Goal: Task Accomplishment & Management: Manage account settings

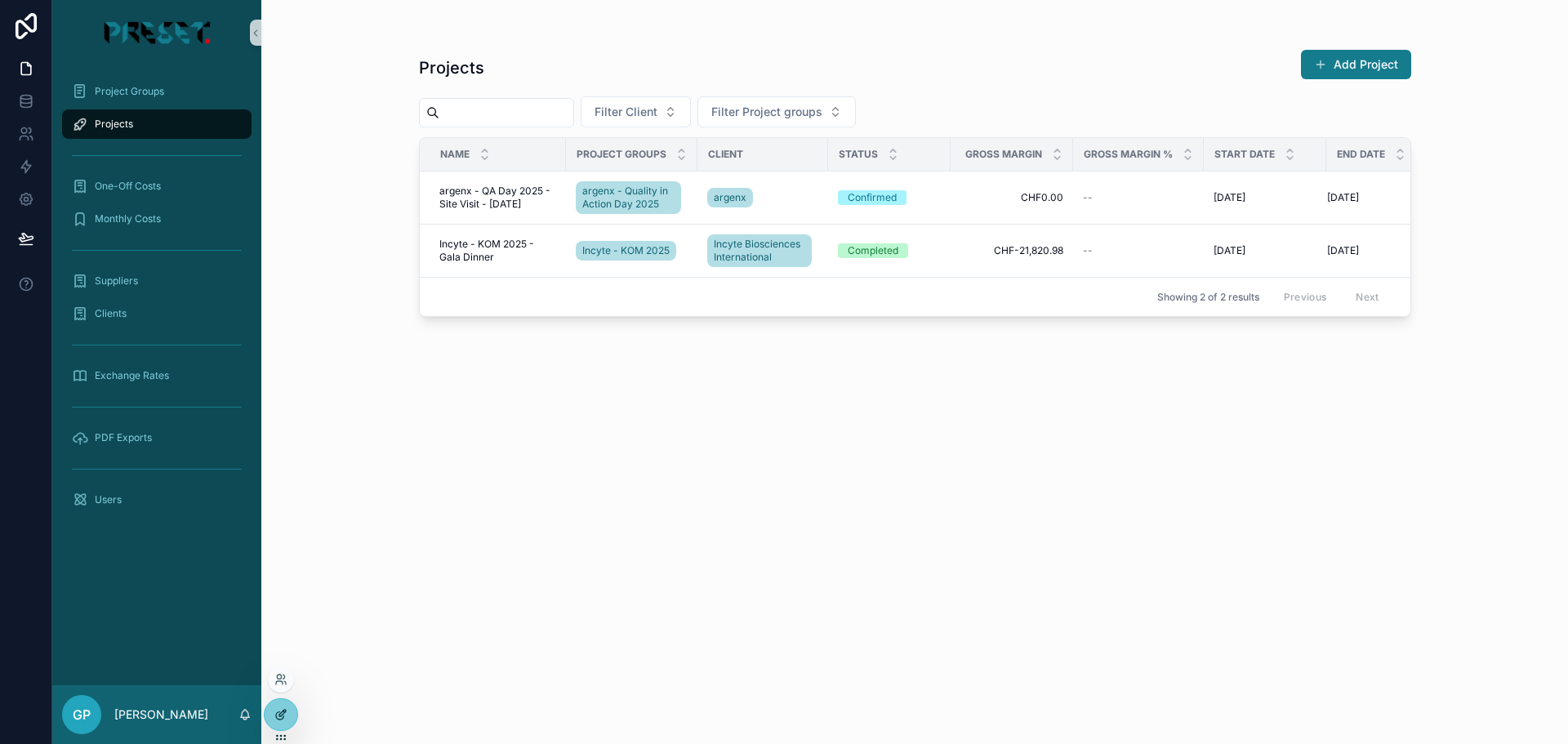
click at [277, 719] on icon at bounding box center [280, 715] width 13 height 13
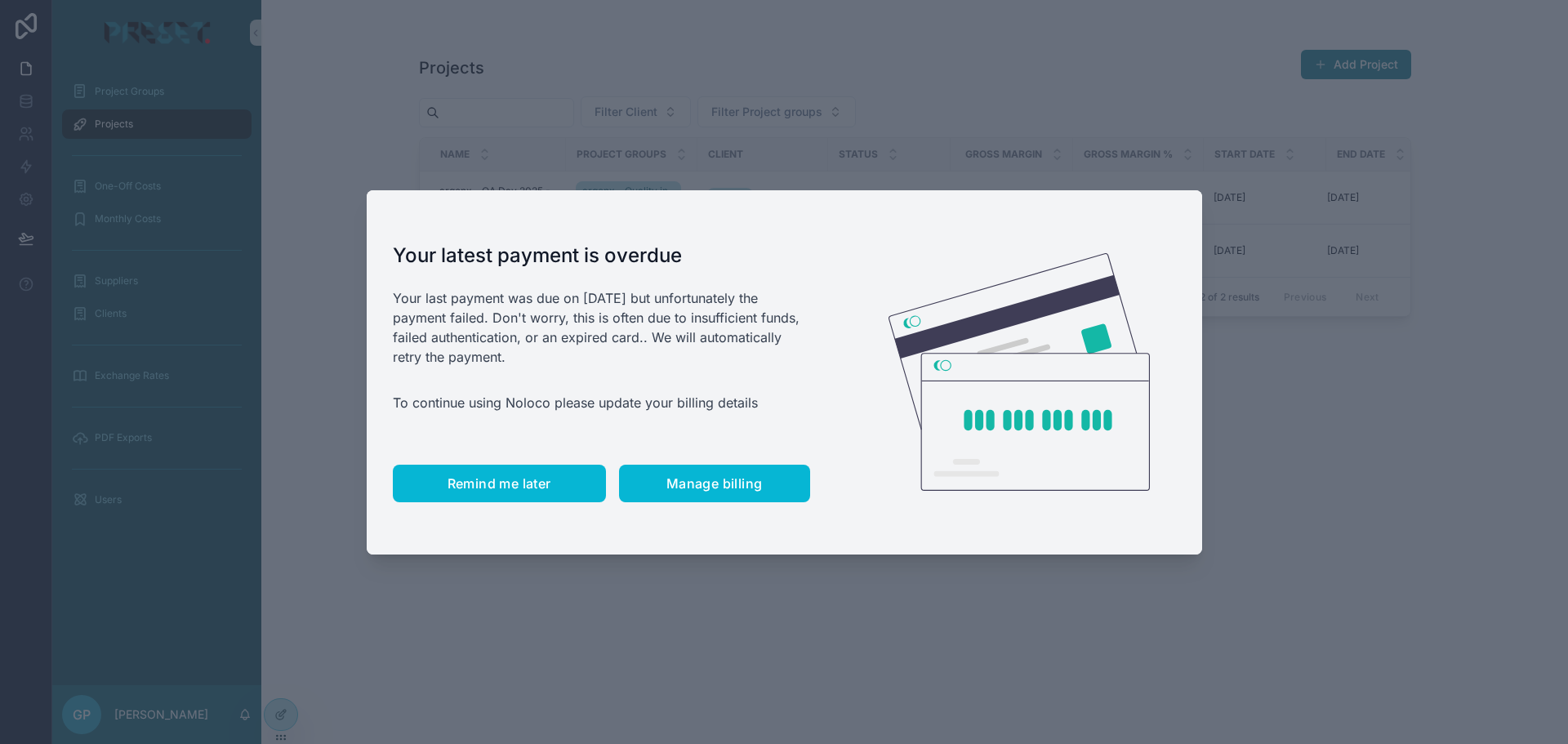
click at [514, 486] on span "Remind me later" at bounding box center [499, 483] width 104 height 17
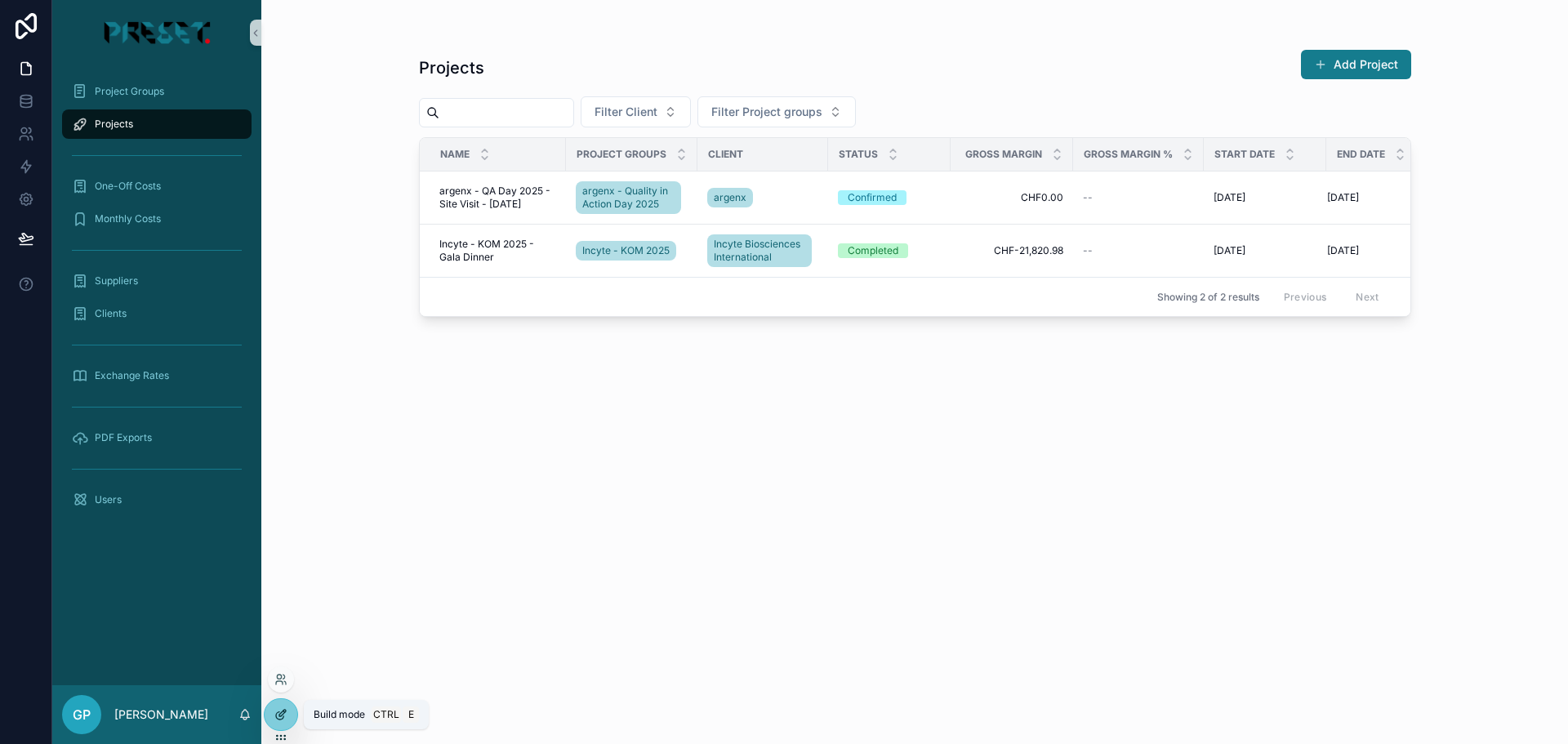
click at [277, 719] on icon at bounding box center [280, 717] width 8 height 8
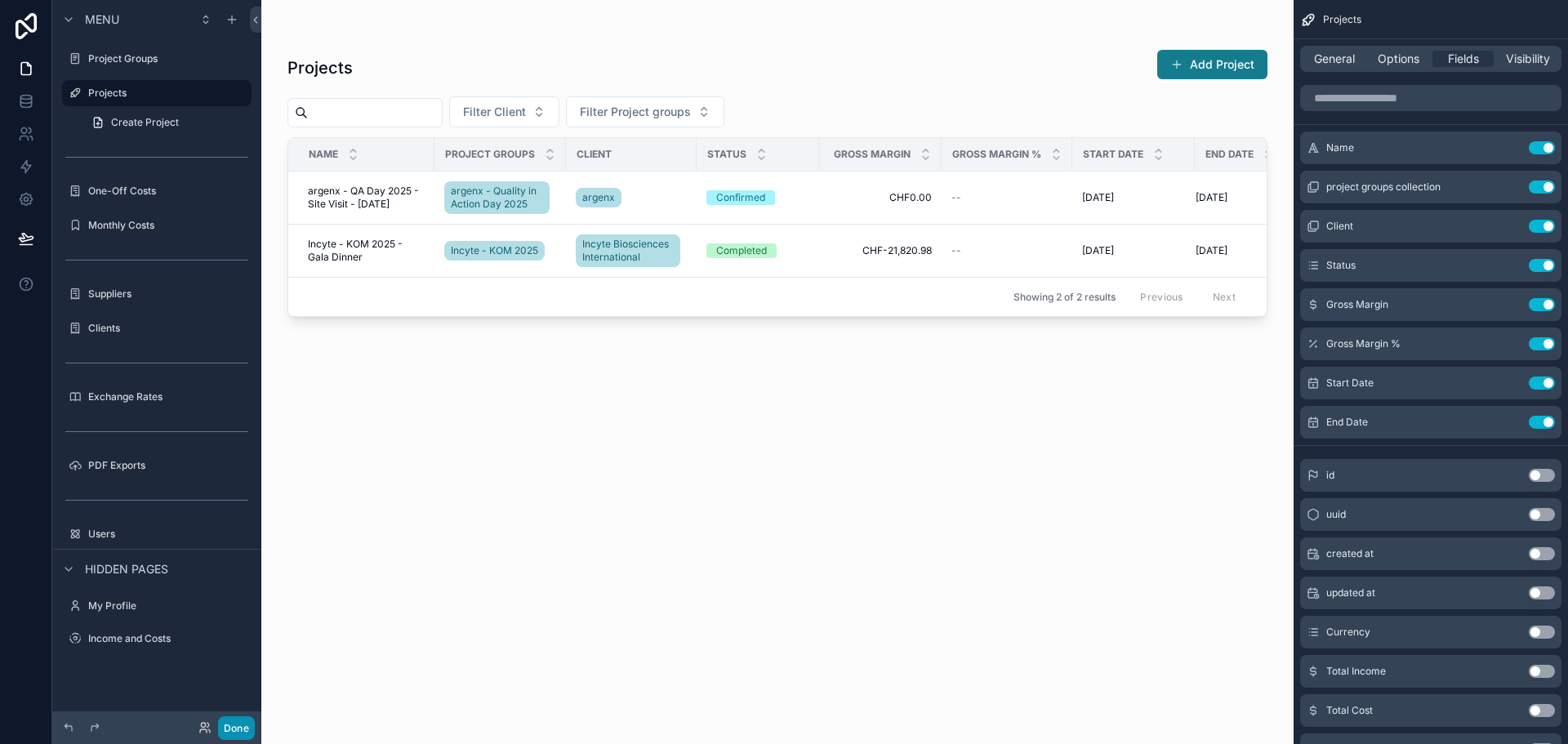
click at [232, 719] on button "Done" at bounding box center [236, 728] width 37 height 23
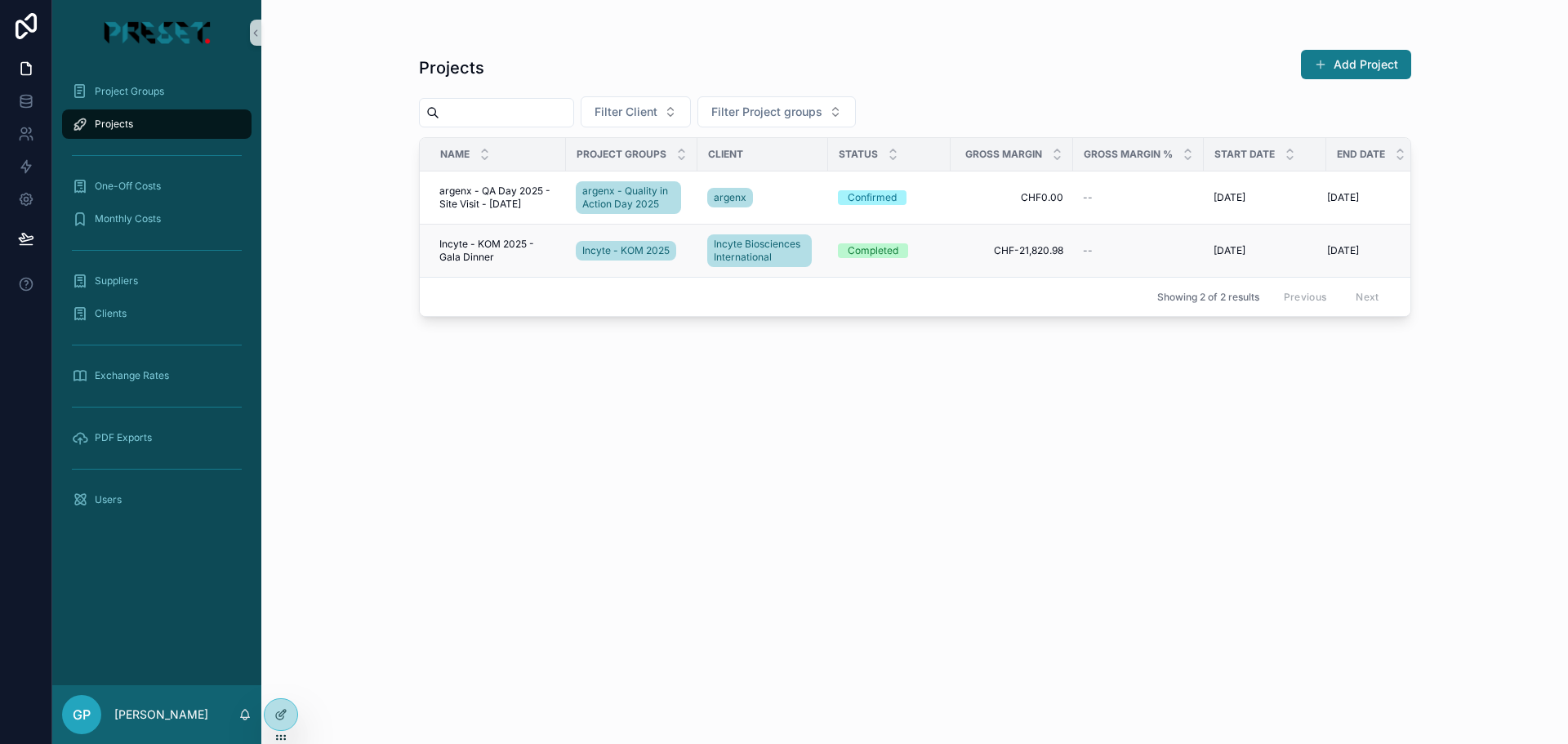
click at [473, 246] on span "Incyte - KOM 2025 - Gala Dinner" at bounding box center [498, 251] width 117 height 26
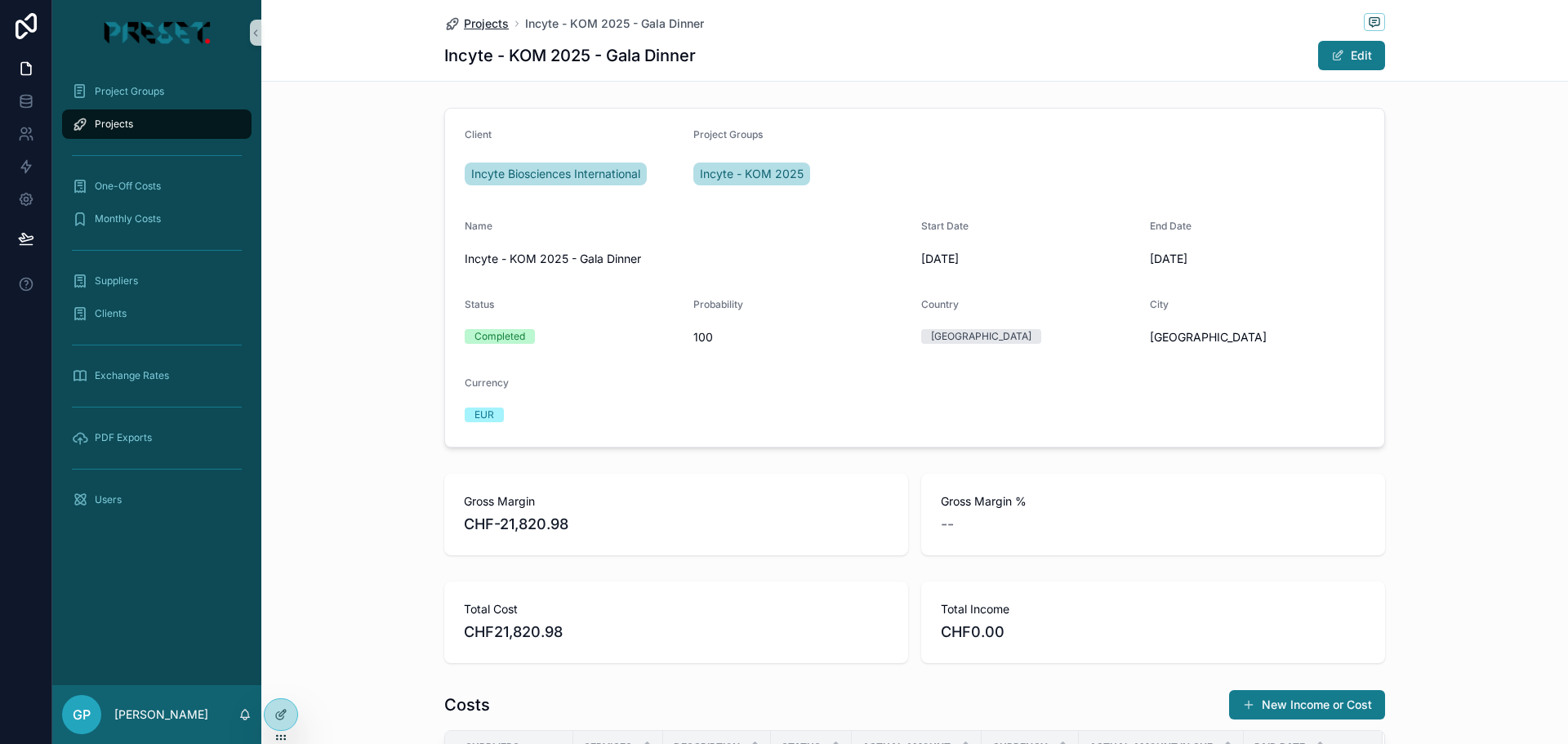
click at [478, 25] on span "Projects" at bounding box center [486, 23] width 45 height 17
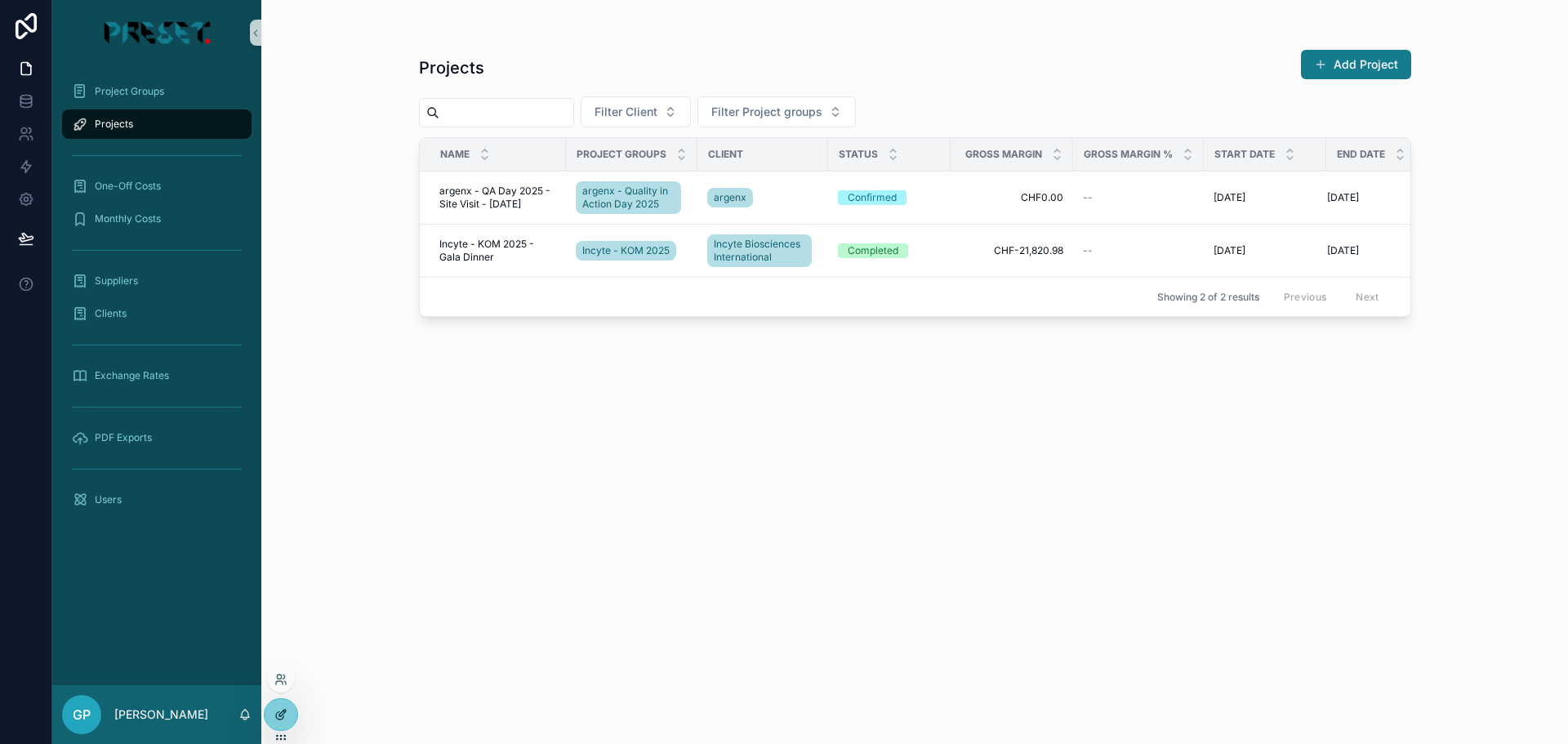
click at [277, 710] on icon at bounding box center [280, 715] width 13 height 13
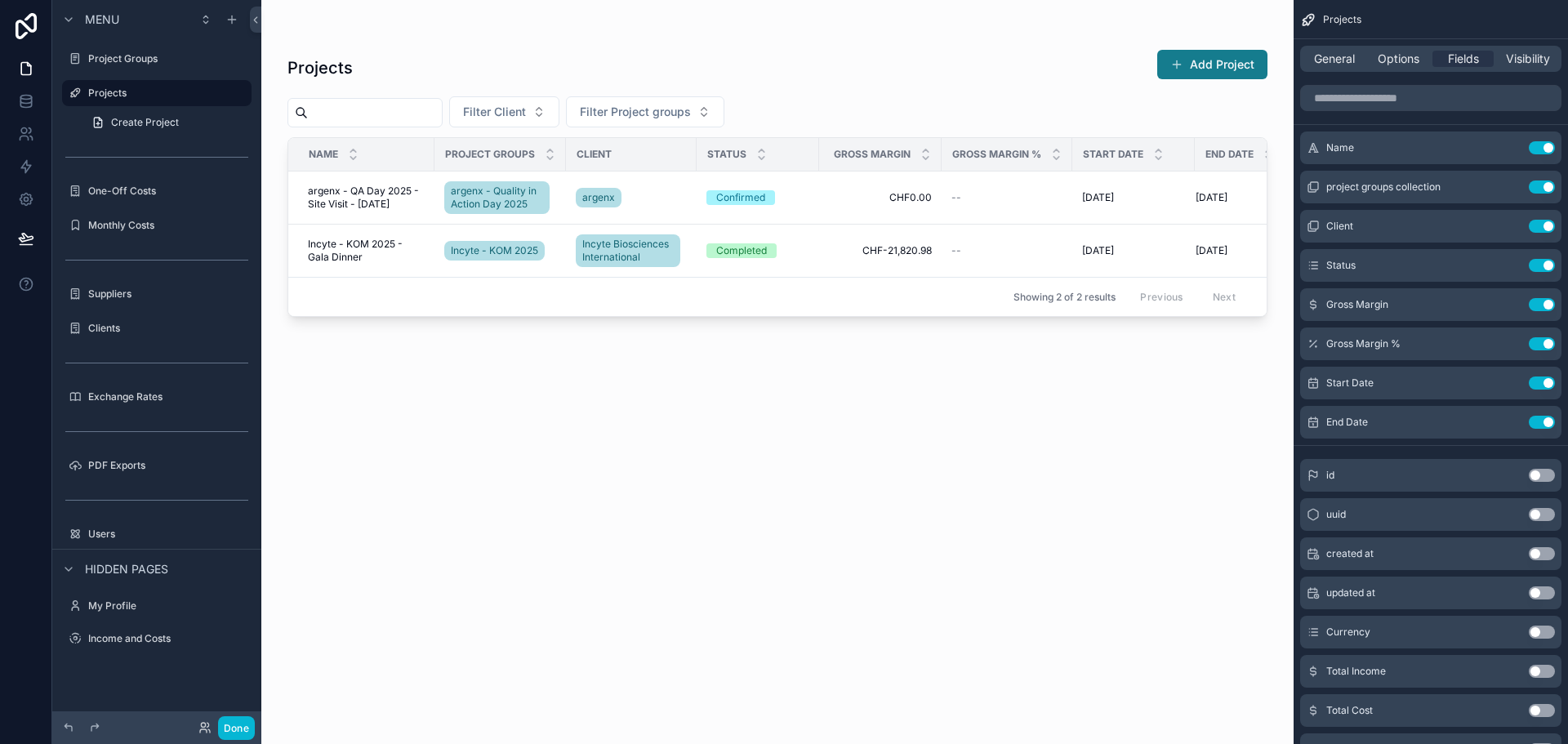
click at [395, 40] on div "scrollable content" at bounding box center [778, 362] width 1032 height 725
click at [236, 89] on icon "scrollable content" at bounding box center [238, 92] width 13 height 13
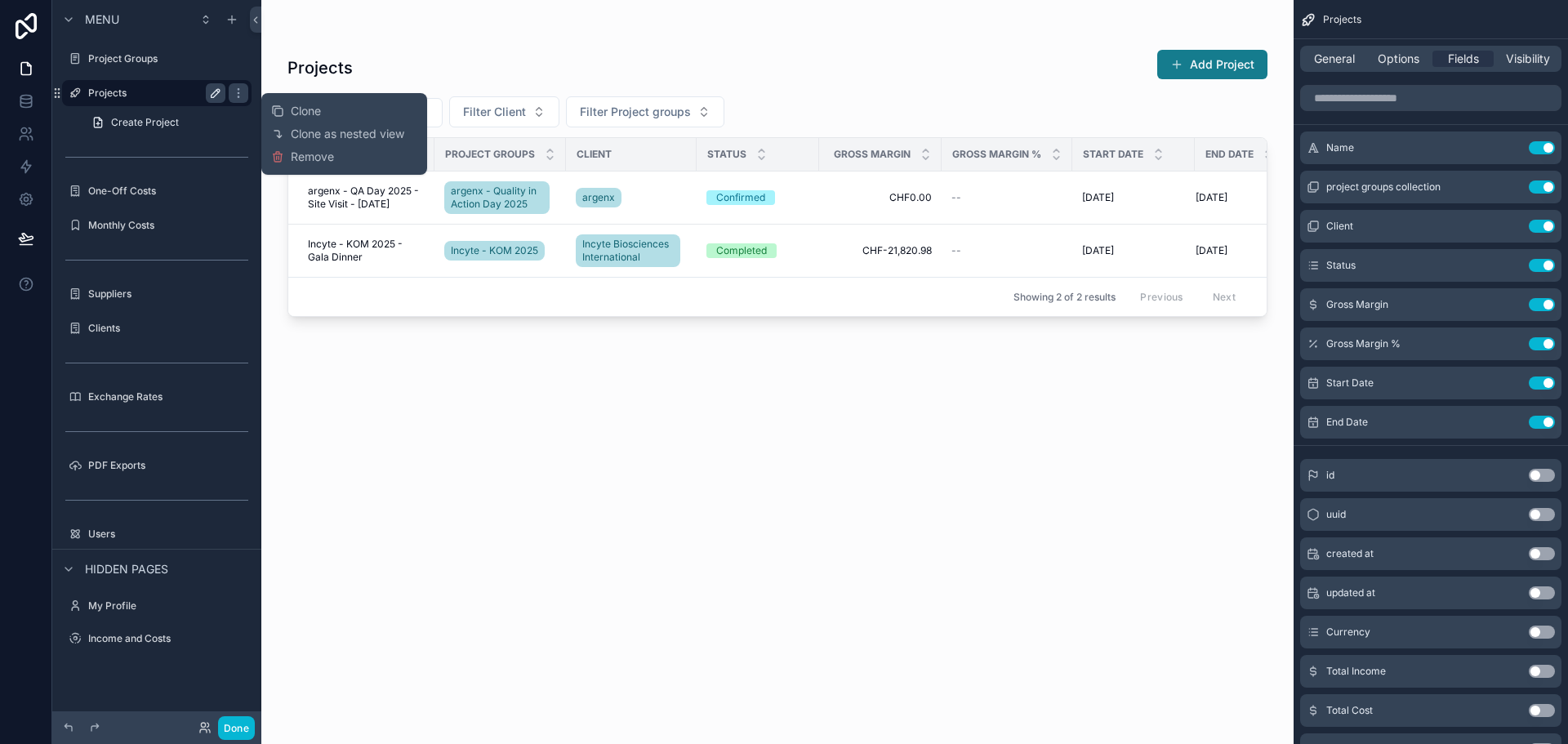
click at [216, 96] on icon "scrollable content" at bounding box center [215, 92] width 13 height 13
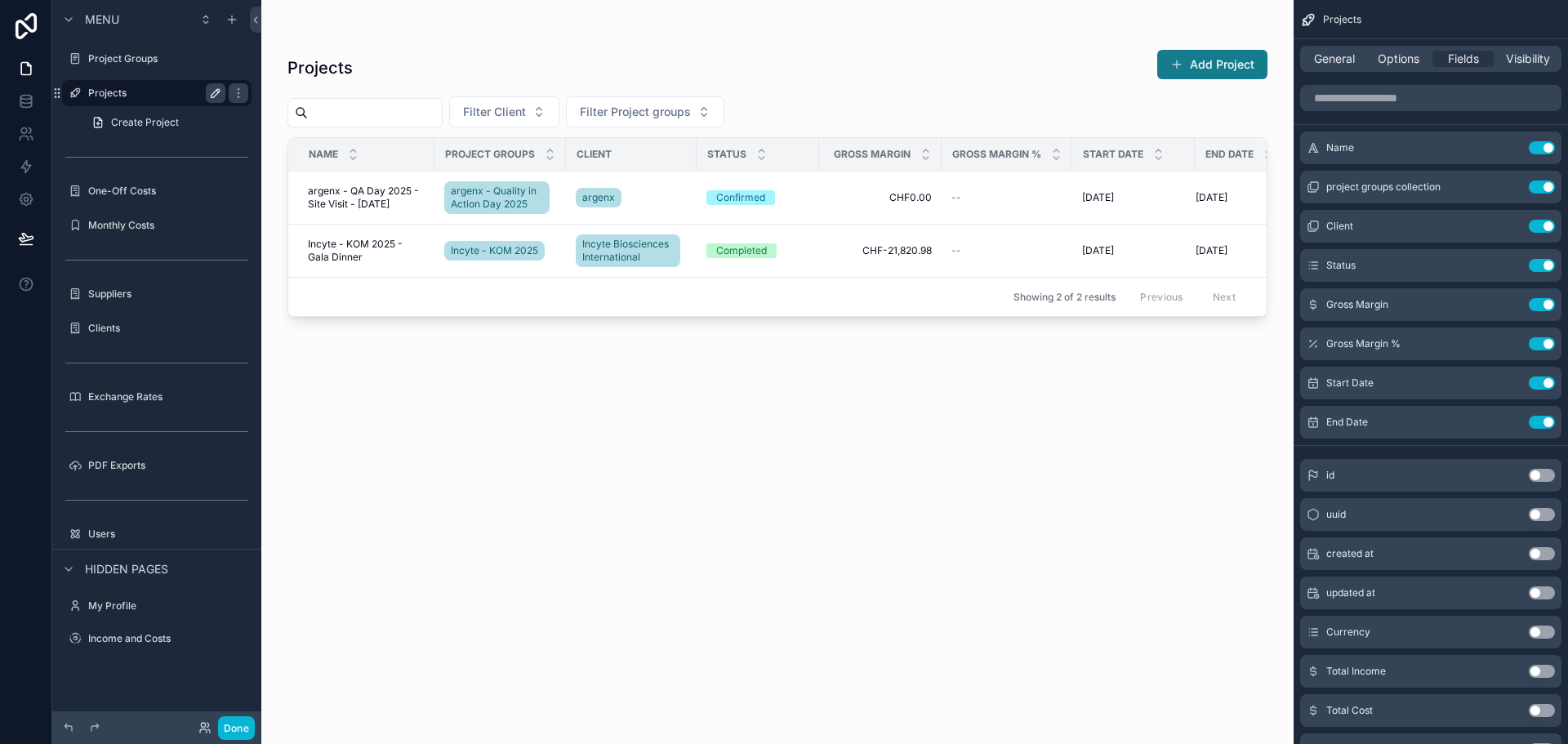
click at [293, 141] on div "Name" at bounding box center [361, 155] width 145 height 31
click at [411, 49] on div "Projects Add Project" at bounding box center [778, 67] width 980 height 38
click at [1331, 55] on span "General" at bounding box center [1335, 58] width 41 height 17
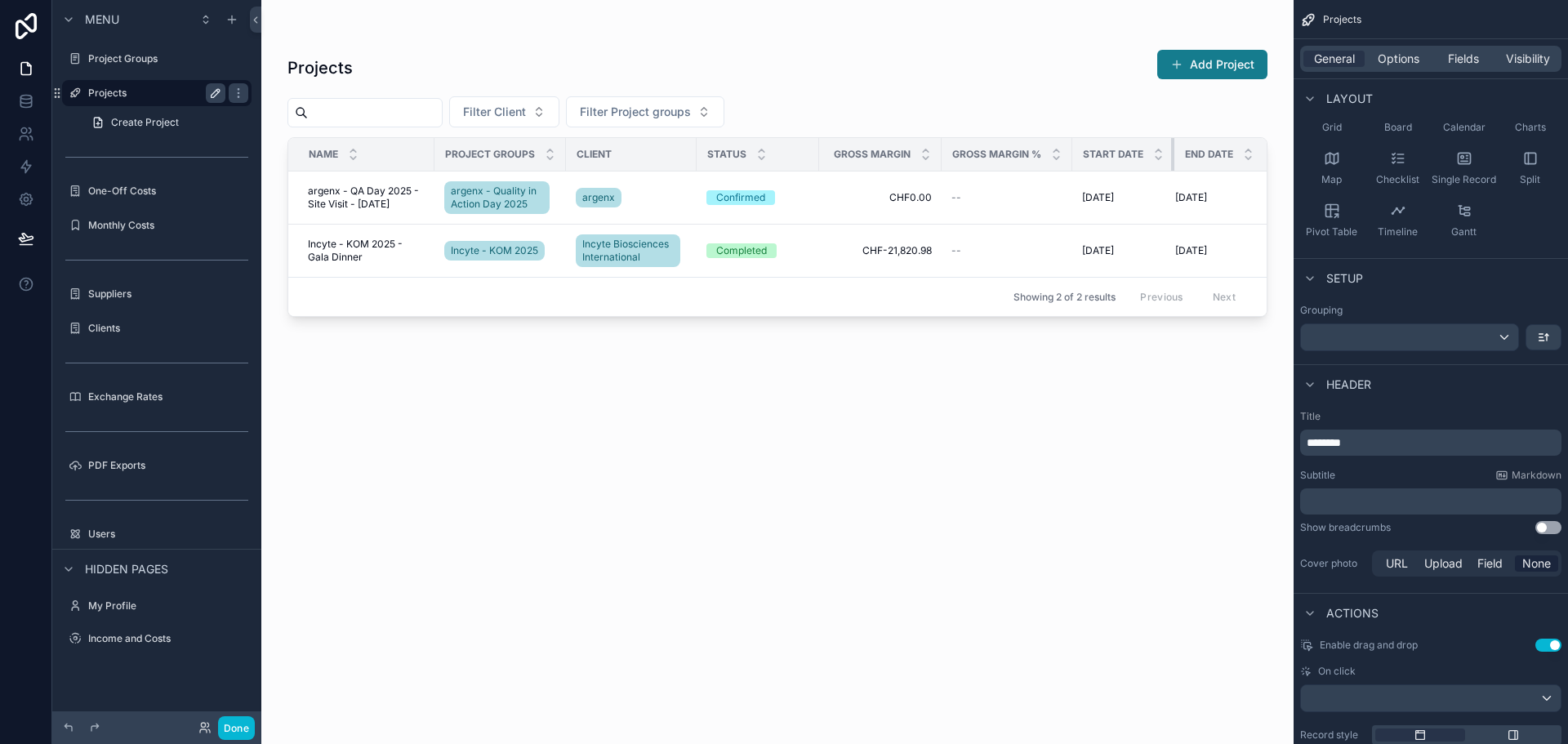
drag, startPoint x: 1193, startPoint y: 147, endPoint x: 1136, endPoint y: 154, distance: 57.4
click at [1136, 154] on th "Start Date" at bounding box center [1123, 155] width 102 height 33
drag, startPoint x: 1172, startPoint y: 156, endPoint x: 1226, endPoint y: 158, distance: 54.0
click at [1226, 157] on tr "Name Project groups Client Status Gross Margin Gross Margin % Start Date End Da…" at bounding box center [793, 155] width 1010 height 33
drag, startPoint x: 1191, startPoint y: 156, endPoint x: 1110, endPoint y: 167, distance: 81.7
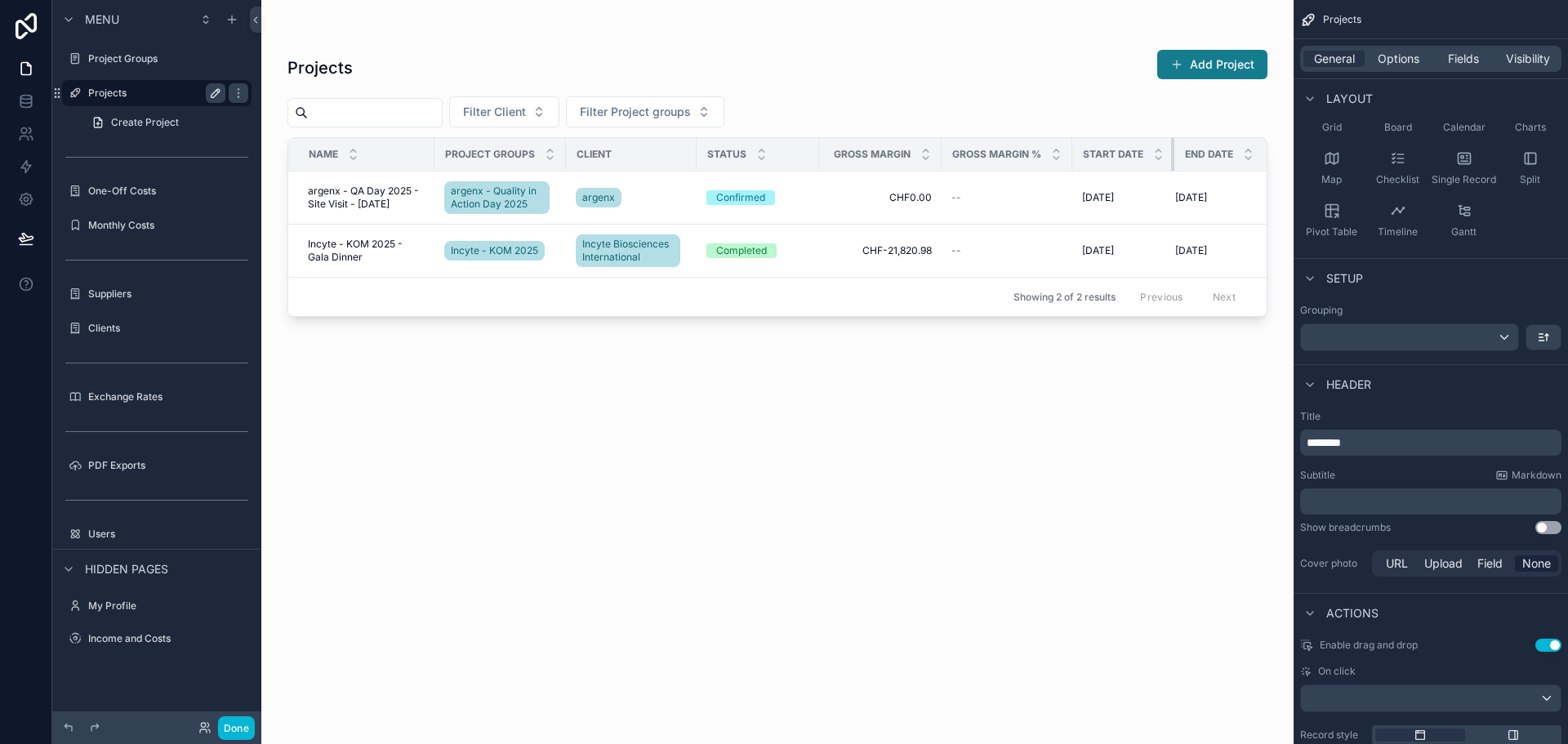
click at [1110, 167] on th "Start Date" at bounding box center [1123, 155] width 102 height 33
drag, startPoint x: 1070, startPoint y: 148, endPoint x: 886, endPoint y: 135, distance: 184.5
click at [974, 150] on th "Gross Margin %" at bounding box center [1007, 155] width 130 height 33
drag, startPoint x: 939, startPoint y: 151, endPoint x: 749, endPoint y: 164, distance: 190.4
click at [849, 161] on th "Gross Margin" at bounding box center [879, 155] width 119 height 33
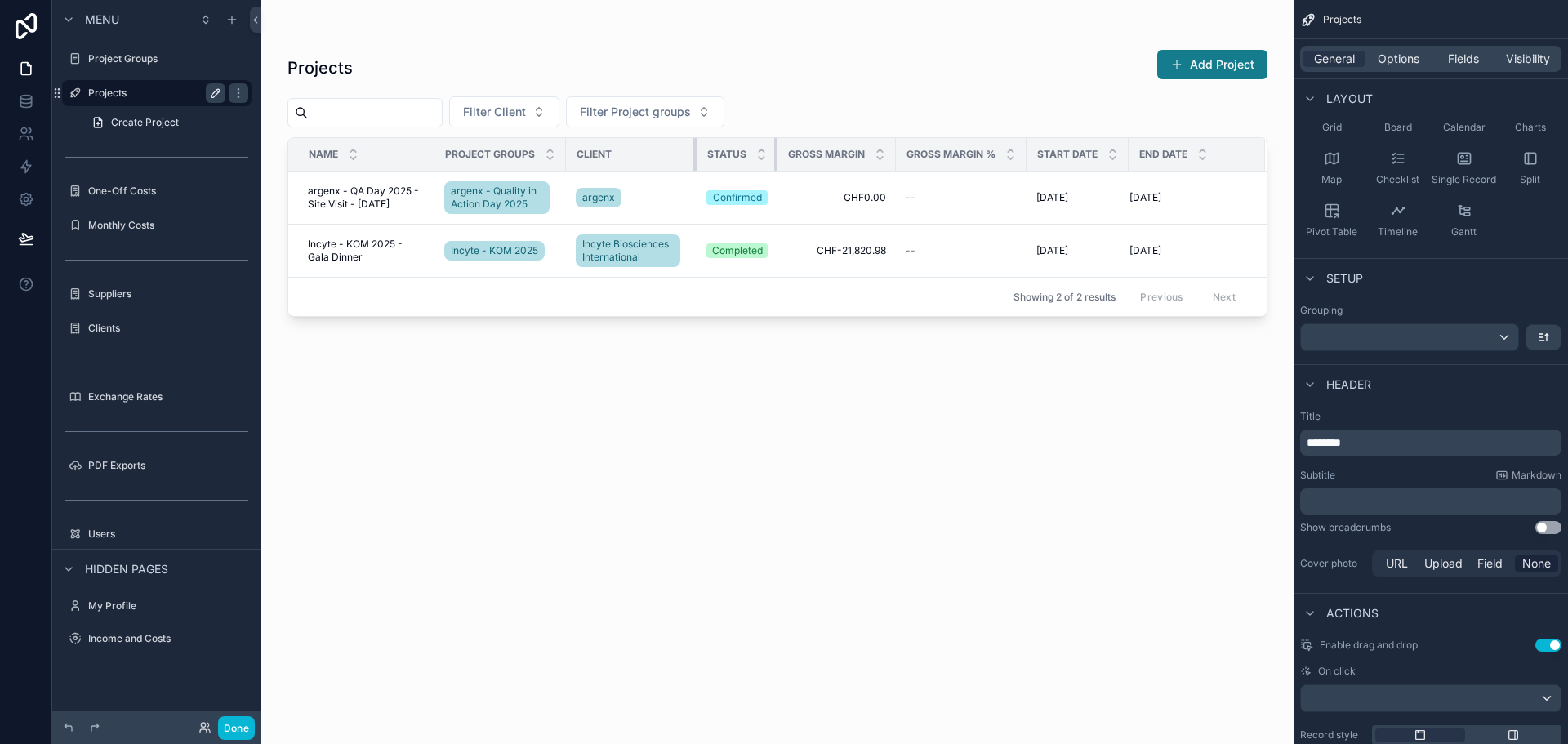
drag, startPoint x: 818, startPoint y: 151, endPoint x: 694, endPoint y: 158, distance: 124.2
click at [702, 166] on th "Status" at bounding box center [737, 155] width 81 height 33
drag, startPoint x: 692, startPoint y: 151, endPoint x: 600, endPoint y: 160, distance: 92.4
click at [615, 164] on div "Client" at bounding box center [631, 154] width 129 height 26
drag, startPoint x: 563, startPoint y: 151, endPoint x: 462, endPoint y: 152, distance: 101.0
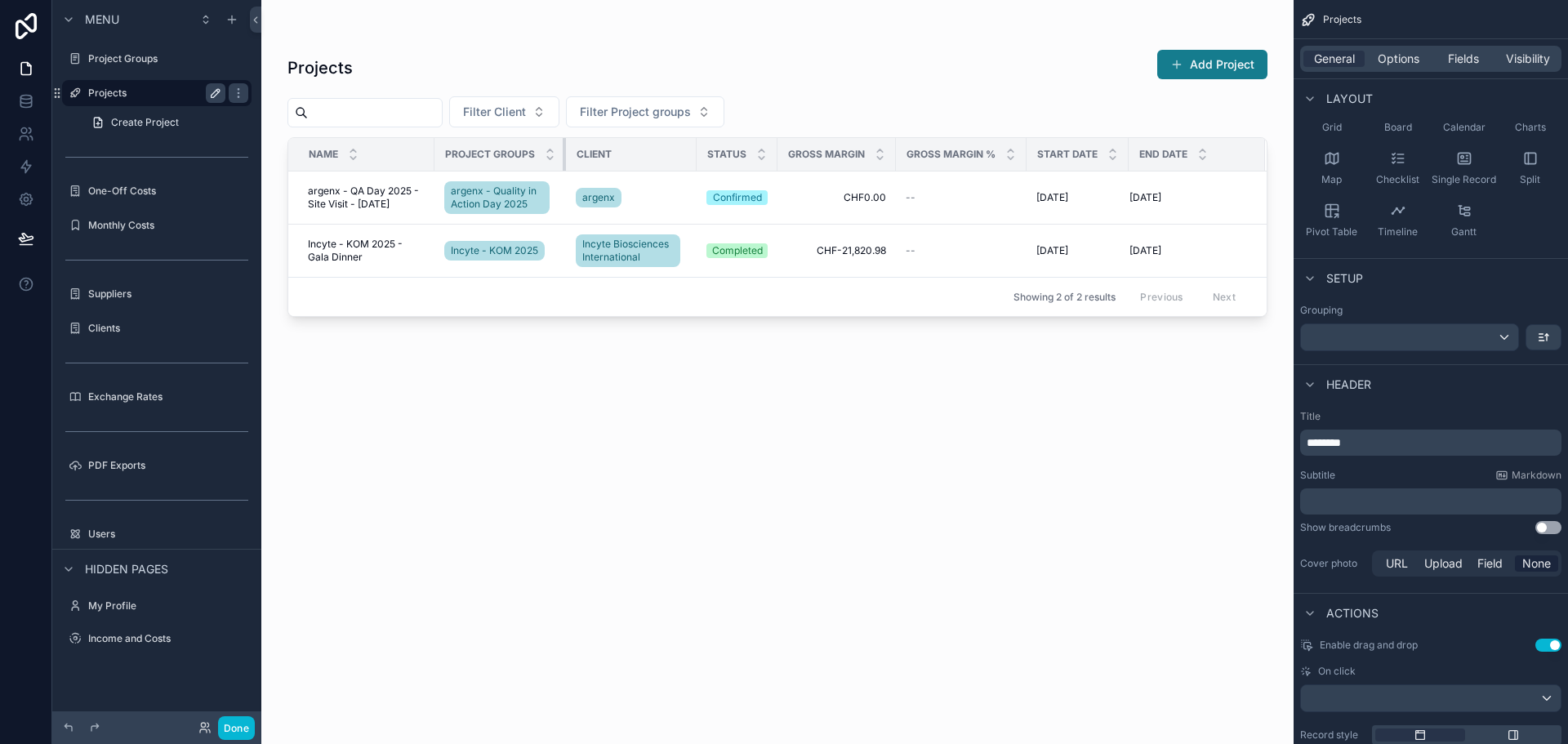
click at [473, 156] on th "Project groups" at bounding box center [500, 155] width 131 height 33
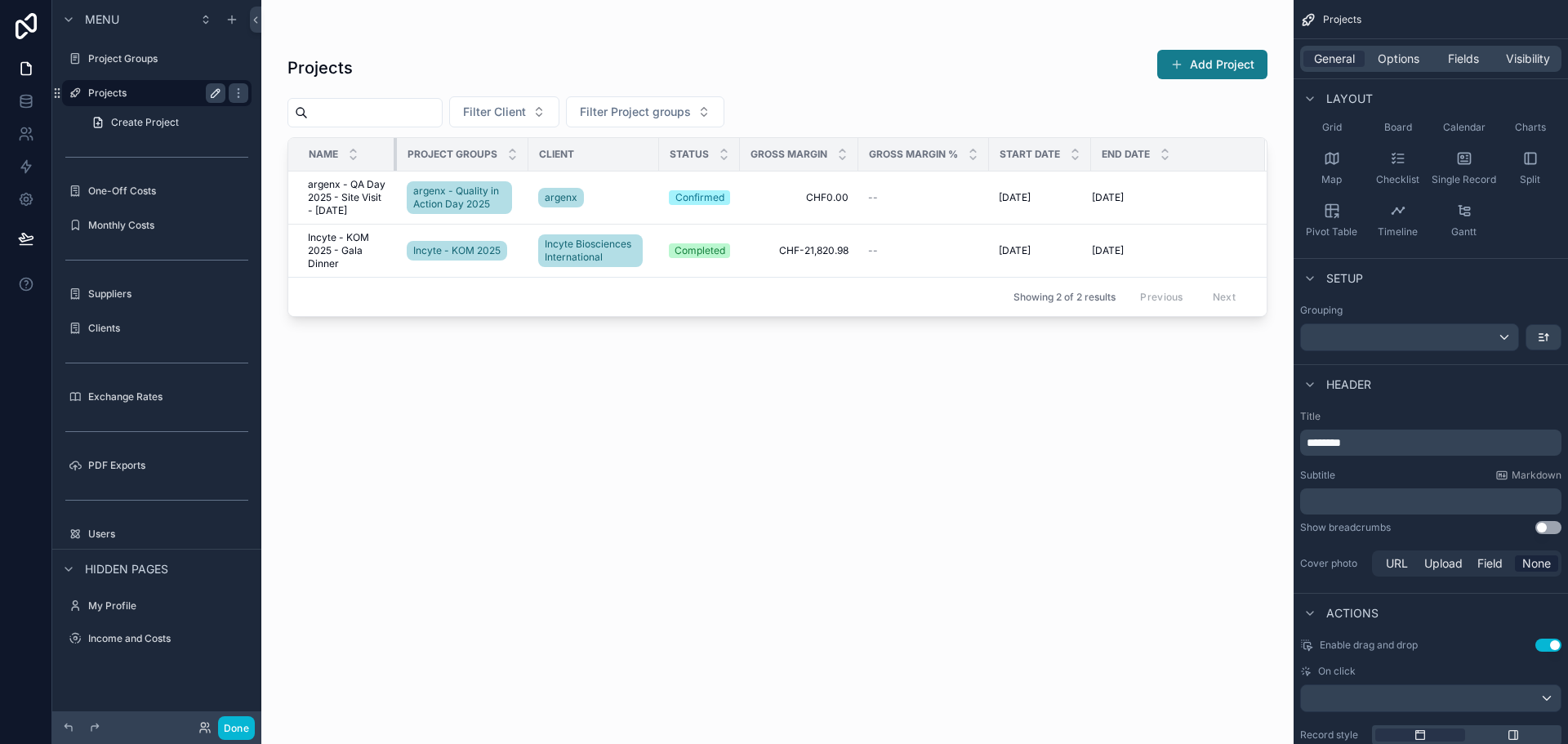
drag, startPoint x: 433, startPoint y: 149, endPoint x: 759, endPoint y: 139, distance: 326.2
click at [394, 156] on div "scrollable content" at bounding box center [397, 155] width 7 height 33
click at [1202, 147] on div "End Date" at bounding box center [1177, 155] width 175 height 31
drag, startPoint x: 1087, startPoint y: 151, endPoint x: 1021, endPoint y: 167, distance: 67.9
click at [1021, 167] on th "Start Date" at bounding box center [1037, 155] width 102 height 33
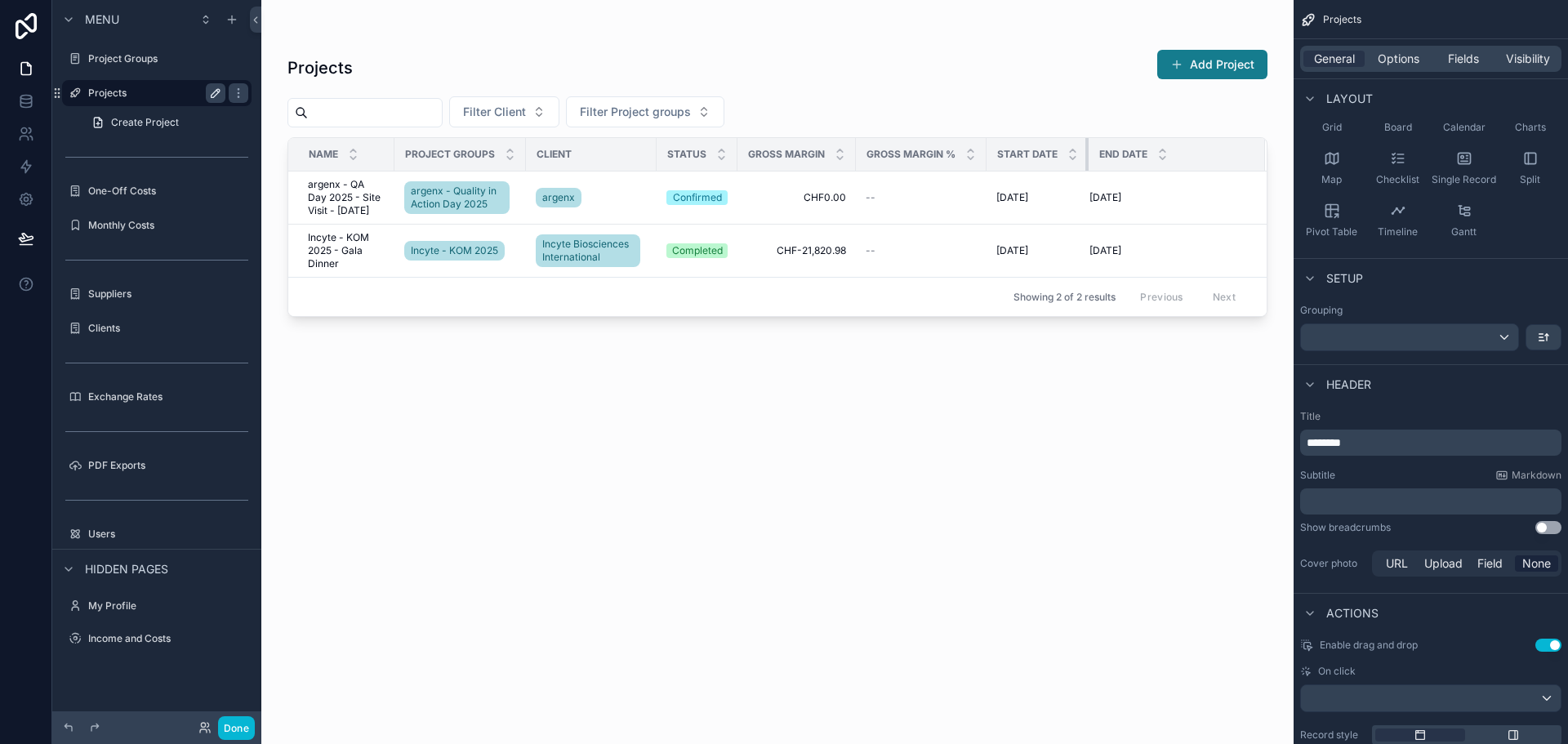
drag, startPoint x: 1086, startPoint y: 151, endPoint x: 1077, endPoint y: 133, distance: 20.1
click at [1077, 133] on div "Projects Add Project Filter Client Filter Project groups Name Project groups Cl…" at bounding box center [778, 381] width 980 height 686
drag, startPoint x: 524, startPoint y: 147, endPoint x: 406, endPoint y: 167, distance: 119.7
click at [406, 167] on th "Project groups" at bounding box center [460, 155] width 131 height 33
click at [241, 727] on button "Done" at bounding box center [236, 728] width 37 height 23
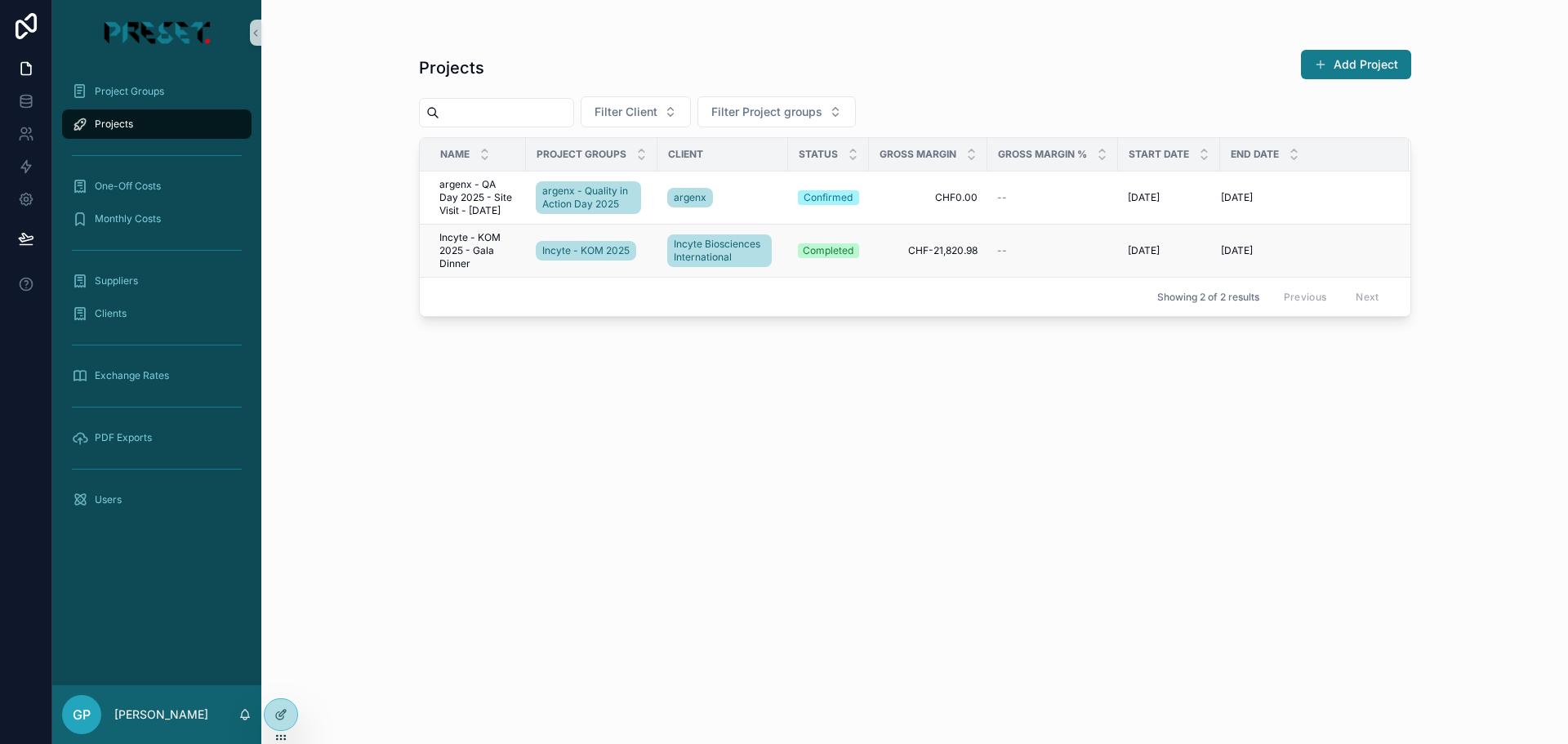
click at [469, 244] on span "Incyte - KOM 2025 - Gala Dinner" at bounding box center [477, 251] width 77 height 39
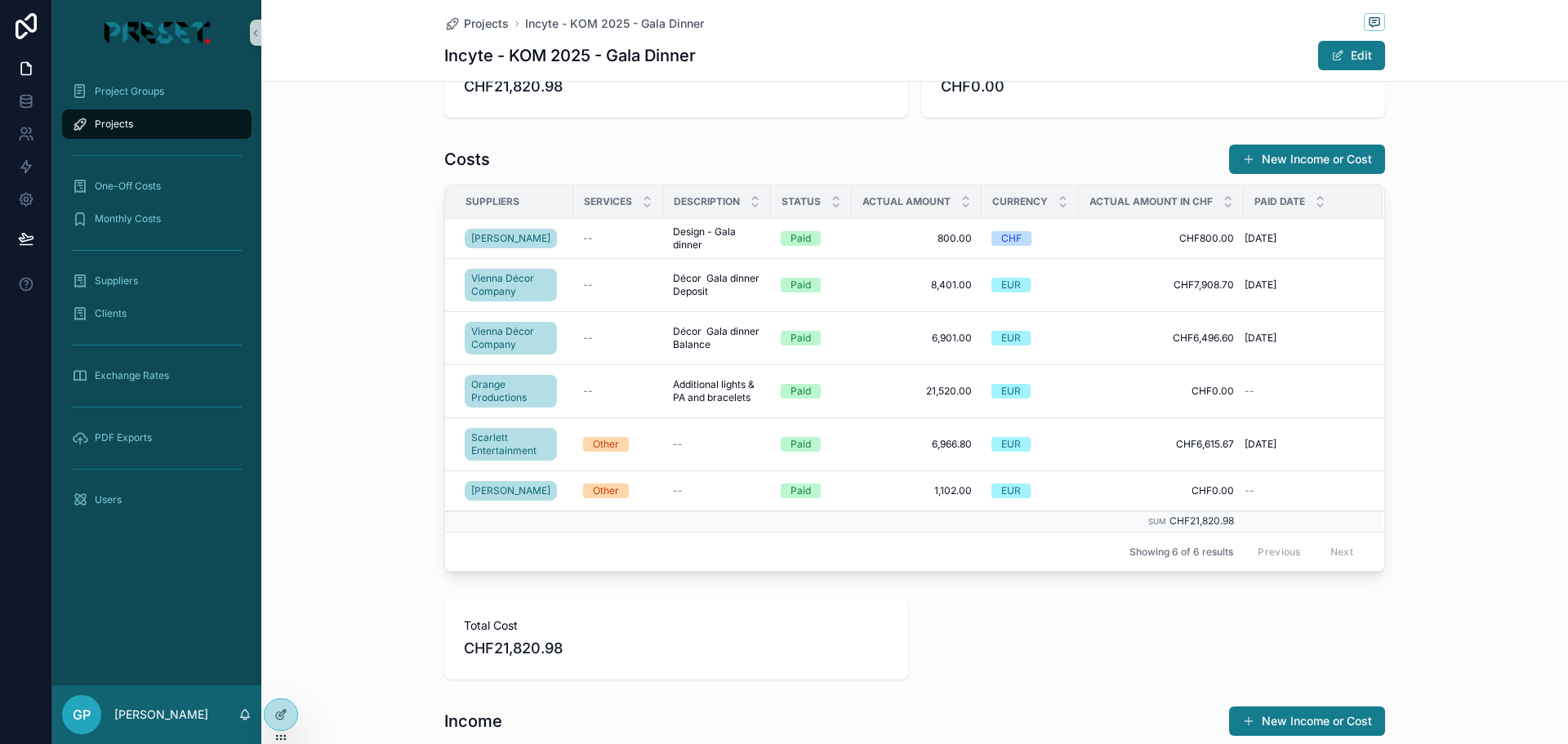
scroll to position [490, 0]
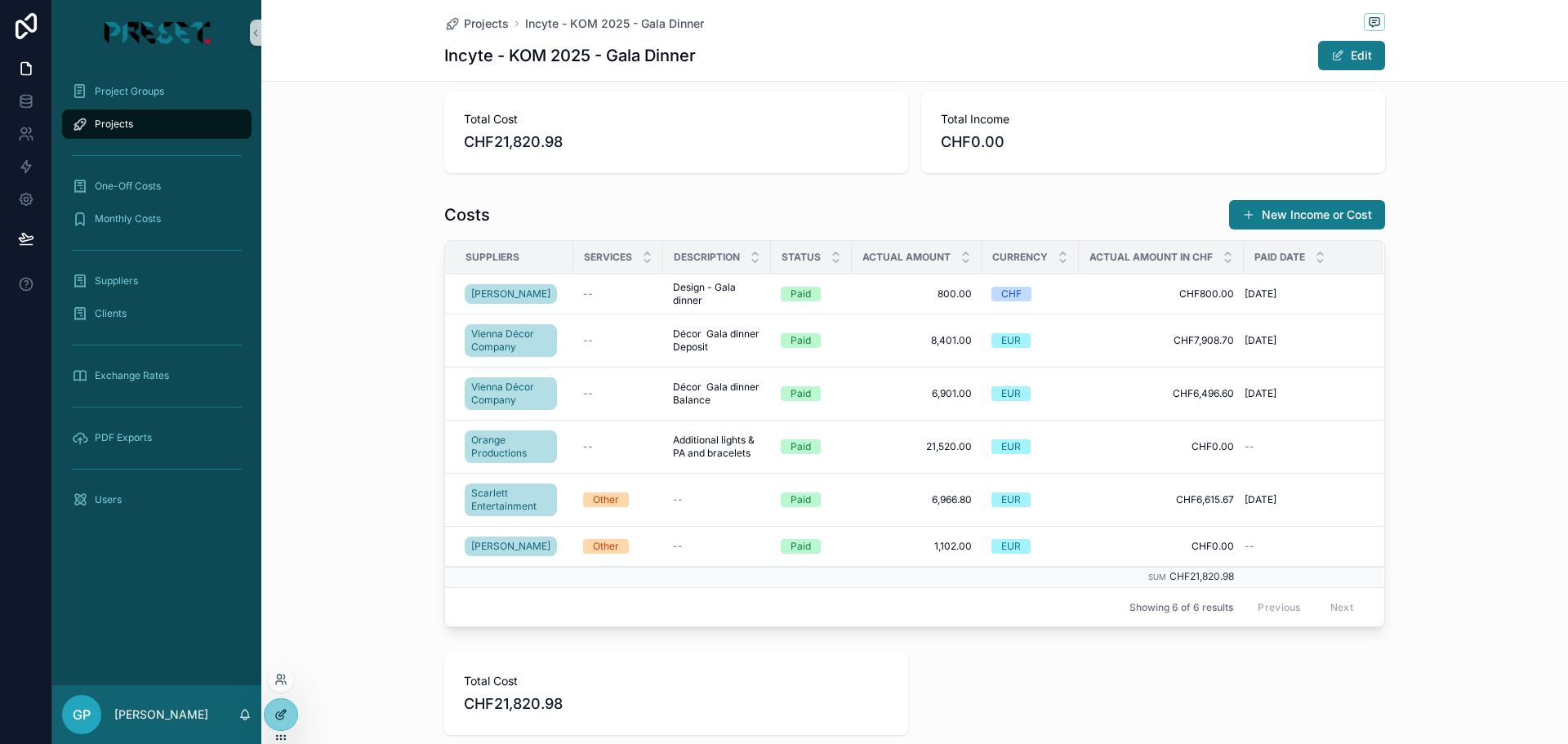
click at [291, 715] on div at bounding box center [281, 715] width 33 height 31
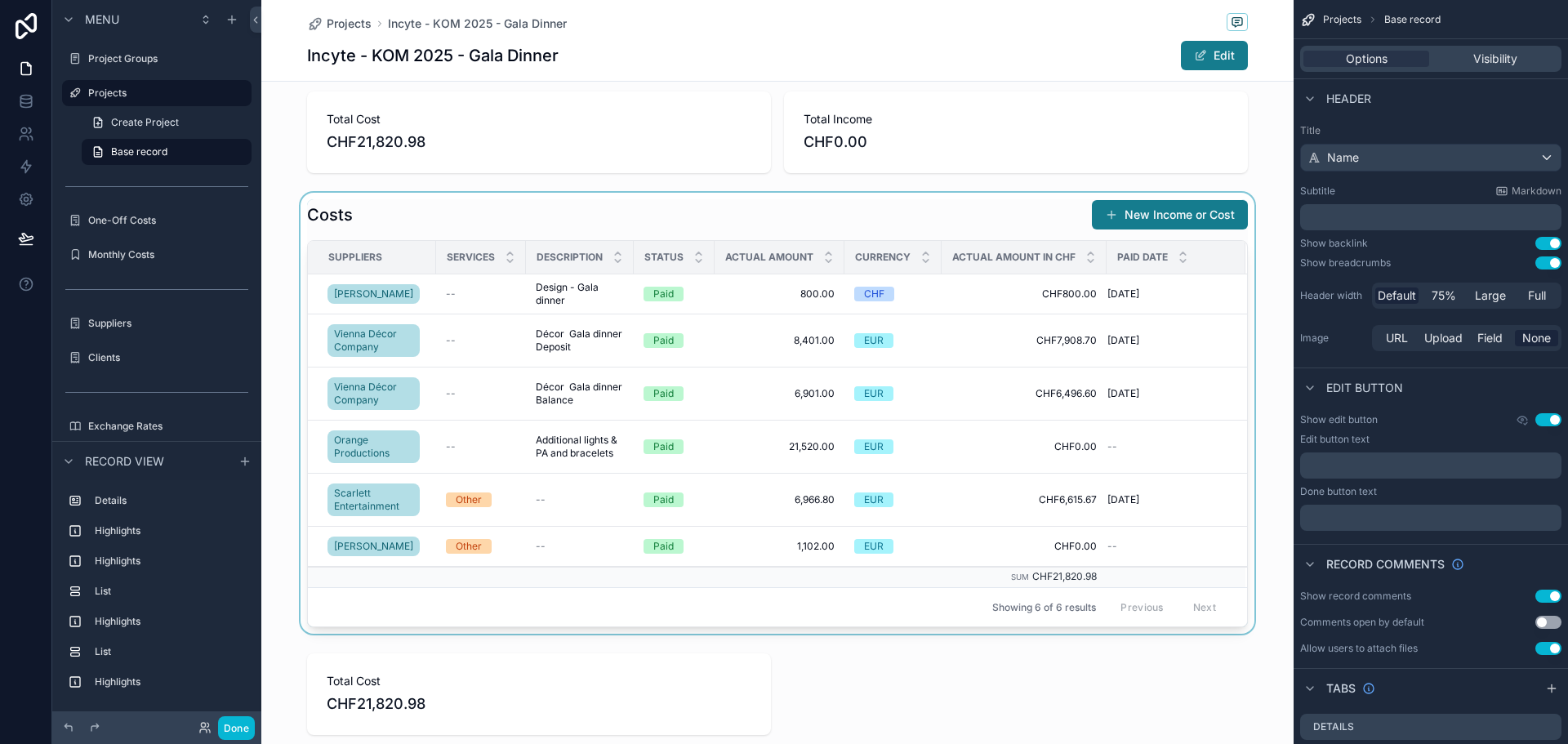
click at [360, 211] on div "scrollable content" at bounding box center [778, 413] width 1032 height 442
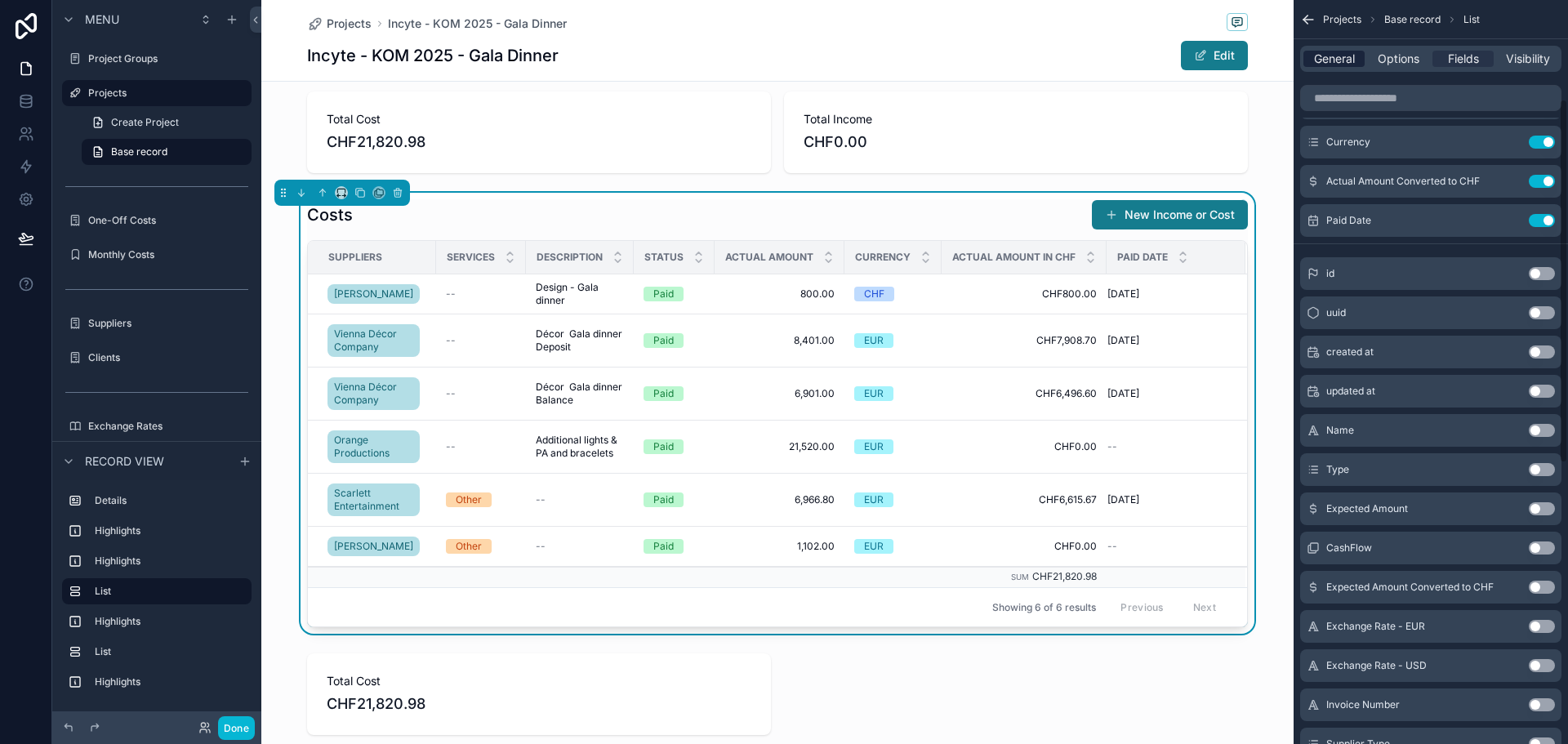
click at [1322, 53] on span "General" at bounding box center [1335, 58] width 41 height 17
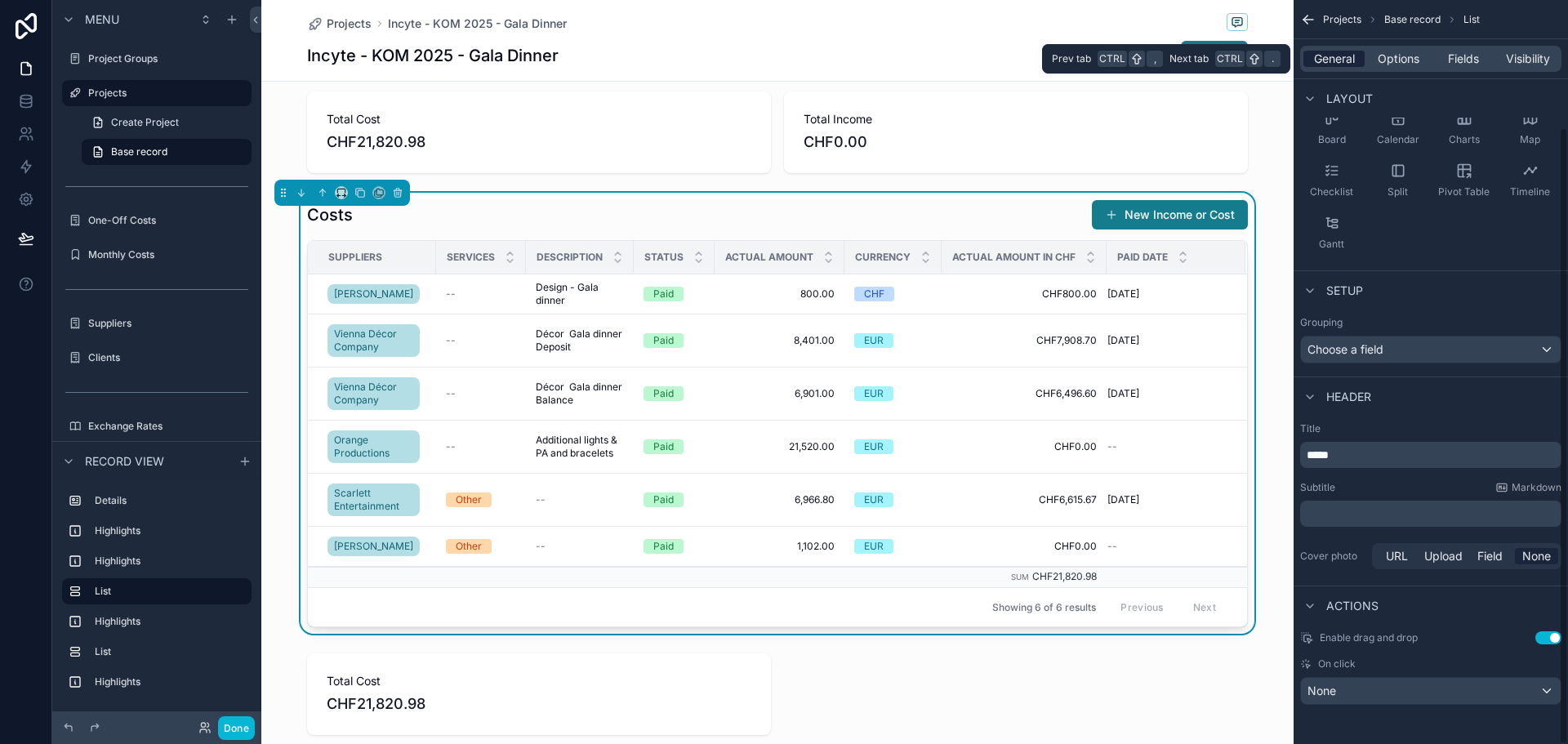
scroll to position [154, 0]
click at [909, 553] on div "EUR" at bounding box center [893, 547] width 78 height 15
click at [1379, 693] on div "None" at bounding box center [1431, 691] width 260 height 26
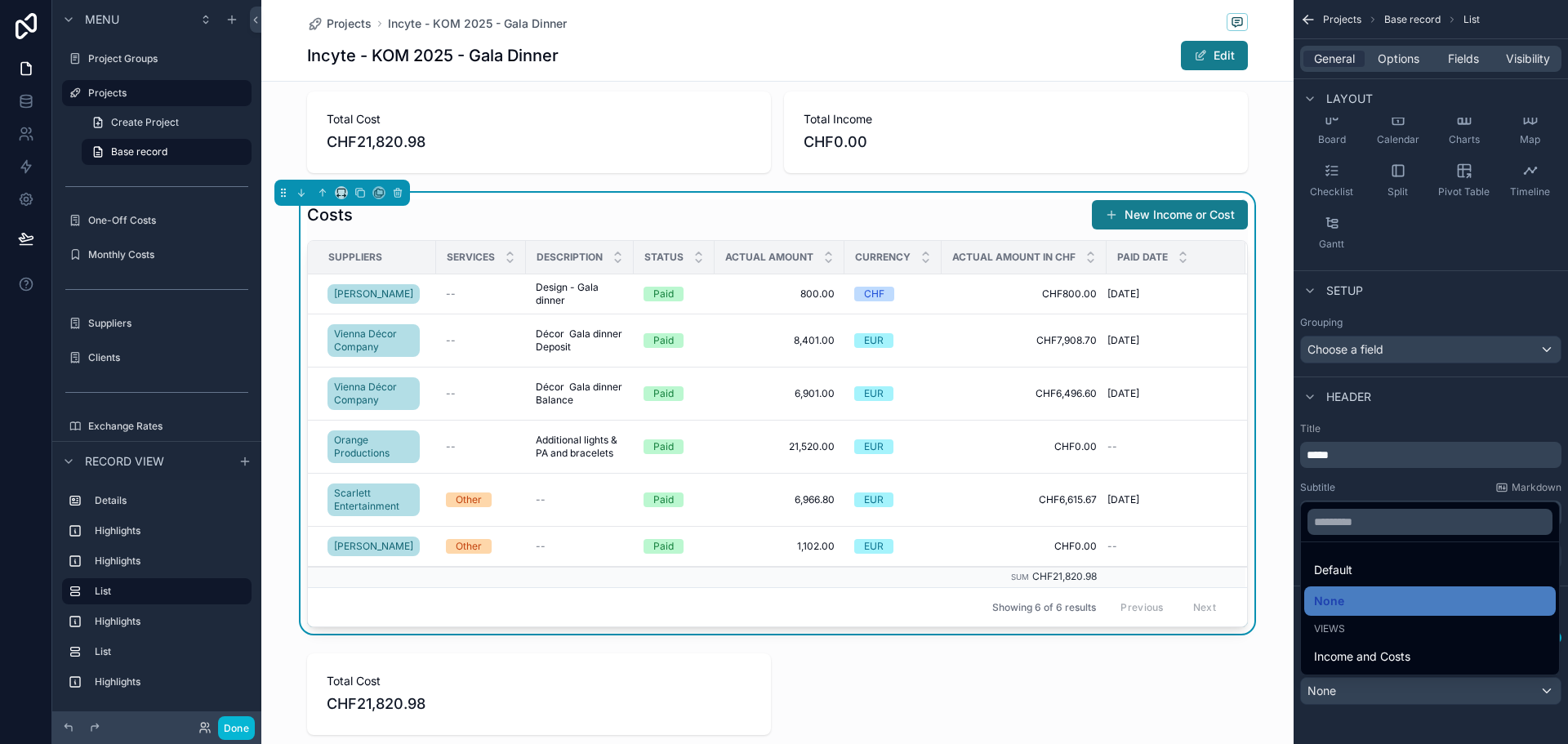
click at [1379, 693] on div "scrollable content" at bounding box center [784, 372] width 1568 height 744
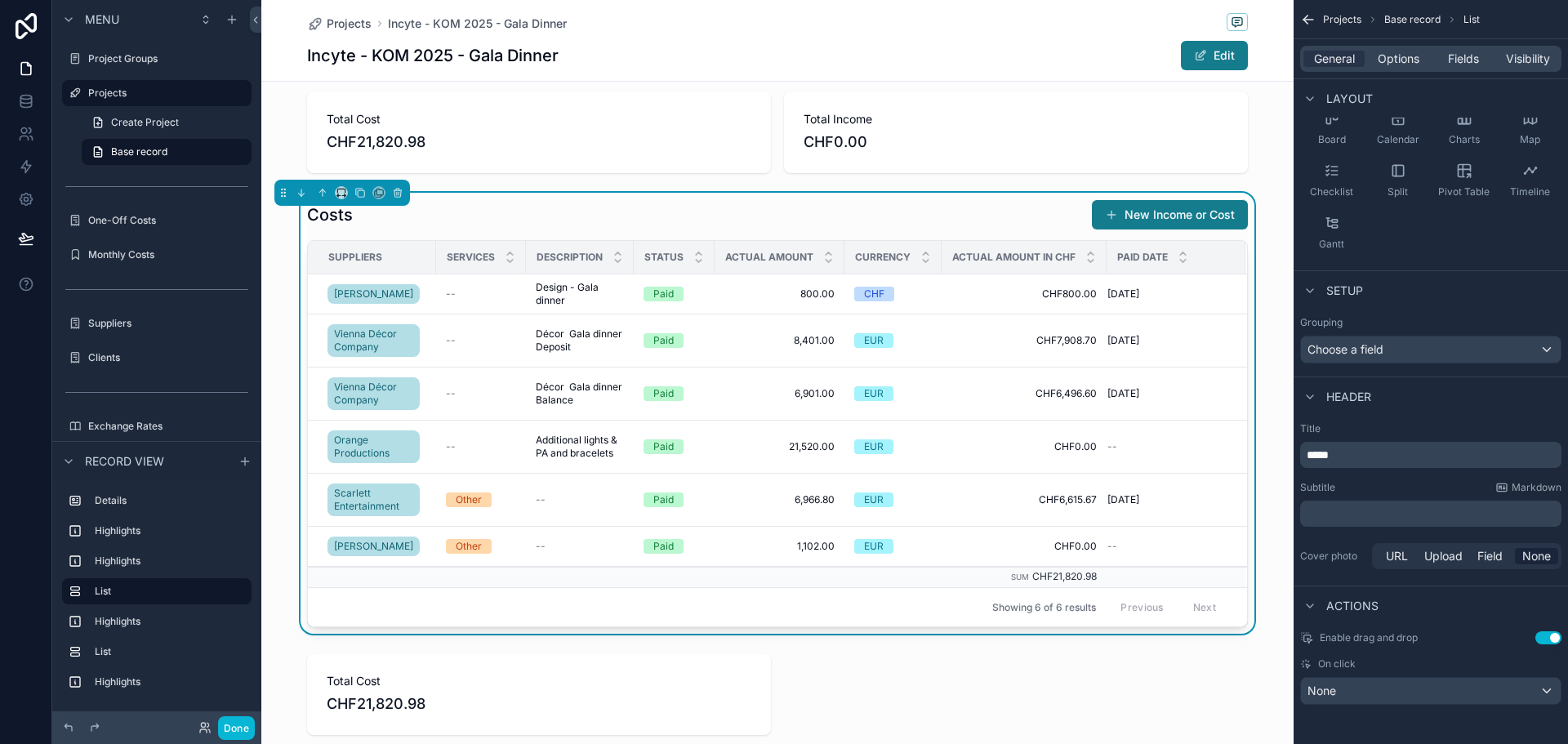
click at [1310, 604] on icon "scrollable content" at bounding box center [1309, 606] width 13 height 13
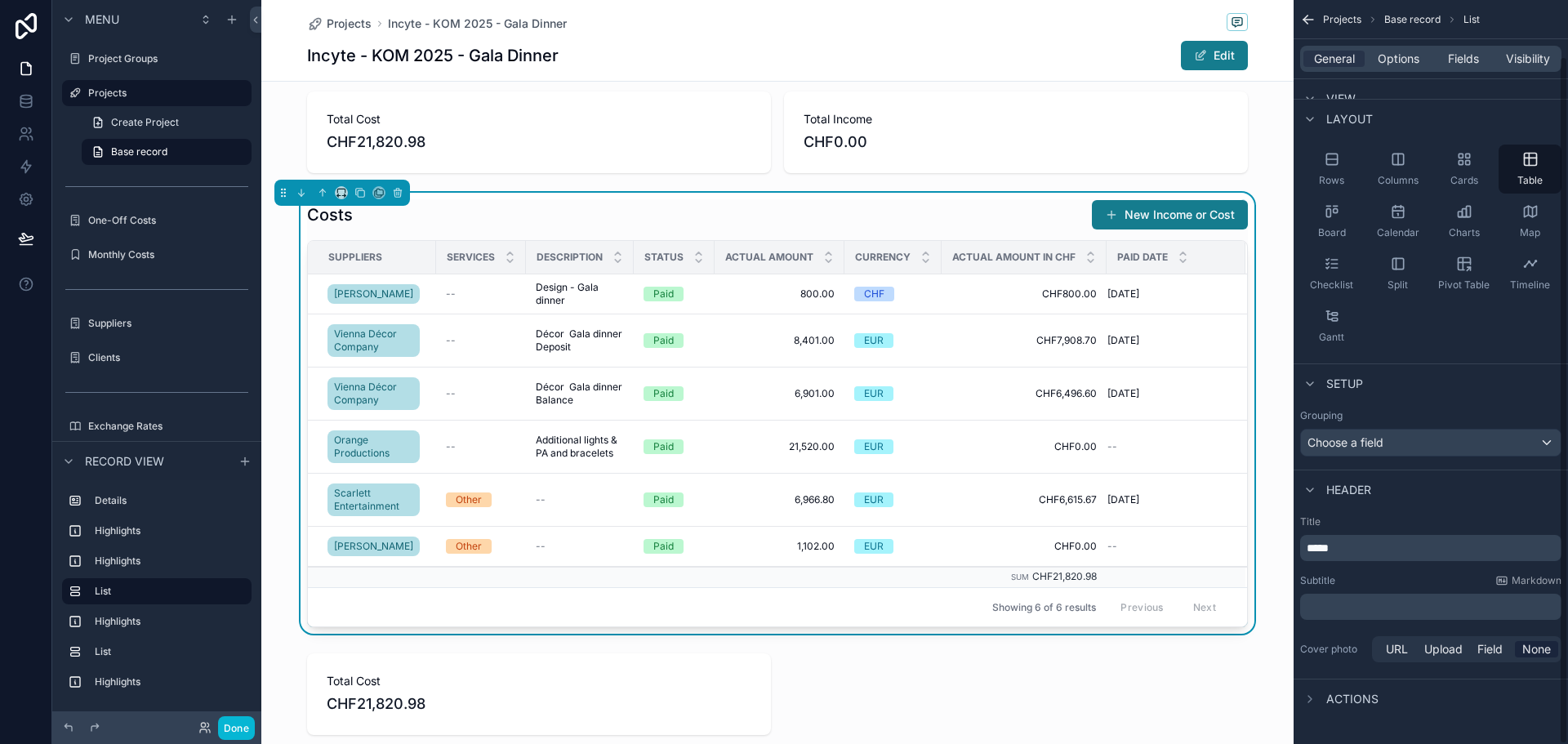
scroll to position [60, 0]
click at [1314, 698] on icon "scrollable content" at bounding box center [1309, 699] width 13 height 13
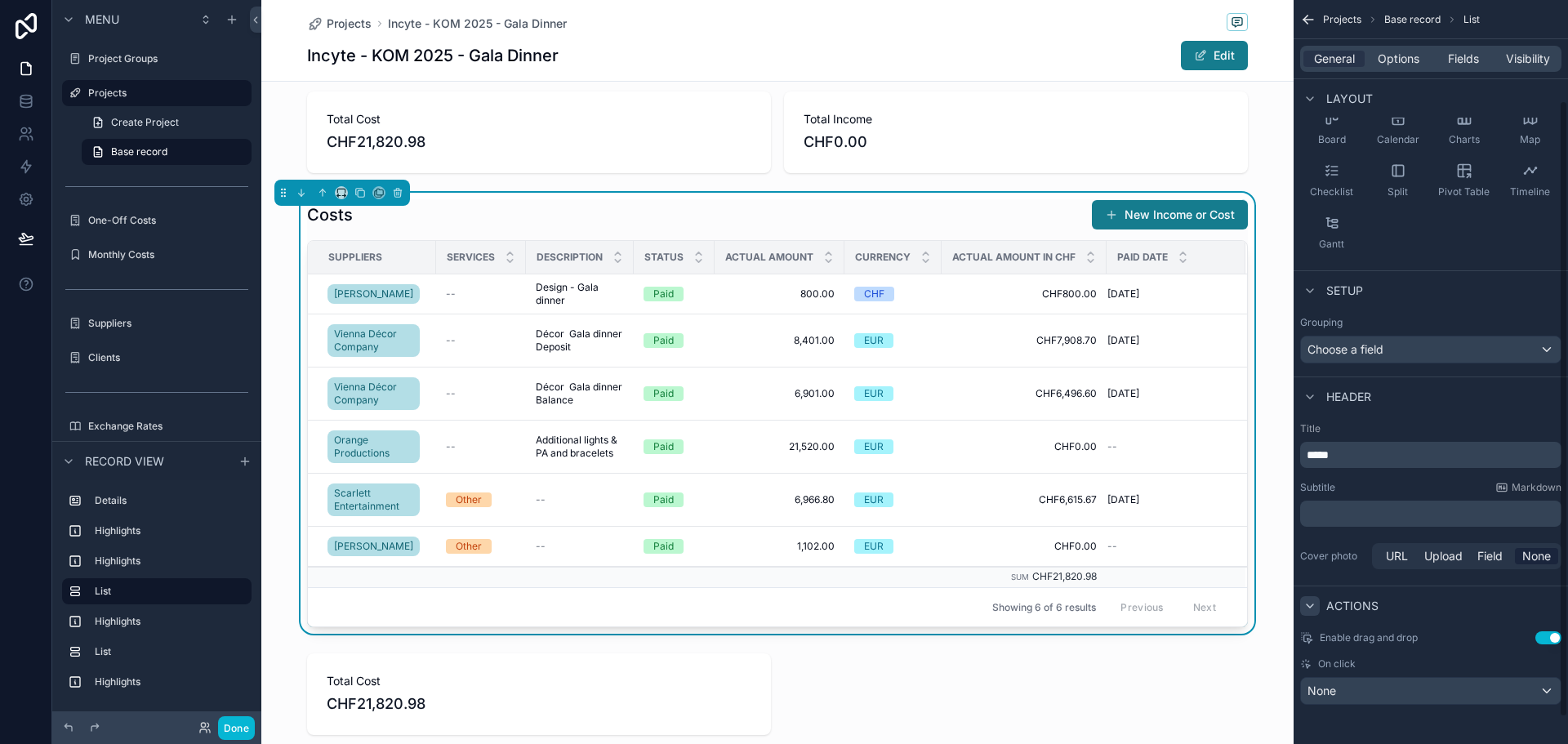
scroll to position [121, 0]
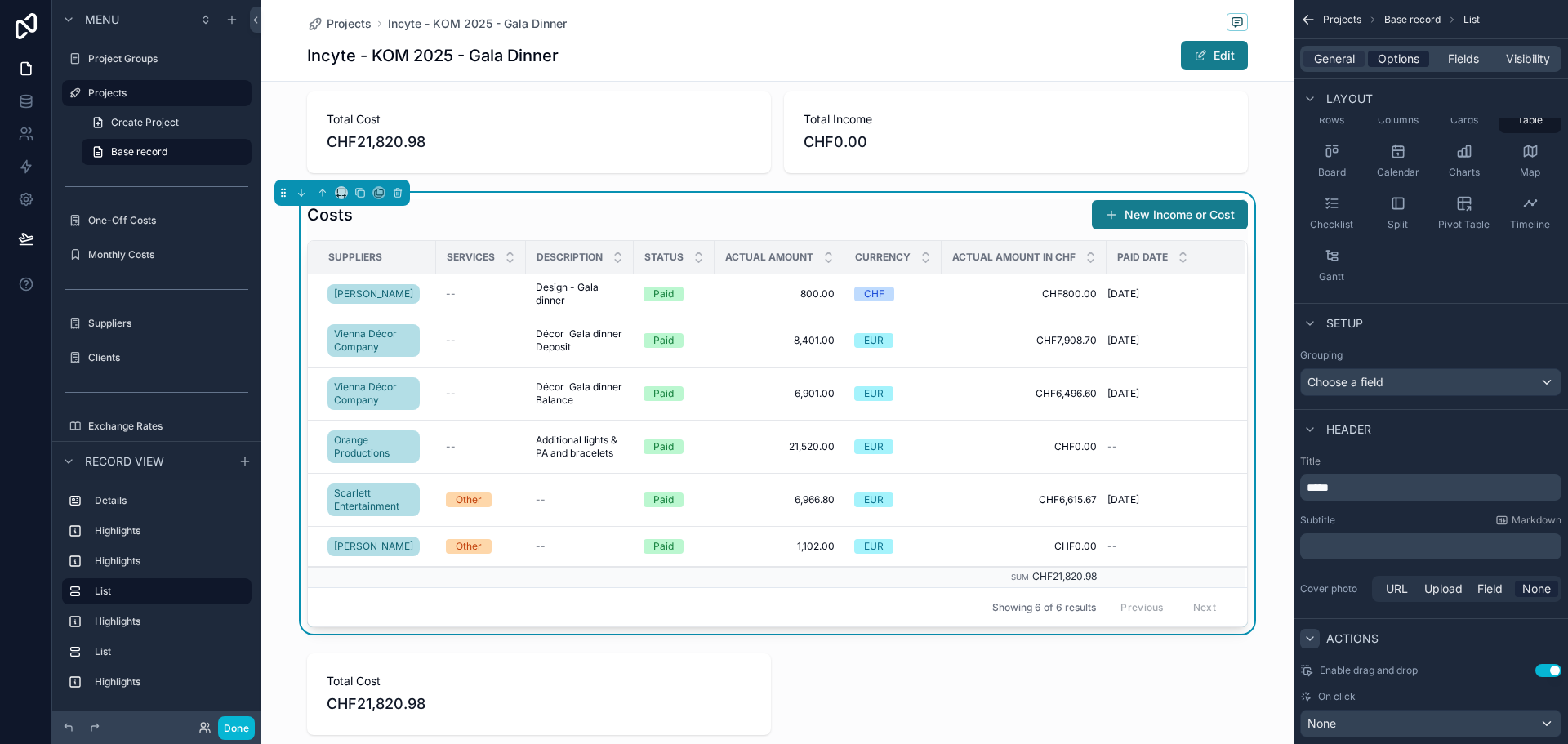
click at [1417, 53] on span "Options" at bounding box center [1399, 58] width 42 height 17
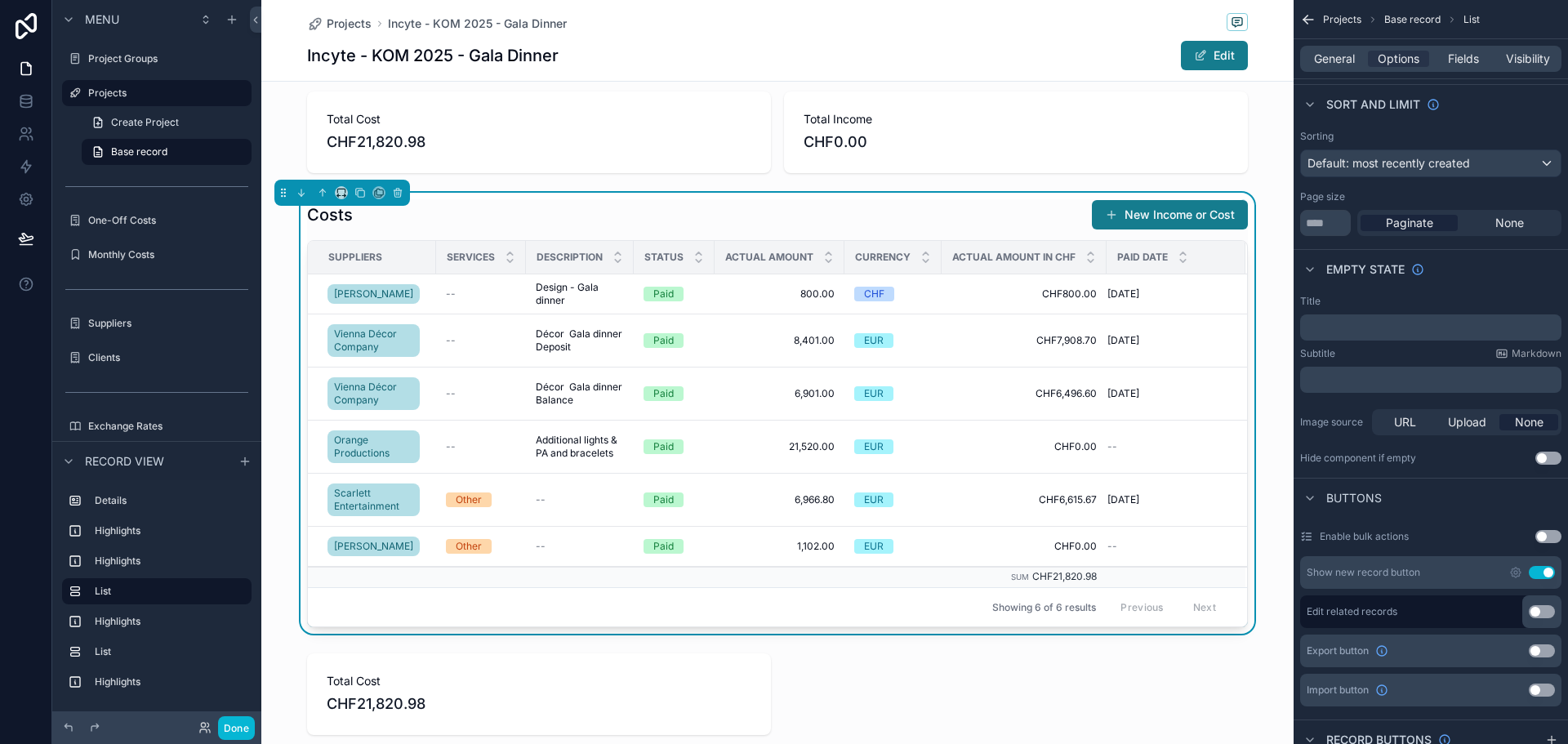
click at [1538, 612] on button "Use setting" at bounding box center [1542, 612] width 26 height 13
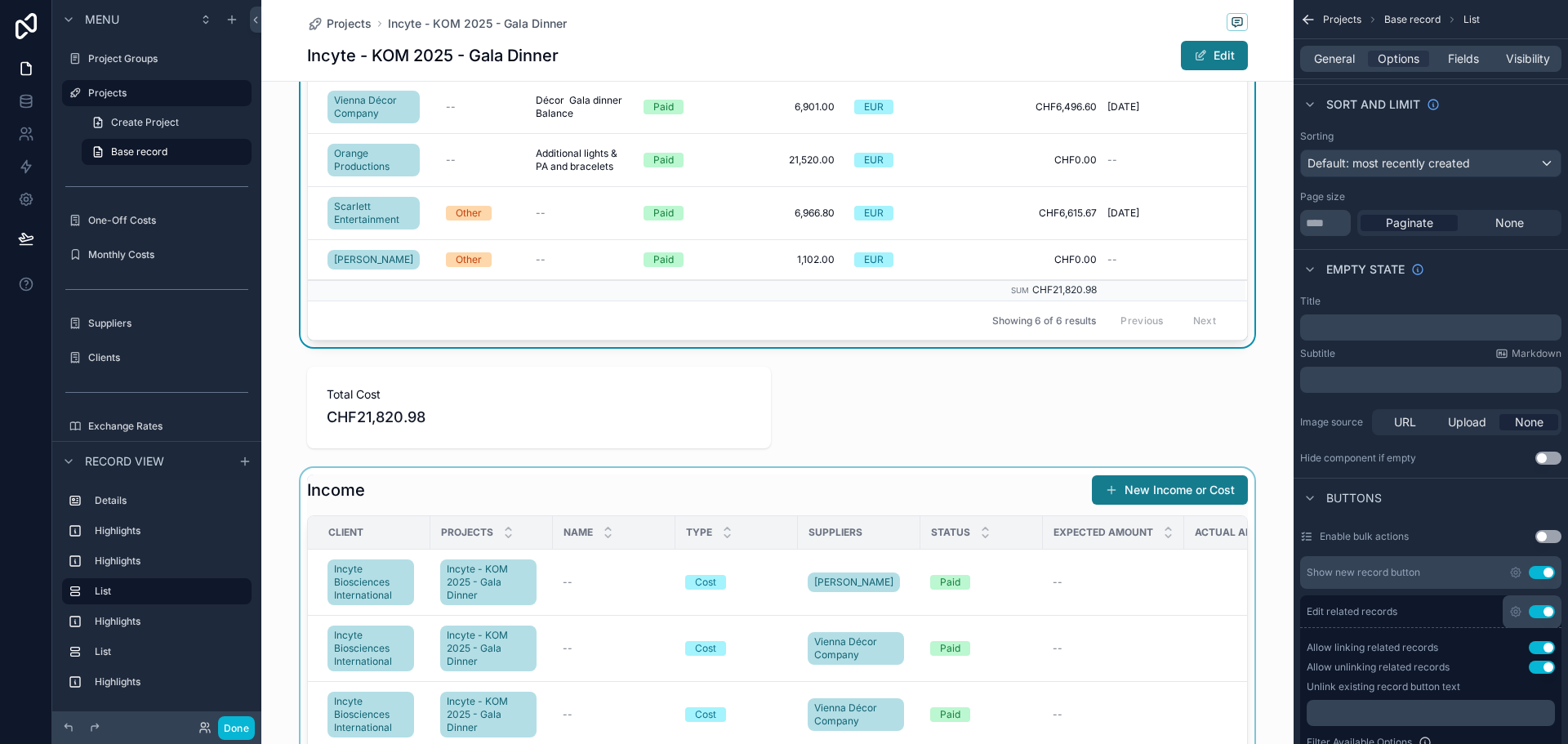
scroll to position [817, 0]
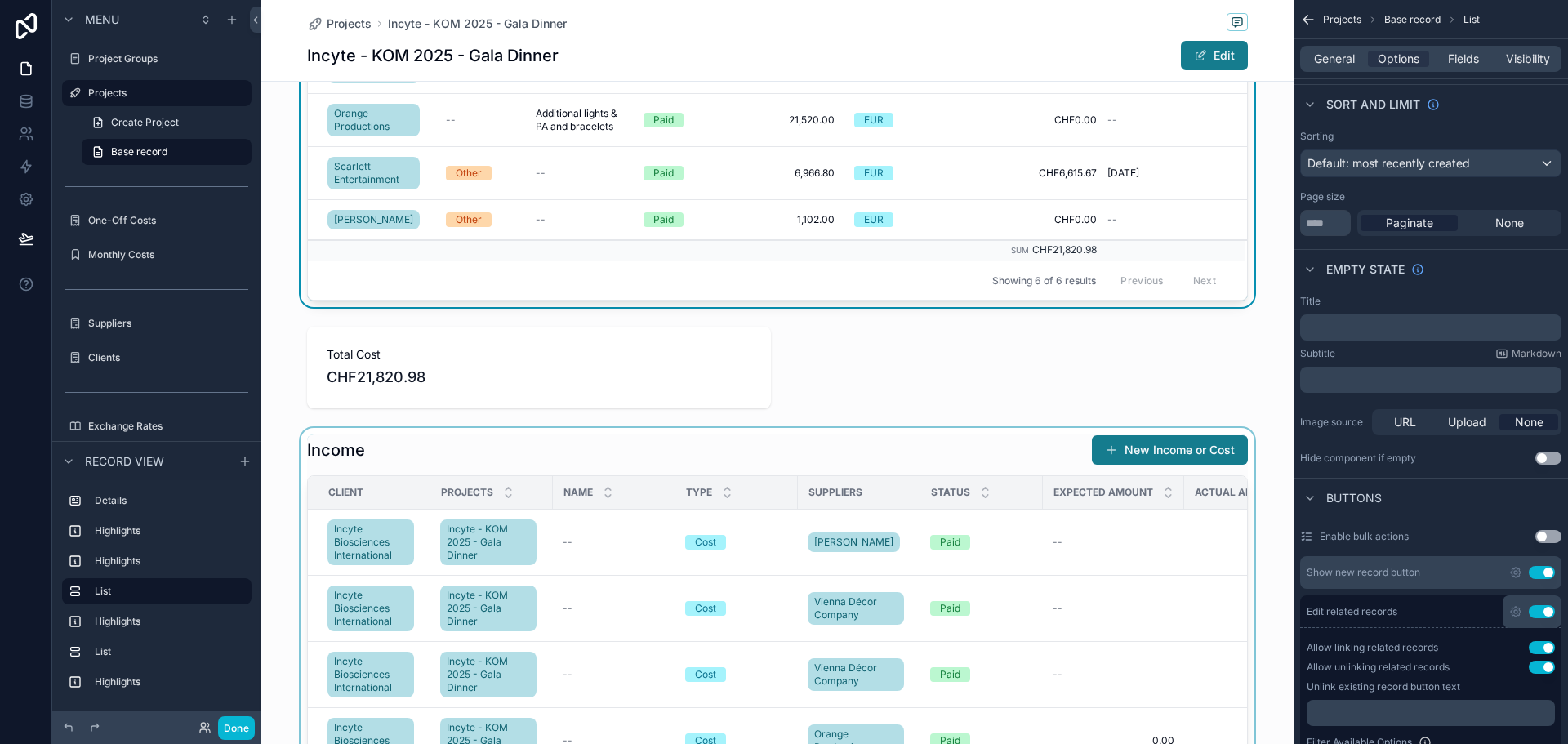
click at [503, 461] on div "scrollable content" at bounding box center [778, 670] width 1032 height 485
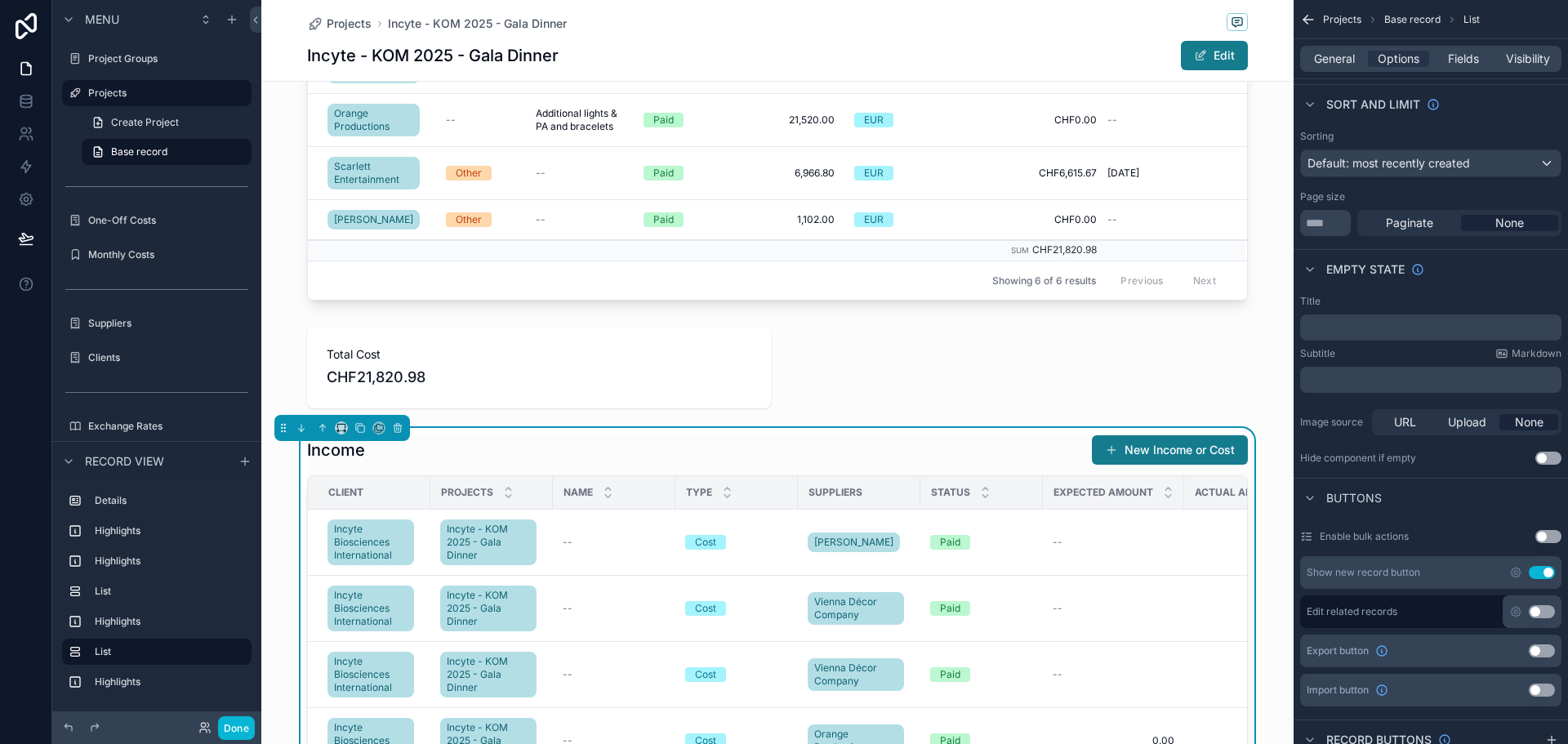
click at [1538, 614] on button "Use setting" at bounding box center [1542, 612] width 26 height 13
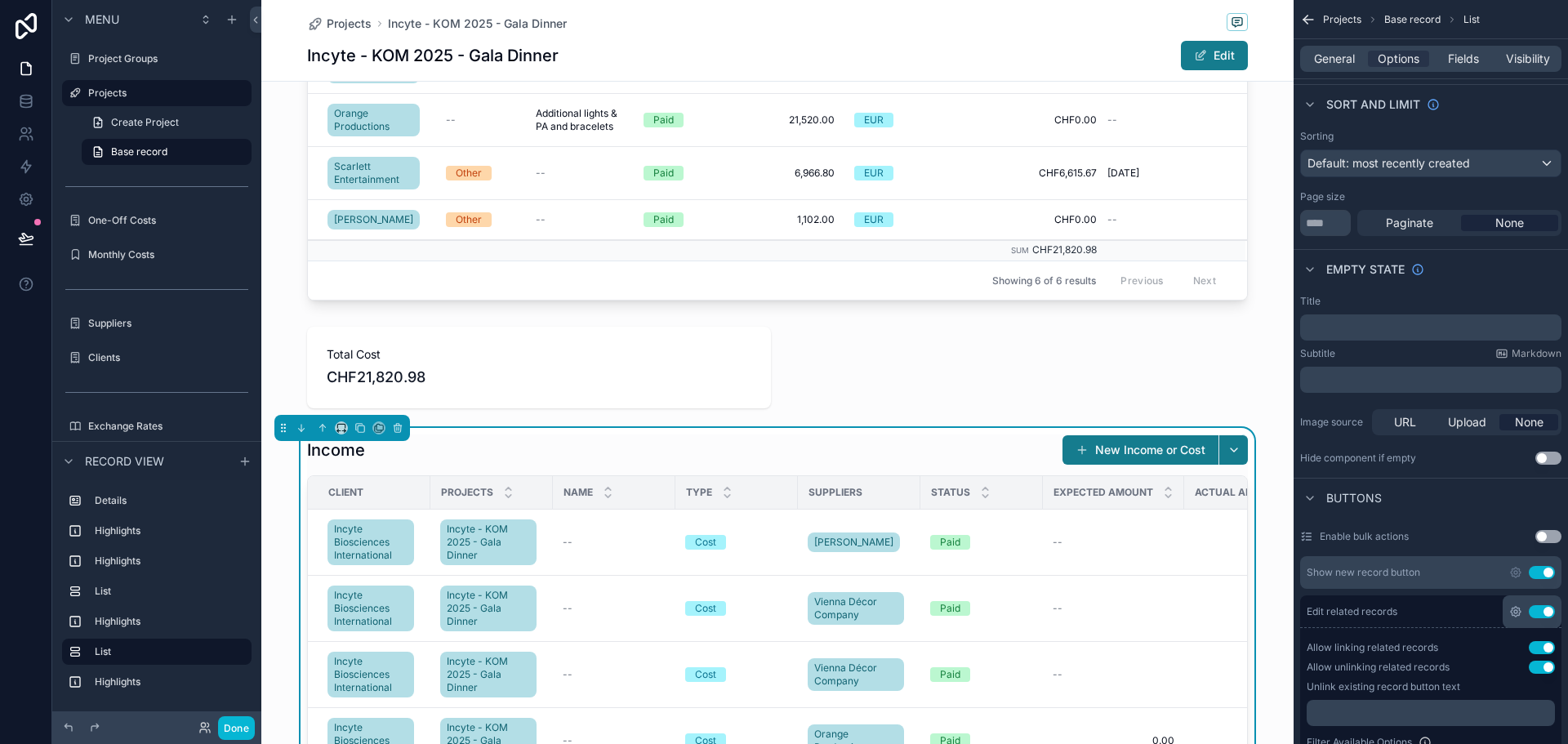
click at [1516, 611] on icon "scrollable content" at bounding box center [1516, 612] width 3 height 3
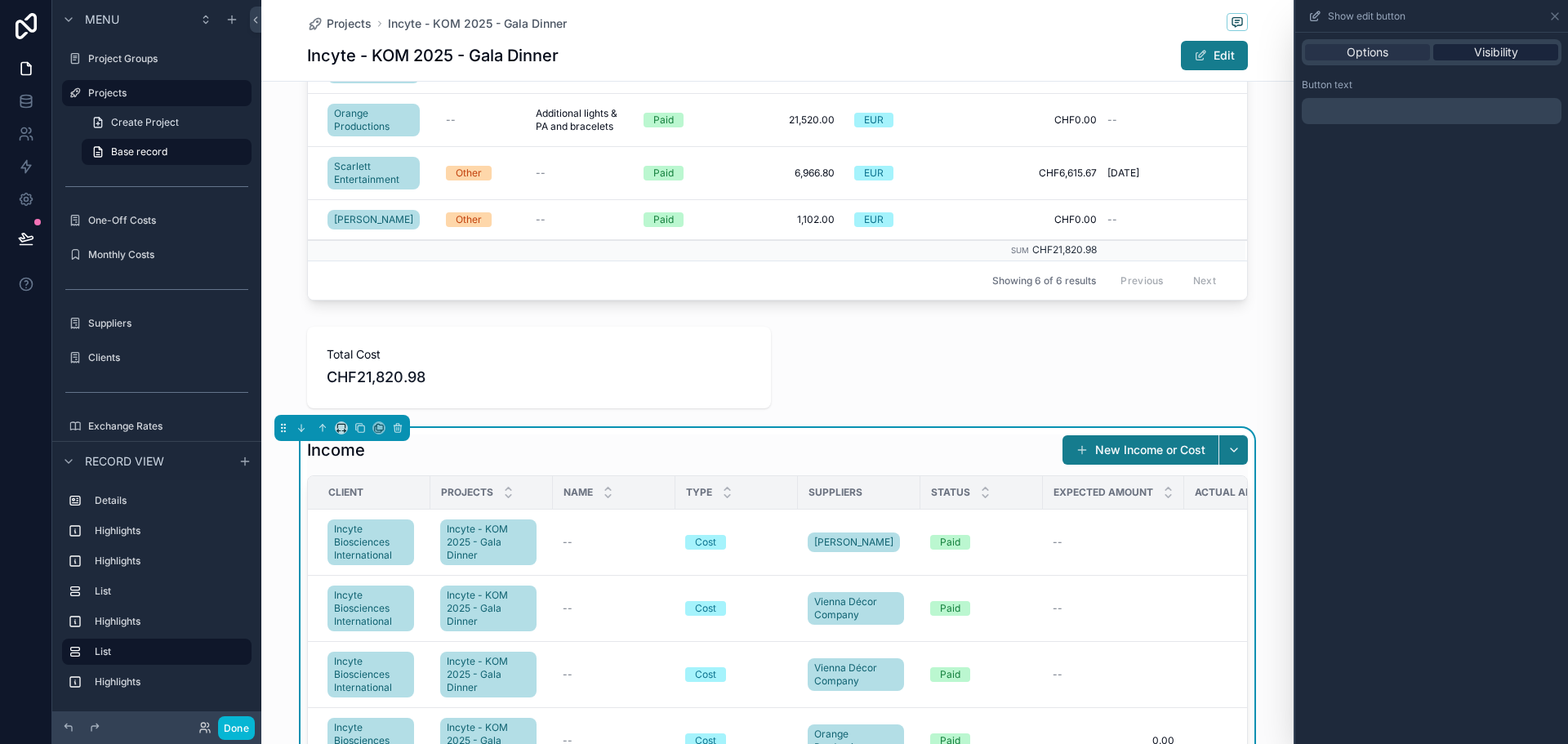
click at [1491, 54] on span "Visibility" at bounding box center [1496, 52] width 44 height 17
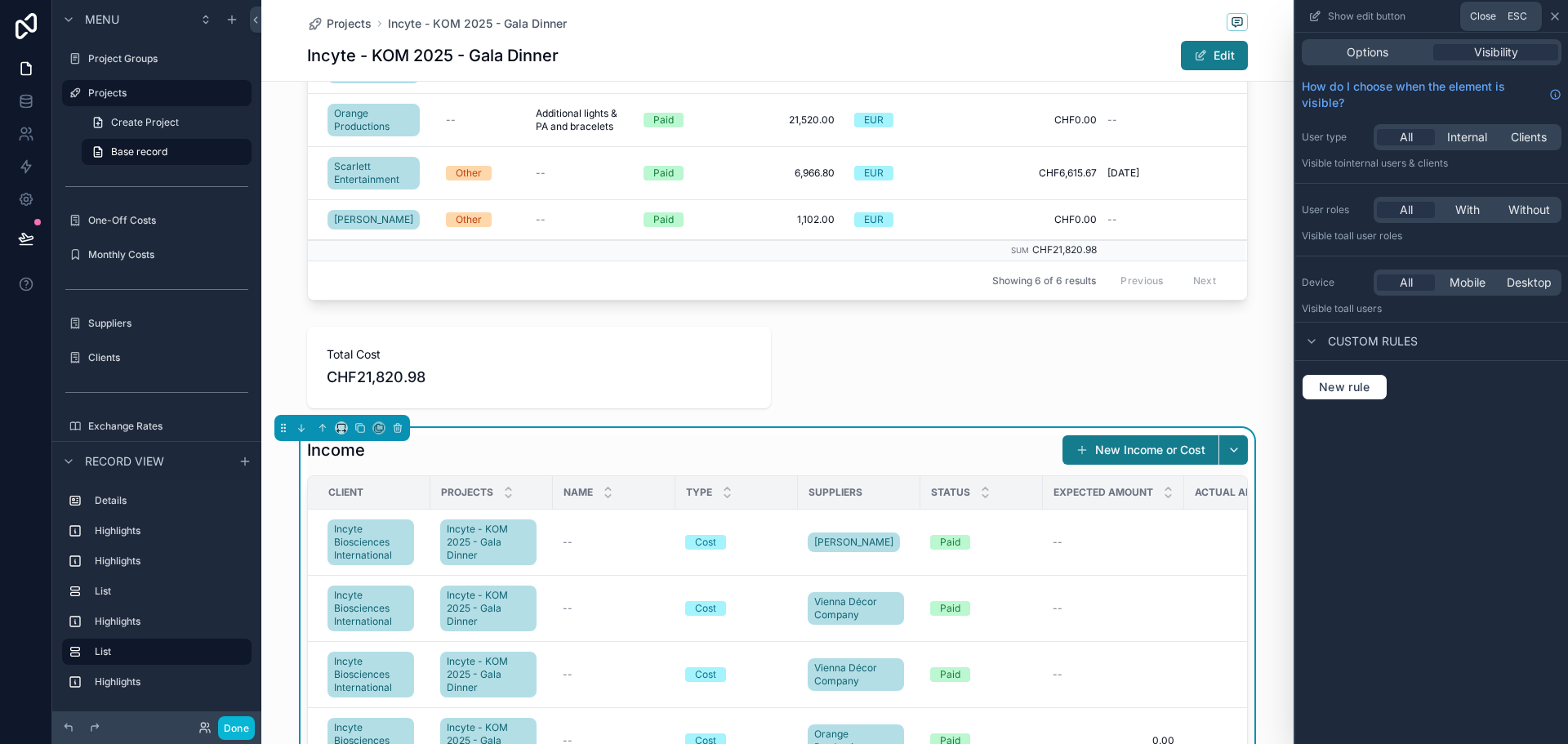
click at [1550, 18] on icon at bounding box center [1554, 16] width 13 height 13
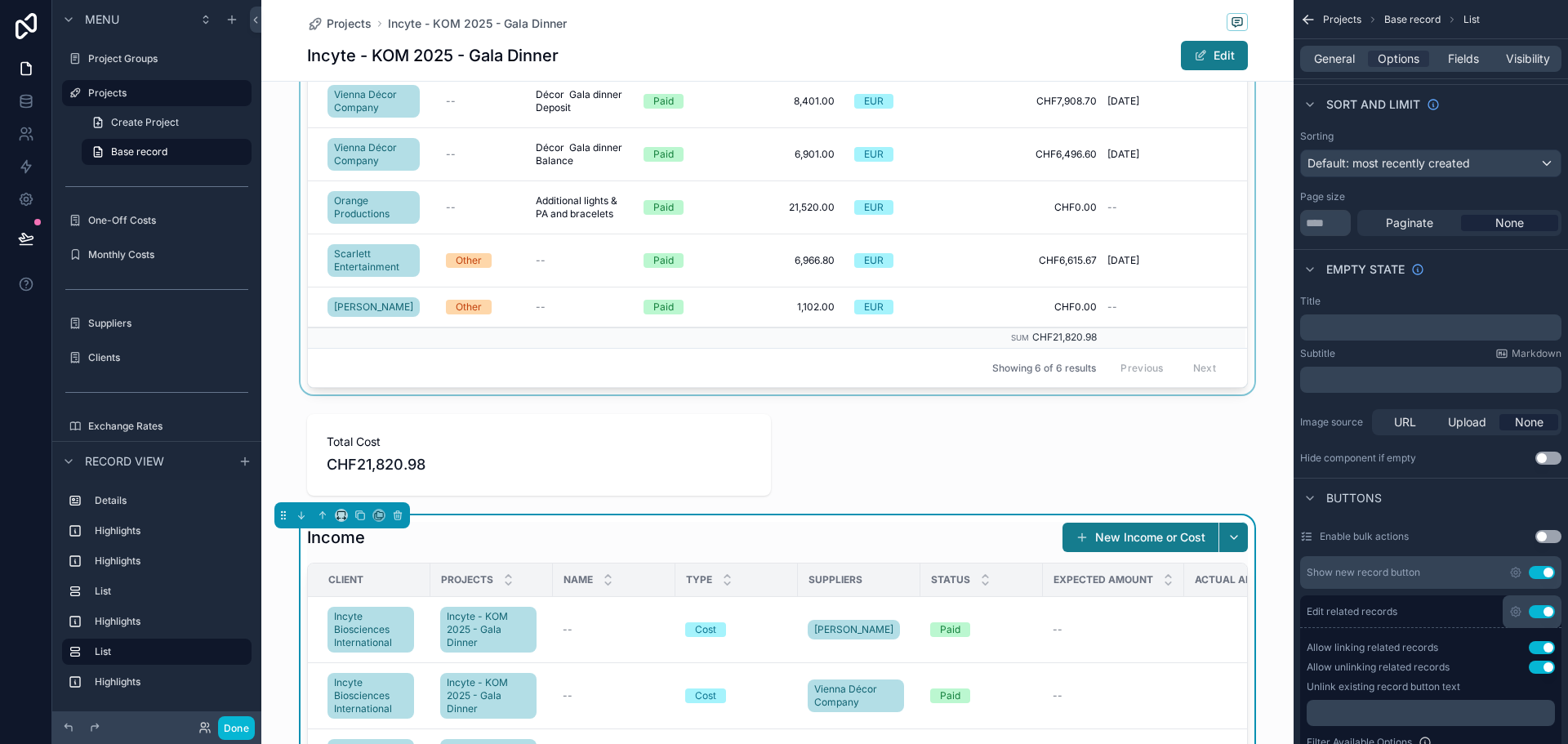
scroll to position [572, 0]
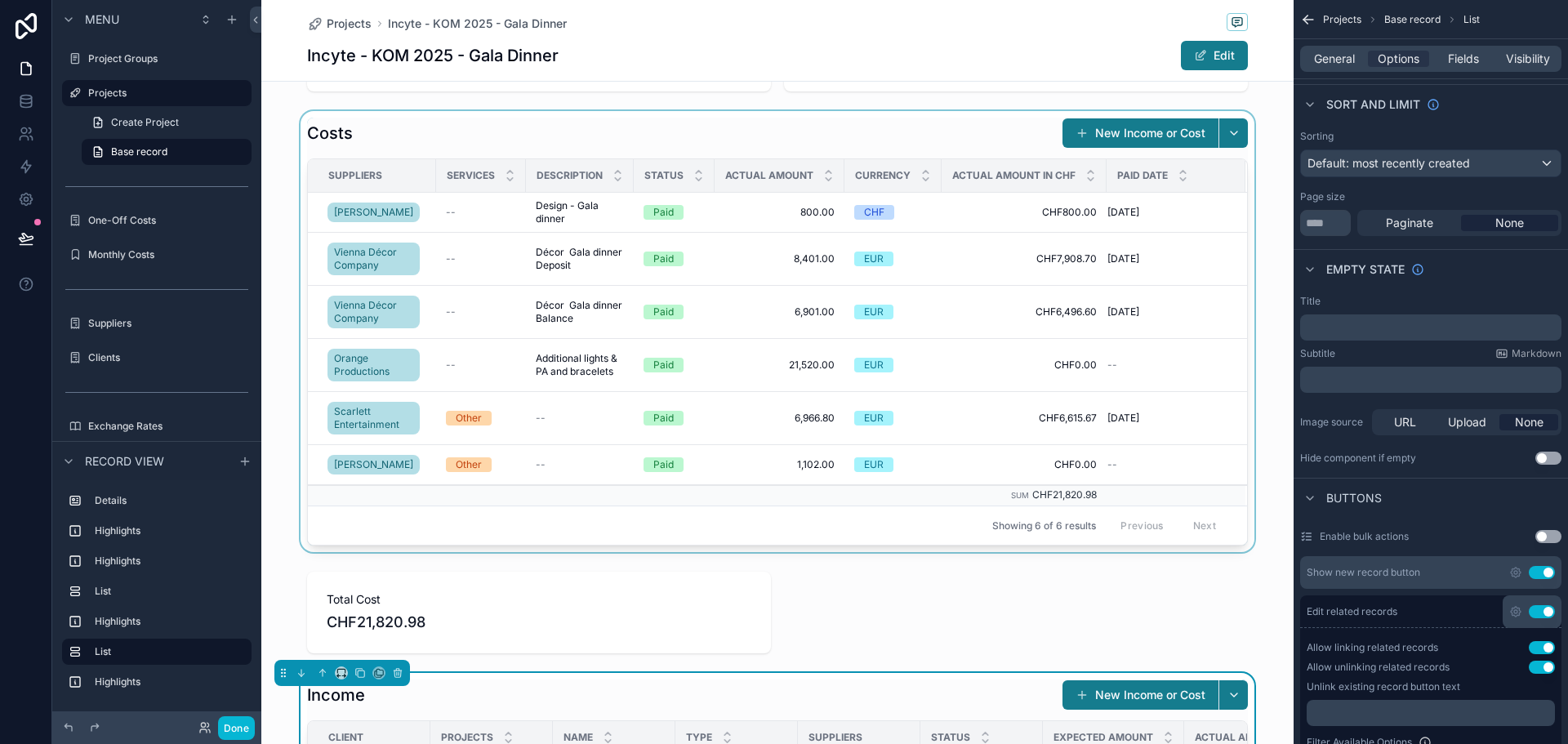
click at [611, 142] on div "scrollable content" at bounding box center [778, 332] width 1032 height 442
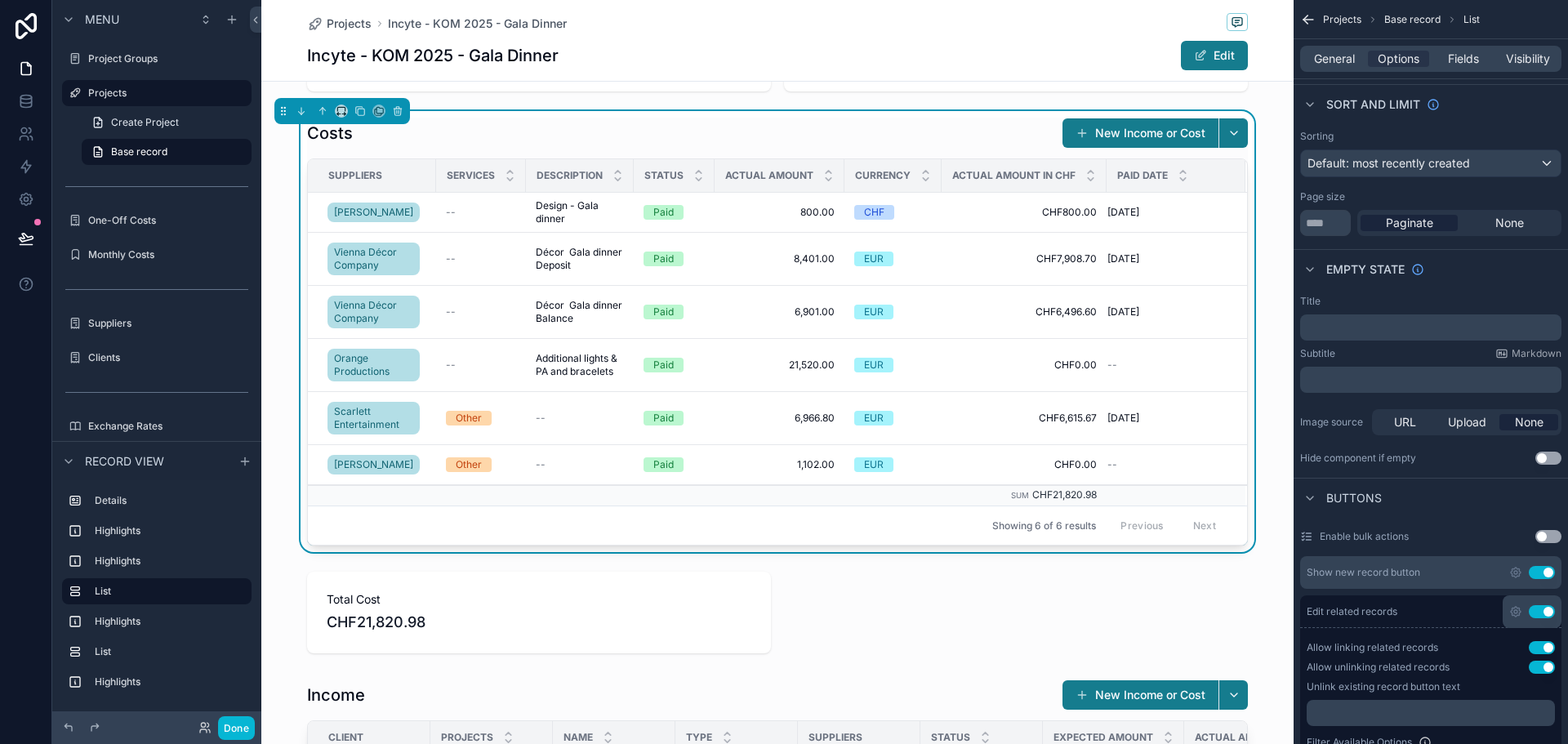
click at [559, 181] on span "Description" at bounding box center [570, 175] width 66 height 13
click at [1458, 60] on span "Fields" at bounding box center [1464, 58] width 31 height 17
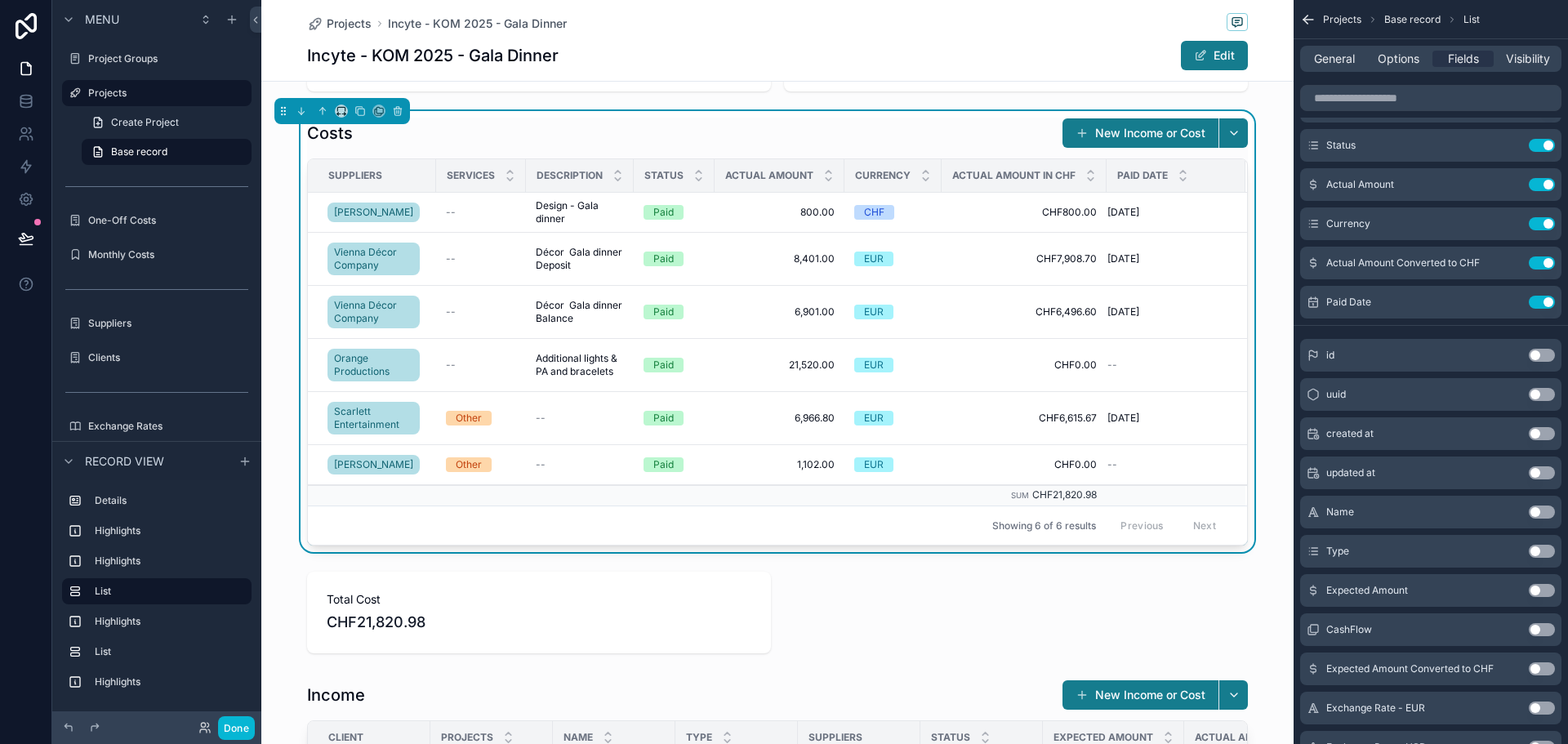
click at [1536, 511] on button "Use setting" at bounding box center [1542, 512] width 26 height 13
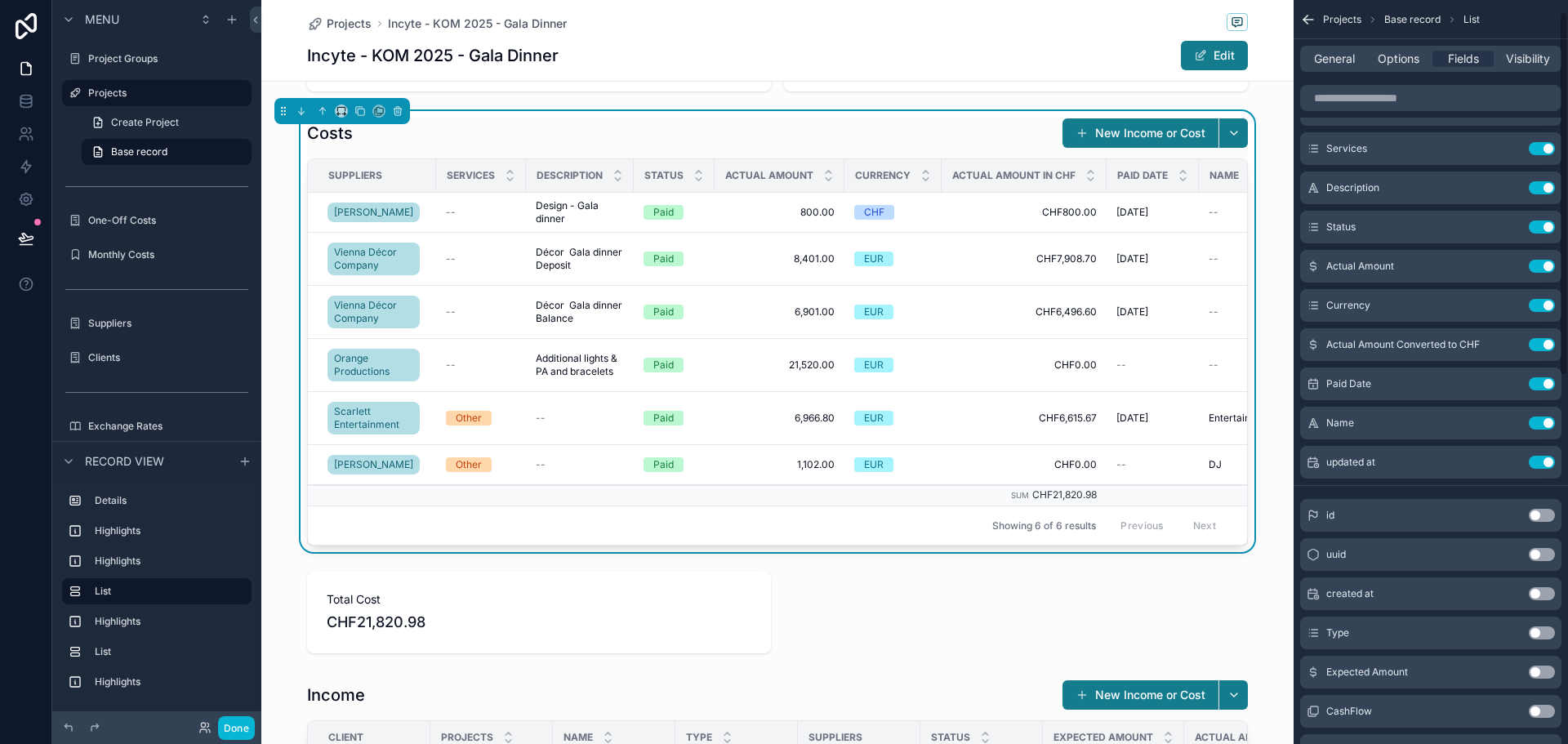
scroll to position [0, 0]
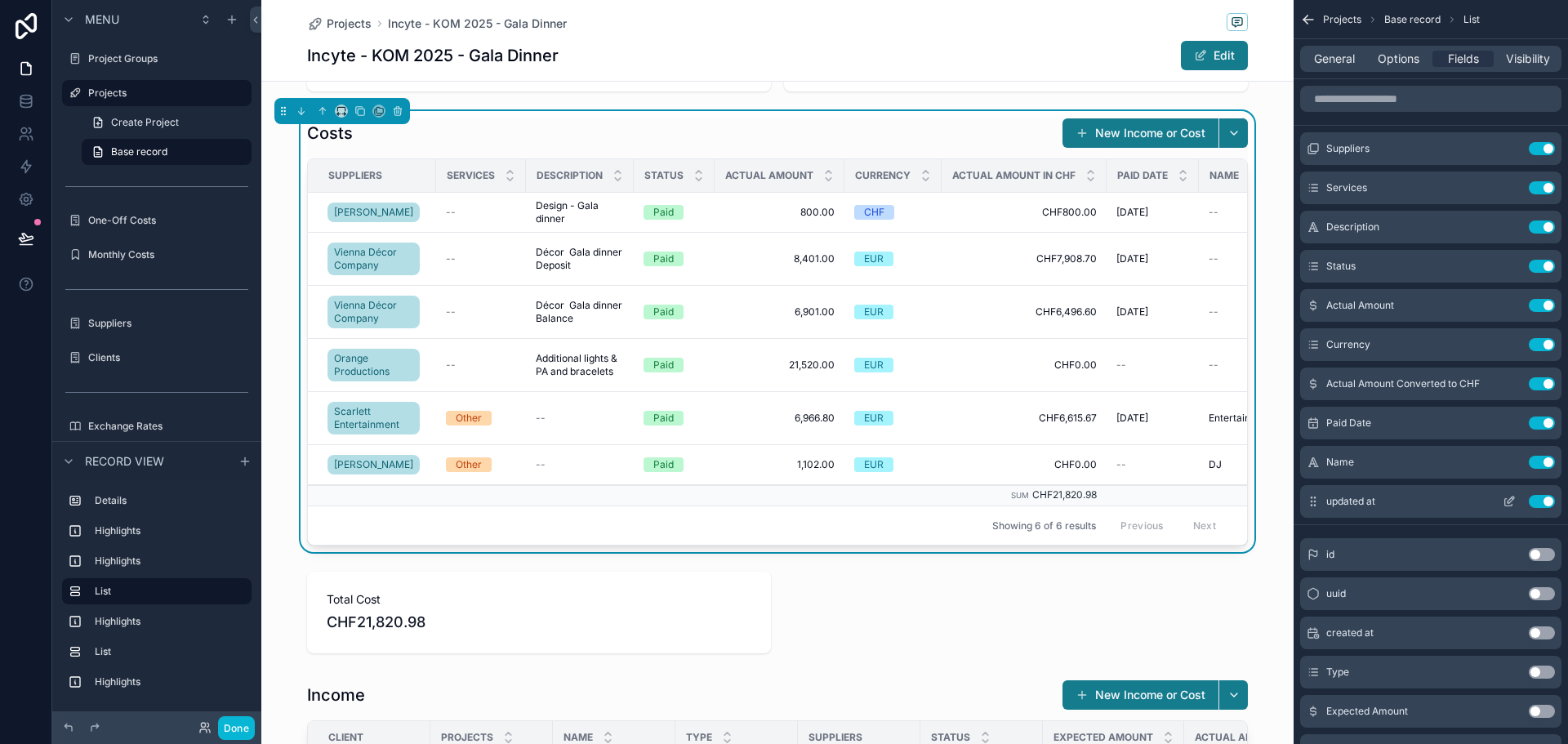
click at [1547, 498] on button "Use setting" at bounding box center [1542, 501] width 26 height 13
click at [1547, 462] on button "Use setting" at bounding box center [1542, 462] width 26 height 13
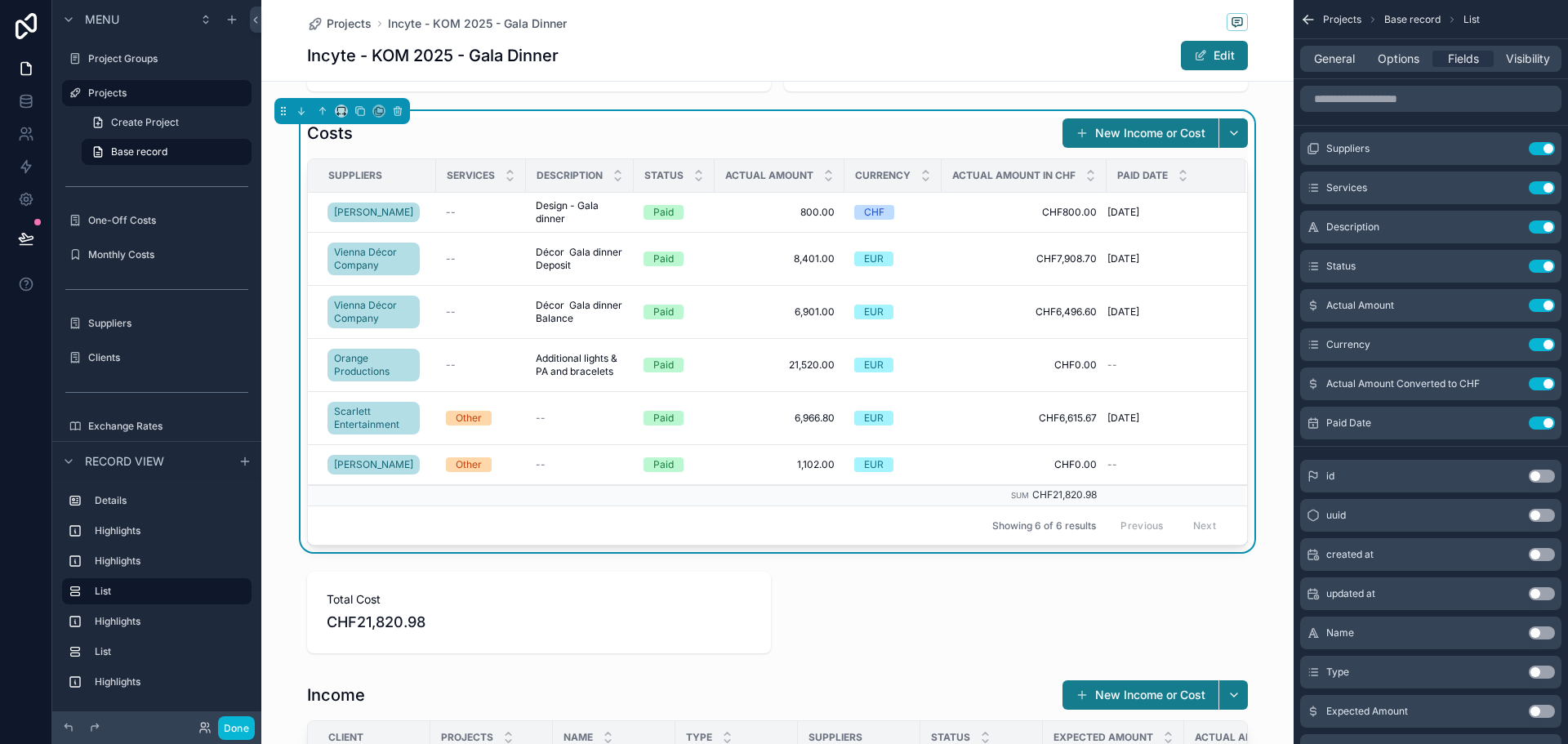
click at [1541, 635] on button "Use setting" at bounding box center [1542, 632] width 26 height 13
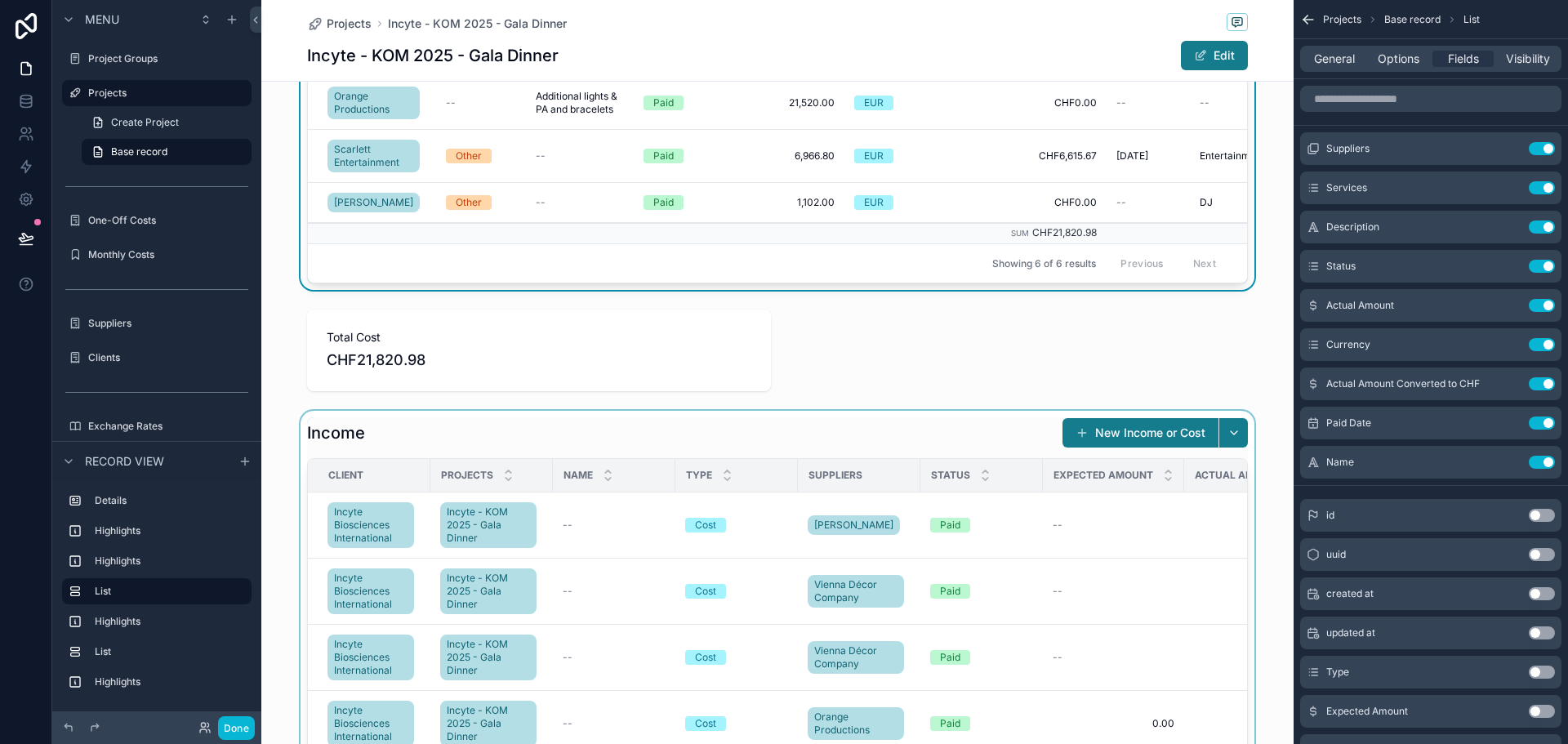
scroll to position [899, 0]
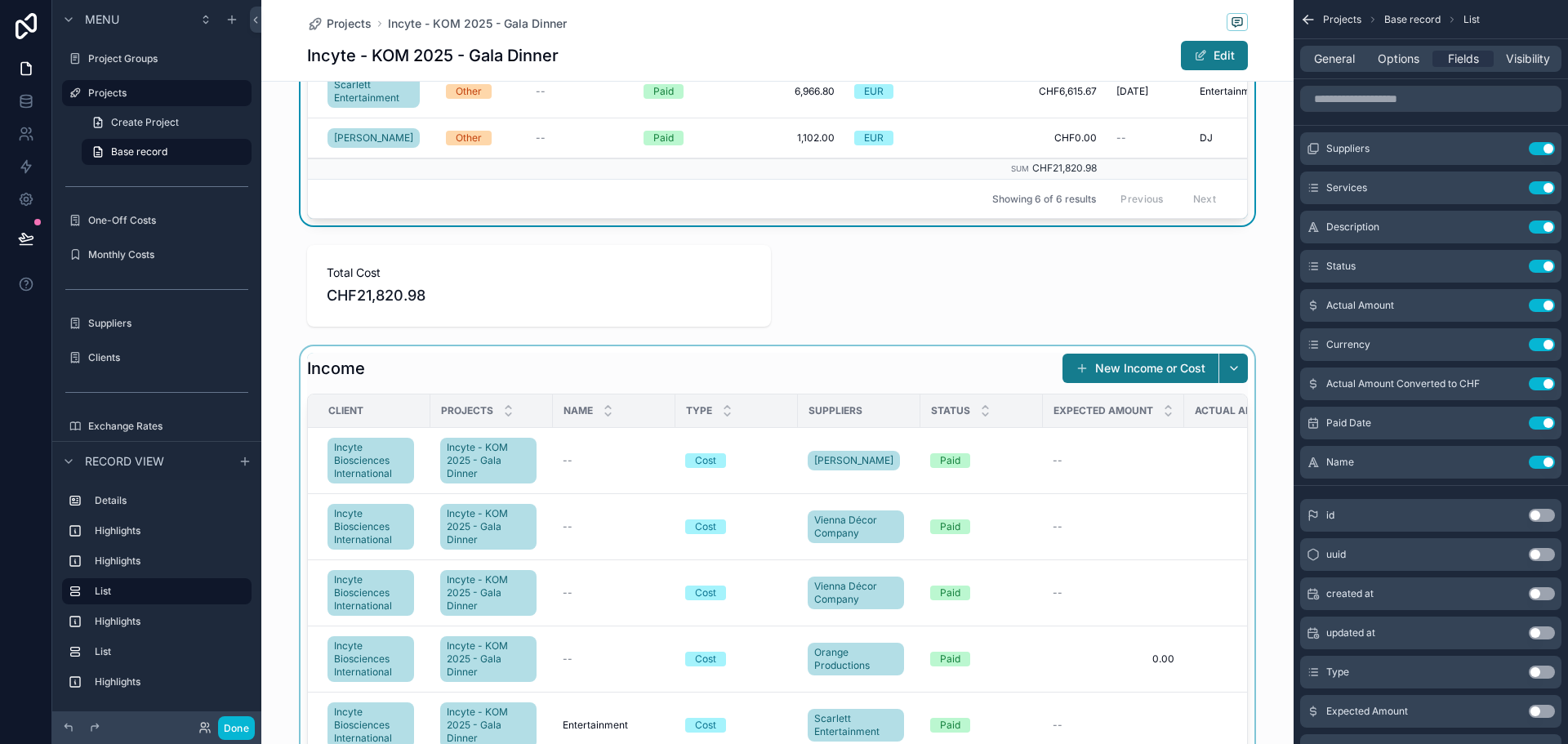
click at [617, 391] on div "scrollable content" at bounding box center [778, 588] width 1032 height 485
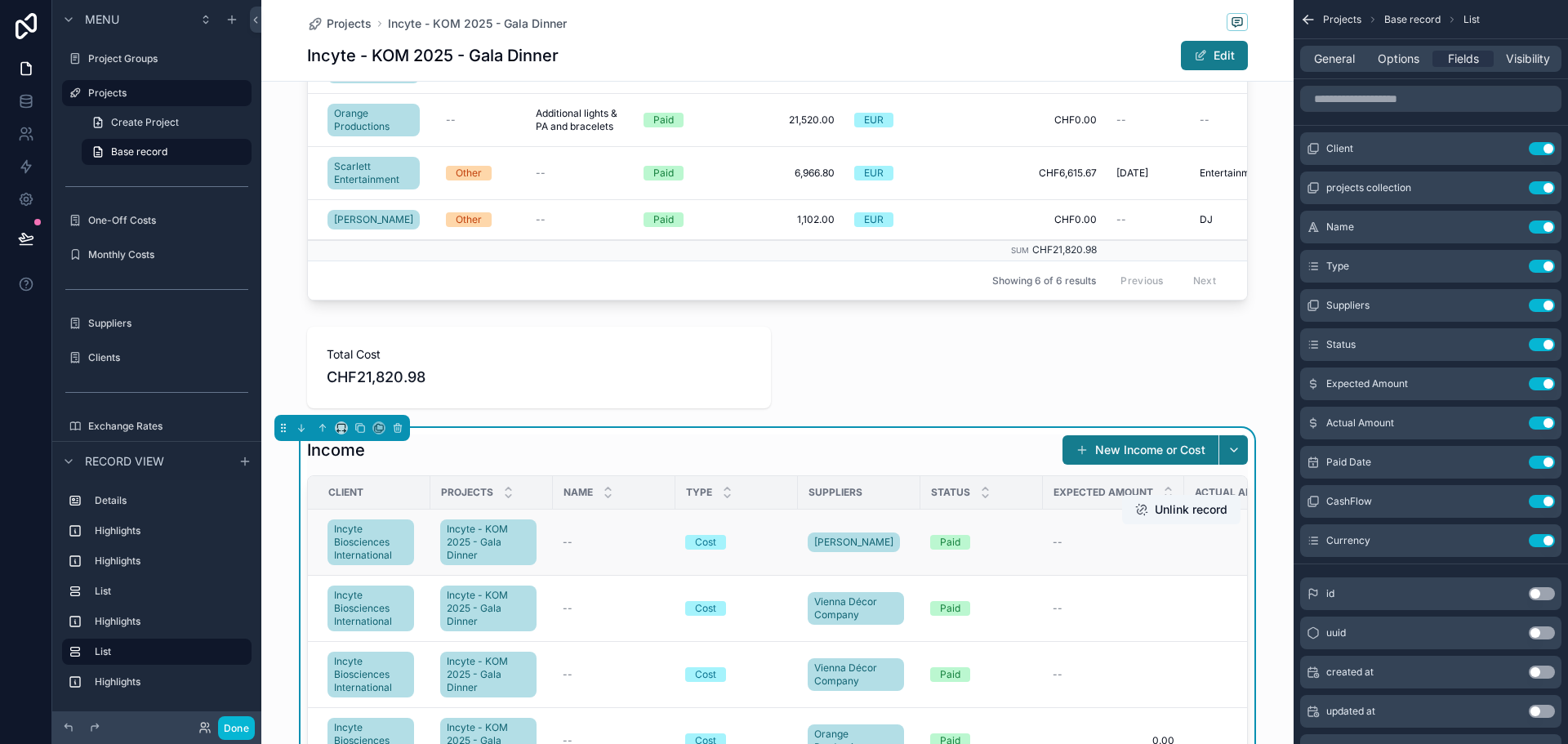
scroll to position [490, 0]
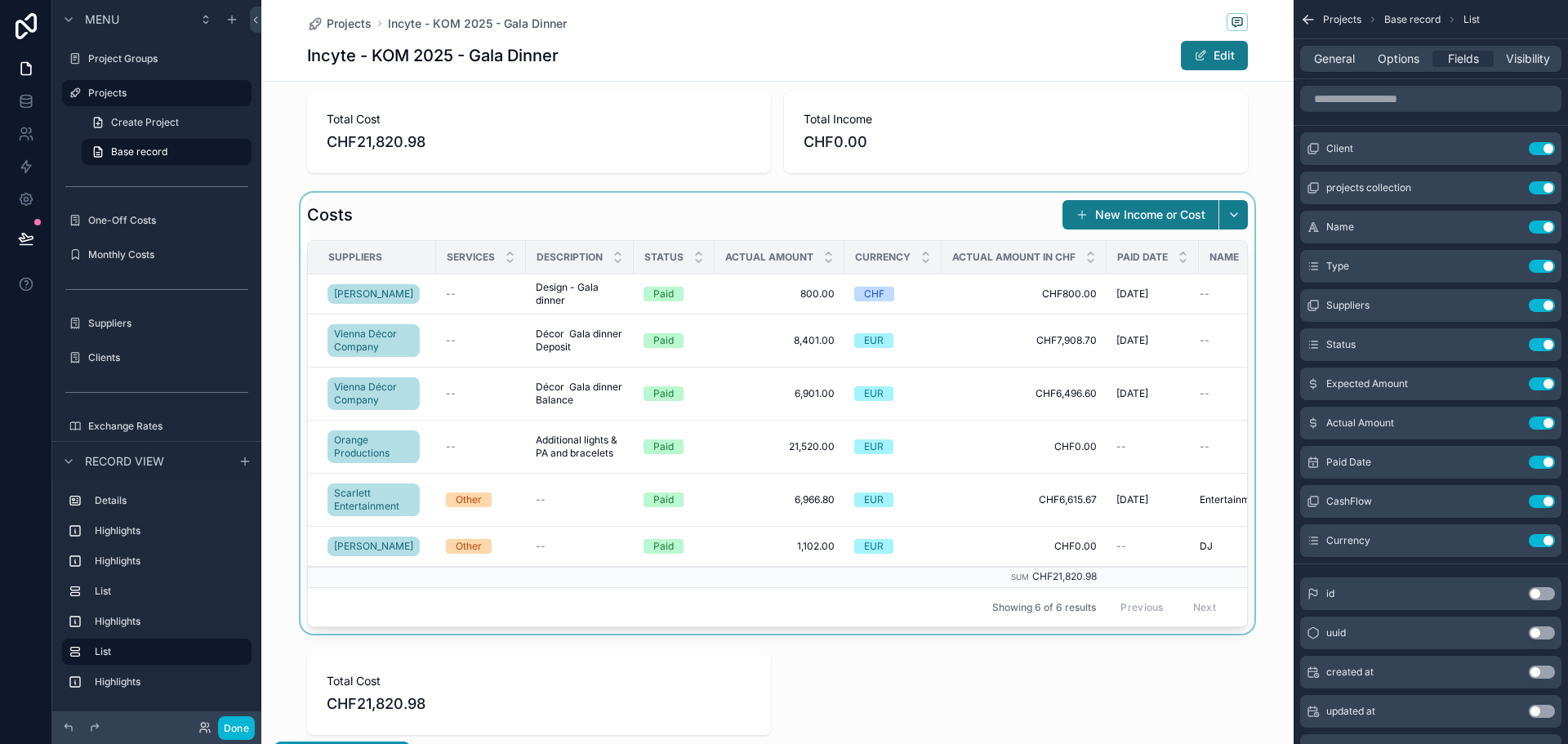
click at [1135, 213] on div "scrollable content" at bounding box center [778, 413] width 1032 height 442
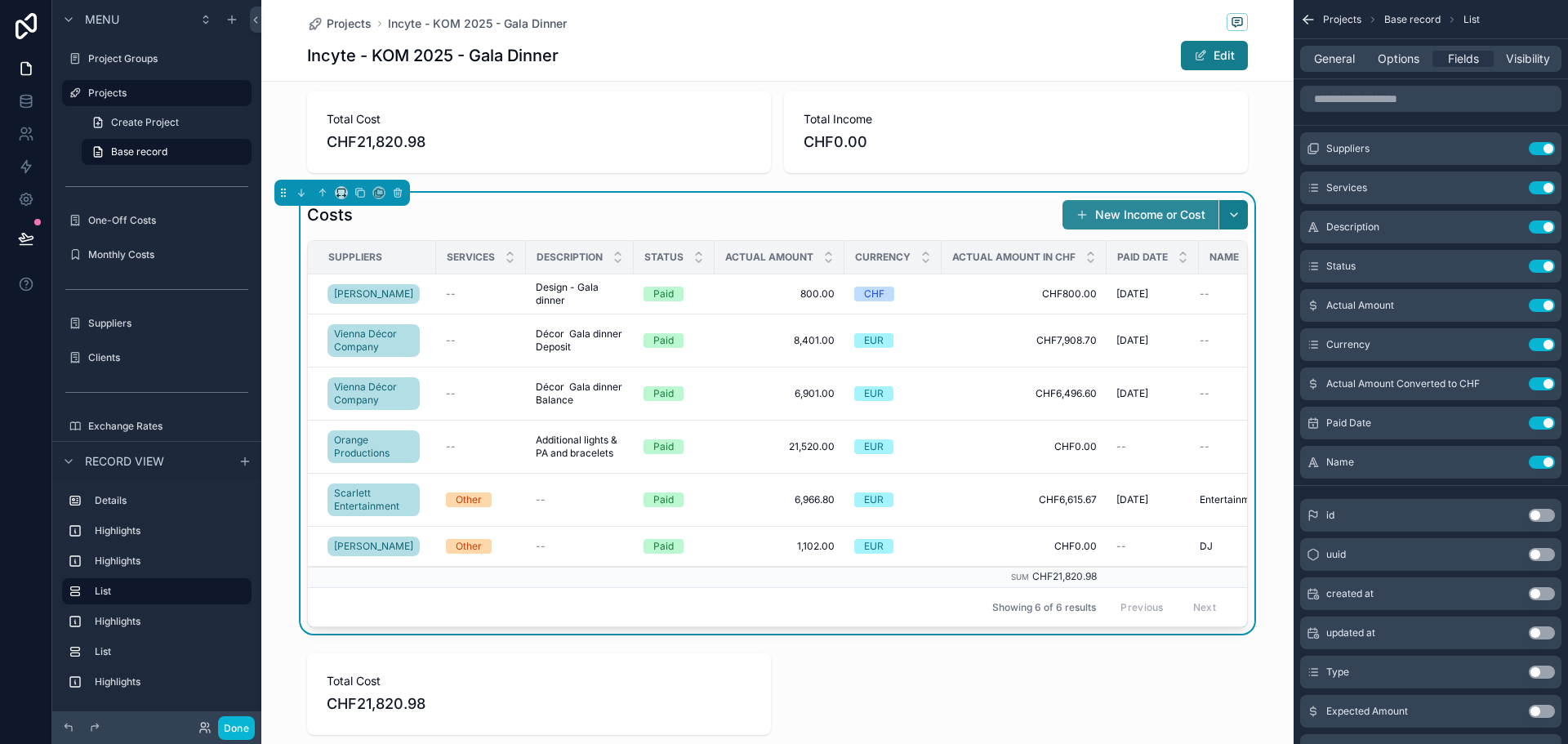
click at [1135, 213] on button "New Income or Cost" at bounding box center [1140, 215] width 156 height 29
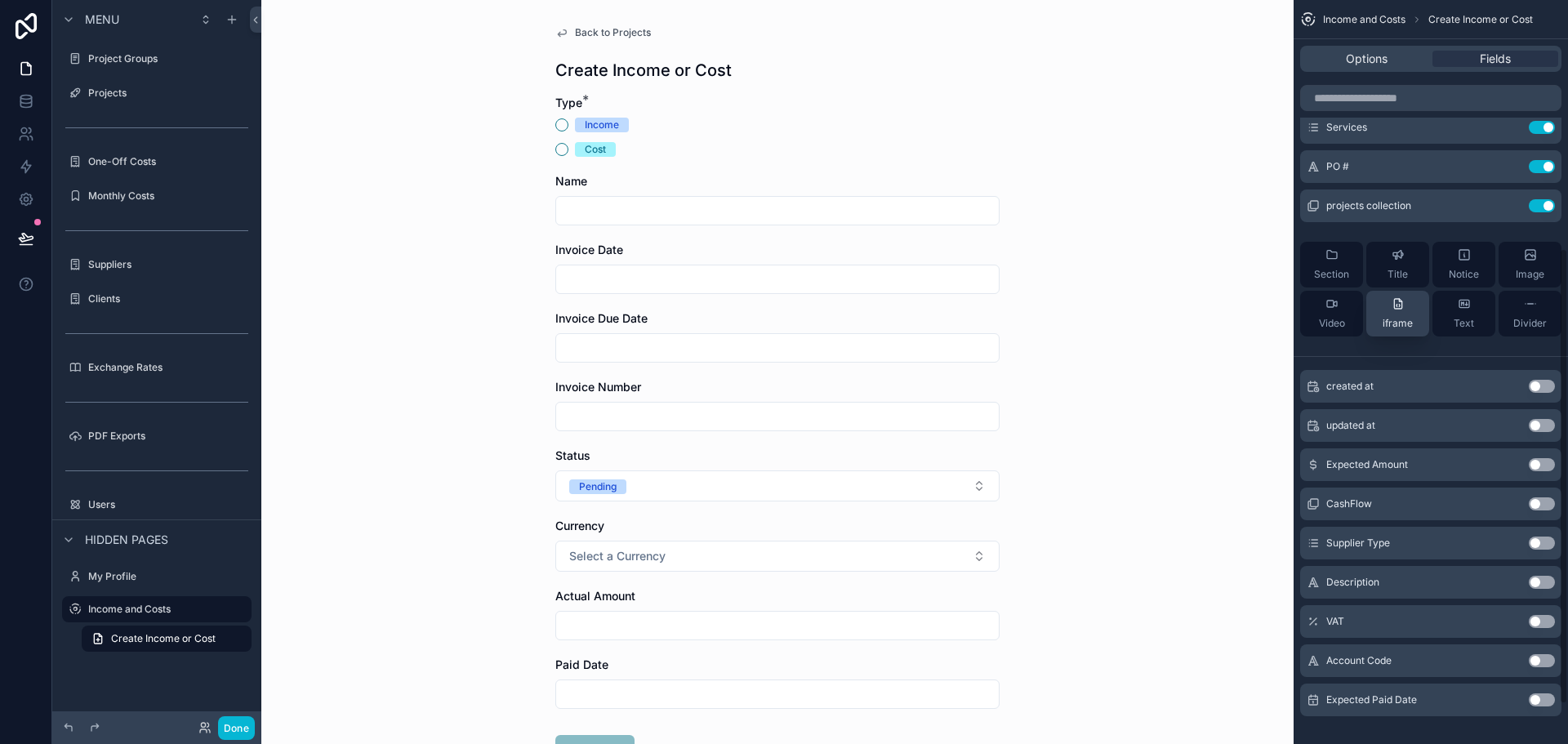
scroll to position [470, 0]
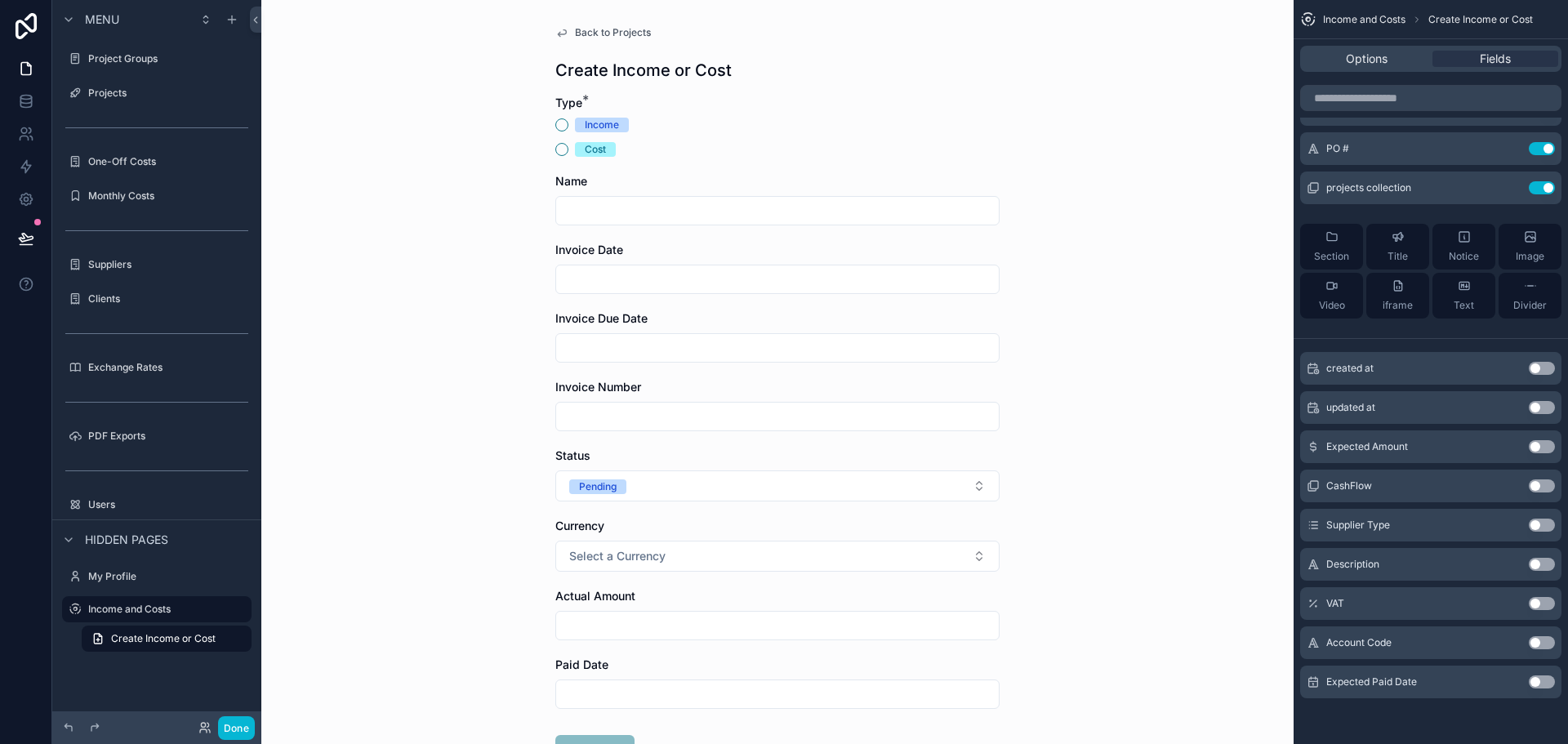
click at [1542, 563] on button "Use setting" at bounding box center [1542, 564] width 26 height 13
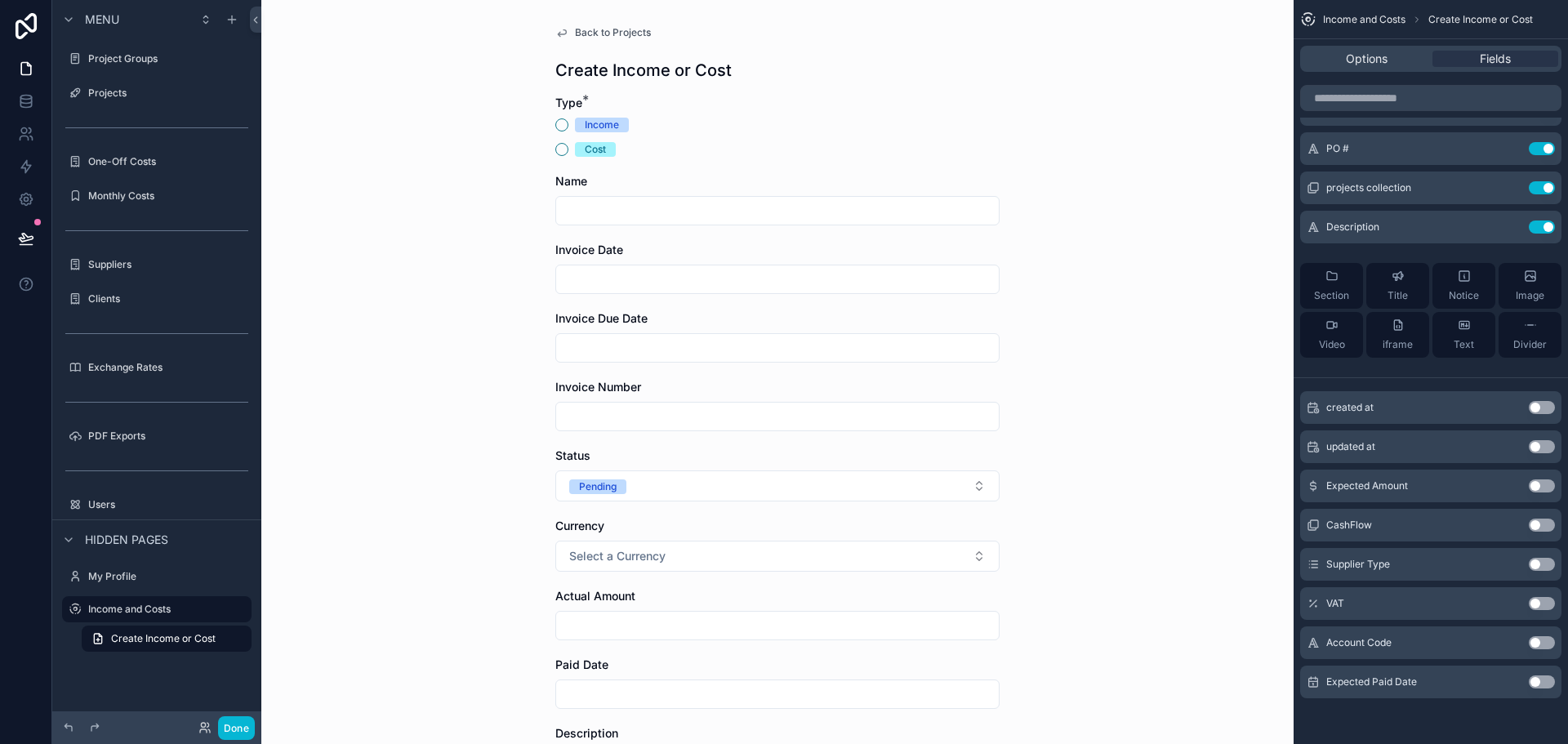
click at [1166, 256] on div "Back to Projects Create Income or Cost Type * Income Cost Name Invoice Date Inv…" at bounding box center [778, 372] width 1032 height 744
click at [233, 732] on button "Done" at bounding box center [236, 728] width 37 height 23
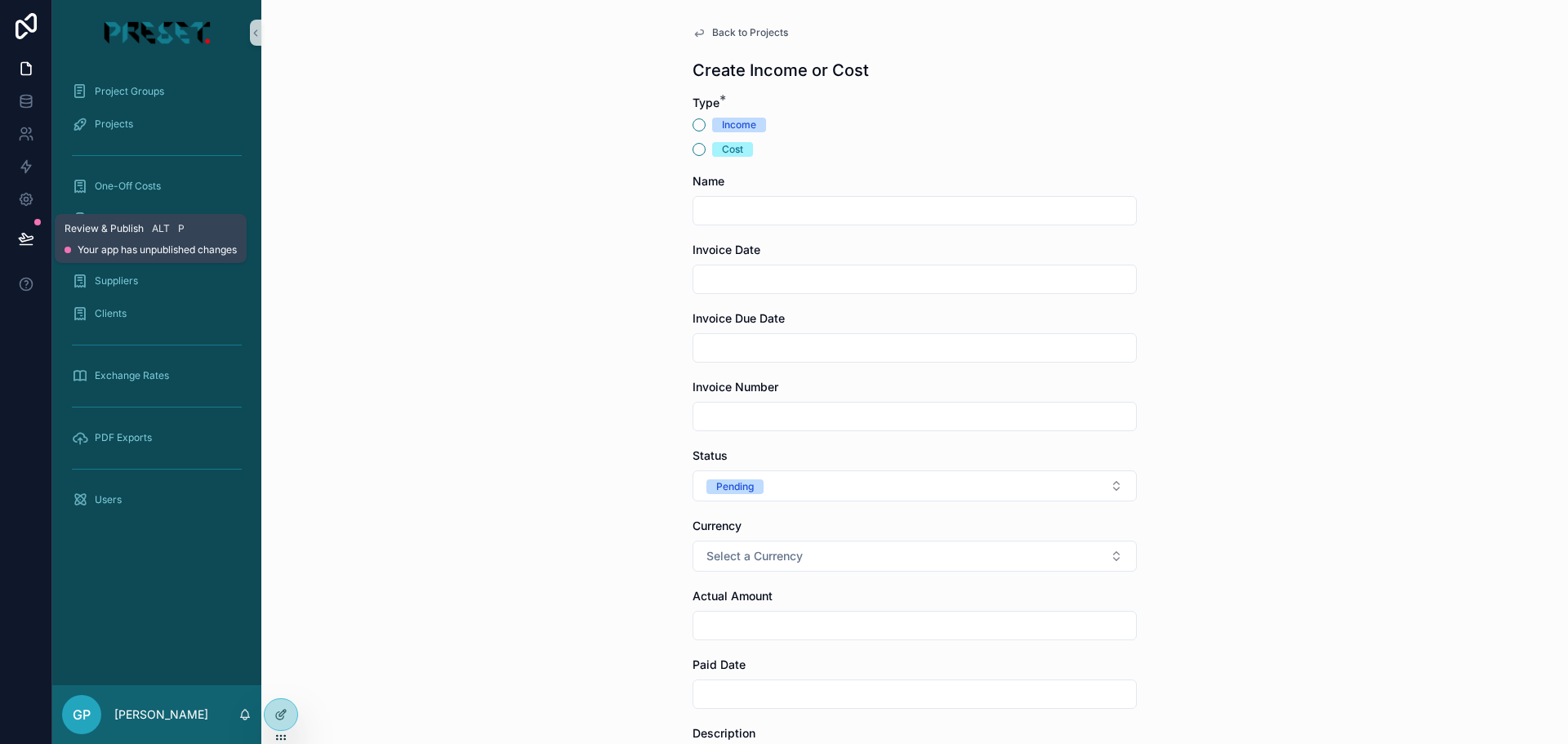
click at [24, 238] on icon at bounding box center [25, 237] width 14 height 8
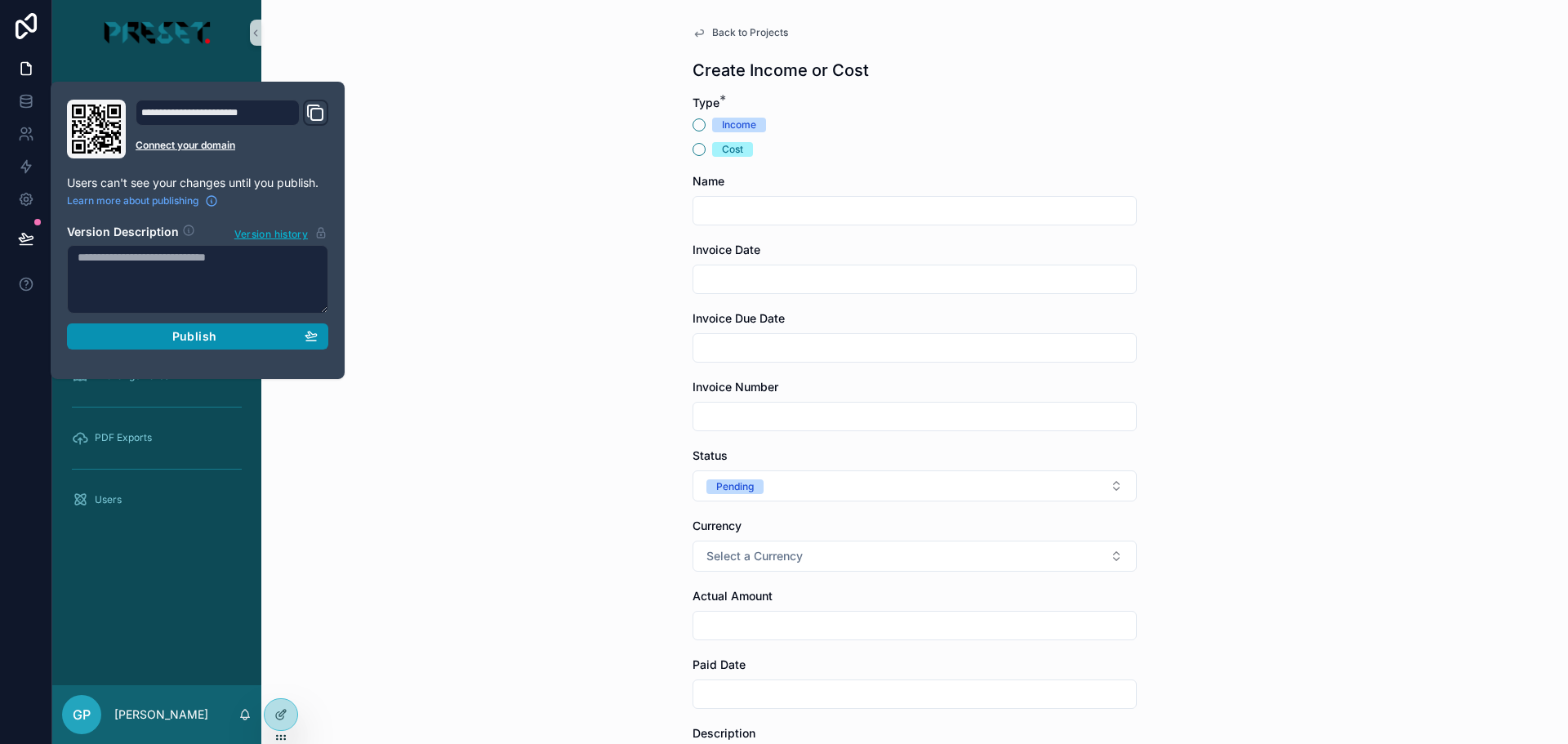
click at [226, 337] on div "Publish" at bounding box center [197, 337] width 240 height 15
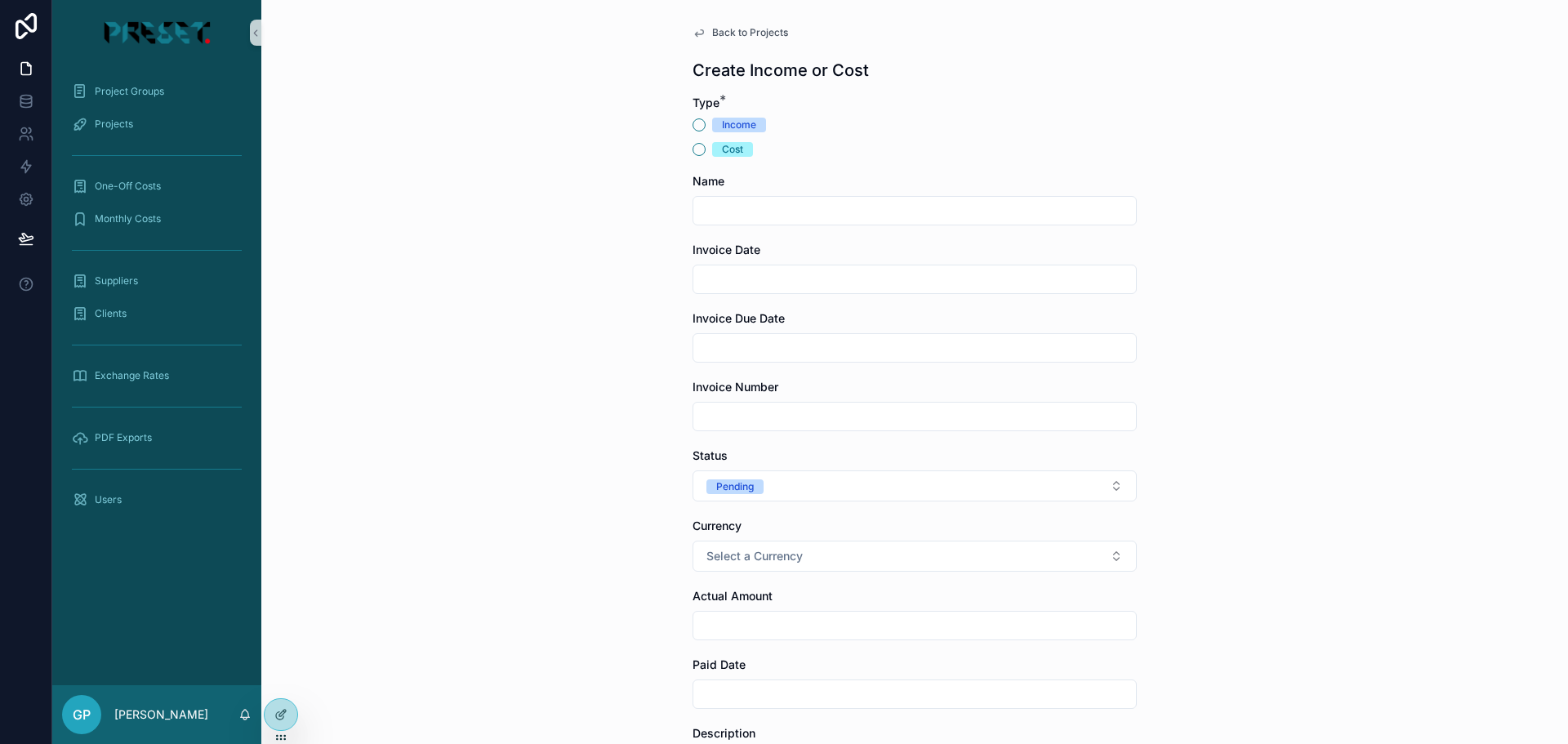
click at [386, 554] on div "Back to Projects Create Income or Cost Type * Income Cost Name Invoice Date Inv…" at bounding box center [915, 372] width 1307 height 744
click at [135, 127] on div "Projects" at bounding box center [157, 124] width 170 height 26
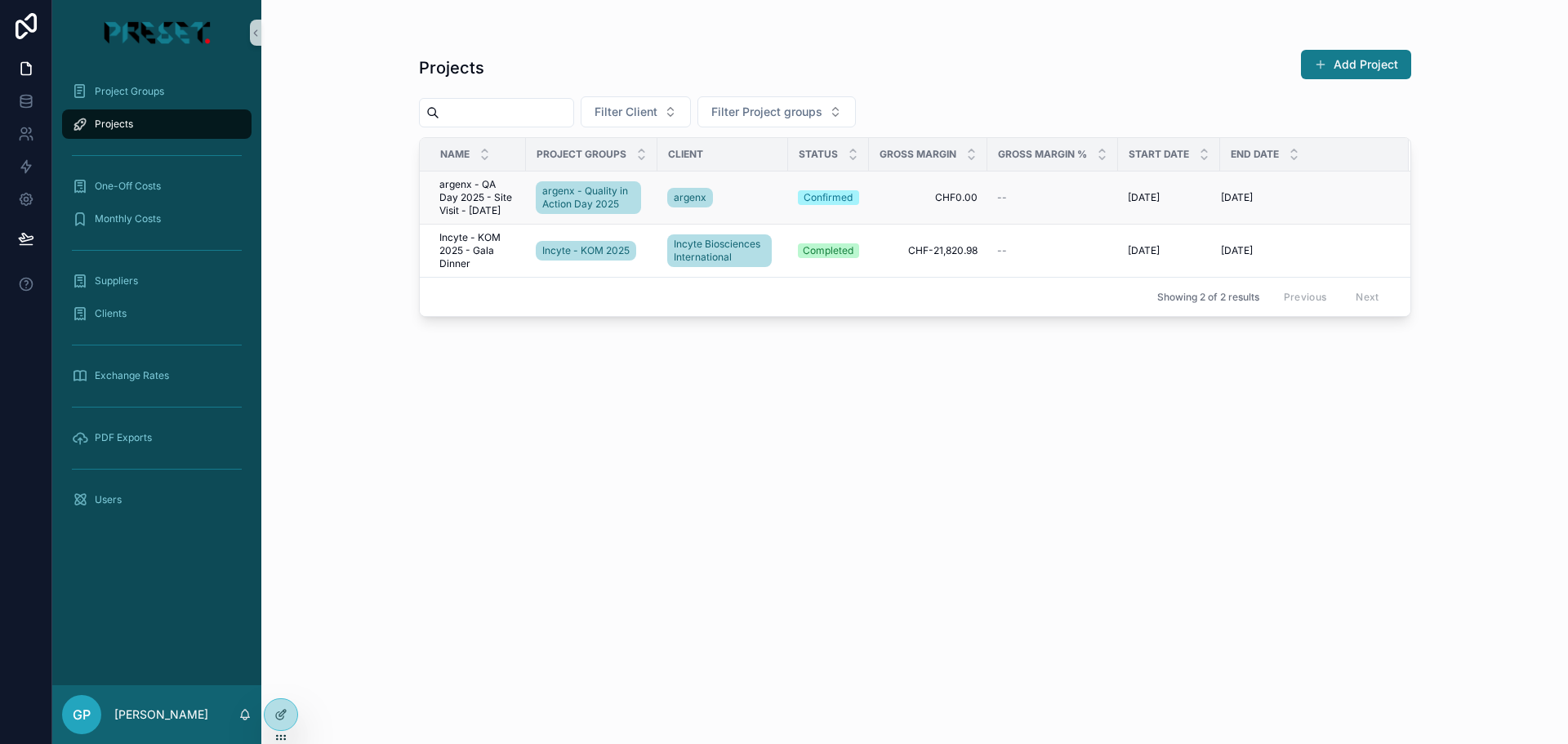
click at [462, 196] on span "argenx - QA Day 2025 - Site Visit - [DATE]" at bounding box center [477, 197] width 77 height 39
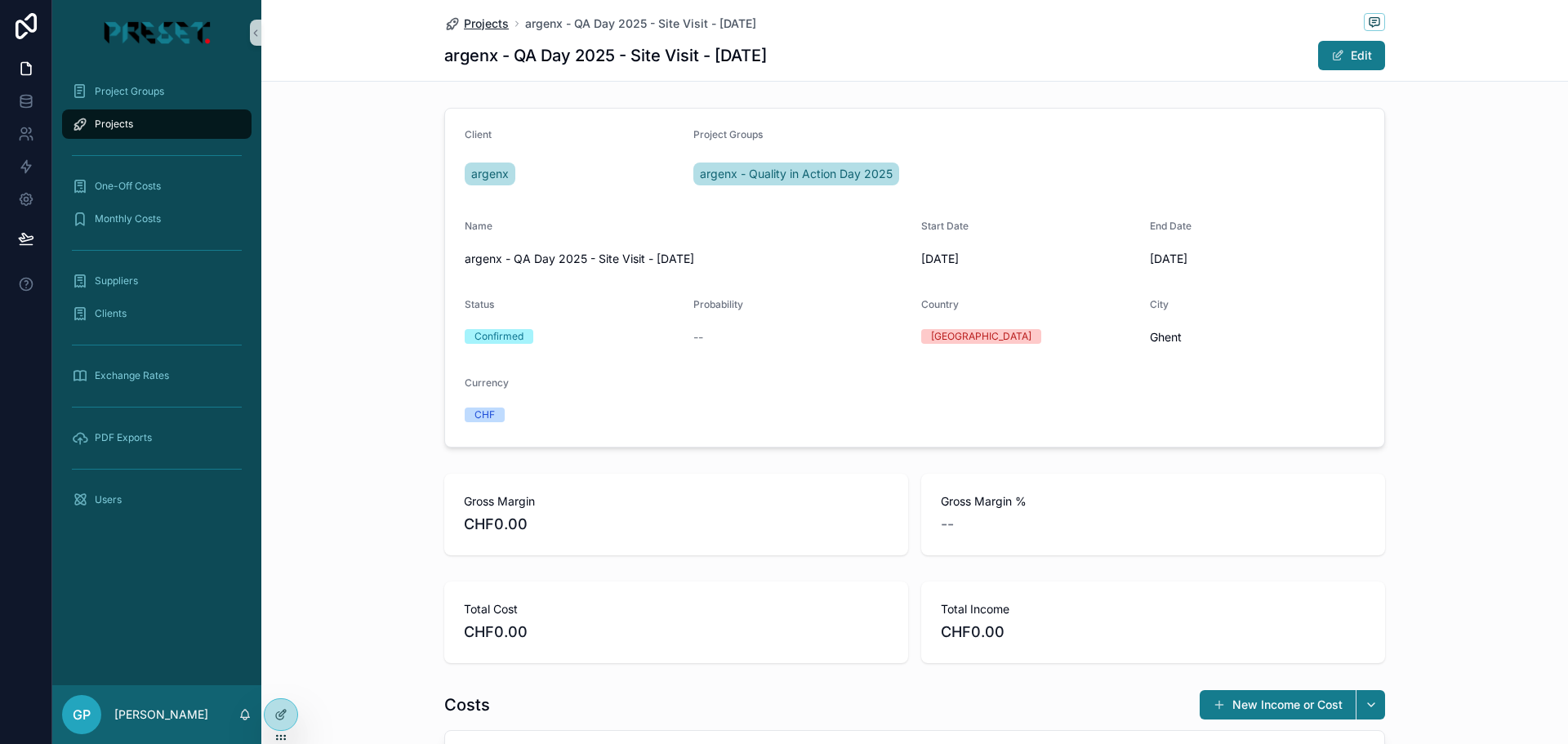
click at [465, 22] on span "Projects" at bounding box center [486, 23] width 45 height 17
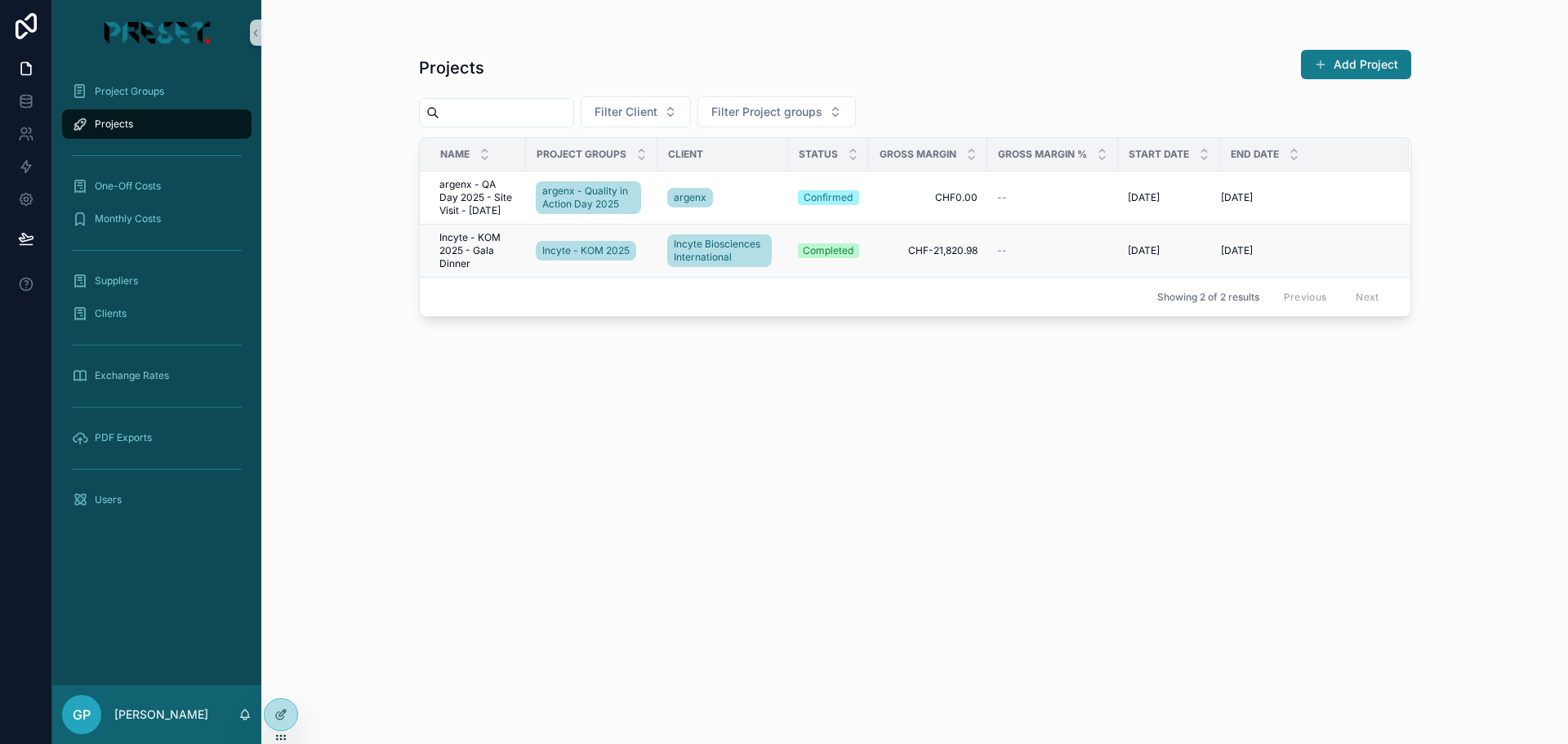
click at [460, 249] on span "Incyte - KOM 2025 - Gala Dinner" at bounding box center [477, 251] width 77 height 39
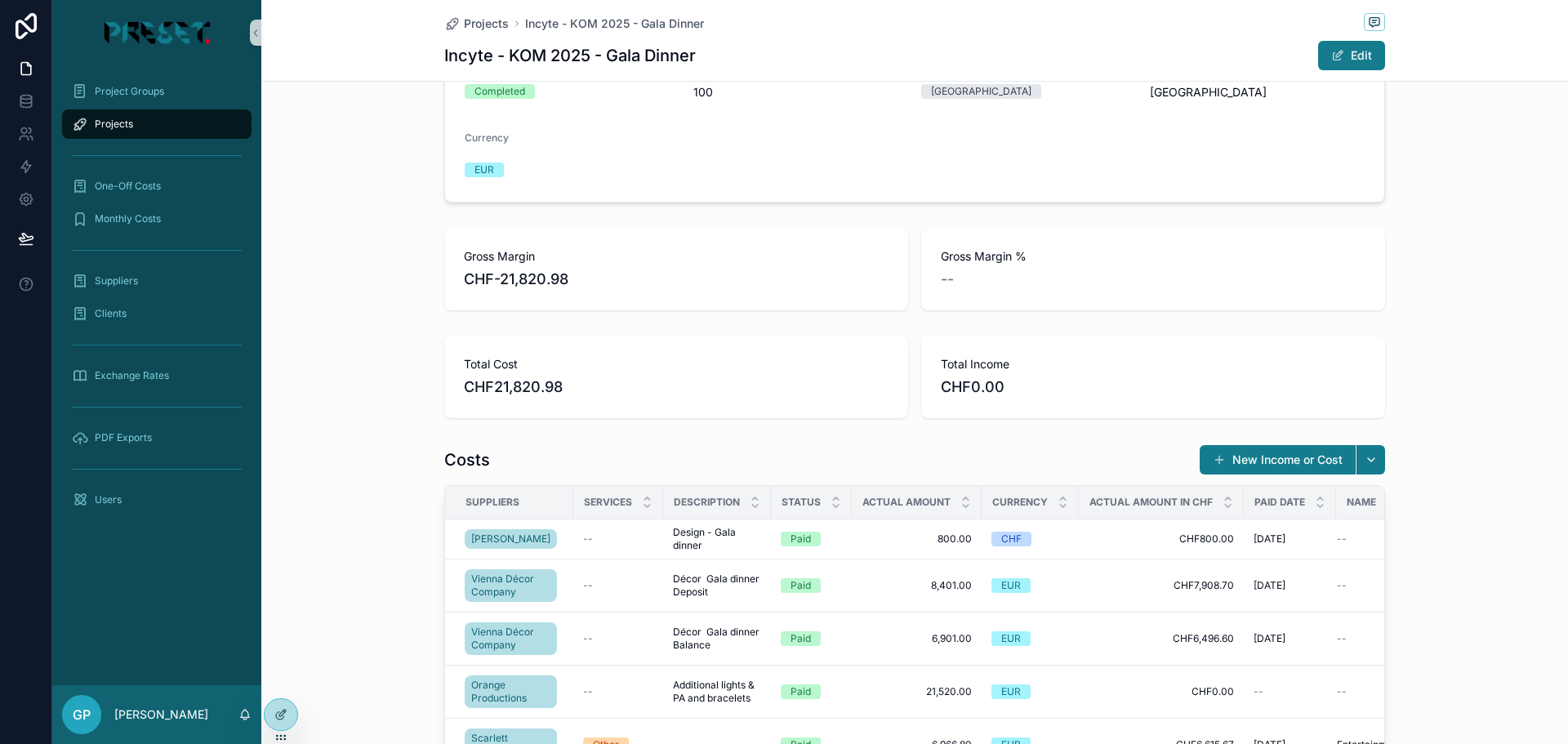
scroll to position [490, 0]
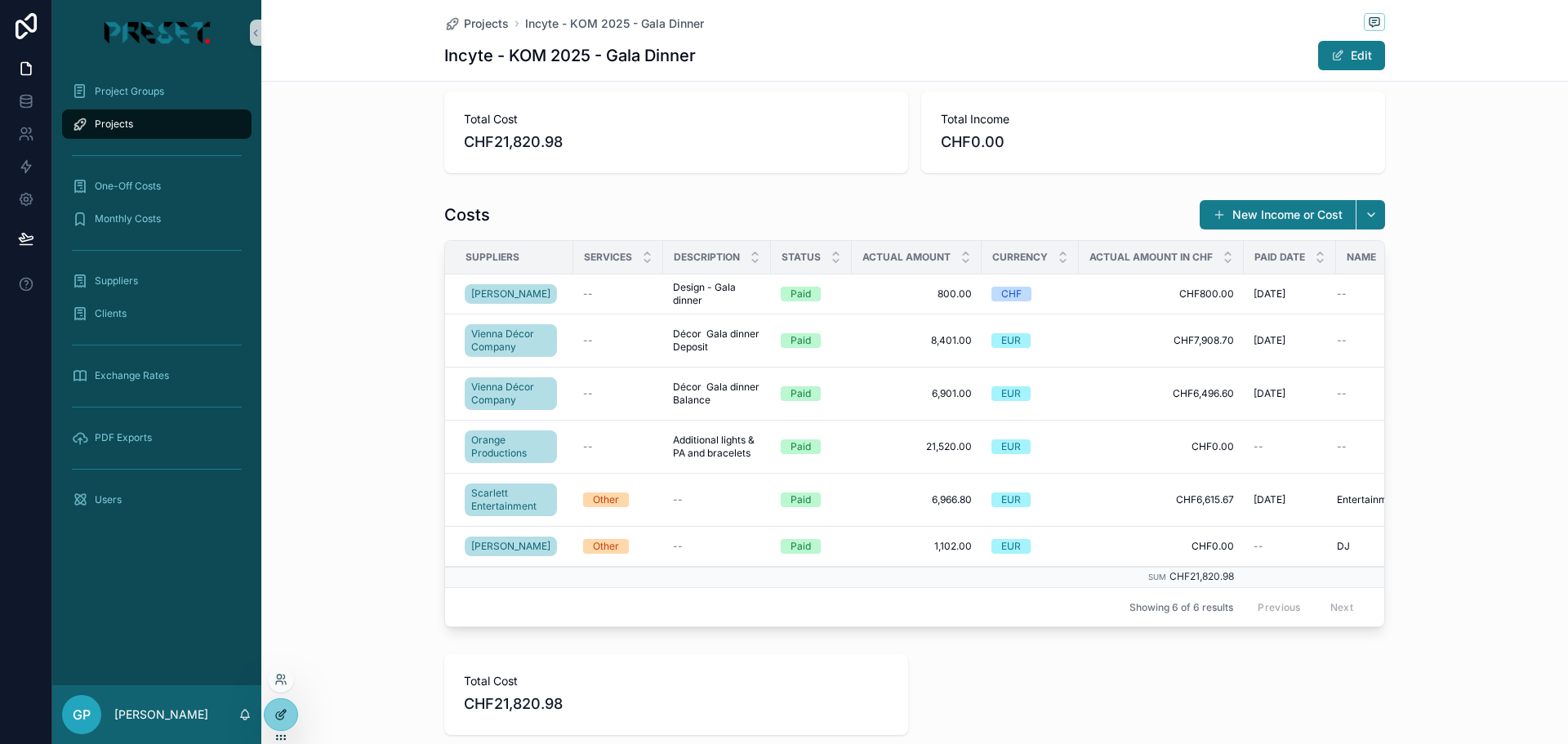
click at [293, 717] on div at bounding box center [281, 715] width 33 height 31
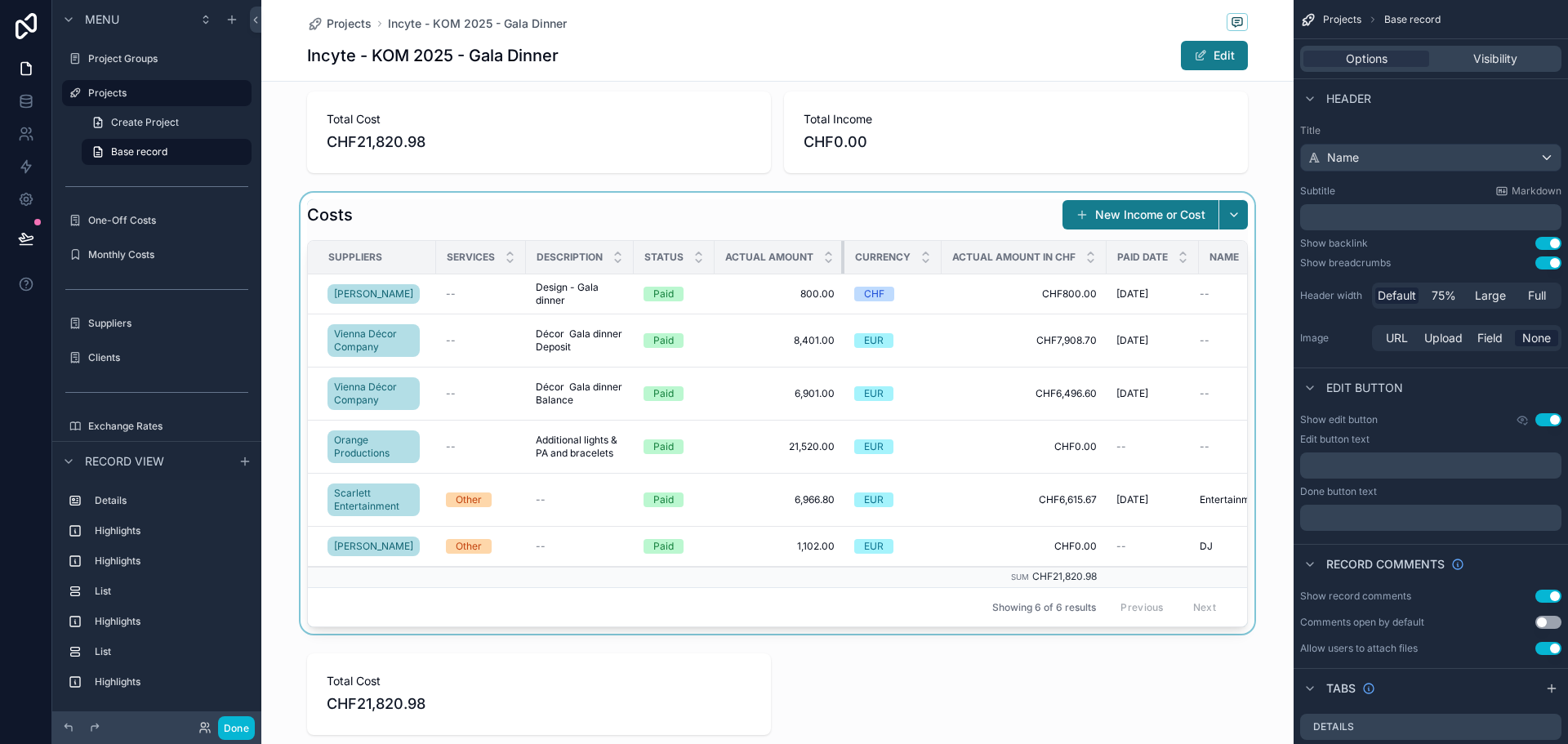
drag, startPoint x: 830, startPoint y: 257, endPoint x: 742, endPoint y: 269, distance: 88.8
click at [742, 269] on th "Actual Amount" at bounding box center [780, 258] width 130 height 33
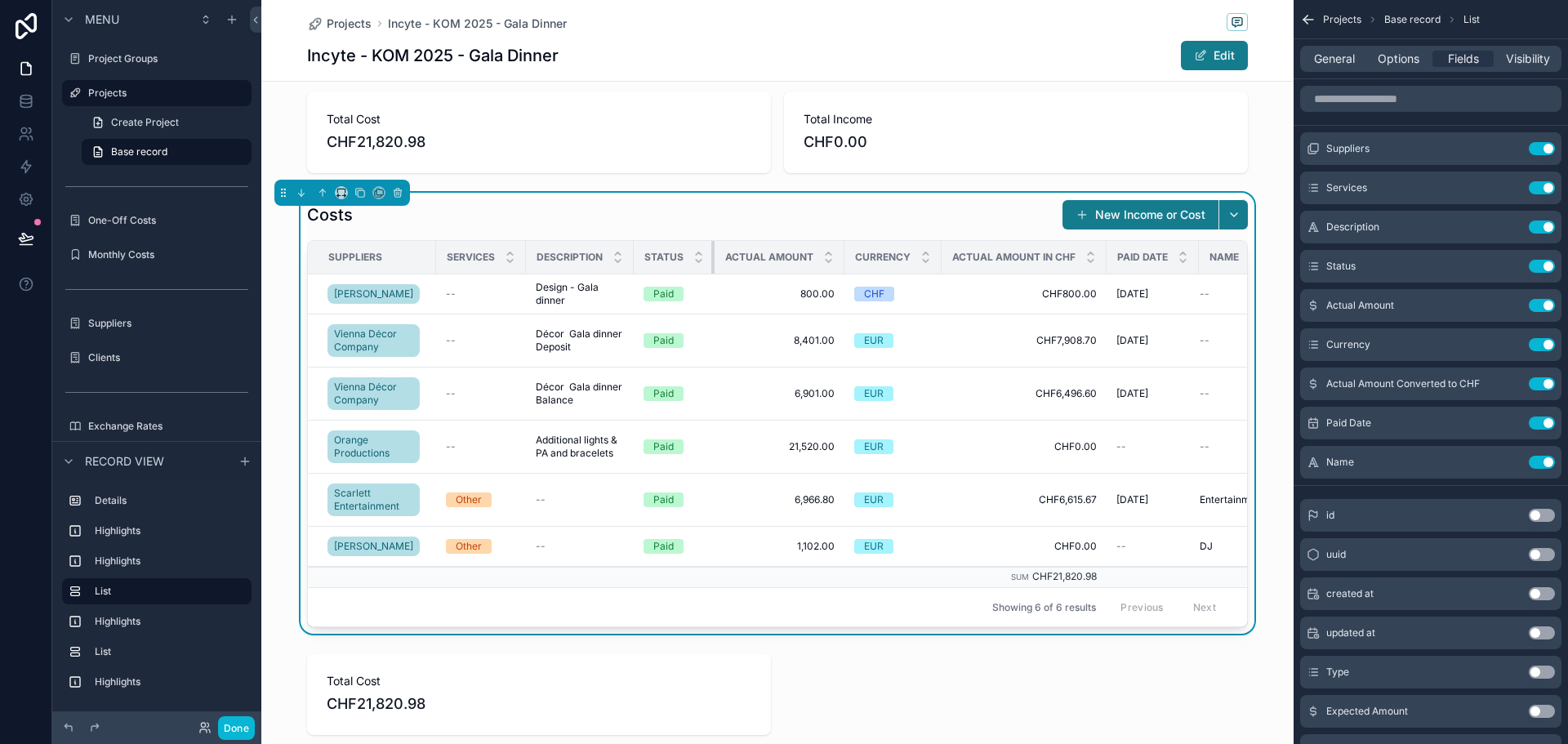
drag, startPoint x: 698, startPoint y: 257, endPoint x: 632, endPoint y: 259, distance: 66.0
click at [638, 259] on th "Status" at bounding box center [674, 258] width 81 height 33
click at [508, 253] on div "Services" at bounding box center [481, 258] width 88 height 31
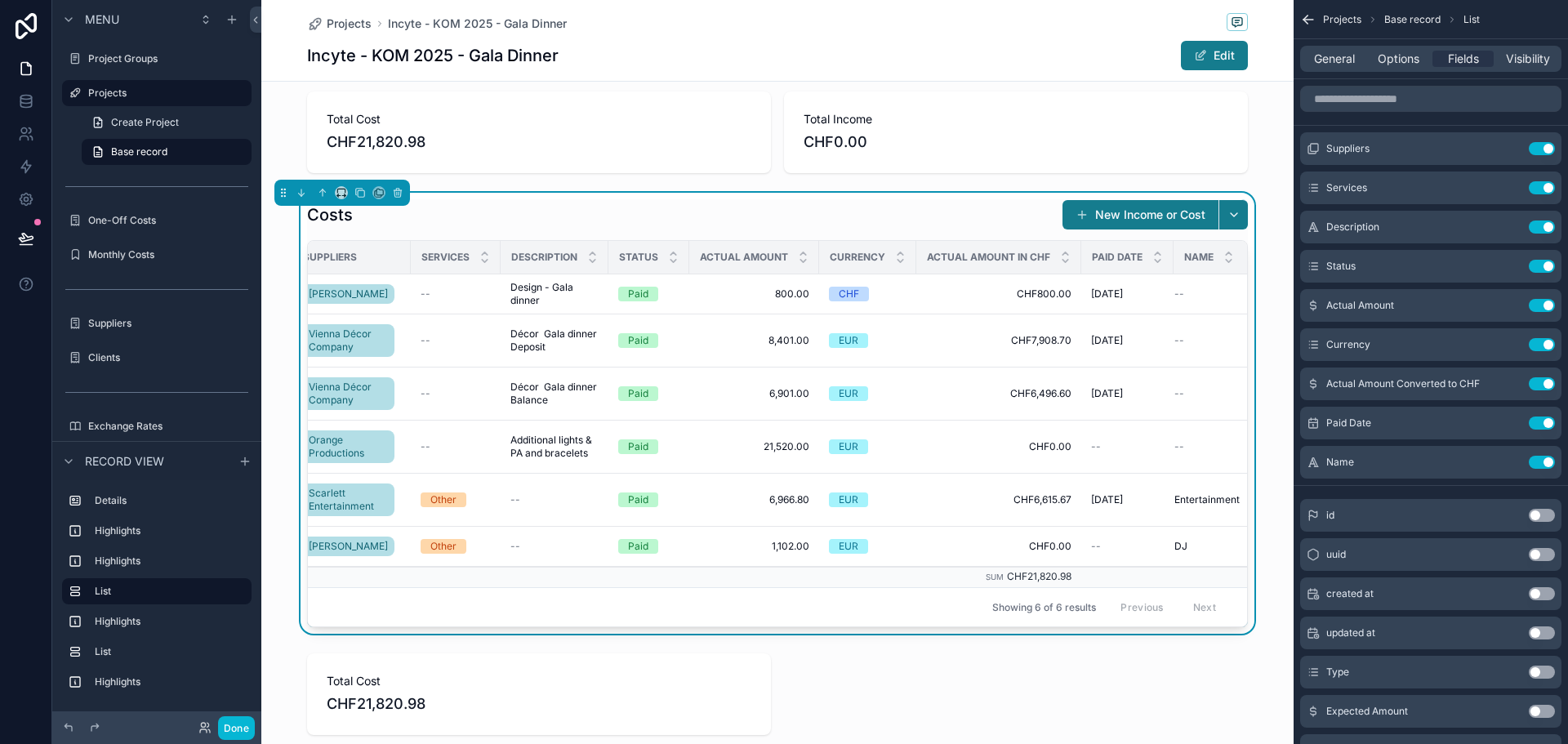
scroll to position [0, 0]
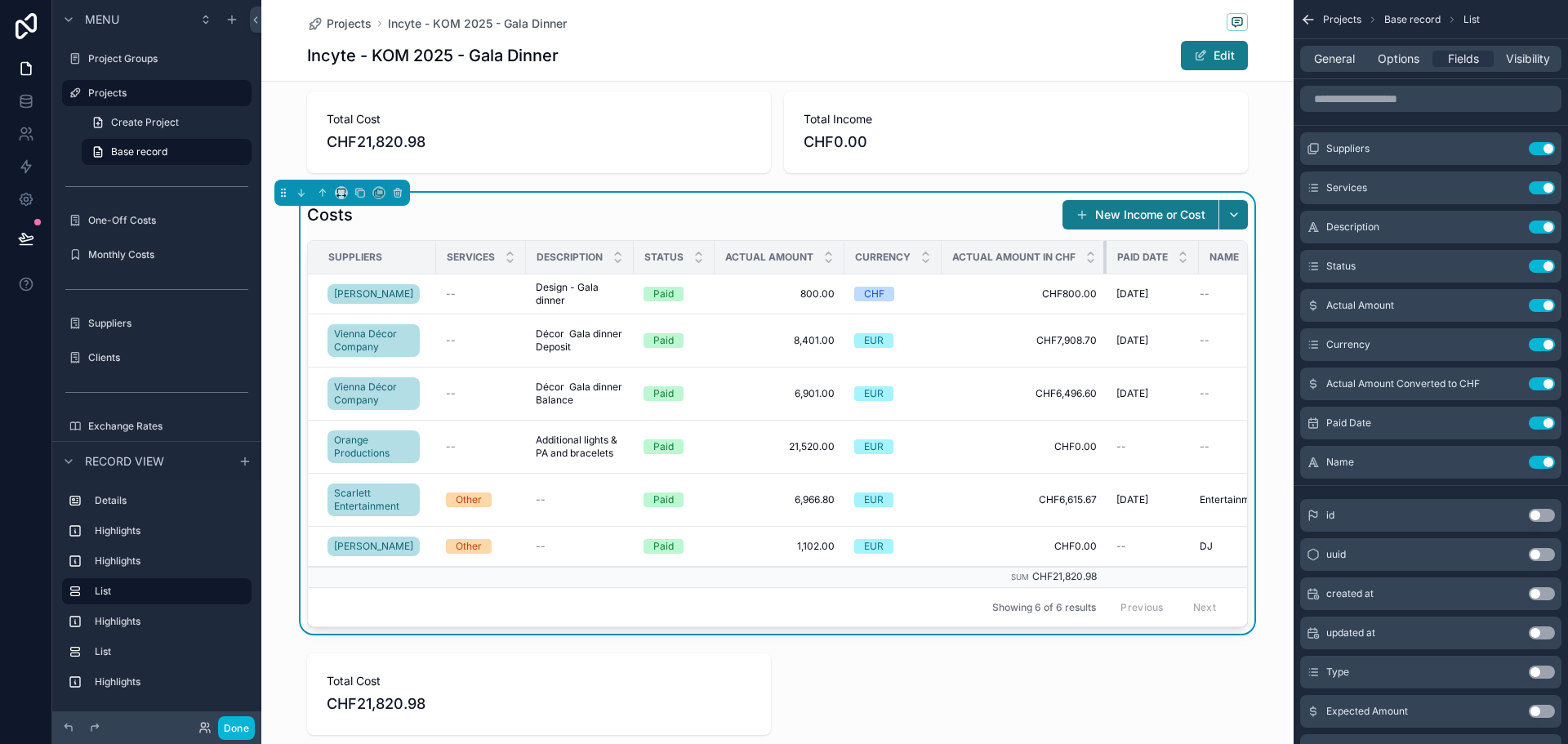
drag, startPoint x: 1090, startPoint y: 253, endPoint x: 988, endPoint y: 273, distance: 103.9
click at [990, 273] on th "Actual Amount in CHF" at bounding box center [1025, 258] width 165 height 33
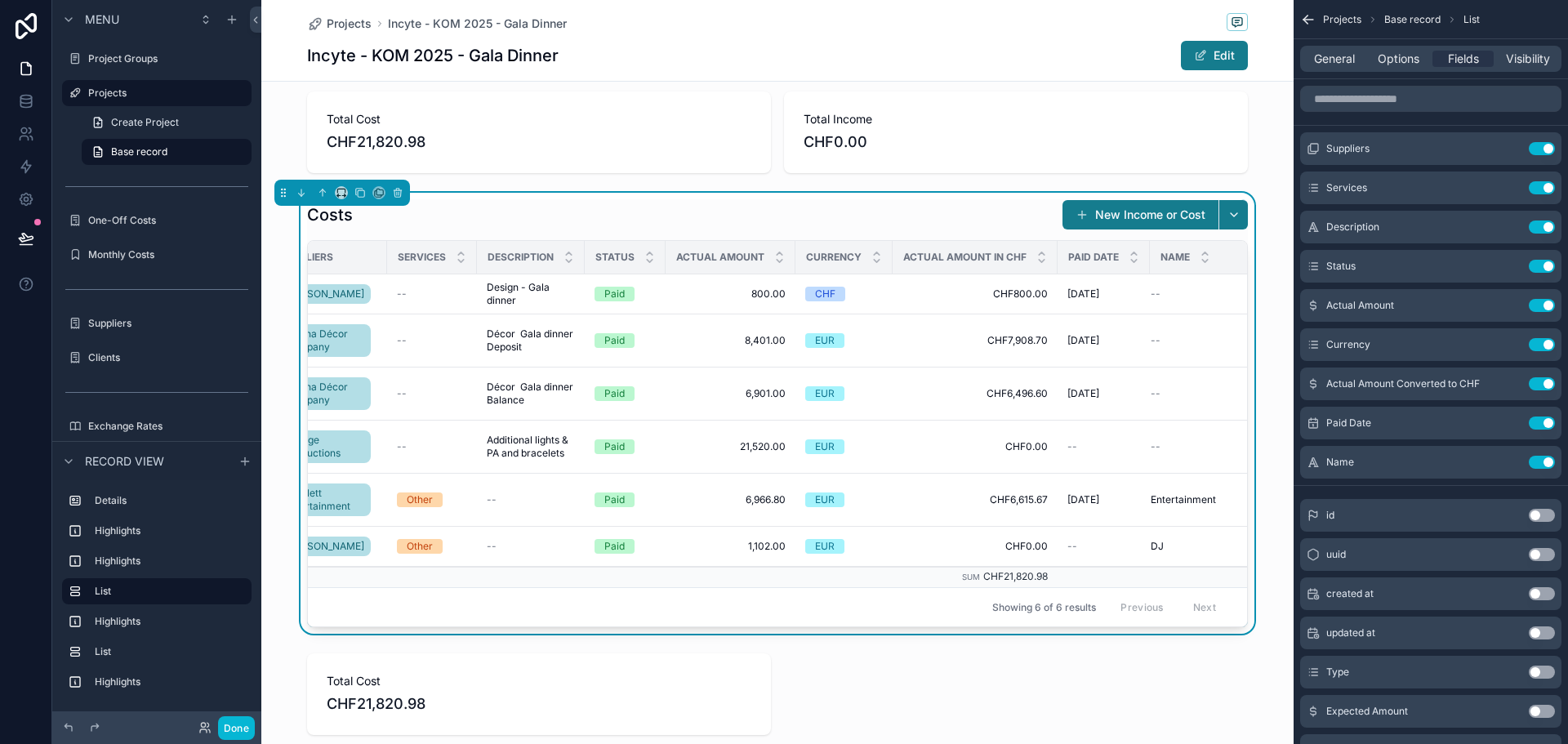
scroll to position [0, 68]
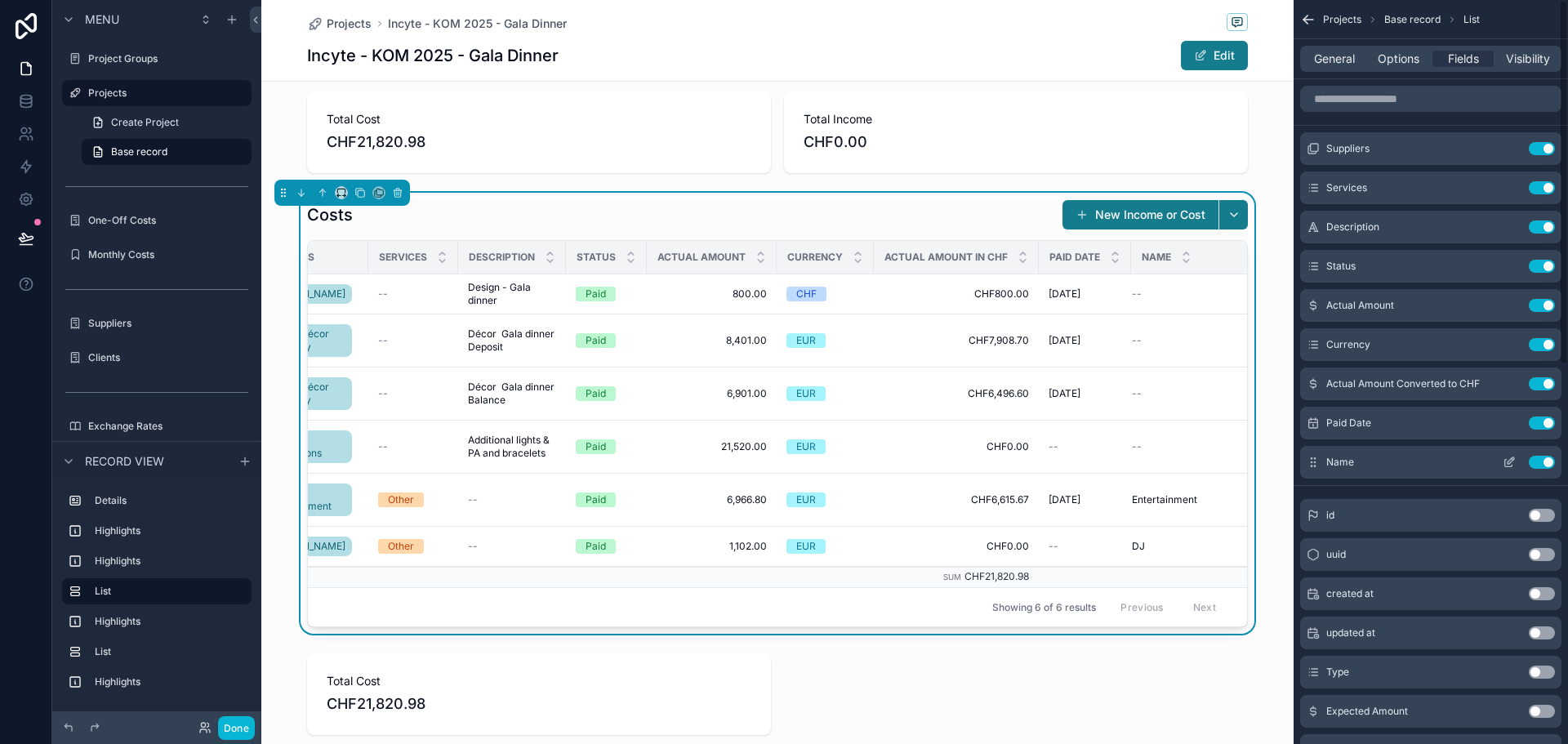
click at [1548, 460] on button "Use setting" at bounding box center [1542, 462] width 26 height 13
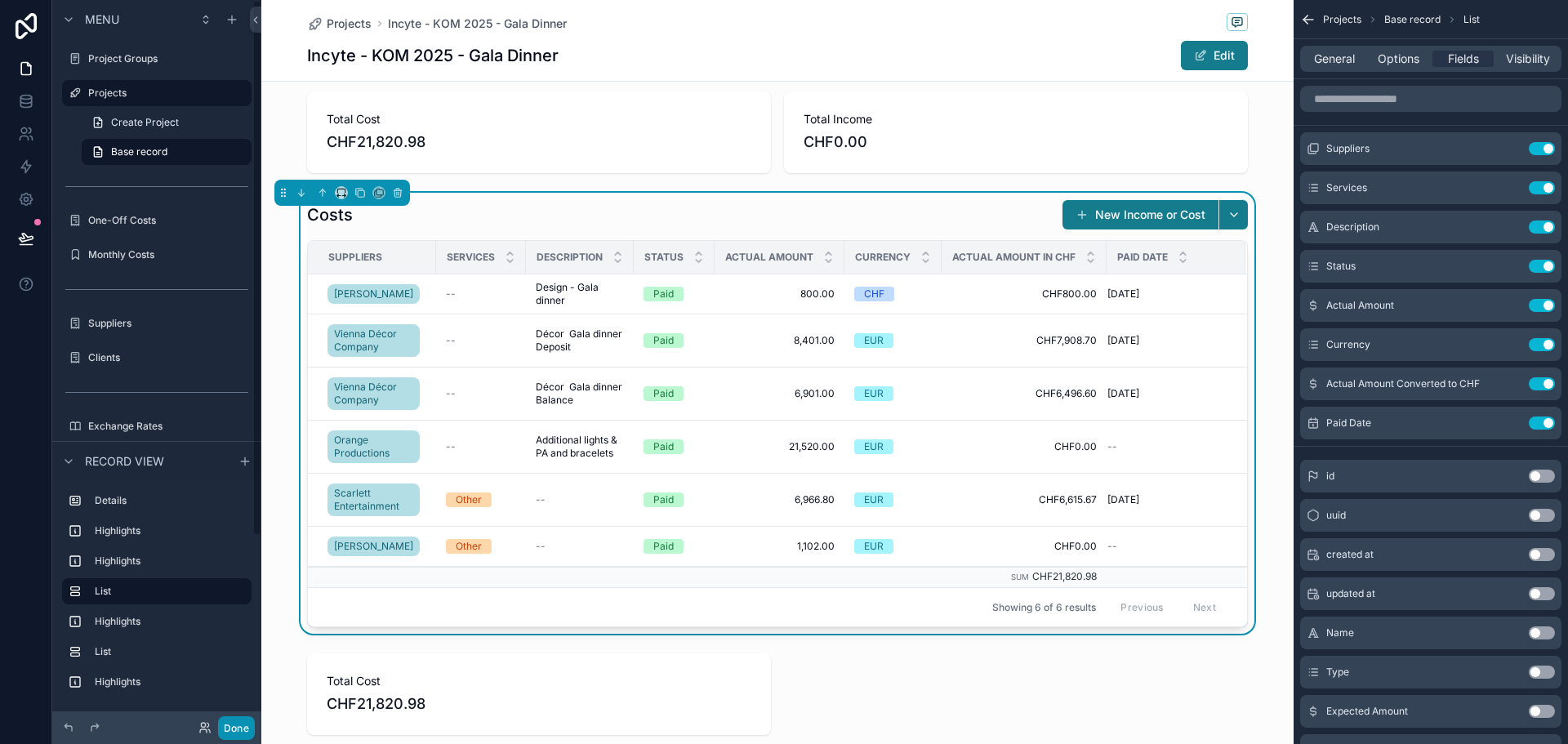
click at [223, 726] on button "Done" at bounding box center [236, 728] width 37 height 23
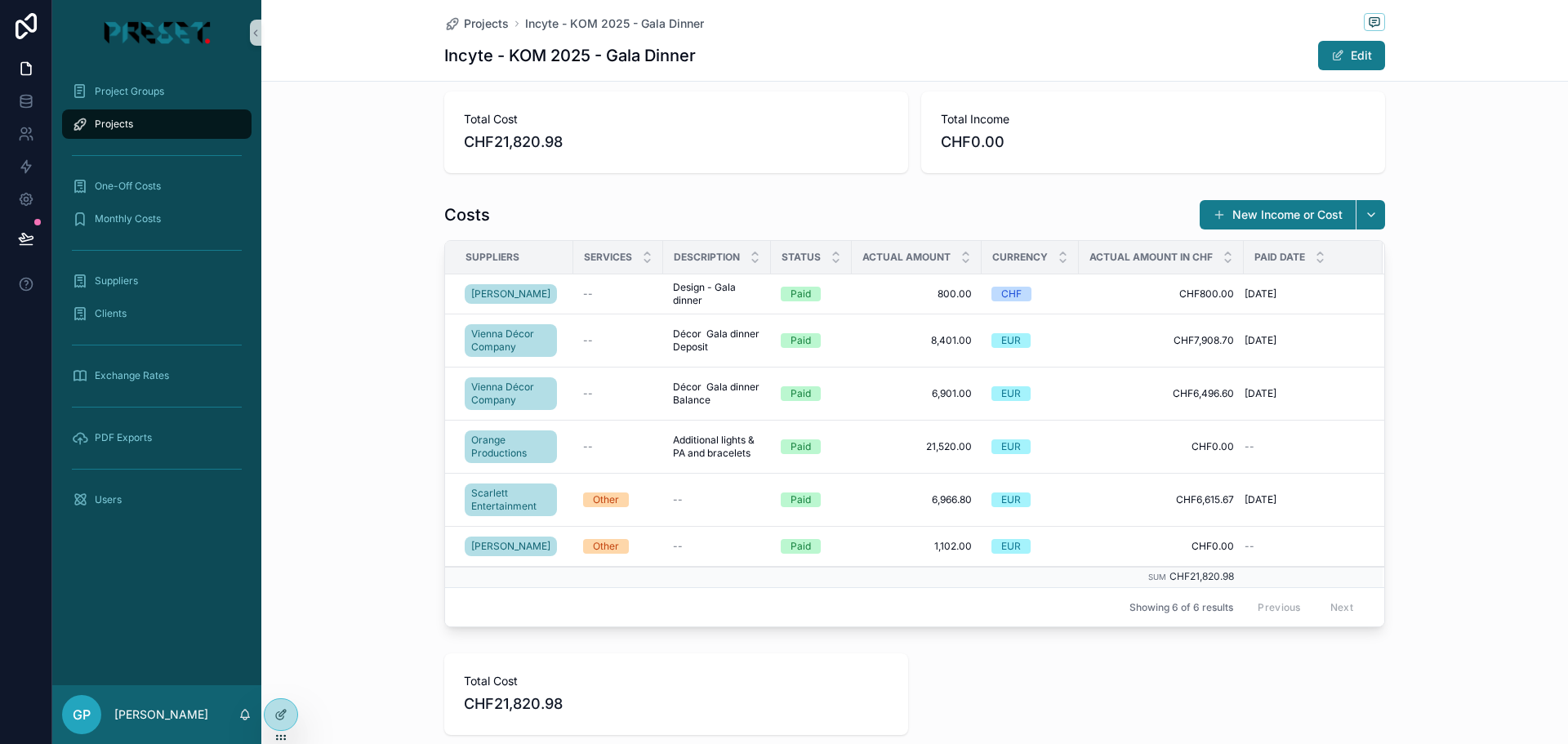
click at [1277, 220] on button "New Income or Cost" at bounding box center [1277, 215] width 156 height 29
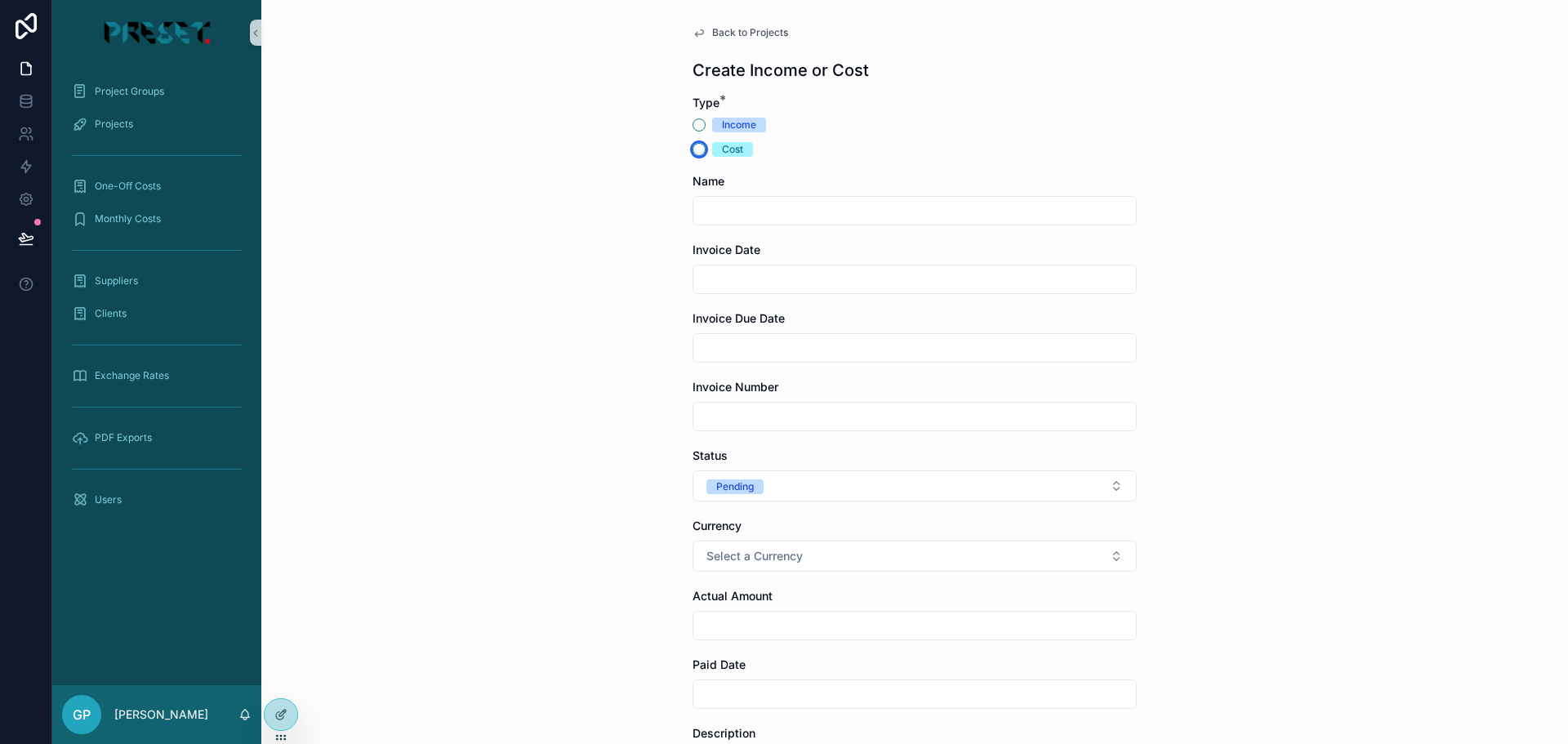
click at [693, 147] on button "Cost" at bounding box center [699, 149] width 13 height 13
click at [277, 717] on icon at bounding box center [280, 715] width 13 height 13
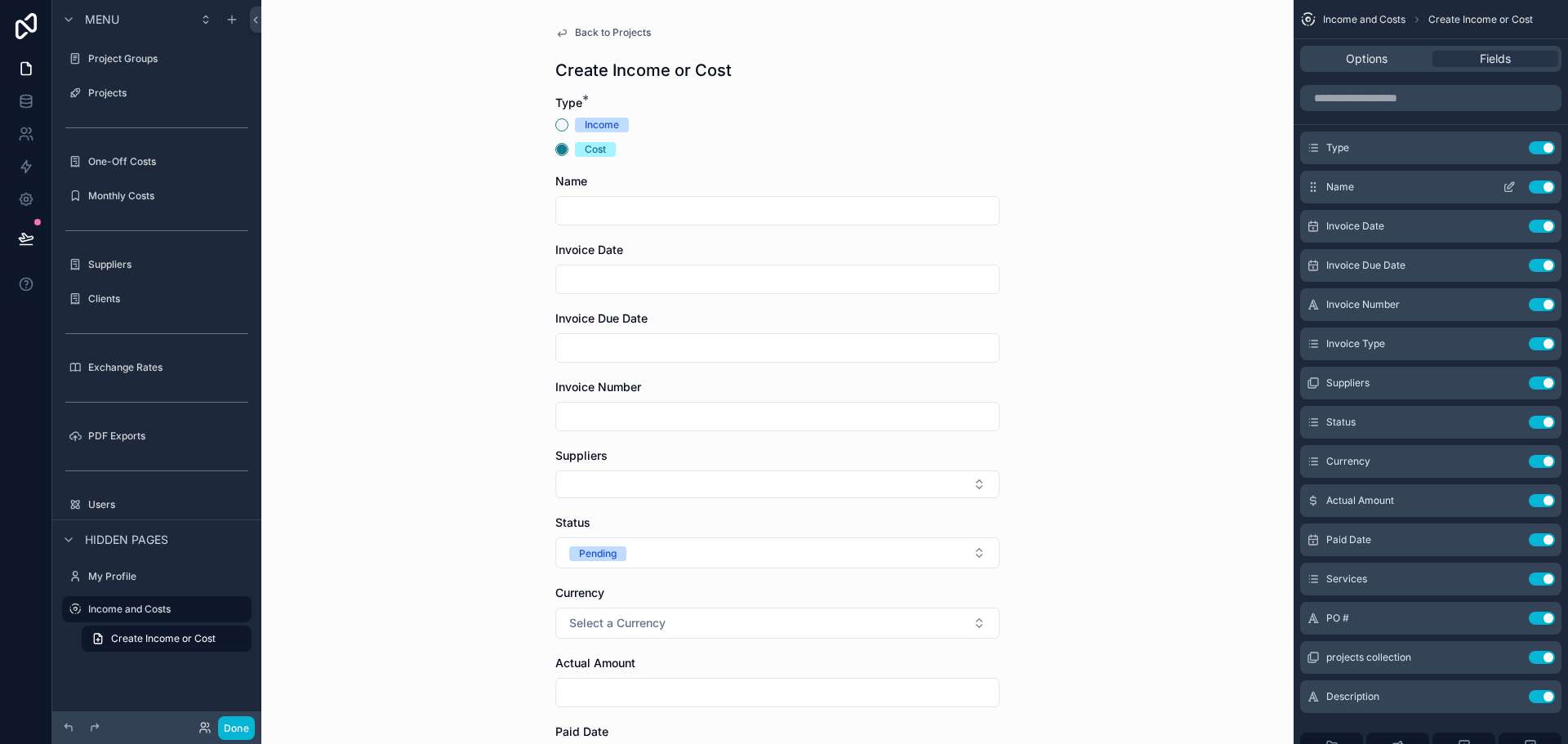
click at [1550, 187] on button "Use setting" at bounding box center [1542, 187] width 26 height 13
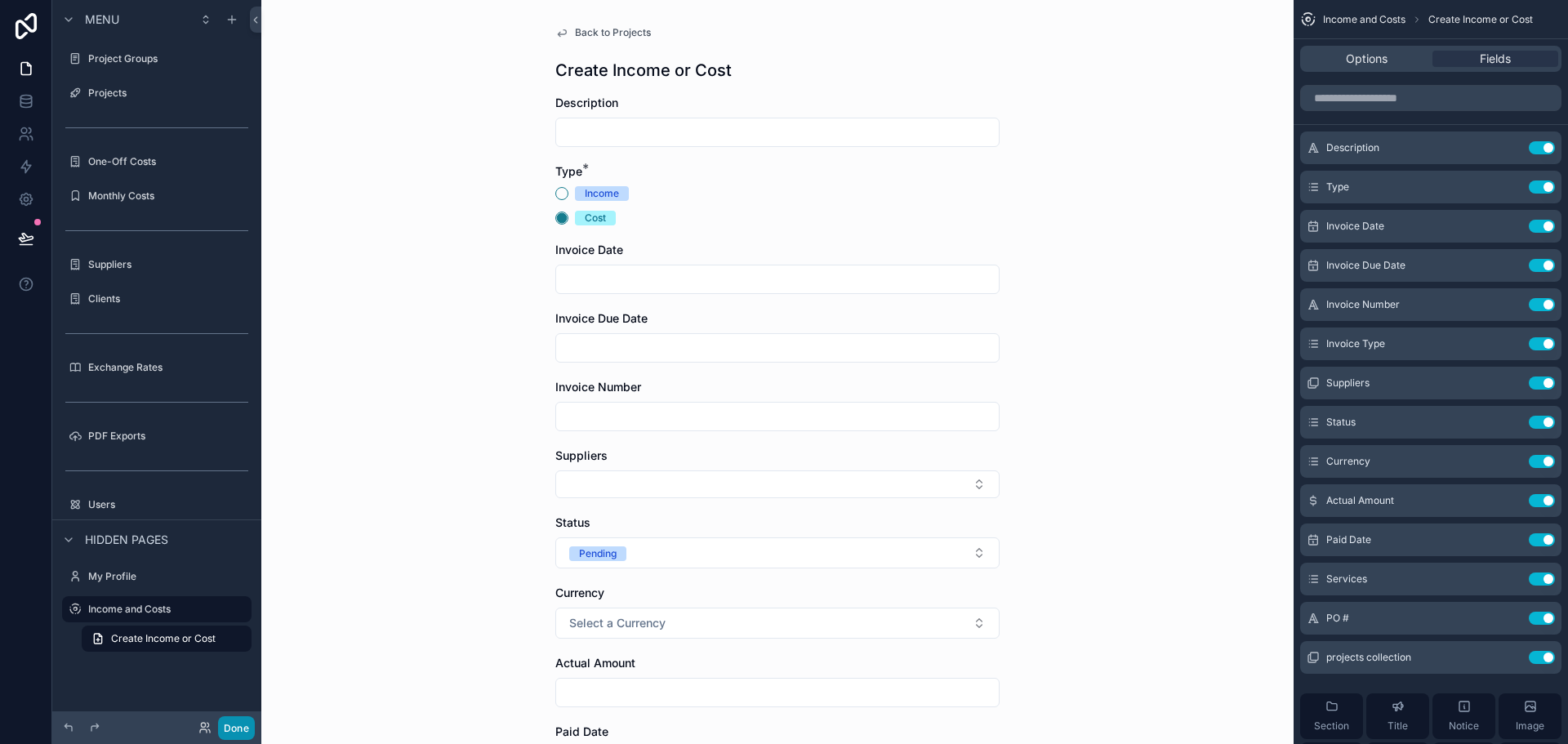
click at [226, 723] on button "Done" at bounding box center [236, 728] width 37 height 23
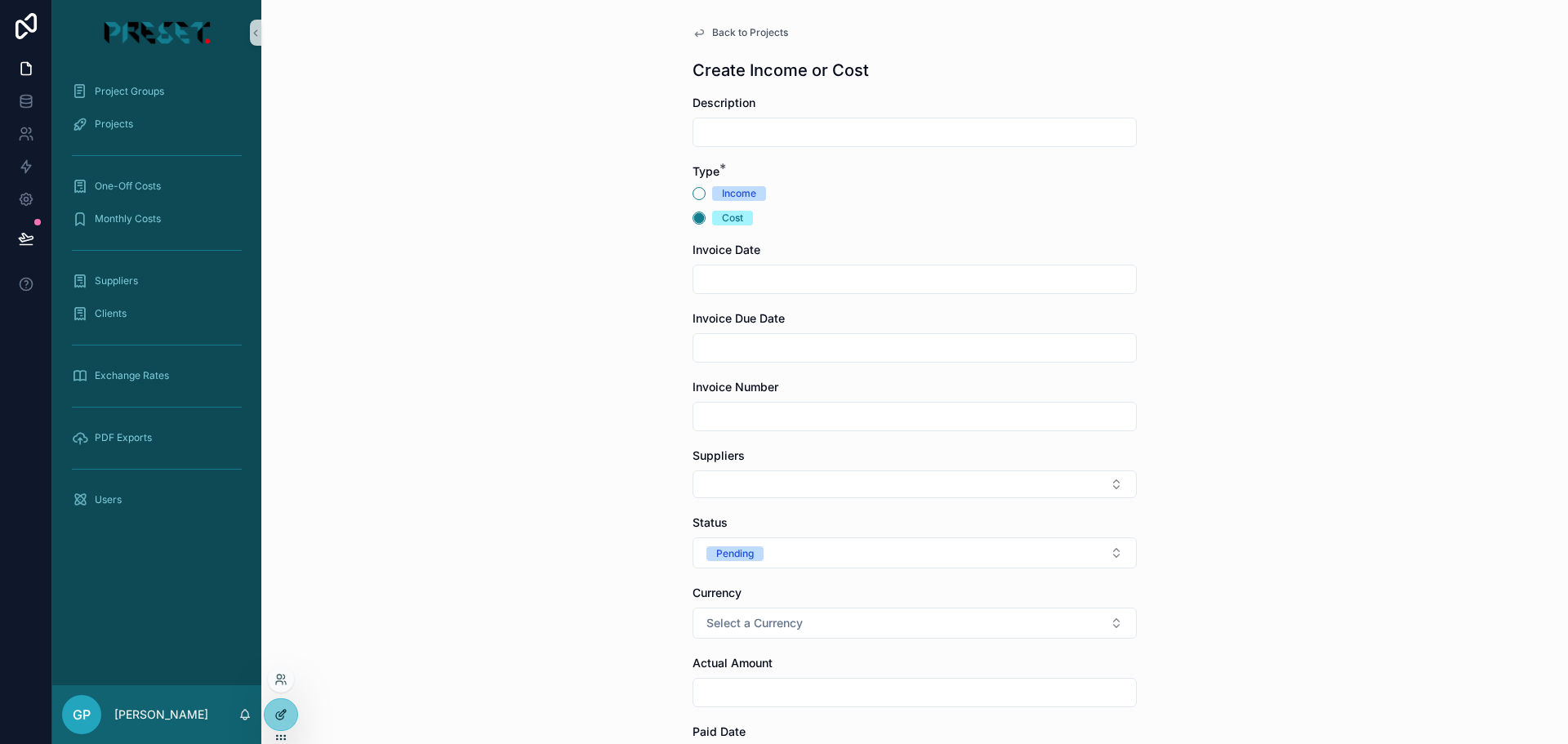
click at [275, 709] on icon at bounding box center [280, 715] width 13 height 13
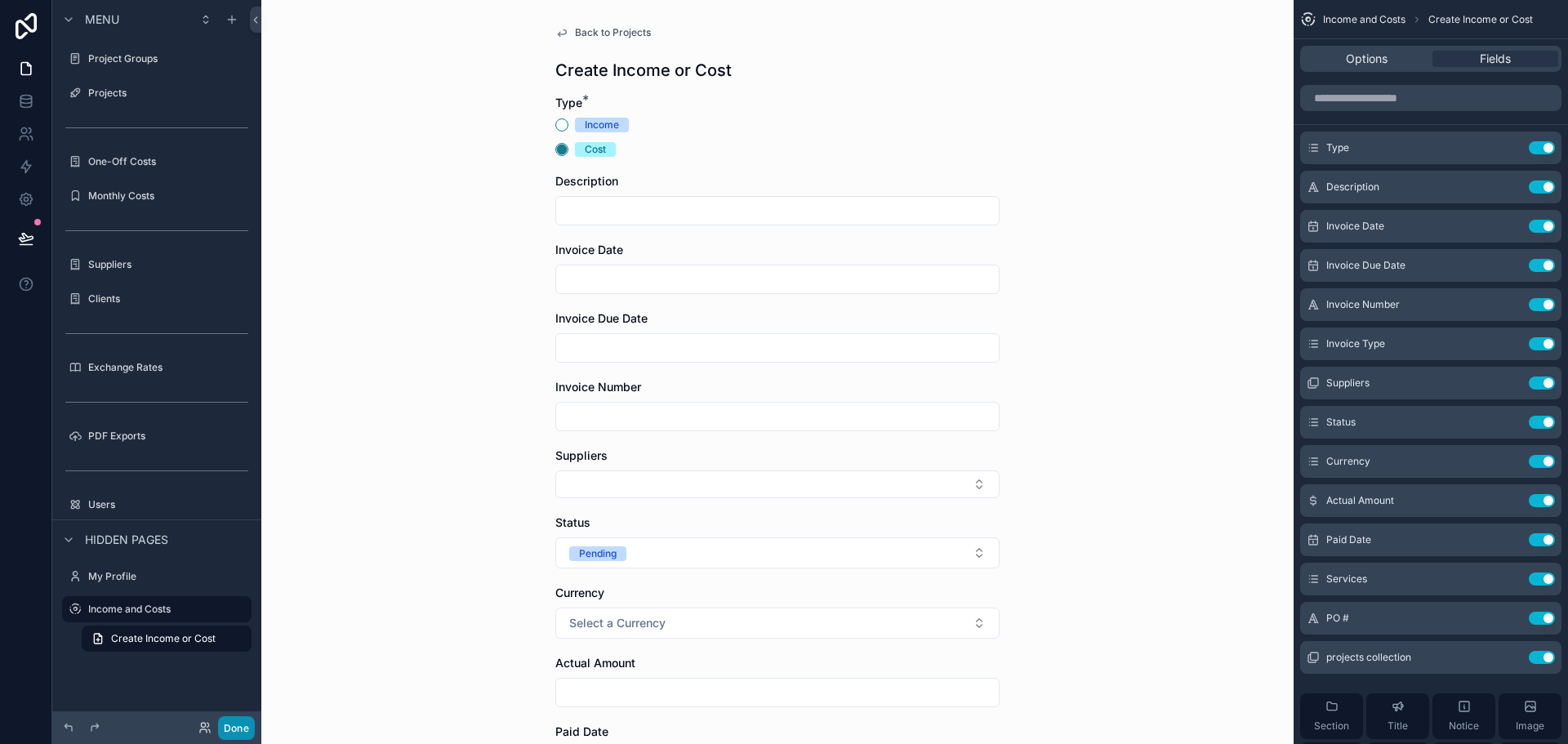
click at [226, 734] on button "Done" at bounding box center [236, 728] width 37 height 23
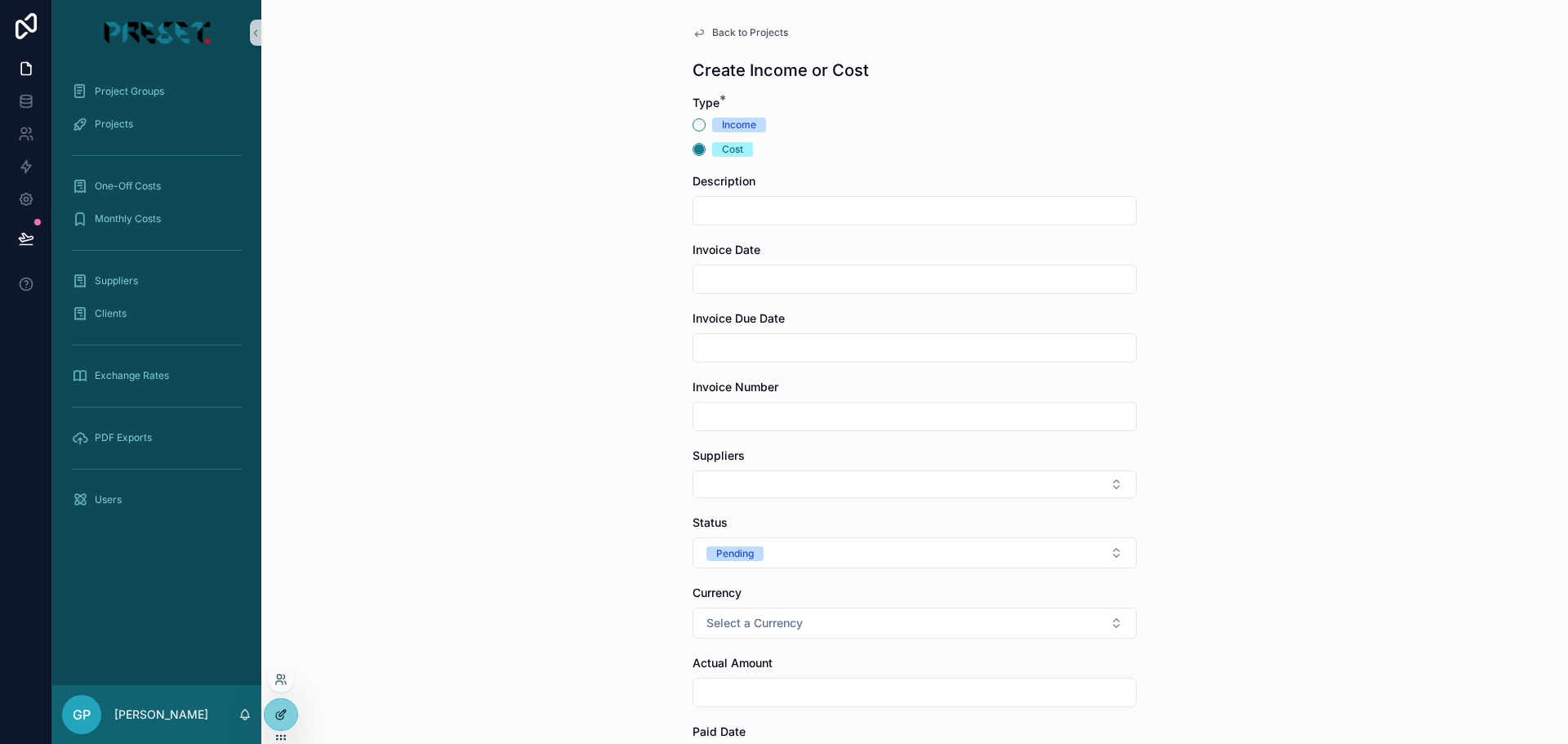
click at [282, 719] on icon at bounding box center [280, 715] width 13 height 13
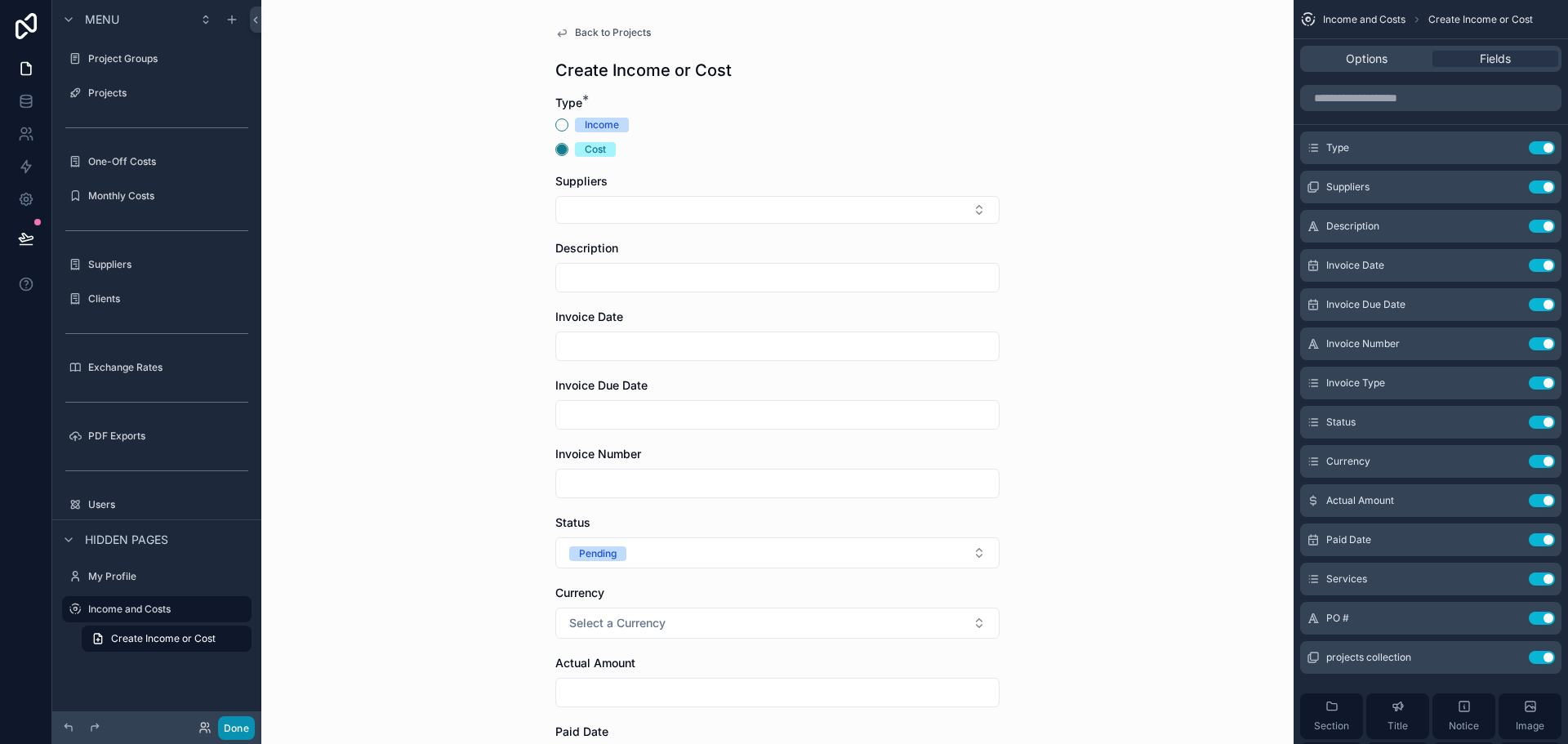
click at [242, 723] on button "Done" at bounding box center [236, 728] width 37 height 23
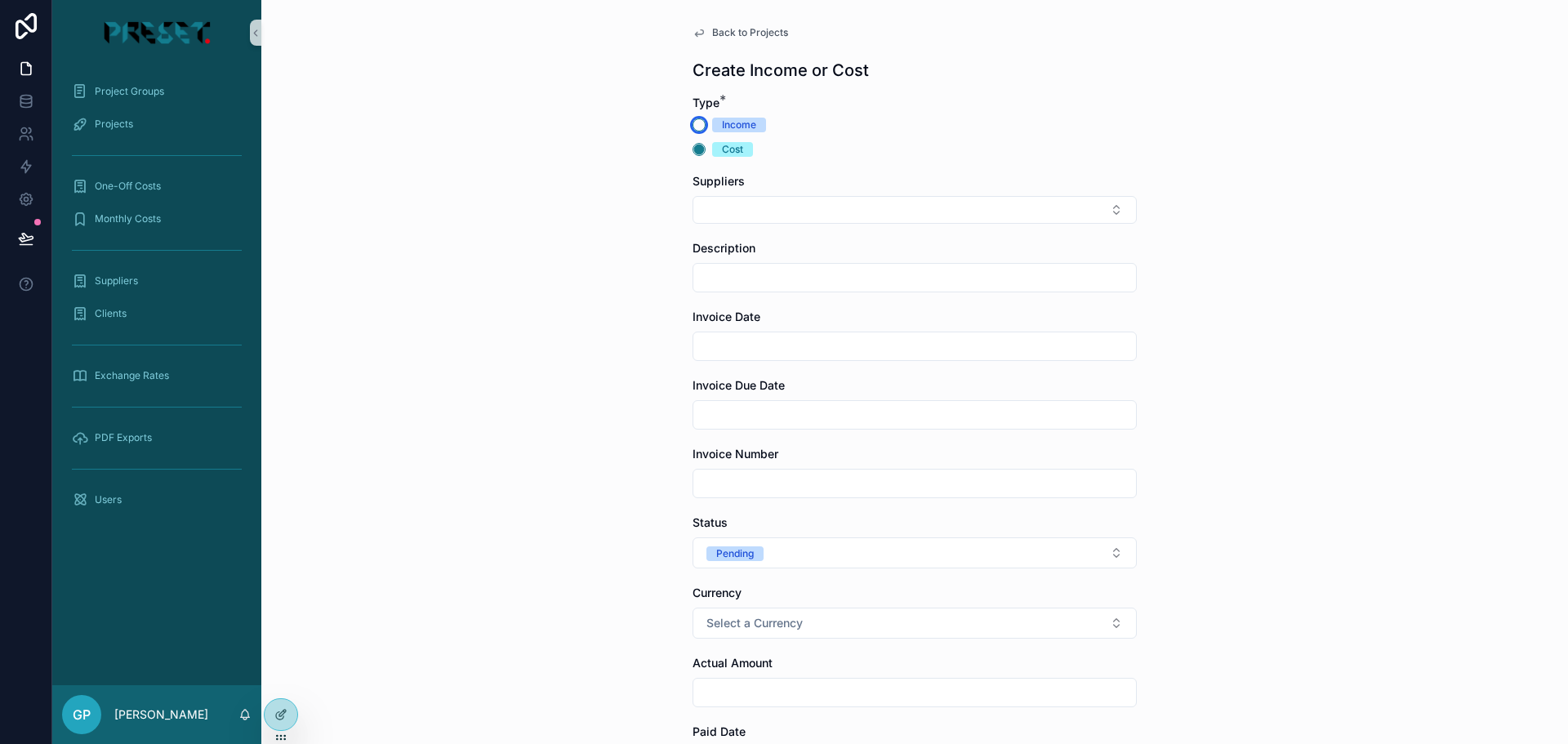
click at [693, 125] on button "Income" at bounding box center [699, 124] width 13 height 13
click at [693, 150] on button "Cost" at bounding box center [699, 149] width 13 height 13
click at [693, 124] on button "Income" at bounding box center [699, 124] width 13 height 13
click at [695, 150] on button "Cost" at bounding box center [699, 149] width 13 height 13
click at [693, 121] on button "Income" at bounding box center [699, 124] width 13 height 13
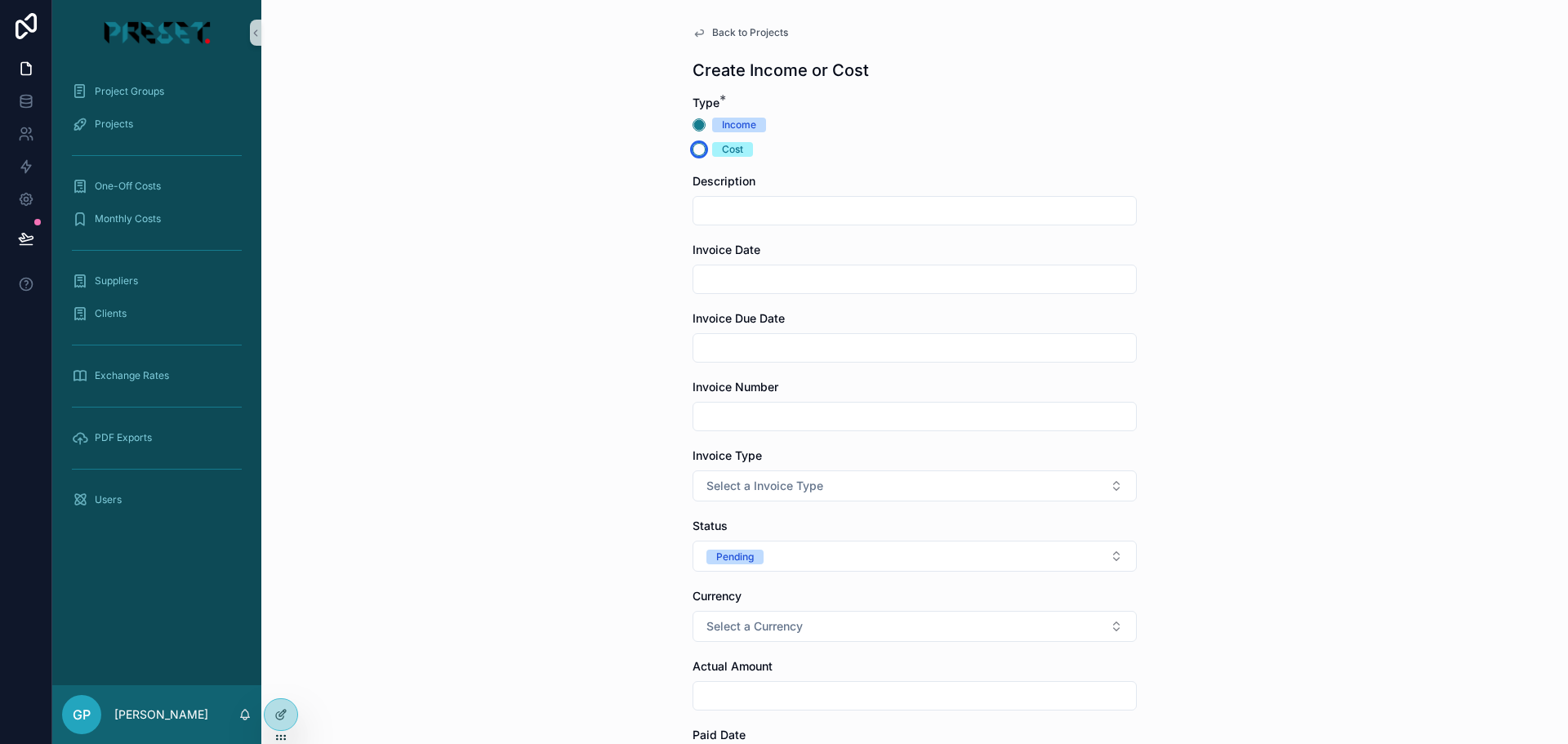
click at [693, 148] on button "Cost" at bounding box center [699, 149] width 13 height 13
click at [279, 722] on div at bounding box center [281, 715] width 33 height 31
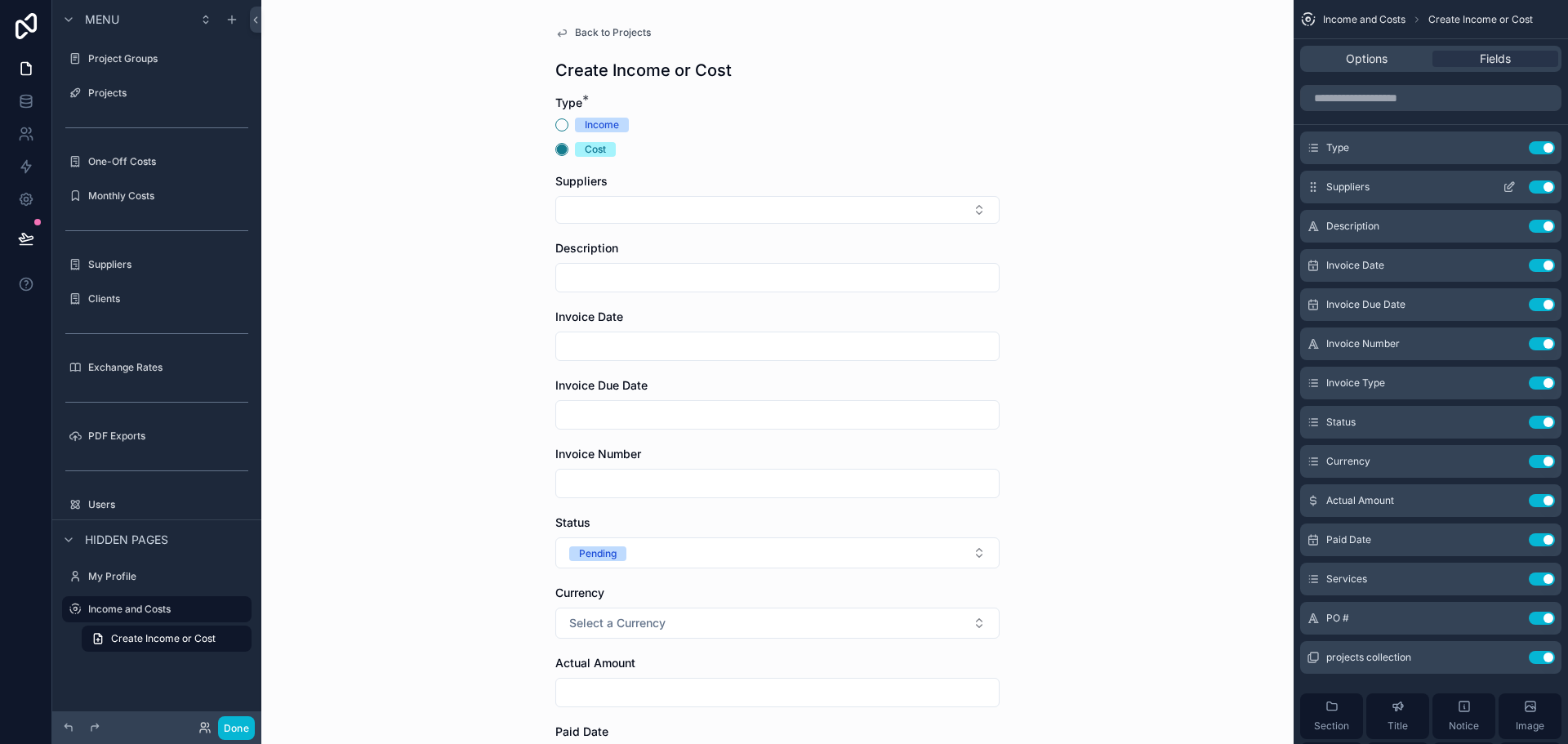
click at [1510, 187] on icon "scrollable content" at bounding box center [1509, 187] width 13 height 13
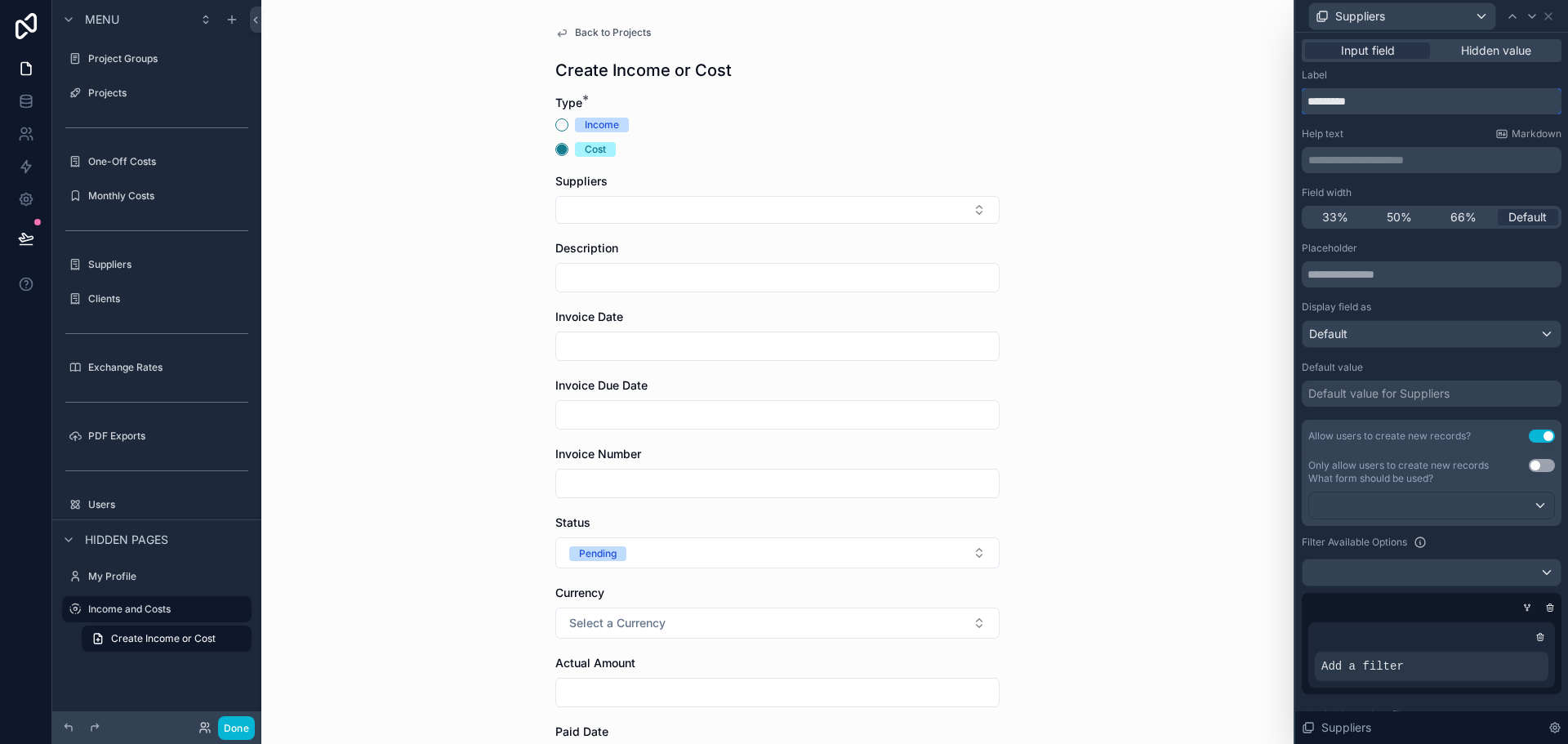
click at [1378, 104] on input "*********" at bounding box center [1431, 101] width 260 height 26
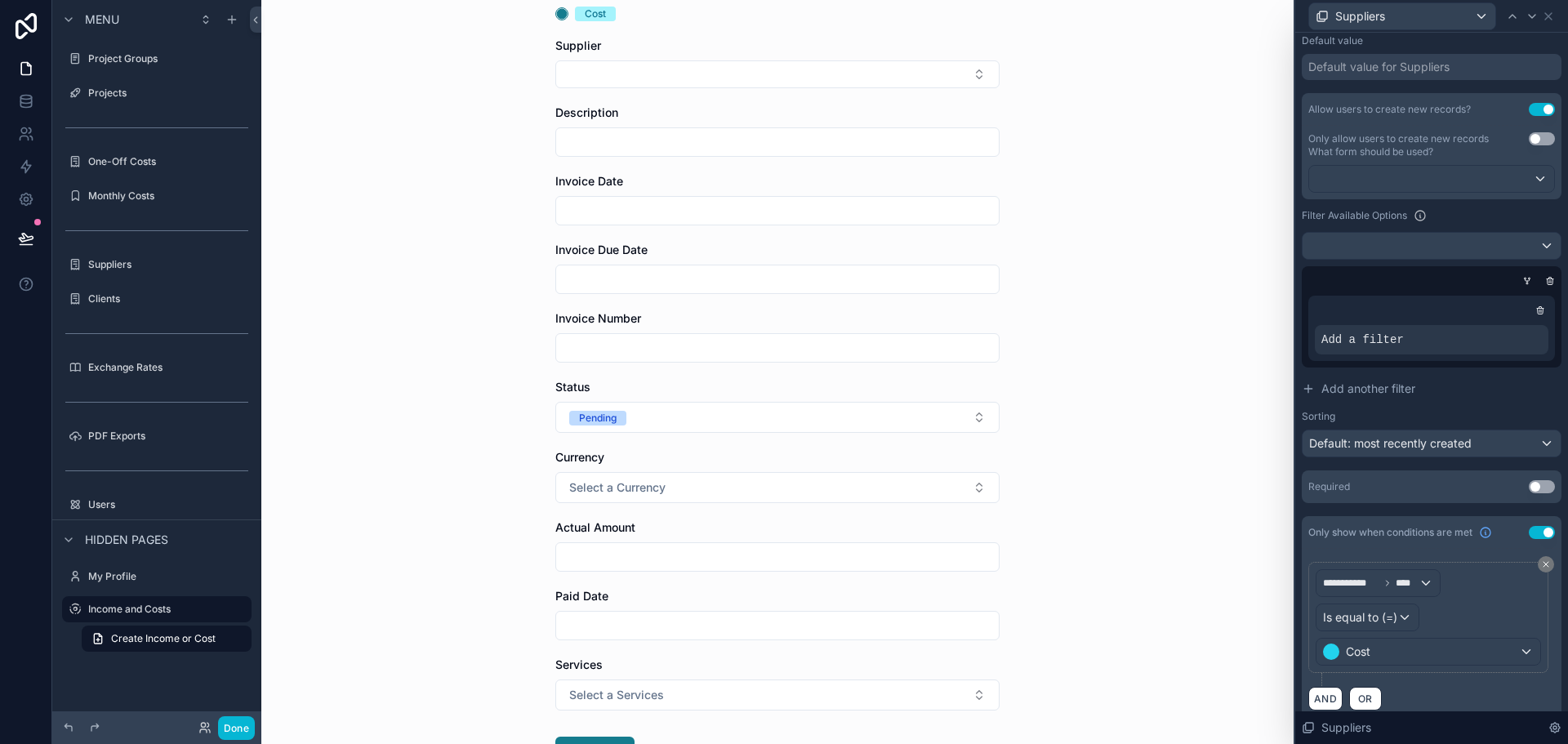
scroll to position [263, 0]
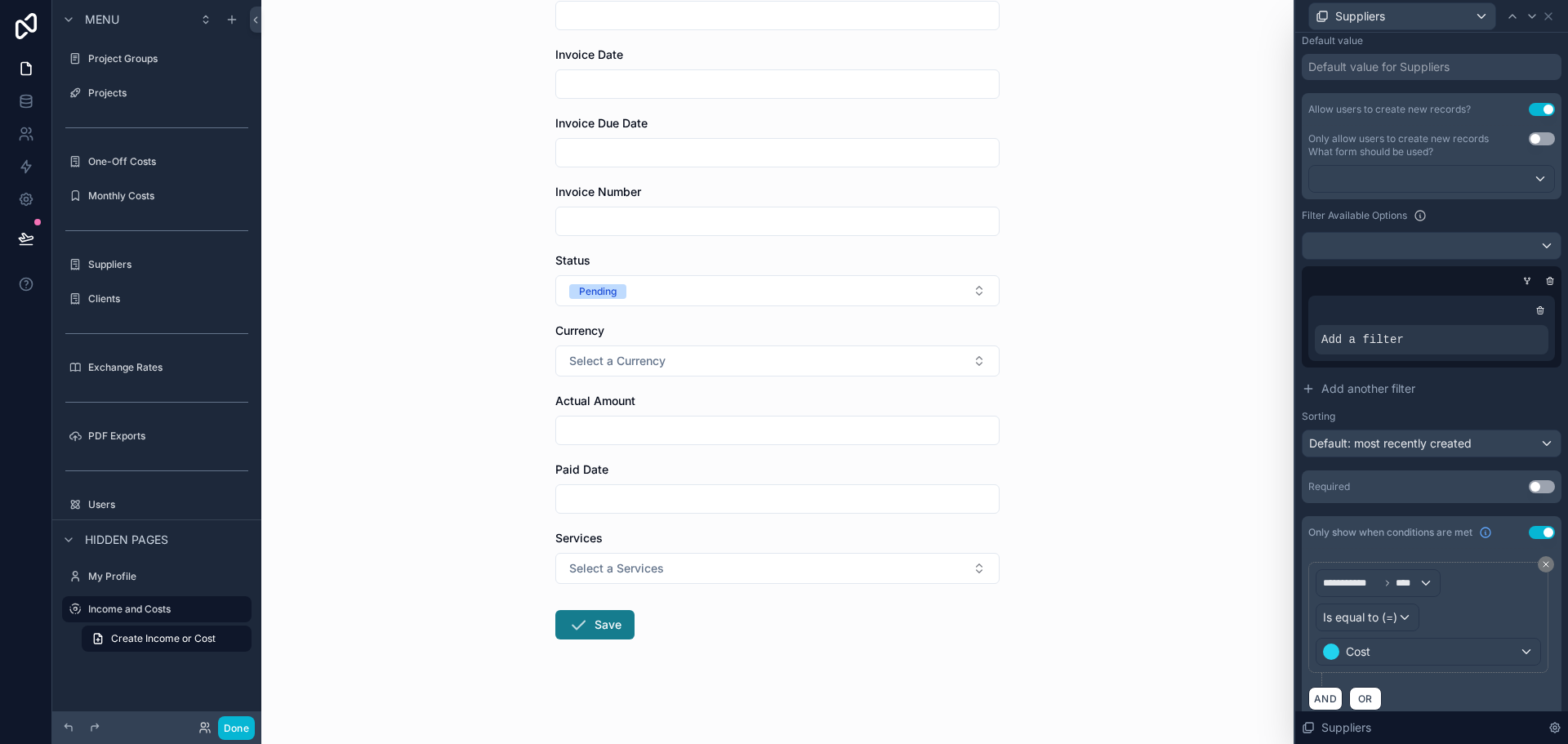
type input "********"
click at [1171, 556] on div "Back to Projects Create Income or Cost Type * Income Cost Supplier Description …" at bounding box center [778, 372] width 1032 height 744
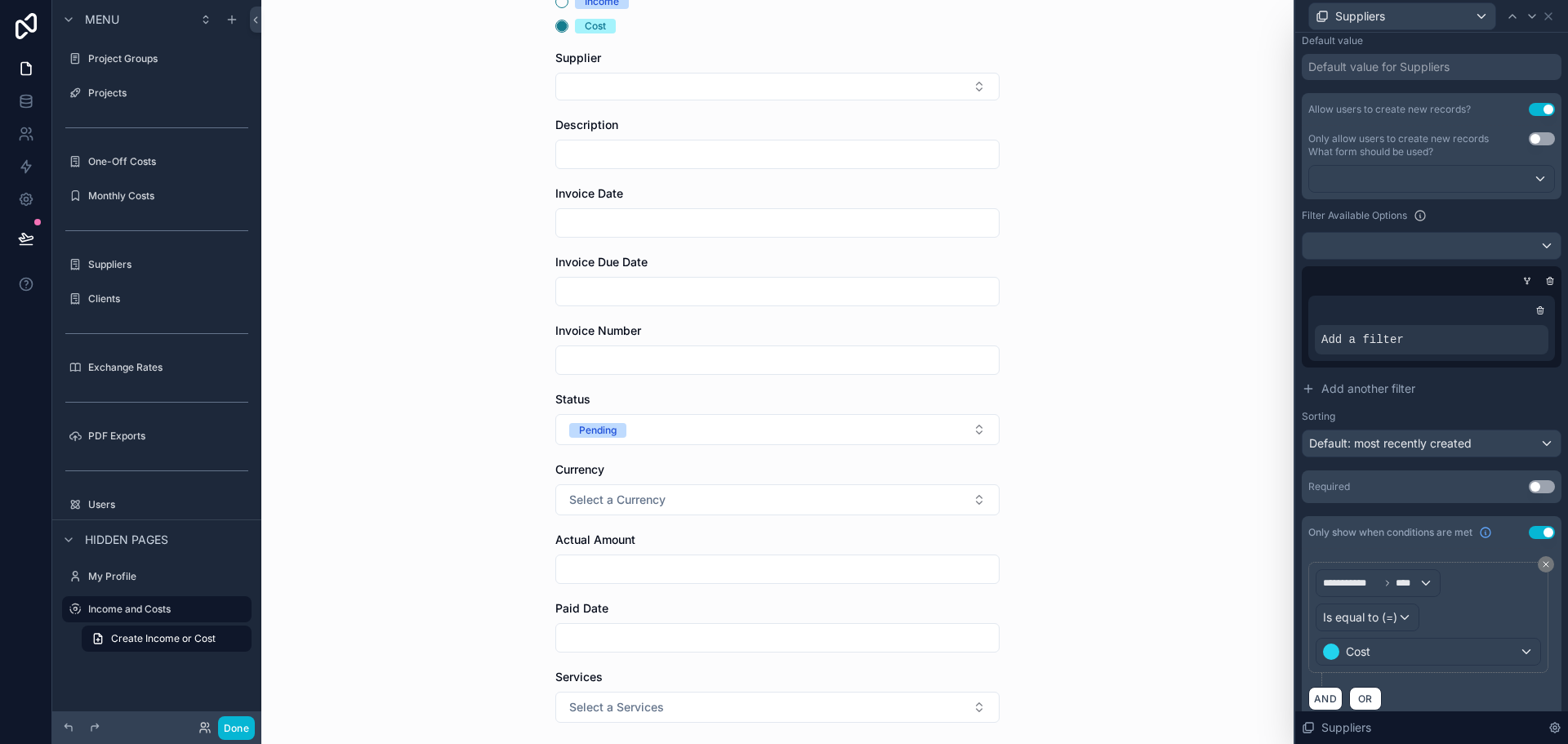
scroll to position [0, 0]
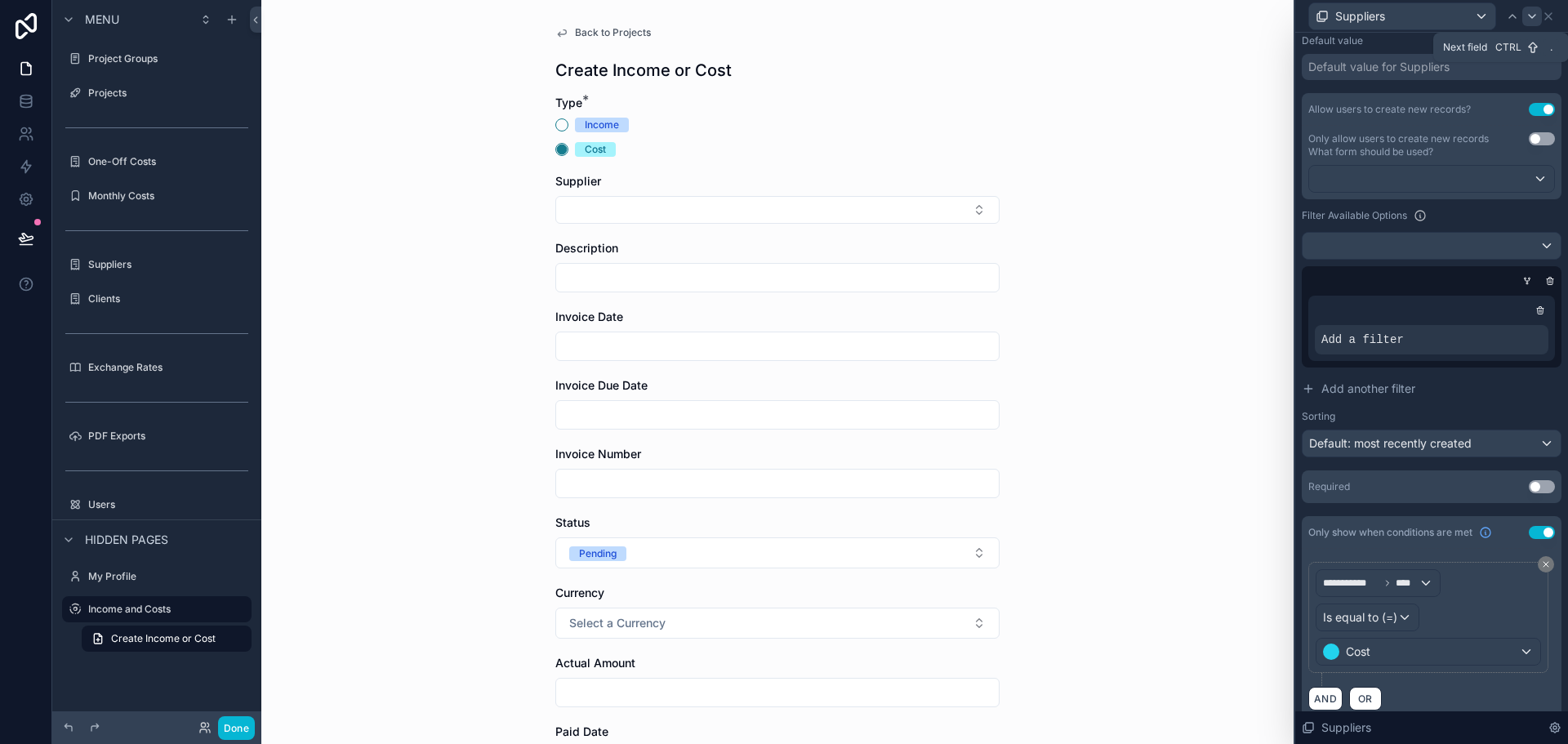
click at [1542, 18] on div at bounding box center [1532, 17] width 19 height 19
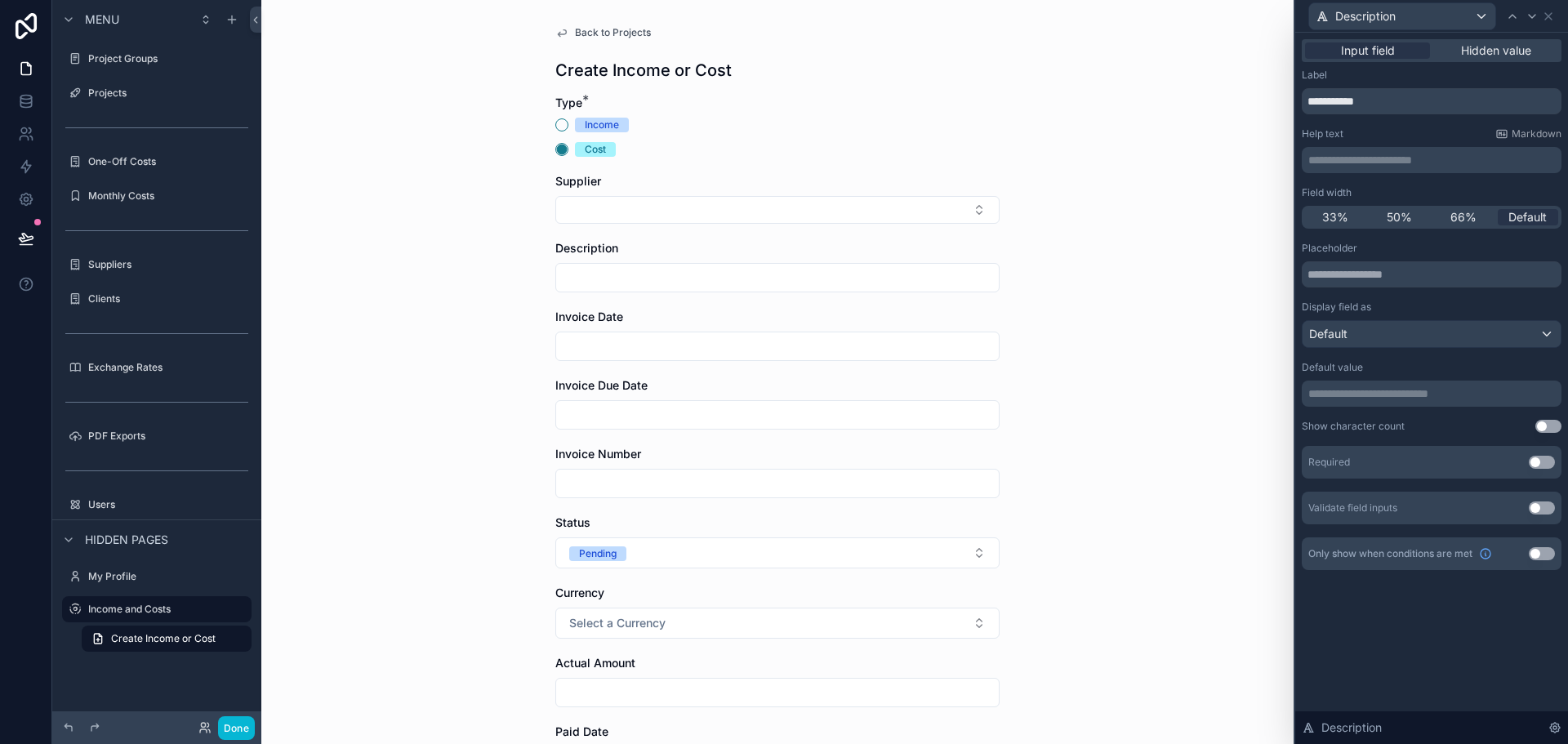
click at [1167, 207] on div "Back to Projects Create Income or Cost Type * Income Cost Supplier Description …" at bounding box center [778, 372] width 1032 height 744
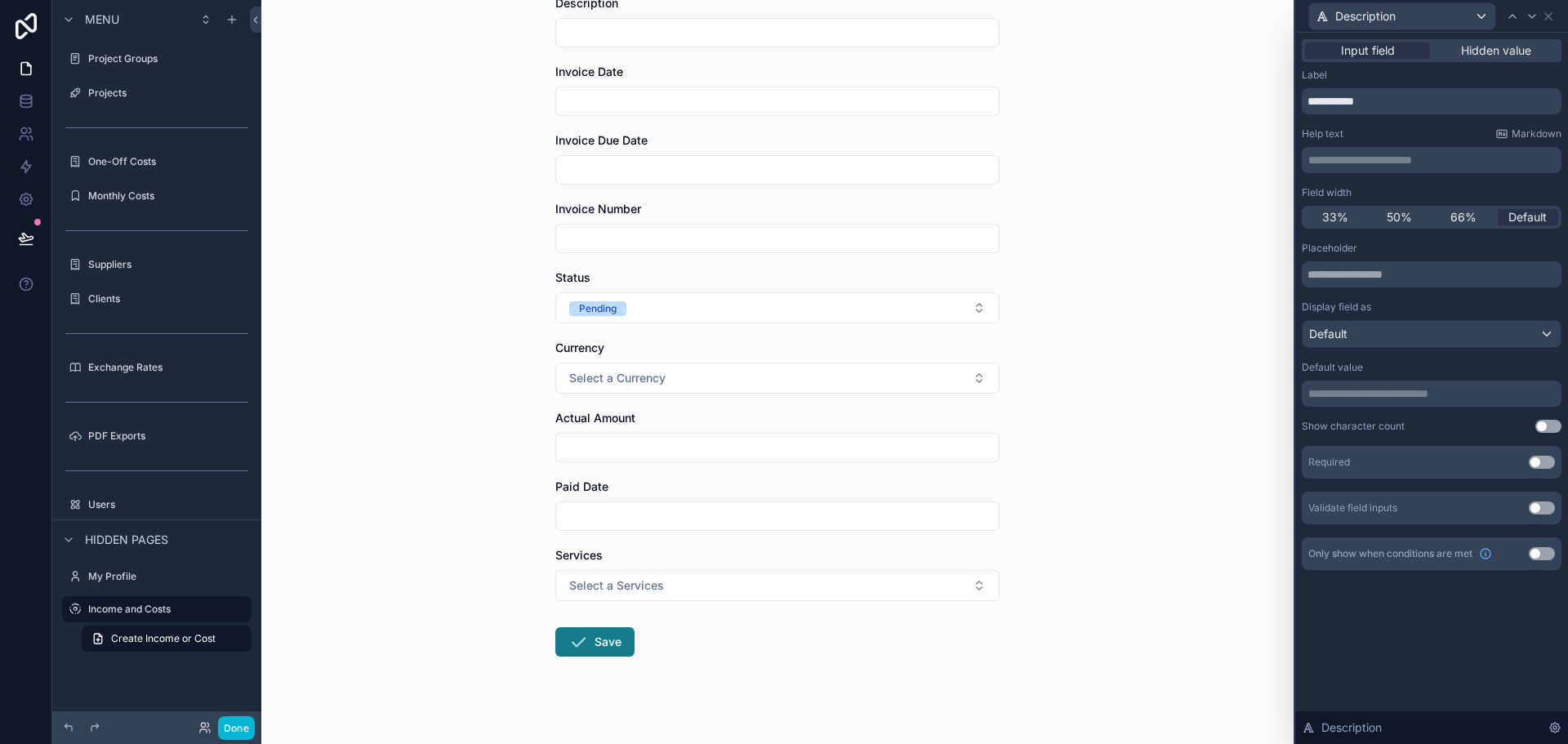
scroll to position [82, 0]
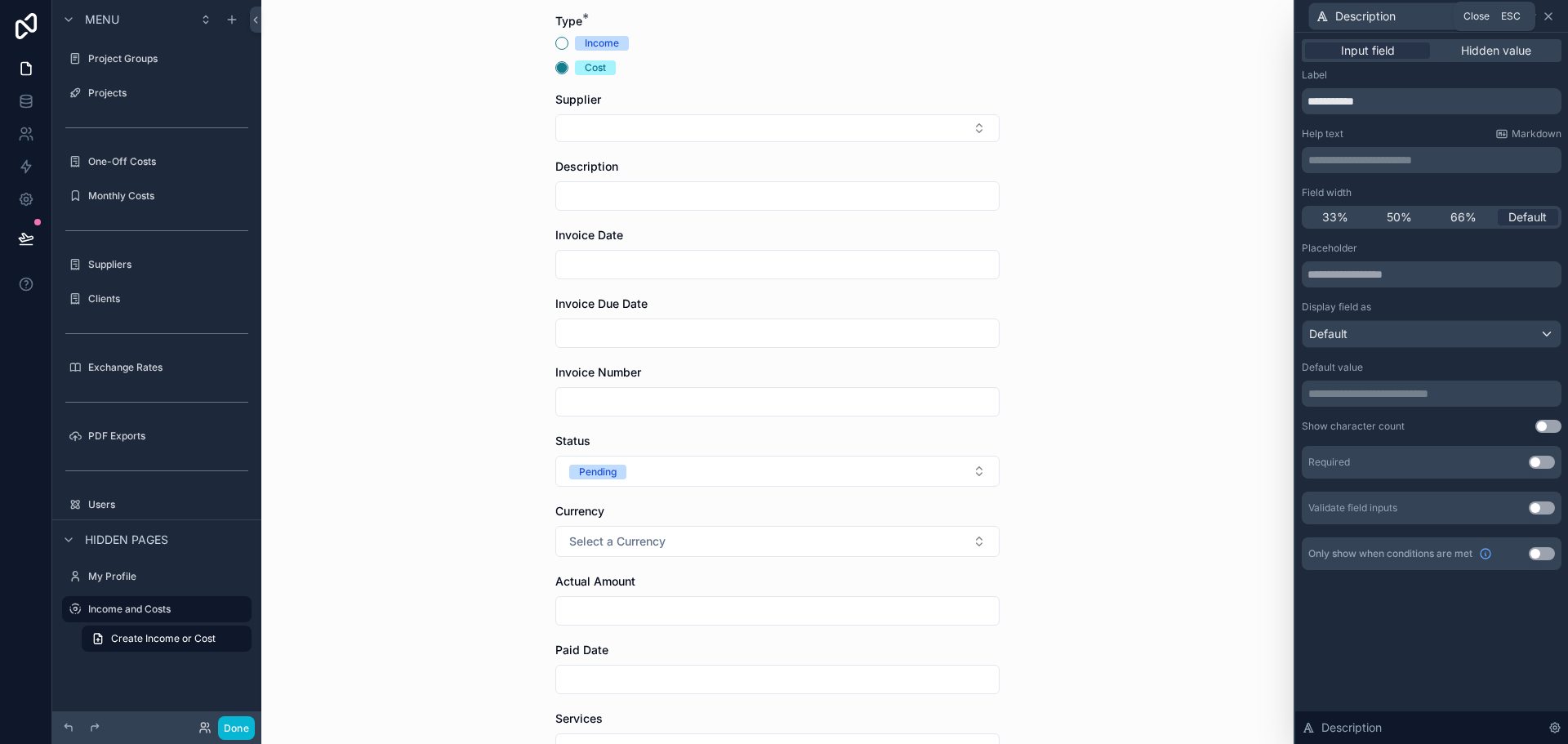
click at [1550, 18] on icon at bounding box center [1549, 16] width 7 height 7
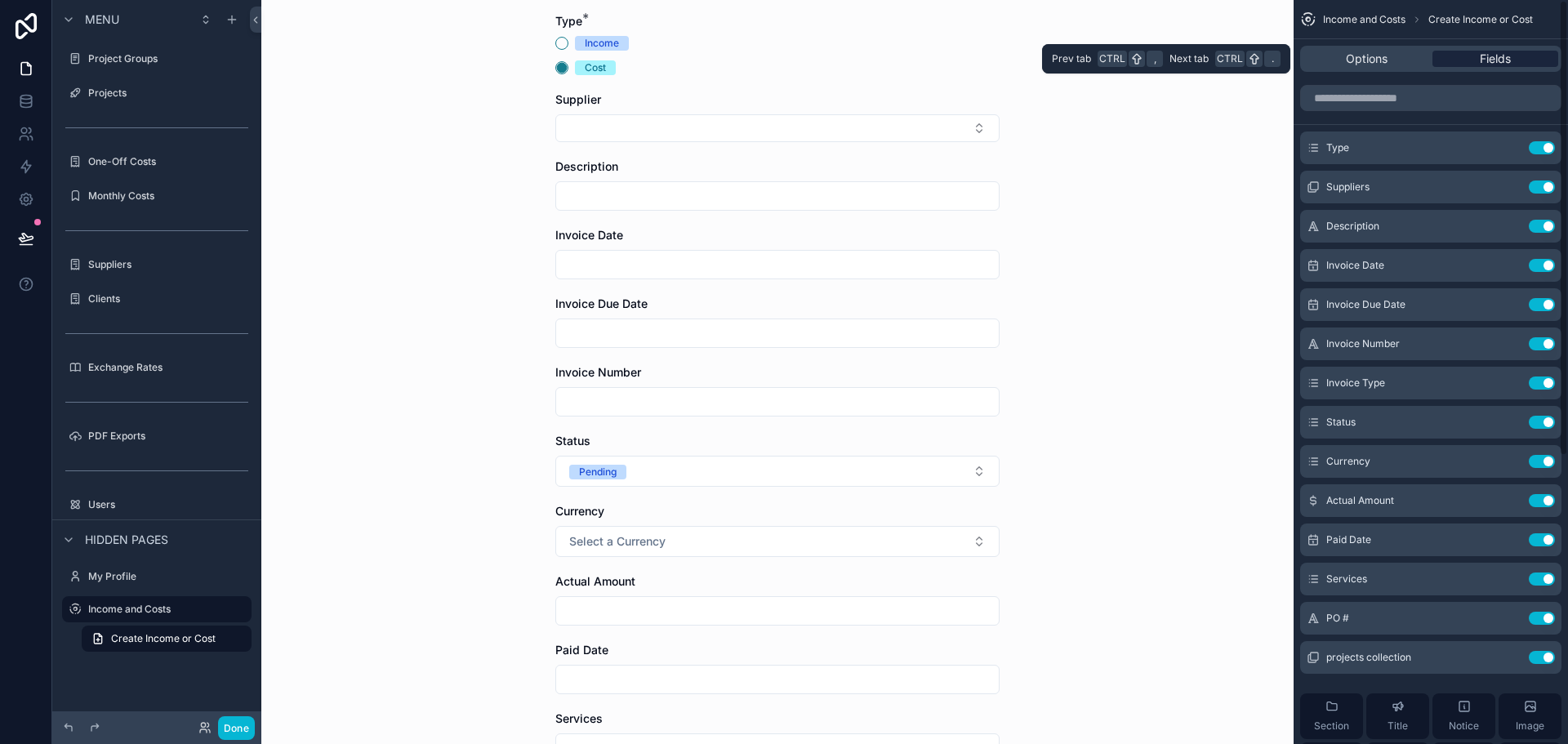
click at [1488, 52] on span "Fields" at bounding box center [1496, 58] width 31 height 17
click at [1548, 304] on button "Use setting" at bounding box center [1542, 304] width 26 height 13
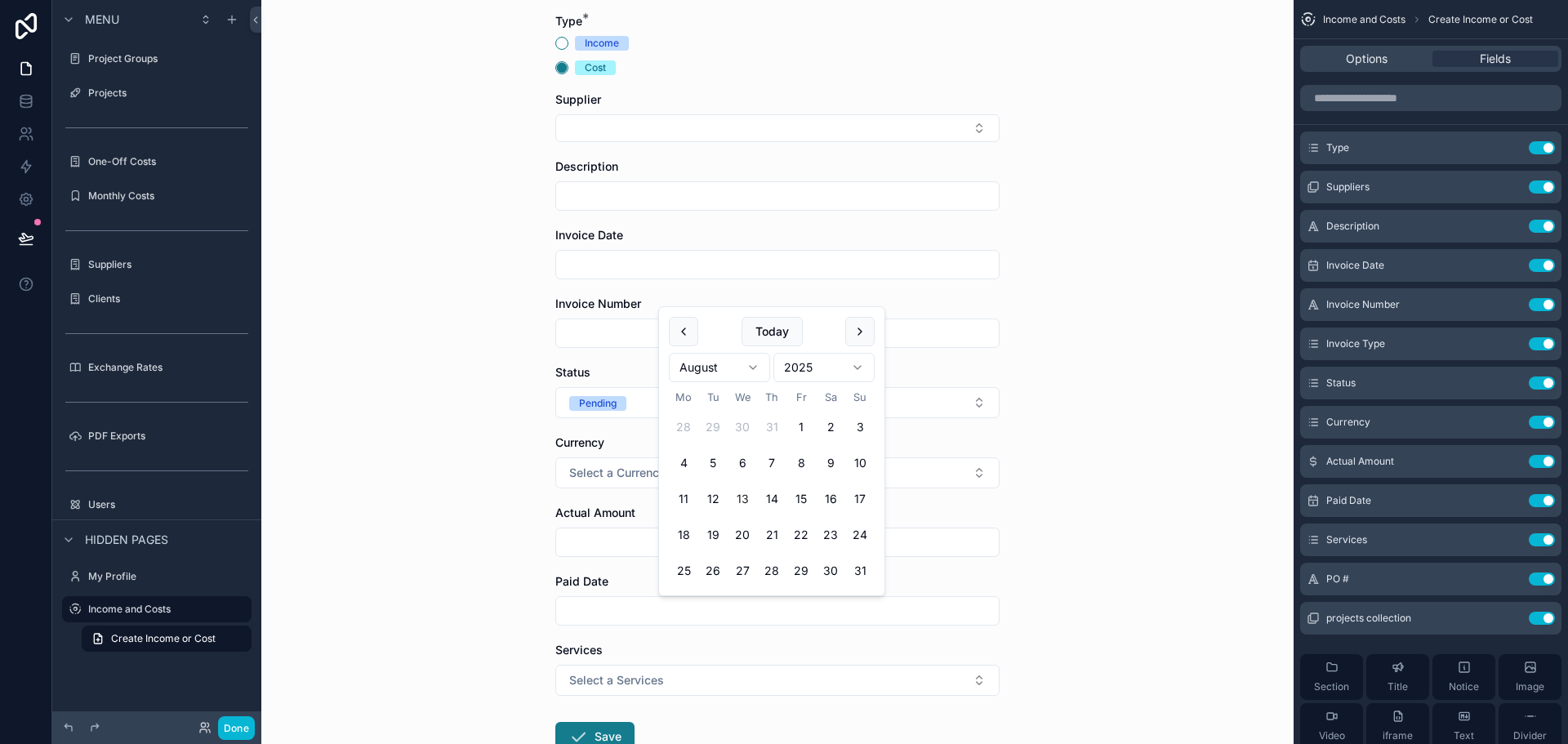
click at [874, 611] on input "scrollable content" at bounding box center [777, 612] width 442 height 23
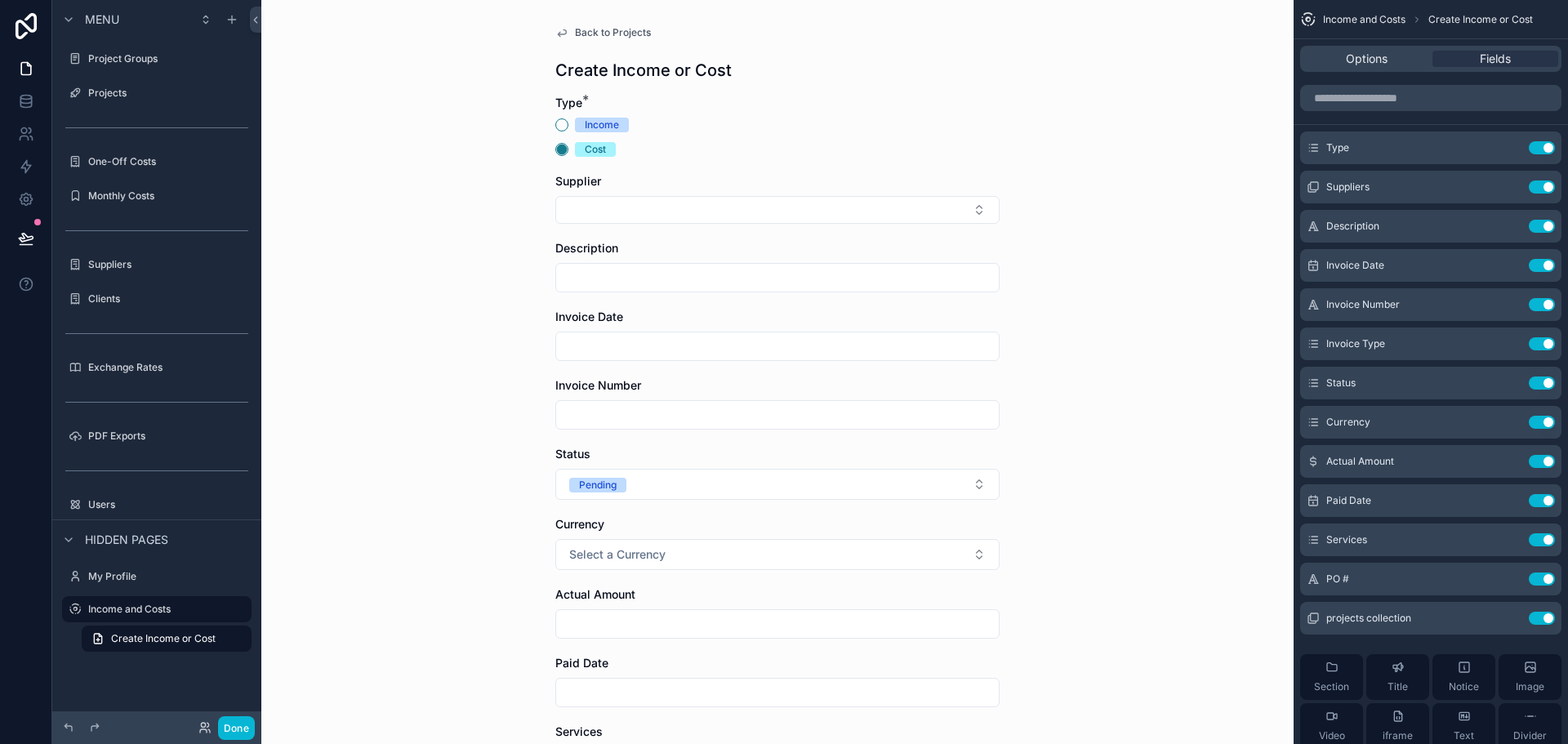
click at [1236, 85] on div "Back to Projects Create Income or Cost Type * Income Cost Supplier Description …" at bounding box center [778, 372] width 1032 height 744
click at [580, 27] on span "Back to Projects" at bounding box center [613, 32] width 76 height 13
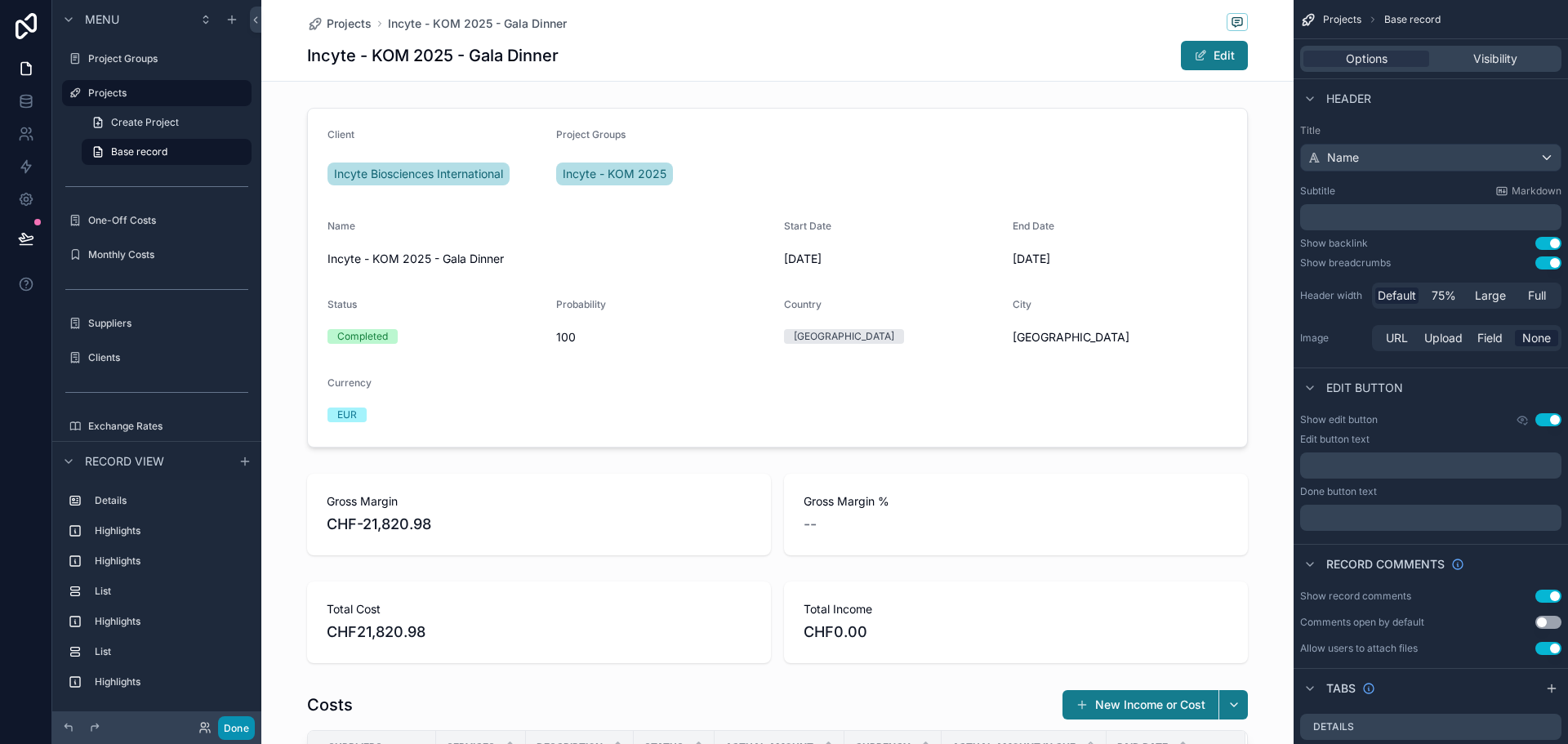
click at [239, 734] on button "Done" at bounding box center [236, 728] width 37 height 23
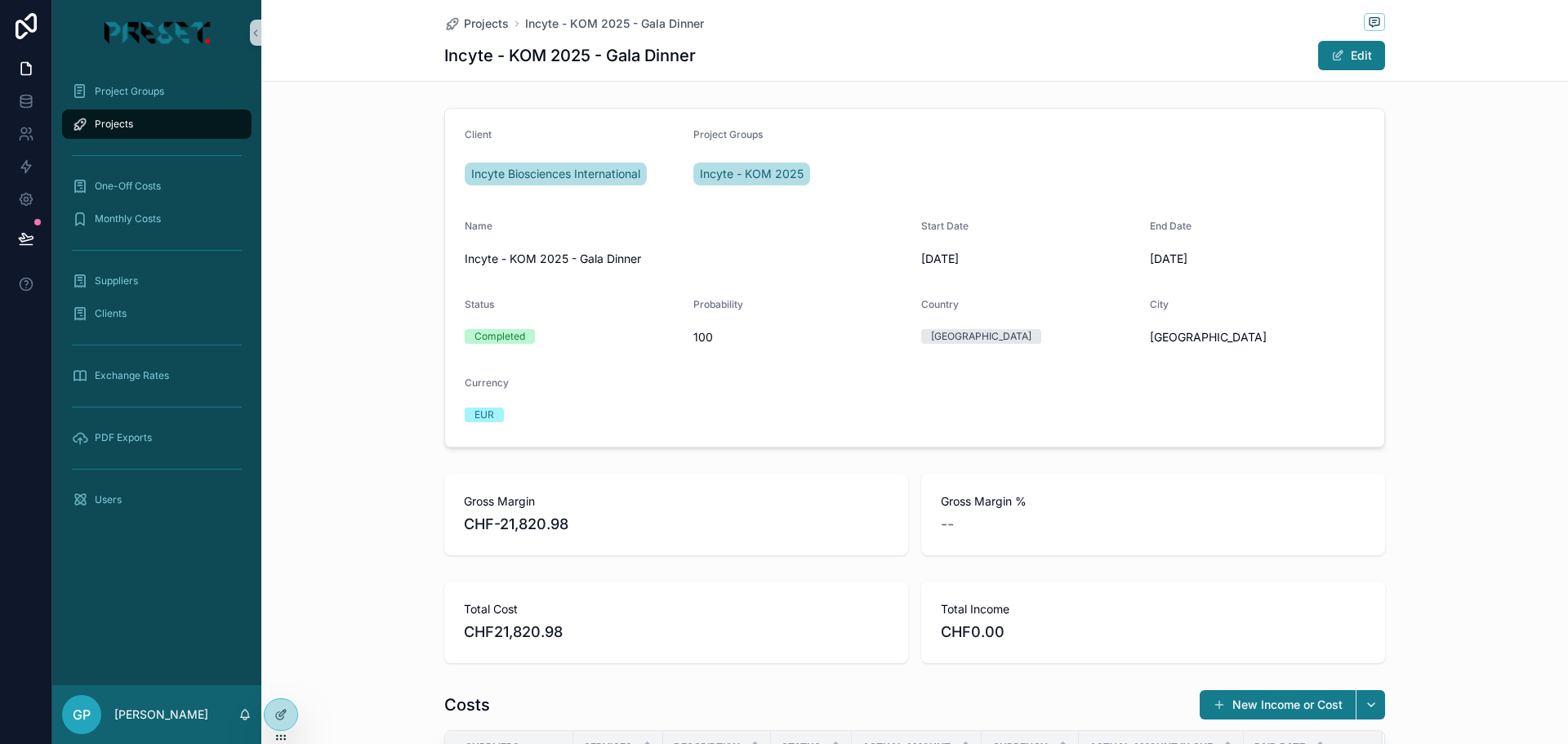
click at [145, 121] on div "Projects" at bounding box center [157, 124] width 170 height 26
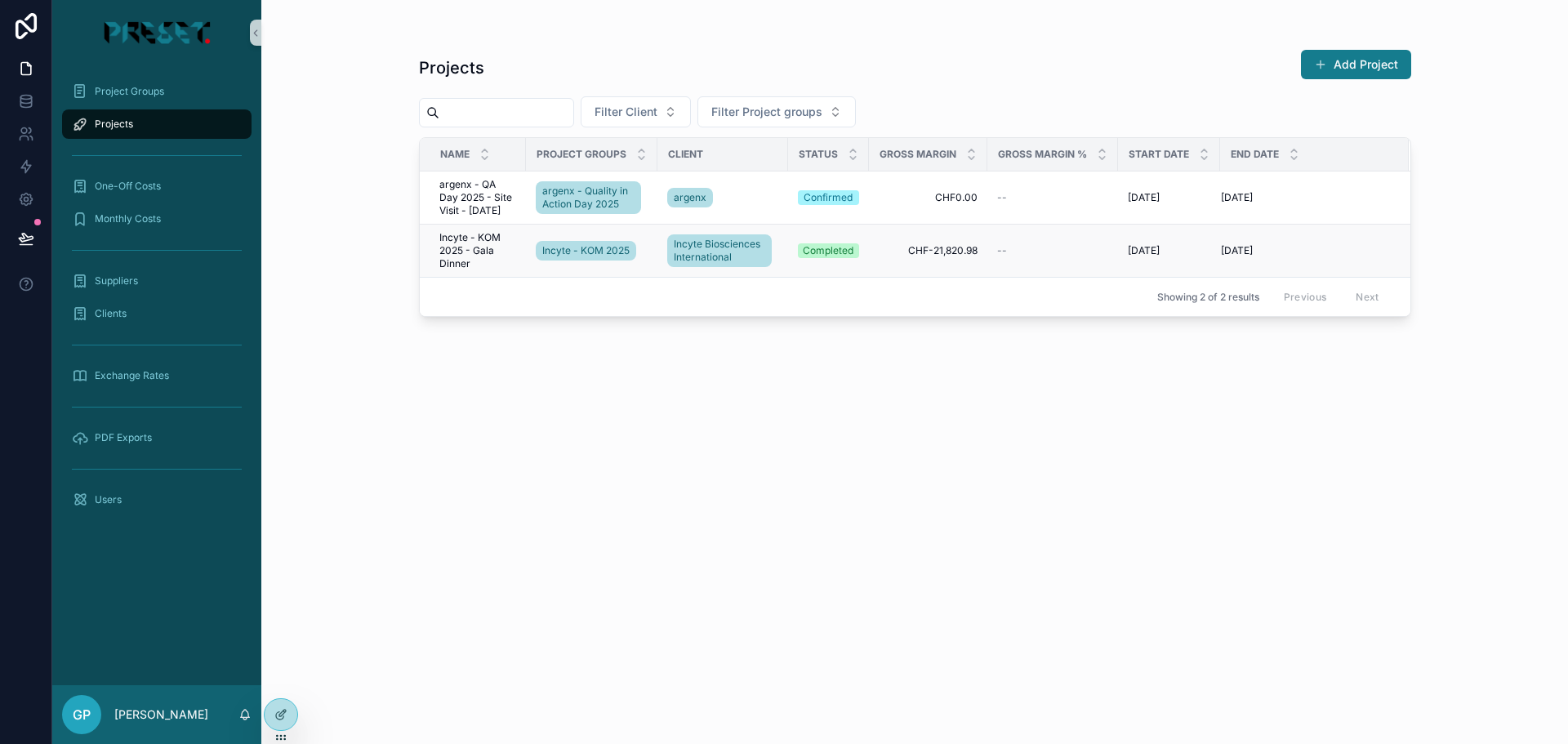
click at [459, 244] on span "Incyte - KOM 2025 - Gala Dinner" at bounding box center [477, 251] width 77 height 39
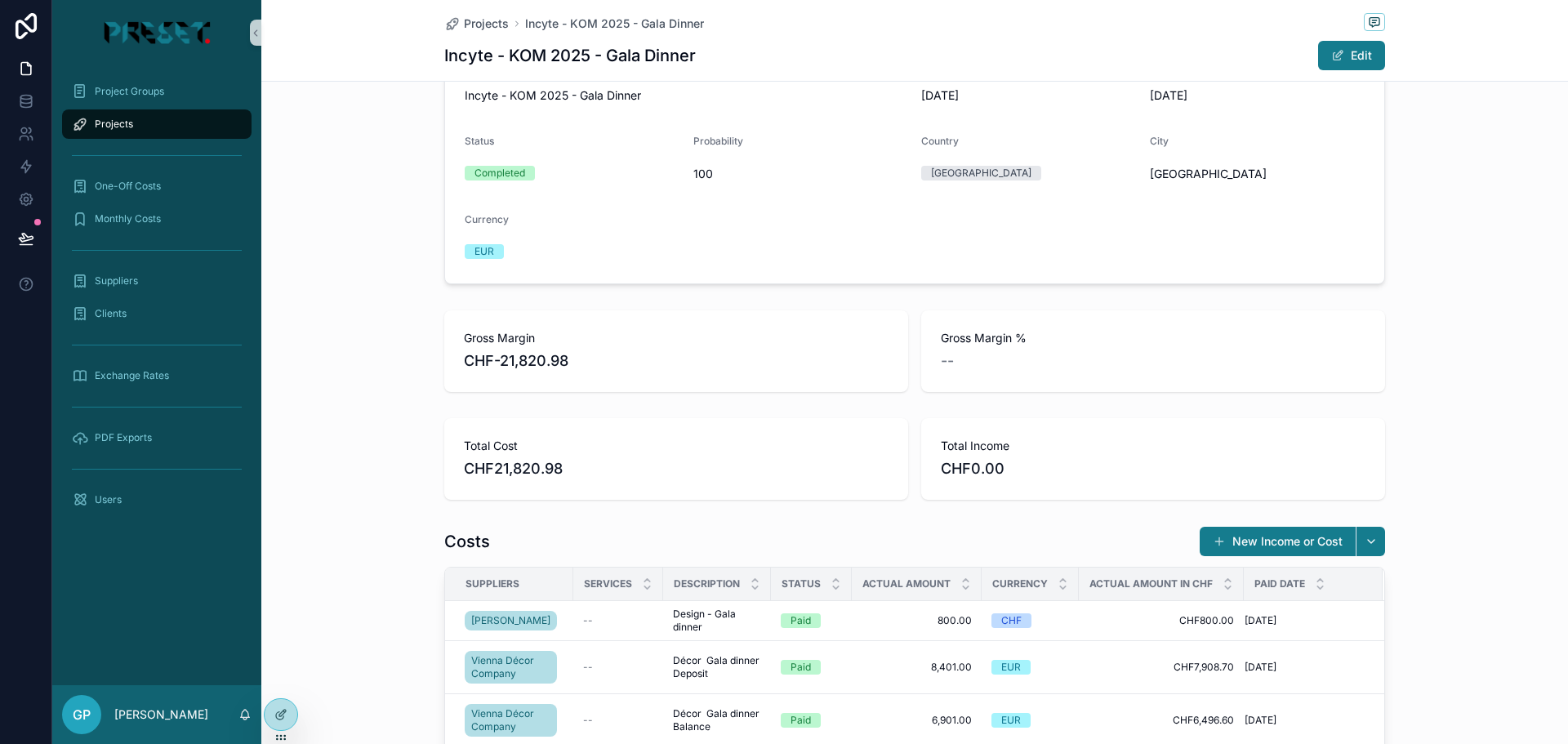
scroll to position [327, 0]
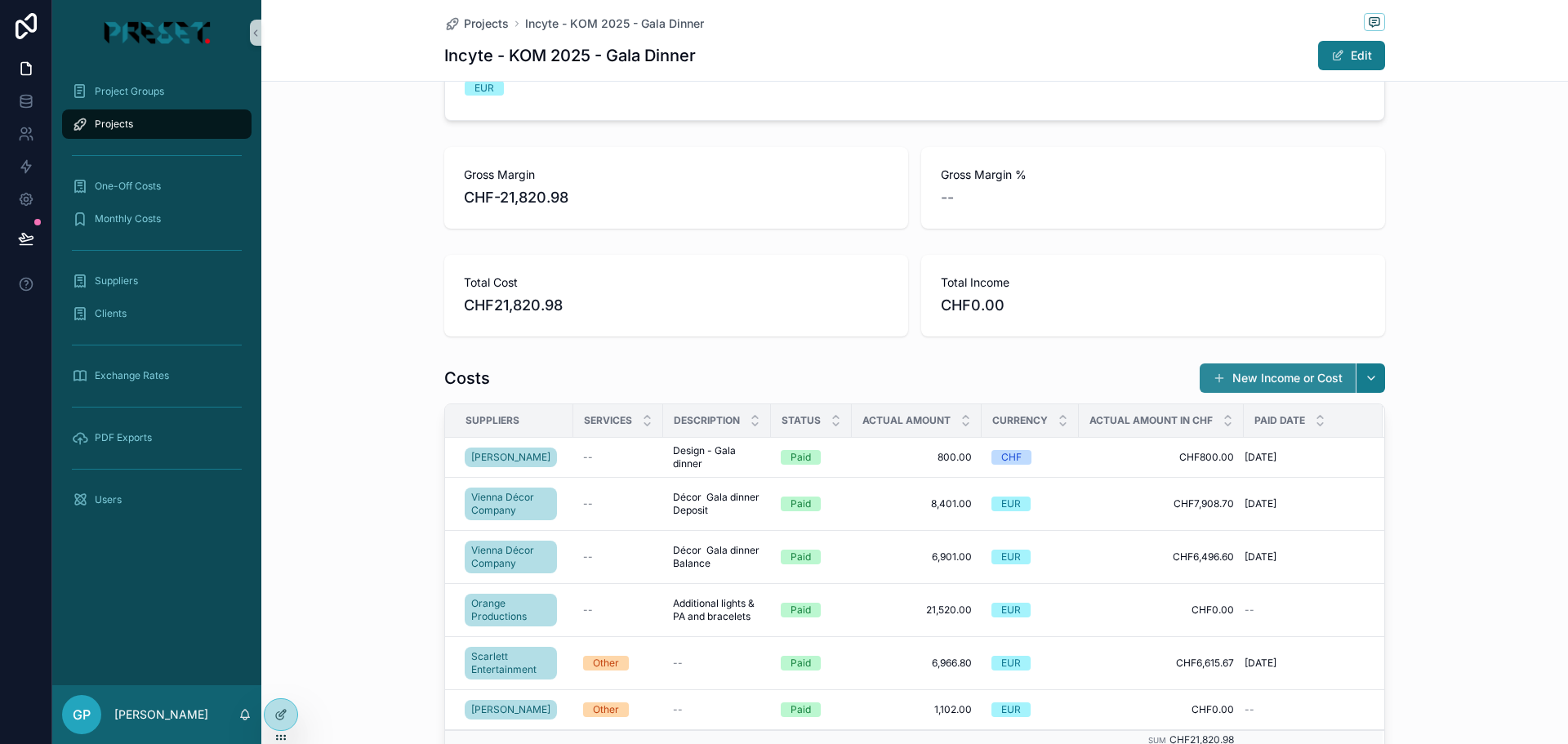
click at [1281, 382] on button "New Income or Cost" at bounding box center [1277, 378] width 156 height 29
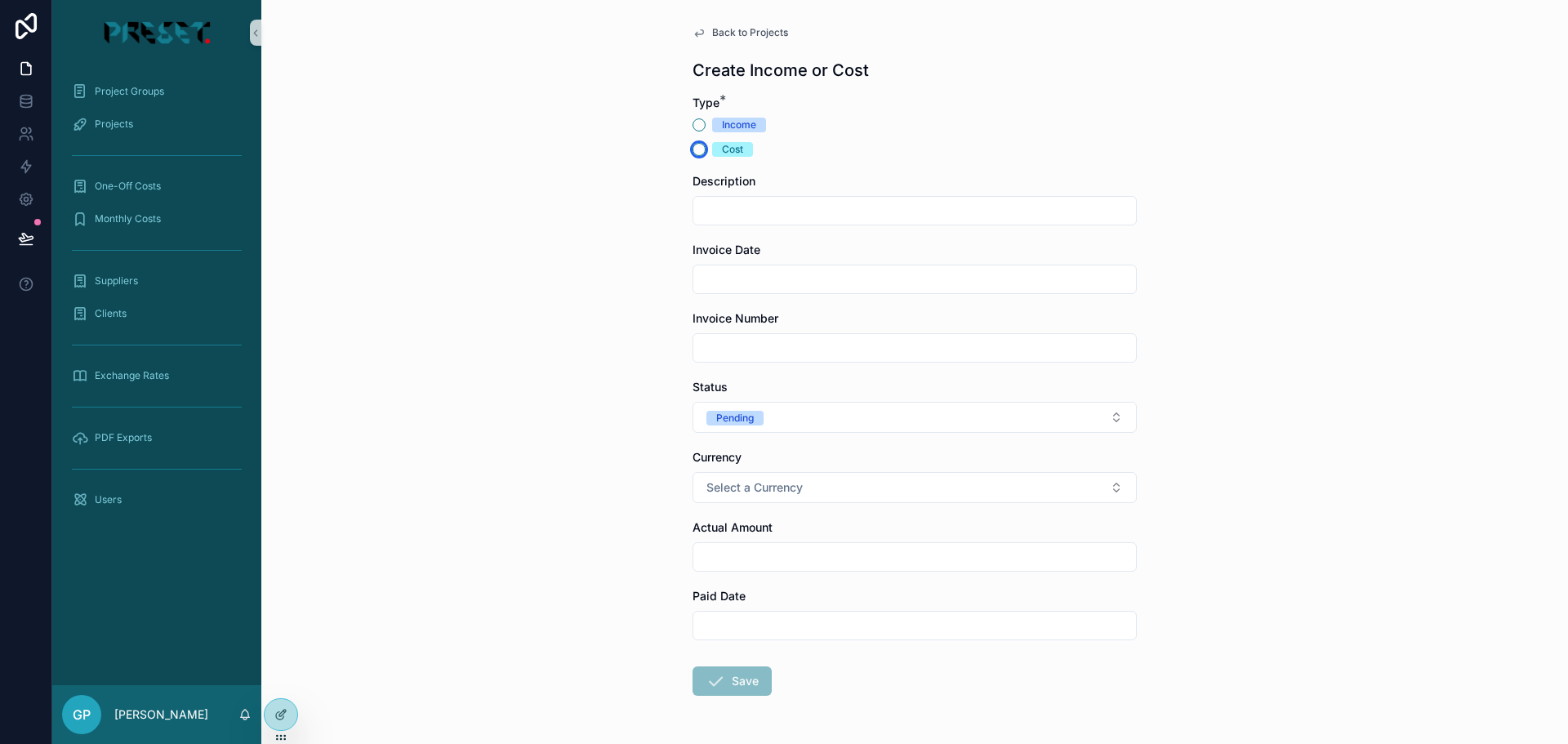
click at [698, 152] on button "Cost" at bounding box center [699, 149] width 13 height 13
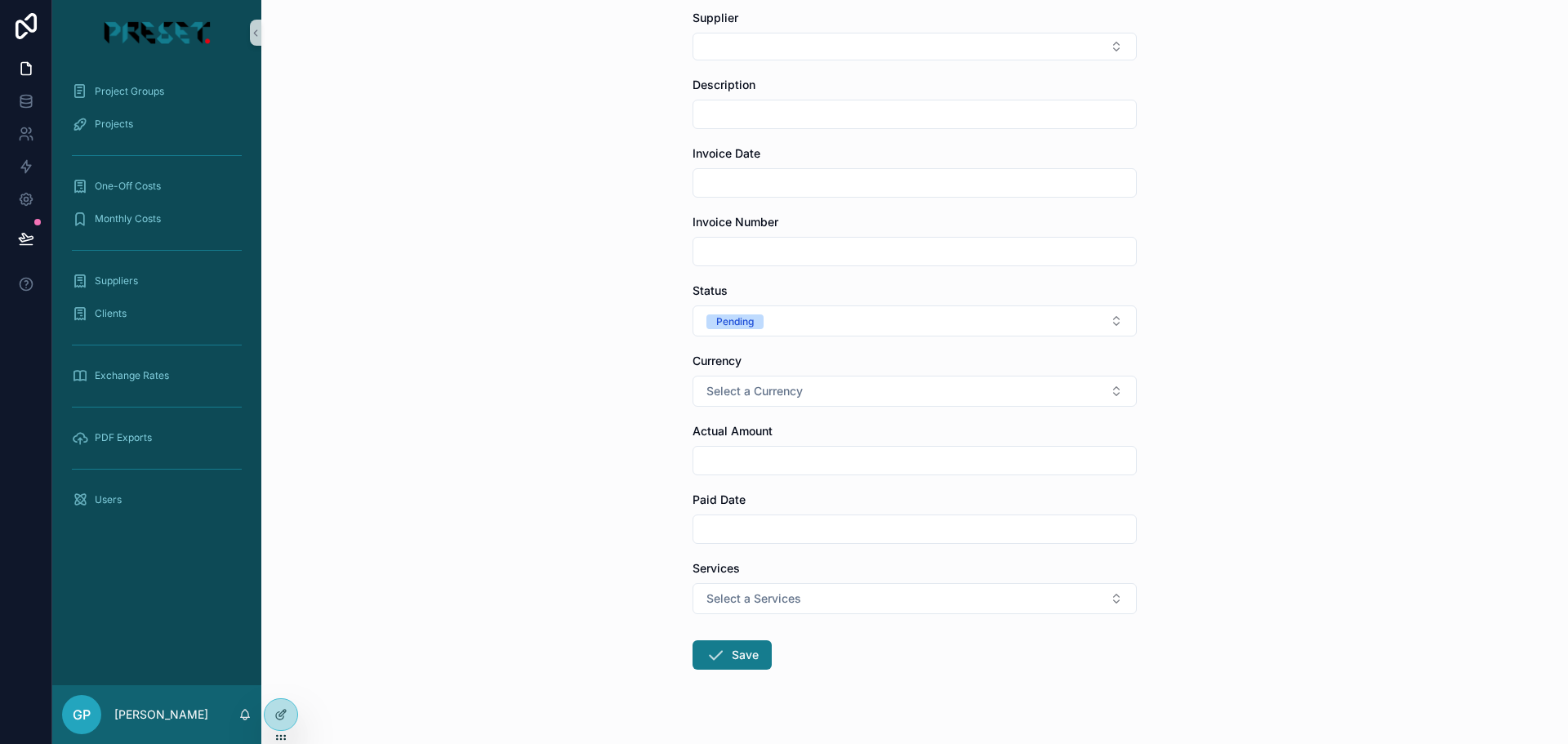
scroll to position [82, 0]
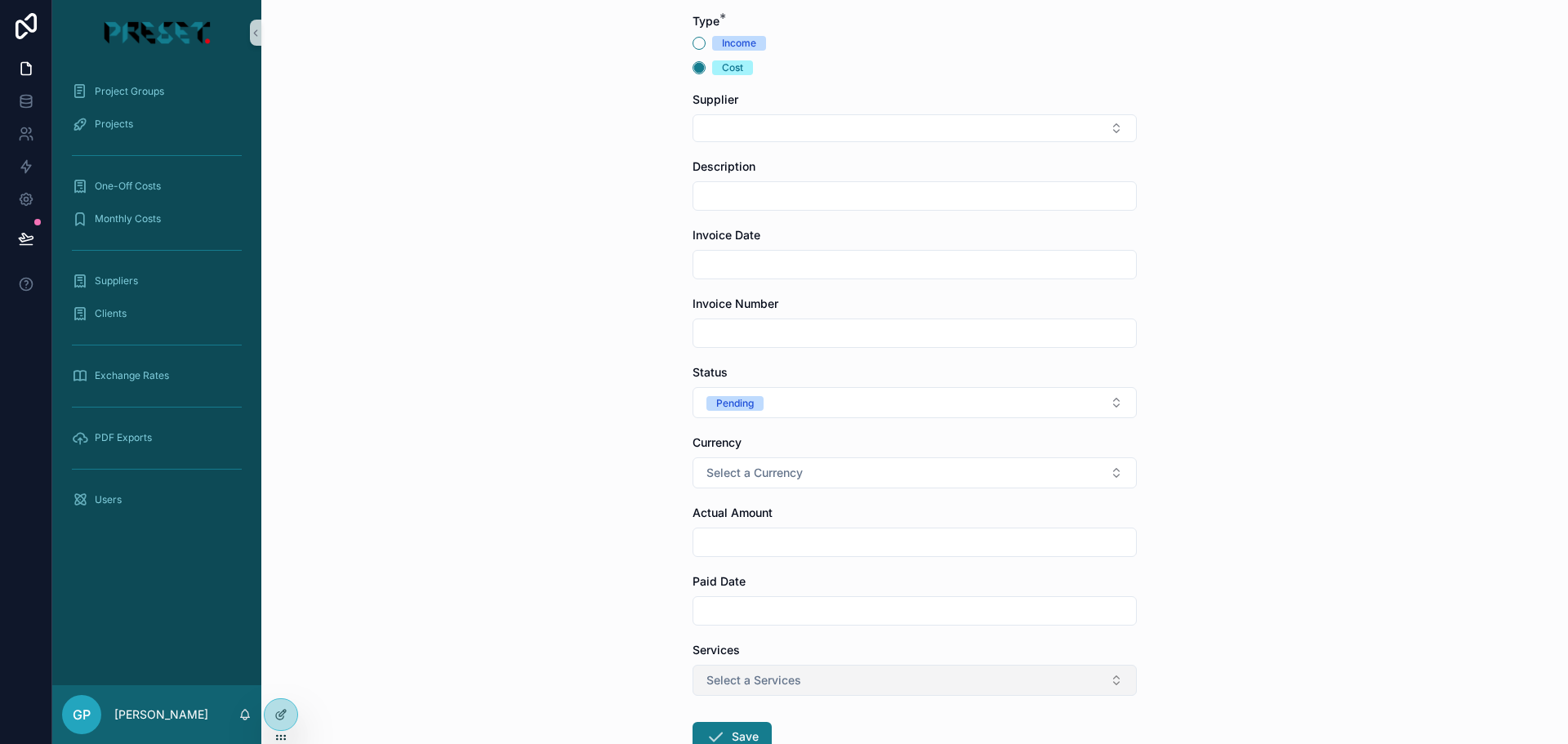
click at [934, 685] on button "Select a Services" at bounding box center [915, 681] width 444 height 31
click at [794, 683] on span "Select a Services" at bounding box center [753, 681] width 94 height 17
click at [279, 713] on icon at bounding box center [280, 717] width 8 height 8
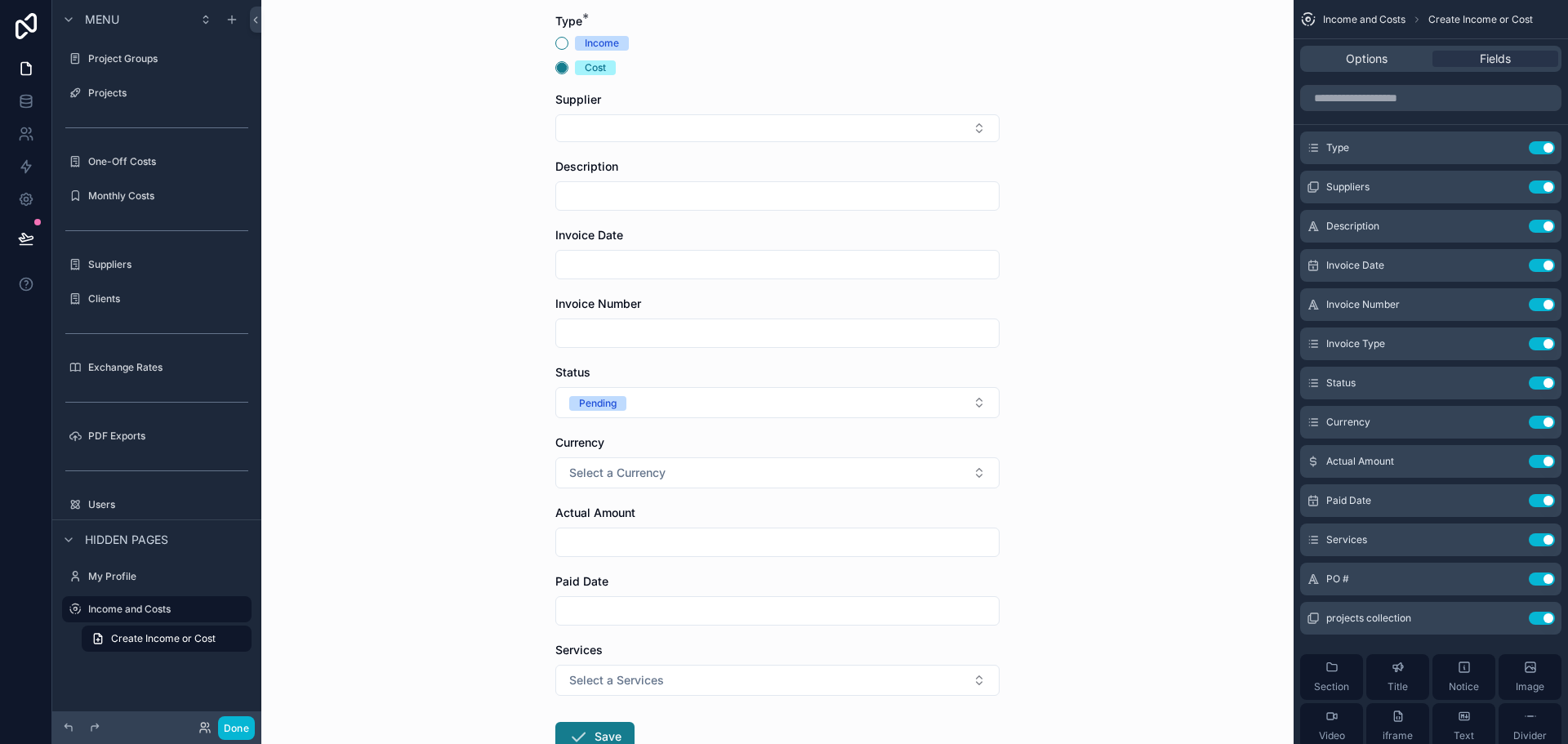
scroll to position [0, 0]
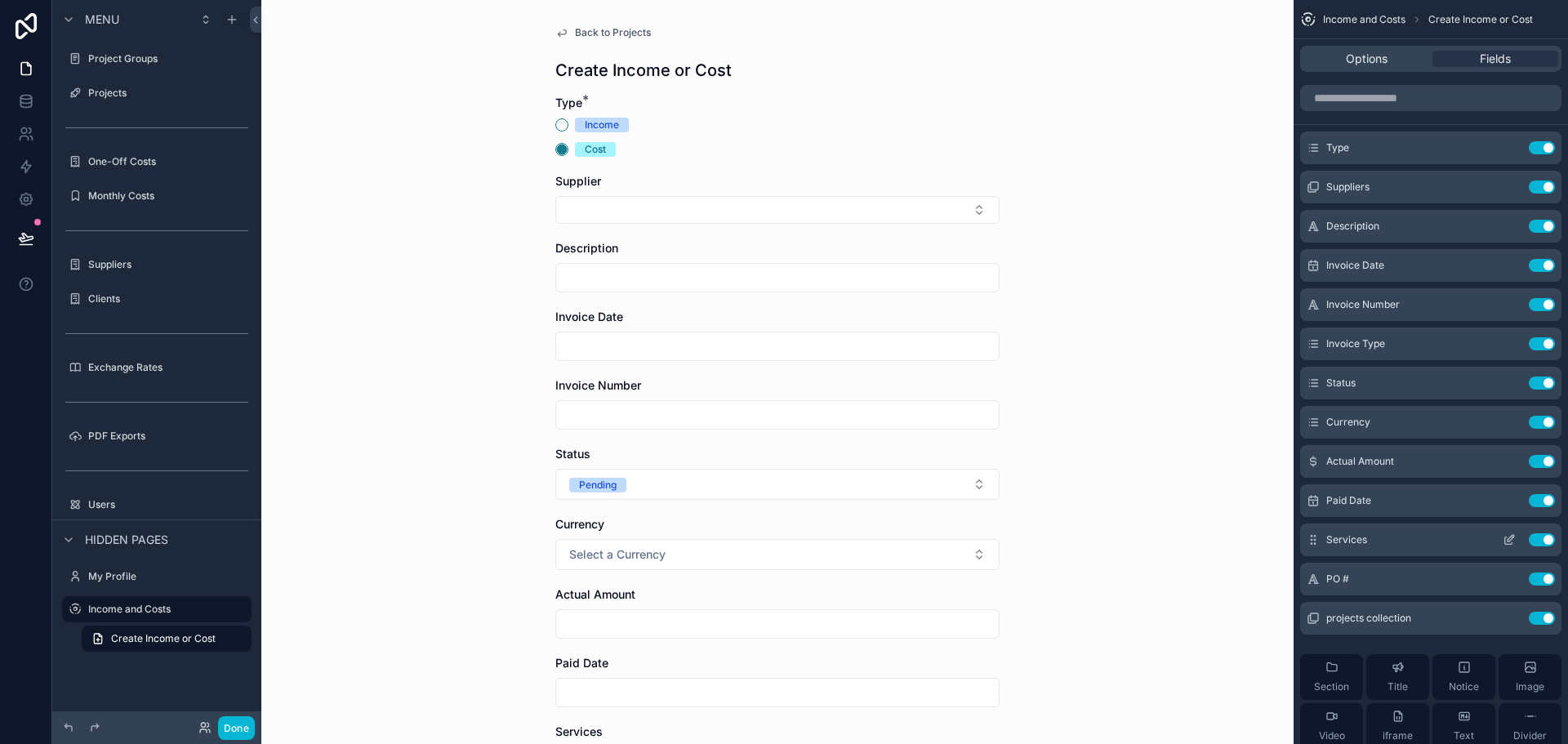
click at [1546, 532] on div "Services Use setting" at bounding box center [1431, 541] width 261 height 33
click at [1543, 541] on button "Use setting" at bounding box center [1542, 540] width 26 height 13
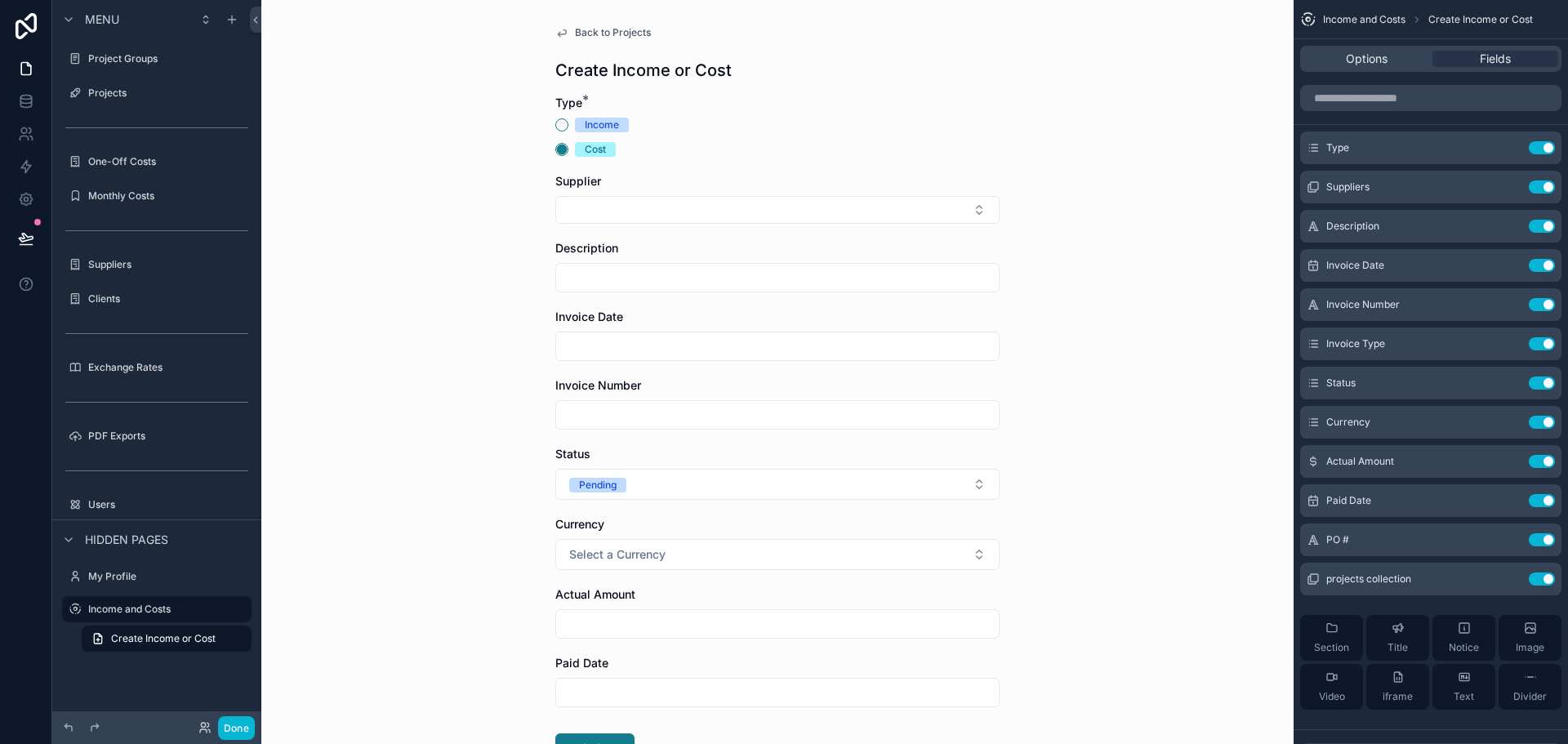
click at [1201, 403] on div "Back to Projects Create Income or Cost Type * Income Cost Supplier Description …" at bounding box center [778, 372] width 1032 height 744
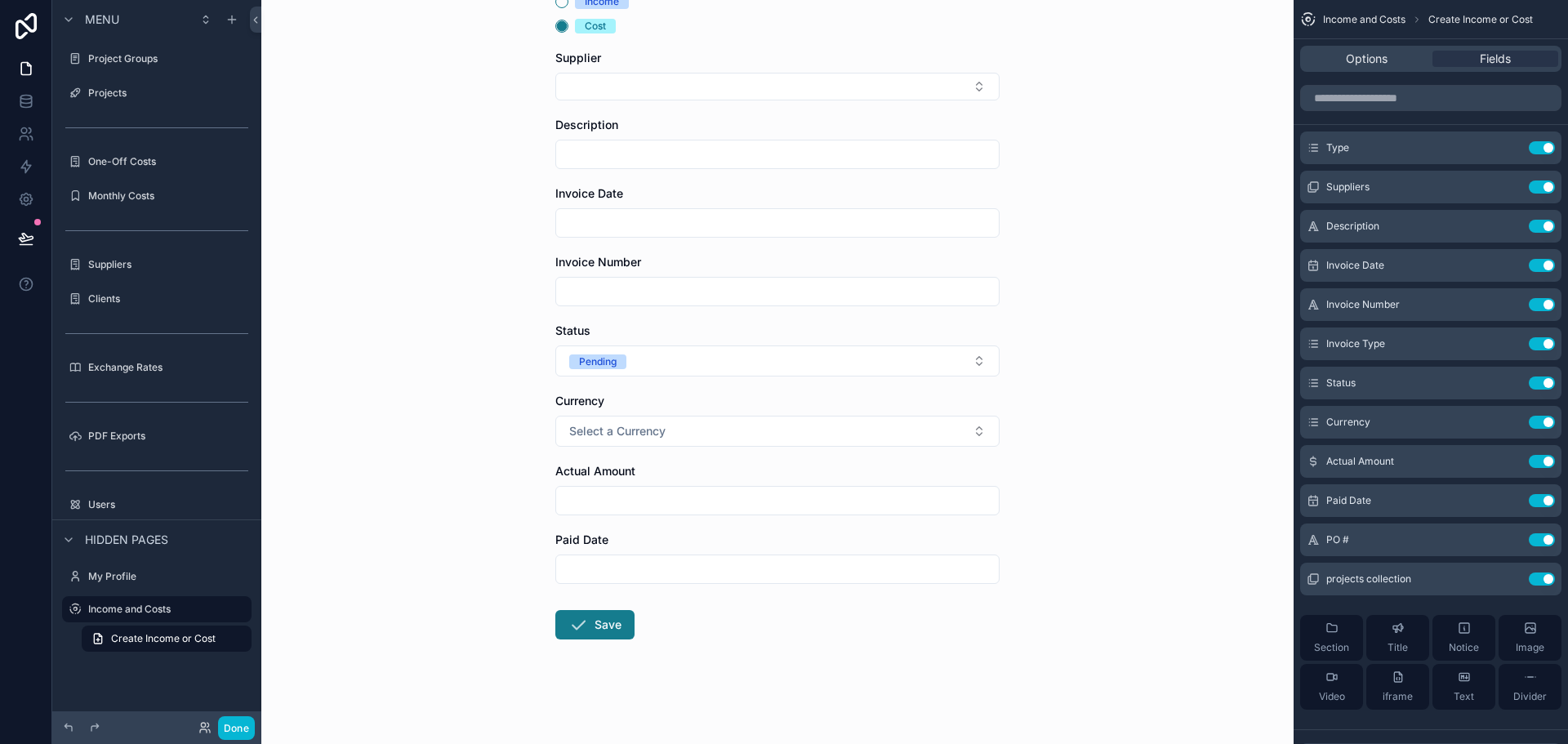
scroll to position [42, 0]
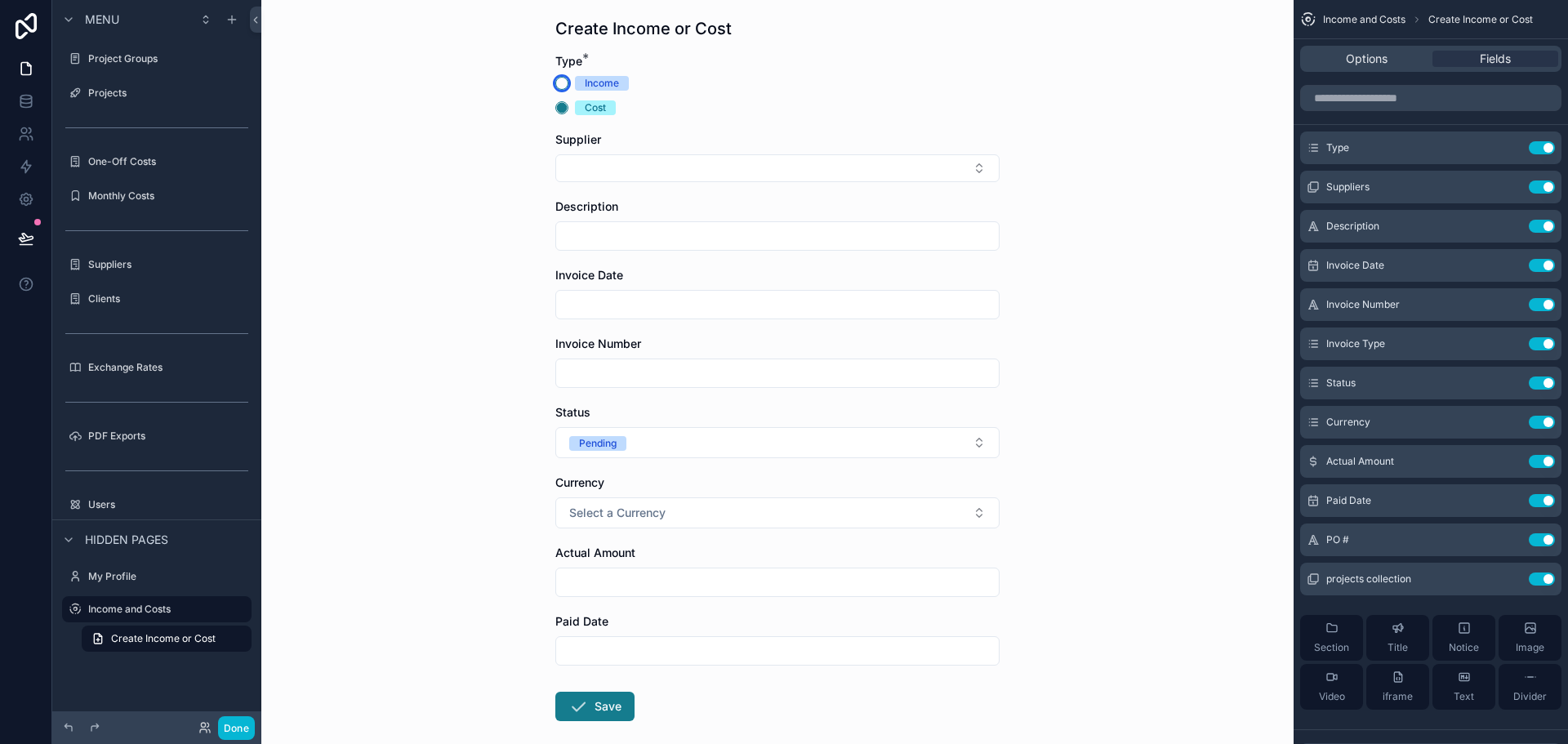
click at [557, 82] on button "Income" at bounding box center [561, 83] width 13 height 13
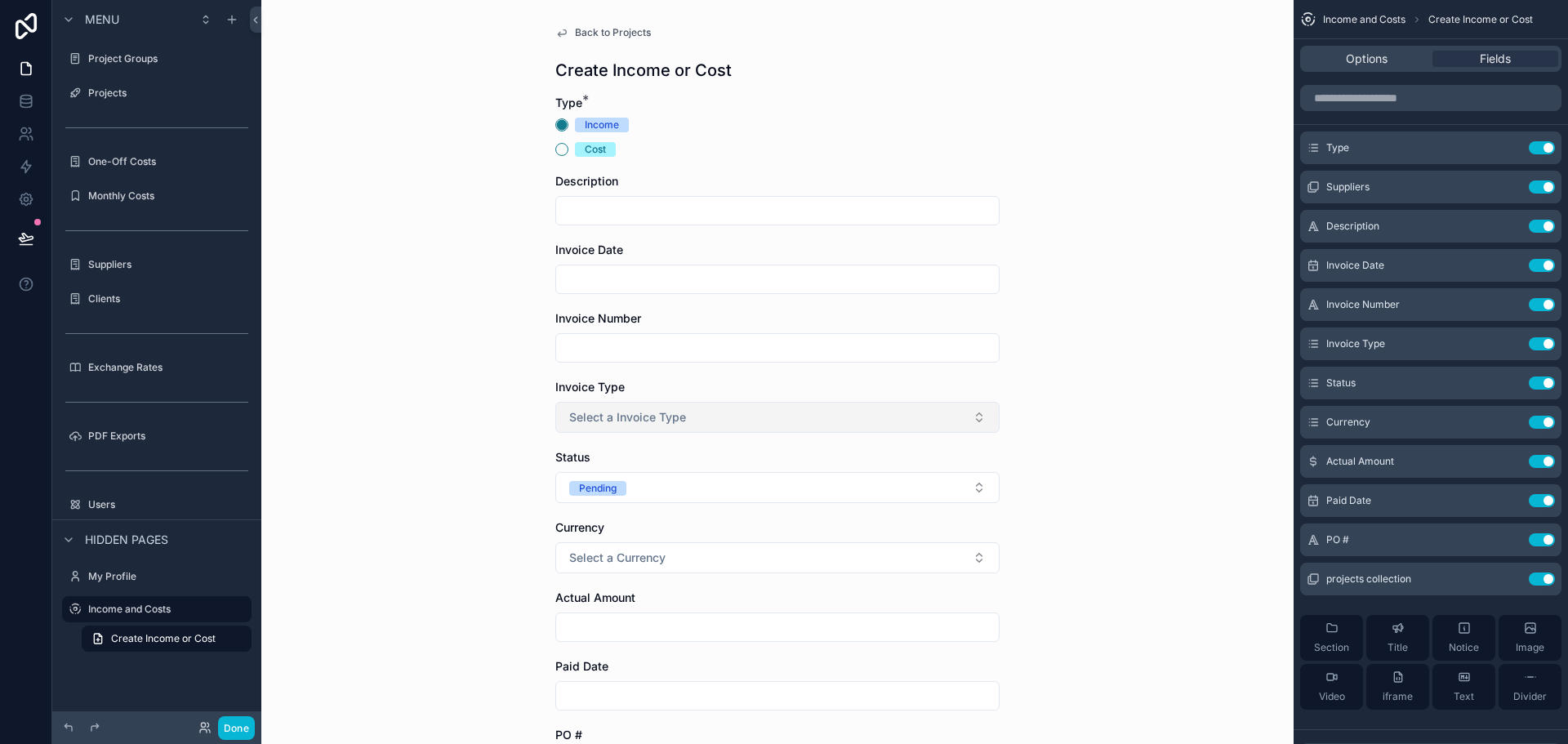
click at [678, 417] on span "Select a Invoice Type" at bounding box center [628, 417] width 117 height 17
click at [1058, 311] on div "Back to Projects Create Income or Cost Type * Income Cost Description Invoice D…" at bounding box center [778, 372] width 1032 height 744
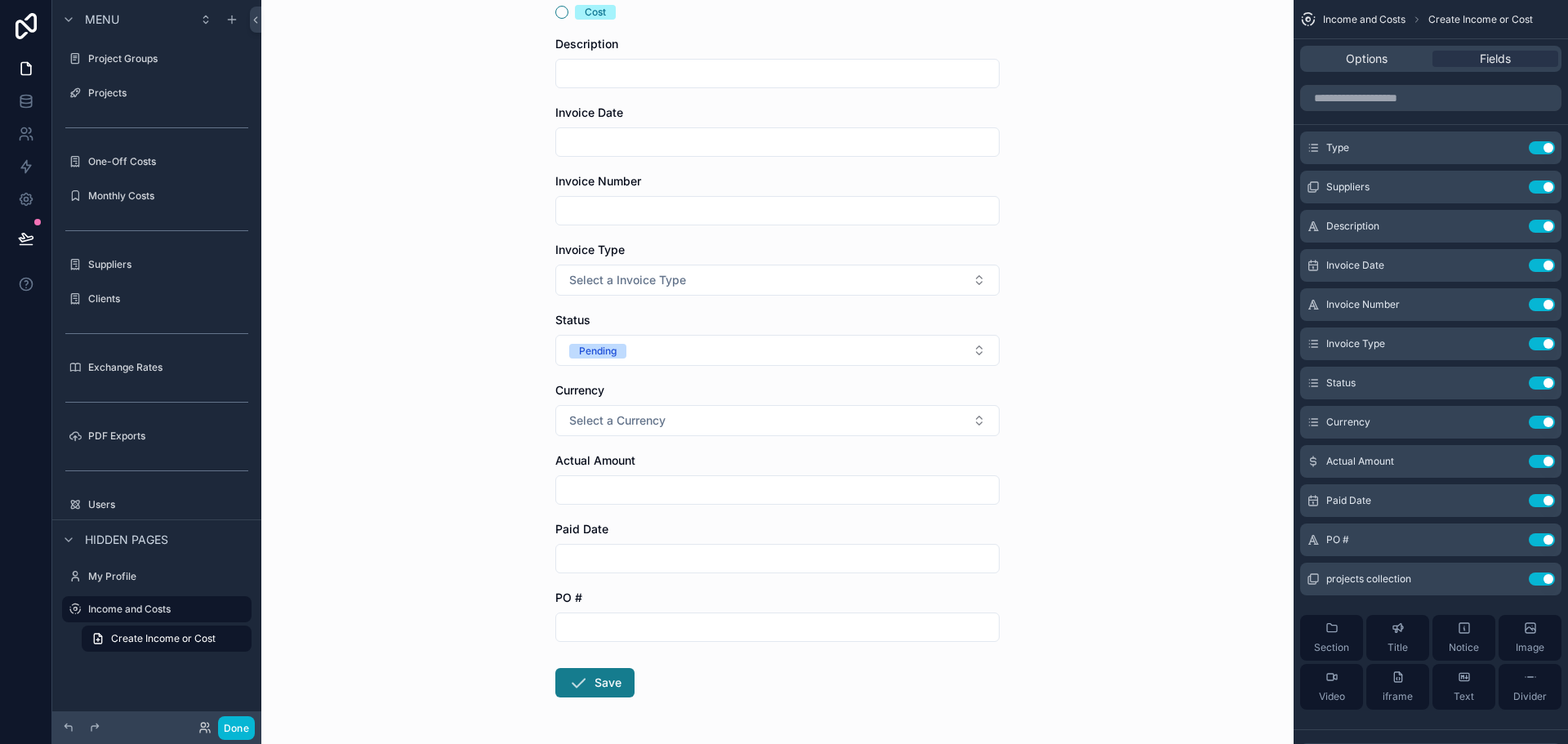
scroll to position [163, 0]
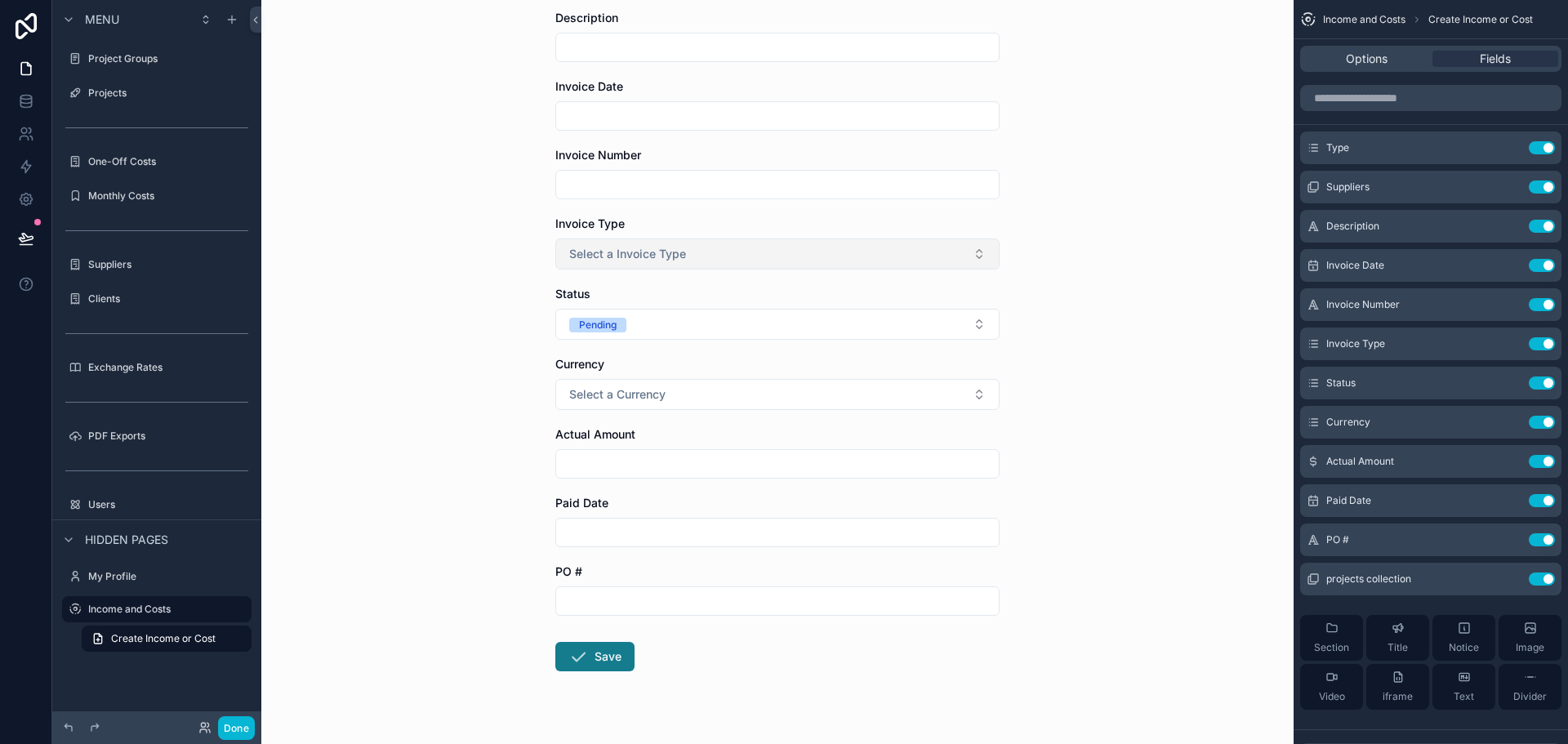
click at [702, 252] on button "Select a Invoice Type" at bounding box center [777, 254] width 444 height 31
click at [1121, 257] on div "Back to Projects Create Income or Cost Type * Income Cost Description Invoice D…" at bounding box center [778, 208] width 1032 height 744
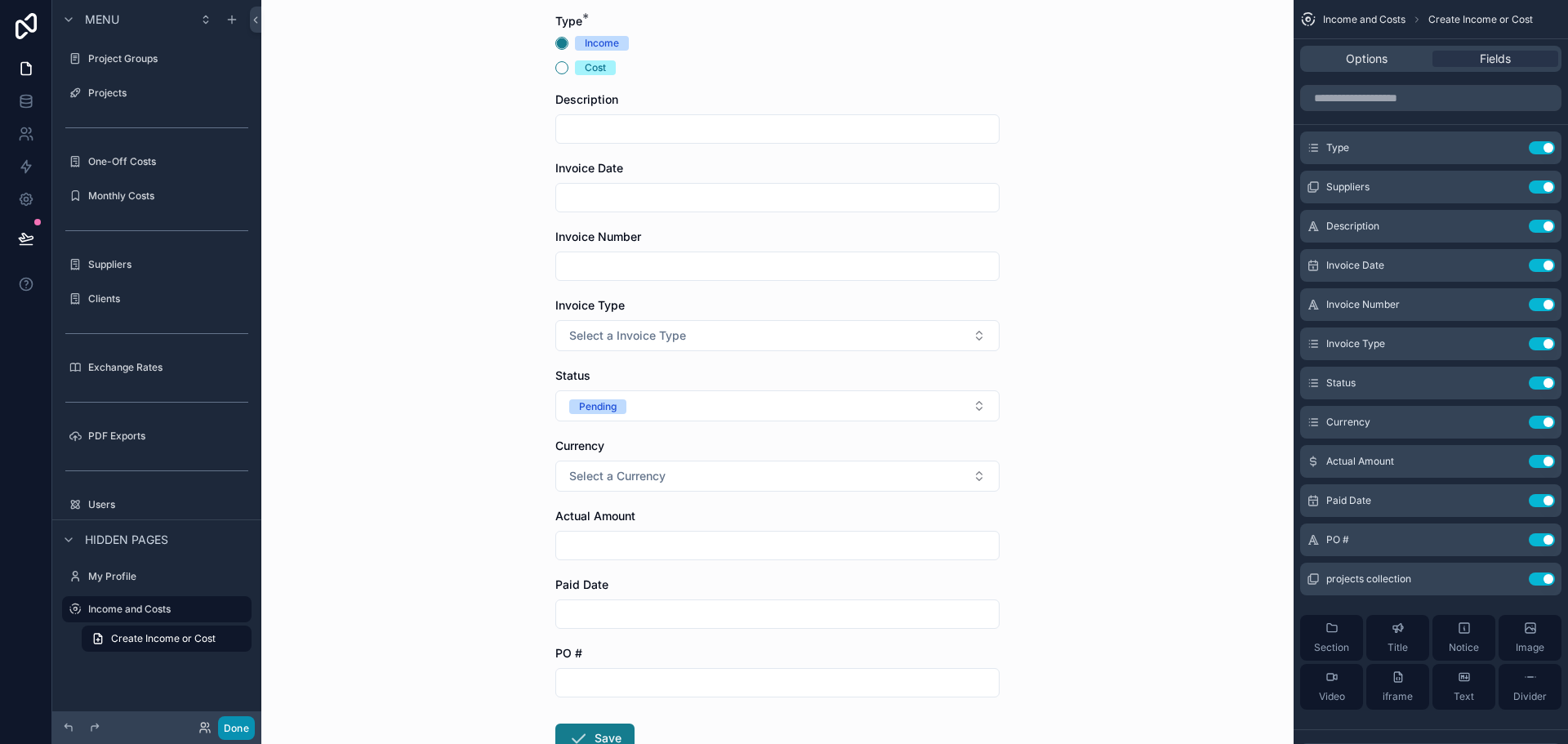
click at [237, 725] on button "Done" at bounding box center [236, 728] width 37 height 23
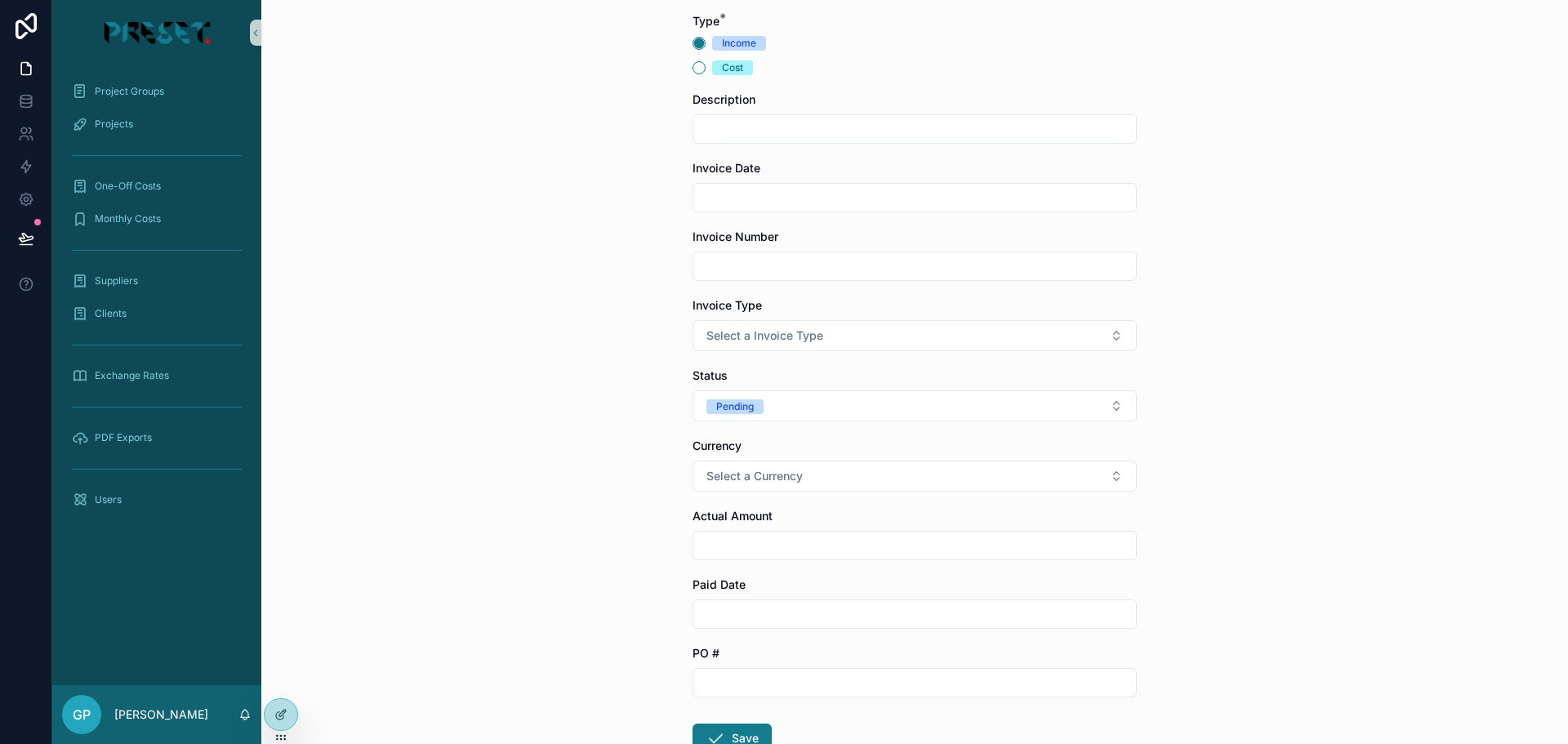
scroll to position [0, 0]
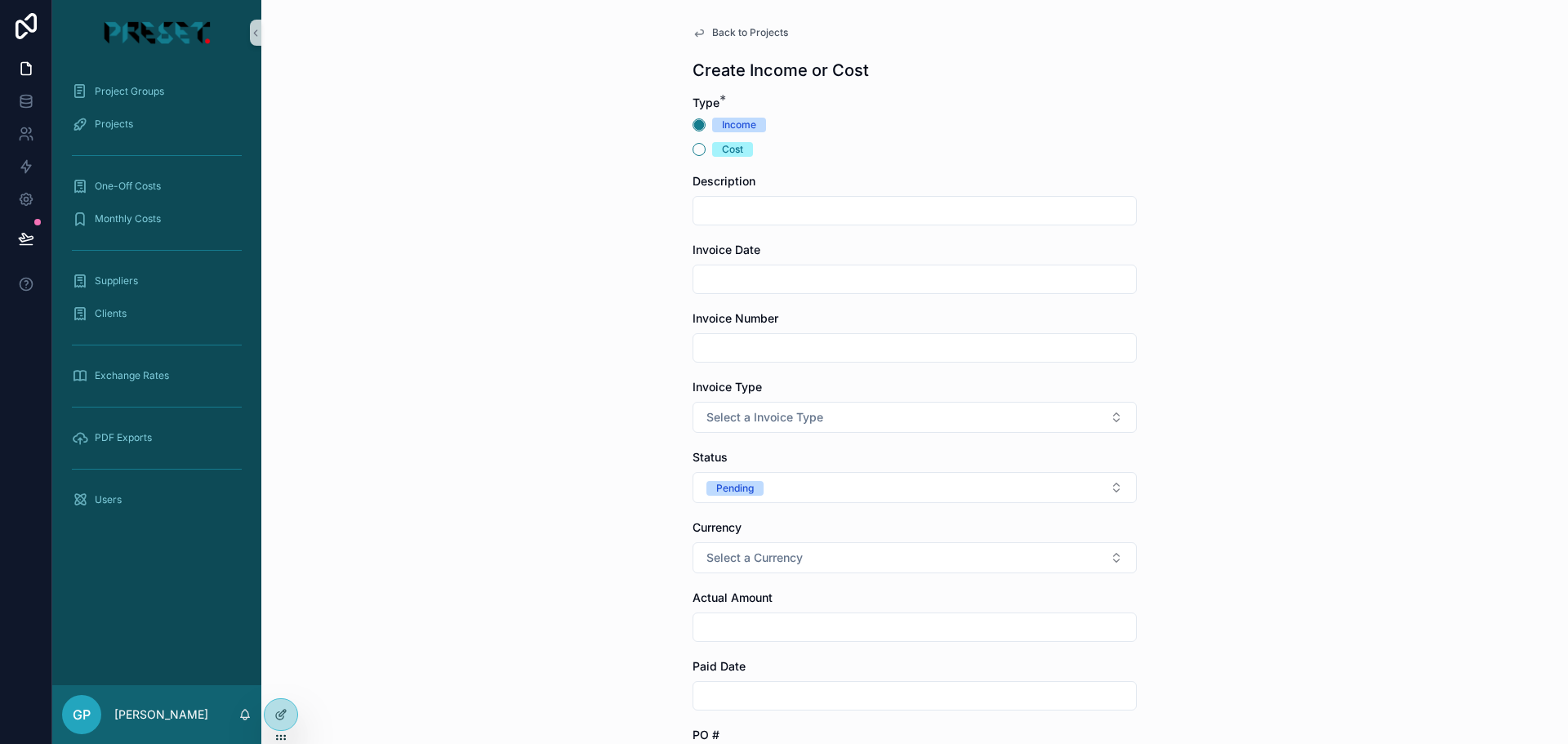
click at [727, 31] on span "Back to Projects" at bounding box center [750, 32] width 76 height 13
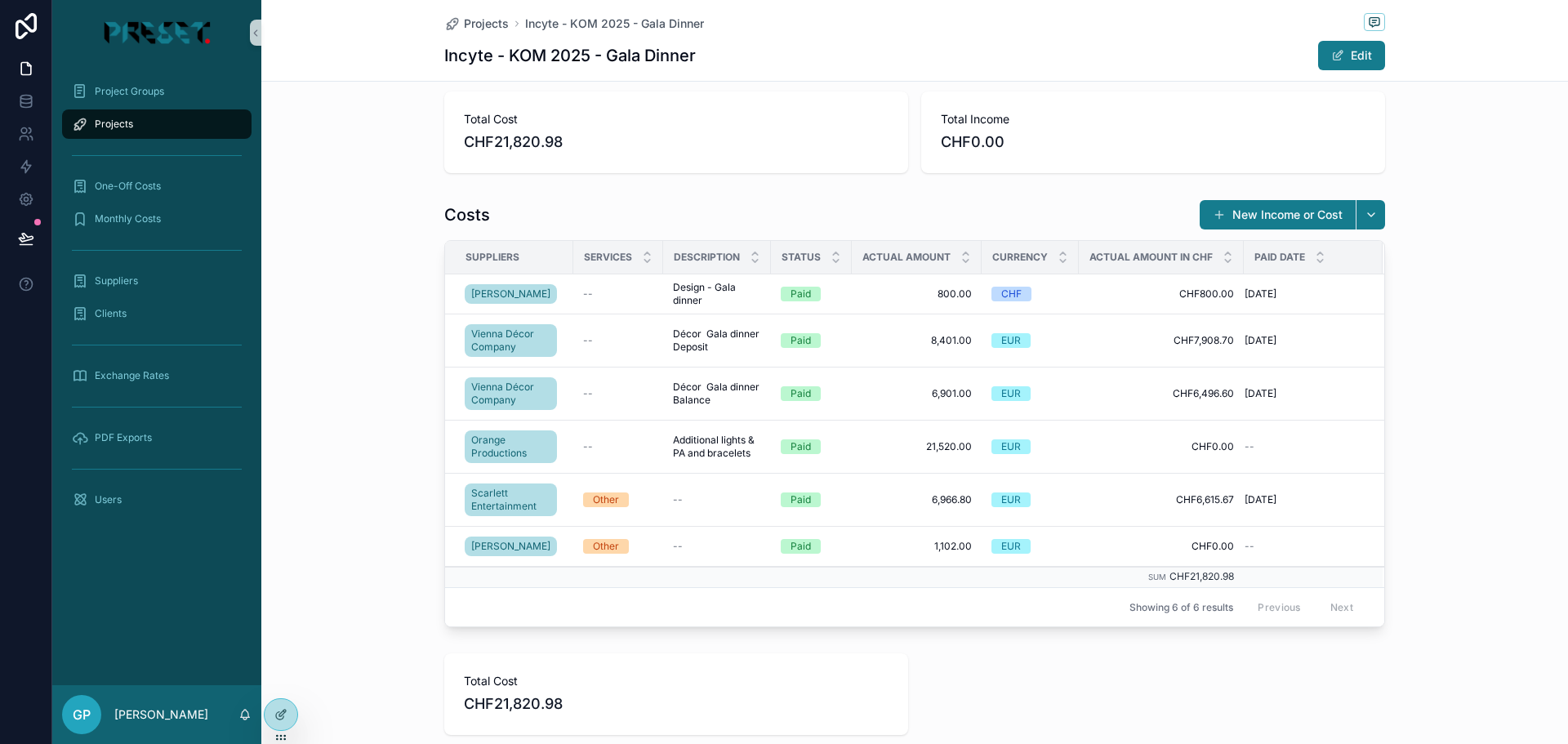
scroll to position [654, 0]
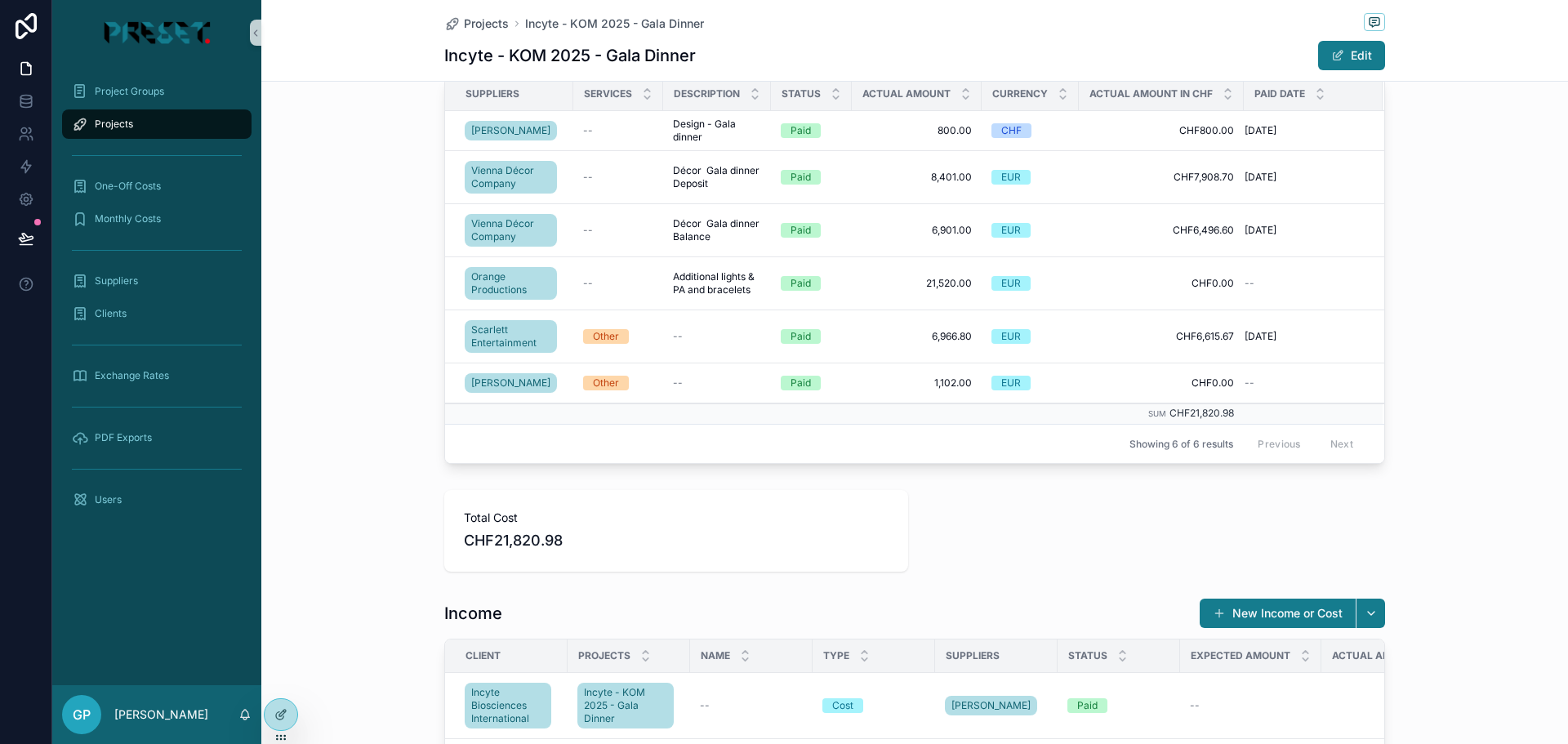
drag, startPoint x: 286, startPoint y: 709, endPoint x: 294, endPoint y: 692, distance: 18.8
click at [285, 709] on icon at bounding box center [280, 715] width 13 height 13
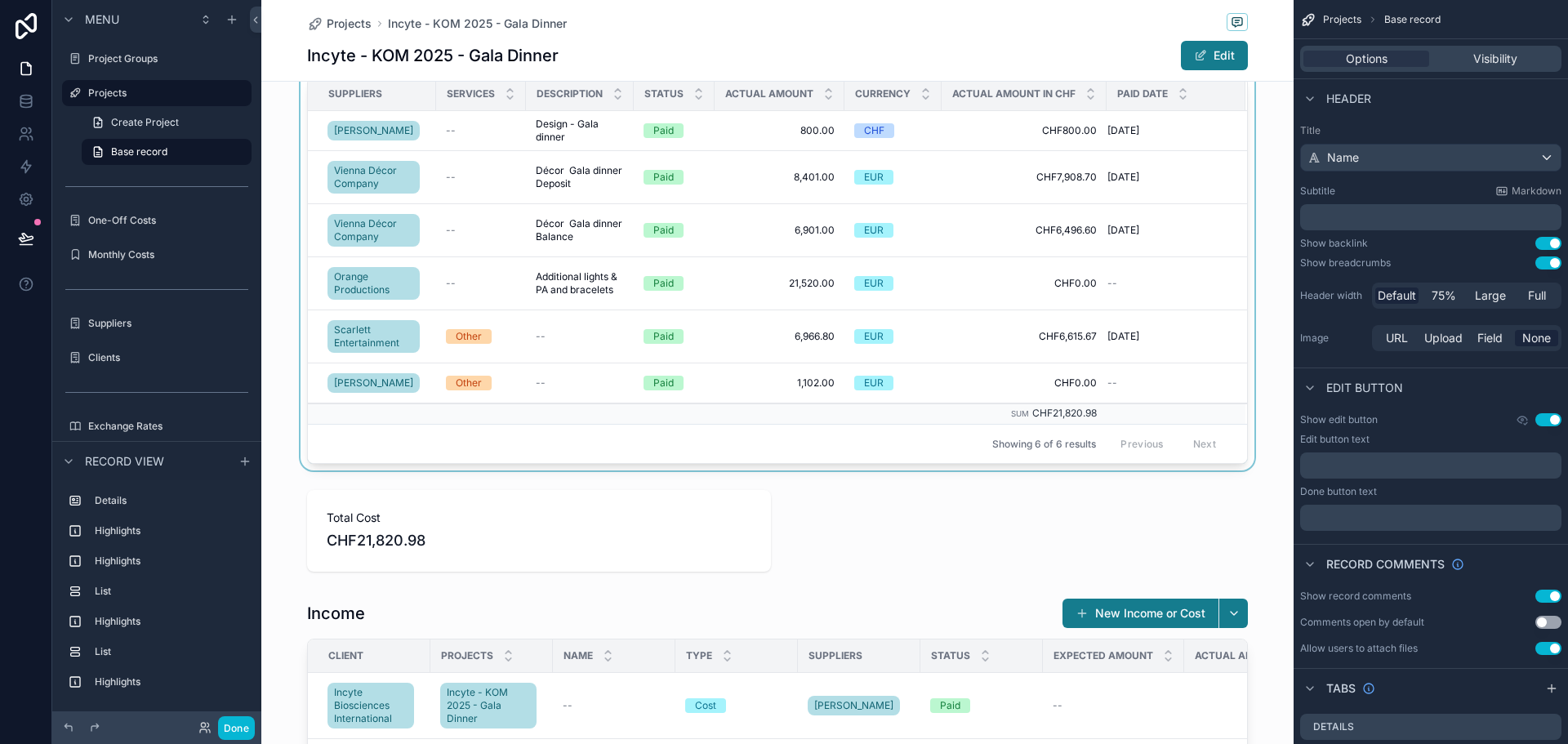
click at [402, 98] on div "Suppliers" at bounding box center [372, 93] width 126 height 26
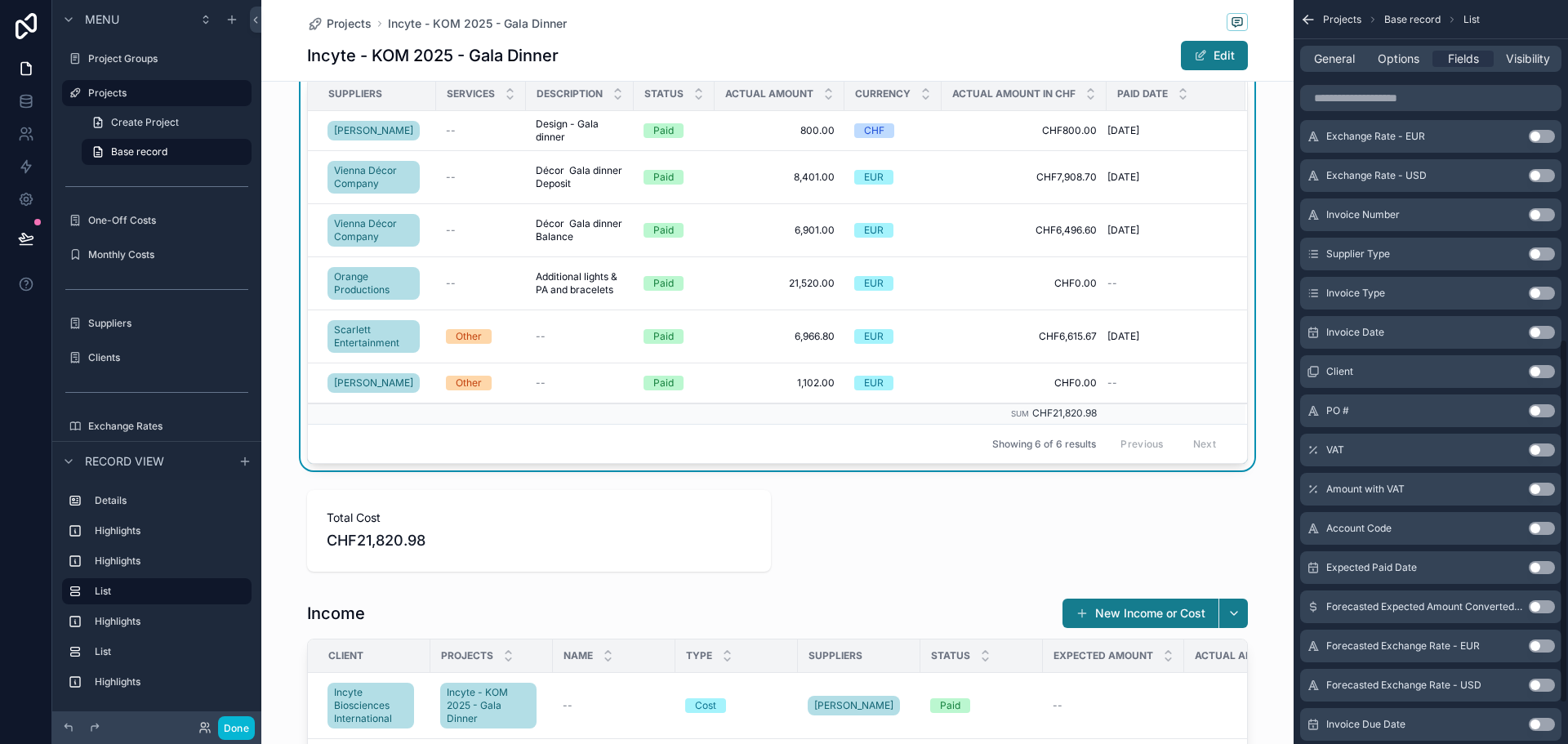
scroll to position [612, 0]
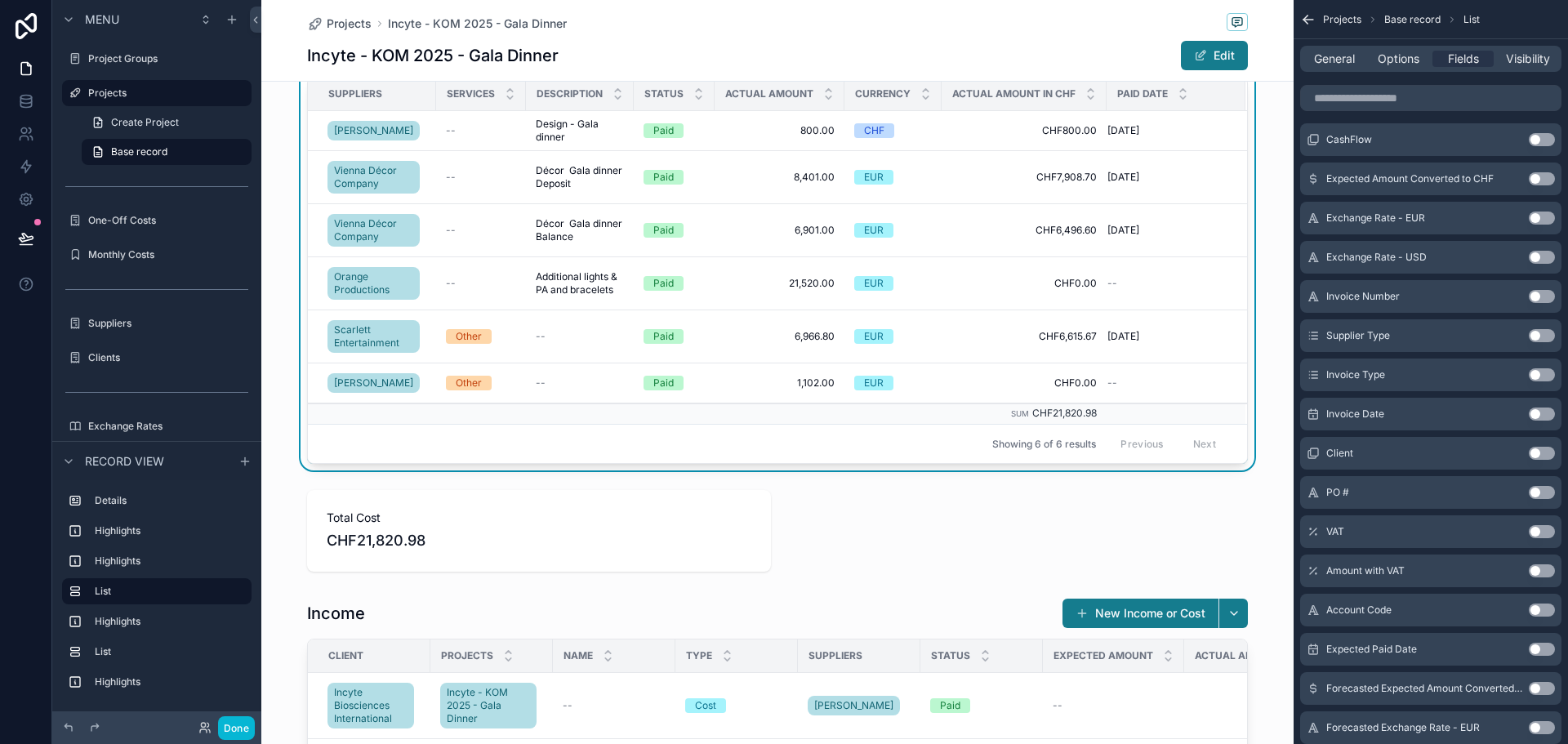
click at [1542, 334] on button "Use setting" at bounding box center [1542, 336] width 26 height 13
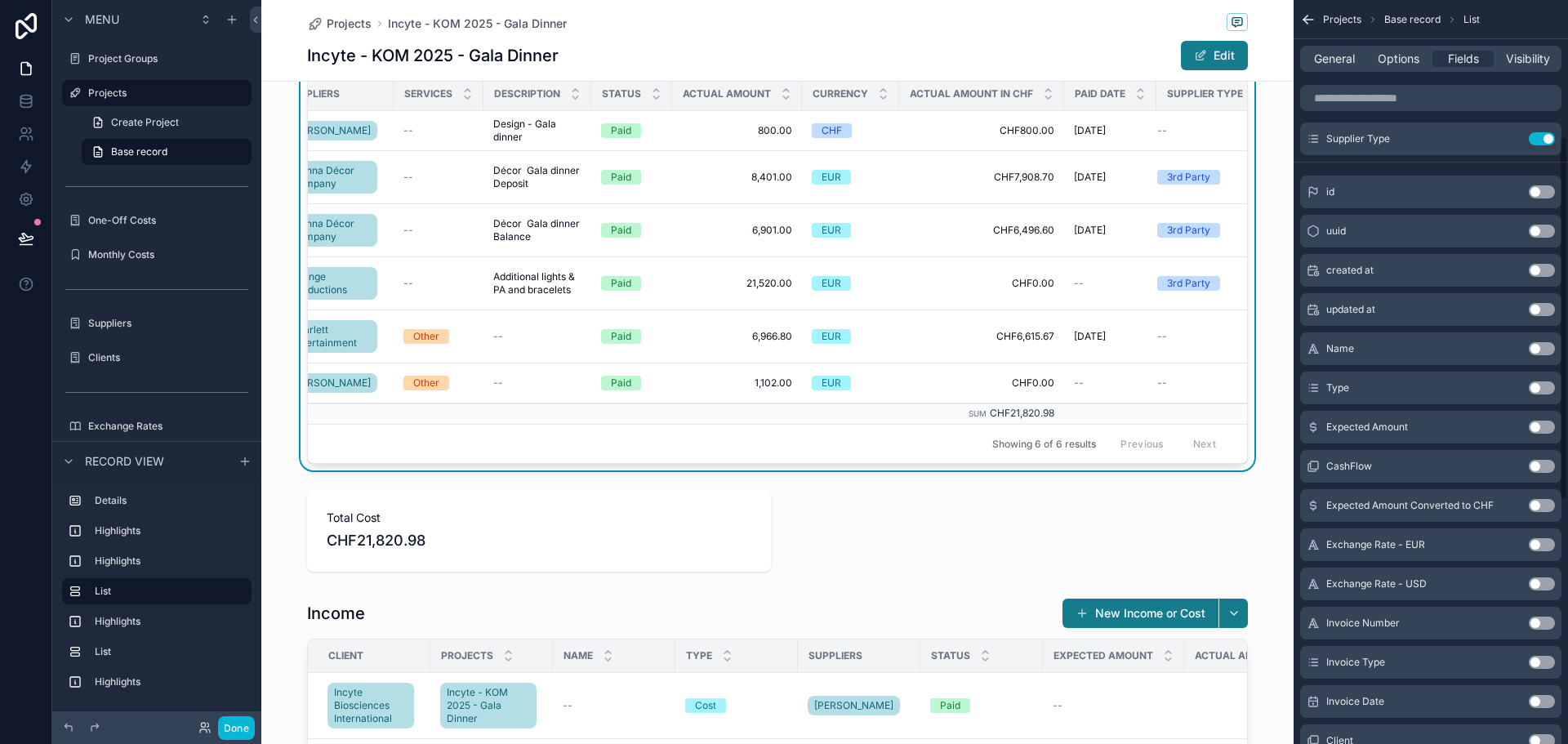
scroll to position [79, 0]
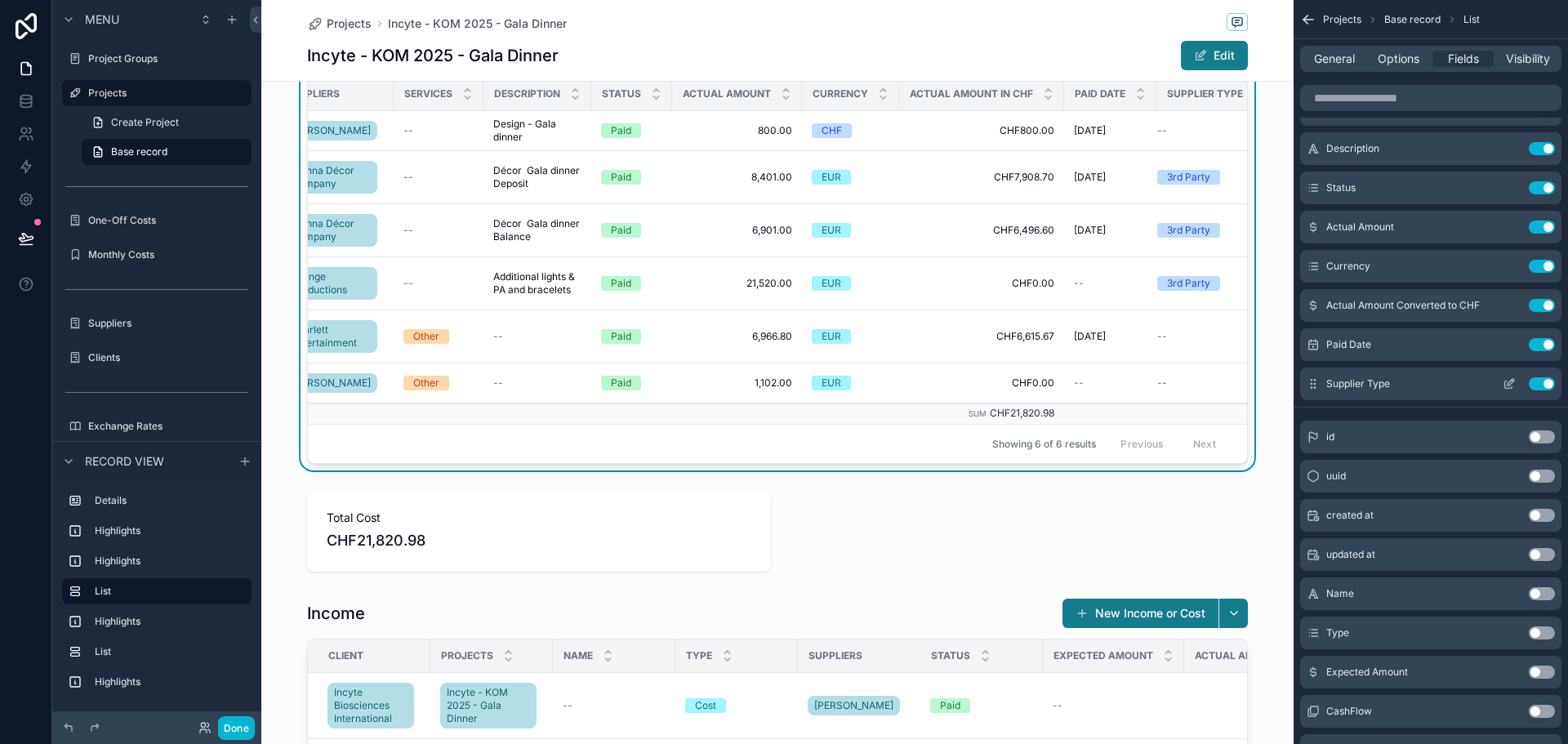
click at [1542, 388] on button "Use setting" at bounding box center [1542, 383] width 26 height 13
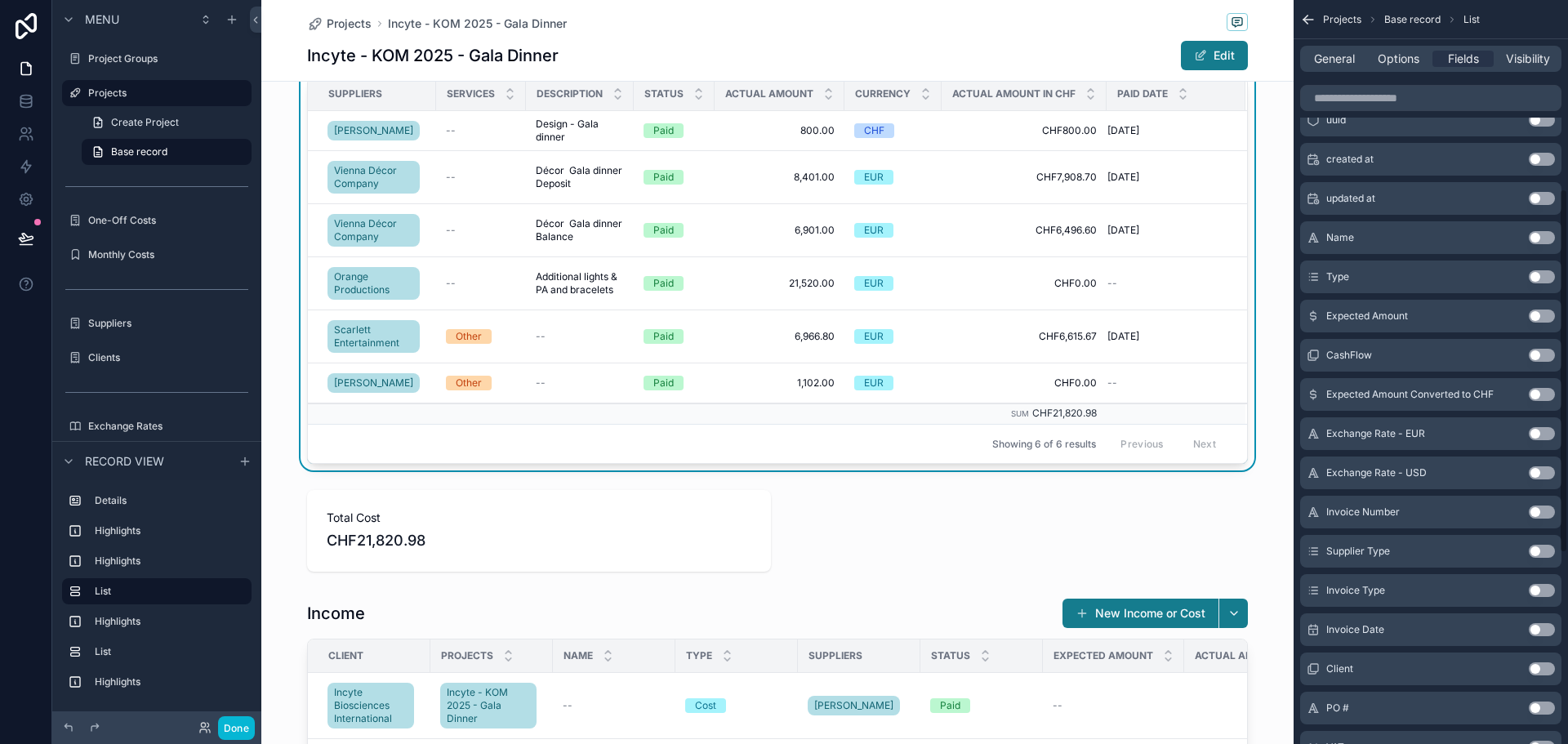
scroll to position [366, 0]
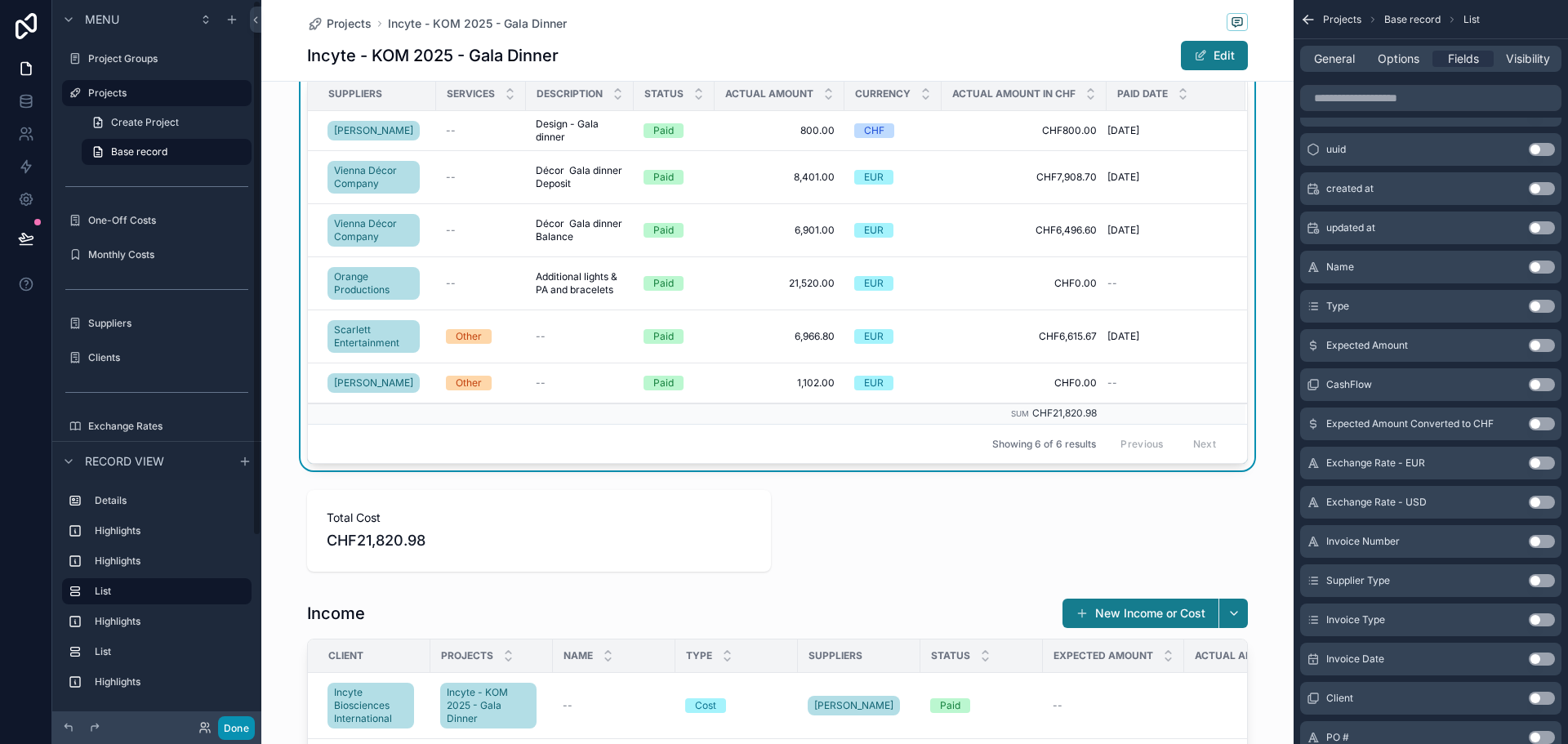
click at [234, 724] on button "Done" at bounding box center [236, 728] width 37 height 23
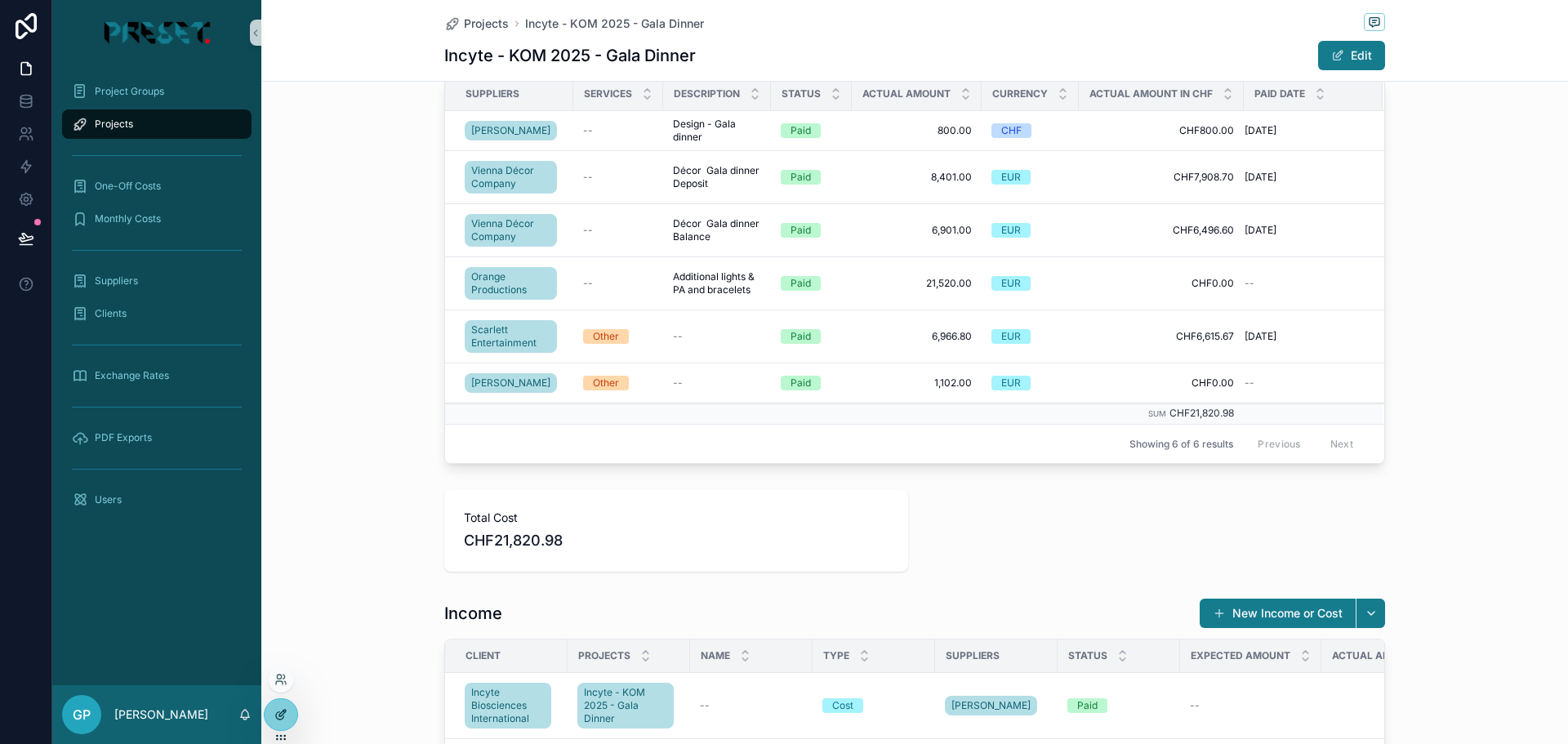
click at [282, 719] on icon at bounding box center [280, 715] width 13 height 13
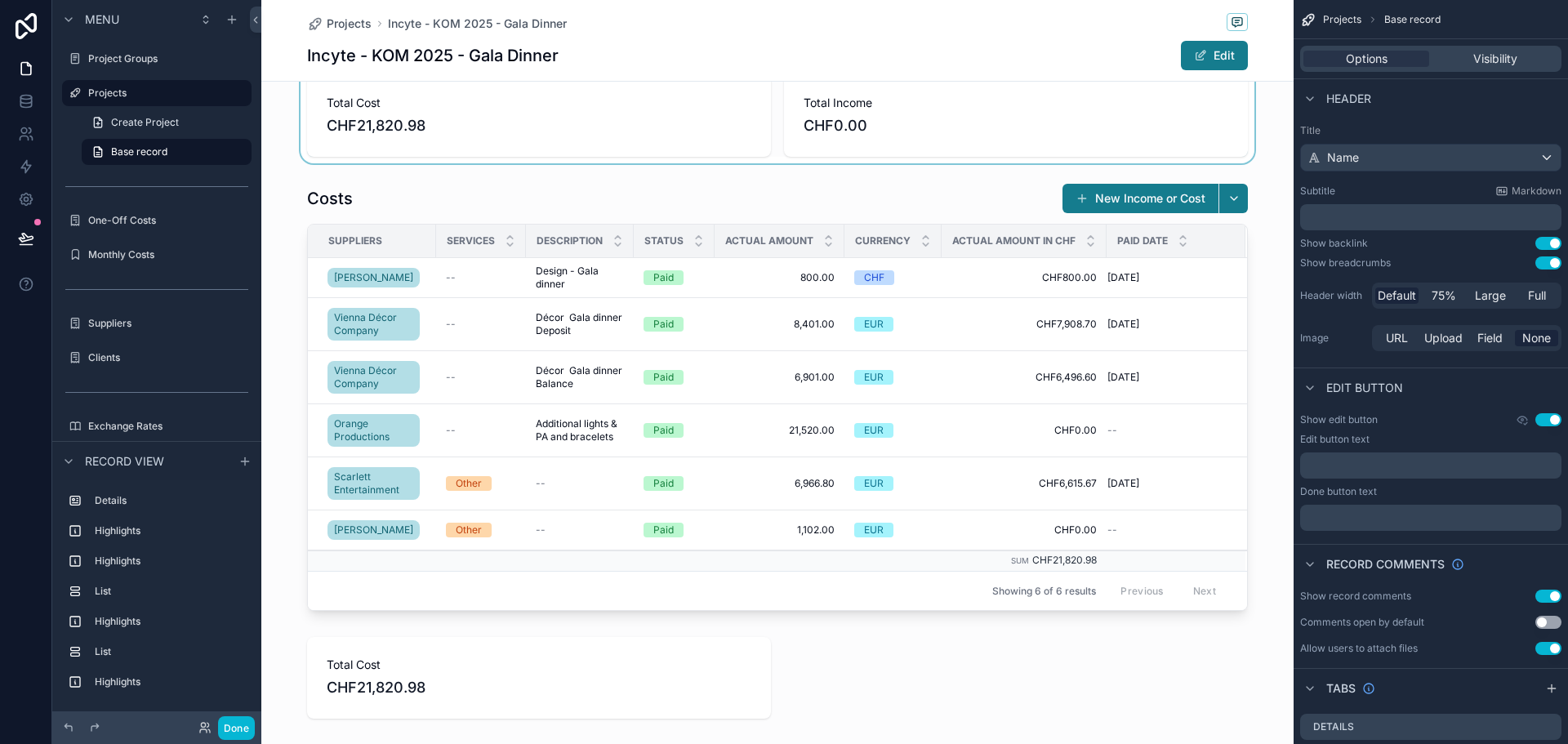
scroll to position [490, 0]
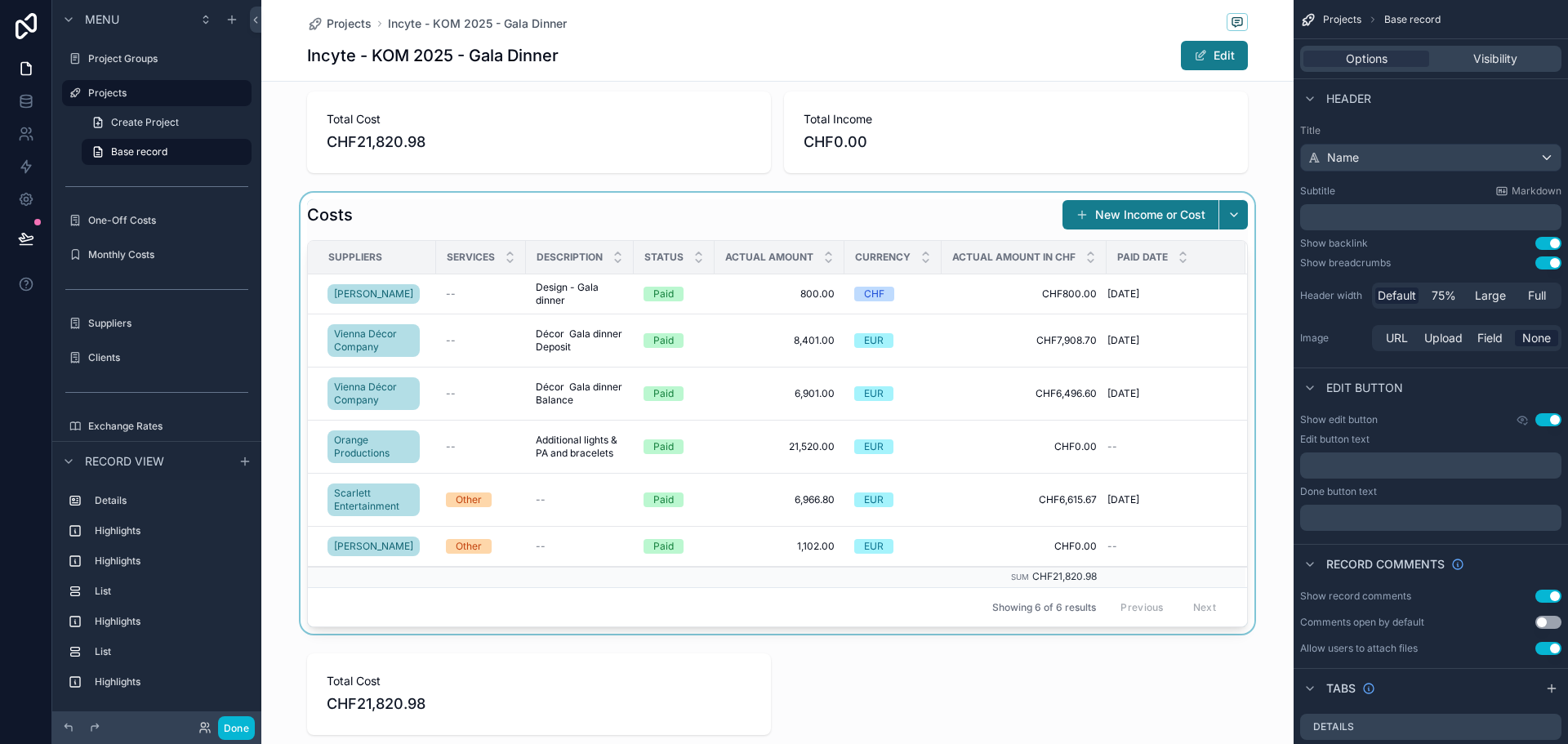
click at [418, 211] on div "scrollable content" at bounding box center [778, 413] width 1032 height 442
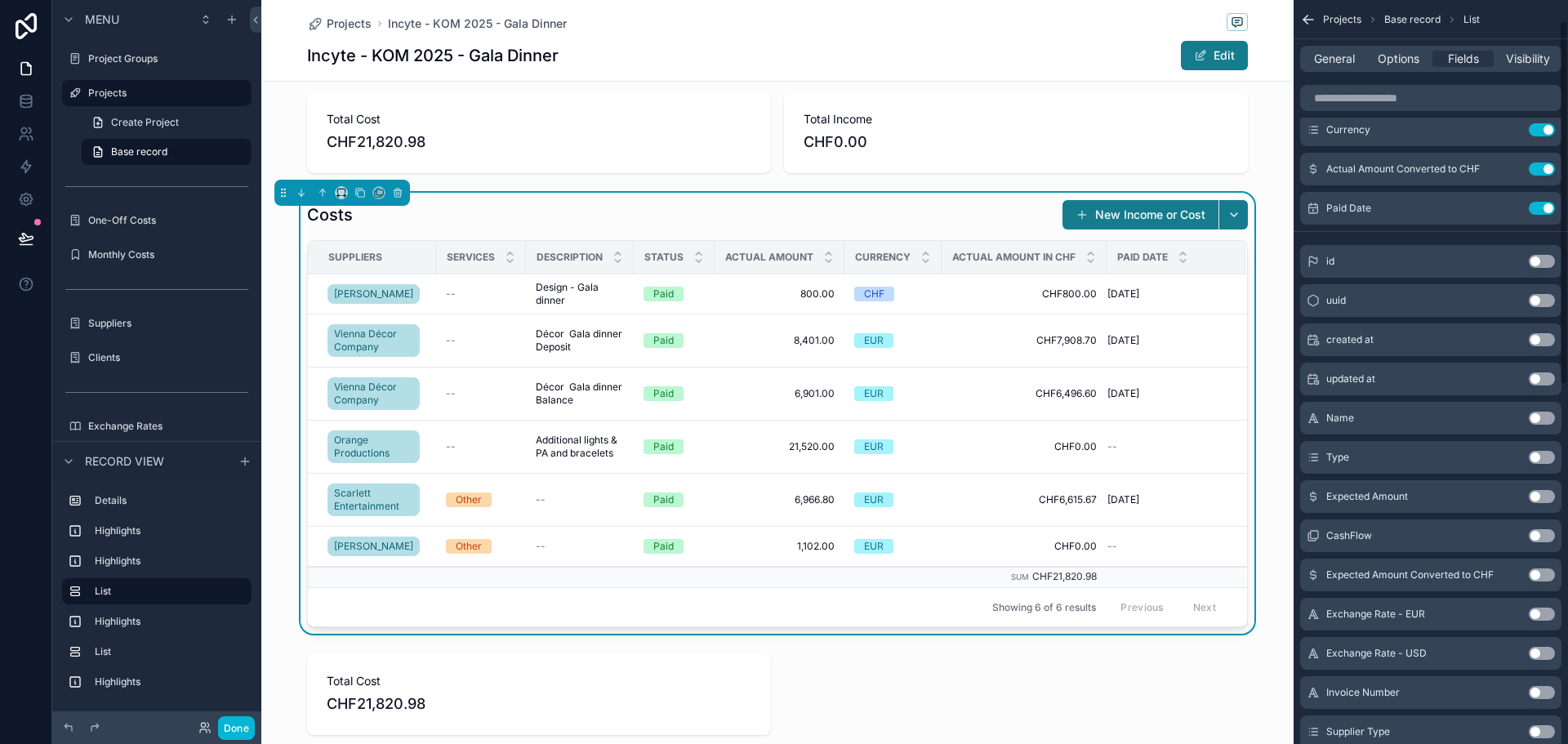
scroll to position [39, 0]
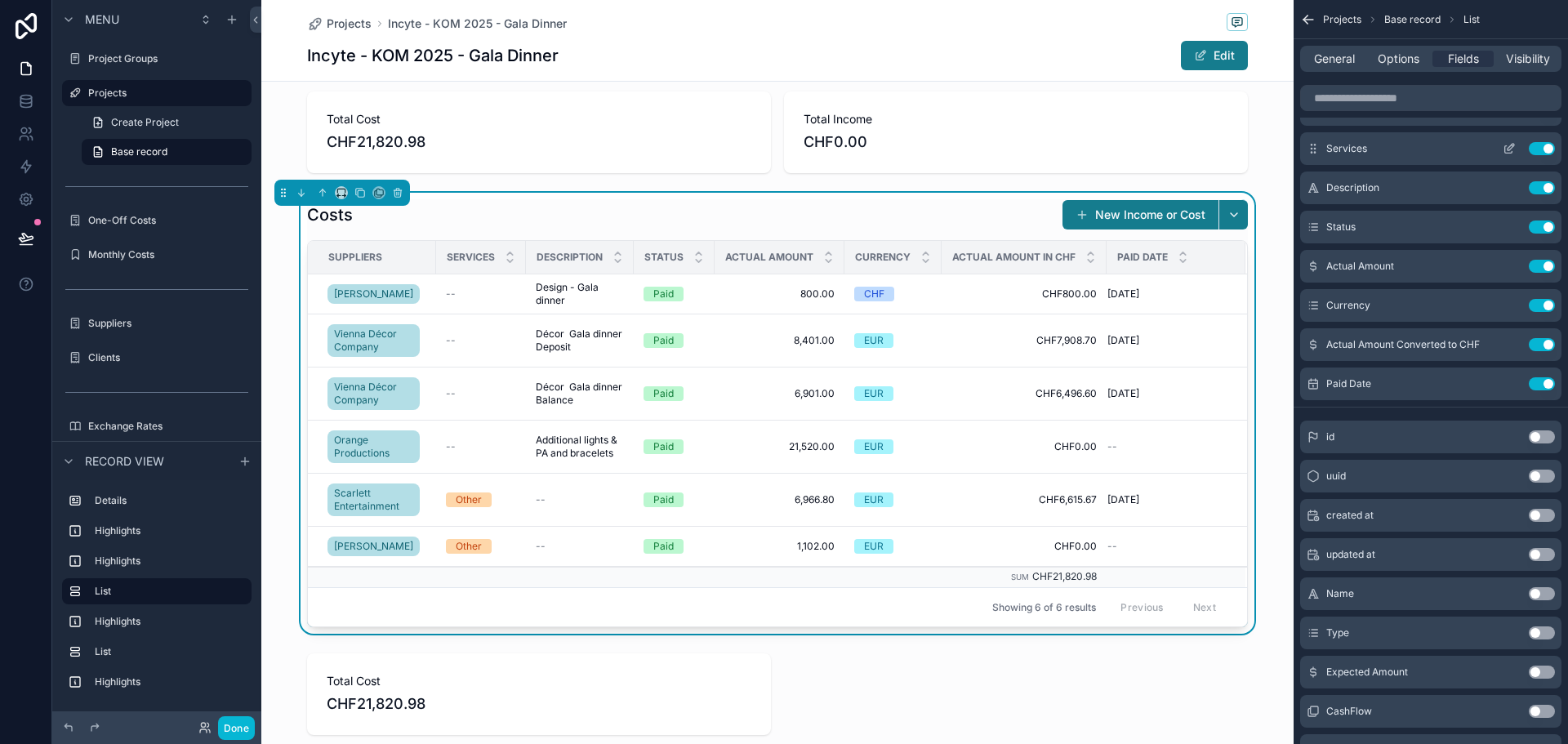
click at [1546, 147] on button "Use setting" at bounding box center [1542, 148] width 26 height 13
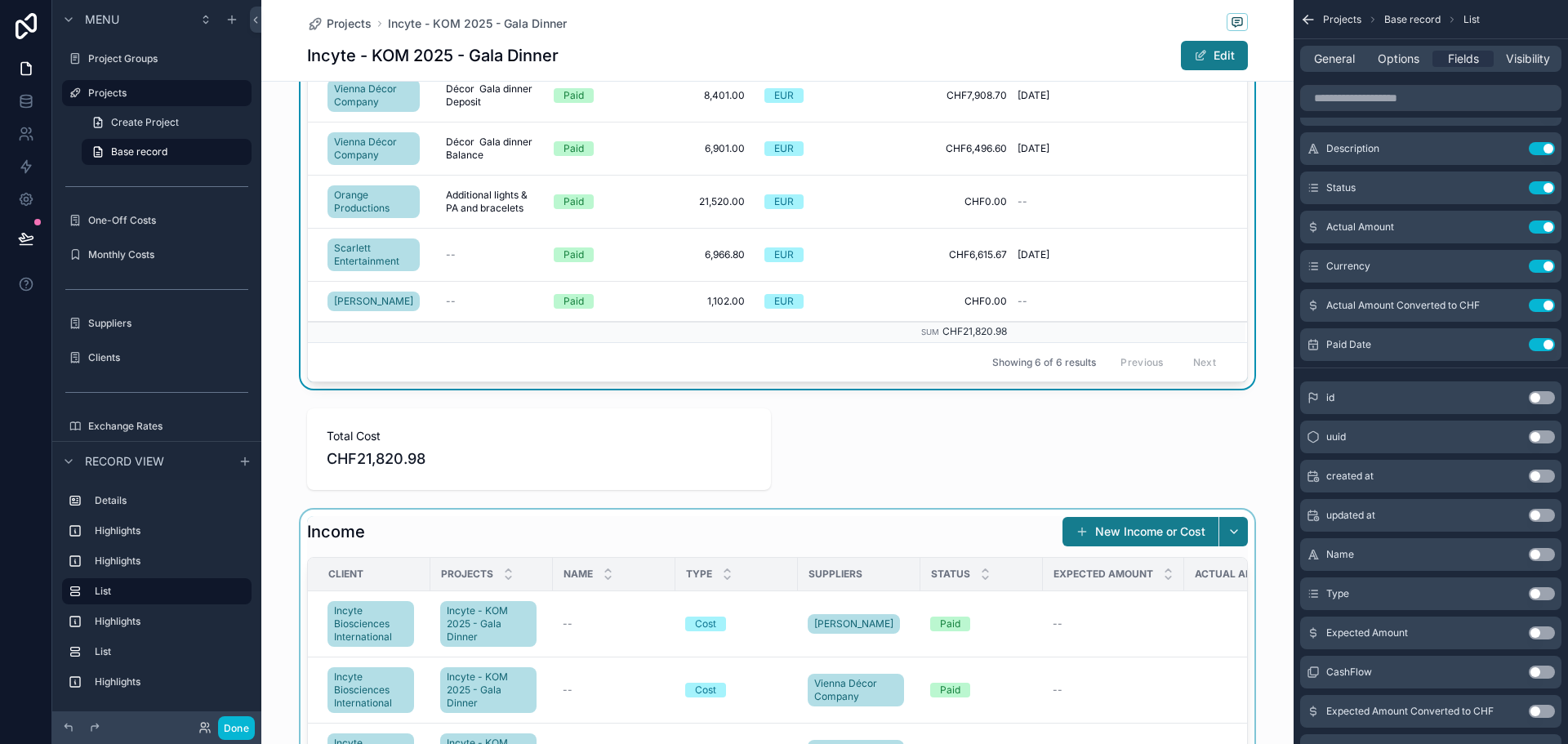
scroll to position [654, 0]
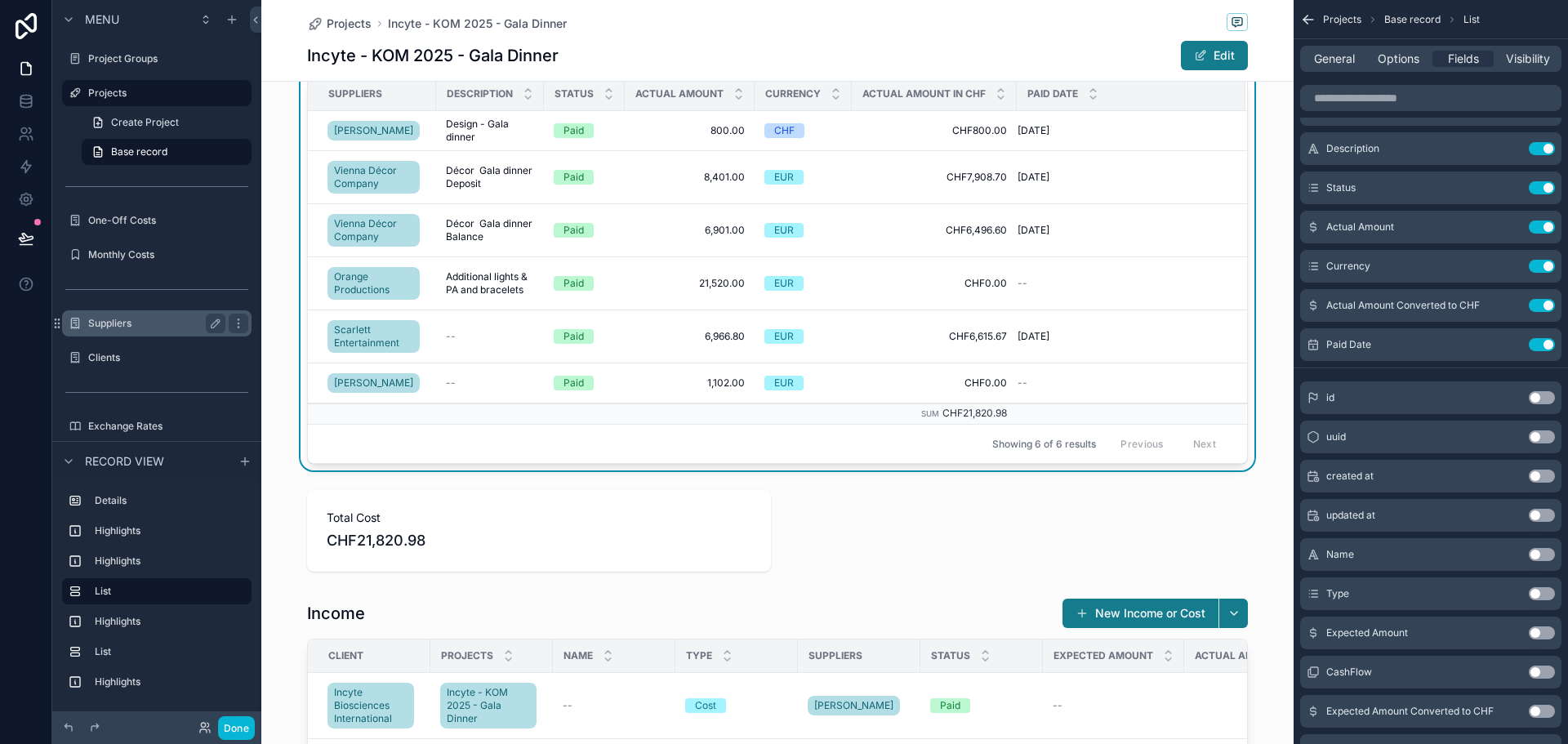
click at [142, 322] on label "Suppliers" at bounding box center [154, 323] width 130 height 13
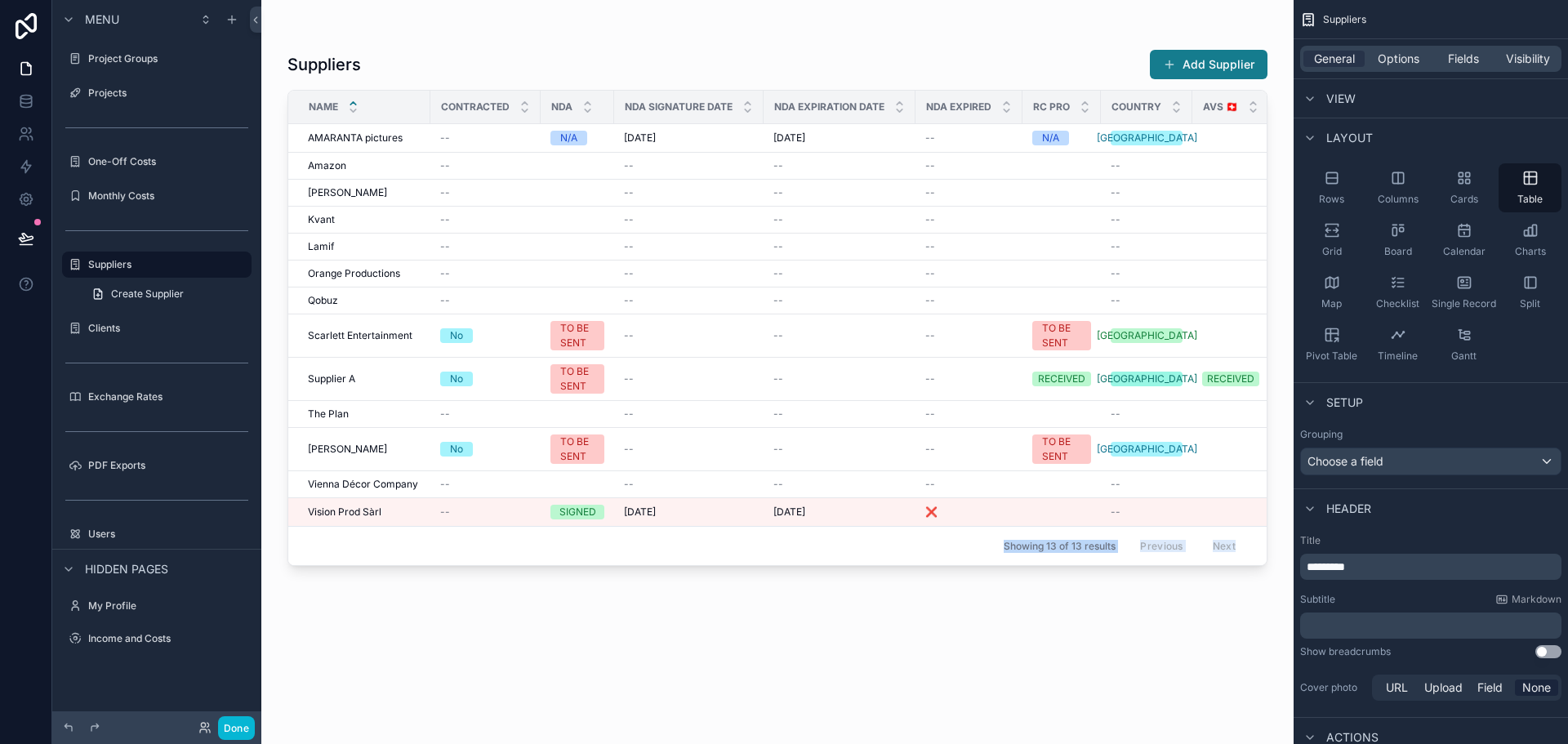
drag, startPoint x: 774, startPoint y: 572, endPoint x: 956, endPoint y: 556, distance: 182.7
click at [956, 556] on div "Suppliers Add Supplier Name Contracted NDA NDA Signature Date NDA Expiration Da…" at bounding box center [778, 362] width 1032 height 725
click at [239, 723] on button "Done" at bounding box center [236, 728] width 37 height 23
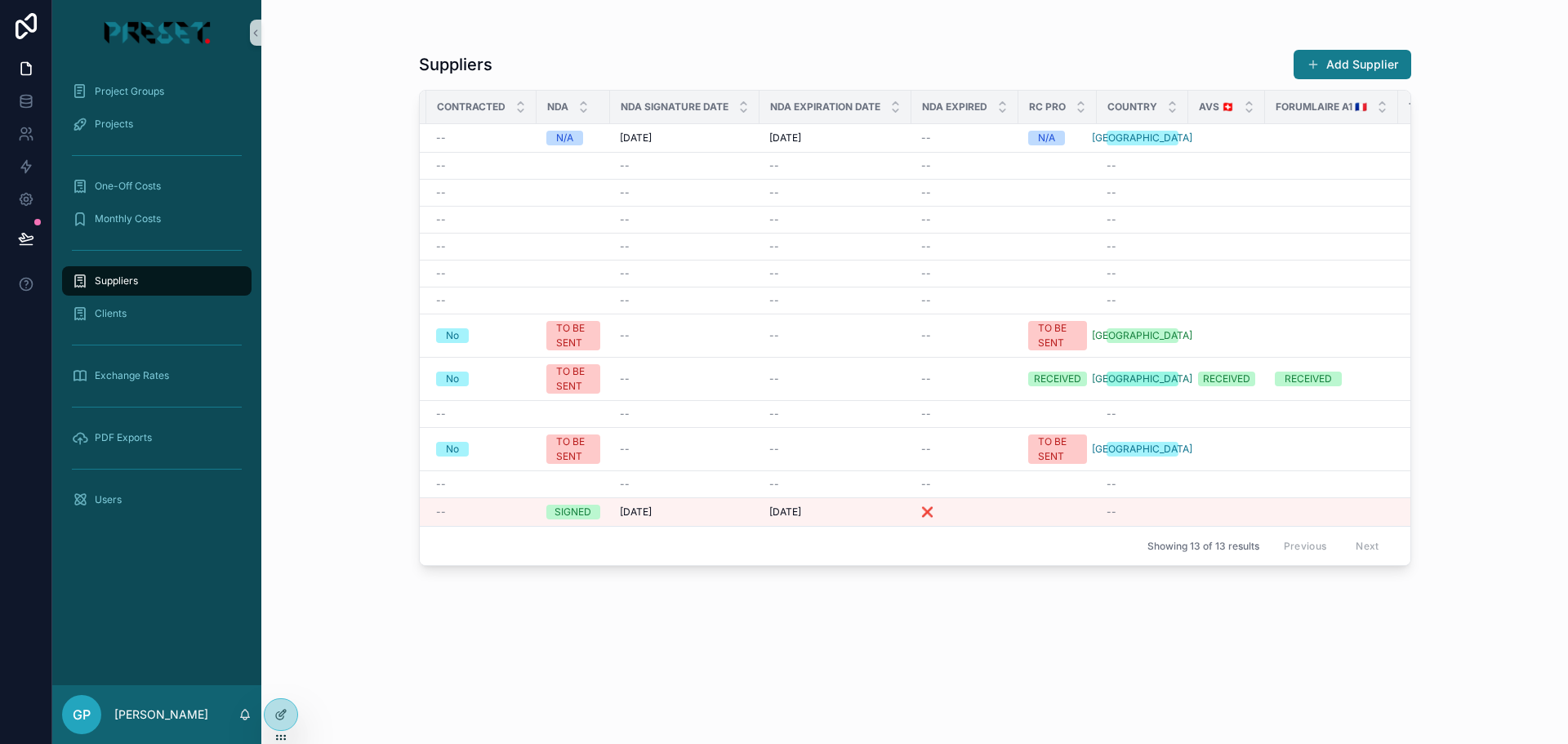
scroll to position [0, 621]
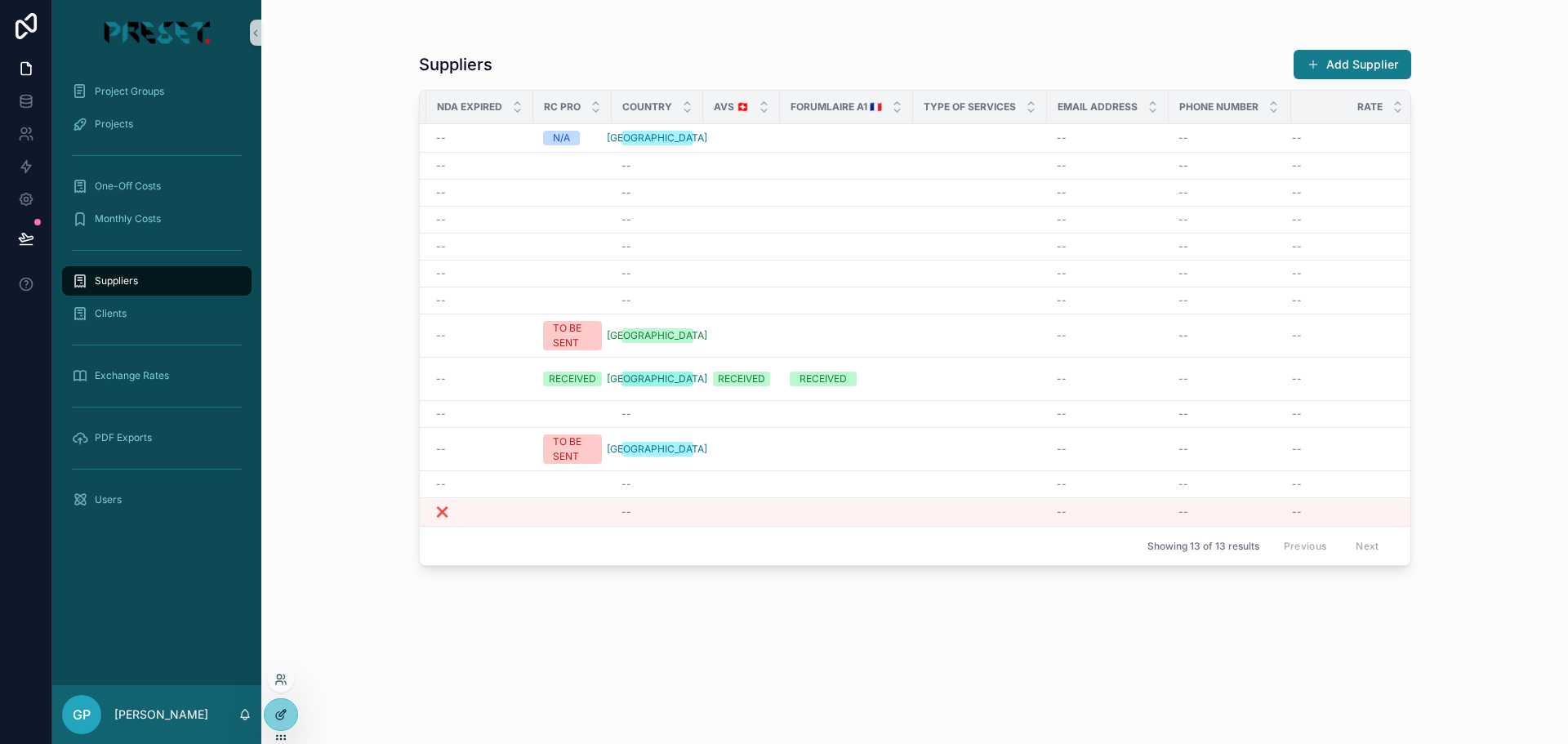
click at [287, 704] on div at bounding box center [281, 715] width 33 height 31
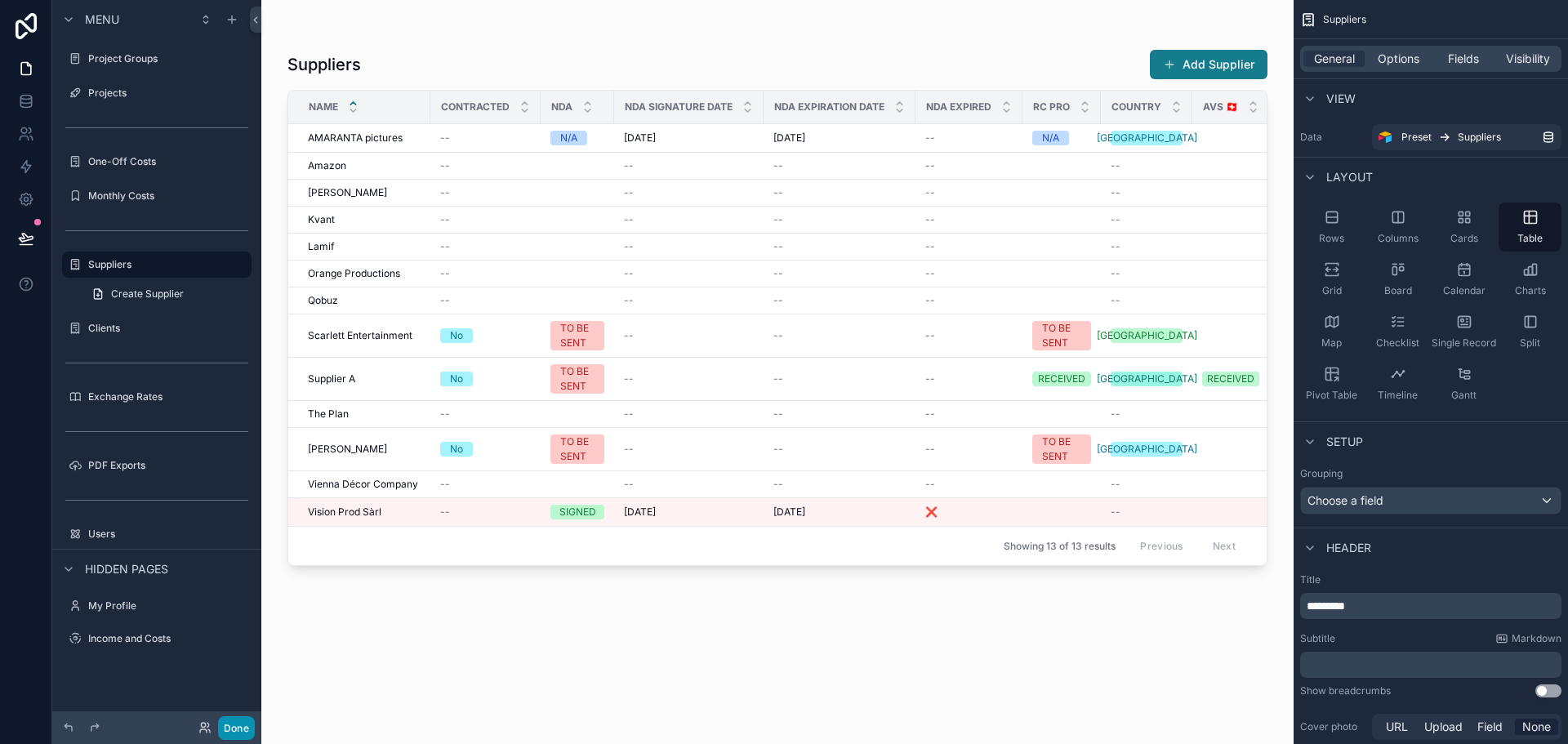
click at [233, 732] on button "Done" at bounding box center [236, 728] width 37 height 23
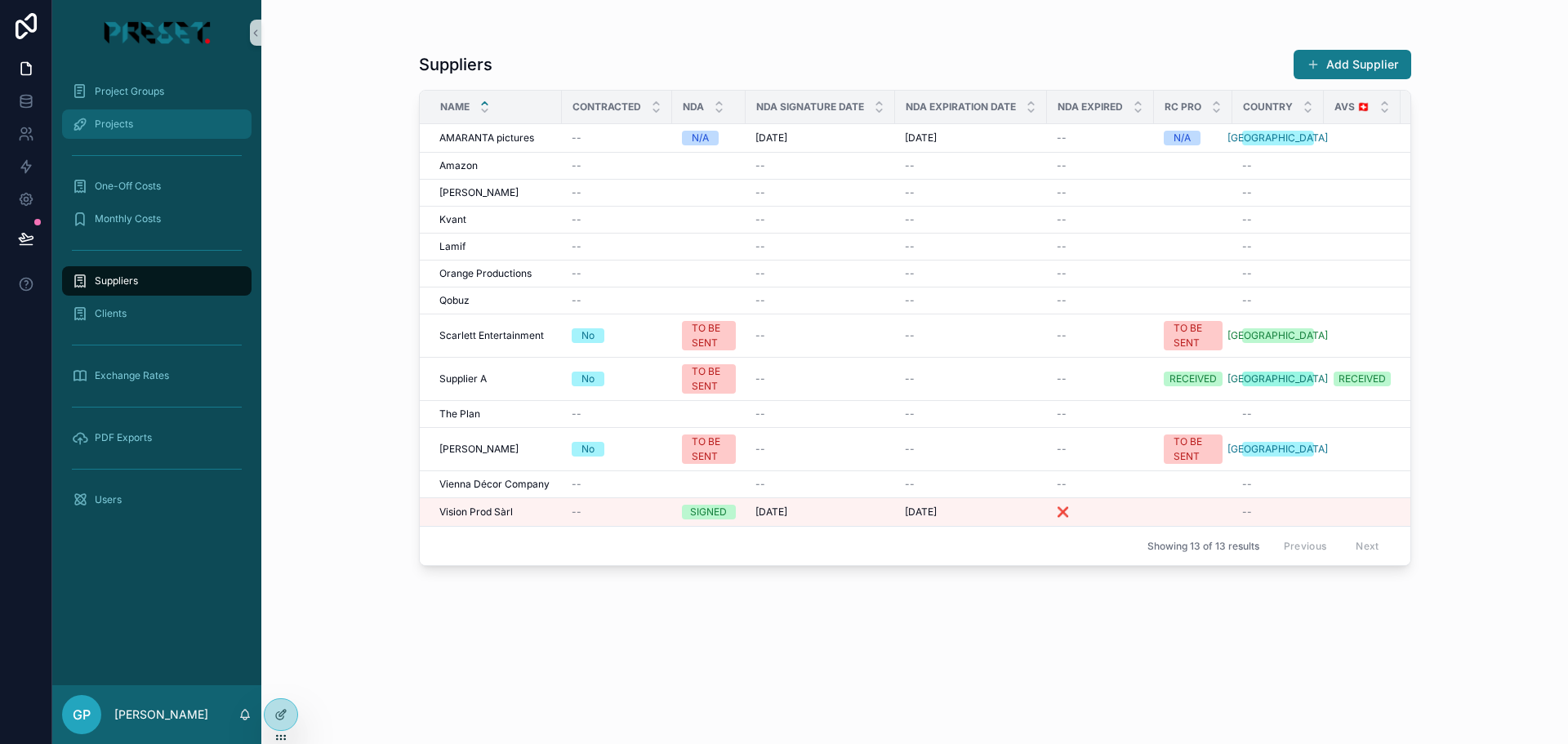
click at [115, 111] on div "Projects" at bounding box center [157, 124] width 170 height 26
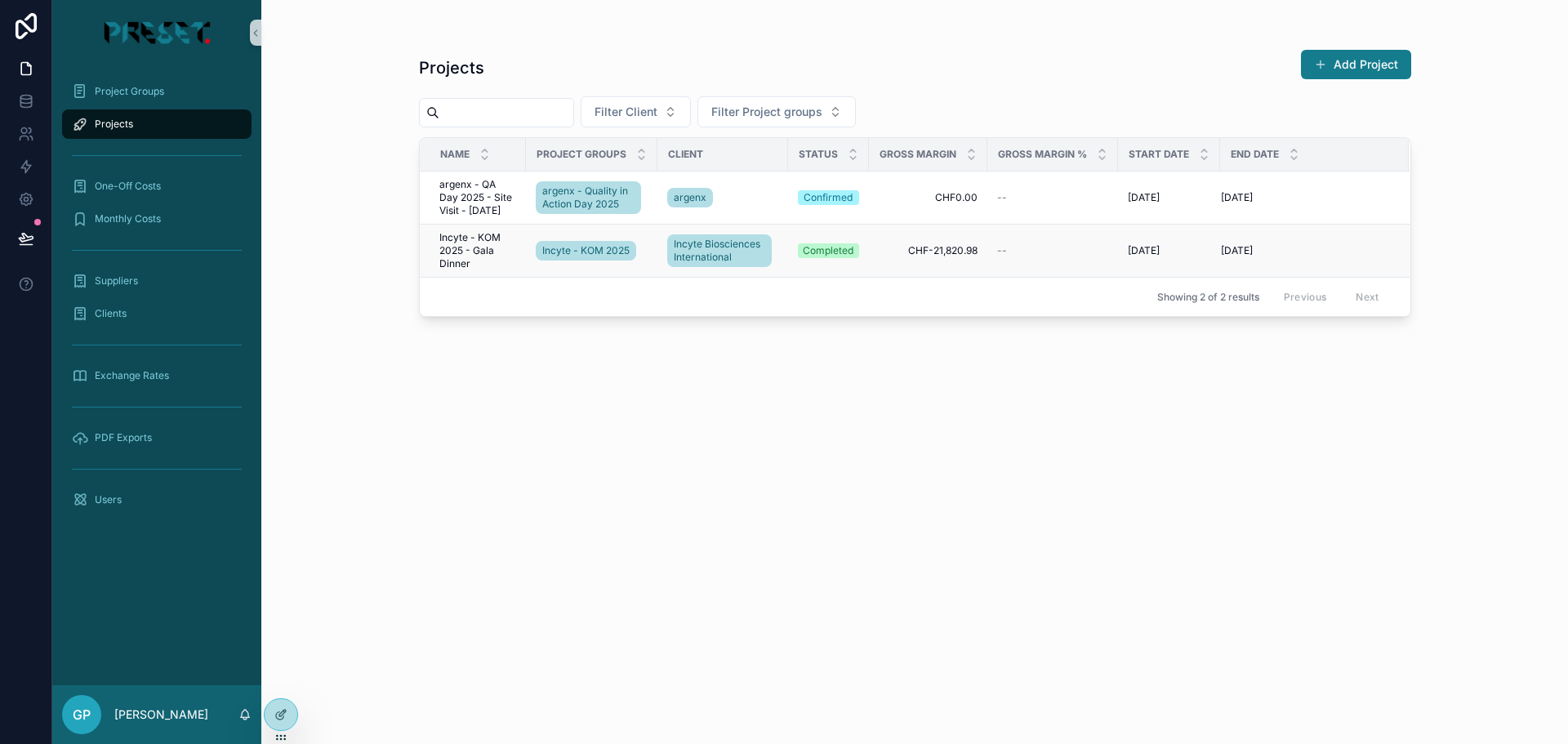
click at [480, 243] on span "Incyte - KOM 2025 - Gala Dinner" at bounding box center [477, 251] width 77 height 39
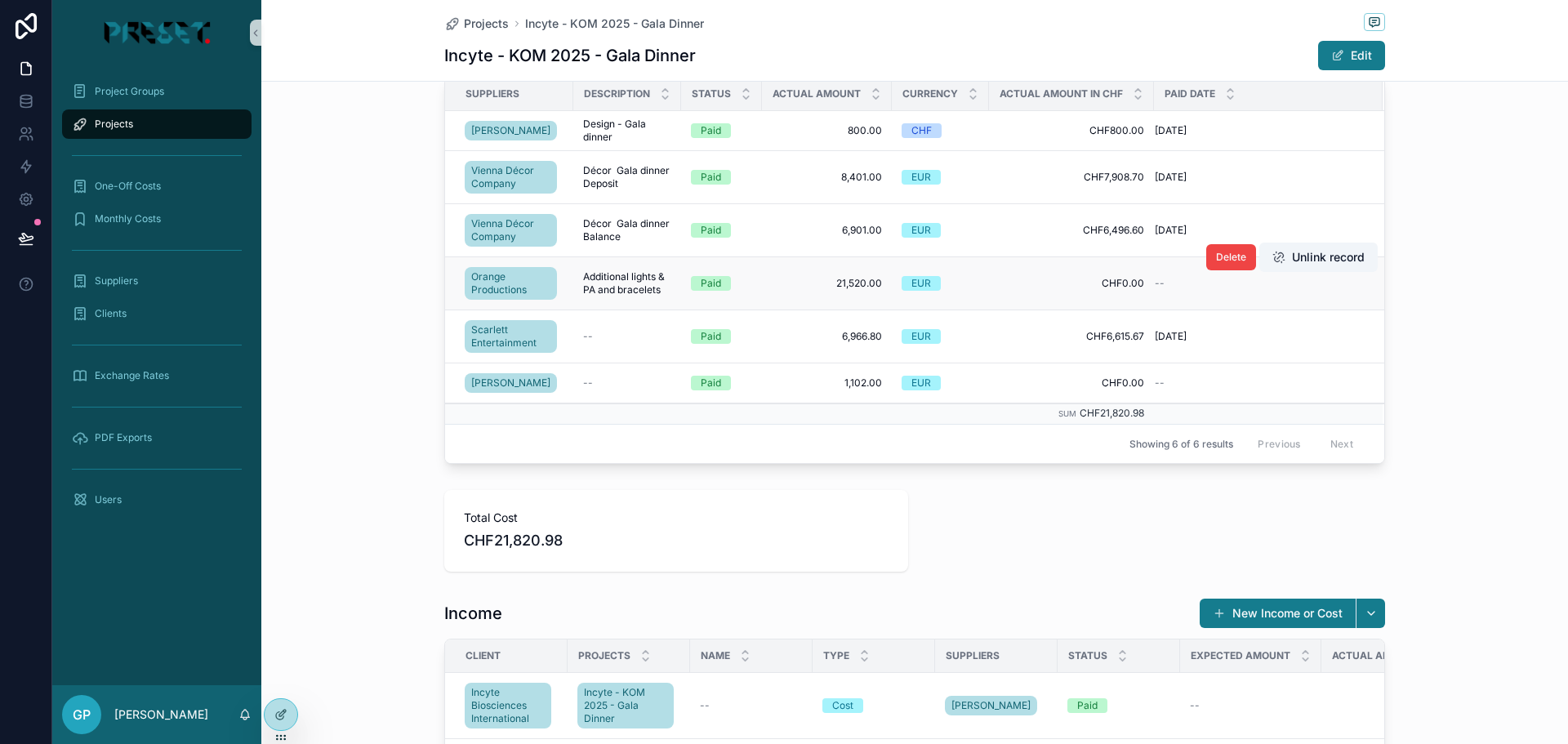
scroll to position [572, 0]
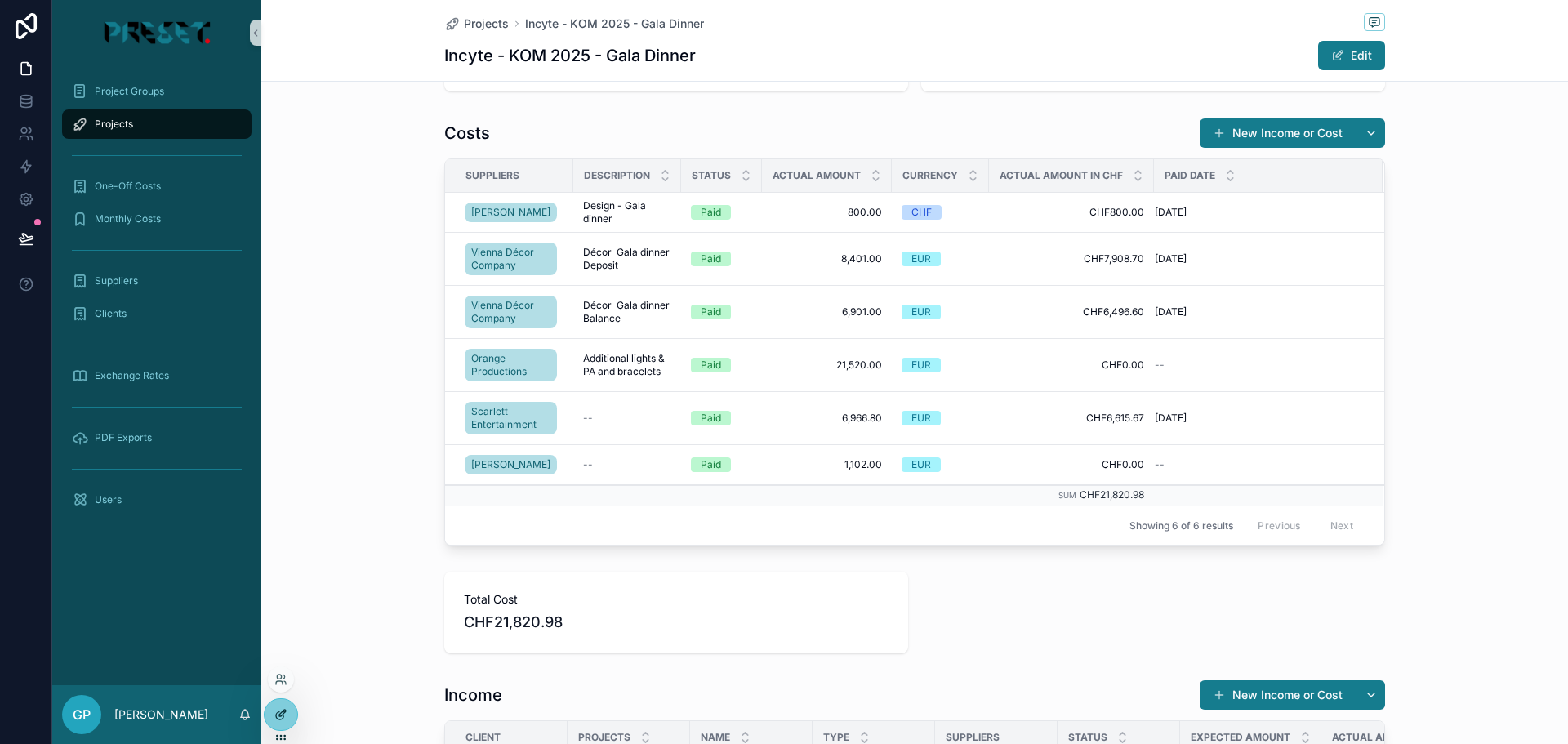
click at [292, 717] on div at bounding box center [281, 715] width 33 height 31
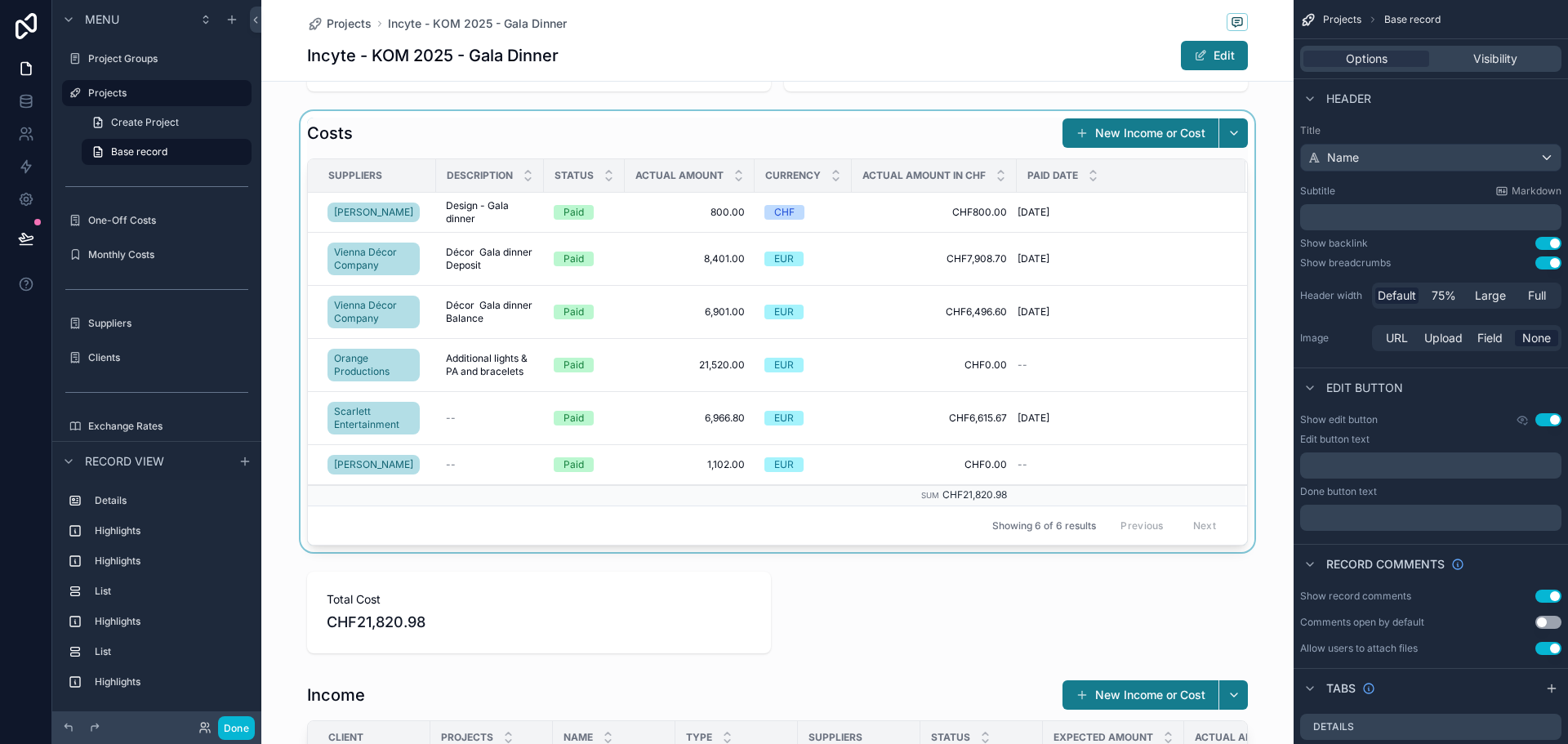
click at [454, 141] on div "scrollable content" at bounding box center [778, 332] width 1032 height 442
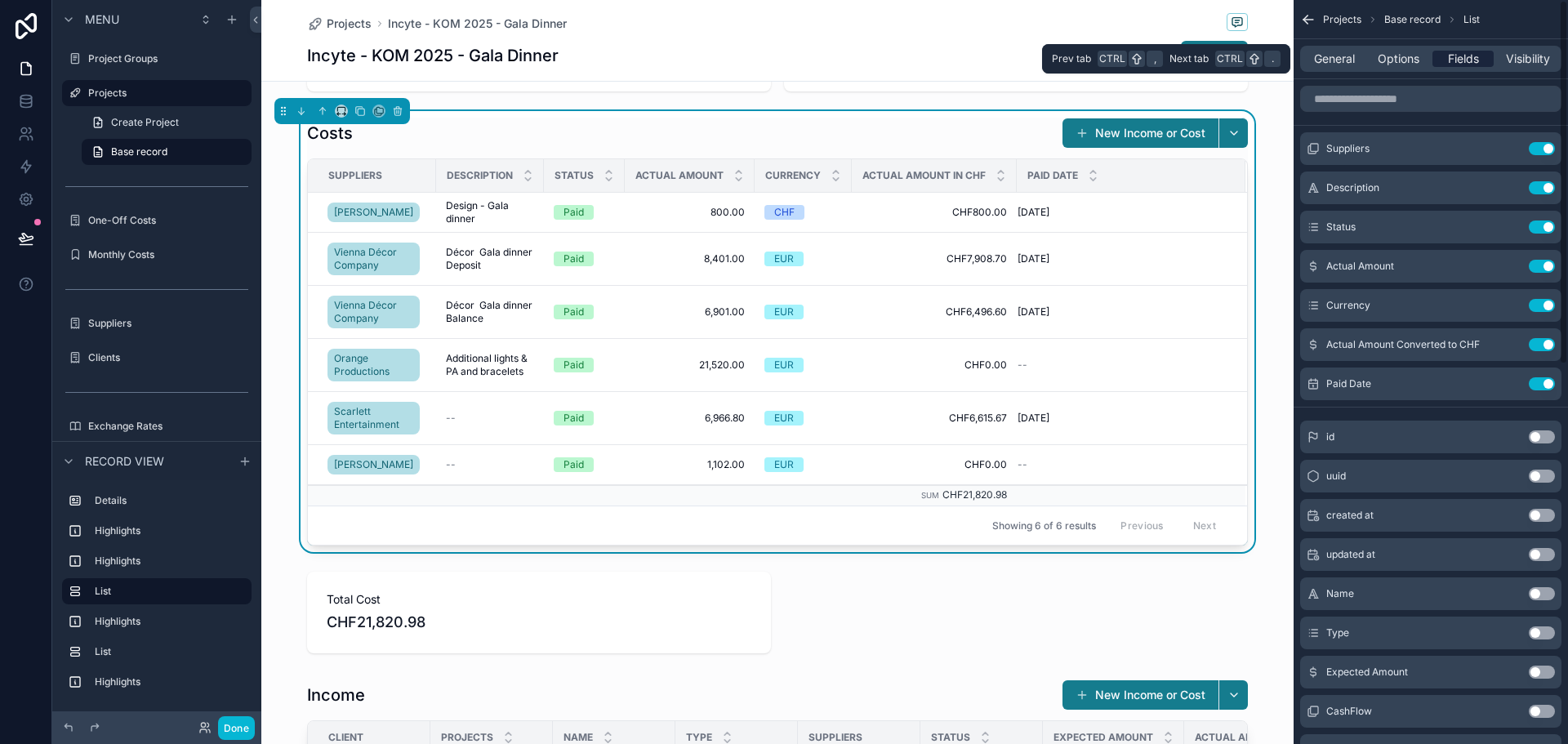
click at [1459, 61] on span "Fields" at bounding box center [1464, 58] width 31 height 17
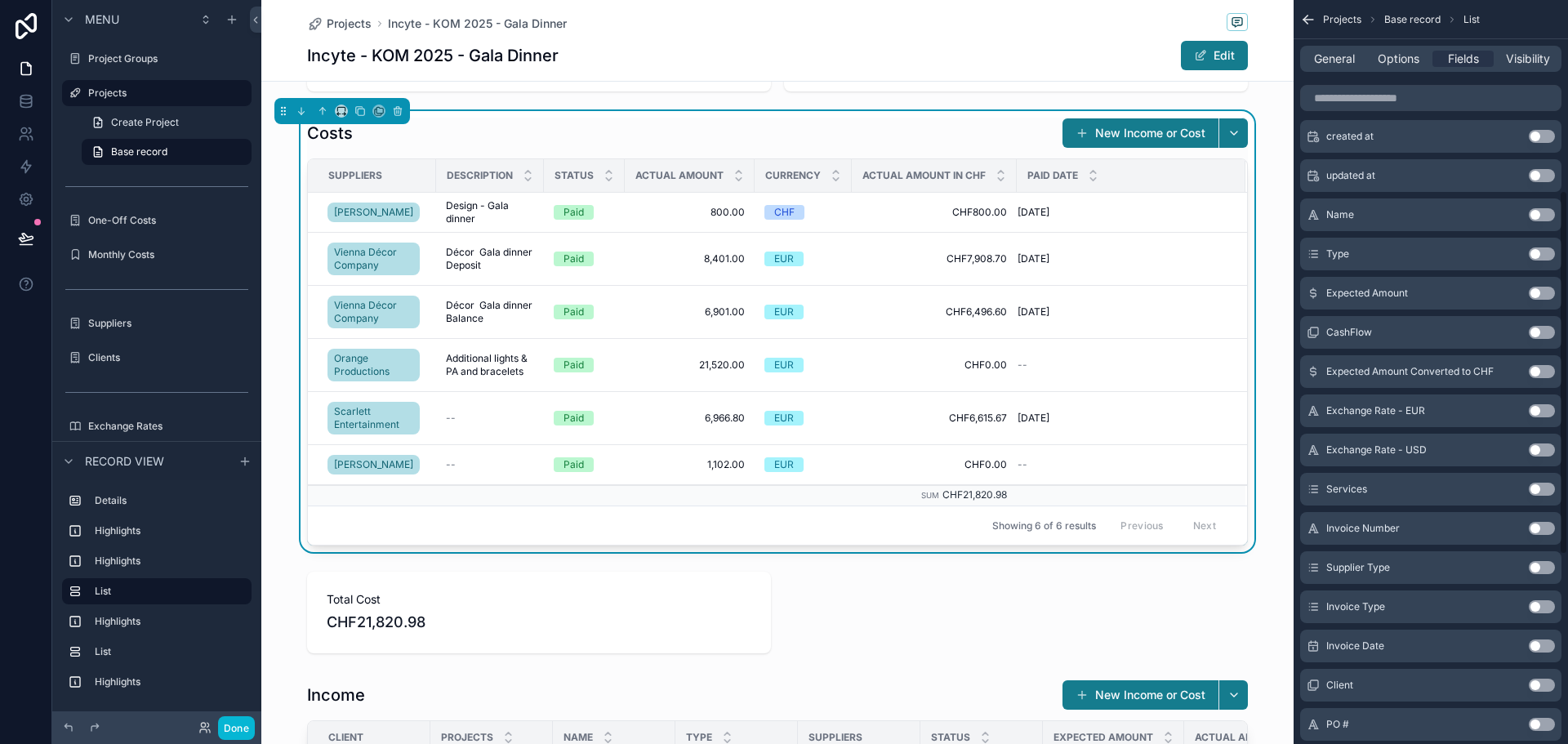
scroll to position [408, 0]
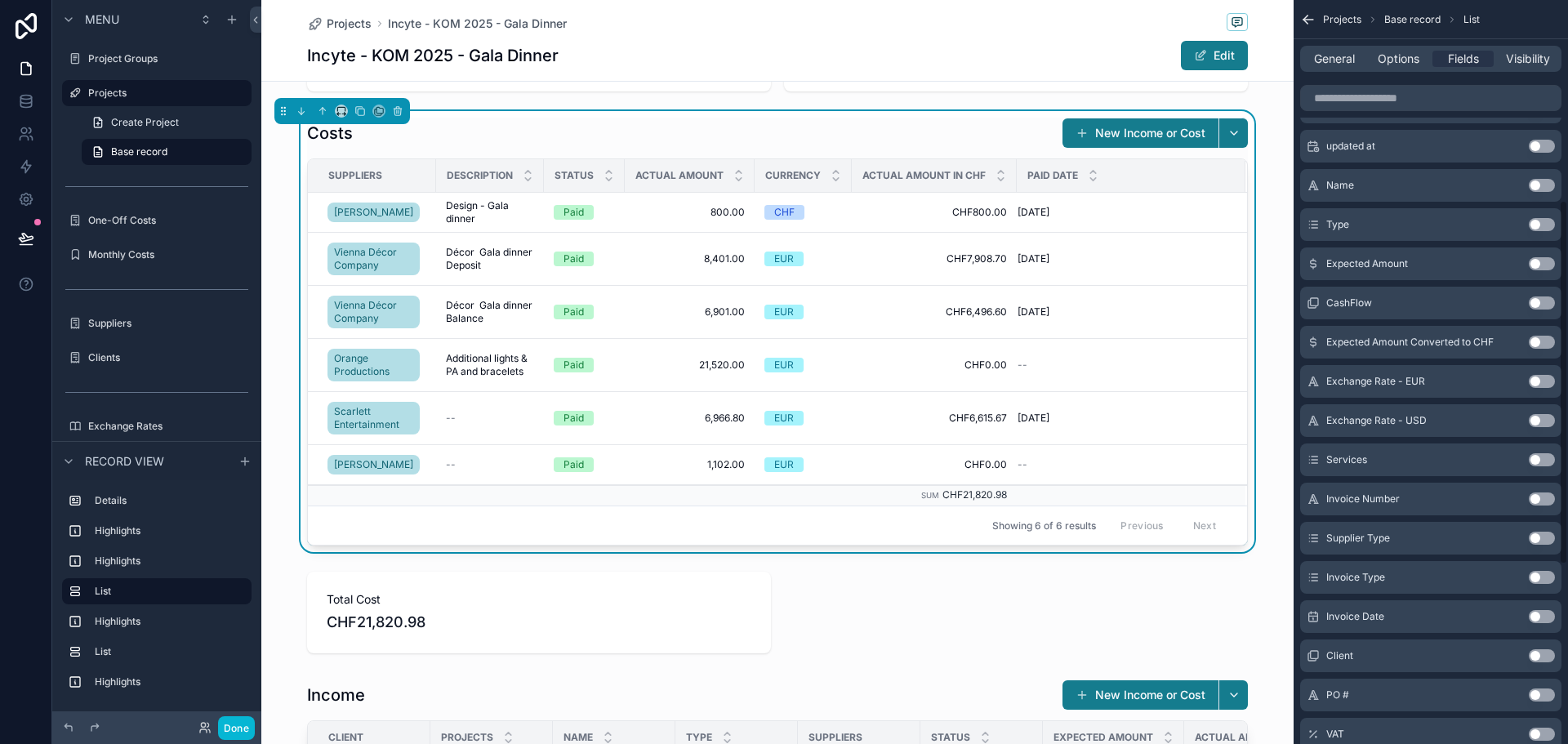
click at [1539, 460] on button "Use setting" at bounding box center [1542, 459] width 26 height 13
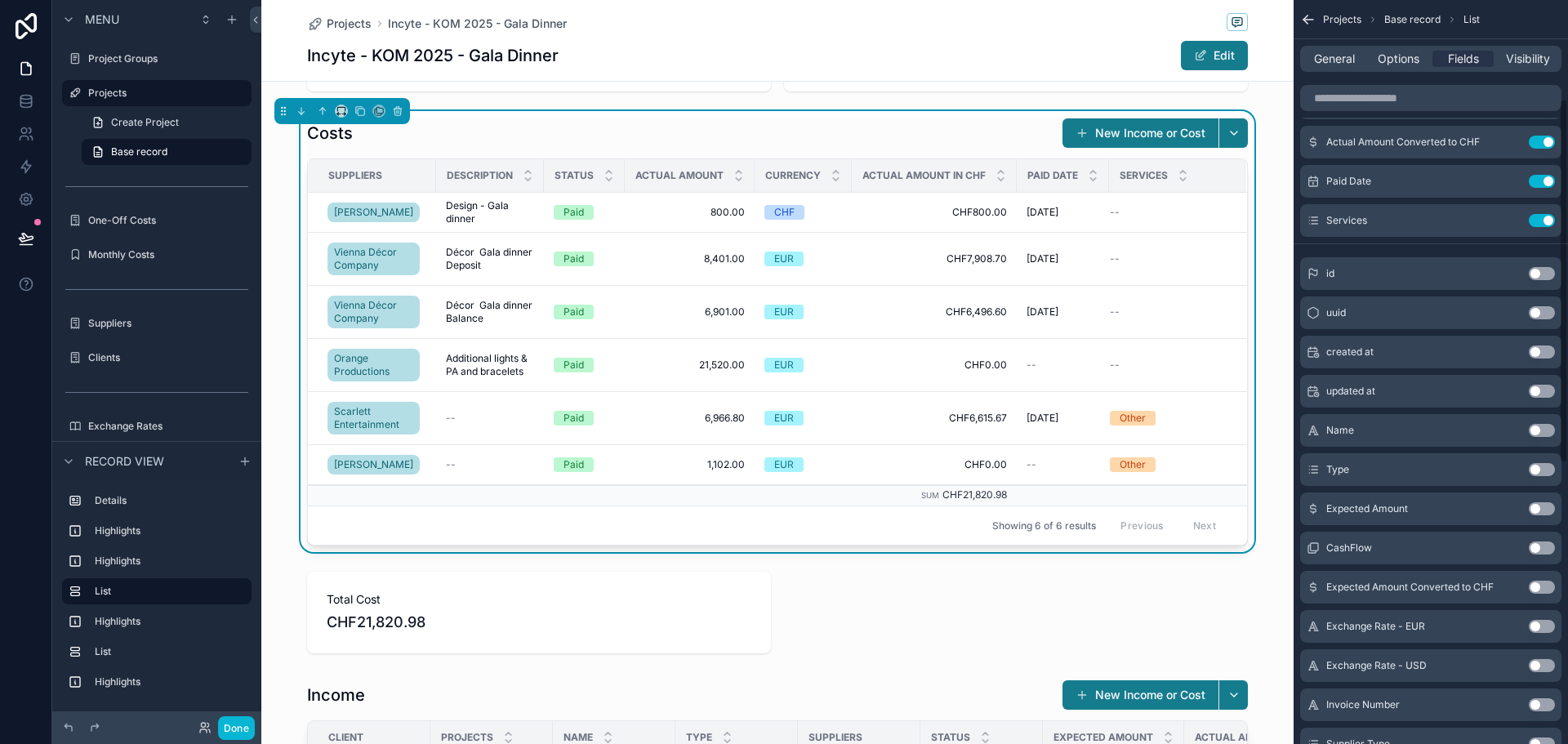
scroll to position [0, 0]
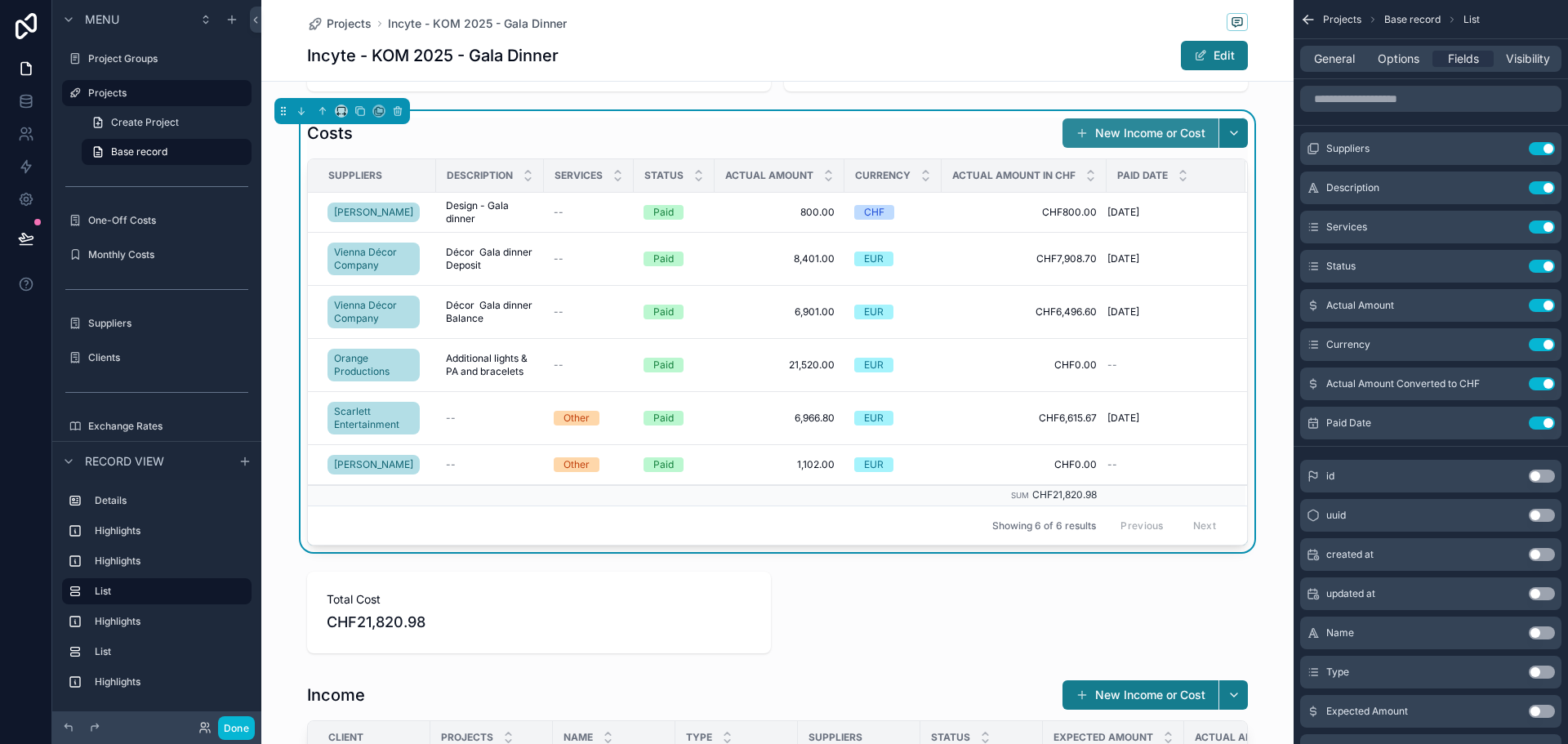
click at [1138, 135] on button "New Income or Cost" at bounding box center [1140, 133] width 156 height 29
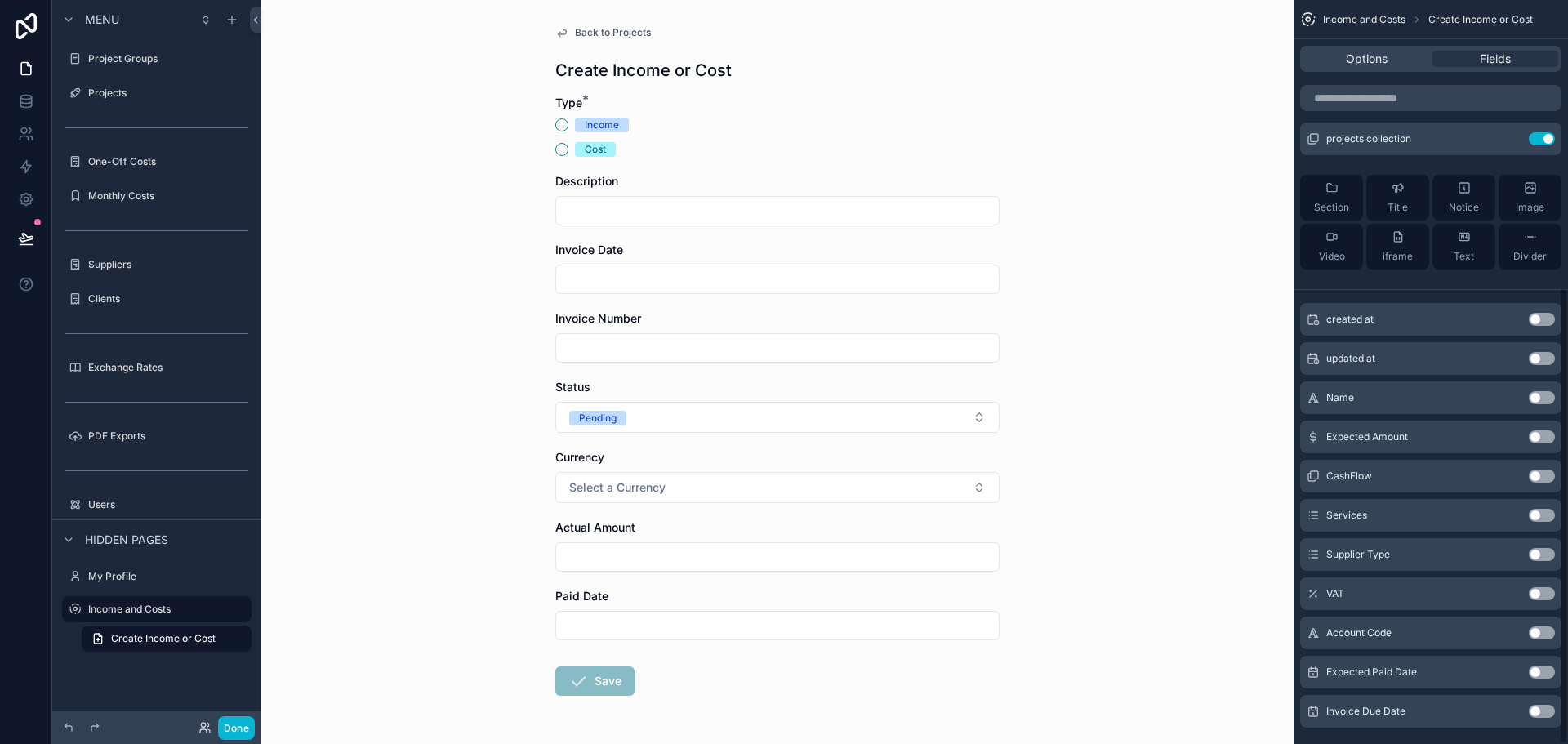
scroll to position [470, 0]
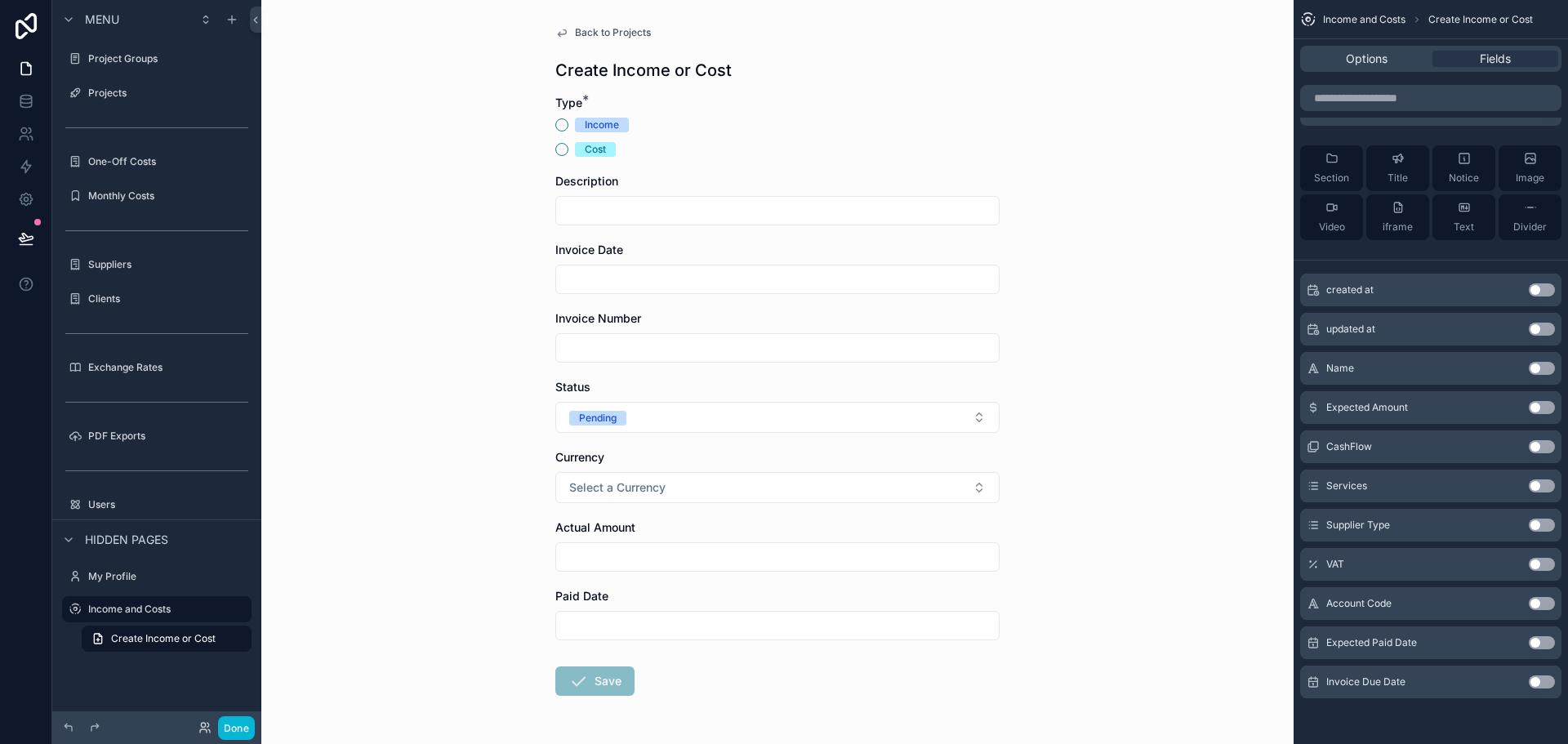
click at [1527, 481] on div "Services Use setting" at bounding box center [1431, 486] width 261 height 33
click at [1546, 488] on button "Use setting" at bounding box center [1542, 485] width 26 height 13
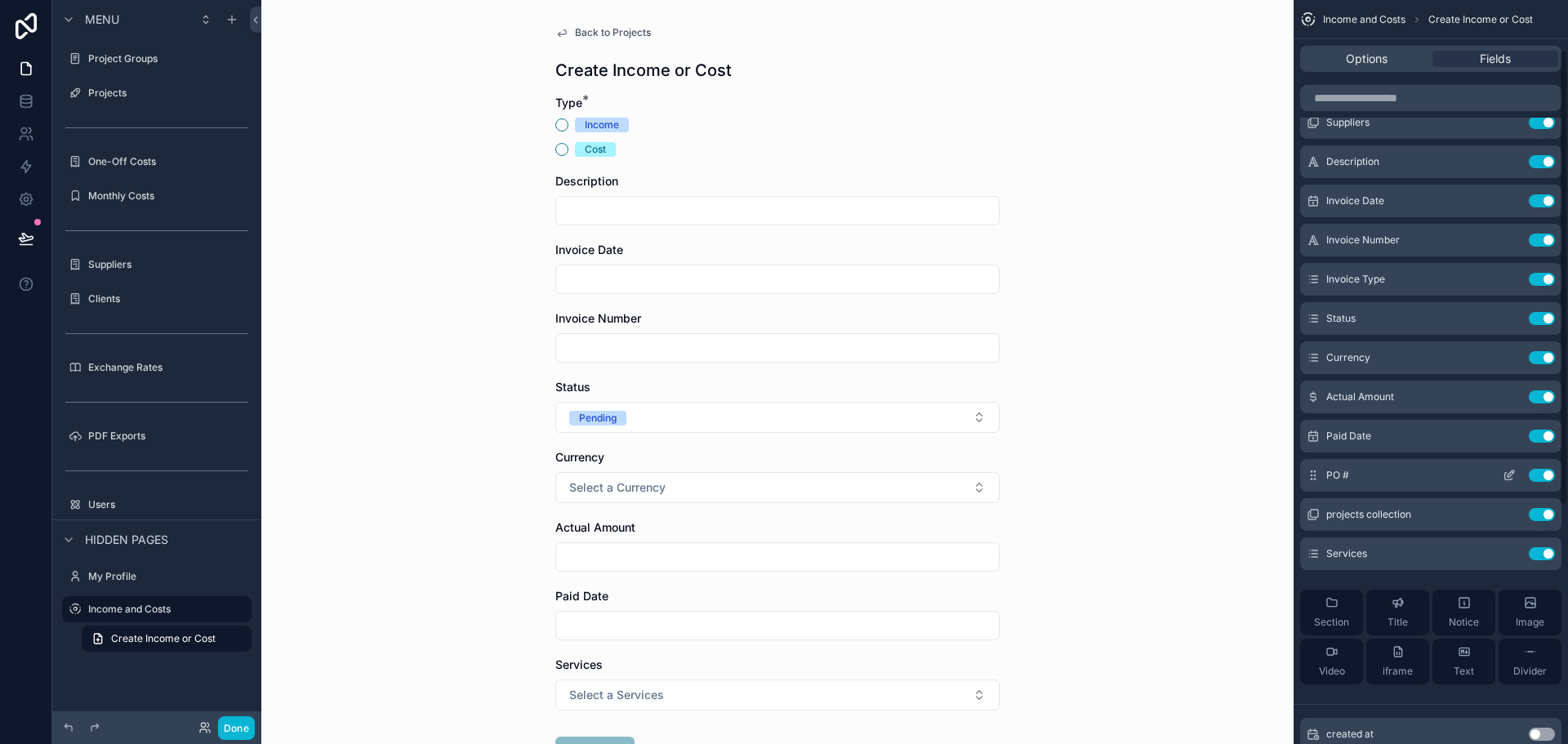
scroll to position [61, 0]
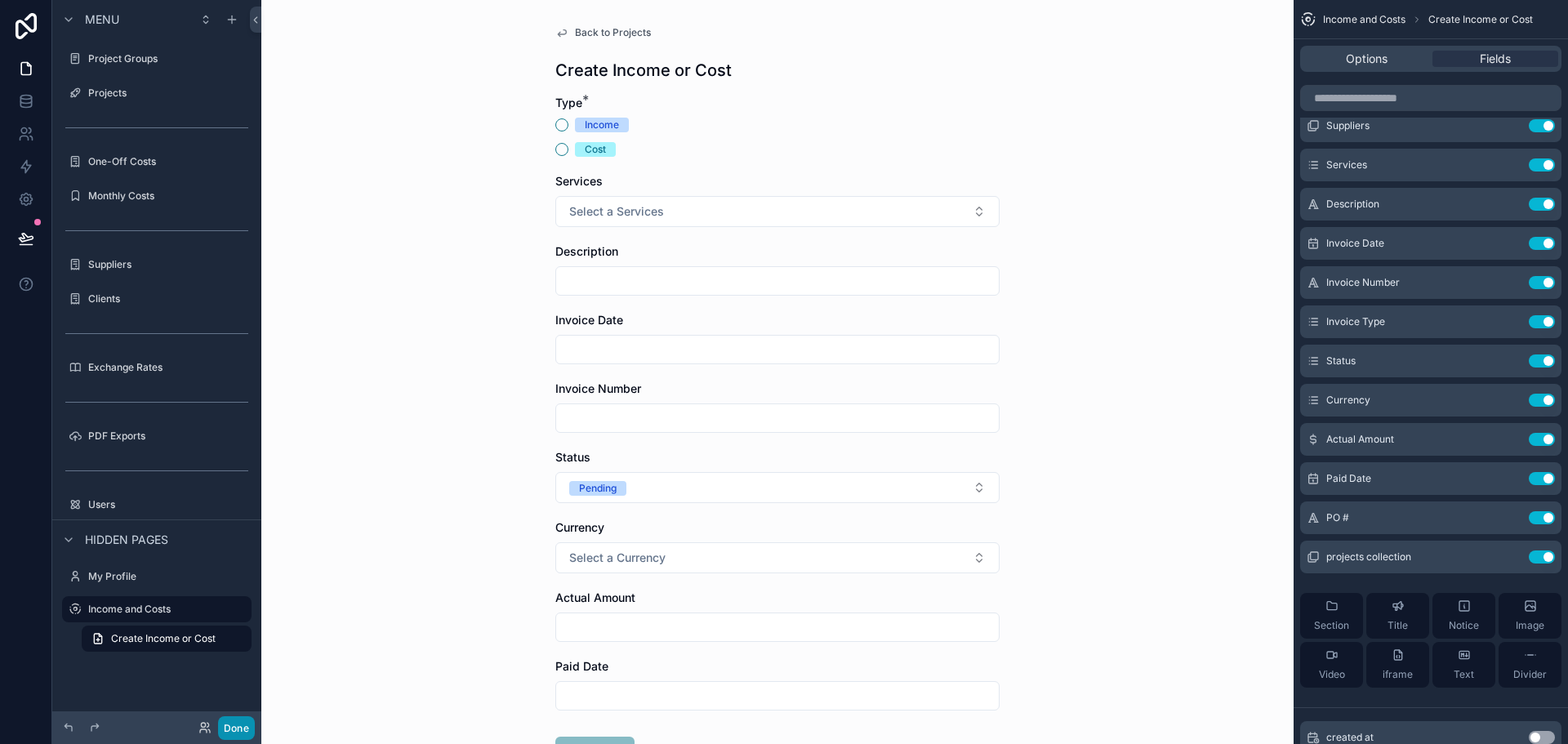
click at [244, 726] on button "Done" at bounding box center [236, 728] width 37 height 23
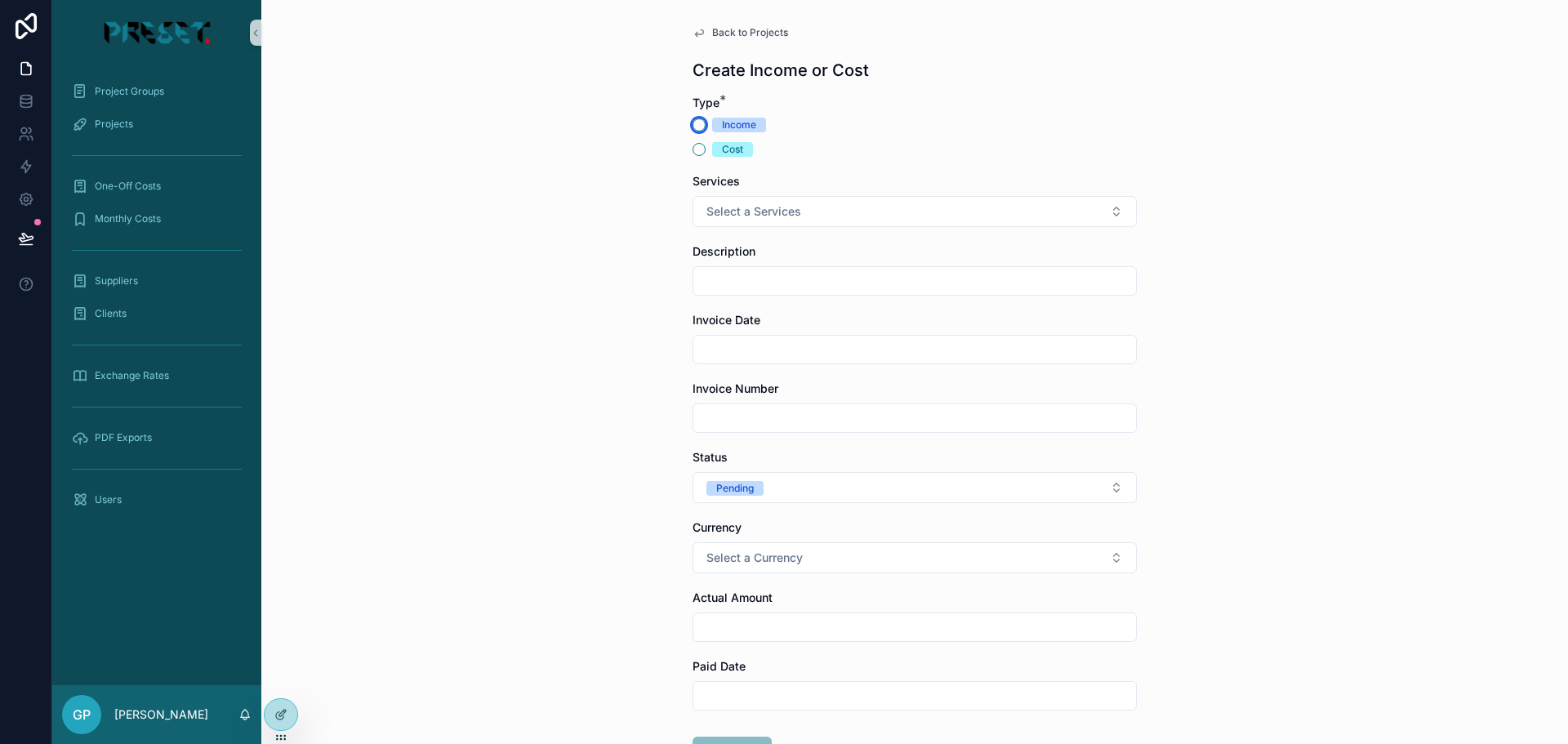
click at [694, 127] on button "Income" at bounding box center [699, 124] width 13 height 13
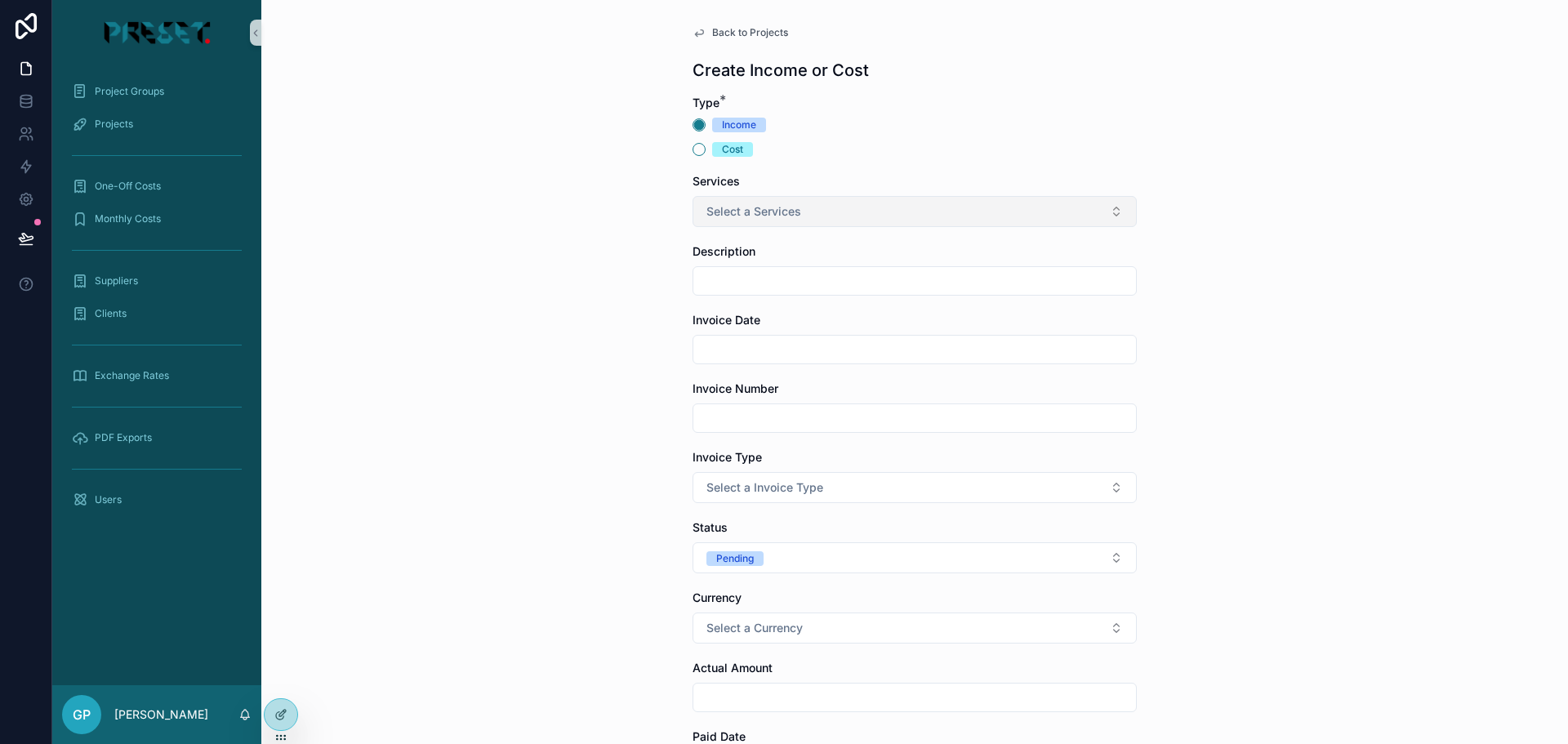
click at [732, 212] on span "Select a Services" at bounding box center [753, 211] width 94 height 17
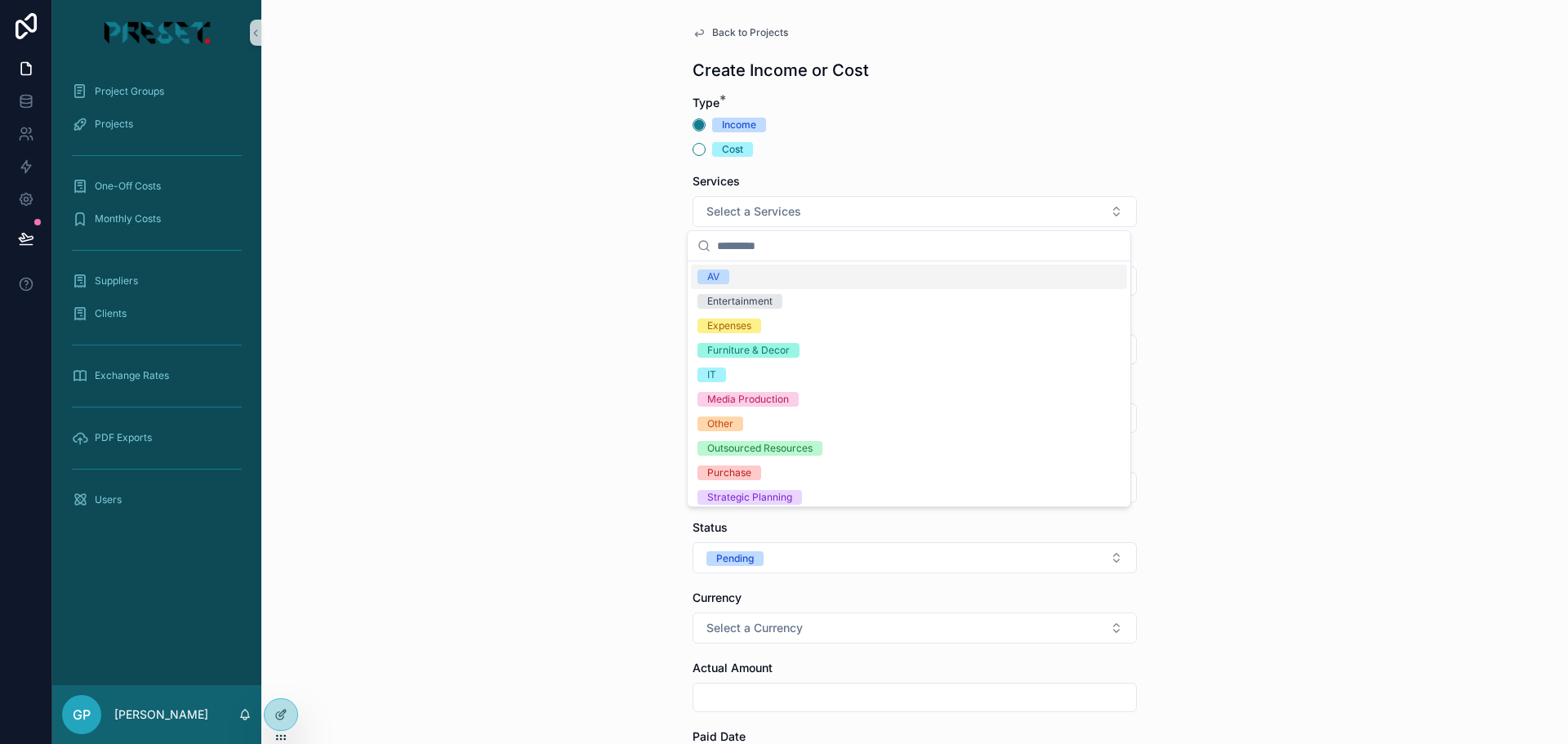
click at [632, 223] on div "Back to Projects Create Income or Cost Type * Income Cost Services Select a Ser…" at bounding box center [915, 372] width 1307 height 744
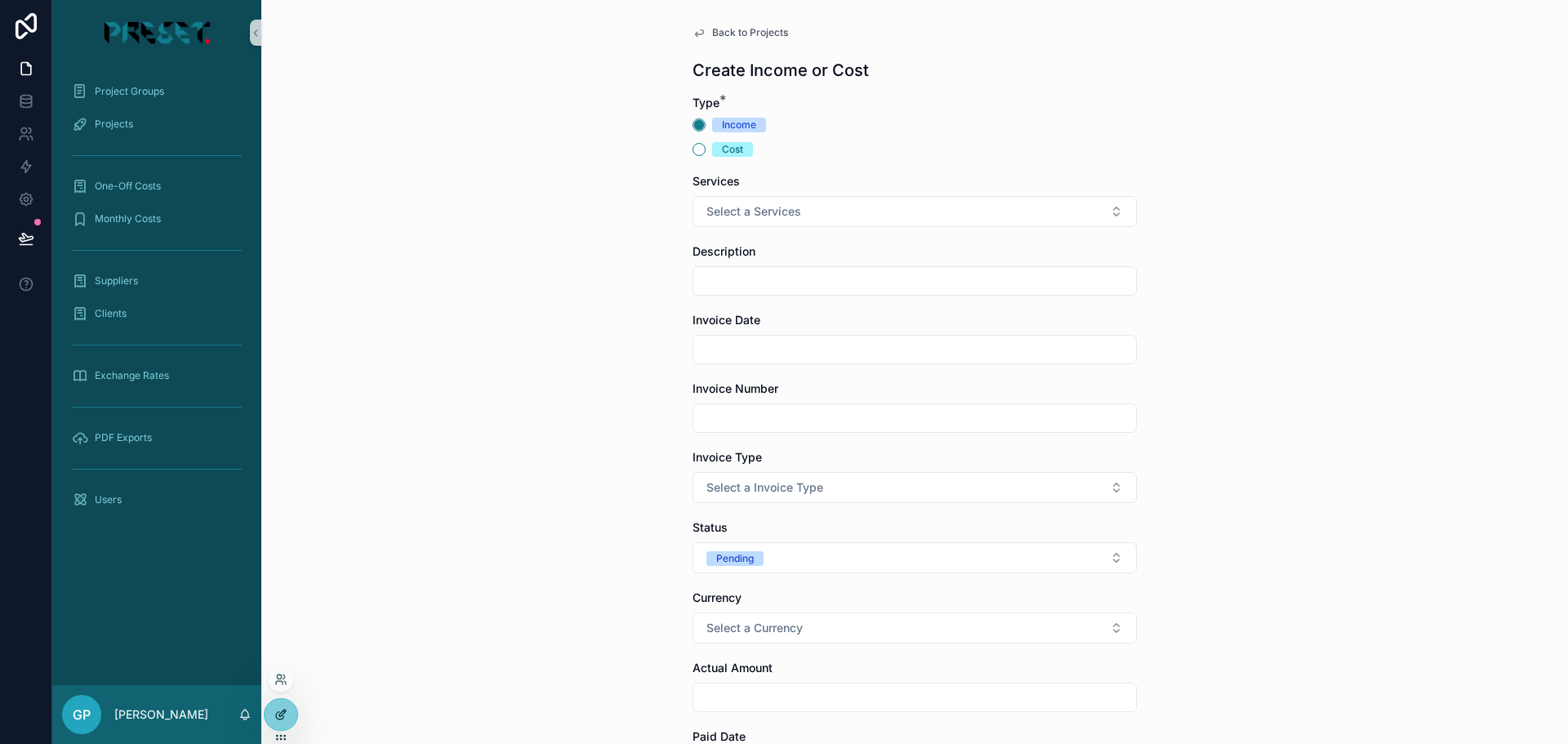
click at [279, 708] on div at bounding box center [281, 715] width 33 height 31
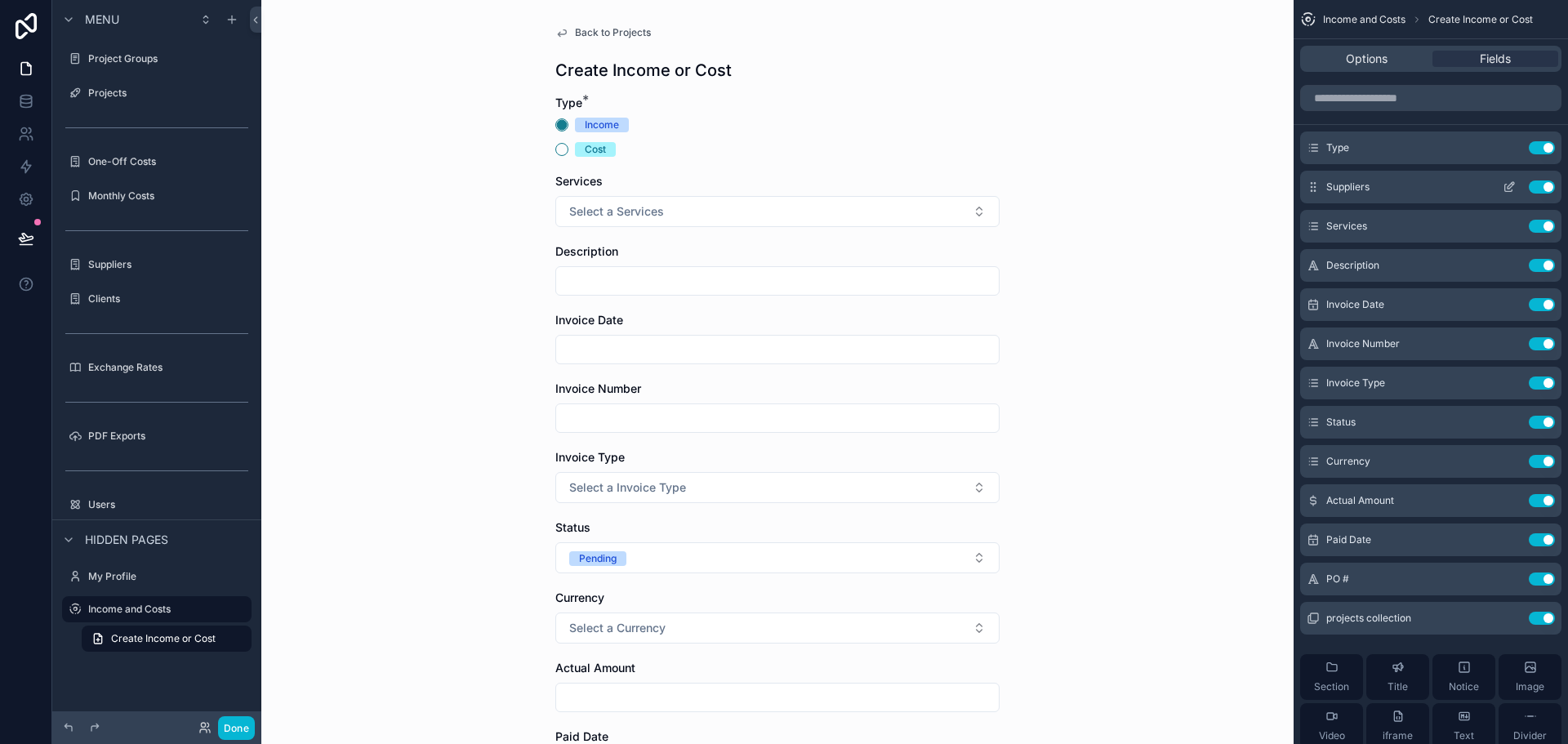
click at [1514, 187] on icon "scrollable content" at bounding box center [1509, 187] width 13 height 13
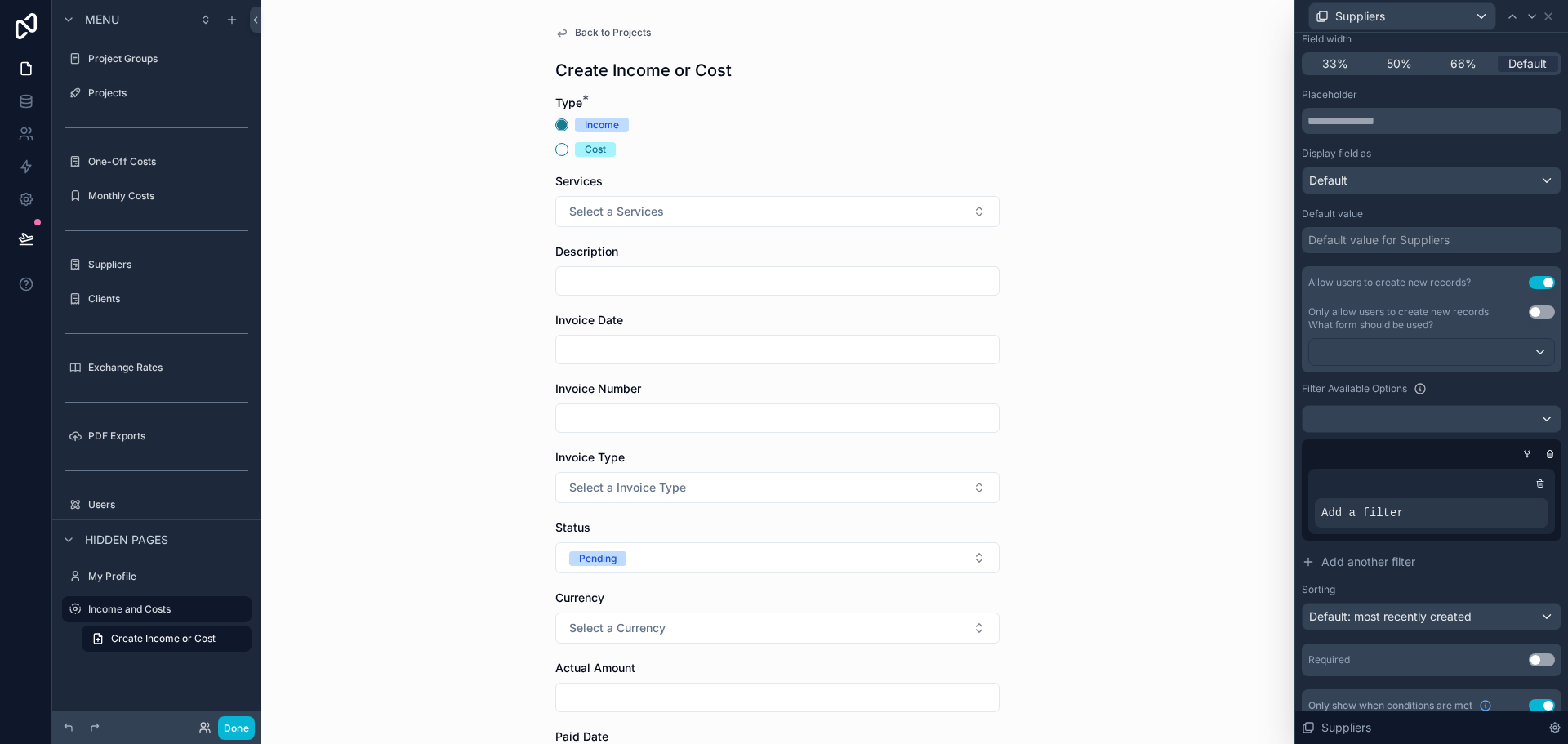
scroll to position [0, 0]
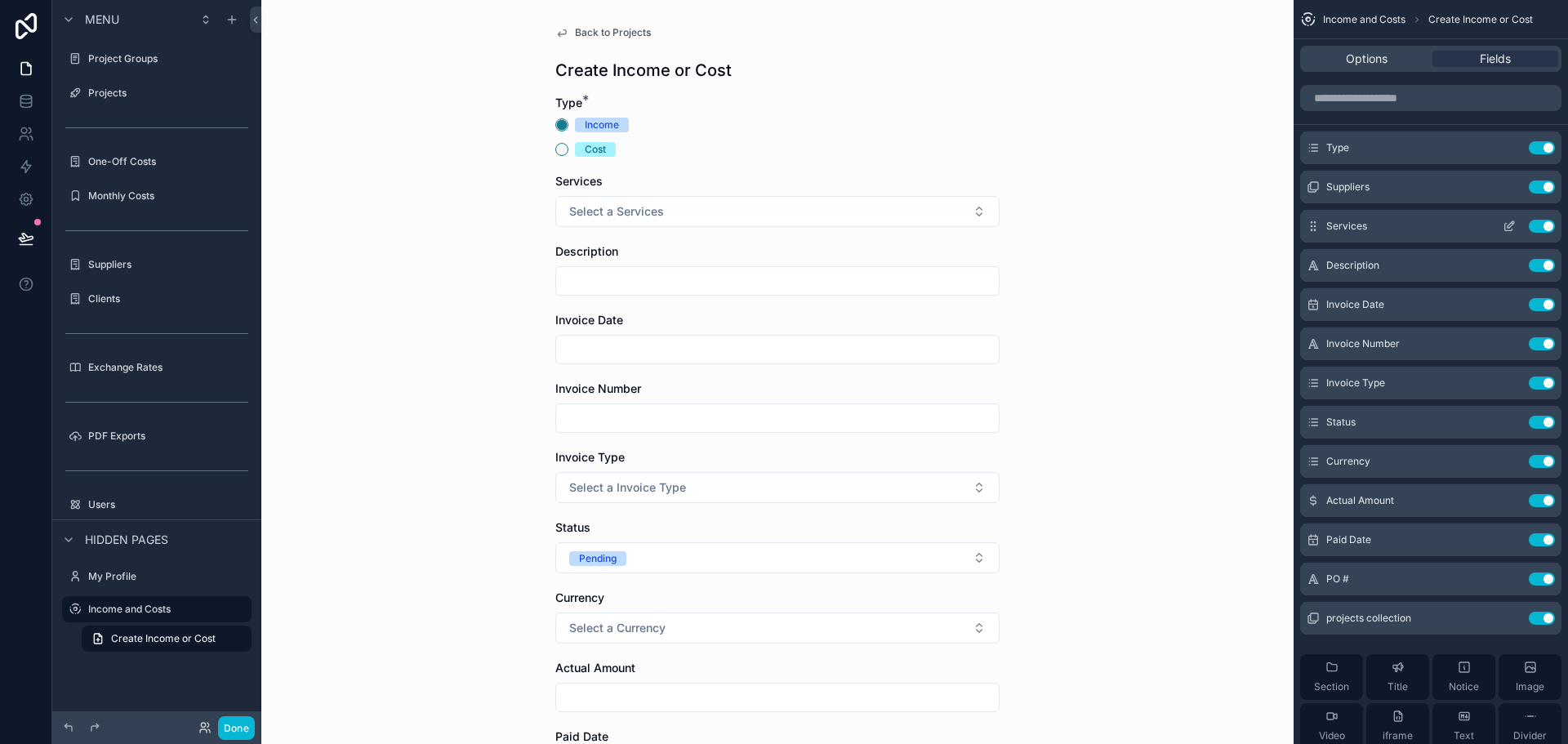
click at [1504, 224] on icon "scrollable content" at bounding box center [1509, 226] width 13 height 13
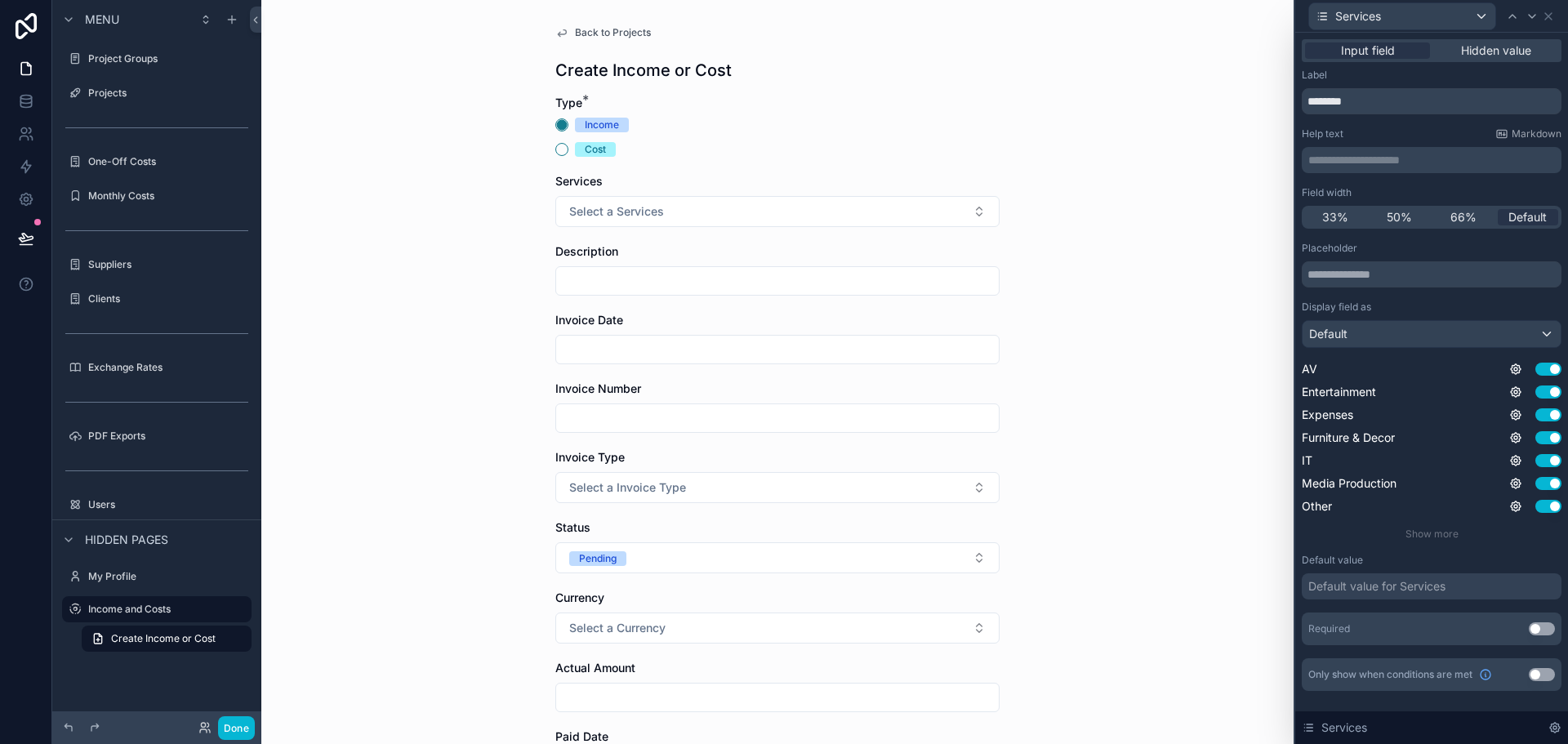
scroll to position [163, 0]
click at [1537, 673] on button "Use setting" at bounding box center [1542, 674] width 26 height 13
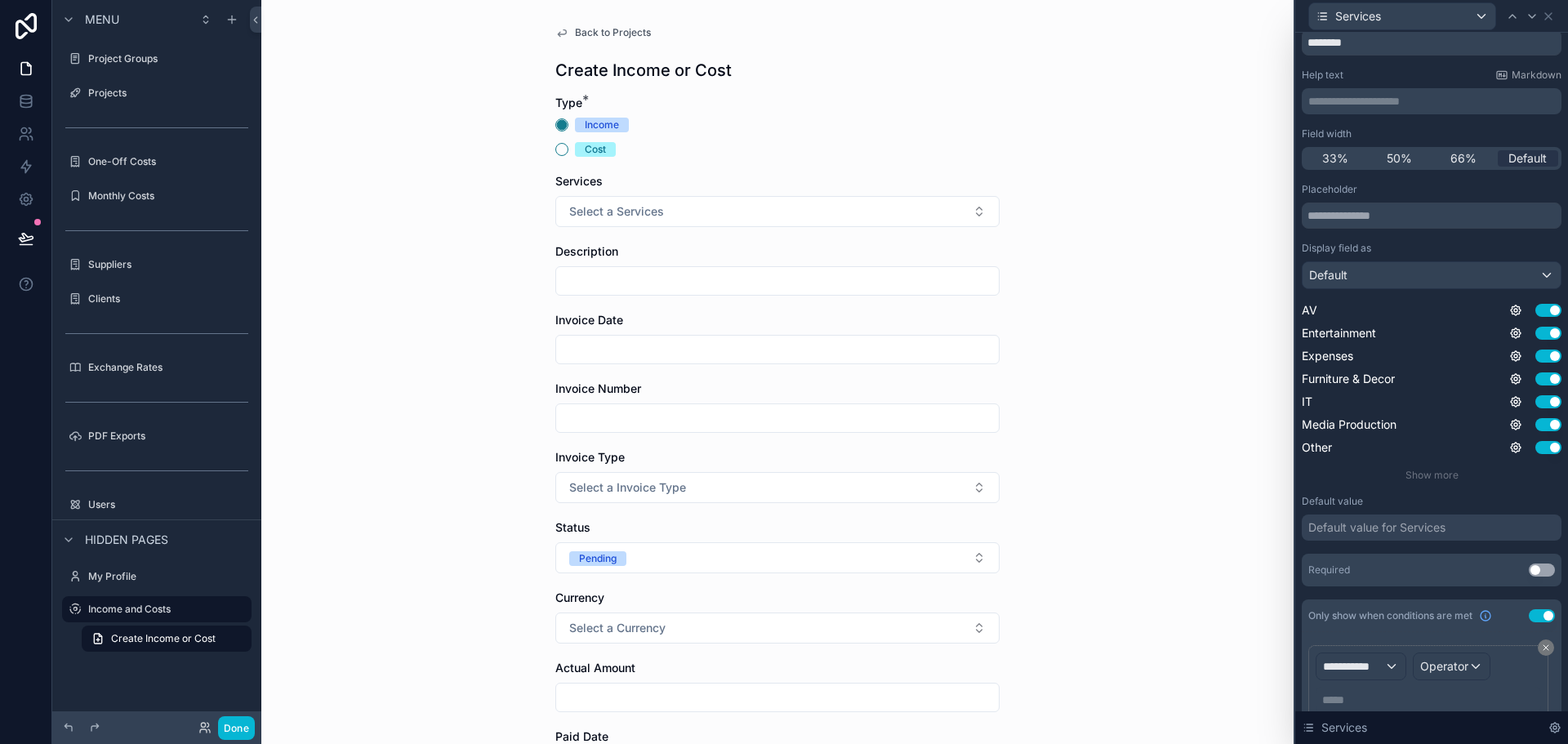
scroll to position [125, 0]
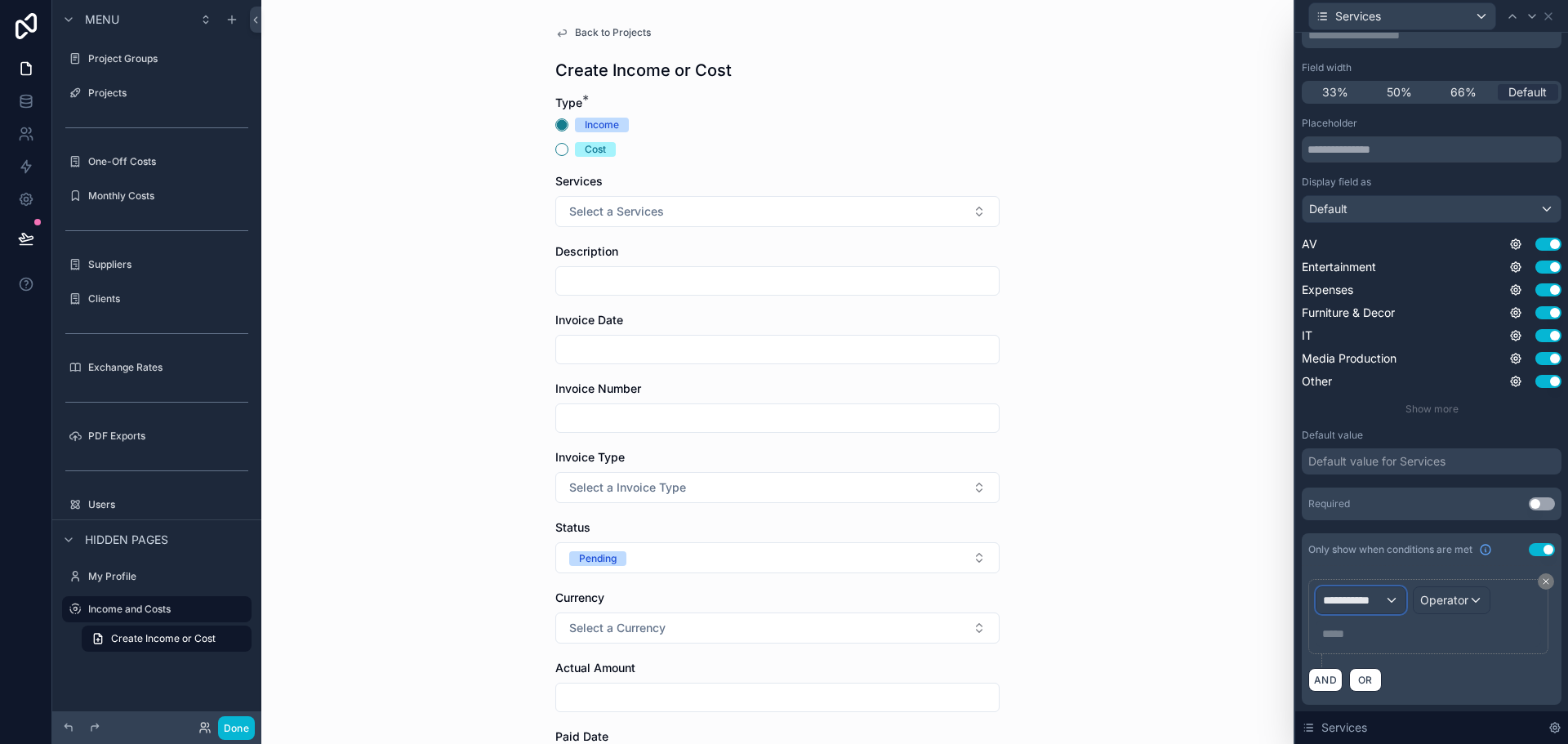
click at [1377, 602] on span "**********" at bounding box center [1353, 600] width 61 height 17
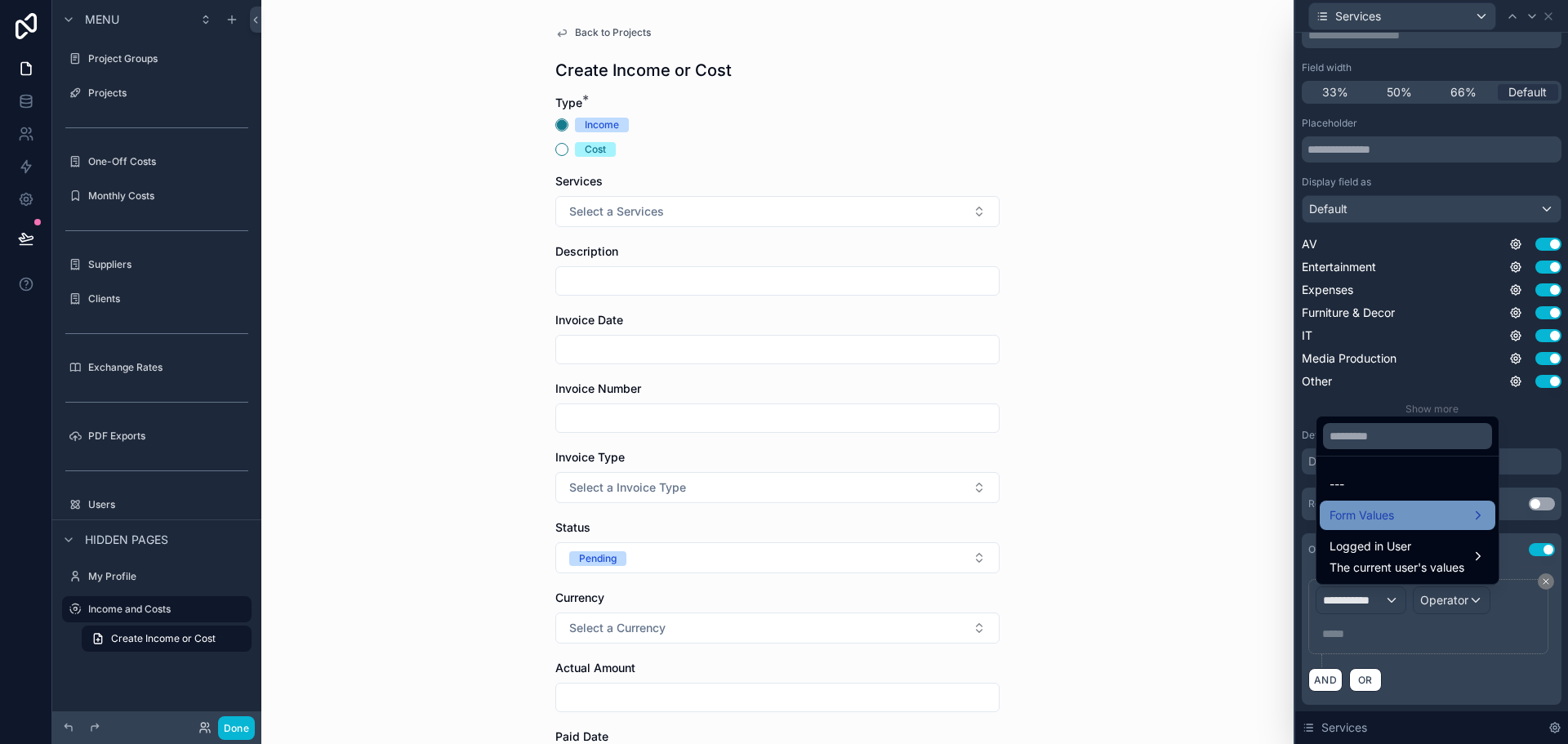
click at [1407, 515] on div "Form Values" at bounding box center [1408, 515] width 156 height 19
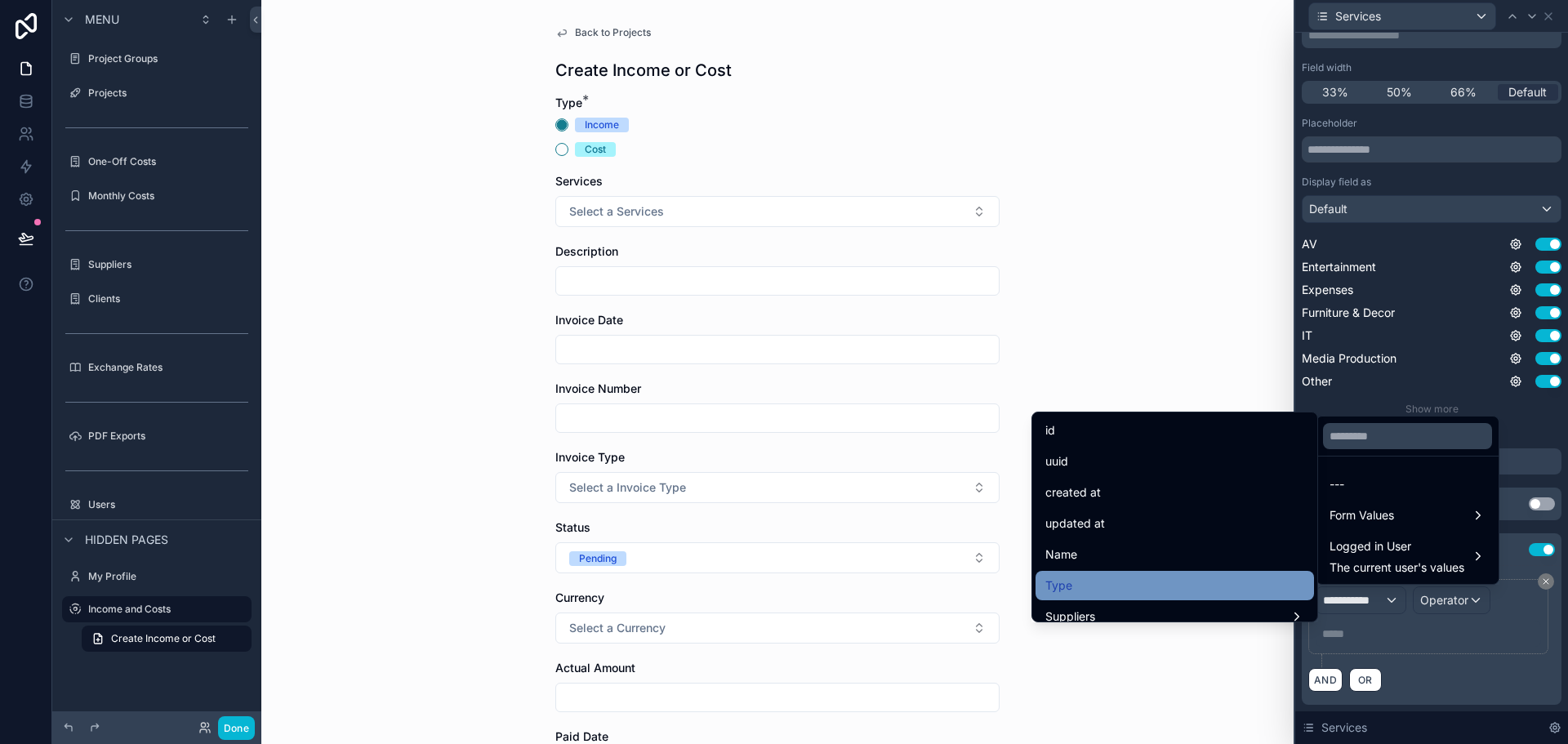
click at [1075, 586] on div "Type" at bounding box center [1175, 585] width 259 height 19
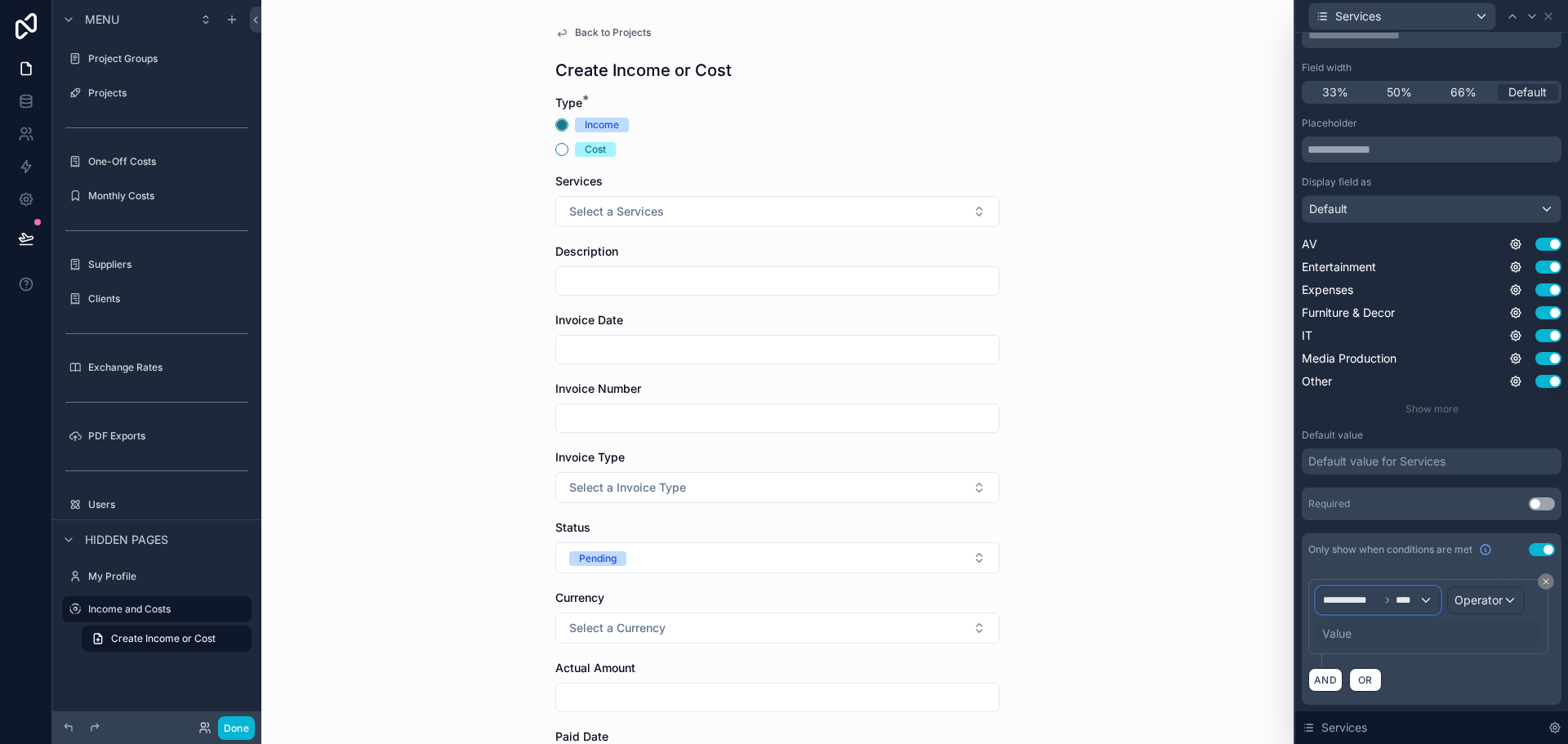
click at [1411, 598] on span "****" at bounding box center [1408, 600] width 23 height 13
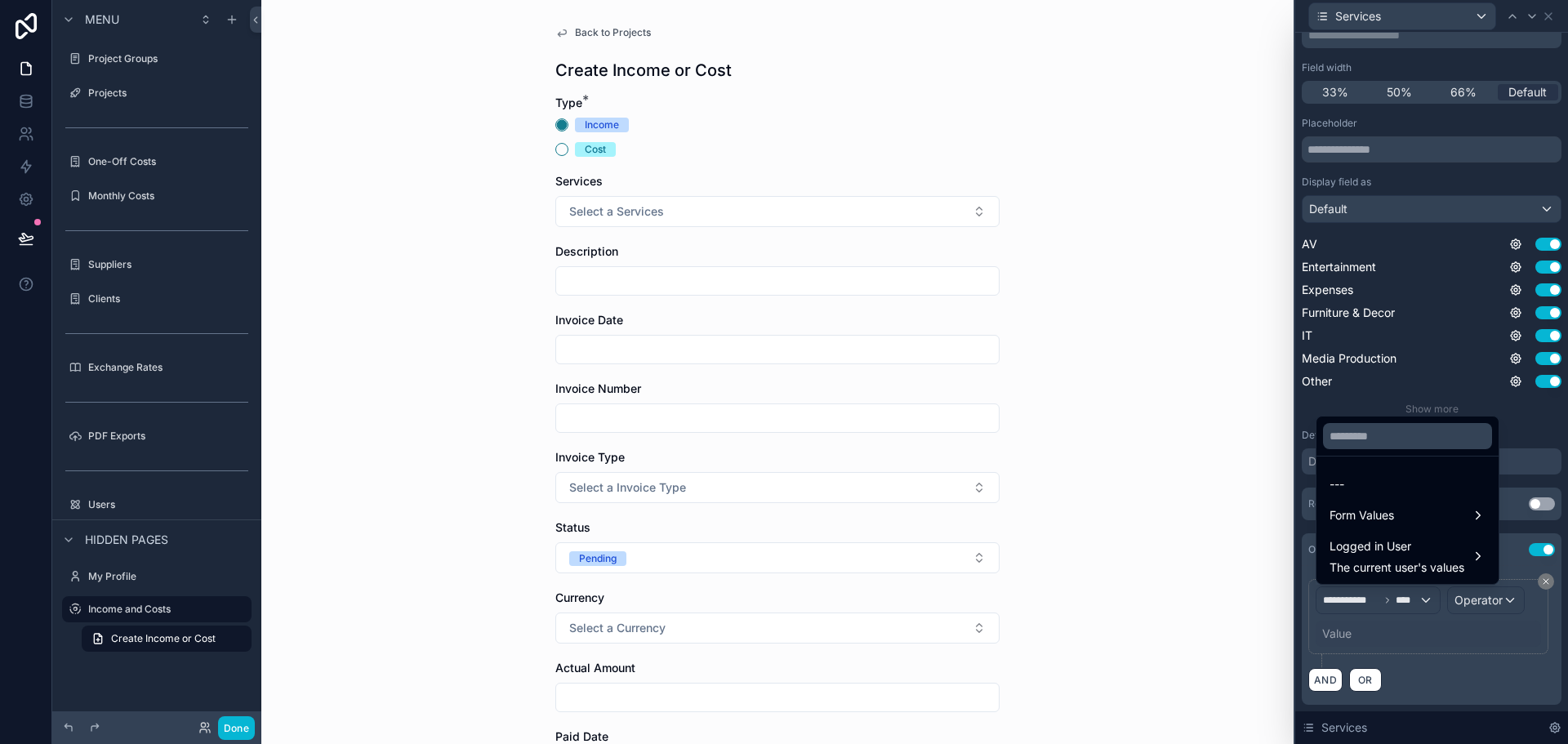
click at [1488, 591] on div at bounding box center [1432, 372] width 273 height 744
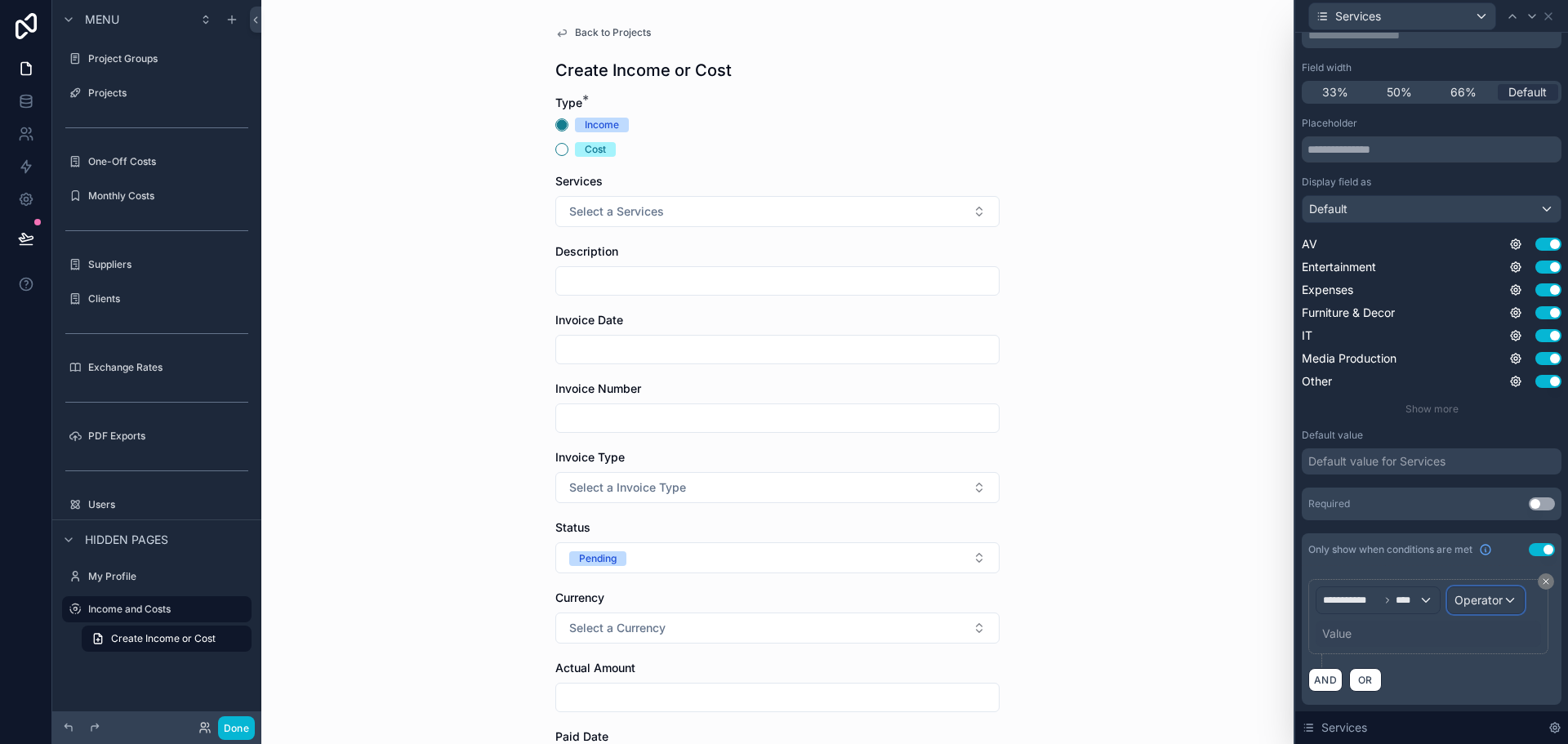
click at [1485, 595] on span "Operator" at bounding box center [1480, 600] width 49 height 14
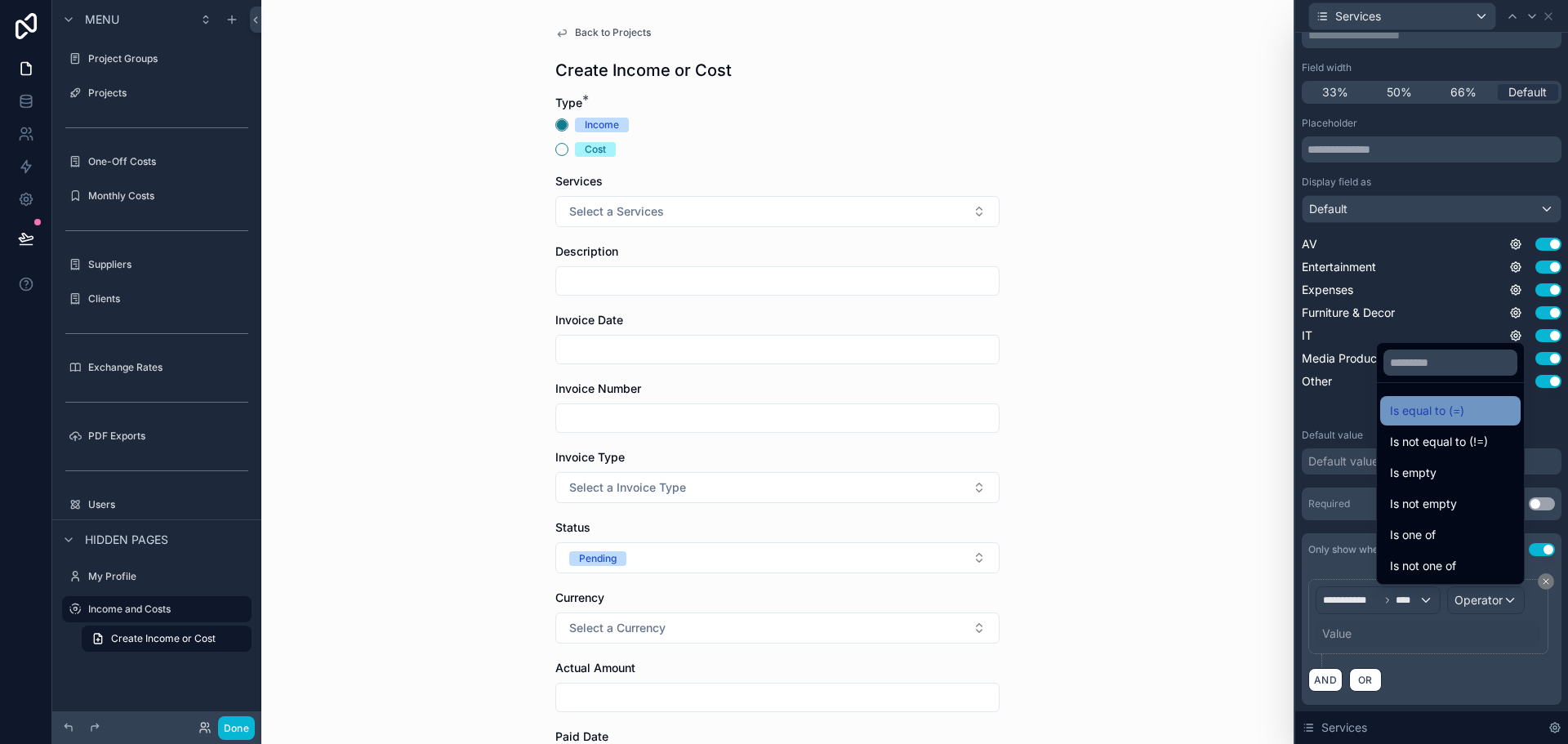
click at [1413, 409] on span "Is equal to (=)" at bounding box center [1427, 411] width 74 height 19
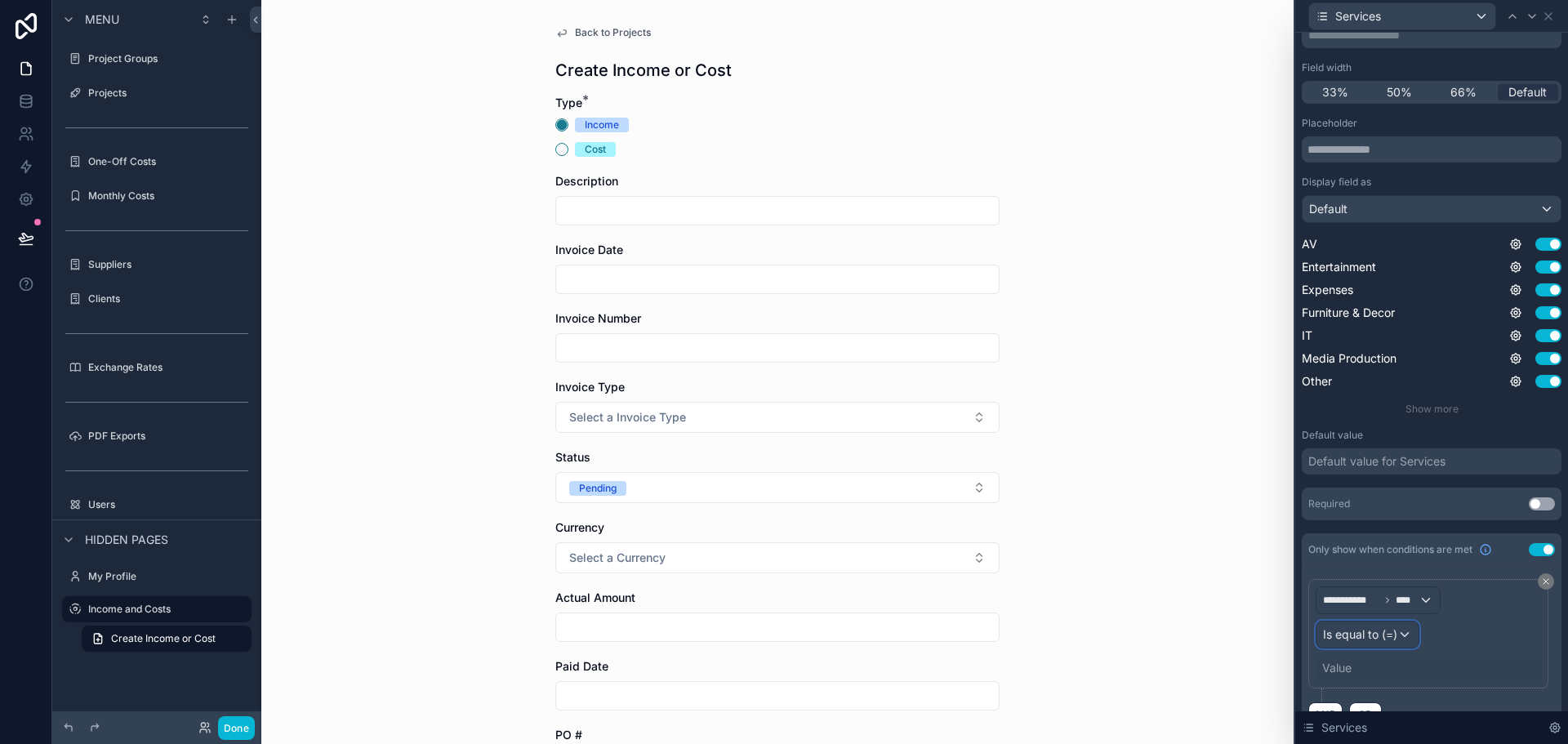
click at [1373, 629] on span "Is equal to (=)" at bounding box center [1360, 634] width 74 height 17
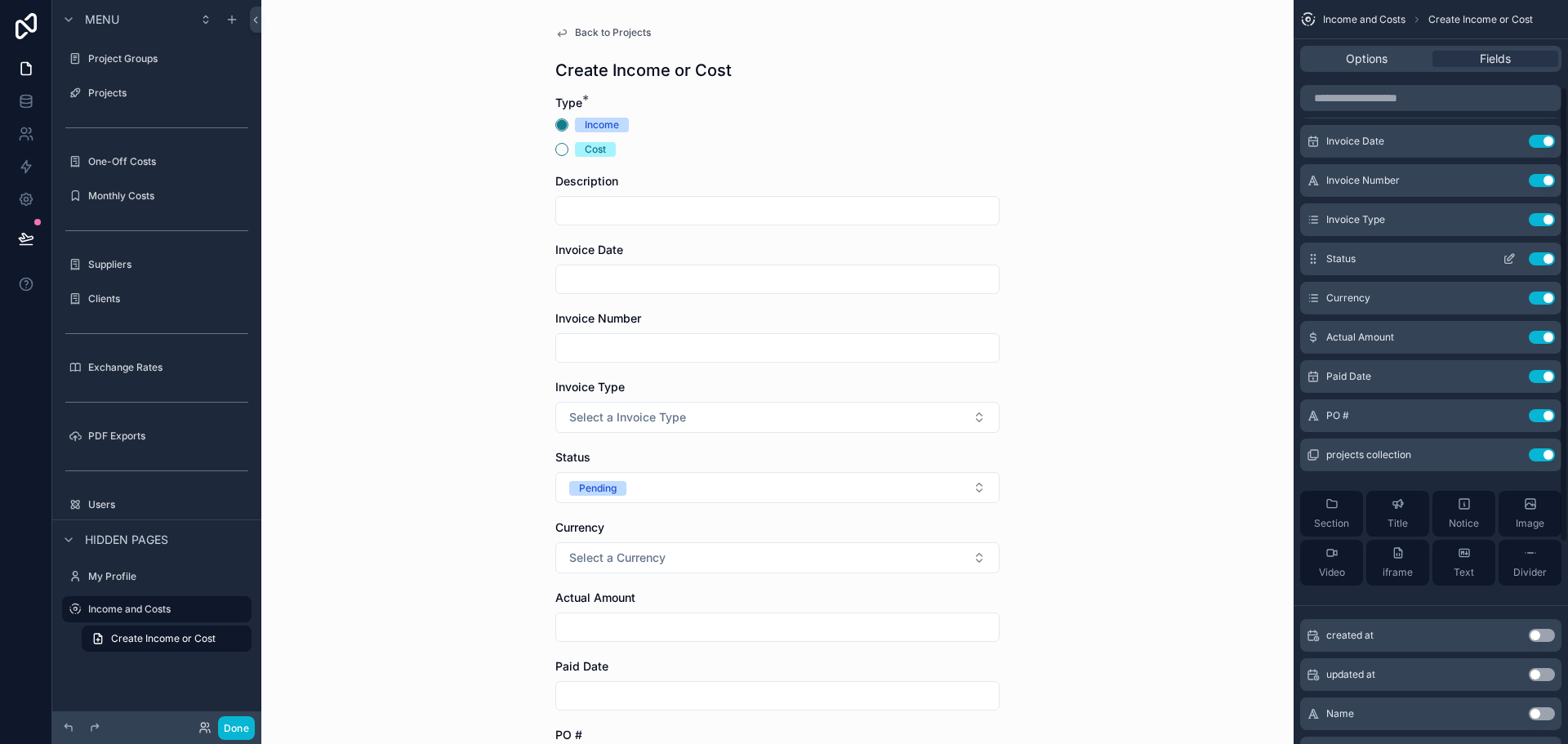
scroll to position [0, 0]
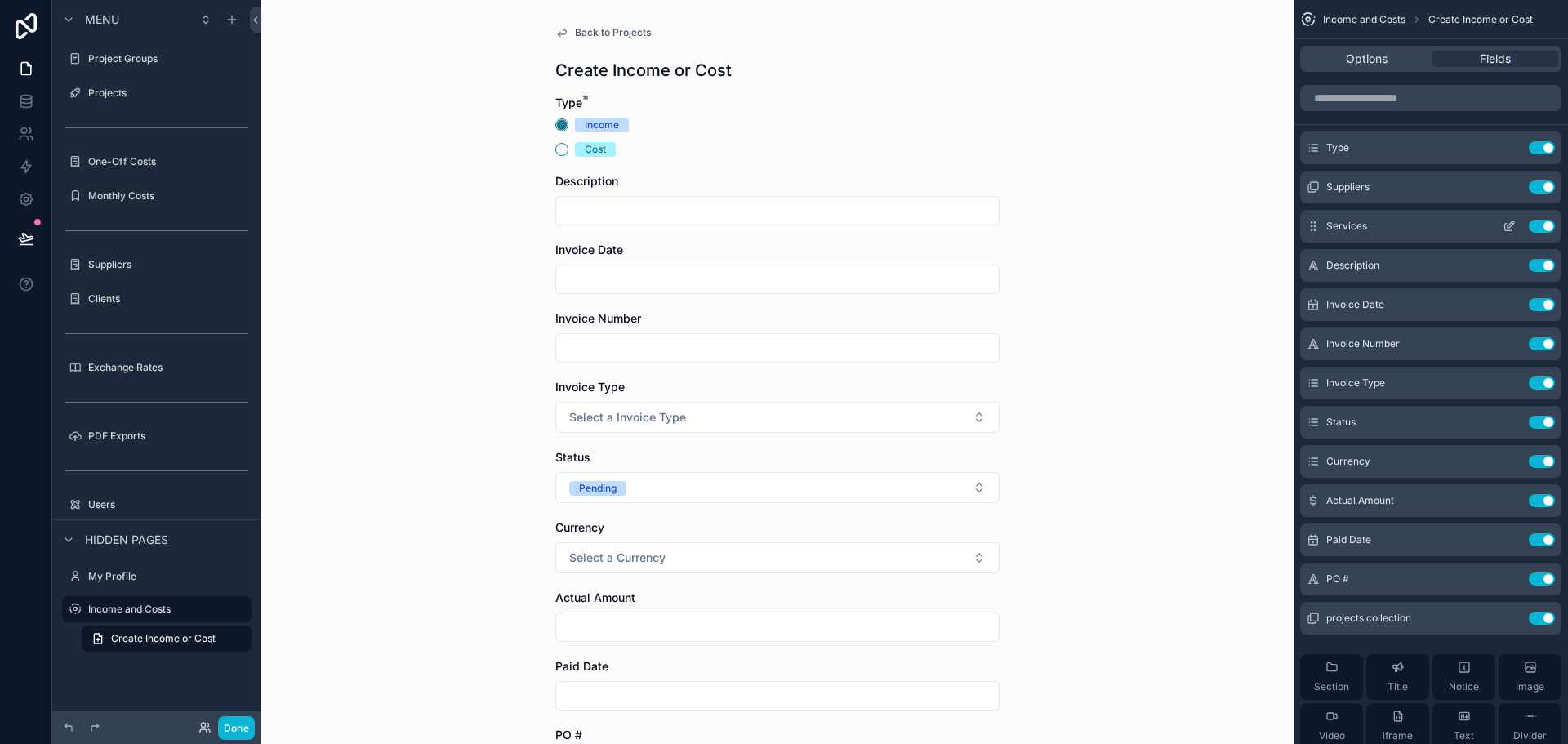
click at [1512, 229] on icon "scrollable content" at bounding box center [1509, 226] width 13 height 13
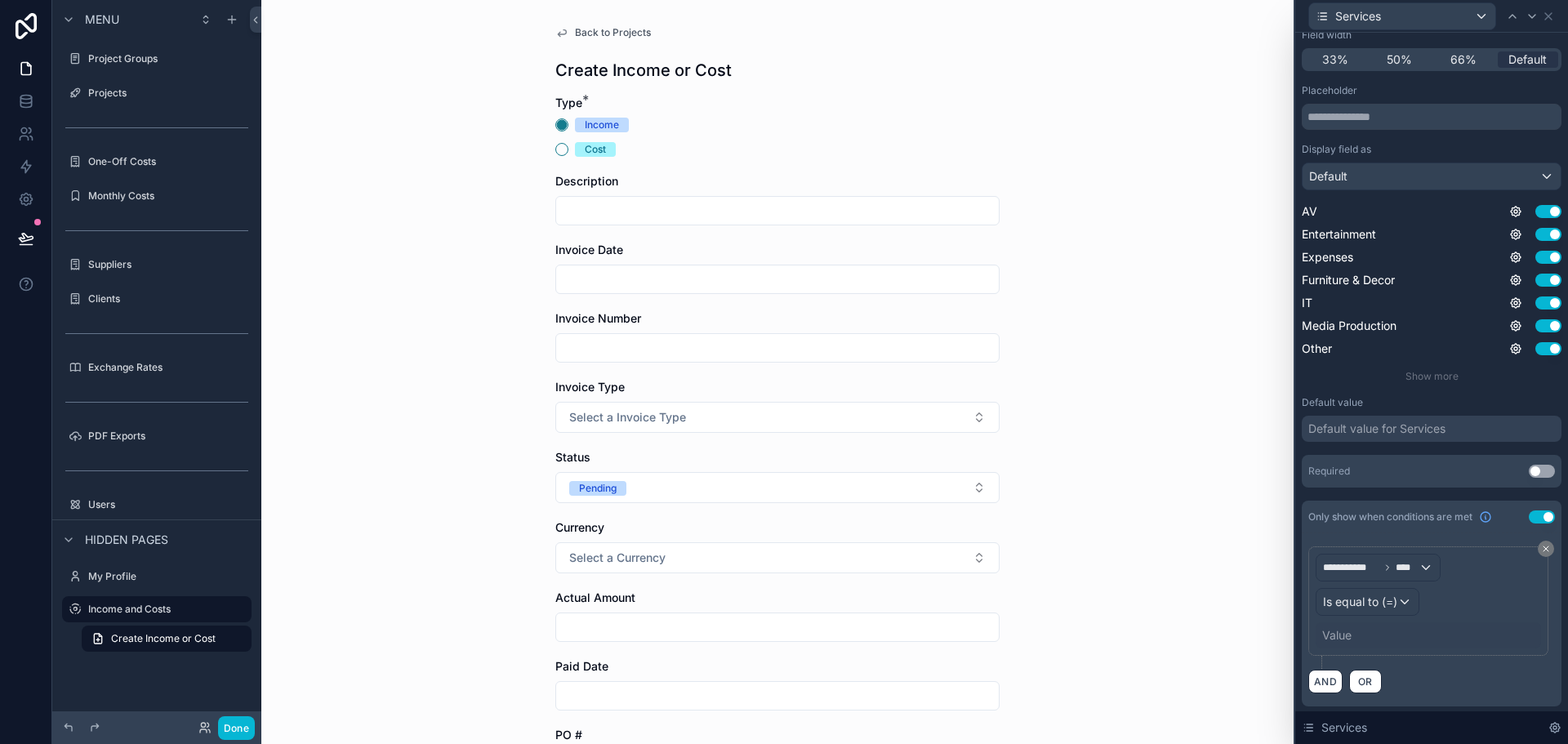
scroll to position [159, 0]
click at [1344, 636] on div "Value" at bounding box center [1337, 634] width 29 height 17
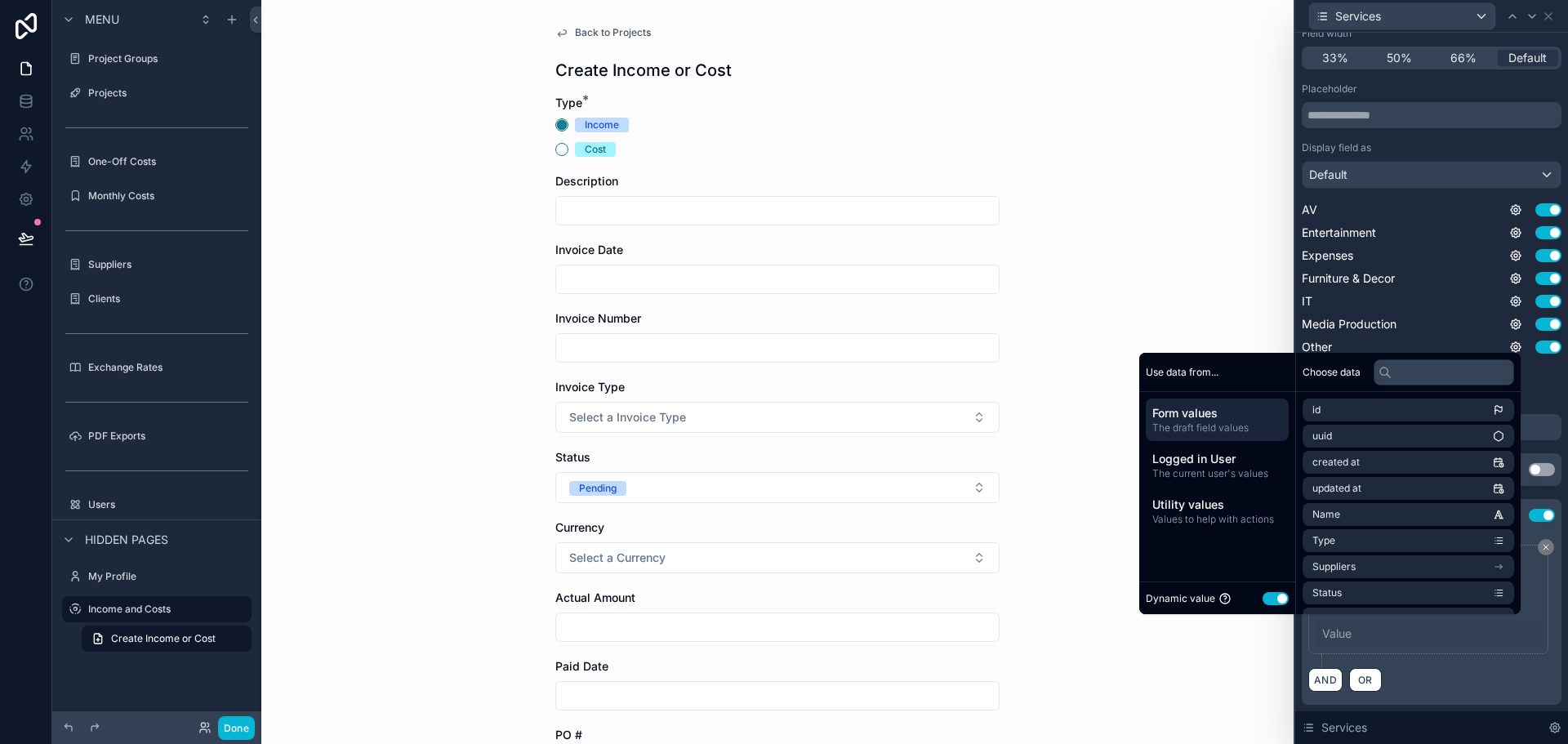
click at [1271, 597] on button "Use setting" at bounding box center [1275, 598] width 26 height 13
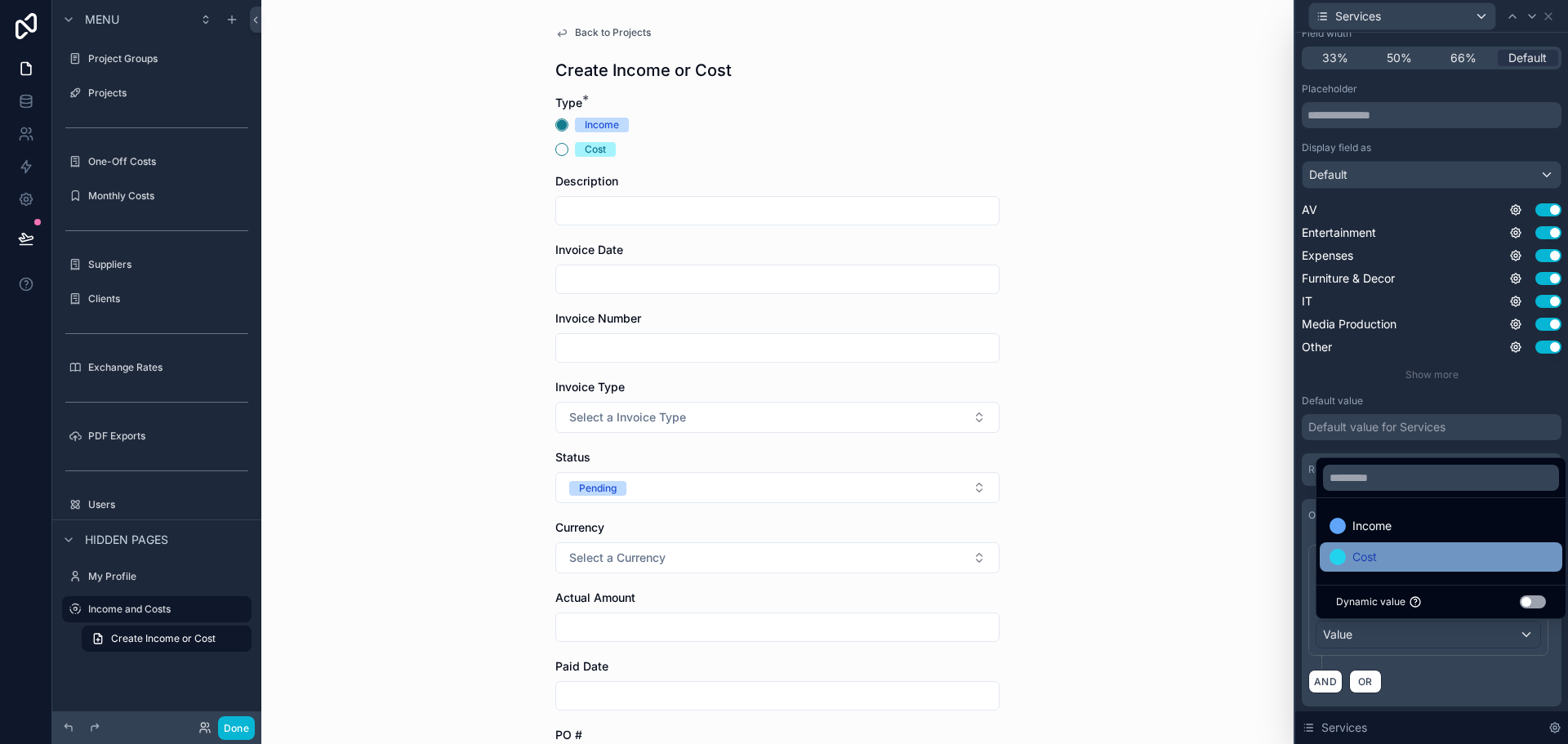
click at [1388, 554] on div "Cost" at bounding box center [1441, 557] width 223 height 19
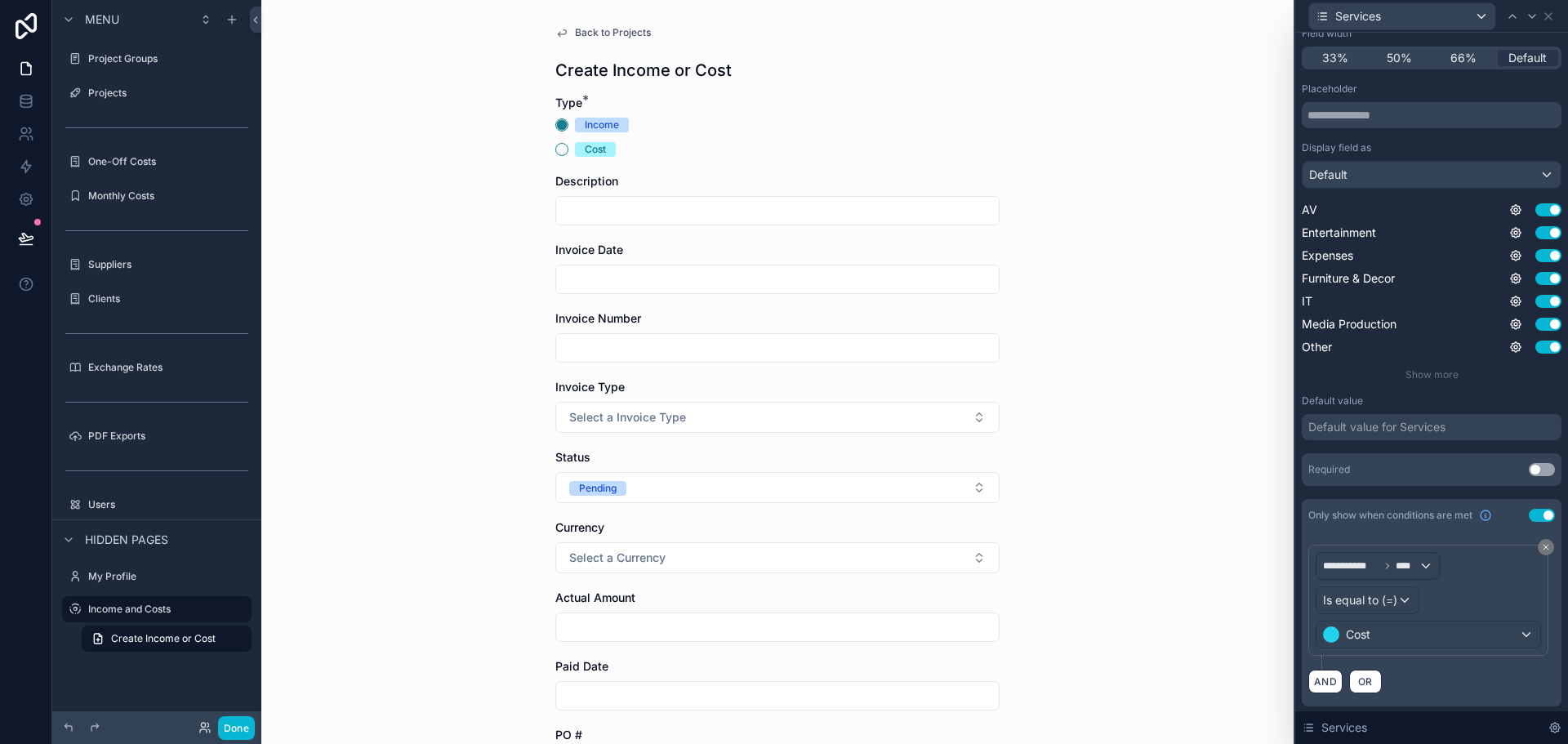
click at [1192, 656] on div "Back to Projects Create Income or Cost Type * Income Cost Description Invoice D…" at bounding box center [778, 372] width 1032 height 744
click at [1198, 662] on div "Back to Projects Create Income or Cost Type * Income Cost Description Invoice D…" at bounding box center [778, 372] width 1032 height 744
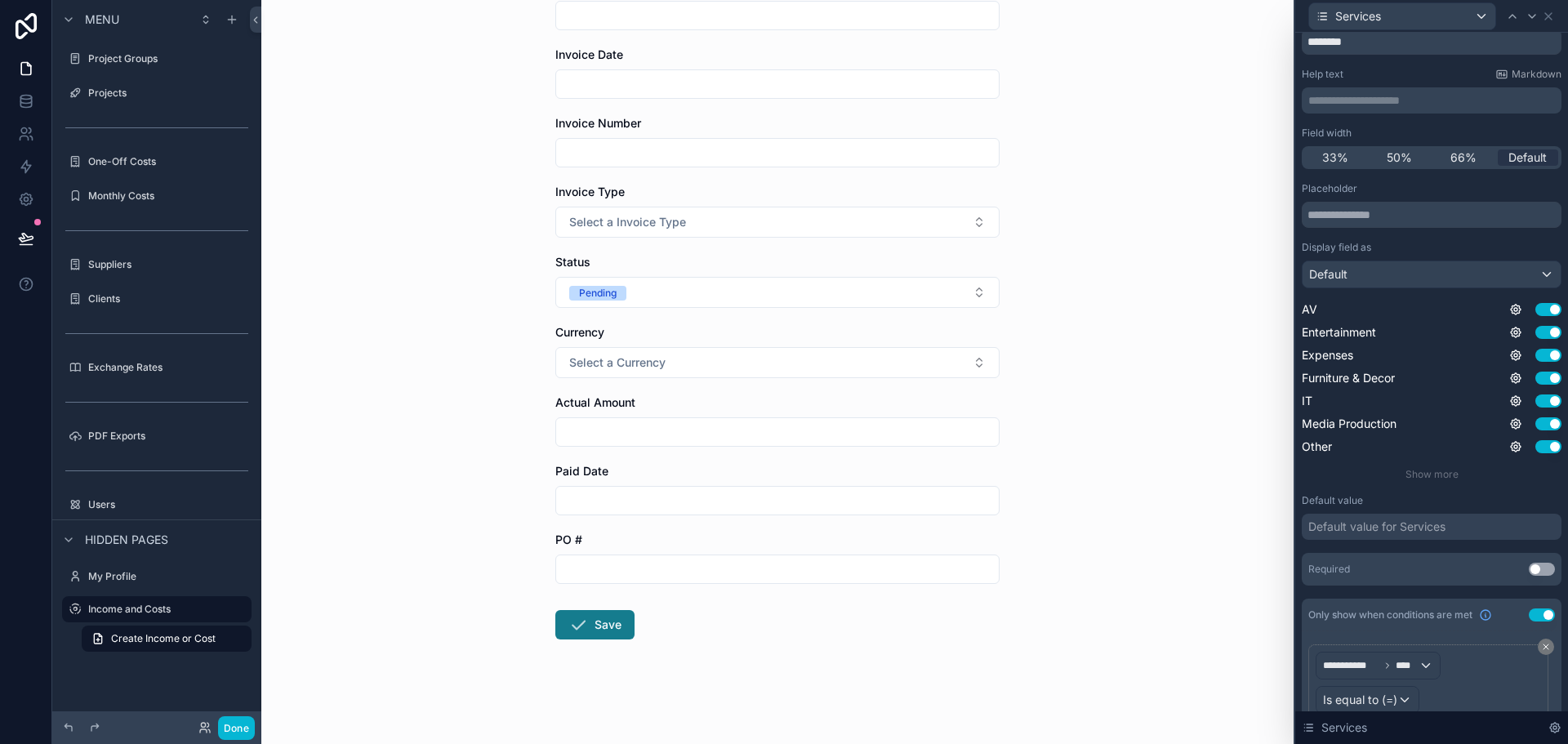
scroll to position [0, 0]
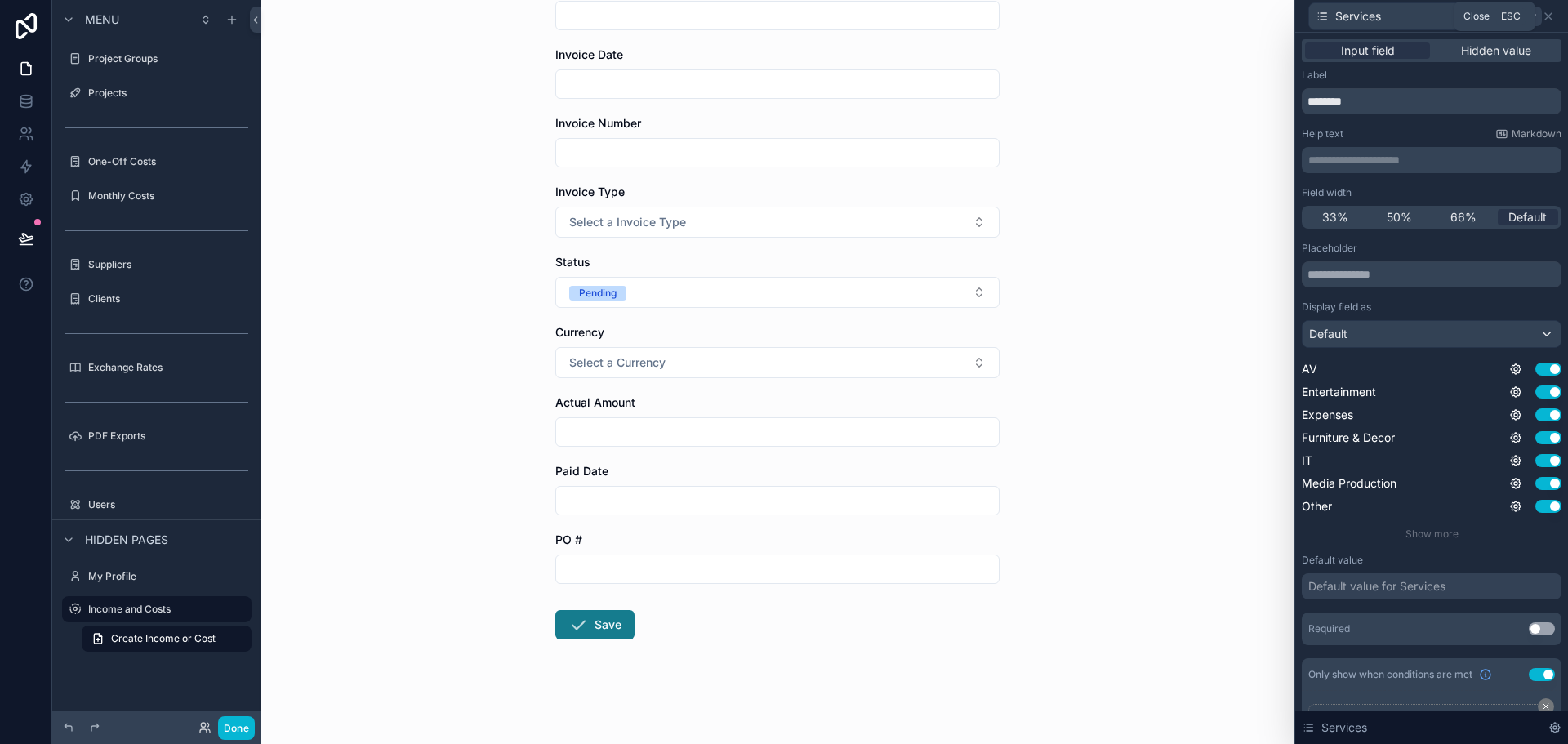
drag, startPoint x: 1547, startPoint y: 13, endPoint x: 1537, endPoint y: 21, distance: 12.8
click at [1547, 13] on icon at bounding box center [1548, 16] width 13 height 13
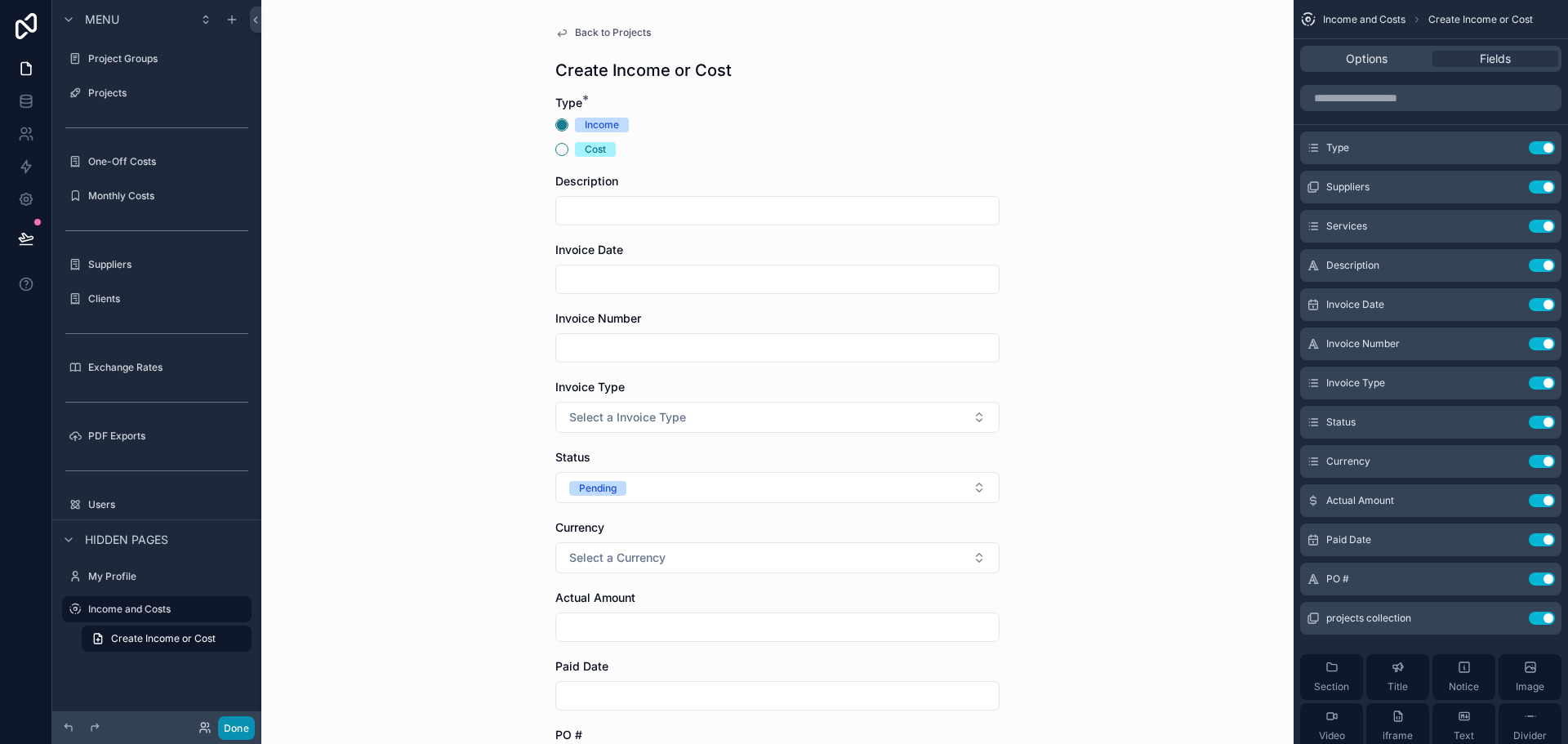
click at [232, 732] on button "Done" at bounding box center [236, 728] width 37 height 23
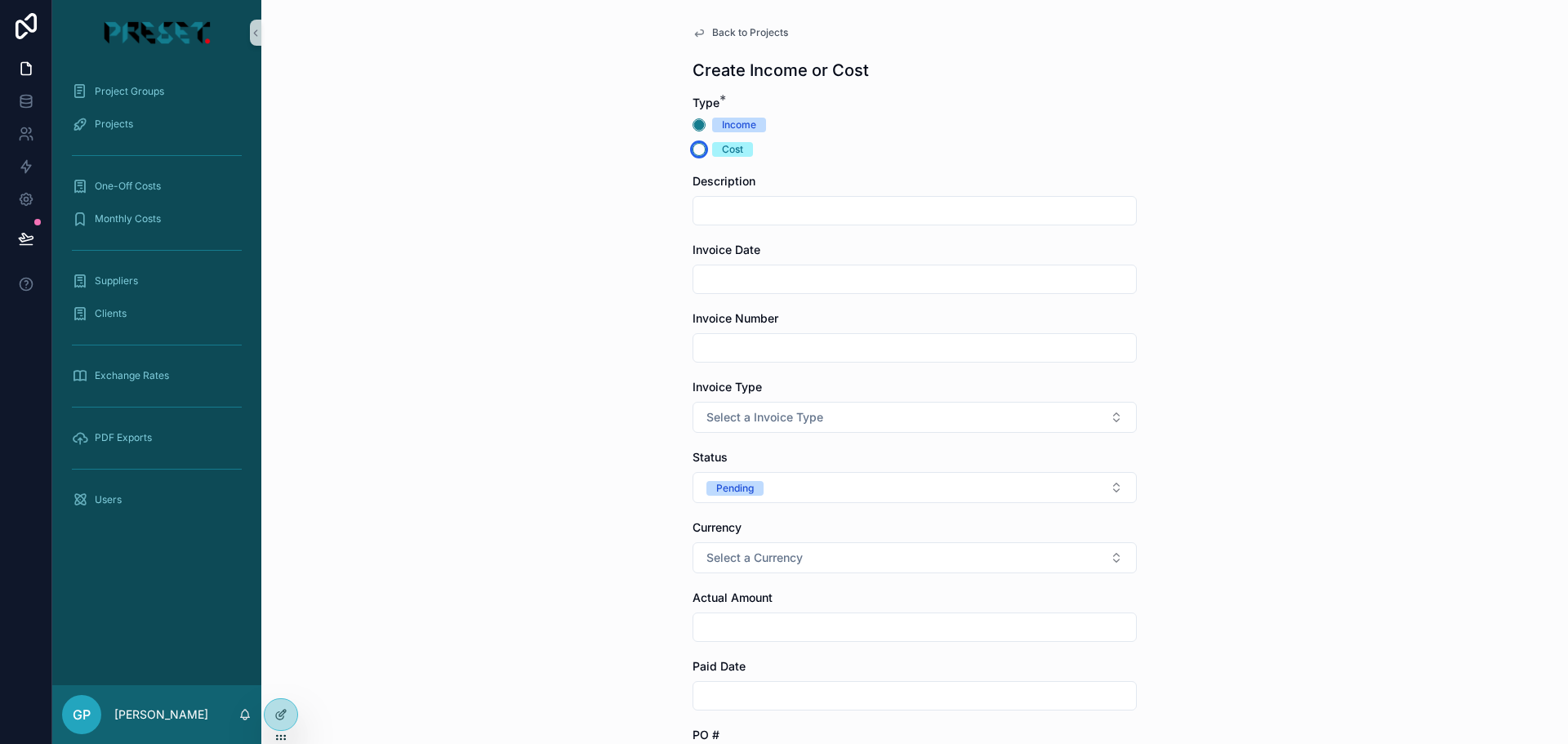
click at [693, 146] on button "Cost" at bounding box center [699, 149] width 13 height 13
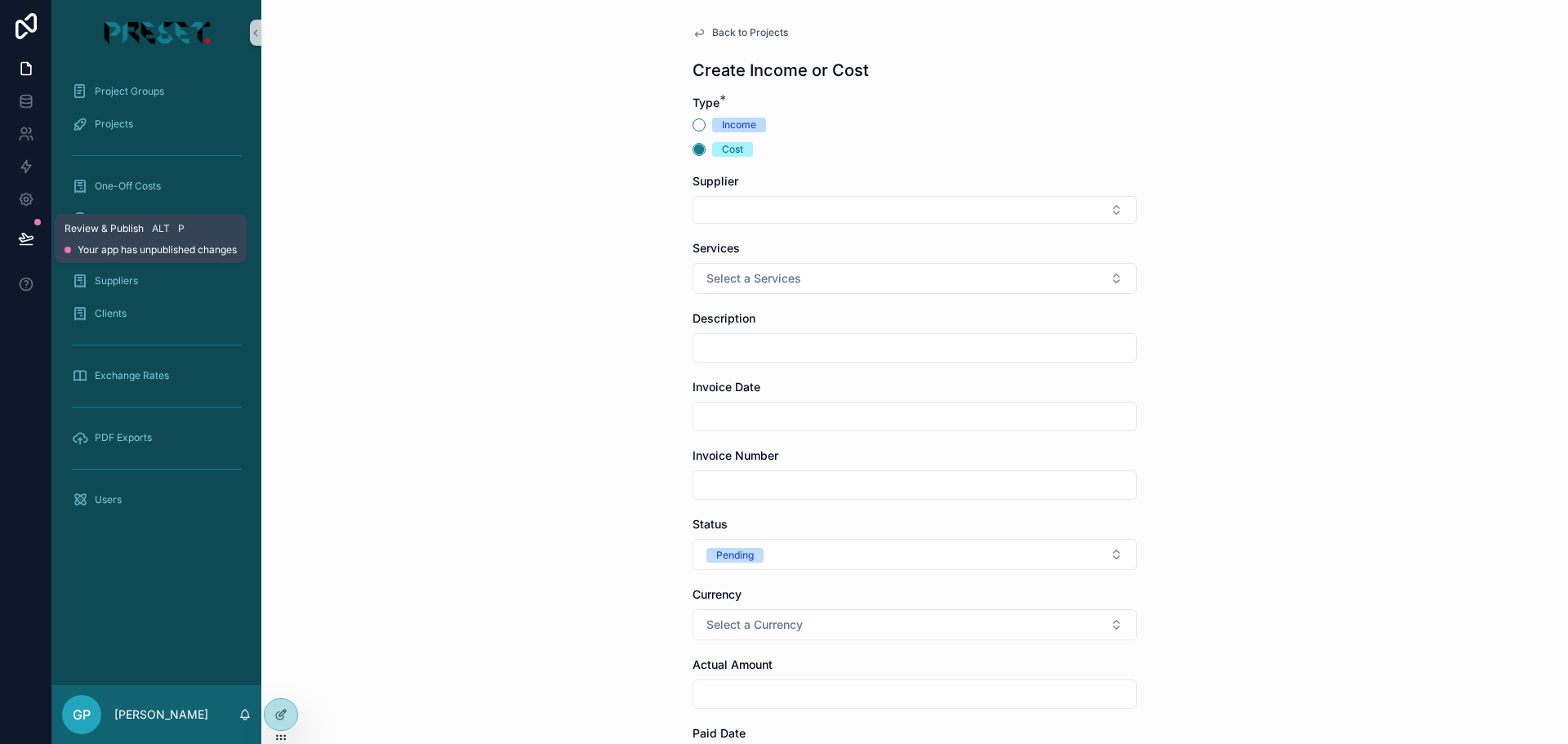
click at [26, 246] on icon at bounding box center [25, 238] width 17 height 17
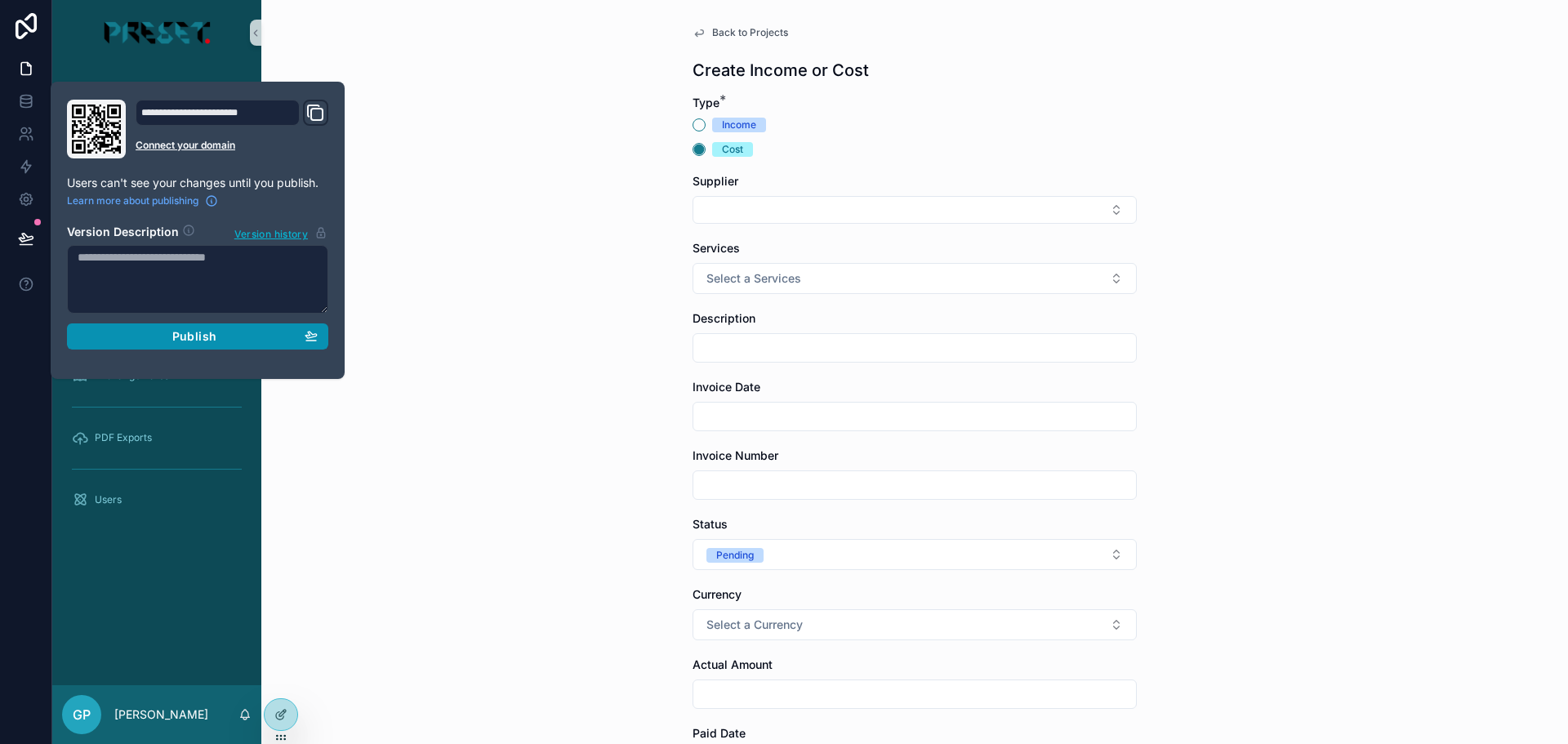
click at [216, 329] on button "Publish" at bounding box center [197, 337] width 261 height 26
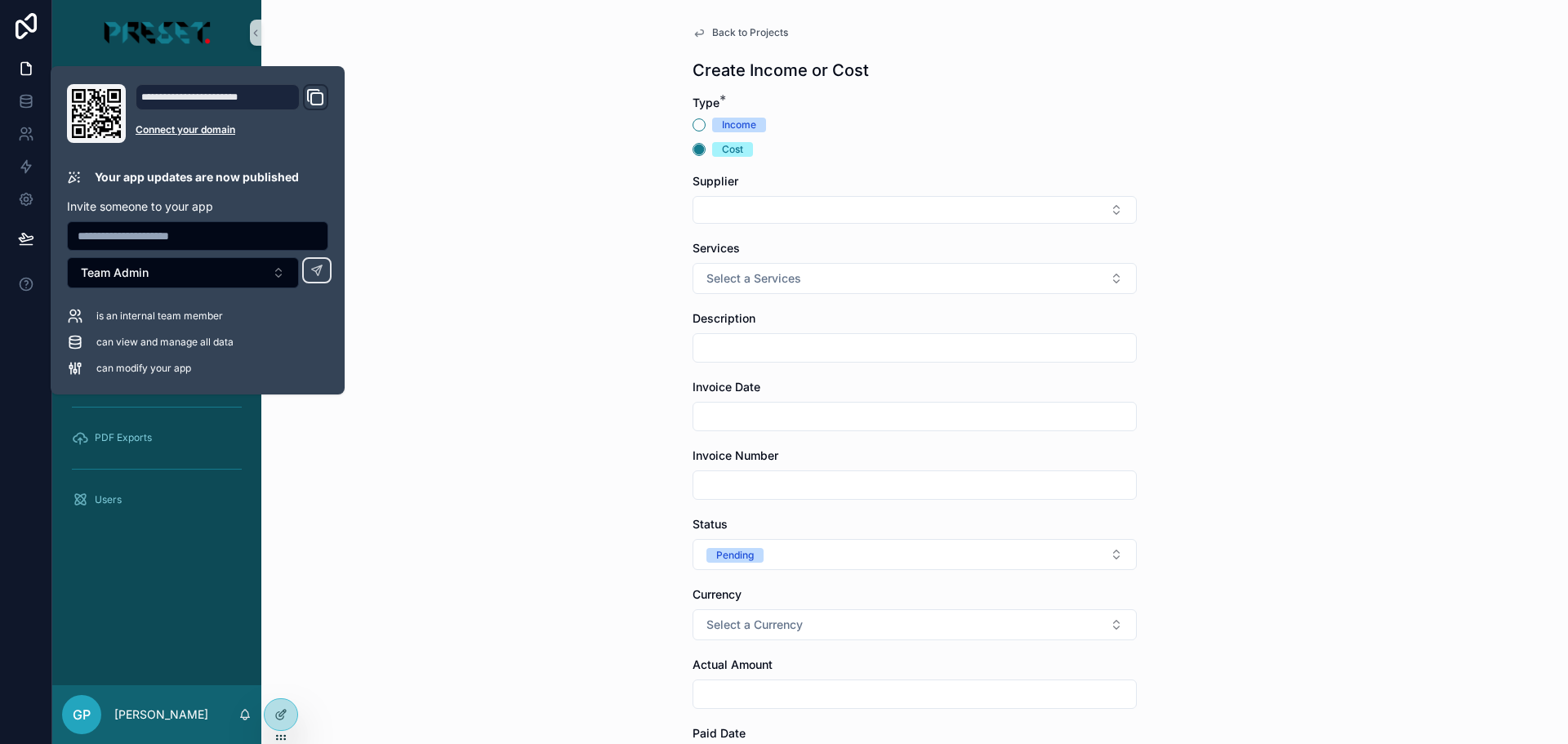
click at [468, 121] on div "Back to Projects Create Income or Cost Type * Income Cost Supplier Services Sel…" at bounding box center [915, 372] width 1307 height 744
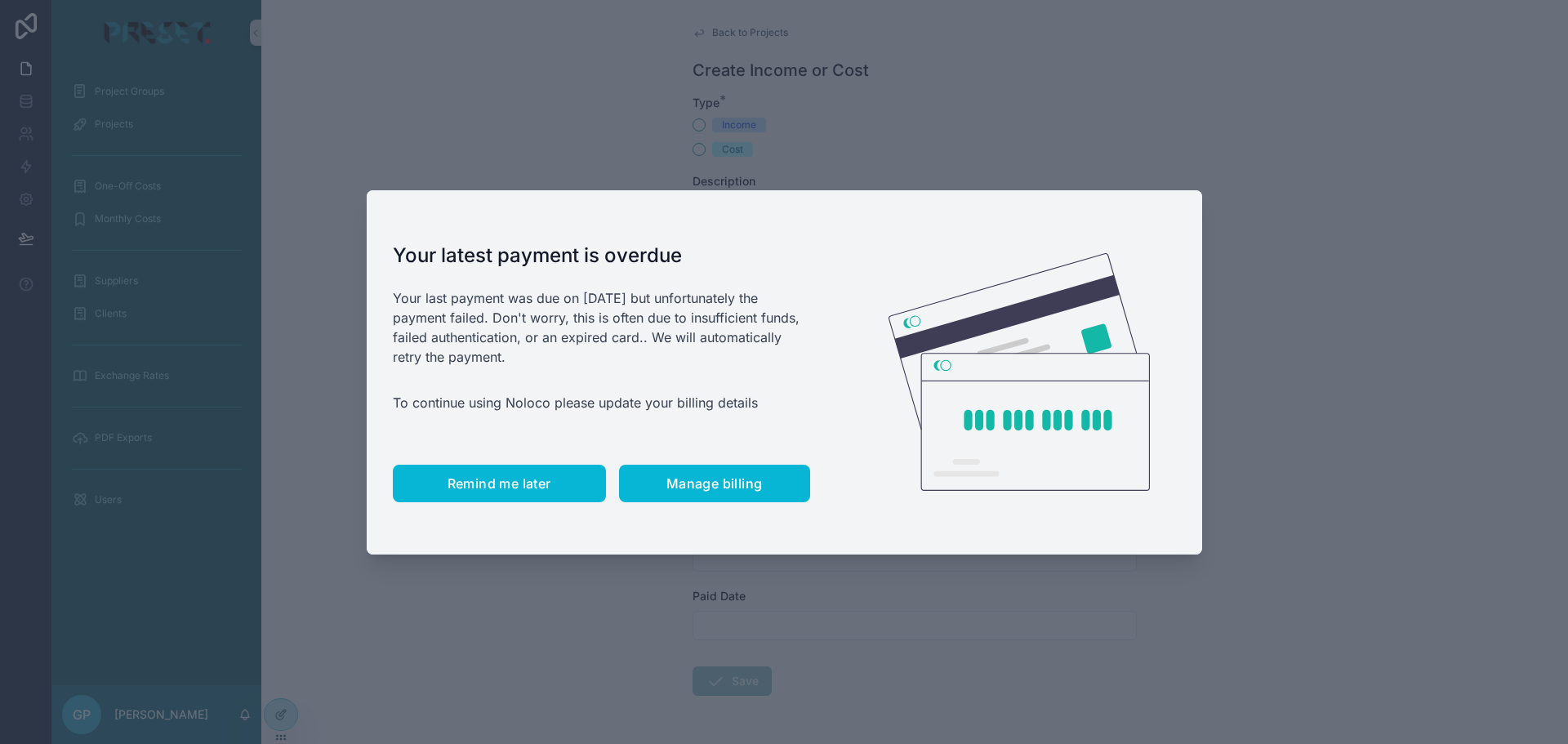
click at [468, 485] on span "Remind me later" at bounding box center [499, 483] width 104 height 17
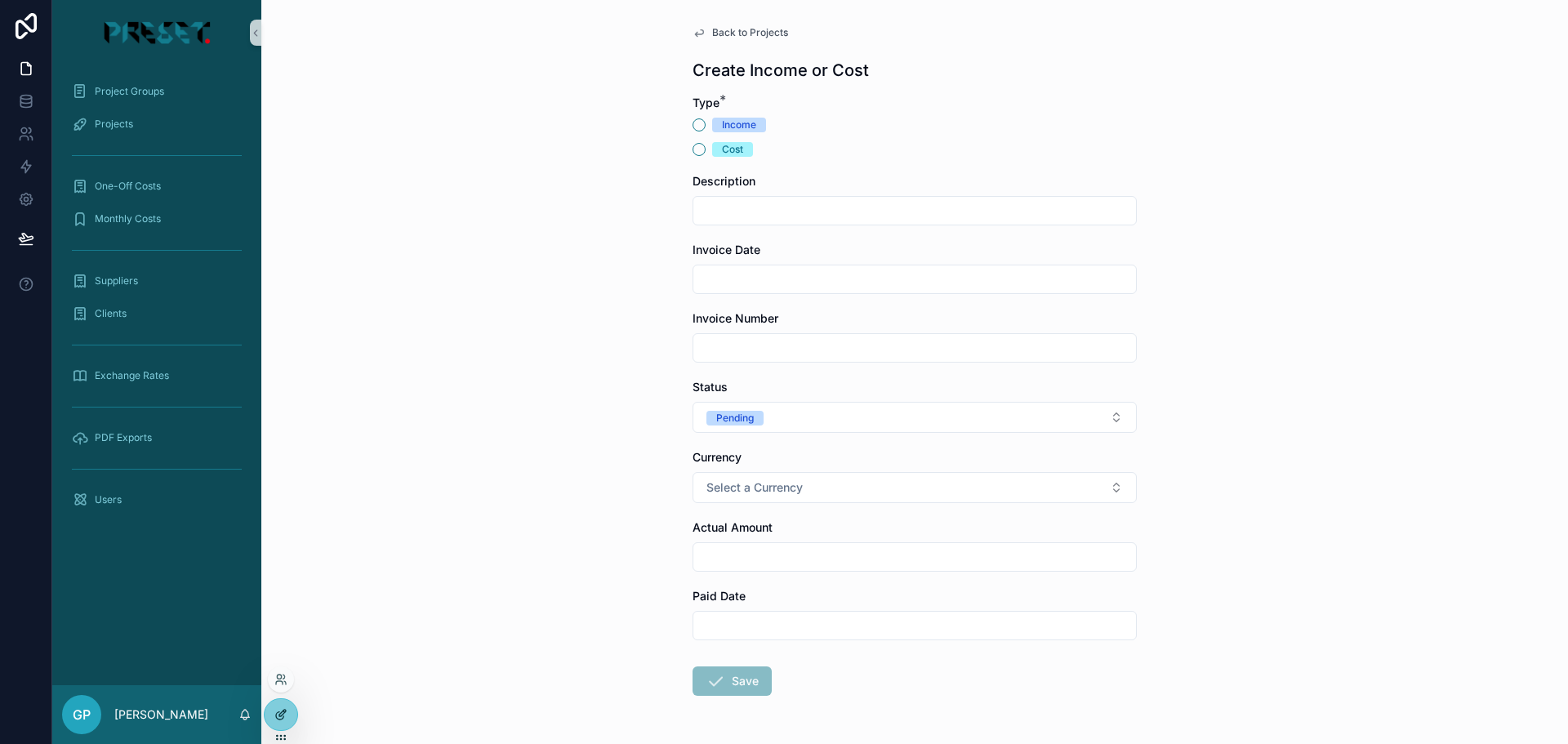
click at [284, 709] on icon at bounding box center [280, 715] width 13 height 13
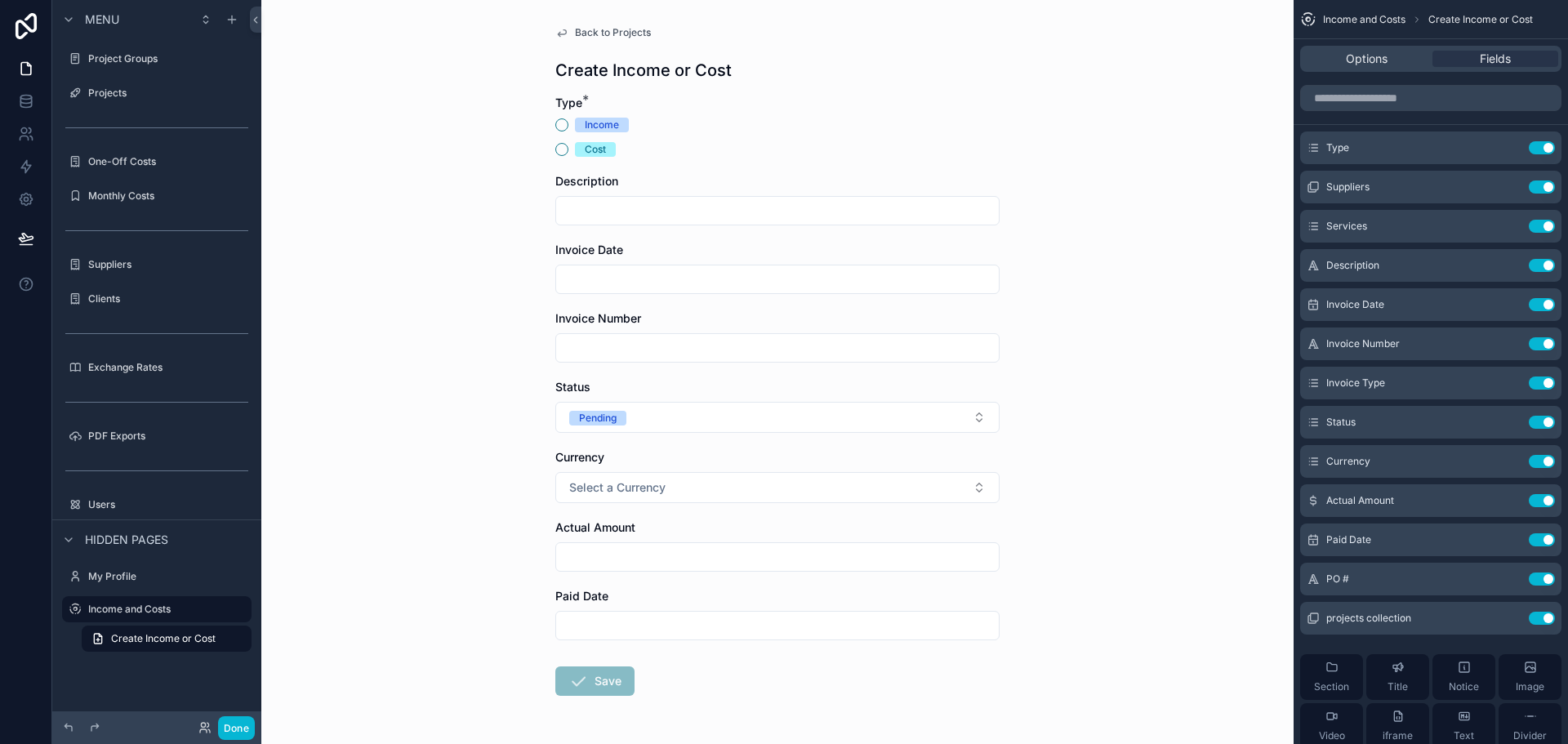
click at [586, 35] on span "Back to Projects" at bounding box center [613, 32] width 76 height 13
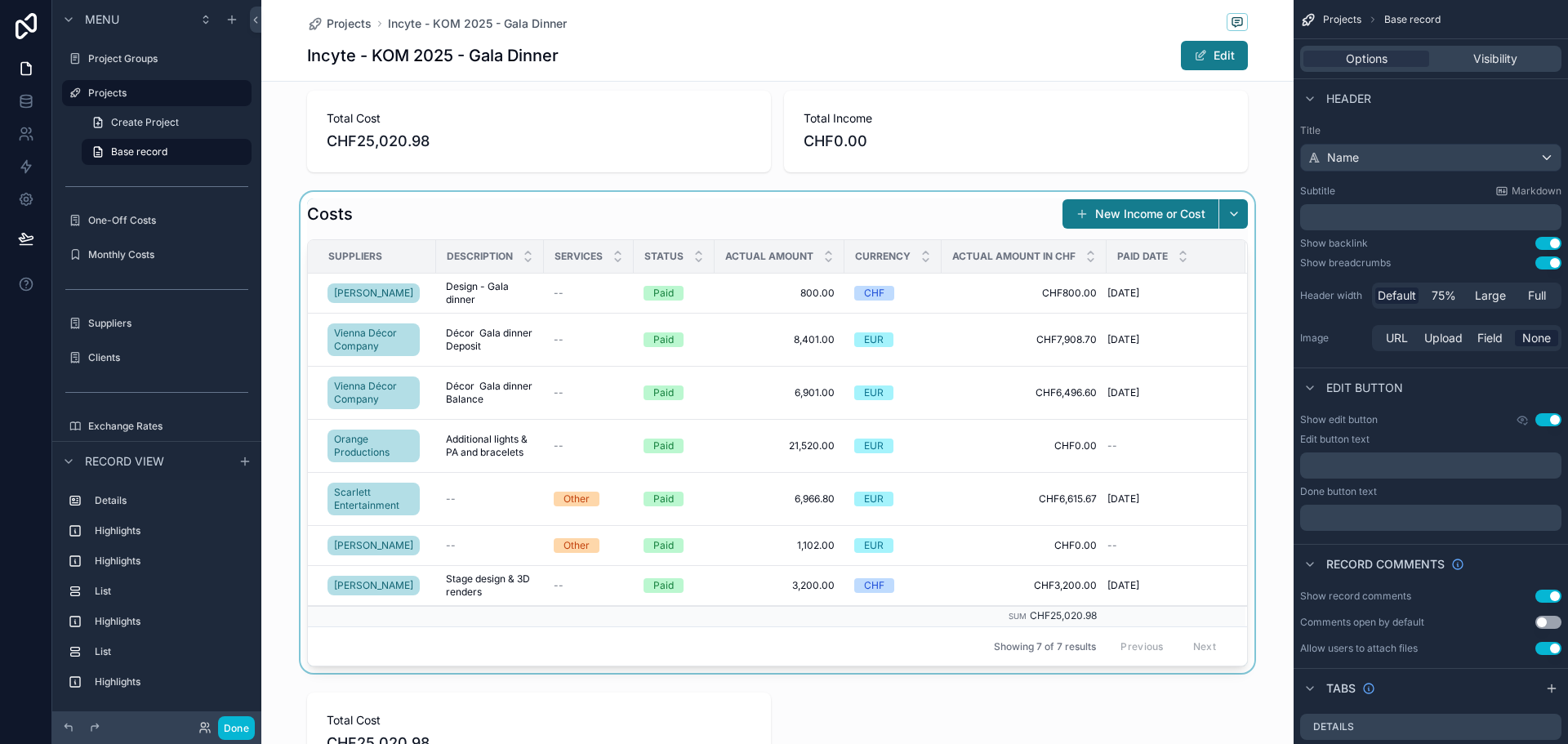
scroll to position [490, 0]
click at [583, 208] on div "scrollable content" at bounding box center [778, 433] width 1032 height 481
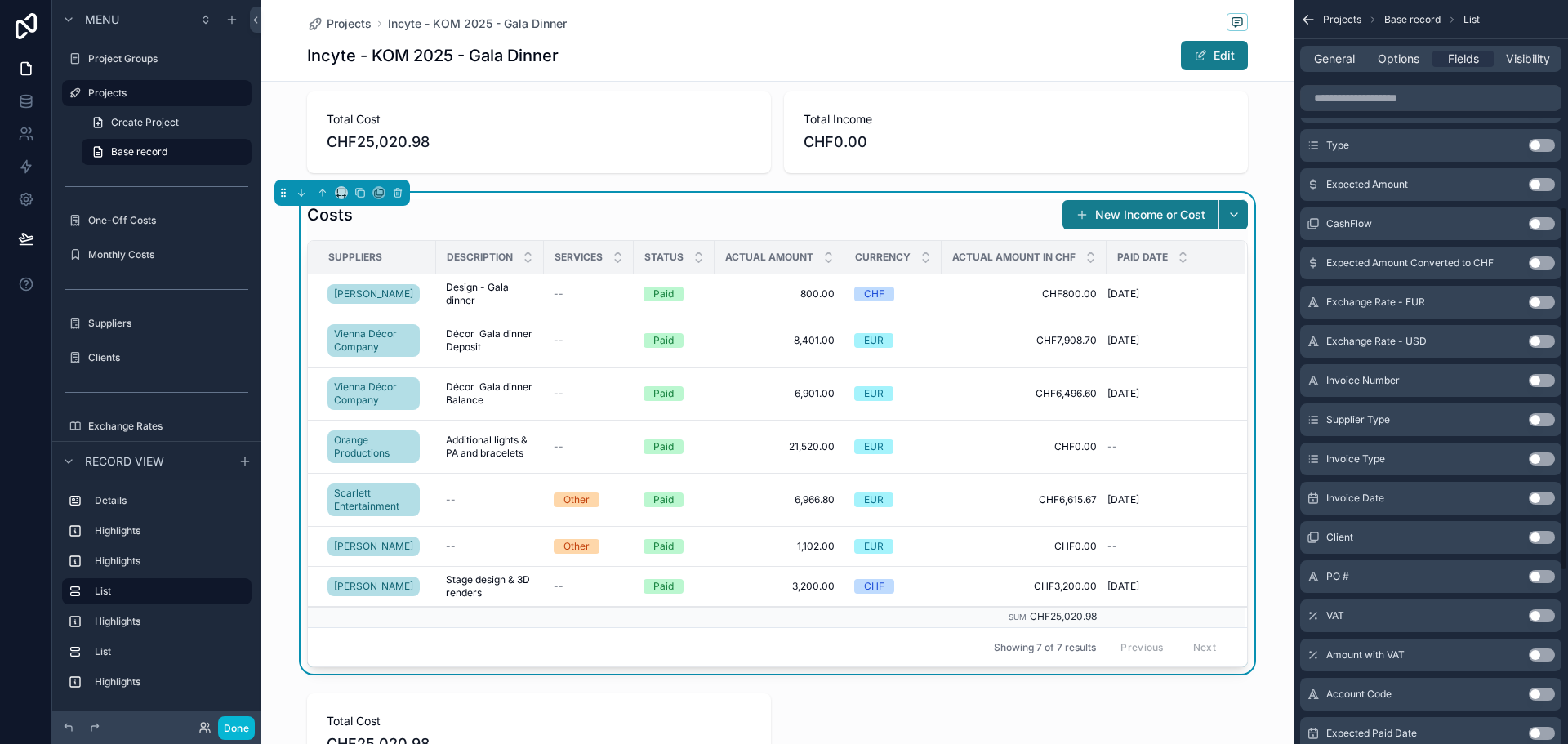
scroll to position [775, 0]
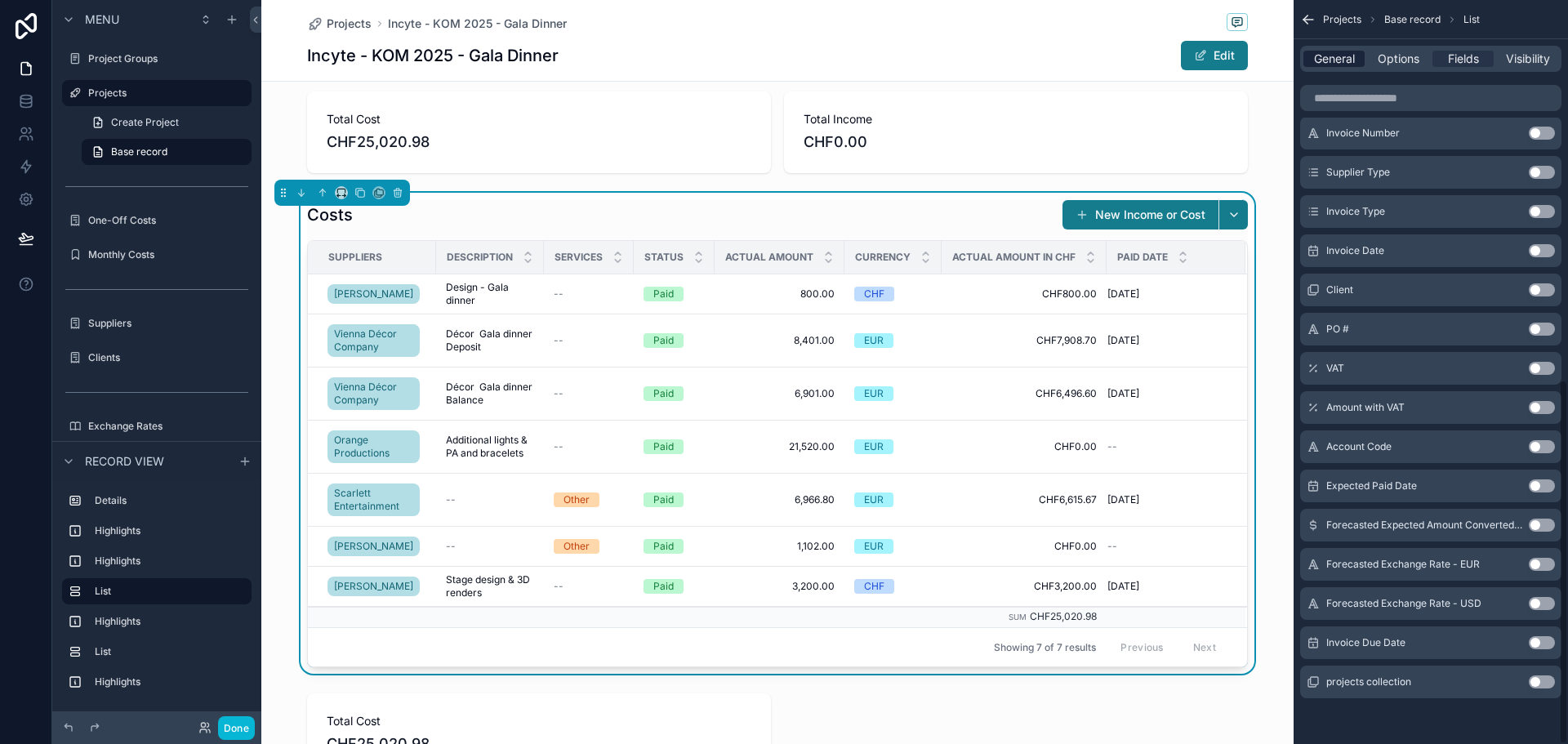
drag, startPoint x: 1341, startPoint y: 58, endPoint x: 1346, endPoint y: 69, distance: 12.1
click at [1340, 58] on span "General" at bounding box center [1335, 58] width 41 height 17
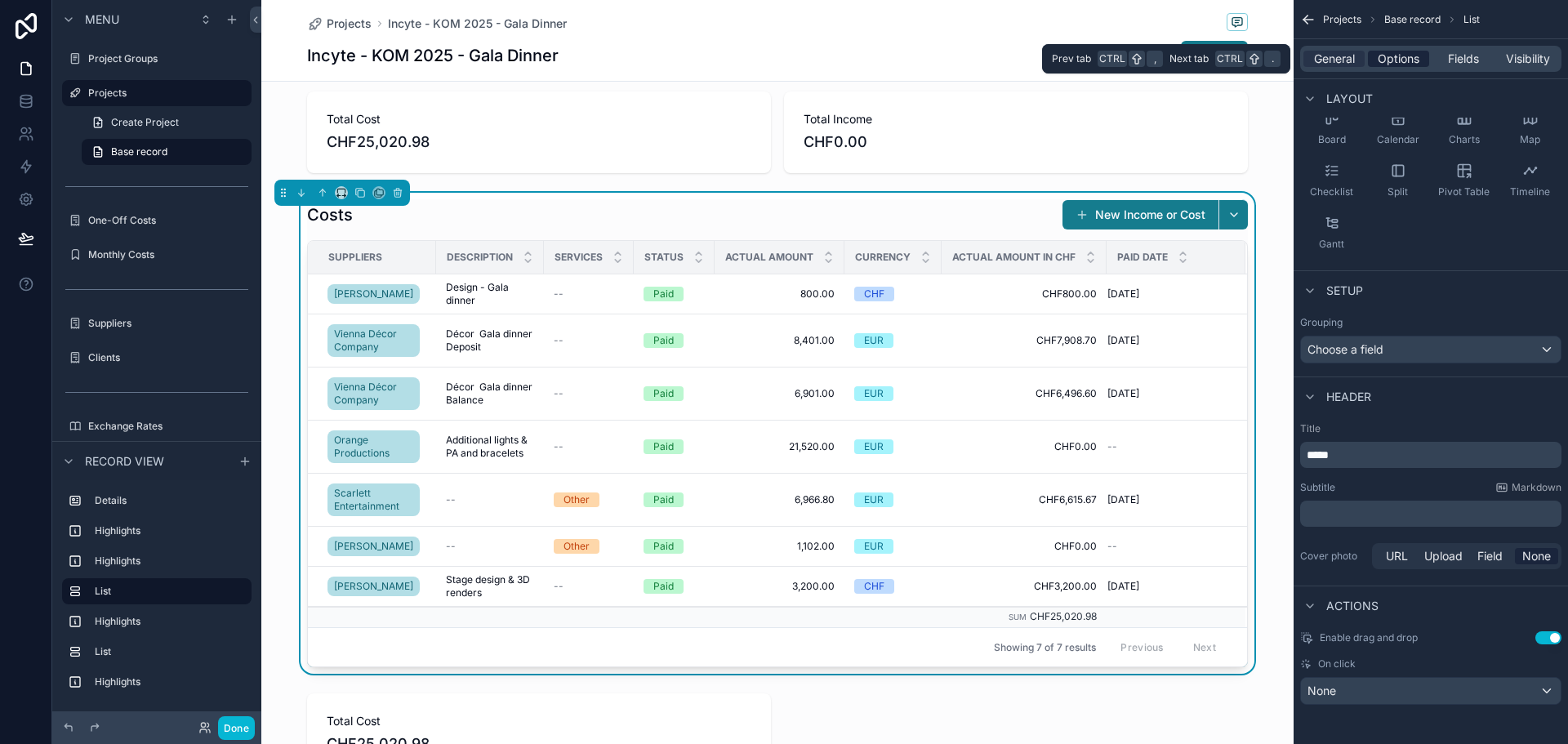
click at [1399, 57] on span "Options" at bounding box center [1399, 58] width 42 height 17
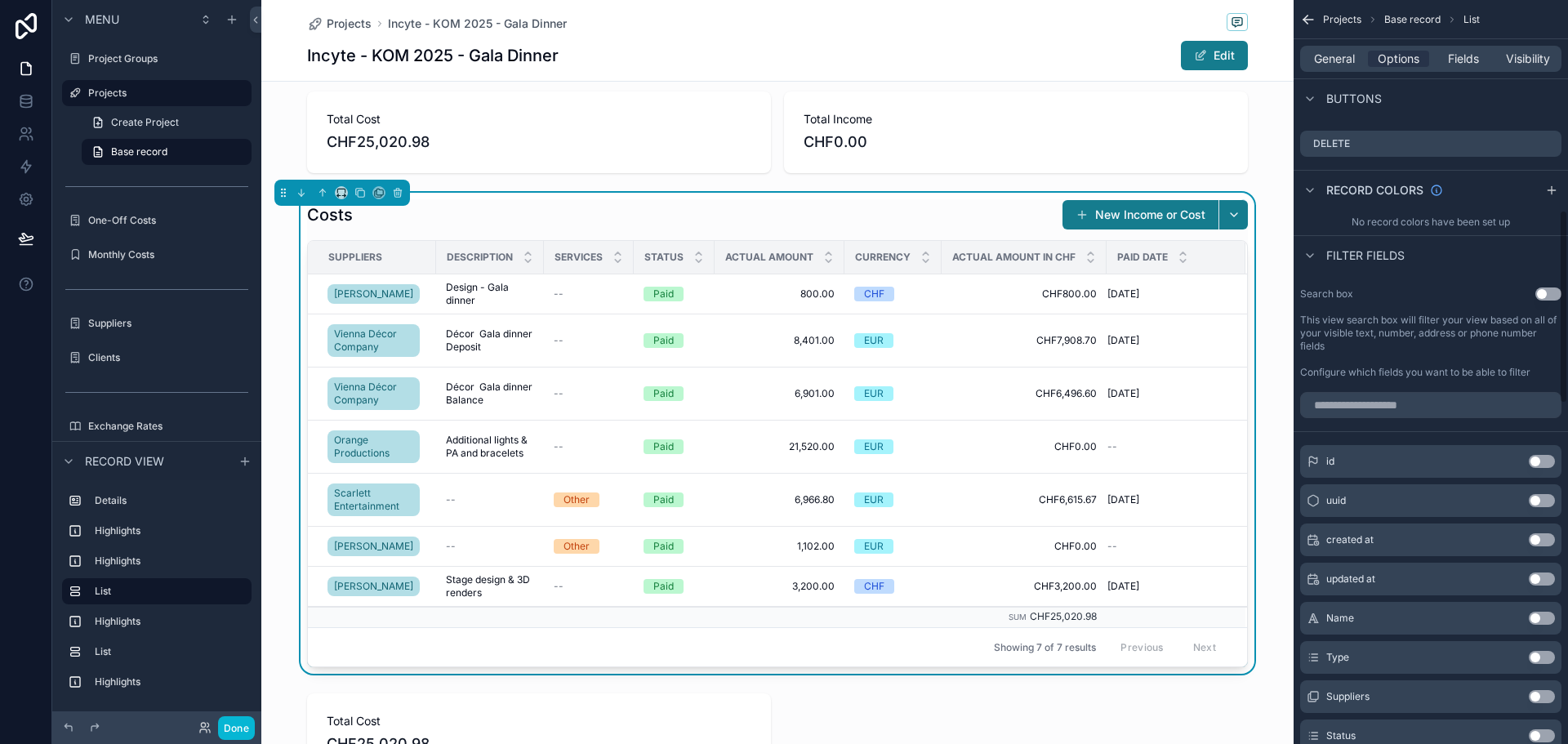
scroll to position [806, 0]
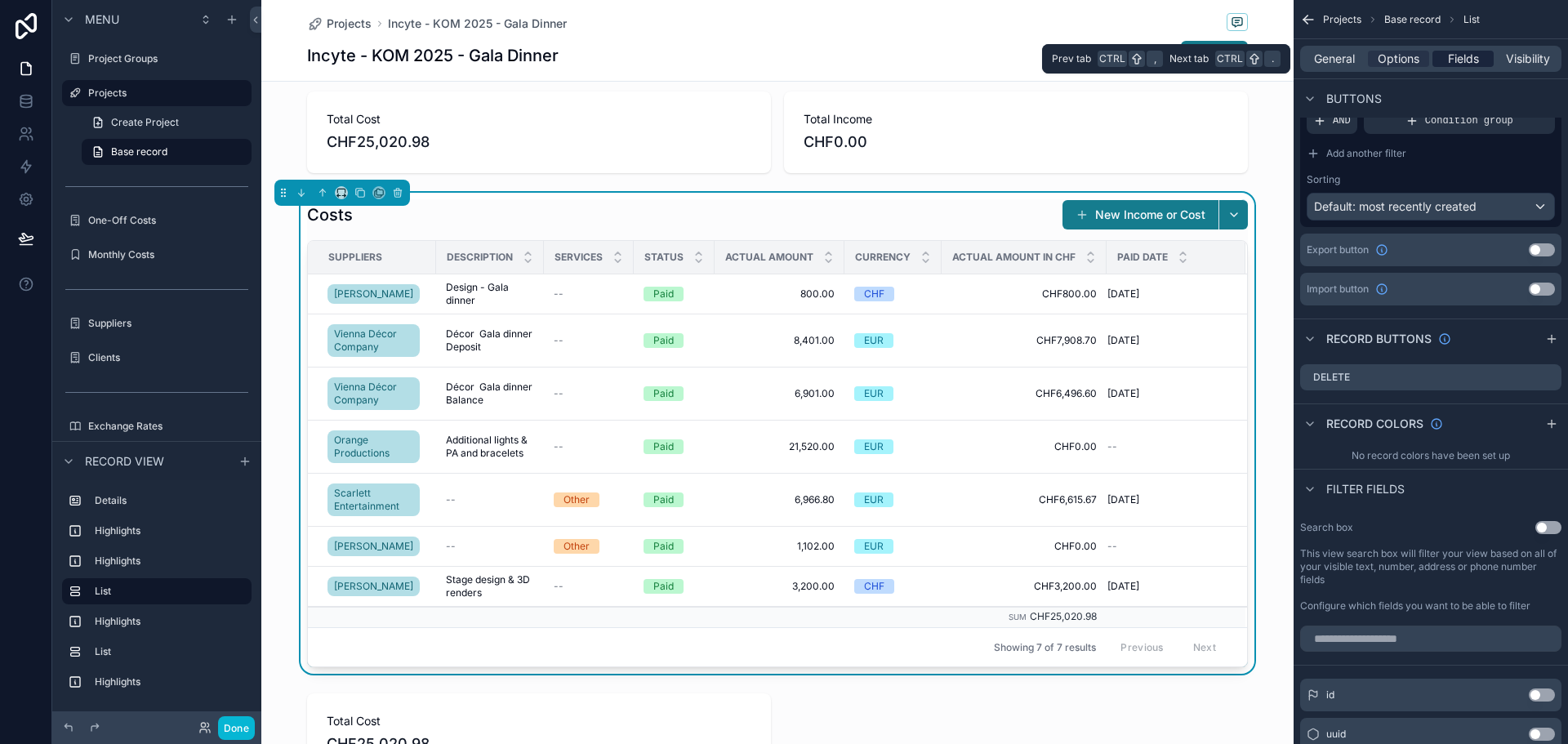
click at [1465, 52] on span "Fields" at bounding box center [1464, 58] width 31 height 17
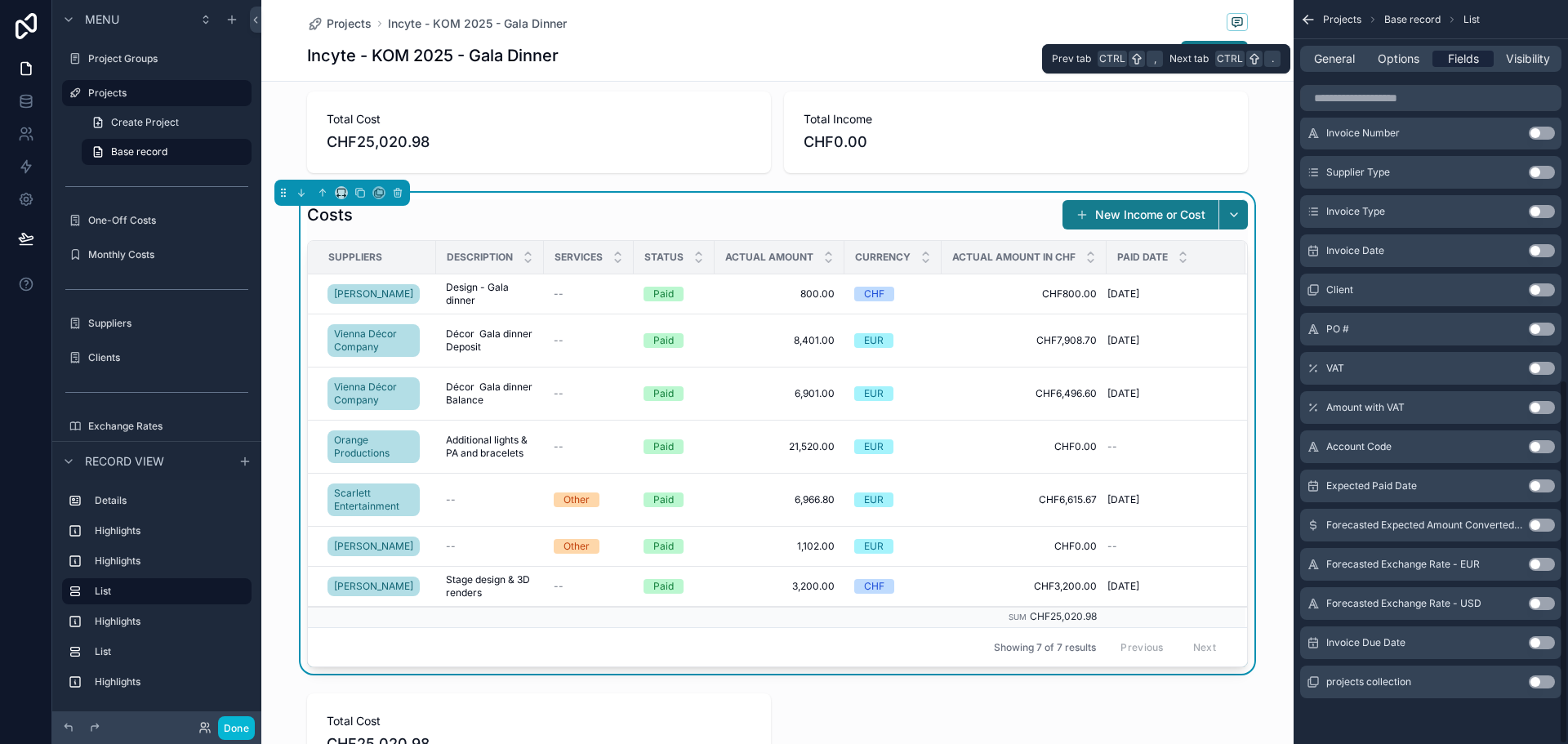
scroll to position [775, 0]
click at [1340, 58] on span "General" at bounding box center [1335, 58] width 41 height 17
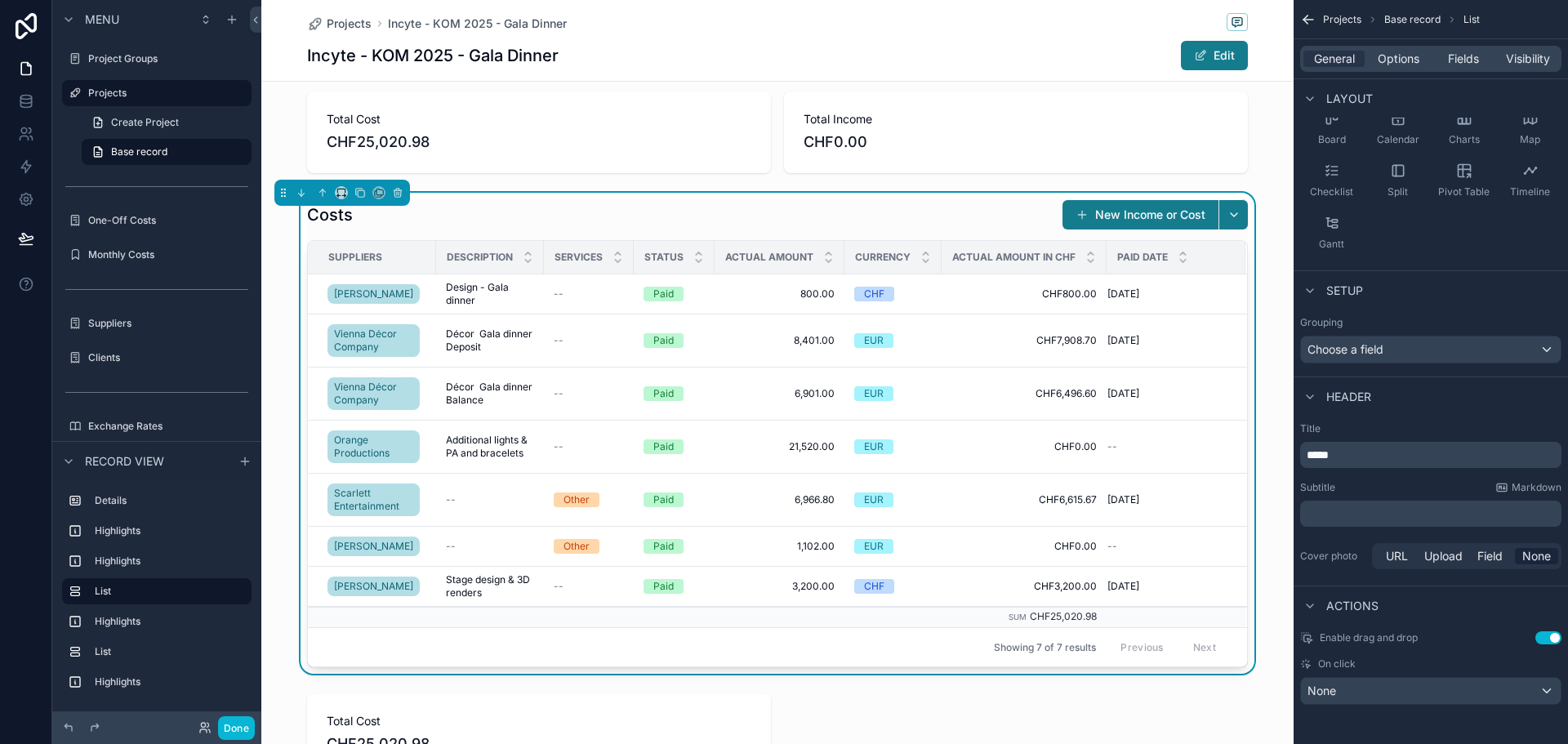
click at [985, 212] on div "Costs New Income or Cost" at bounding box center [778, 215] width 941 height 31
click at [984, 294] on span "CHF800.00" at bounding box center [1025, 294] width 146 height 13
click at [1337, 352] on div "Choose a field" at bounding box center [1431, 349] width 260 height 26
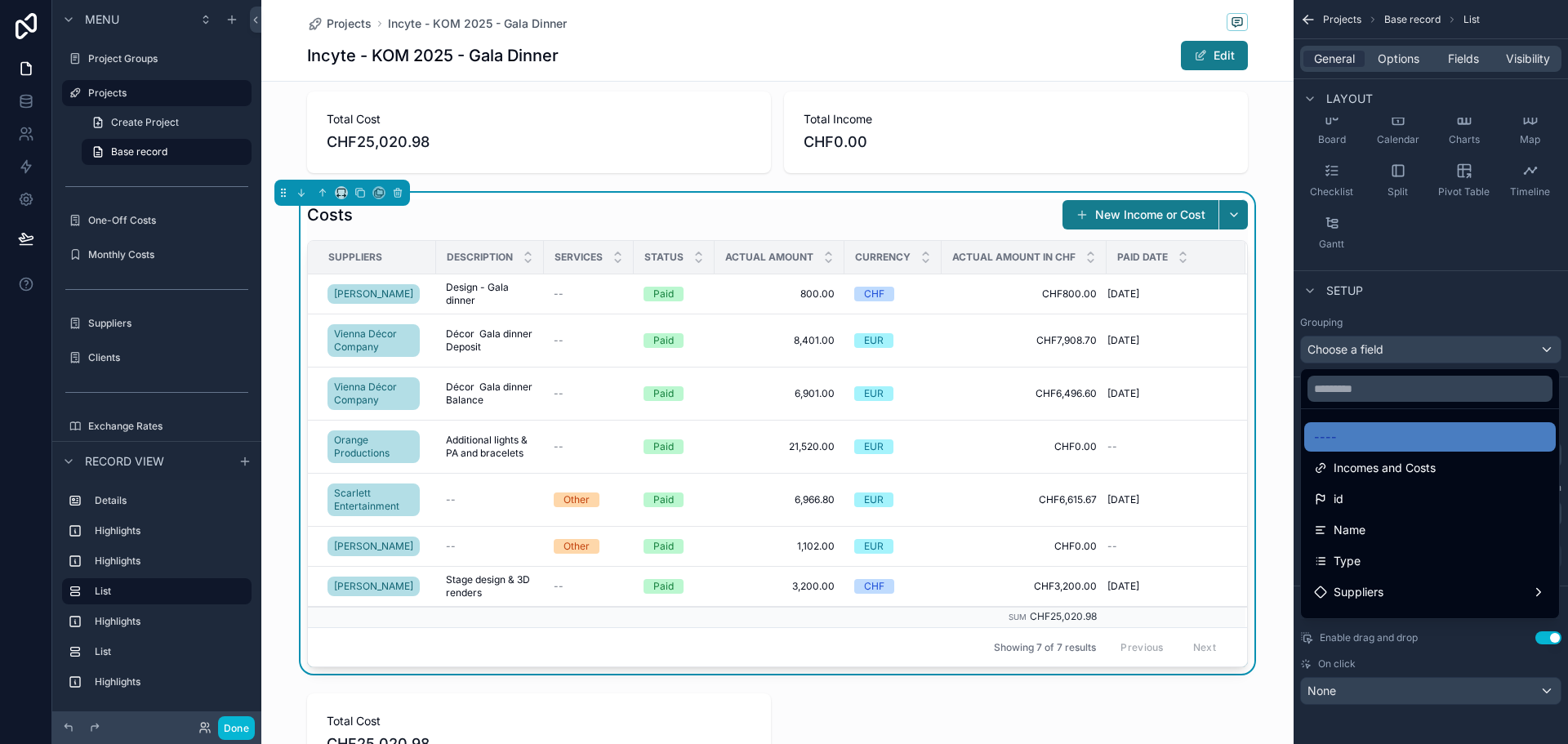
click at [1337, 352] on div "scrollable content" at bounding box center [784, 372] width 1568 height 744
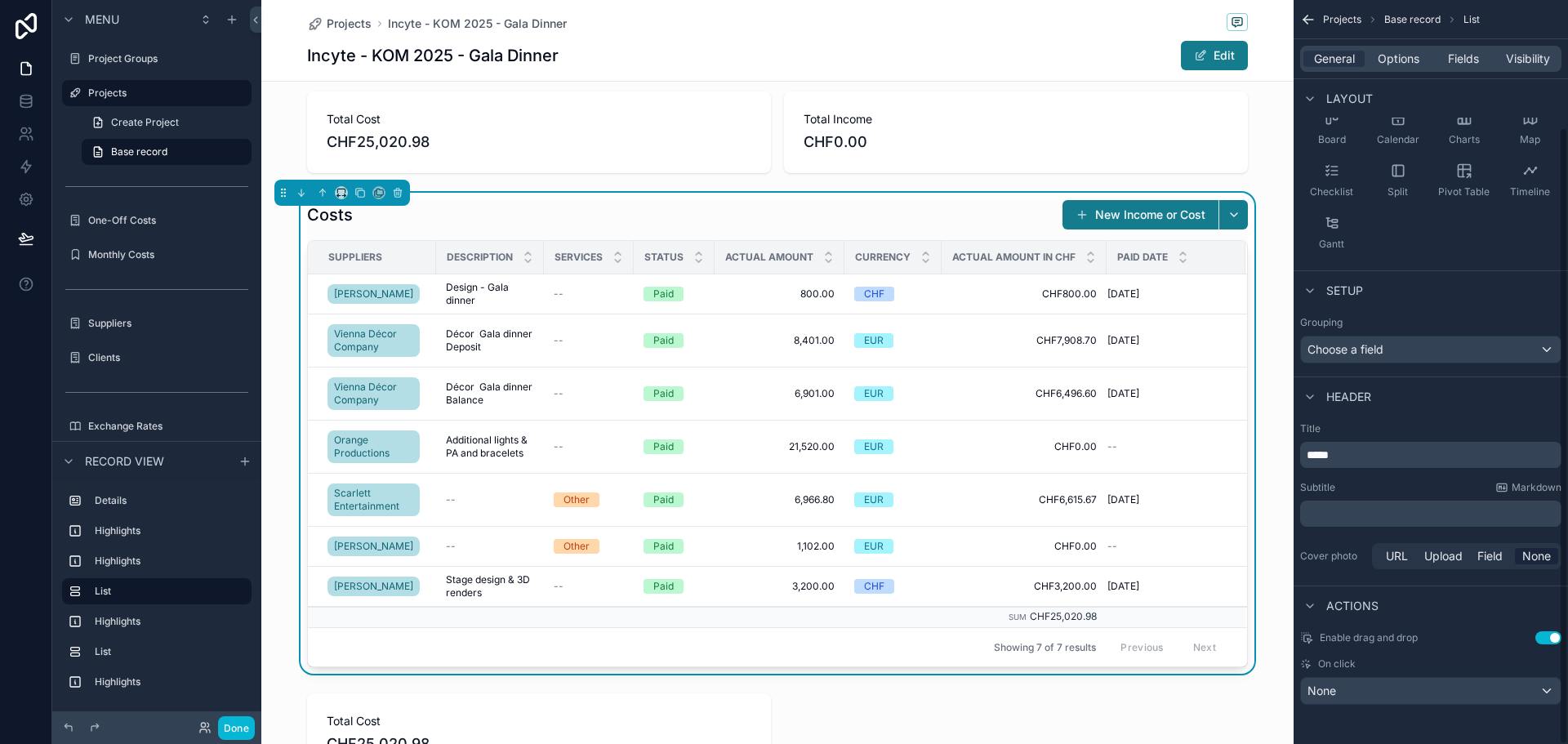
click at [1432, 309] on div "Grouping Choose a field" at bounding box center [1431, 339] width 274 height 60
click at [1378, 57] on span "Options" at bounding box center [1399, 58] width 42 height 17
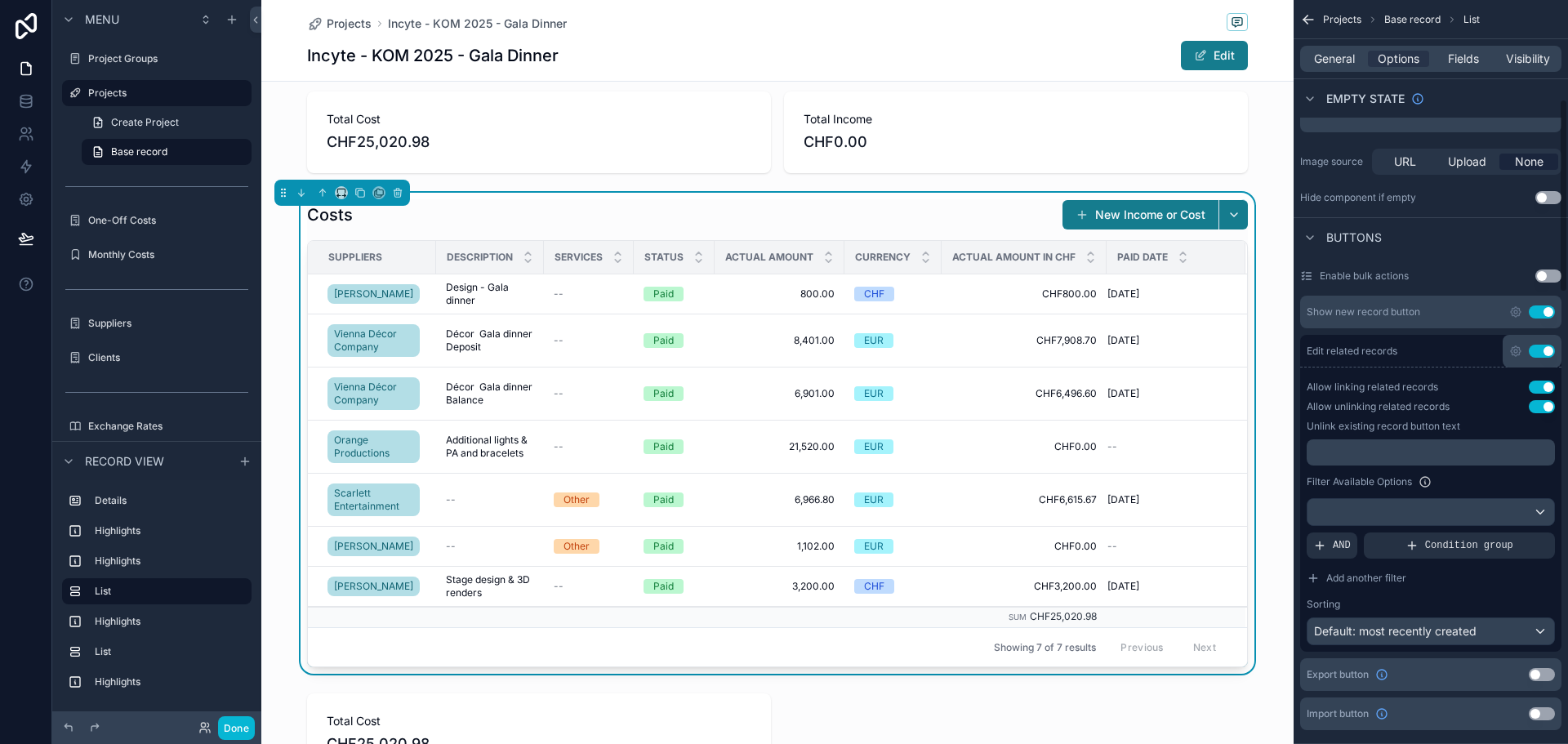
scroll to position [408, 0]
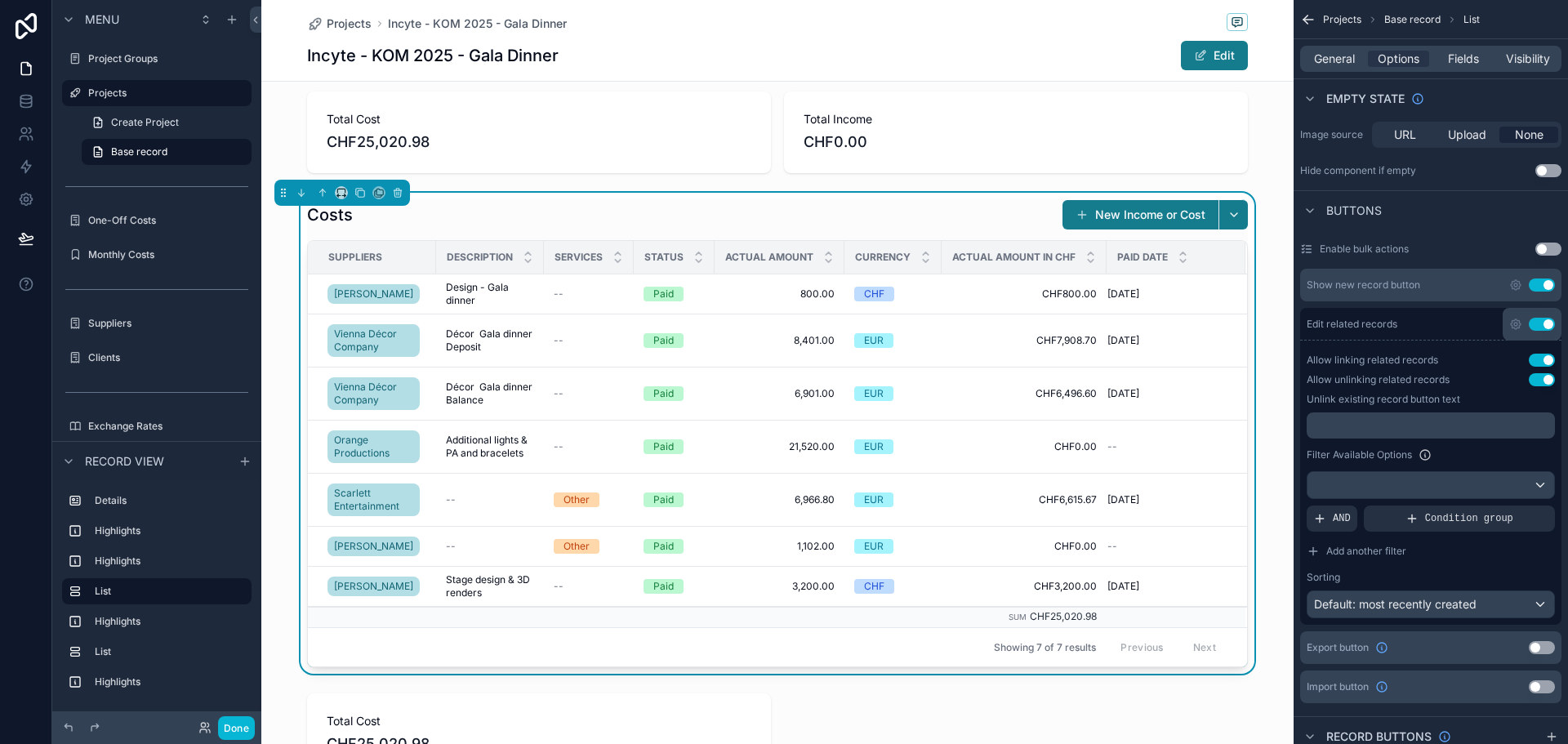
click at [1542, 319] on button "Use setting" at bounding box center [1542, 324] width 26 height 13
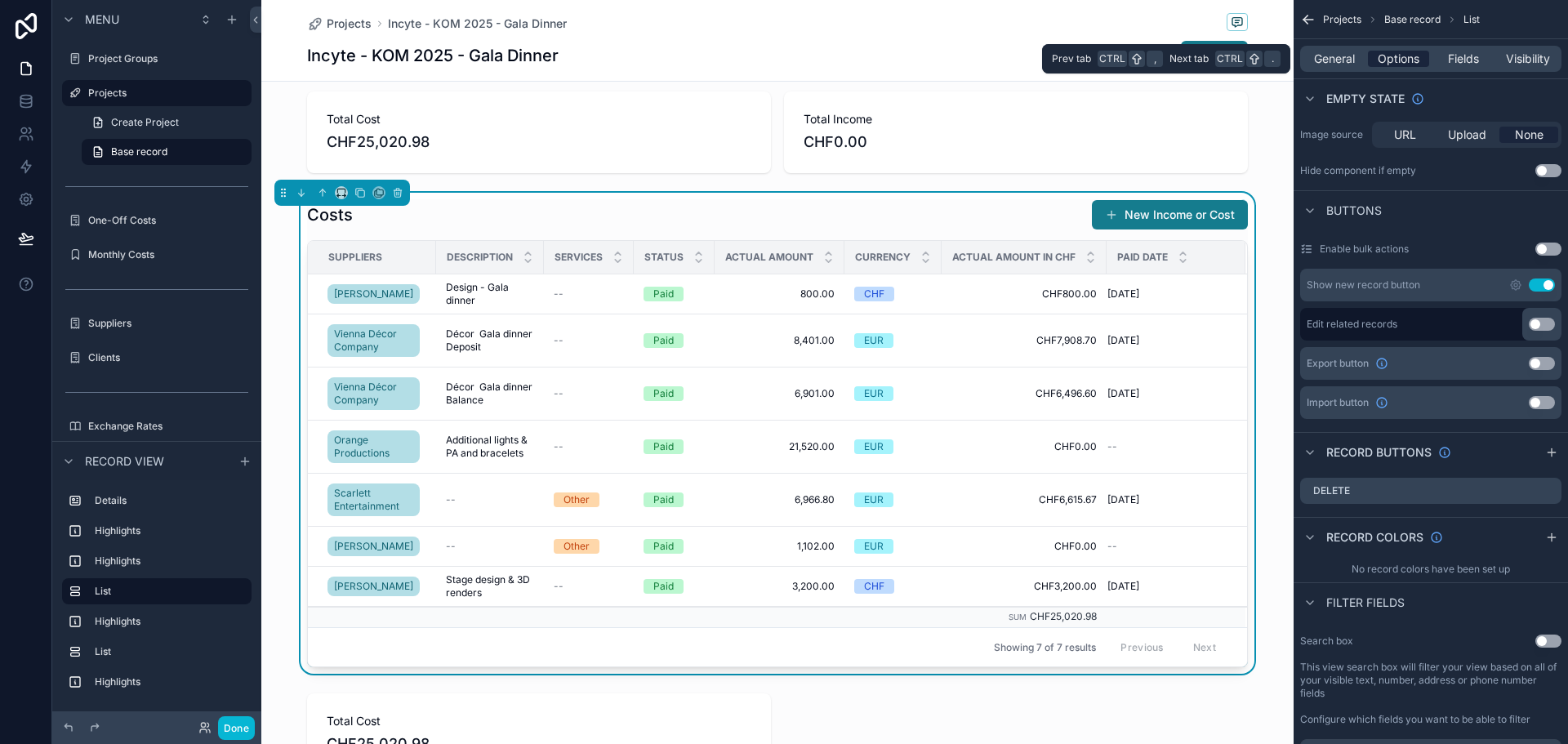
click at [1386, 60] on span "Options" at bounding box center [1399, 58] width 42 height 17
click at [1345, 57] on span "General" at bounding box center [1335, 58] width 41 height 17
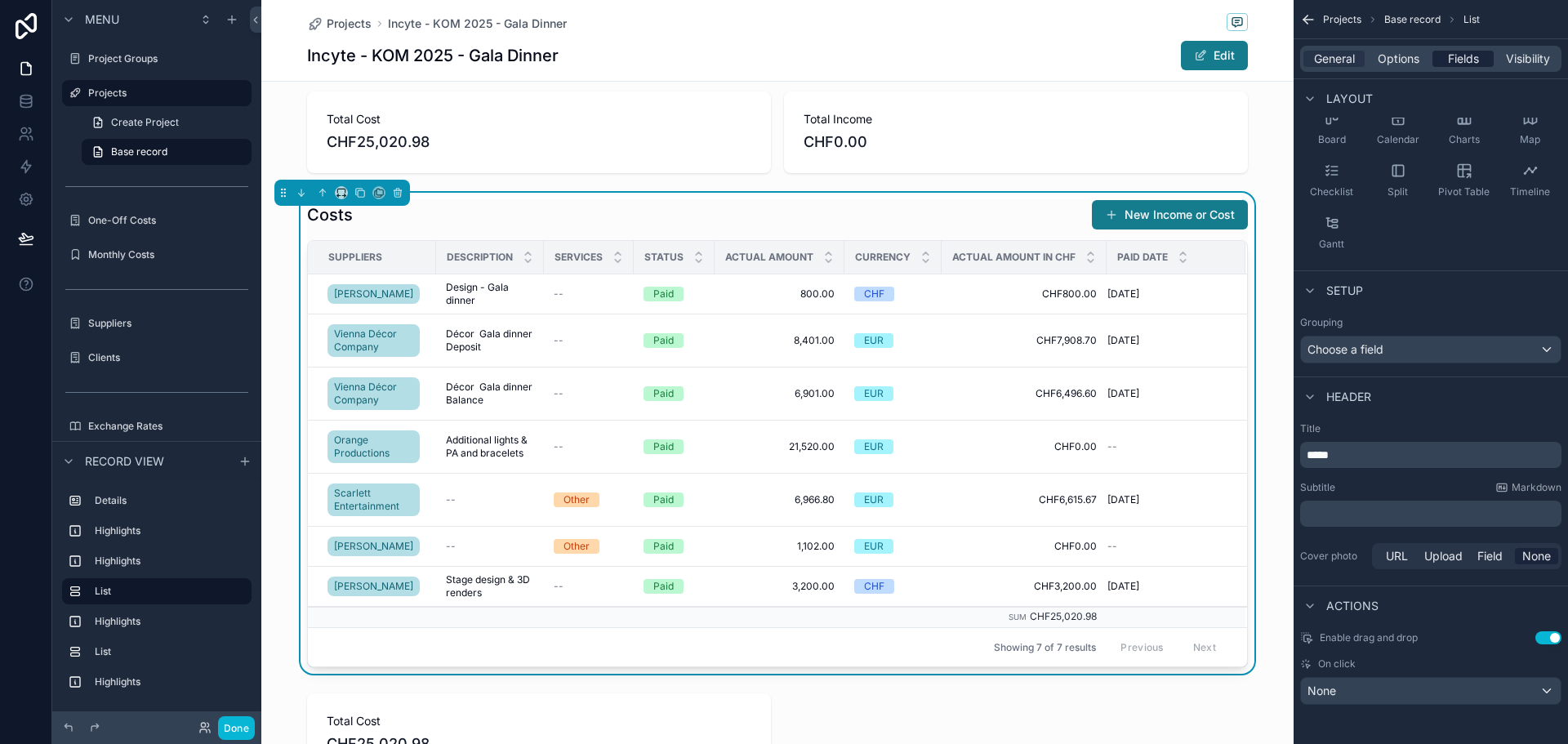
click at [1466, 64] on span "Fields" at bounding box center [1464, 58] width 31 height 17
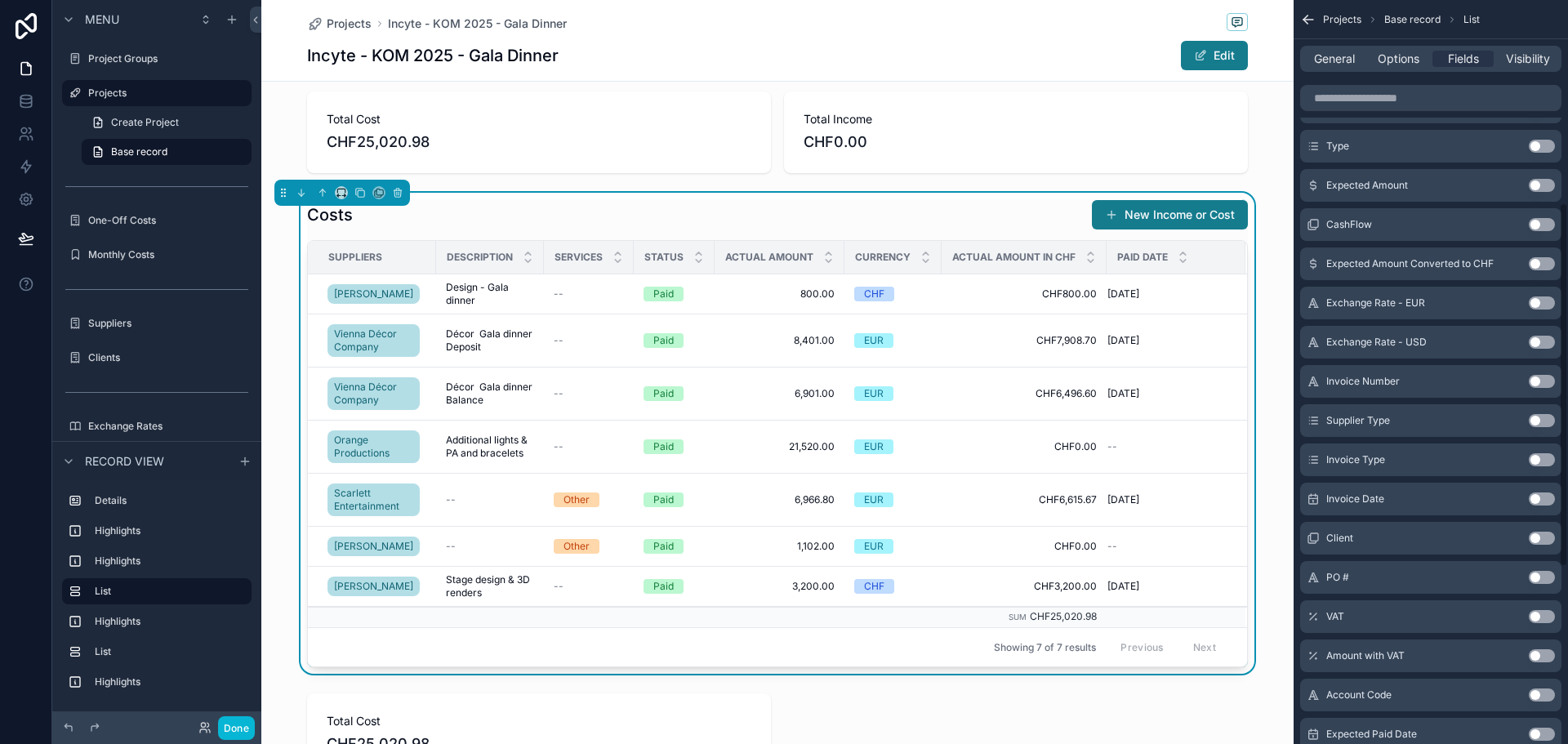
scroll to position [775, 0]
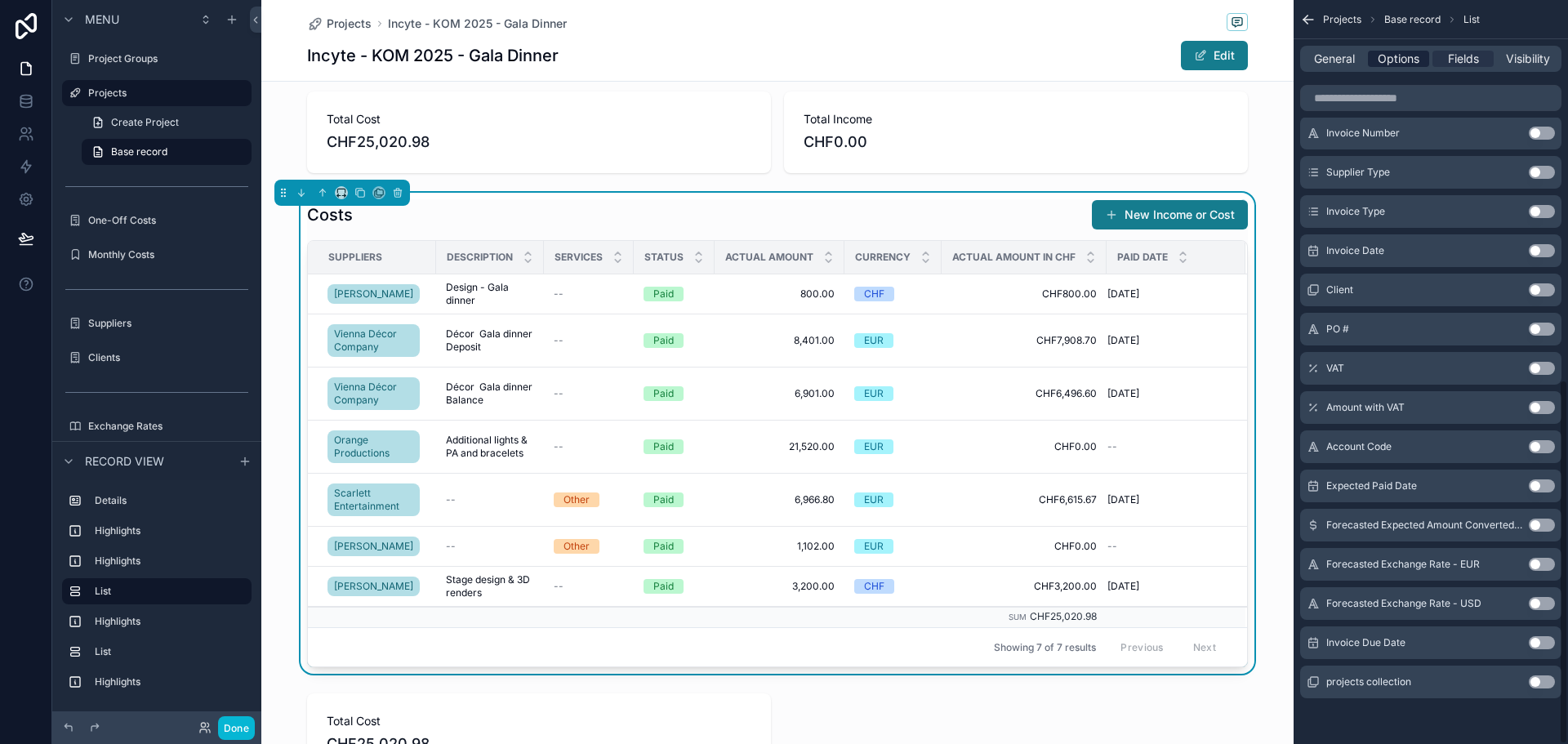
click at [1402, 64] on span "Options" at bounding box center [1399, 58] width 42 height 17
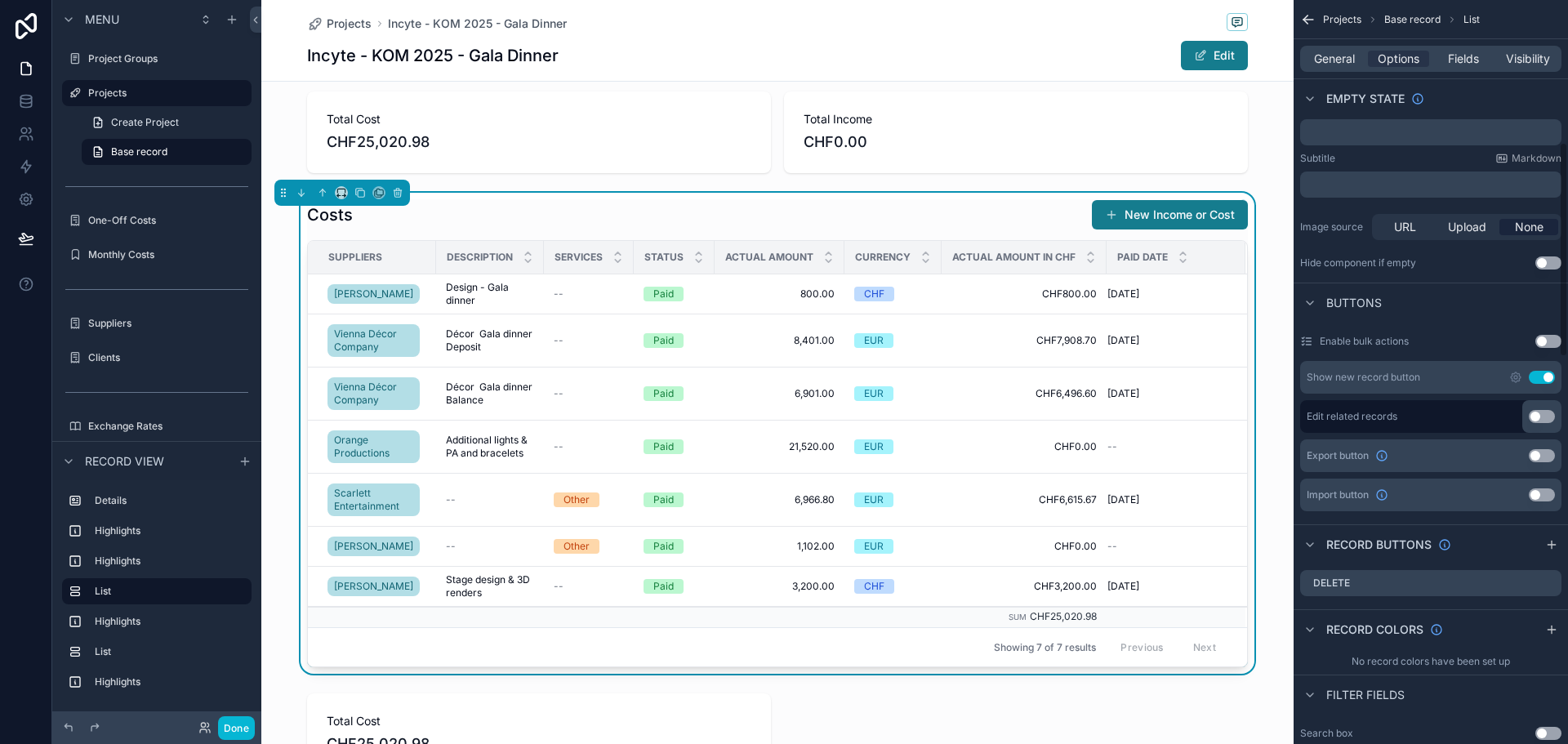
scroll to position [522, 0]
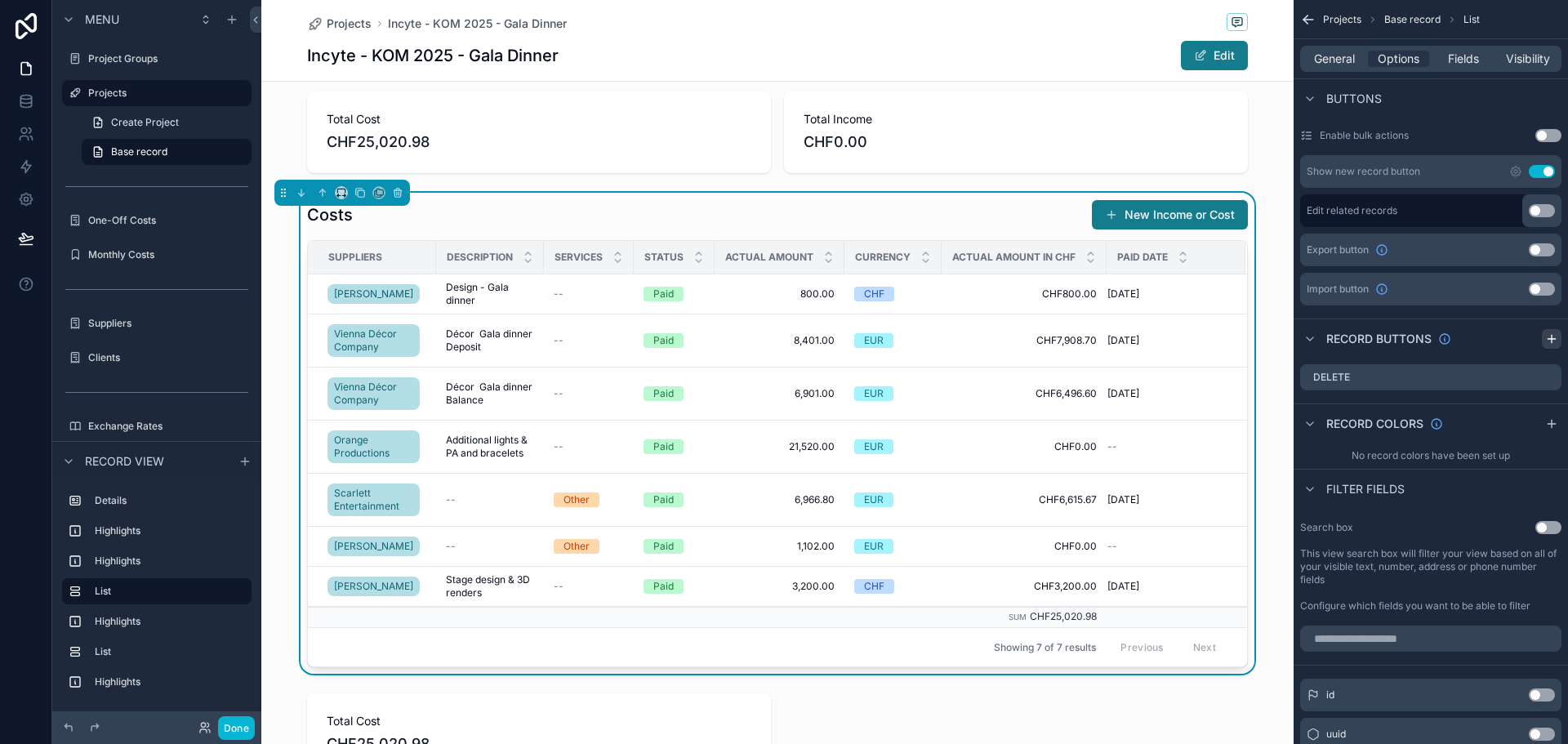
click at [1550, 340] on icon "scrollable content" at bounding box center [1551, 338] width 13 height 13
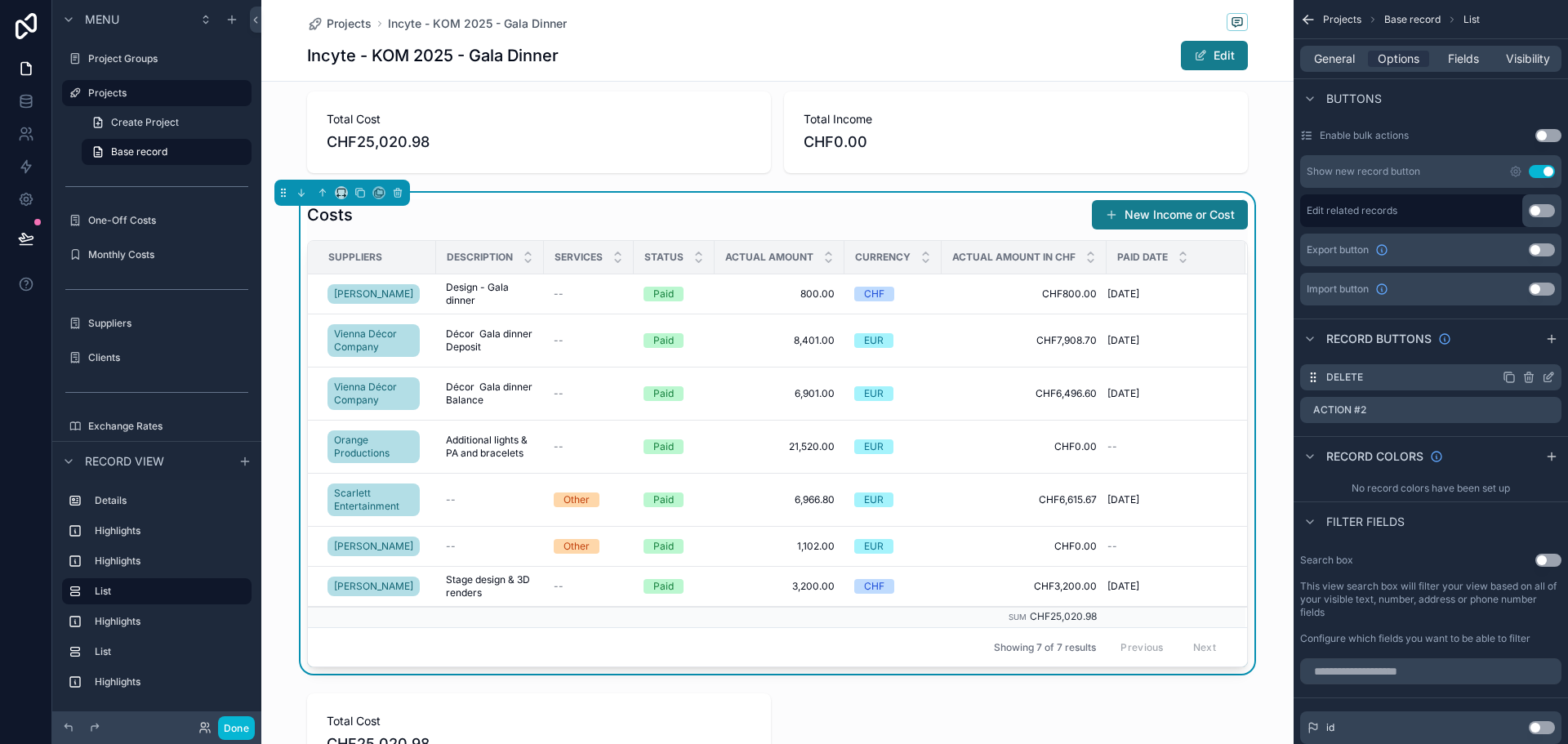
click at [1552, 377] on icon "scrollable content" at bounding box center [1548, 376] width 13 height 13
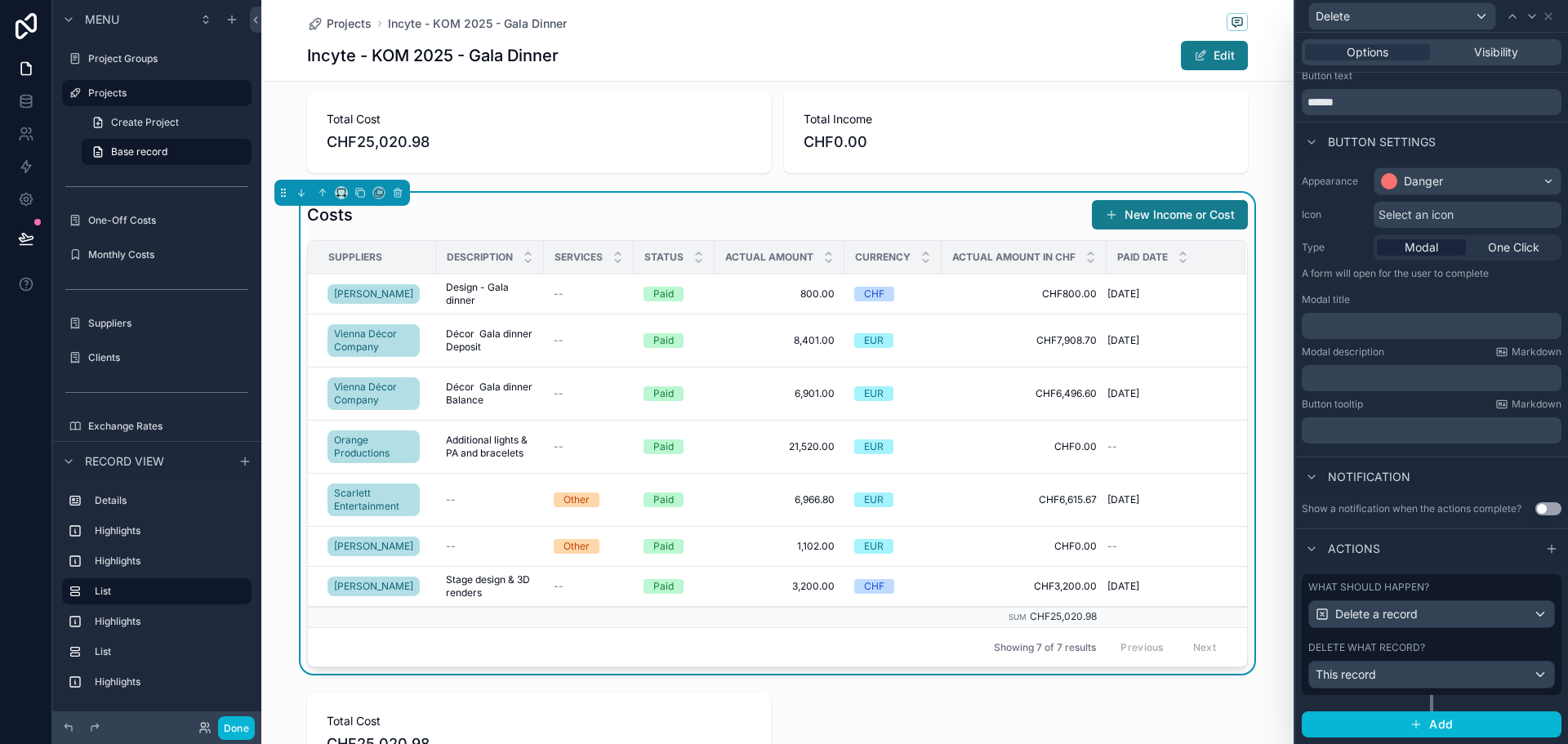
scroll to position [0, 0]
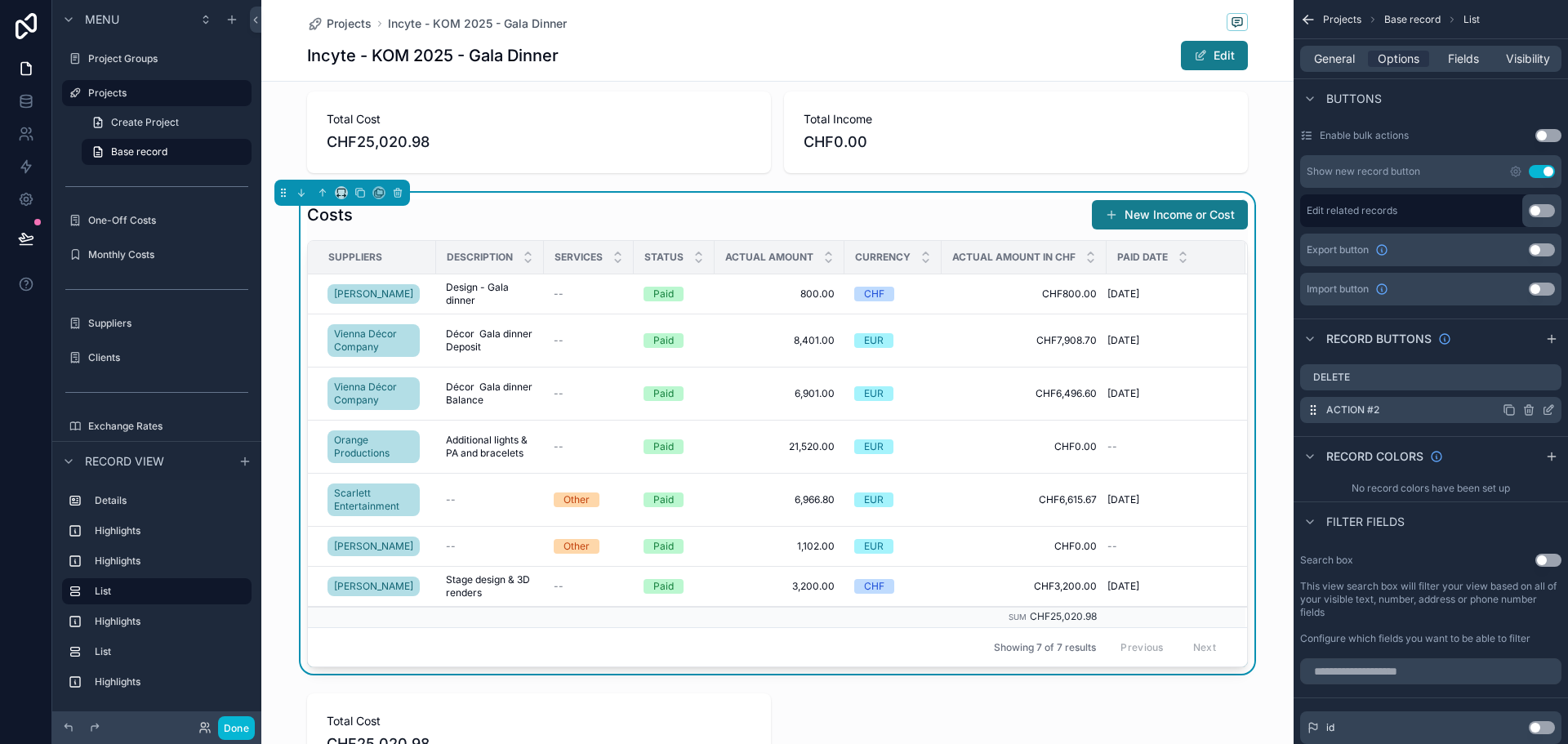
click at [1547, 410] on icon "scrollable content" at bounding box center [1550, 408] width 7 height 7
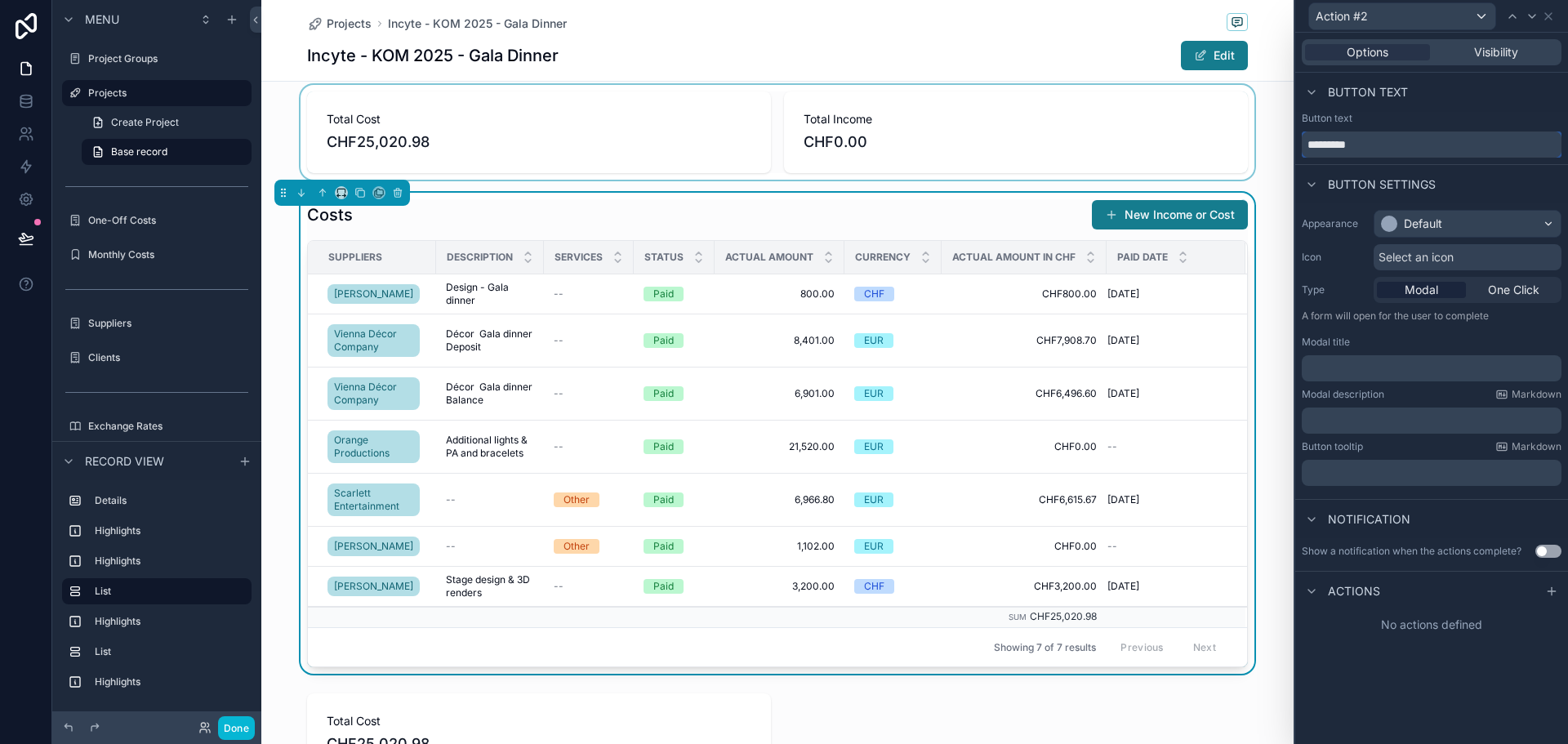
drag, startPoint x: 1380, startPoint y: 145, endPoint x: 1104, endPoint y: 124, distance: 276.8
click at [1104, 124] on div "Action #2 Options Visibility Button text Button text ********* Button settings …" at bounding box center [784, 372] width 1568 height 744
type input "****"
click at [1460, 228] on div "Default" at bounding box center [1468, 224] width 187 height 26
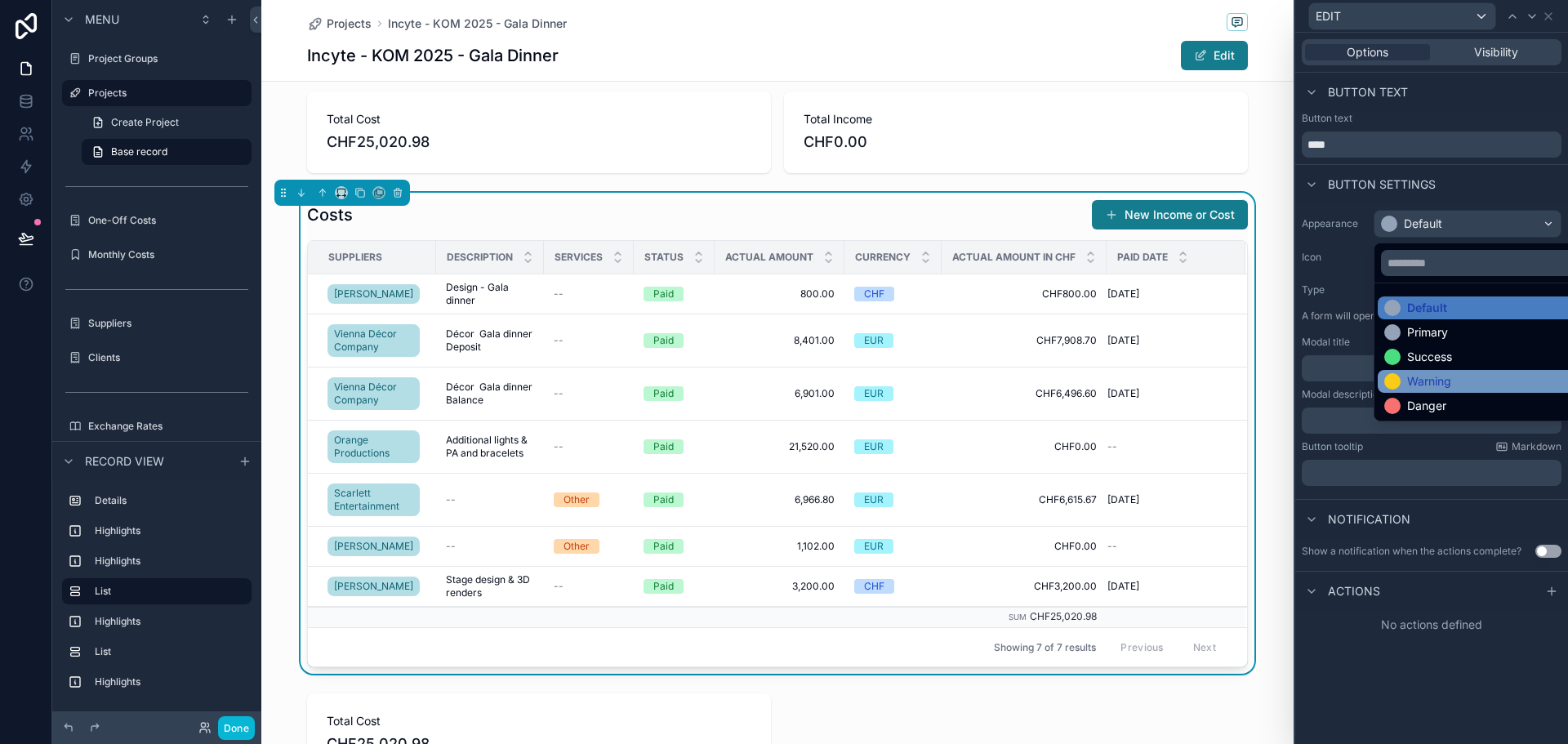
click at [1440, 379] on div "Warning" at bounding box center [1429, 381] width 44 height 17
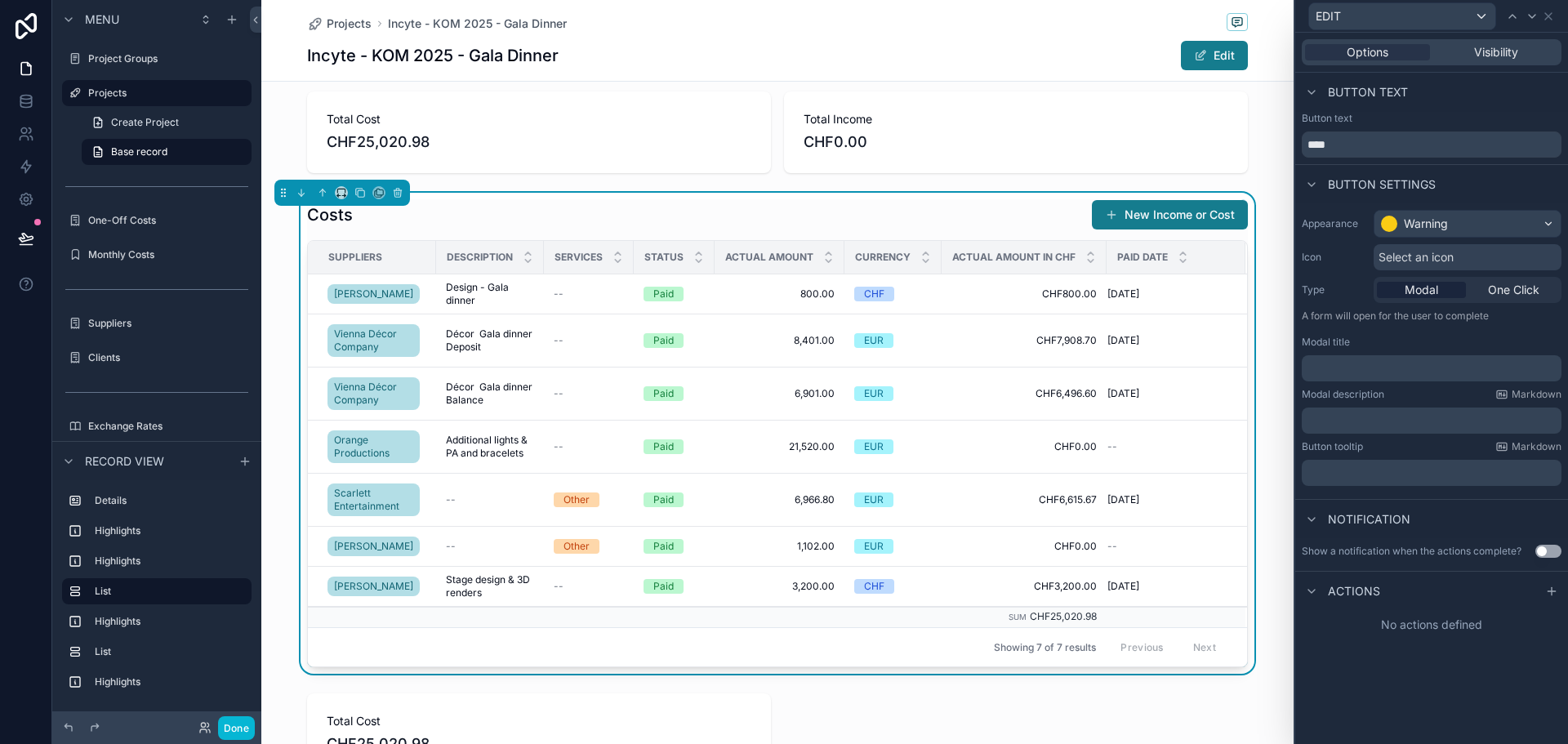
click at [1454, 264] on span "Select an icon" at bounding box center [1415, 257] width 75 height 17
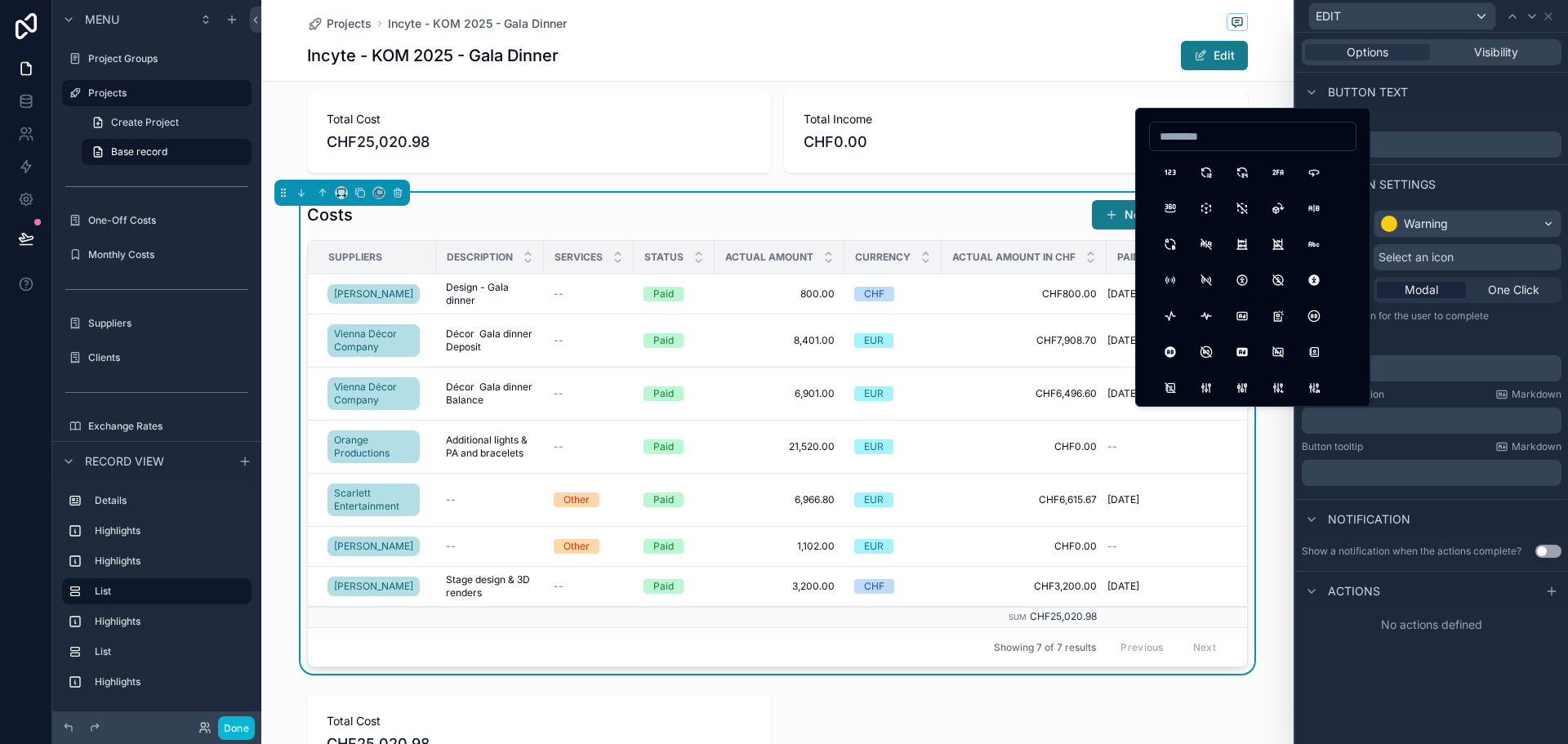
click at [1454, 264] on span "Select an icon" at bounding box center [1415, 257] width 75 height 17
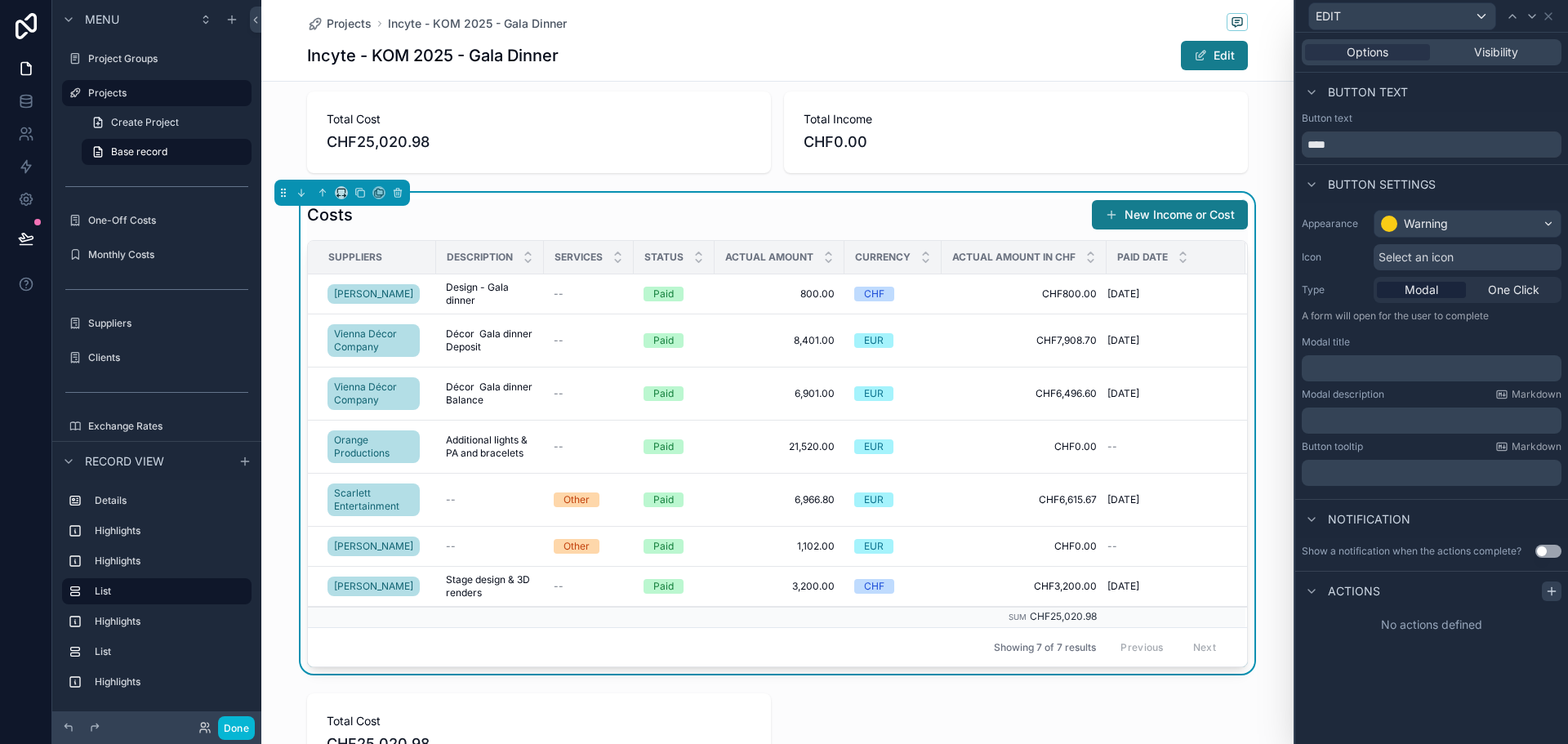
click at [1553, 588] on icon at bounding box center [1551, 591] width 13 height 13
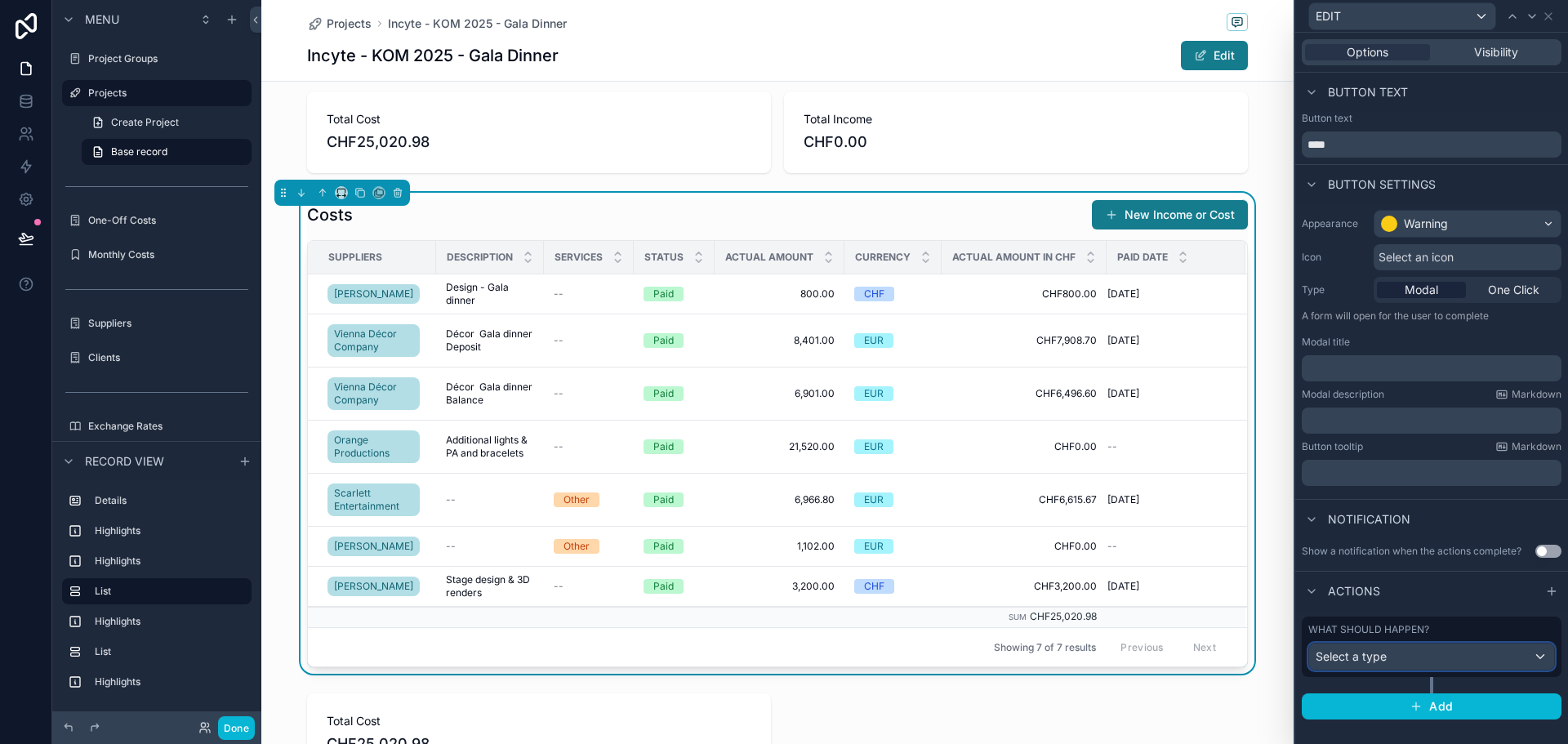
click at [1430, 650] on div "Select a type" at bounding box center [1432, 656] width 245 height 26
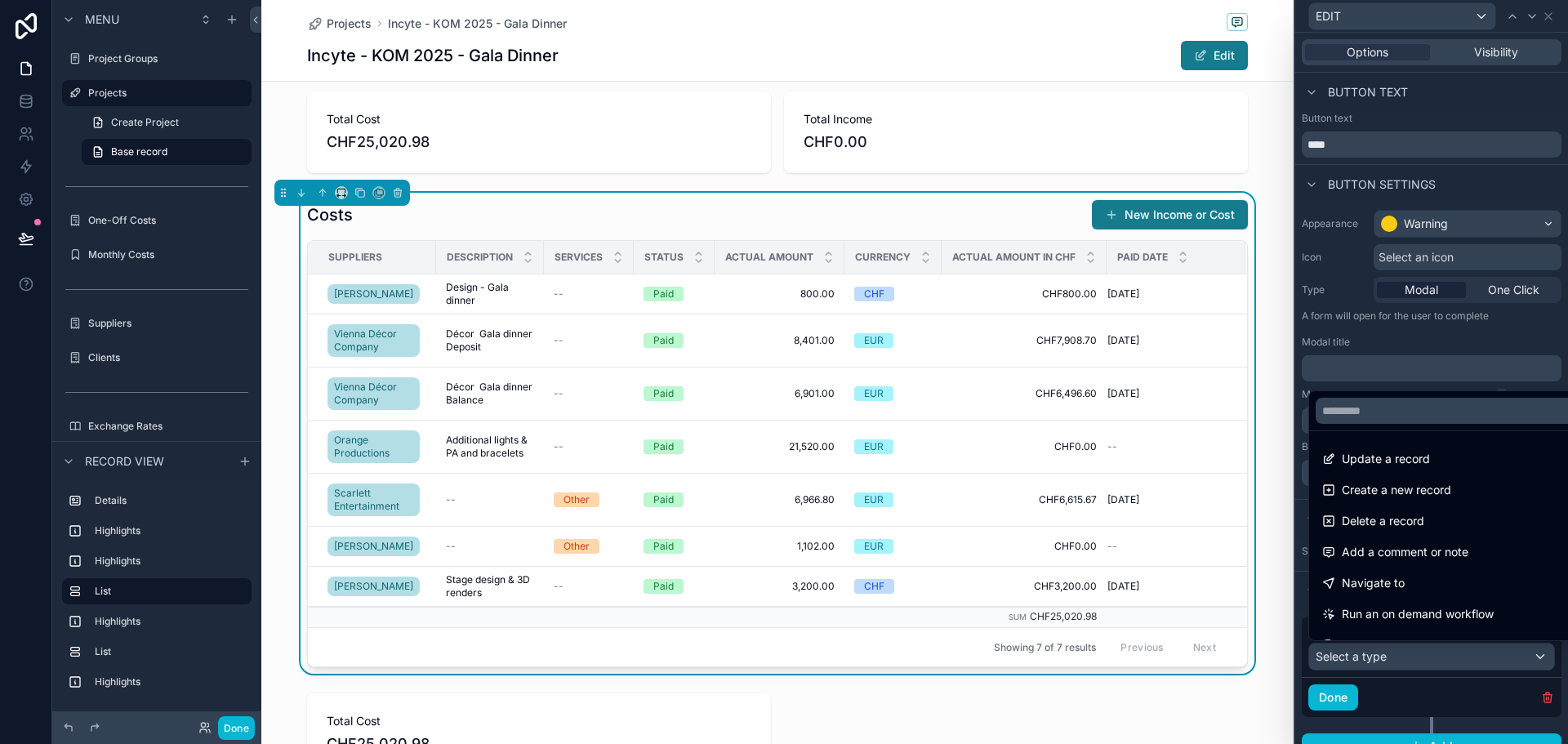
drag, startPoint x: 1410, startPoint y: 463, endPoint x: 1383, endPoint y: 560, distance: 100.7
click at [1410, 462] on span "Update a record" at bounding box center [1386, 459] width 88 height 19
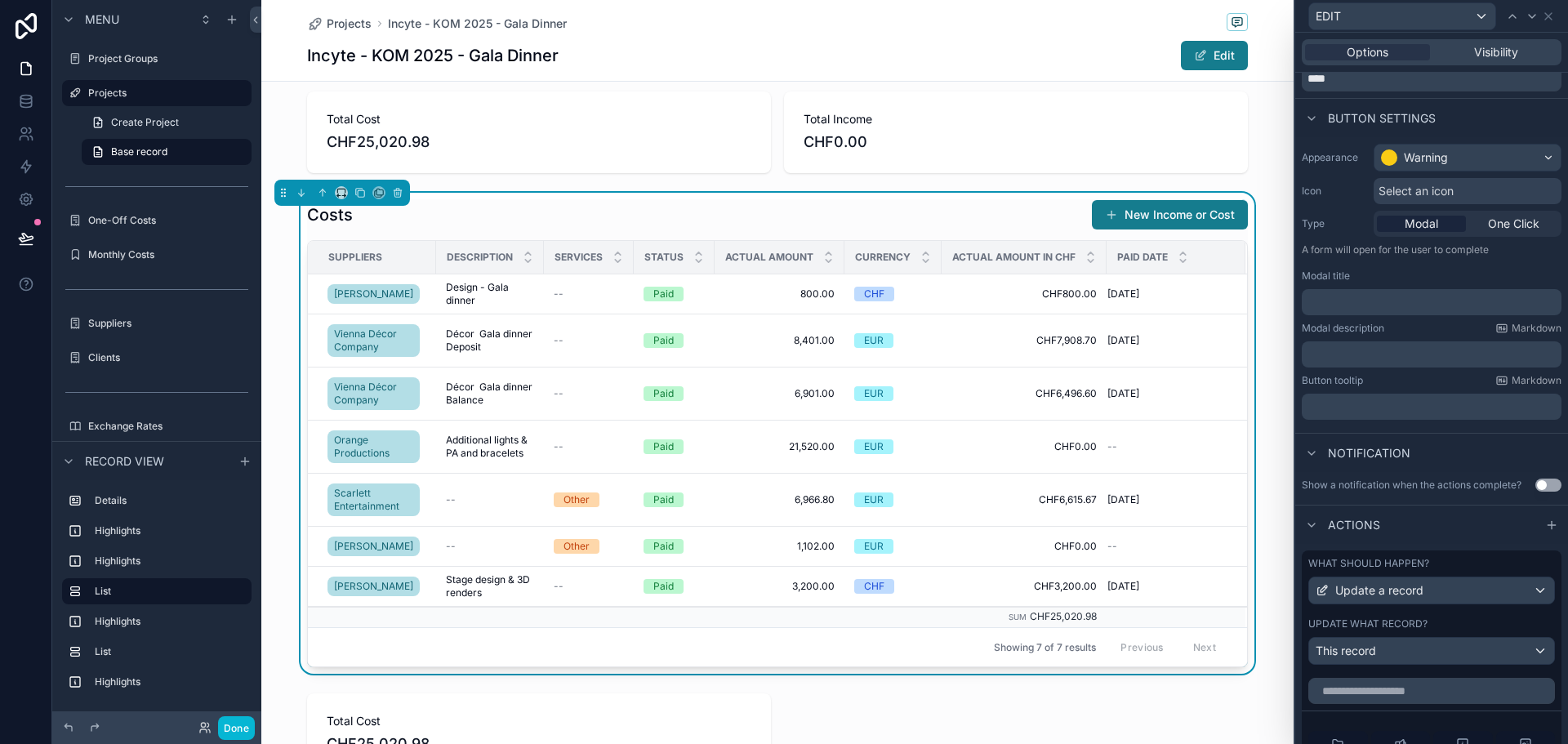
scroll to position [163, 0]
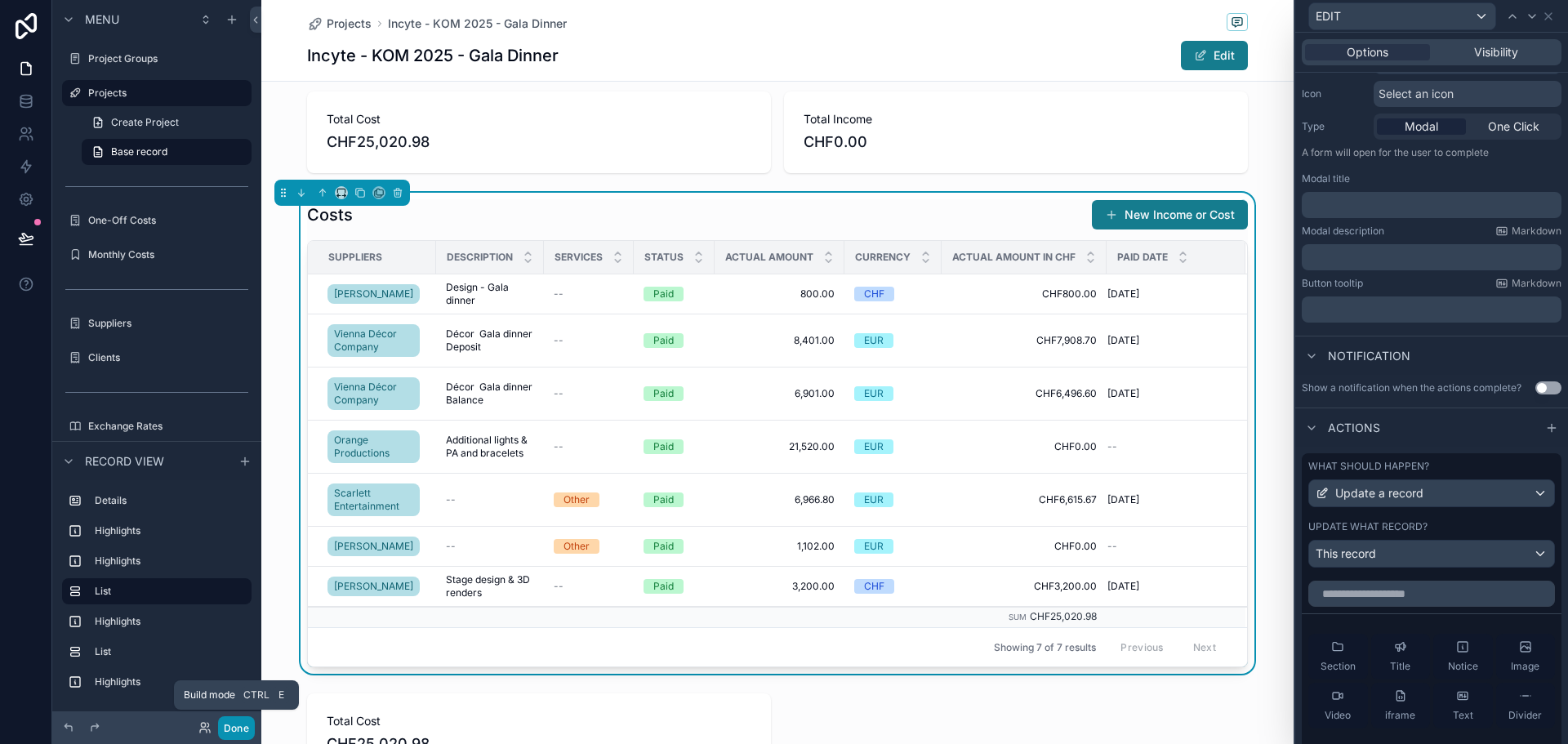
click at [252, 726] on button "Done" at bounding box center [236, 728] width 37 height 23
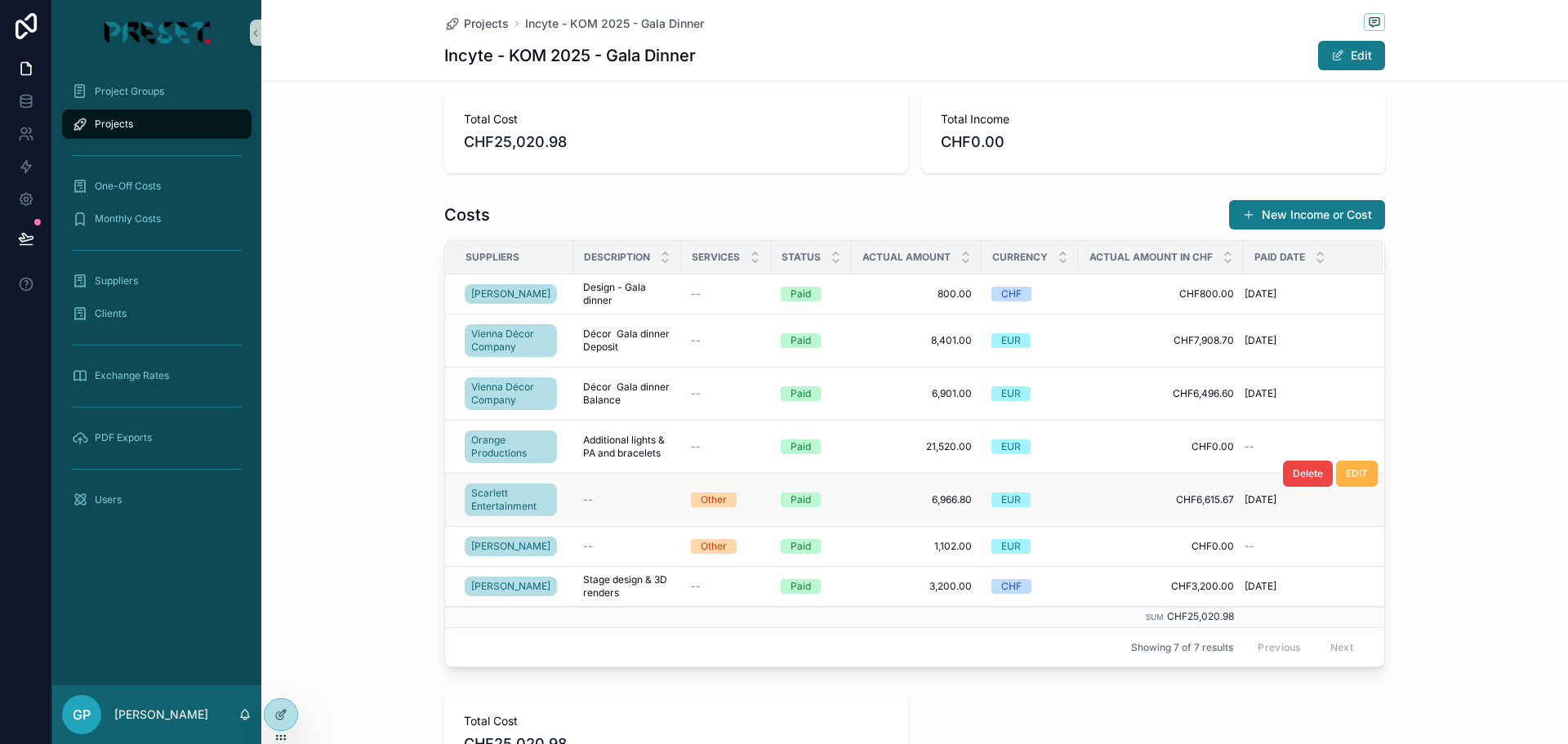
click at [1357, 474] on span "EDIT" at bounding box center [1357, 474] width 22 height 13
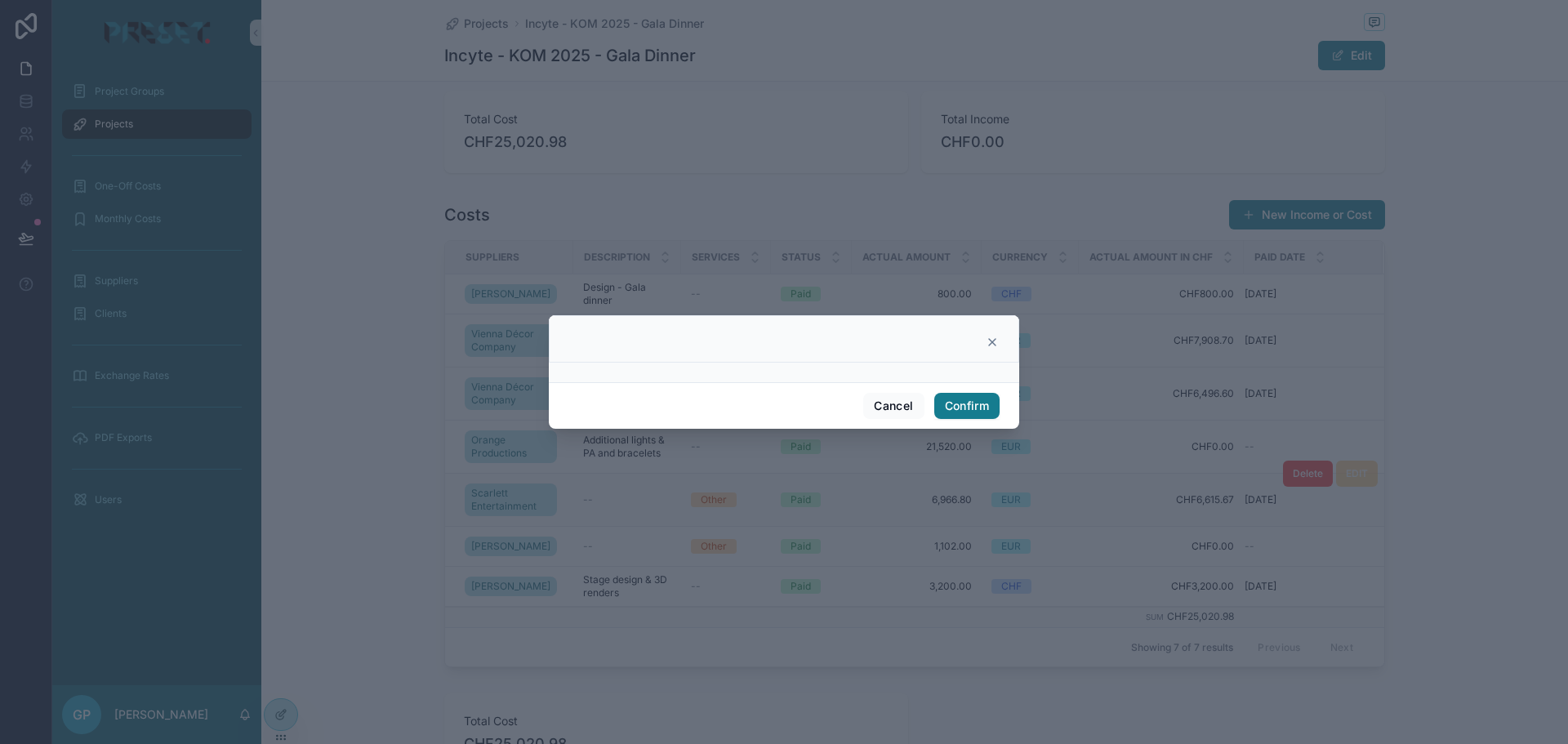
click at [993, 344] on icon at bounding box center [992, 341] width 13 height 13
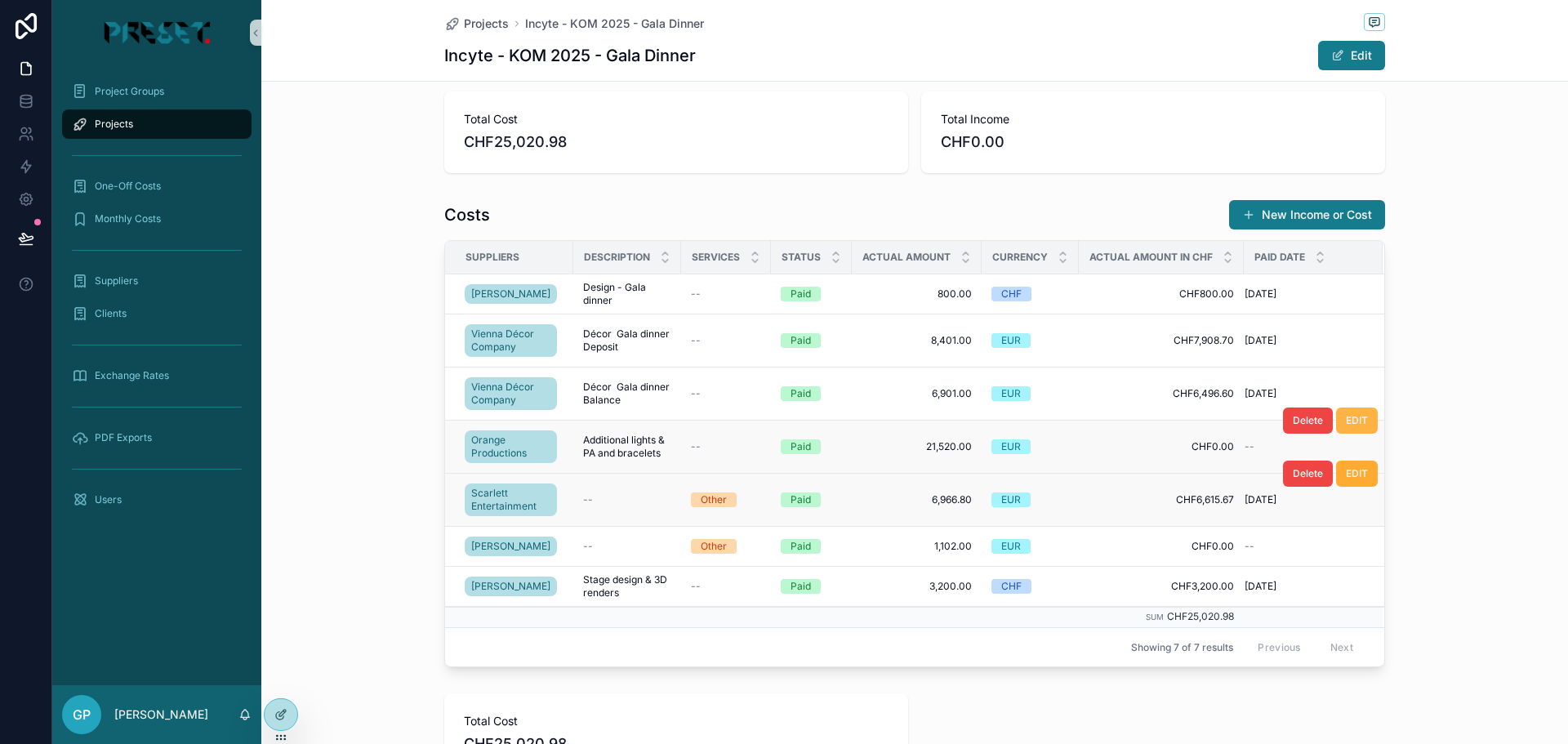
click at [1348, 422] on span "EDIT" at bounding box center [1357, 420] width 22 height 13
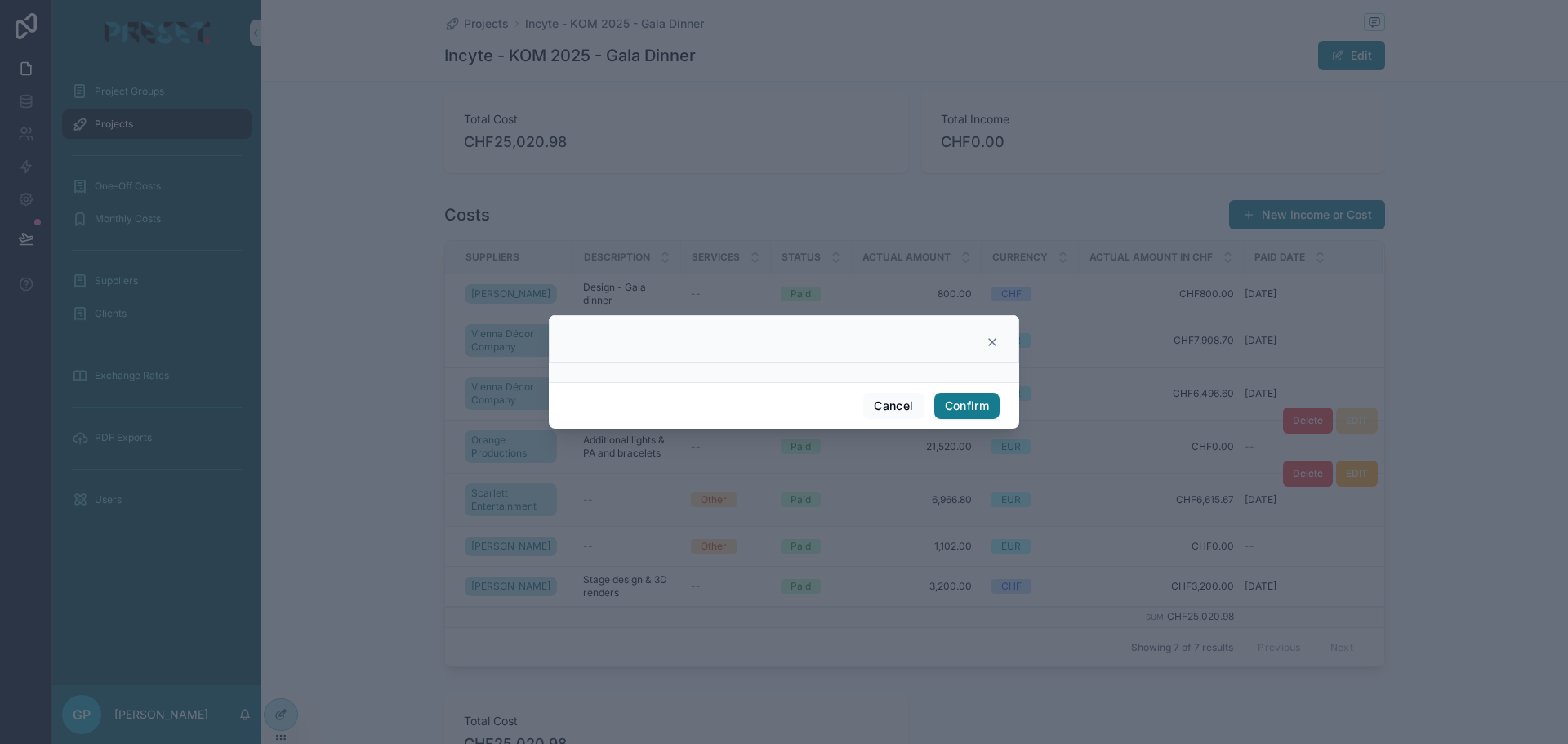
click at [994, 340] on icon at bounding box center [993, 342] width 7 height 7
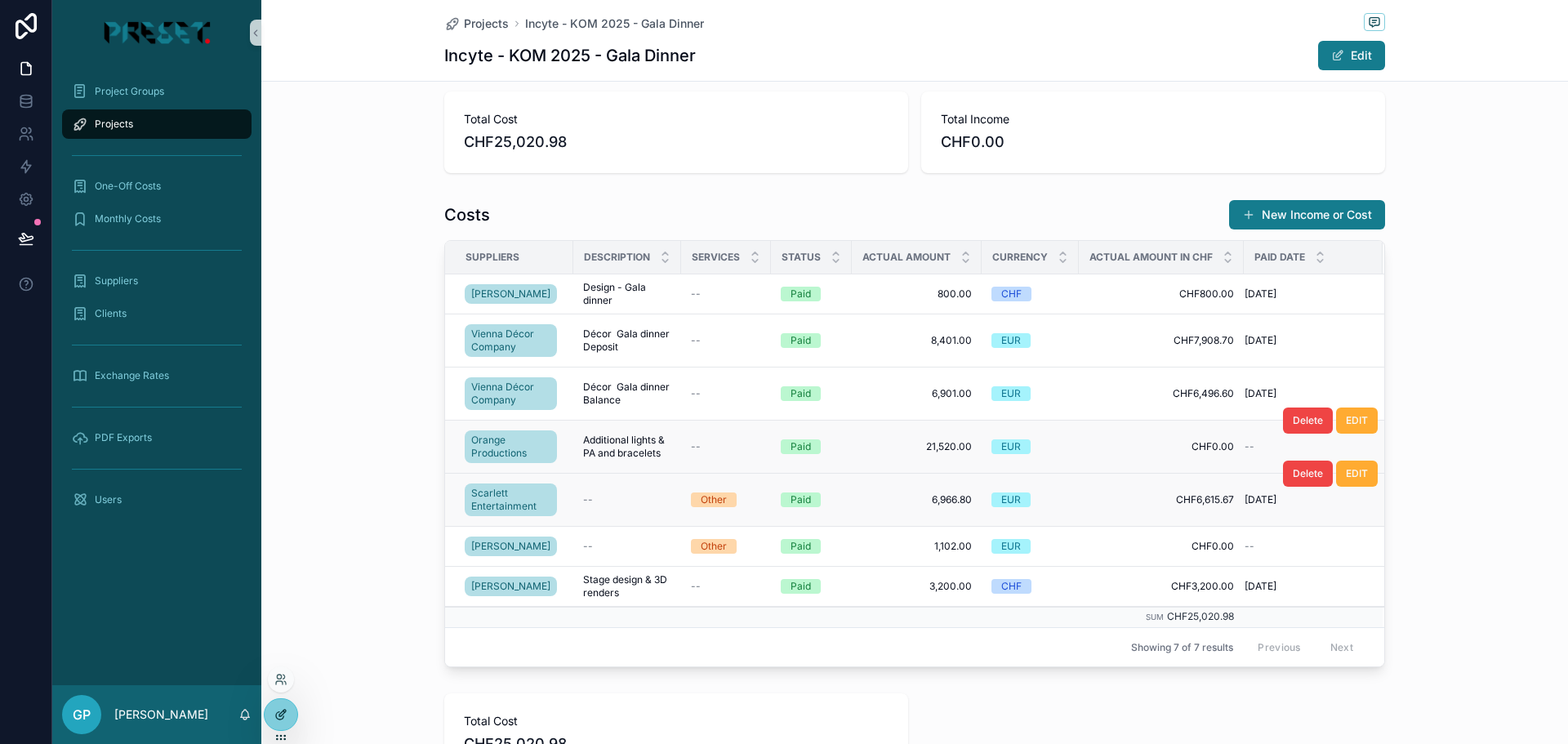
click at [289, 716] on div at bounding box center [281, 715] width 33 height 31
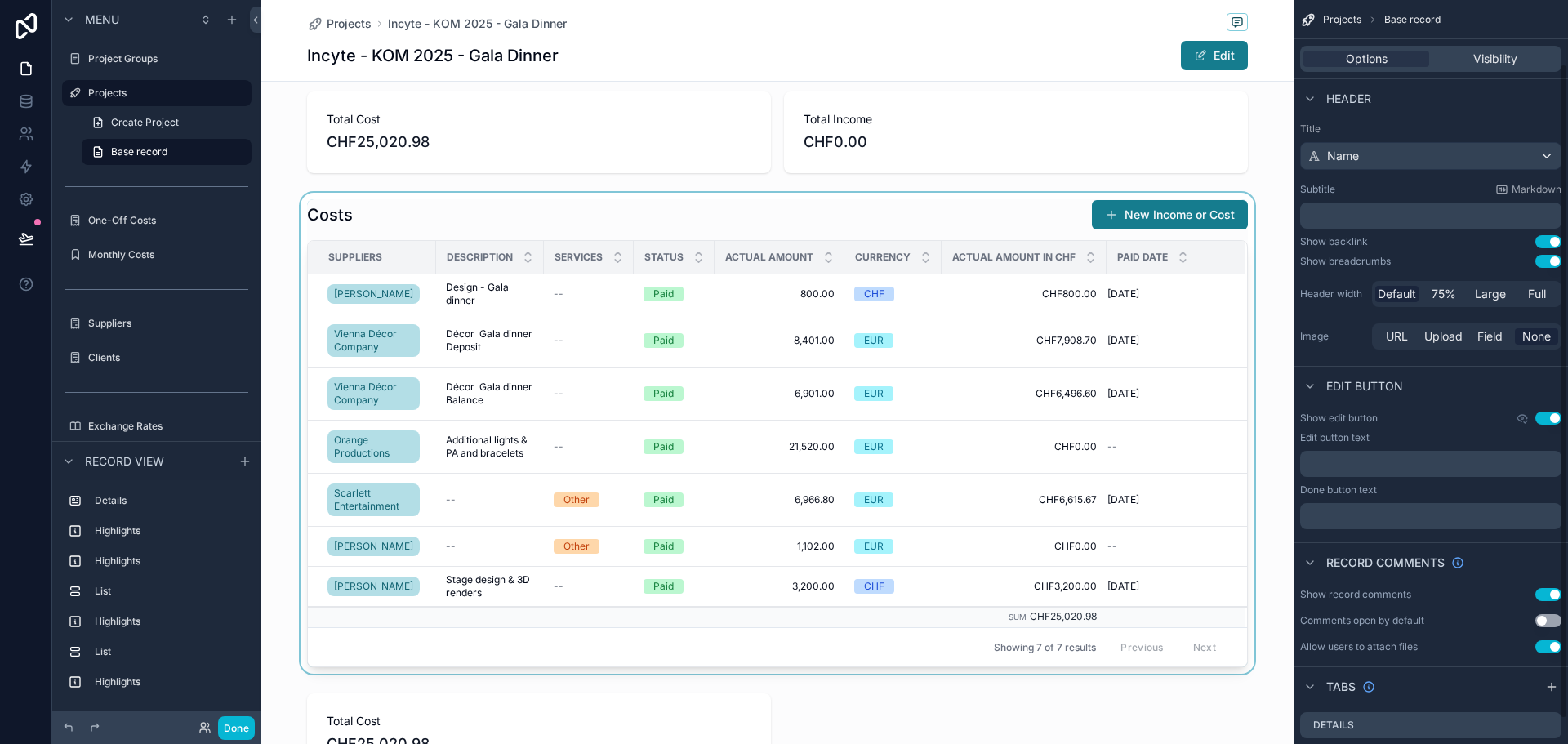
scroll to position [0, 0]
click at [994, 217] on div "scrollable content" at bounding box center [778, 433] width 1032 height 481
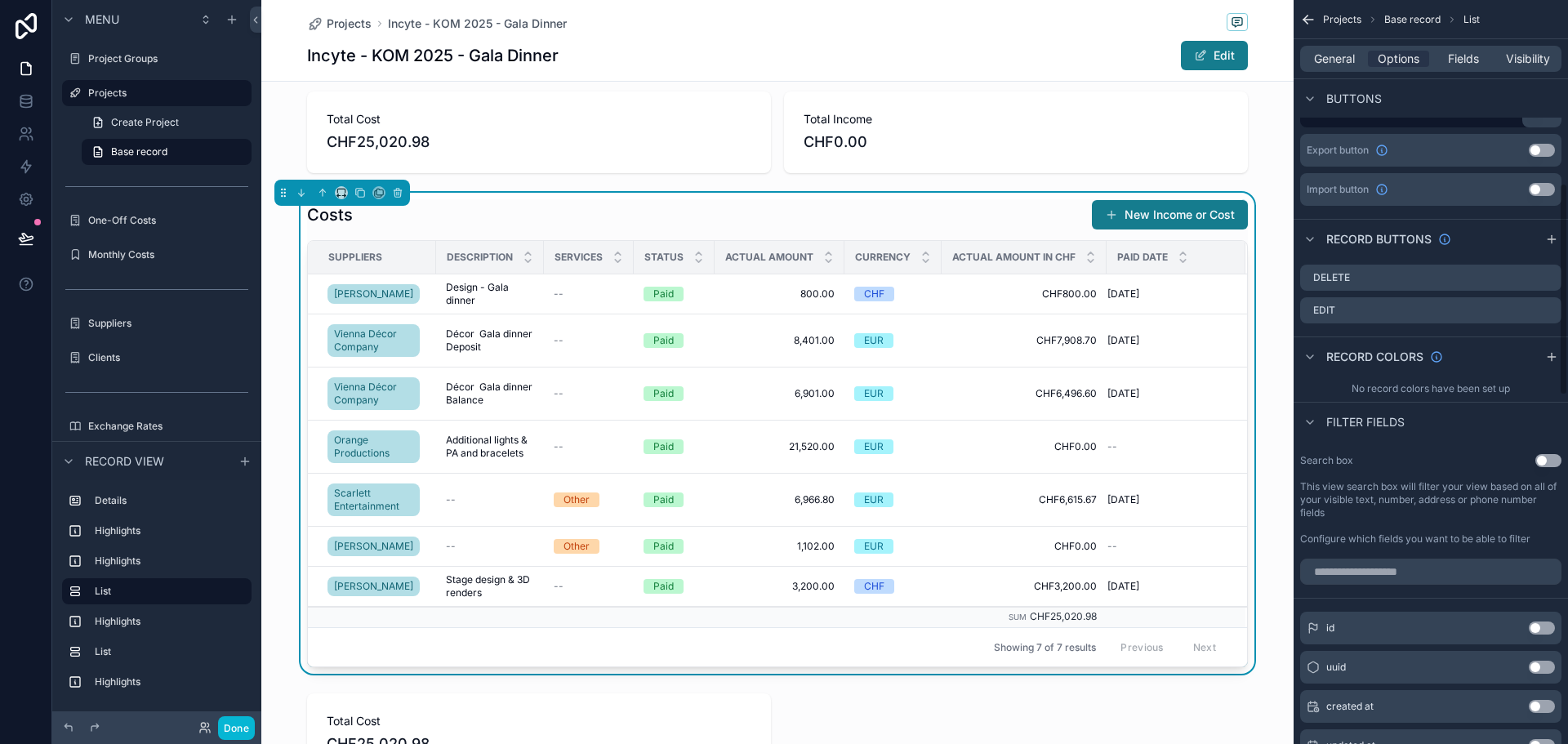
scroll to position [654, 0]
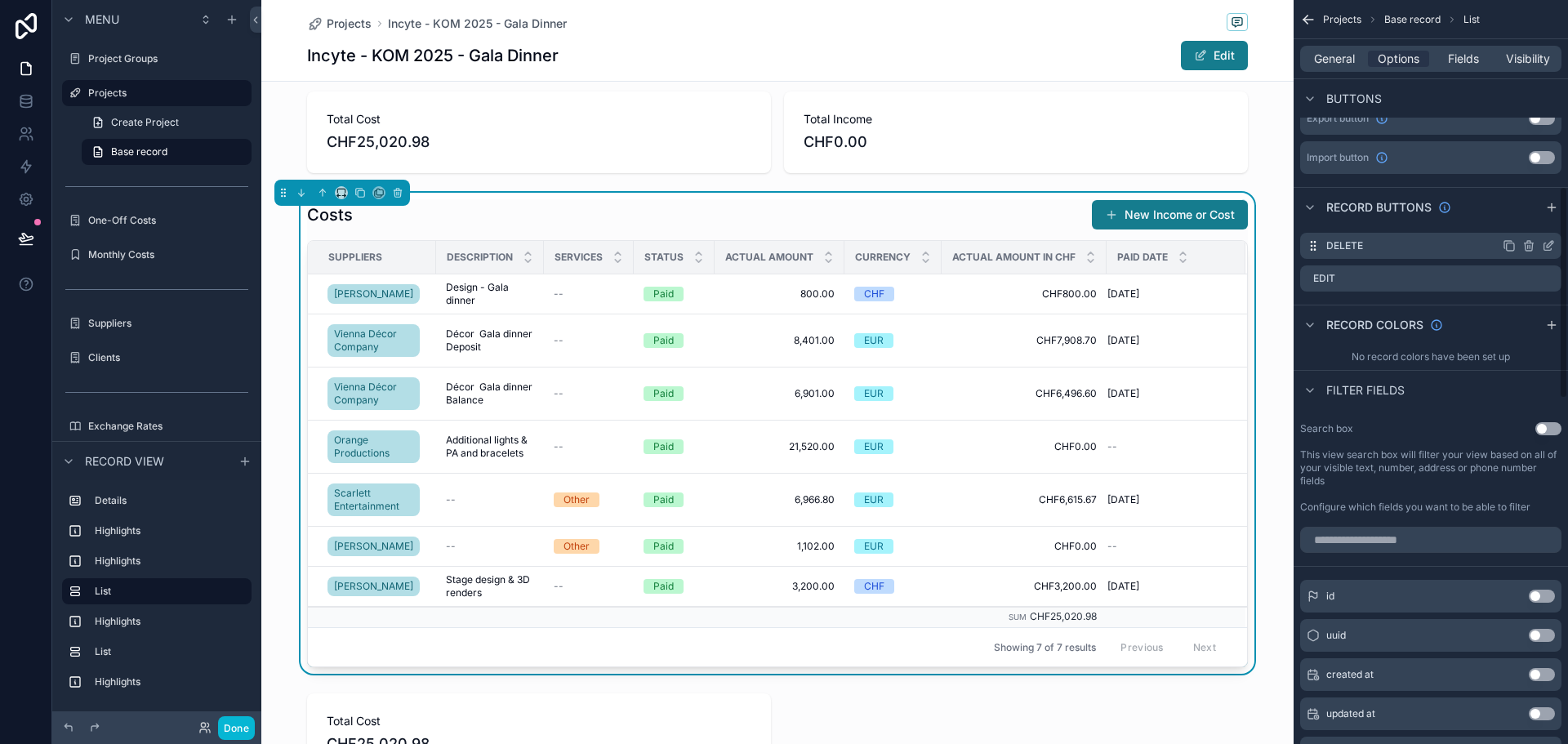
click at [1549, 244] on icon "scrollable content" at bounding box center [1550, 244] width 7 height 7
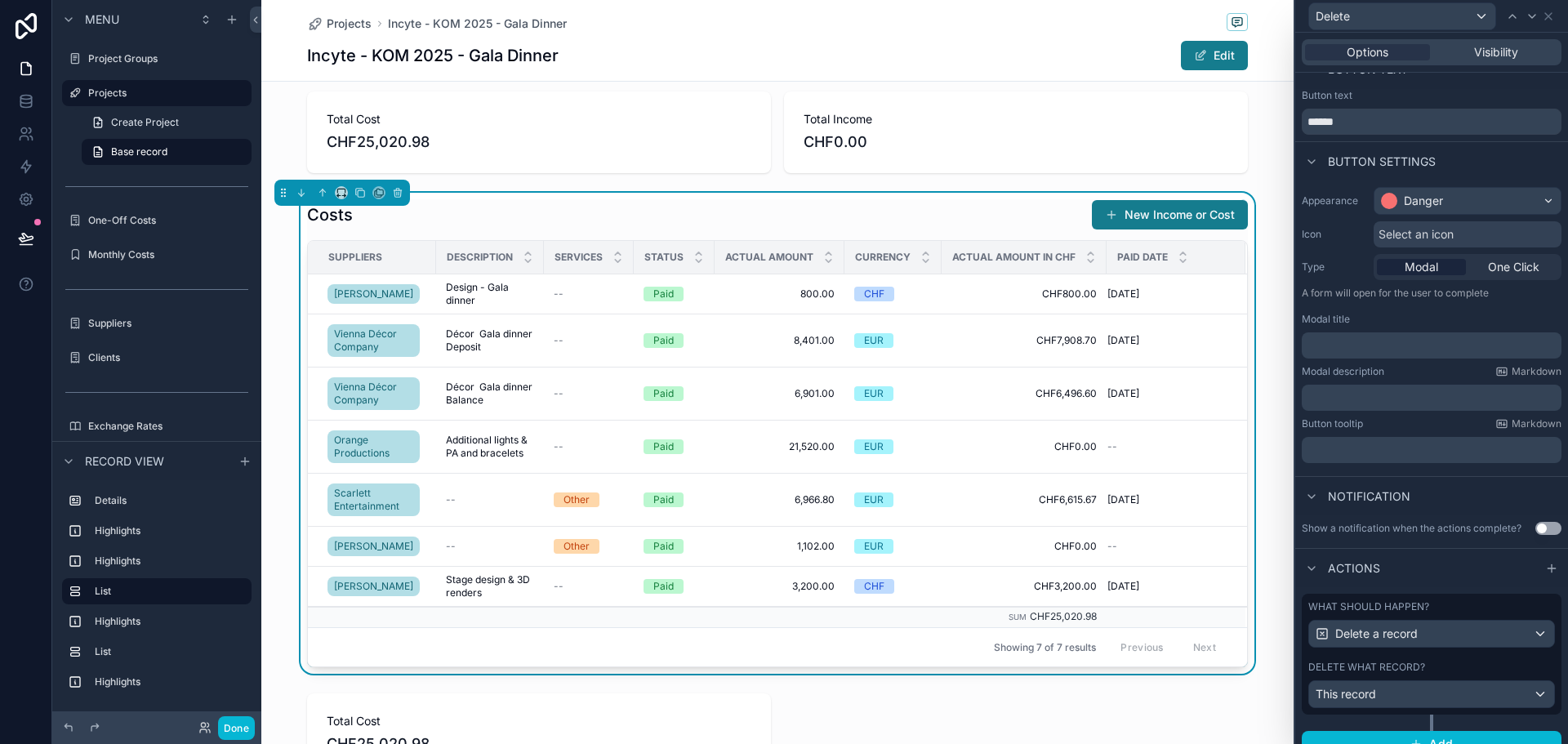
scroll to position [43, 0]
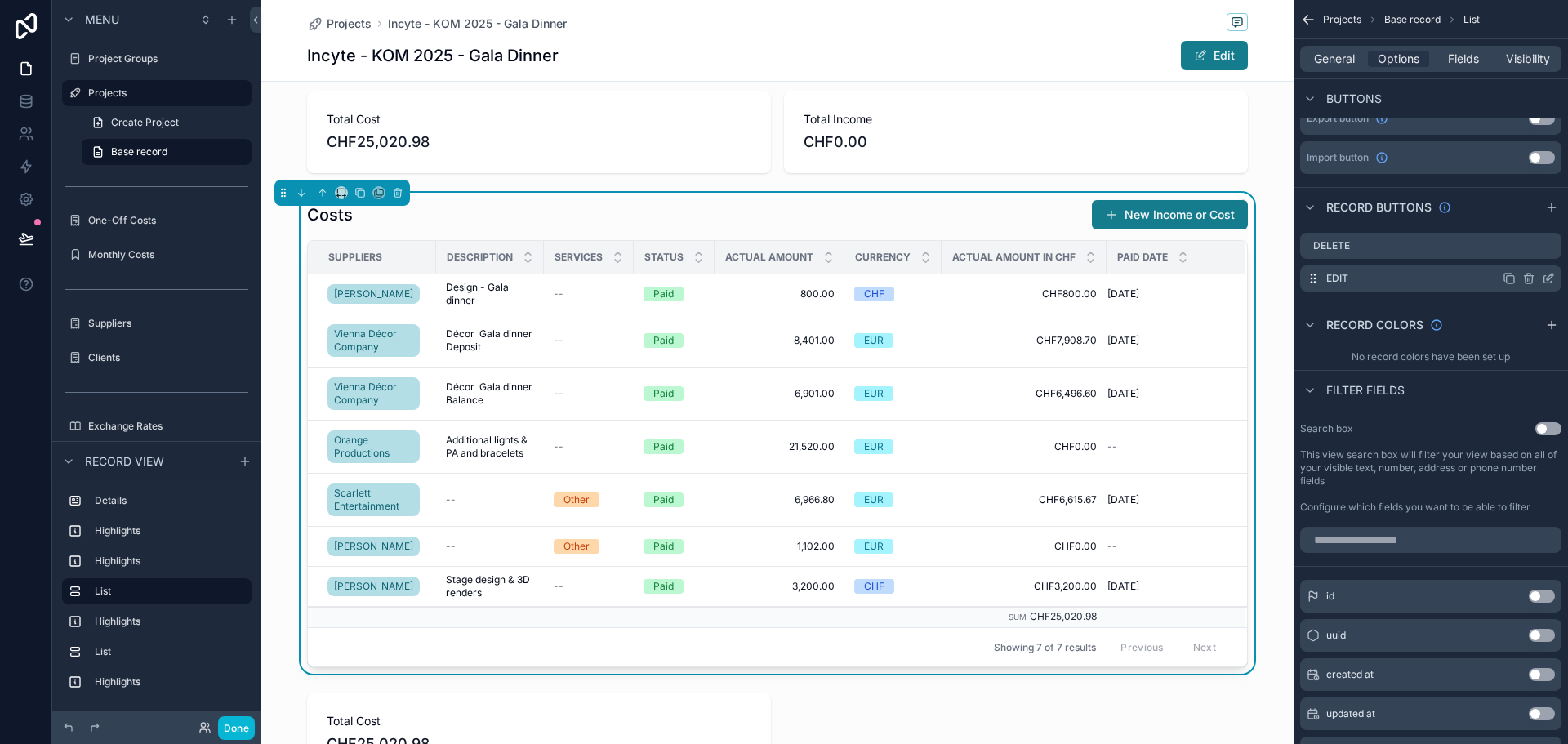
click at [1549, 280] on icon "scrollable content" at bounding box center [1550, 276] width 7 height 7
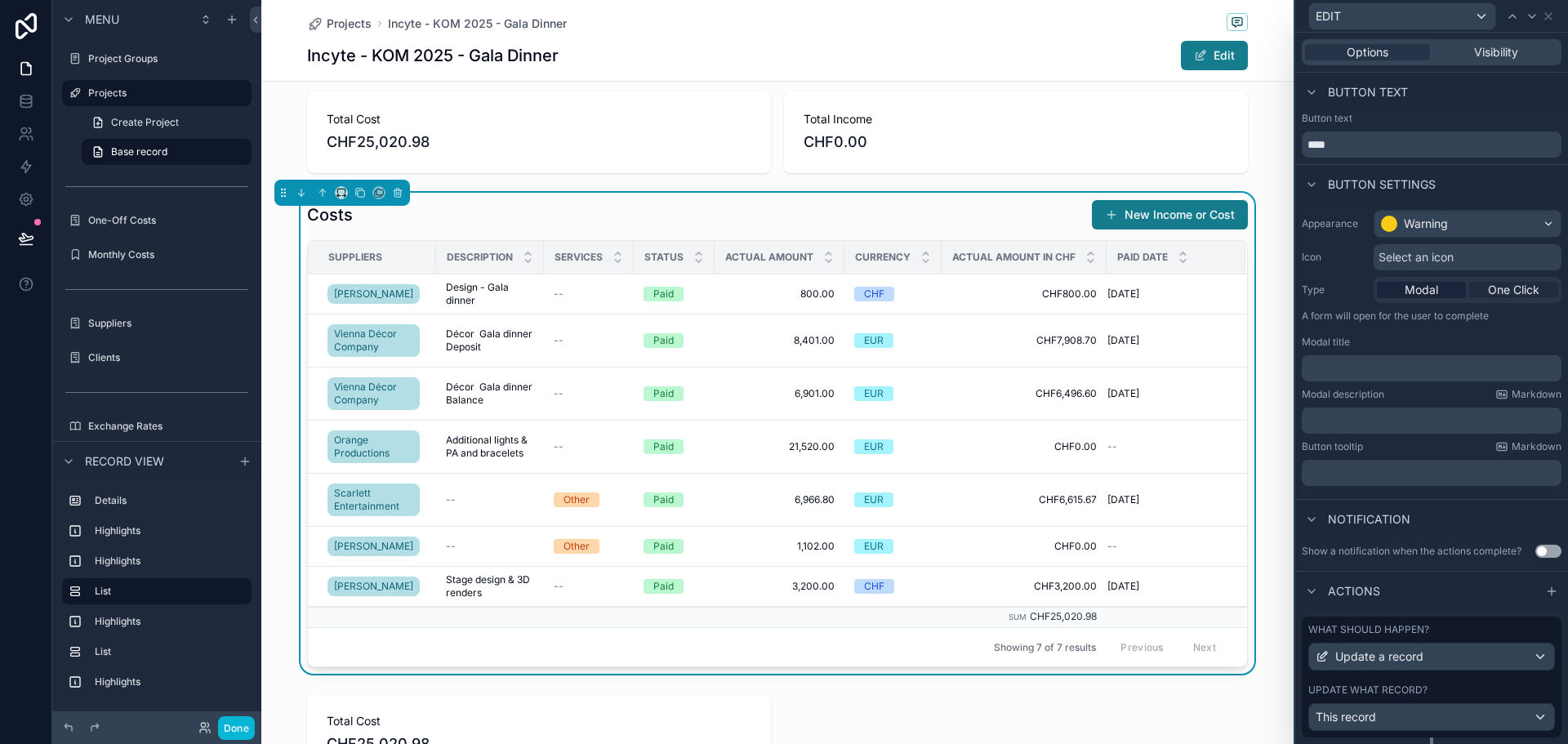
click at [1501, 288] on span "One Click" at bounding box center [1514, 290] width 52 height 17
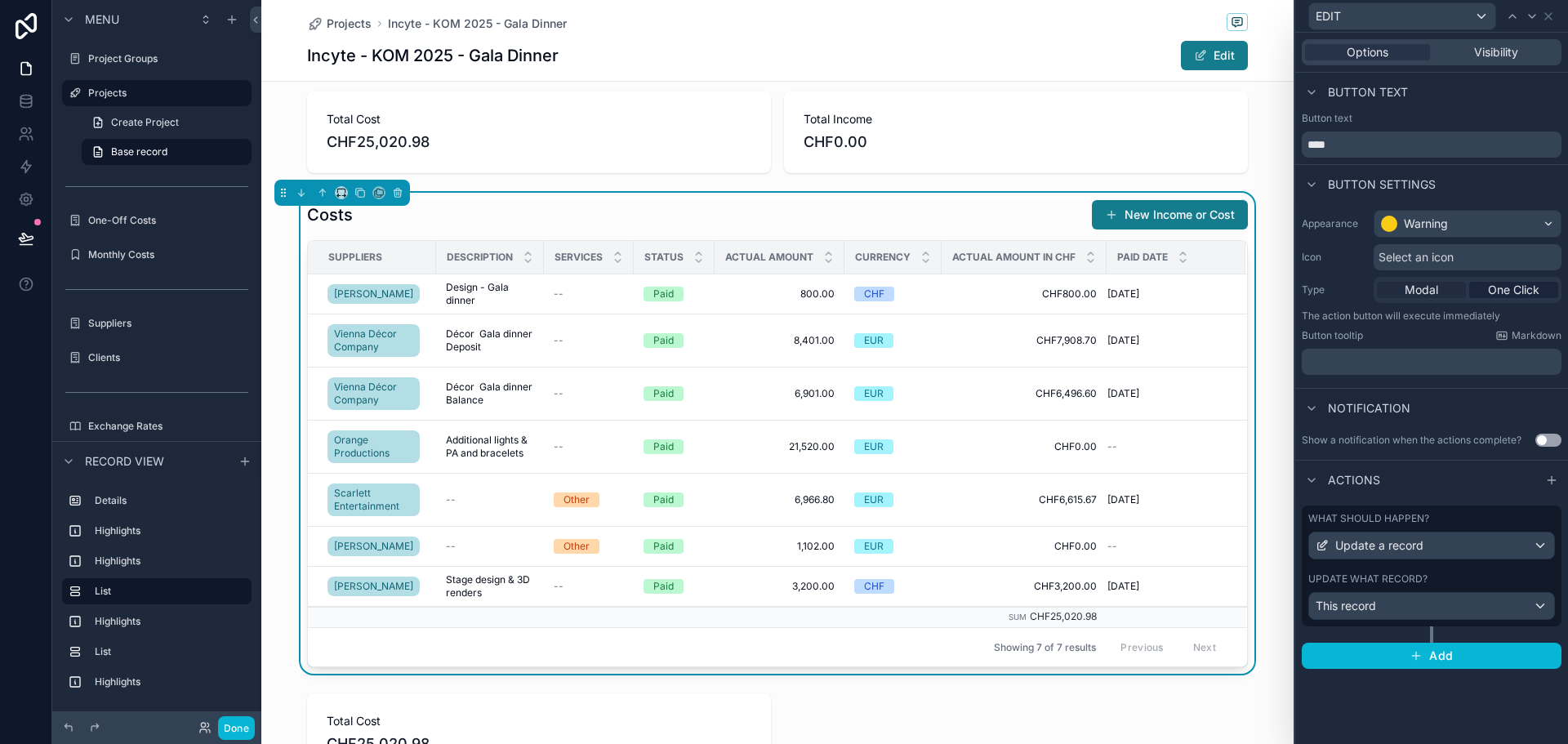
click at [1435, 289] on span "Modal" at bounding box center [1421, 290] width 33 height 17
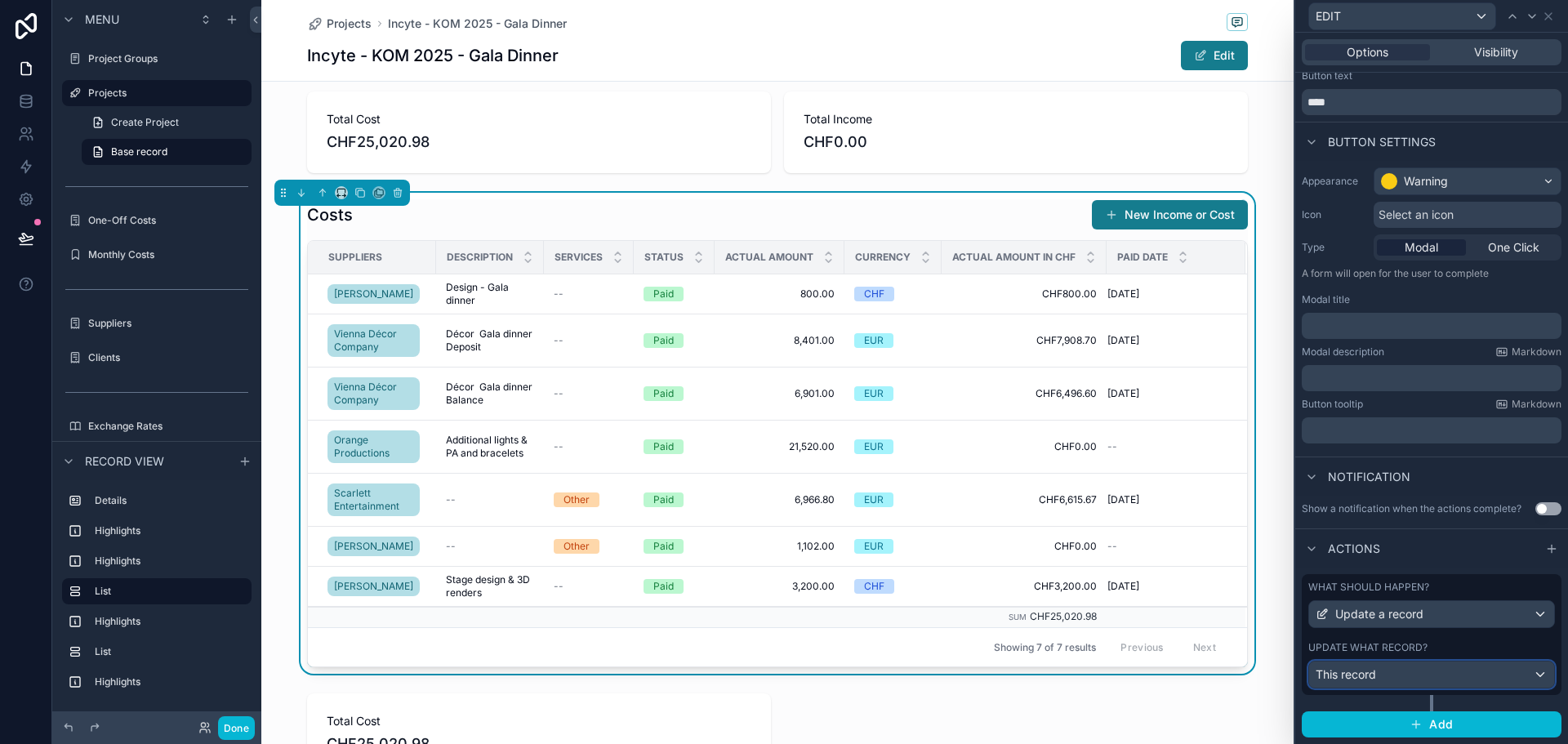
click at [1424, 668] on div "This record" at bounding box center [1432, 675] width 245 height 26
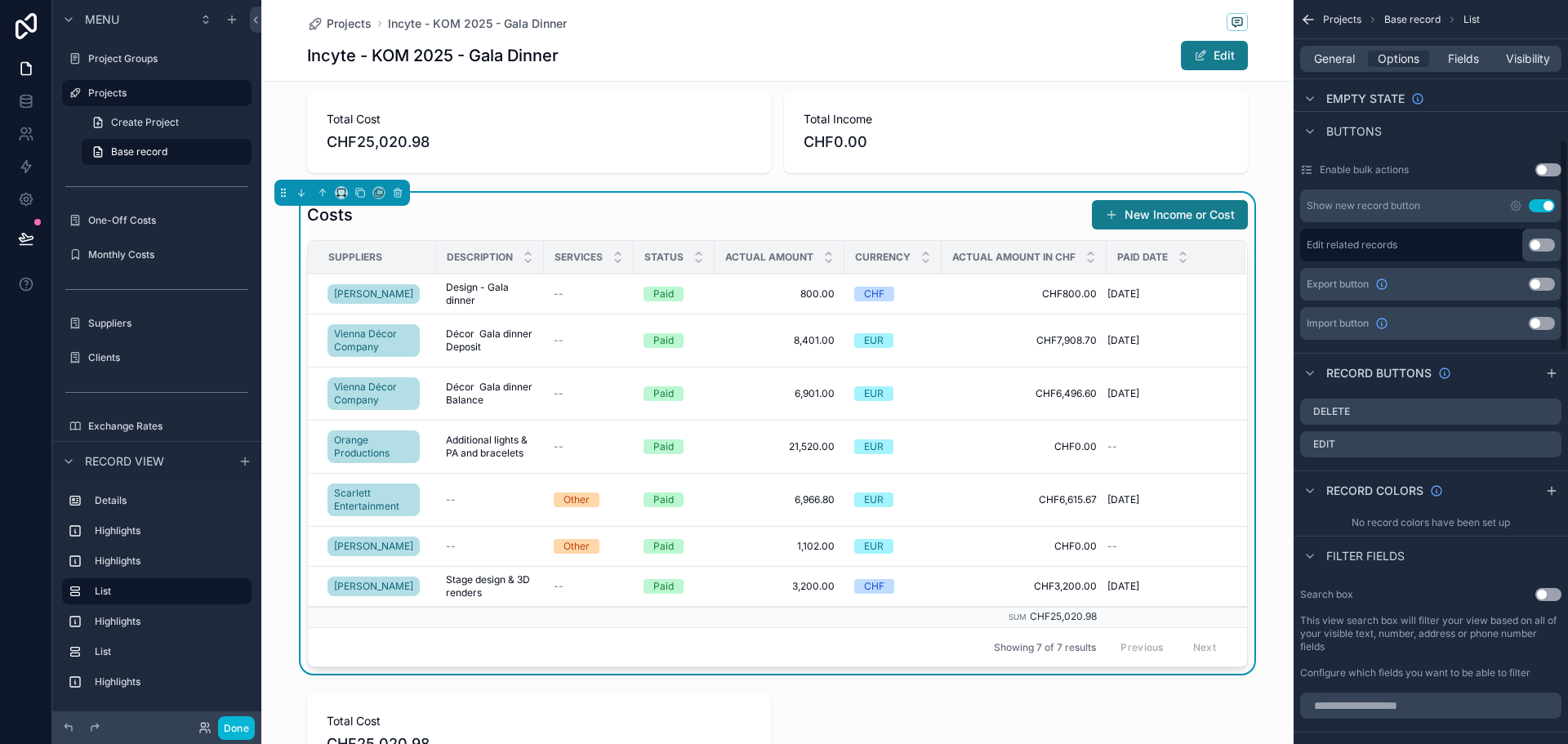
scroll to position [408, 0]
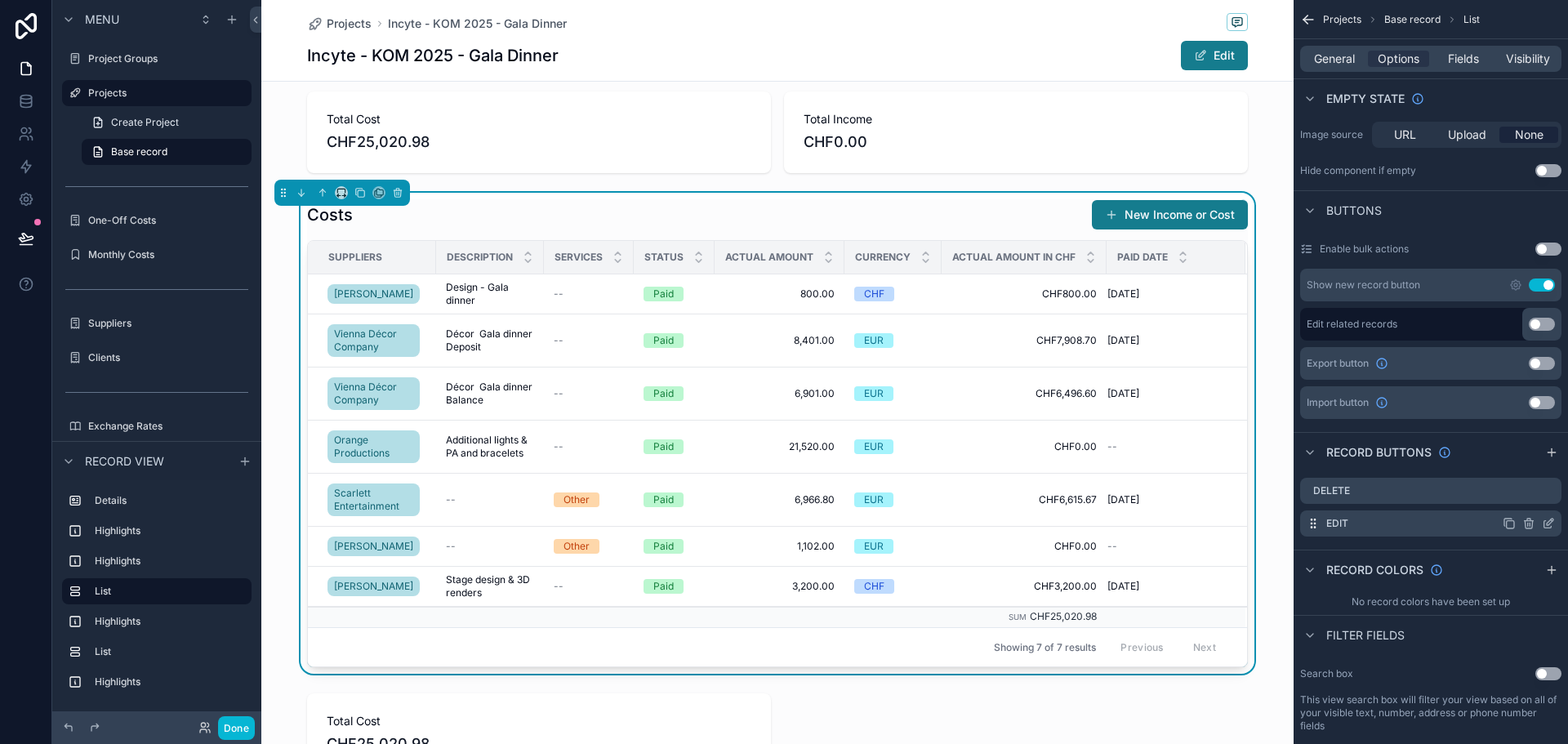
click at [1547, 523] on icon "scrollable content" at bounding box center [1548, 523] width 13 height 13
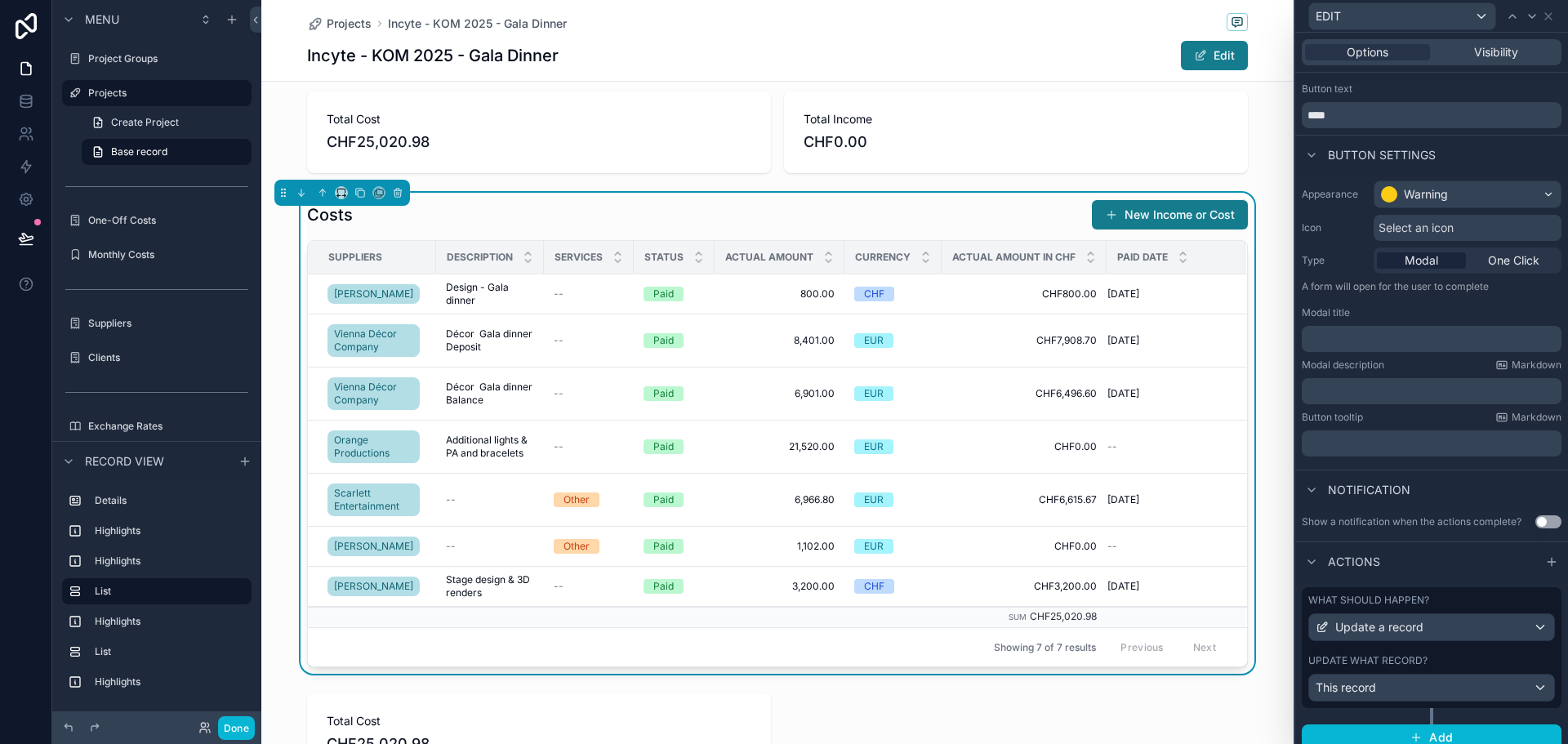
scroll to position [43, 0]
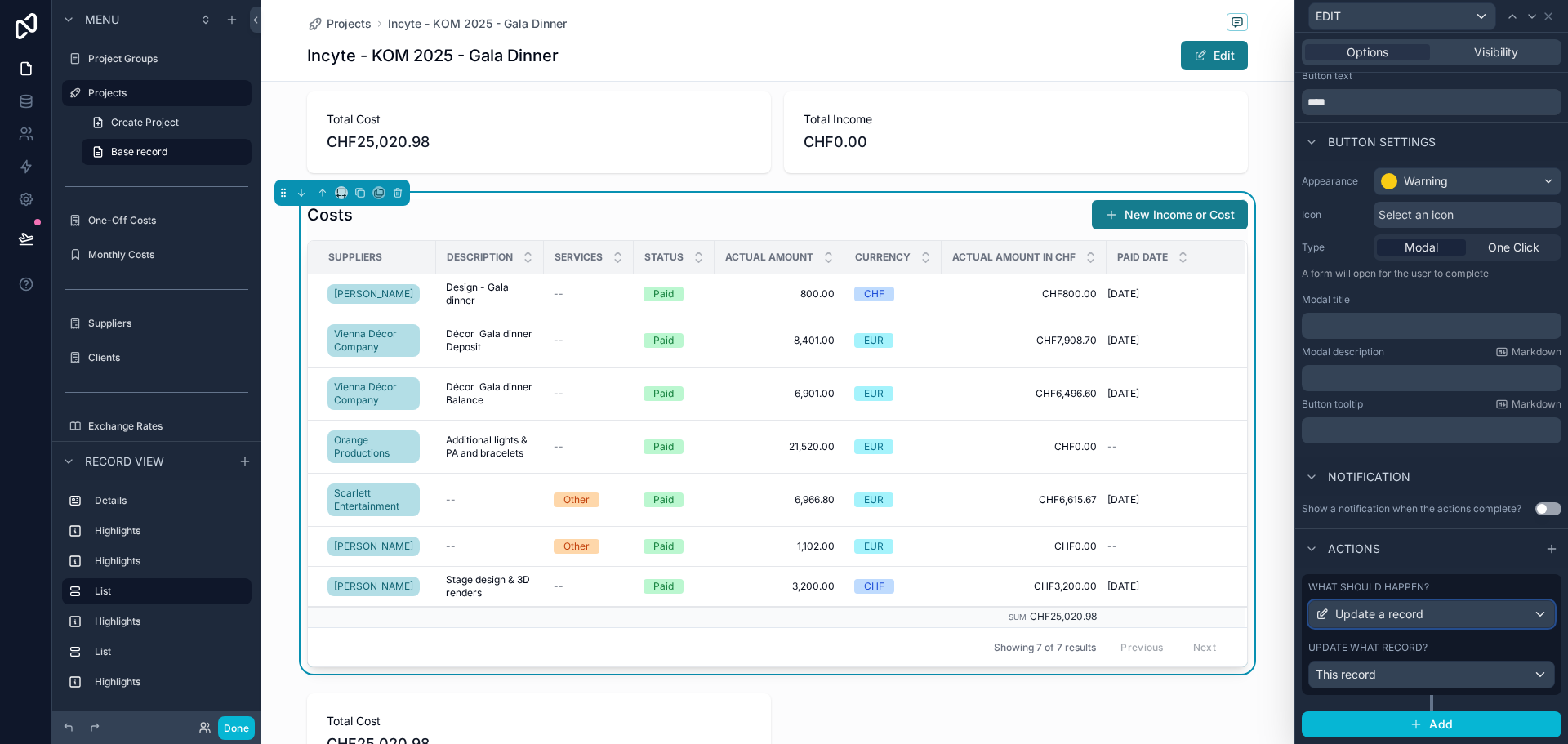
click at [1407, 617] on span "Update a record" at bounding box center [1379, 614] width 88 height 17
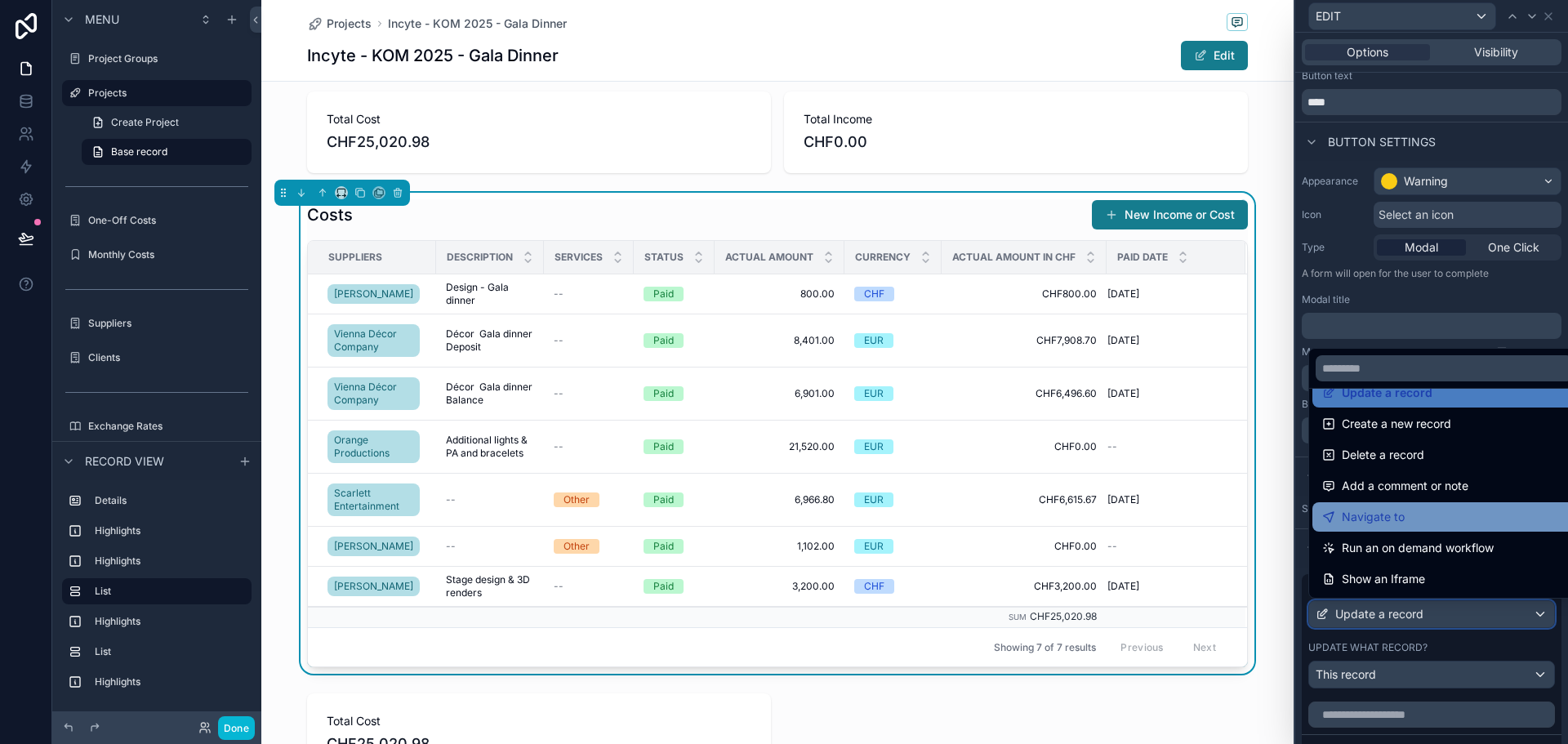
scroll to position [0, 0]
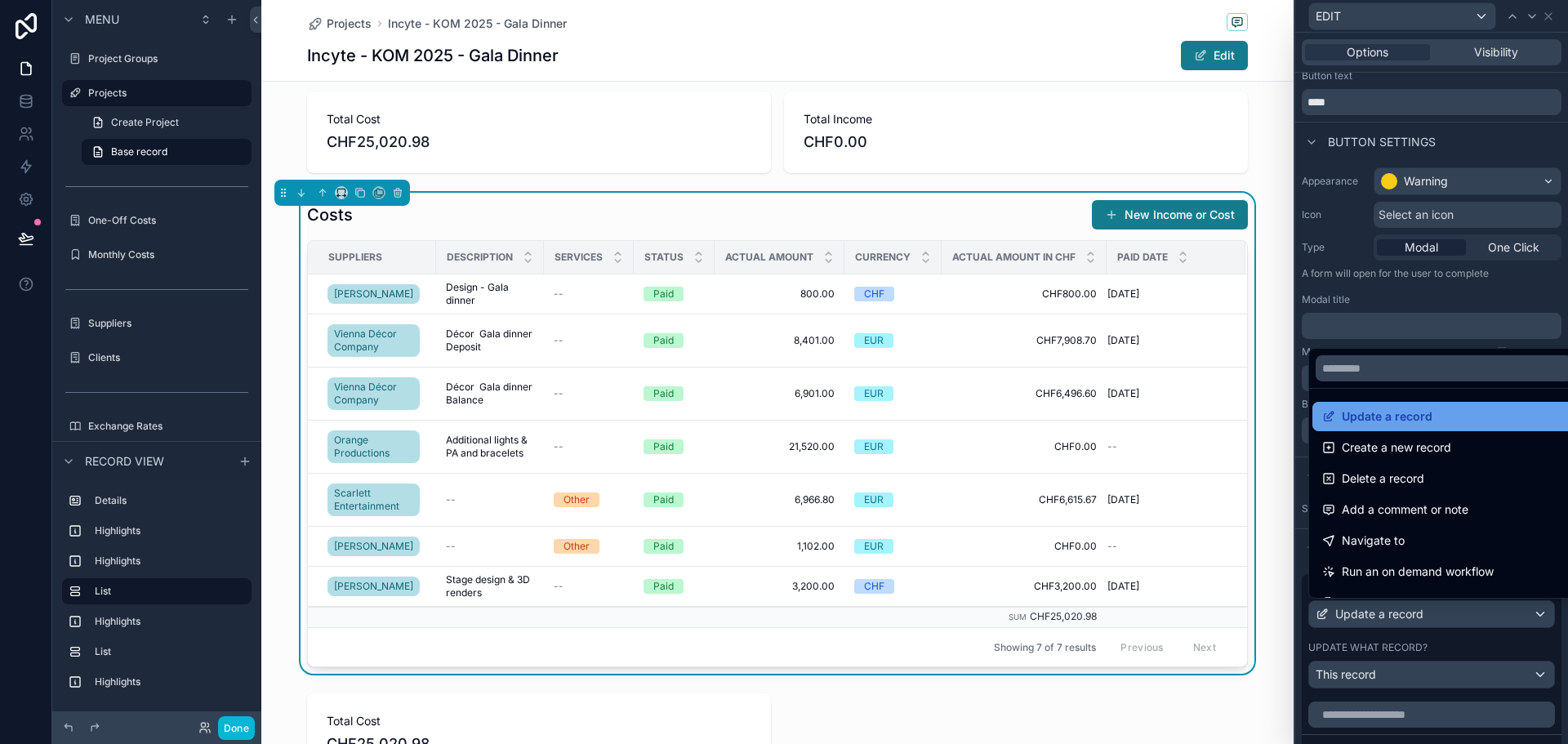
click at [1445, 412] on div "Update a record" at bounding box center [1444, 416] width 244 height 19
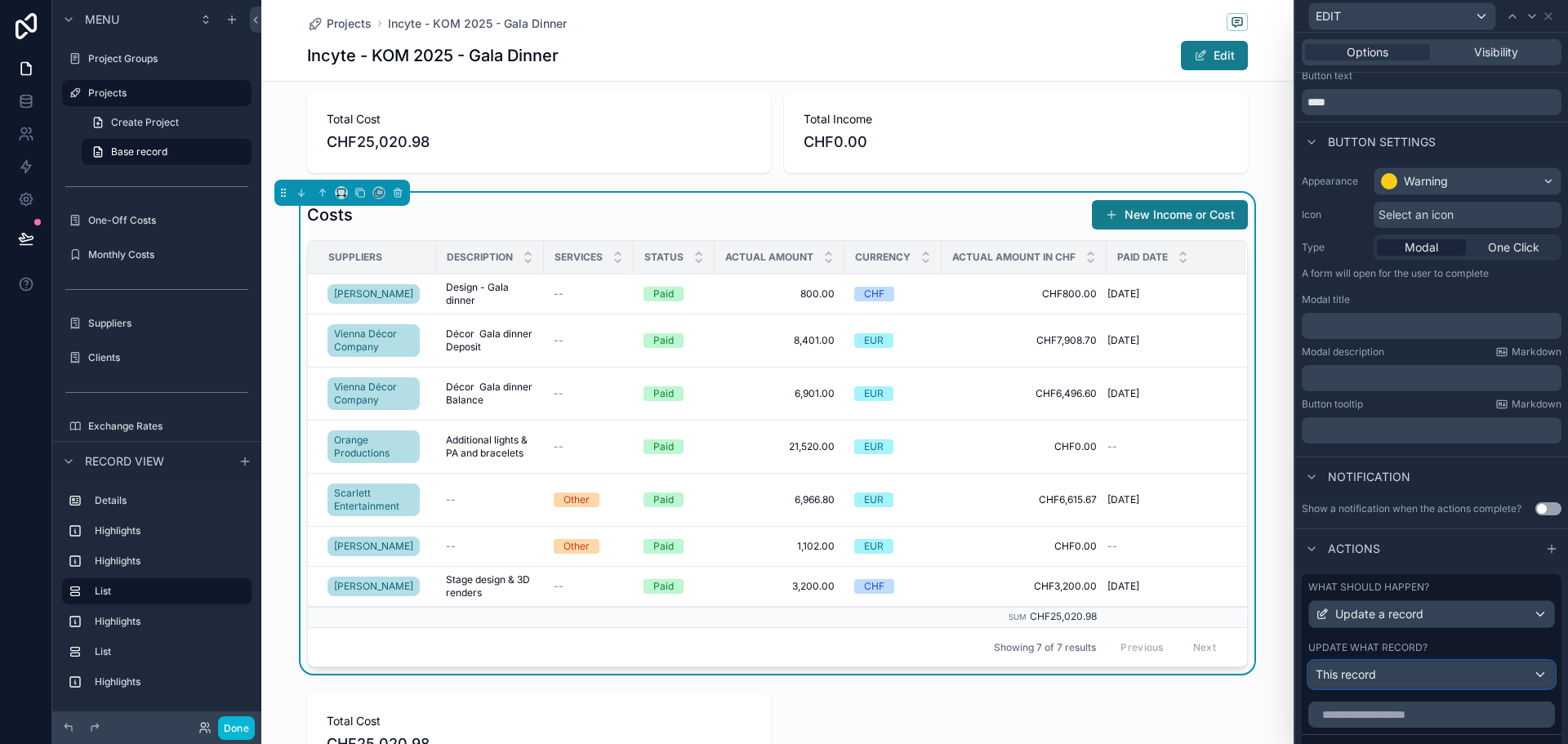
click at [1396, 678] on div "This record" at bounding box center [1432, 675] width 245 height 26
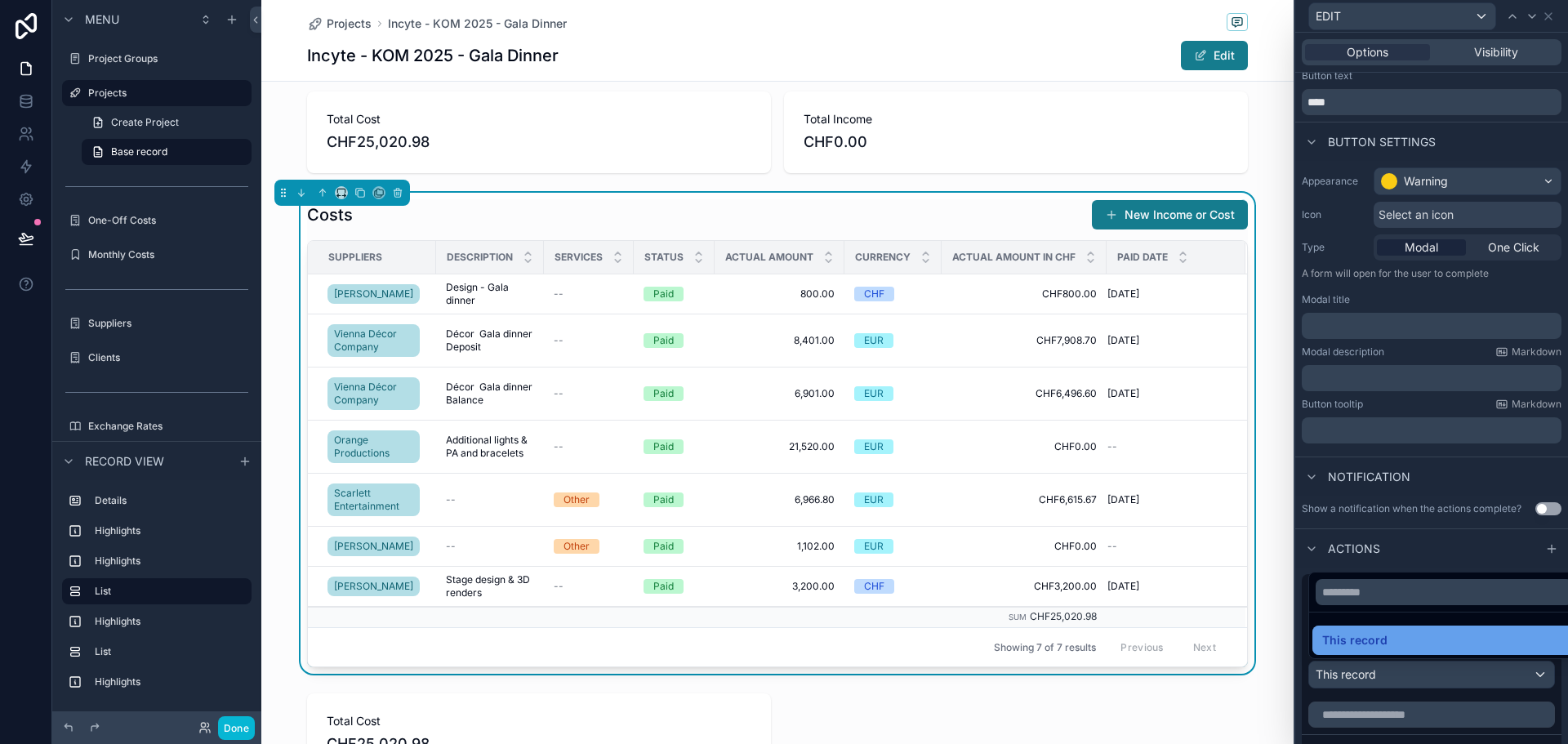
click at [1405, 639] on div "This record" at bounding box center [1444, 641] width 244 height 19
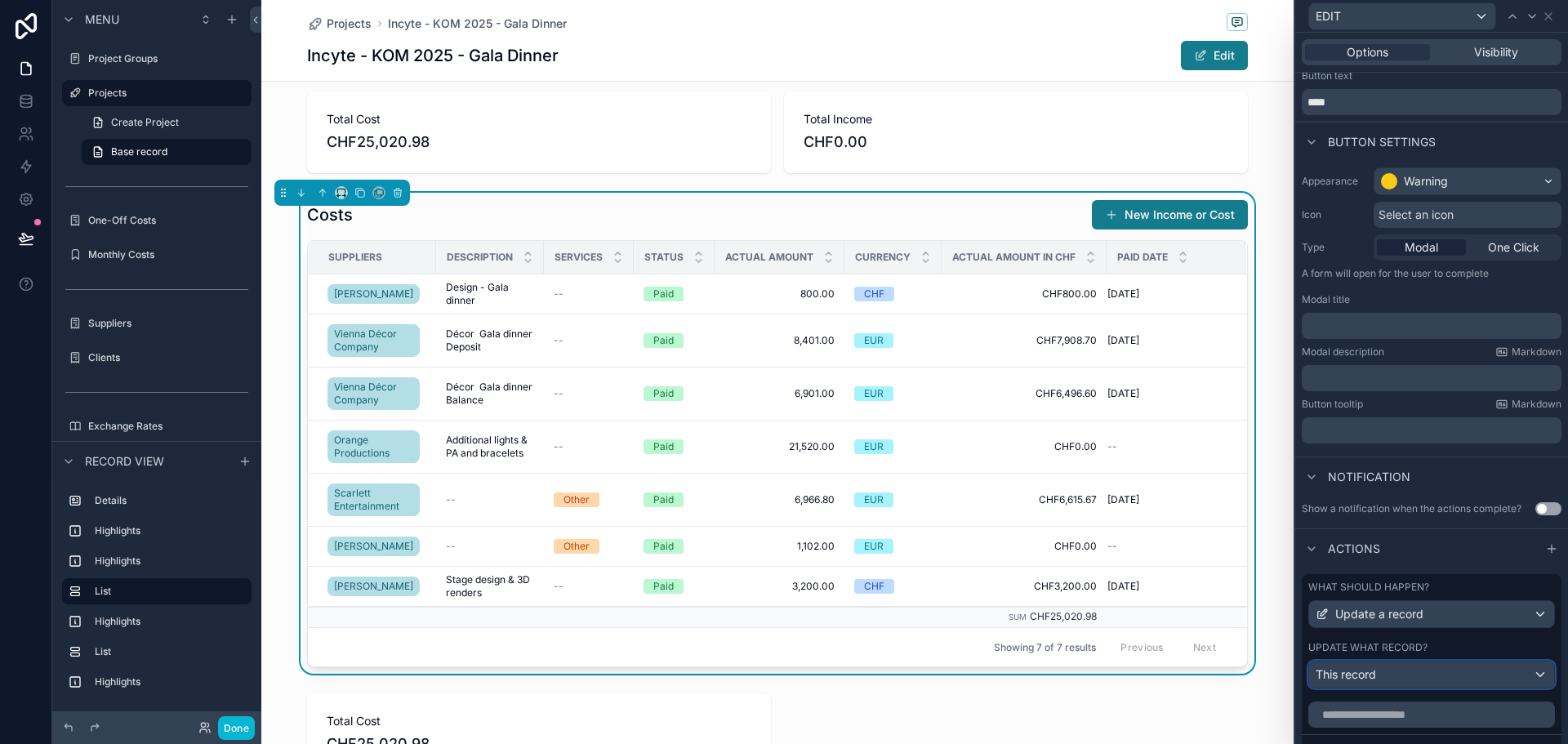
click at [1413, 669] on div "This record" at bounding box center [1432, 675] width 245 height 26
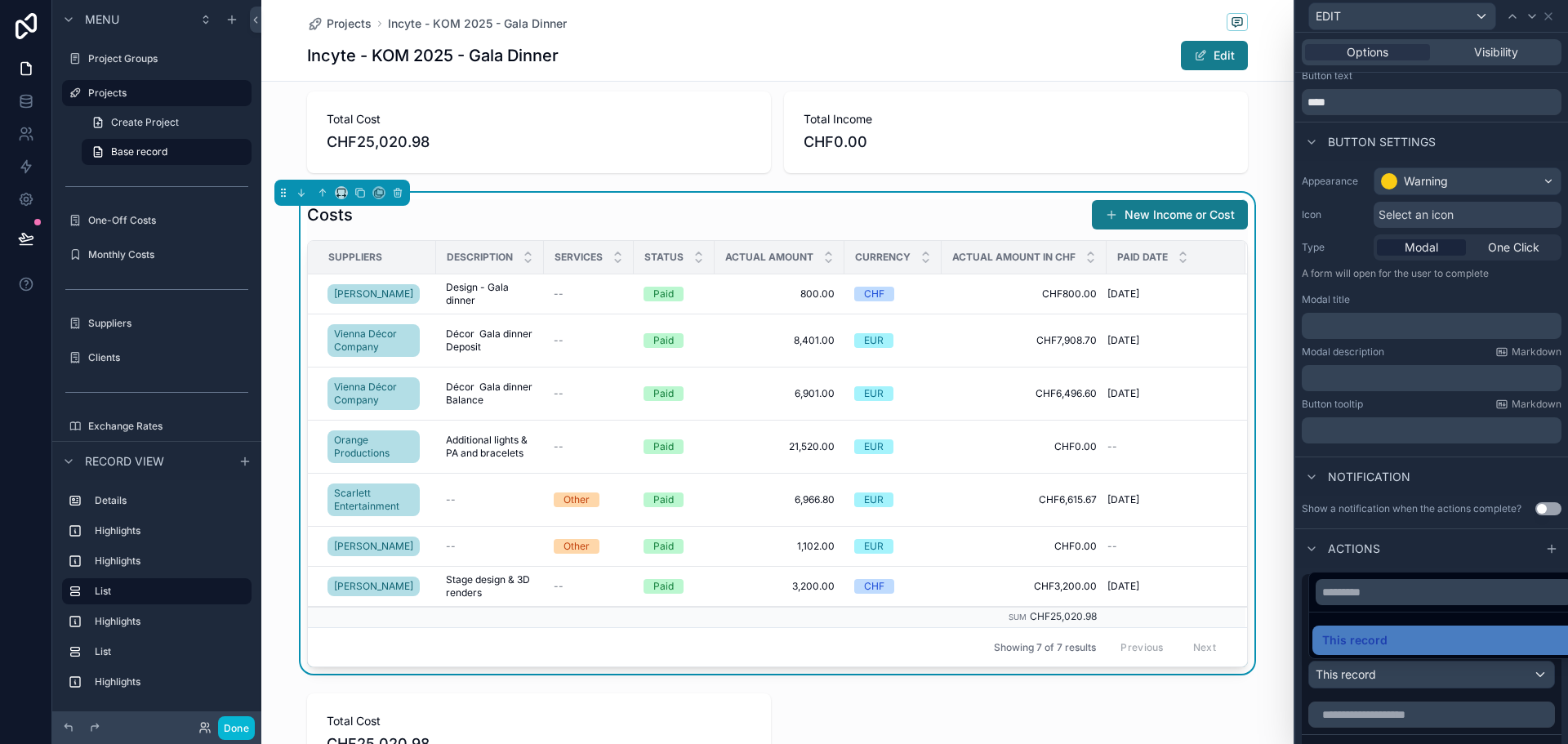
click at [1418, 680] on div at bounding box center [1432, 372] width 273 height 744
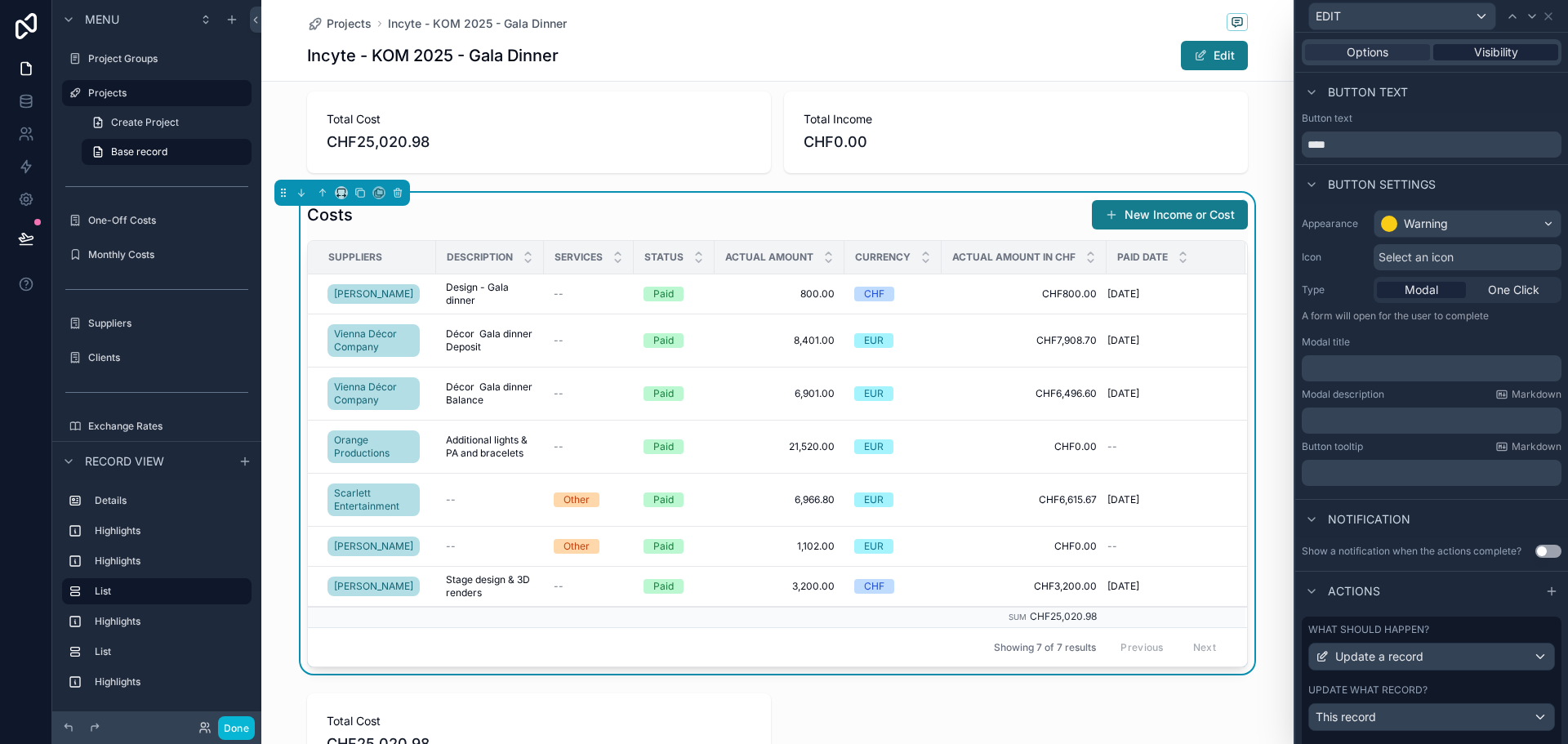
click at [1495, 53] on span "Visibility" at bounding box center [1496, 52] width 44 height 17
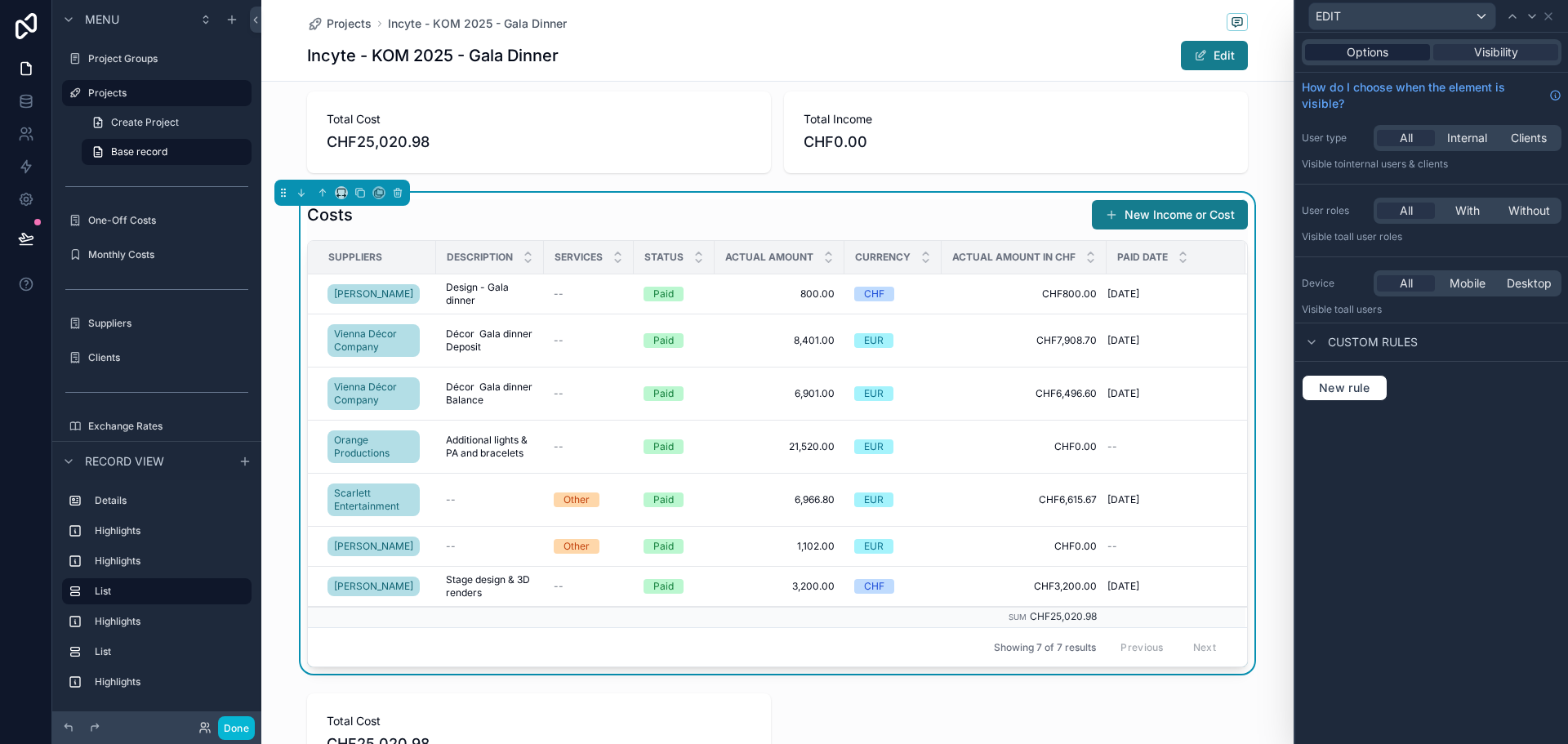
click at [1392, 53] on div "Options" at bounding box center [1368, 52] width 125 height 17
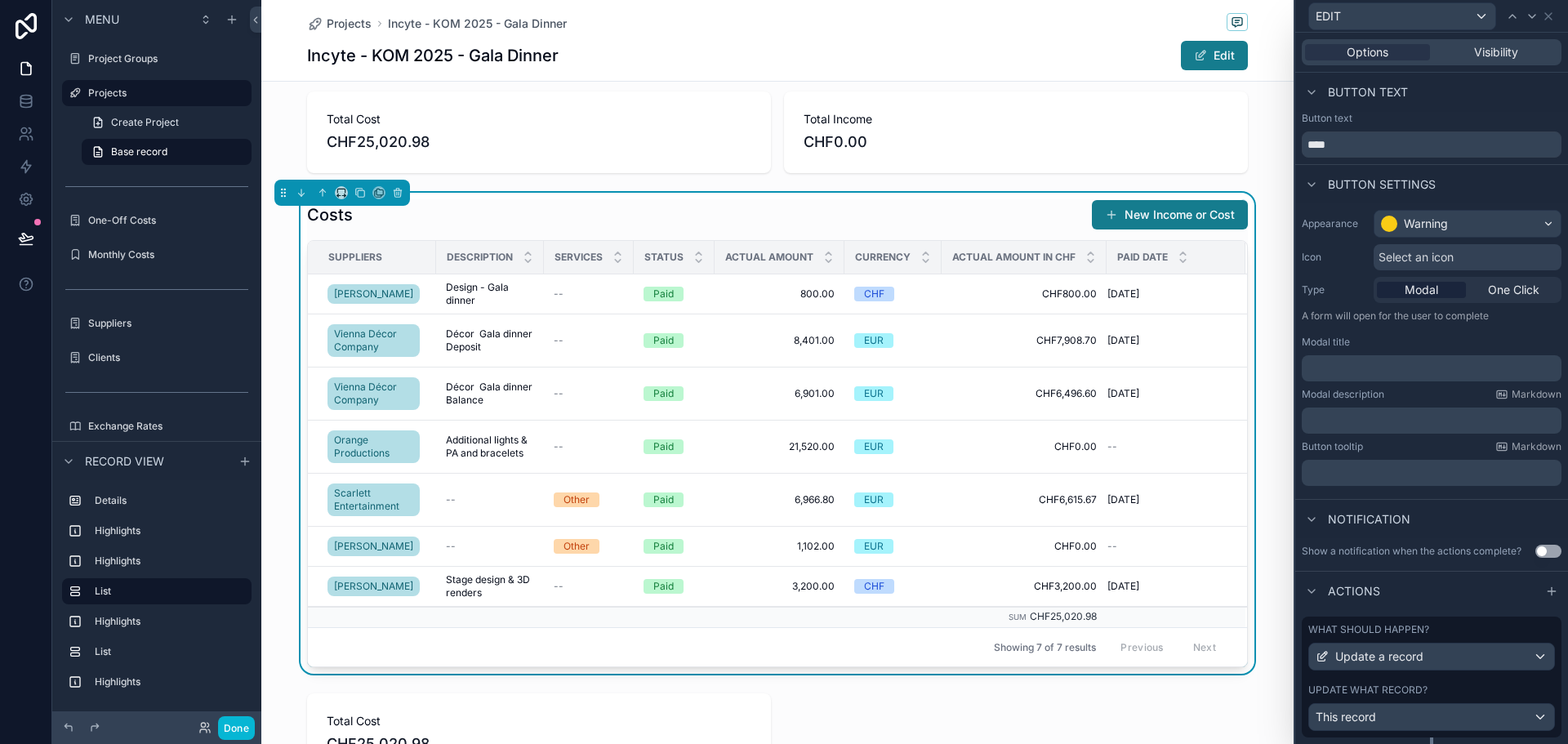
scroll to position [43, 0]
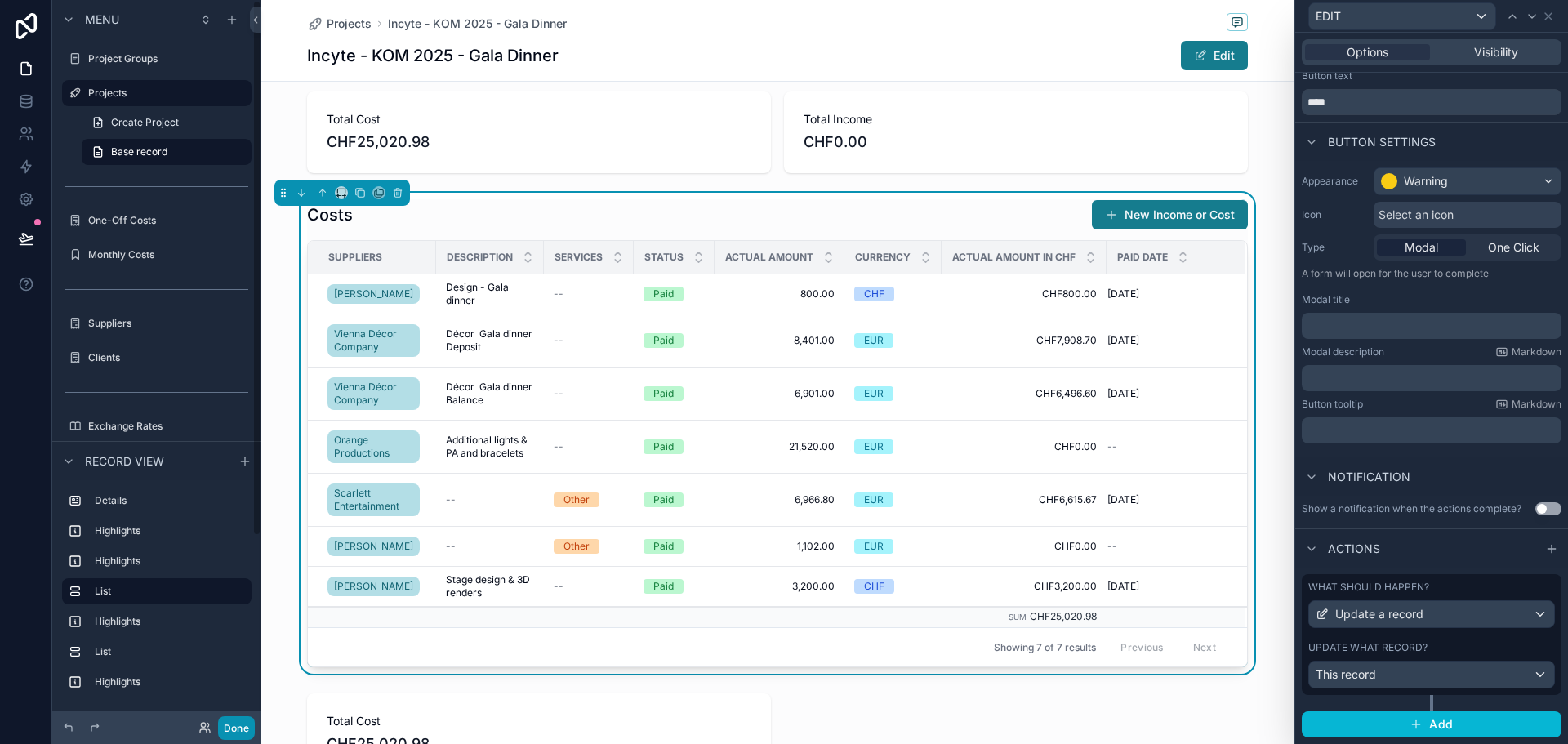
click at [246, 719] on button "Done" at bounding box center [236, 728] width 37 height 23
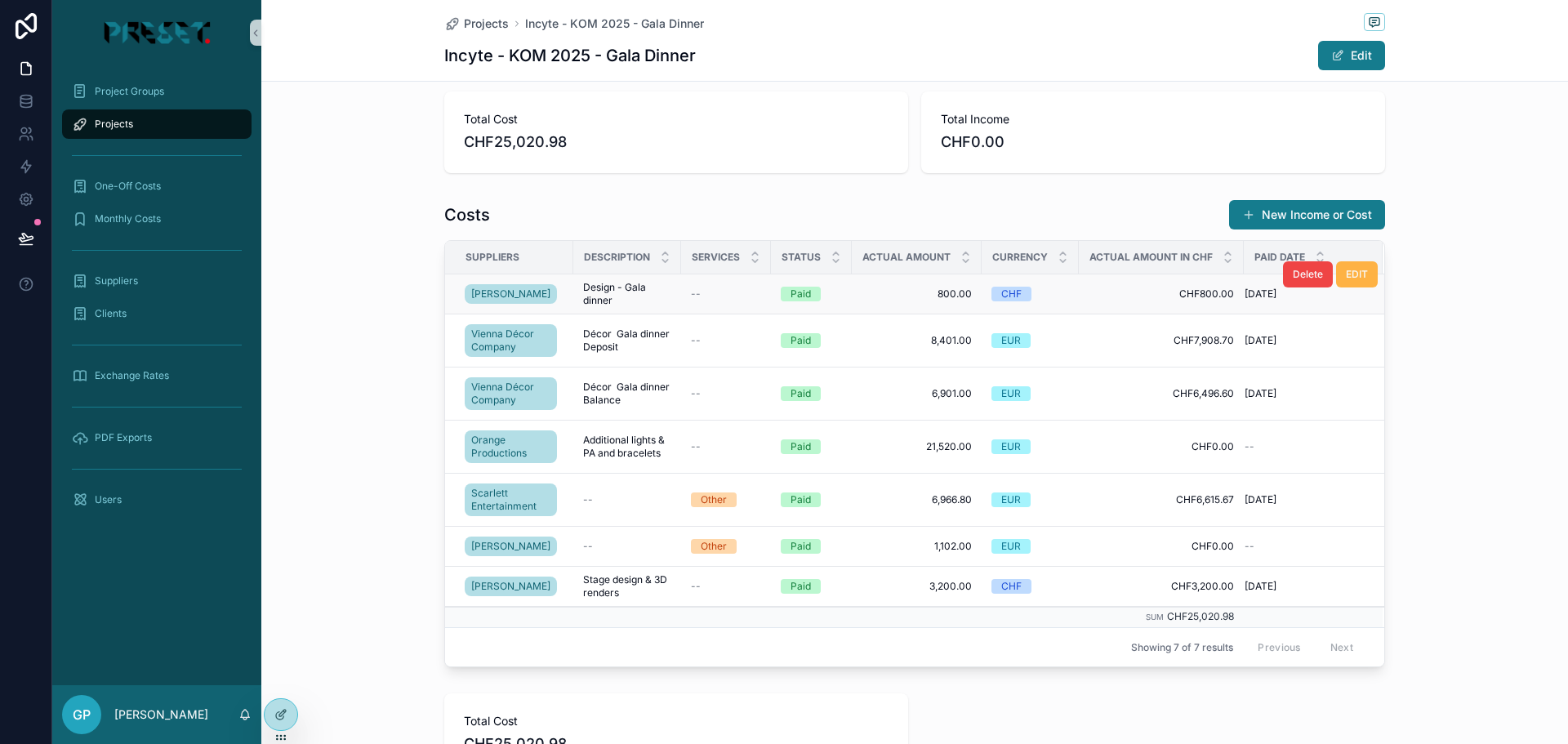
click at [1362, 272] on span "EDIT" at bounding box center [1357, 274] width 22 height 13
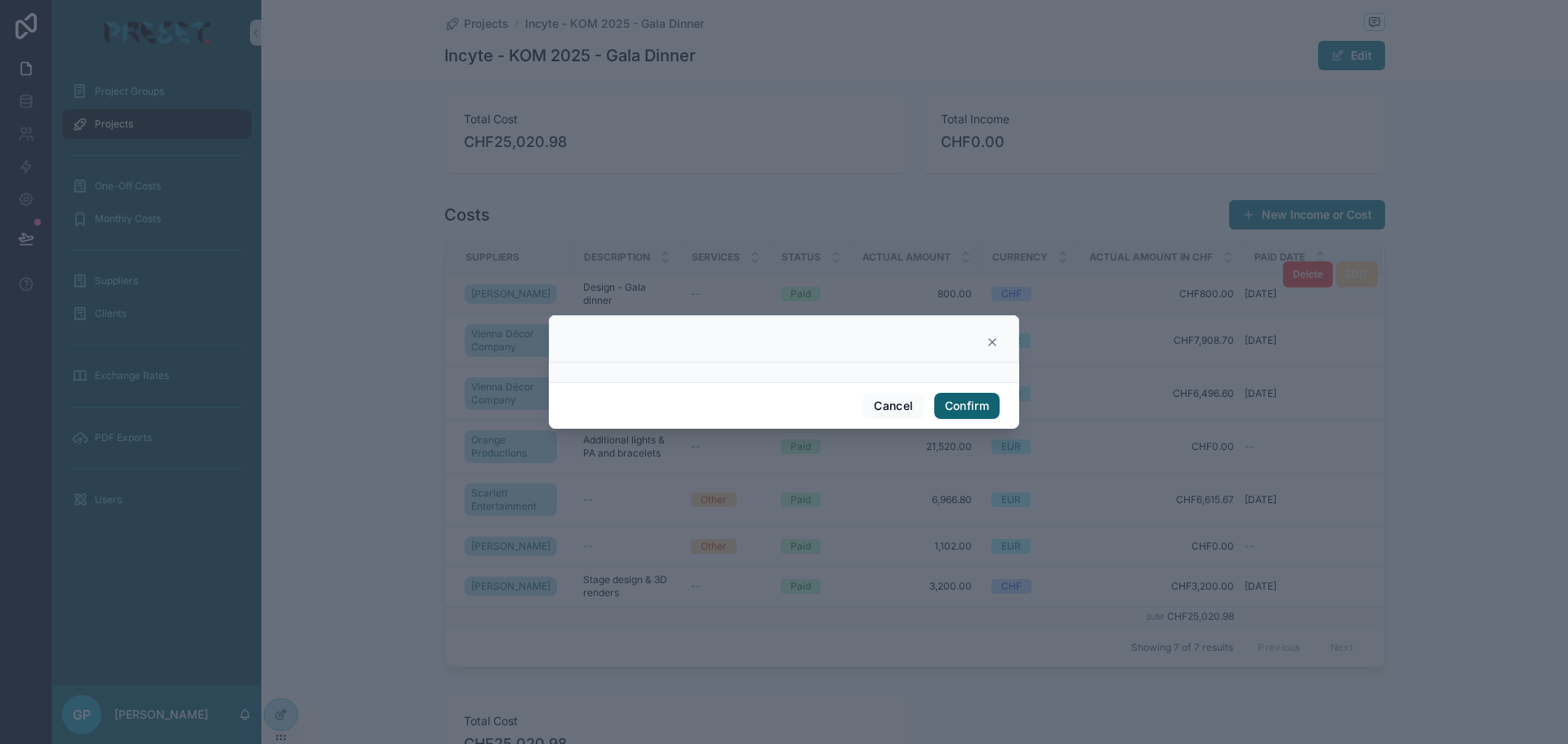
click at [974, 403] on button "Confirm" at bounding box center [966, 406] width 65 height 26
click at [949, 404] on button "Confirm" at bounding box center [966, 406] width 65 height 26
click at [951, 404] on button "Confirm" at bounding box center [966, 406] width 65 height 26
click at [897, 405] on button "Cancel" at bounding box center [893, 406] width 60 height 26
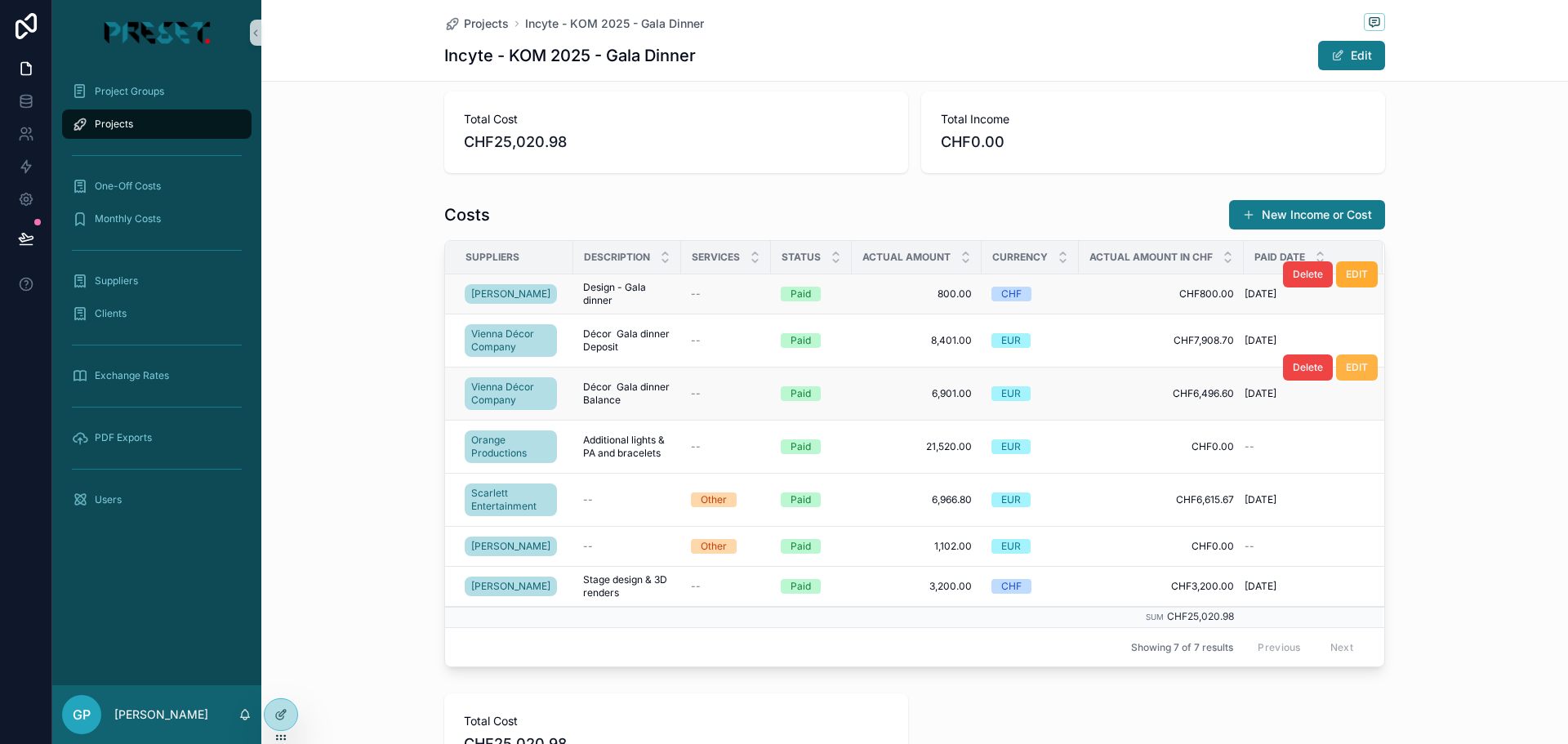
click at [1352, 369] on span "EDIT" at bounding box center [1357, 367] width 22 height 13
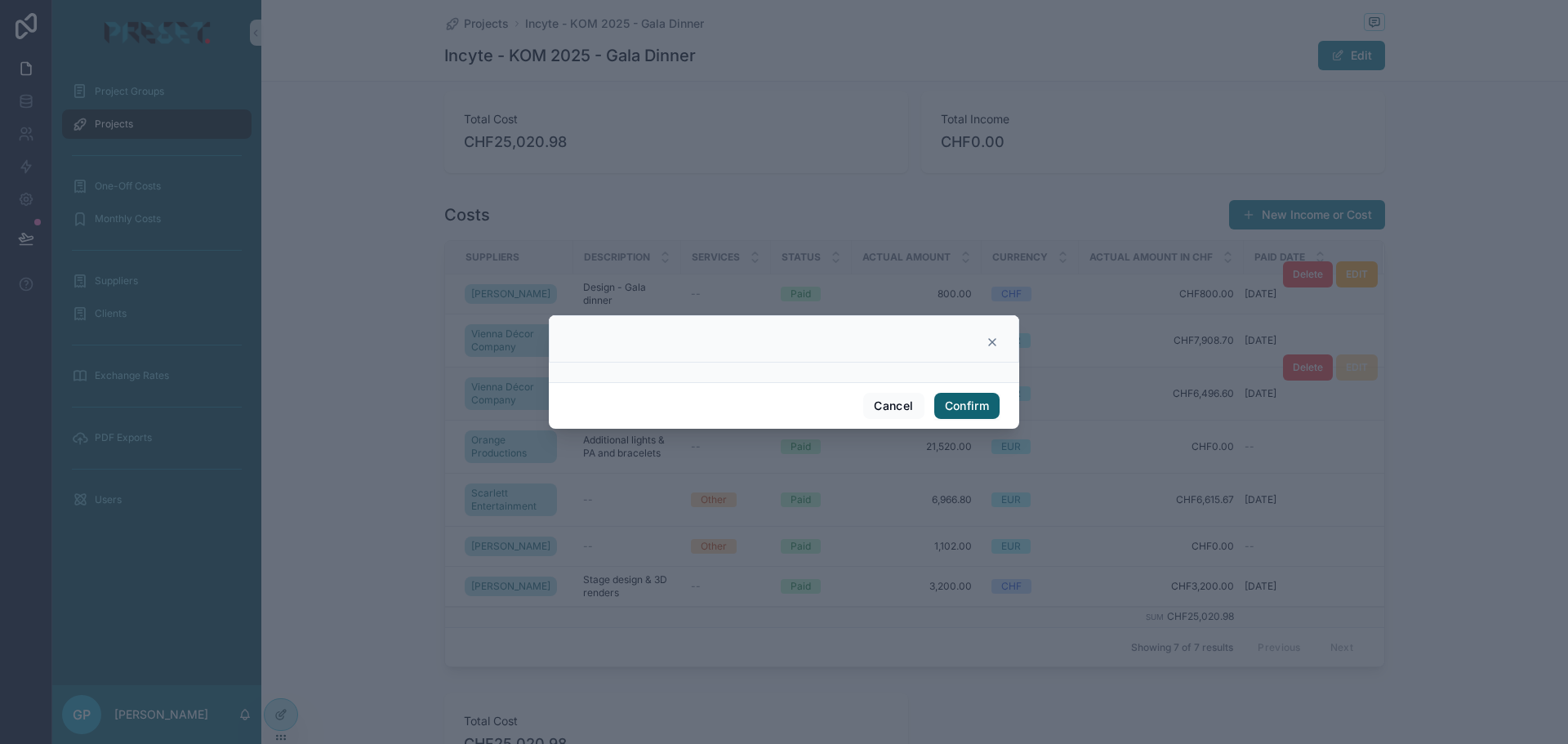
click at [964, 402] on button "Confirm" at bounding box center [966, 406] width 65 height 26
click at [992, 340] on icon at bounding box center [992, 341] width 13 height 13
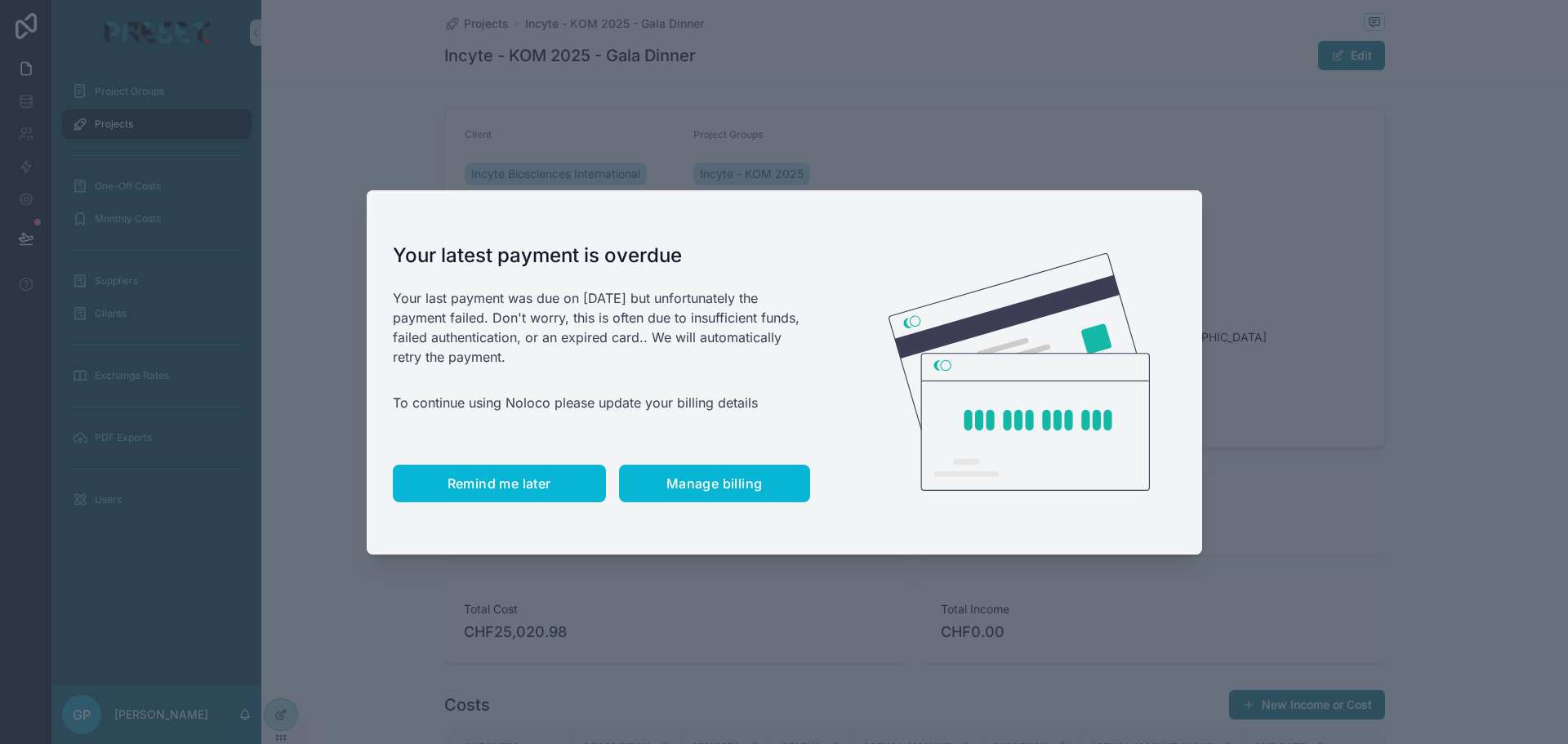
click at [519, 482] on span "Remind me later" at bounding box center [499, 483] width 104 height 17
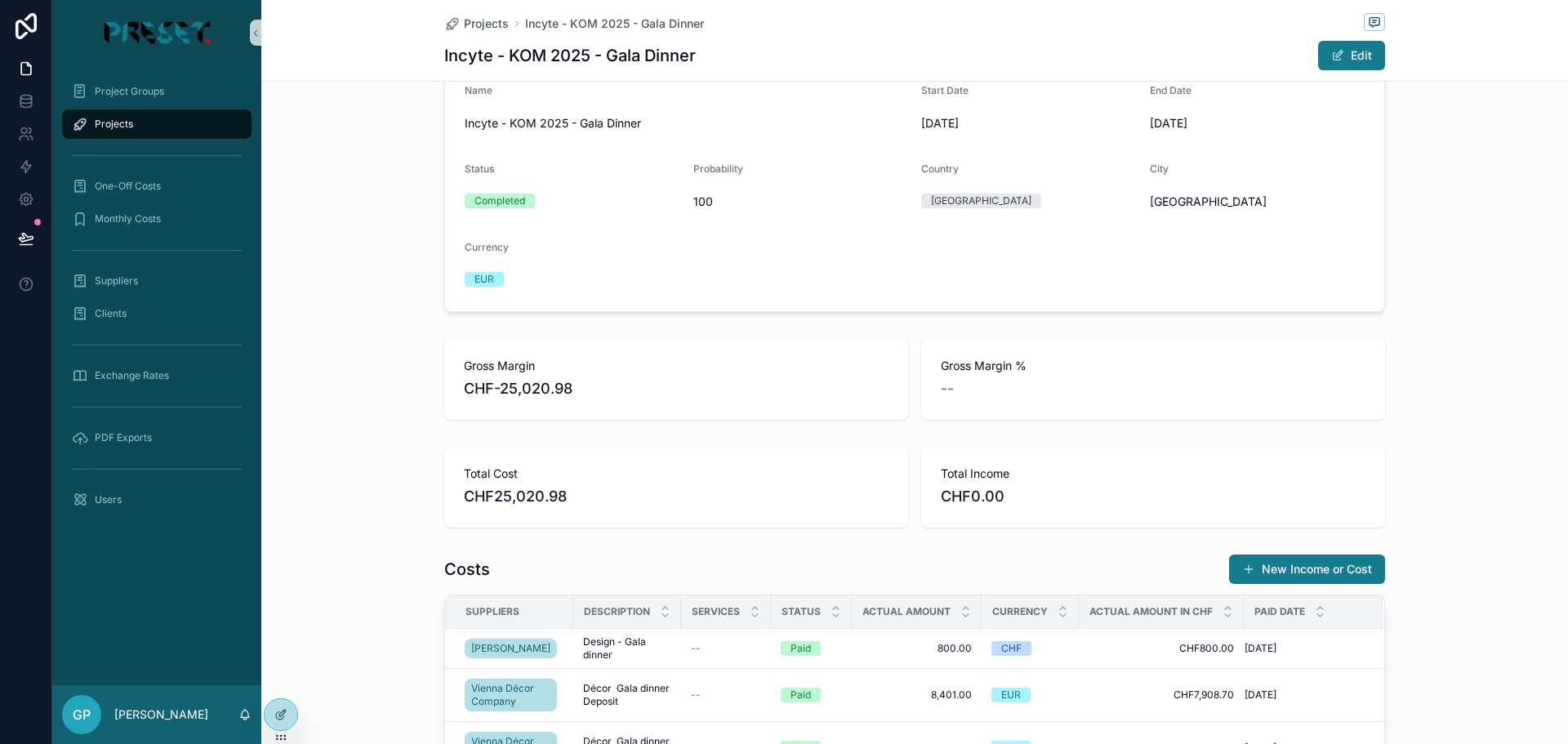
scroll to position [408, 0]
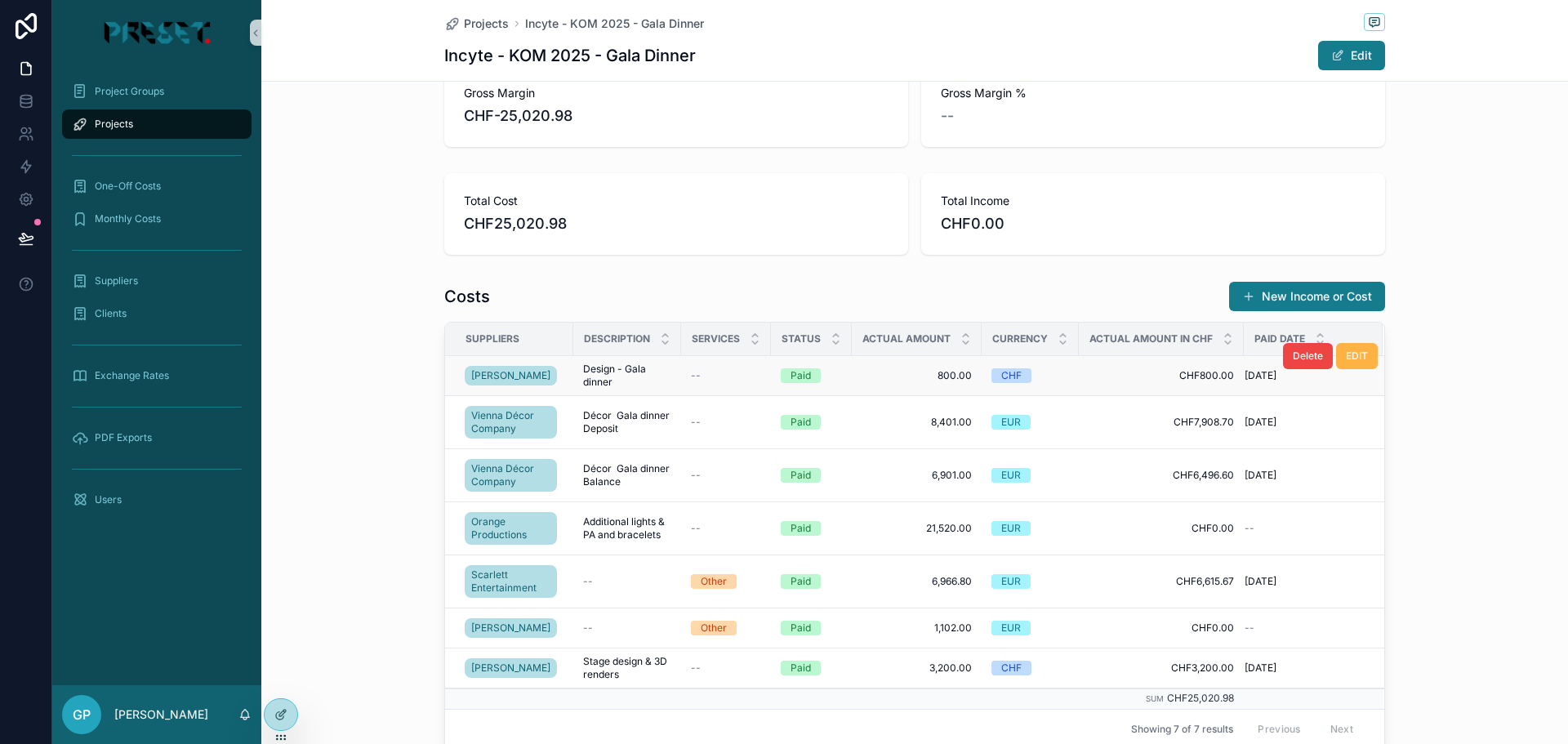
click at [1364, 356] on button "EDIT" at bounding box center [1357, 356] width 42 height 26
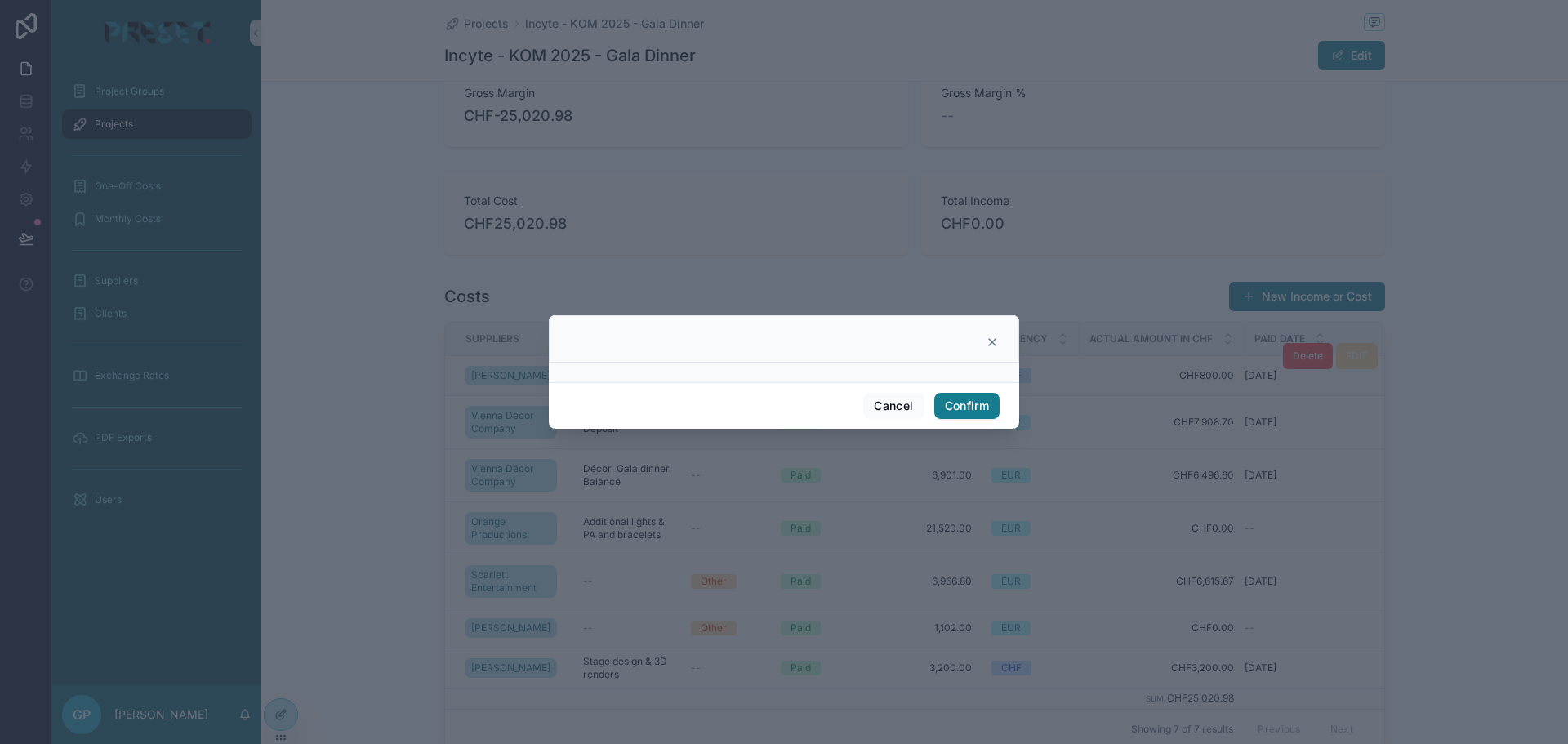
drag, startPoint x: 854, startPoint y: 373, endPoint x: 606, endPoint y: 381, distance: 248.1
click at [606, 381] on div at bounding box center [784, 372] width 470 height 19
click at [610, 373] on div at bounding box center [784, 372] width 470 height 19
click at [980, 404] on button "Confirm" at bounding box center [966, 406] width 65 height 26
click at [892, 402] on button "Cancel" at bounding box center [893, 406] width 60 height 26
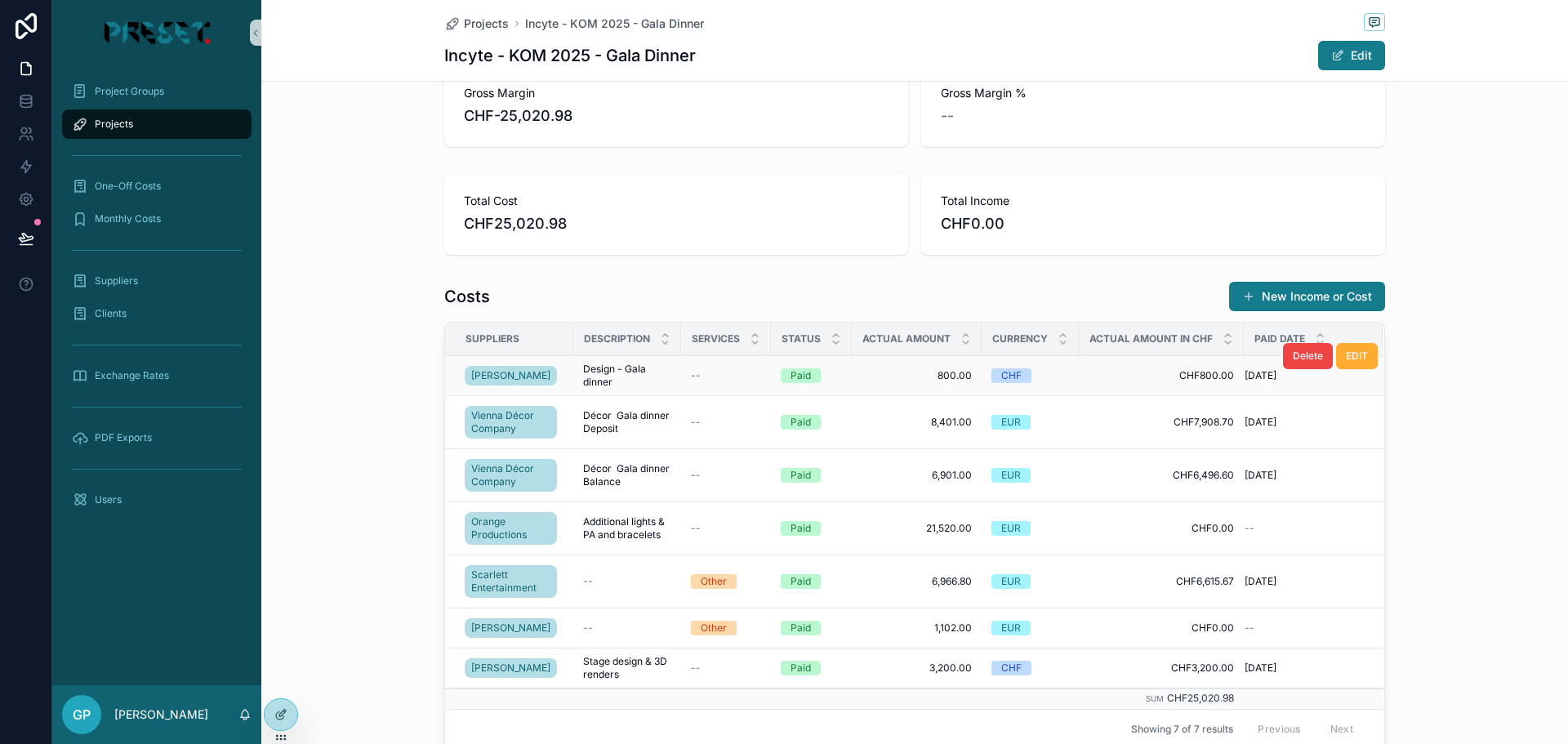
click at [508, 284] on div "Costs New Income or Cost" at bounding box center [915, 297] width 941 height 31
click at [284, 714] on icon at bounding box center [280, 715] width 13 height 13
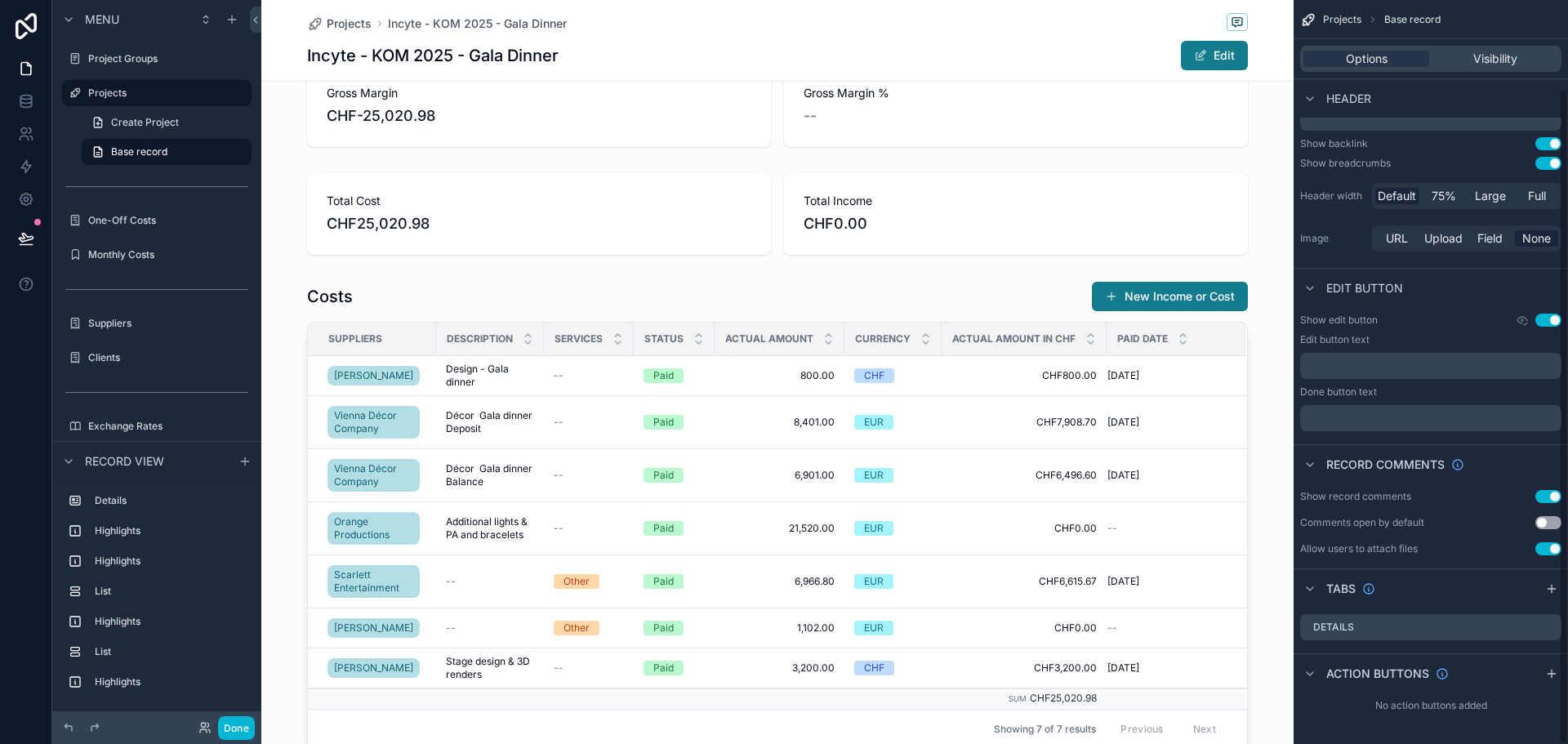
scroll to position [100, 0]
click at [779, 303] on div "scrollable content" at bounding box center [778, 514] width 1032 height 481
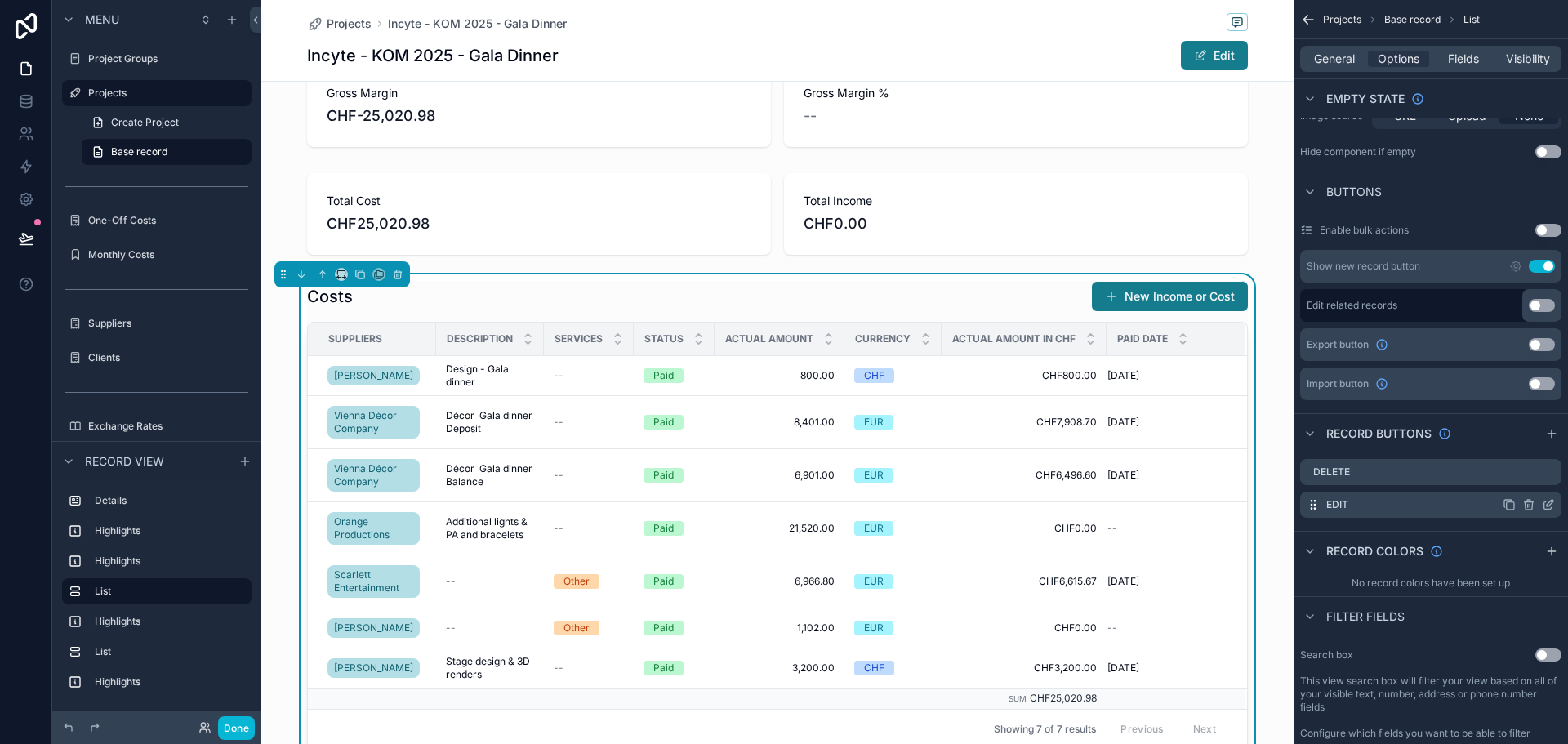
scroll to position [509, 0]
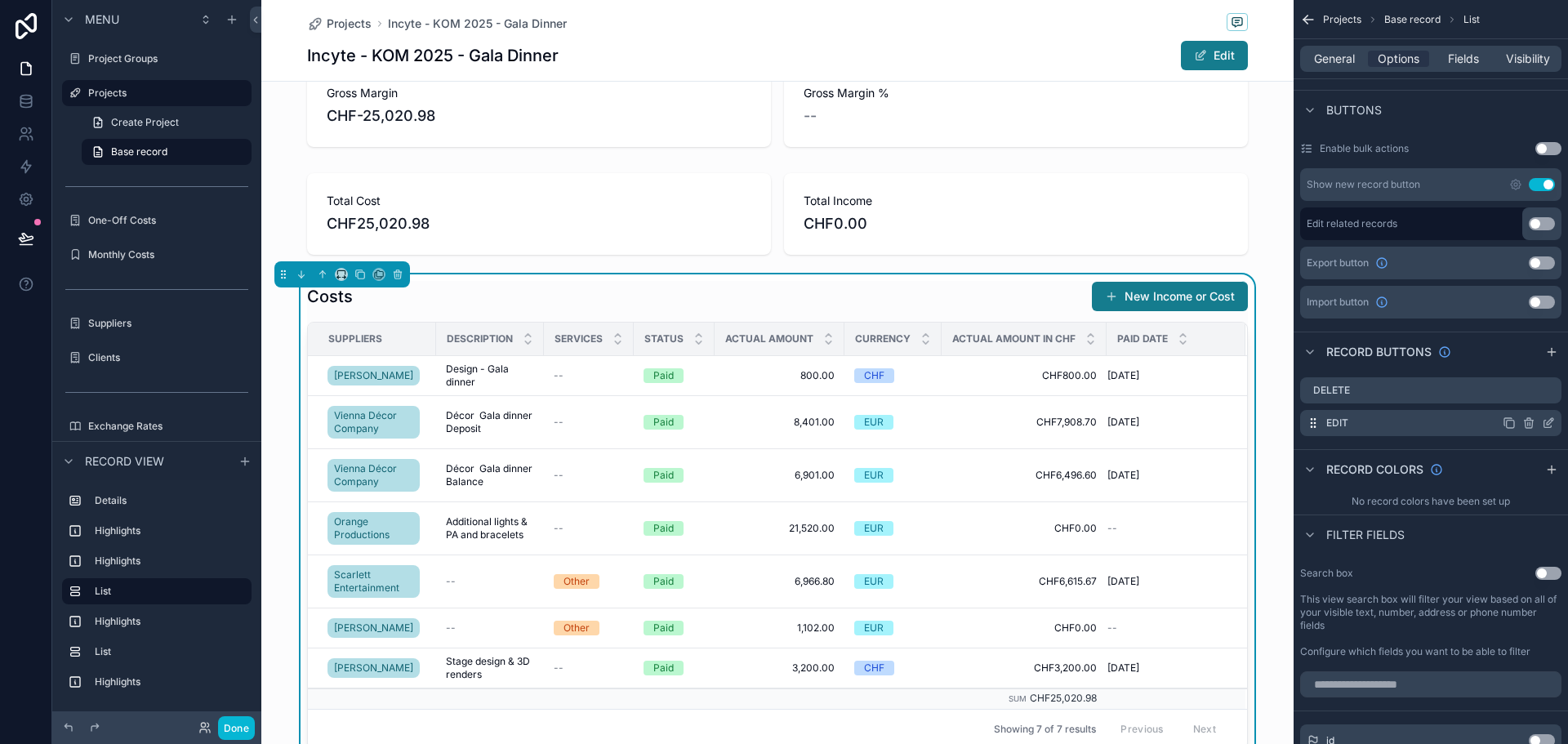
click at [1549, 420] on icon "scrollable content" at bounding box center [1548, 423] width 13 height 13
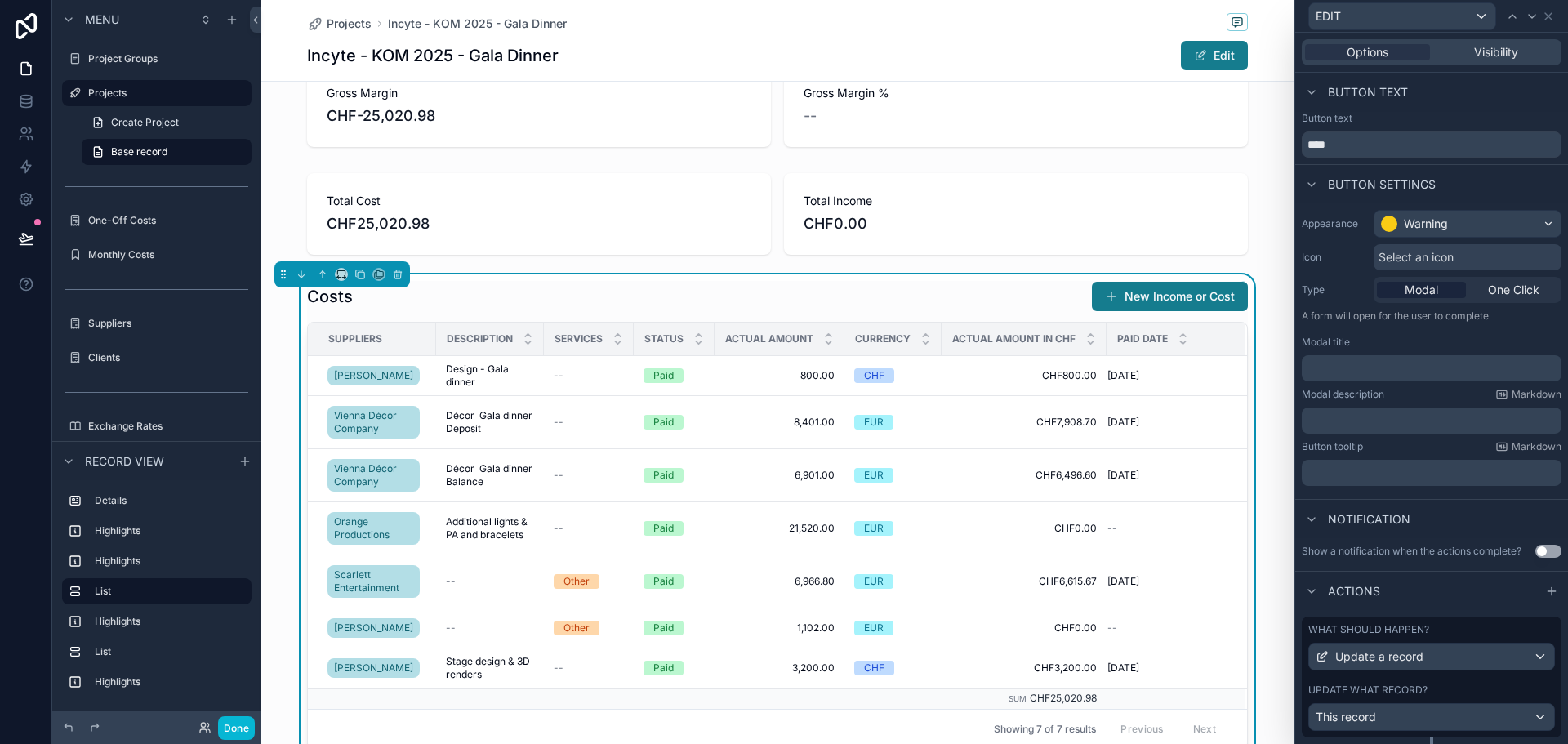
scroll to position [43, 0]
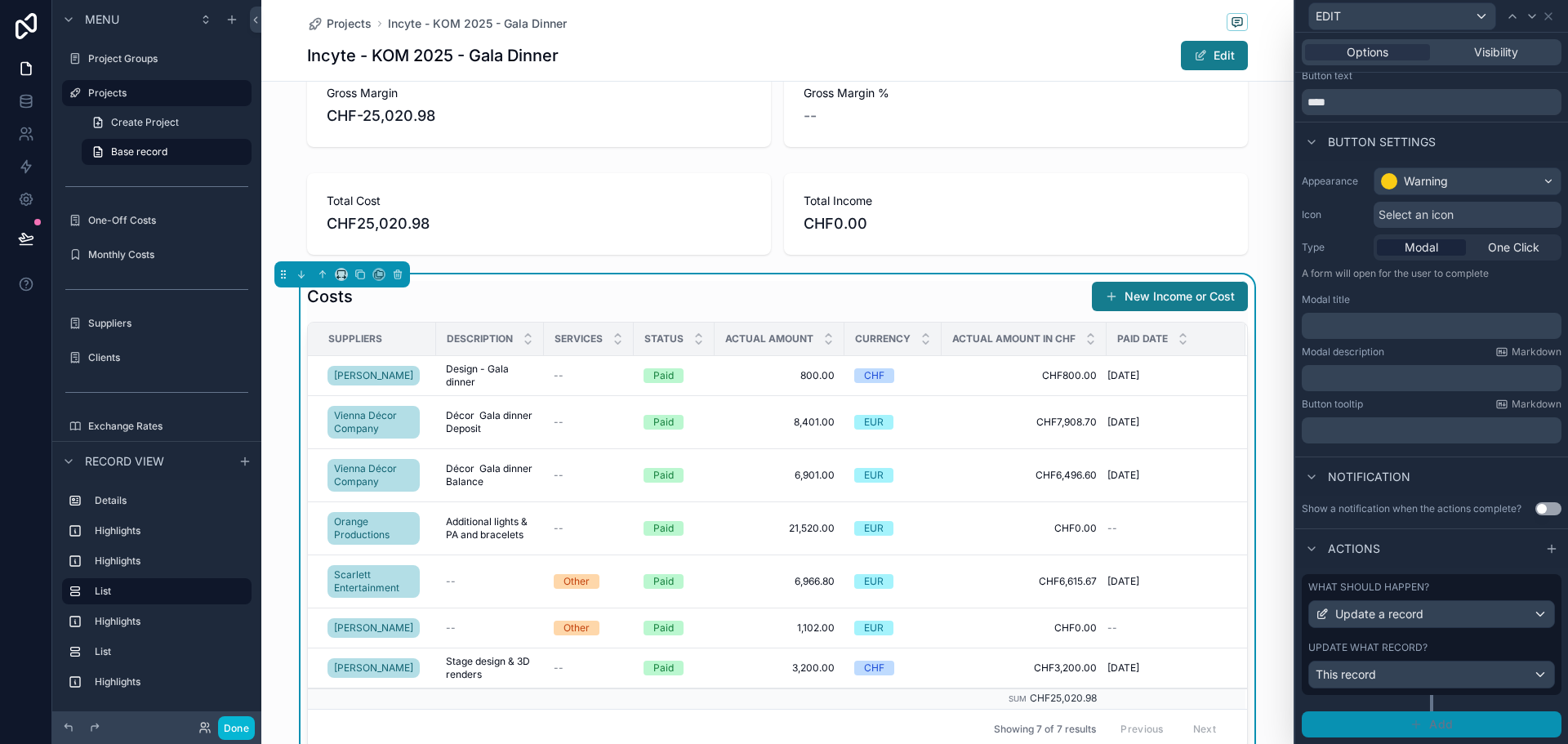
click at [1434, 720] on span "Add" at bounding box center [1441, 725] width 23 height 15
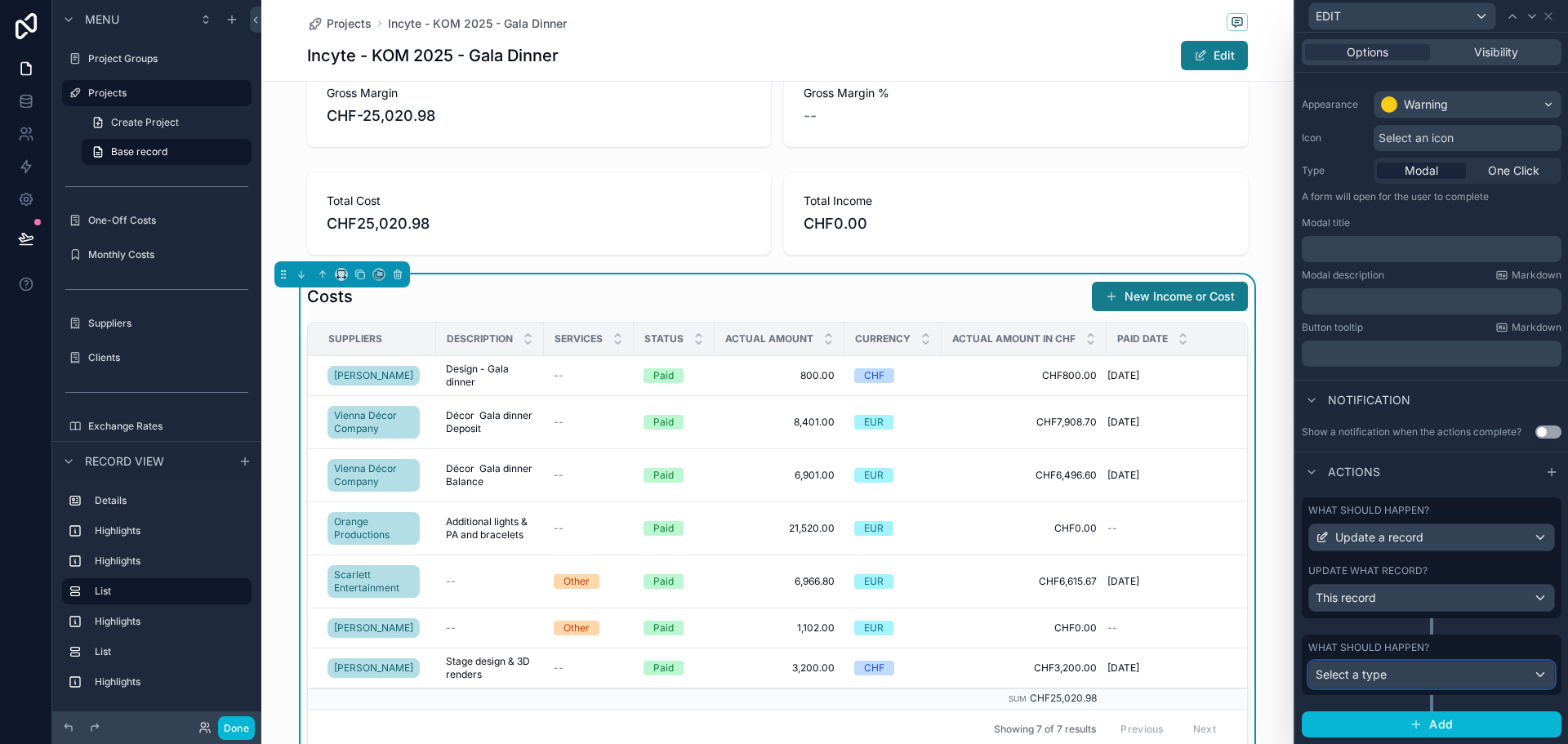
click at [1409, 680] on div "Select a type" at bounding box center [1432, 675] width 245 height 26
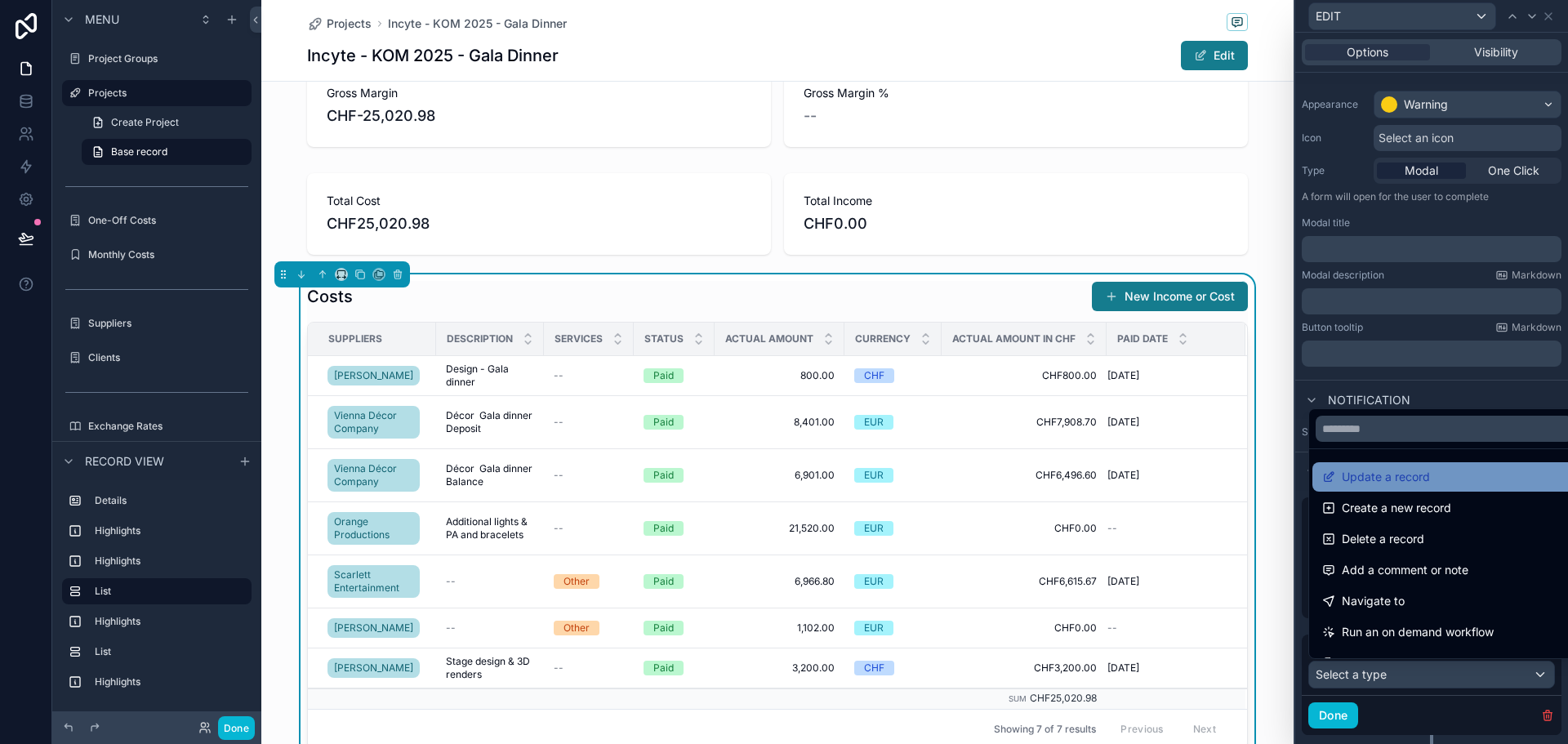
click at [1434, 482] on div "Update a record" at bounding box center [1444, 478] width 244 height 19
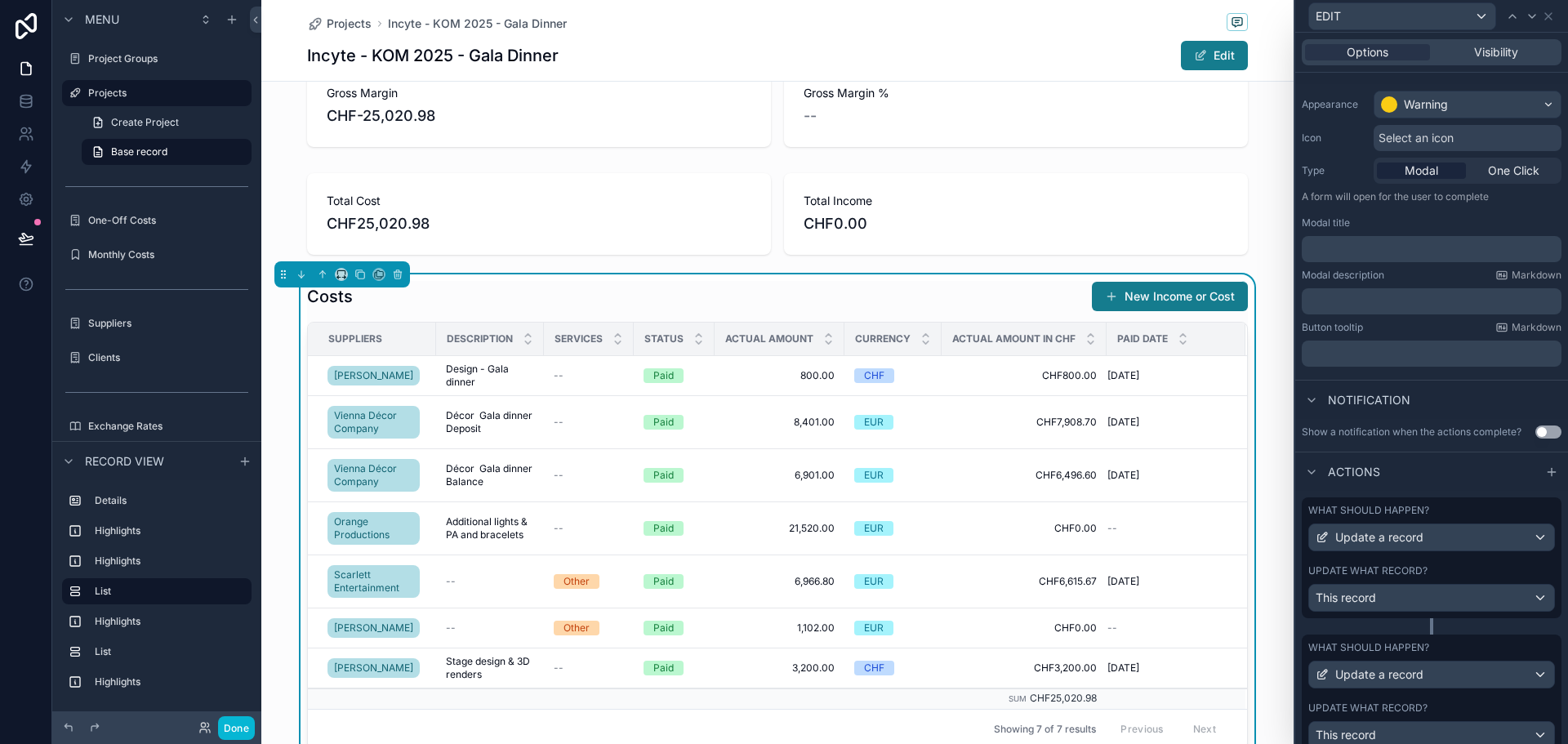
scroll to position [283, 0]
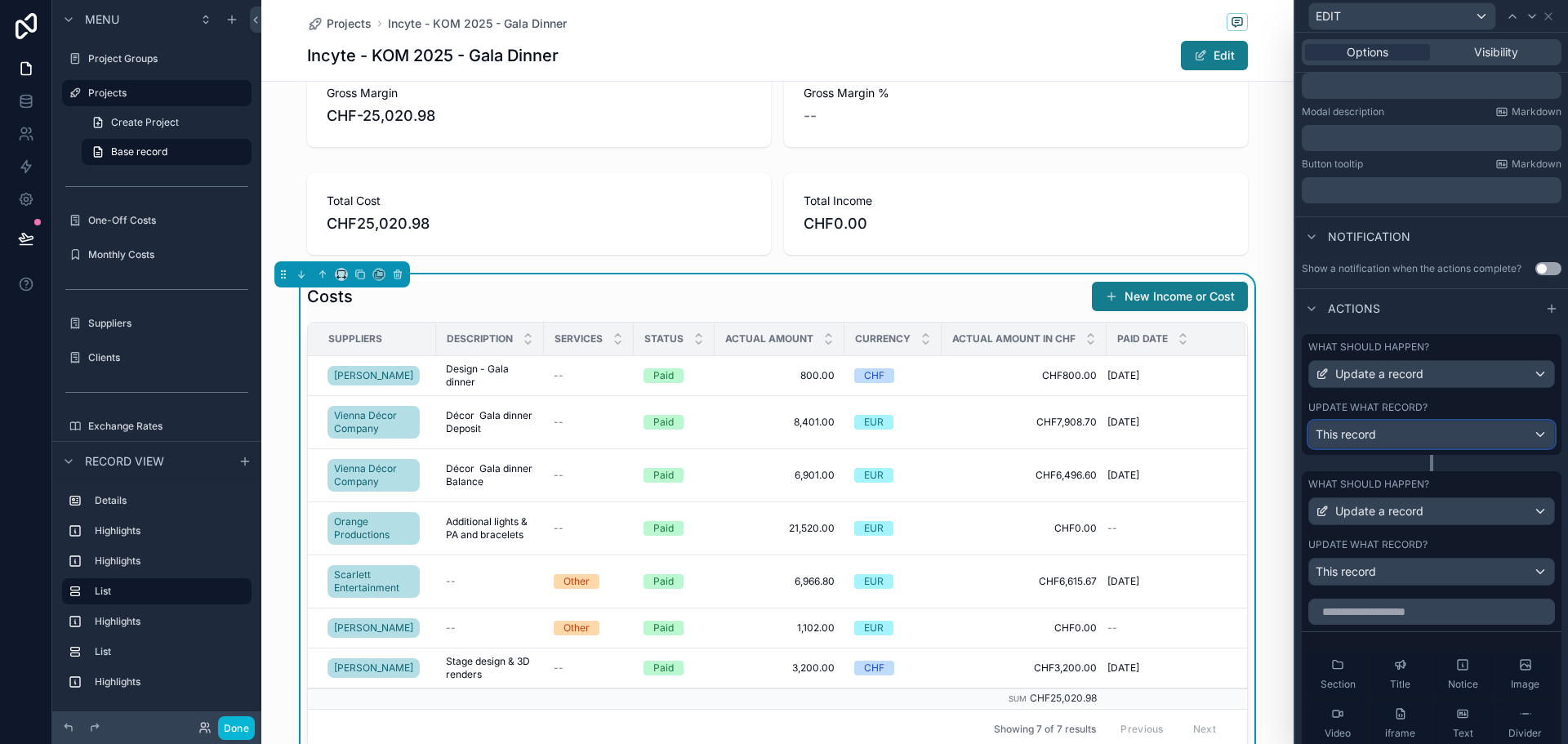
click at [1420, 430] on div "This record" at bounding box center [1432, 435] width 245 height 26
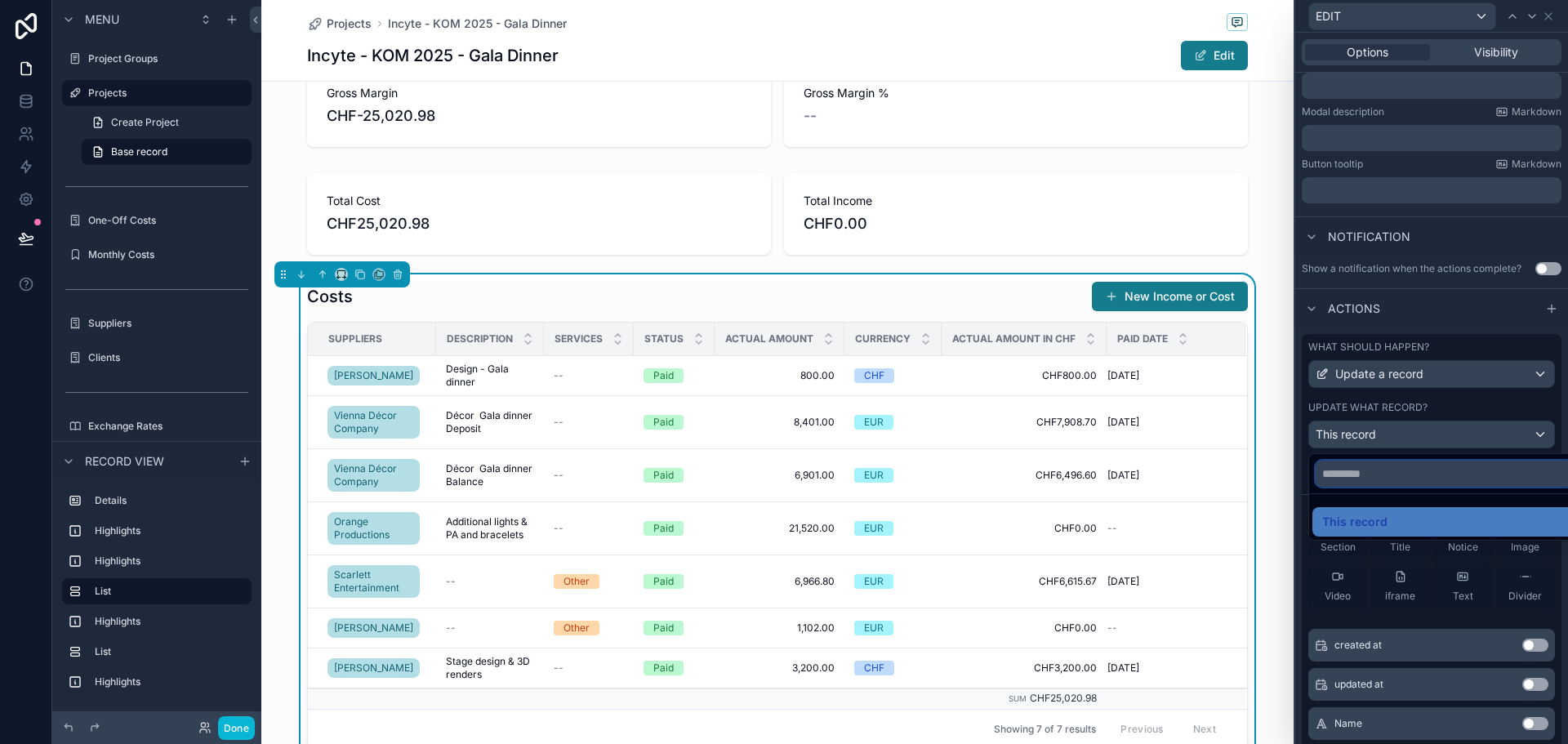
click at [1404, 472] on input "text" at bounding box center [1445, 474] width 258 height 26
click at [1379, 518] on span "This record" at bounding box center [1354, 522] width 65 height 19
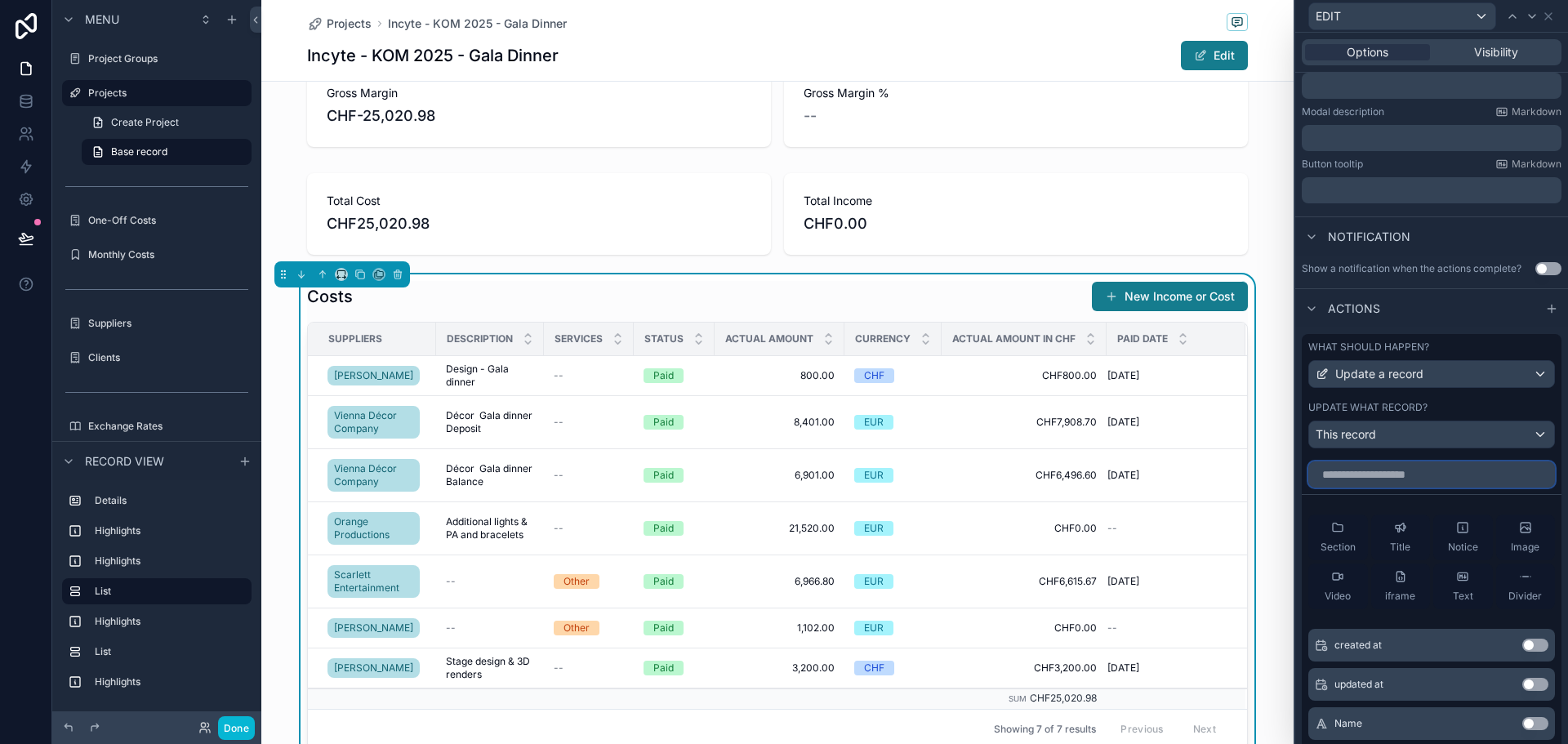
click at [1384, 474] on input "text" at bounding box center [1432, 475] width 247 height 26
click at [231, 733] on button "Done" at bounding box center [236, 728] width 37 height 23
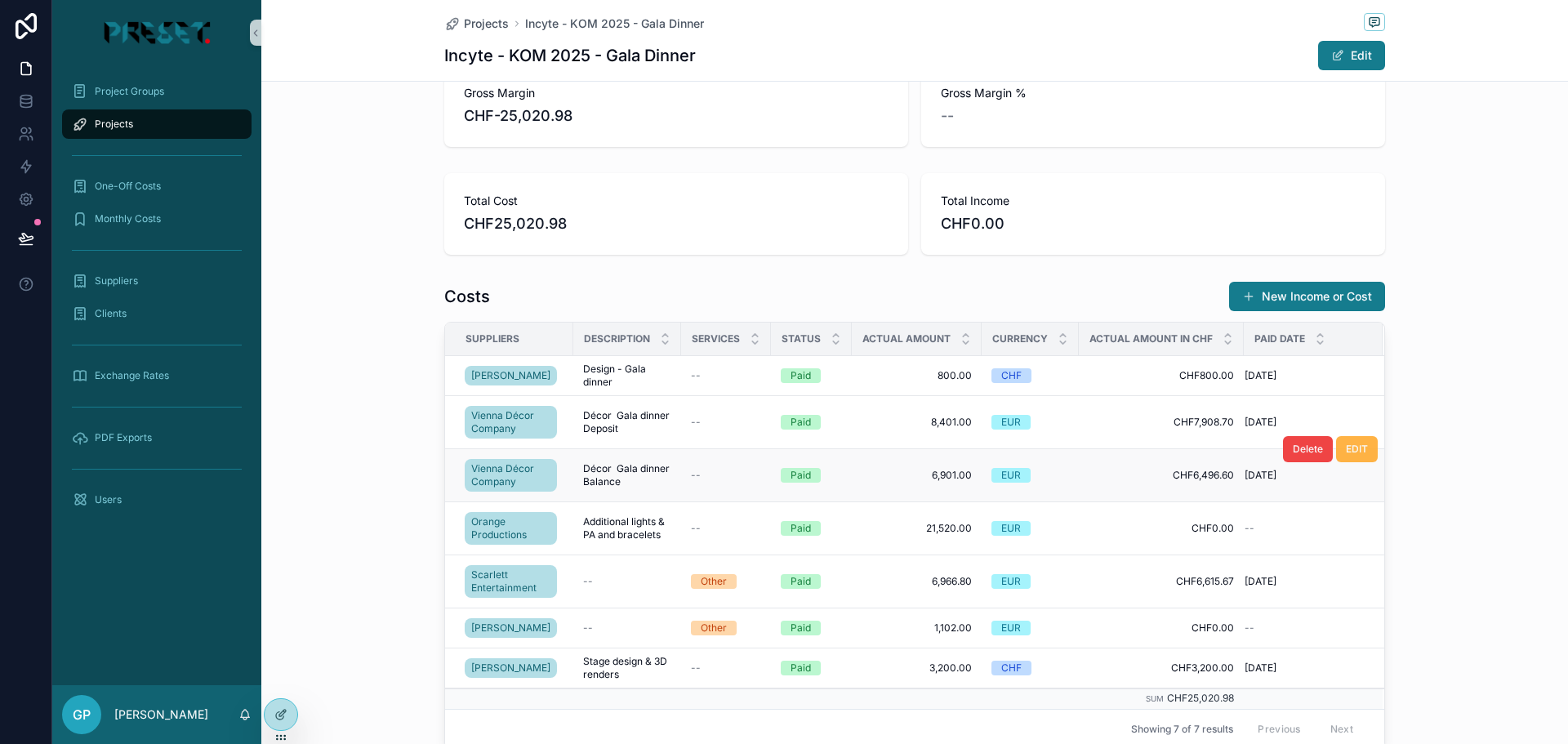
click at [1362, 453] on span "EDIT" at bounding box center [1357, 448] width 22 height 13
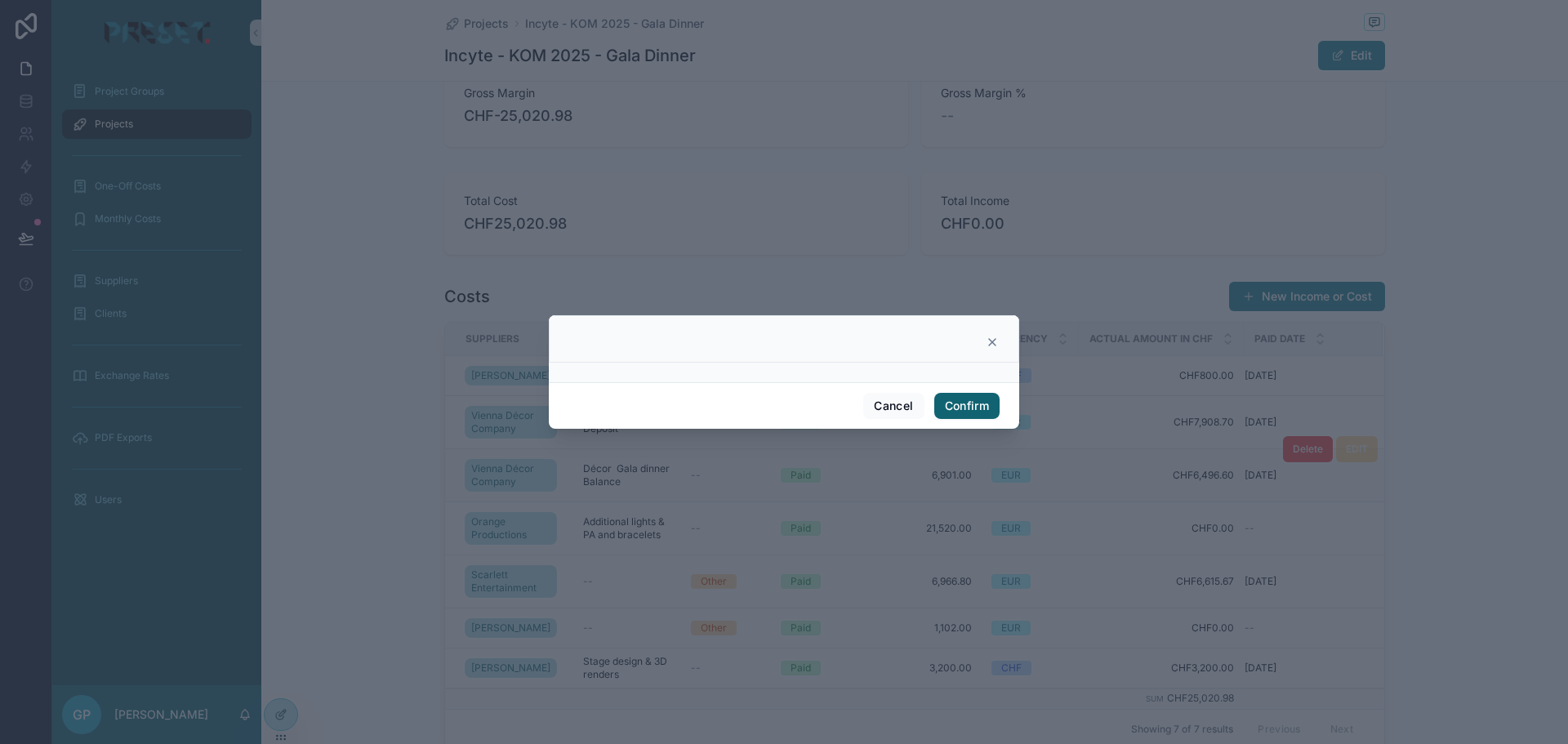
click at [976, 403] on button "Confirm" at bounding box center [966, 406] width 65 height 26
click at [969, 405] on button "Confirm" at bounding box center [966, 406] width 65 height 26
click at [971, 405] on button "Confirm" at bounding box center [966, 406] width 65 height 26
drag, startPoint x: 970, startPoint y: 406, endPoint x: 888, endPoint y: 401, distance: 82.2
click at [969, 407] on button "Confirm" at bounding box center [966, 406] width 65 height 26
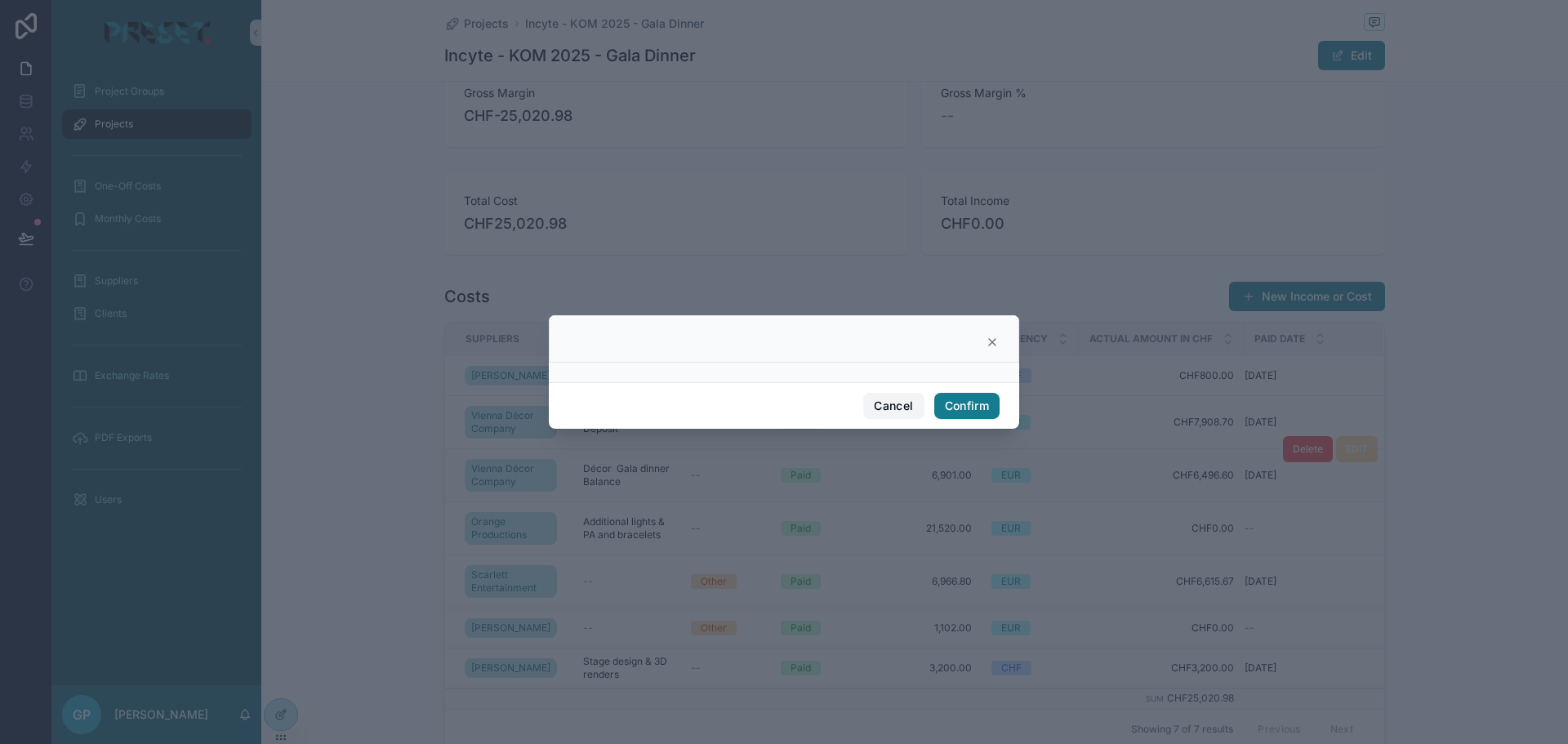
click at [888, 401] on button "Cancel" at bounding box center [893, 406] width 60 height 26
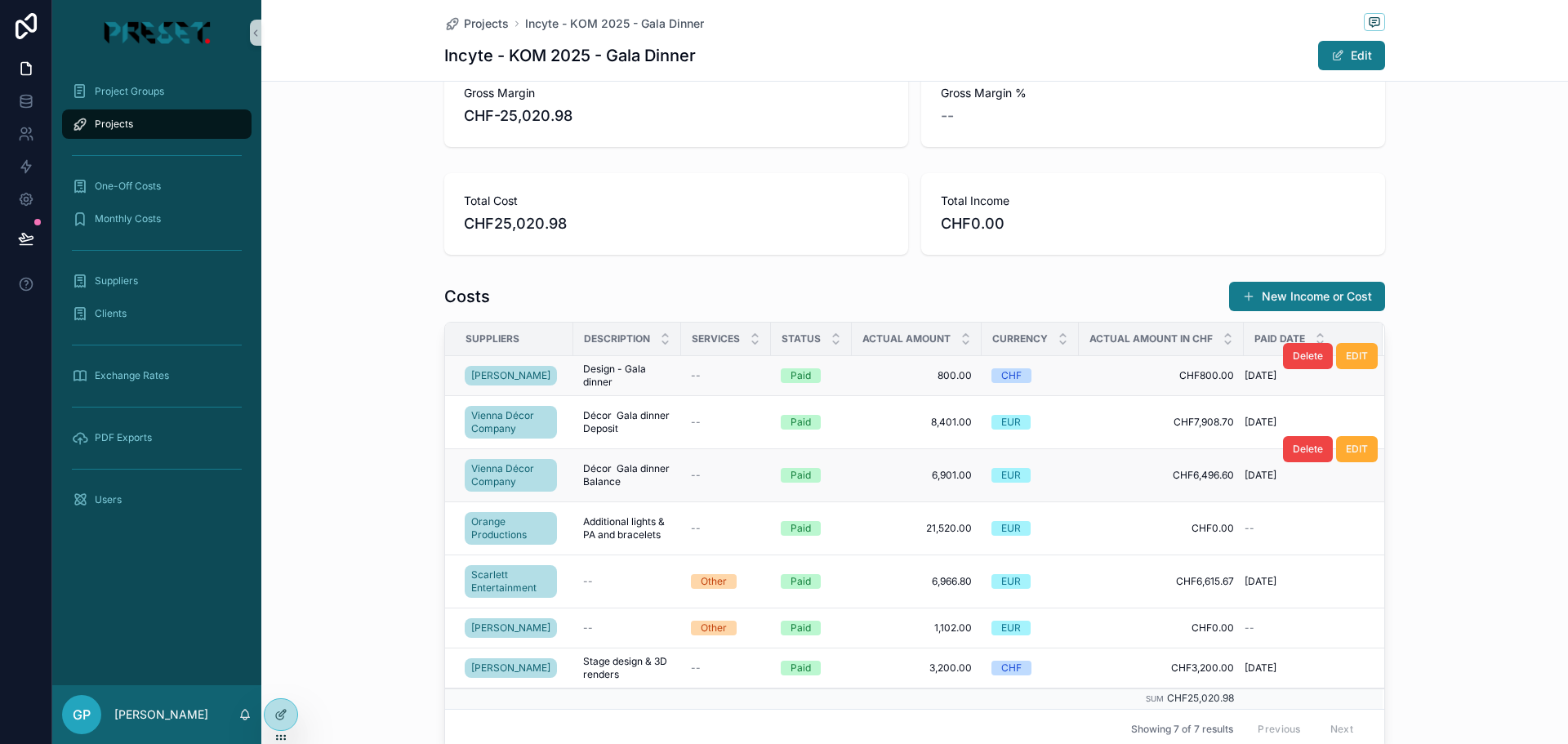
click at [585, 378] on span "Design - Gala dinner" at bounding box center [627, 375] width 88 height 26
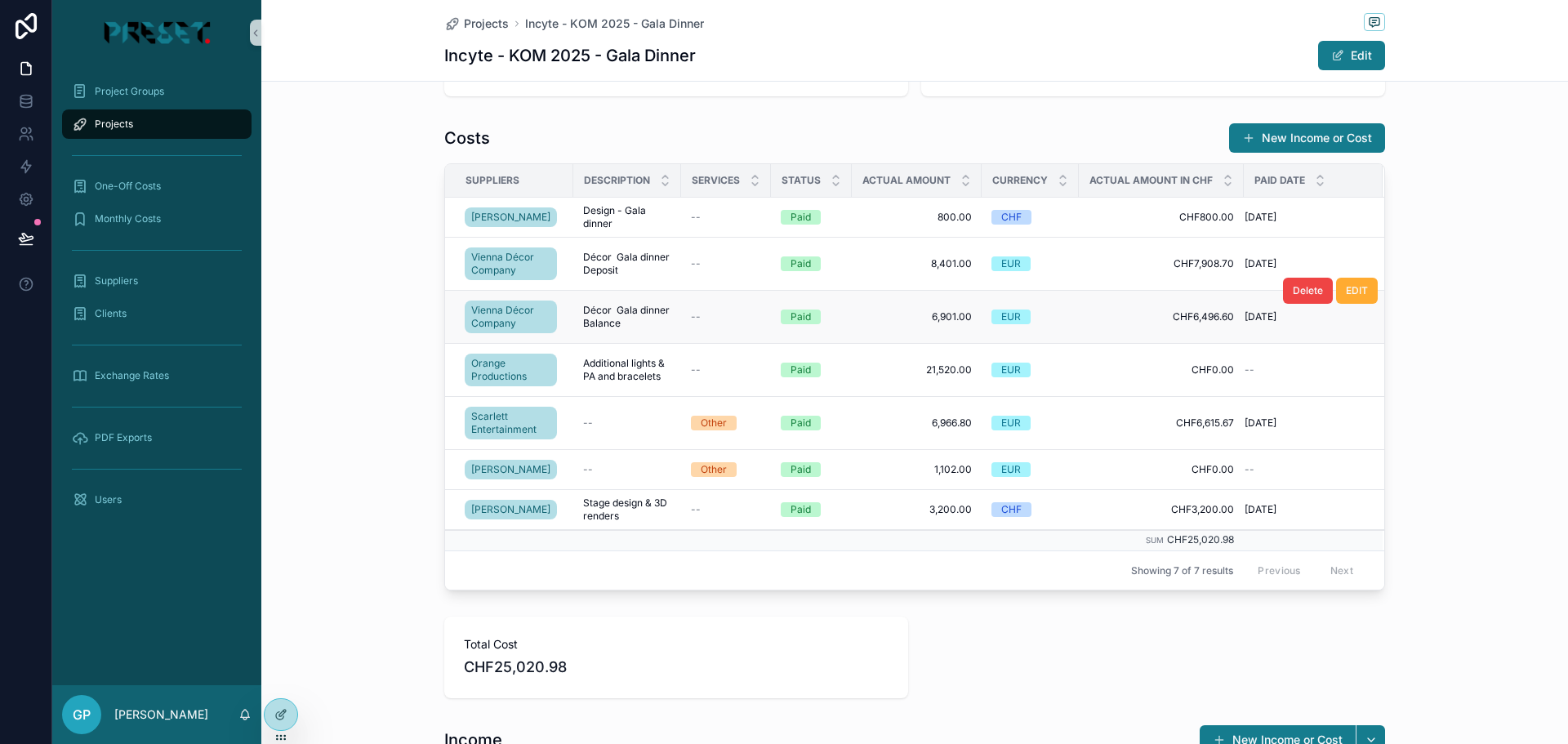
scroll to position [572, 0]
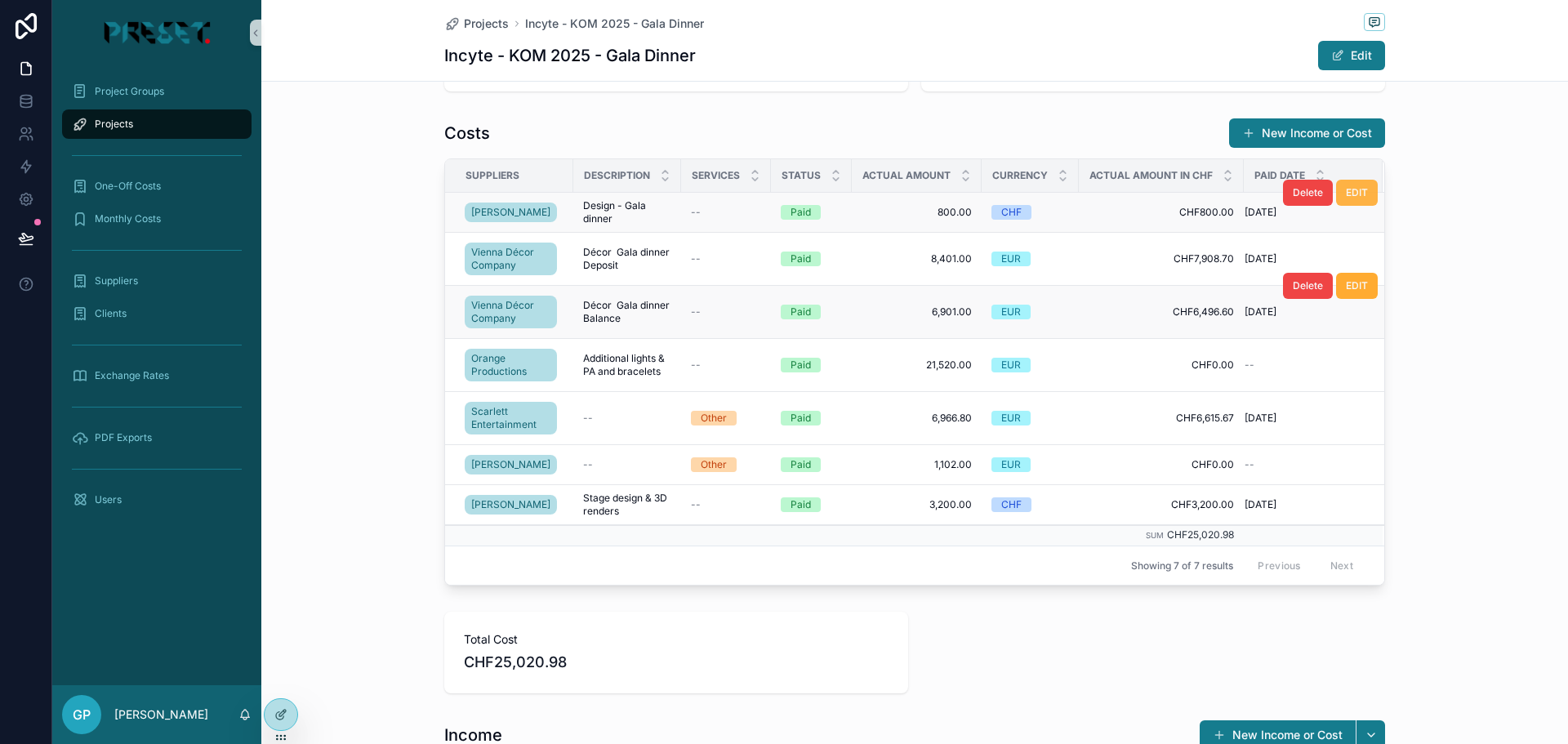
click at [1358, 193] on span "EDIT" at bounding box center [1357, 193] width 22 height 13
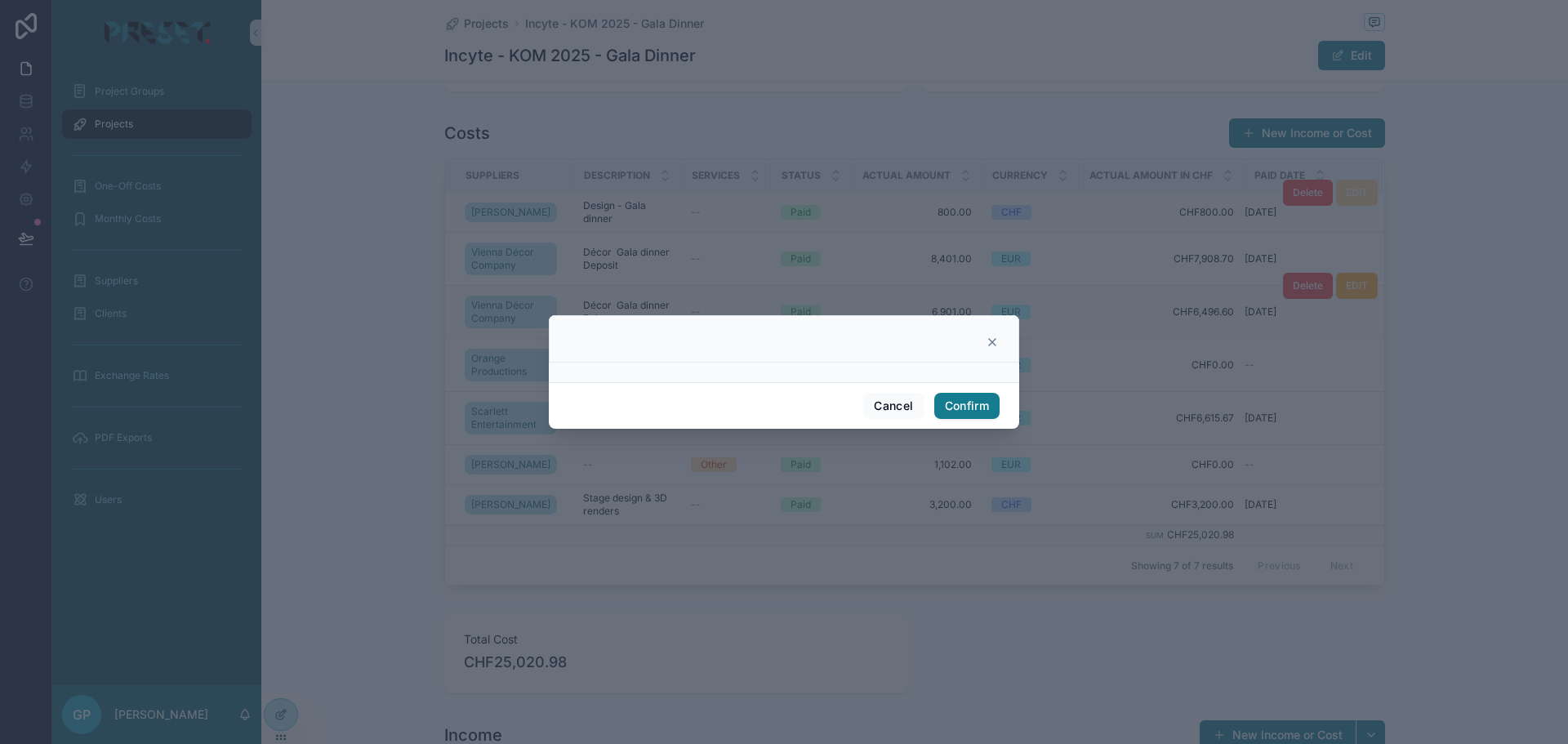
drag, startPoint x: 944, startPoint y: 377, endPoint x: 924, endPoint y: 385, distance: 21.5
click at [930, 377] on div at bounding box center [784, 372] width 470 height 19
click at [896, 408] on button "Cancel" at bounding box center [893, 406] width 60 height 26
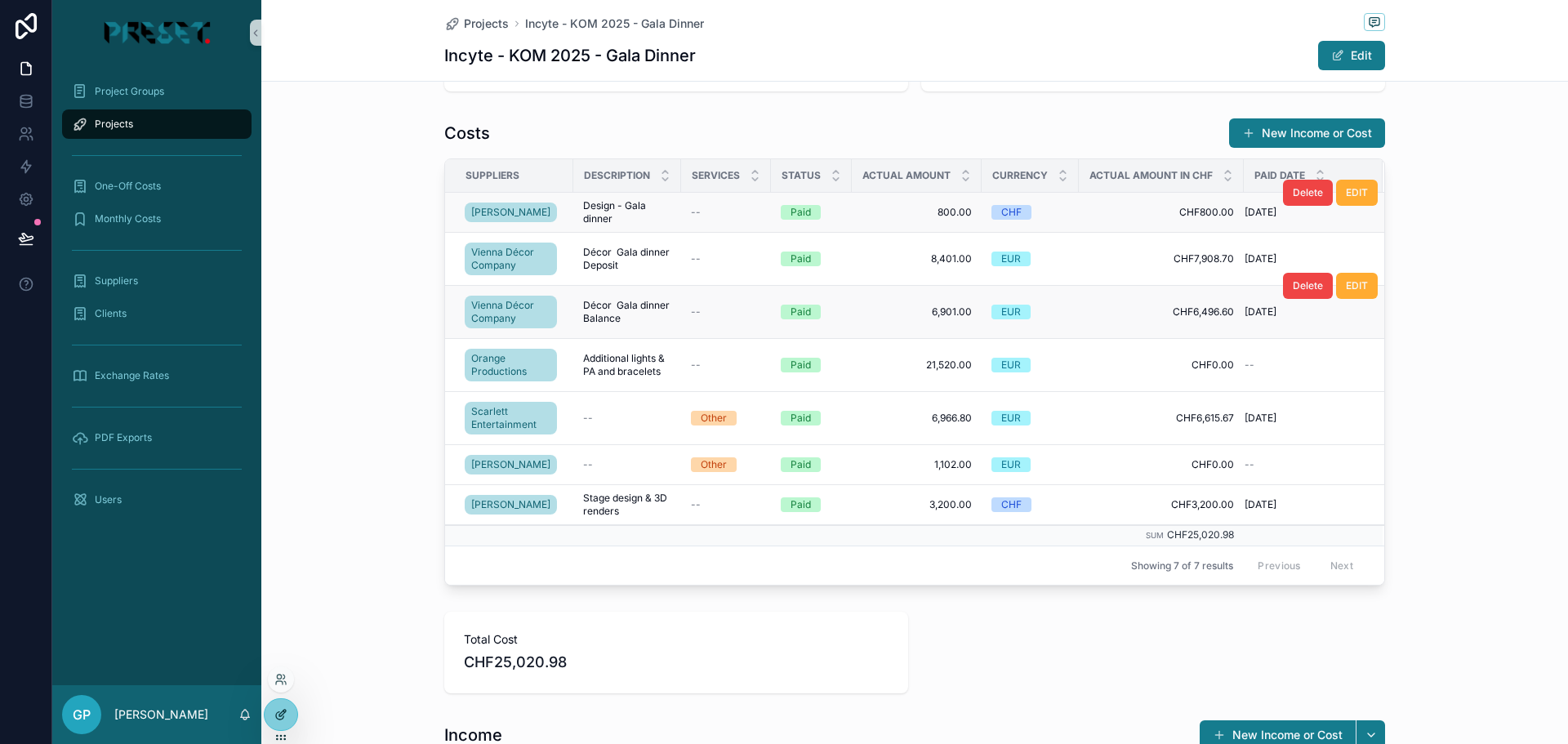
click at [273, 726] on div at bounding box center [281, 715] width 33 height 31
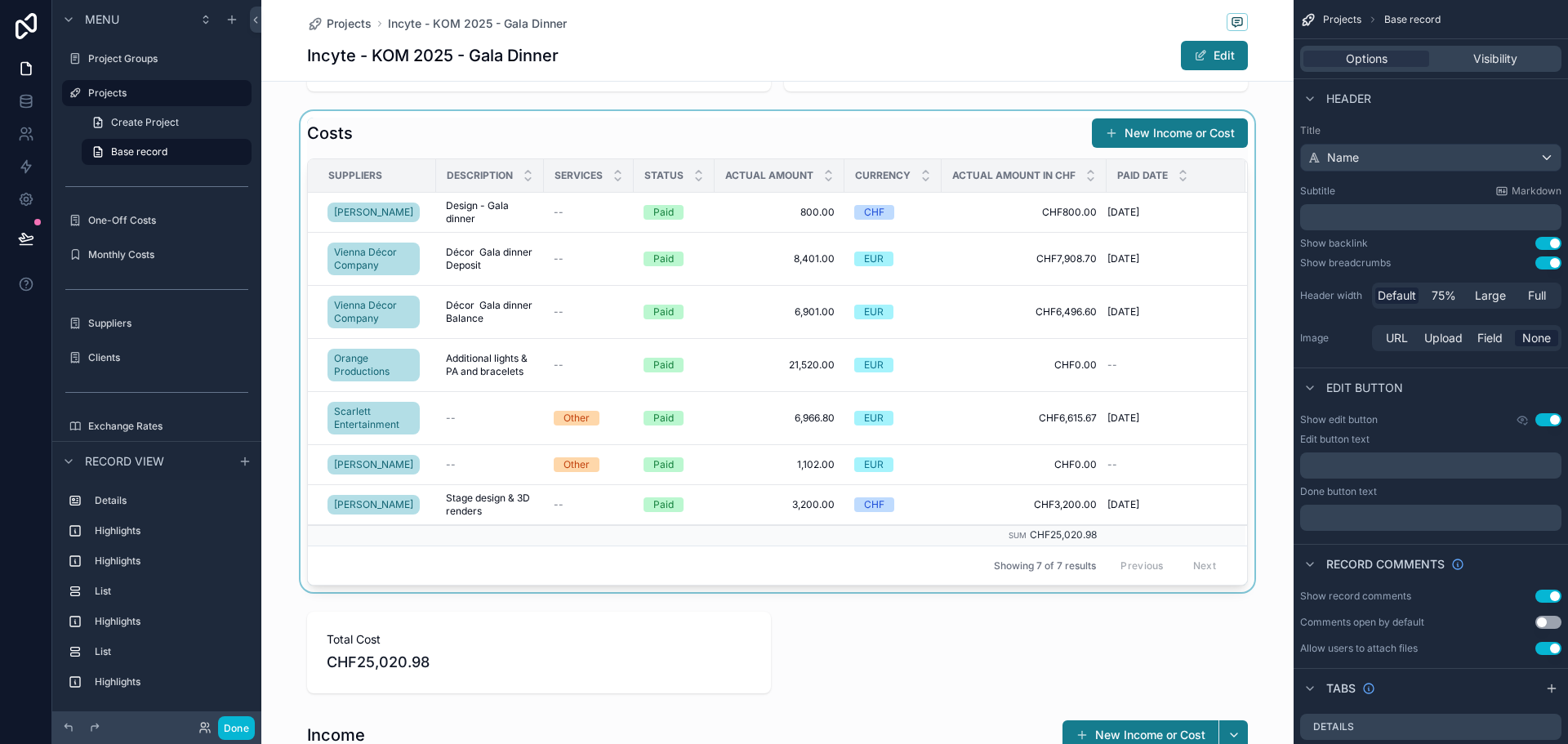
click at [969, 254] on div "scrollable content" at bounding box center [778, 351] width 1032 height 481
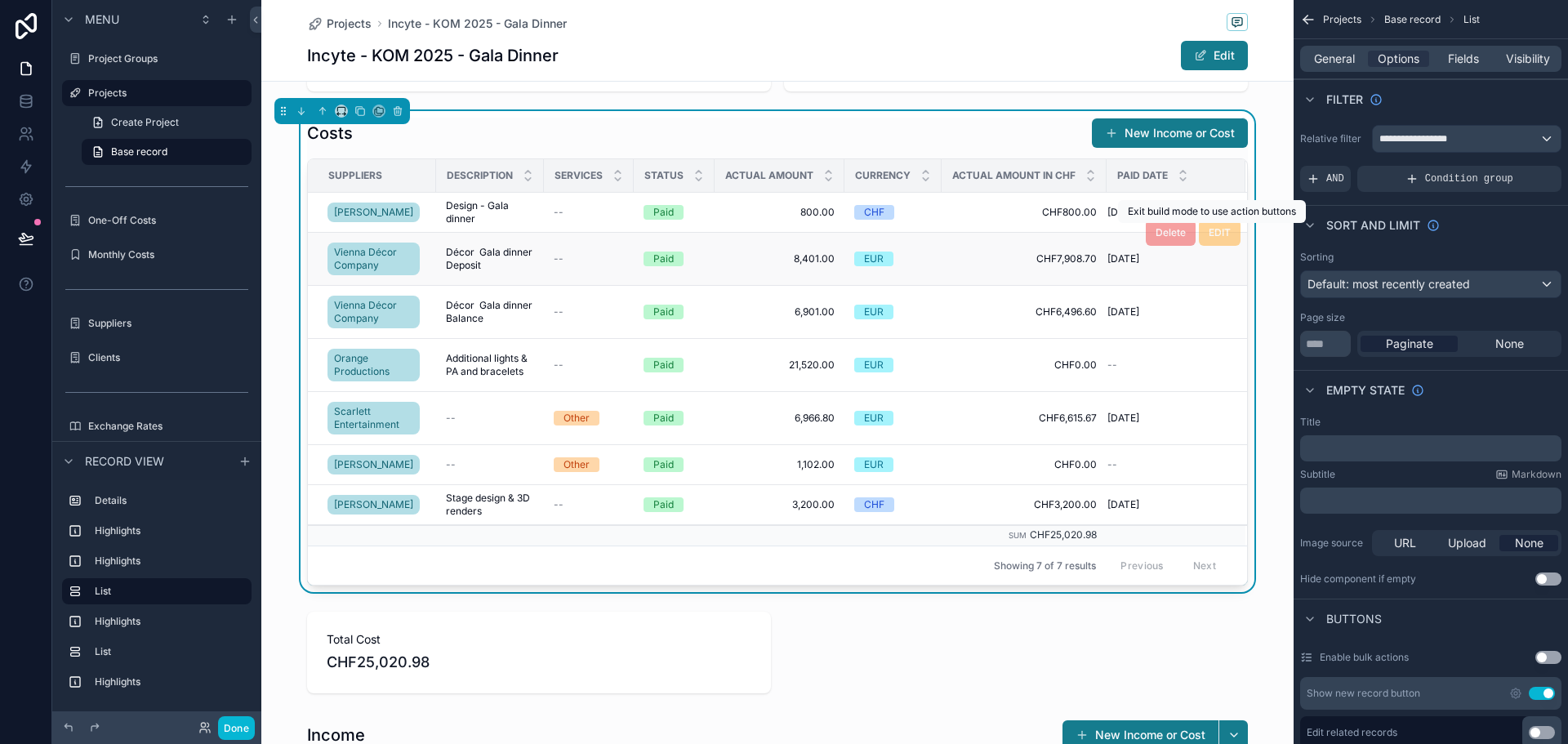
click at [1214, 230] on span "EDIT" at bounding box center [1220, 232] width 42 height 13
click at [1217, 231] on span "EDIT" at bounding box center [1220, 232] width 42 height 13
click at [1162, 230] on span "Delete" at bounding box center [1170, 232] width 50 height 13
click at [1157, 127] on button "New Income or Cost" at bounding box center [1169, 133] width 156 height 29
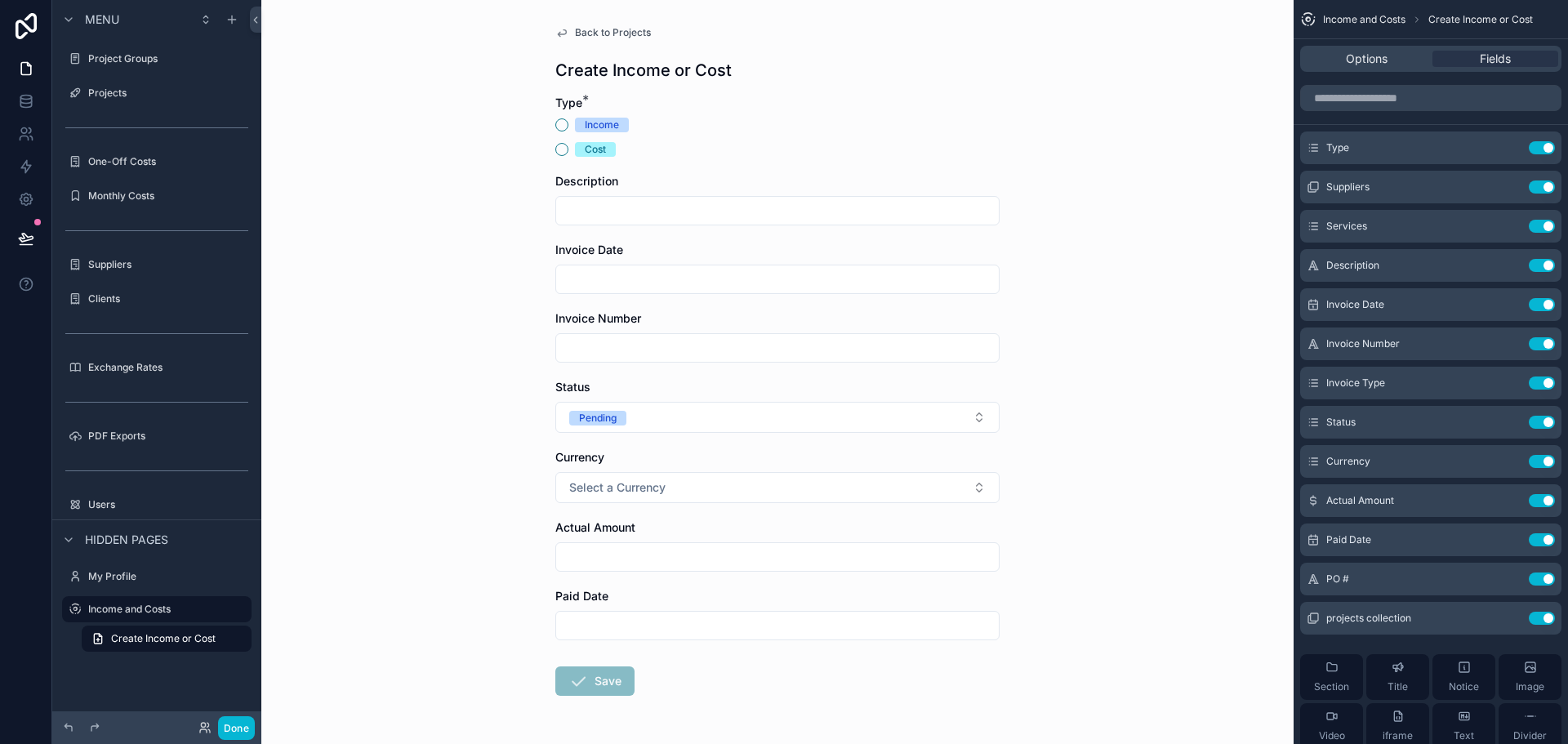
click at [589, 127] on div "Income" at bounding box center [602, 124] width 34 height 15
click at [585, 151] on div "Cost" at bounding box center [596, 149] width 21 height 15
click at [569, 151] on button "Cost" at bounding box center [561, 149] width 13 height 13
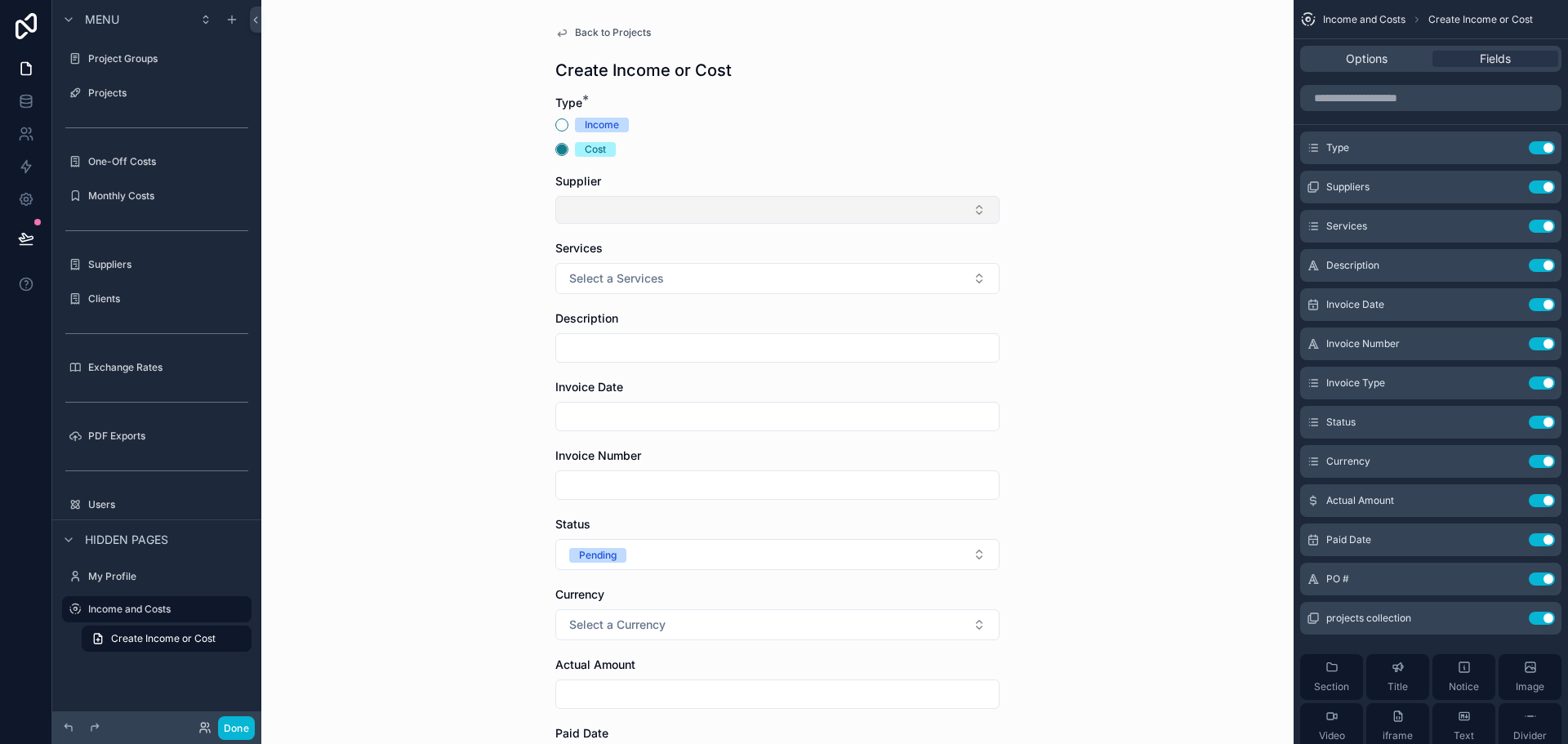
click at [611, 205] on button "Select Button" at bounding box center [777, 210] width 444 height 28
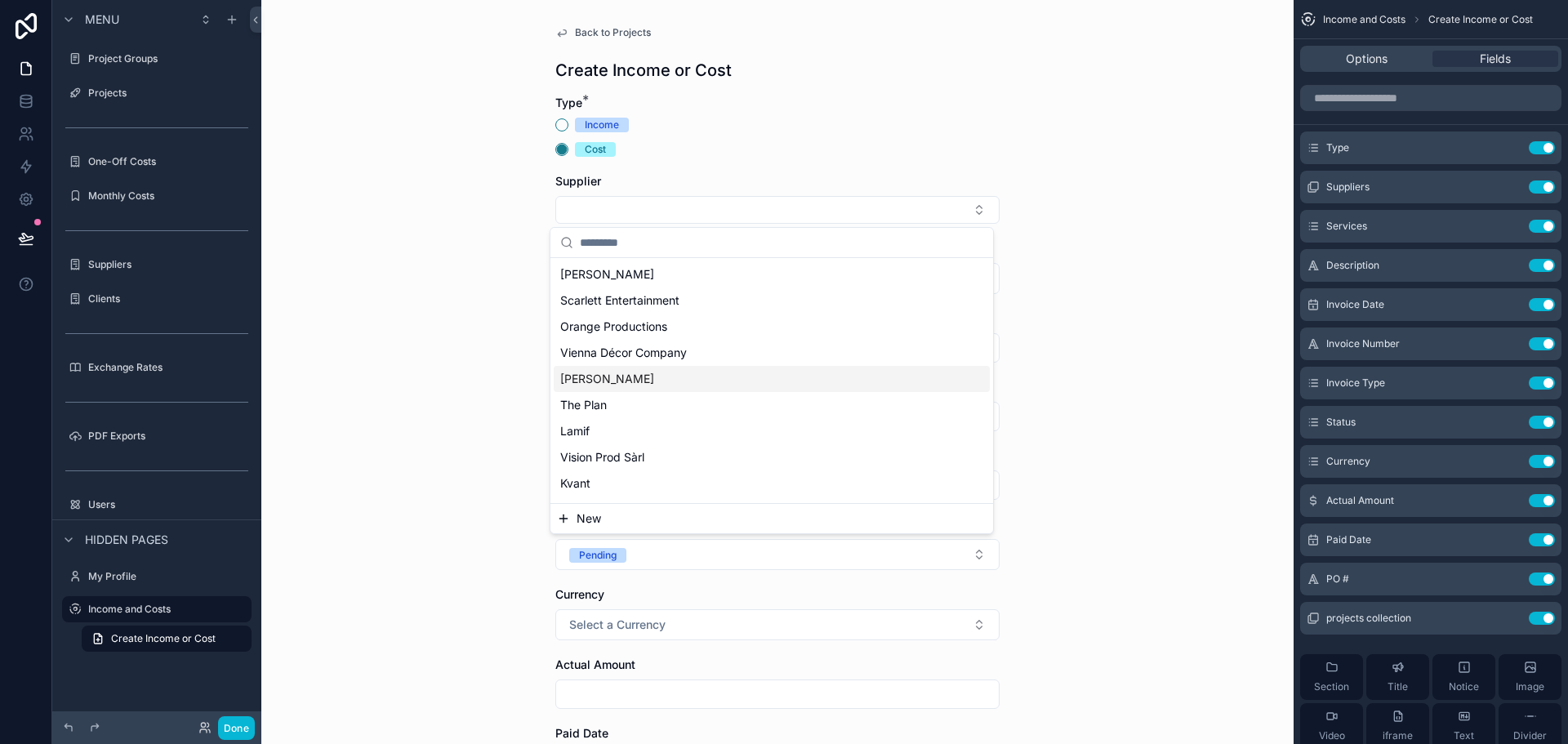
click at [594, 381] on span "[PERSON_NAME]" at bounding box center [607, 378] width 94 height 17
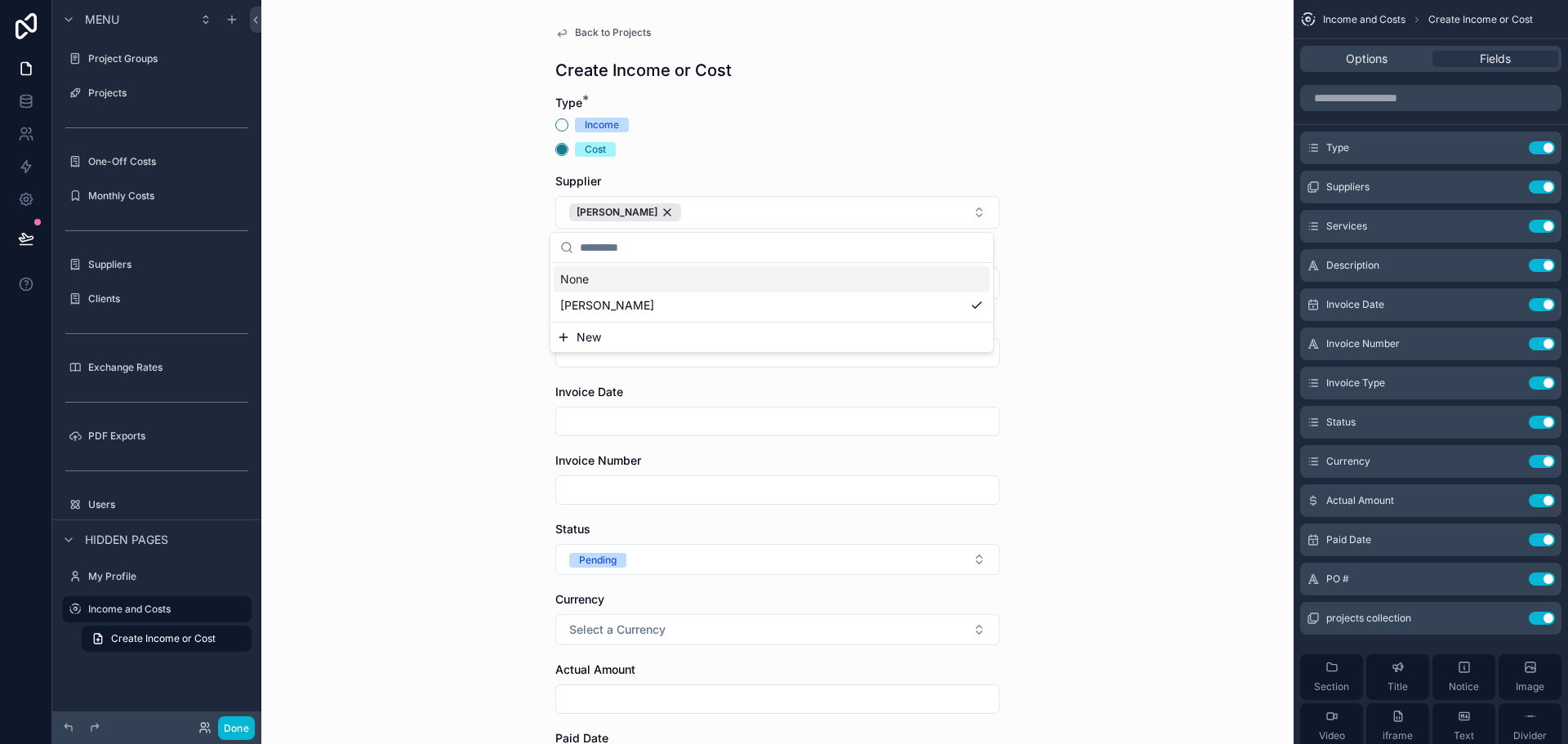
click at [696, 146] on div "Cost" at bounding box center [777, 149] width 444 height 15
click at [617, 351] on input "scrollable content" at bounding box center [777, 353] width 442 height 23
drag, startPoint x: 636, startPoint y: 353, endPoint x: 642, endPoint y: 380, distance: 27.7
click at [635, 354] on input "**********" at bounding box center [777, 353] width 442 height 23
type input "**********"
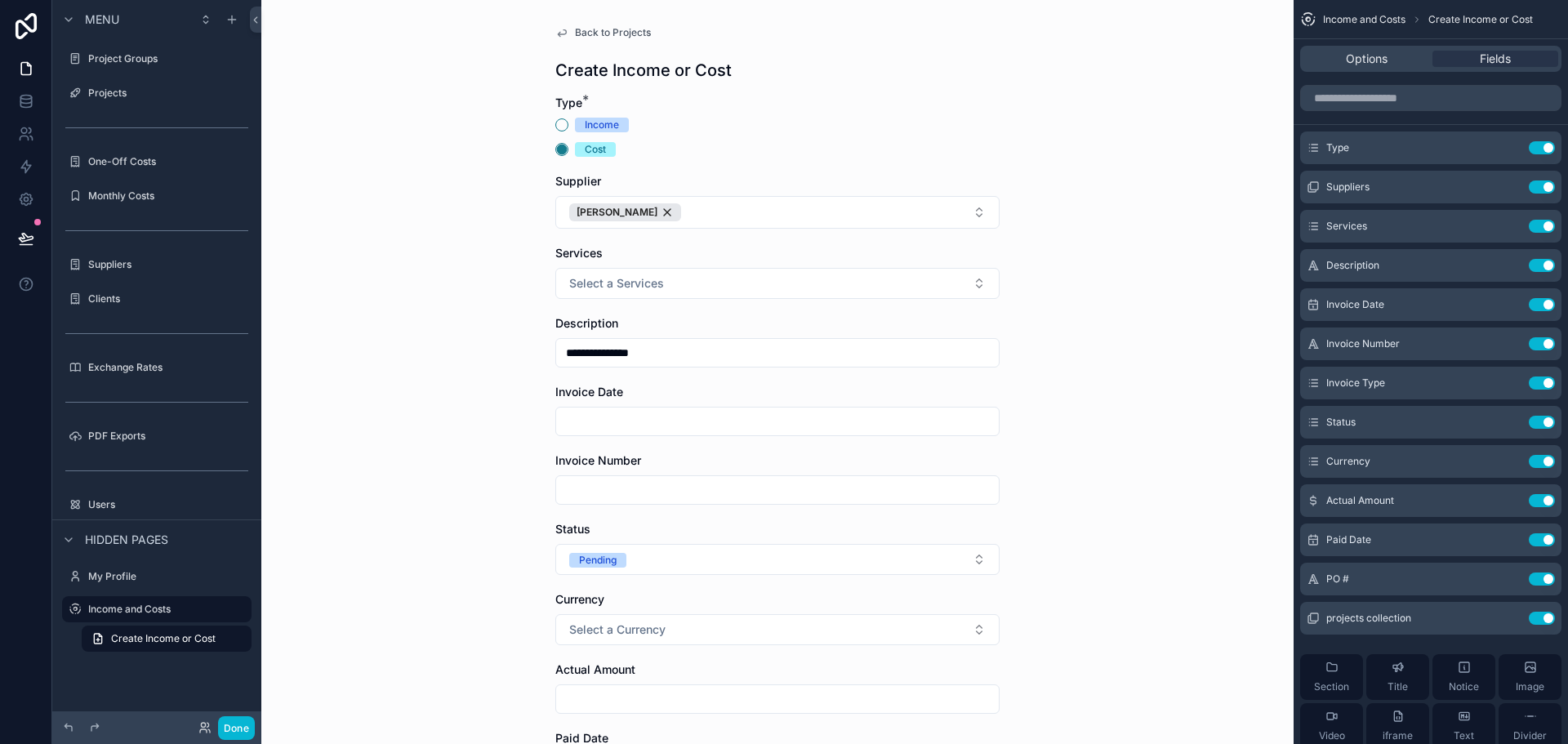
click at [401, 492] on div "**********" at bounding box center [778, 372] width 1032 height 744
click at [227, 724] on button "Done" at bounding box center [236, 728] width 37 height 23
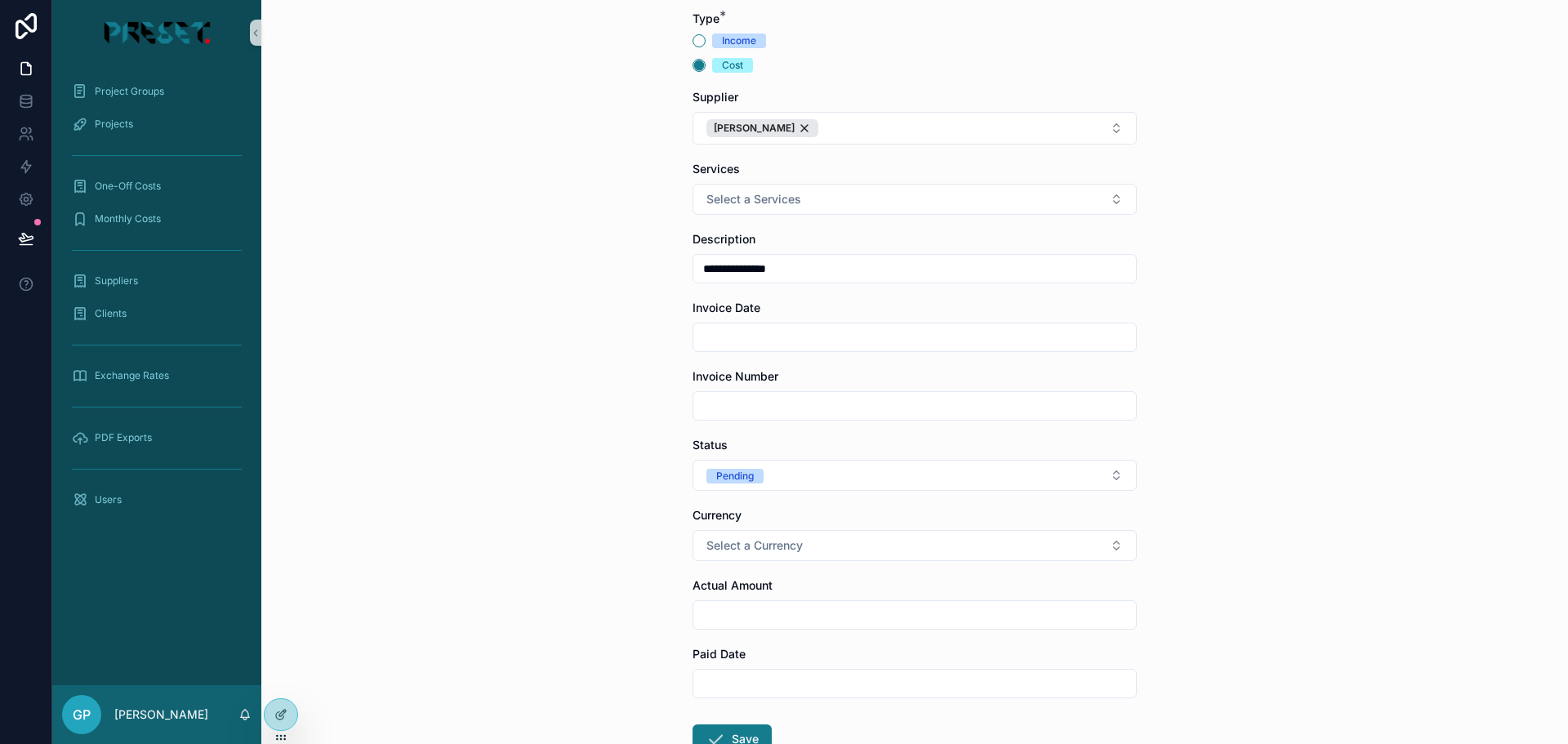
scroll to position [163, 0]
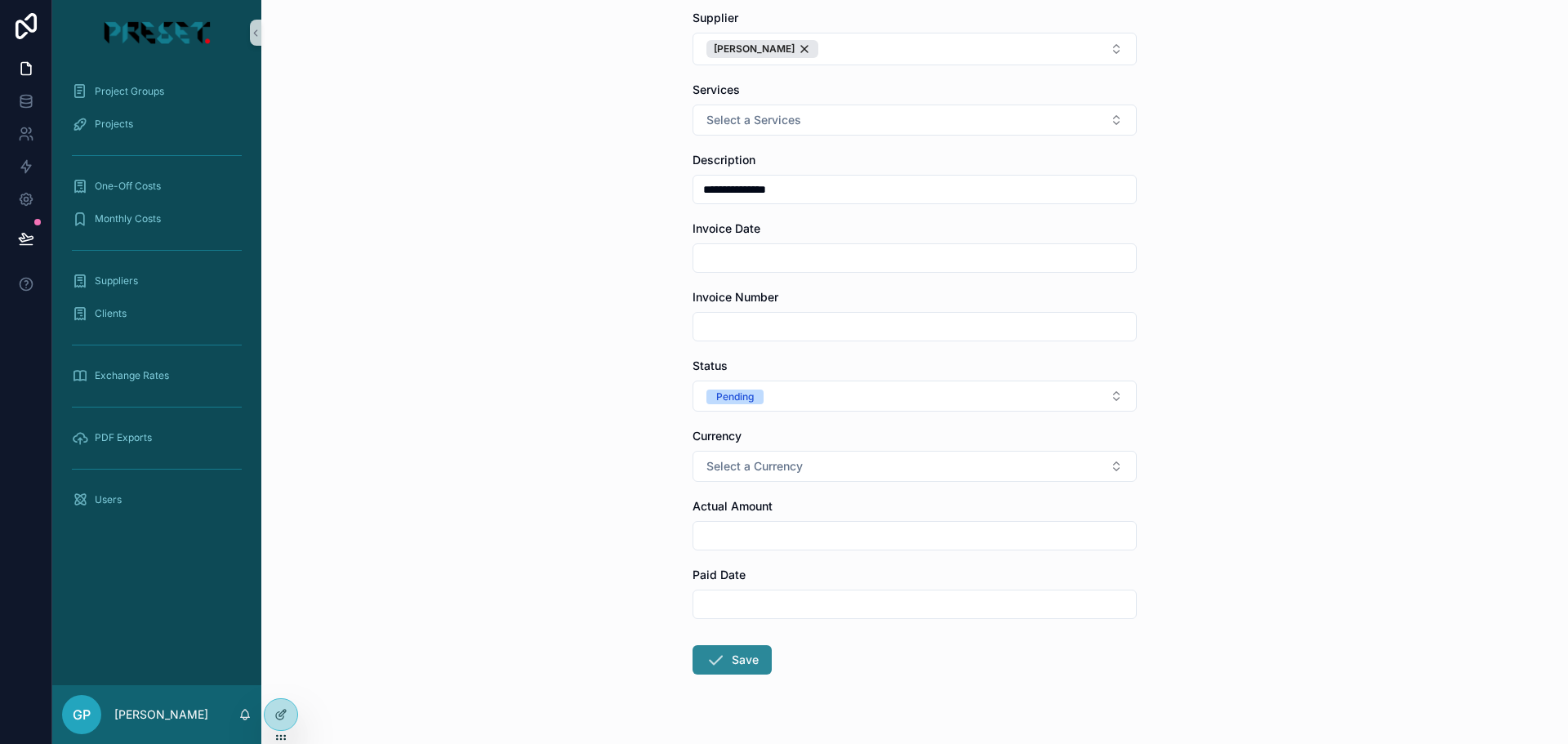
click at [738, 653] on button "Save" at bounding box center [733, 660] width 80 height 29
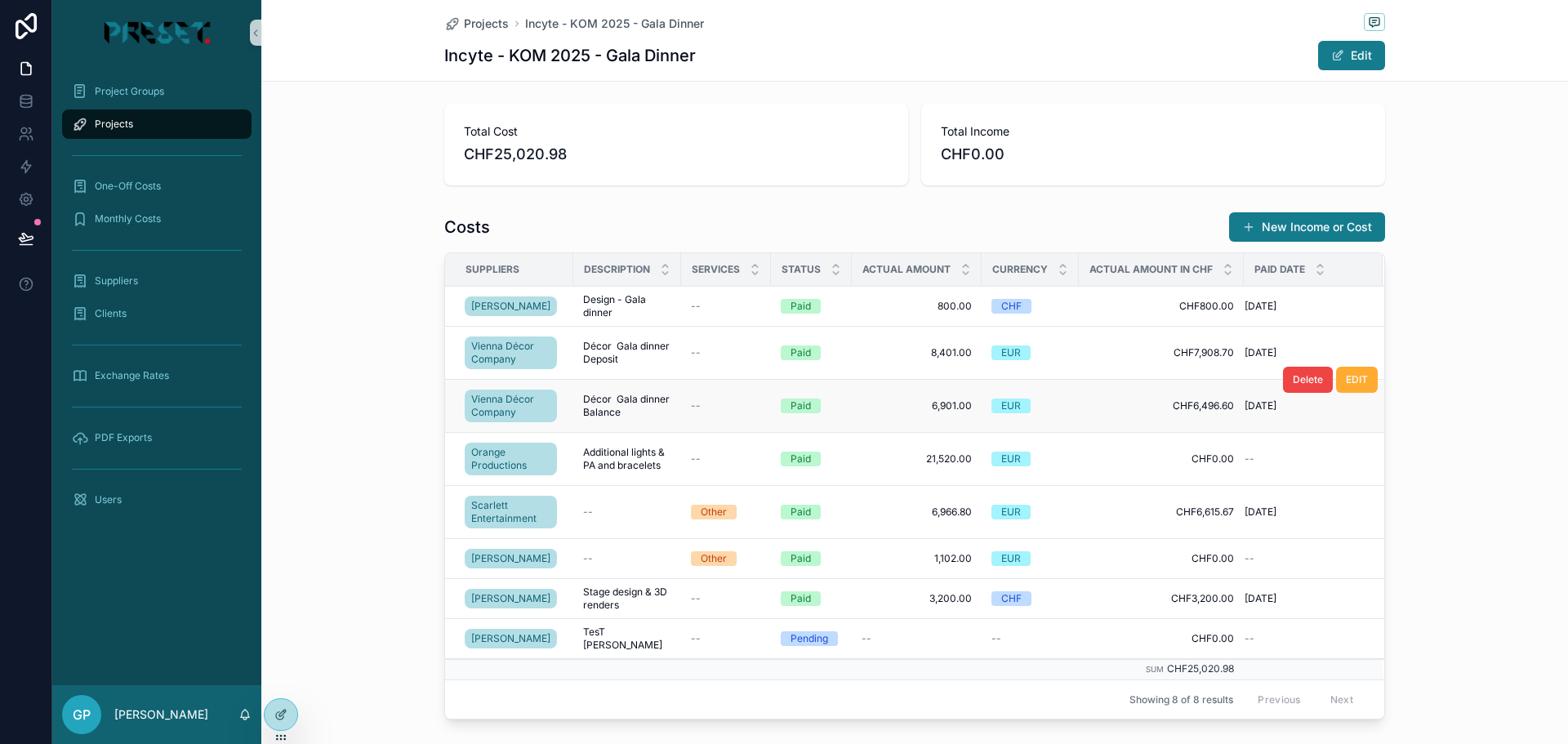
scroll to position [490, 0]
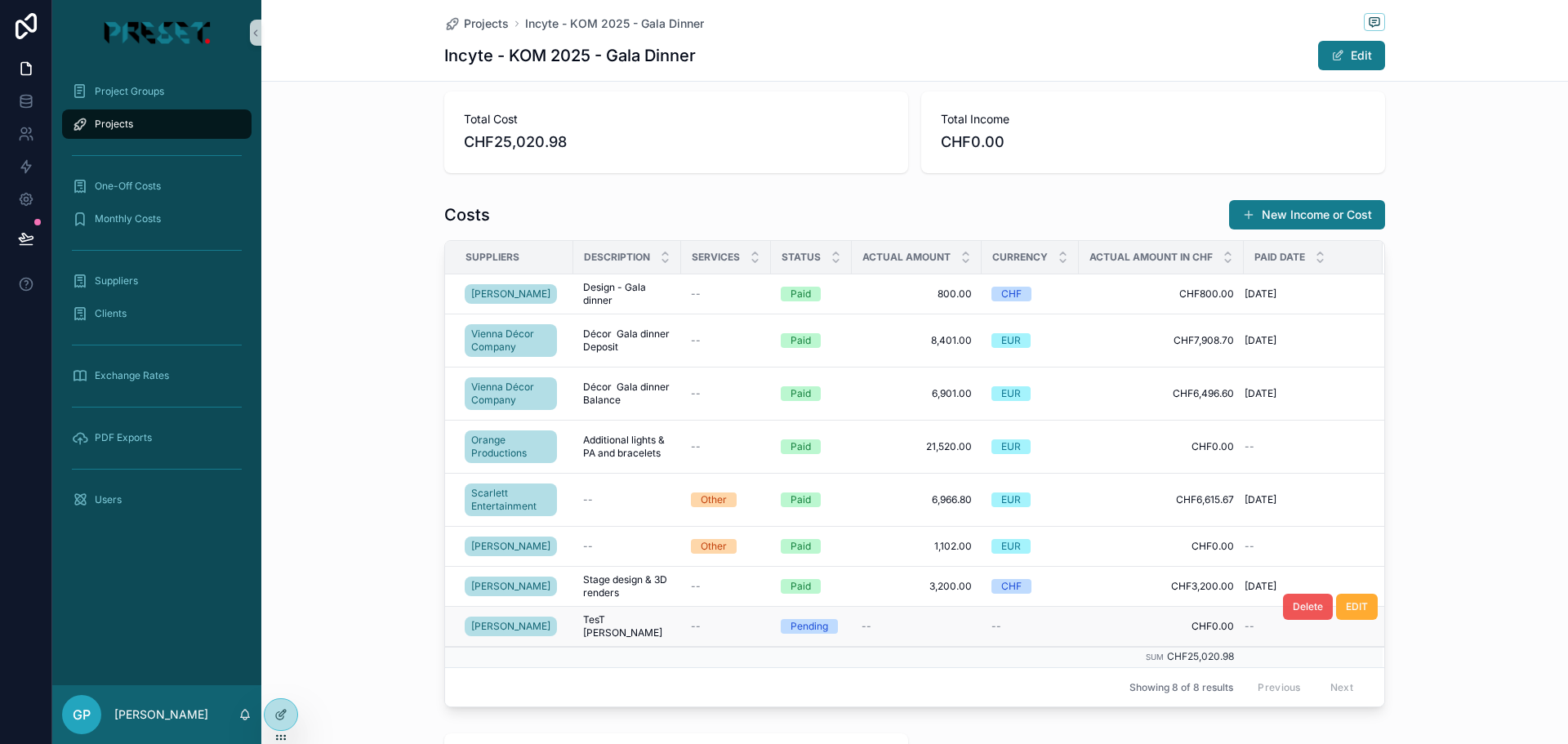
click at [1295, 614] on span "Delete" at bounding box center [1307, 607] width 30 height 13
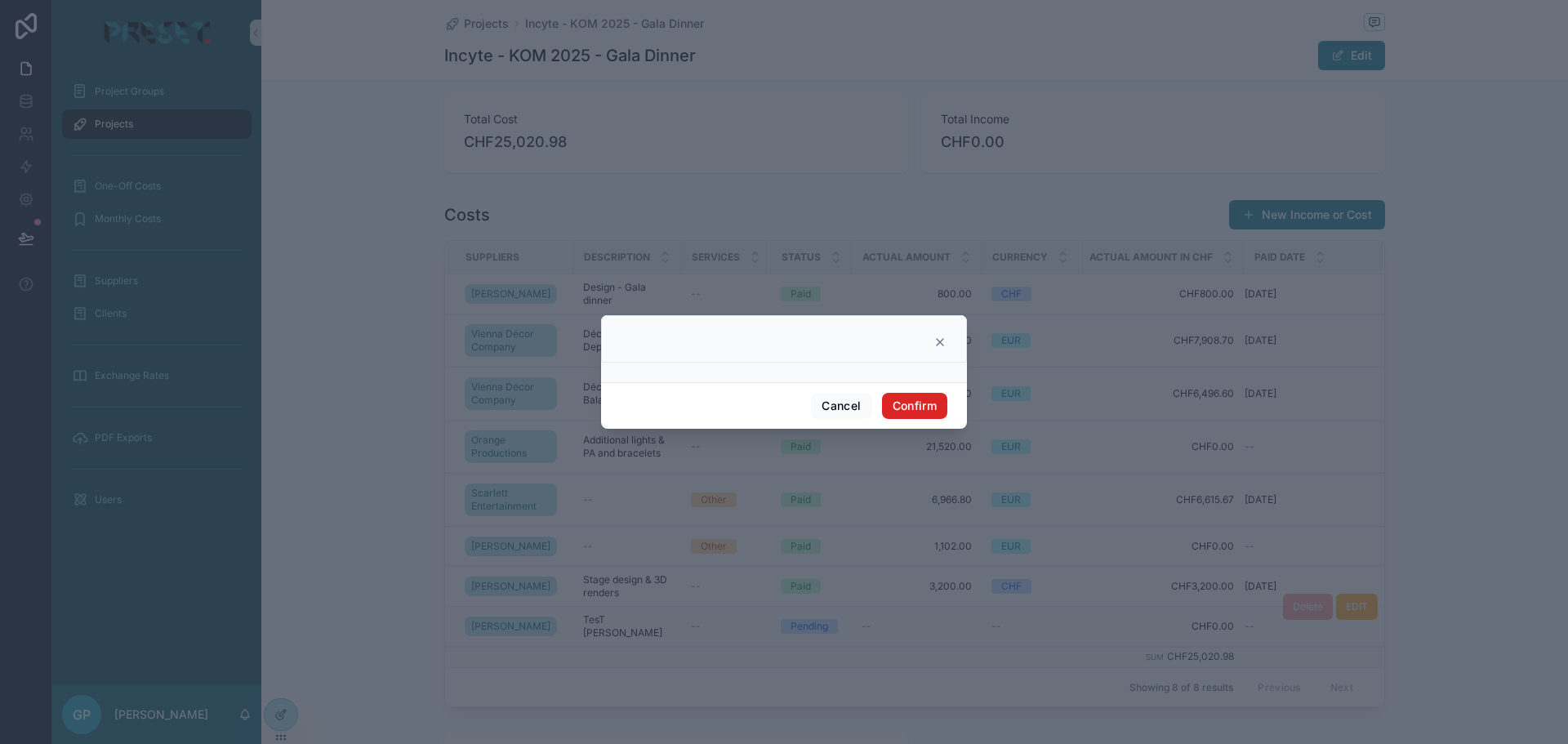
click at [922, 402] on button "Confirm" at bounding box center [914, 406] width 65 height 26
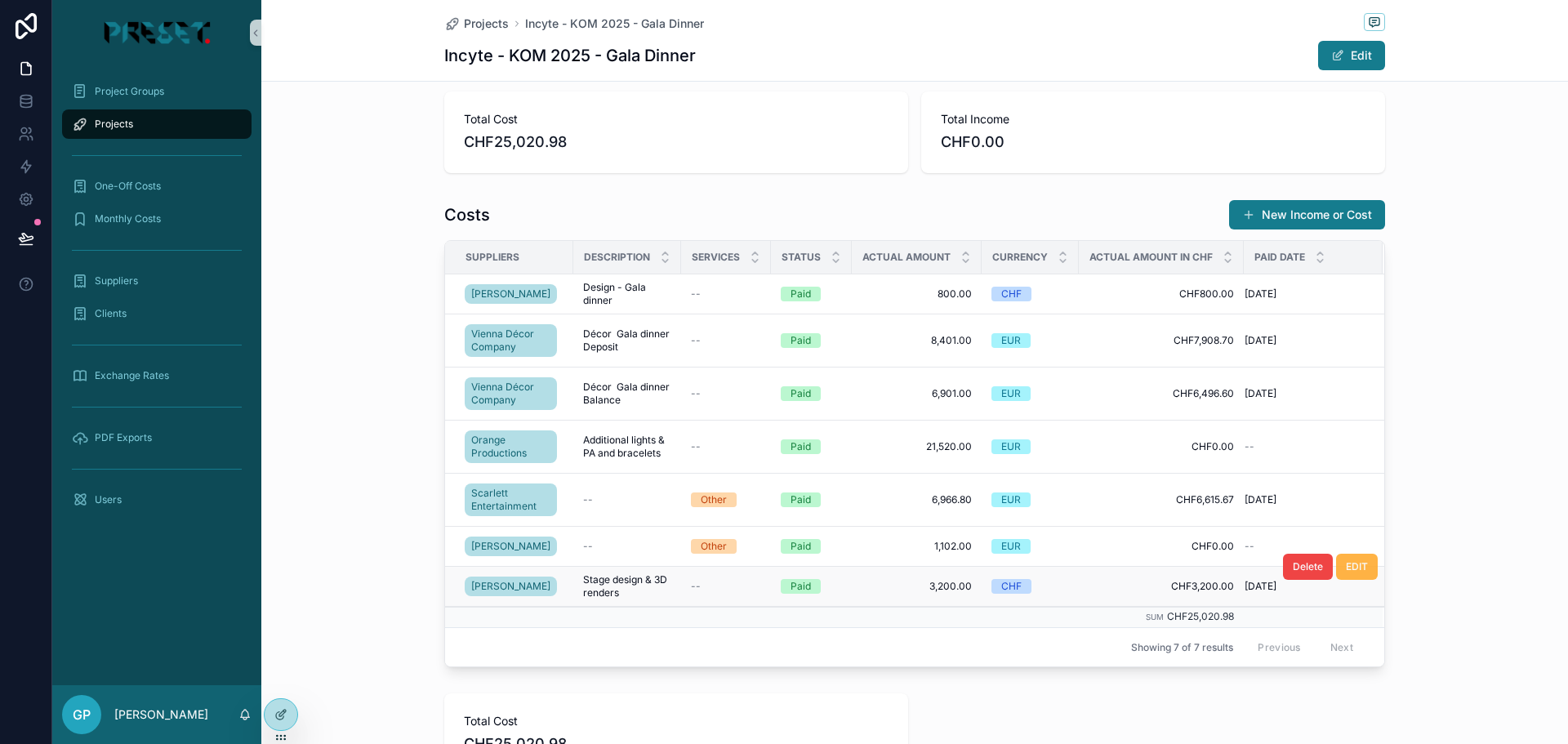
click at [1356, 574] on span "EDIT" at bounding box center [1357, 566] width 22 height 13
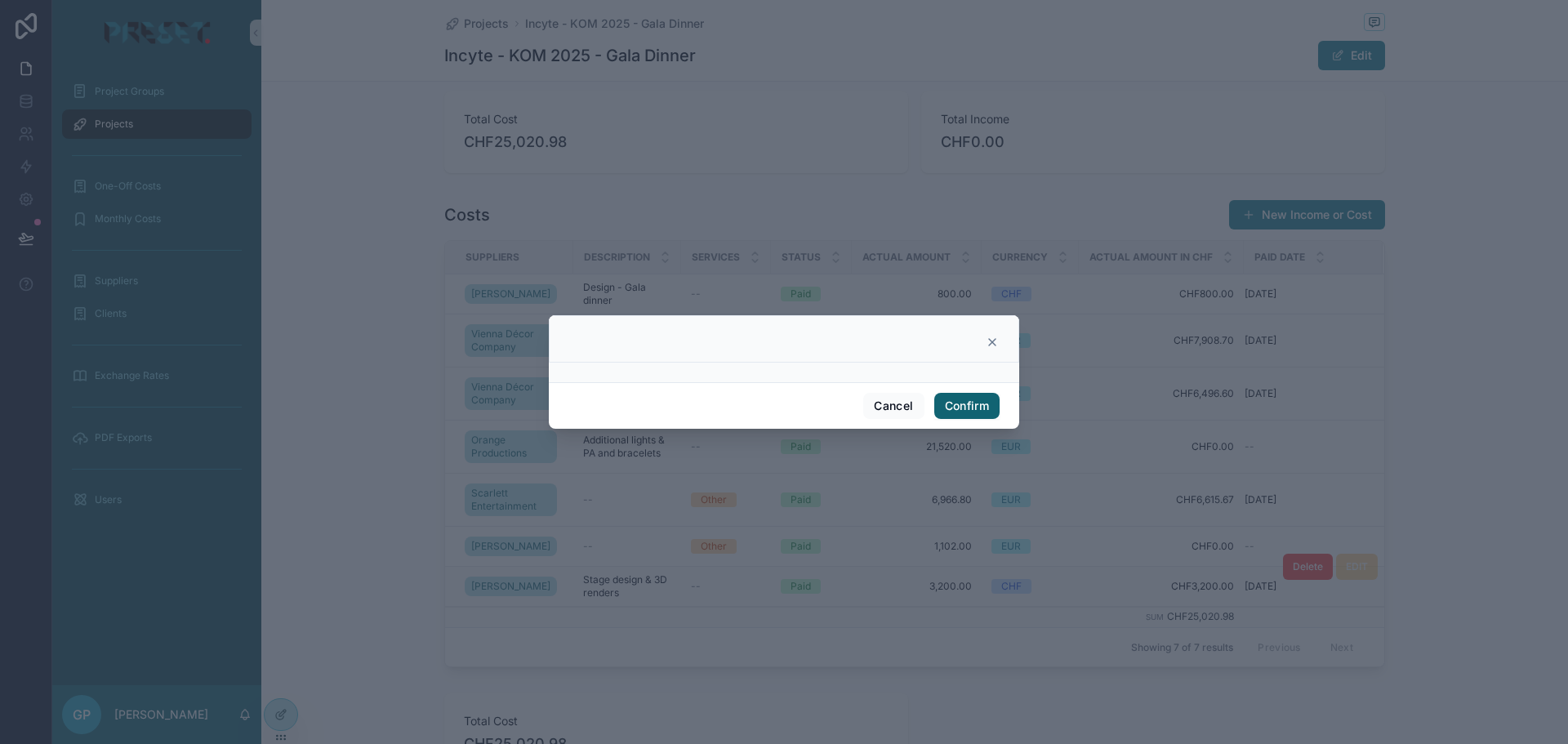
click at [969, 404] on button "Confirm" at bounding box center [966, 406] width 65 height 26
click at [969, 405] on button "Confirm" at bounding box center [966, 406] width 65 height 26
click at [992, 341] on icon at bounding box center [993, 342] width 7 height 7
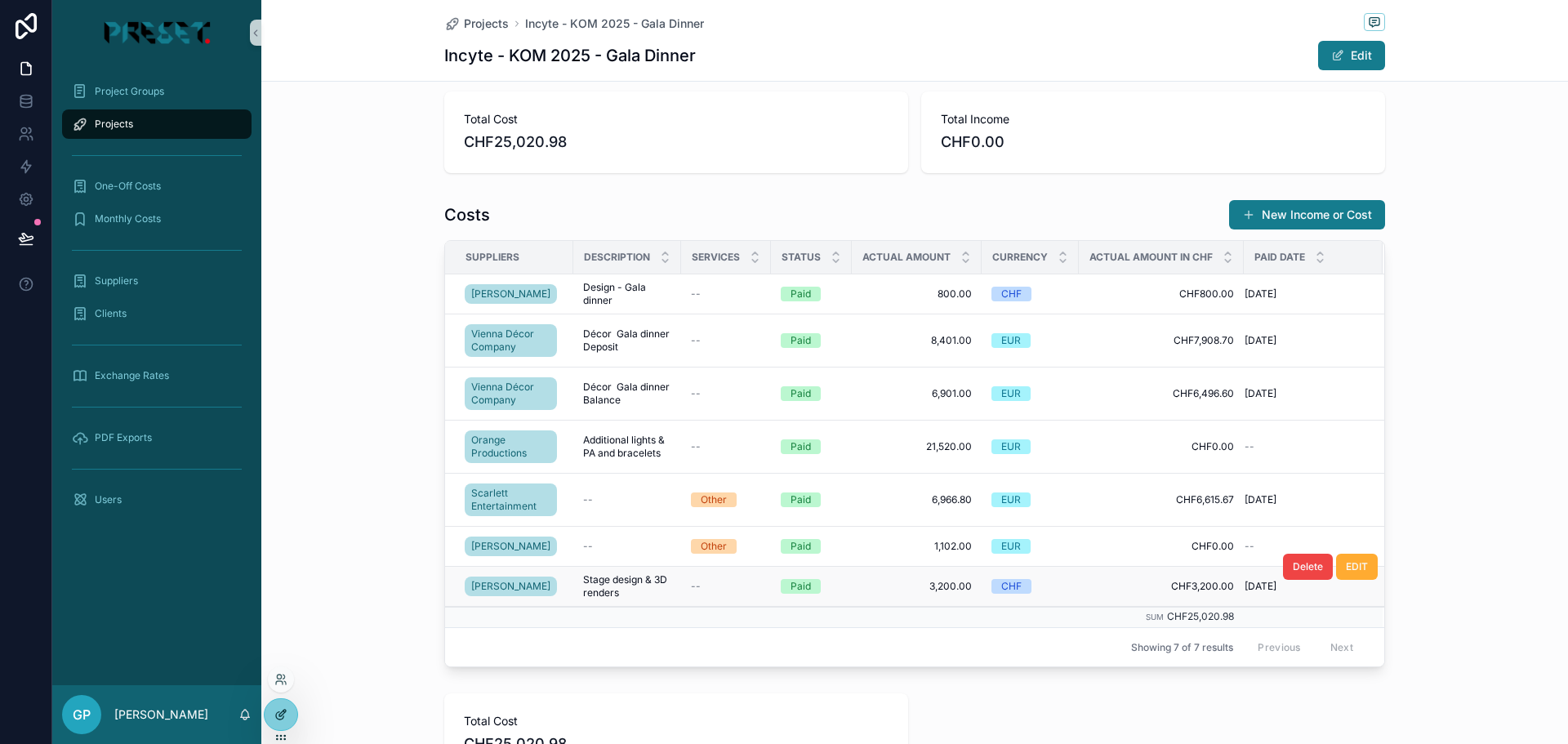
click at [276, 713] on icon at bounding box center [280, 715] width 13 height 13
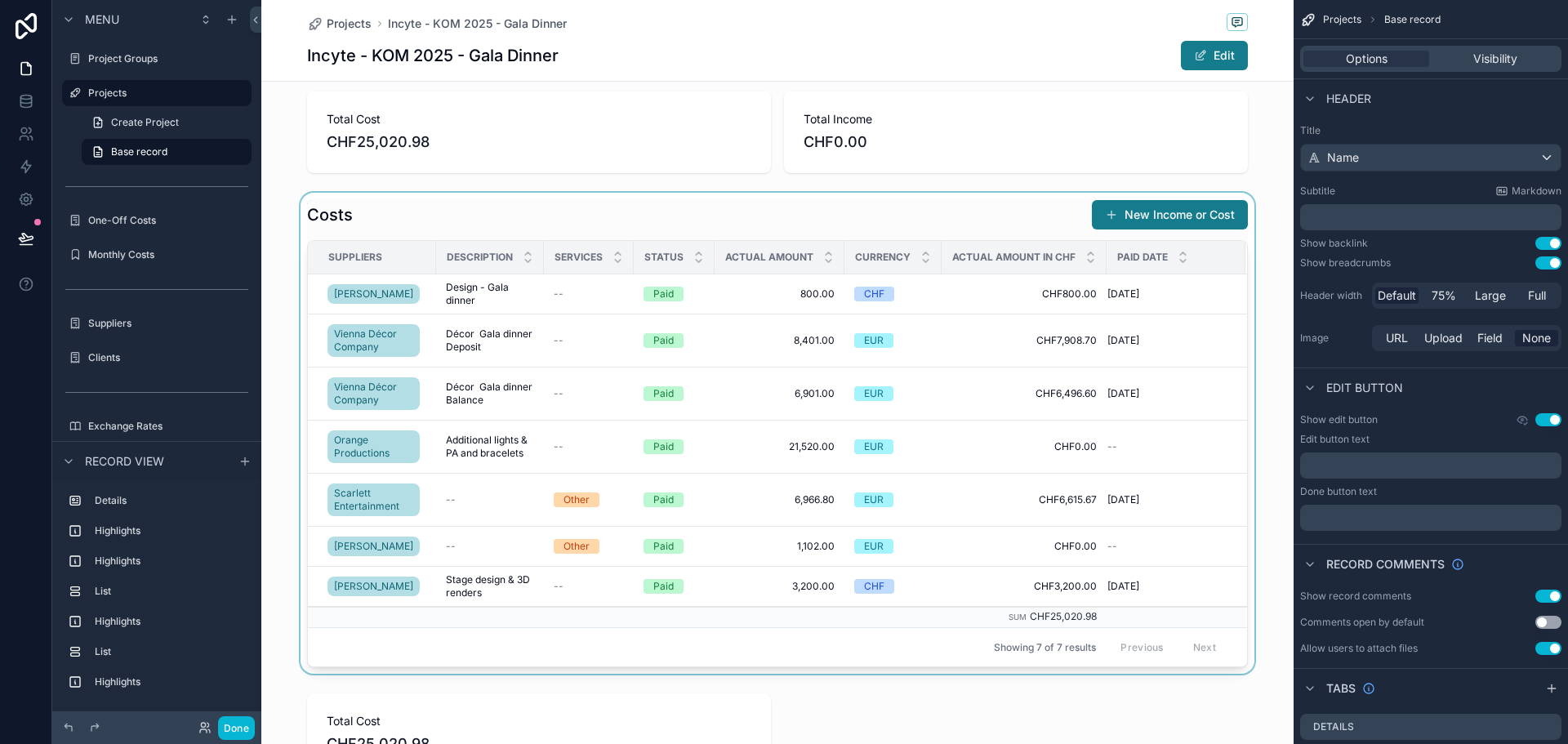
click at [867, 224] on div "scrollable content" at bounding box center [778, 433] width 1032 height 481
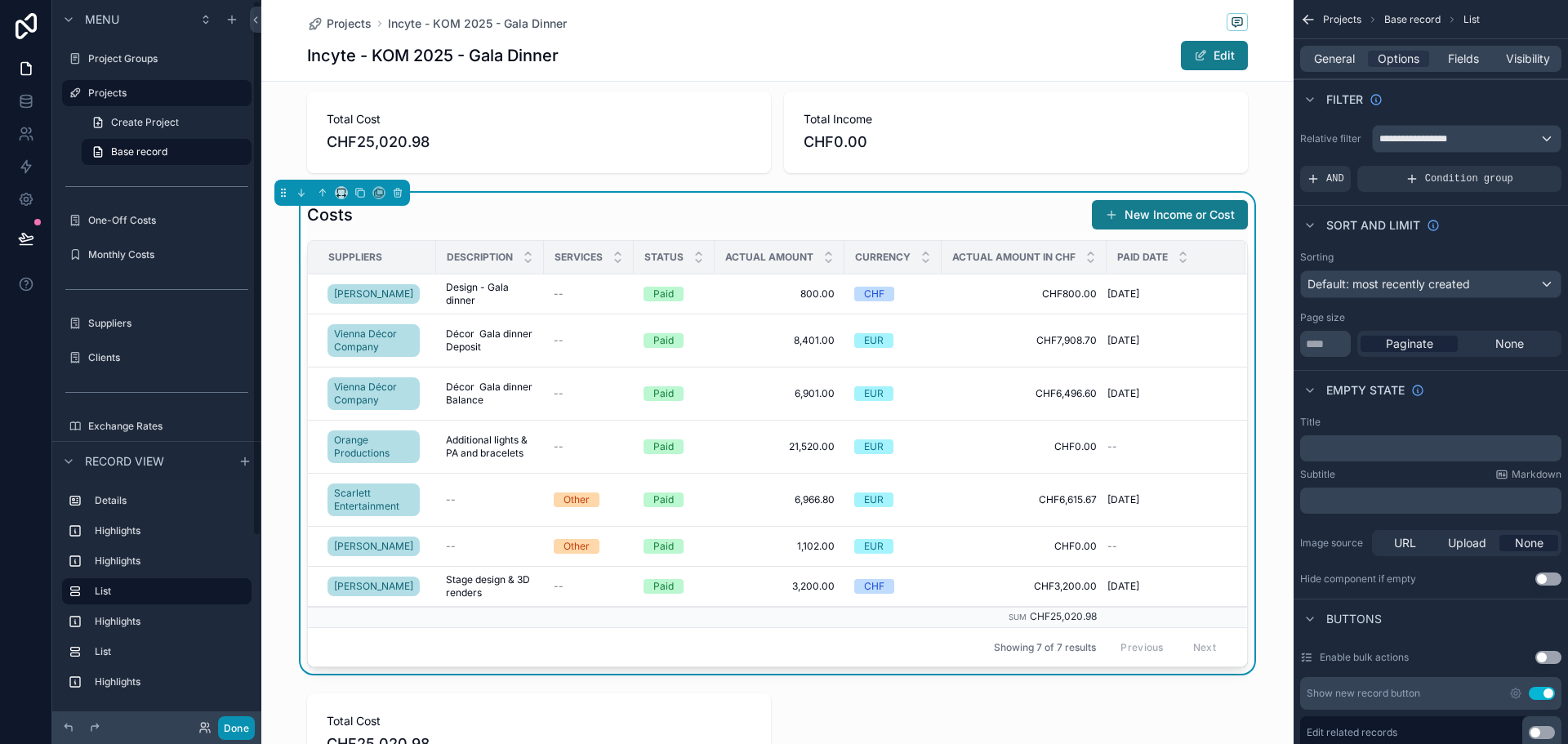
click at [237, 724] on button "Done" at bounding box center [236, 728] width 37 height 23
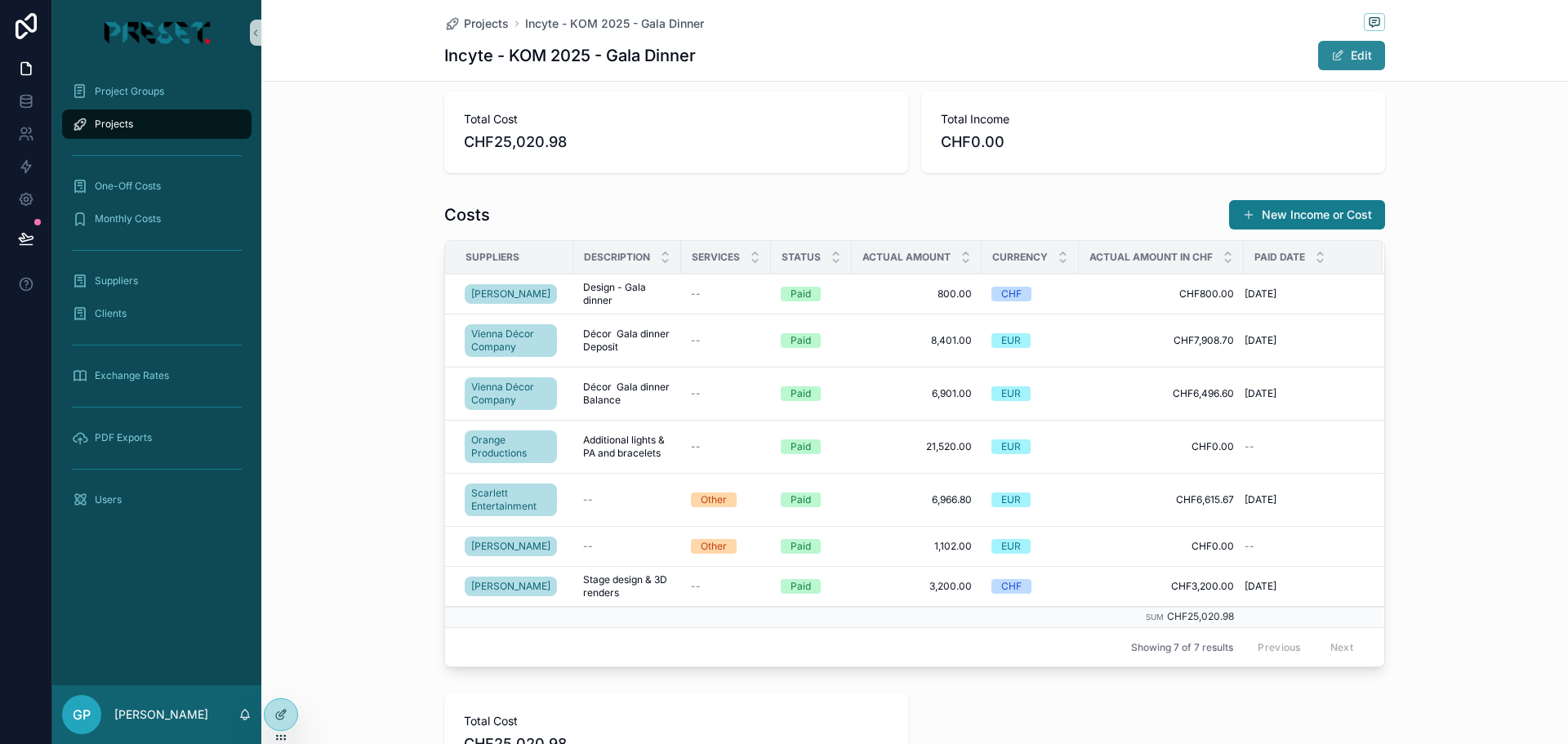
click at [1345, 45] on button "Edit" at bounding box center [1351, 55] width 67 height 29
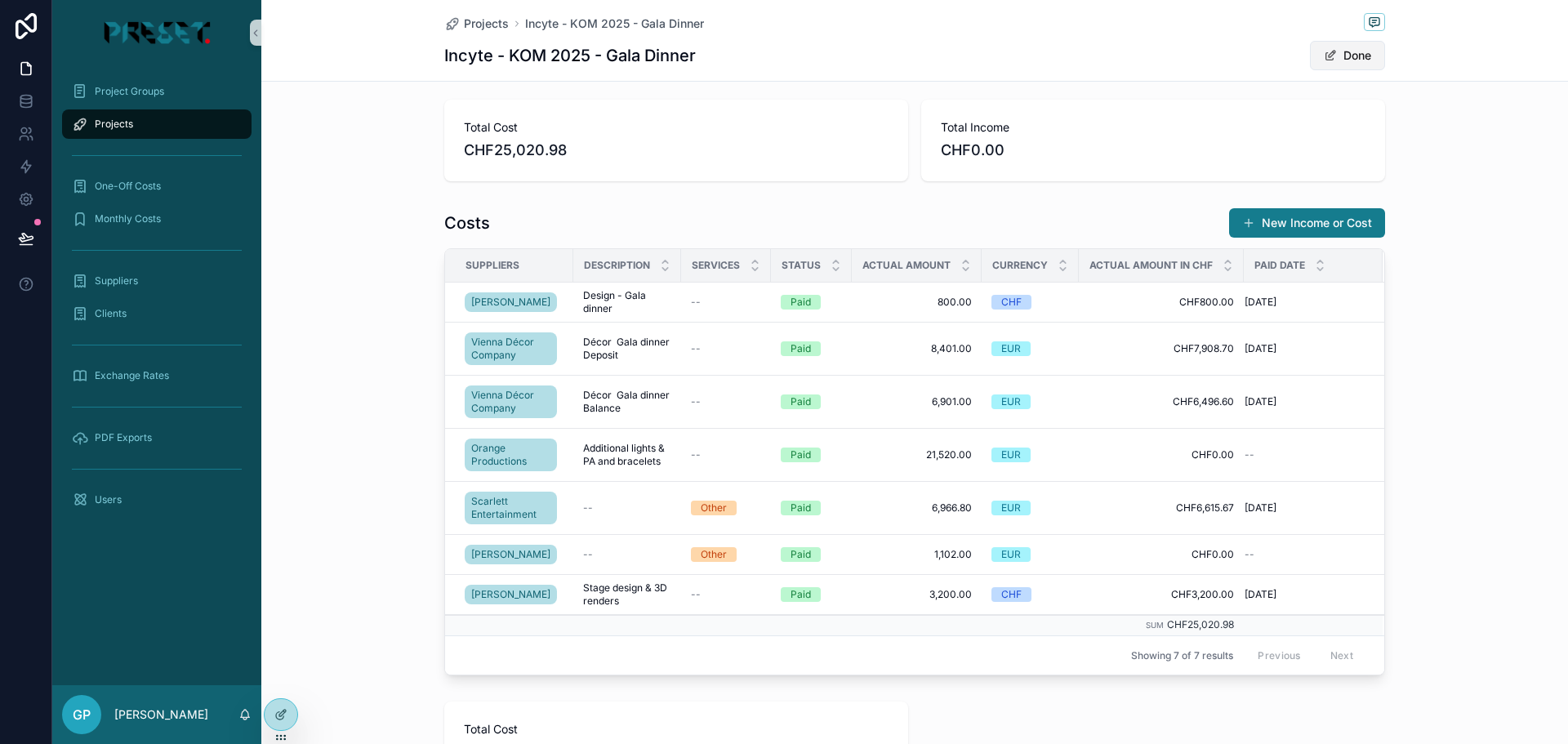
scroll to position [499, 0]
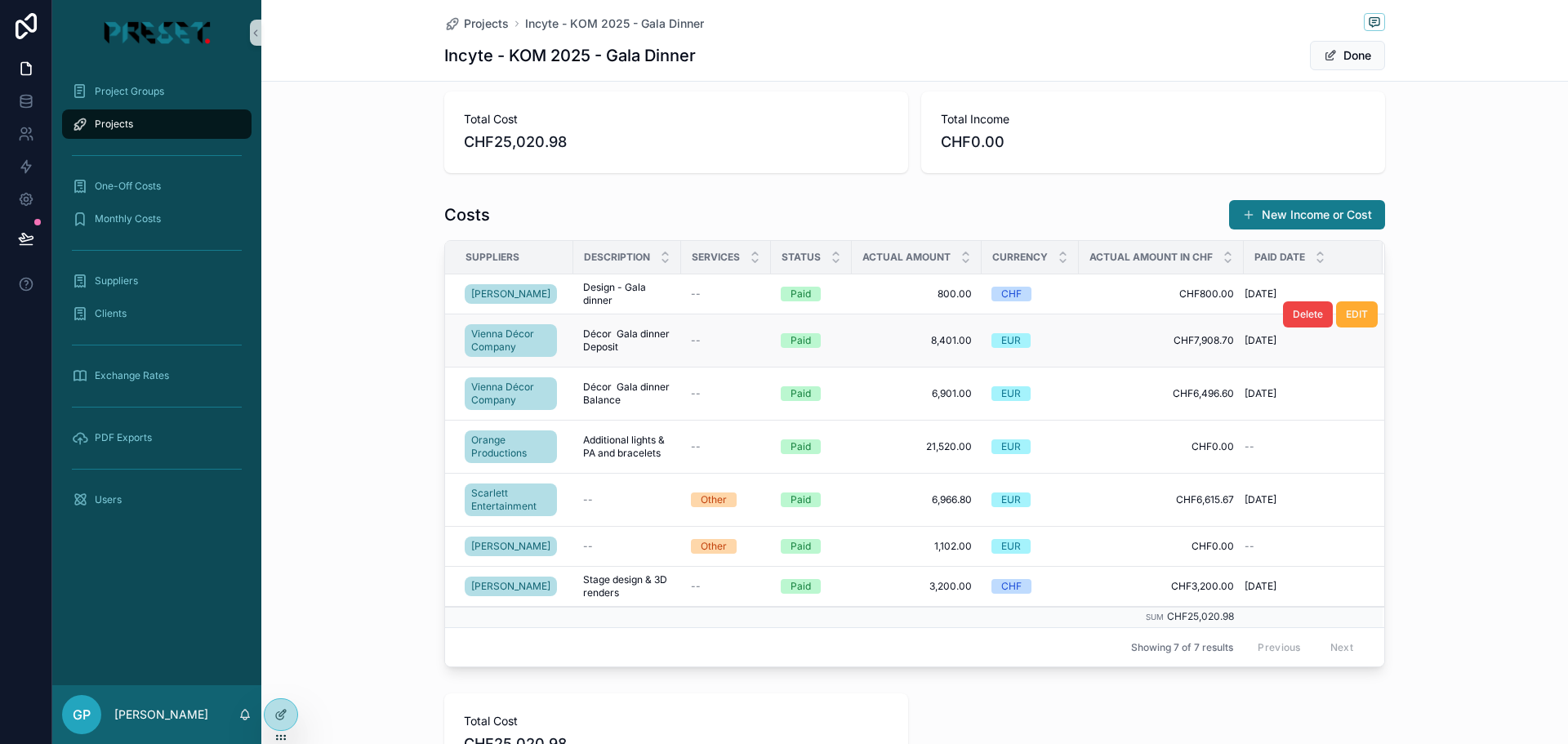
drag, startPoint x: 631, startPoint y: 336, endPoint x: 692, endPoint y: 331, distance: 61.2
click at [632, 336] on span "Décor Gala dinner Deposit" at bounding box center [627, 340] width 88 height 26
click at [909, 322] on td "8,401.00 8,401.00" at bounding box center [917, 341] width 130 height 53
click at [1352, 315] on span "EDIT" at bounding box center [1357, 314] width 22 height 13
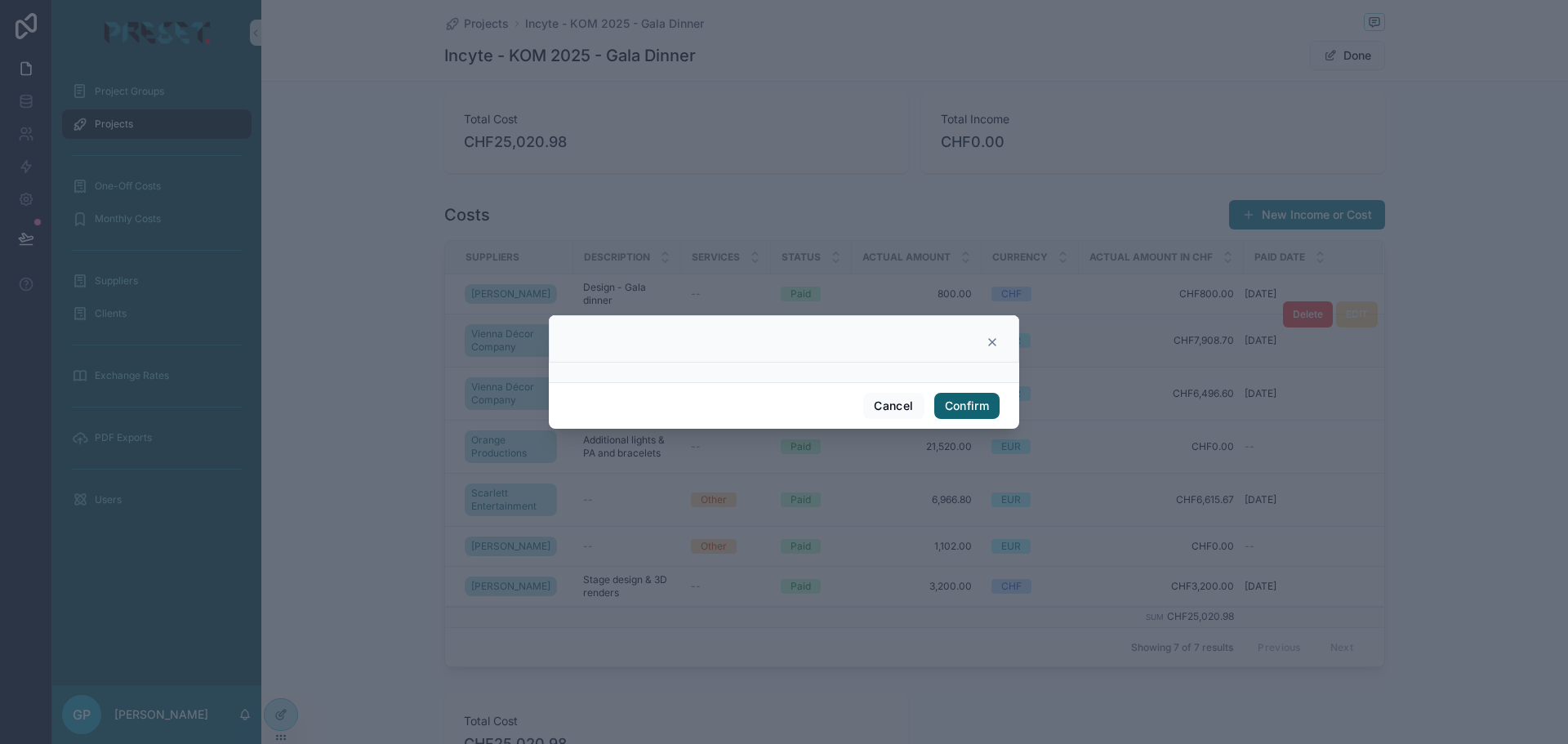
click at [964, 406] on button "Confirm" at bounding box center [966, 406] width 65 height 26
click at [991, 344] on icon at bounding box center [993, 342] width 7 height 7
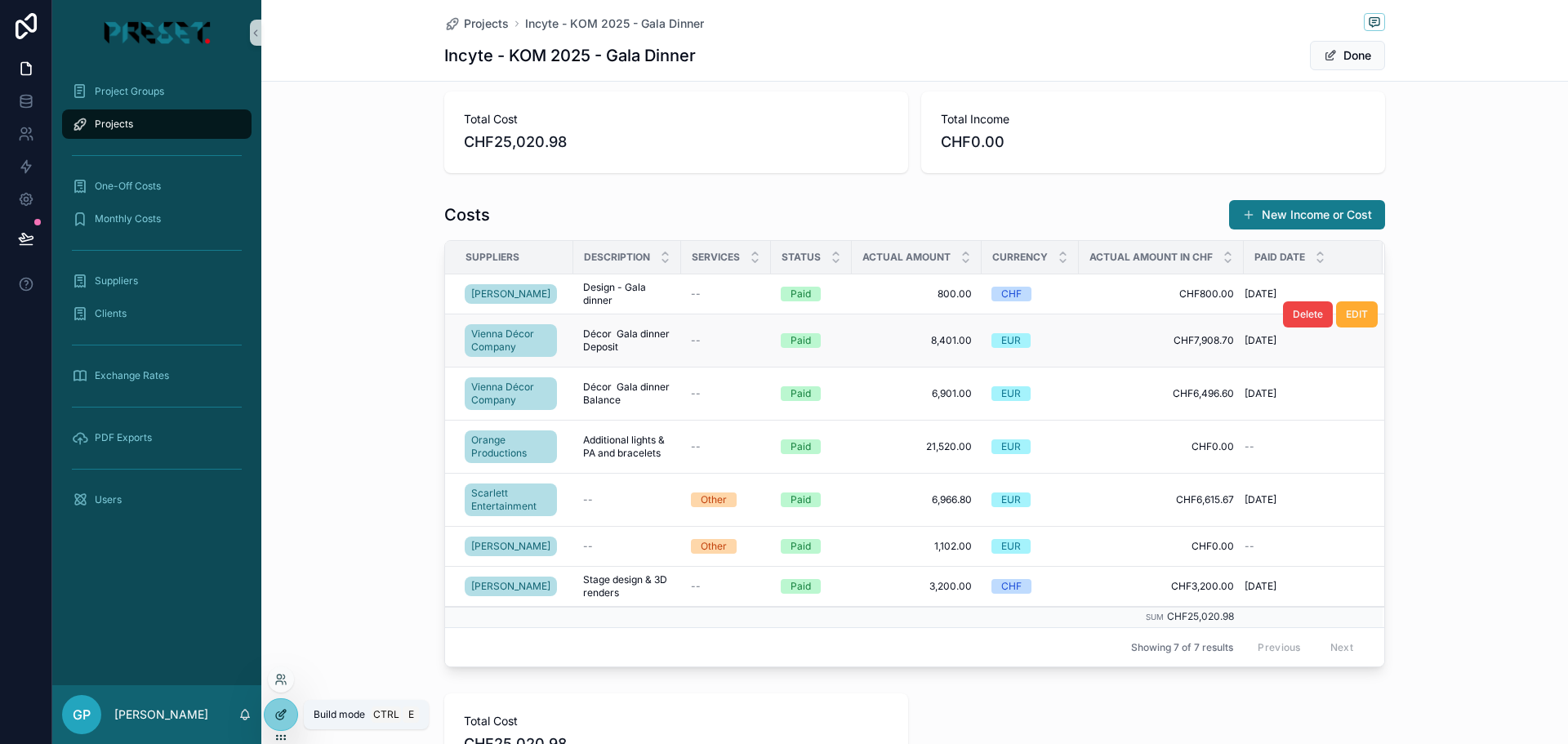
click at [276, 728] on div at bounding box center [281, 715] width 33 height 31
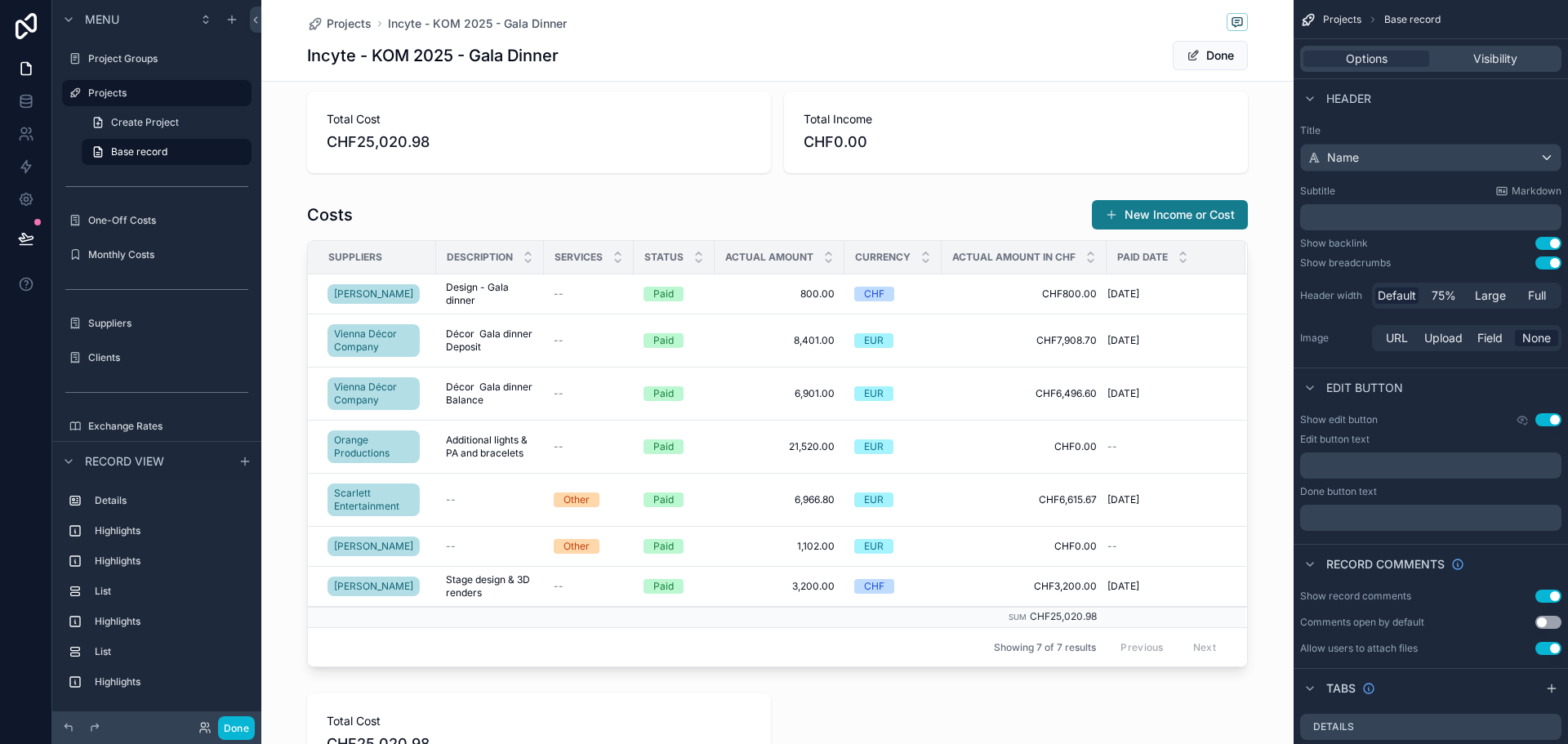
click at [1090, 22] on div "Projects Incyte - KOM 2025 - Gala Dinner" at bounding box center [778, 22] width 941 height 20
click at [1523, 417] on icon "scrollable content" at bounding box center [1522, 419] width 13 height 13
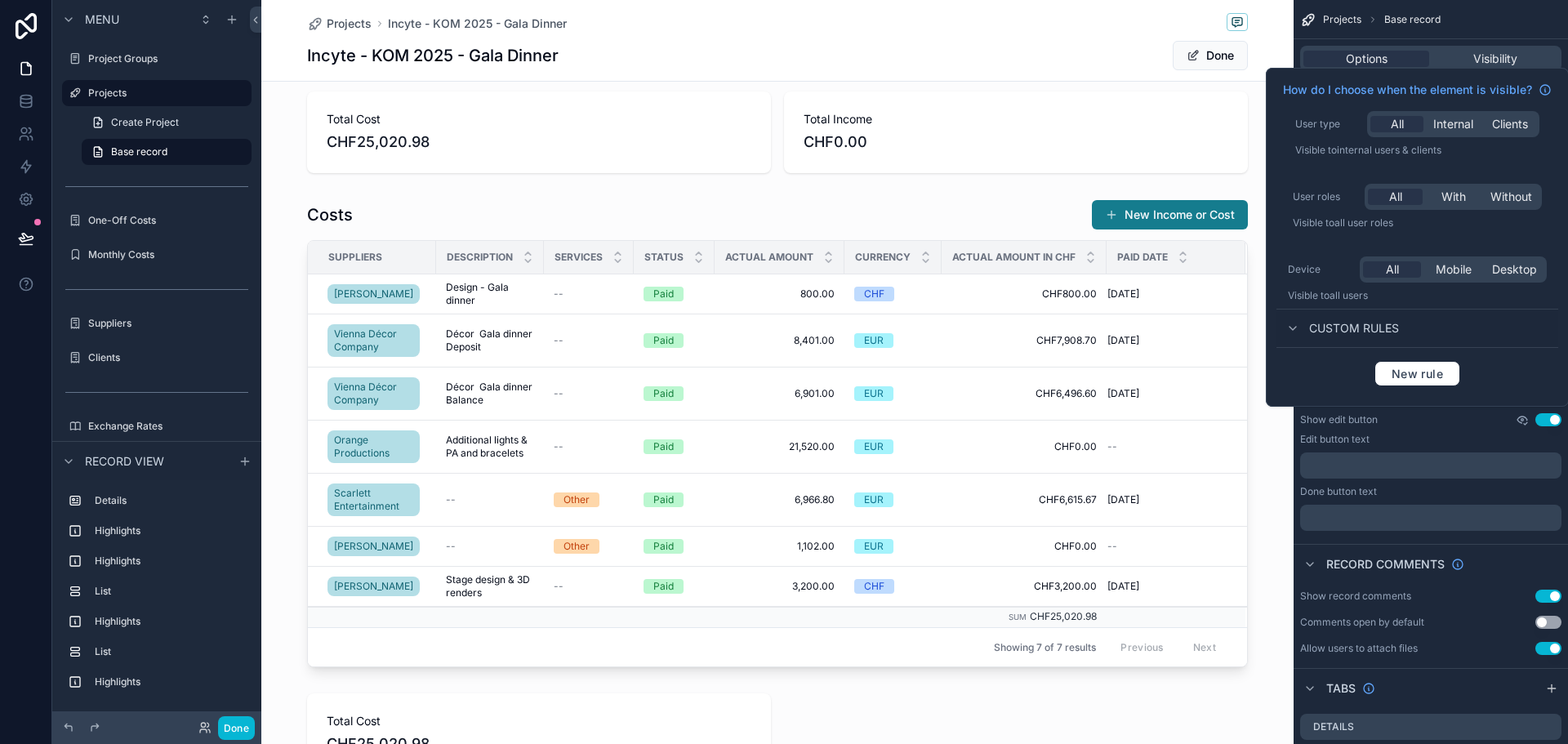
click at [1523, 417] on icon "scrollable content" at bounding box center [1522, 419] width 13 height 13
click at [1555, 420] on button "Use setting" at bounding box center [1549, 419] width 26 height 13
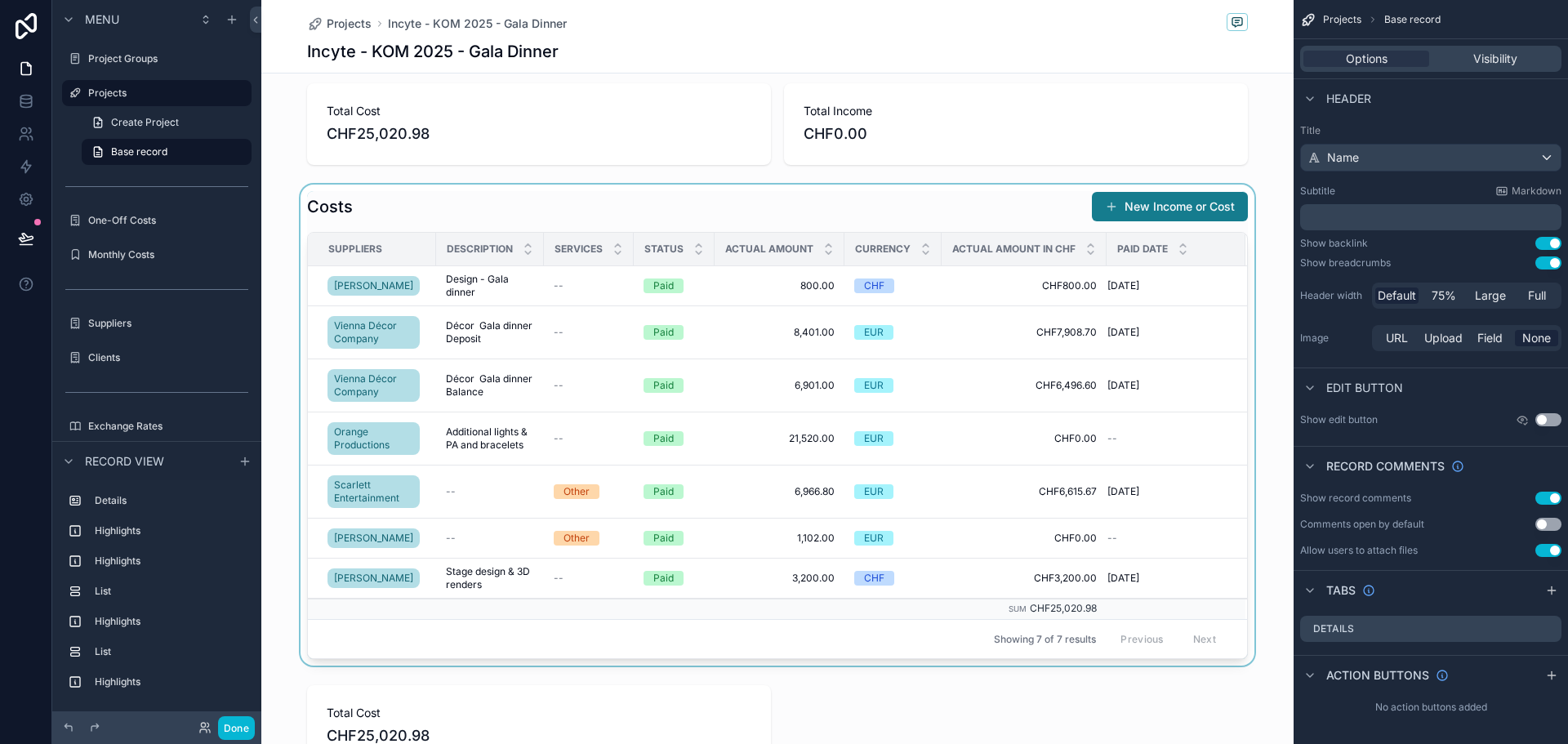
click at [796, 197] on div "scrollable content" at bounding box center [778, 425] width 1032 height 481
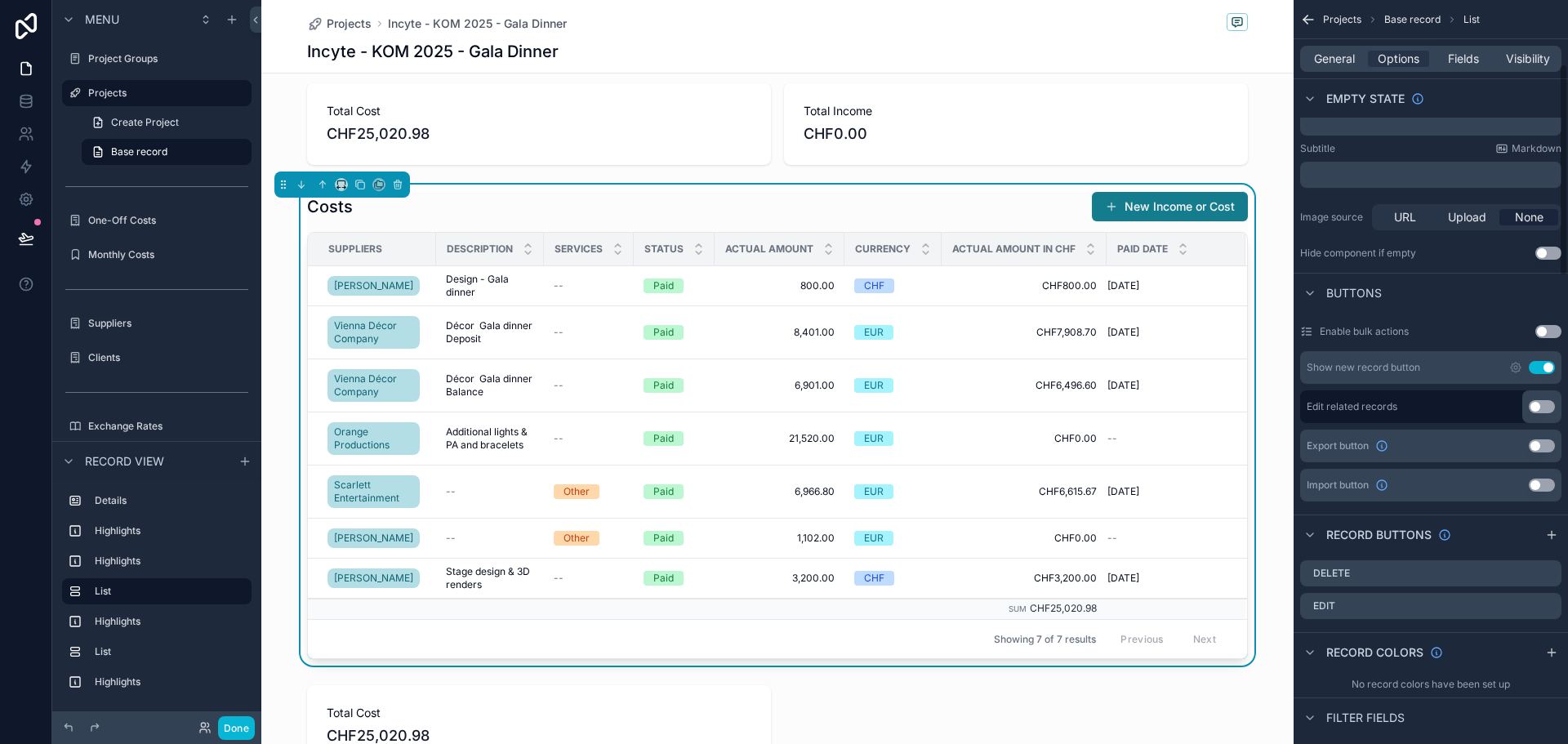
scroll to position [327, 0]
click at [1514, 371] on icon "scrollable content" at bounding box center [1516, 367] width 10 height 10
click at [1527, 605] on icon "scrollable content" at bounding box center [1528, 605] width 13 height 13
click at [1523, 584] on icon at bounding box center [1522, 579] width 13 height 13
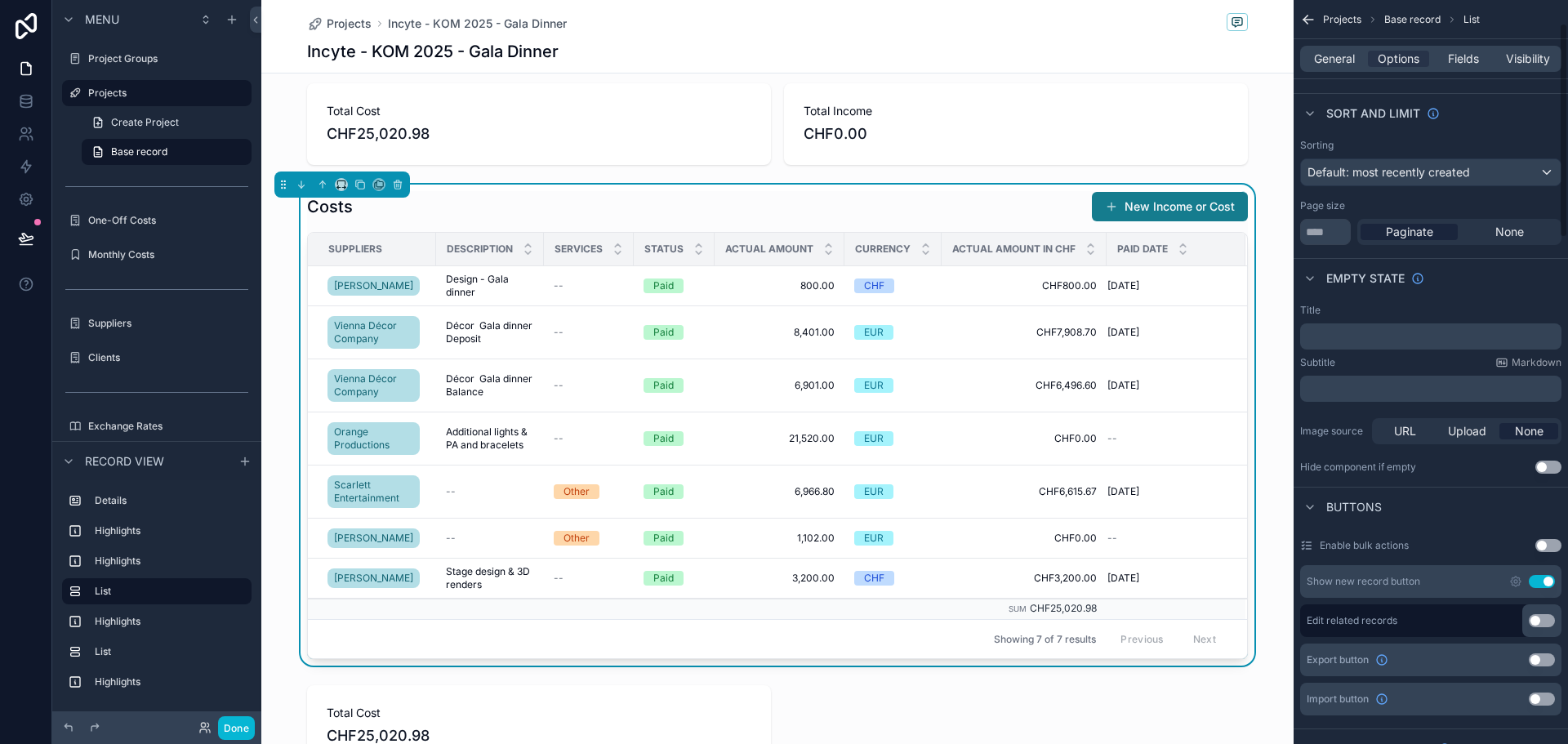
scroll to position [82, 0]
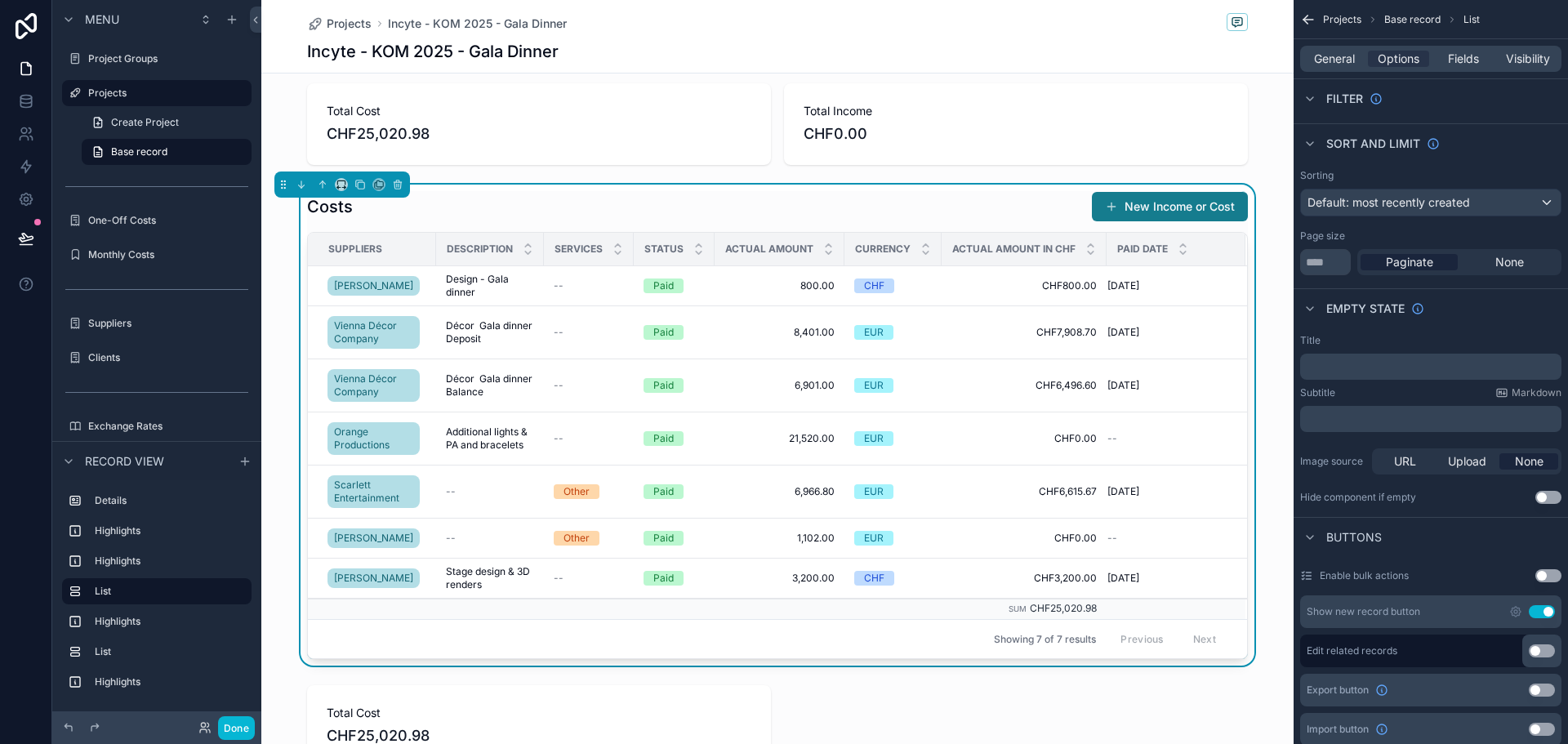
click at [912, 195] on div "Costs New Income or Cost" at bounding box center [778, 207] width 941 height 31
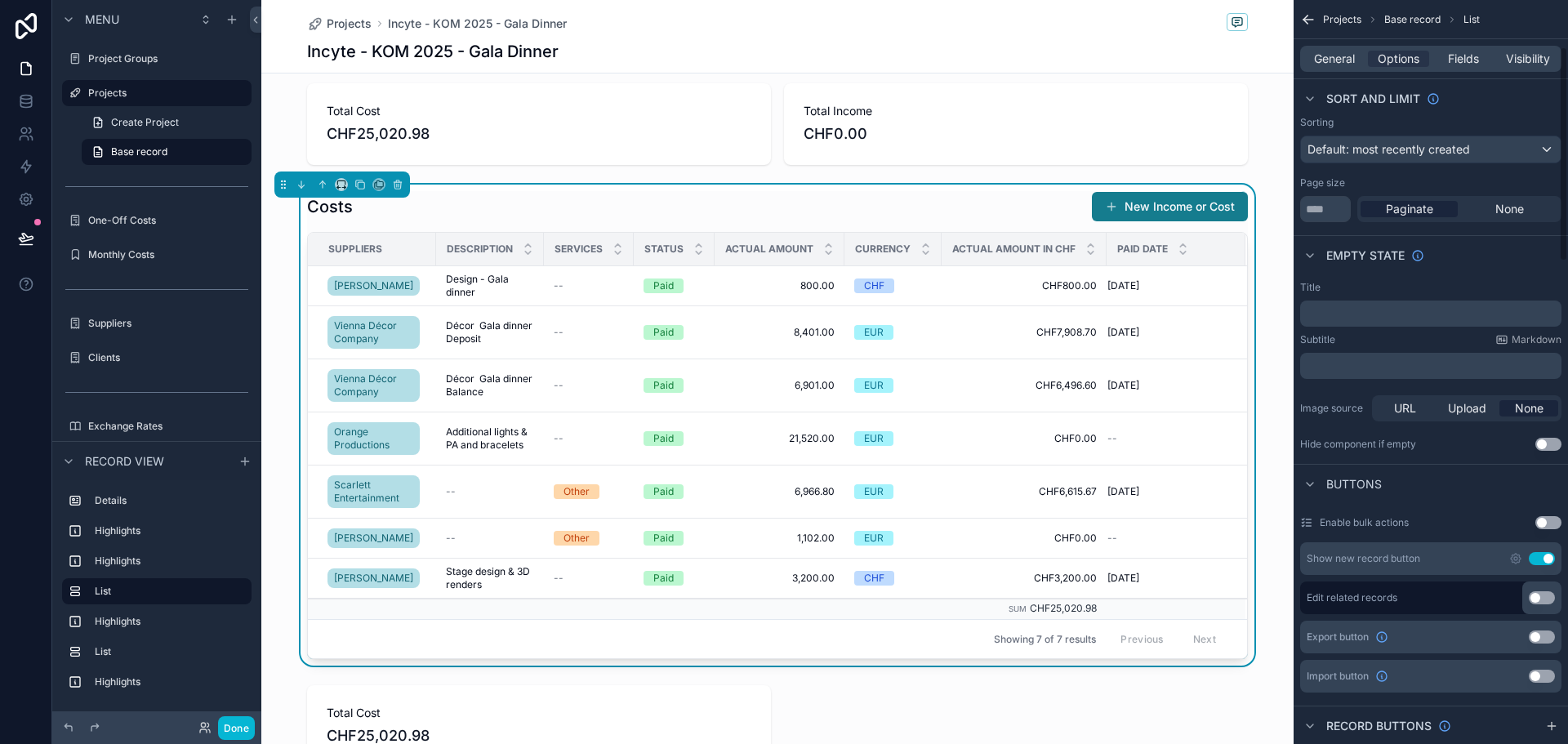
scroll to position [163, 0]
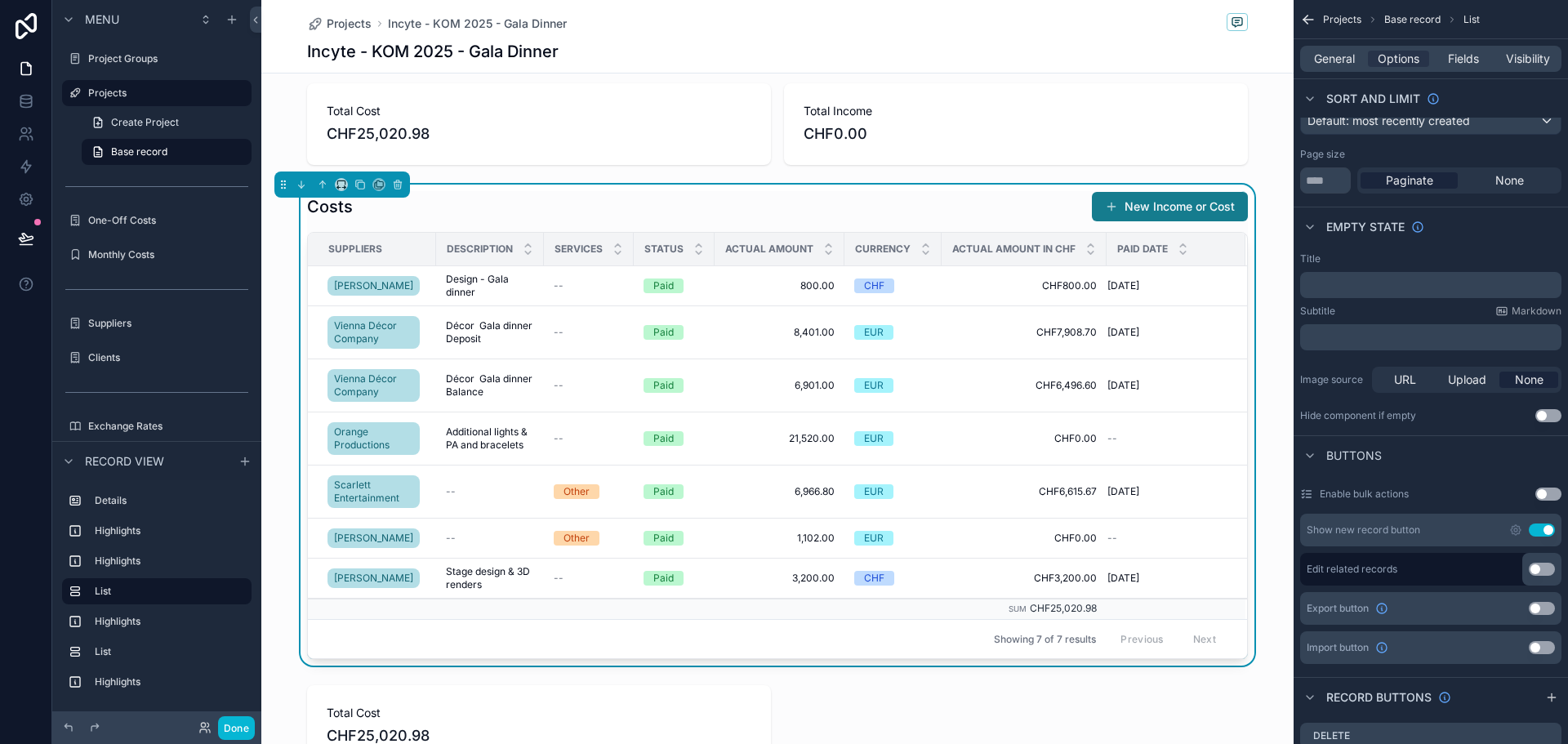
click at [1538, 566] on button "Use setting" at bounding box center [1542, 569] width 26 height 13
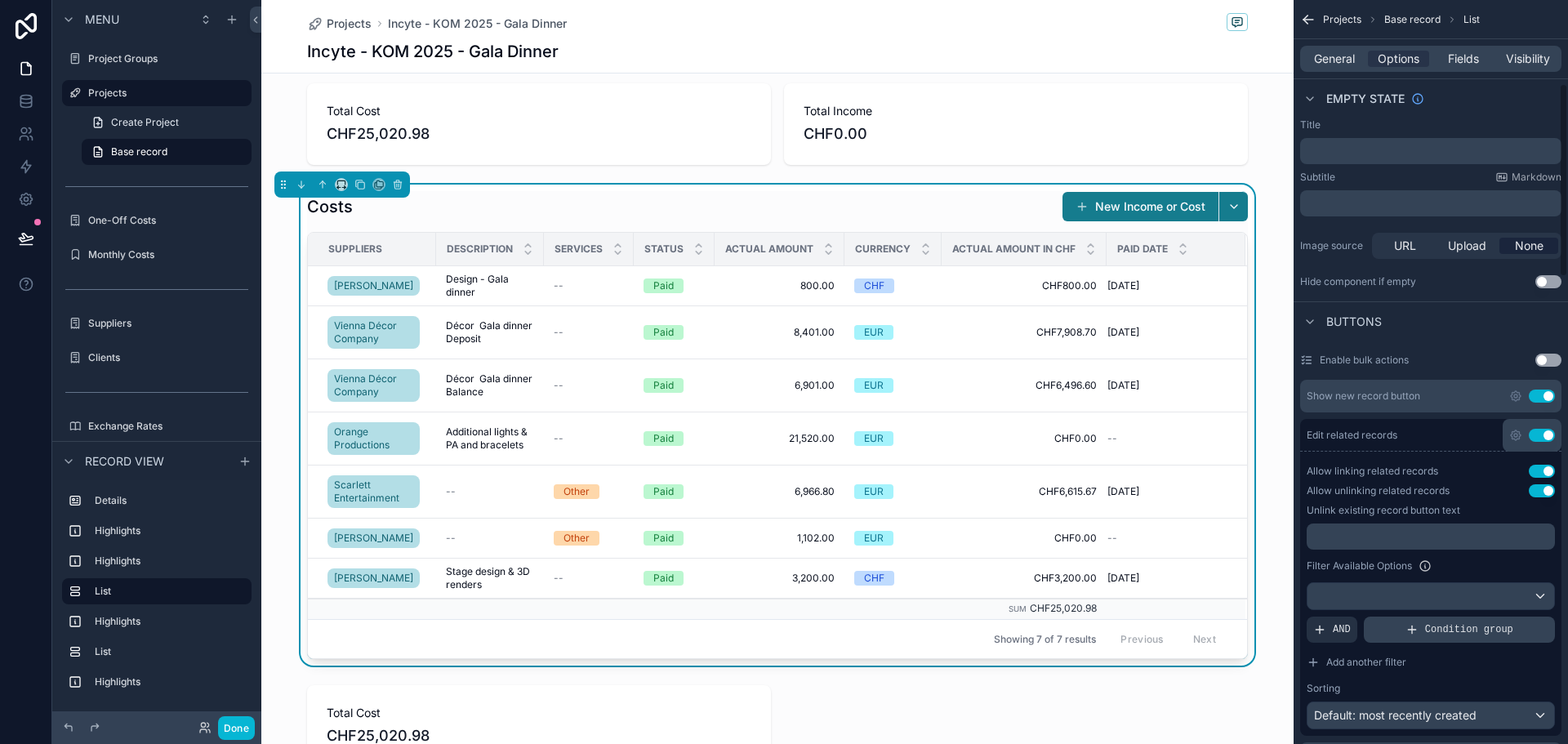
scroll to position [327, 0]
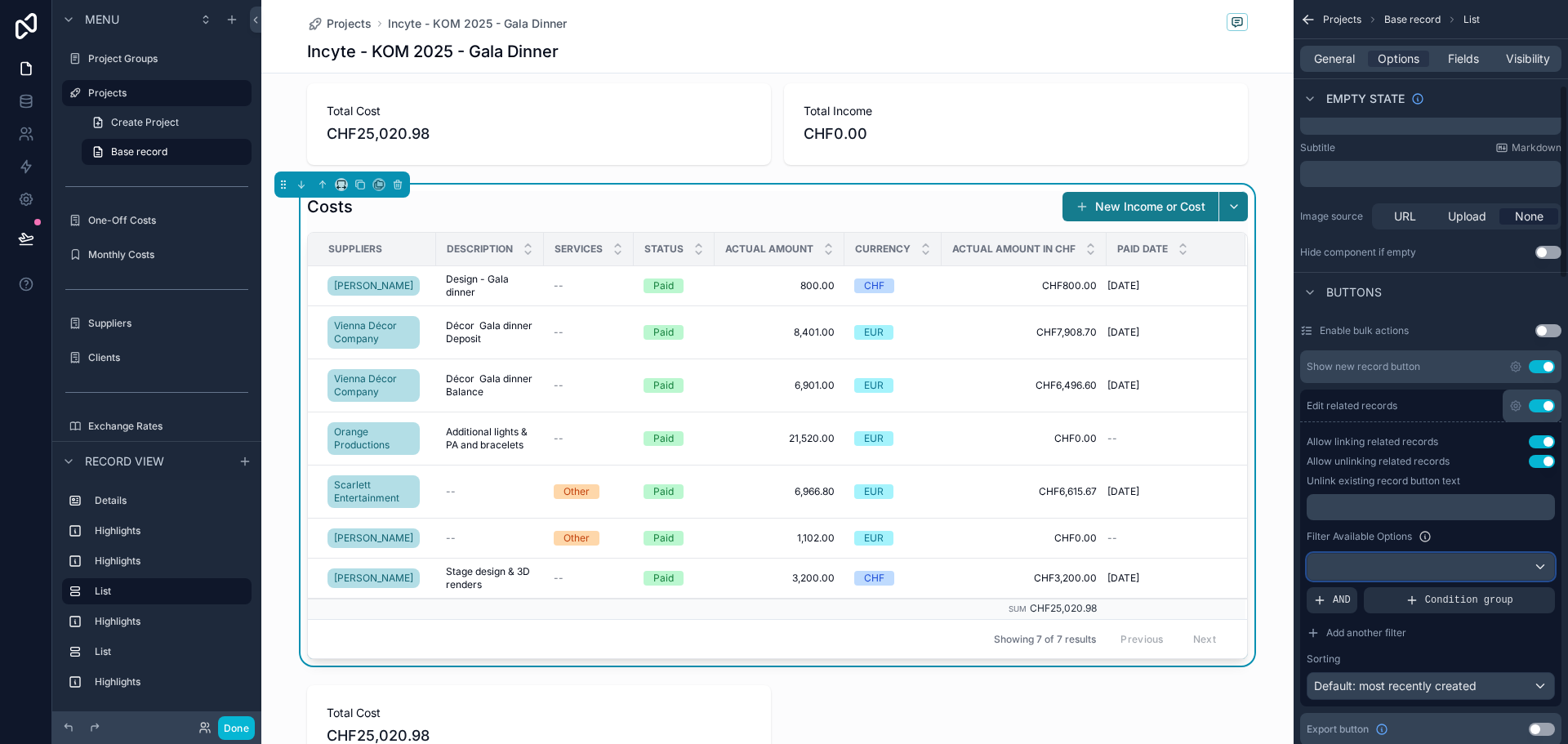
click at [1469, 555] on div "scrollable content" at bounding box center [1431, 567] width 247 height 26
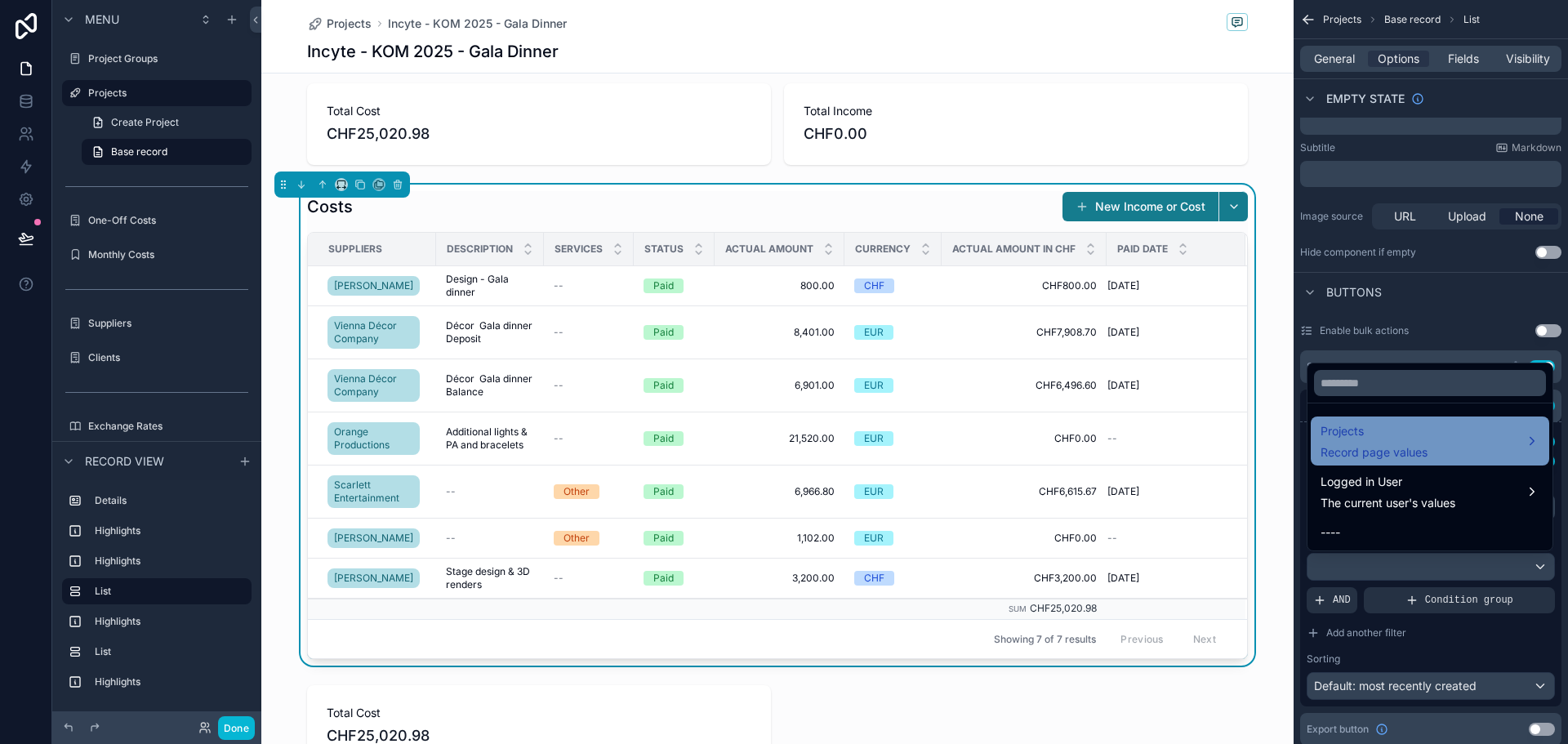
click at [1452, 451] on div "Projects Record page values" at bounding box center [1430, 442] width 219 height 39
click at [1394, 434] on span "Projects" at bounding box center [1375, 432] width 107 height 19
click at [1526, 433] on div "Projects Record page values" at bounding box center [1430, 442] width 219 height 39
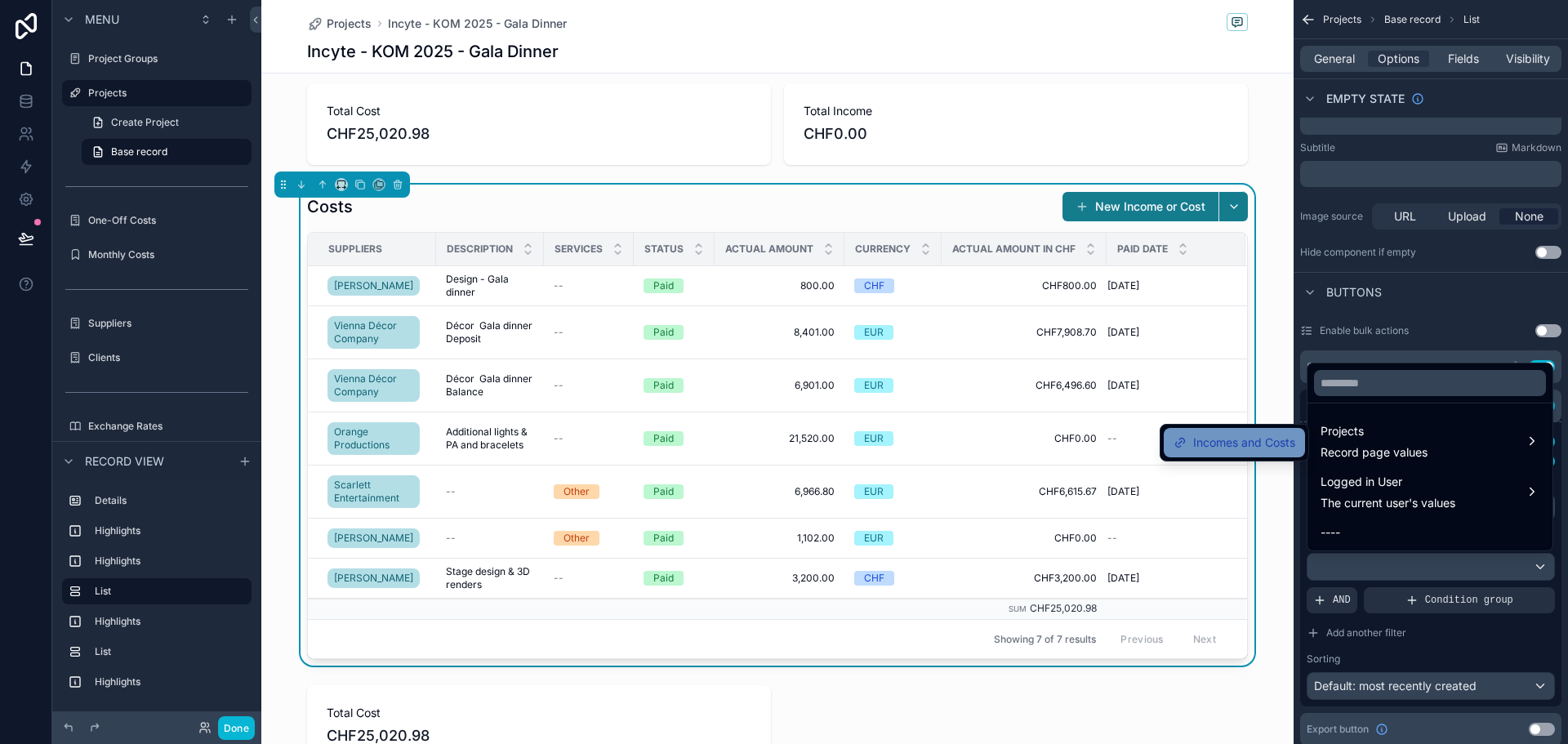
click at [1265, 443] on span "Incomes and Costs" at bounding box center [1244, 443] width 102 height 19
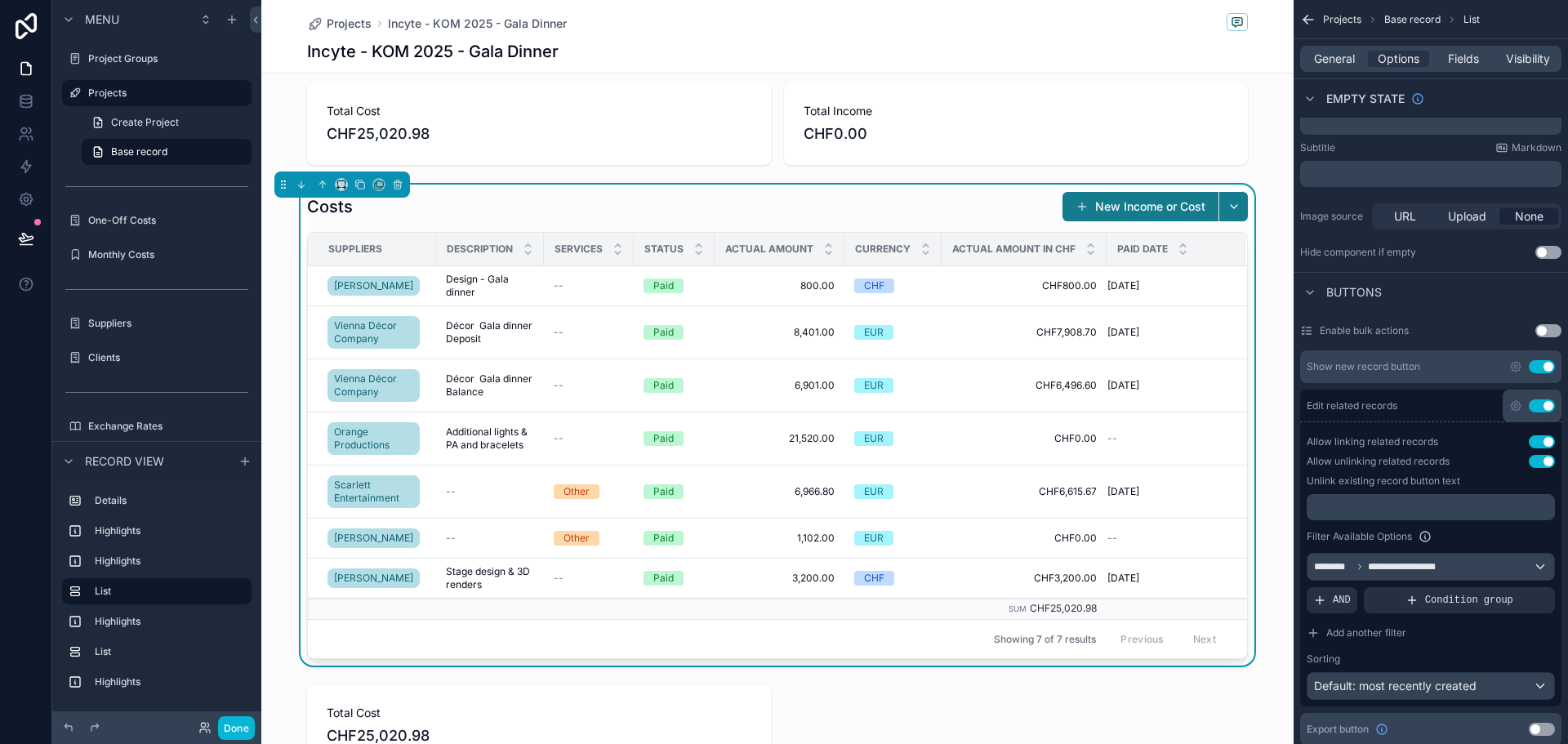
click at [1547, 443] on button "Use setting" at bounding box center [1542, 442] width 26 height 13
click at [1532, 441] on button "Use setting" at bounding box center [1542, 442] width 26 height 13
click at [1550, 461] on button "Use setting" at bounding box center [1542, 461] width 26 height 13
click at [238, 730] on button "Done" at bounding box center [236, 728] width 37 height 23
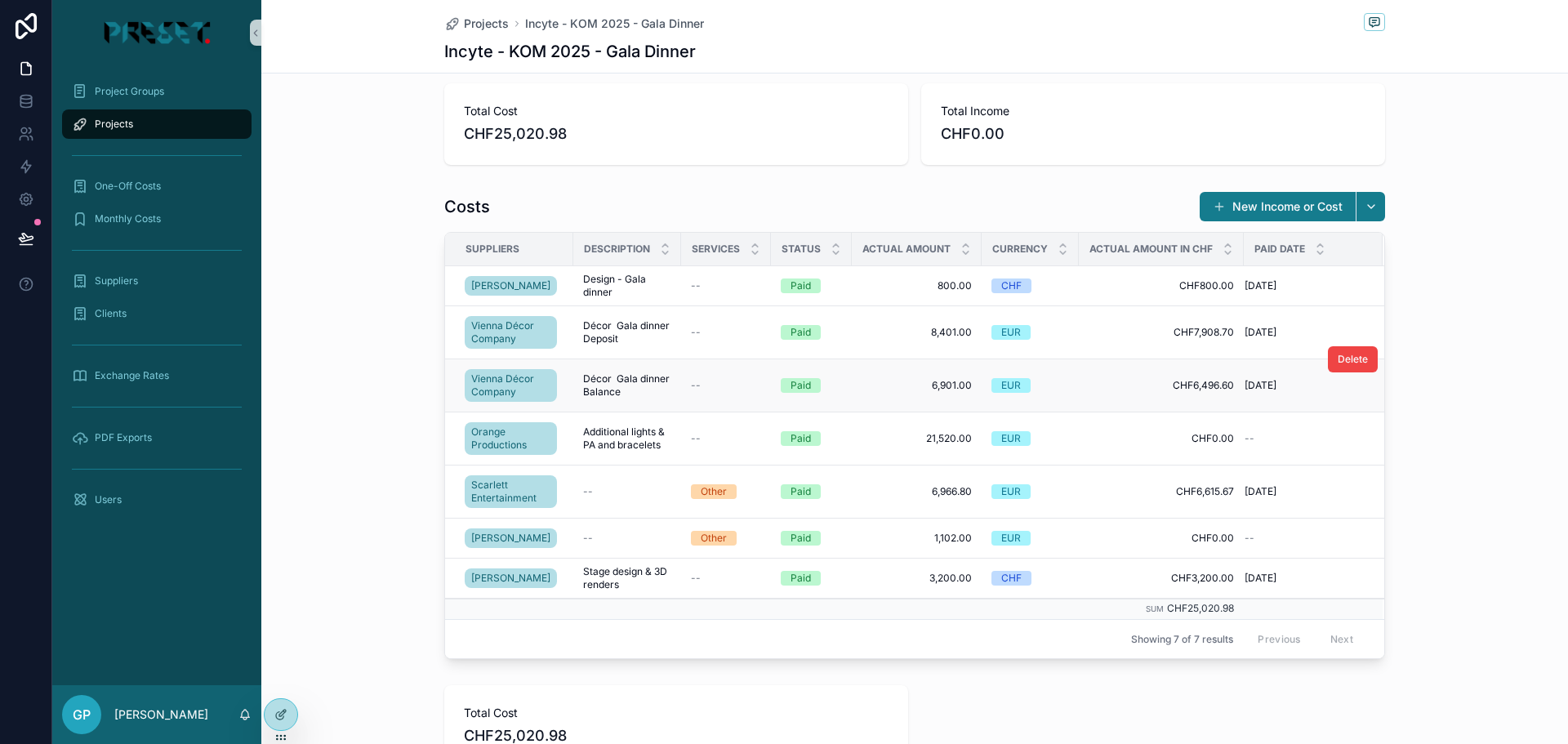
click at [681, 392] on td "--" at bounding box center [726, 386] width 89 height 53
click at [515, 383] on span "Vienna Décor Company" at bounding box center [511, 385] width 80 height 26
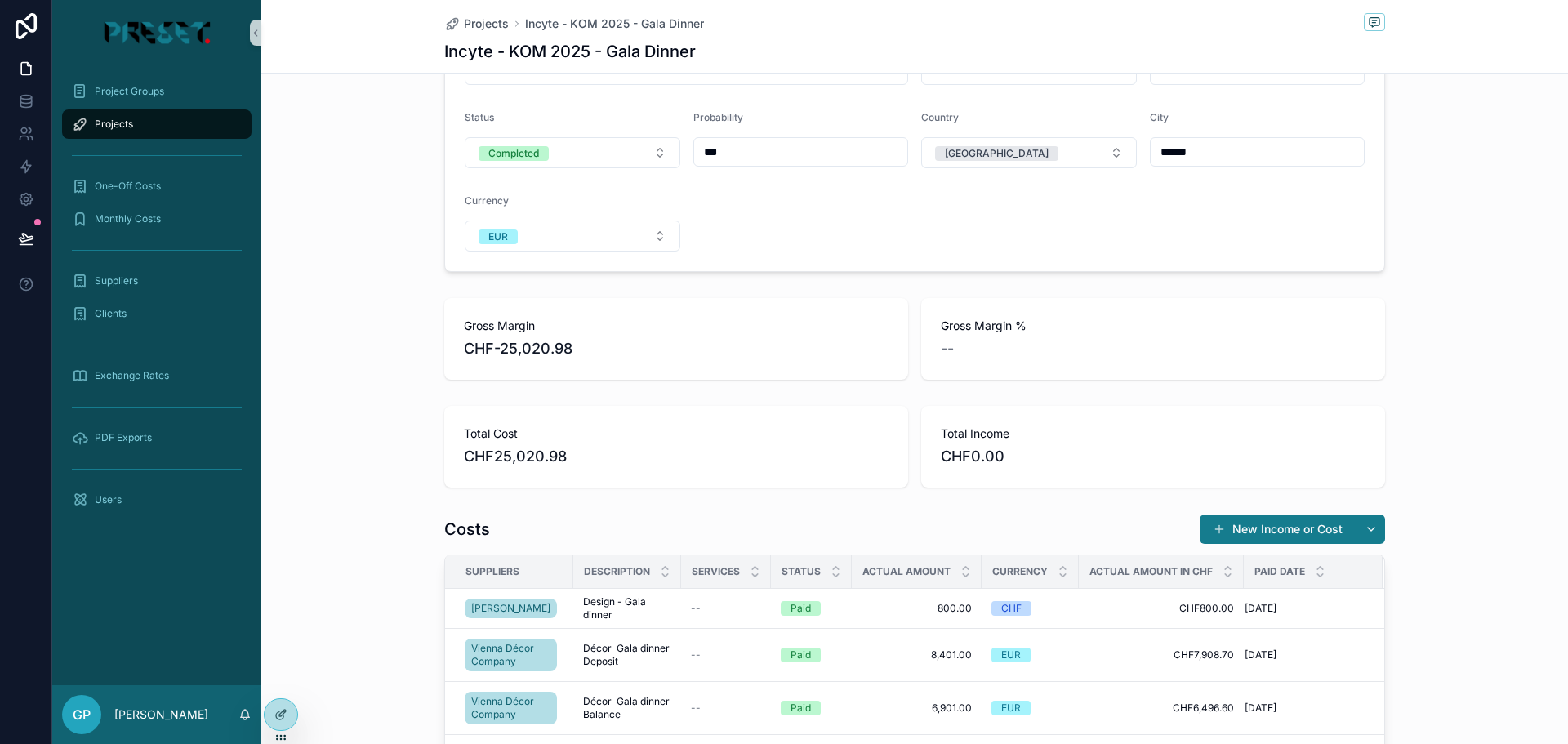
scroll to position [408, 0]
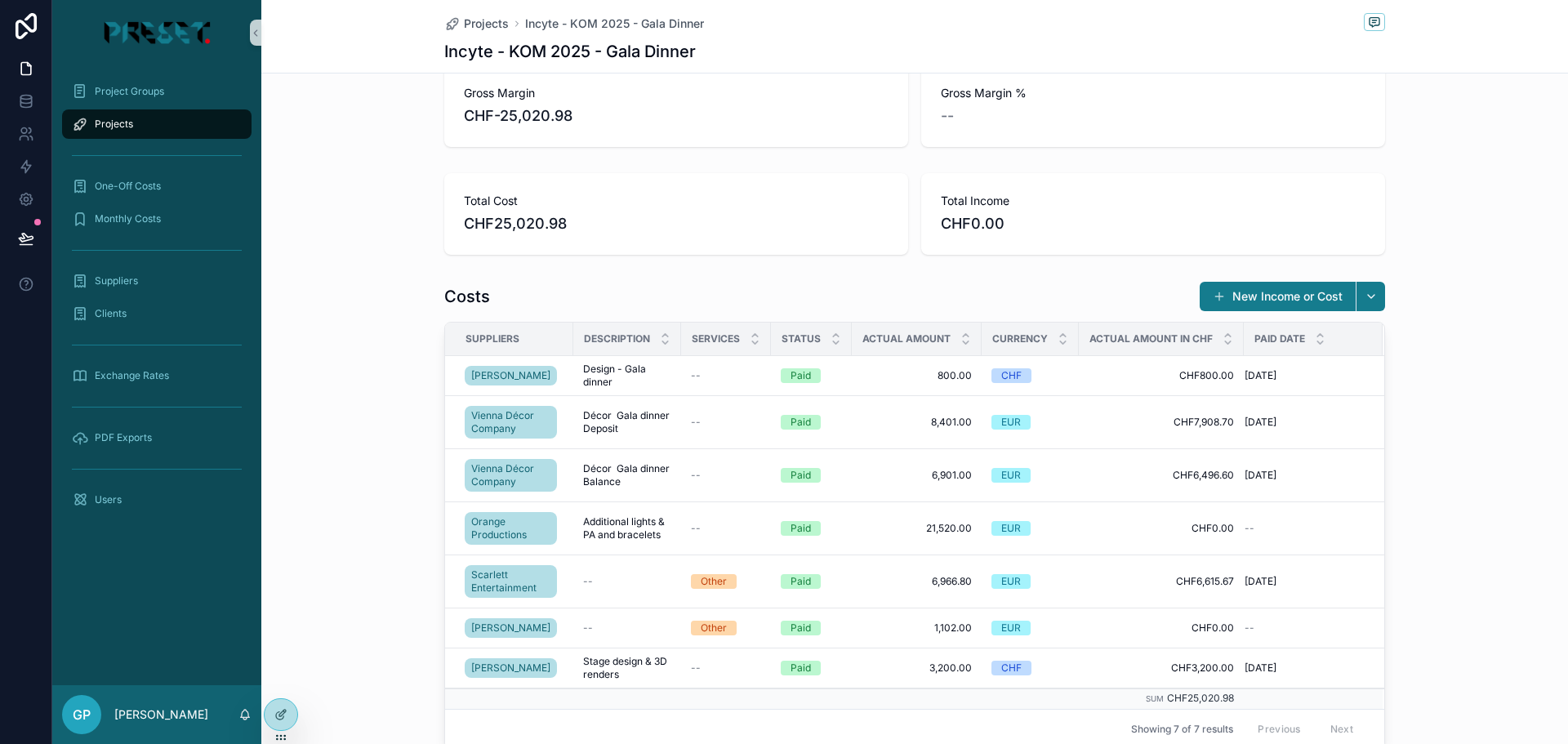
click at [119, 121] on span "Projects" at bounding box center [113, 124] width 38 height 13
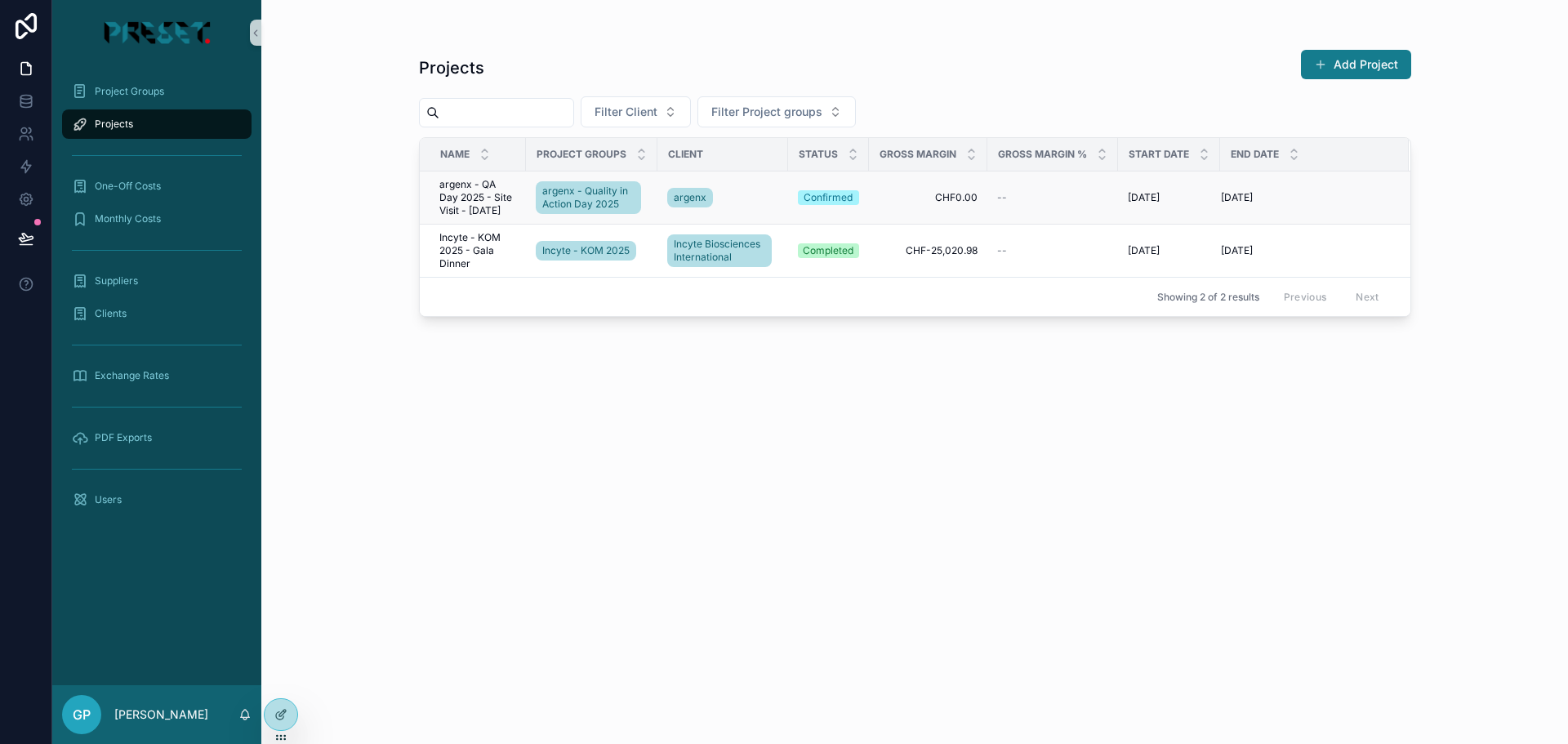
click at [460, 200] on span "argenx - QA Day 2025 - Site Visit - [DATE]" at bounding box center [477, 197] width 77 height 39
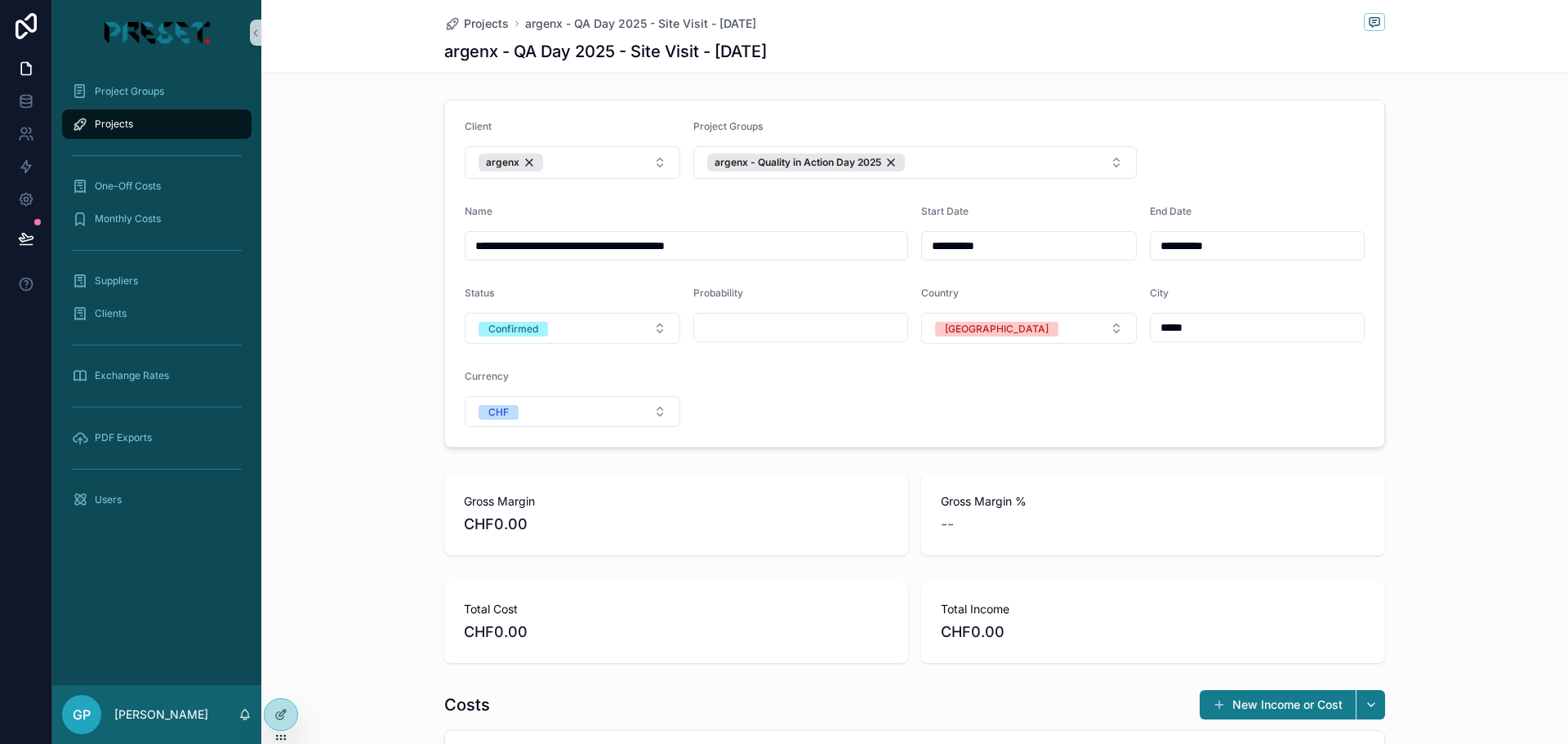
click at [123, 115] on div "Projects" at bounding box center [157, 124] width 170 height 26
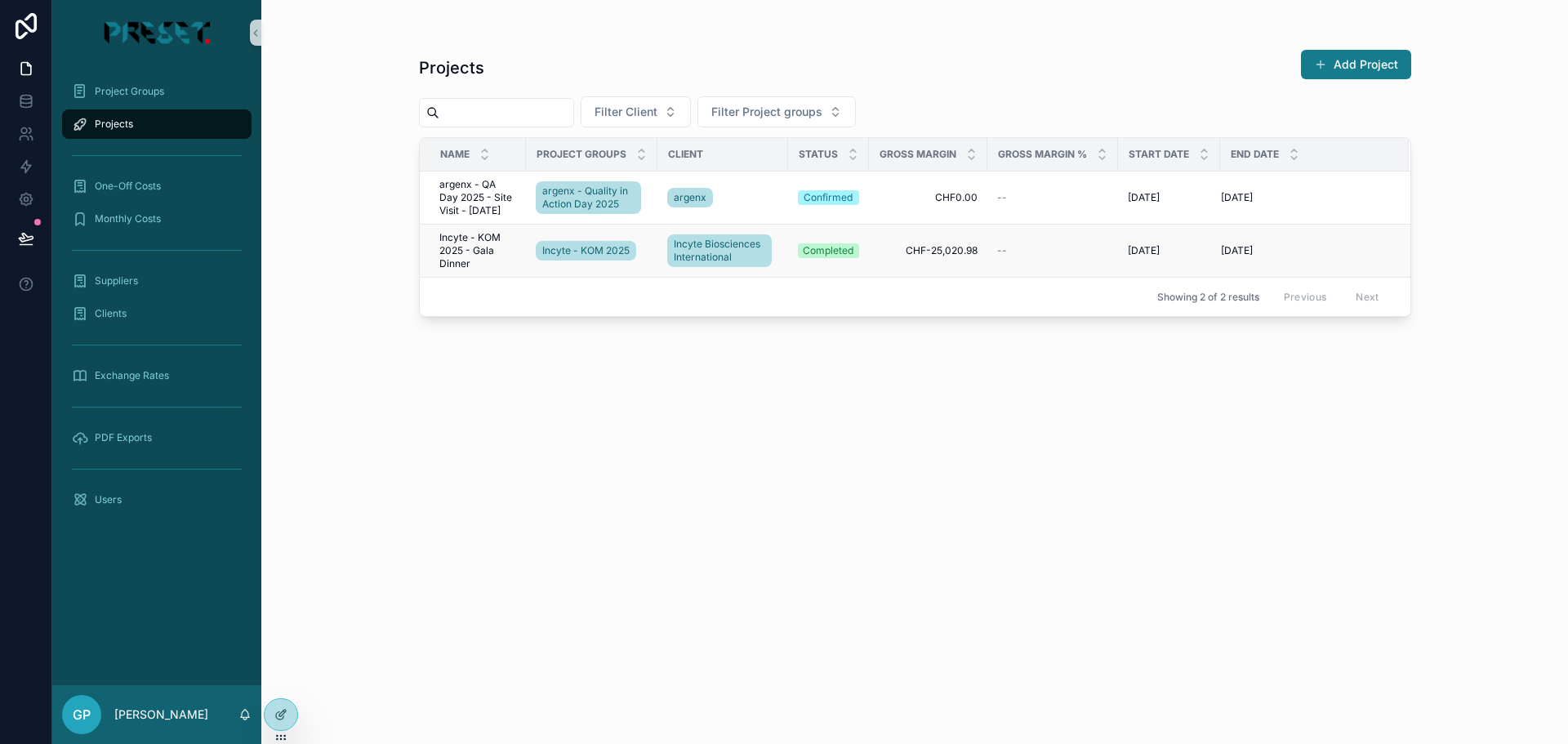
click at [473, 251] on span "Incyte - KOM 2025 - Gala Dinner" at bounding box center [477, 251] width 77 height 39
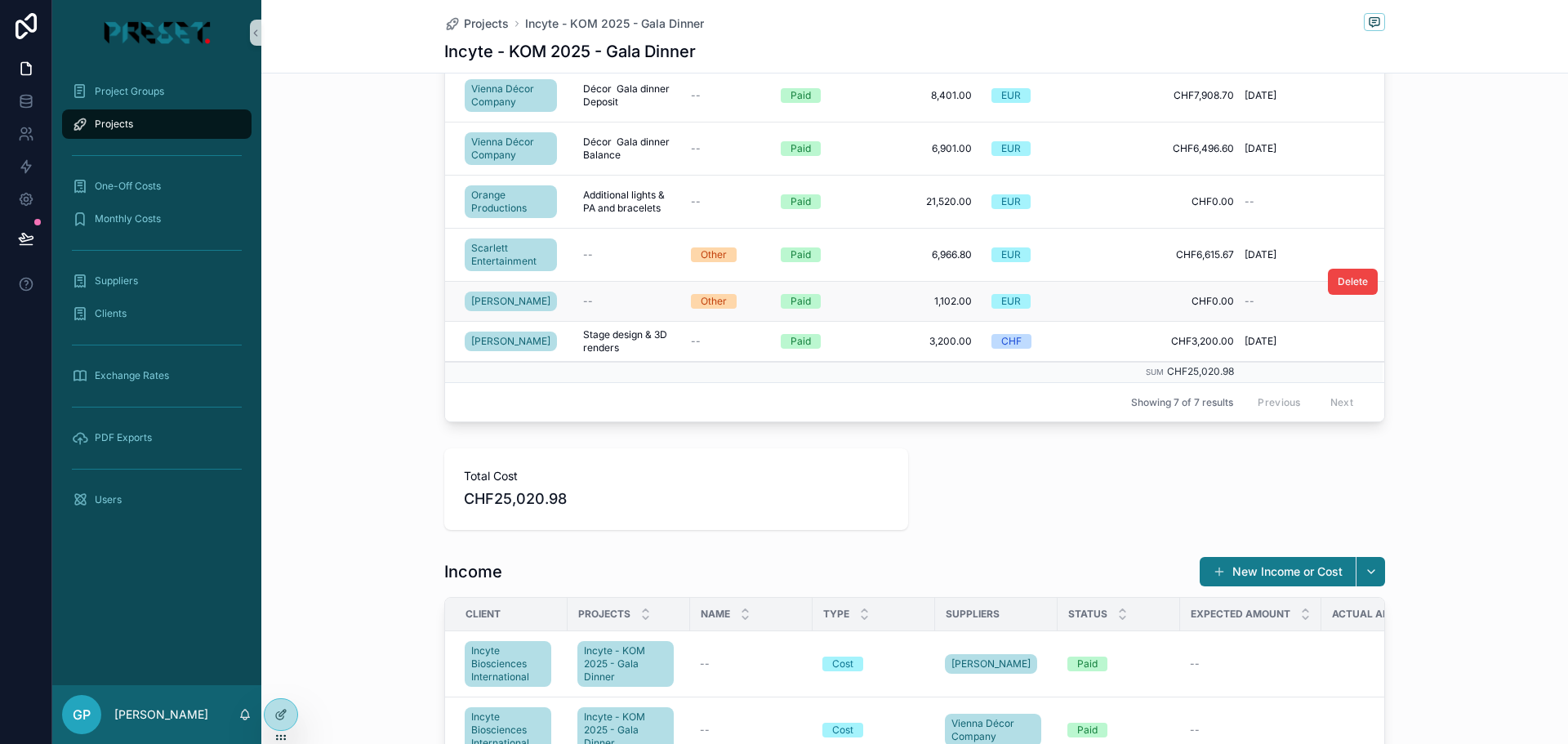
scroll to position [572, 0]
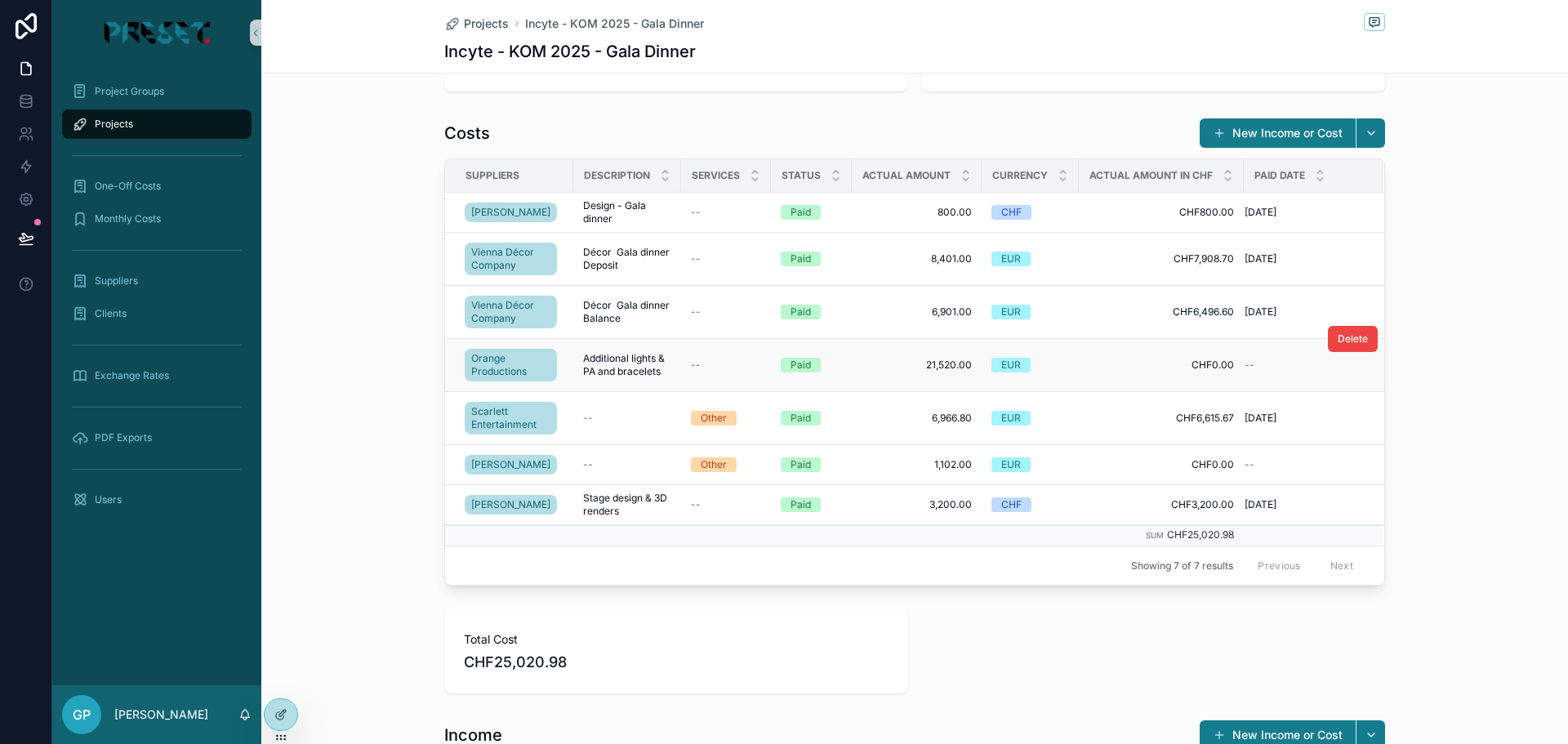
click at [1245, 364] on span "--" at bounding box center [1250, 365] width 10 height 13
click at [601, 358] on span "Additional lights & PA and bracelets" at bounding box center [627, 365] width 88 height 26
click at [287, 716] on icon at bounding box center [280, 715] width 13 height 13
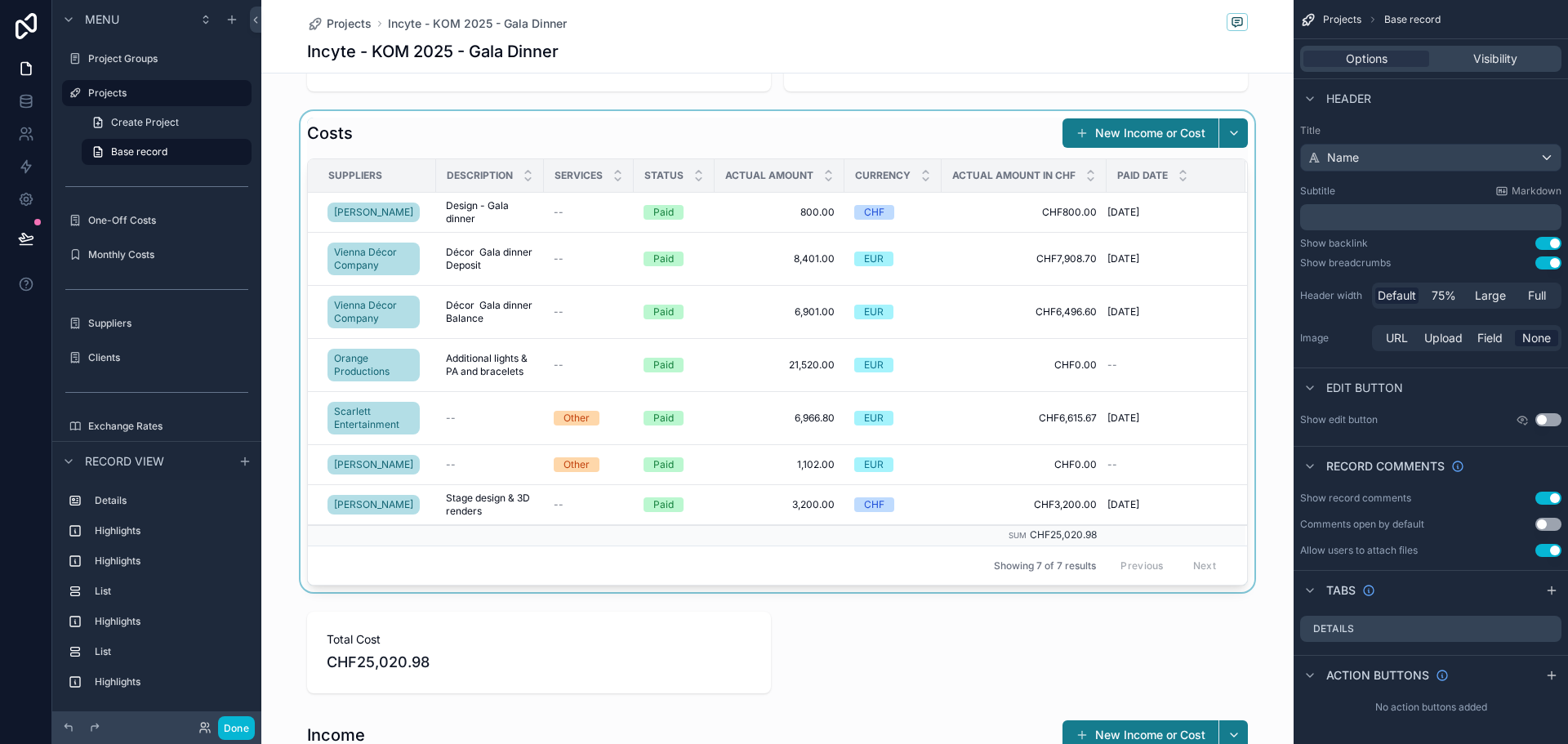
click at [469, 359] on div "scrollable content" at bounding box center [778, 351] width 1032 height 481
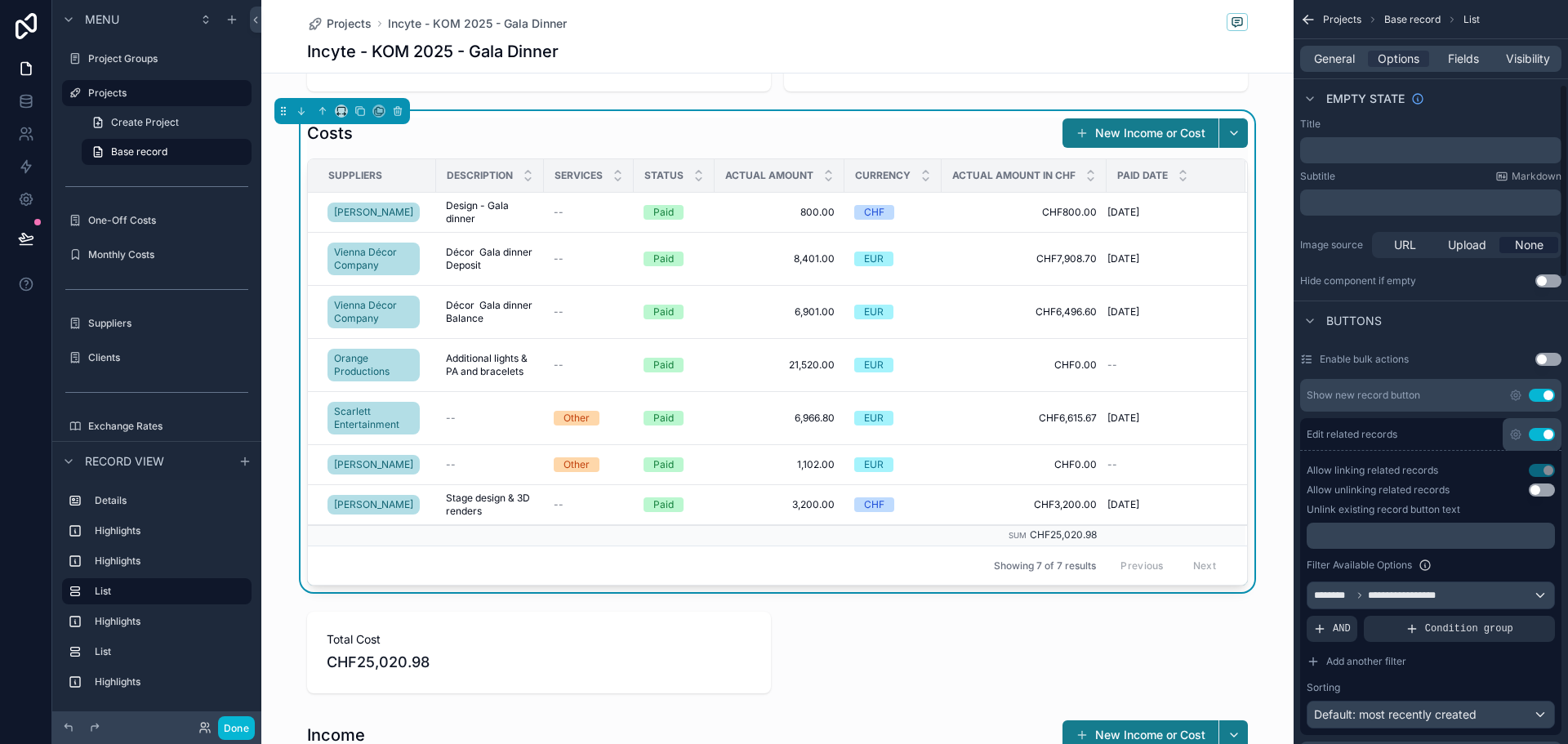
scroll to position [327, 0]
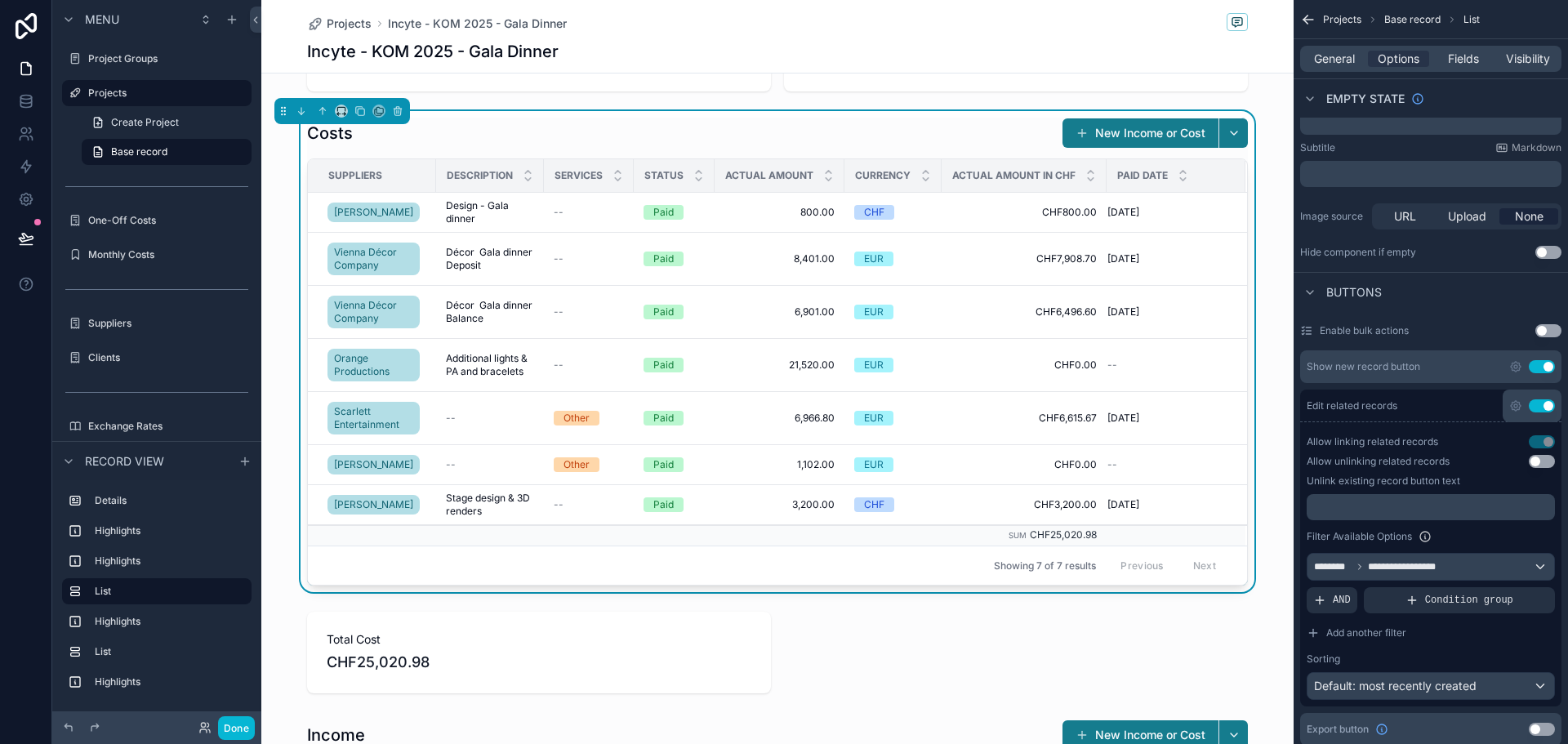
click at [1538, 461] on button "Use setting" at bounding box center [1542, 461] width 26 height 13
click at [1513, 408] on icon "scrollable content" at bounding box center [1516, 407] width 10 height 10
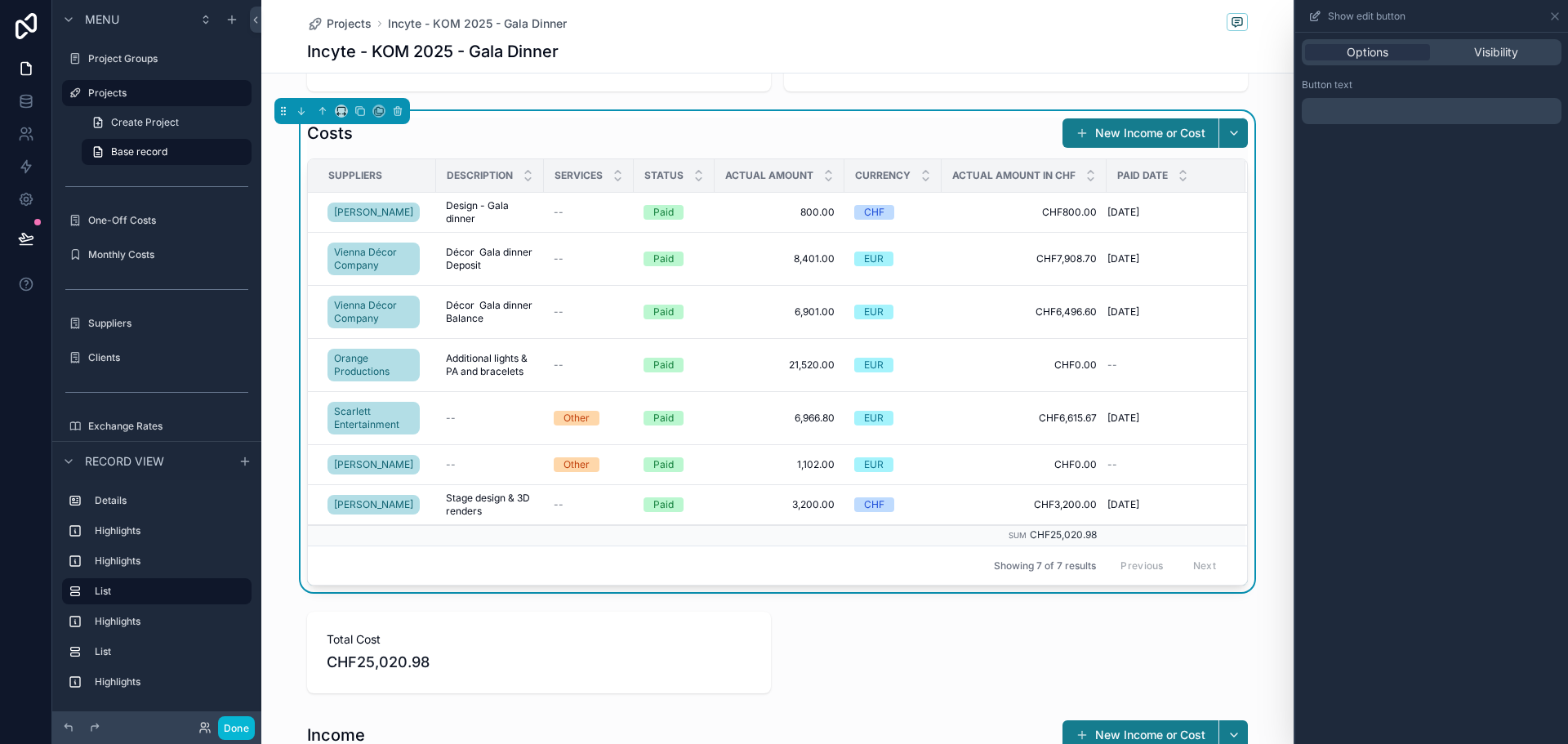
click at [1419, 117] on p "﻿" at bounding box center [1433, 111] width 250 height 19
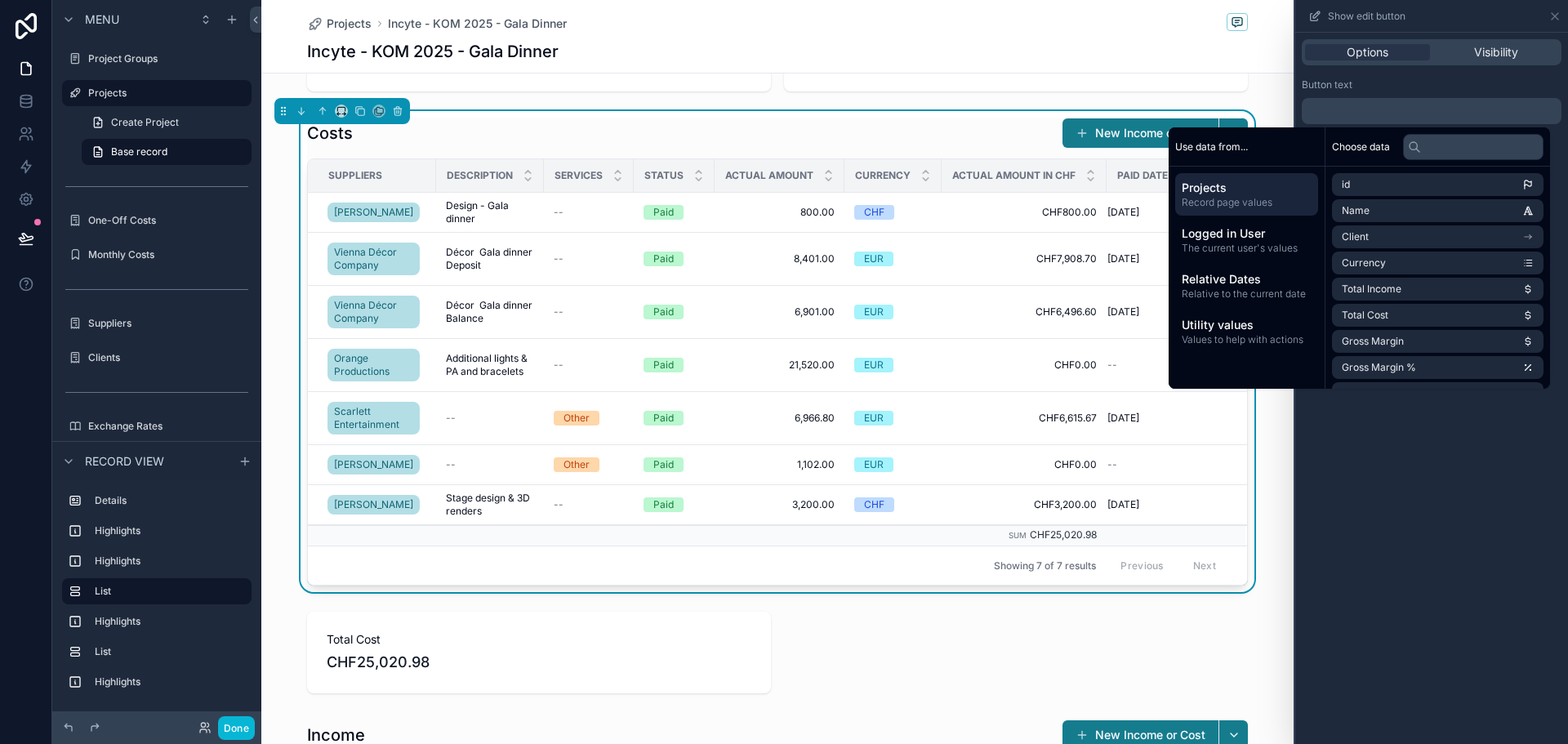
click at [1253, 197] on span "Record page values" at bounding box center [1247, 202] width 130 height 13
click at [1216, 192] on span "Projects" at bounding box center [1247, 188] width 130 height 17
click at [1435, 427] on div "Options Visibility Button text ﻿" at bounding box center [1432, 389] width 273 height 712
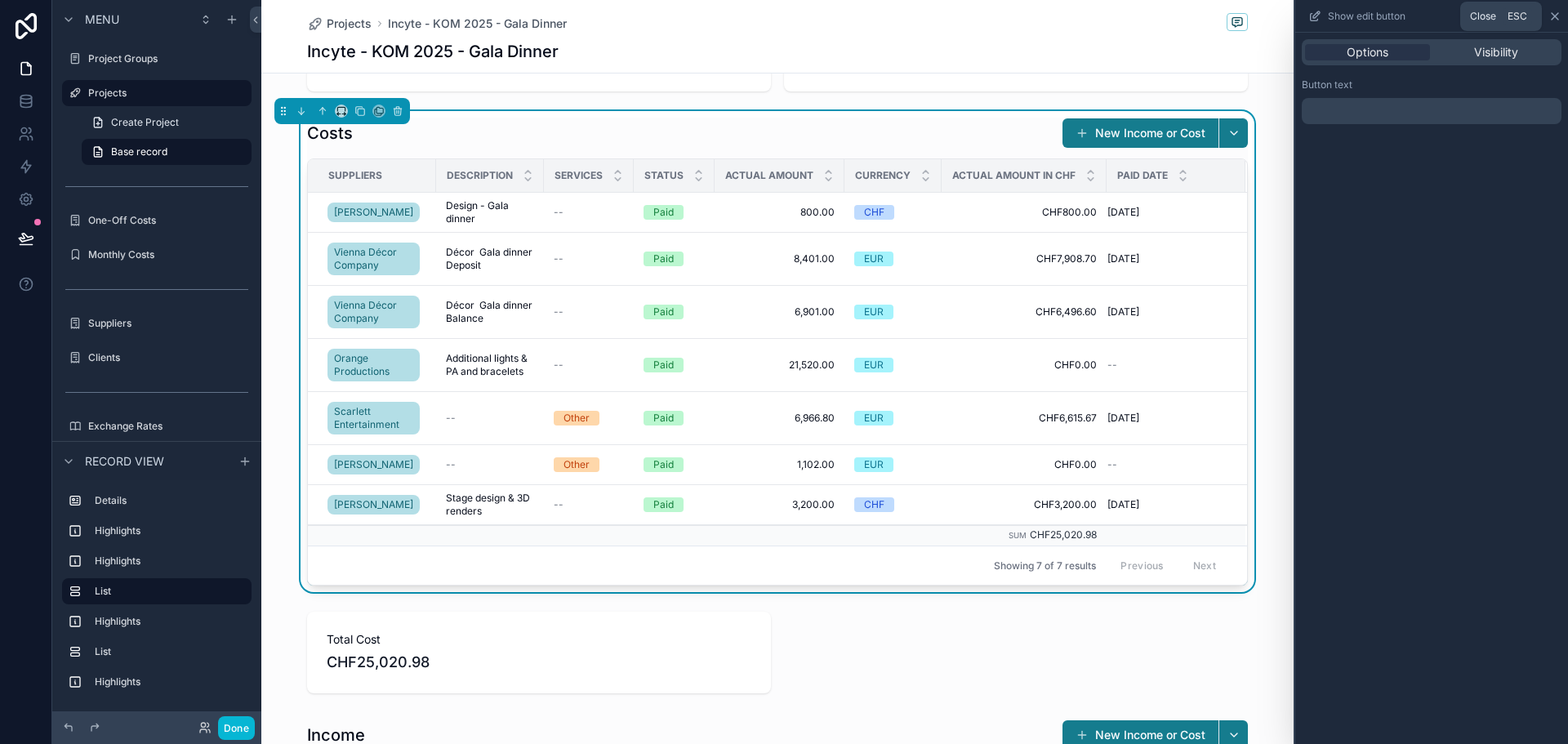
click at [1552, 15] on icon at bounding box center [1554, 16] width 13 height 13
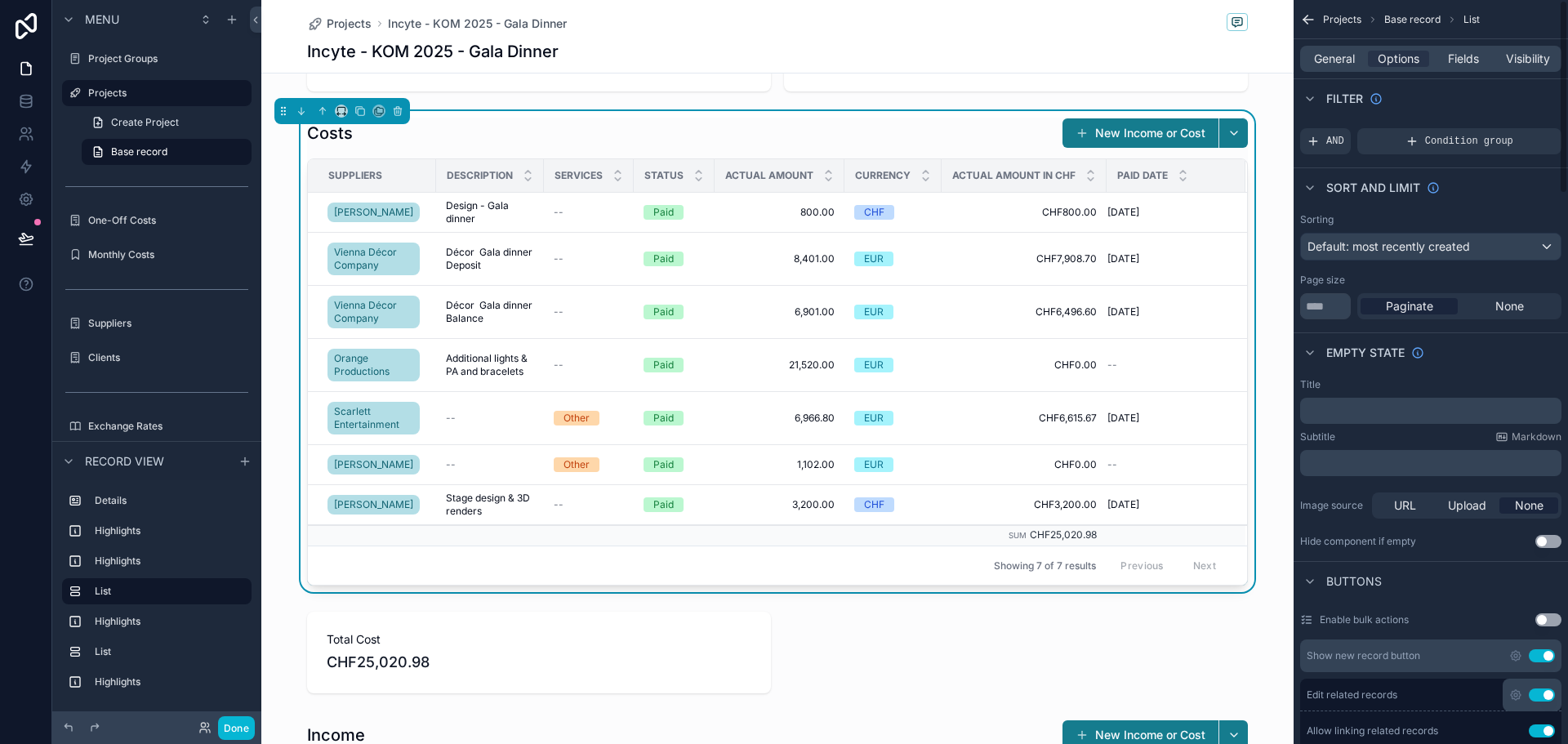
scroll to position [0, 0]
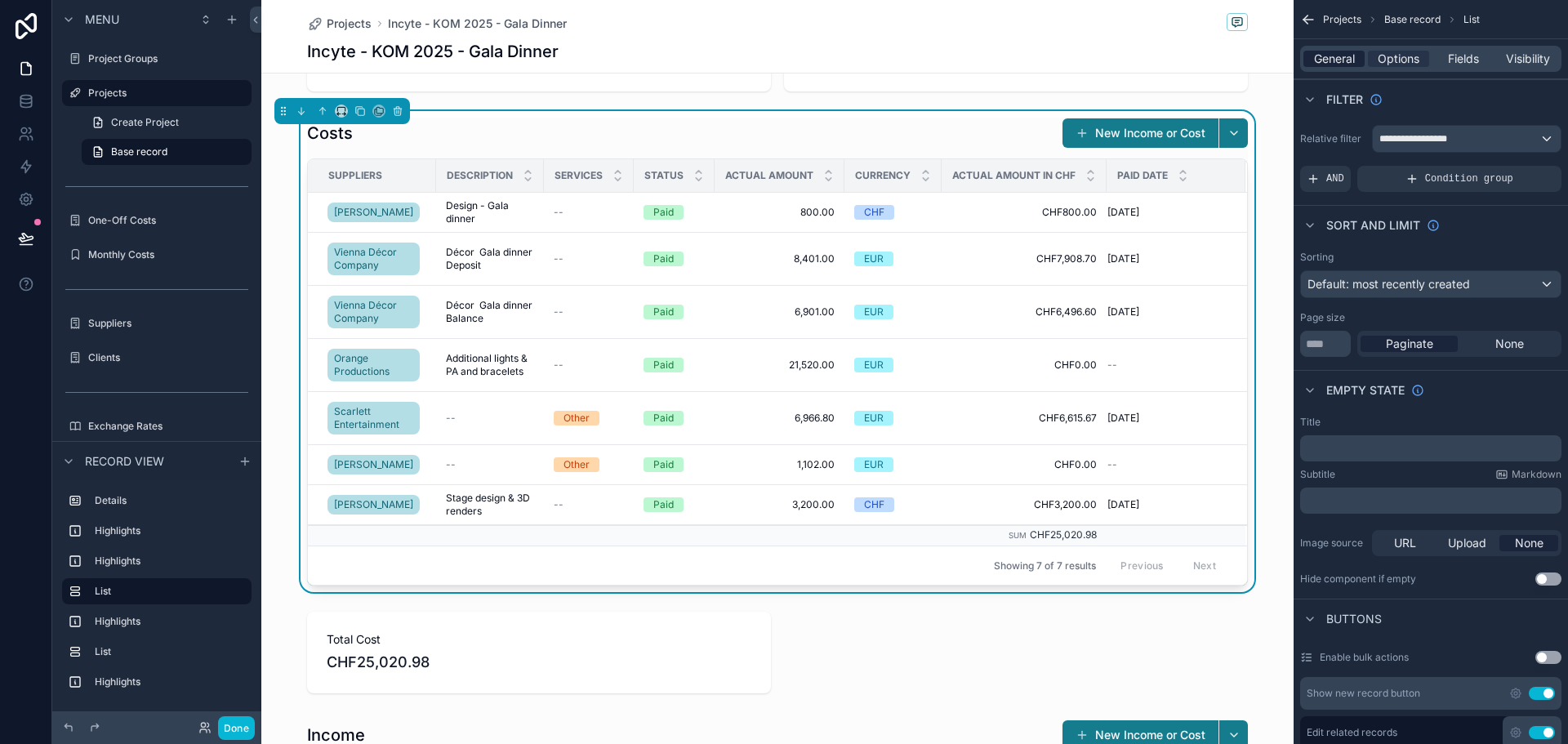
click at [1349, 53] on span "General" at bounding box center [1335, 58] width 41 height 17
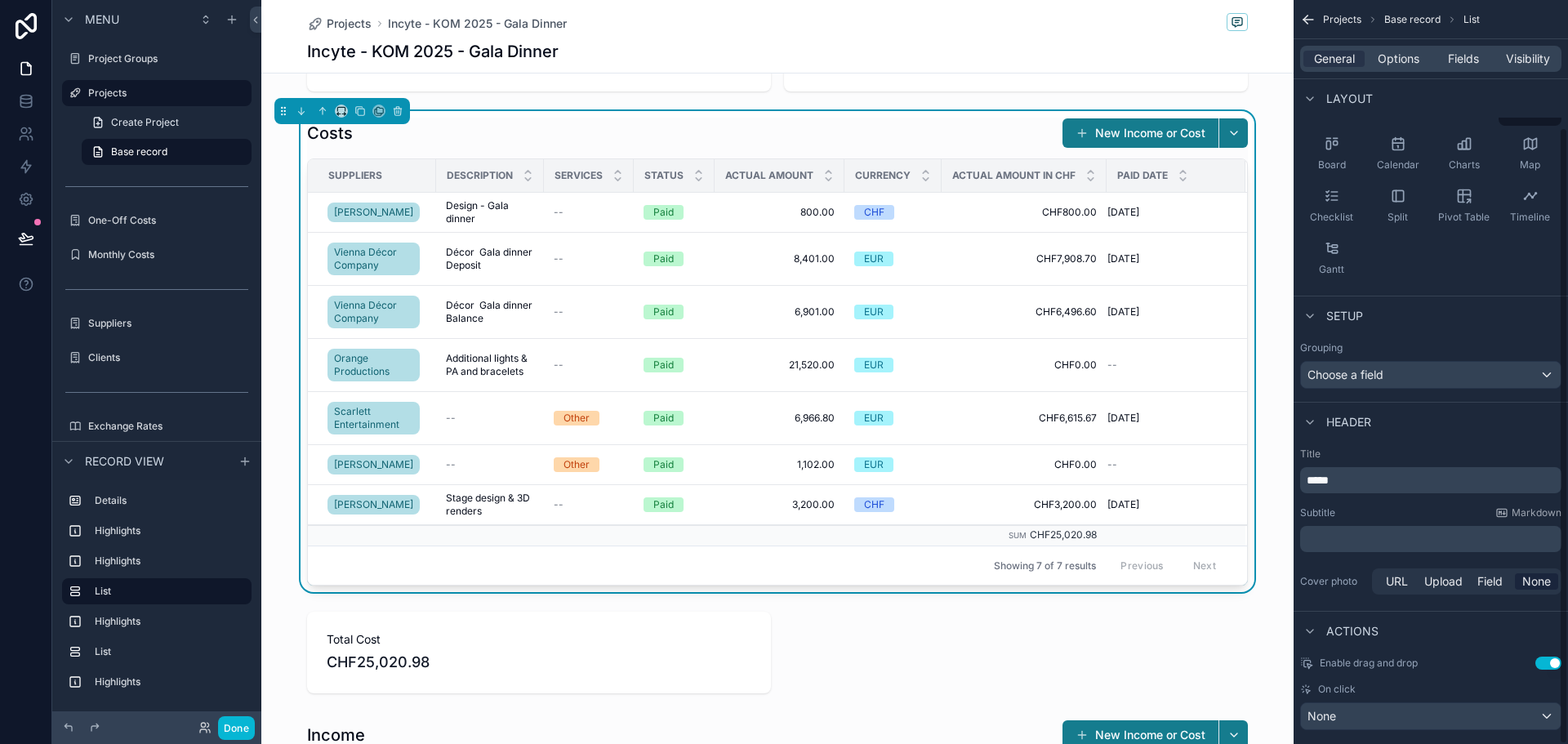
scroll to position [154, 0]
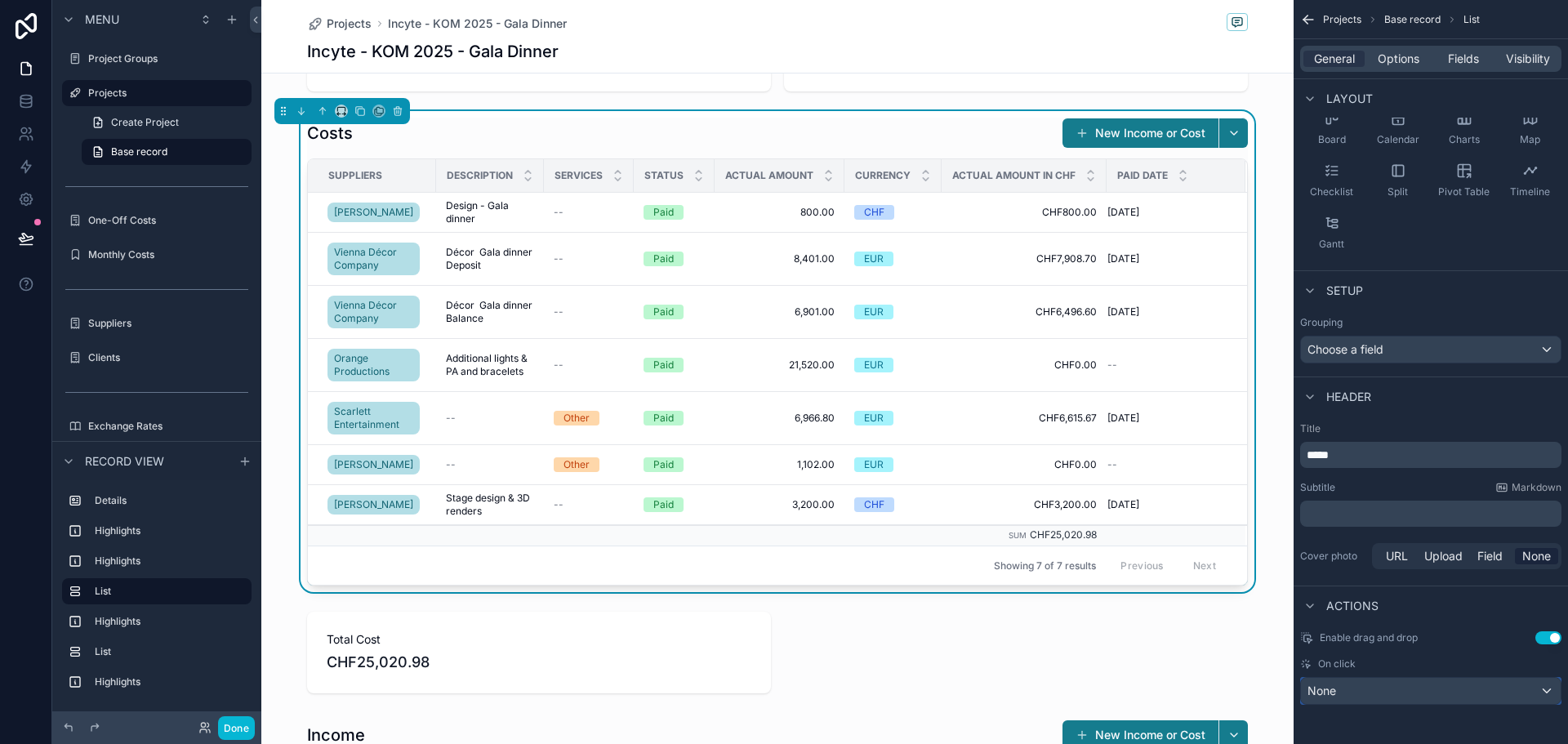
click at [1358, 696] on div "None" at bounding box center [1431, 691] width 260 height 26
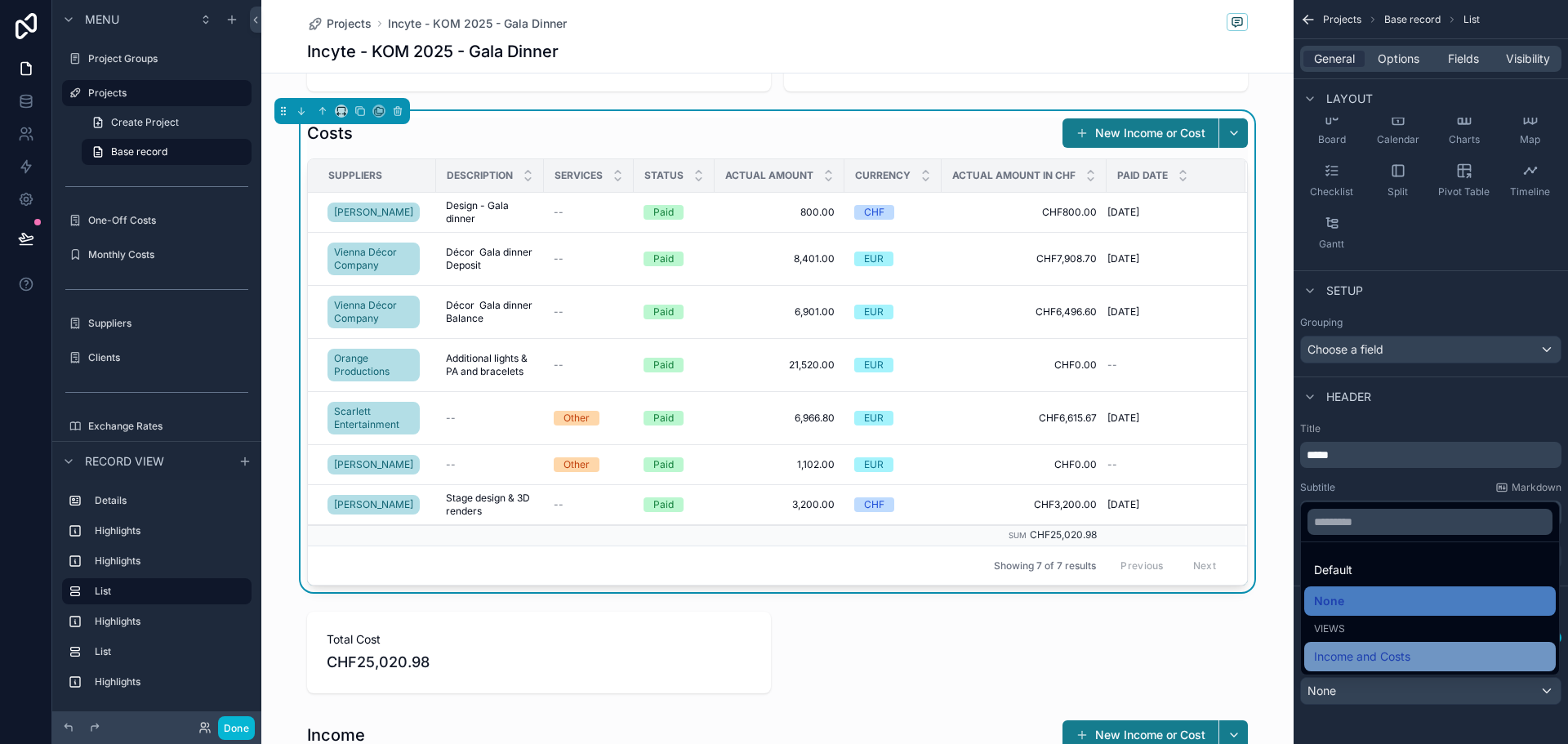
click at [1383, 654] on span "Income and Costs" at bounding box center [1362, 656] width 96 height 19
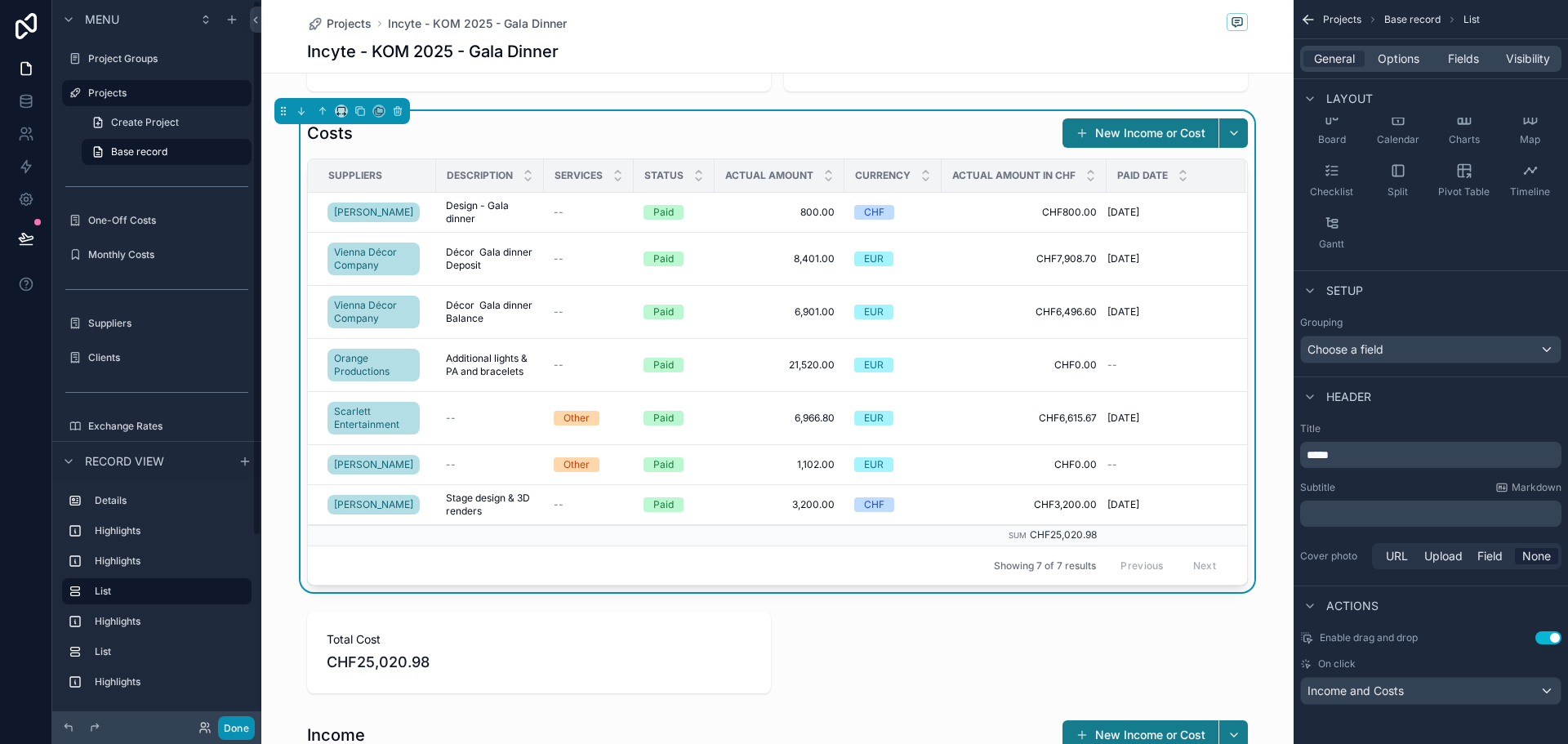
click at [229, 726] on button "Done" at bounding box center [236, 728] width 37 height 23
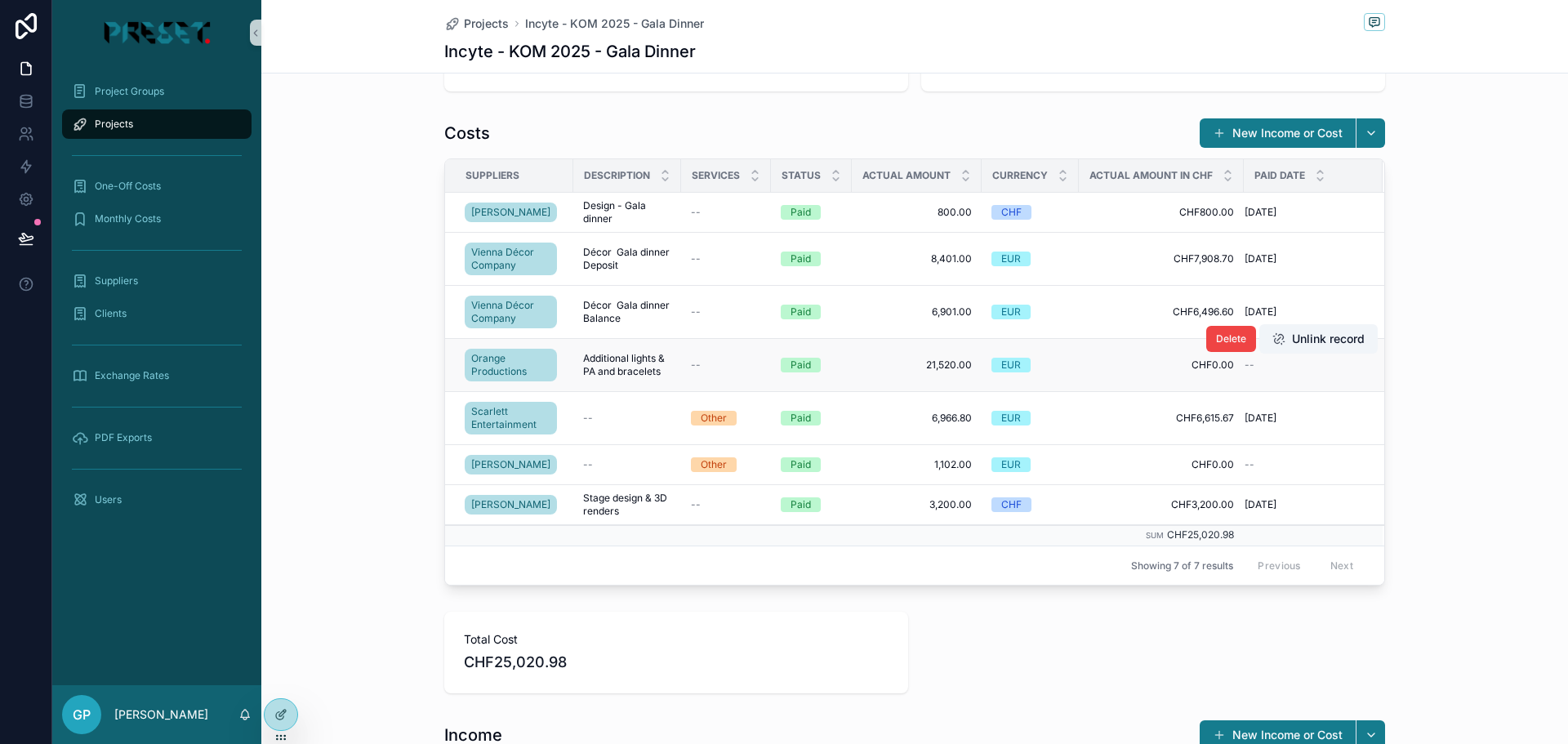
click at [622, 363] on span "Additional lights & PA and bracelets" at bounding box center [627, 365] width 88 height 26
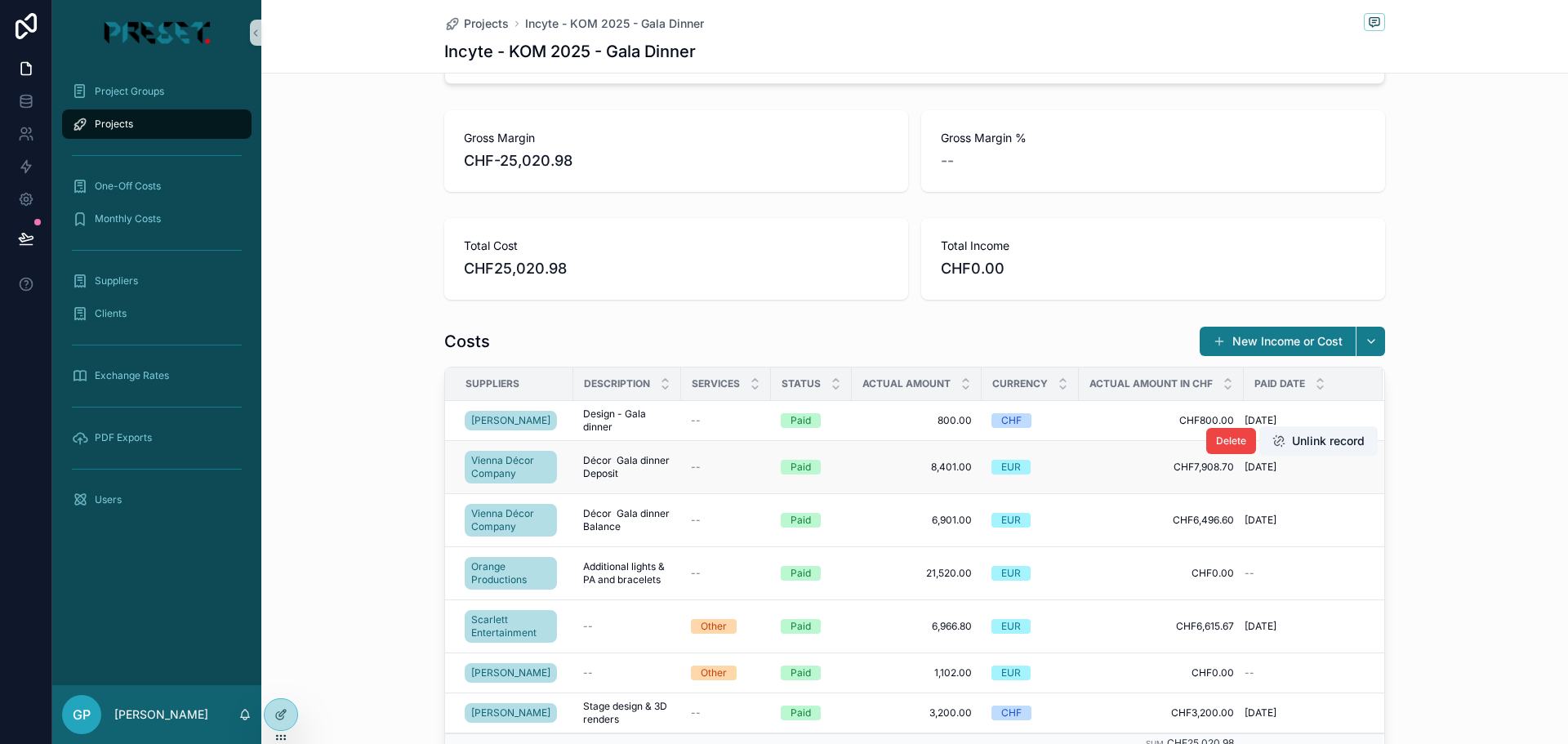
scroll to position [490, 0]
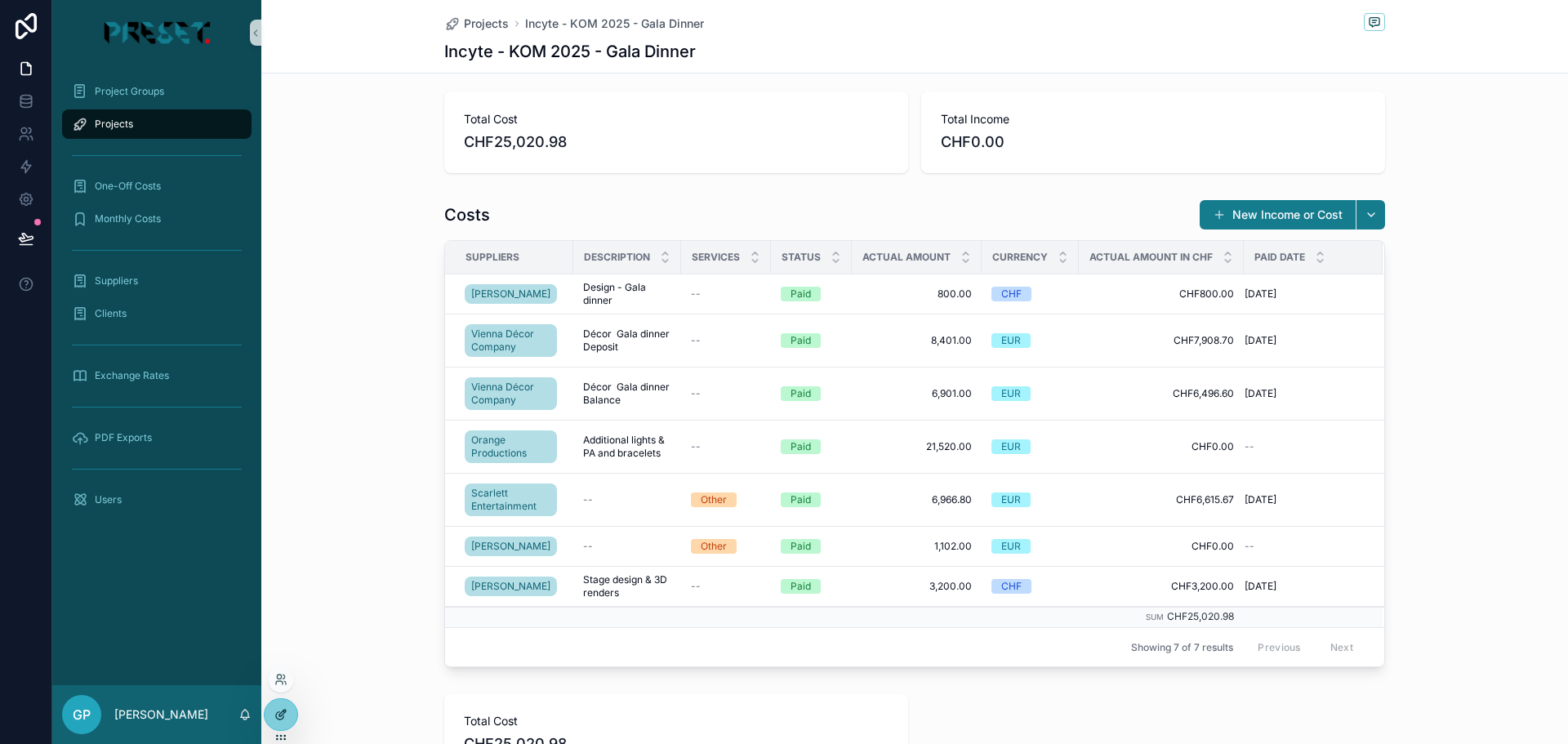
click at [295, 714] on div at bounding box center [281, 715] width 33 height 31
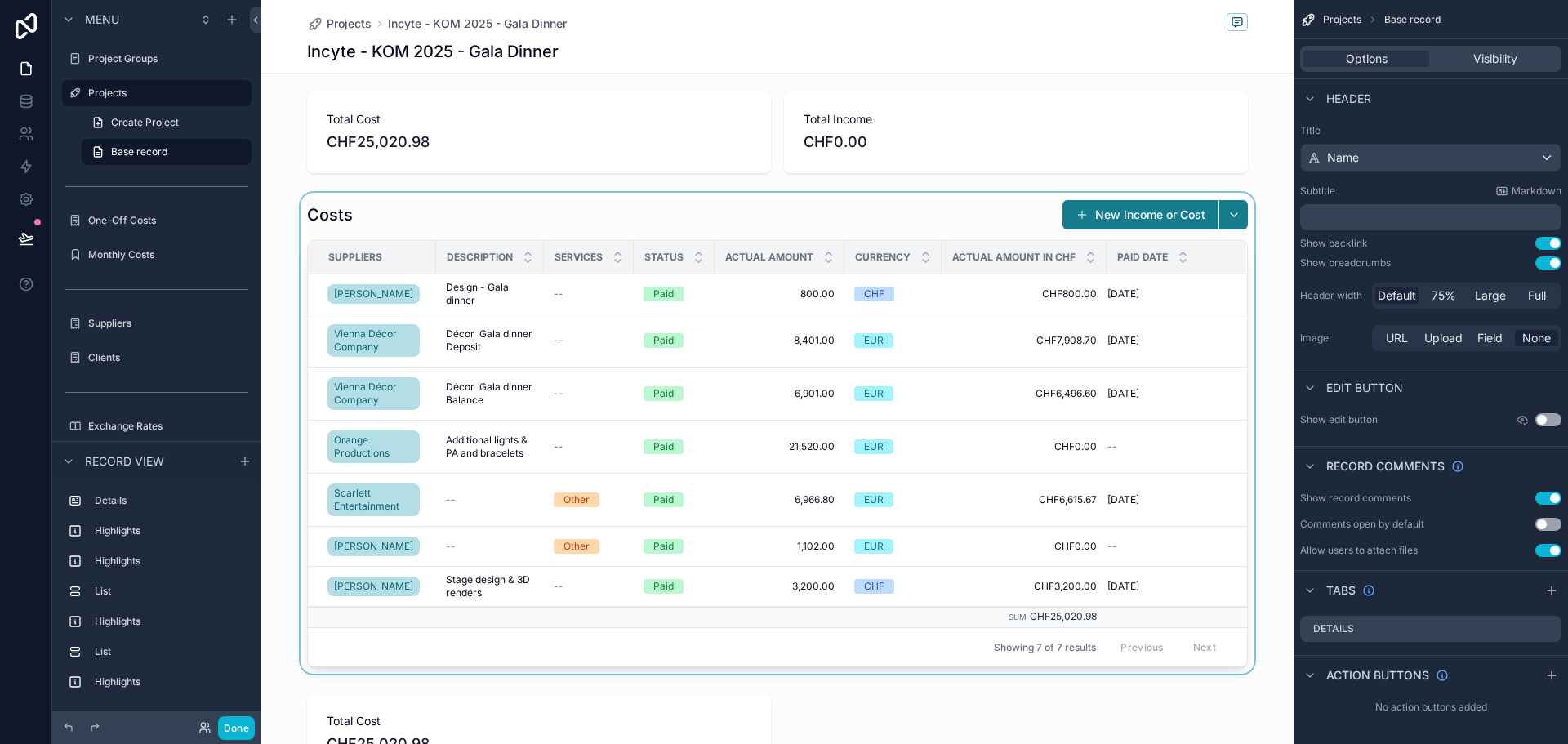
click at [982, 208] on div "scrollable content" at bounding box center [778, 433] width 1032 height 481
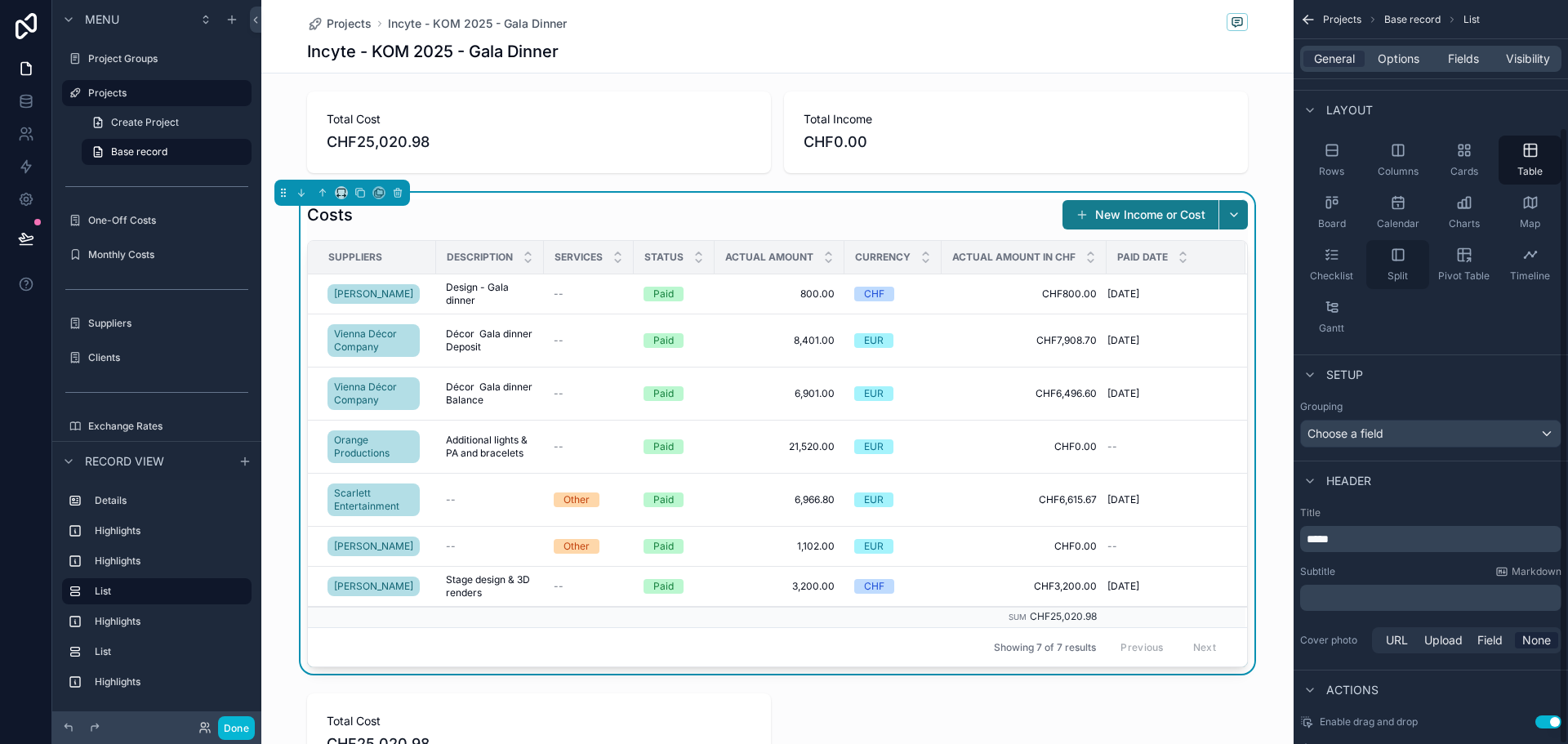
scroll to position [154, 0]
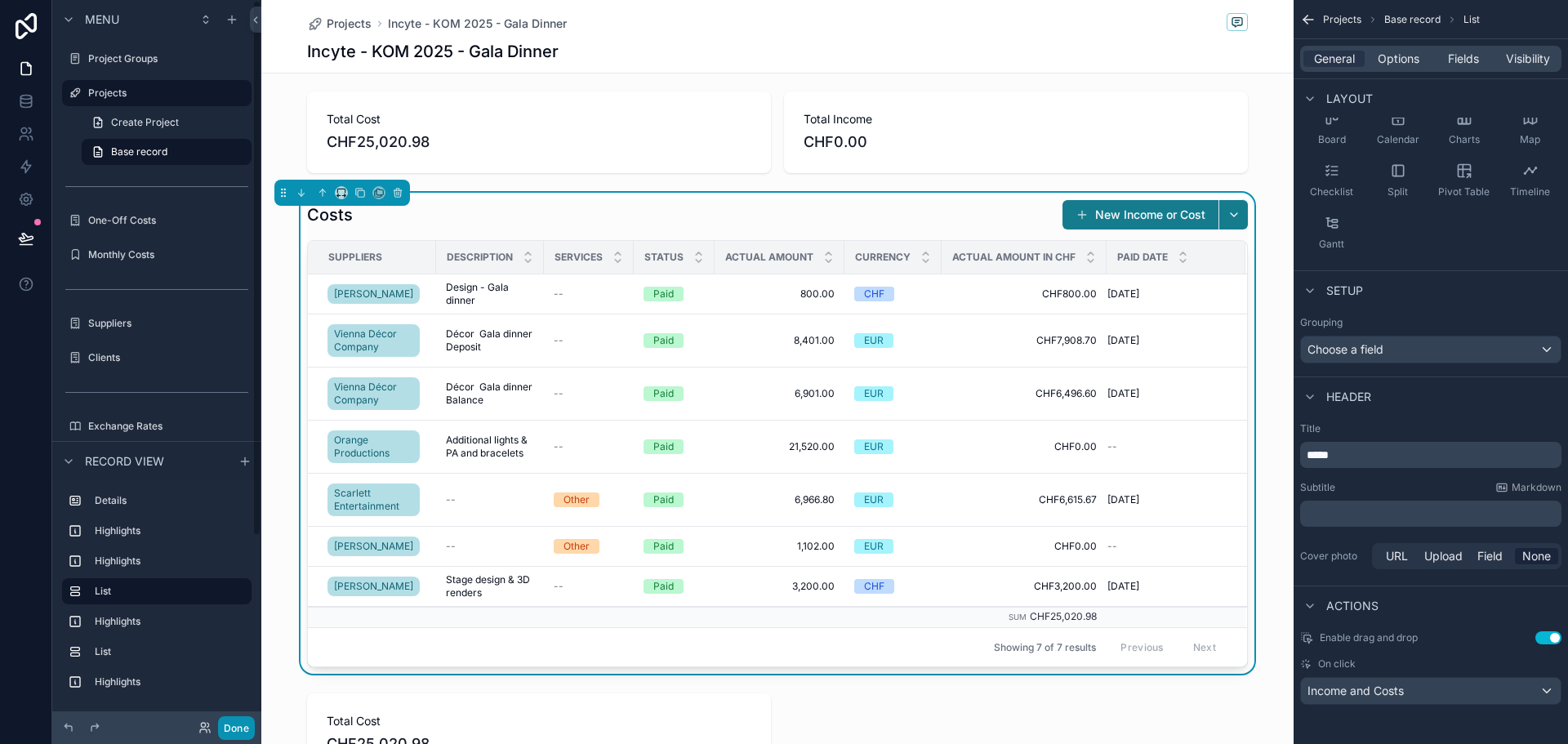
click at [238, 724] on button "Done" at bounding box center [236, 728] width 37 height 23
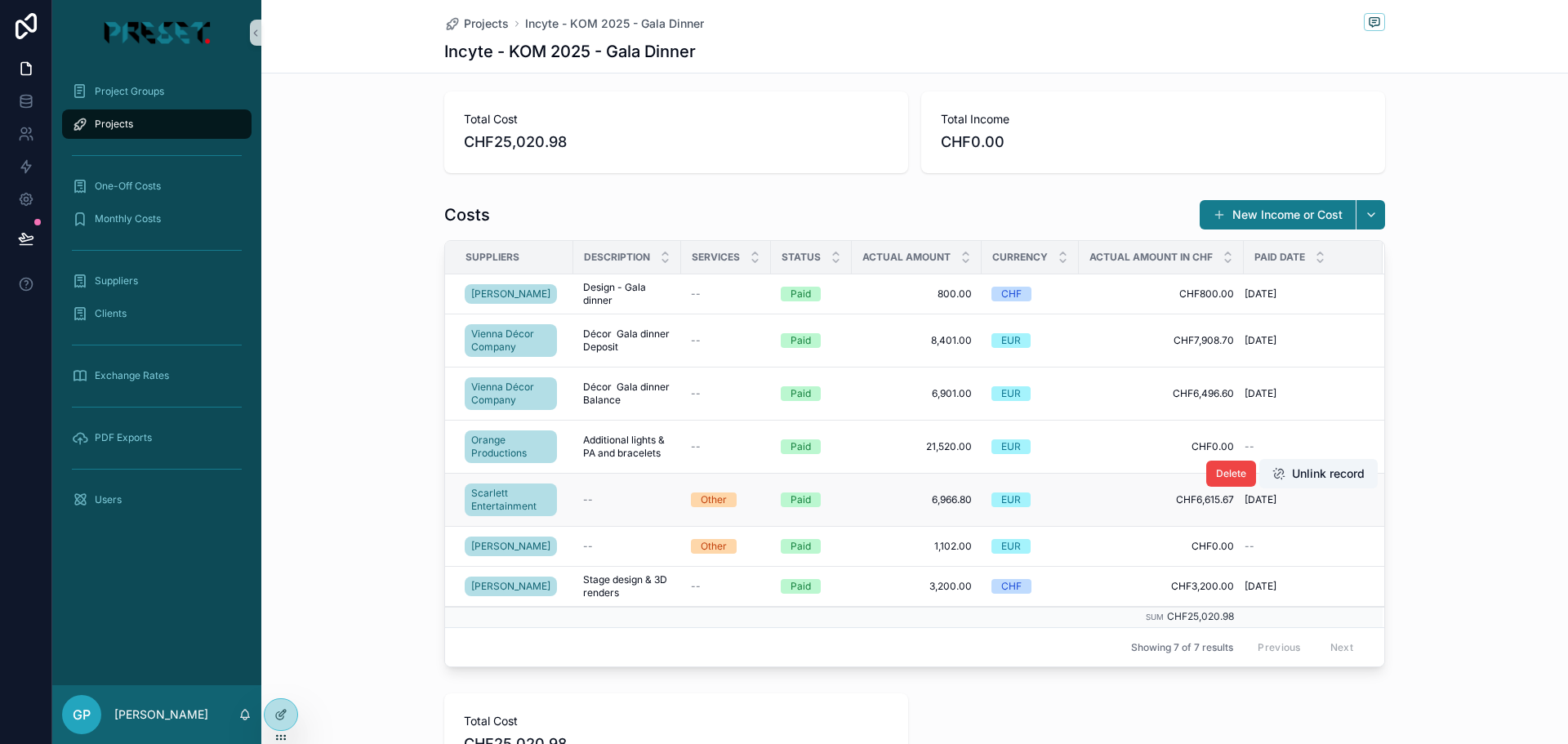
click at [593, 500] on div "--" at bounding box center [627, 500] width 88 height 13
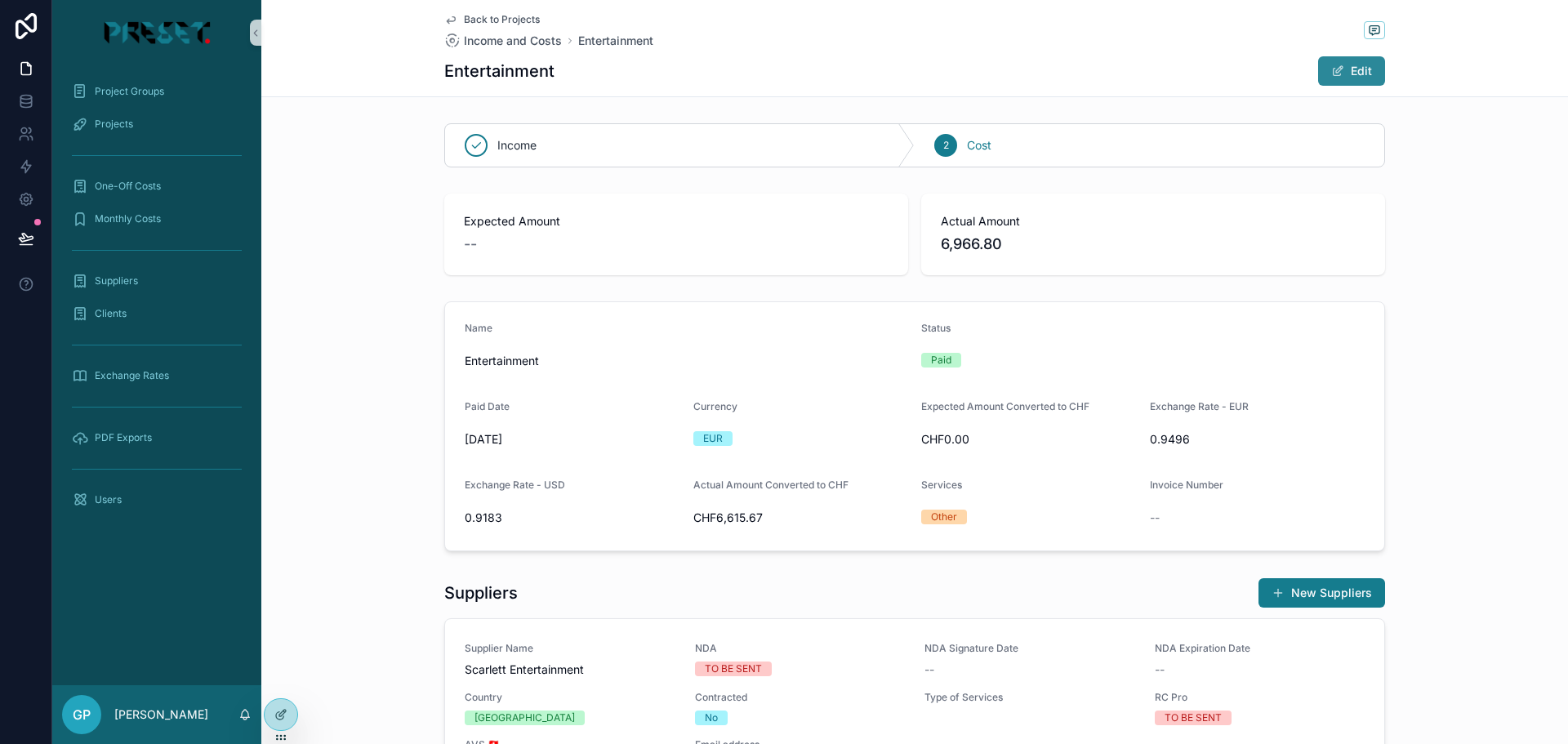
click at [1326, 82] on button "Edit" at bounding box center [1351, 71] width 67 height 29
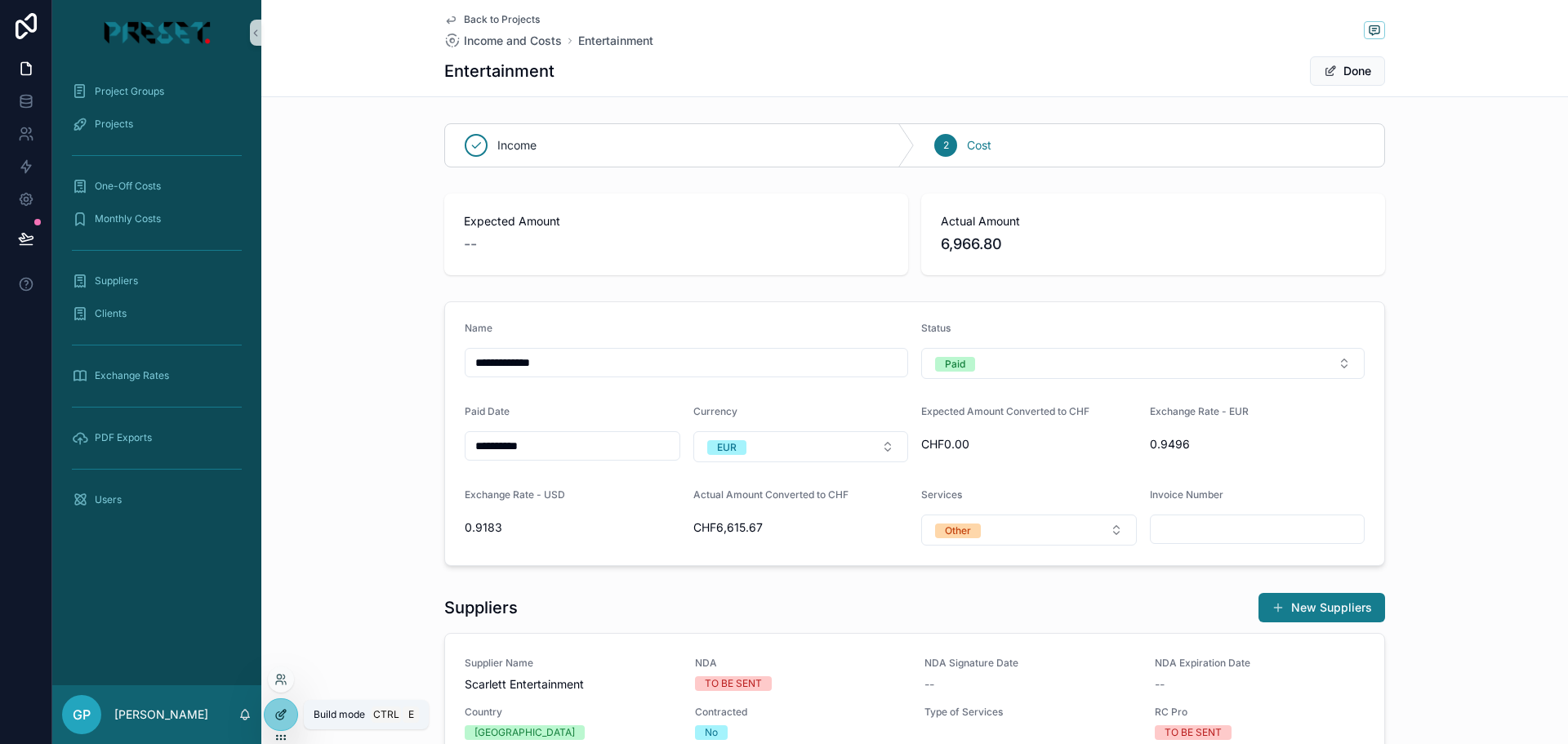
click at [268, 722] on div at bounding box center [281, 715] width 33 height 31
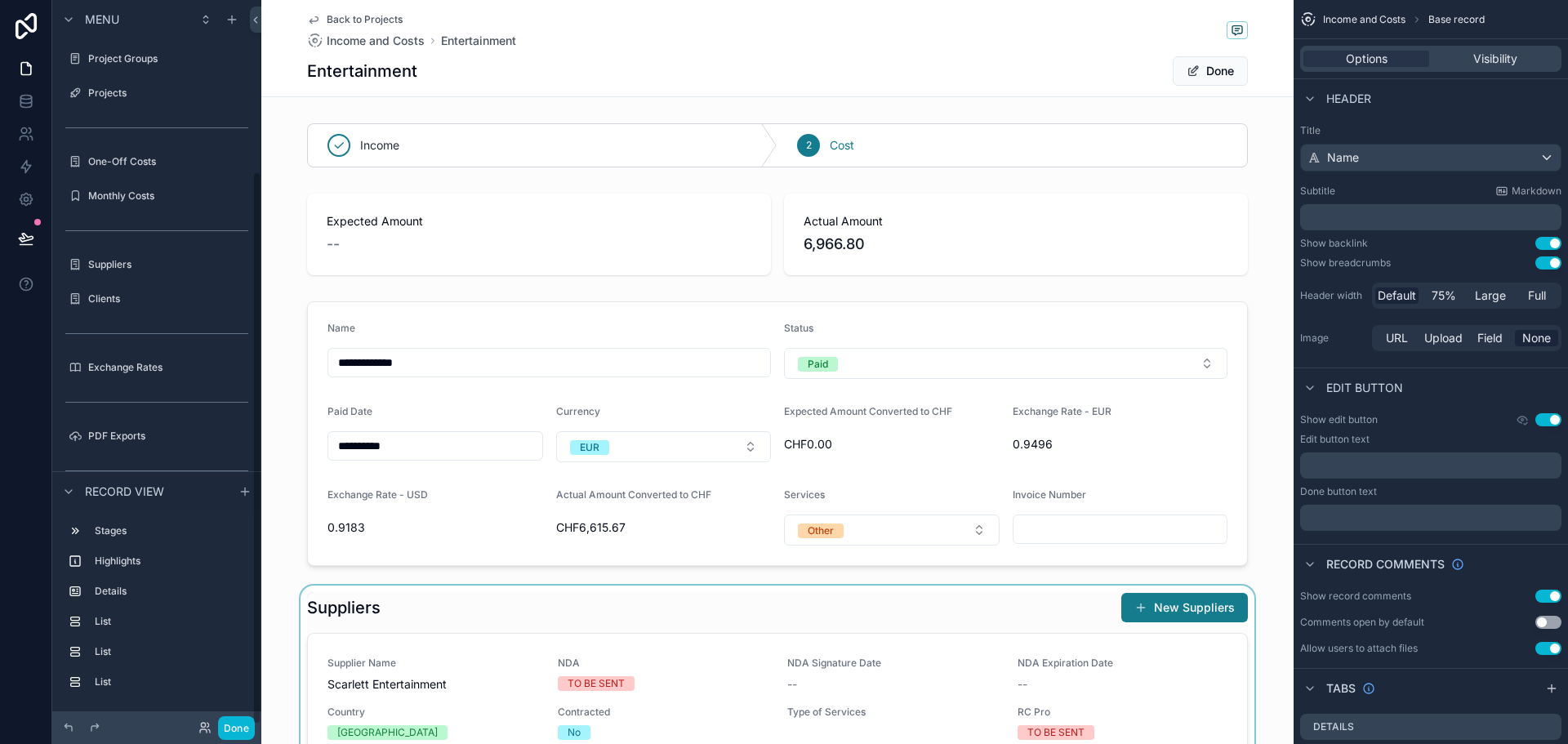
scroll to position [225, 0]
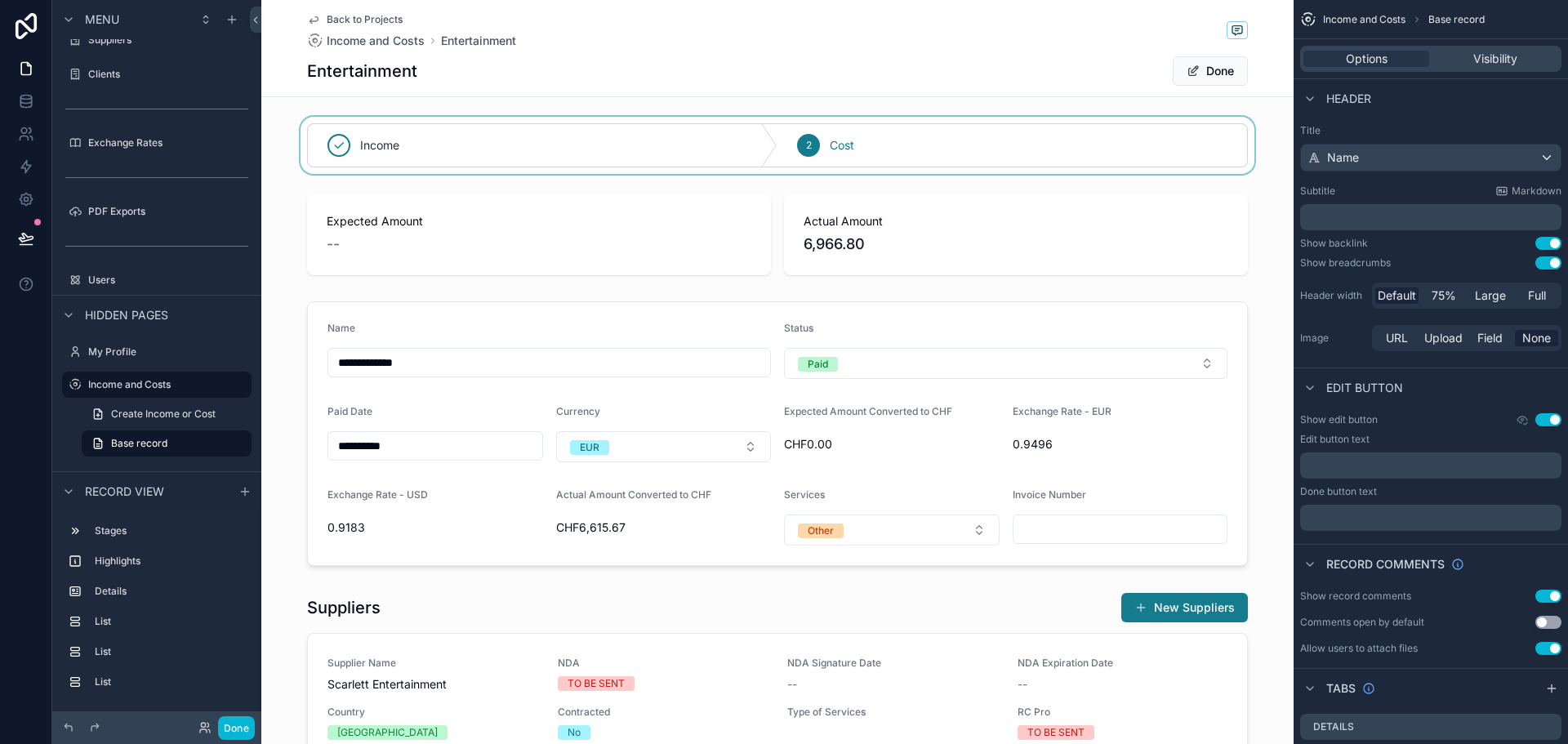
click at [730, 138] on div "scrollable content" at bounding box center [778, 145] width 1032 height 57
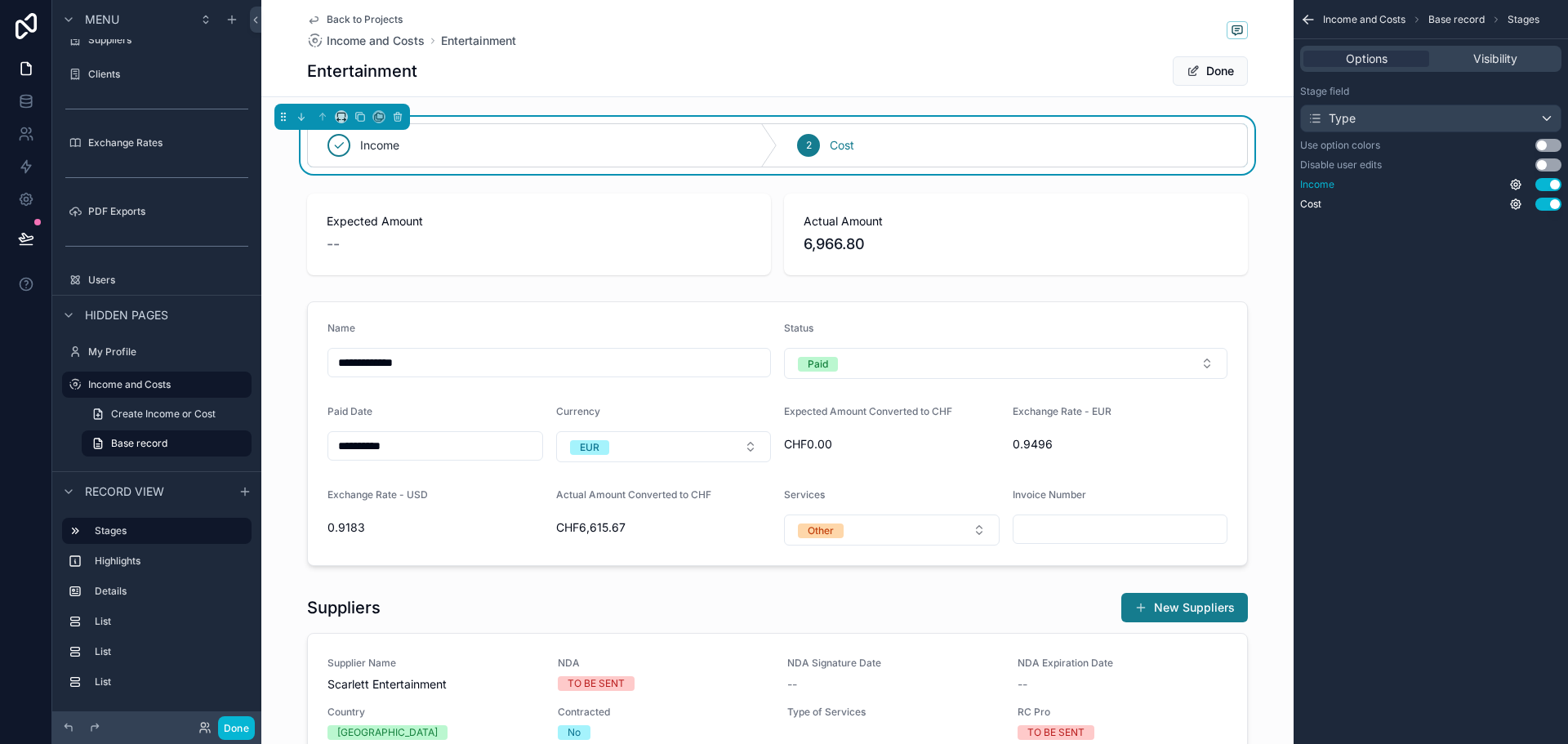
click at [1551, 186] on button "Use setting" at bounding box center [1549, 184] width 26 height 13
click at [1377, 118] on div "Type" at bounding box center [1431, 118] width 260 height 26
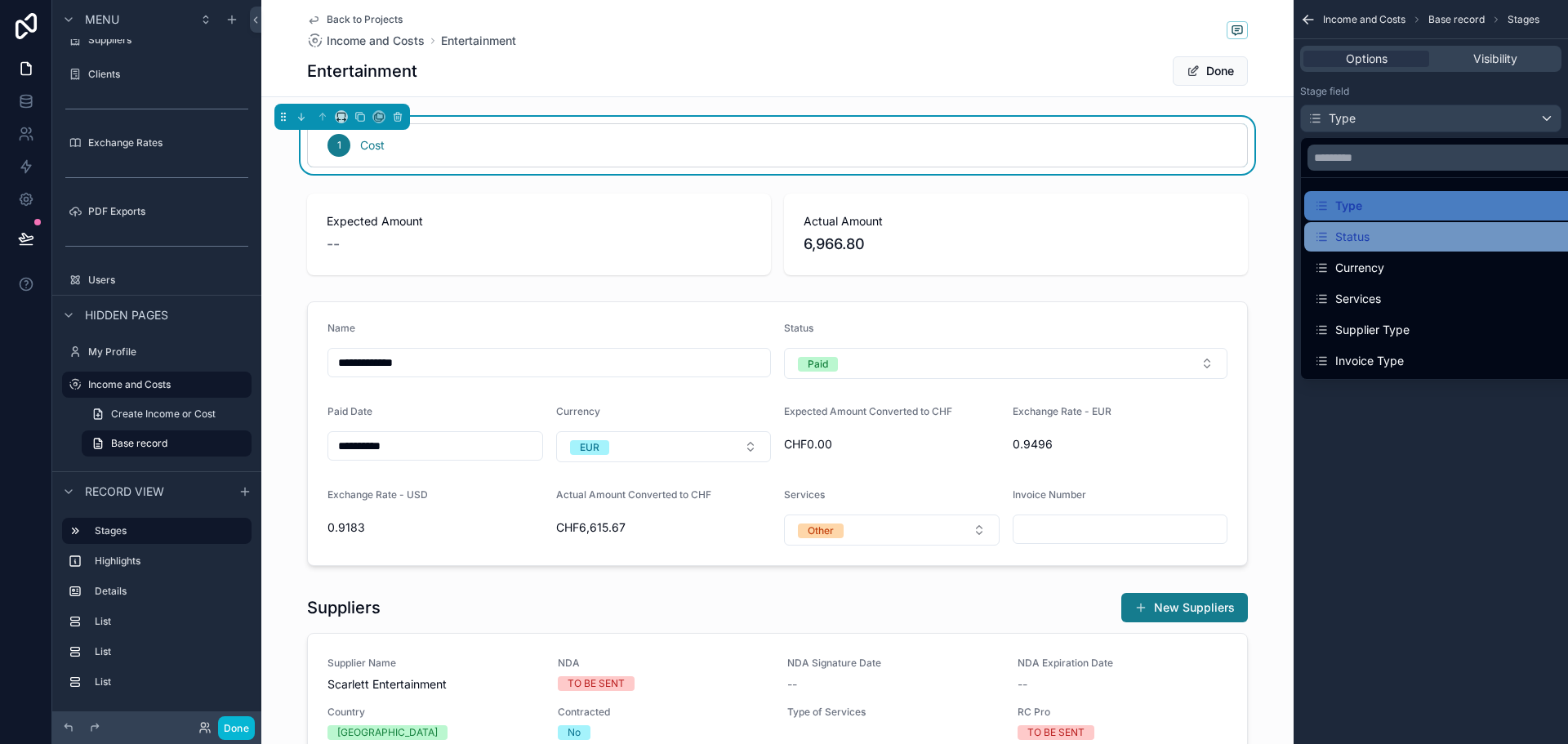
click at [1388, 231] on div "Status" at bounding box center [1449, 237] width 271 height 19
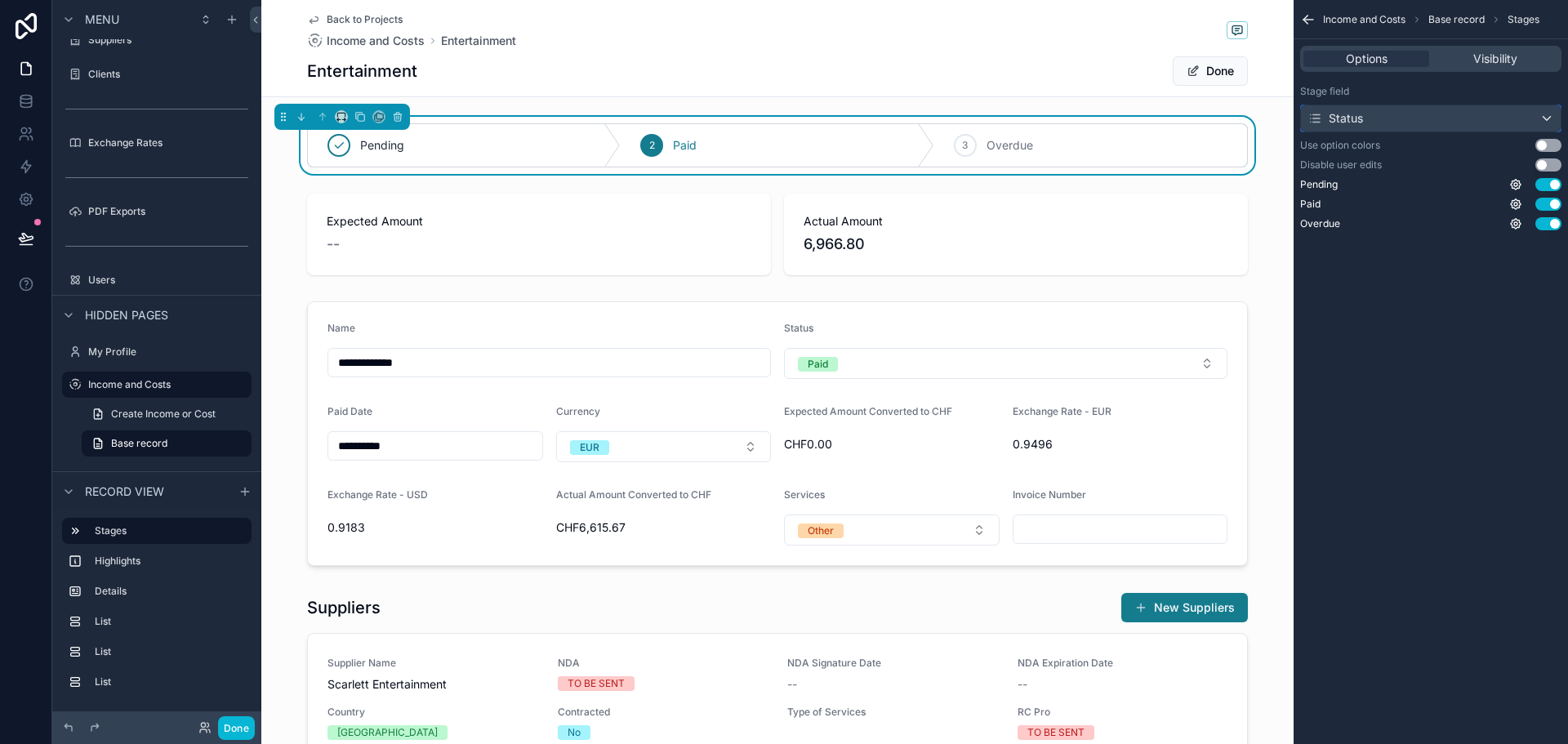
click at [1343, 115] on div "Status" at bounding box center [1335, 118] width 55 height 17
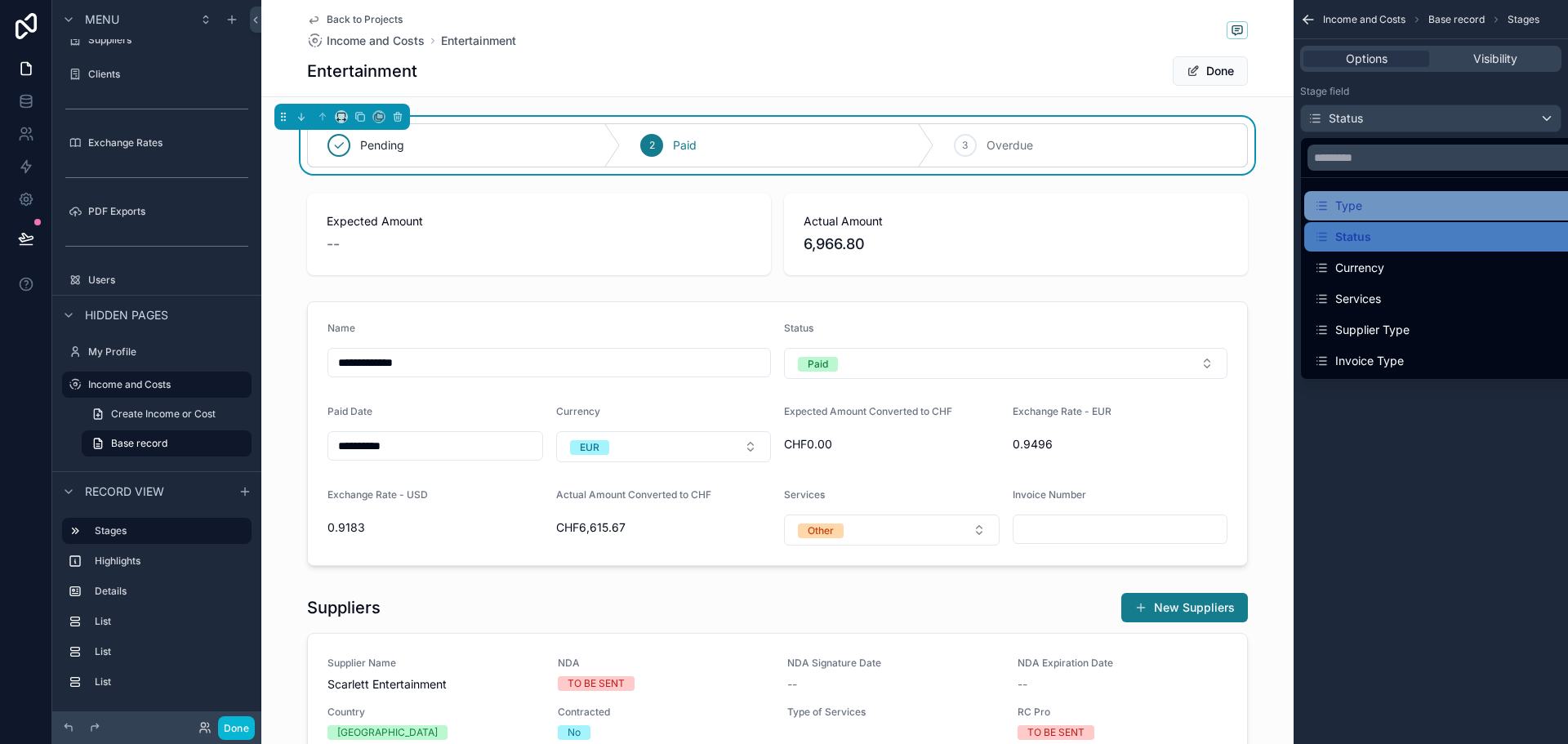
click at [1366, 202] on div "Type" at bounding box center [1449, 206] width 271 height 19
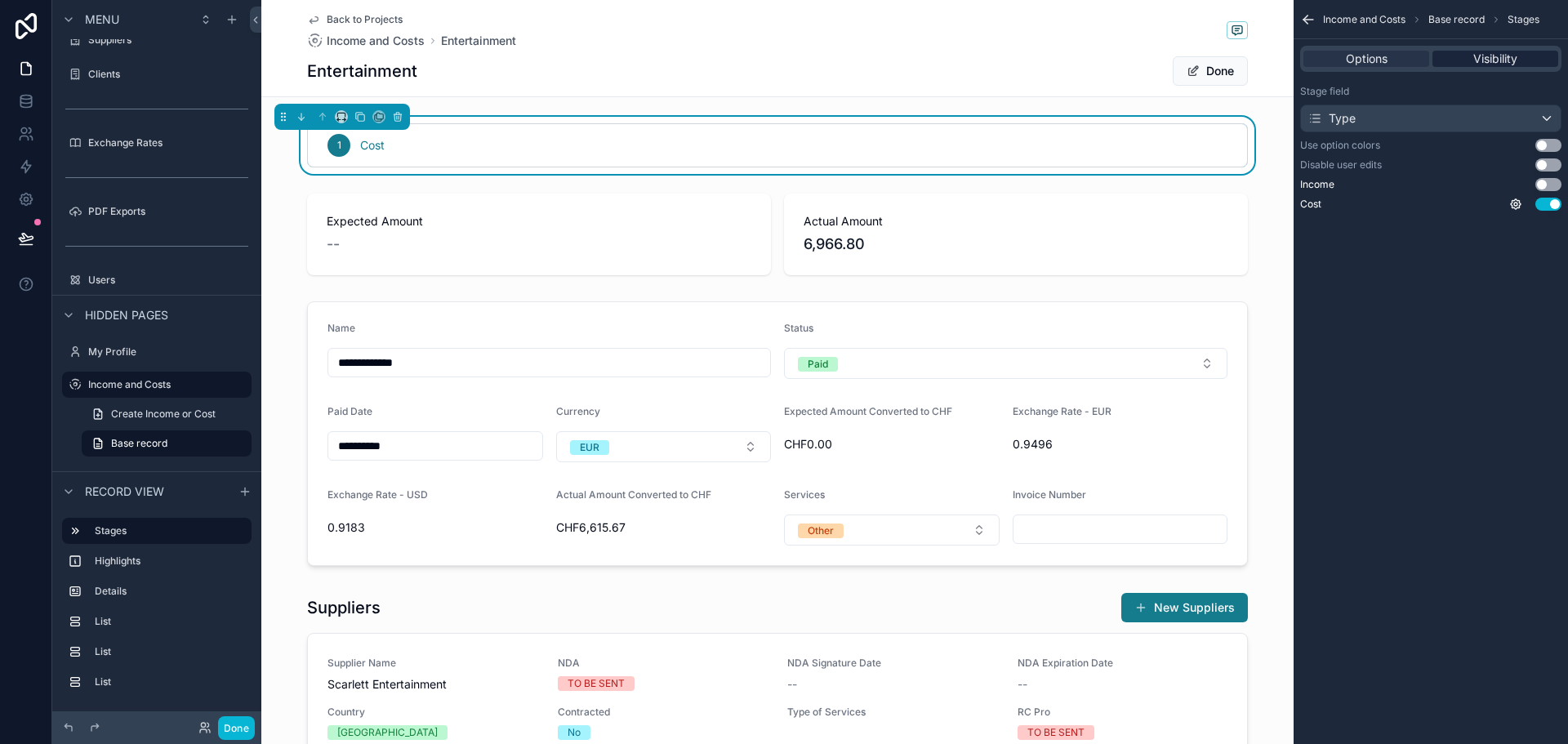
click at [1491, 54] on span "Visibility" at bounding box center [1495, 58] width 44 height 17
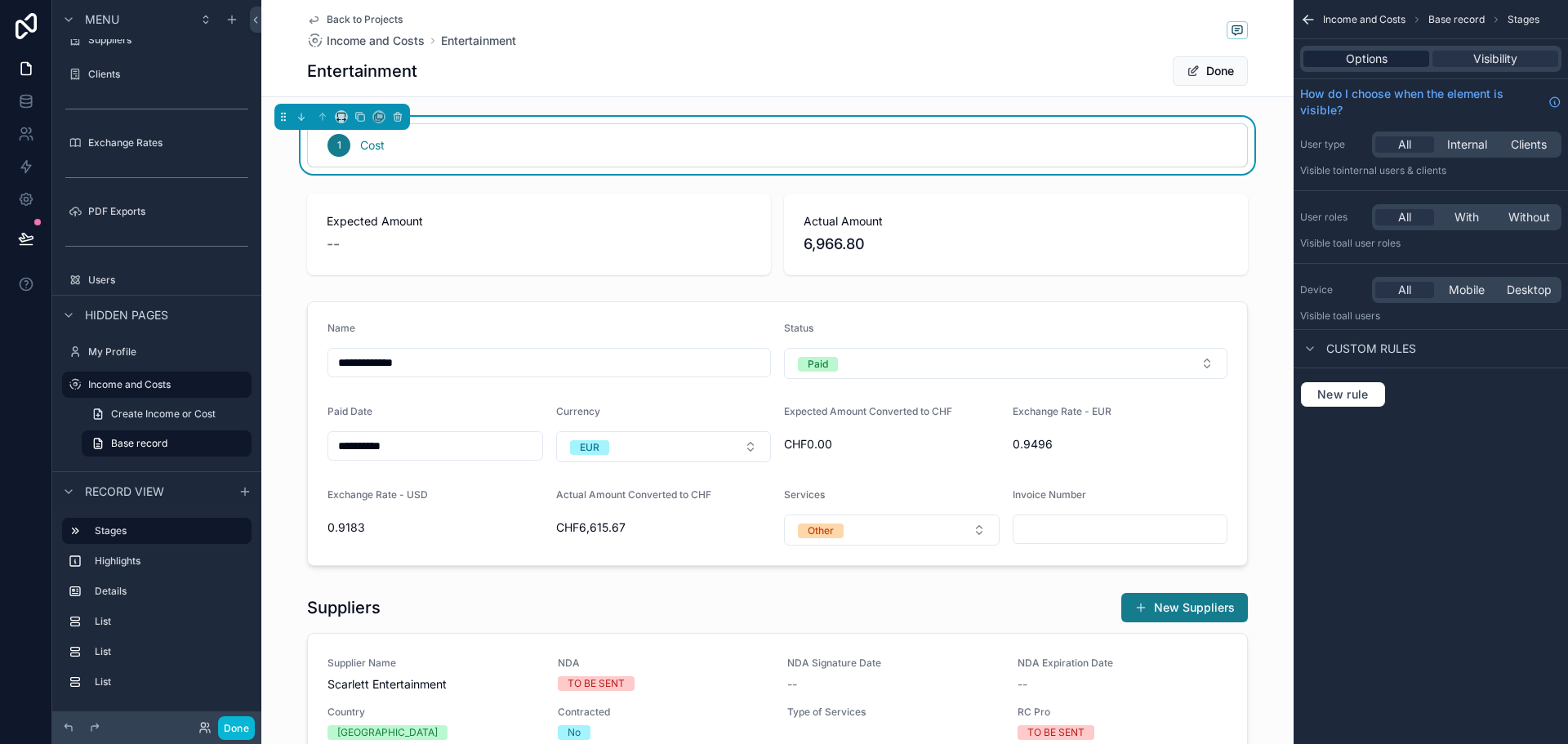
click at [1383, 54] on span "Options" at bounding box center [1367, 58] width 42 height 17
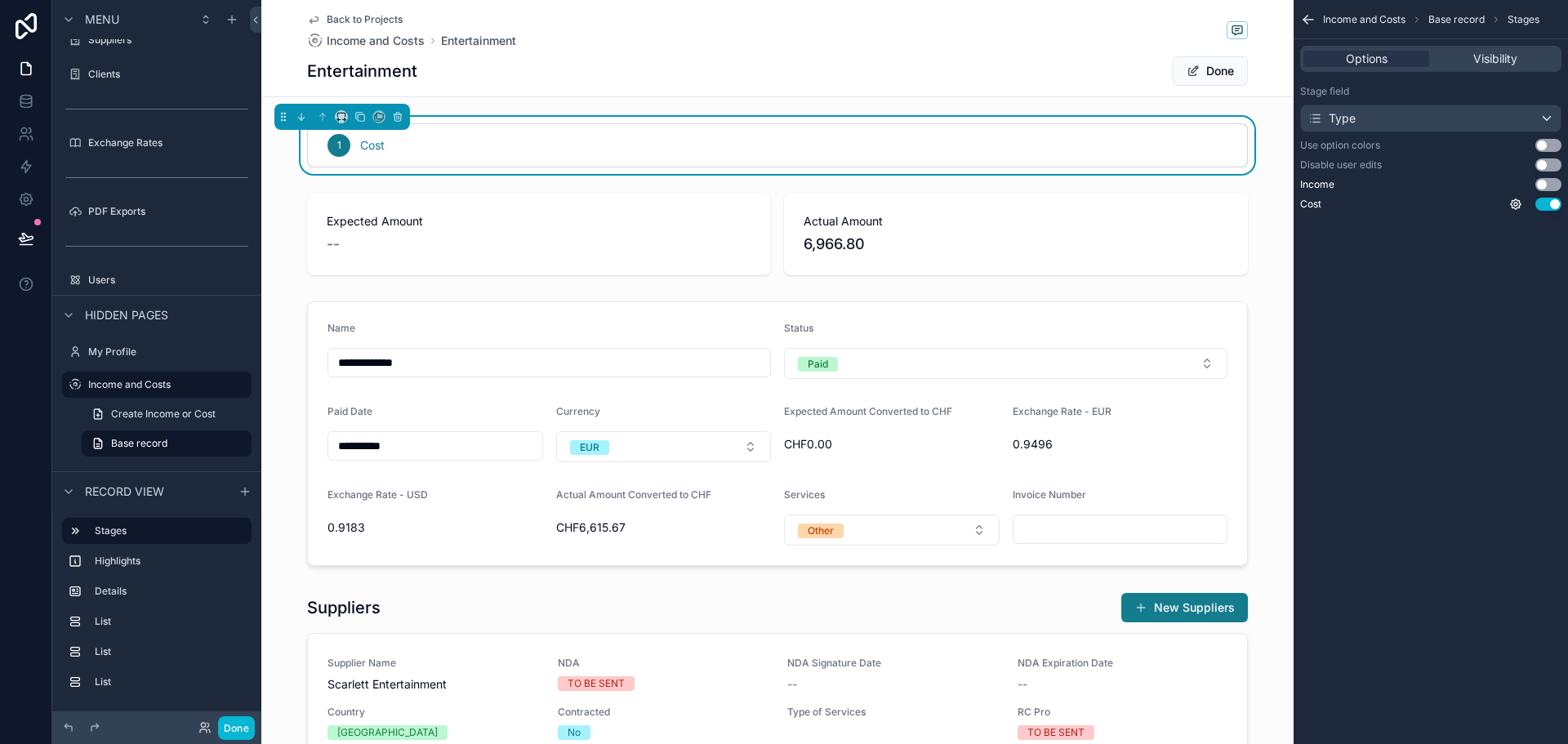
click at [504, 130] on div "1 Cost" at bounding box center [778, 146] width 939 height 43
click at [193, 444] on link "Base record" at bounding box center [166, 443] width 170 height 26
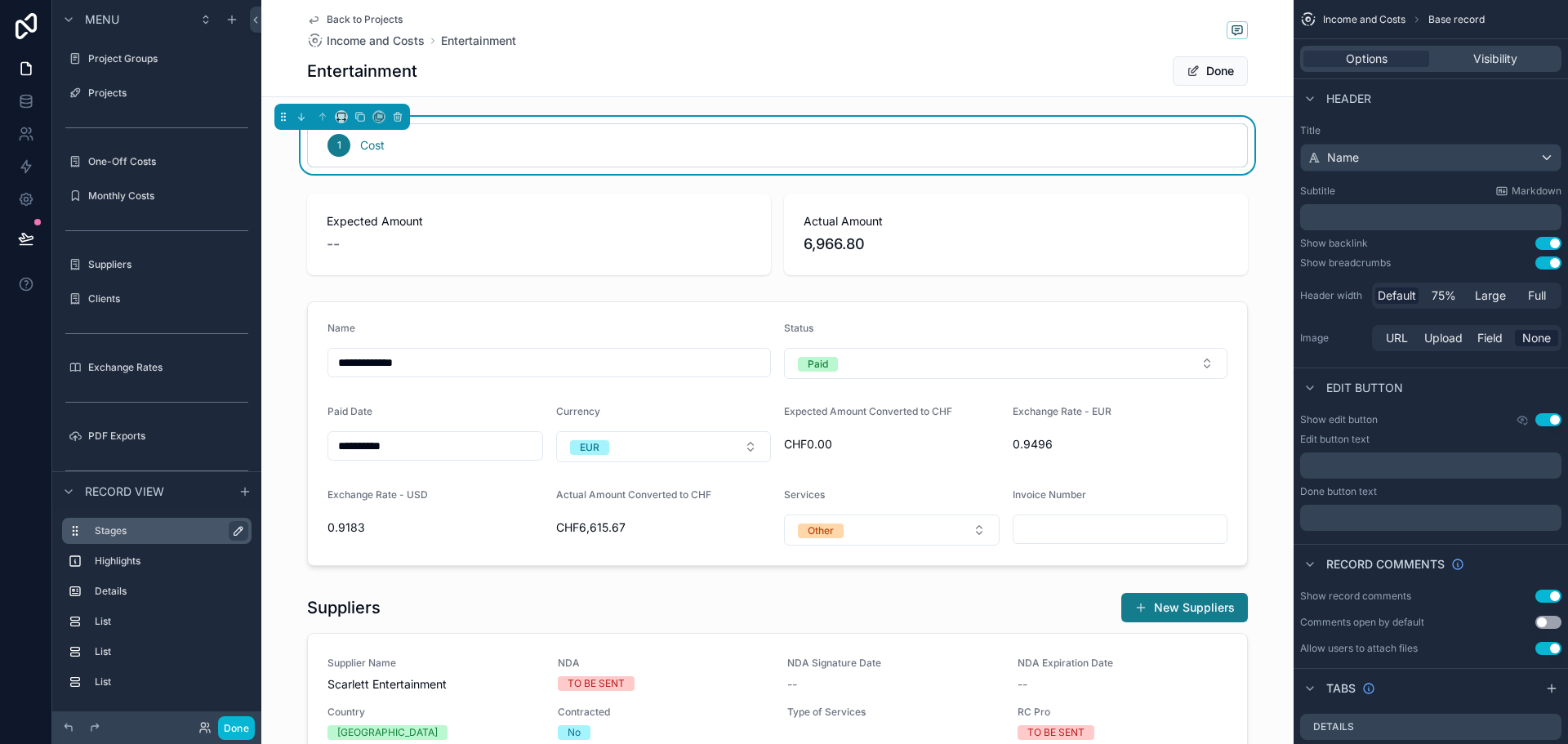
click at [238, 532] on icon "scrollable content" at bounding box center [238, 530] width 13 height 13
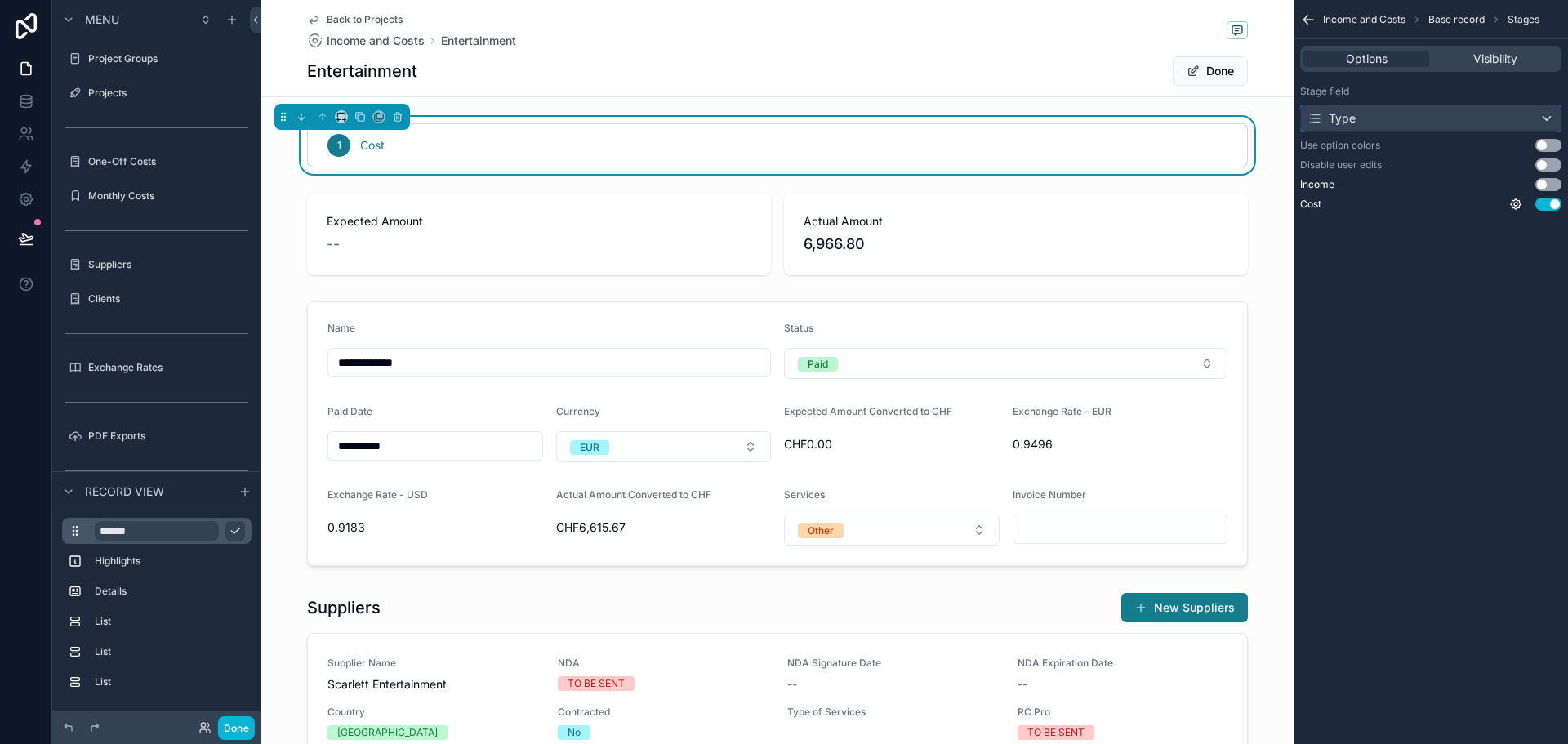
click at [1368, 119] on div "Type" at bounding box center [1431, 118] width 260 height 26
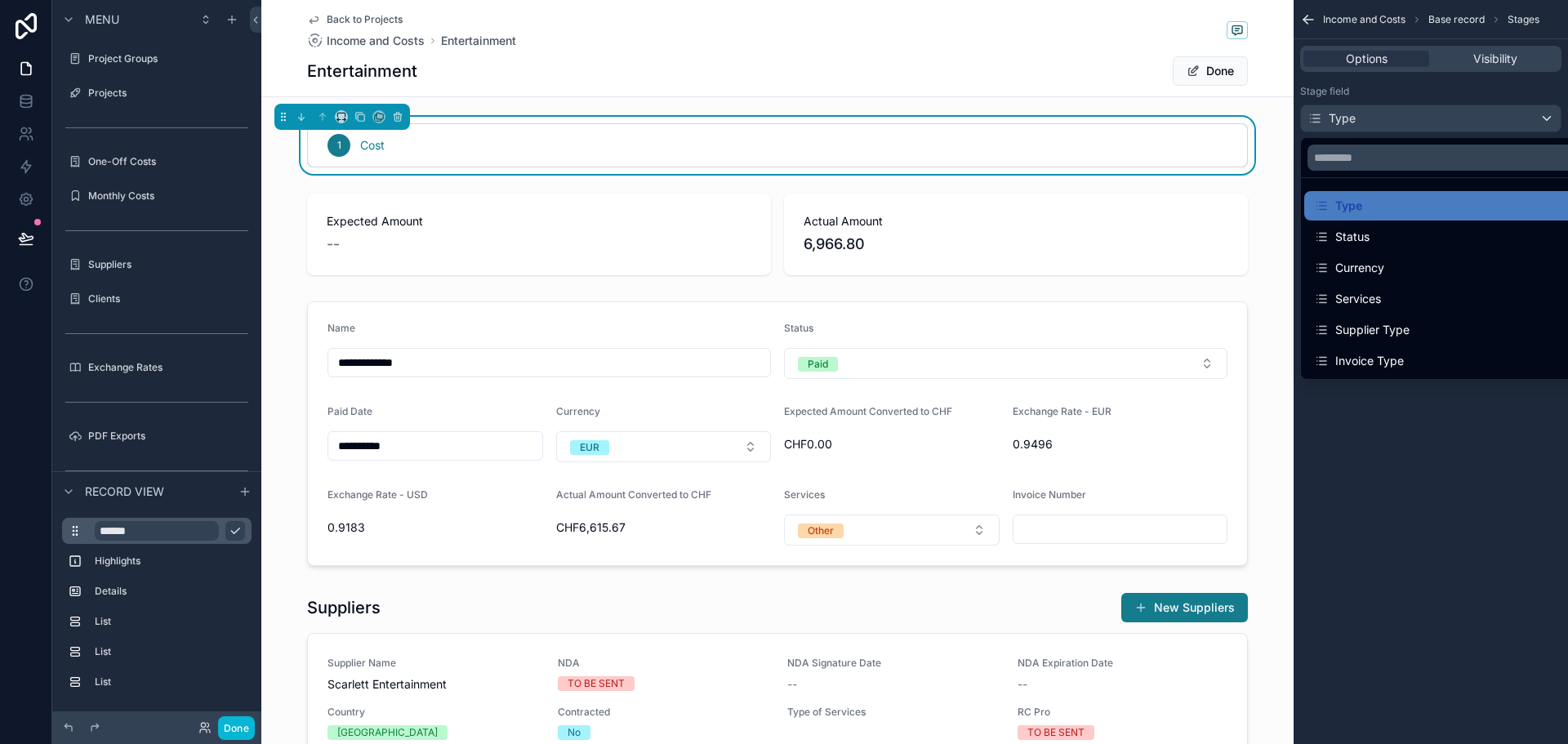
click at [1368, 119] on div "scrollable content" at bounding box center [784, 372] width 1568 height 744
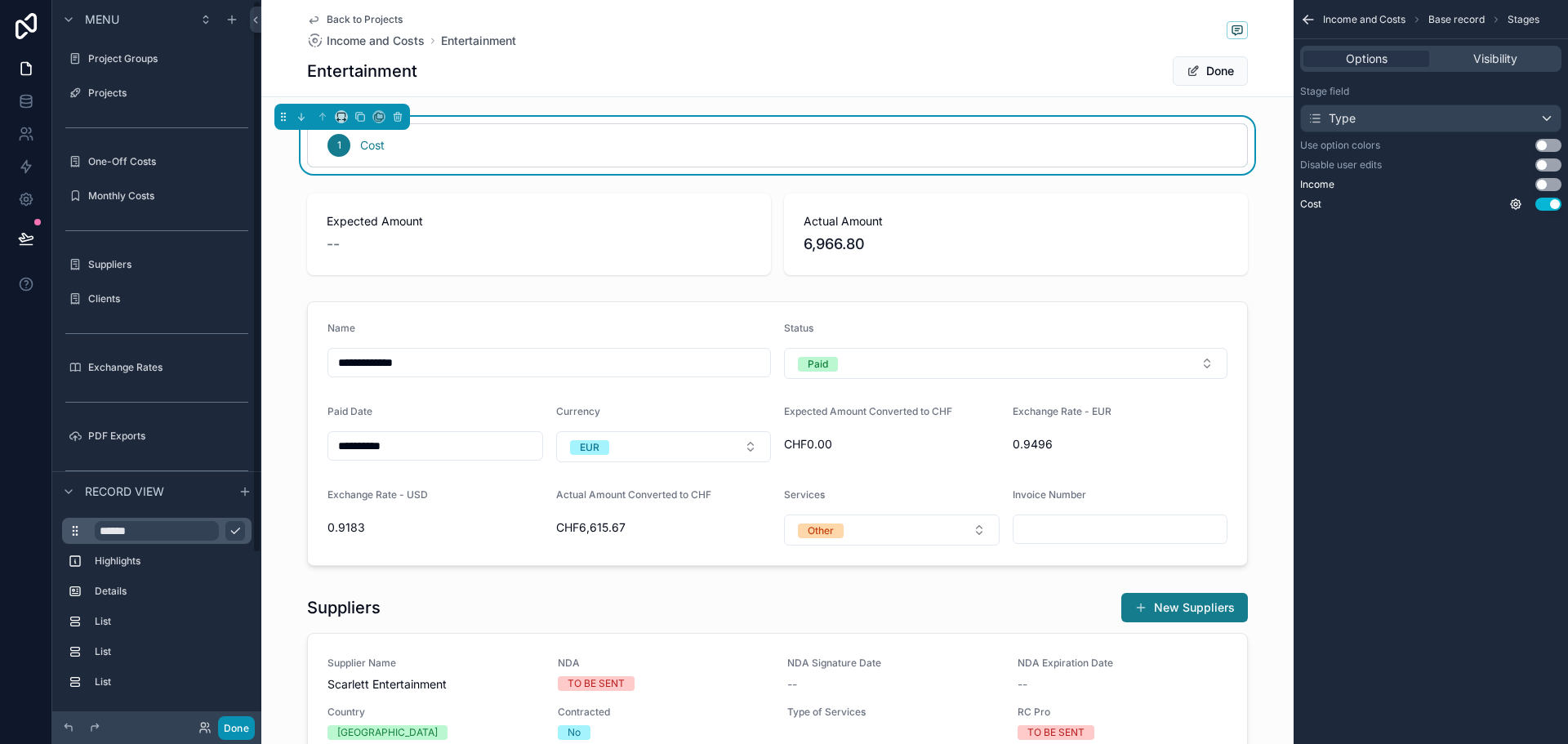
click at [245, 725] on button "Done" at bounding box center [236, 728] width 37 height 23
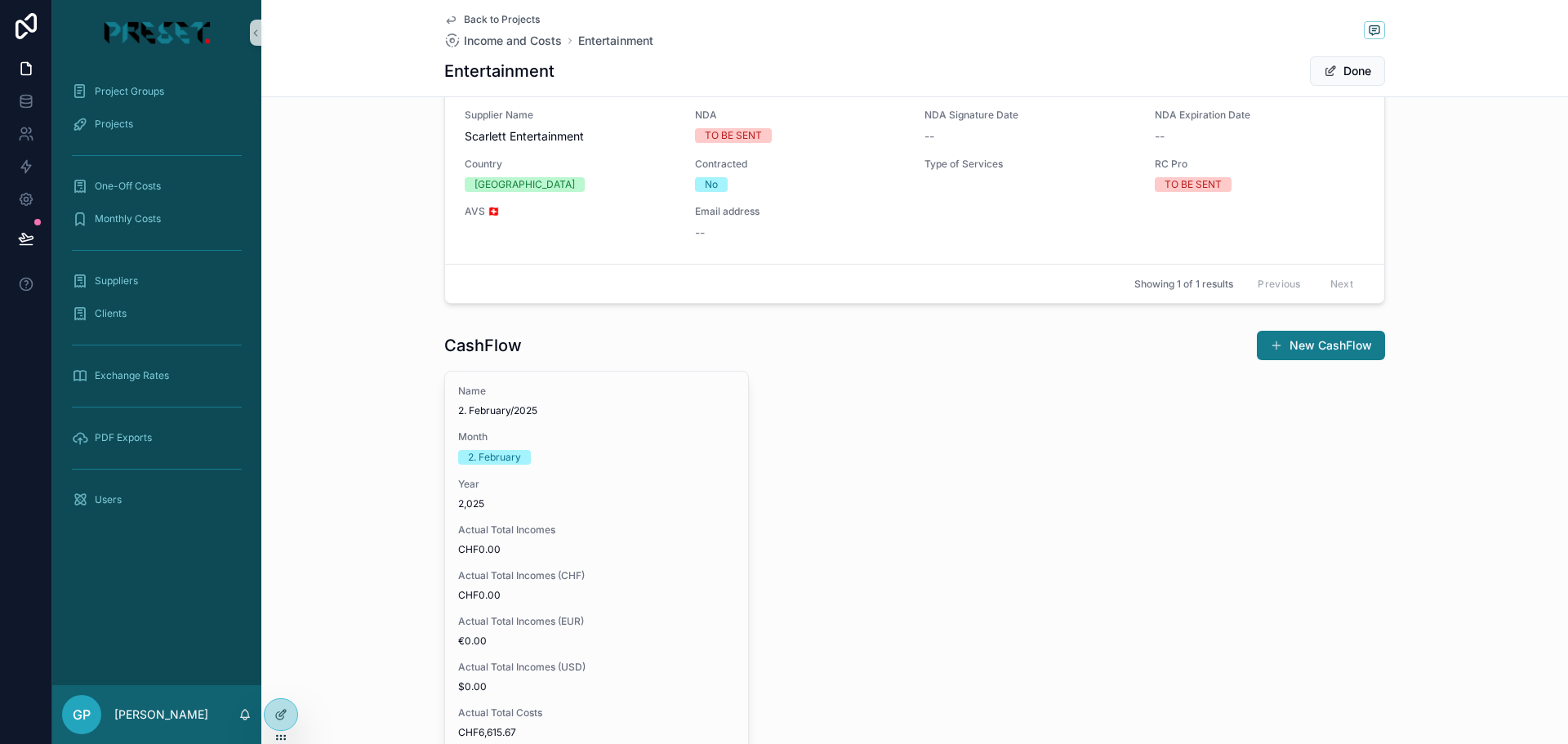
scroll to position [305, 0]
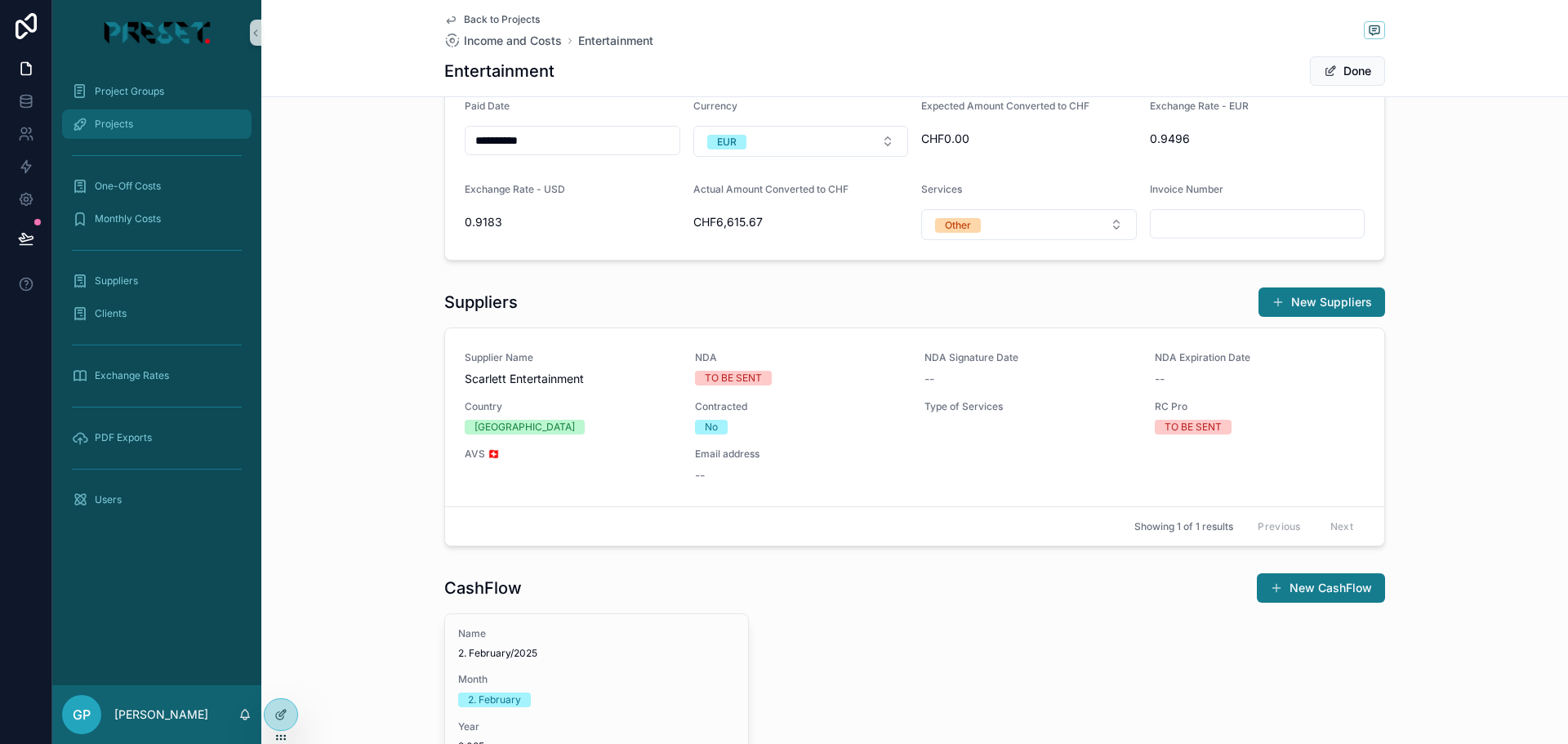
click at [115, 126] on span "Projects" at bounding box center [113, 124] width 38 height 13
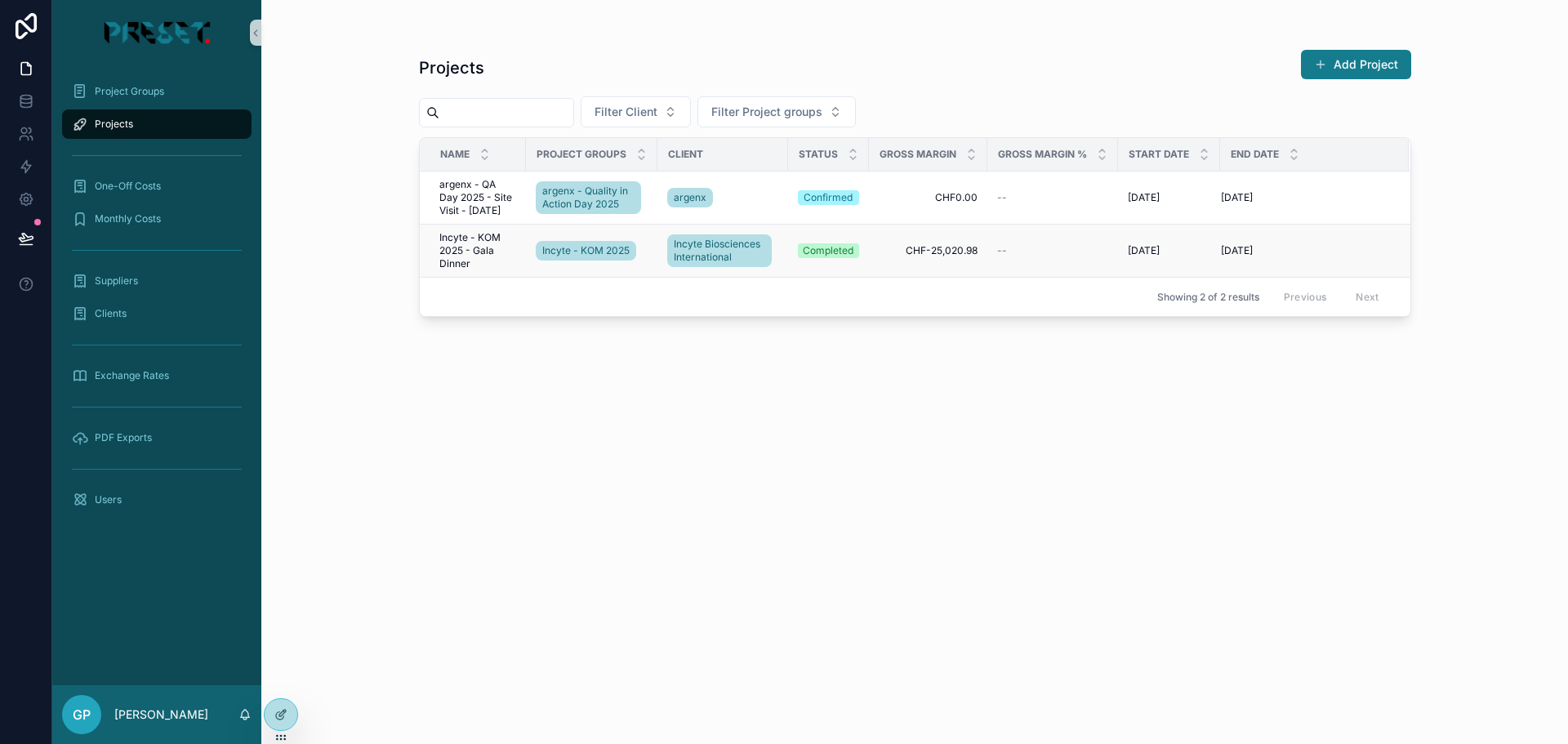
click at [473, 238] on span "Incyte - KOM 2025 - Gala Dinner" at bounding box center [477, 251] width 77 height 39
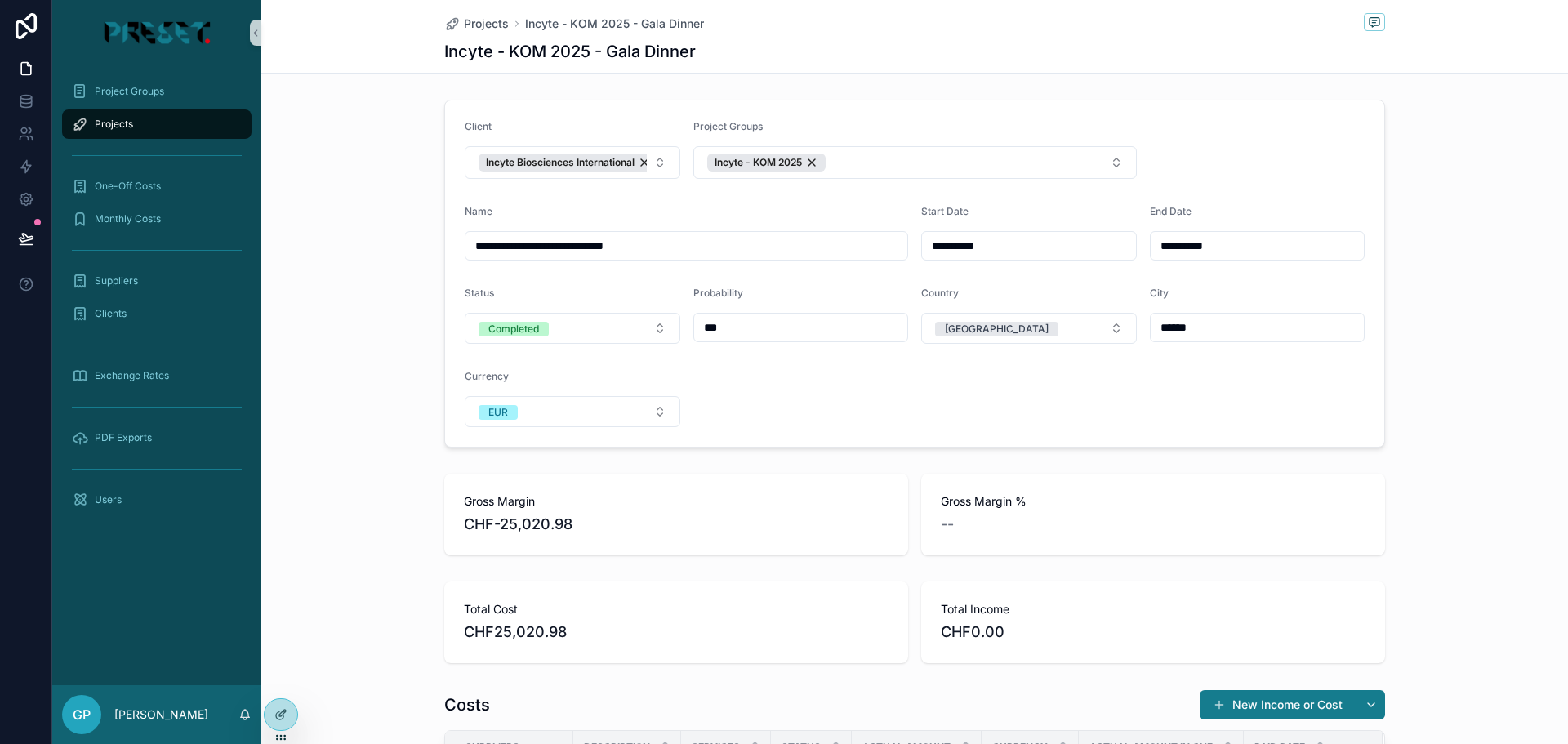
click at [325, 361] on div "**********" at bounding box center [915, 273] width 1307 height 361
click at [283, 719] on icon at bounding box center [280, 715] width 13 height 13
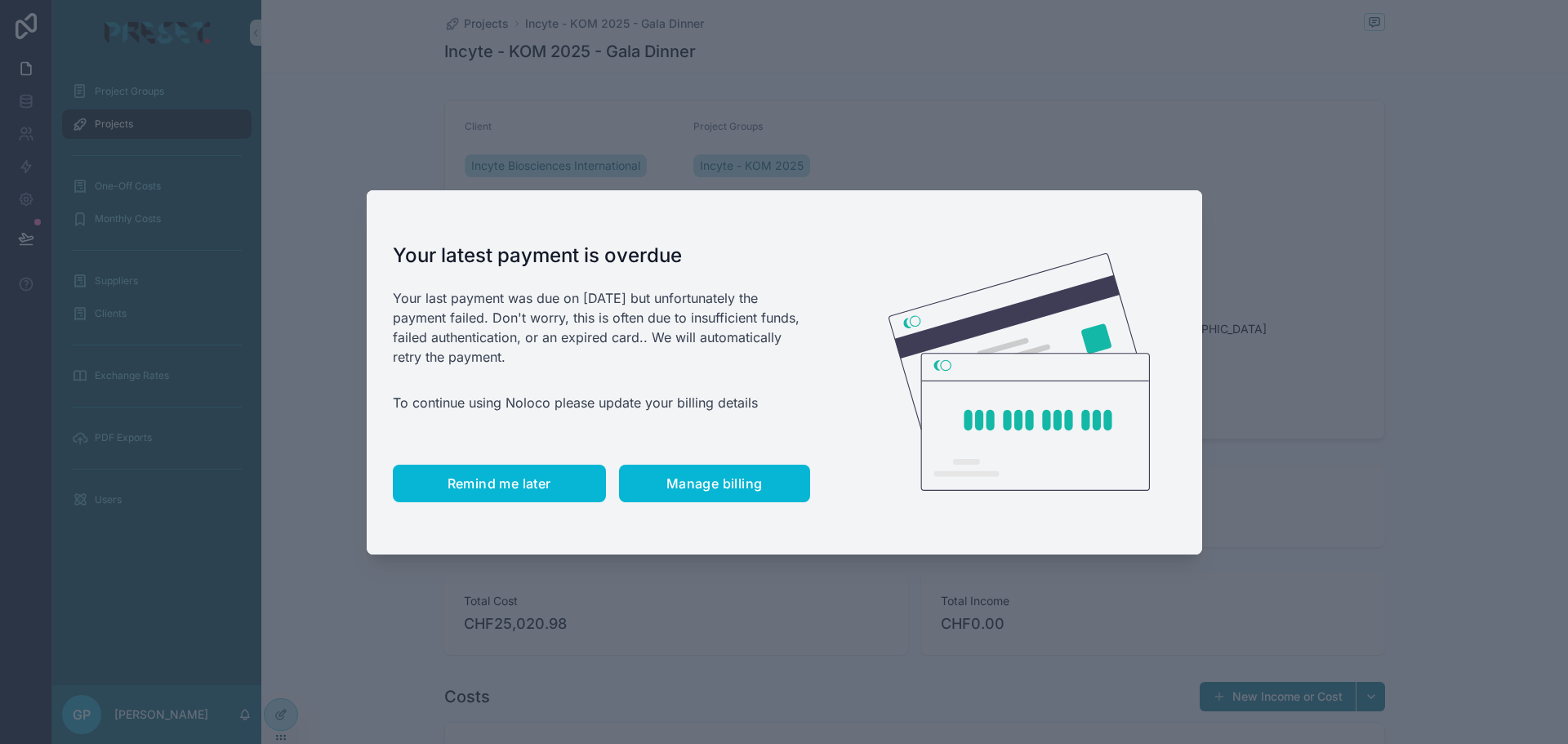
click at [505, 478] on span "Remind me later" at bounding box center [499, 483] width 104 height 17
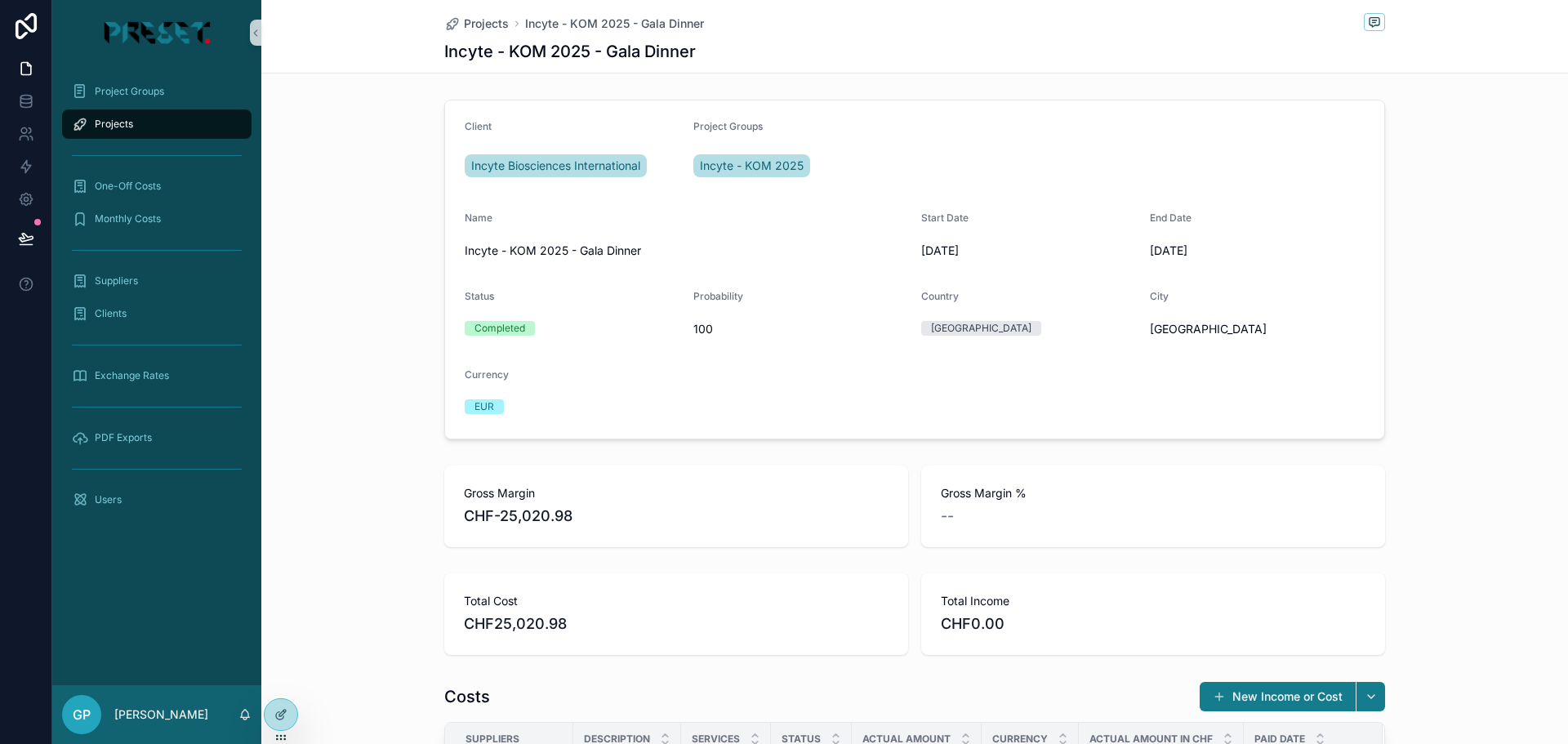
click at [150, 123] on div "Projects" at bounding box center [157, 124] width 170 height 26
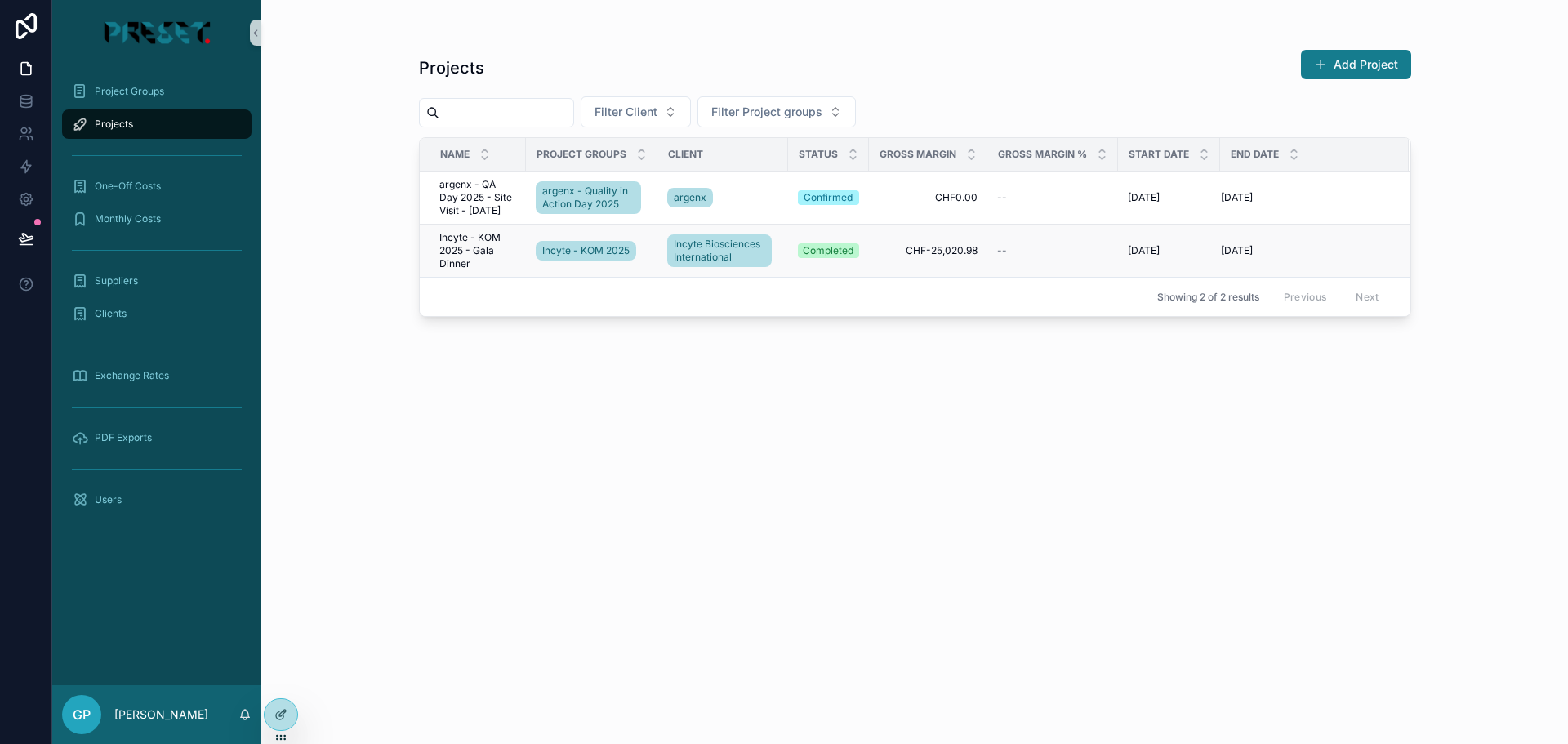
click at [476, 253] on span "Incyte - KOM 2025 - Gala Dinner" at bounding box center [477, 251] width 77 height 39
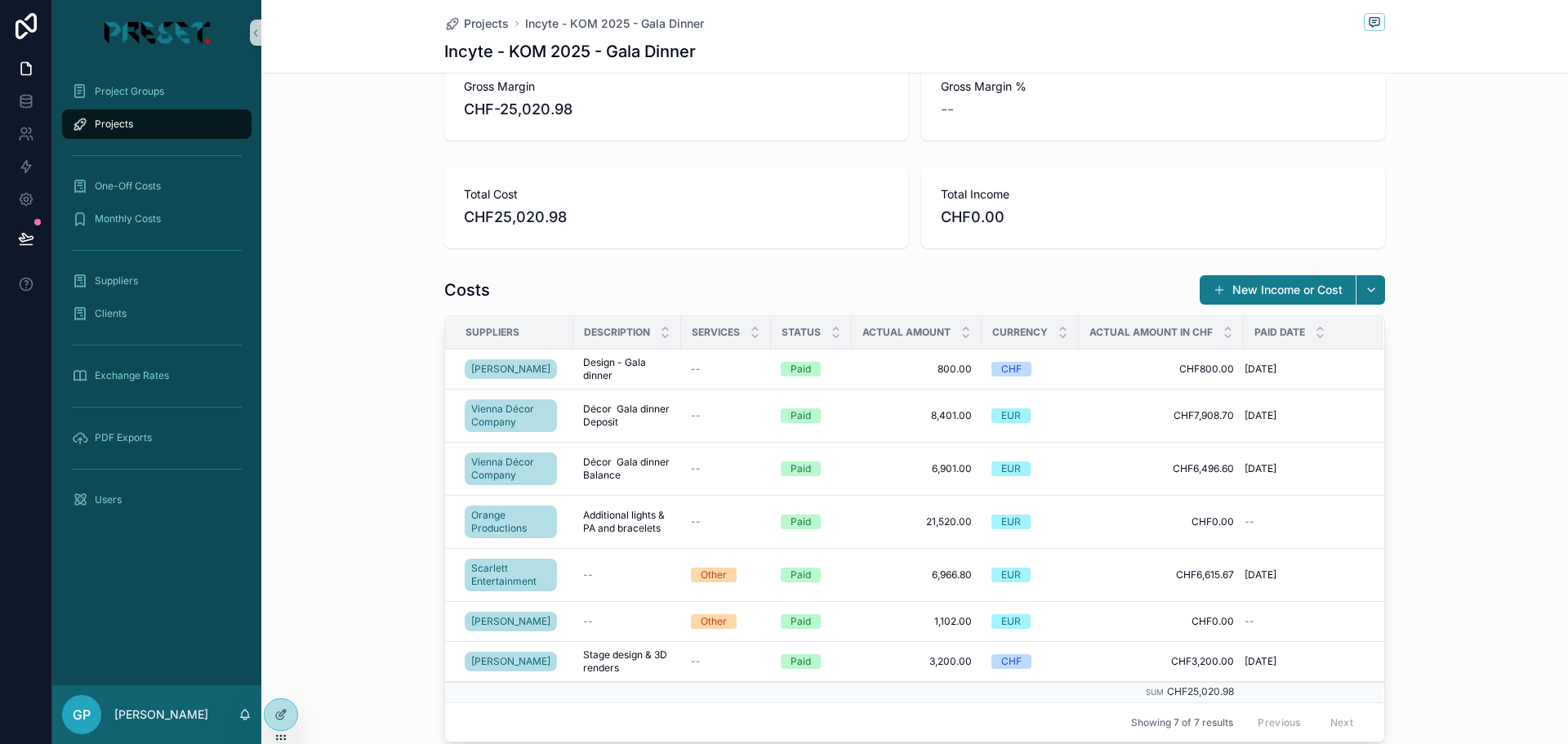
scroll to position [408, 0]
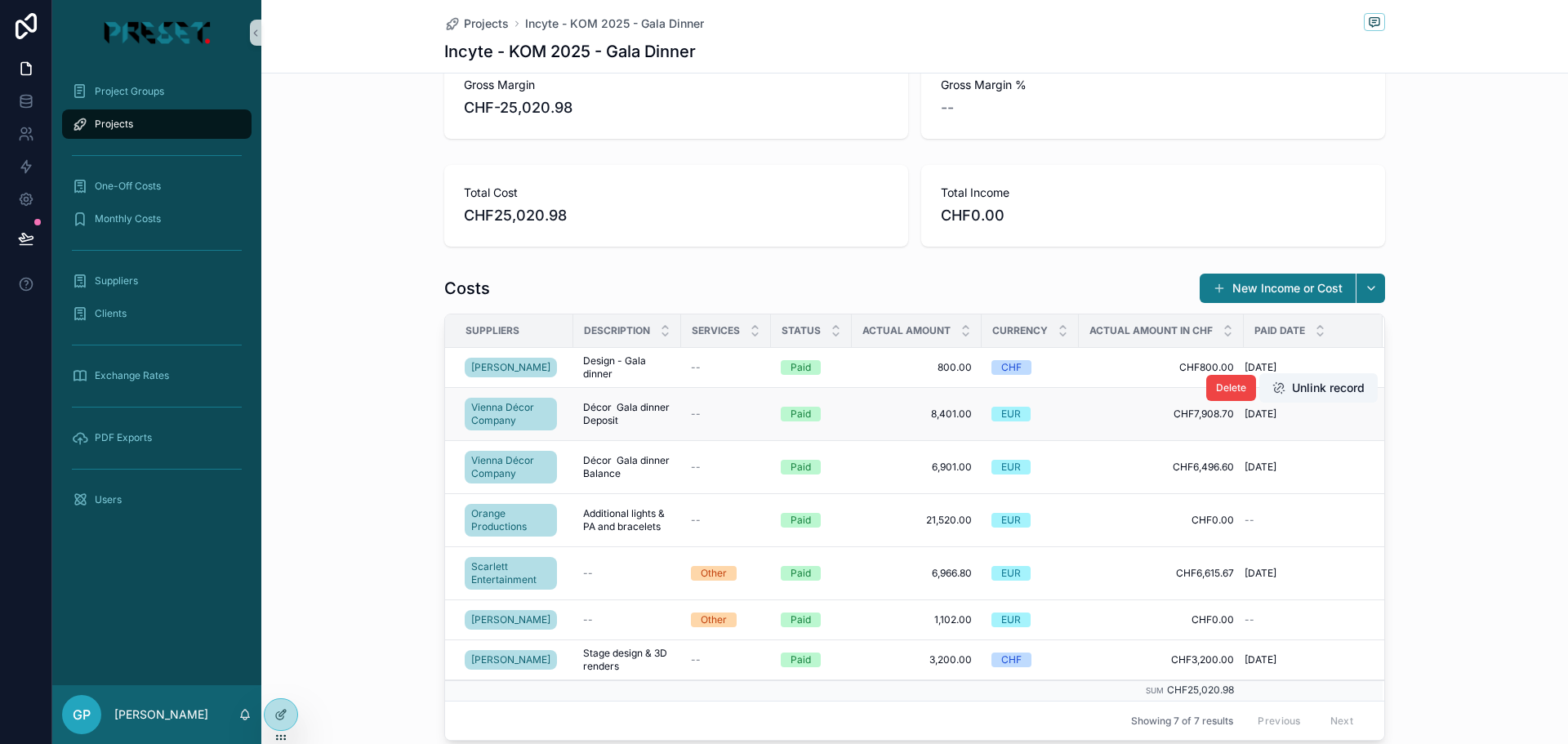
click at [609, 413] on span "Décor Gala dinner Deposit" at bounding box center [627, 414] width 88 height 26
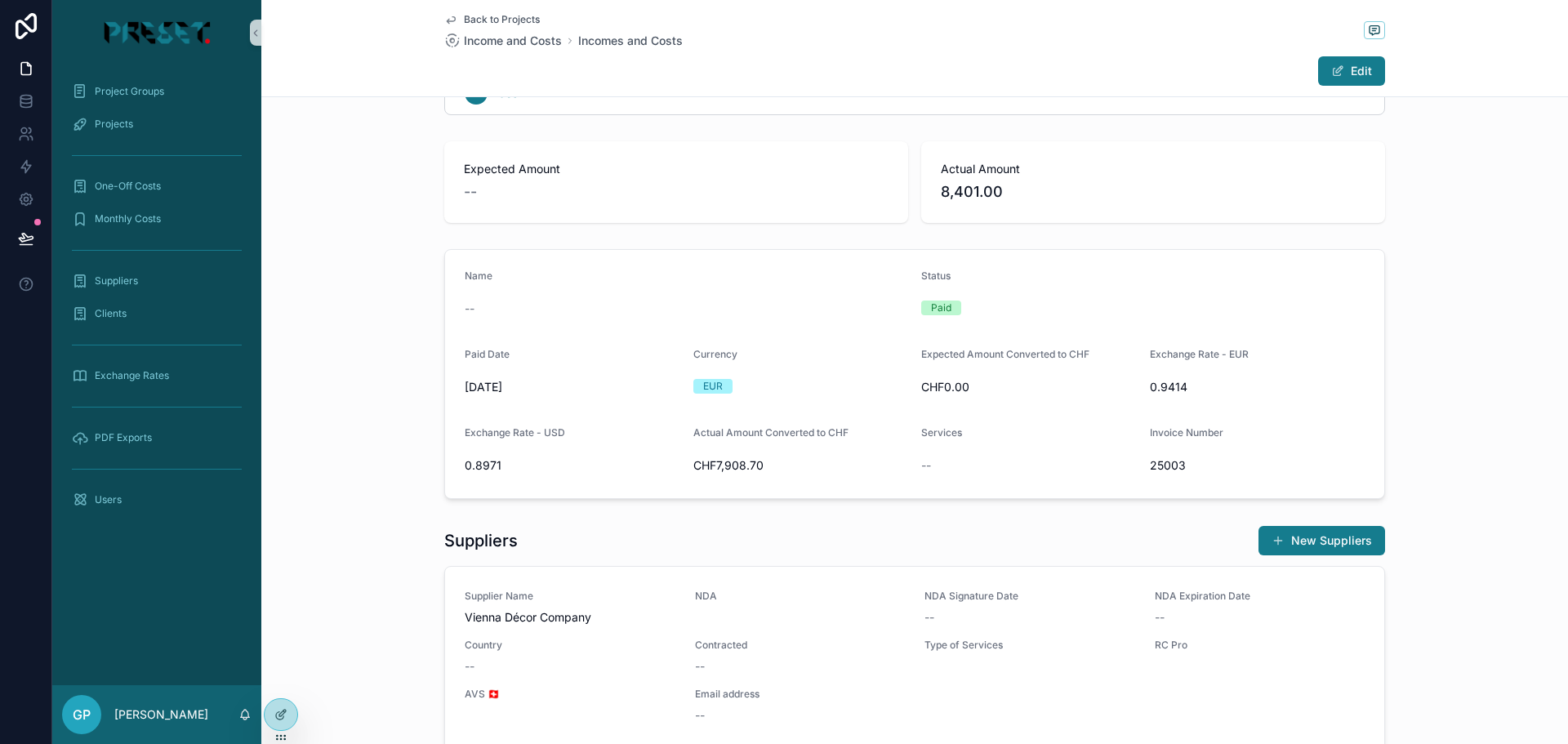
scroll to position [82, 0]
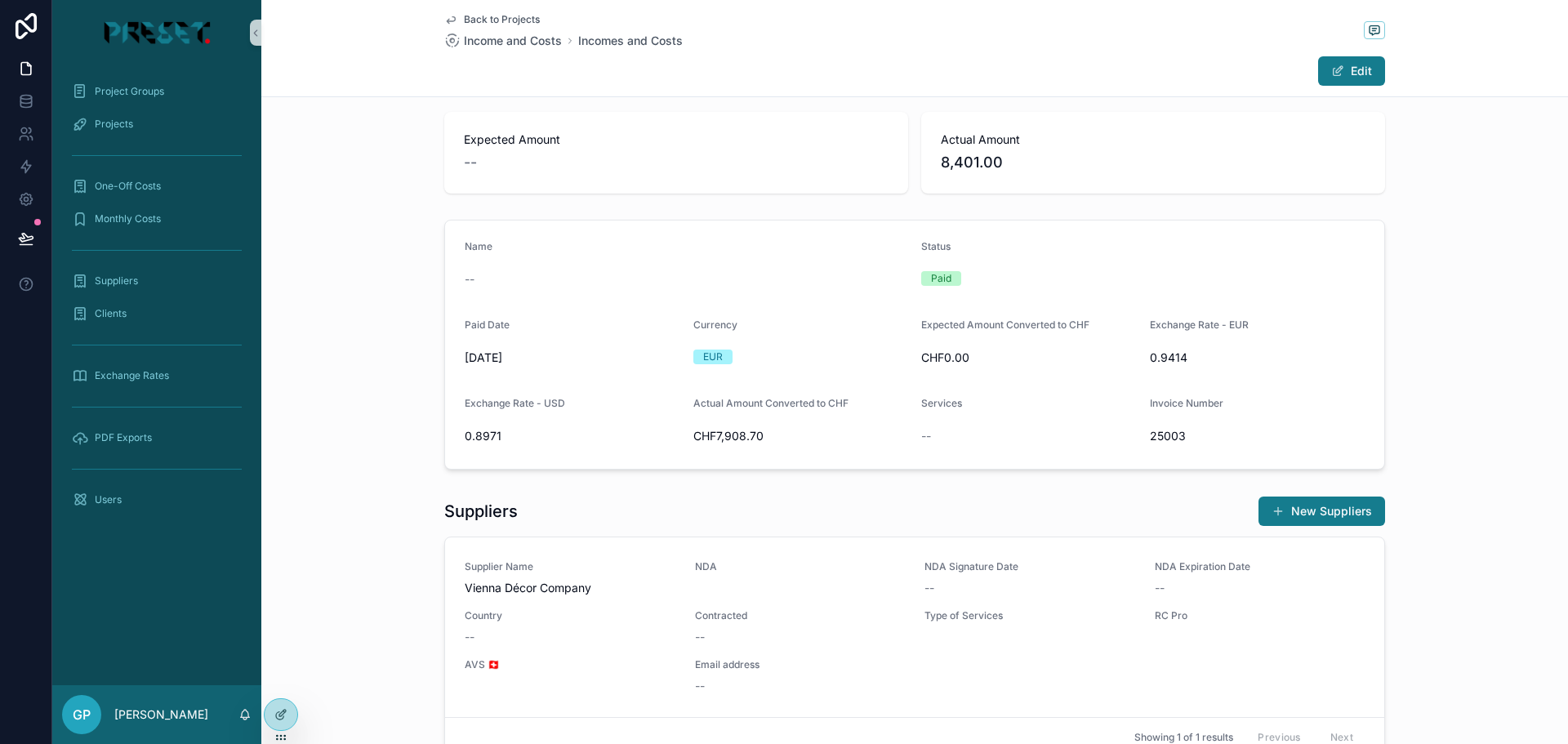
click at [1010, 159] on span "8,401.00" at bounding box center [1153, 162] width 425 height 23
click at [1353, 67] on button "Edit" at bounding box center [1351, 71] width 67 height 29
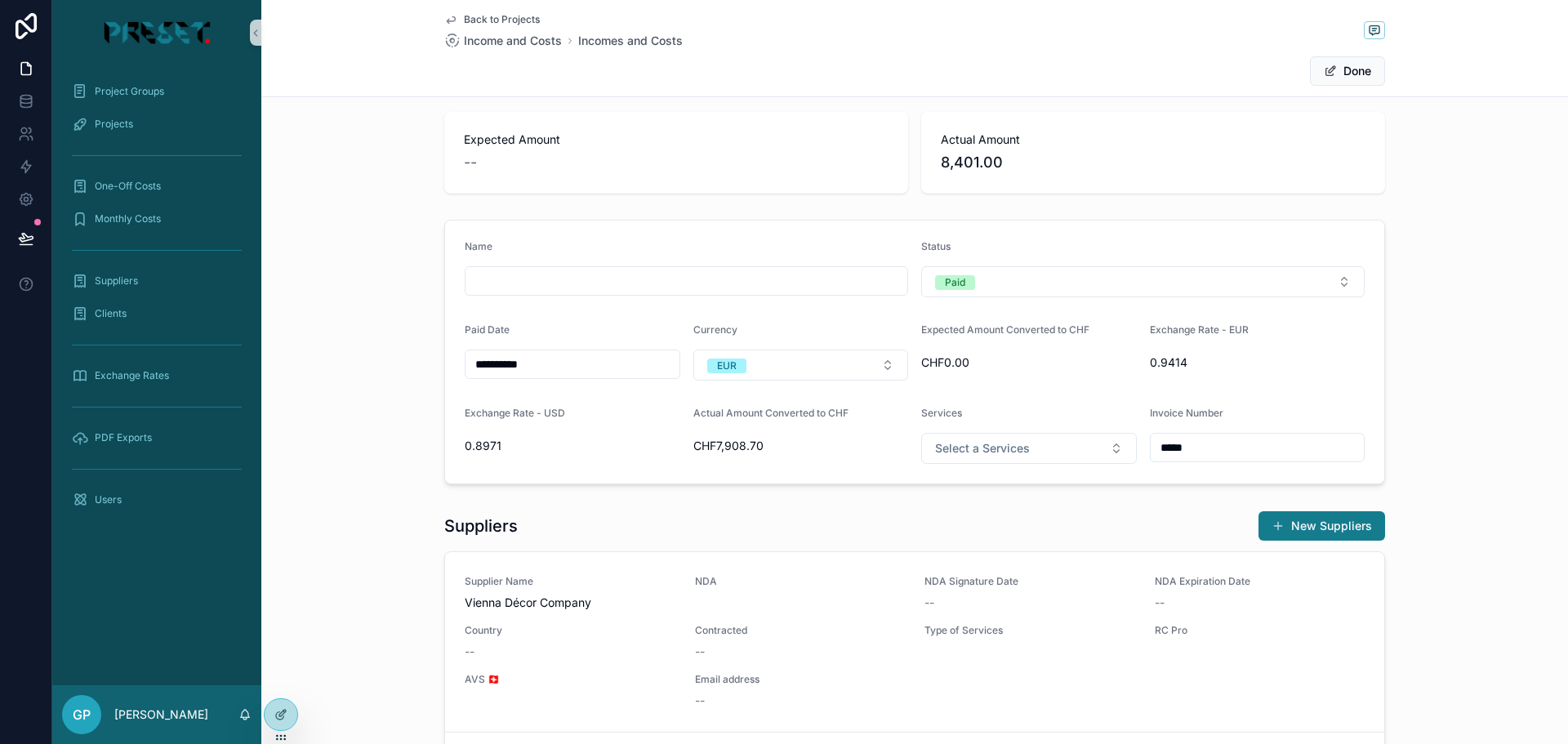
click at [985, 149] on div "Actual Amount 8,401.00" at bounding box center [1153, 153] width 425 height 43
click at [981, 164] on span "8,401.00" at bounding box center [1153, 162] width 425 height 23
click at [990, 176] on div "Actual Amount 8,401.00" at bounding box center [1153, 153] width 464 height 82
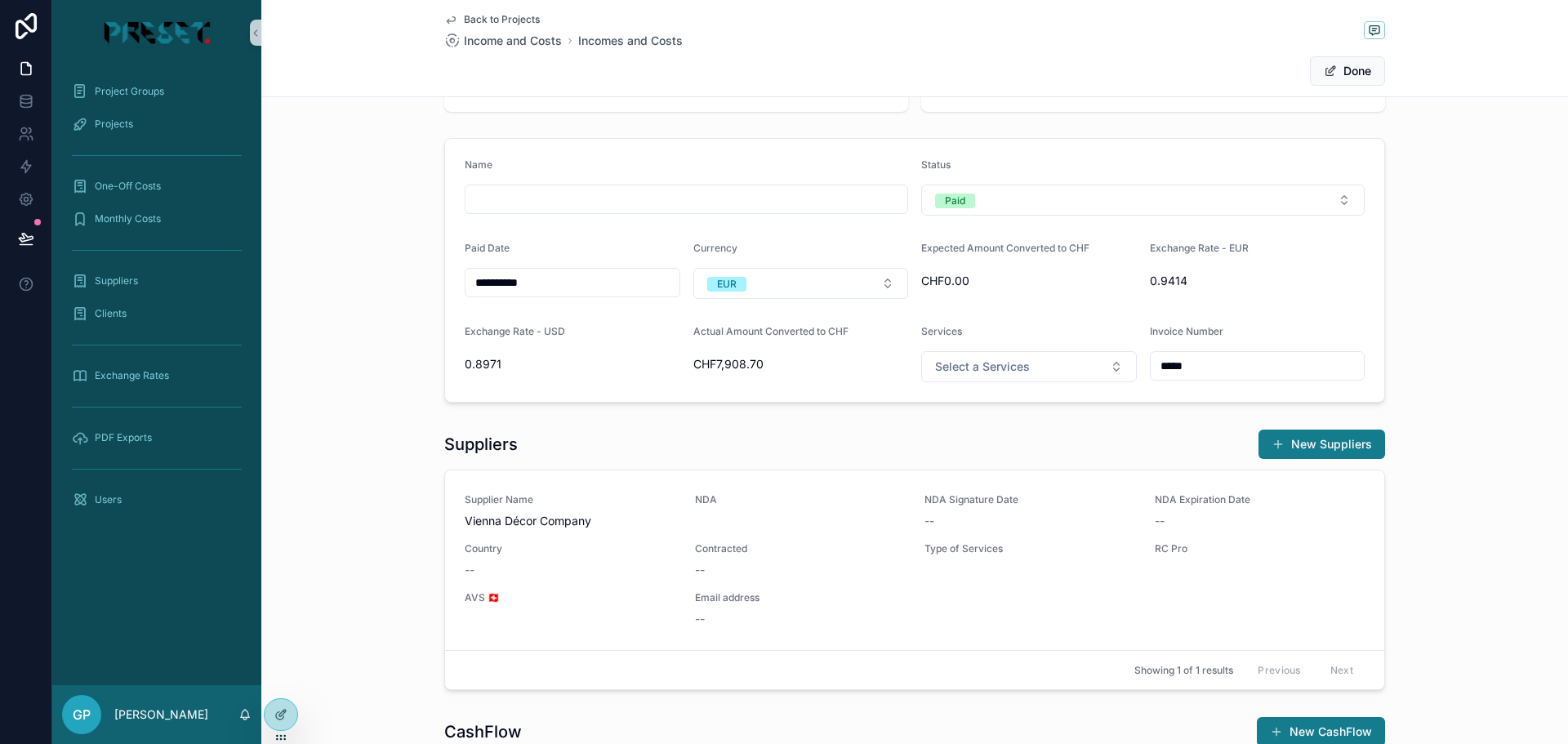
scroll to position [0, 0]
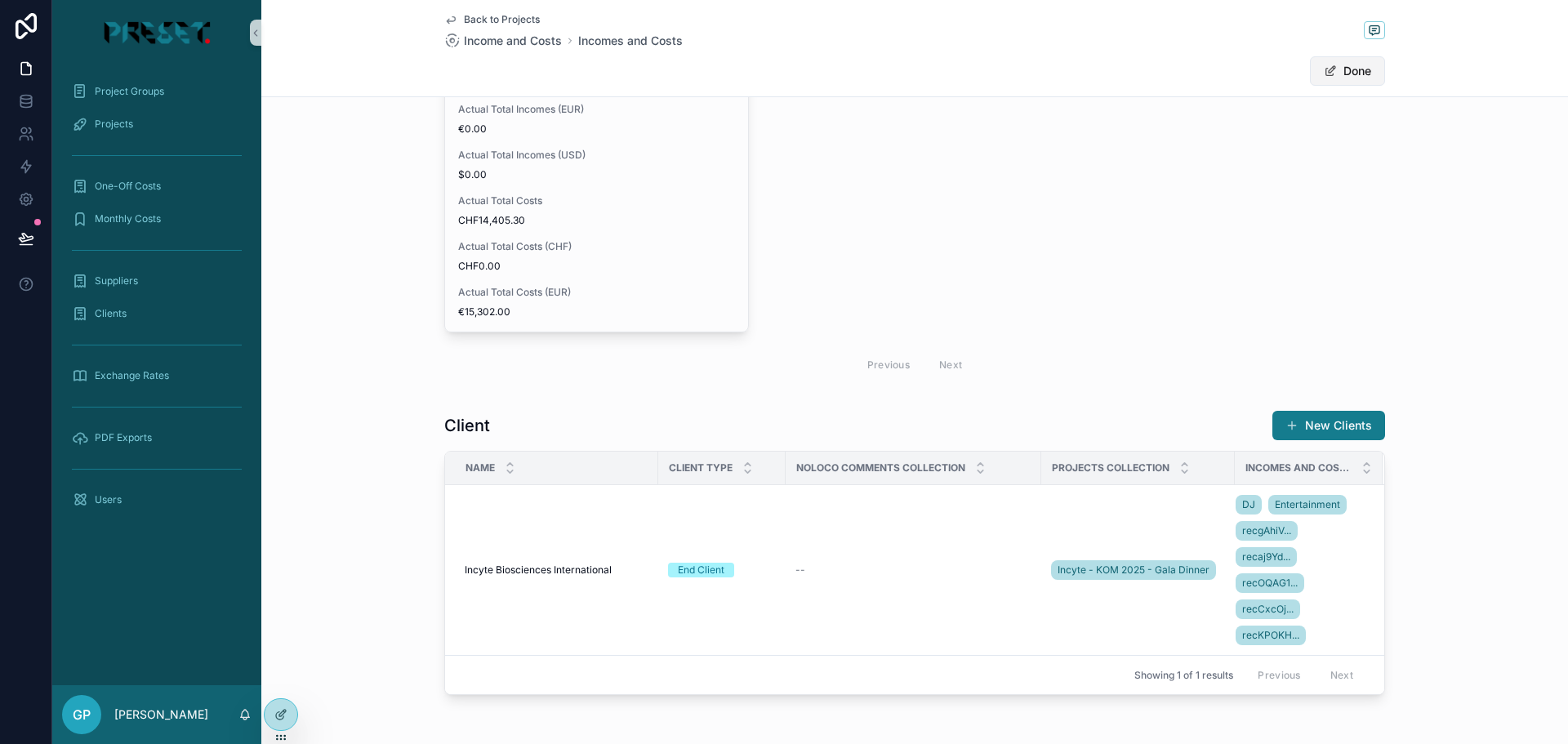
click at [1350, 70] on button "Done" at bounding box center [1347, 71] width 75 height 29
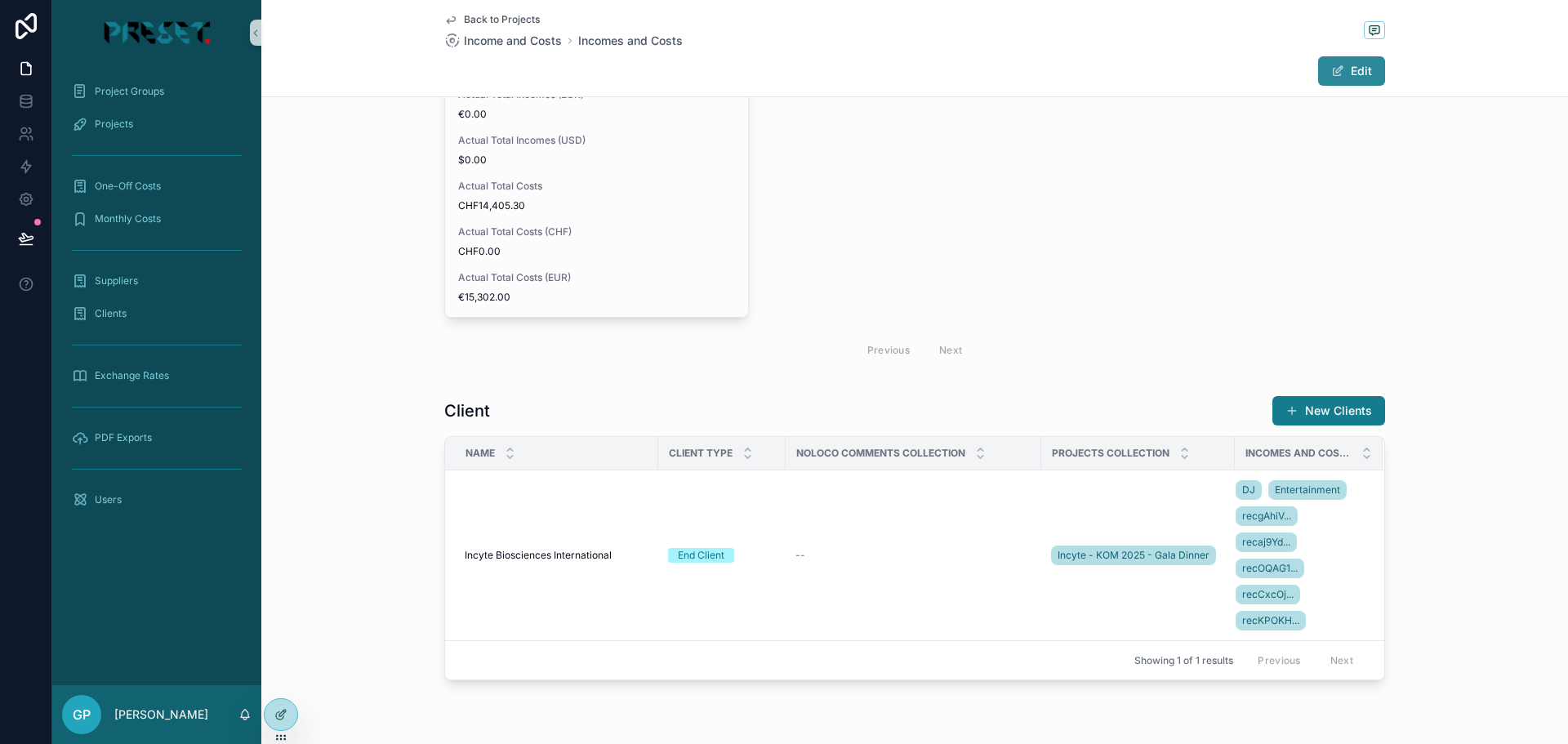
scroll to position [1047, 0]
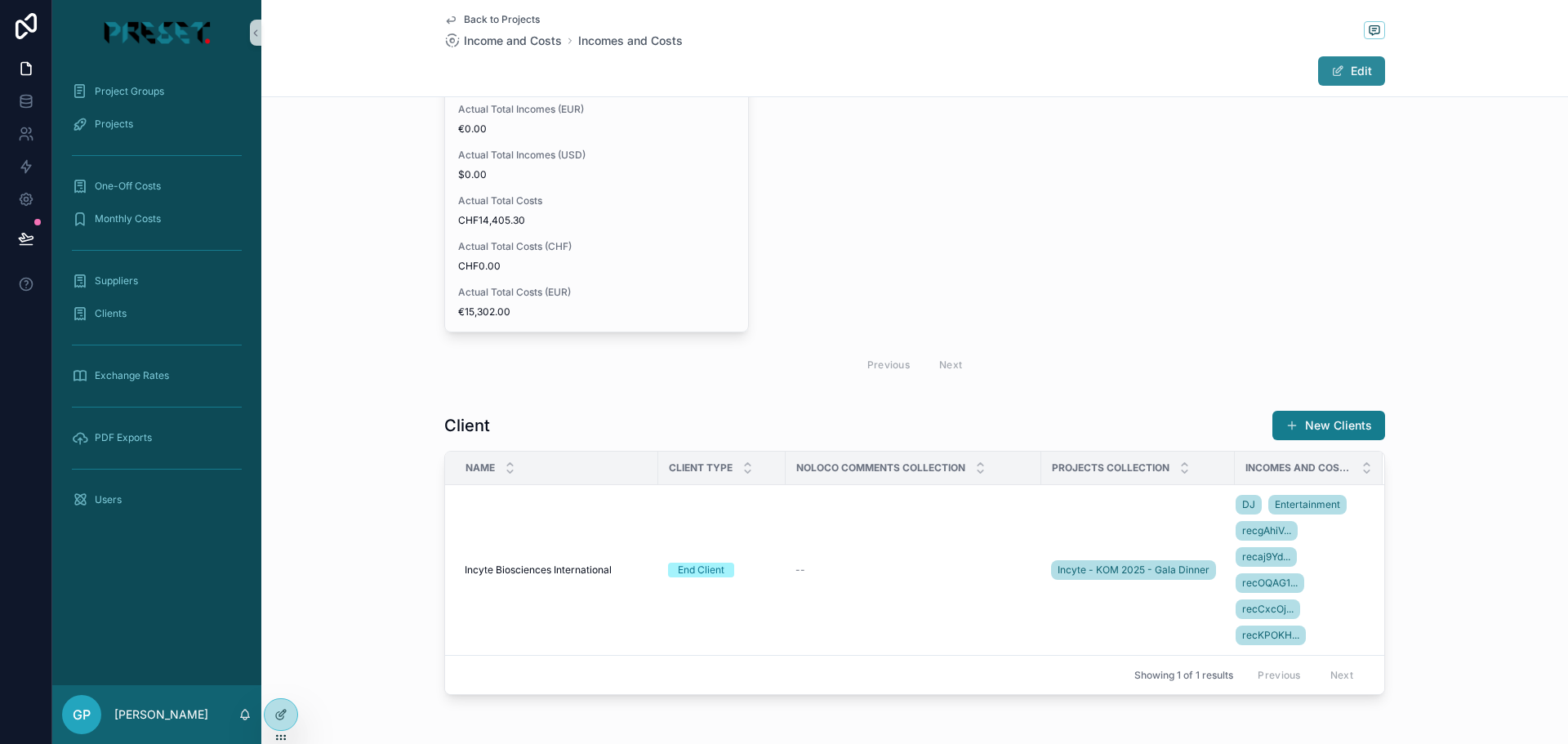
click at [1347, 71] on button "Edit" at bounding box center [1351, 71] width 67 height 29
click at [1342, 71] on button "Done" at bounding box center [1347, 71] width 75 height 29
click at [125, 124] on span "Projects" at bounding box center [113, 124] width 38 height 13
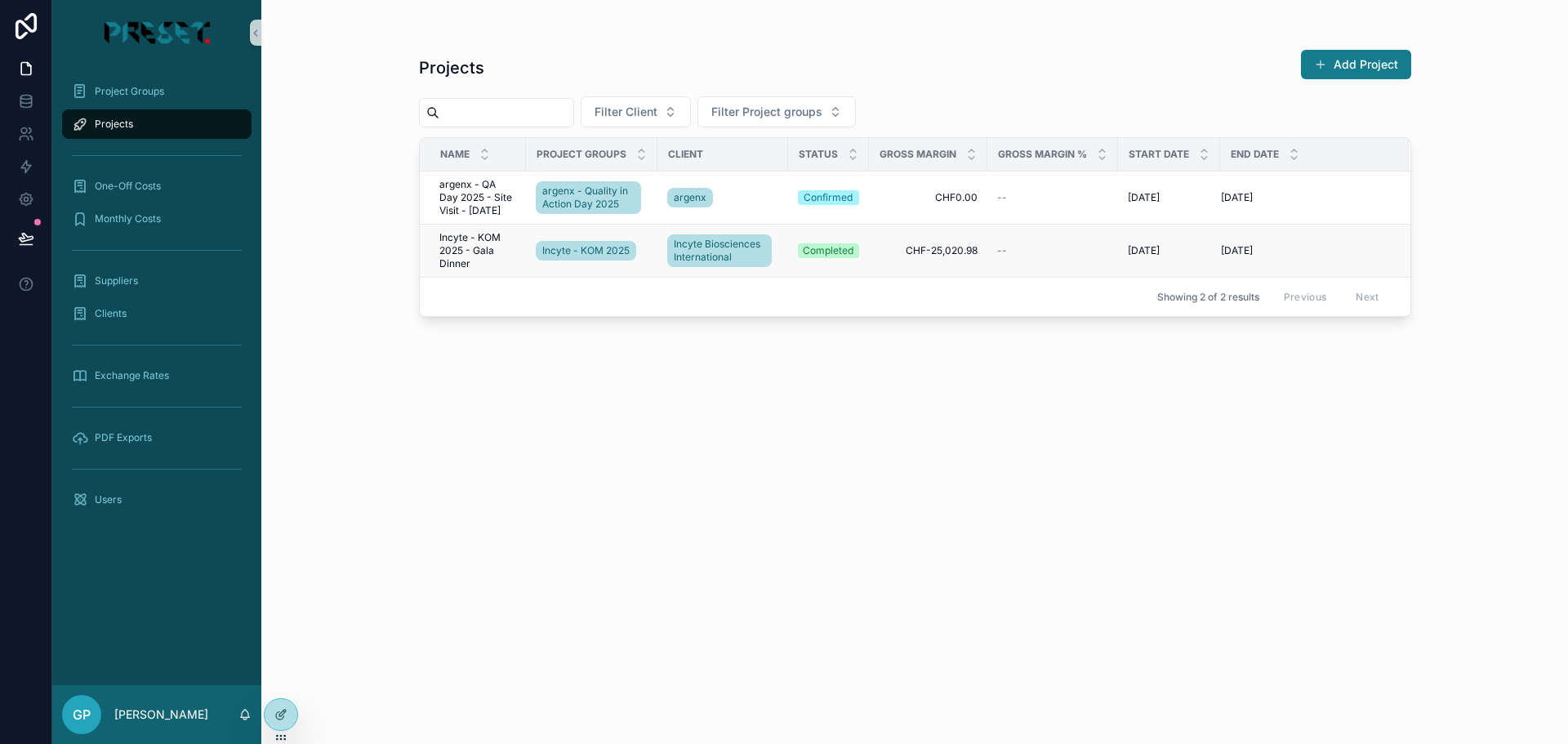
click at [458, 252] on span "Incyte - KOM 2025 - Gala Dinner" at bounding box center [477, 251] width 77 height 39
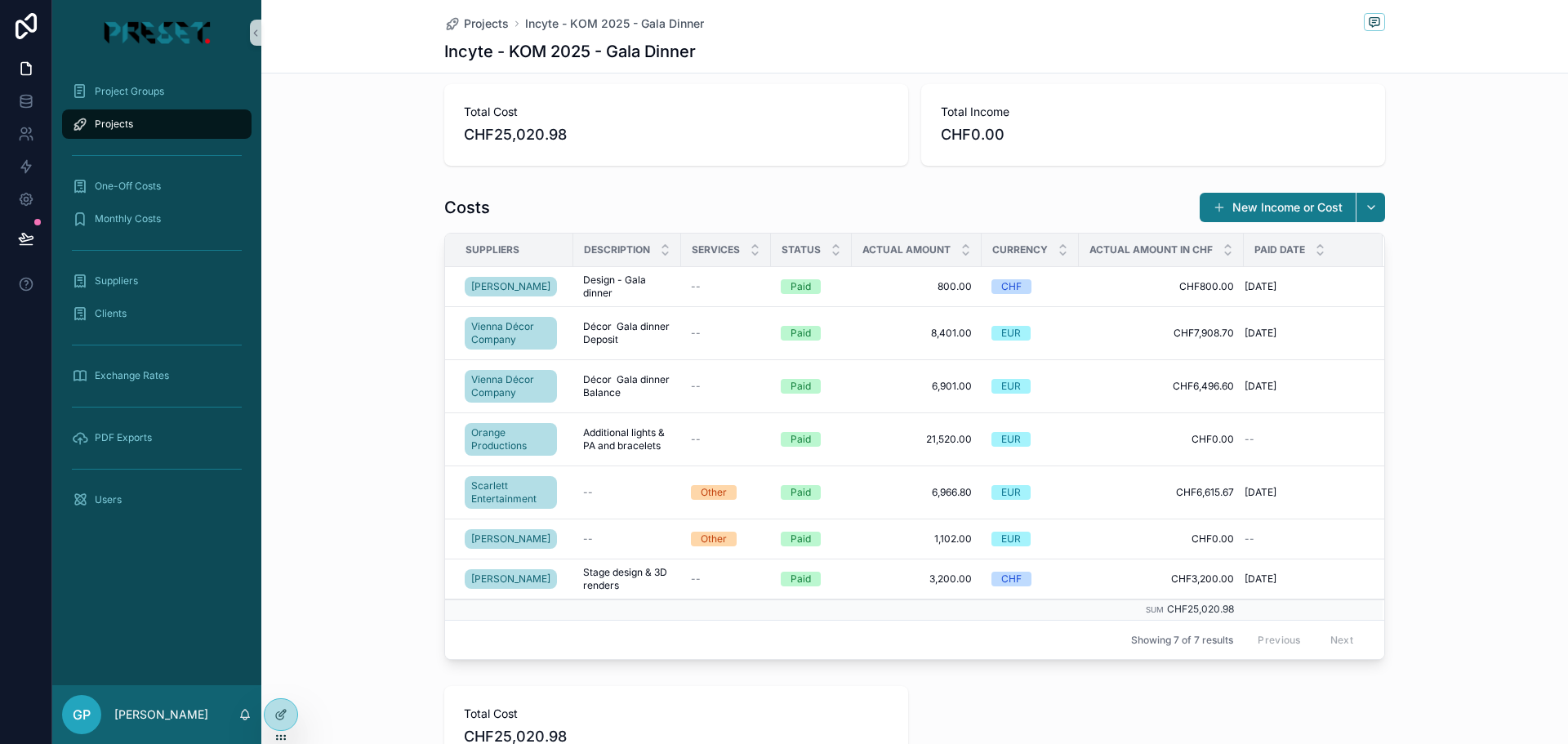
scroll to position [490, 0]
click at [278, 724] on div at bounding box center [281, 715] width 33 height 31
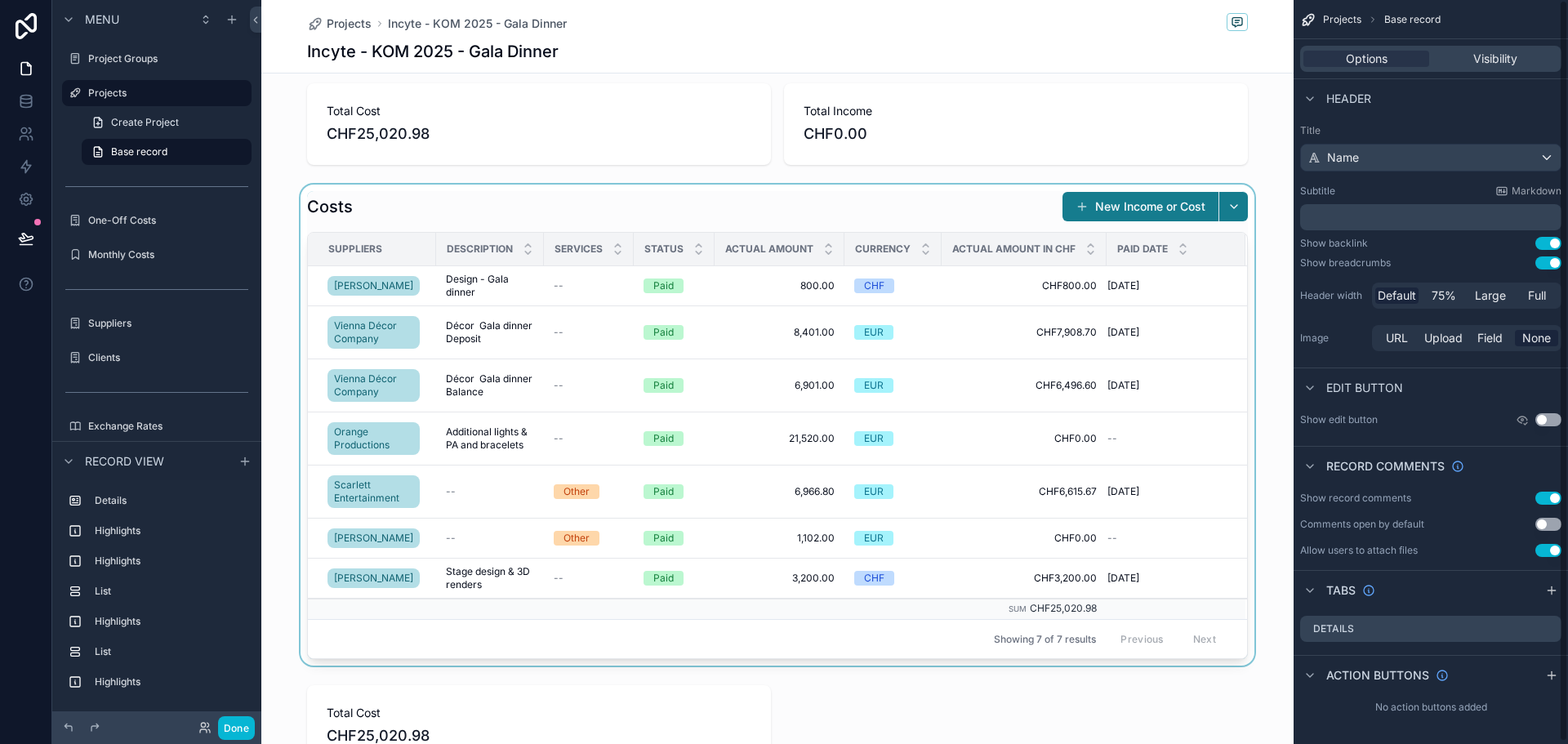
click at [910, 192] on div "scrollable content" at bounding box center [778, 425] width 1032 height 481
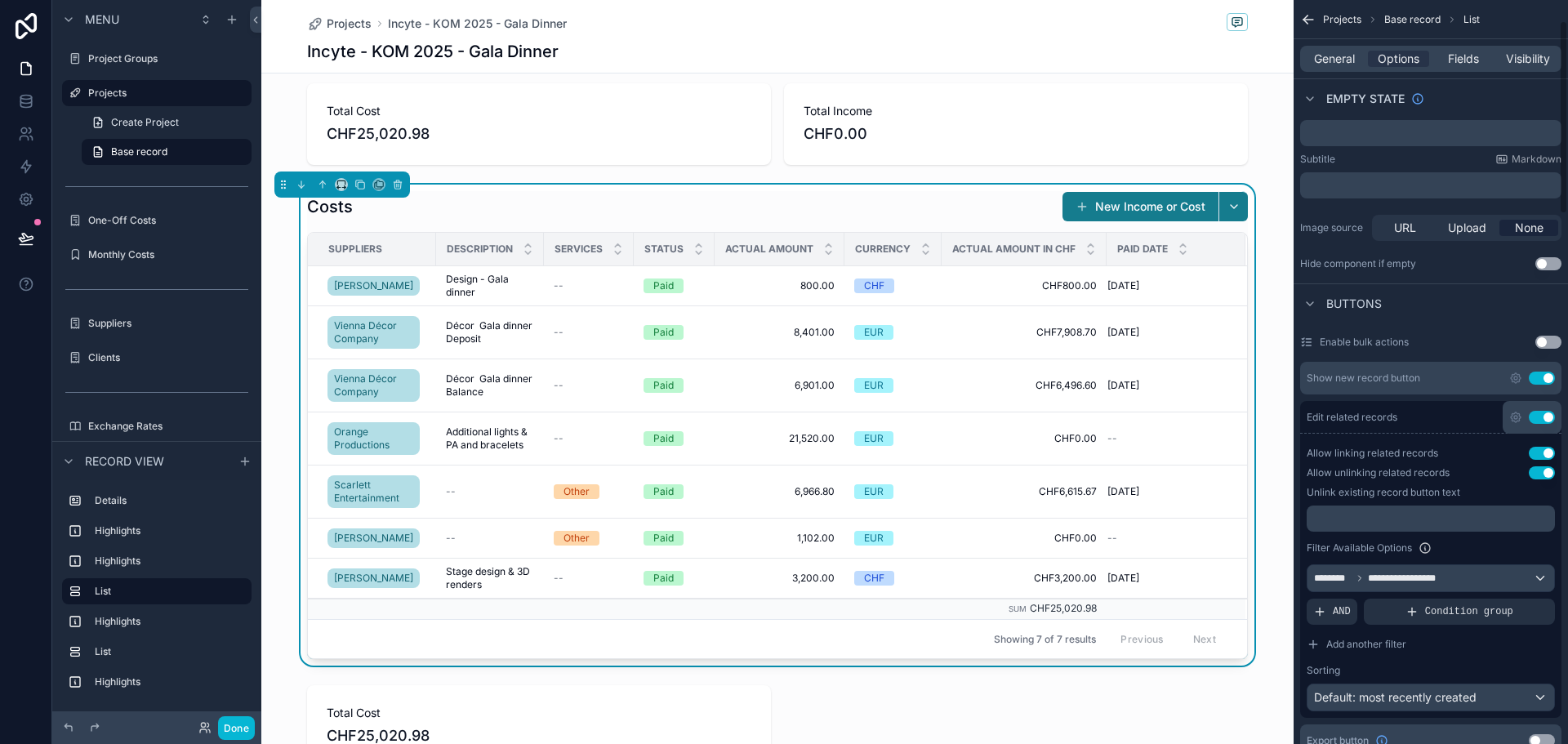
scroll to position [327, 0]
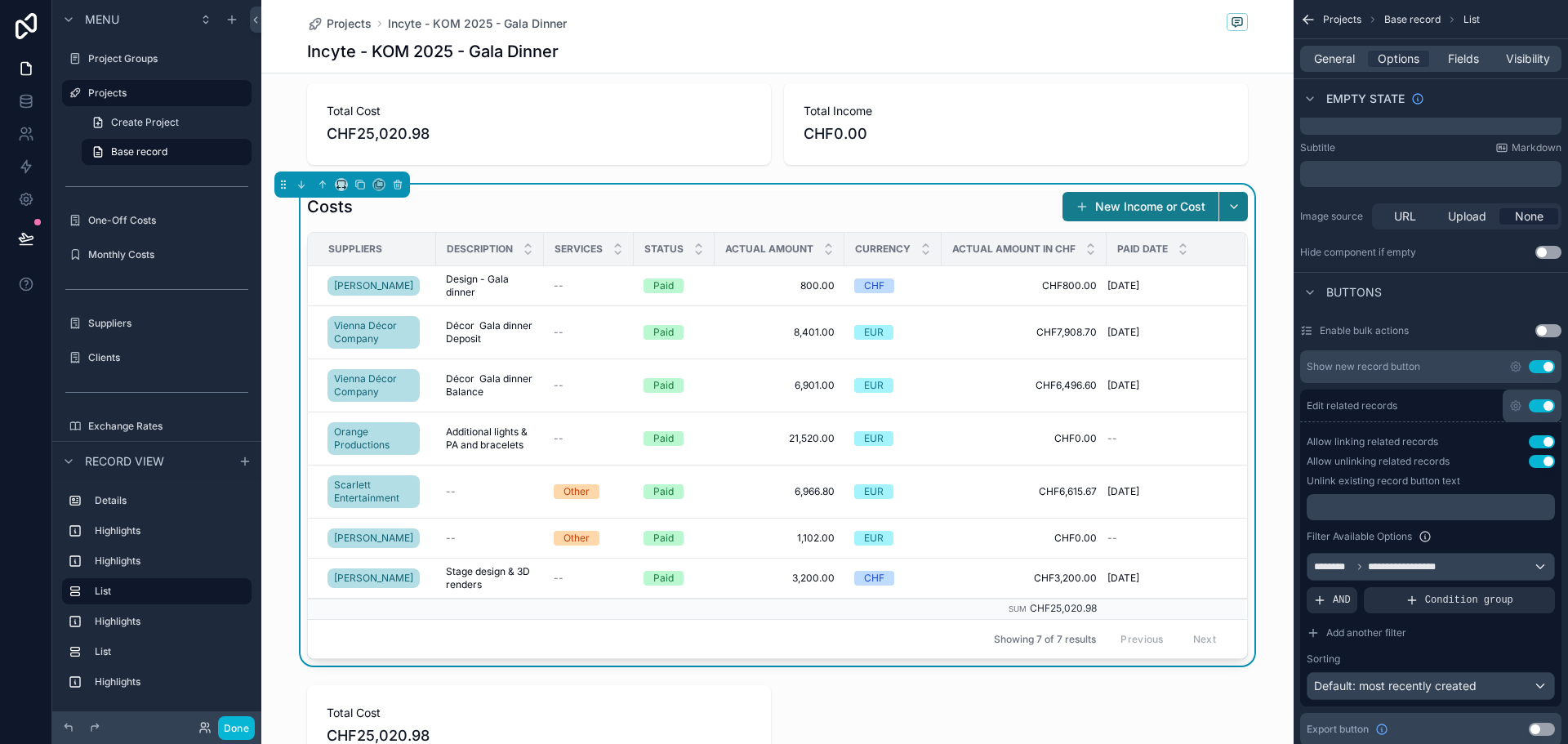
click at [1541, 397] on div "Use setting" at bounding box center [1532, 407] width 58 height 33
click at [1545, 409] on button "Use setting" at bounding box center [1542, 406] width 26 height 13
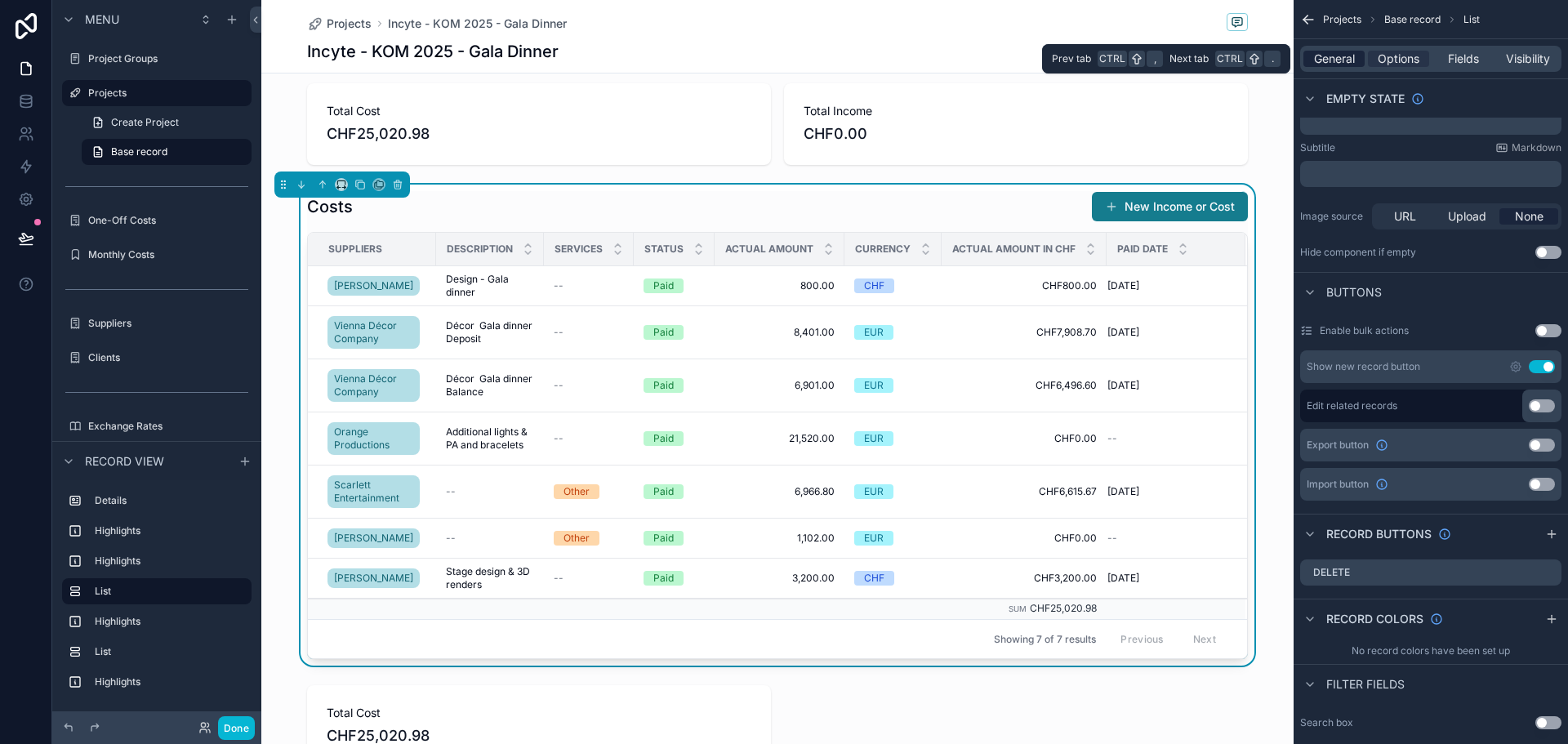
click at [1340, 56] on span "General" at bounding box center [1335, 58] width 41 height 17
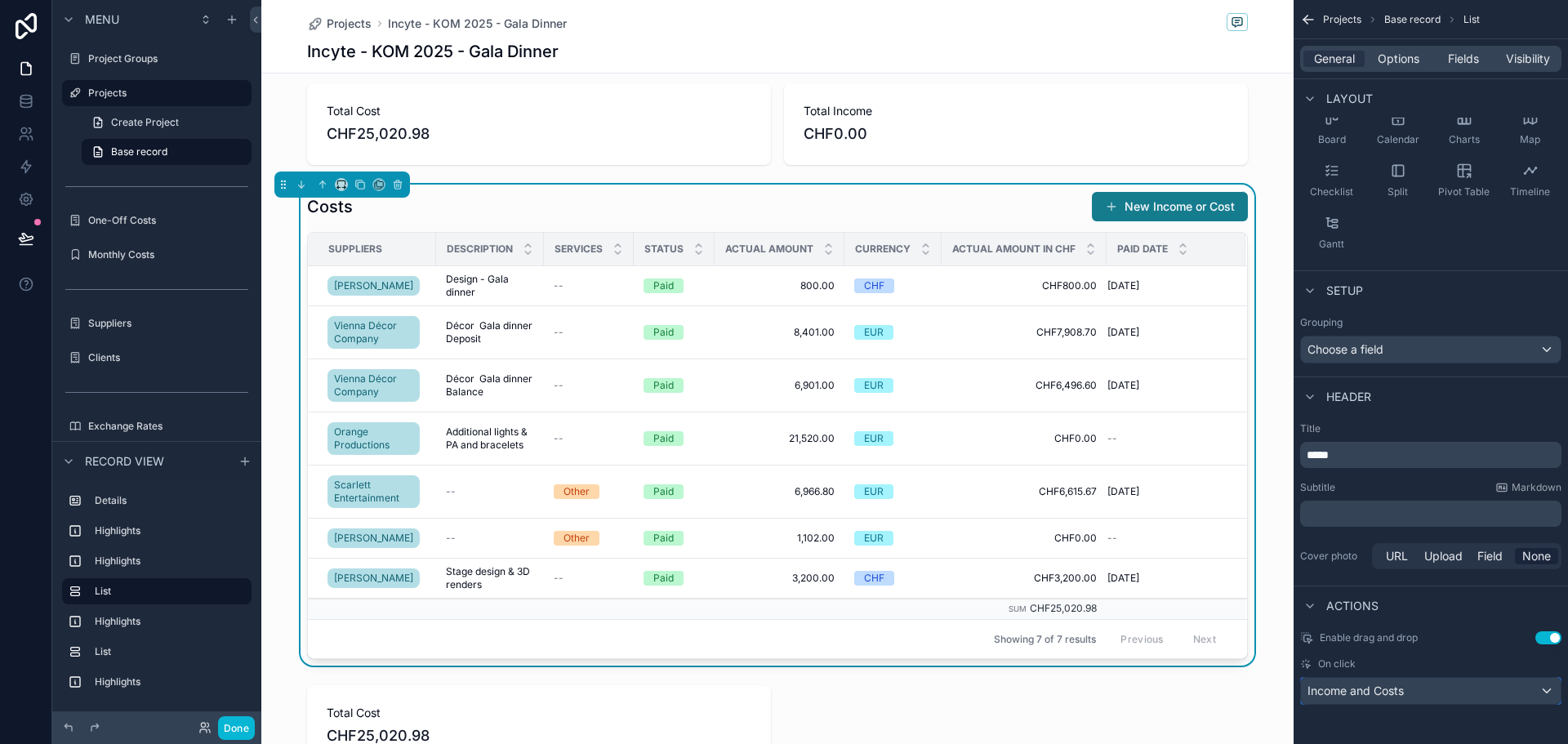
click at [1354, 688] on span "Income and Costs" at bounding box center [1355, 691] width 96 height 17
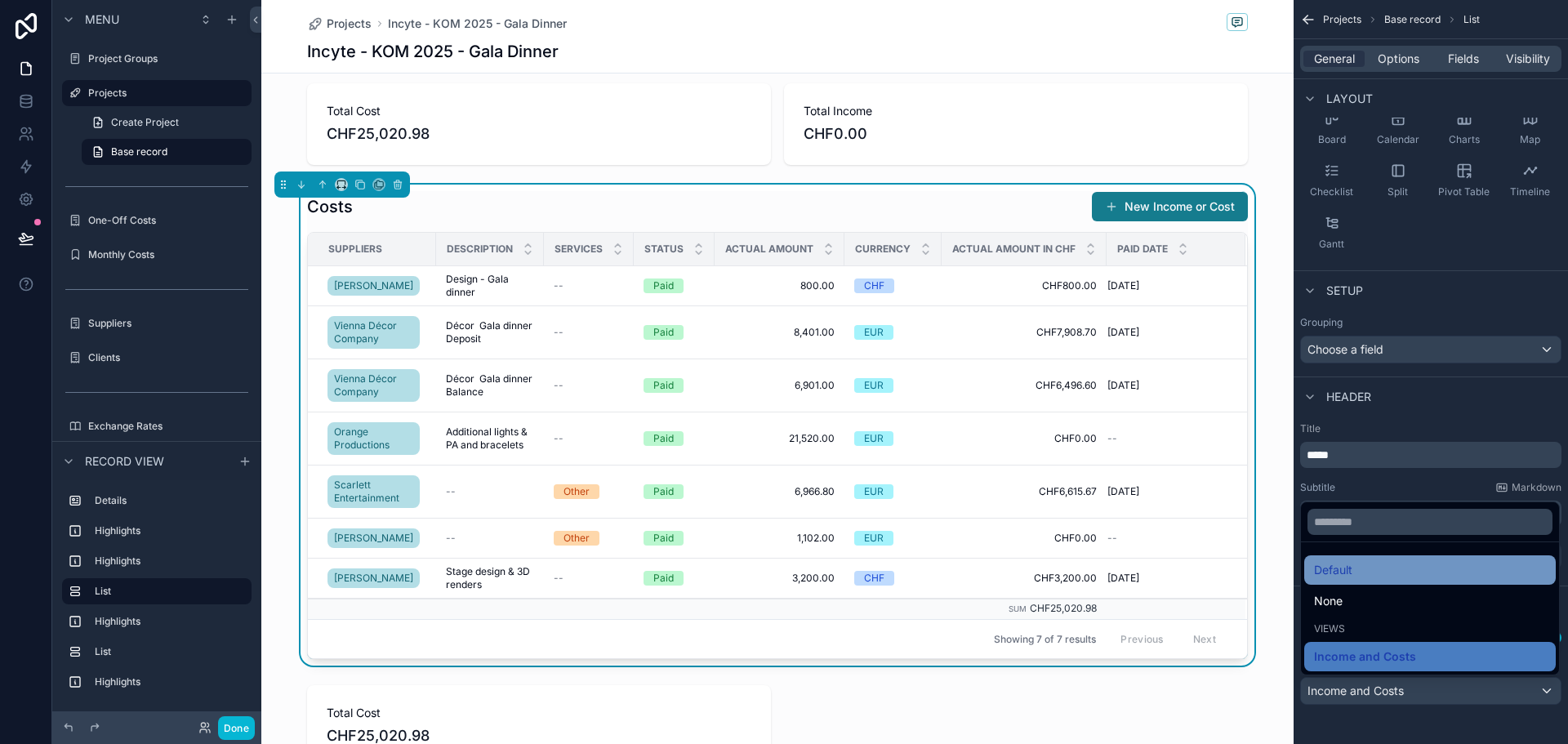
click at [1351, 576] on span "Default" at bounding box center [1333, 570] width 38 height 19
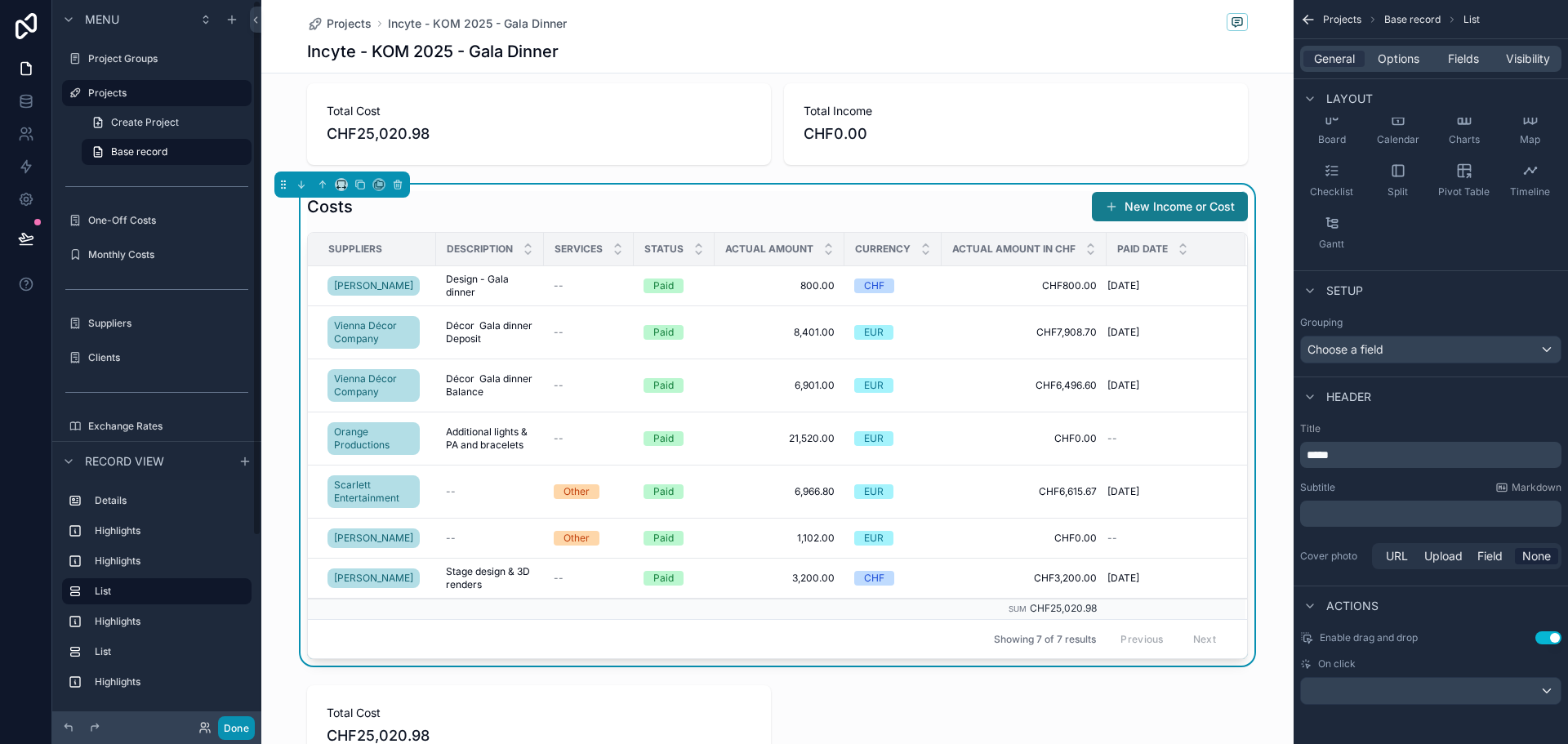
click at [234, 721] on button "Done" at bounding box center [236, 728] width 37 height 23
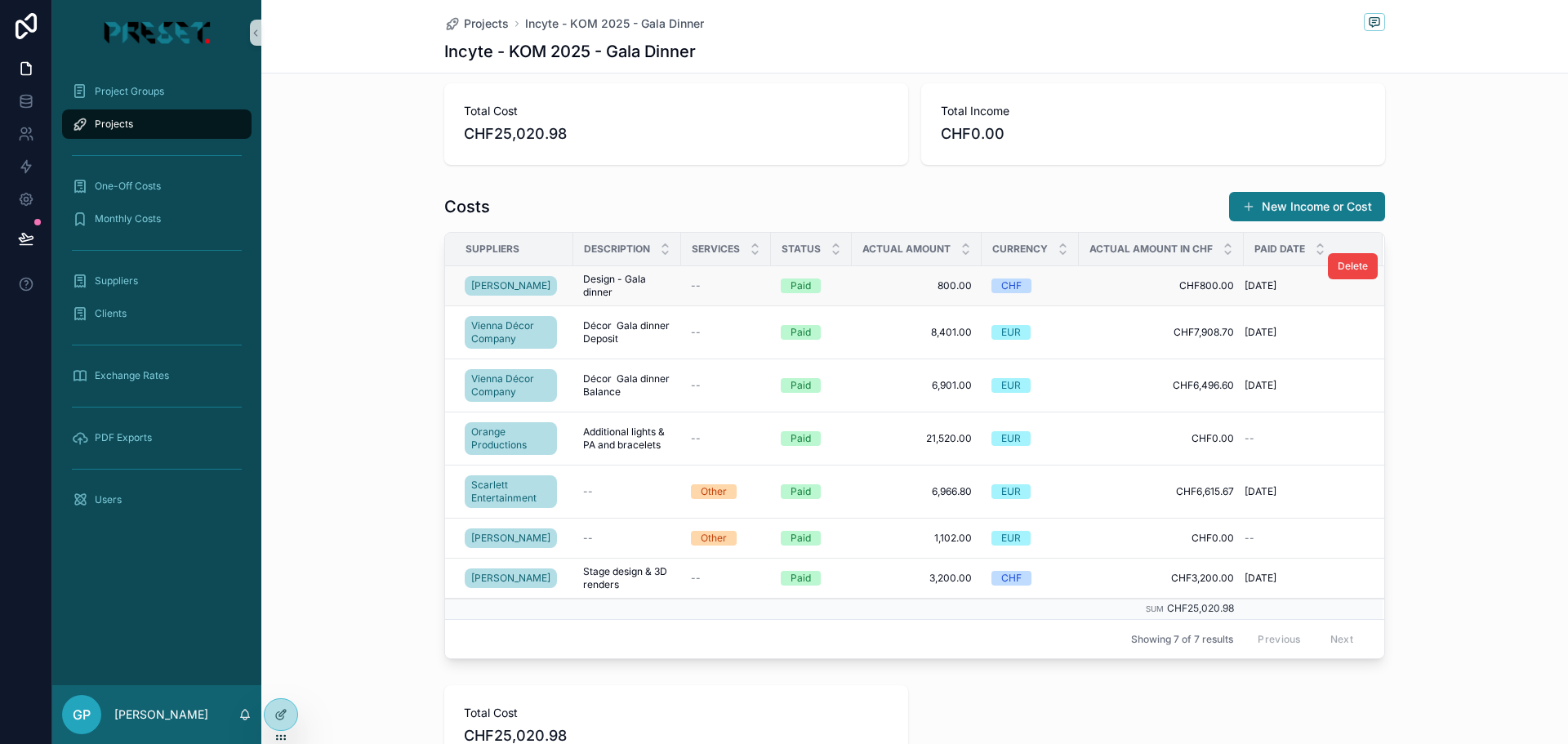
click at [585, 282] on span "Design - Gala dinner" at bounding box center [627, 286] width 88 height 26
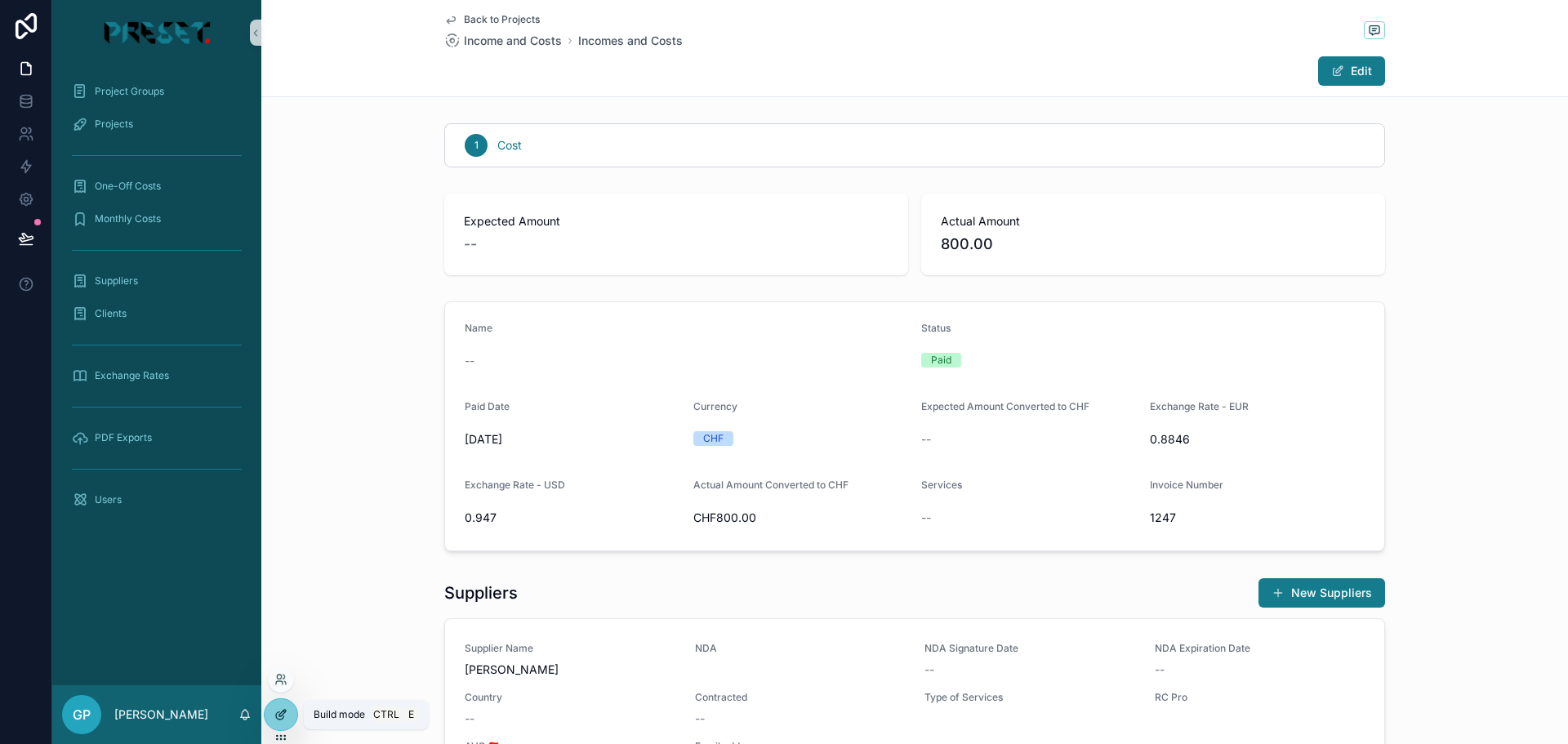
click at [282, 715] on icon at bounding box center [280, 715] width 13 height 13
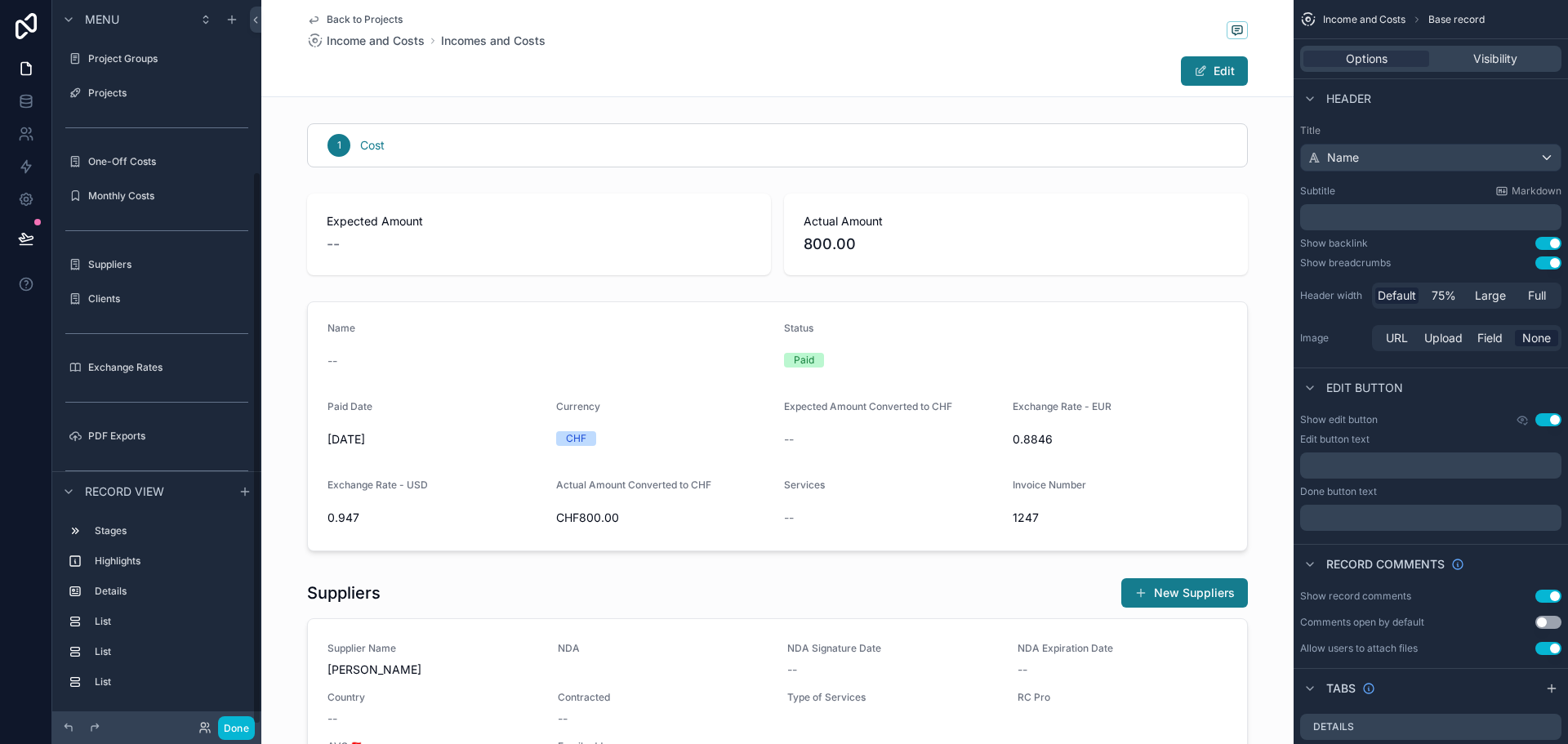
scroll to position [225, 0]
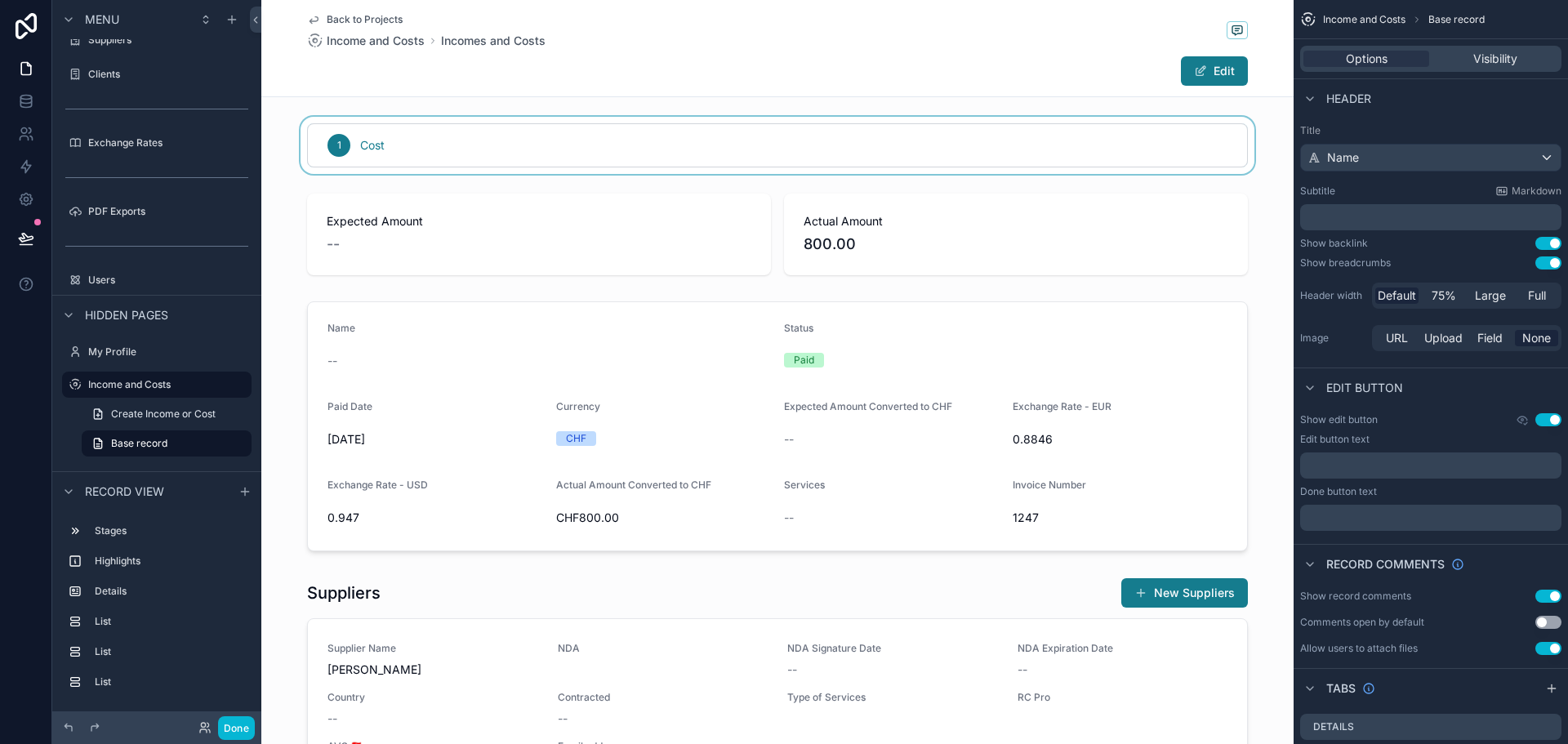
click at [493, 138] on div "scrollable content" at bounding box center [778, 145] width 1032 height 57
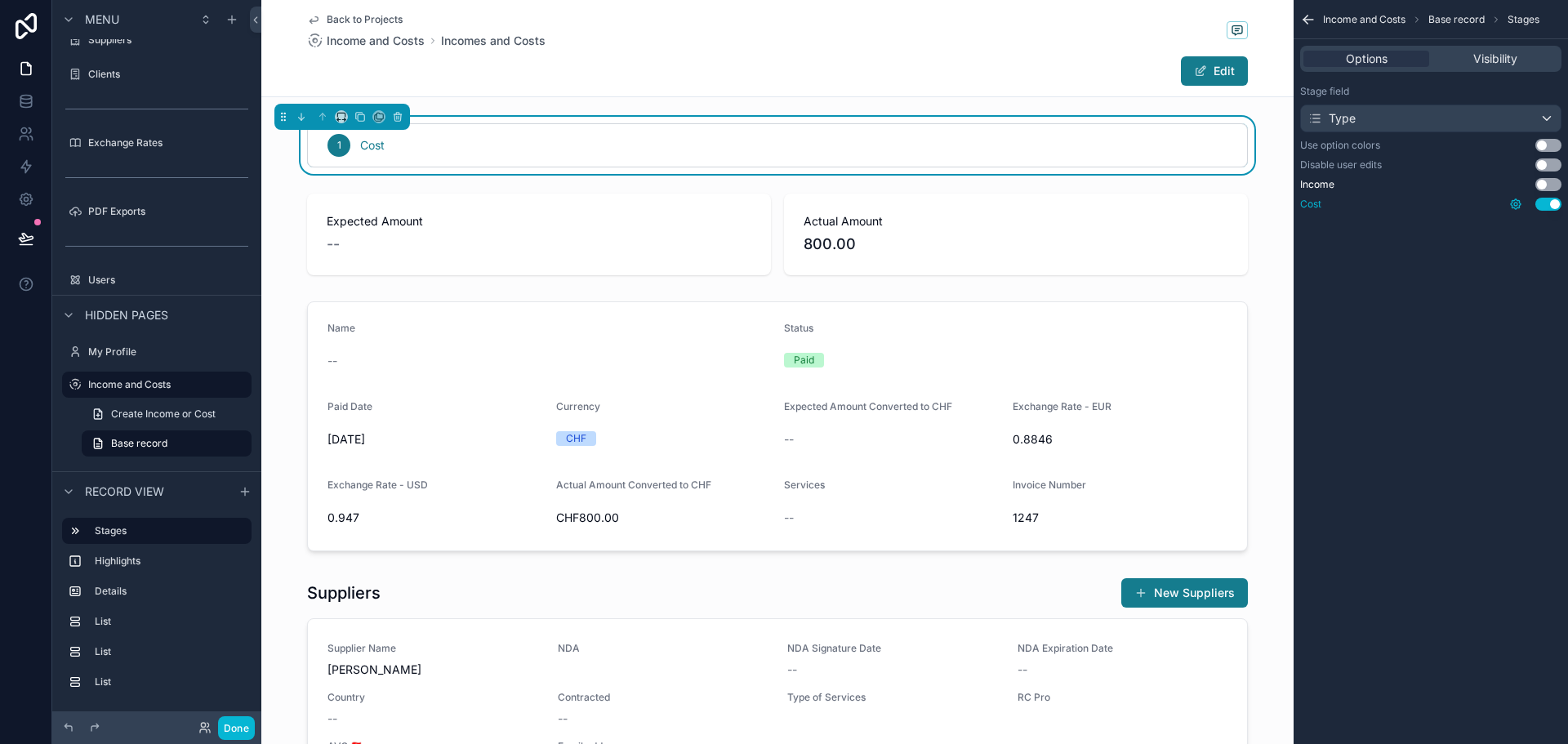
click at [1512, 204] on icon "scrollable content" at bounding box center [1516, 203] width 13 height 13
click at [1472, 272] on div "Income and Costs Base record Stages Options Visibility Stage field Type Use opt…" at bounding box center [1431, 372] width 274 height 744
click at [1511, 112] on div "Type" at bounding box center [1431, 118] width 260 height 26
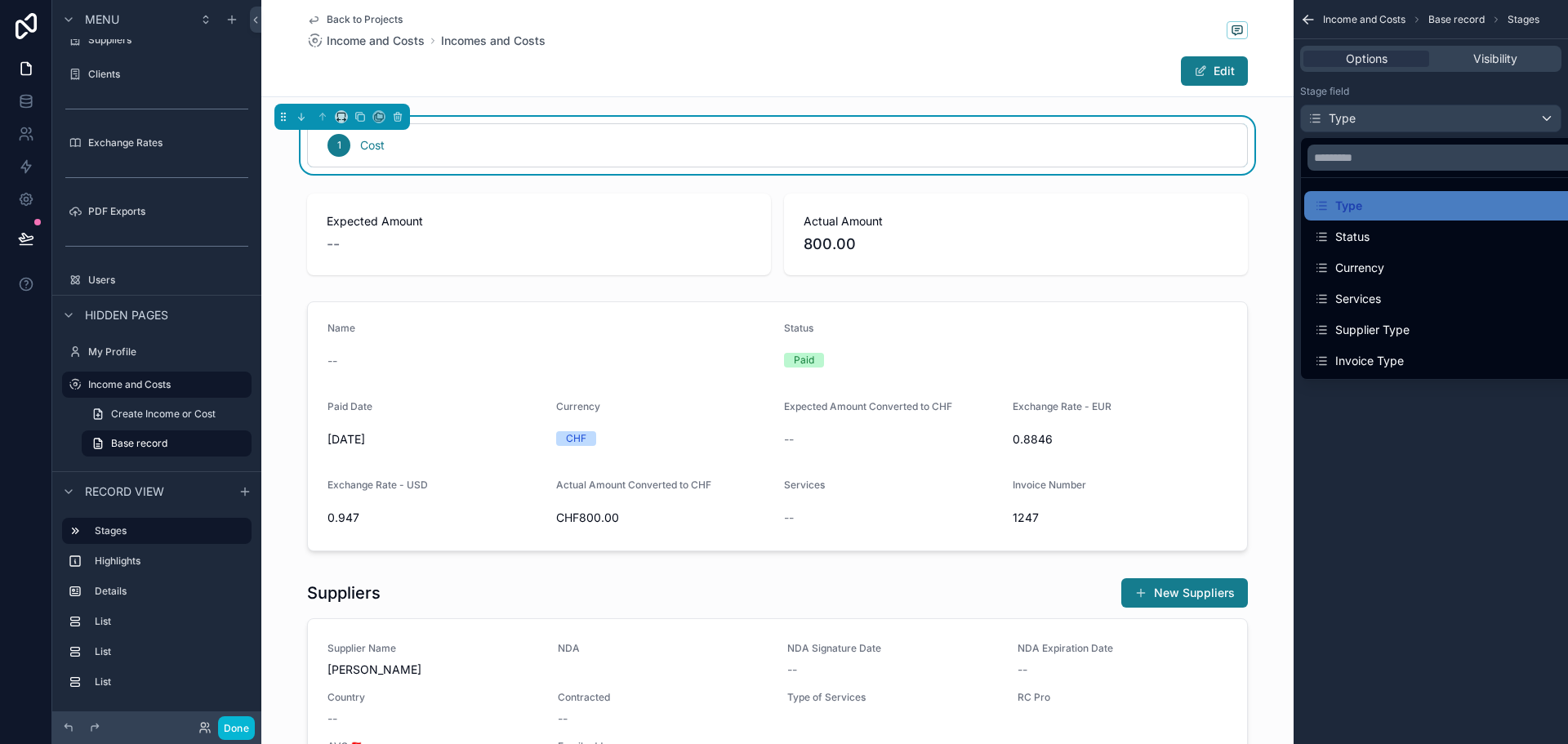
click at [1000, 78] on div "Edit" at bounding box center [778, 71] width 941 height 31
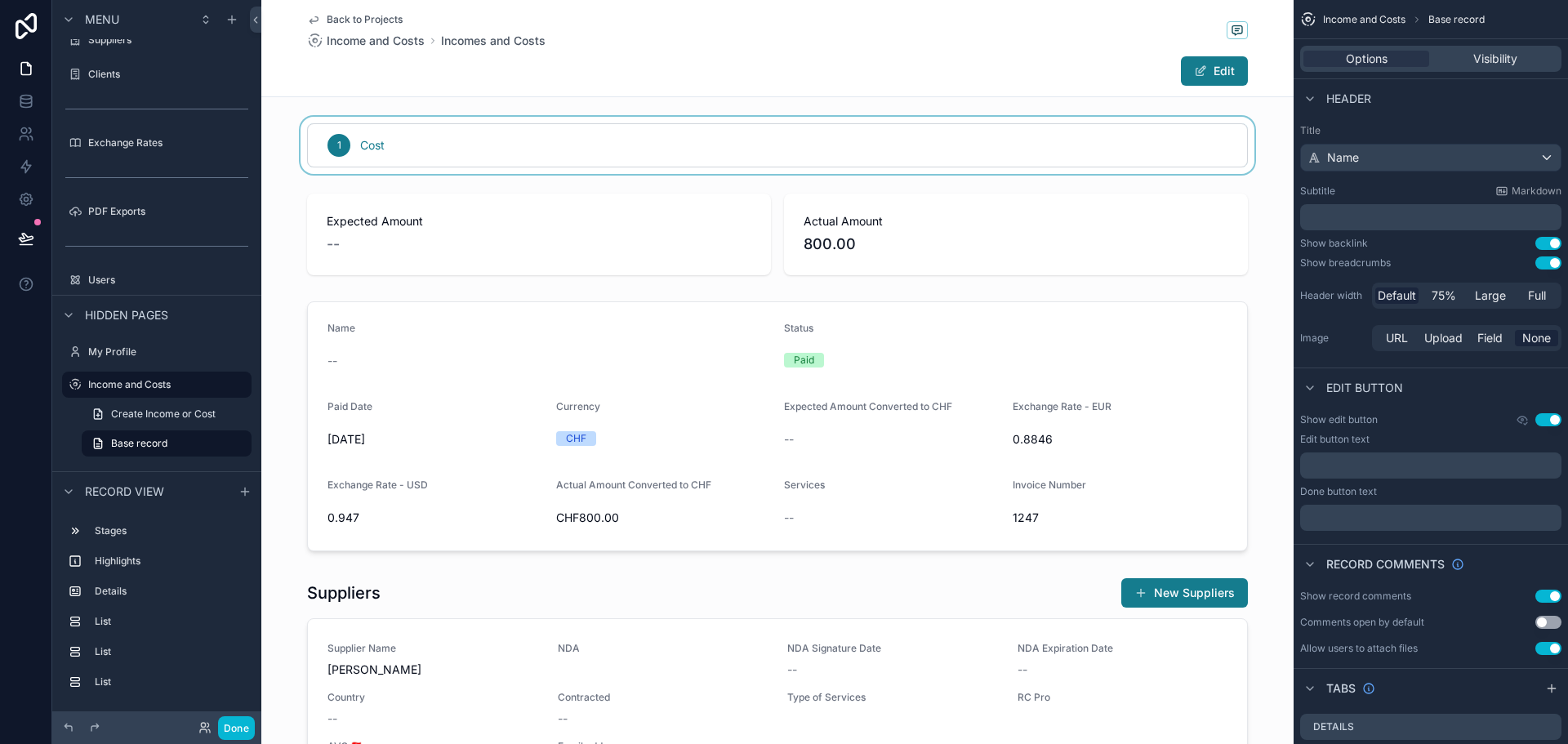
click at [883, 142] on div "scrollable content" at bounding box center [778, 145] width 1032 height 57
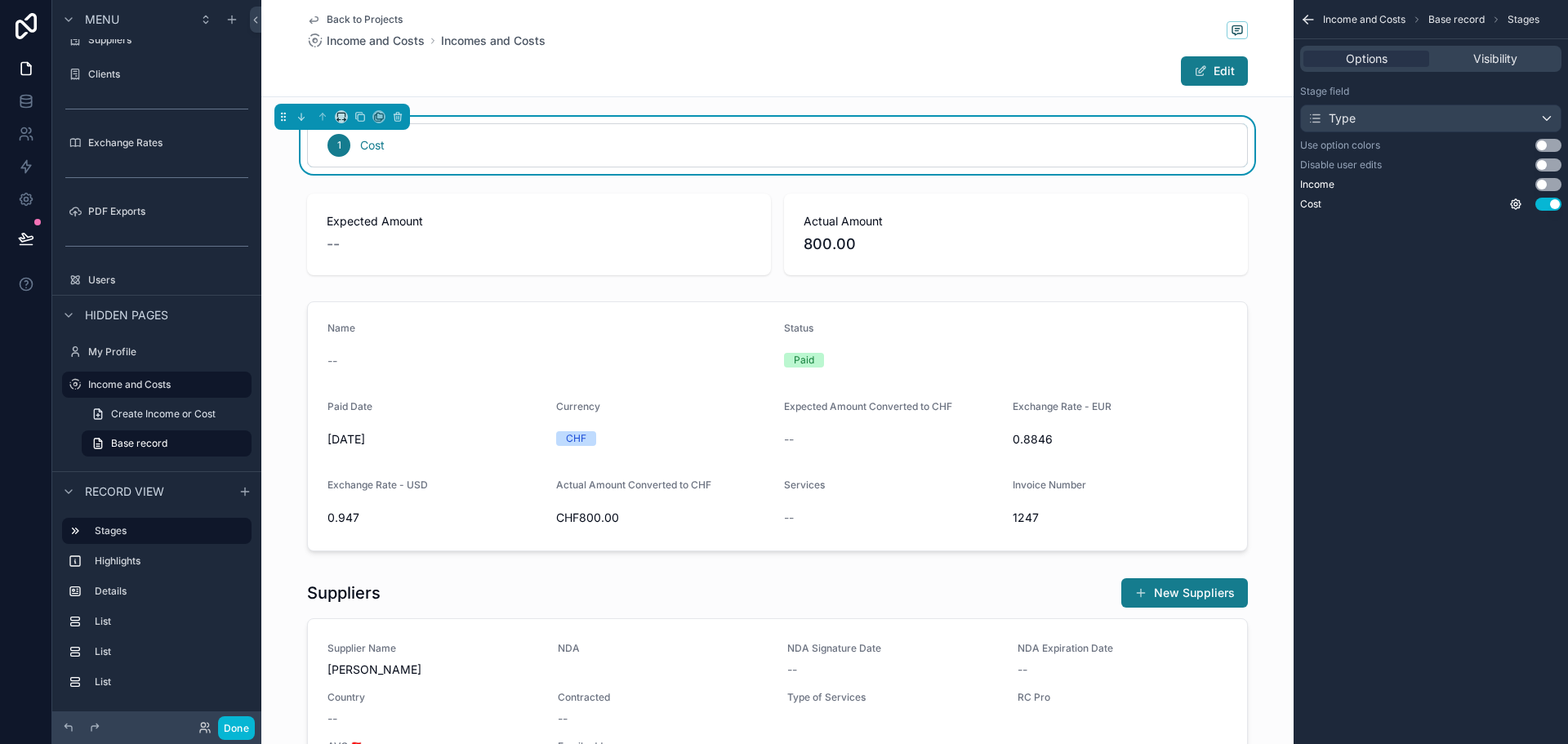
click at [1526, 15] on span "Stages" at bounding box center [1523, 18] width 32 height 13
click at [166, 446] on span "Base record" at bounding box center [139, 443] width 56 height 13
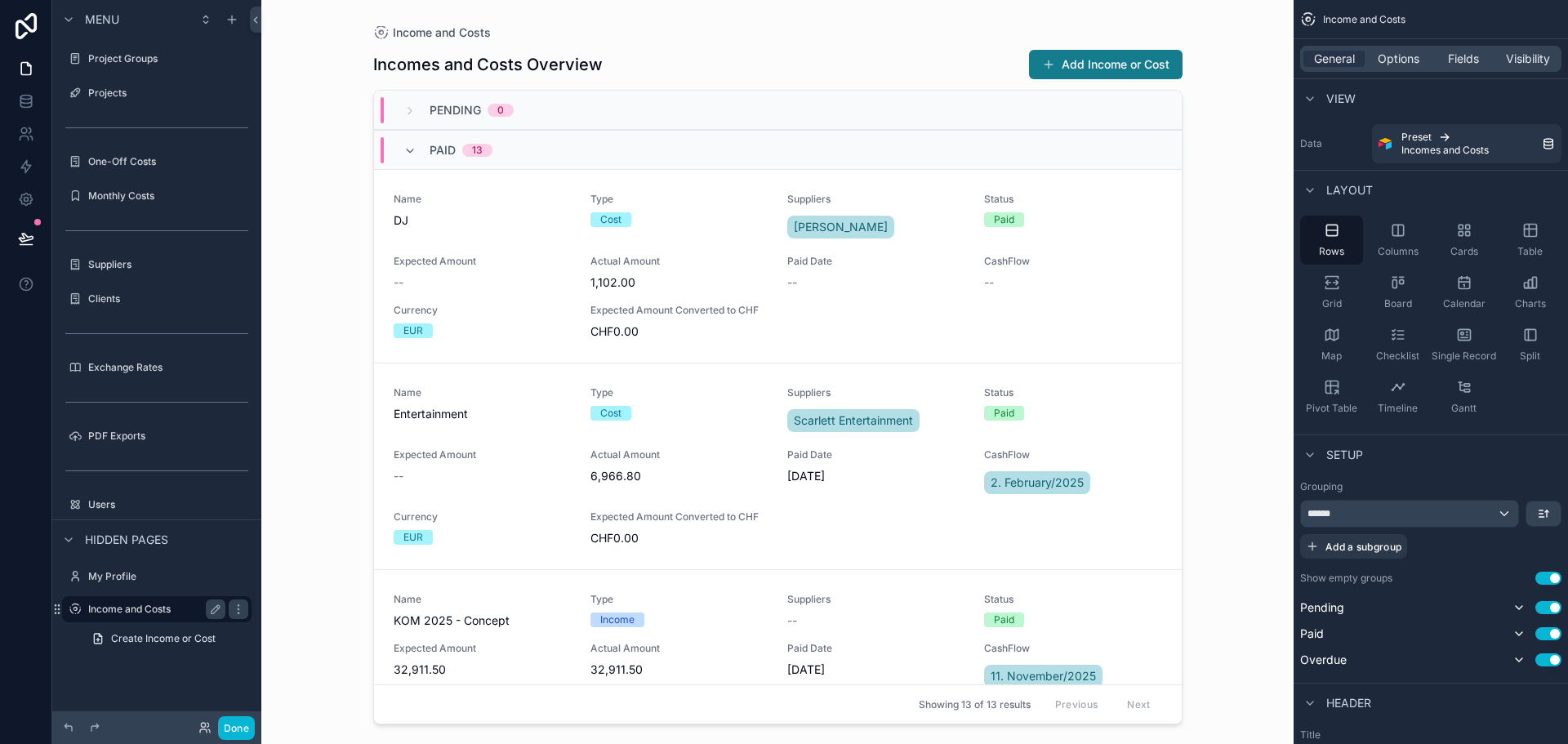
click at [150, 612] on label "Income and Costs" at bounding box center [154, 609] width 130 height 13
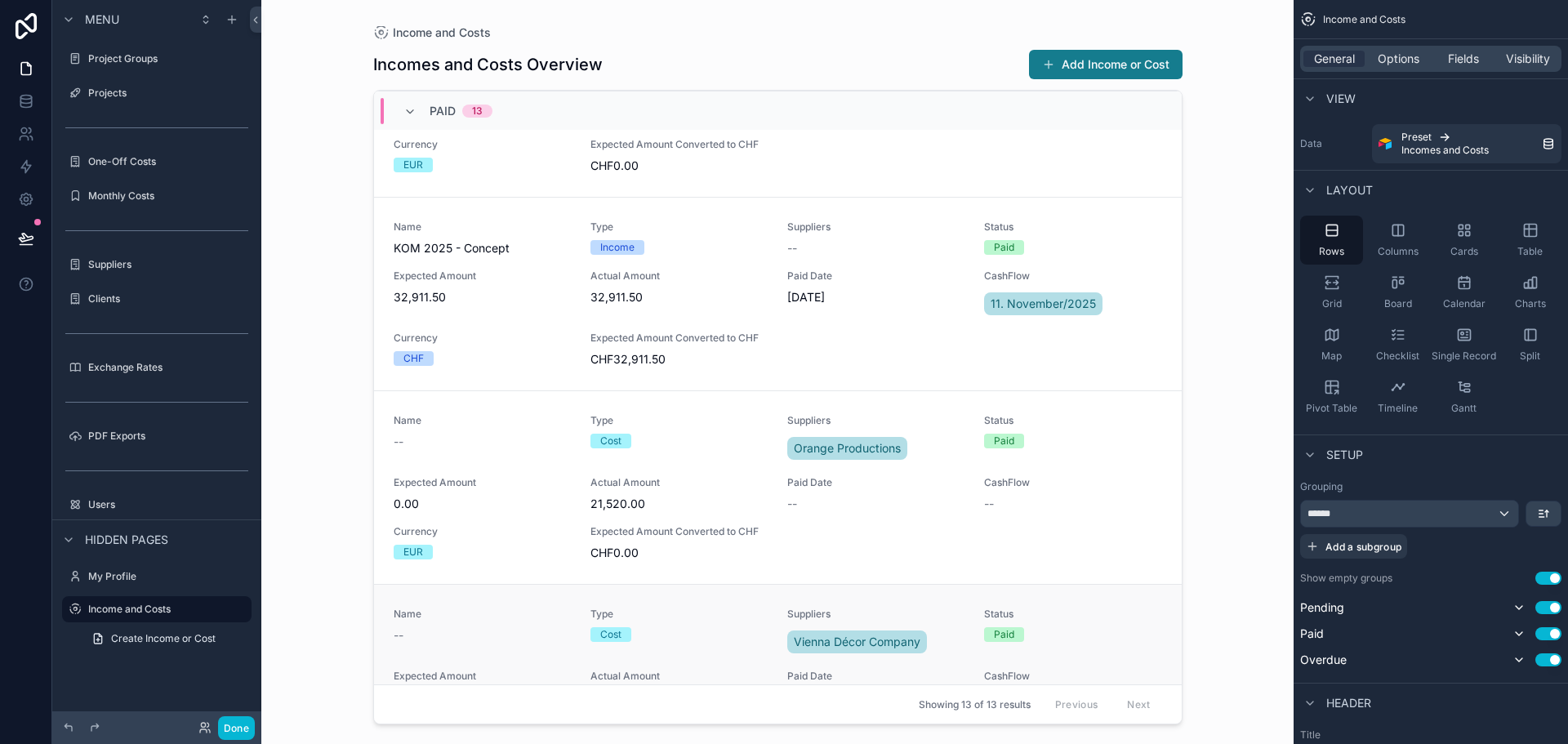
scroll to position [572, 0]
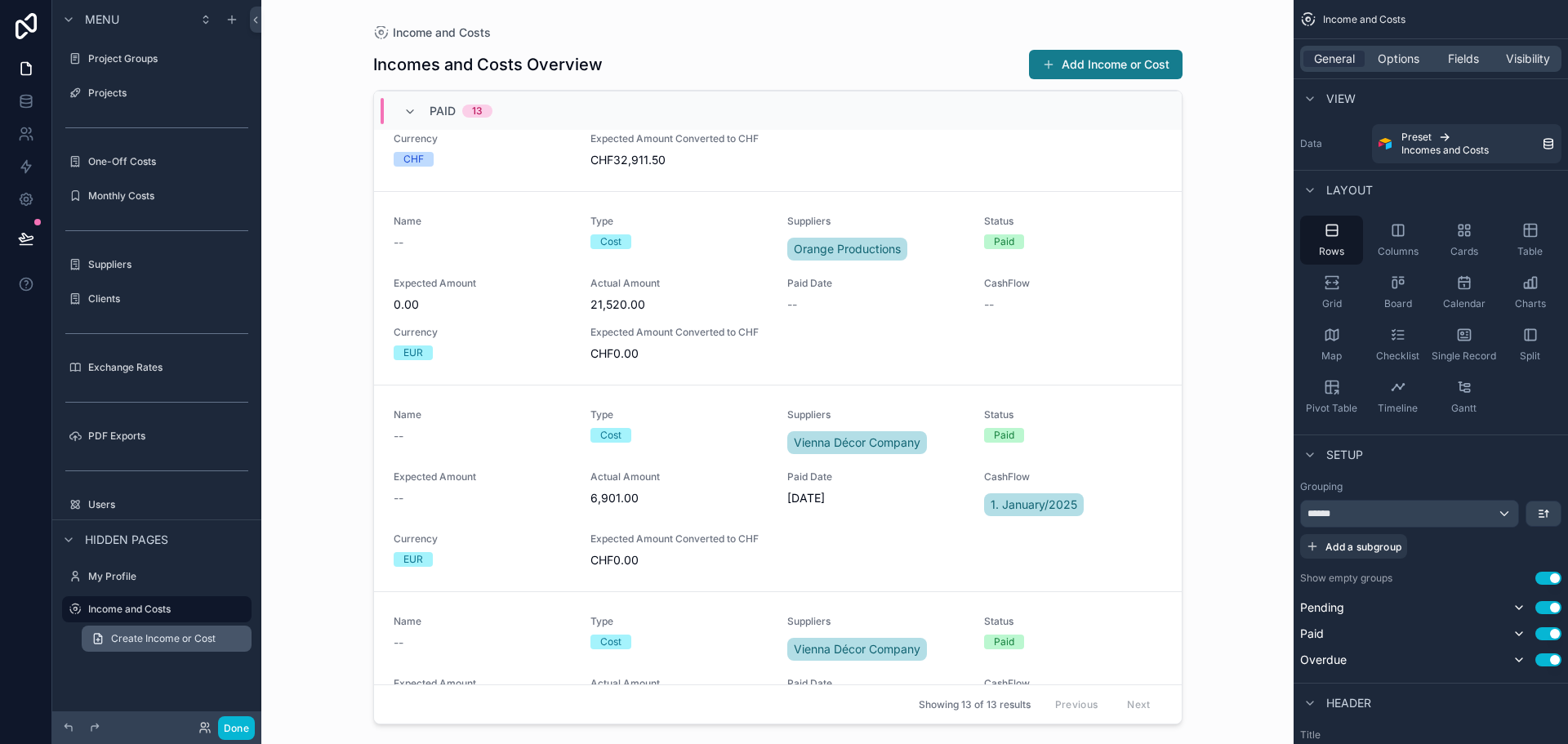
click at [146, 637] on span "Create Income or Cost" at bounding box center [163, 638] width 105 height 13
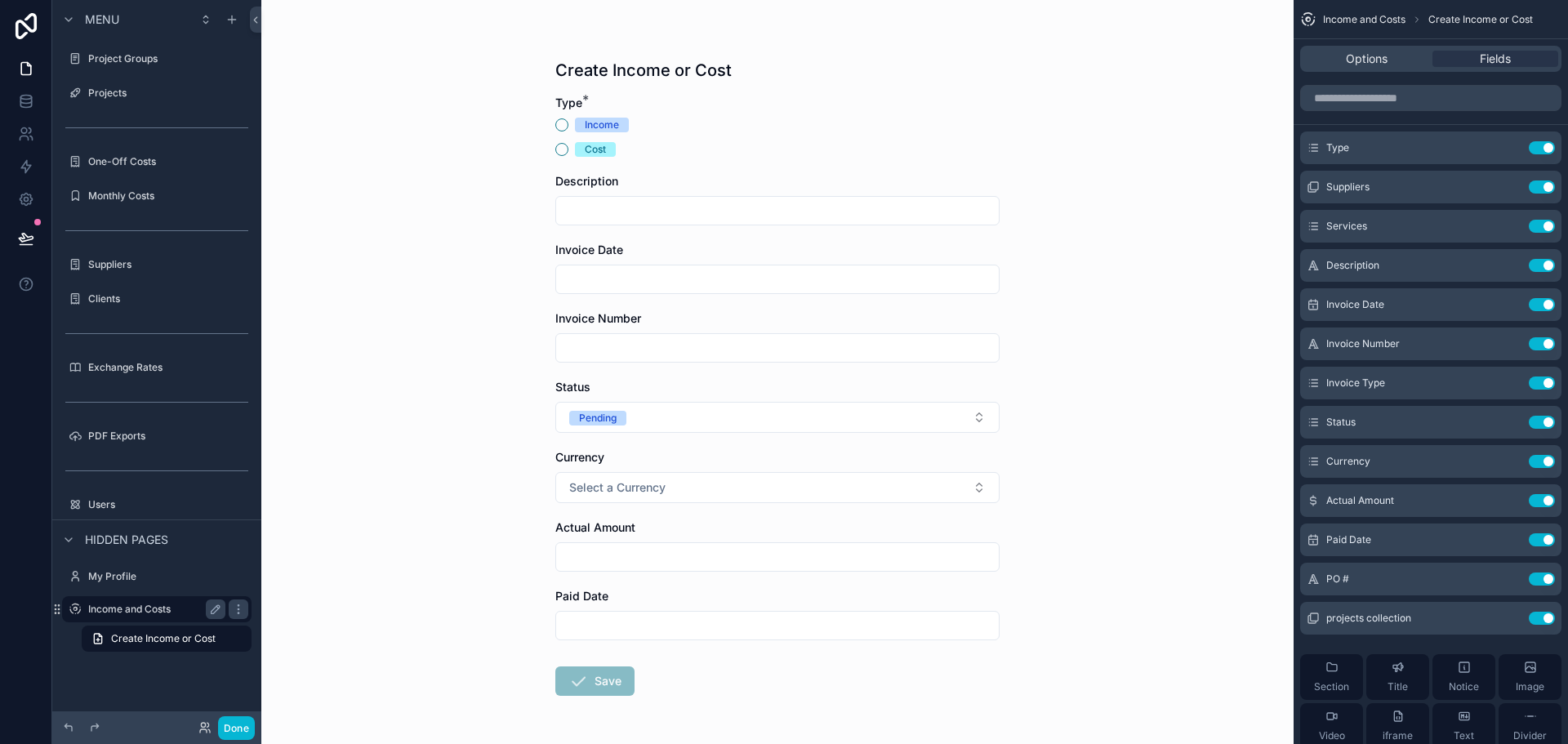
click at [147, 615] on label "Income and Costs" at bounding box center [154, 609] width 130 height 13
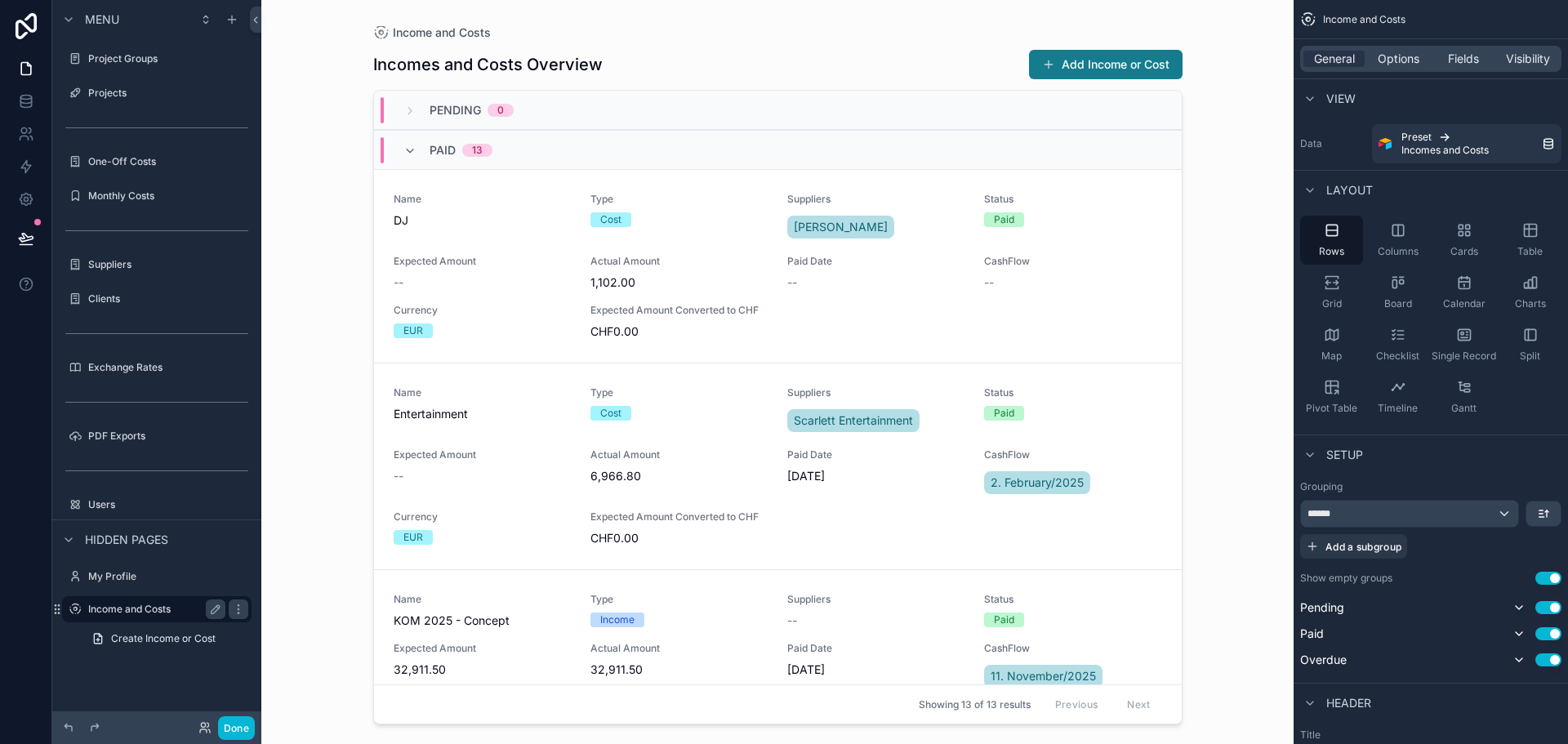
click at [144, 617] on div "Income and Costs" at bounding box center [157, 610] width 137 height 19
click at [236, 608] on icon "scrollable content" at bounding box center [238, 609] width 13 height 13
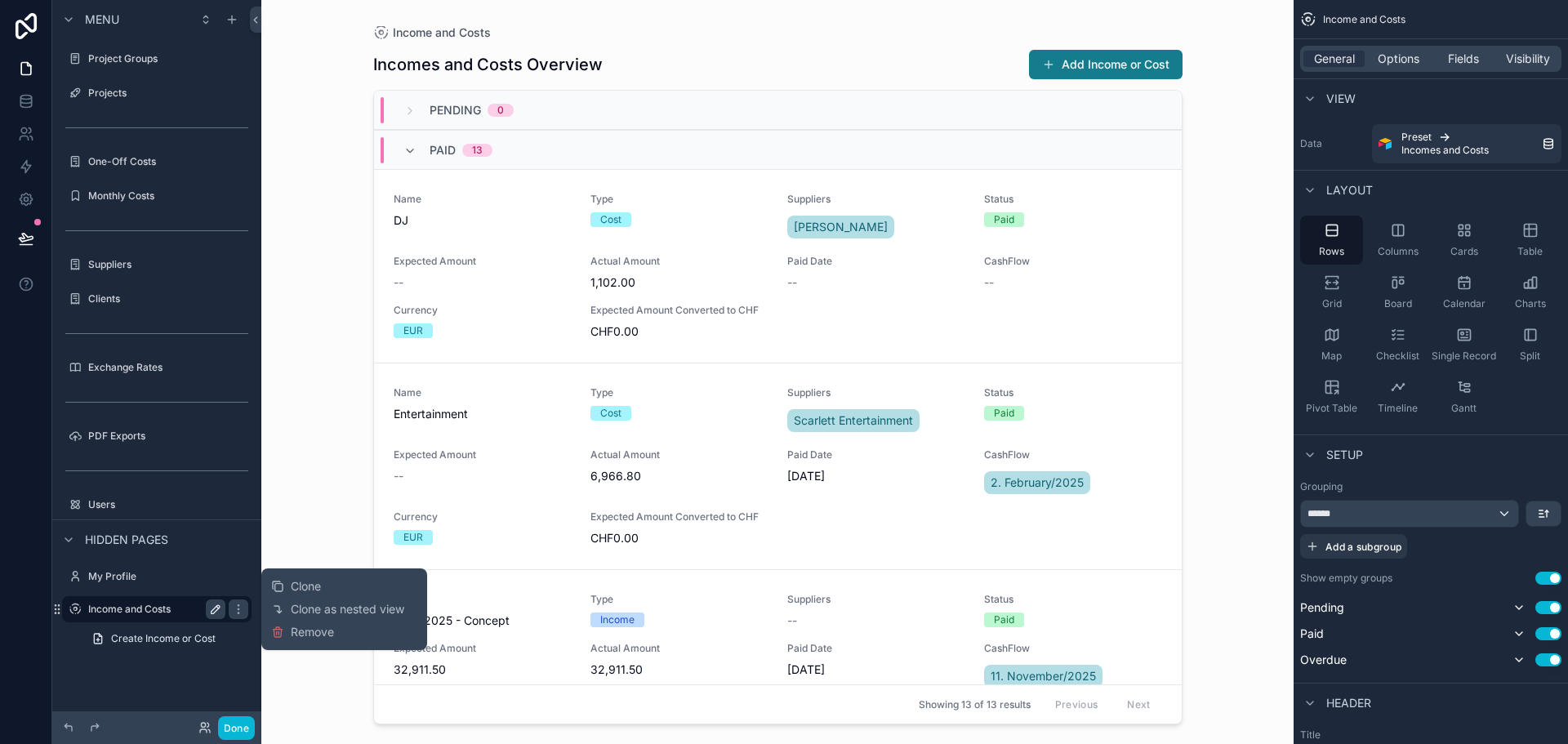
click at [218, 606] on icon "scrollable content" at bounding box center [216, 610] width 8 height 8
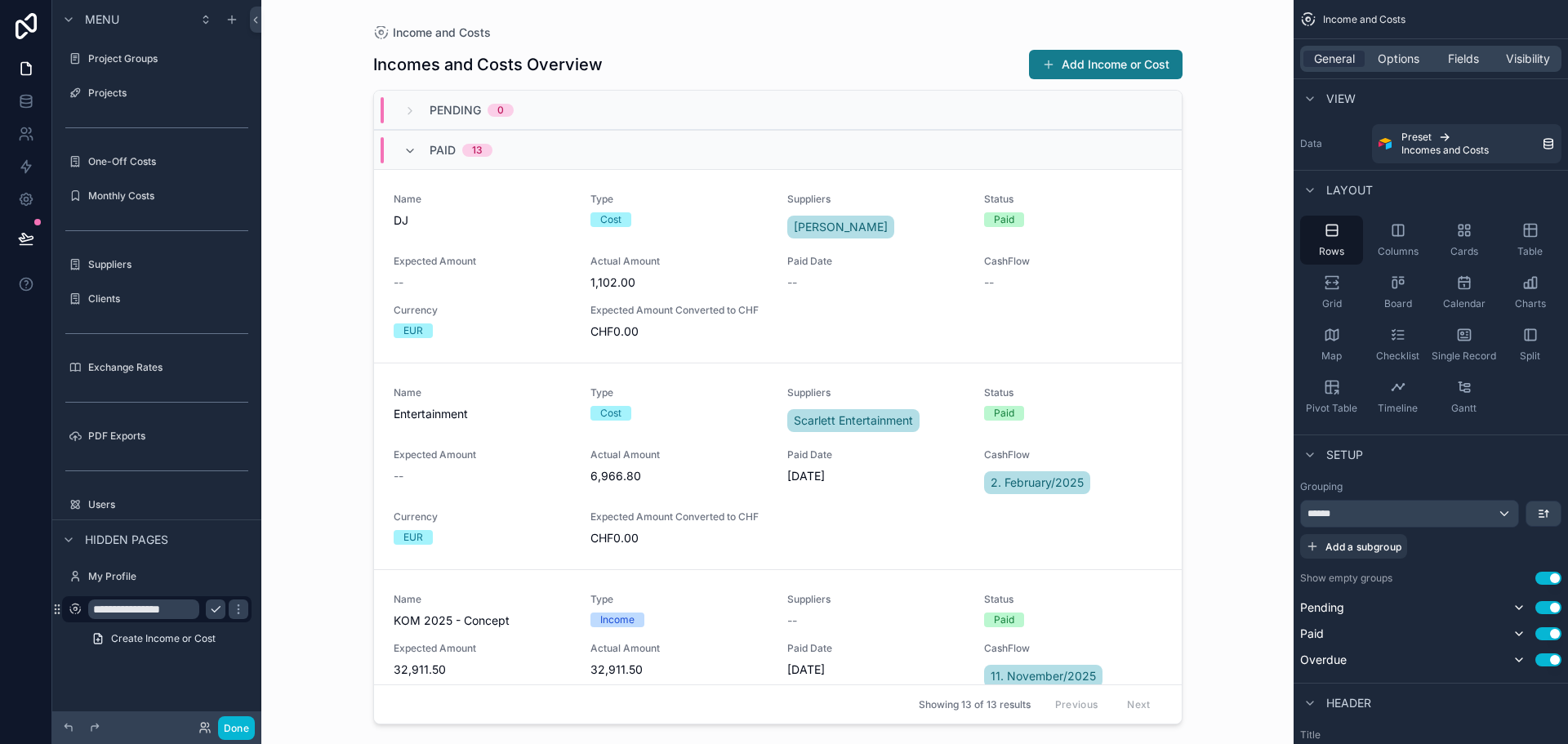
click at [197, 675] on div "**********" at bounding box center [157, 339] width 209 height 680
click at [232, 724] on button "Done" at bounding box center [236, 728] width 37 height 23
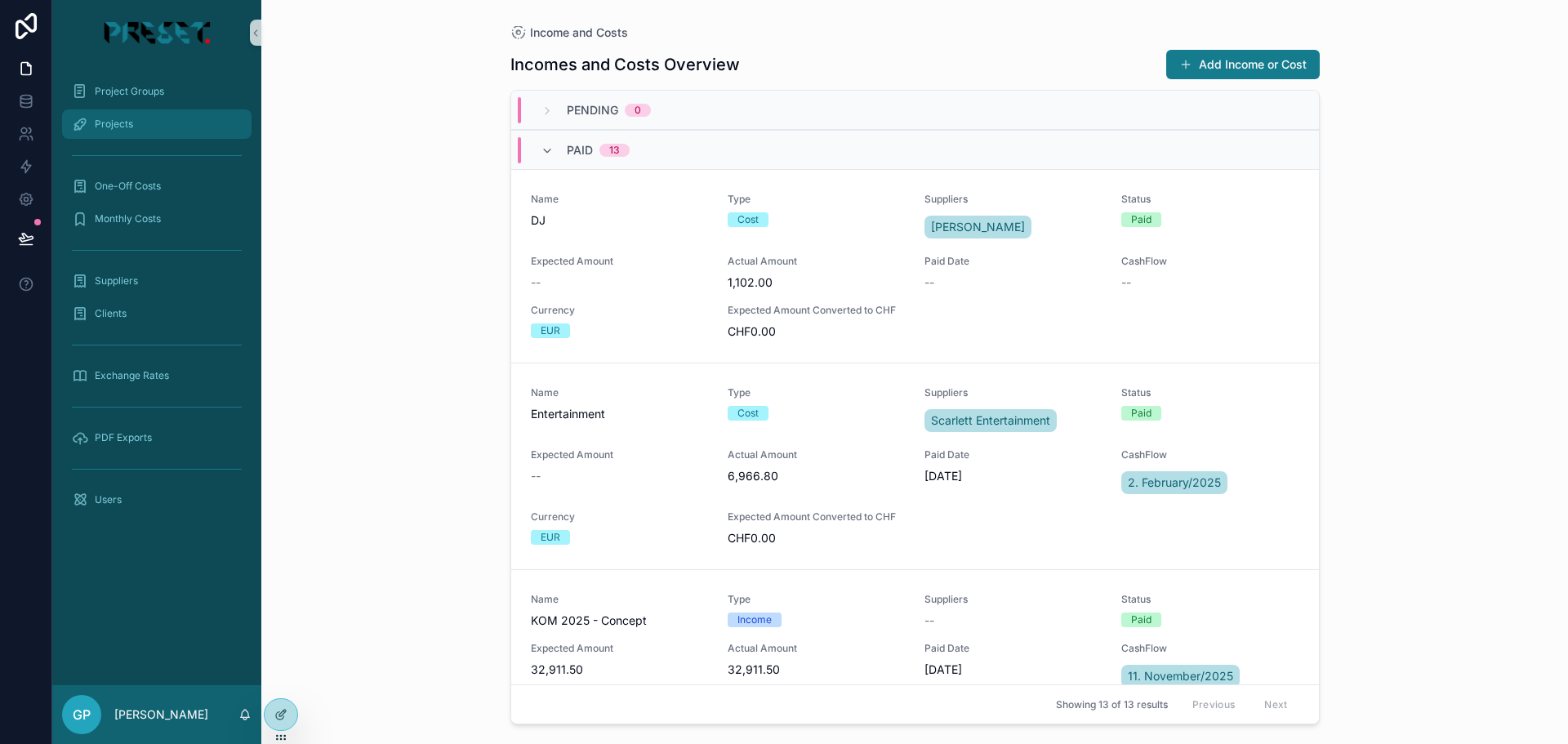
click at [118, 121] on span "Projects" at bounding box center [113, 124] width 38 height 13
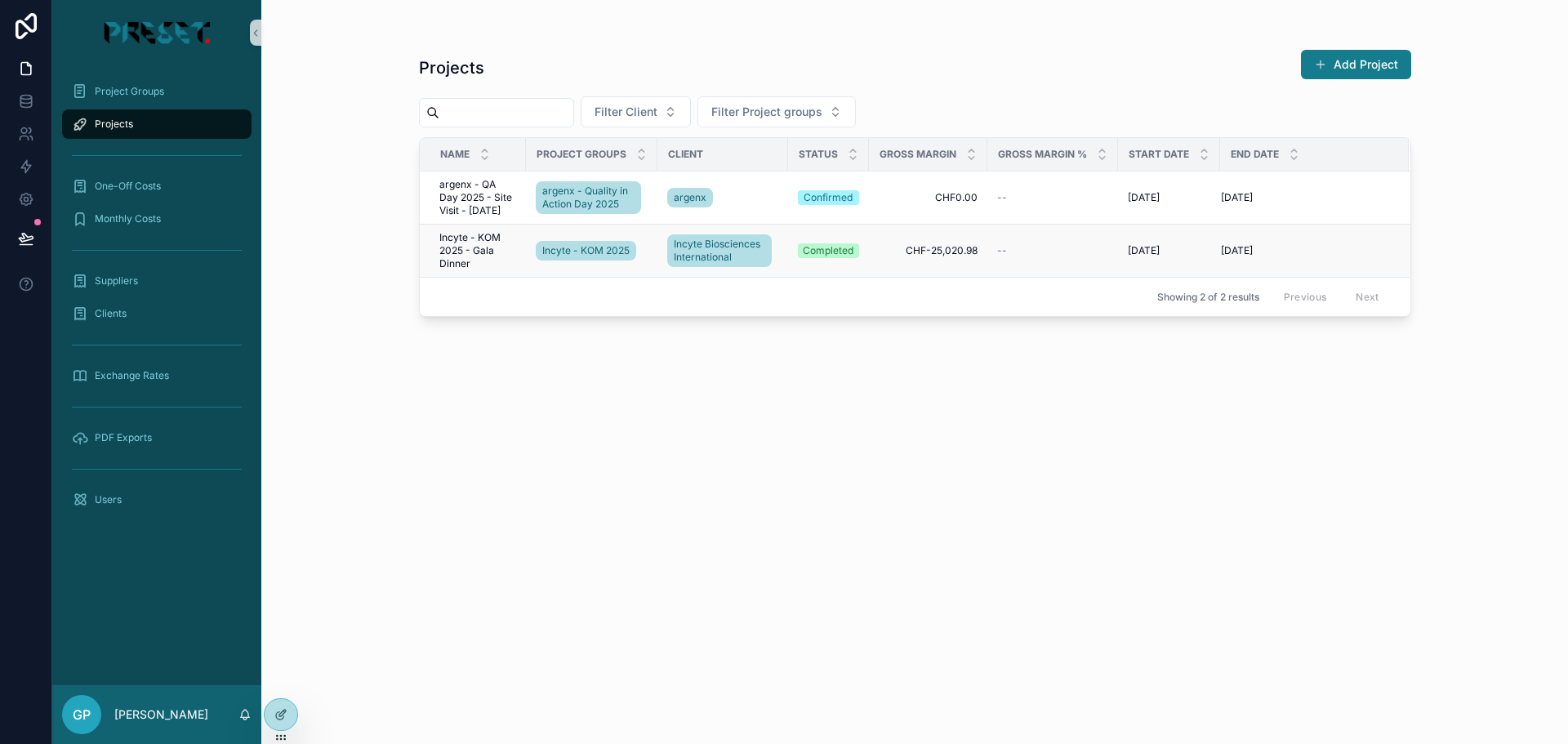
click at [469, 229] on td "Incyte - KOM 2025 - Gala Dinner Incyte - KOM 2025 - Gala Dinner" at bounding box center [472, 251] width 106 height 53
click at [467, 236] on span "Incyte - KOM 2025 - Gala Dinner" at bounding box center [477, 251] width 77 height 39
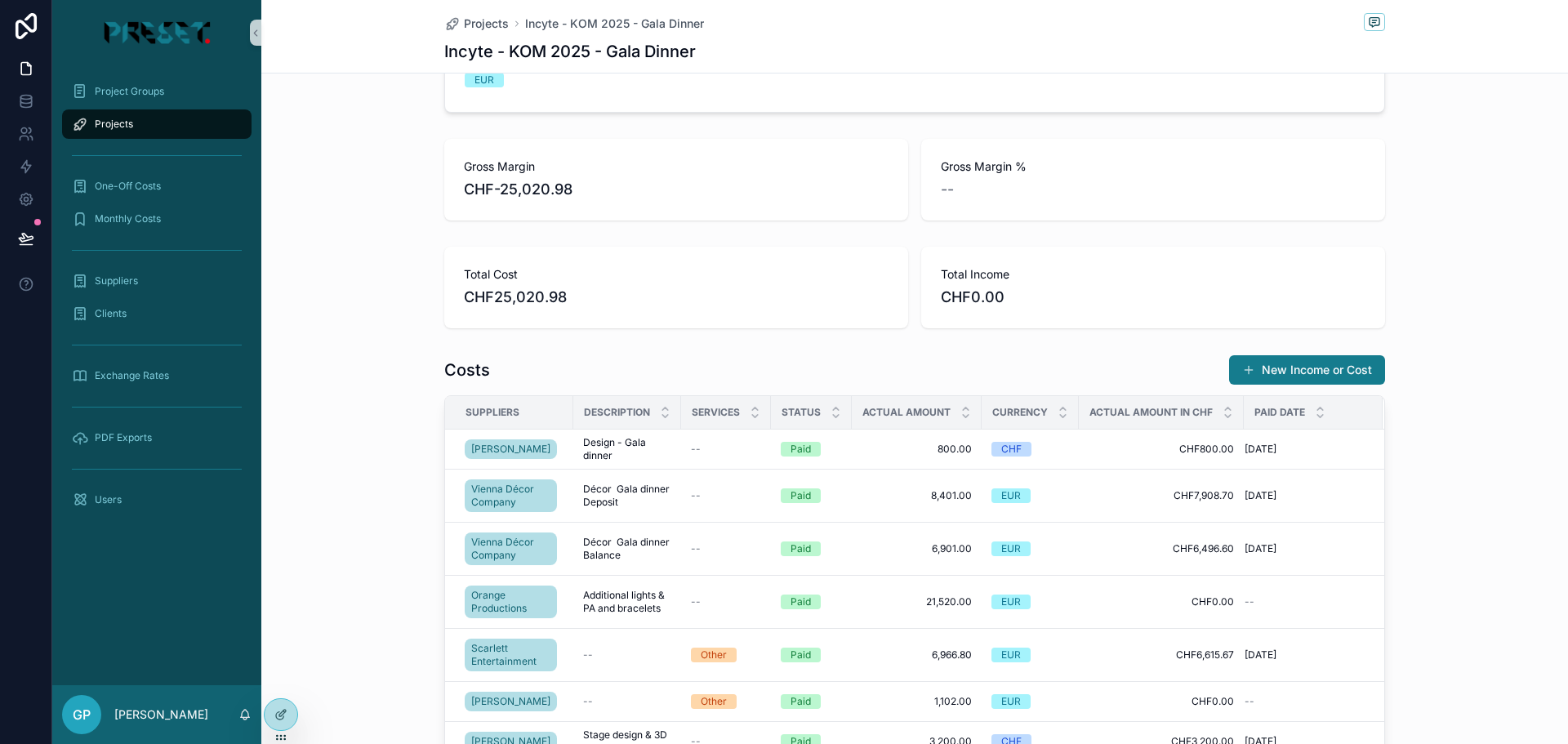
scroll to position [490, 0]
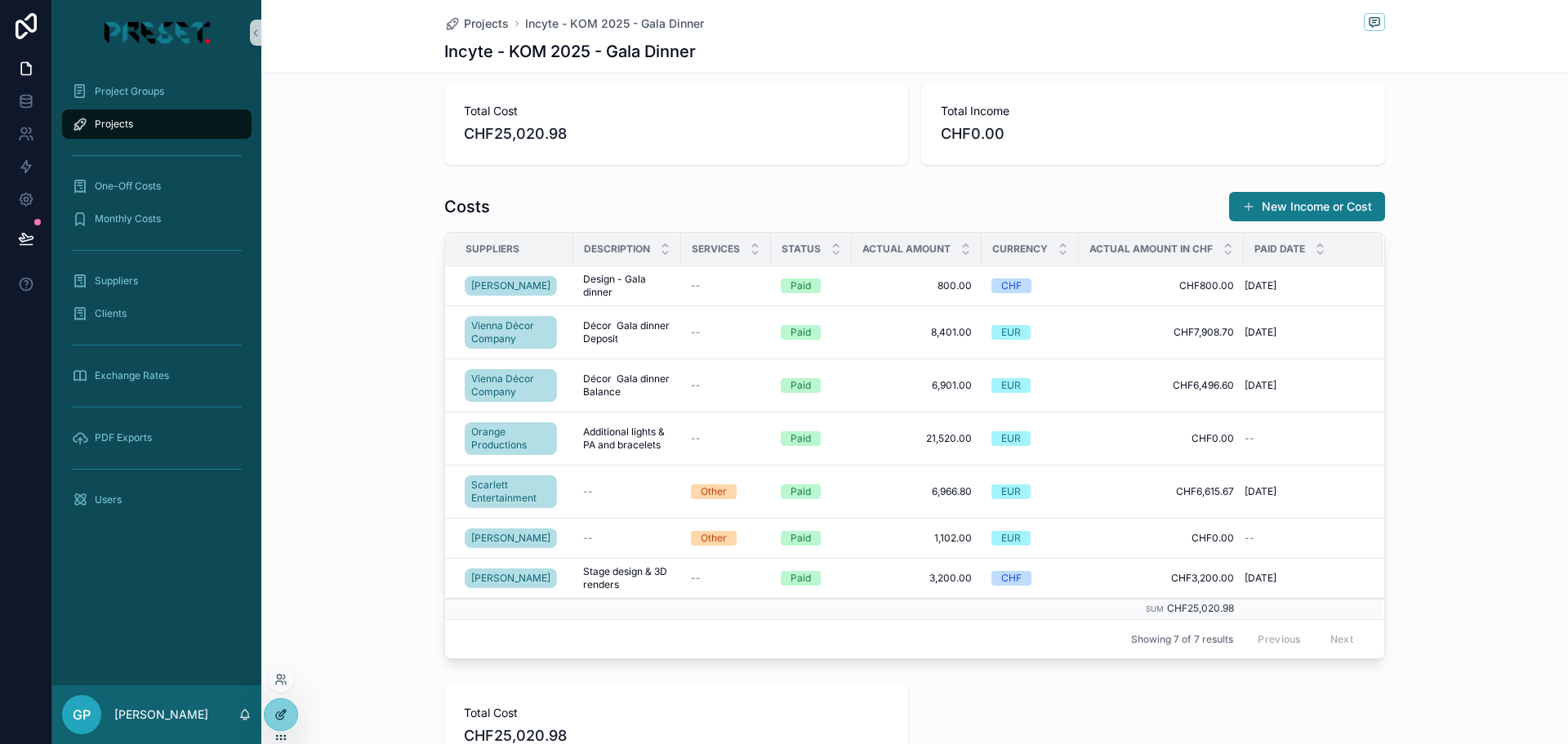
click at [276, 709] on icon at bounding box center [280, 715] width 13 height 13
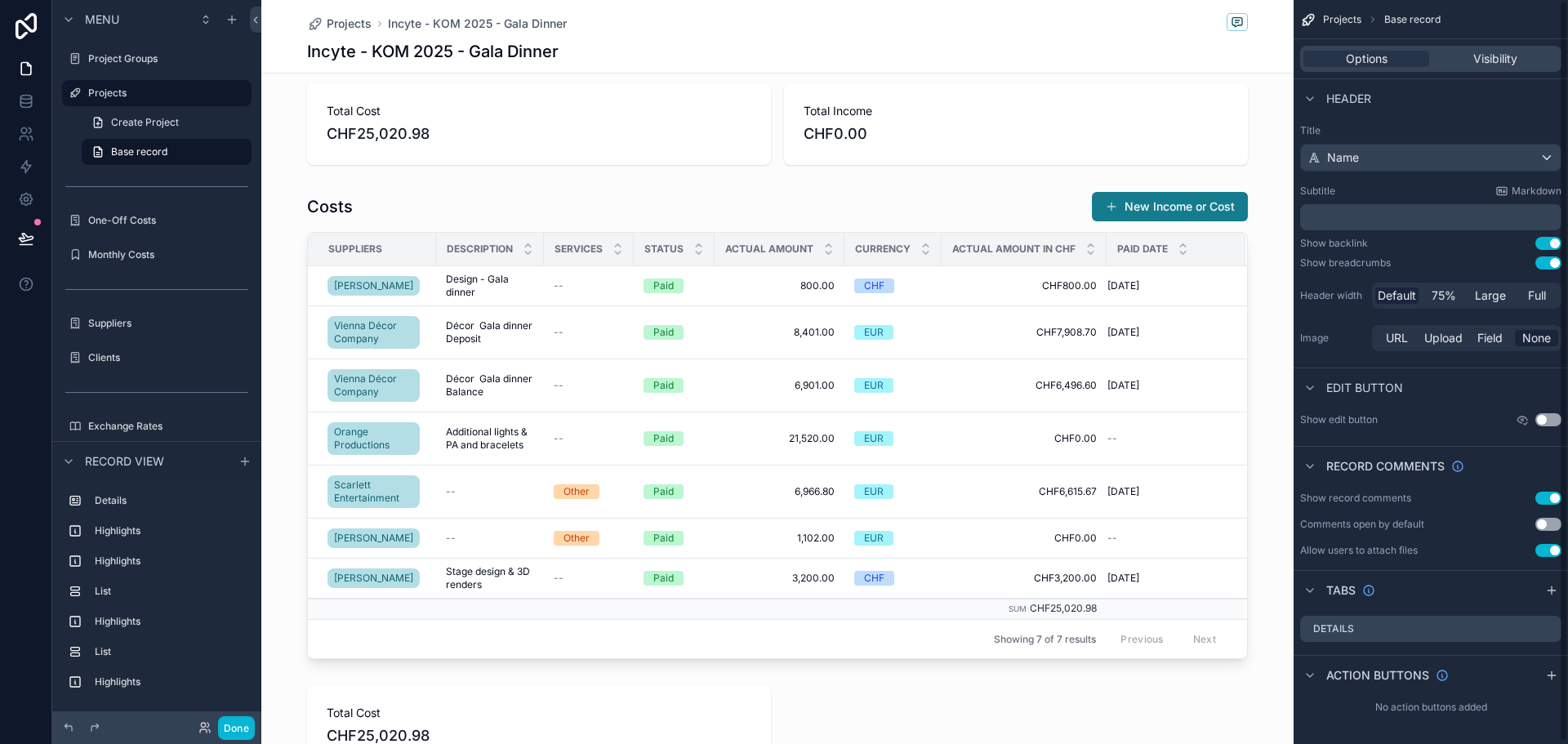
scroll to position [3, 0]
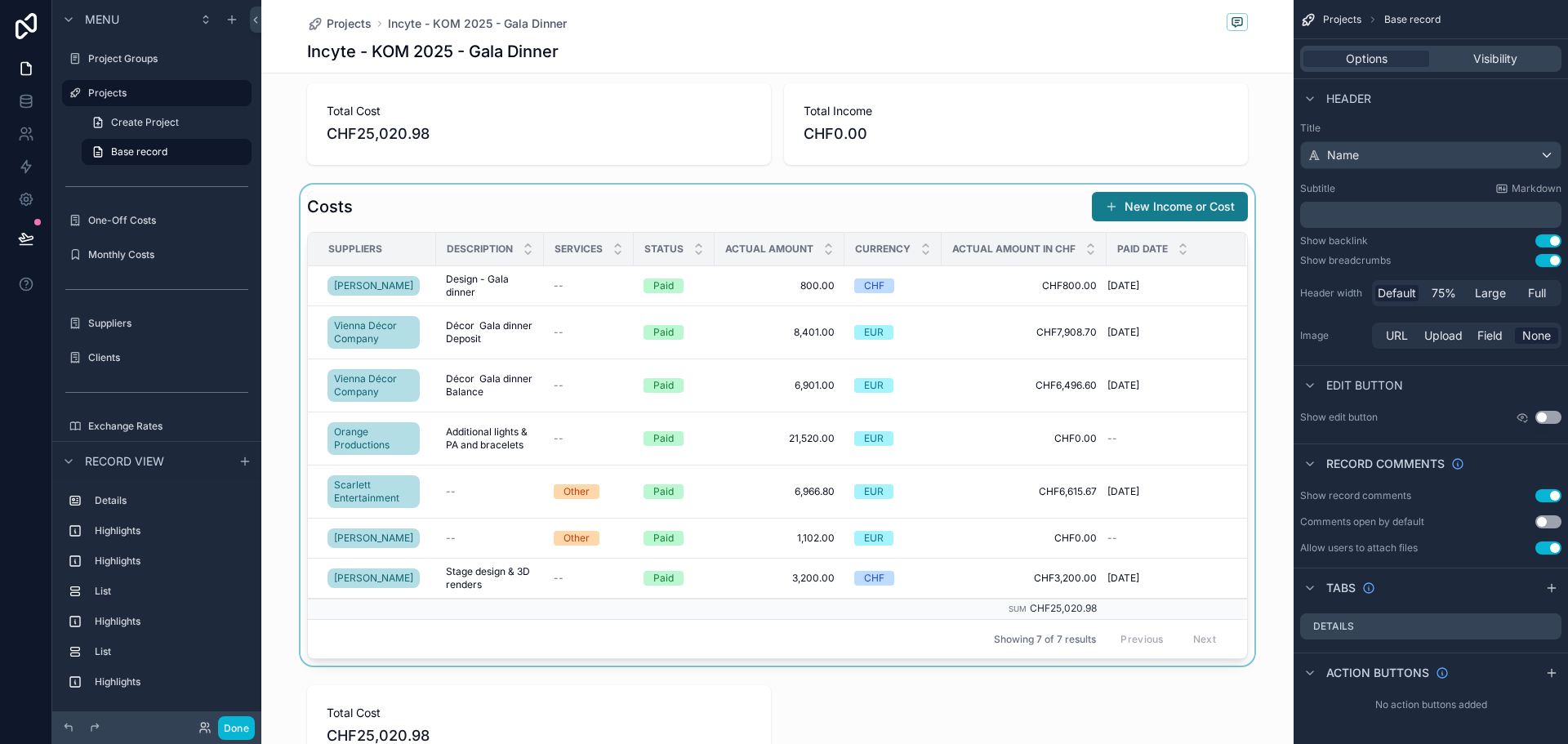
click at [645, 188] on div "scrollable content" at bounding box center [778, 425] width 1032 height 481
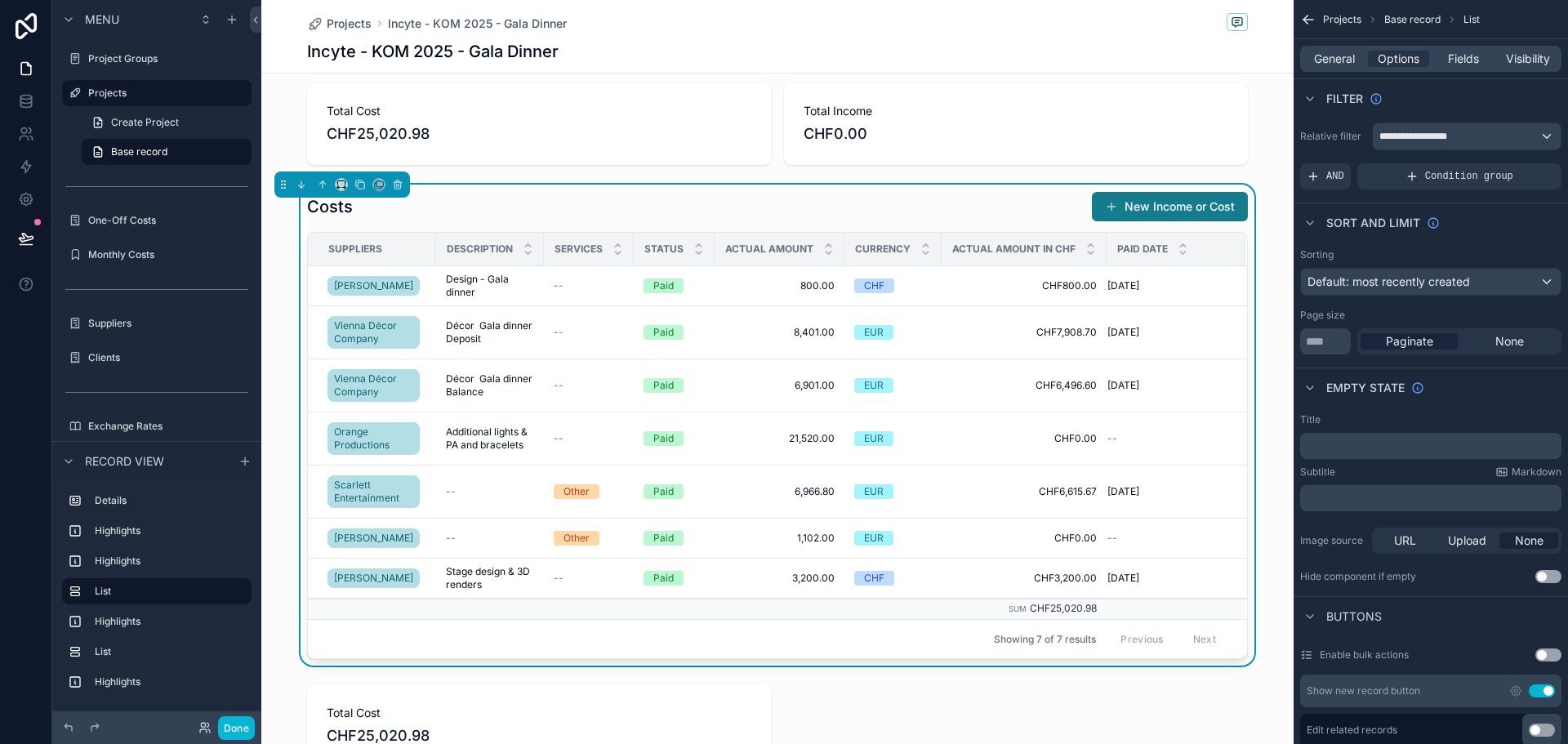
click at [637, 205] on div "Costs New Income or Cost" at bounding box center [778, 207] width 941 height 31
click at [1330, 63] on span "General" at bounding box center [1335, 58] width 41 height 17
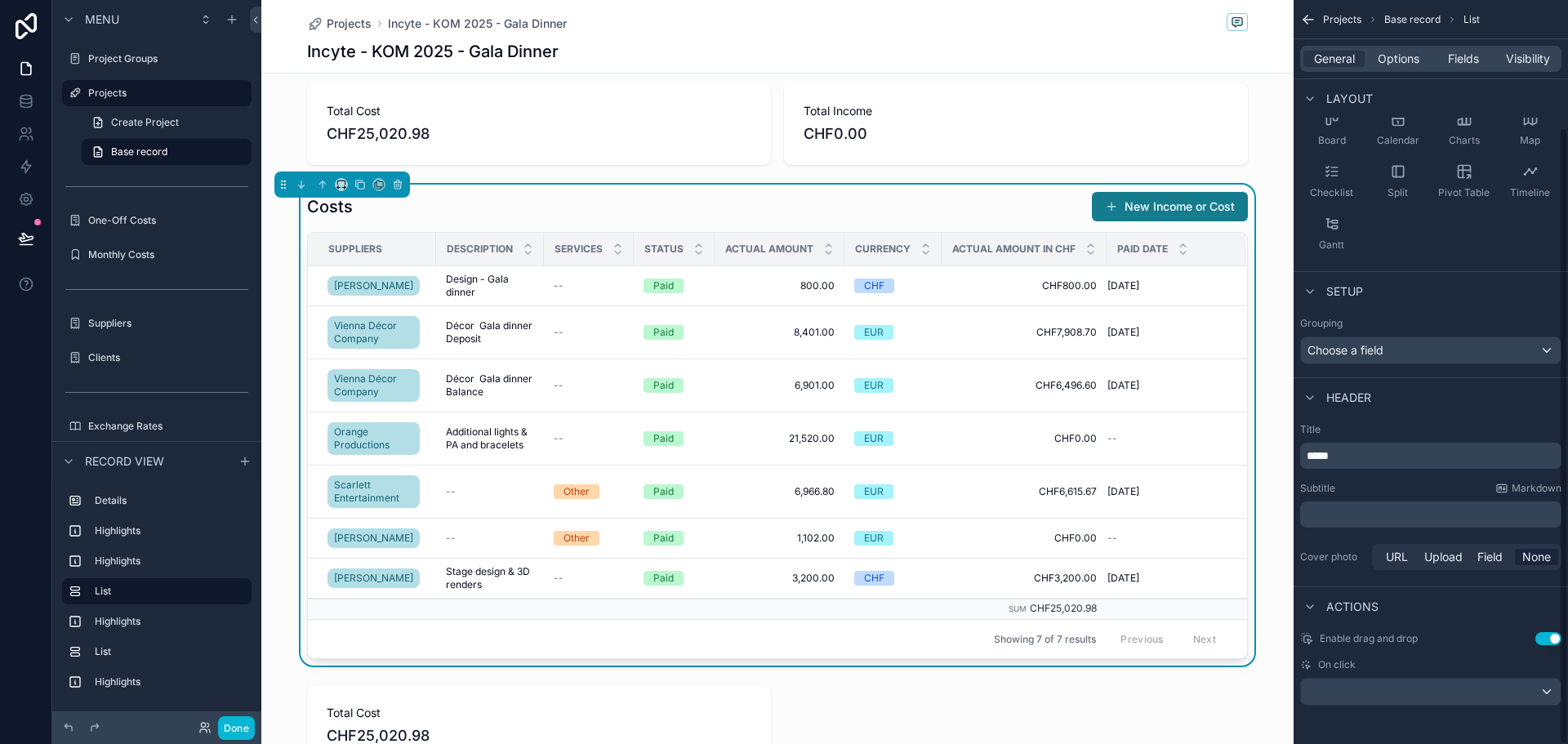
scroll to position [154, 0]
click at [1376, 691] on div "scrollable content" at bounding box center [1431, 691] width 260 height 26
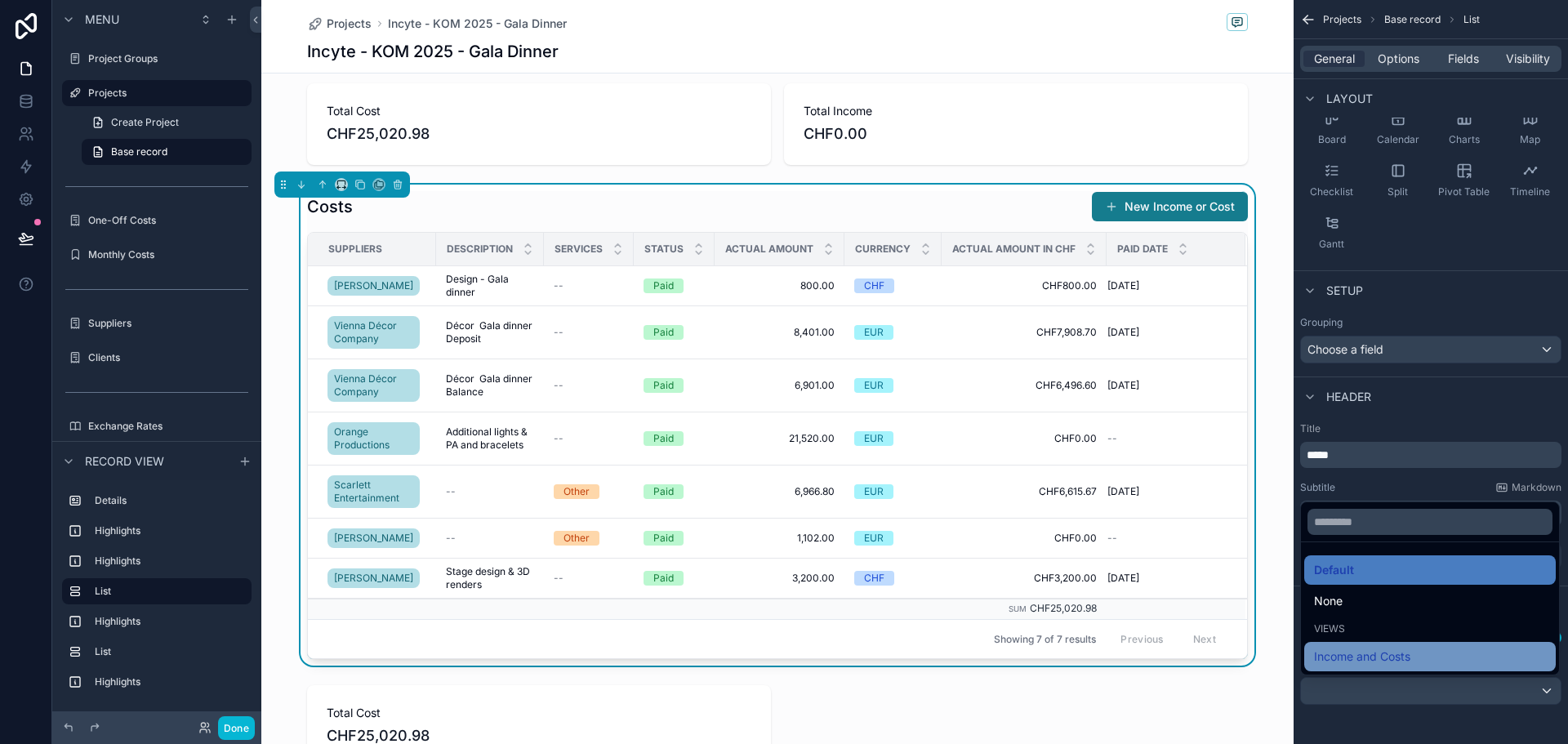
click at [1374, 658] on span "Income and Costs" at bounding box center [1362, 656] width 96 height 19
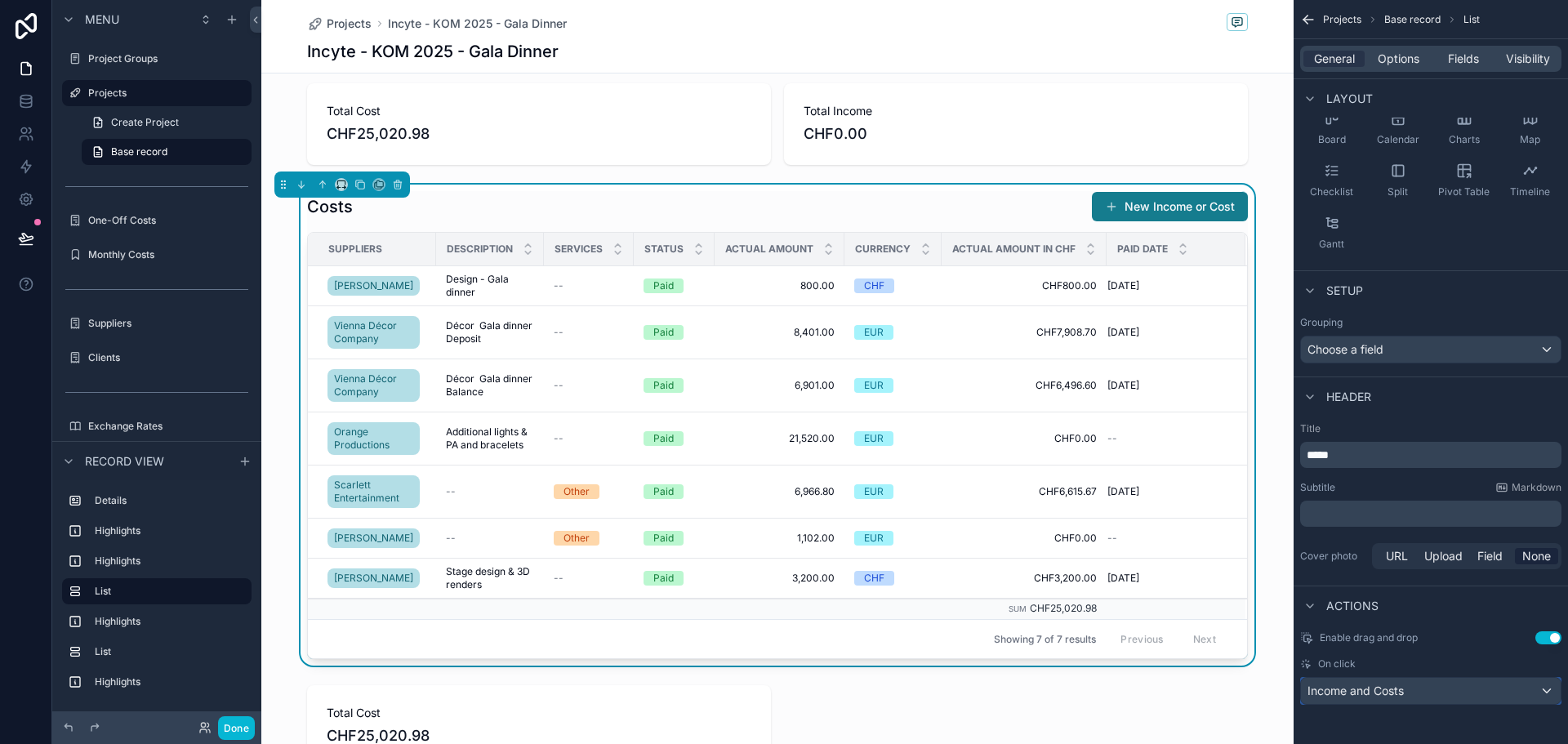
click at [1547, 690] on div "Income and Costs" at bounding box center [1431, 691] width 260 height 26
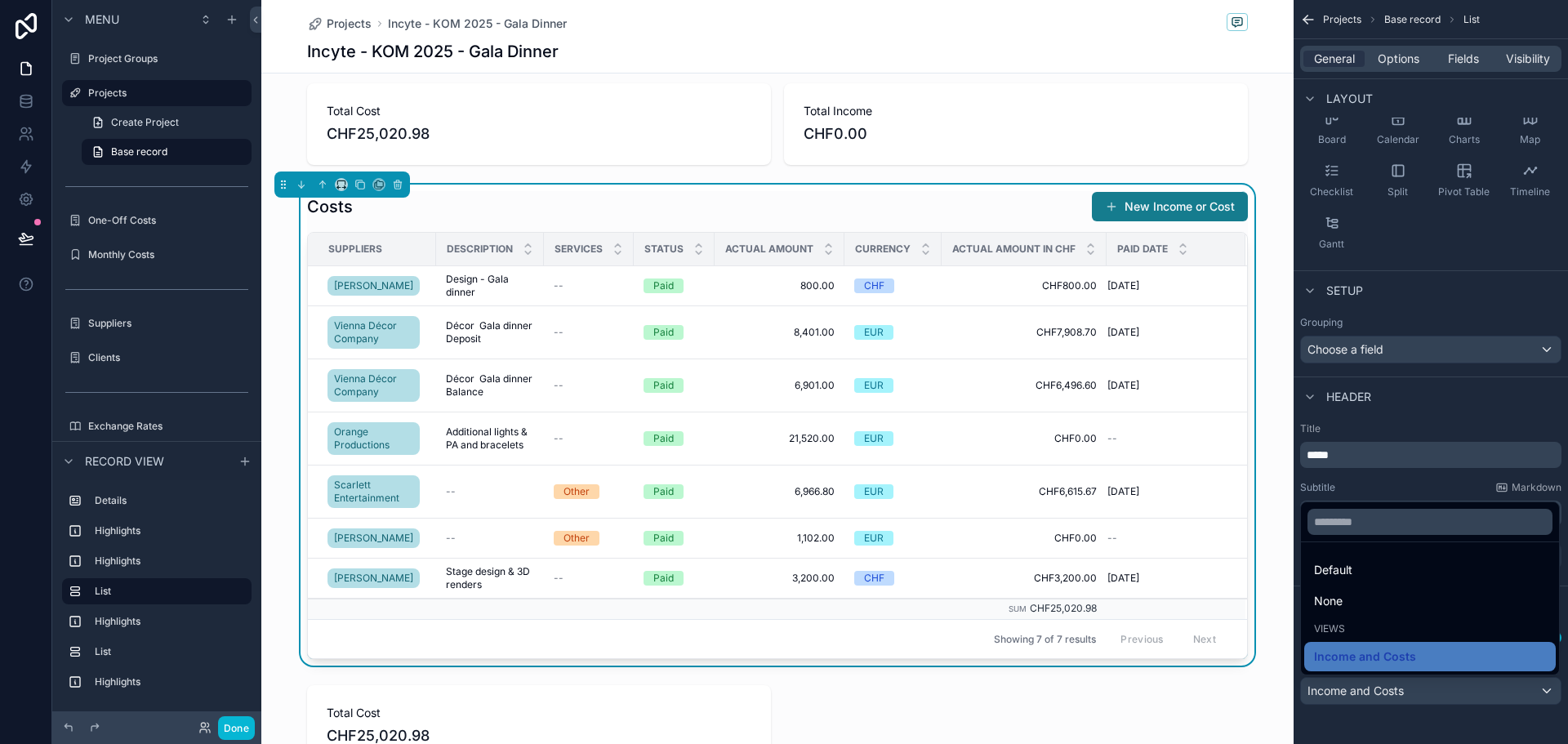
click at [1531, 689] on div "scrollable content" at bounding box center [784, 372] width 1568 height 744
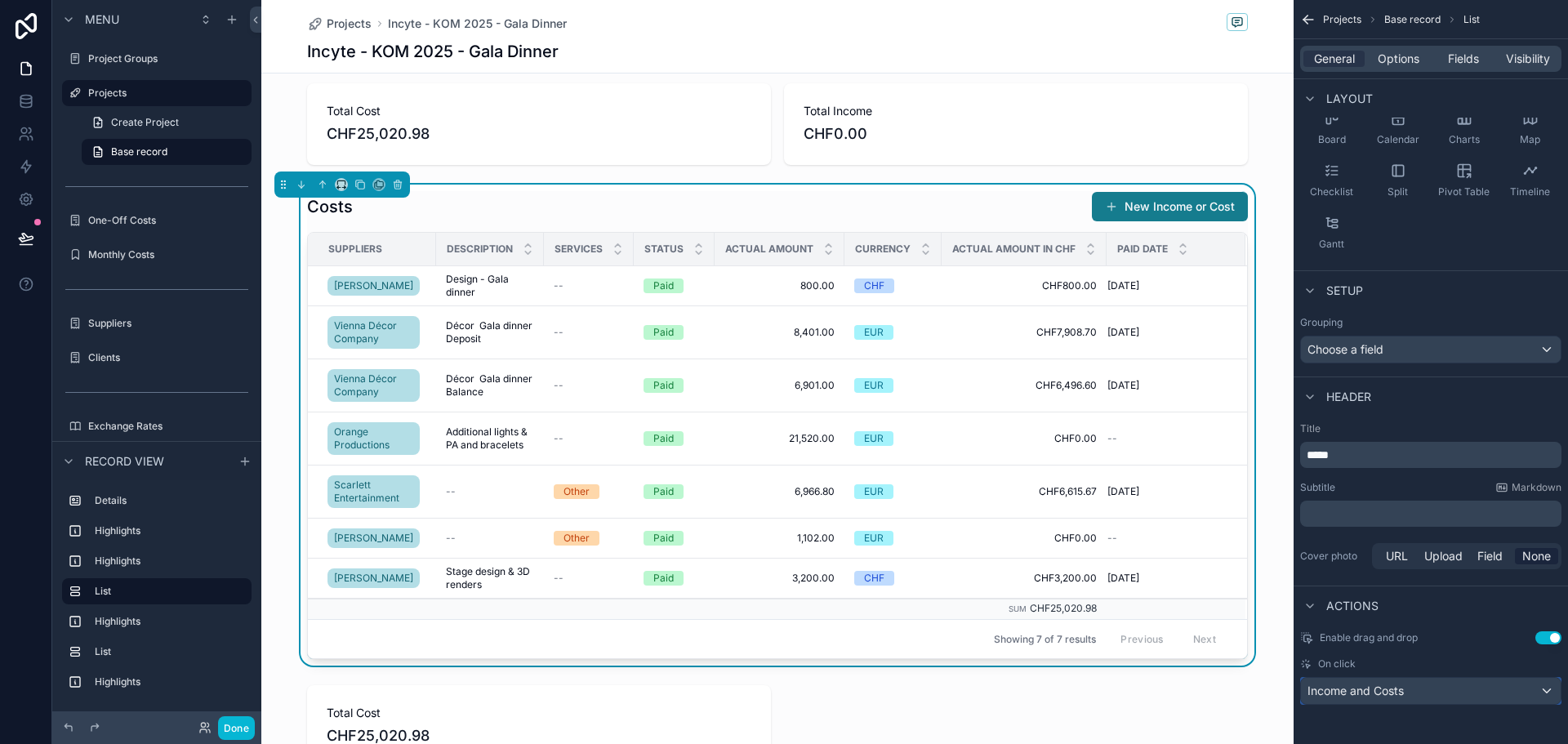
click at [1430, 690] on div "Income and Costs" at bounding box center [1431, 691] width 260 height 26
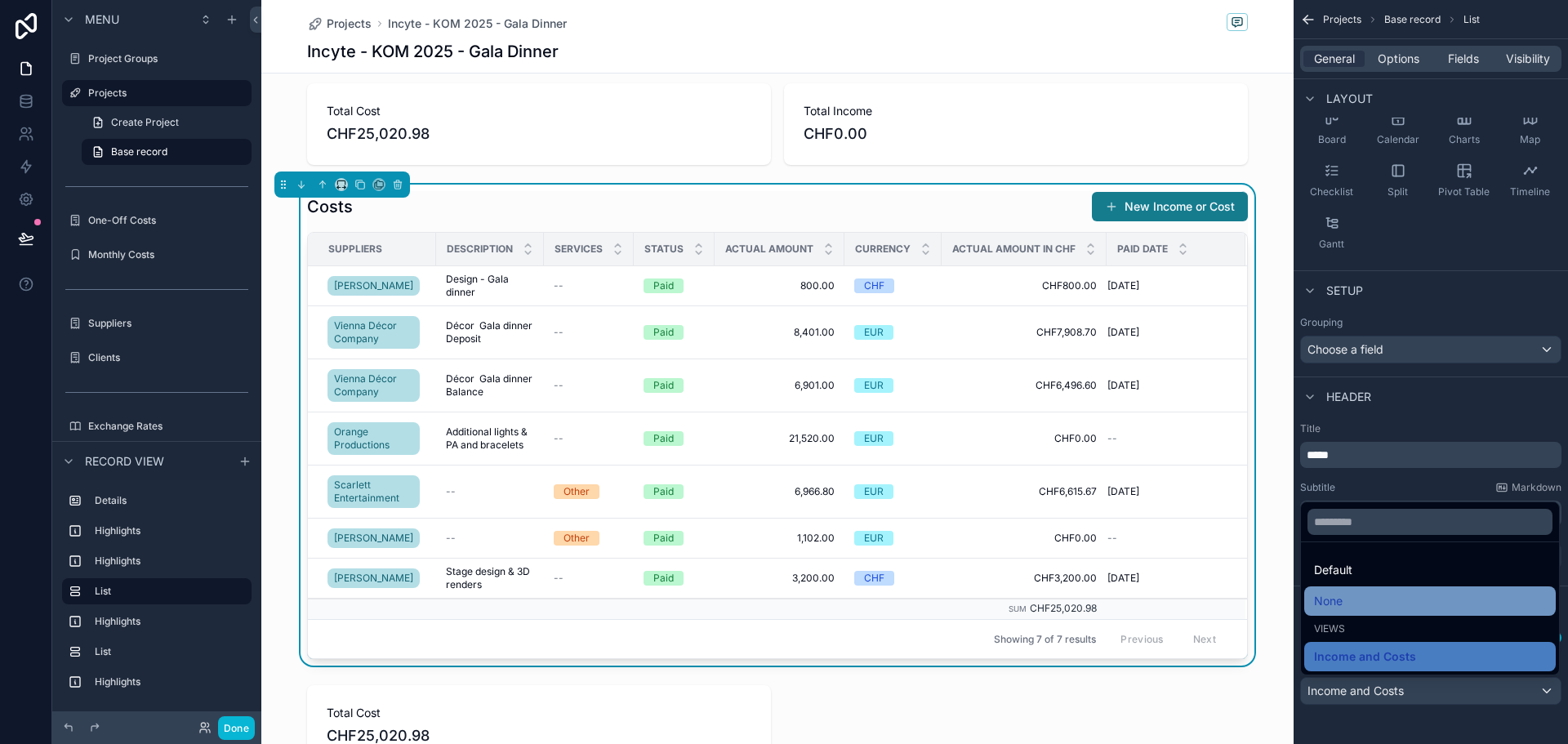
click at [1371, 609] on div "None" at bounding box center [1430, 601] width 232 height 19
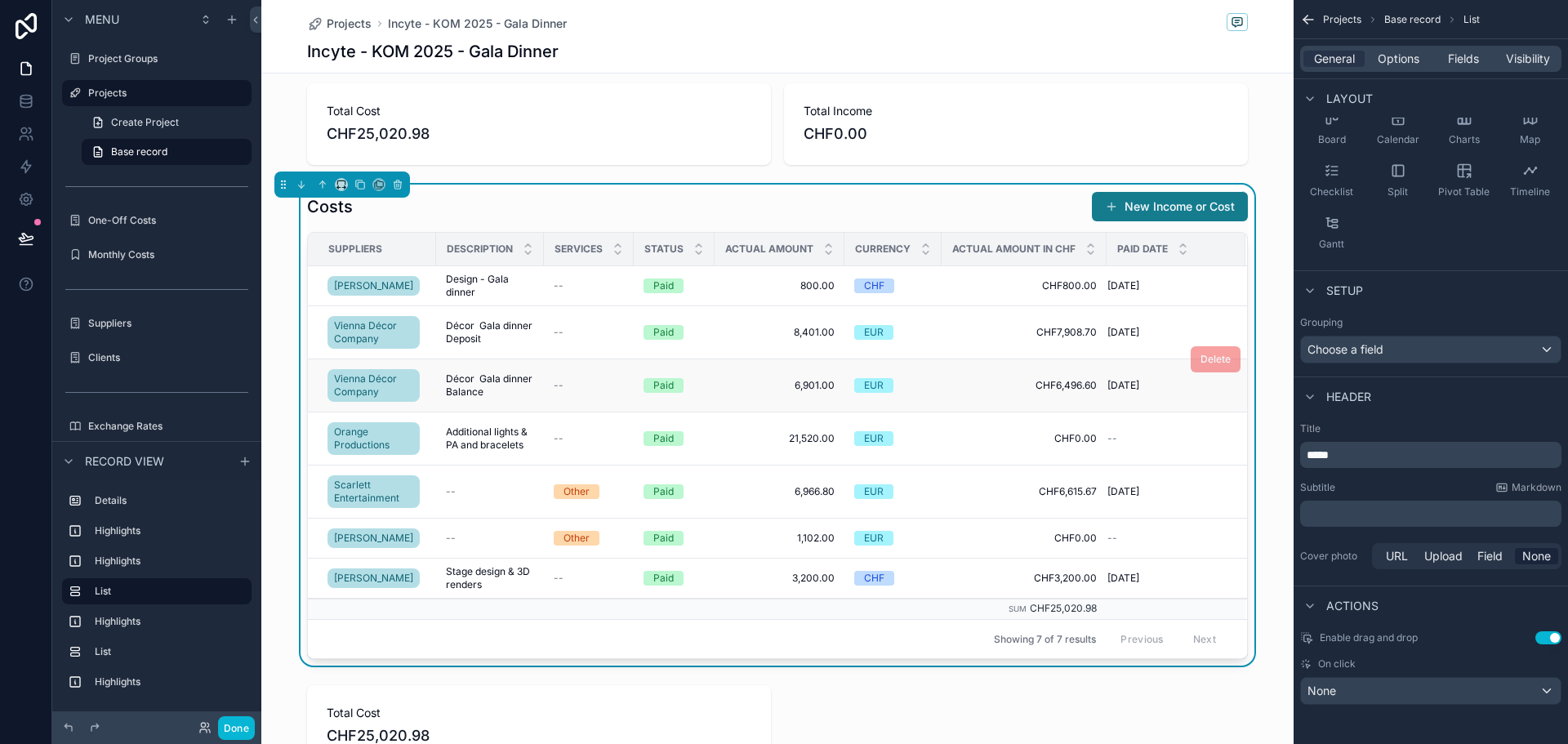
click at [477, 383] on span "Décor Gala dinner Balance" at bounding box center [490, 385] width 88 height 26
click at [1396, 692] on div "None" at bounding box center [1431, 691] width 260 height 26
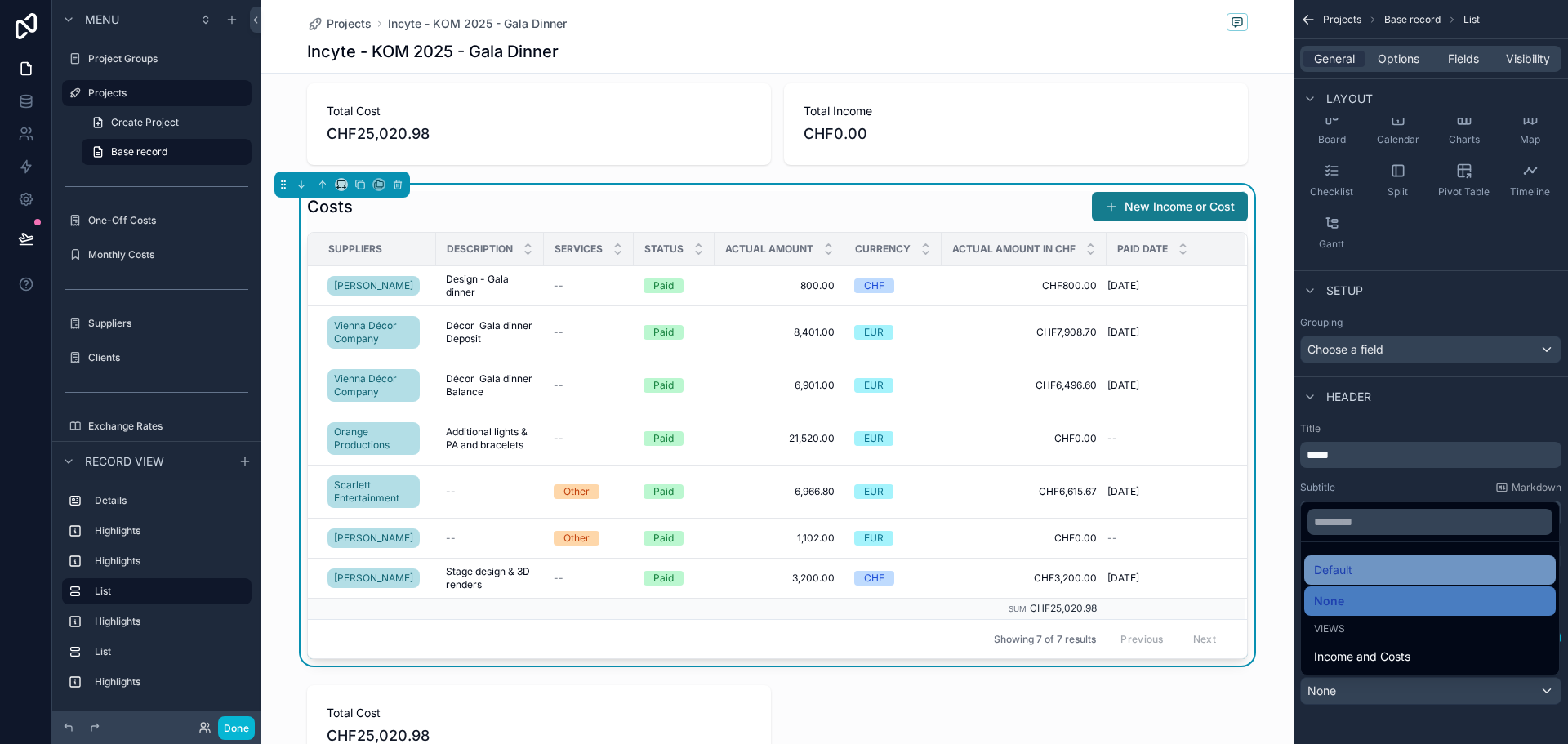
click at [1361, 577] on div "Default" at bounding box center [1430, 570] width 232 height 19
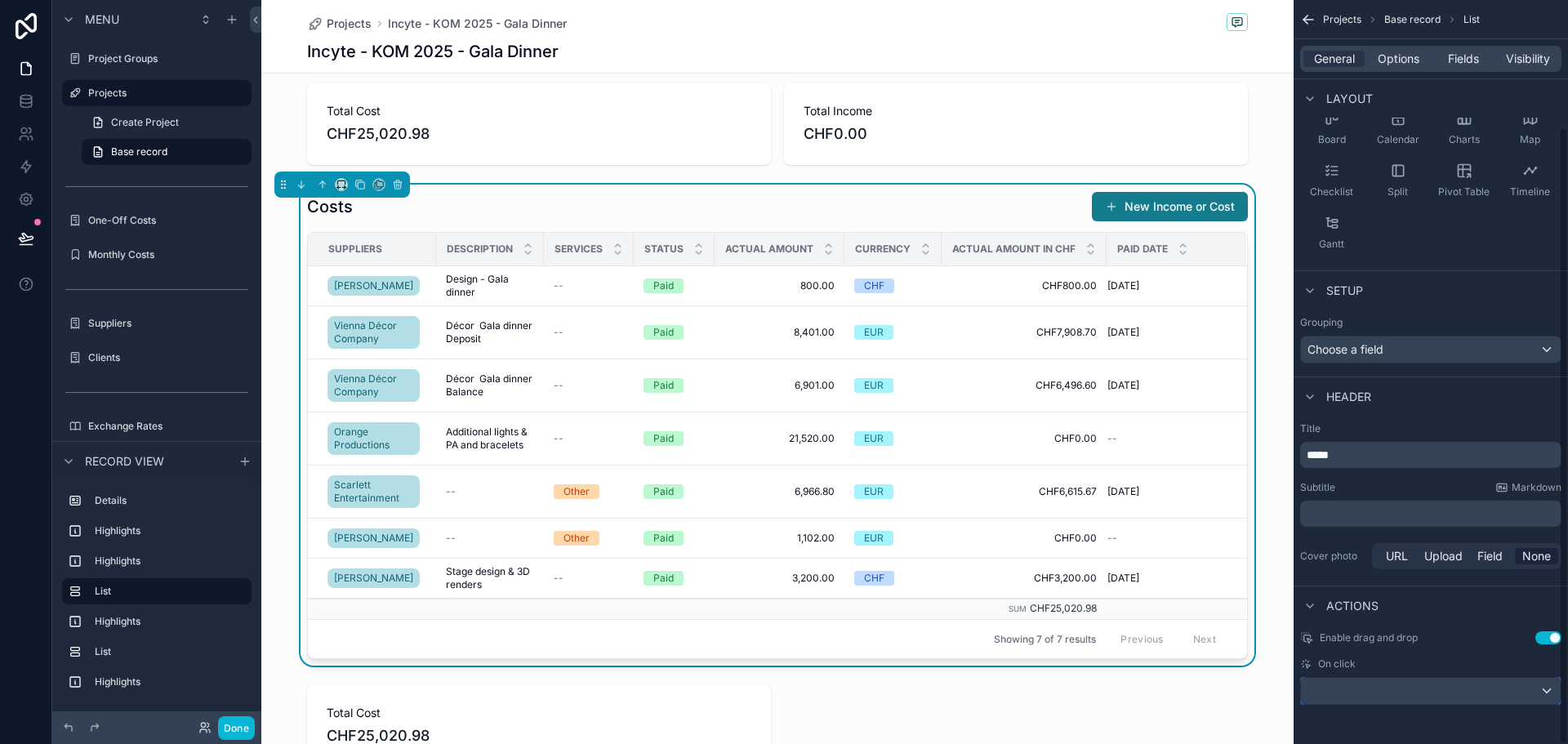
click at [1361, 683] on div "scrollable content" at bounding box center [1431, 691] width 260 height 26
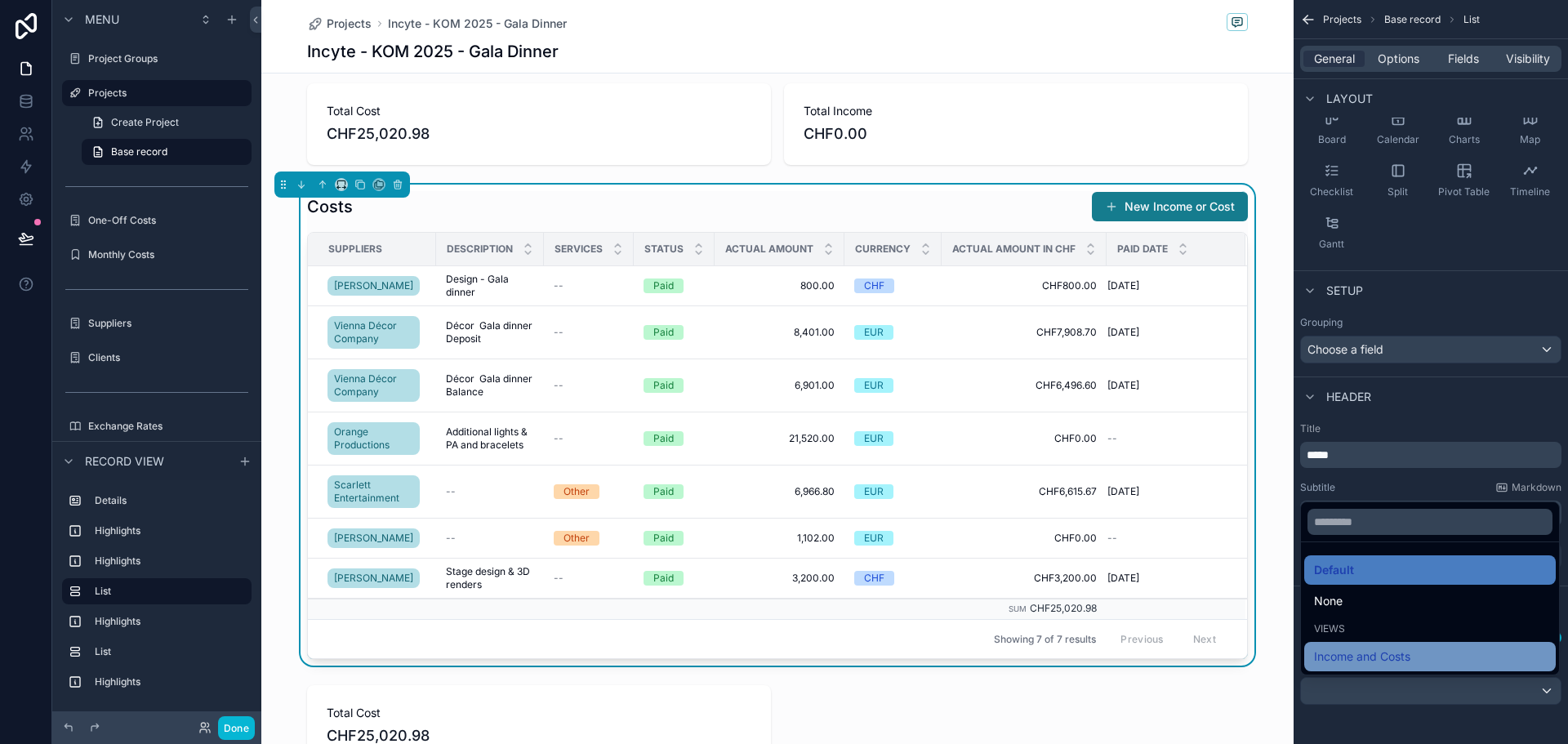
click at [1366, 657] on span "Income and Costs" at bounding box center [1362, 656] width 96 height 19
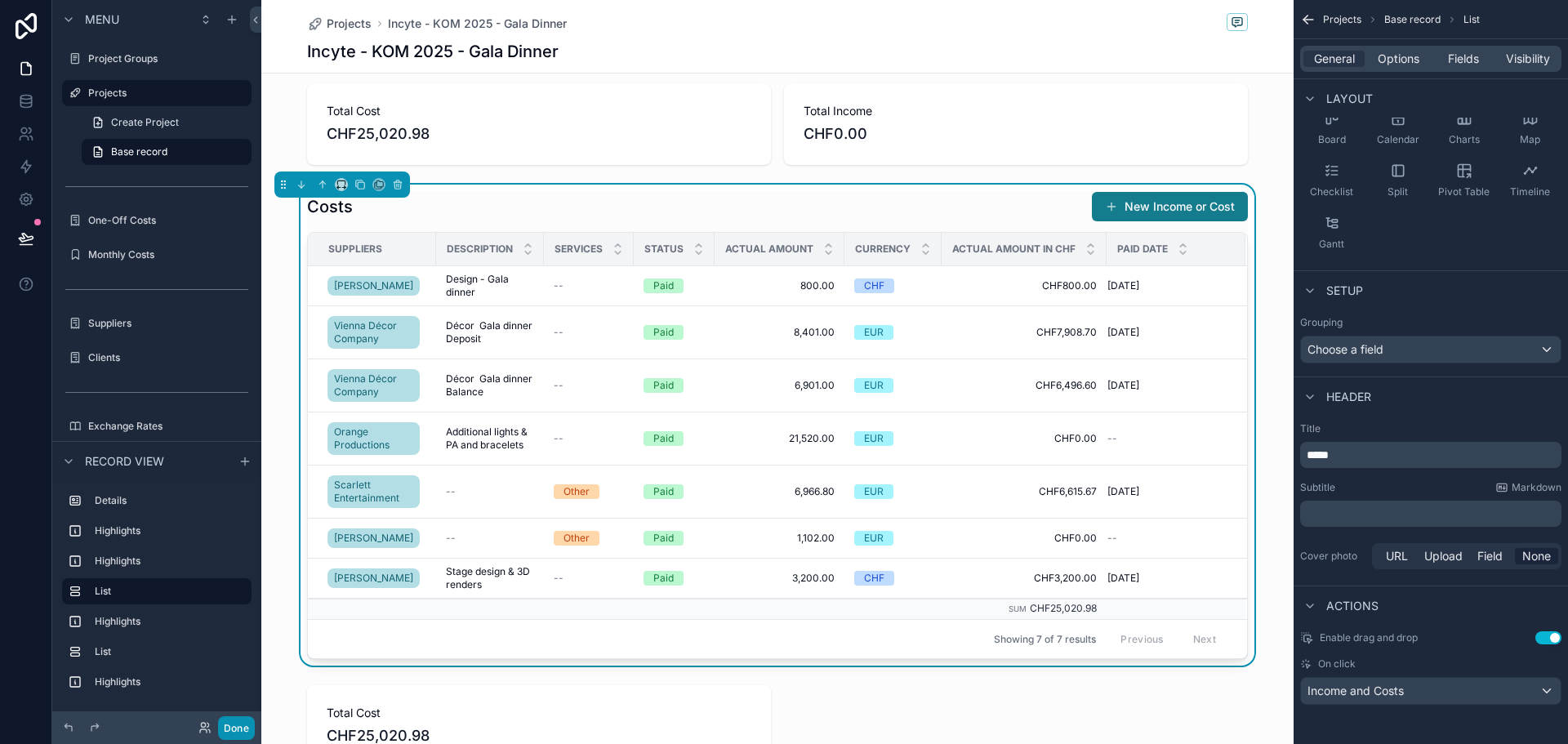
click at [234, 726] on button "Done" at bounding box center [236, 728] width 37 height 23
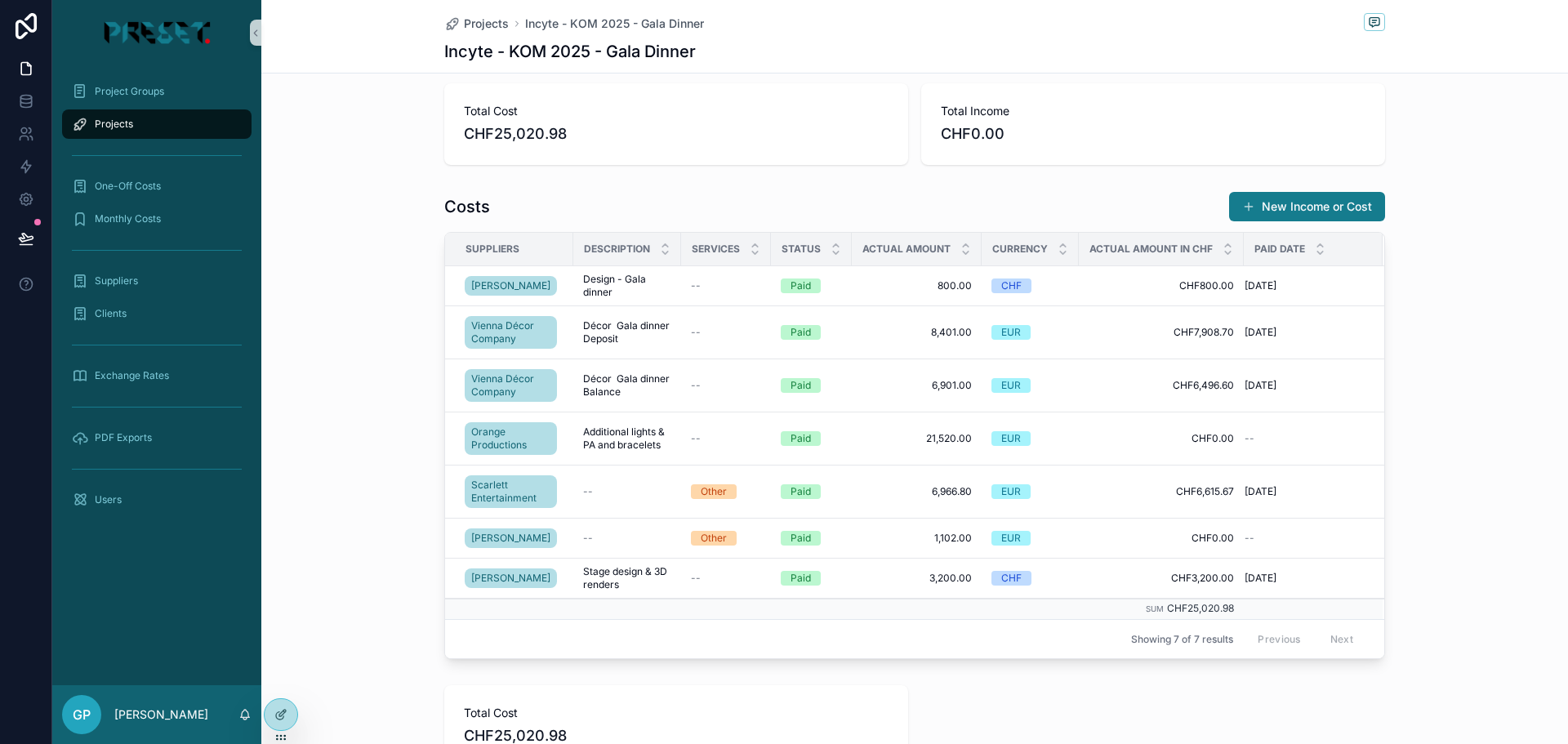
click at [370, 172] on div "Client Incyte Biosciences International Project Groups Incyte - KOM 2025 Name I…" at bounding box center [915, 525] width 1307 height 1844
click at [135, 121] on div "Projects" at bounding box center [157, 124] width 170 height 26
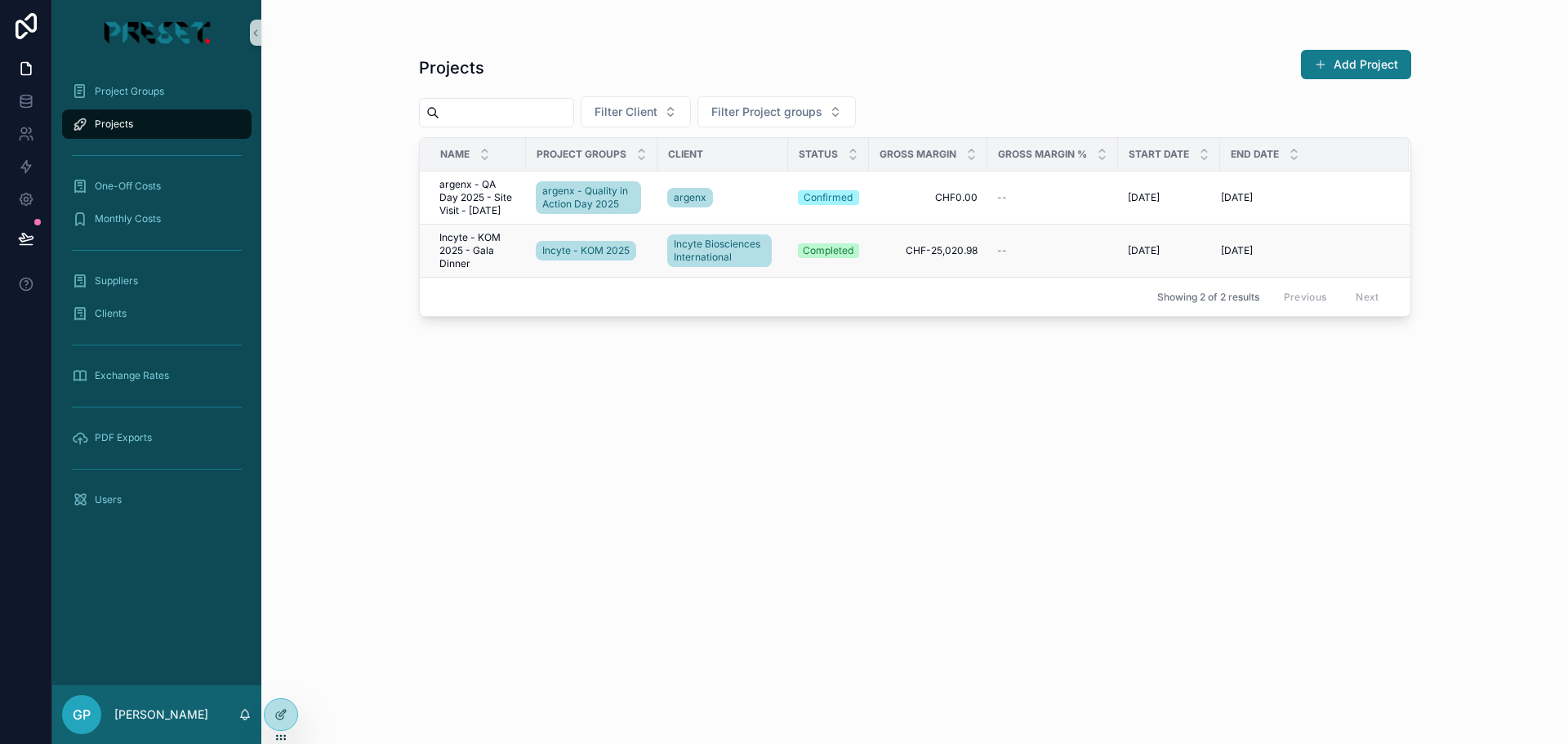
click at [469, 251] on span "Incyte - KOM 2025 - Gala Dinner" at bounding box center [477, 251] width 77 height 39
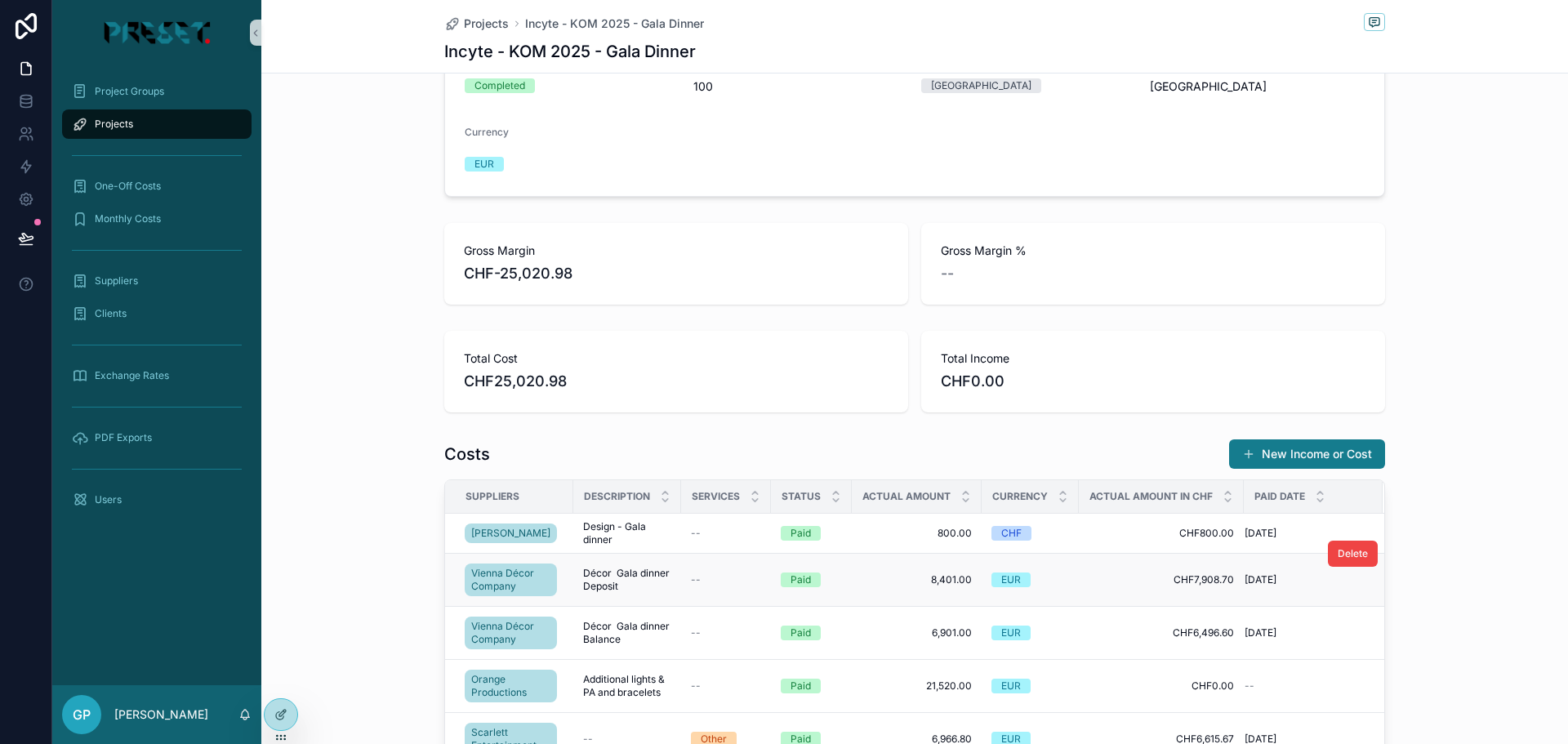
scroll to position [408, 0]
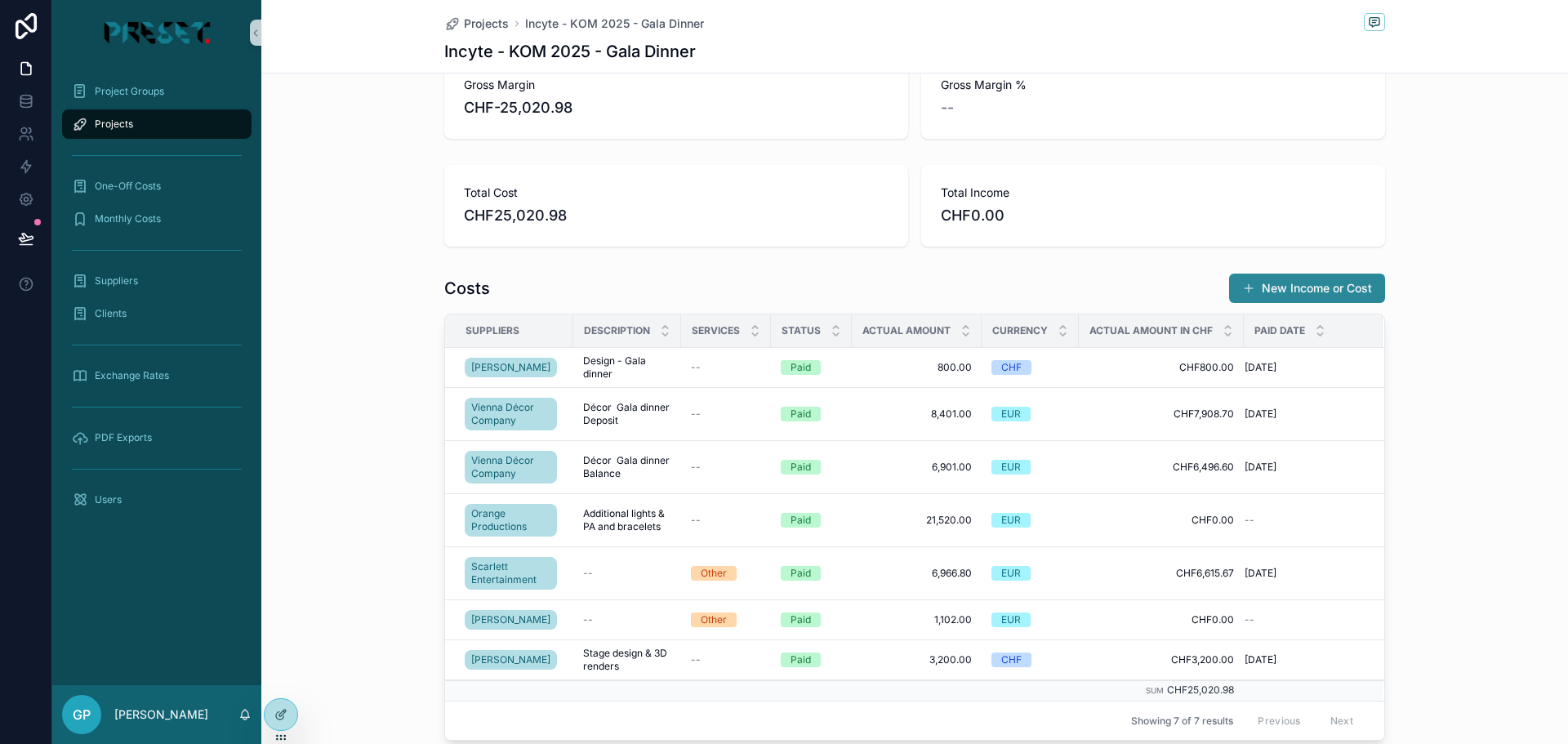
click at [1307, 285] on button "New Income or Cost" at bounding box center [1307, 288] width 156 height 29
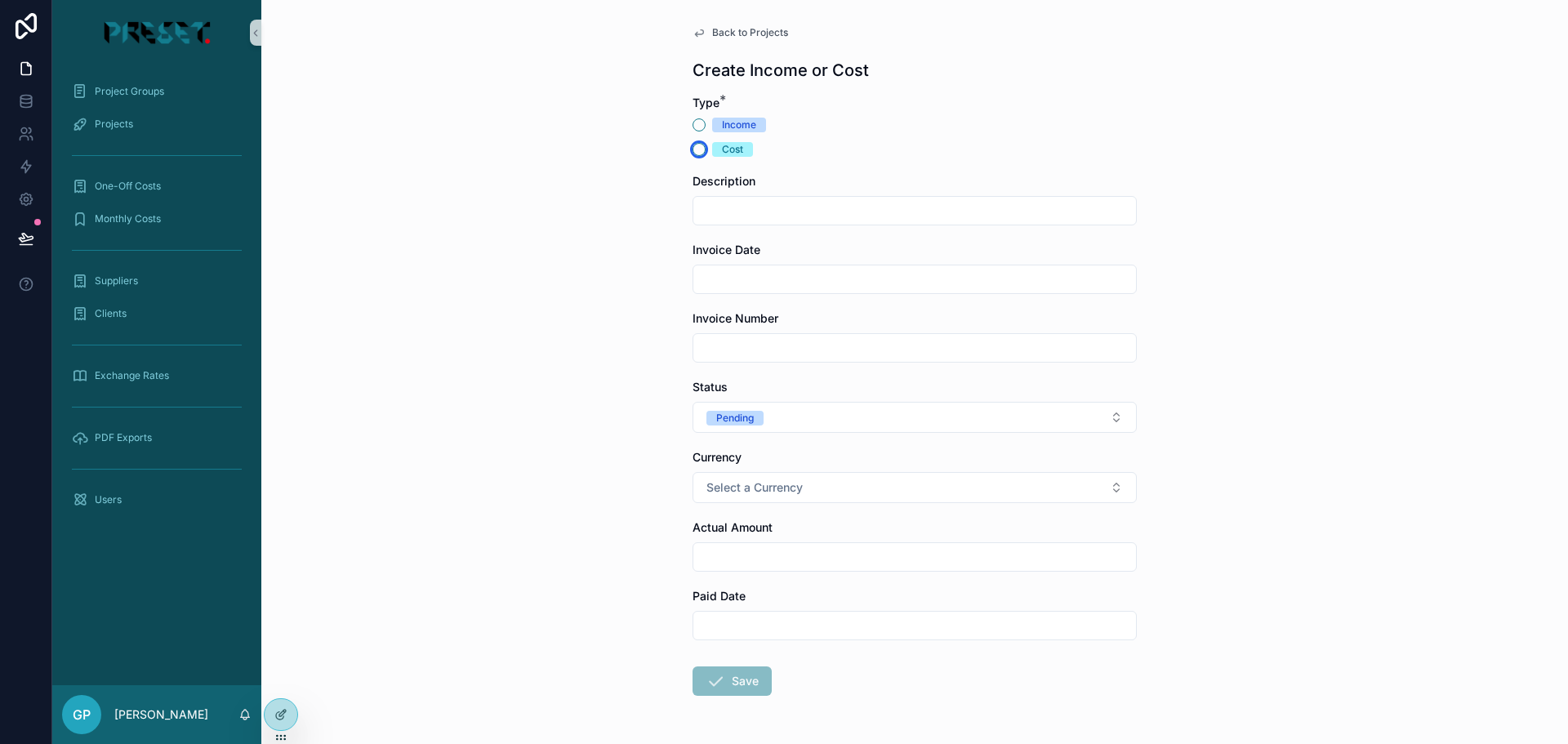
click at [695, 146] on button "Cost" at bounding box center [699, 149] width 13 height 13
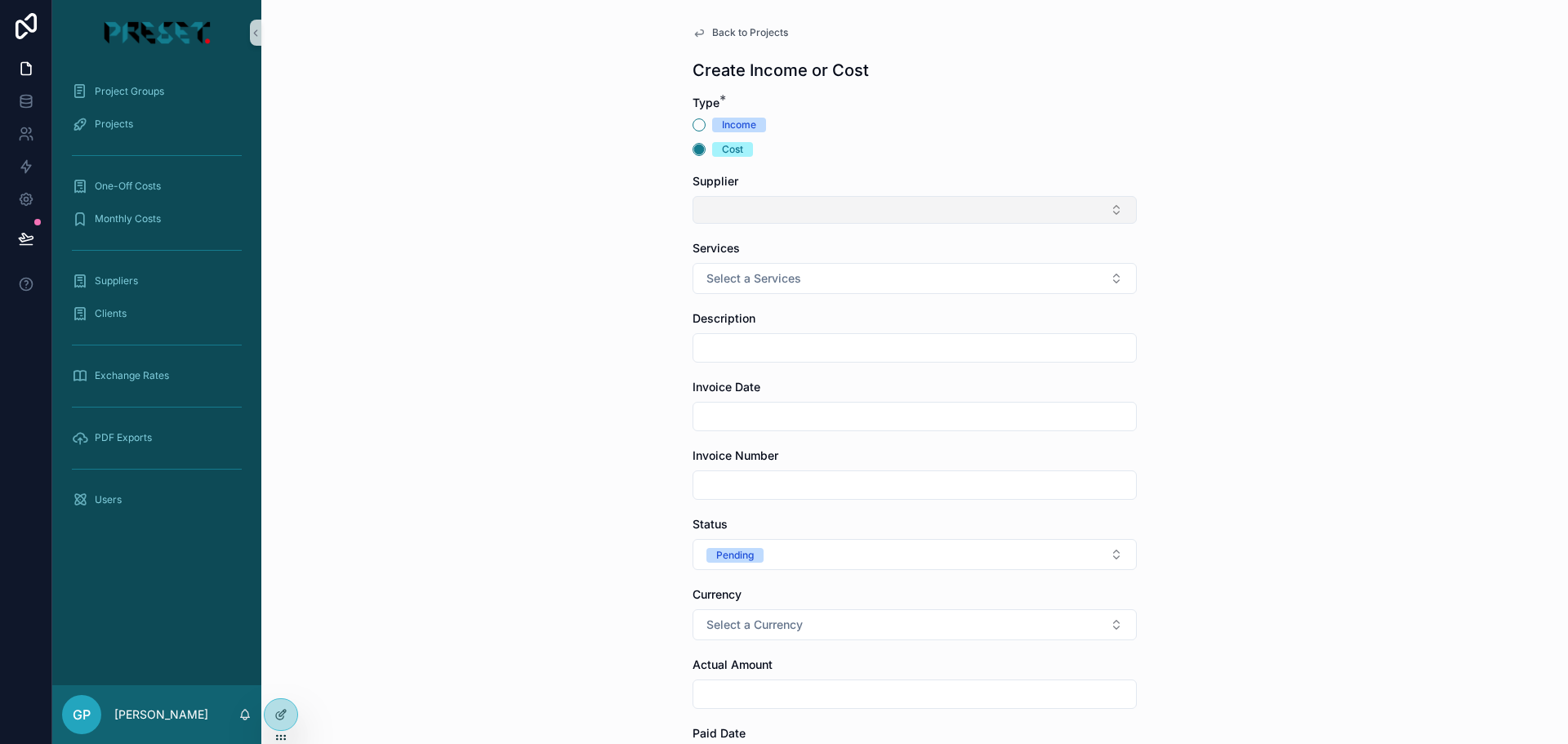
click at [780, 211] on button "Select Button" at bounding box center [915, 210] width 444 height 28
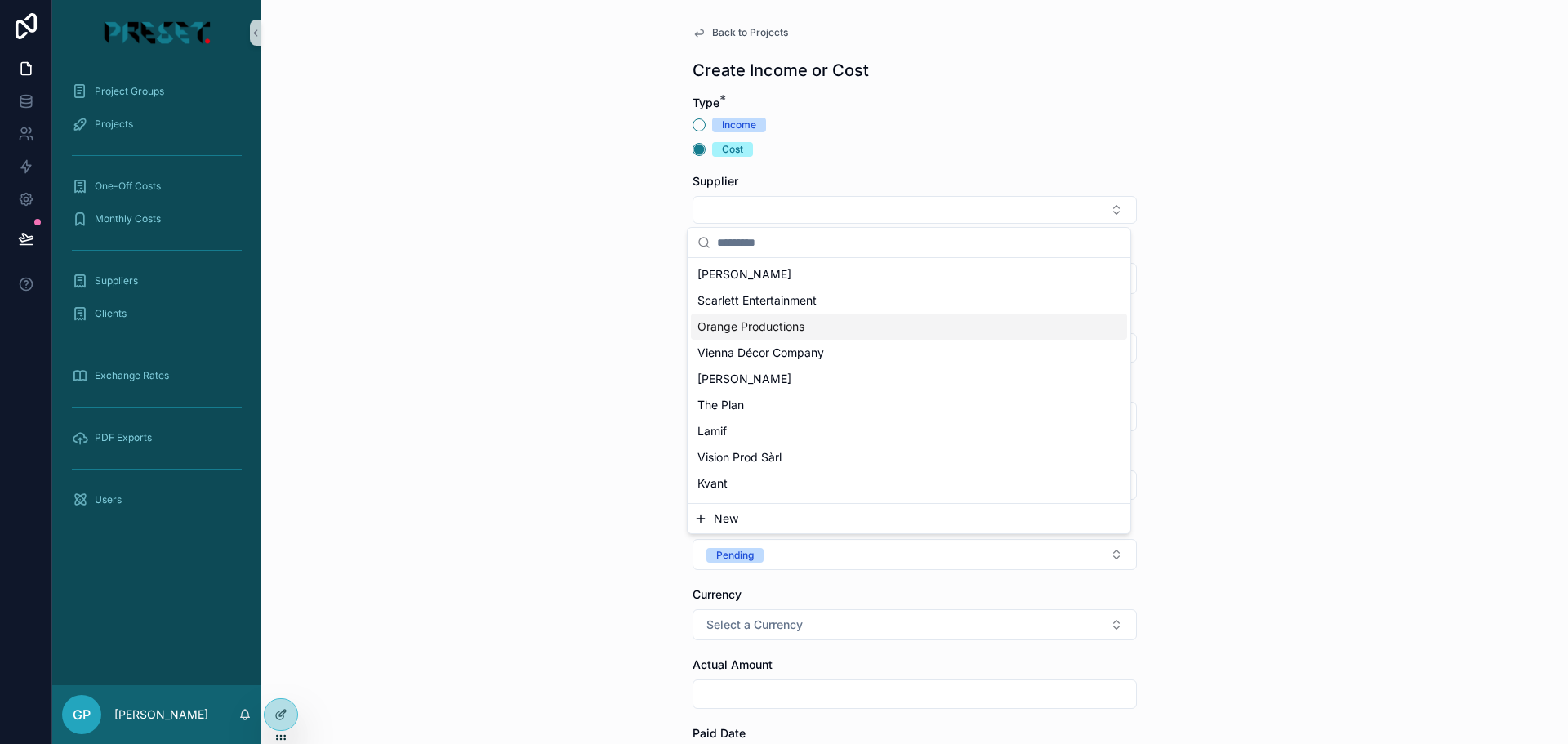
click at [751, 329] on span "Orange Productions" at bounding box center [751, 327] width 107 height 17
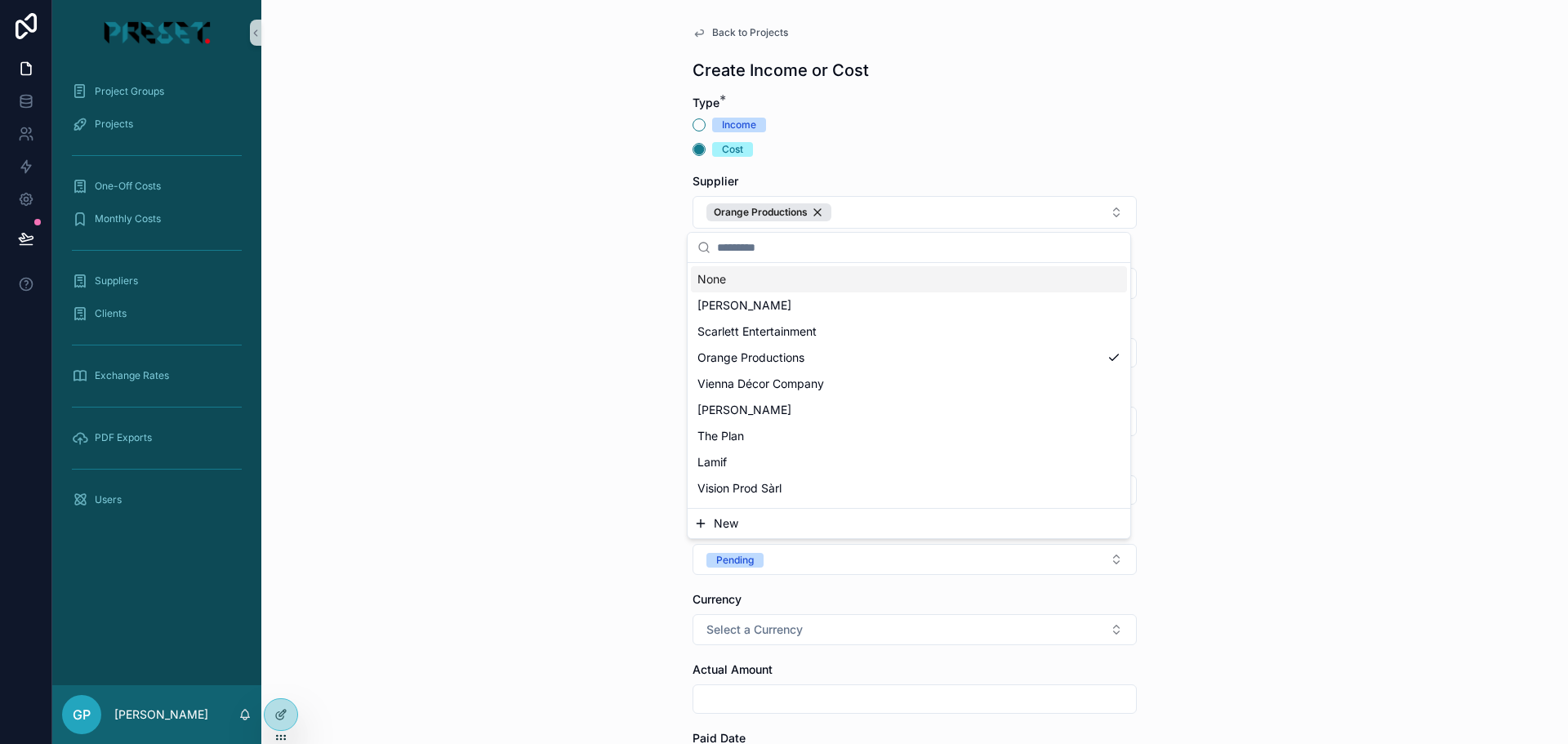
click at [894, 154] on div "Cost" at bounding box center [915, 149] width 444 height 15
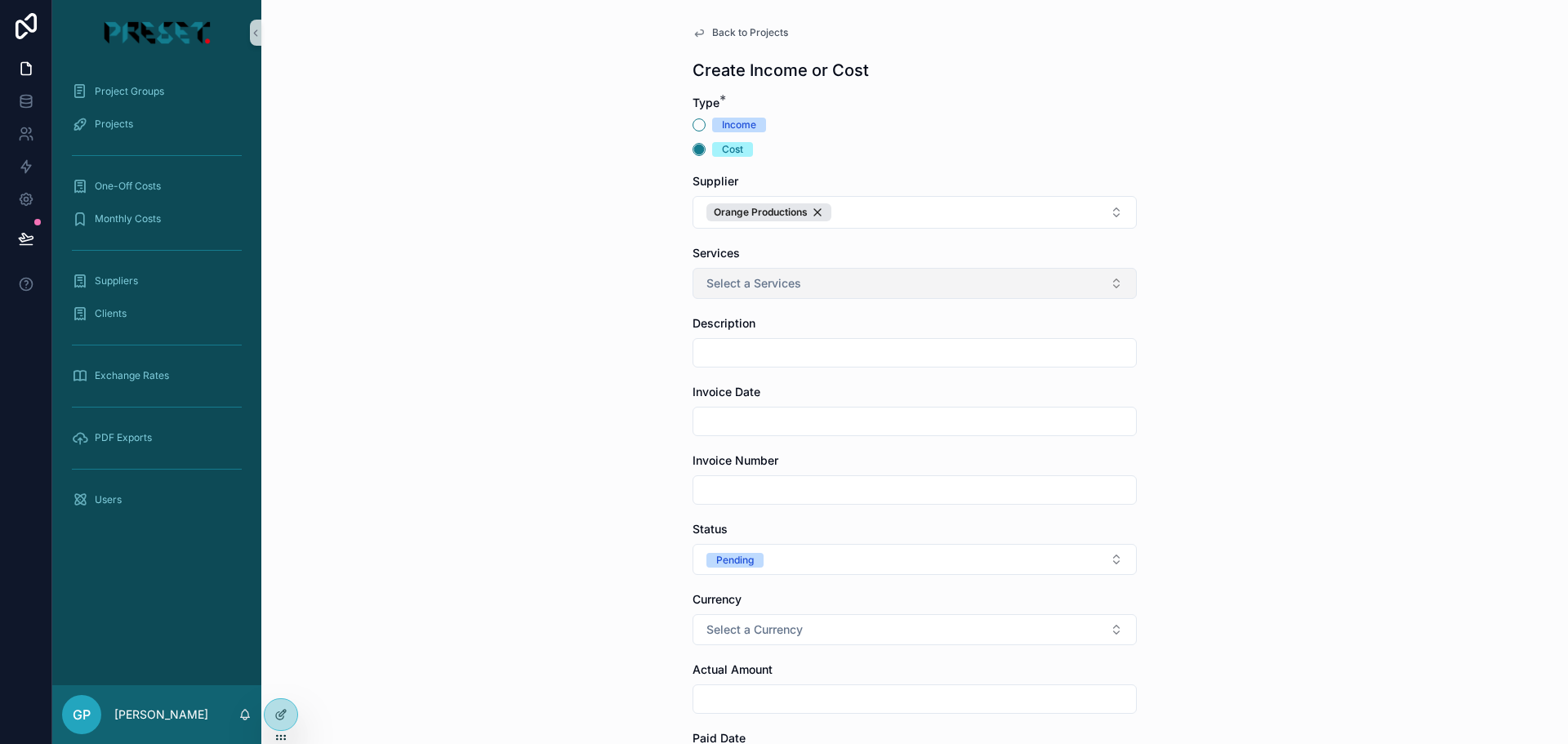
click at [782, 282] on span "Select a Services" at bounding box center [753, 283] width 94 height 17
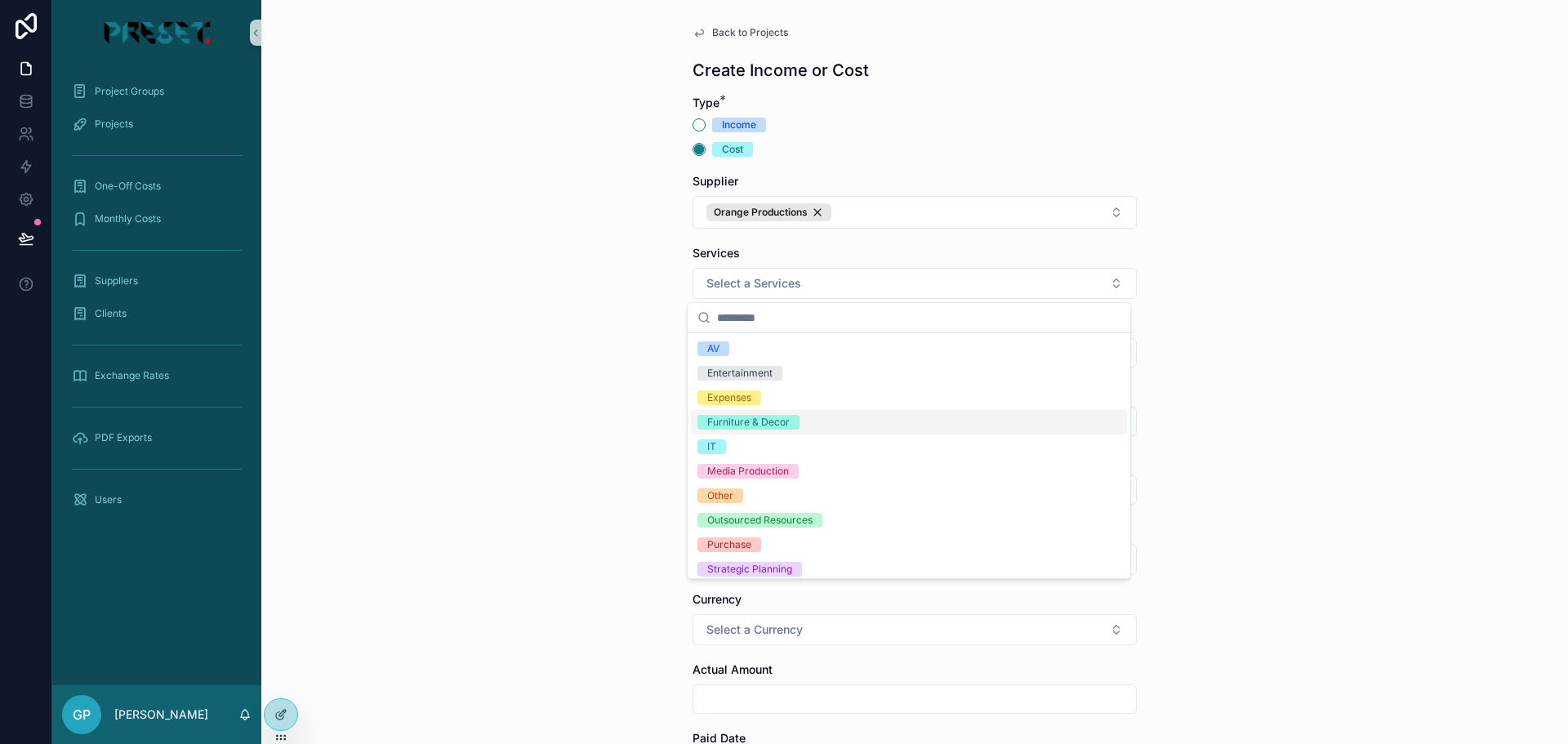
click at [745, 417] on div "Furniture & Decor" at bounding box center [749, 422] width 83 height 15
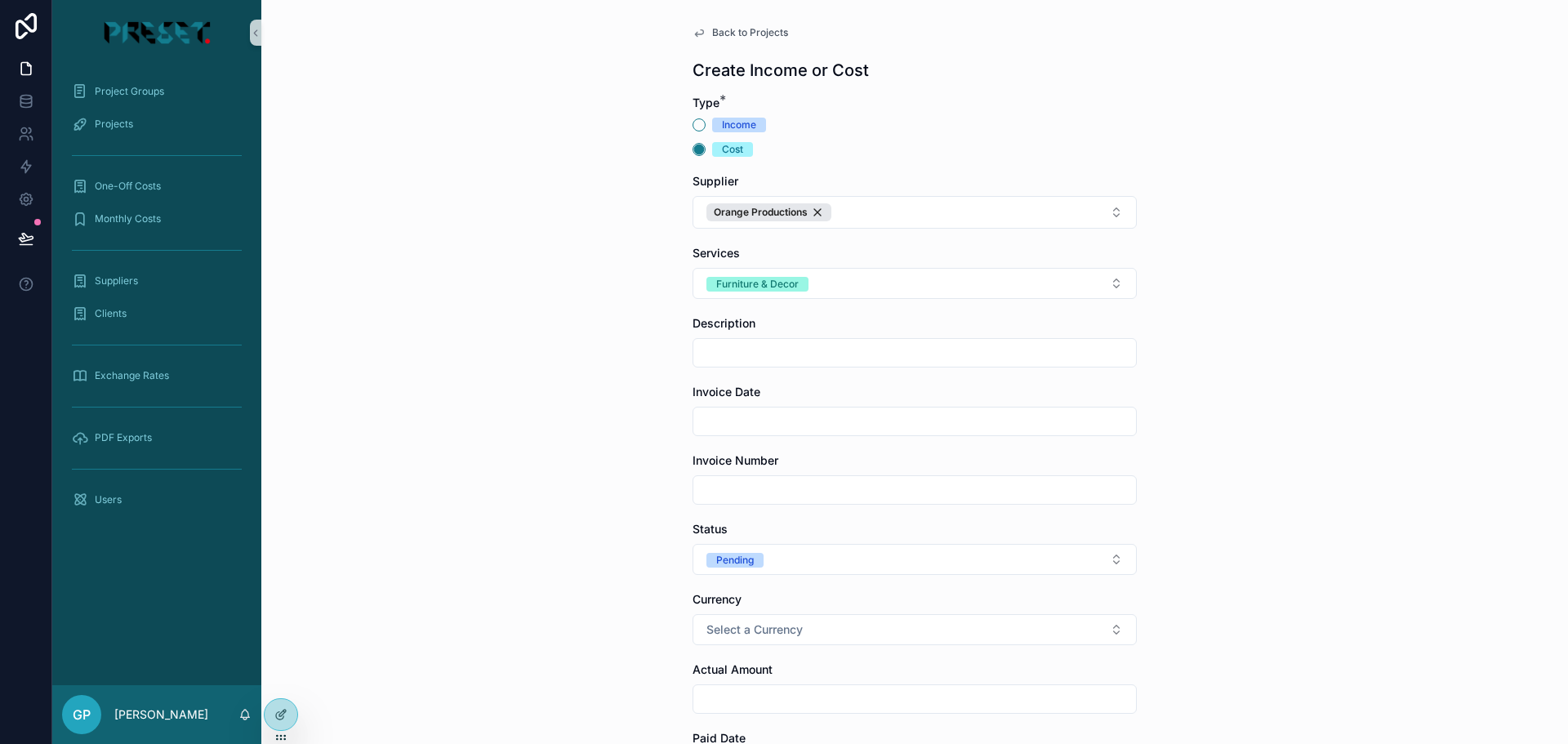
click at [771, 360] on input "scrollable content" at bounding box center [914, 353] width 442 height 23
type input "**********"
click at [770, 418] on input "scrollable content" at bounding box center [914, 422] width 442 height 23
click at [732, 501] on input "scrollable content" at bounding box center [914, 490] width 442 height 23
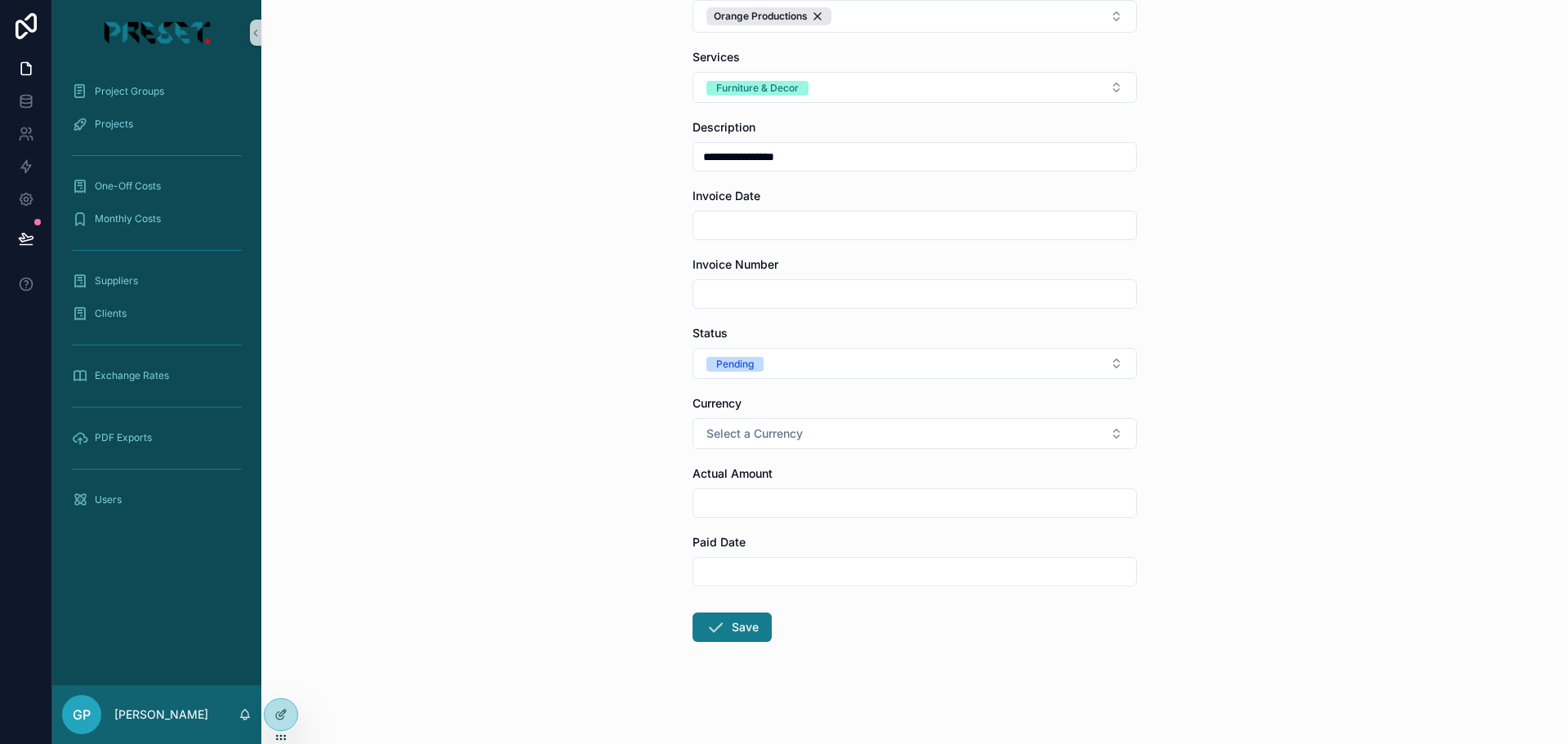
scroll to position [198, 0]
click at [744, 621] on button "Save" at bounding box center [733, 625] width 80 height 29
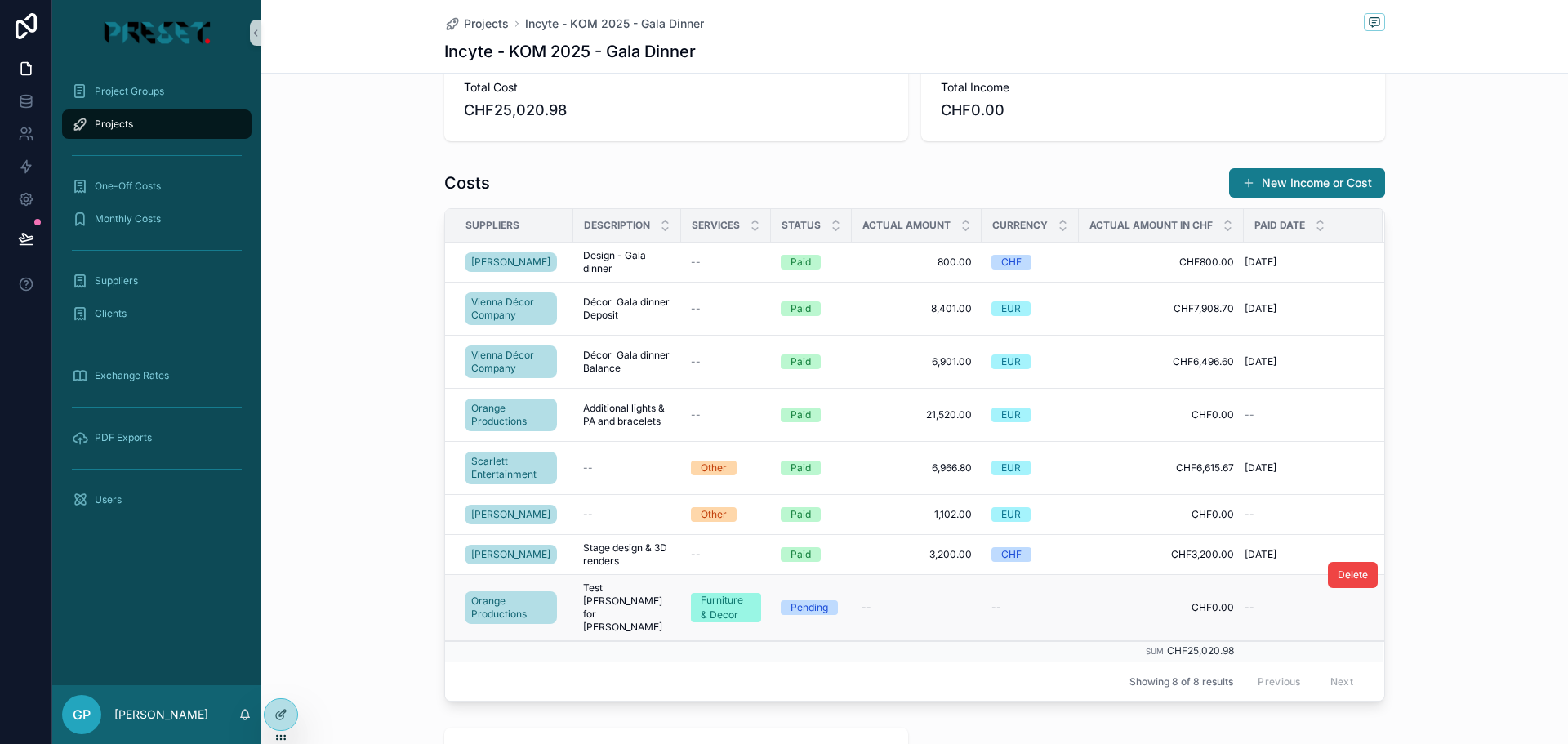
scroll to position [607, 0]
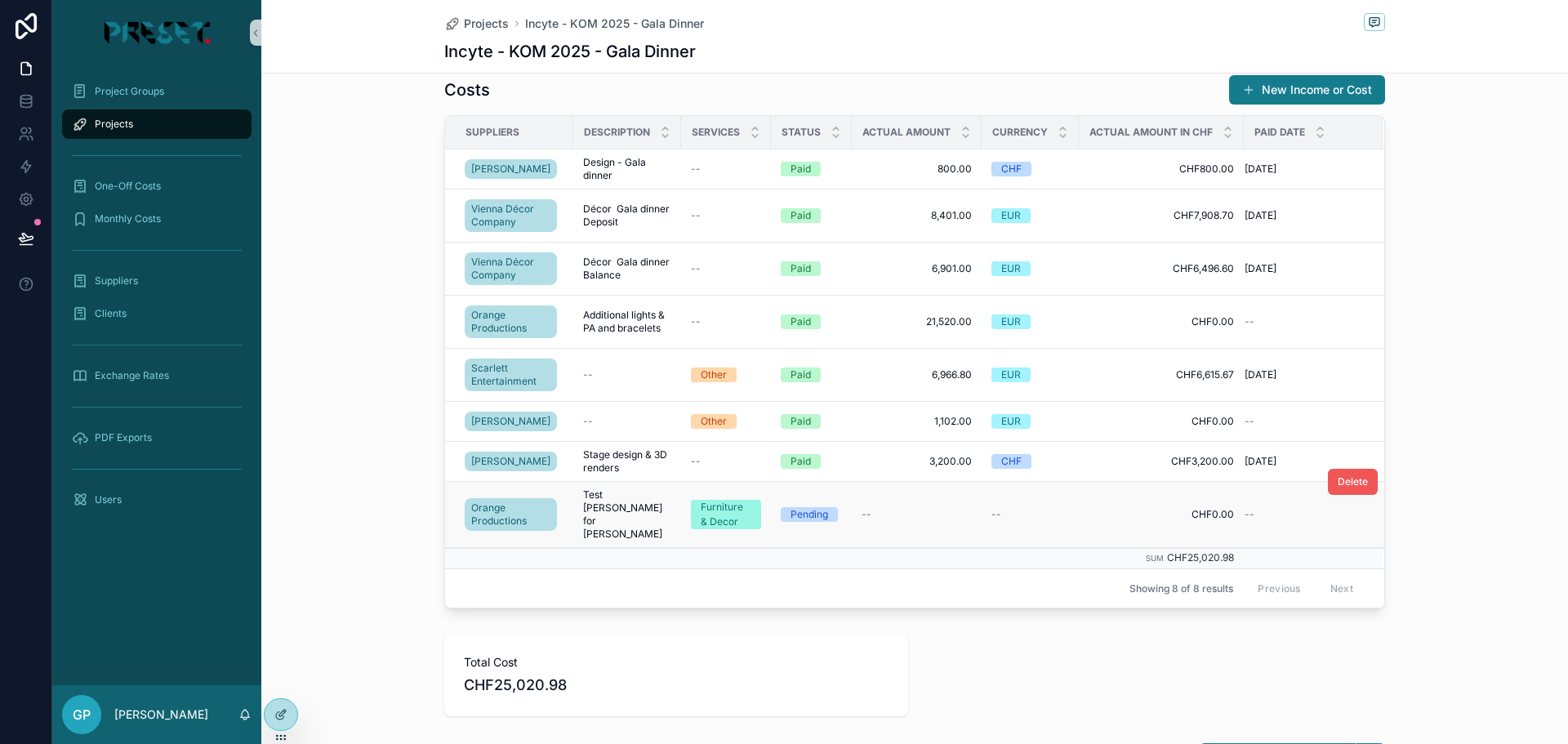
click at [1343, 495] on button "Delete" at bounding box center [1352, 481] width 50 height 26
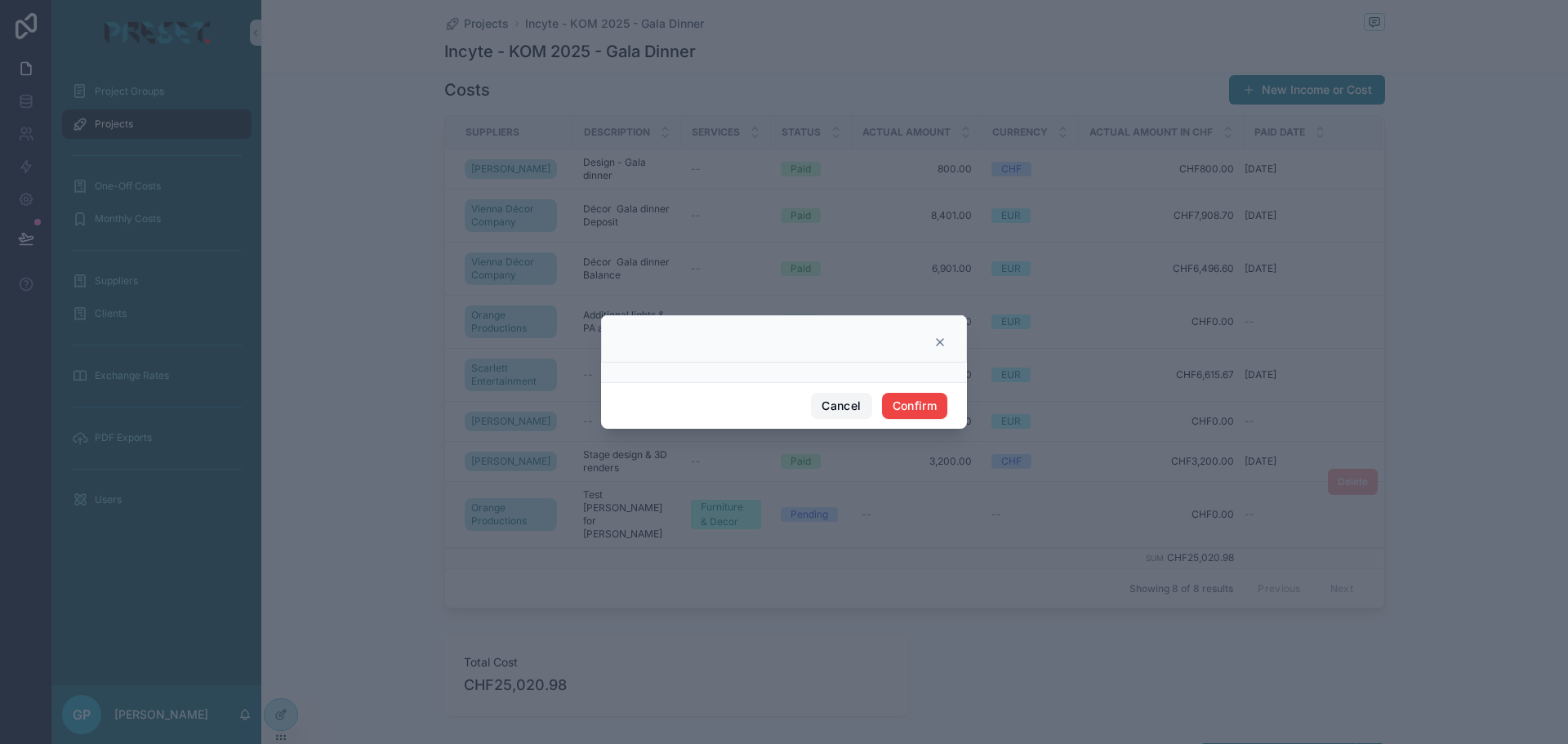
click at [841, 409] on button "Cancel" at bounding box center [841, 406] width 60 height 26
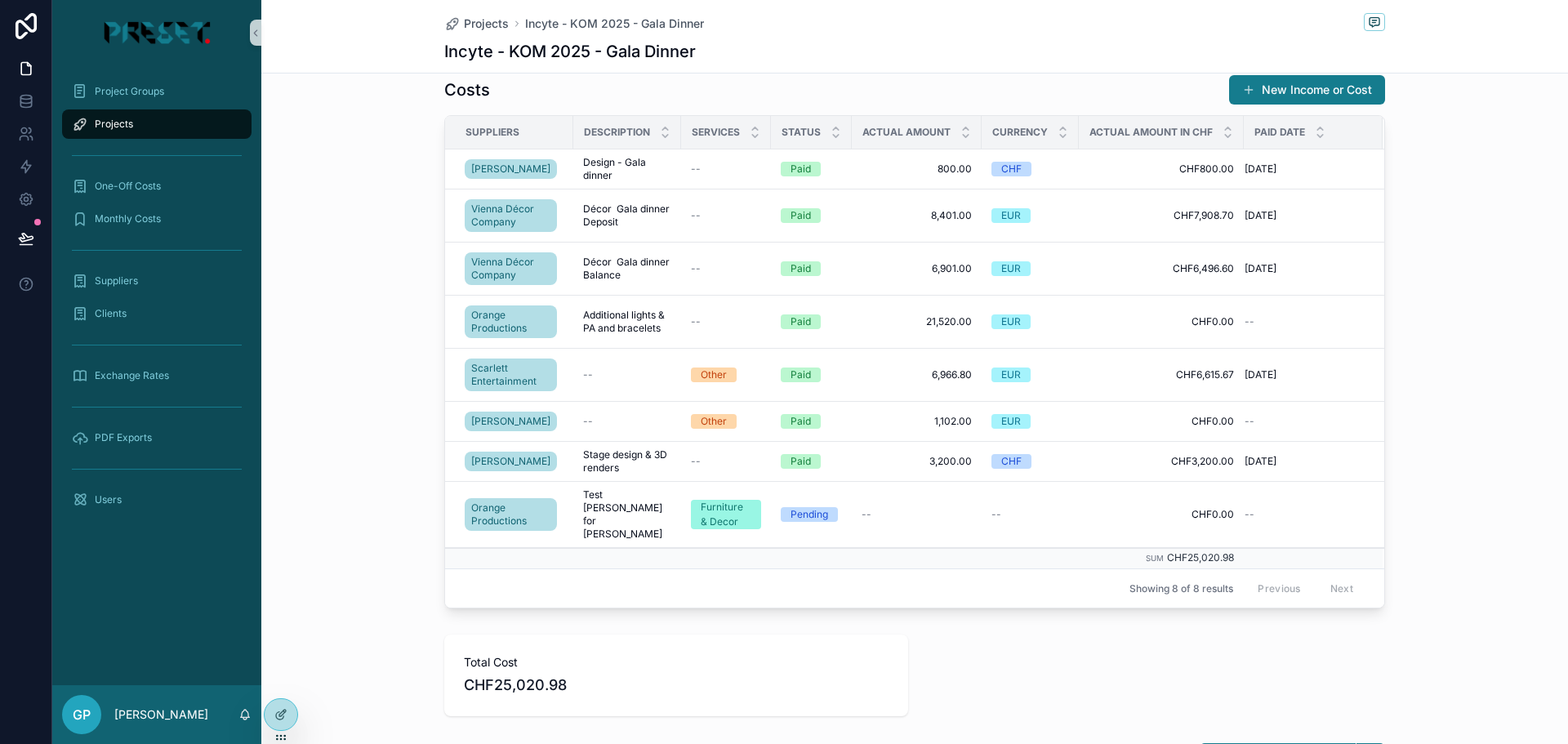
click at [611, 519] on span "Test [PERSON_NAME] for [PERSON_NAME]" at bounding box center [627, 514] width 88 height 53
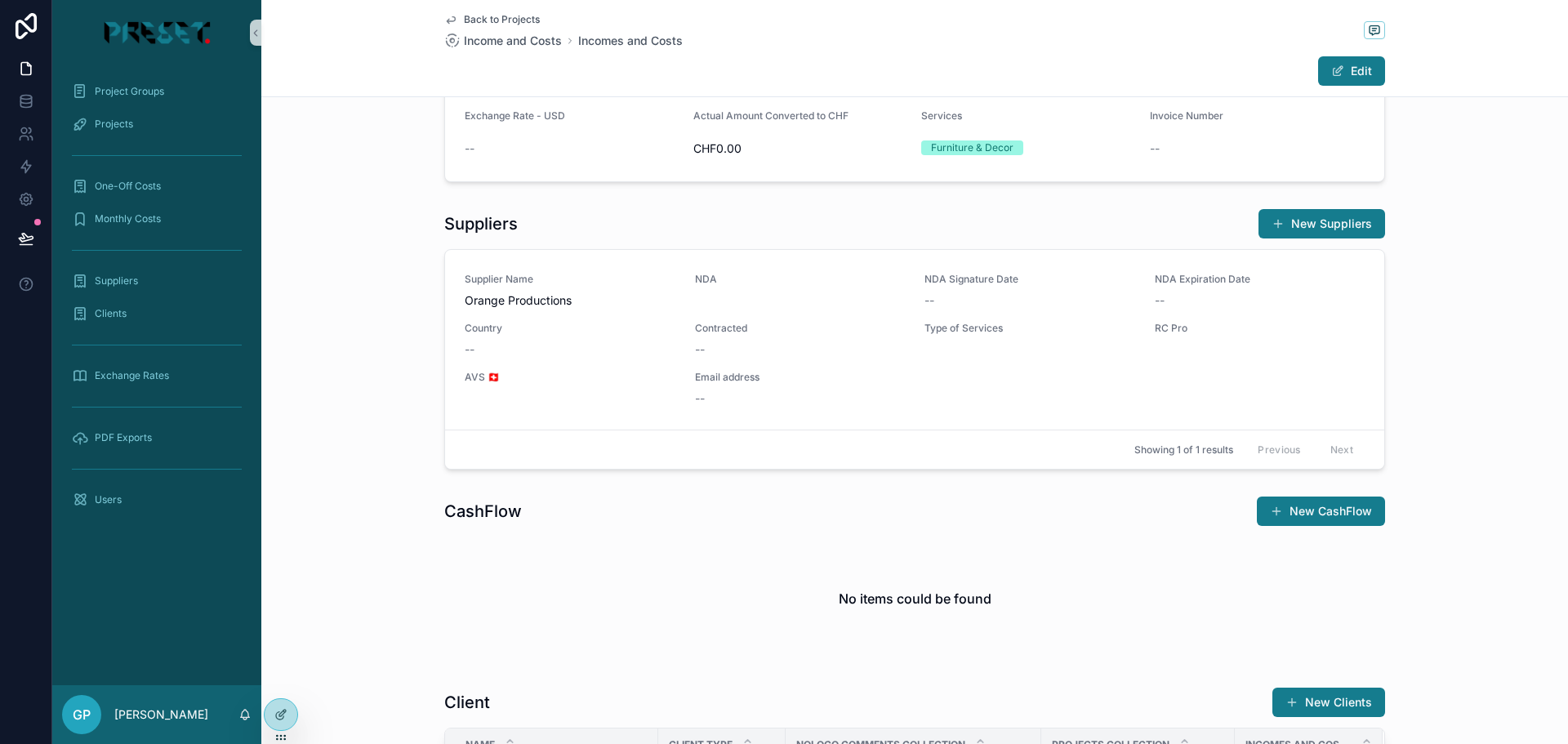
scroll to position [489, 0]
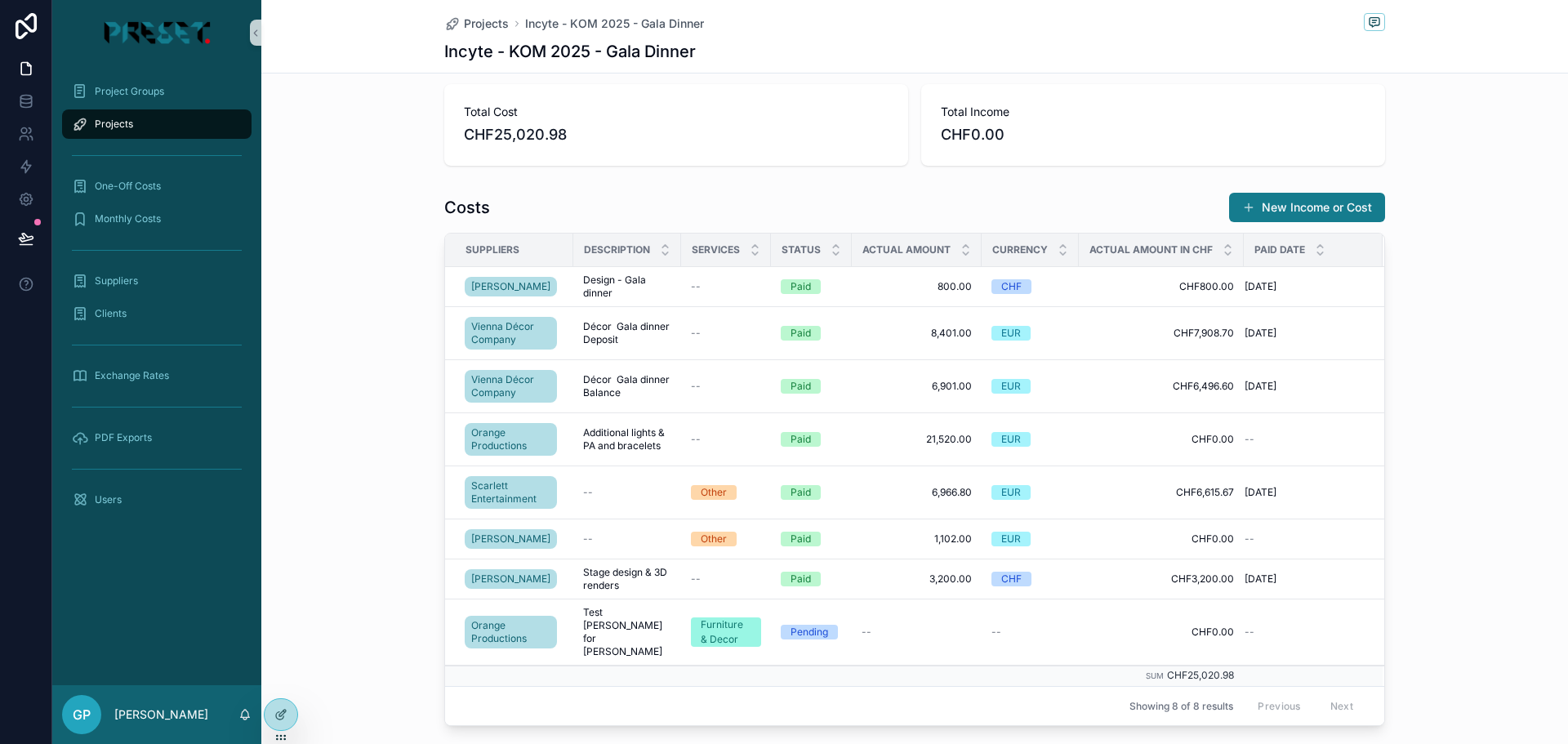
click at [1276, 209] on button "New Income or Cost" at bounding box center [1307, 207] width 156 height 29
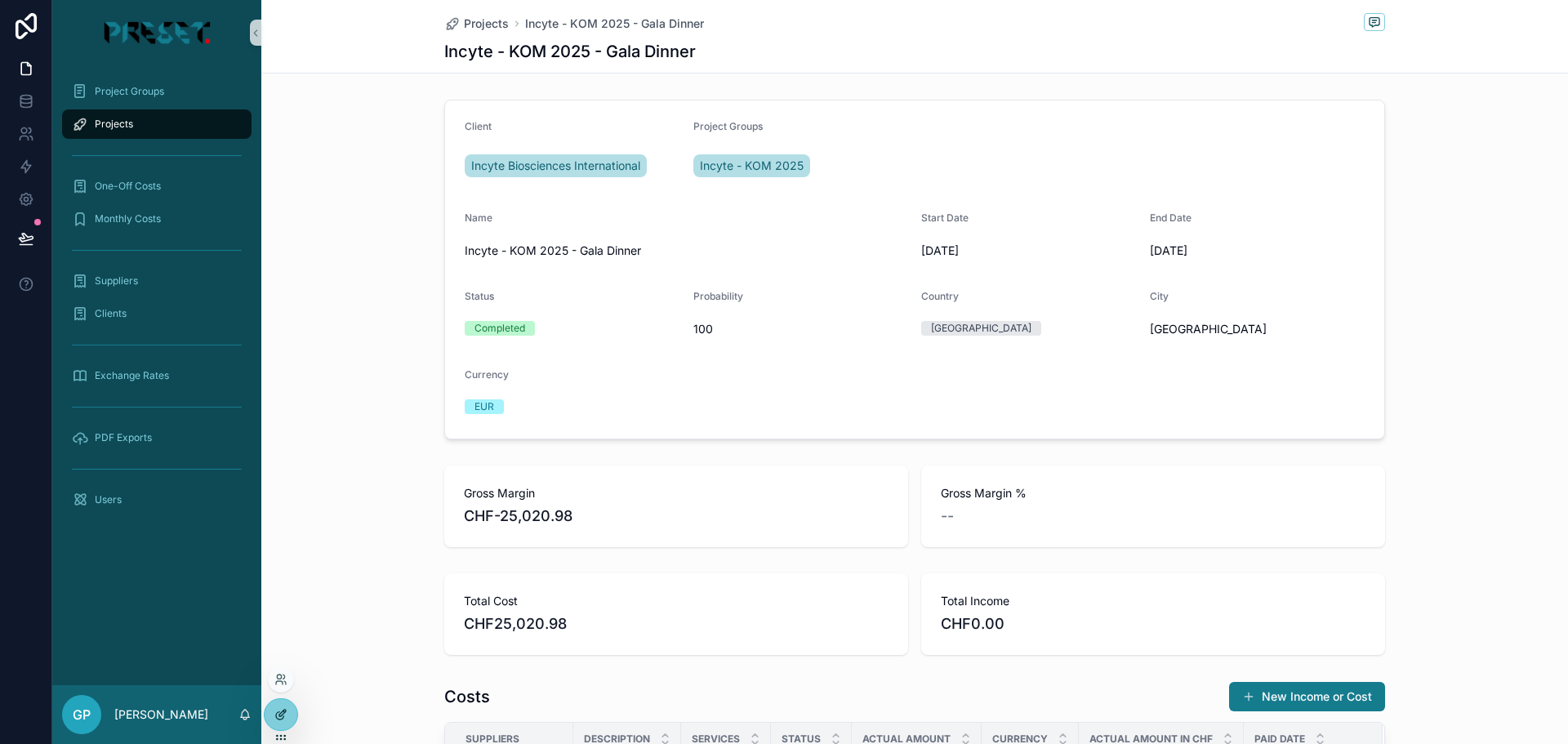
click at [279, 720] on icon at bounding box center [280, 717] width 8 height 8
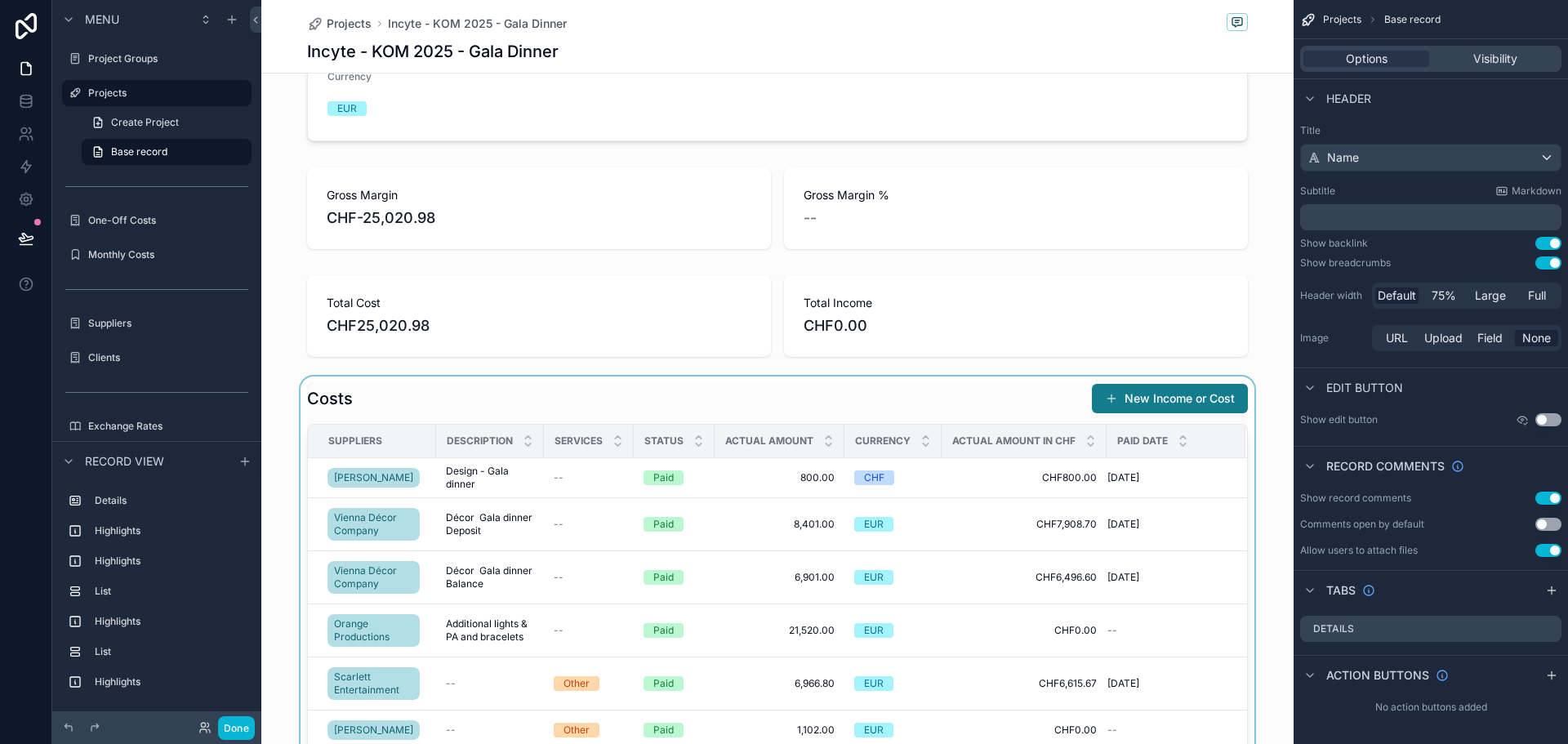
scroll to position [327, 0]
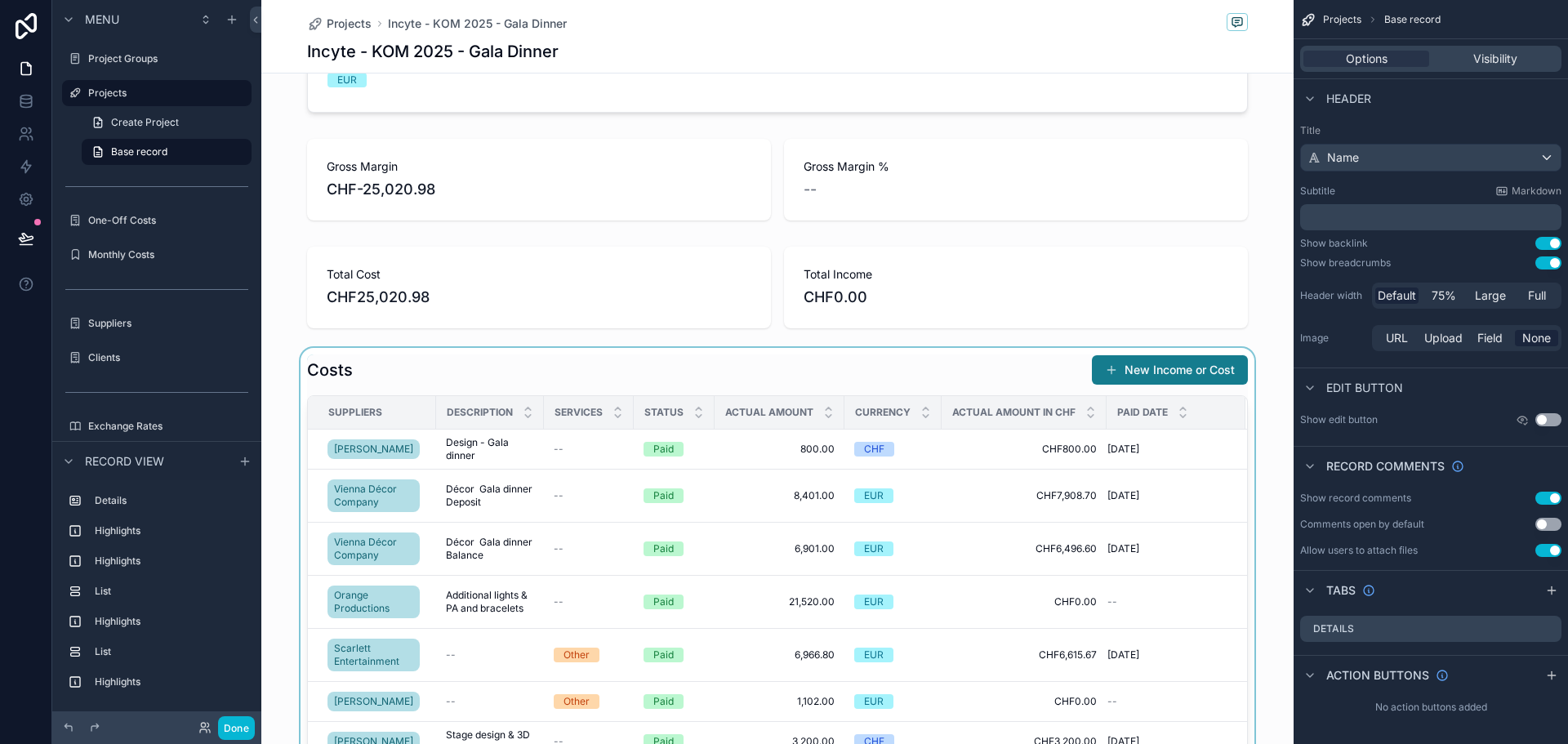
click at [435, 369] on div "scrollable content" at bounding box center [778, 621] width 1032 height 548
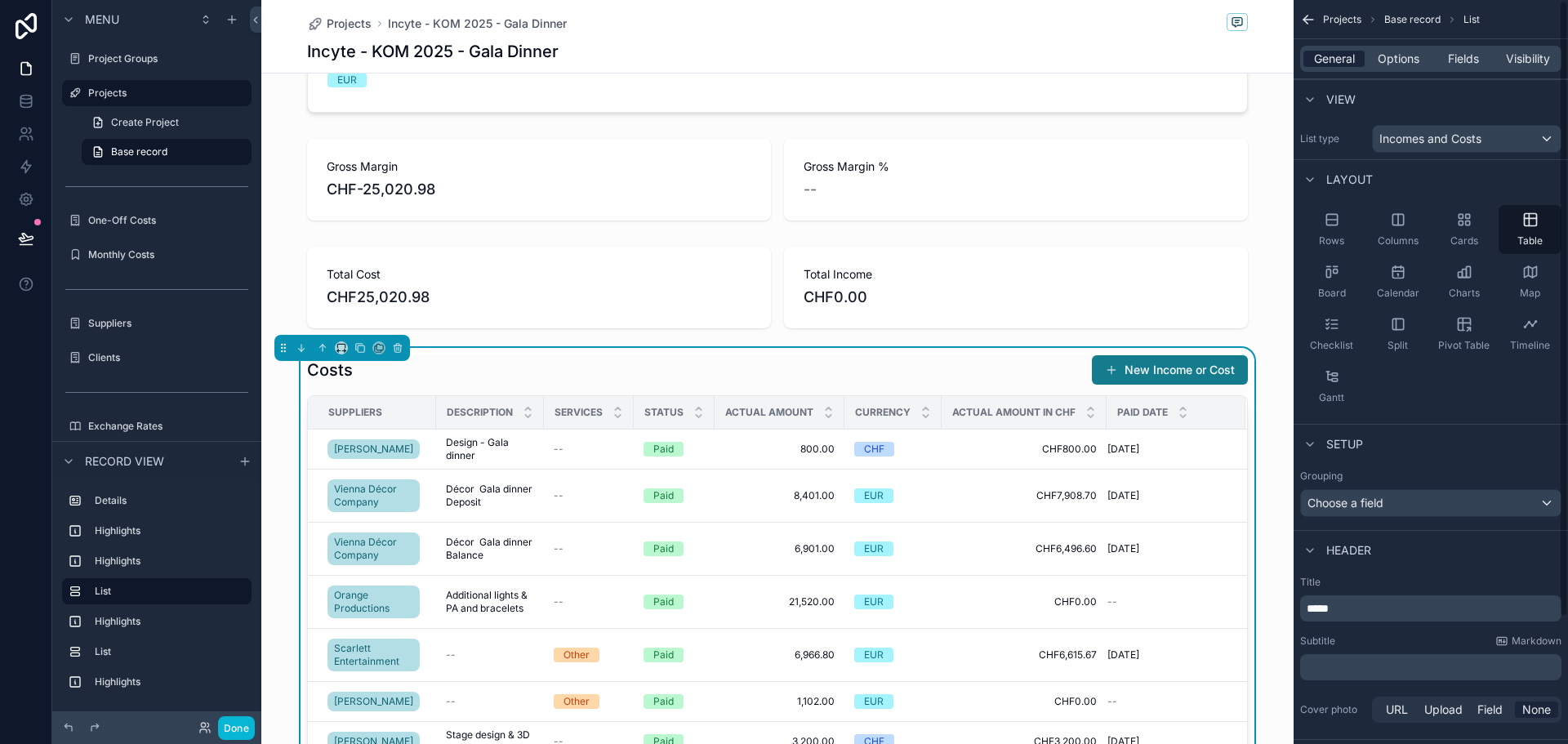
click at [1339, 60] on span "General" at bounding box center [1335, 58] width 41 height 17
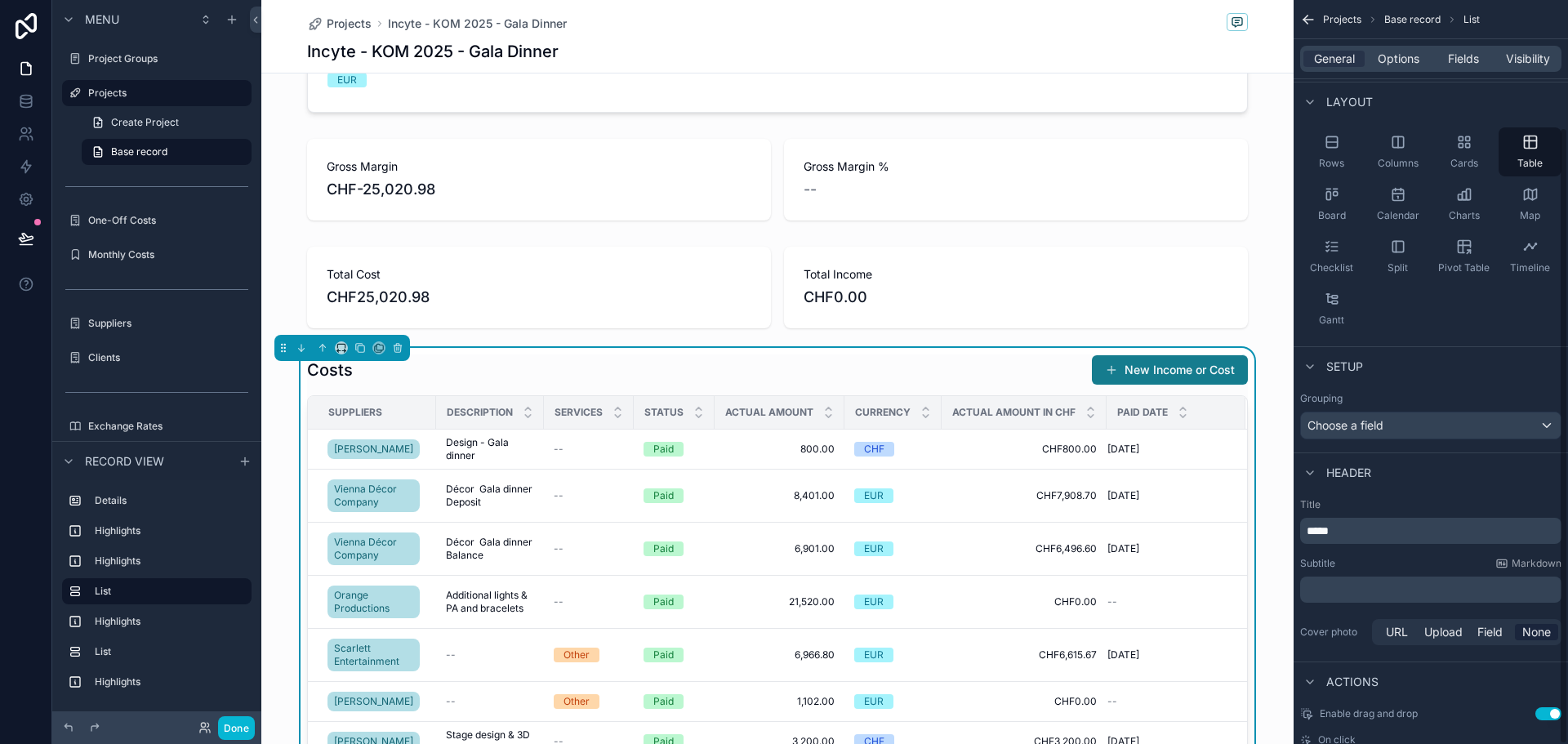
scroll to position [154, 0]
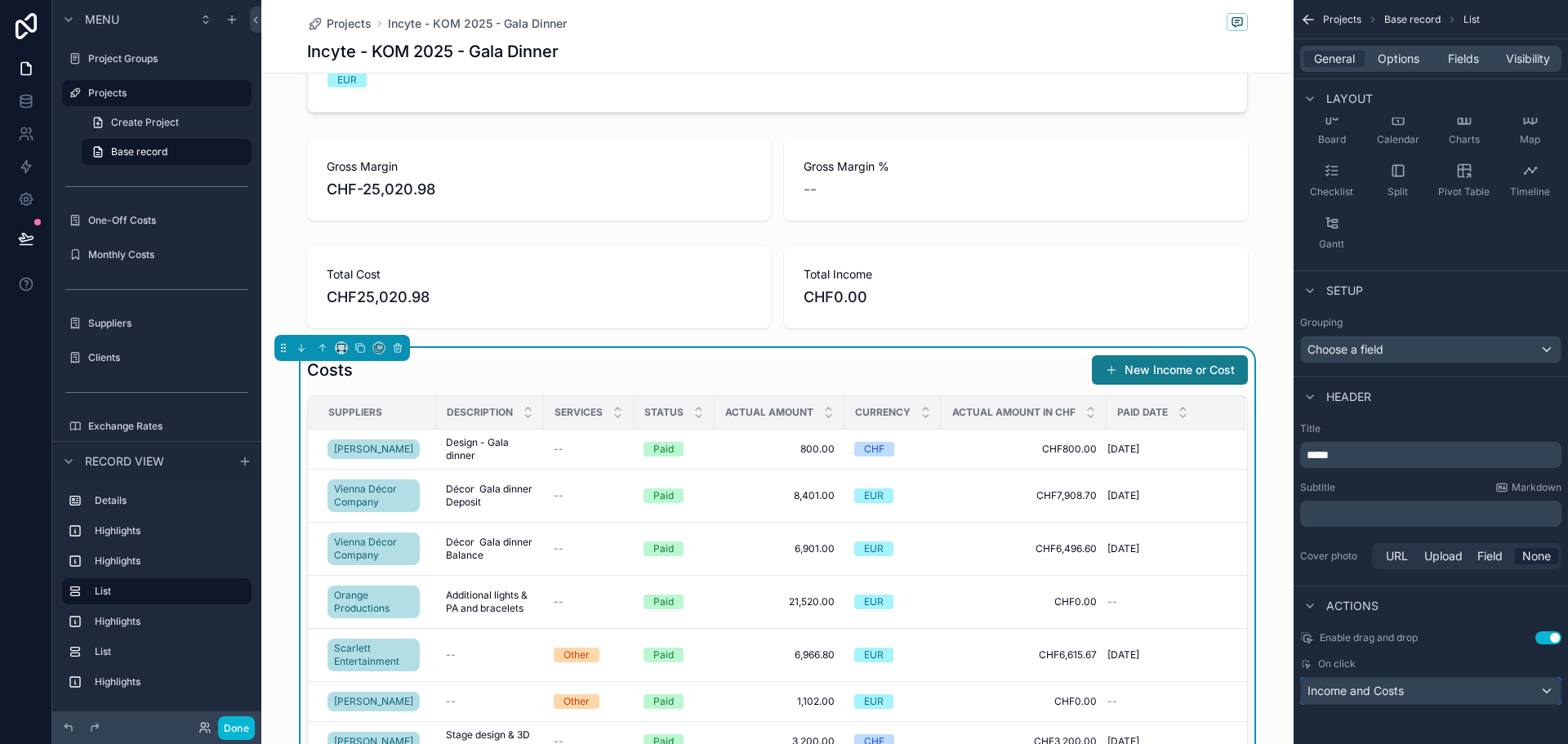
click at [1358, 691] on span "Income and Costs" at bounding box center [1355, 691] width 96 height 17
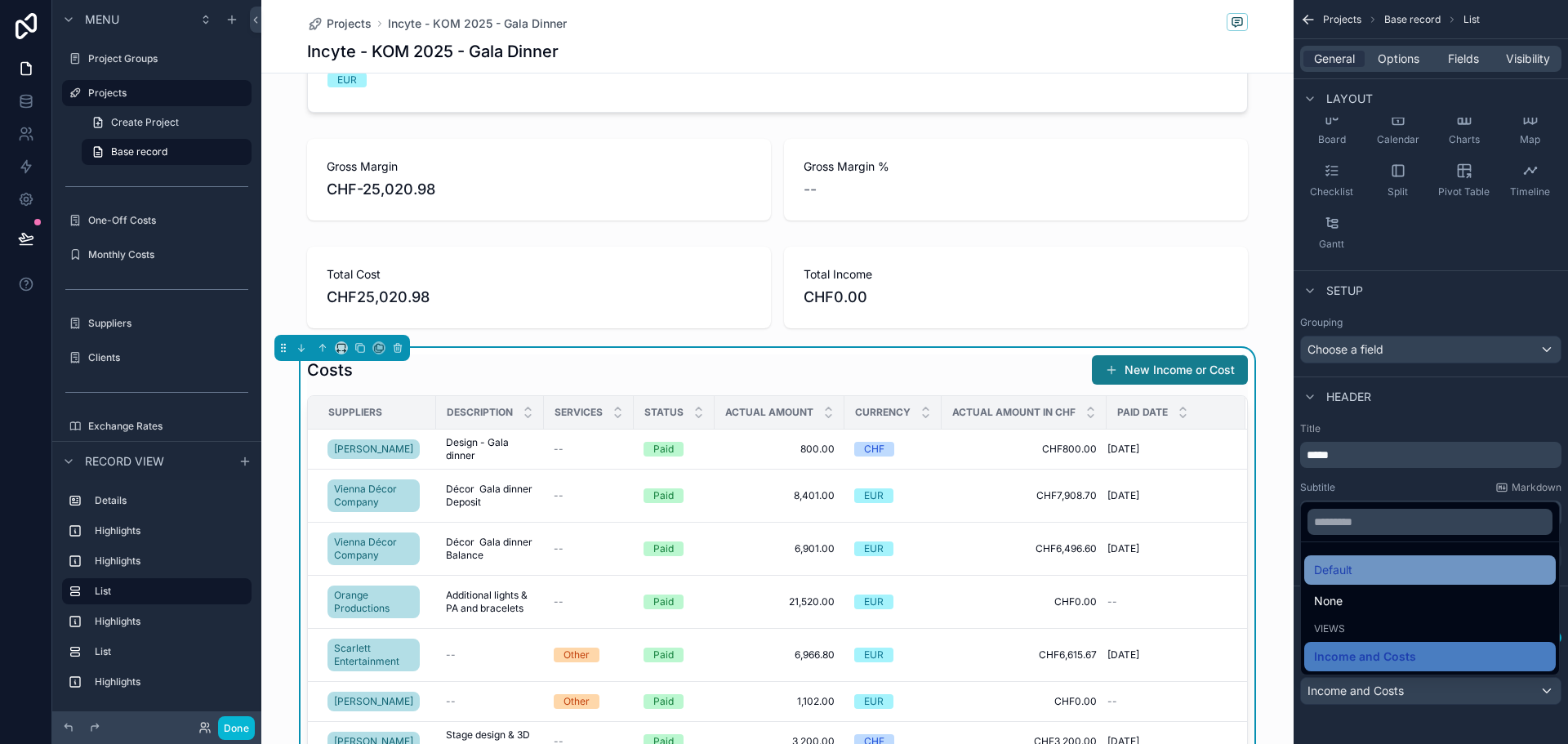
click at [1335, 560] on div "Default" at bounding box center [1430, 570] width 252 height 29
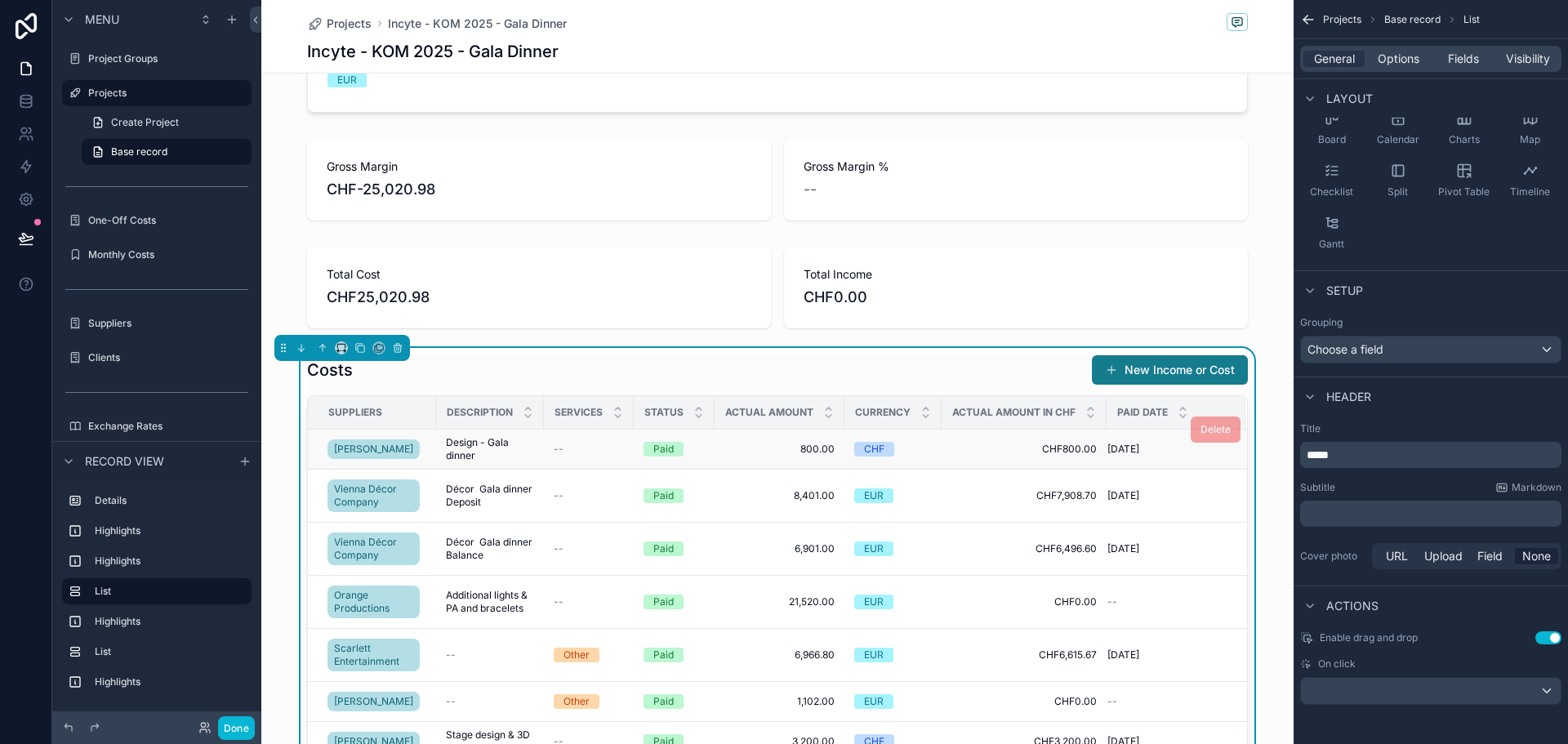
click at [470, 443] on span "Design - Gala dinner" at bounding box center [490, 449] width 88 height 26
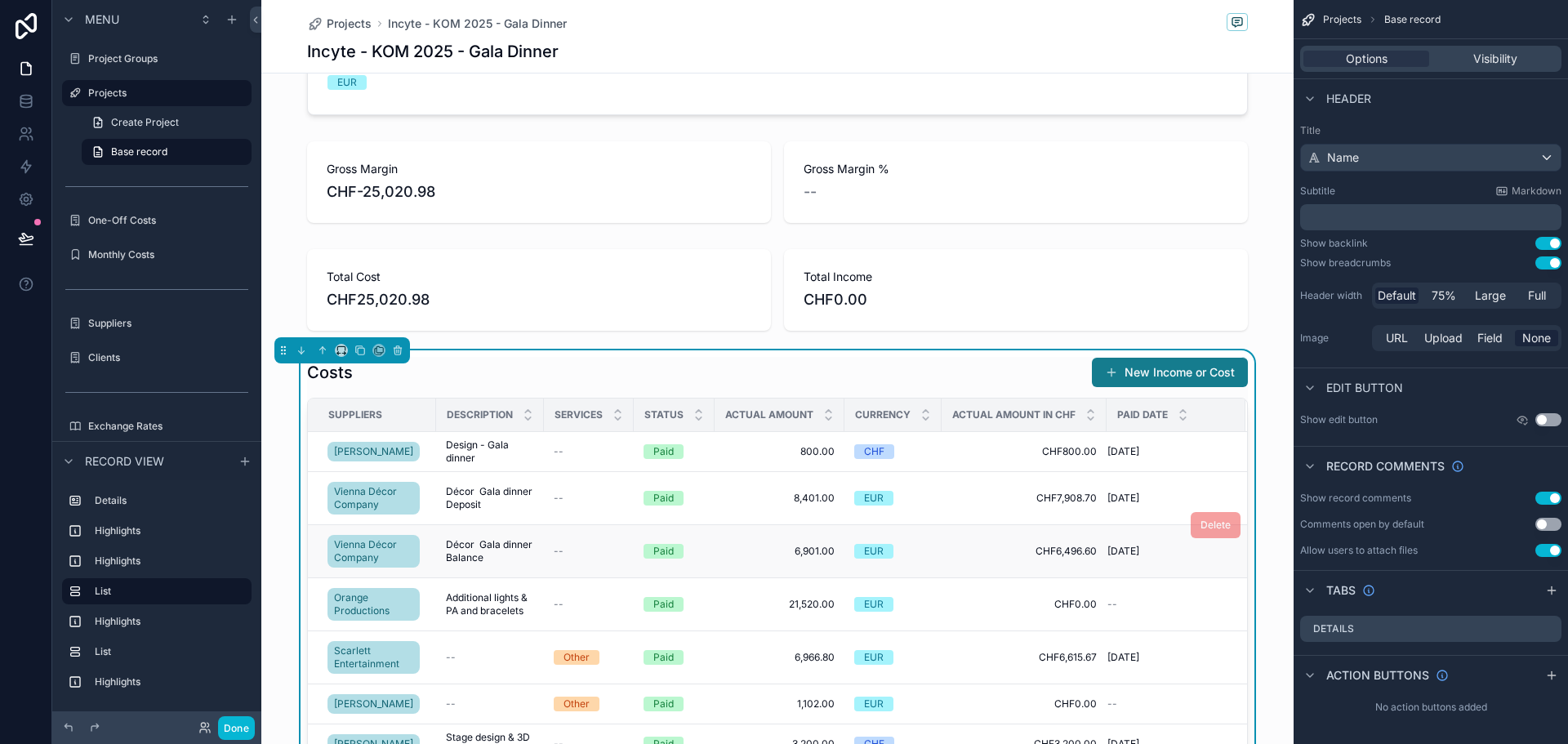
scroll to position [327, 0]
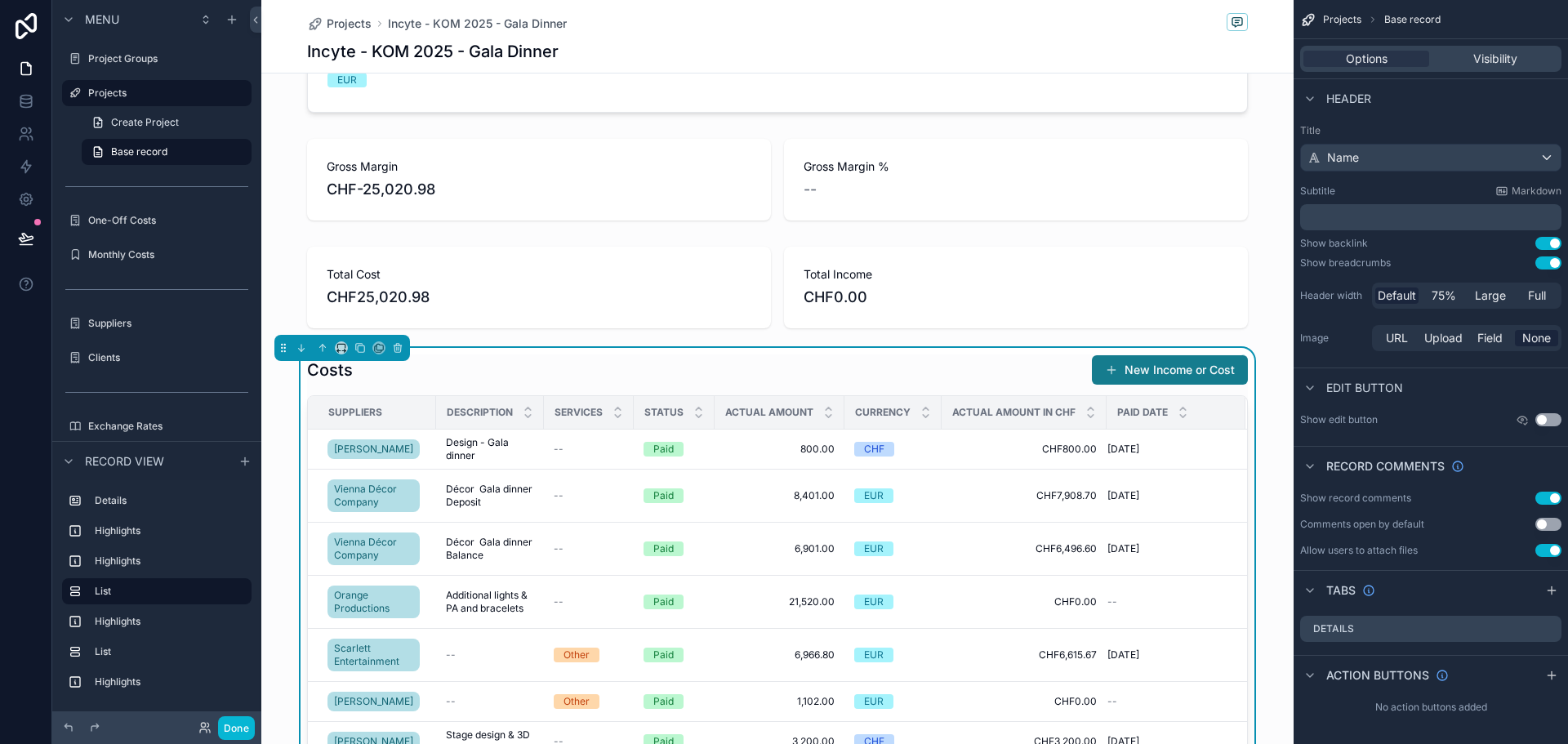
click at [536, 366] on div "Costs New Income or Cost" at bounding box center [778, 371] width 941 height 31
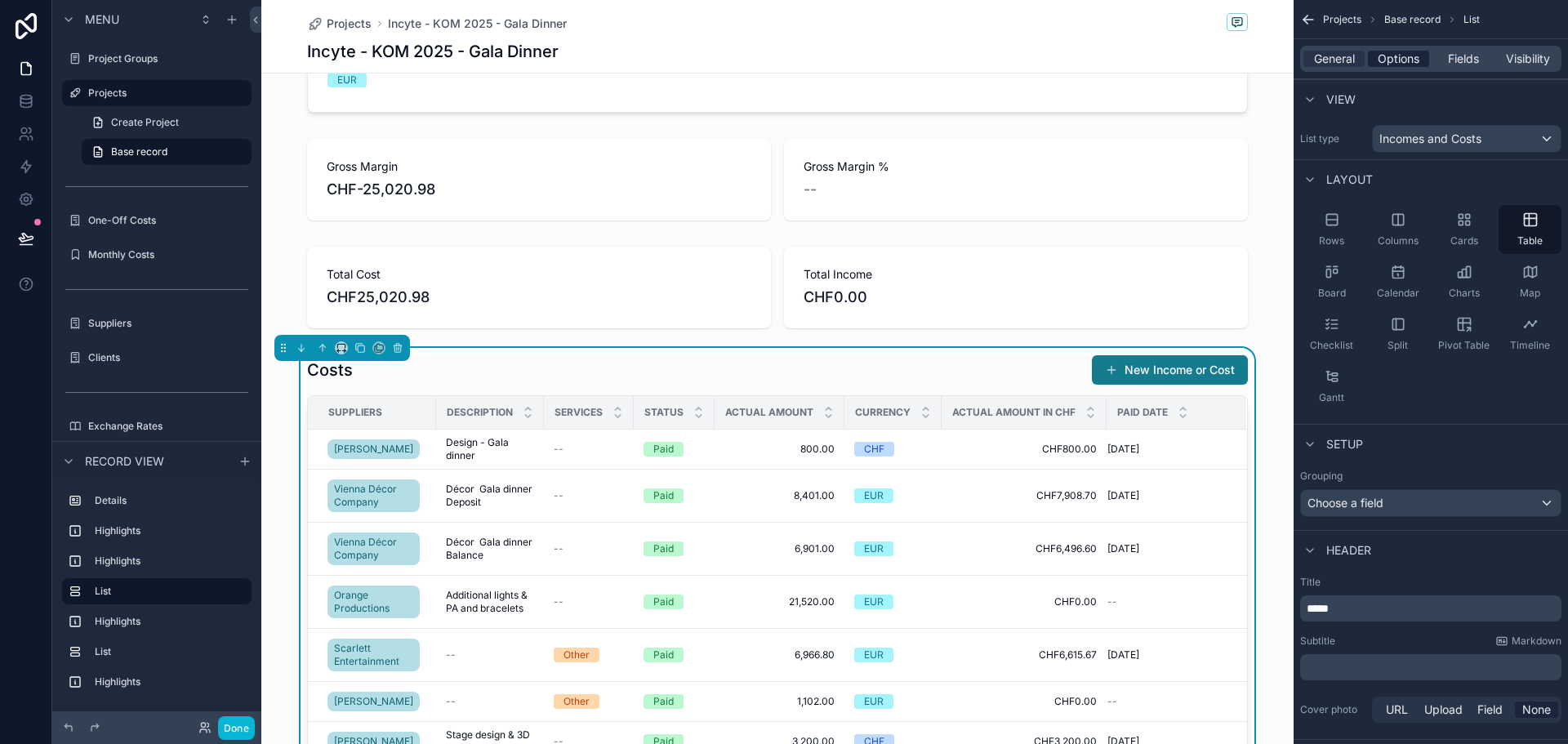
click at [1398, 55] on span "Options" at bounding box center [1399, 58] width 42 height 17
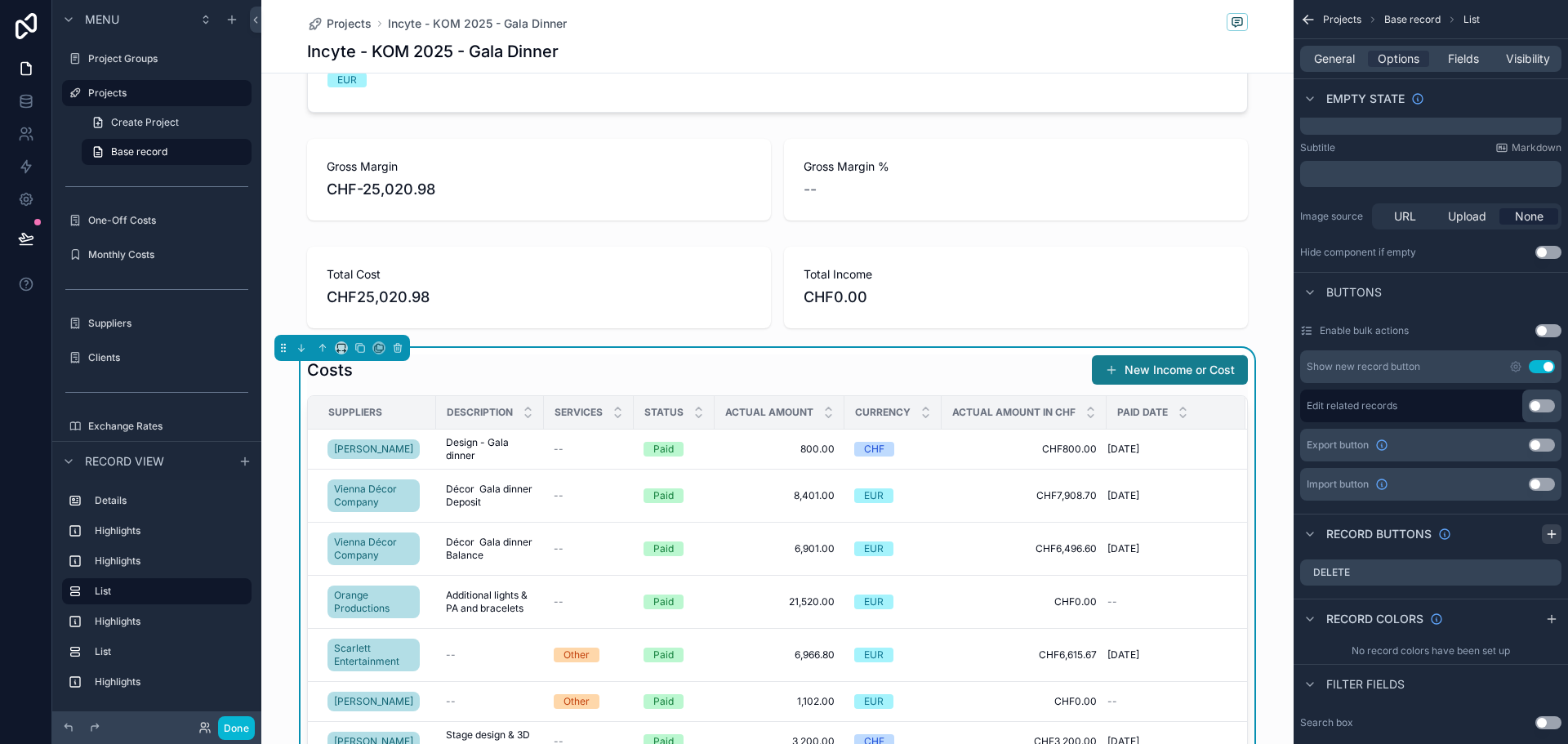
click at [1551, 540] on icon "scrollable content" at bounding box center [1551, 534] width 13 height 13
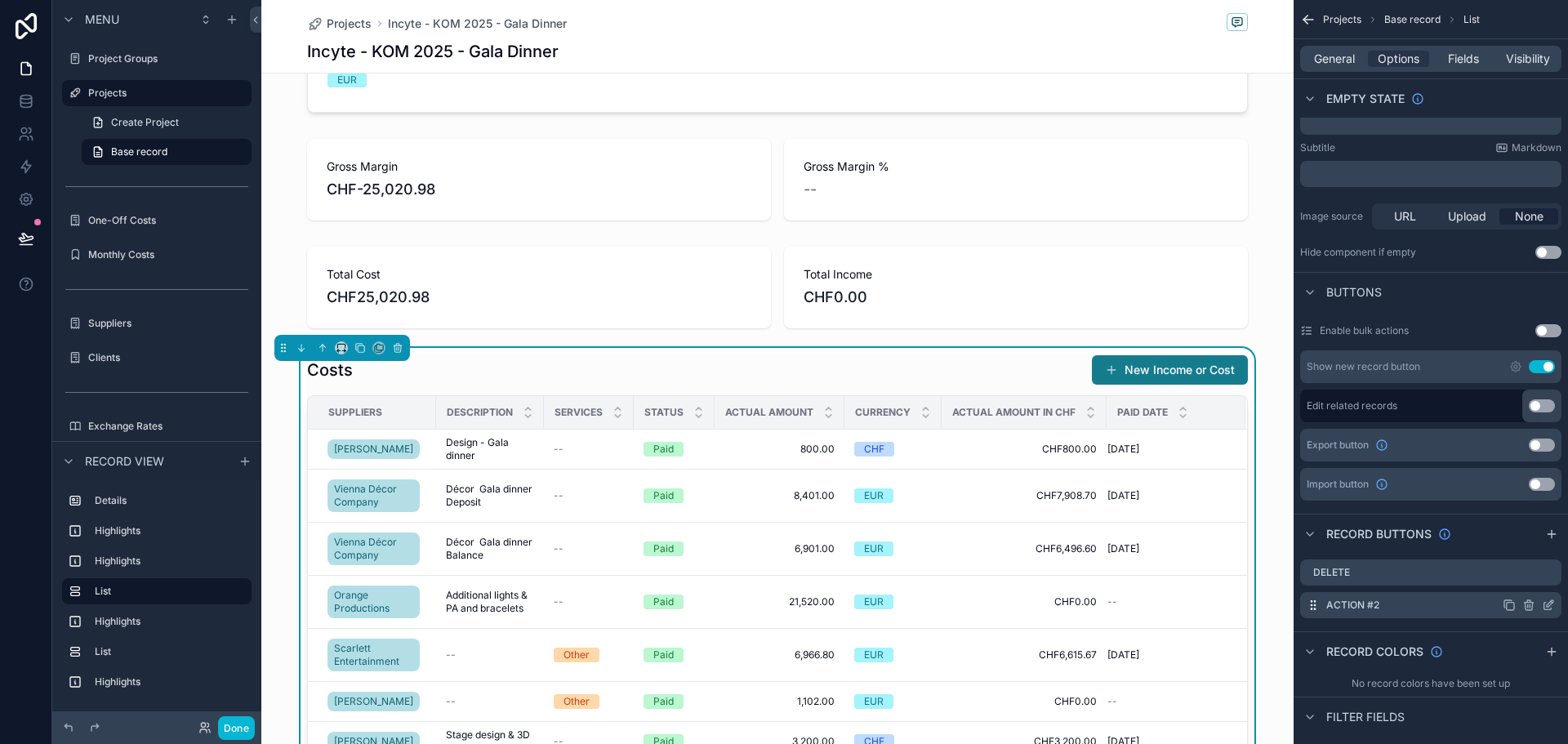
click at [1455, 608] on div "Action #2" at bounding box center [1431, 605] width 261 height 26
click at [1552, 606] on icon "scrollable content" at bounding box center [1548, 605] width 13 height 13
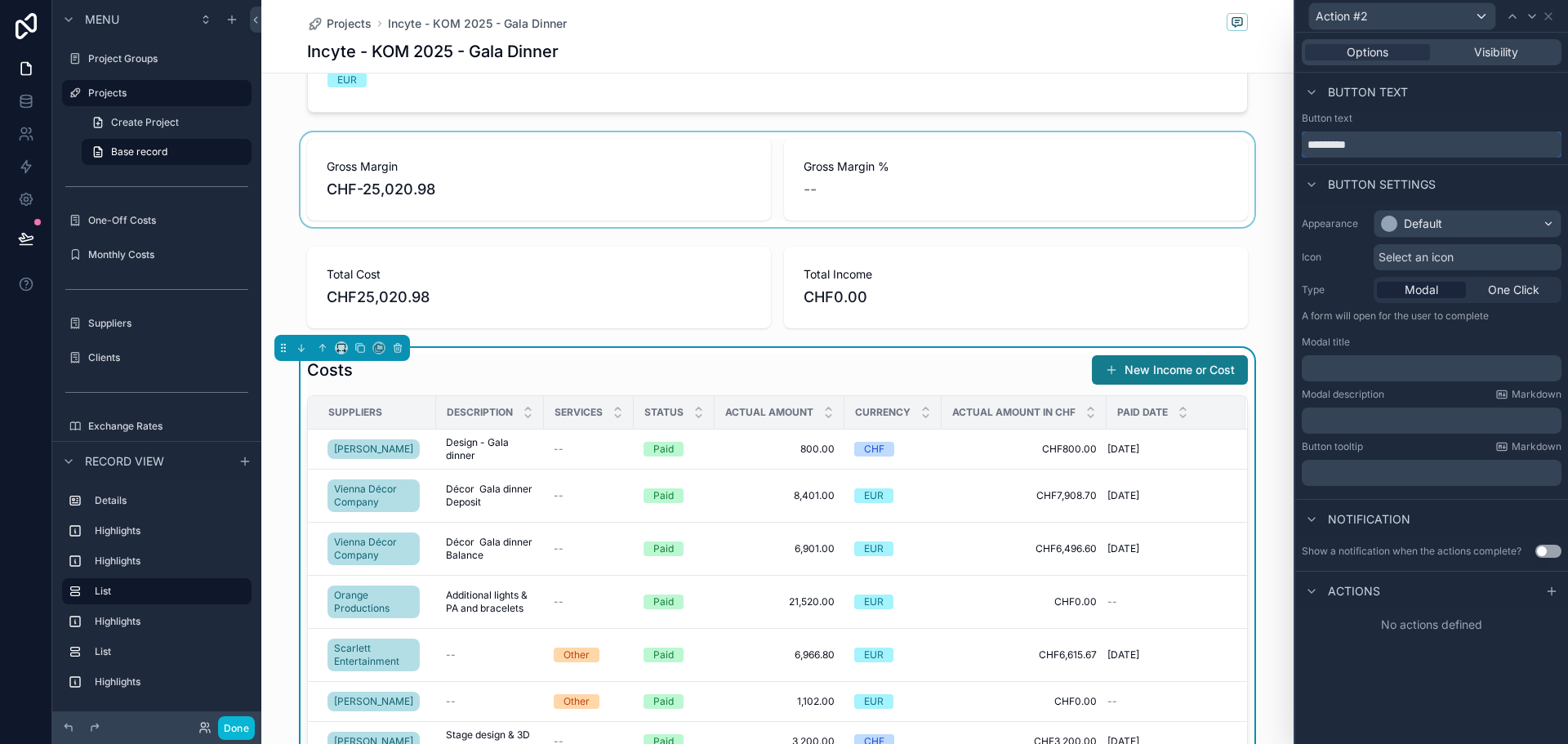
drag, startPoint x: 1390, startPoint y: 150, endPoint x: 1182, endPoint y: 177, distance: 209.7
click at [1182, 176] on div "Action #2 Options Visibility Button text Button text ********* Button settings …" at bounding box center [784, 372] width 1568 height 744
type input "****"
click at [1429, 222] on div "Default" at bounding box center [1422, 224] width 38 height 17
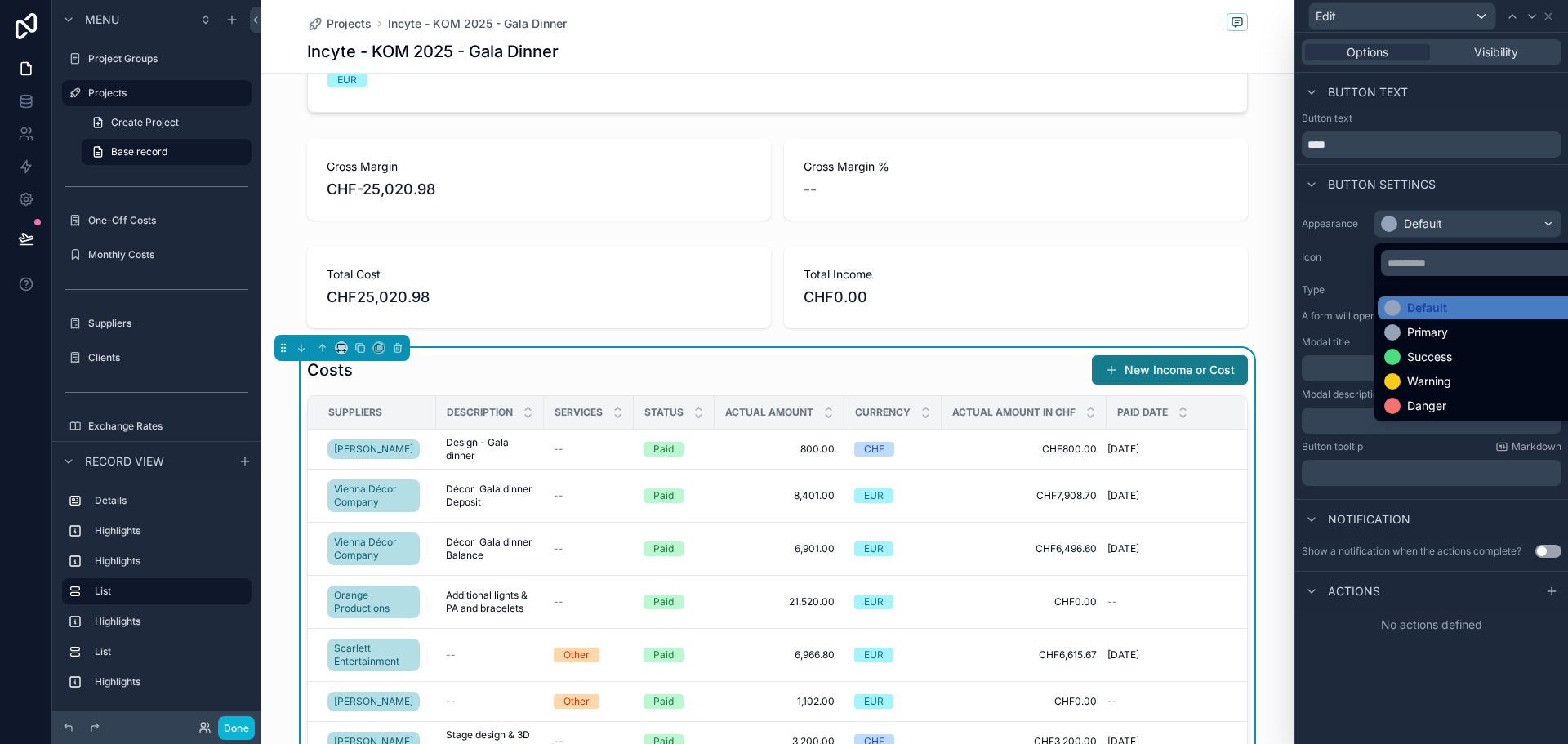
click at [1433, 391] on div "Warning" at bounding box center [1487, 382] width 218 height 23
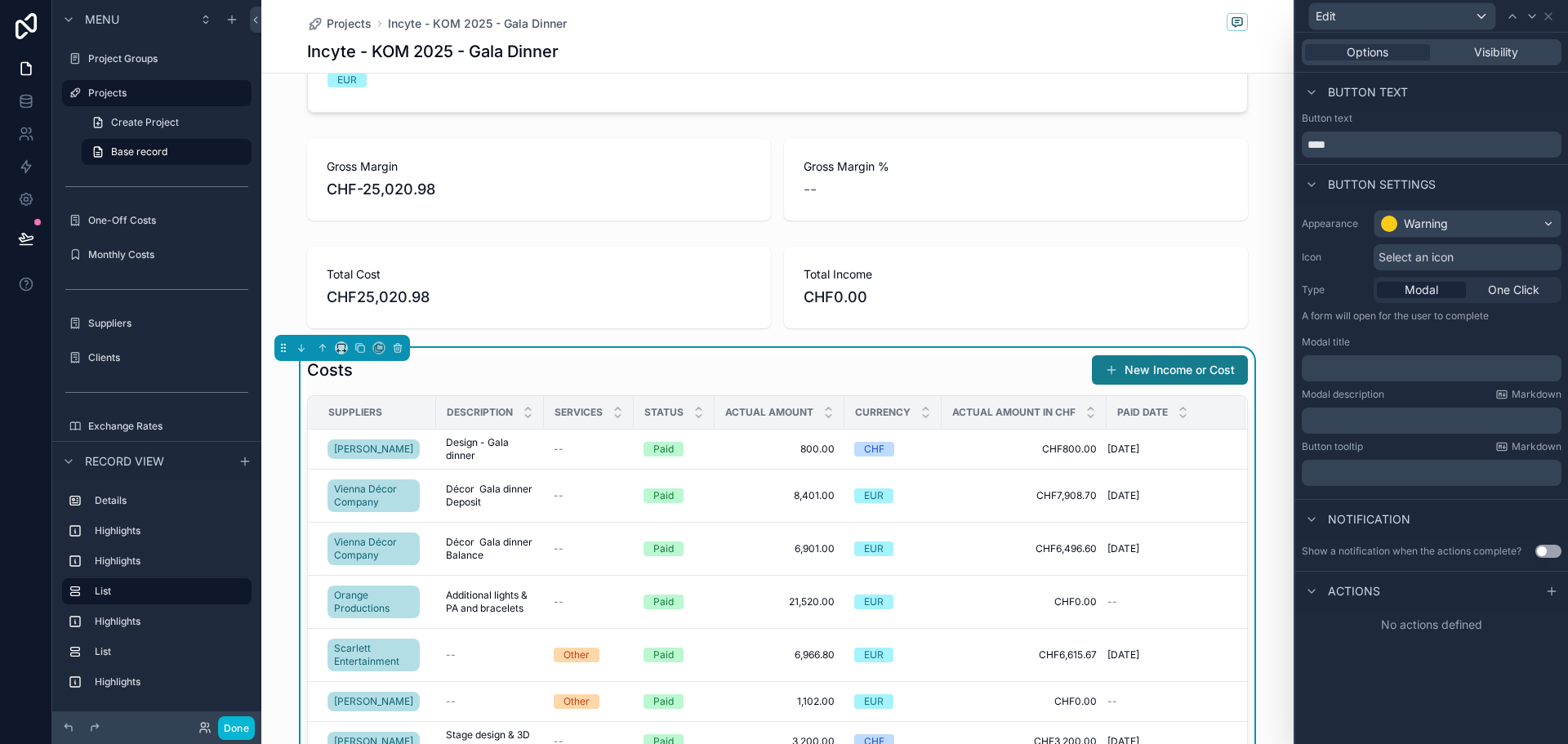
click at [1368, 596] on span "Actions" at bounding box center [1354, 591] width 52 height 17
click at [1349, 585] on span "Actions" at bounding box center [1354, 591] width 52 height 17
click at [1555, 585] on icon at bounding box center [1551, 591] width 13 height 13
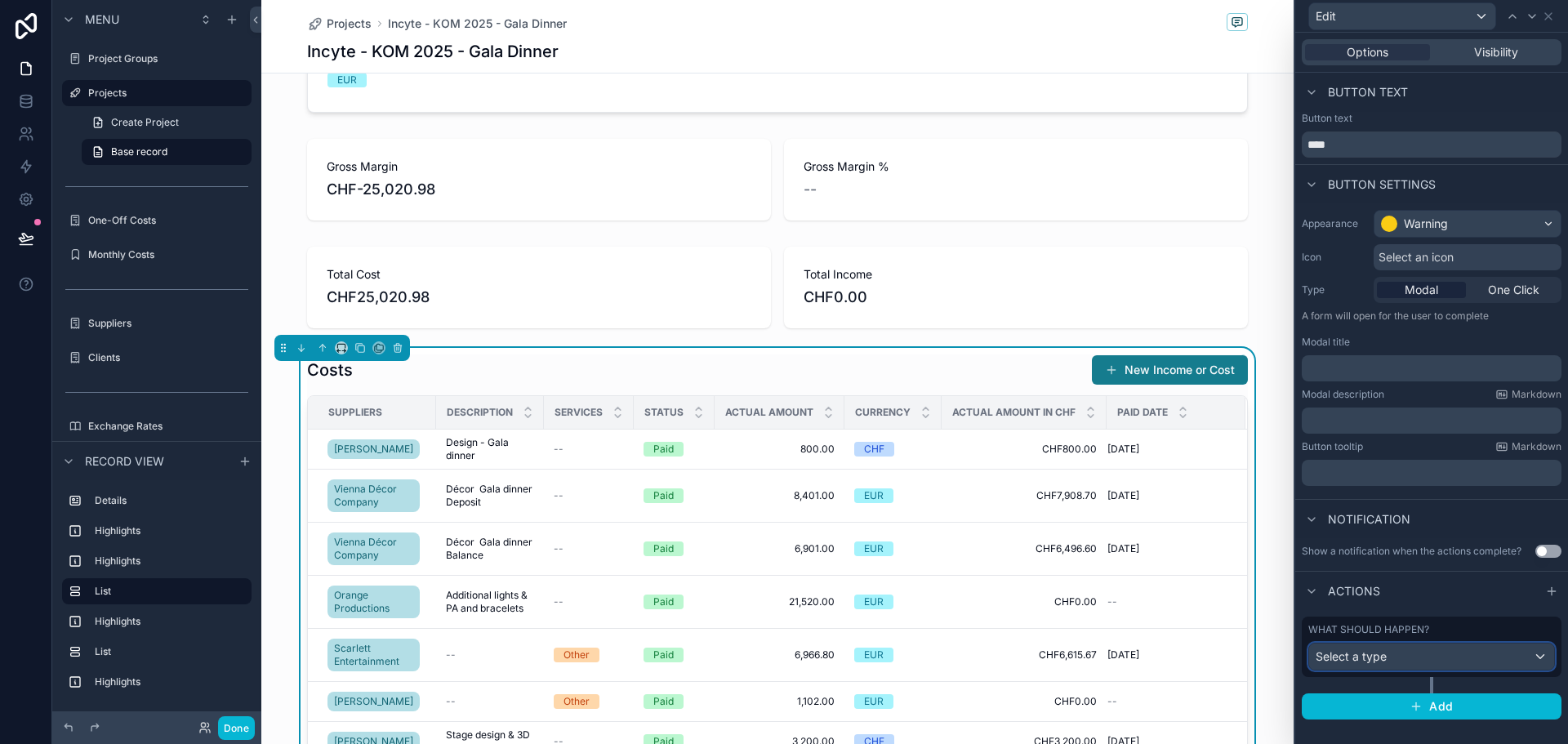
click at [1433, 653] on div "Select a type" at bounding box center [1432, 656] width 245 height 26
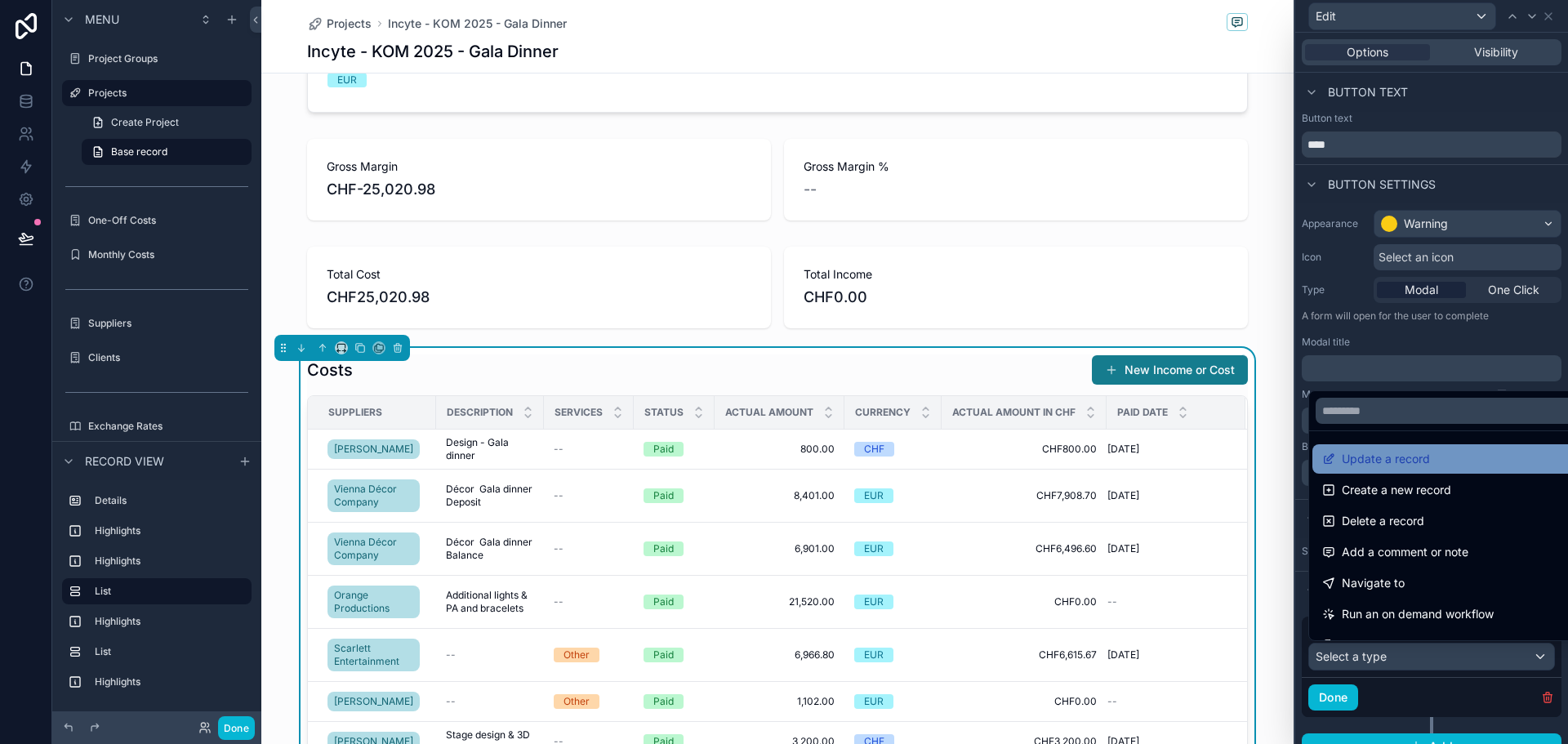
click at [1389, 463] on span "Update a record" at bounding box center [1386, 459] width 88 height 19
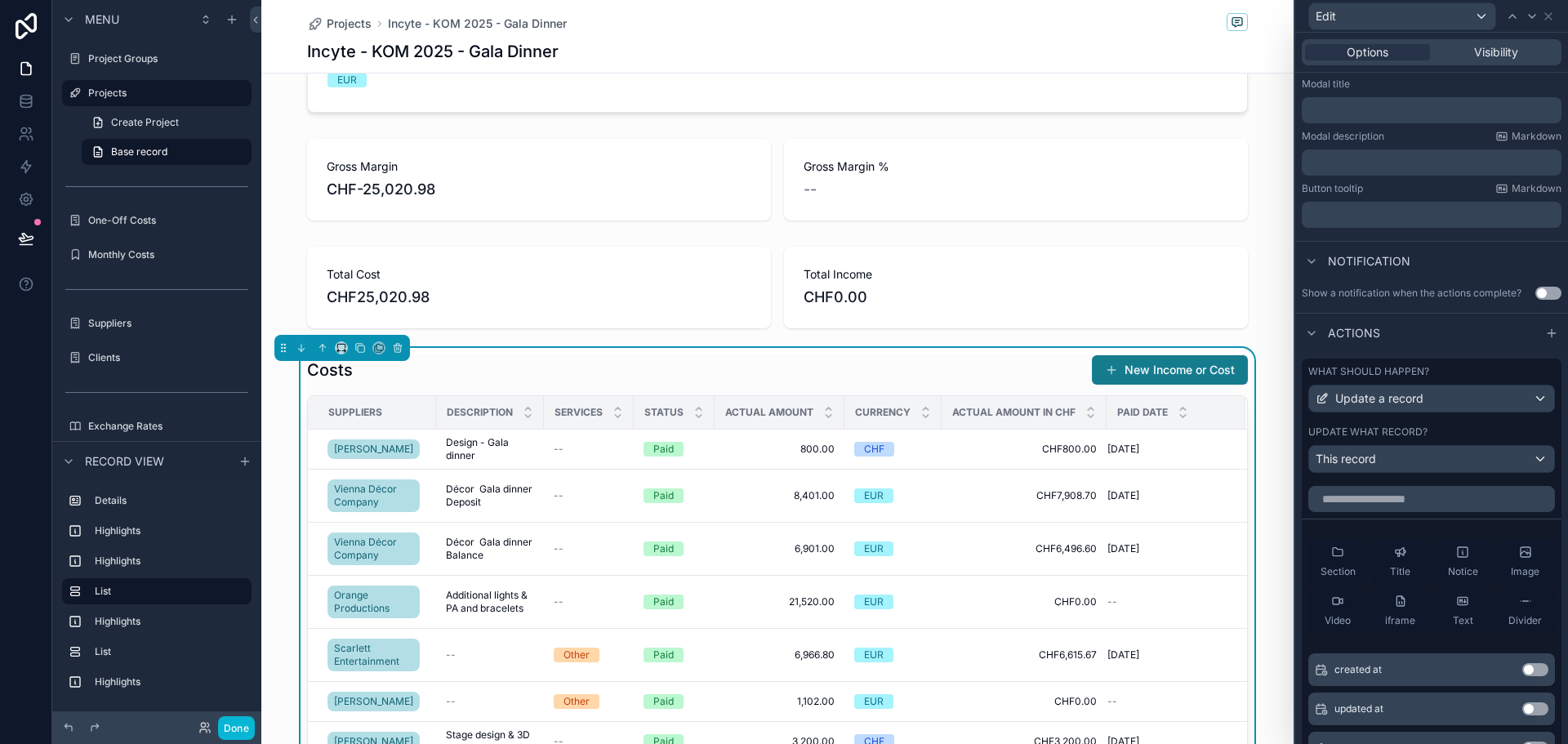
scroll to position [408, 0]
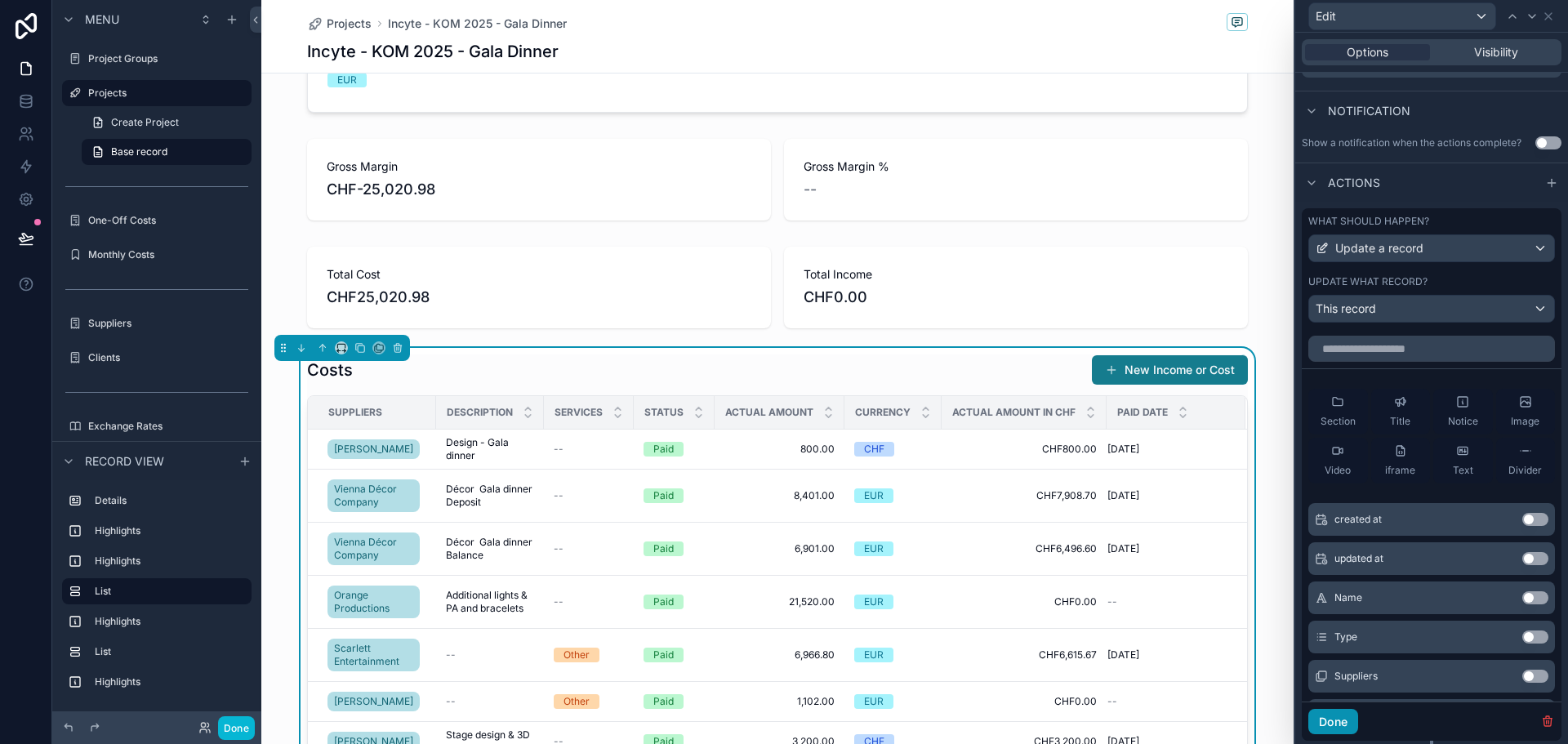
click at [1338, 725] on button "Done" at bounding box center [1333, 722] width 50 height 26
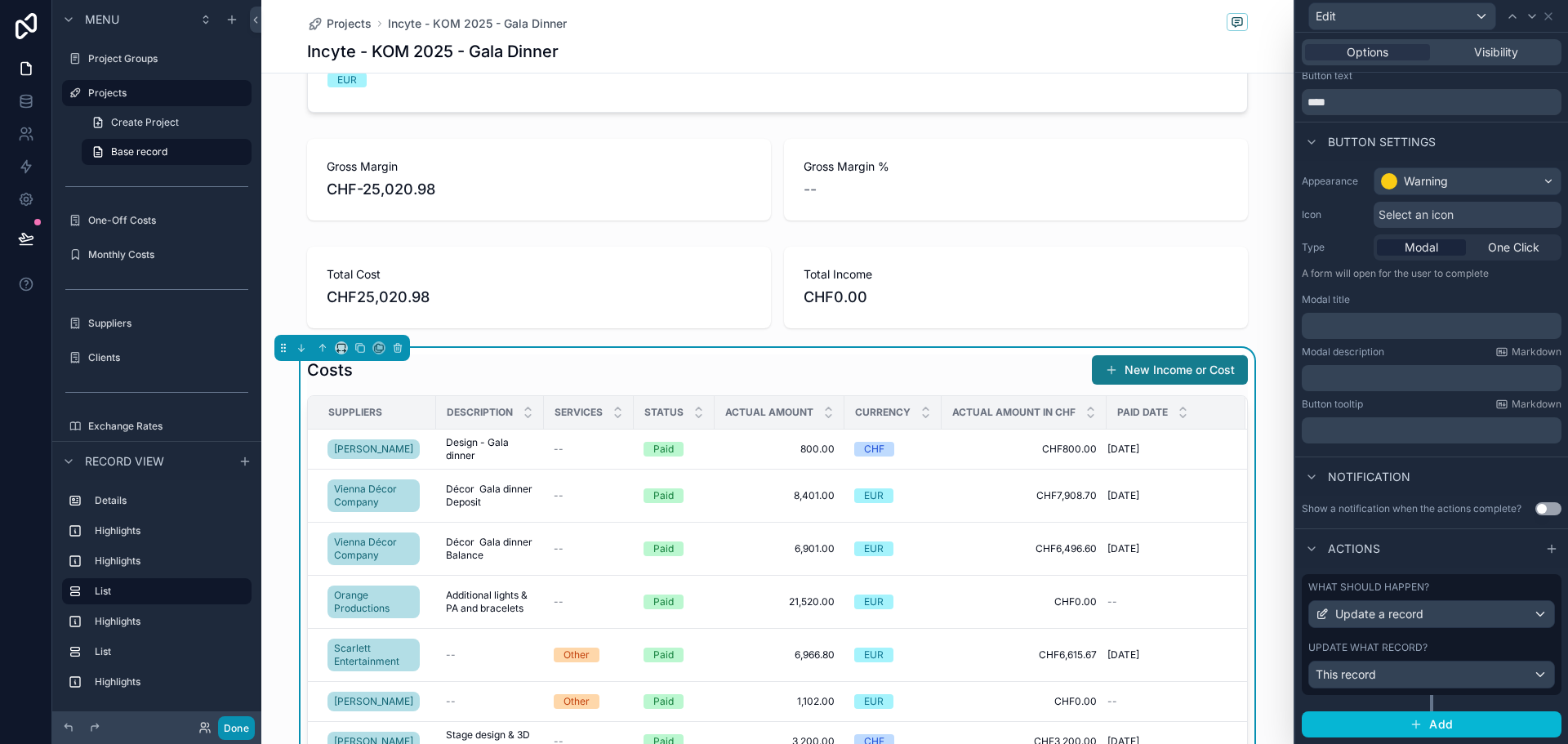
click at [242, 725] on button "Done" at bounding box center [236, 728] width 37 height 23
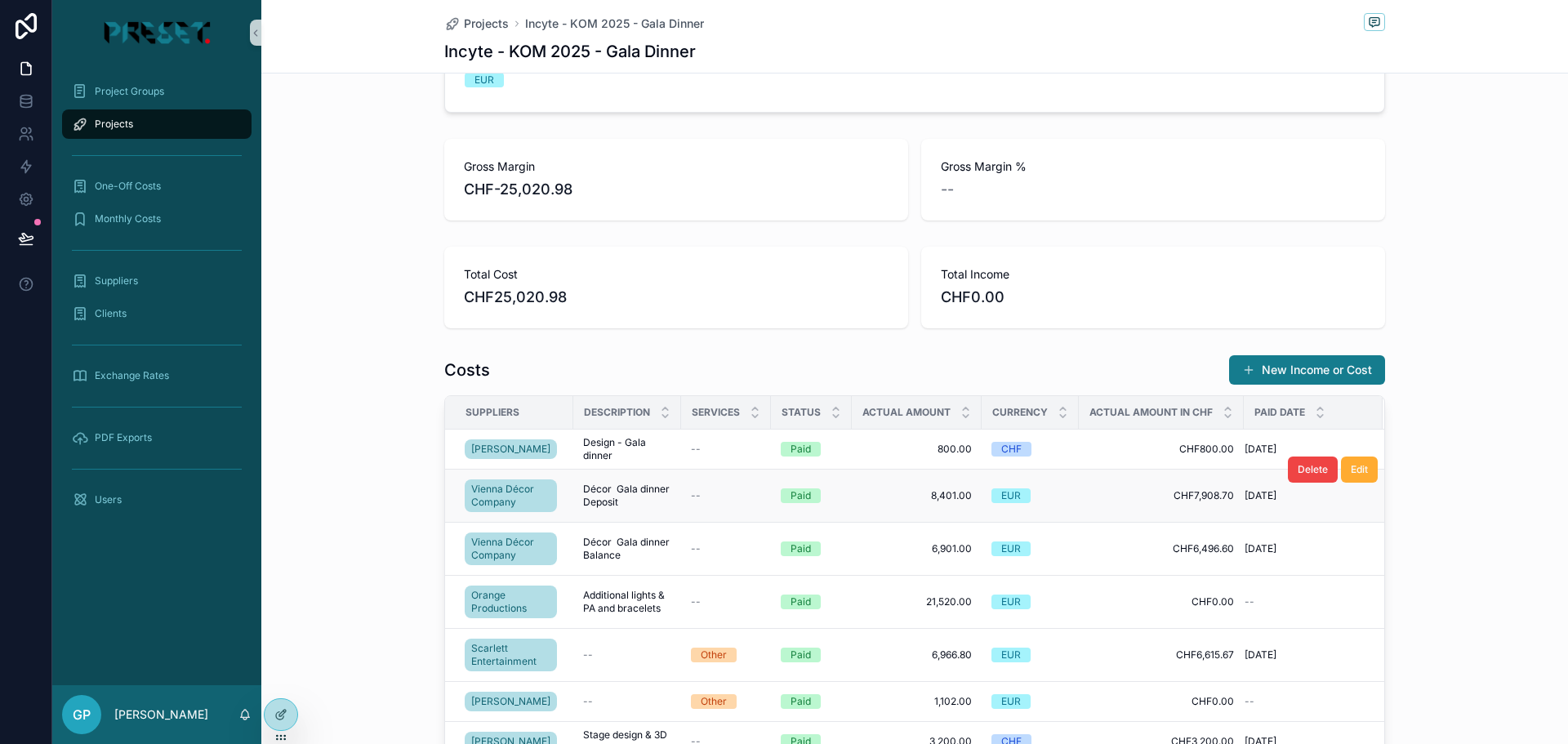
scroll to position [490, 0]
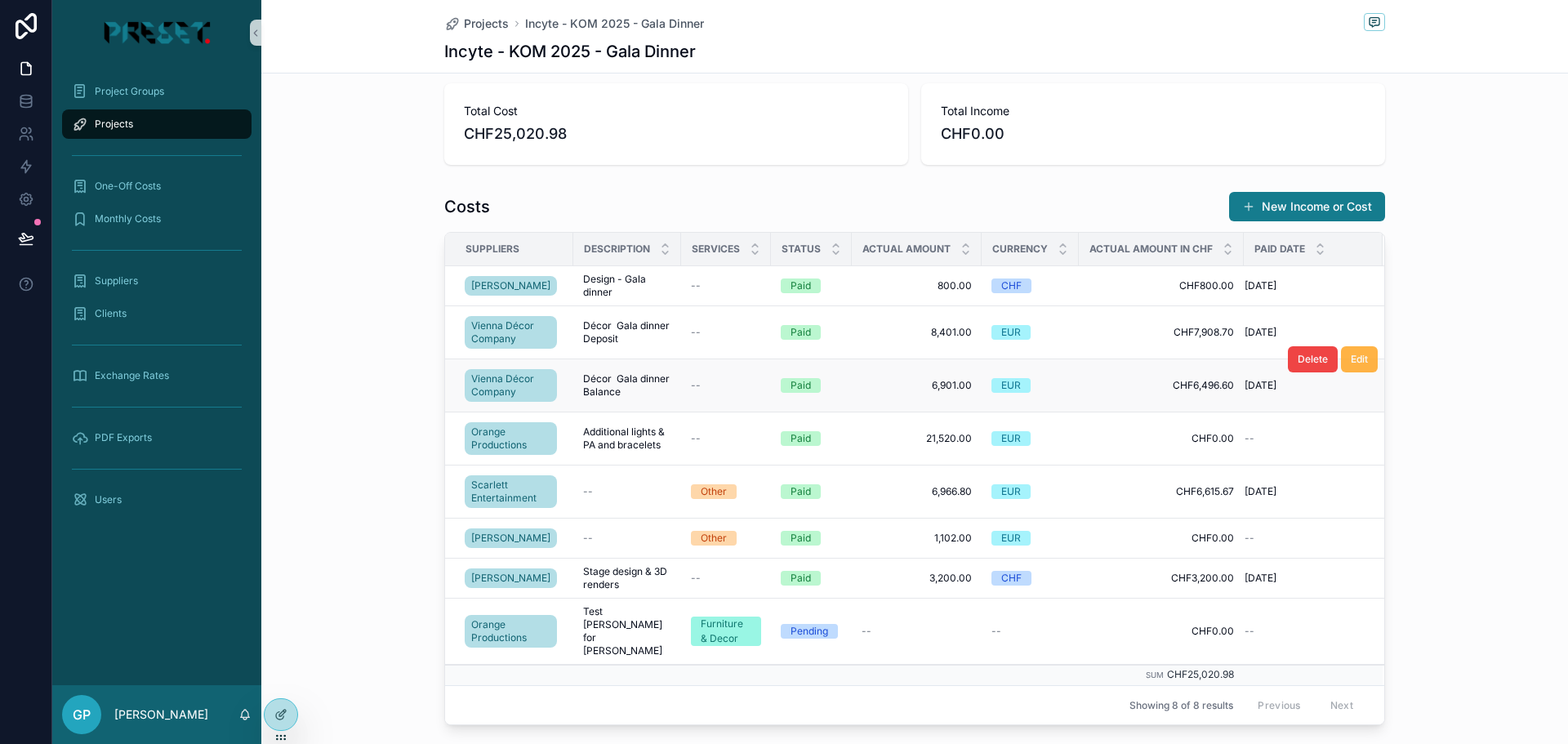
click at [1358, 355] on span "Edit" at bounding box center [1360, 359] width 17 height 13
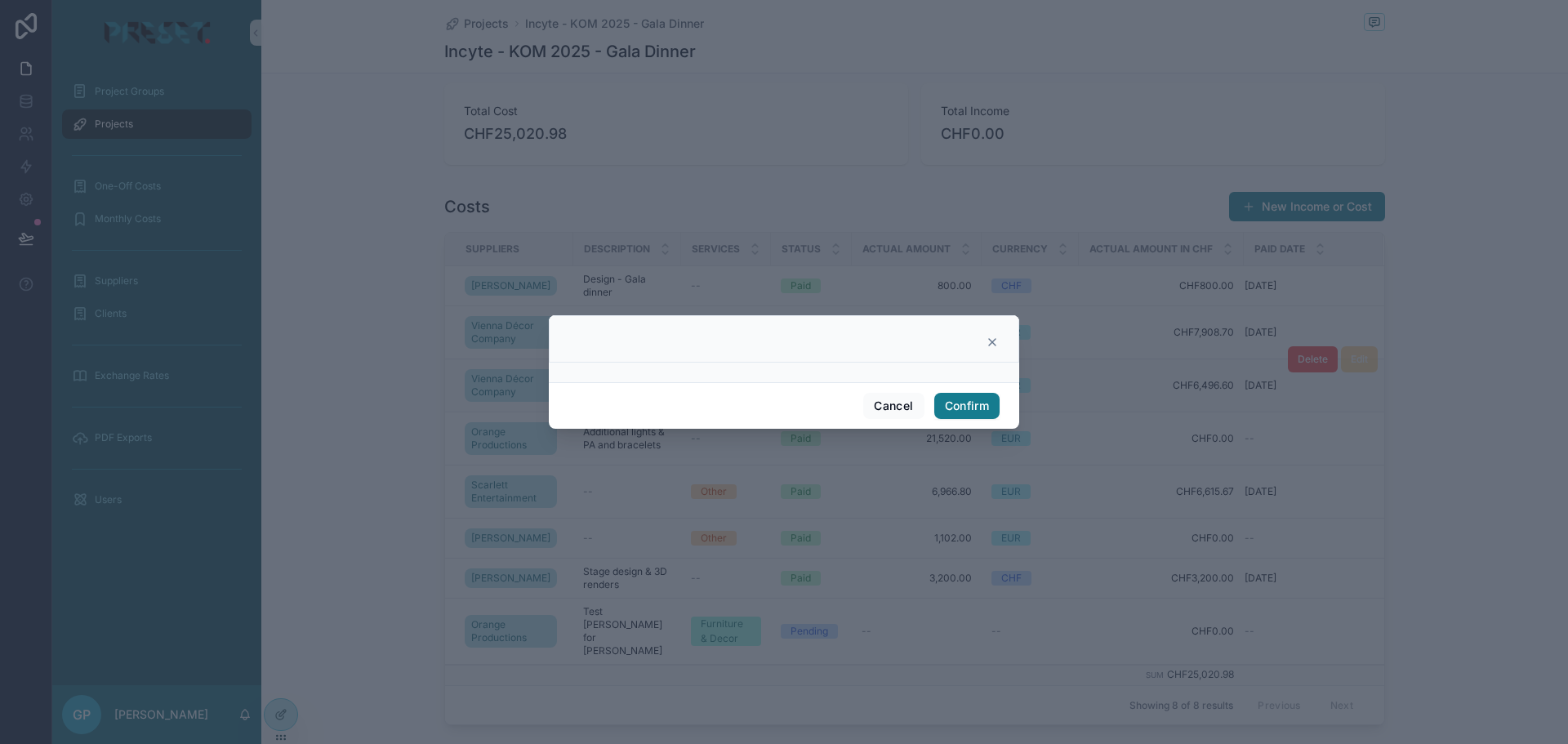
click at [705, 368] on div at bounding box center [784, 372] width 470 height 19
click at [974, 410] on button "Confirm" at bounding box center [966, 406] width 65 height 26
click at [892, 408] on button "Cancel" at bounding box center [893, 406] width 60 height 26
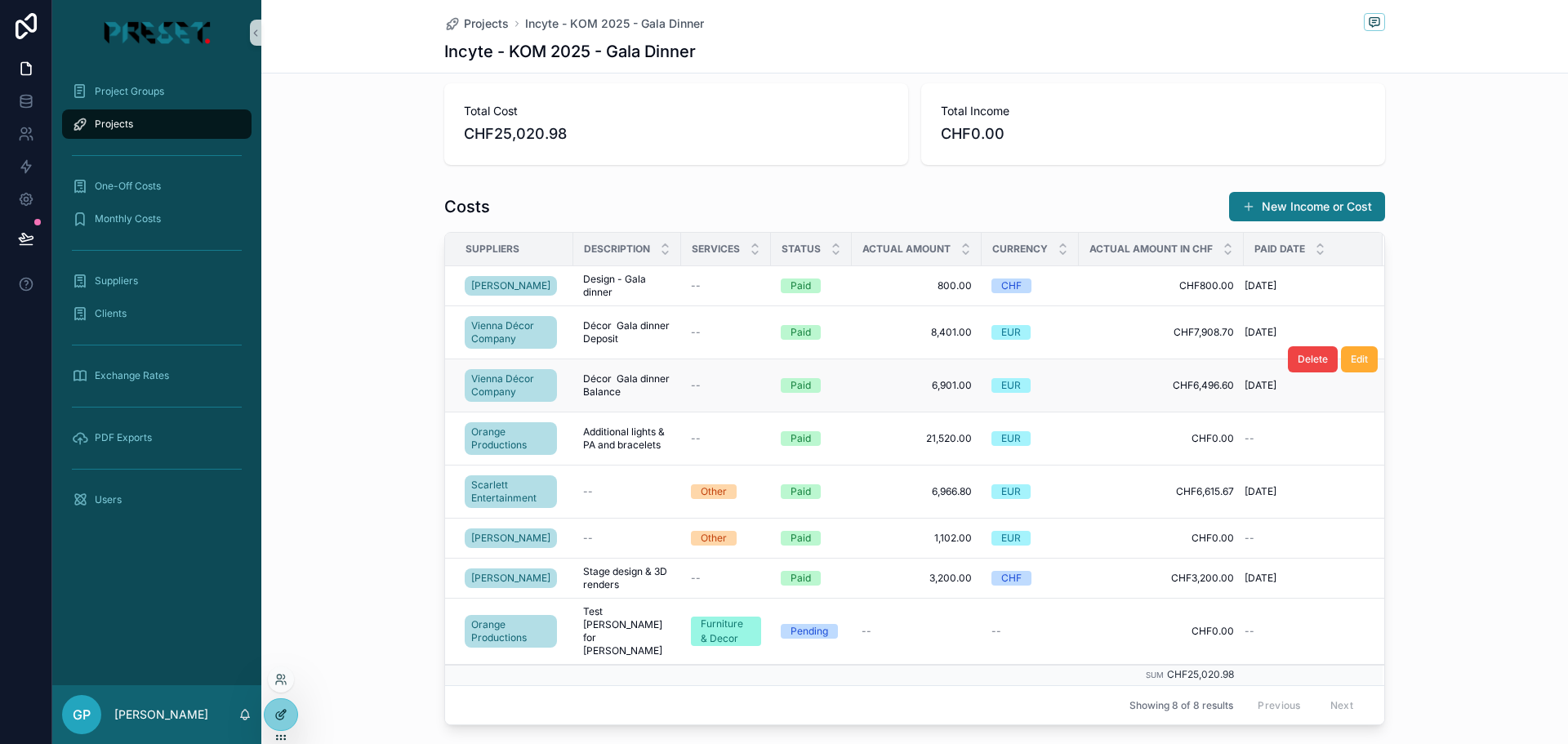
click at [280, 714] on icon at bounding box center [282, 713] width 7 height 7
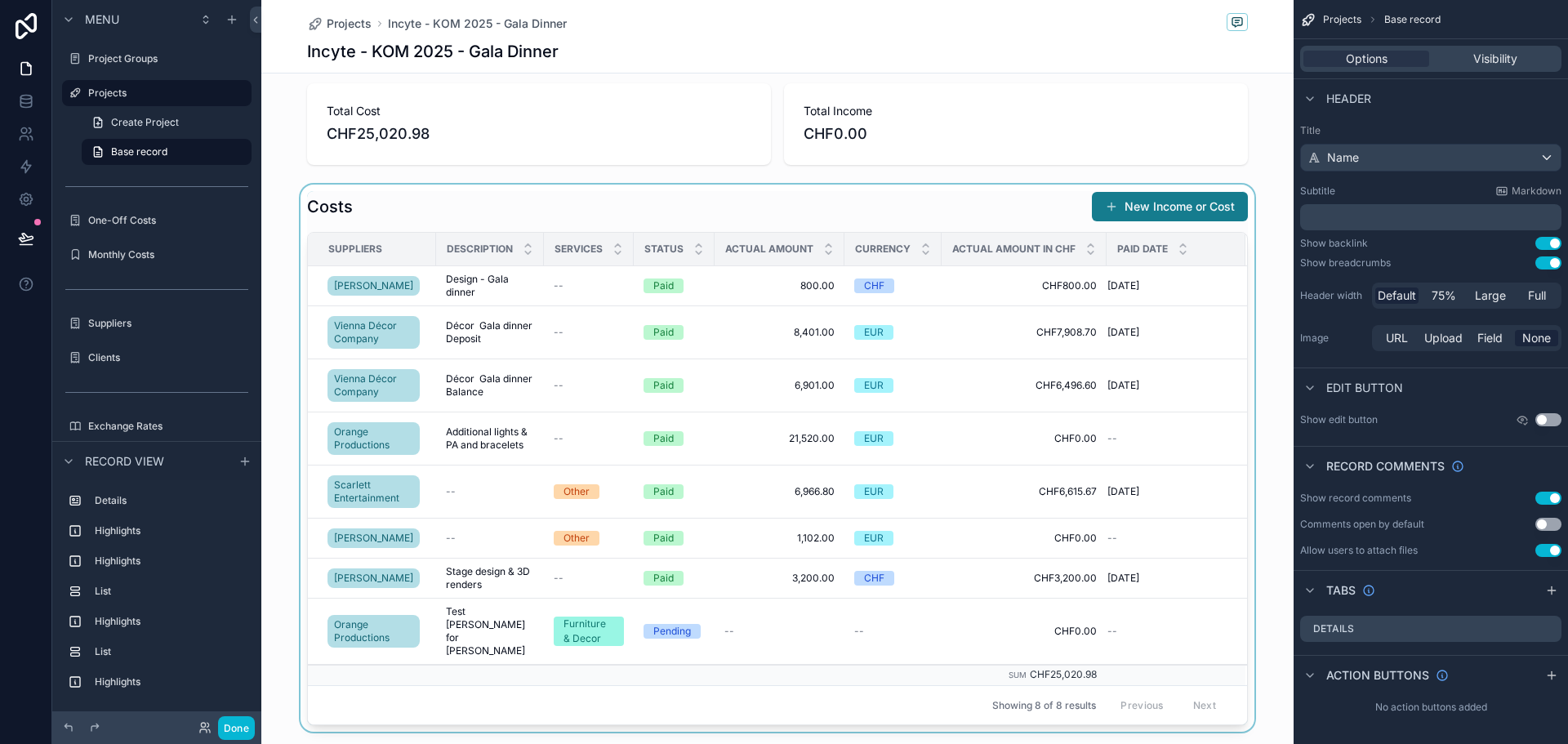
click at [476, 216] on div "scrollable content" at bounding box center [778, 458] width 1032 height 548
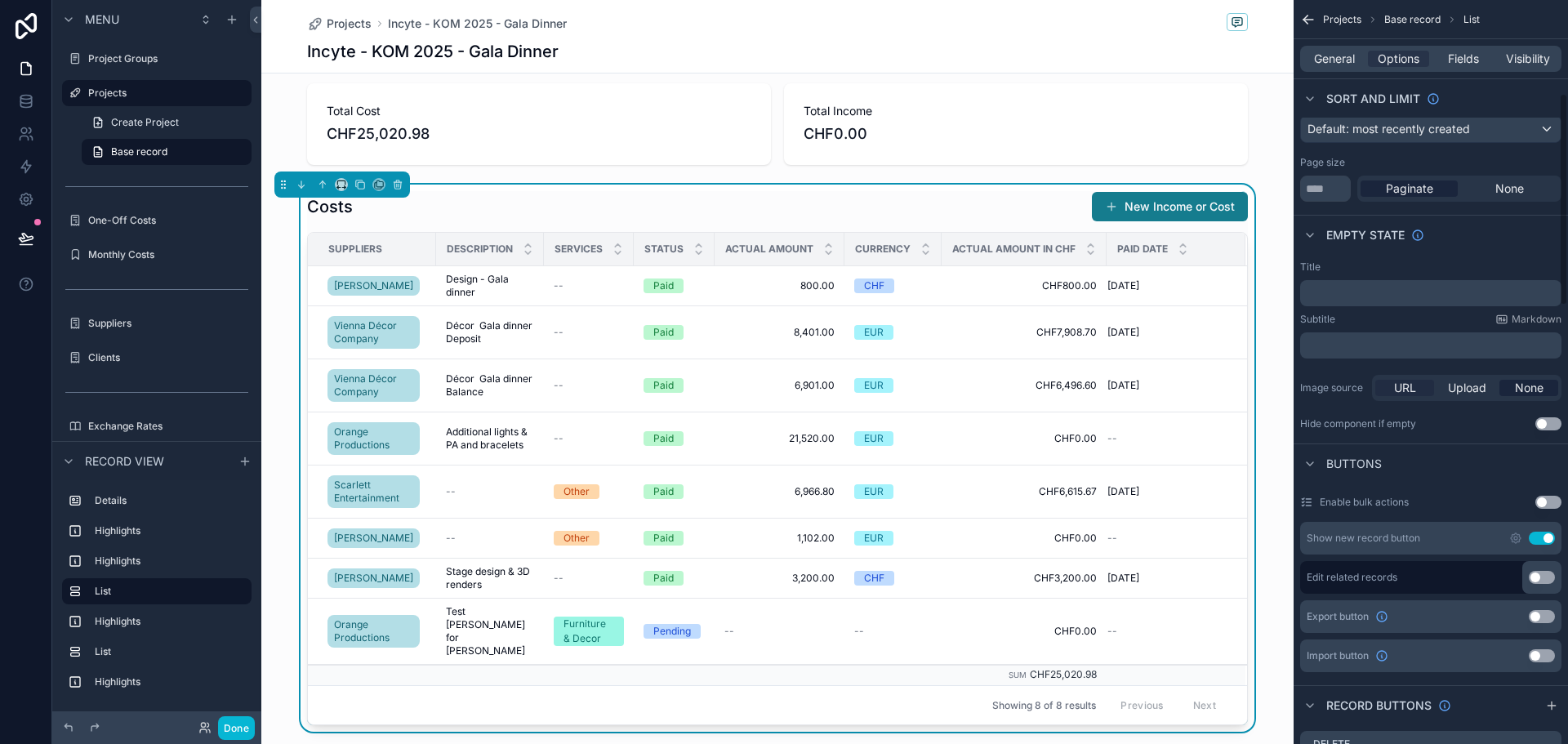
scroll to position [327, 0]
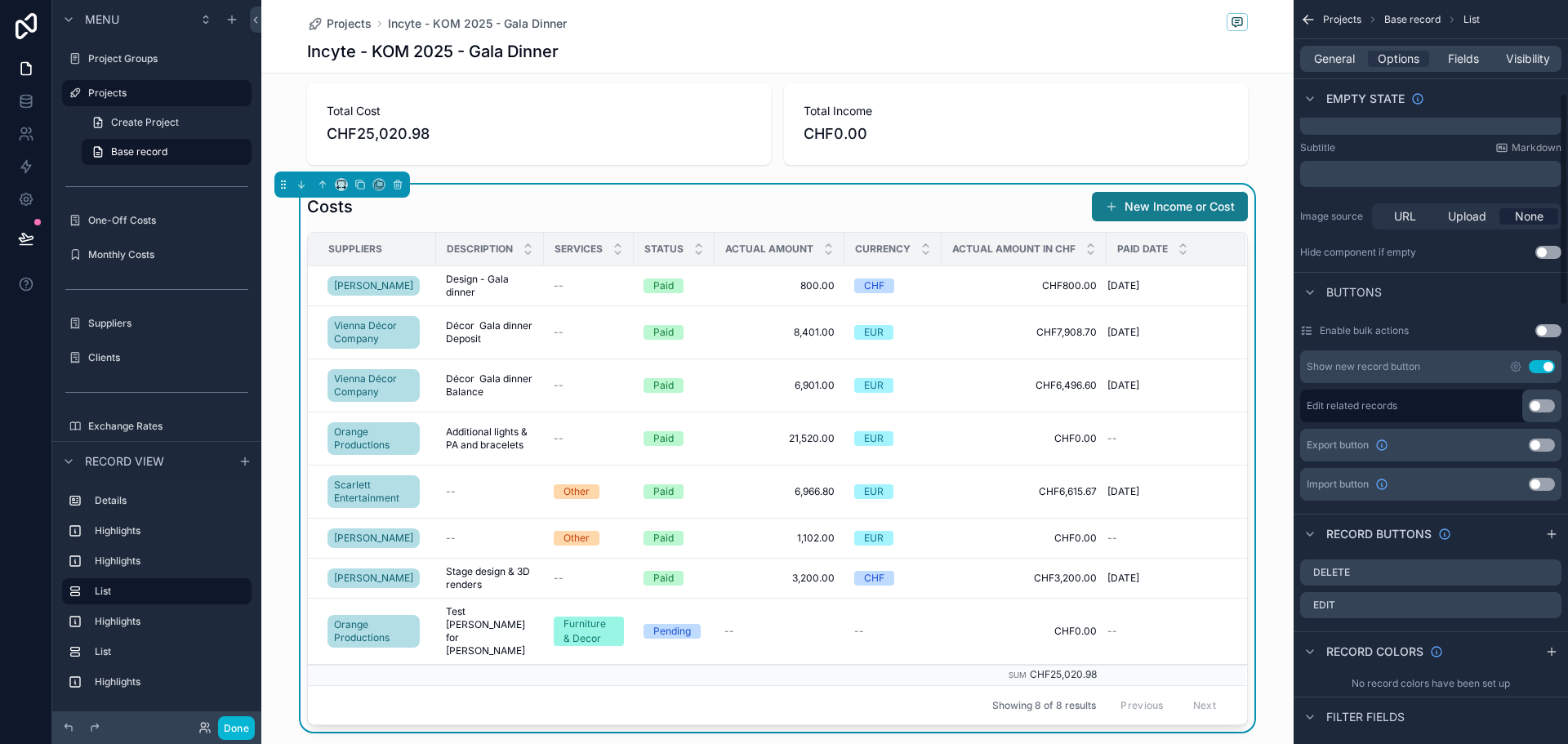
click at [811, 207] on div "Costs New Income or Cost" at bounding box center [778, 207] width 941 height 31
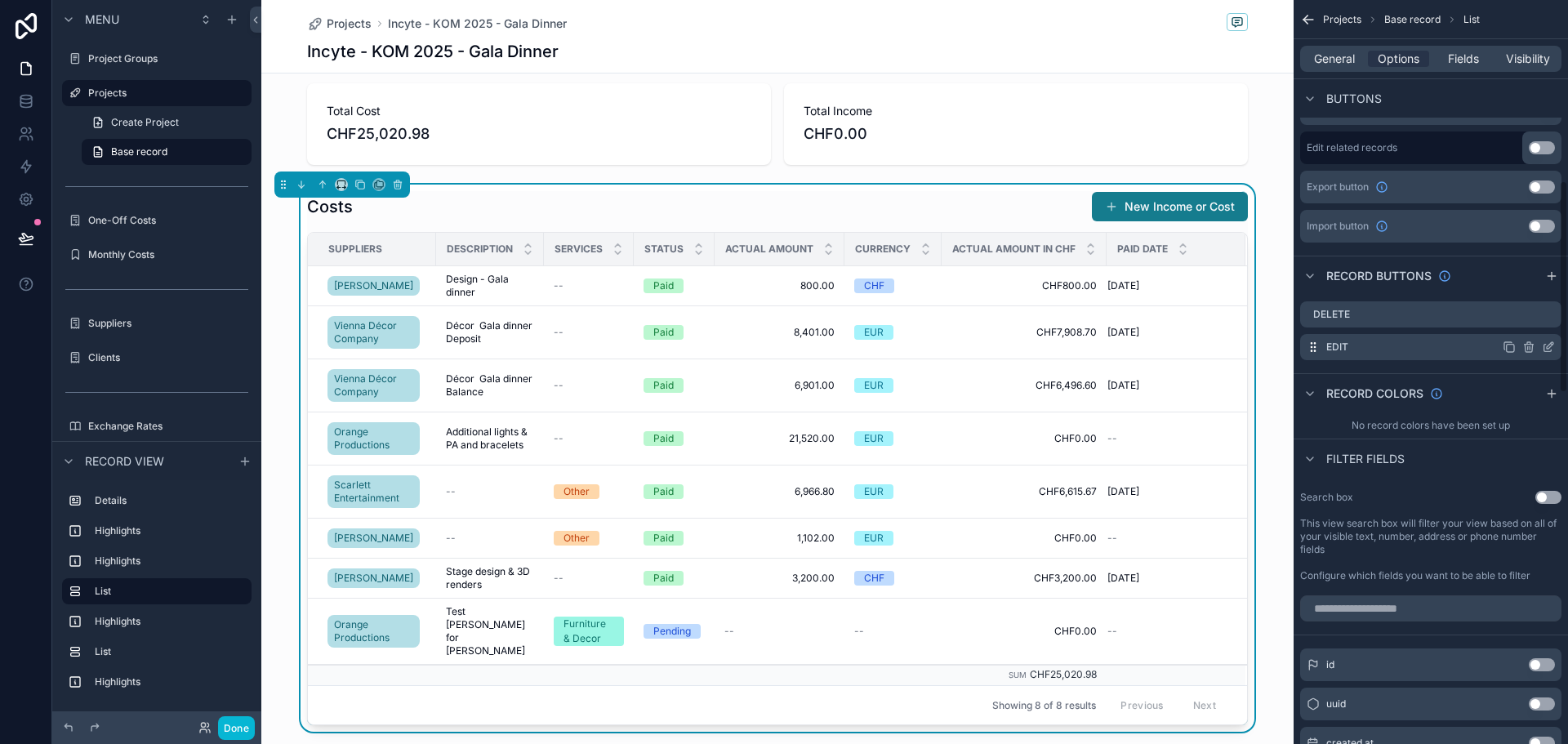
scroll to position [572, 0]
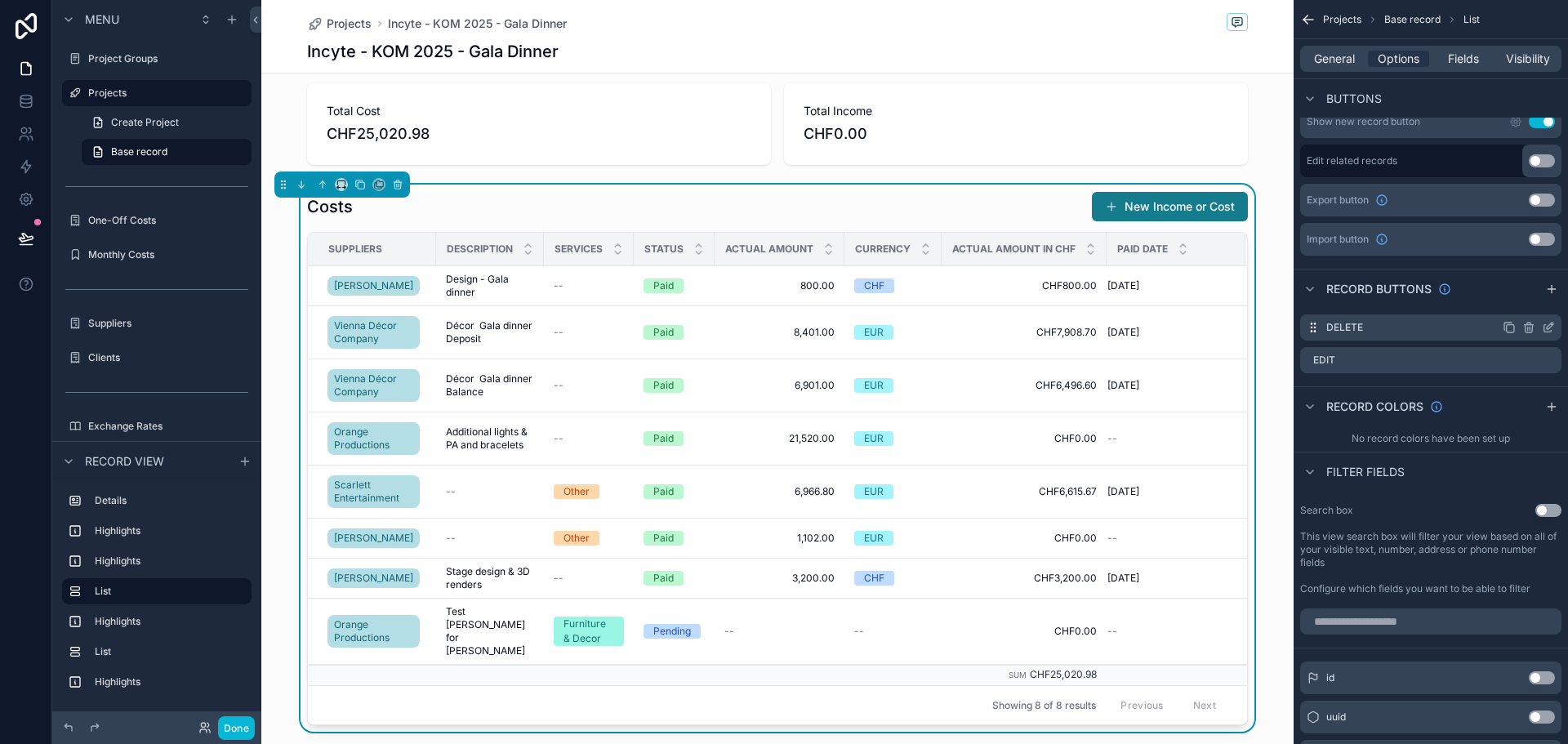
click at [1551, 321] on icon "scrollable content" at bounding box center [1548, 327] width 13 height 13
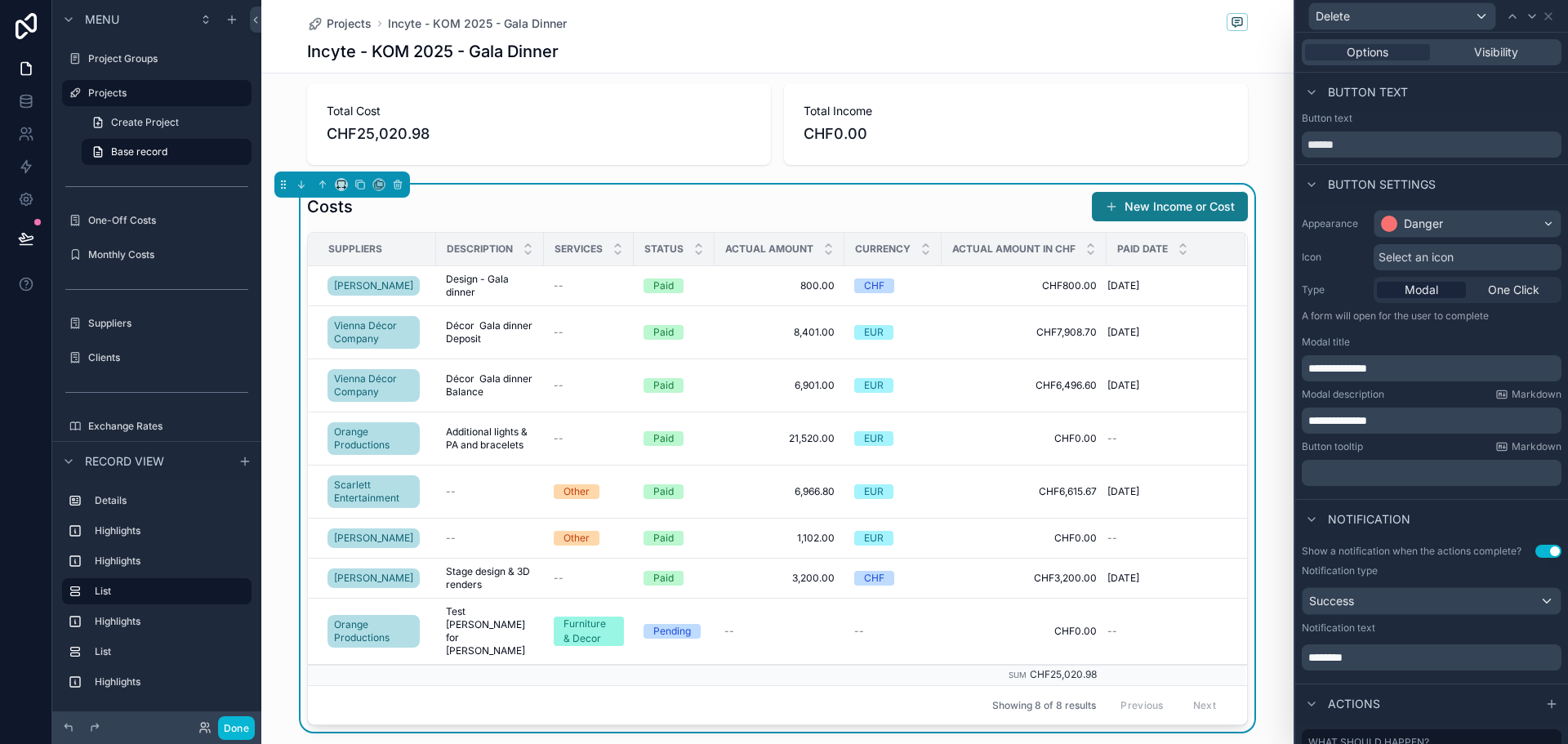
click at [1409, 367] on p "**********" at bounding box center [1433, 369] width 250 height 17
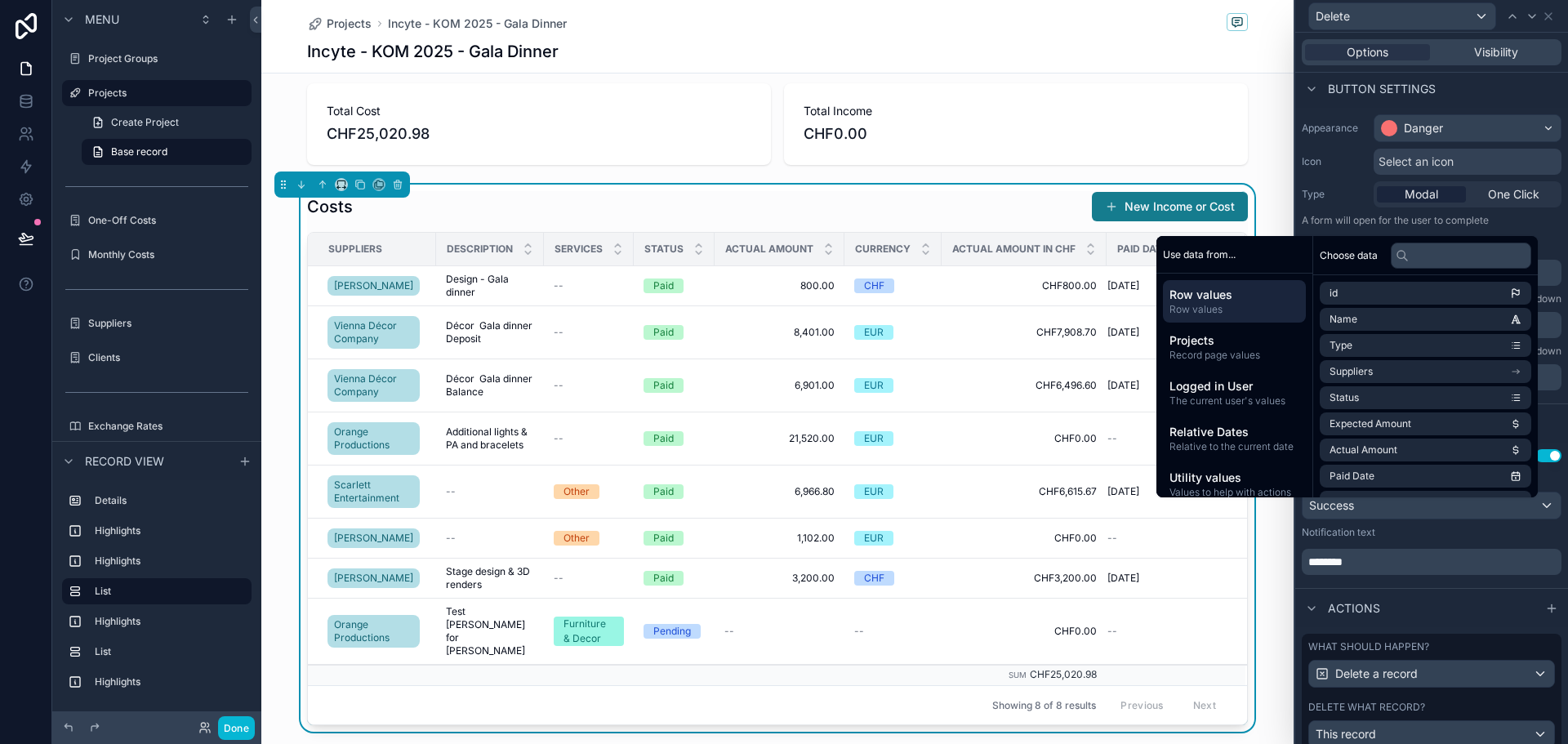
scroll to position [156, 0]
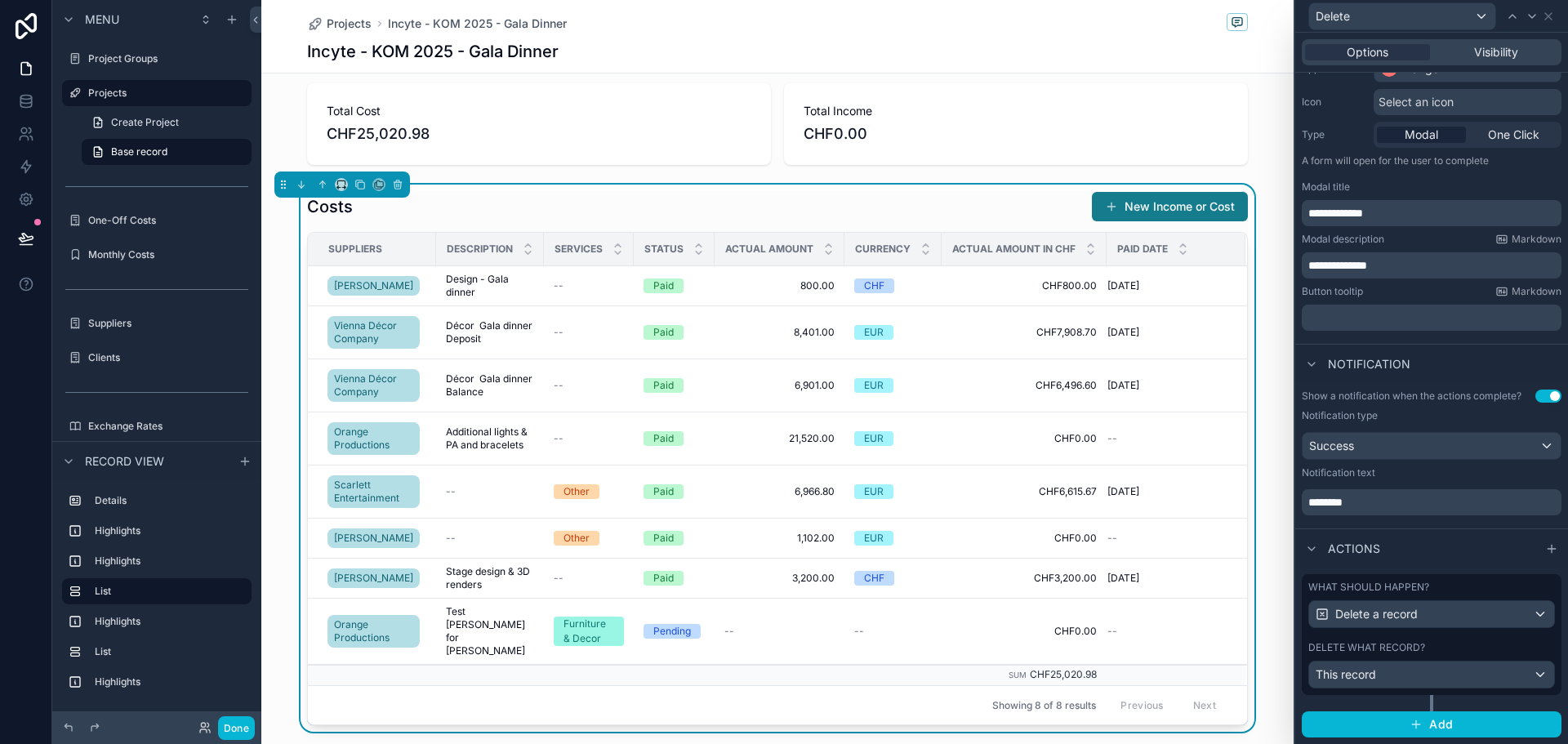
click at [1342, 501] on span "********" at bounding box center [1325, 503] width 34 height 12
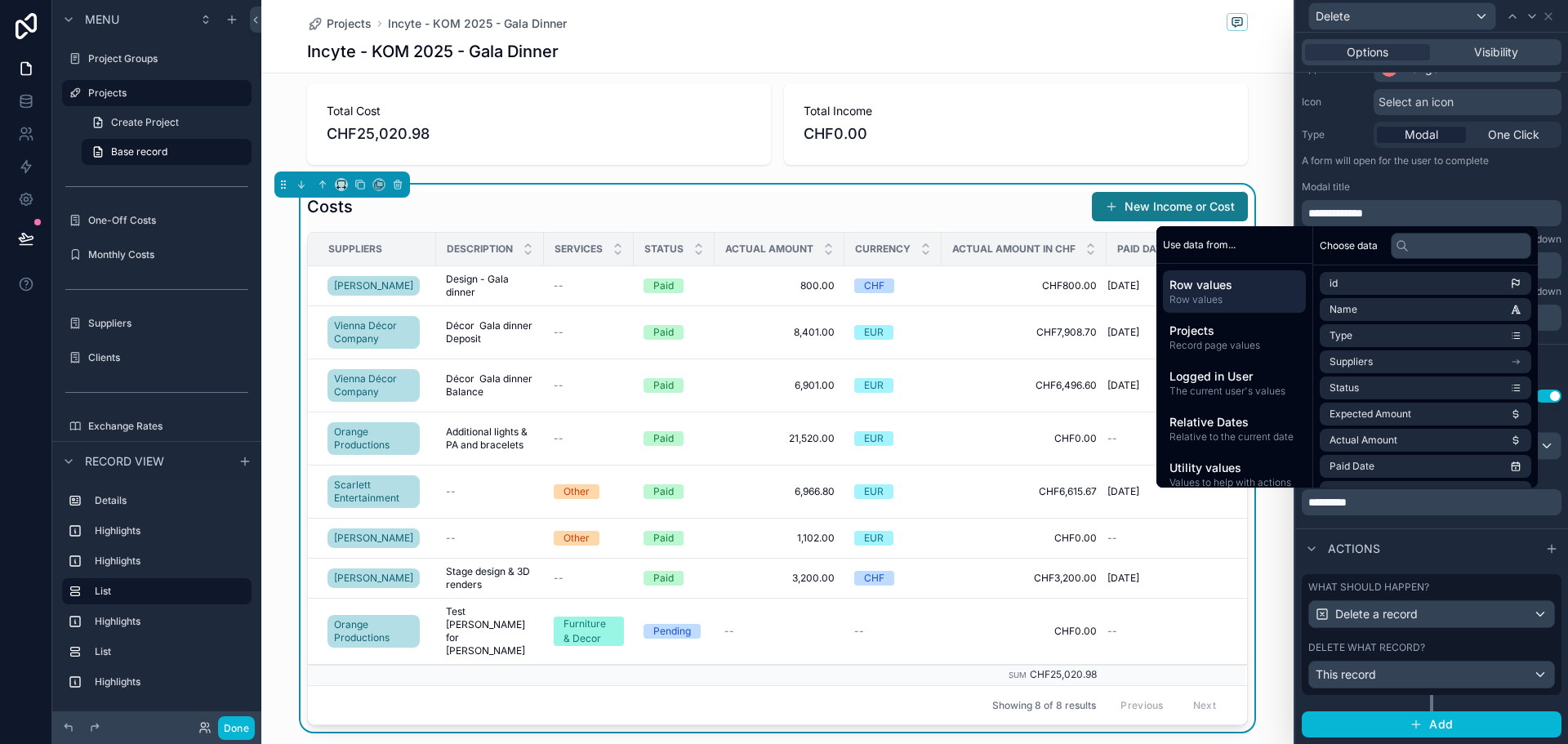
click at [1128, 22] on div "Projects Incyte - KOM 2025 - Gala Dinner" at bounding box center [778, 22] width 941 height 20
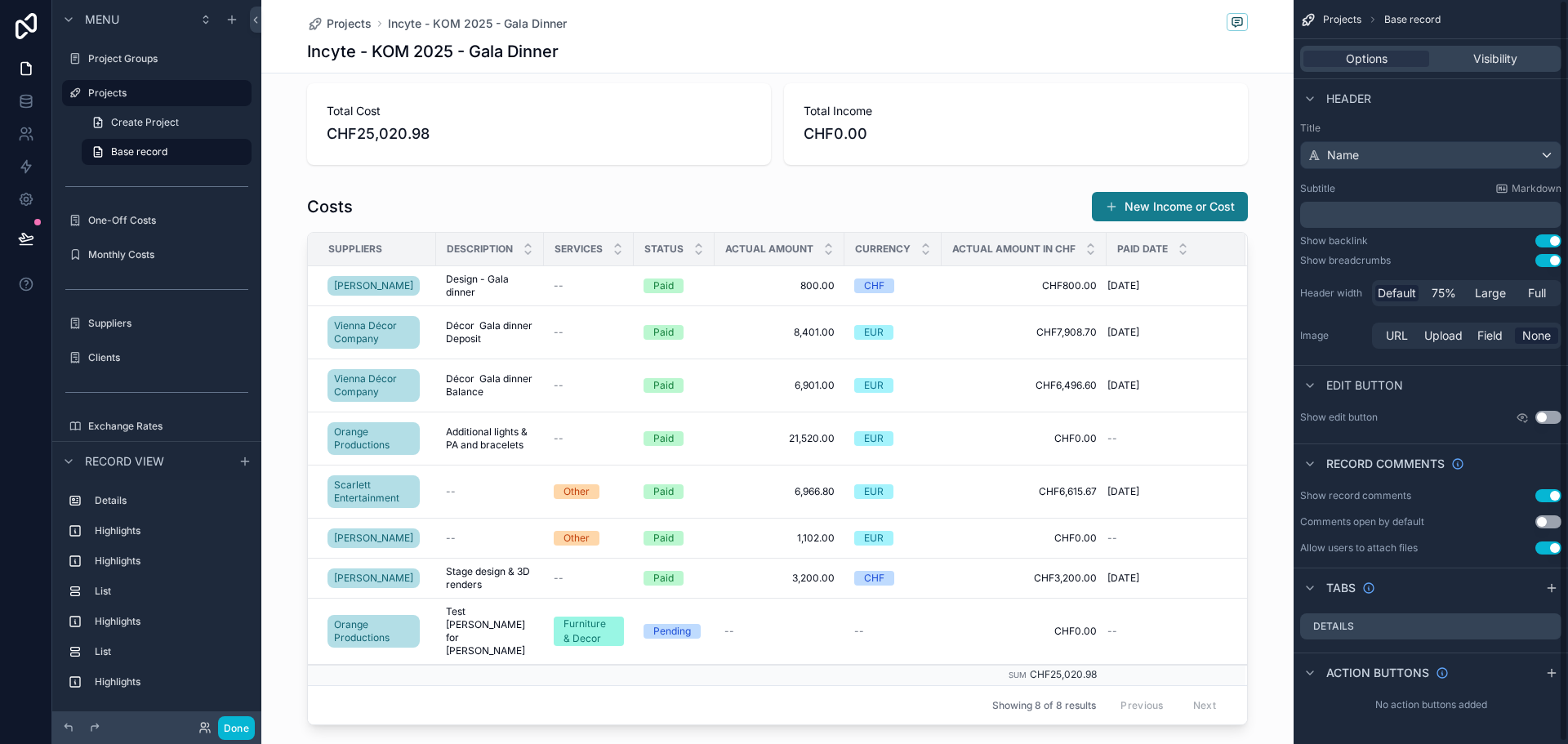
scroll to position [0, 0]
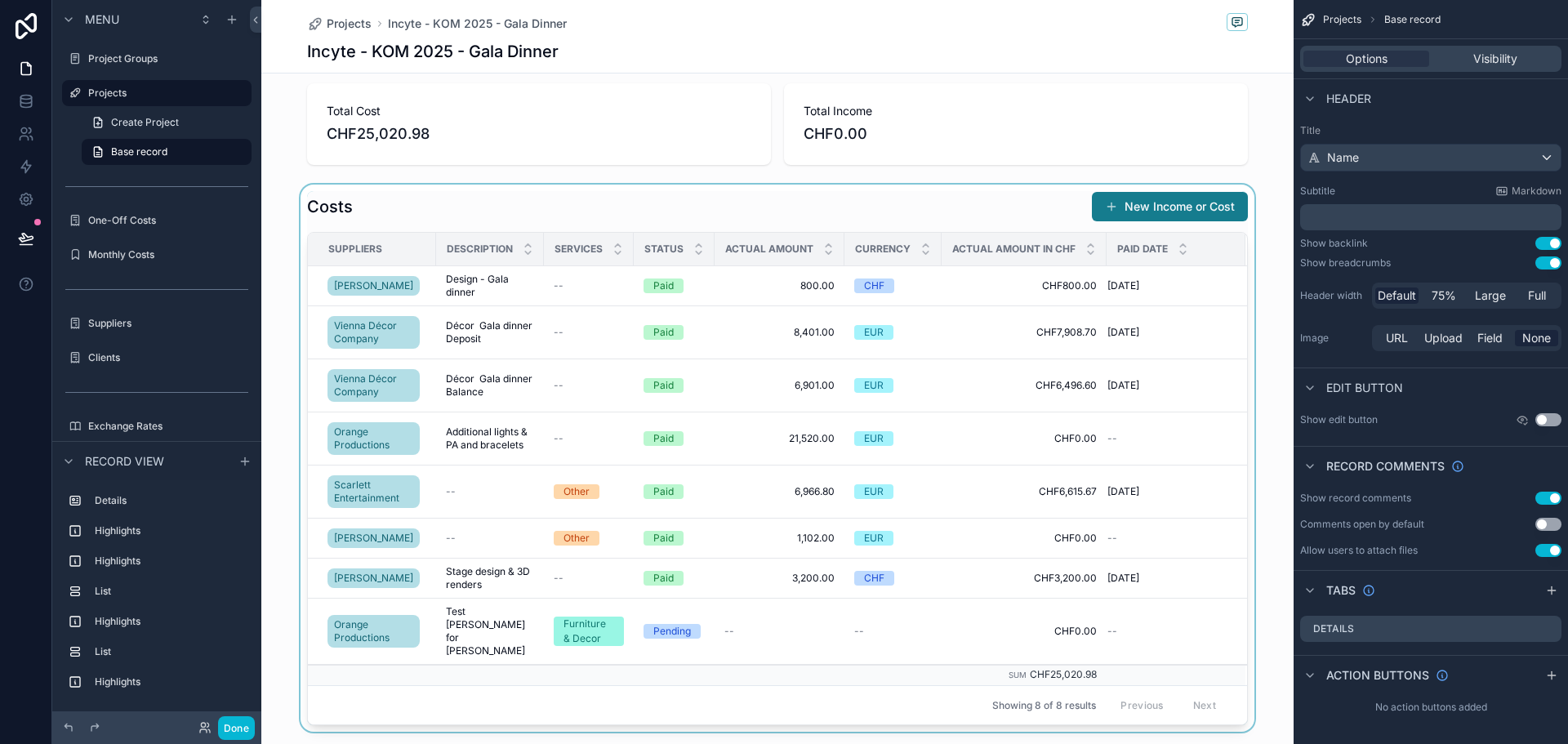
click at [690, 229] on div "scrollable content" at bounding box center [778, 458] width 1032 height 548
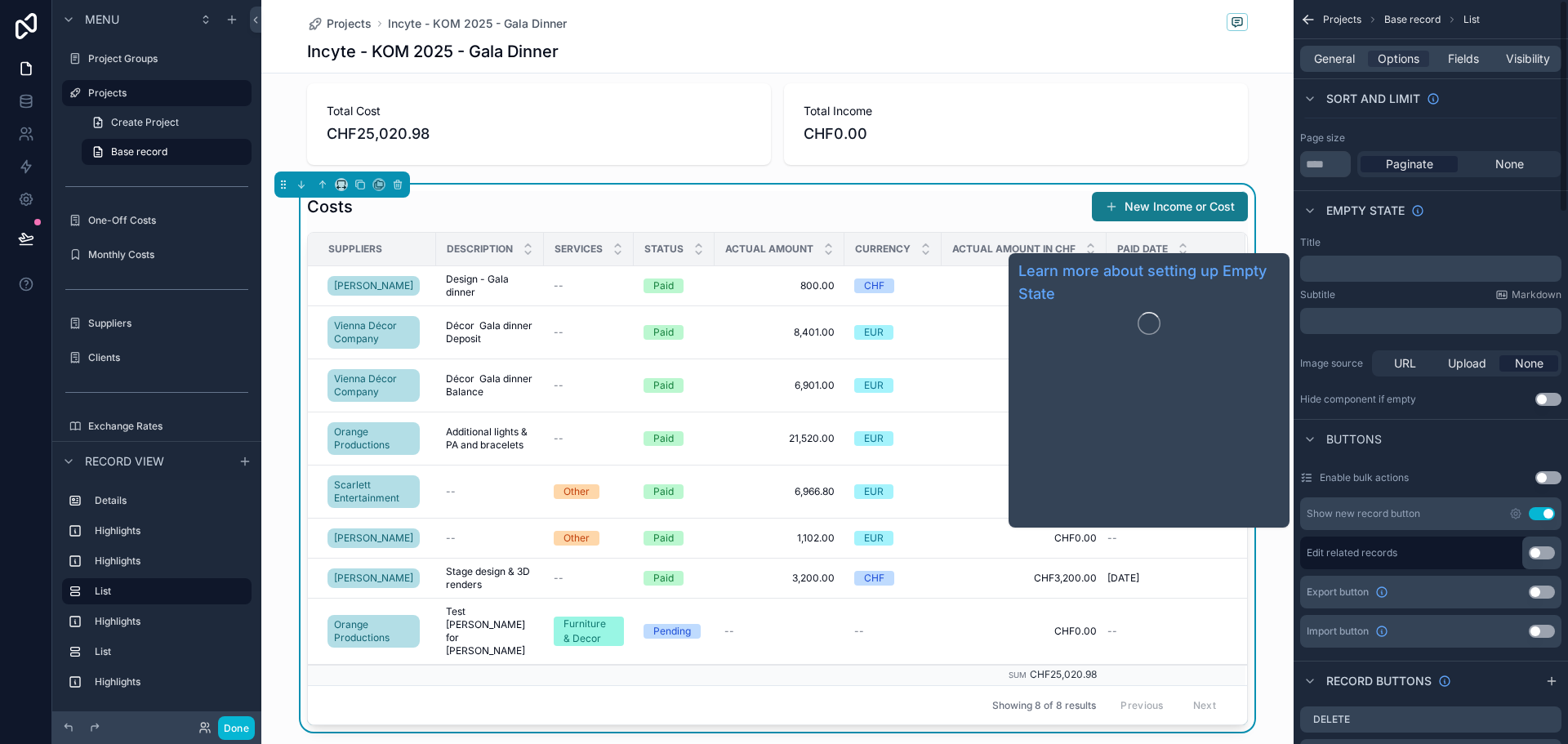
scroll to position [327, 0]
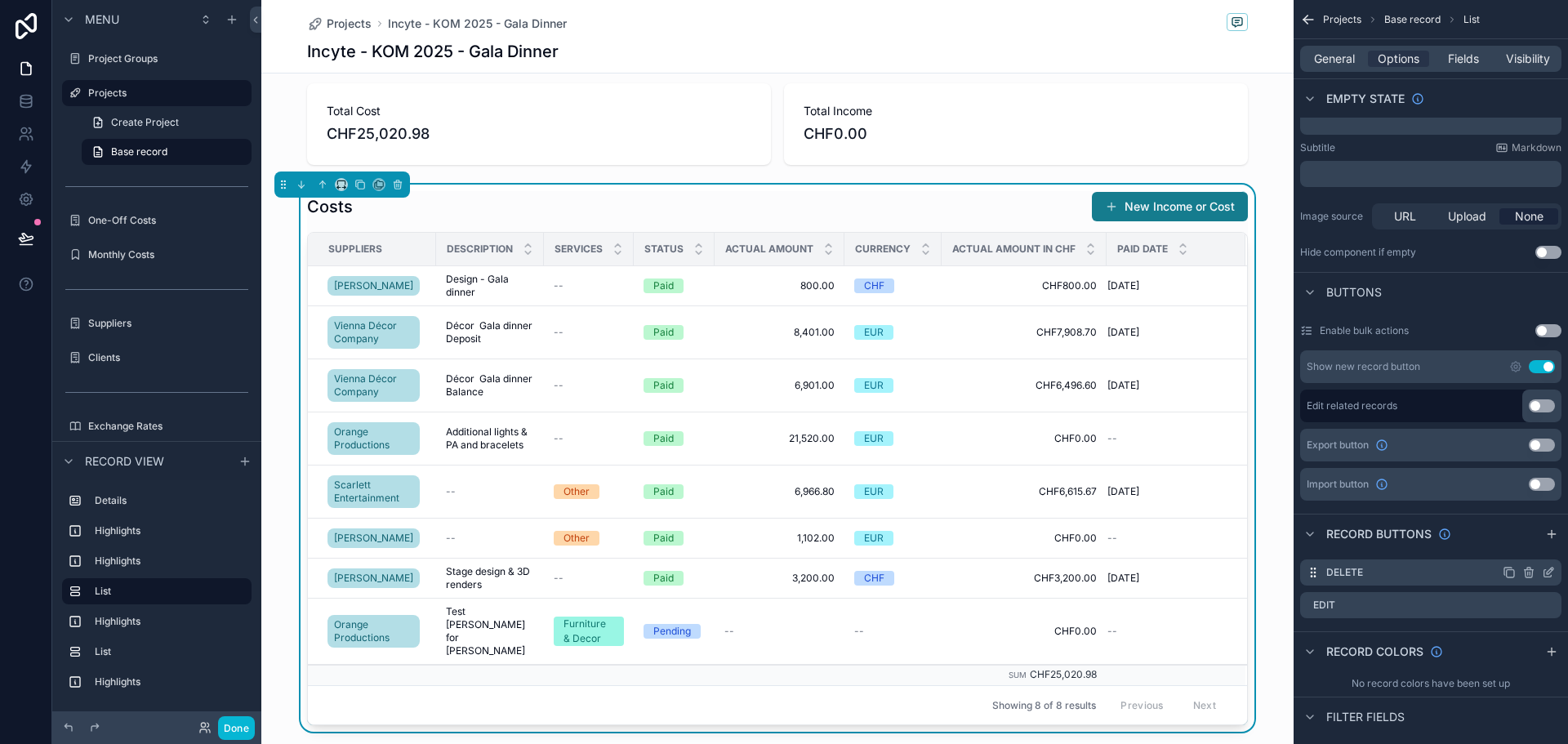
click at [1550, 571] on icon "scrollable content" at bounding box center [1548, 572] width 13 height 13
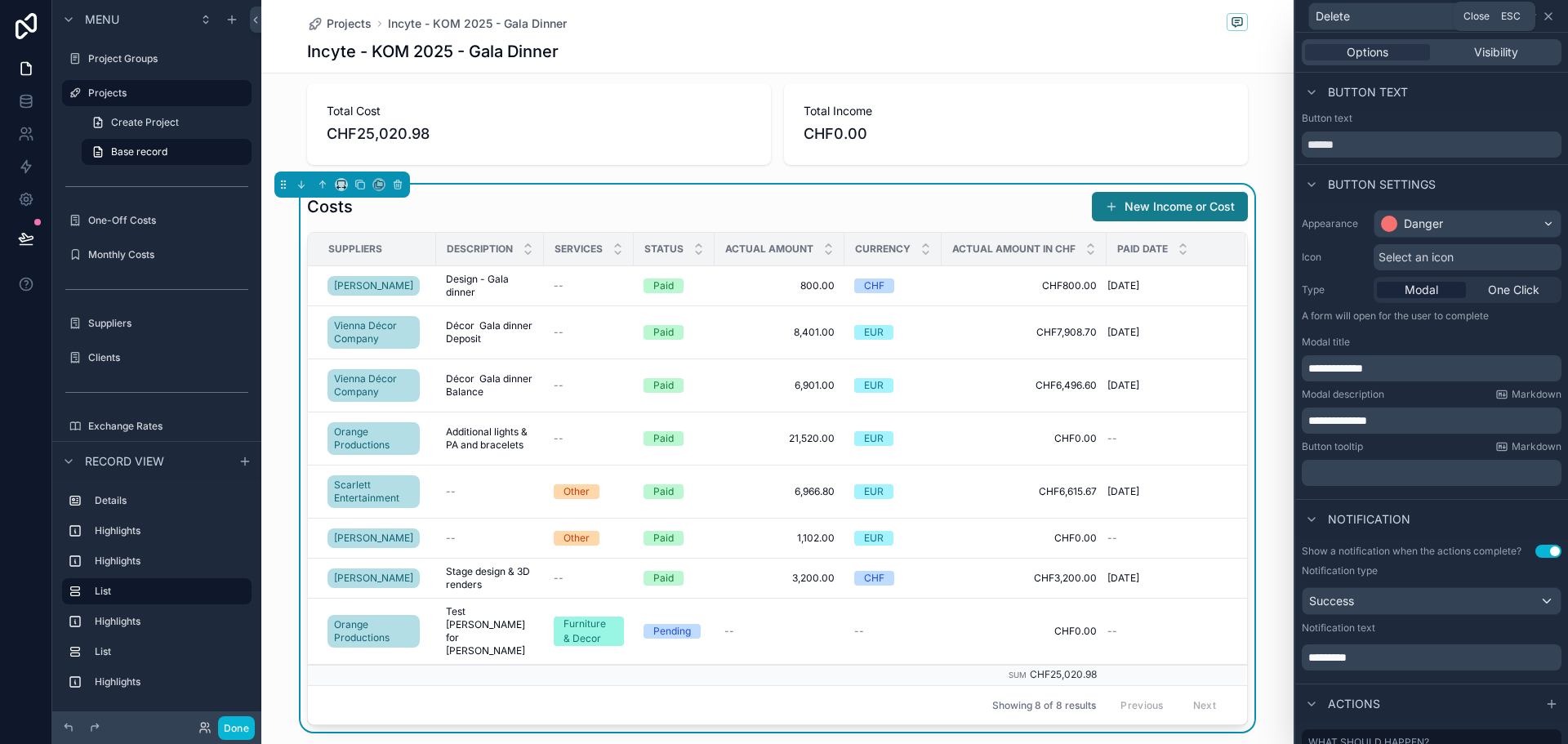
click at [1549, 16] on icon at bounding box center [1549, 16] width 7 height 7
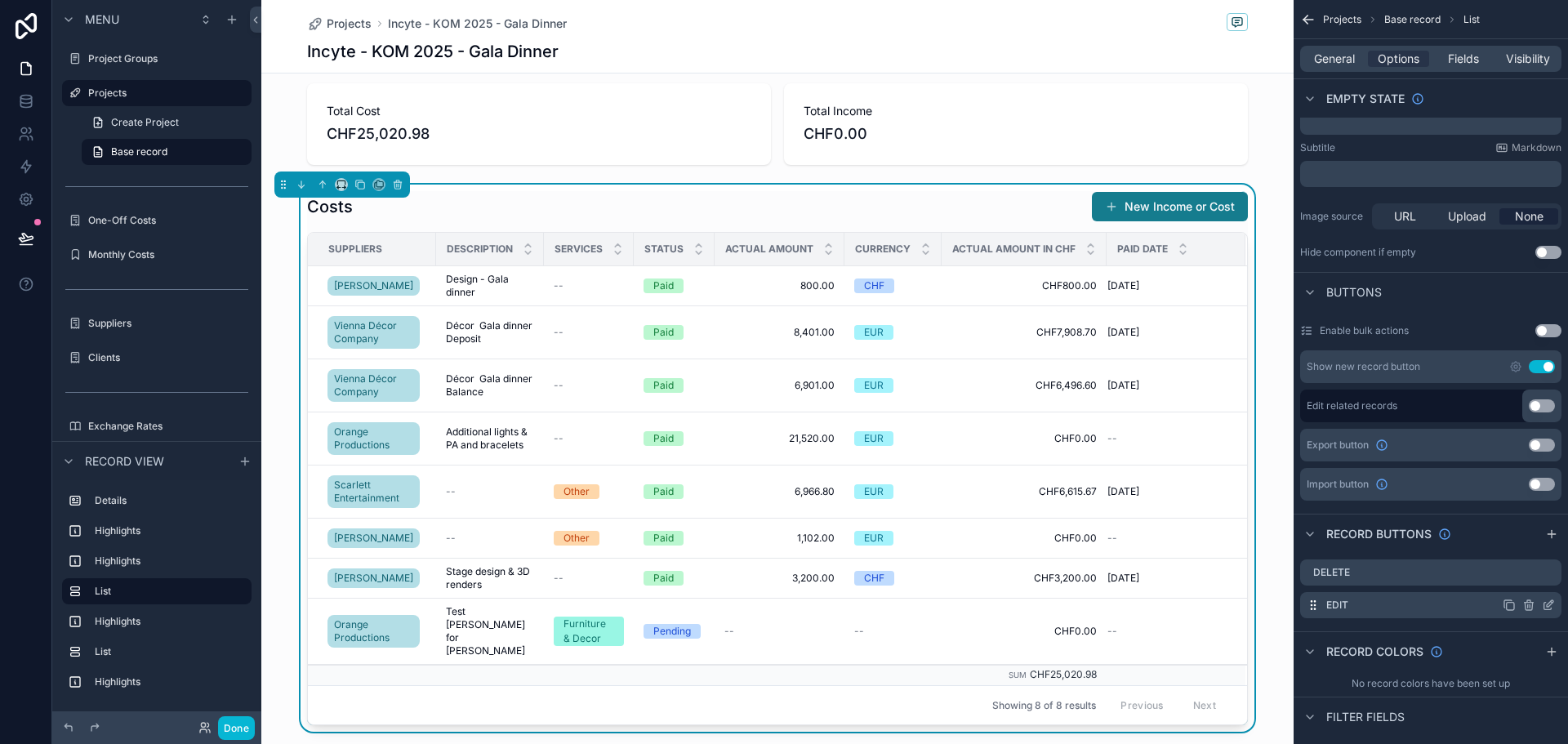
click at [1550, 601] on icon "scrollable content" at bounding box center [1548, 605] width 13 height 13
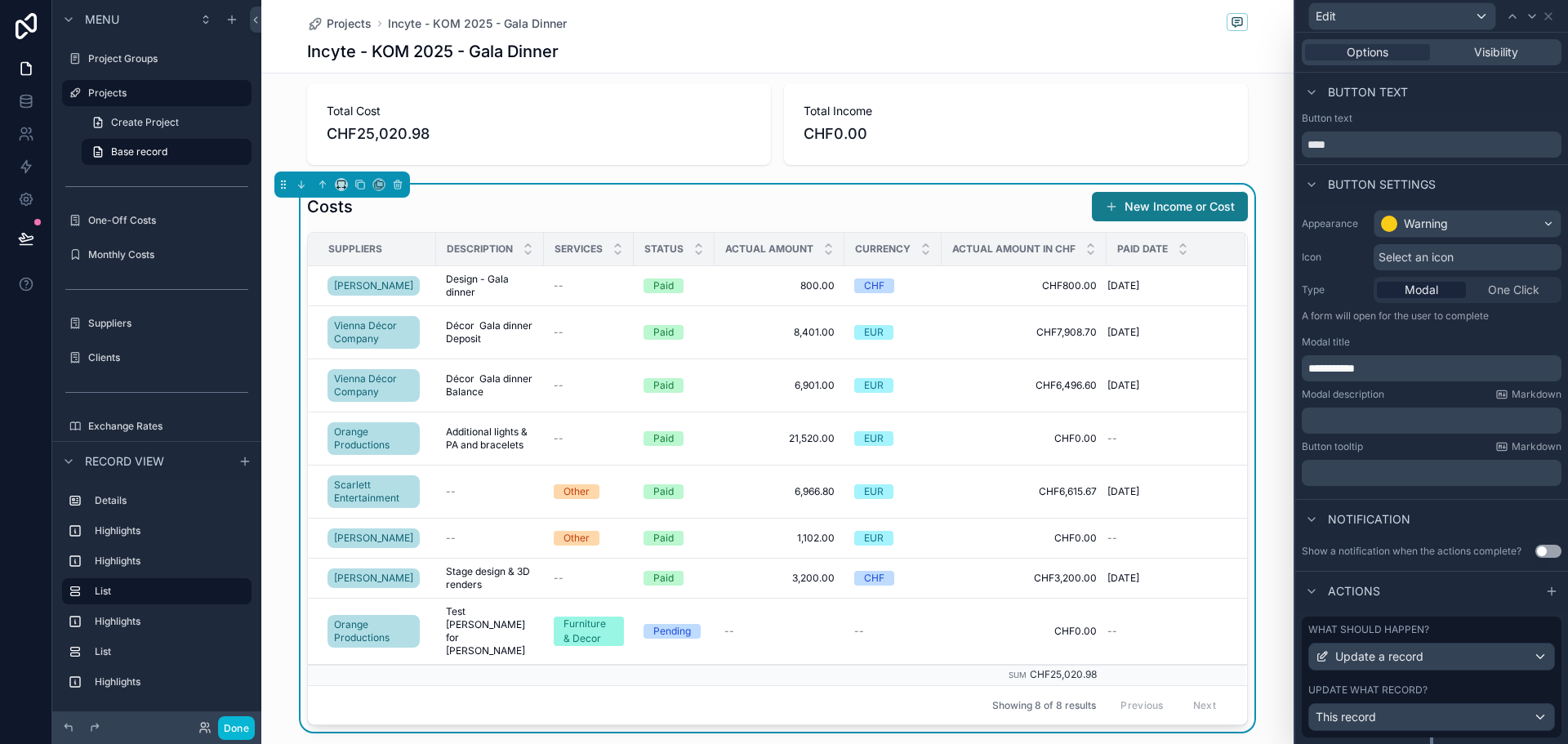
scroll to position [43, 0]
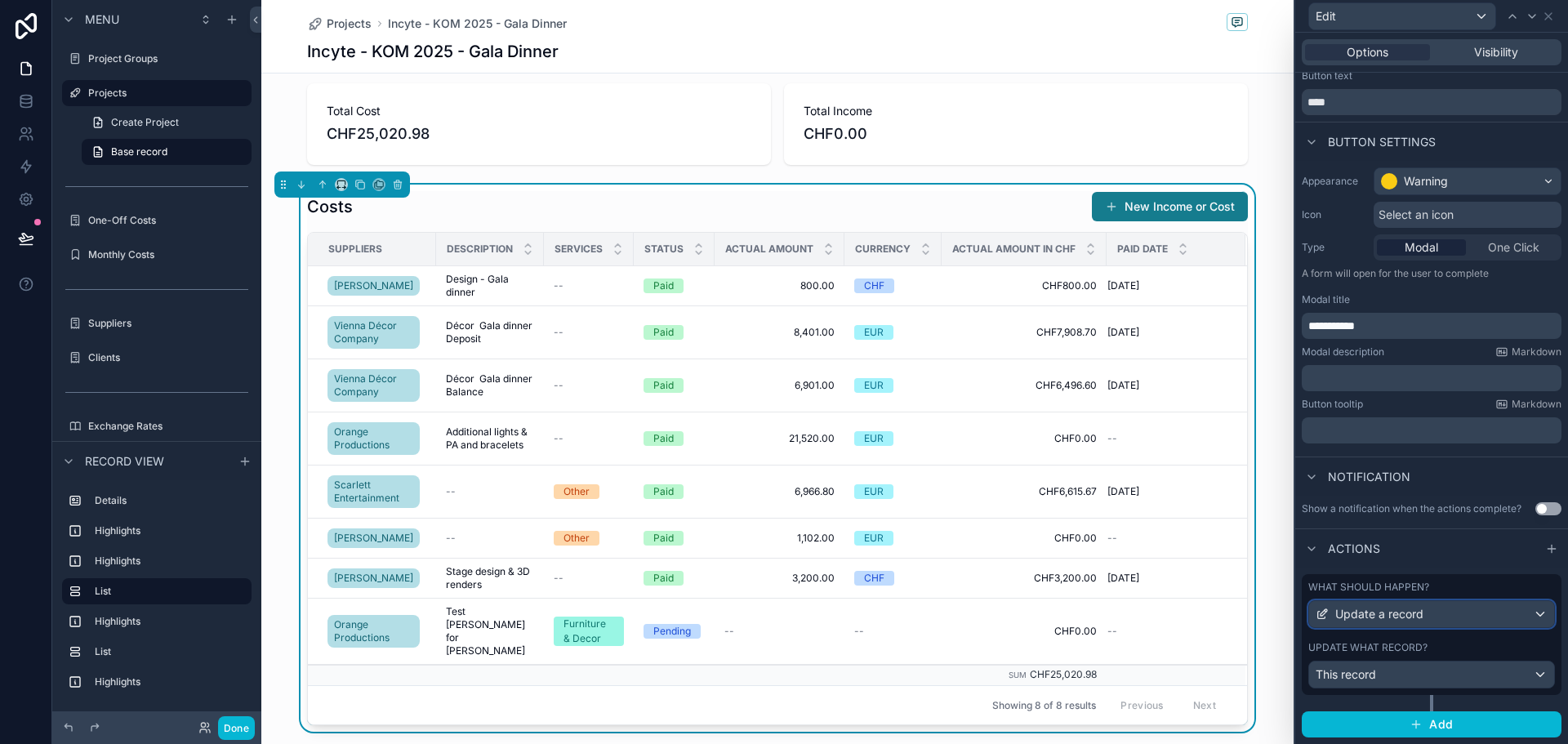
click at [1394, 615] on span "Update a record" at bounding box center [1379, 614] width 88 height 17
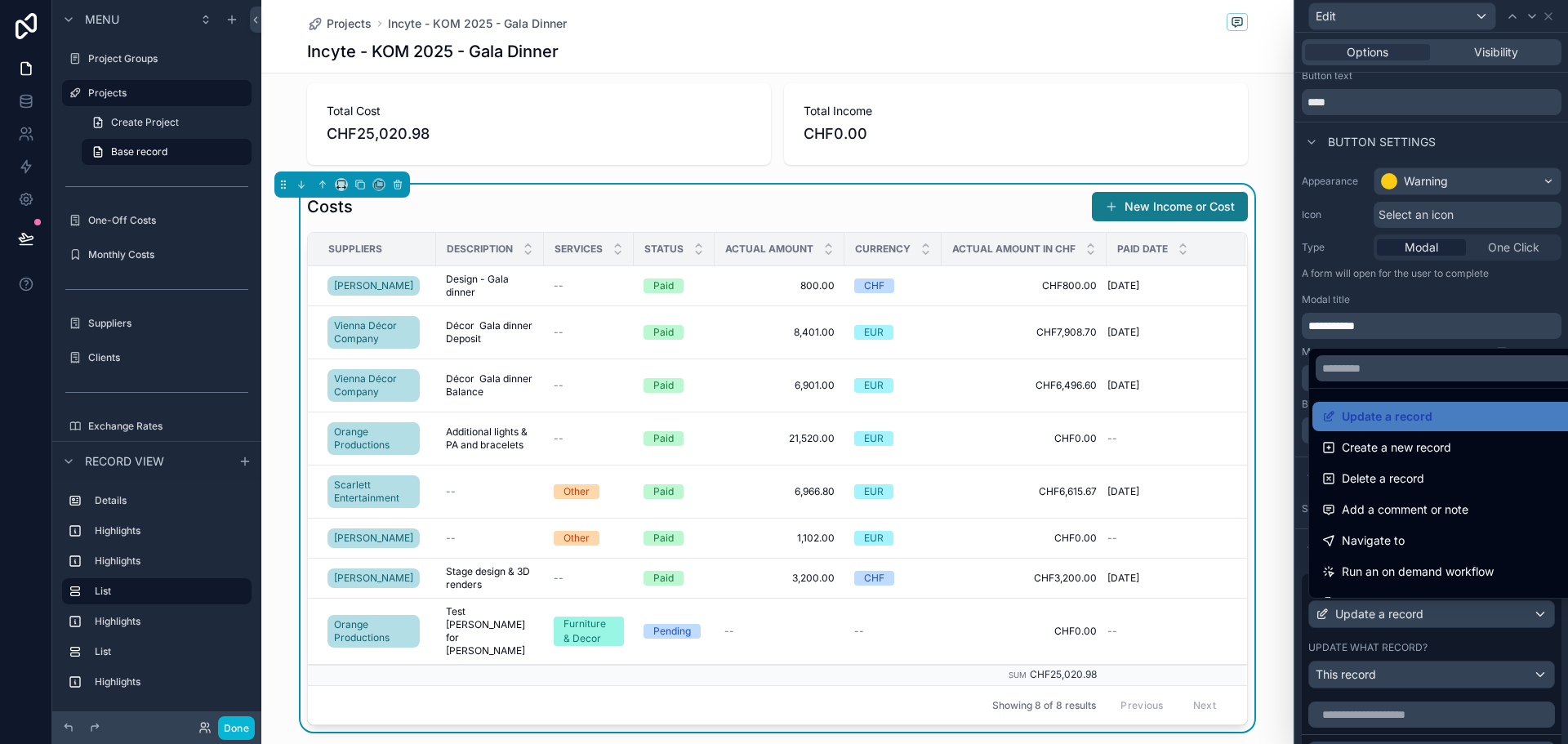
click at [1394, 615] on div at bounding box center [1432, 372] width 273 height 744
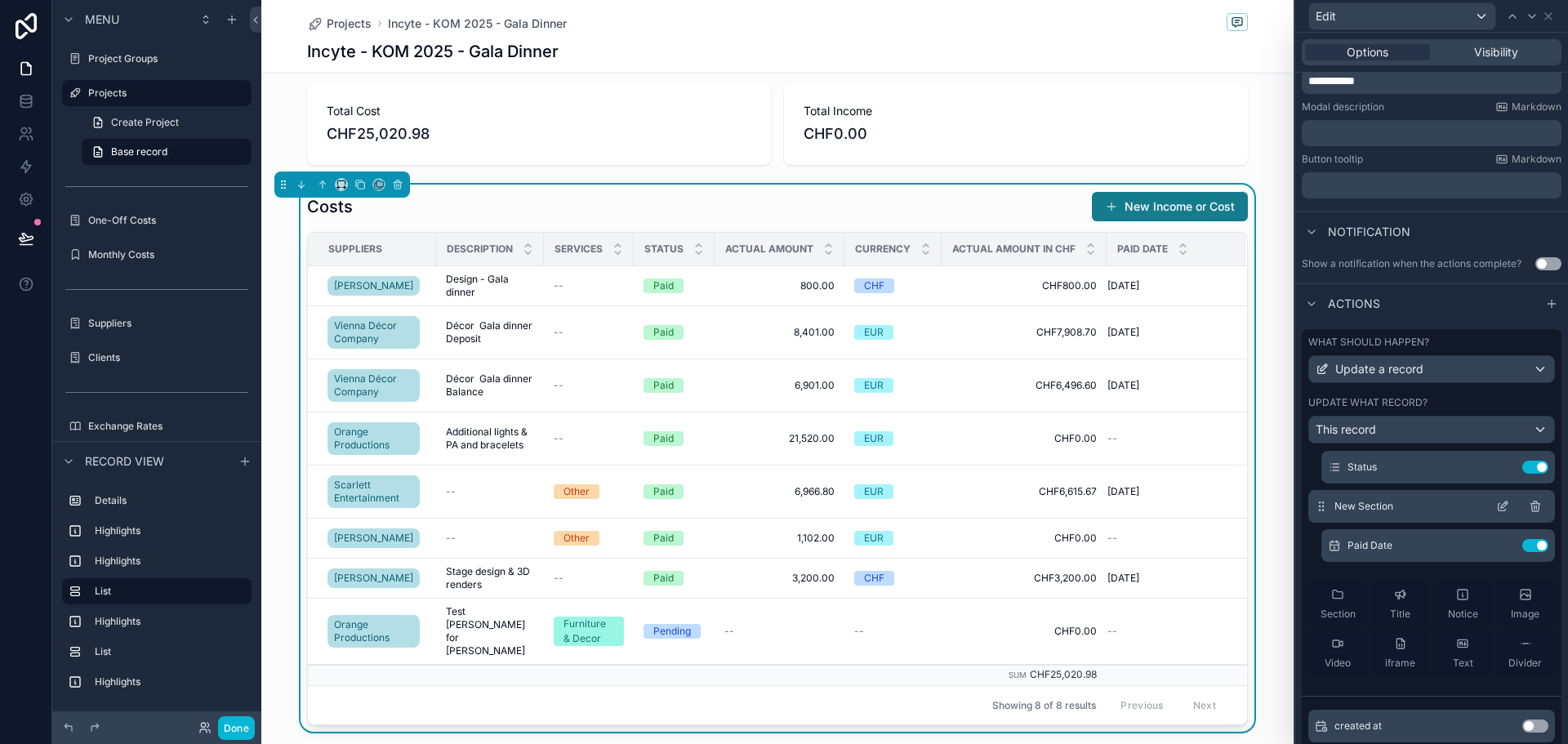
scroll to position [327, 0]
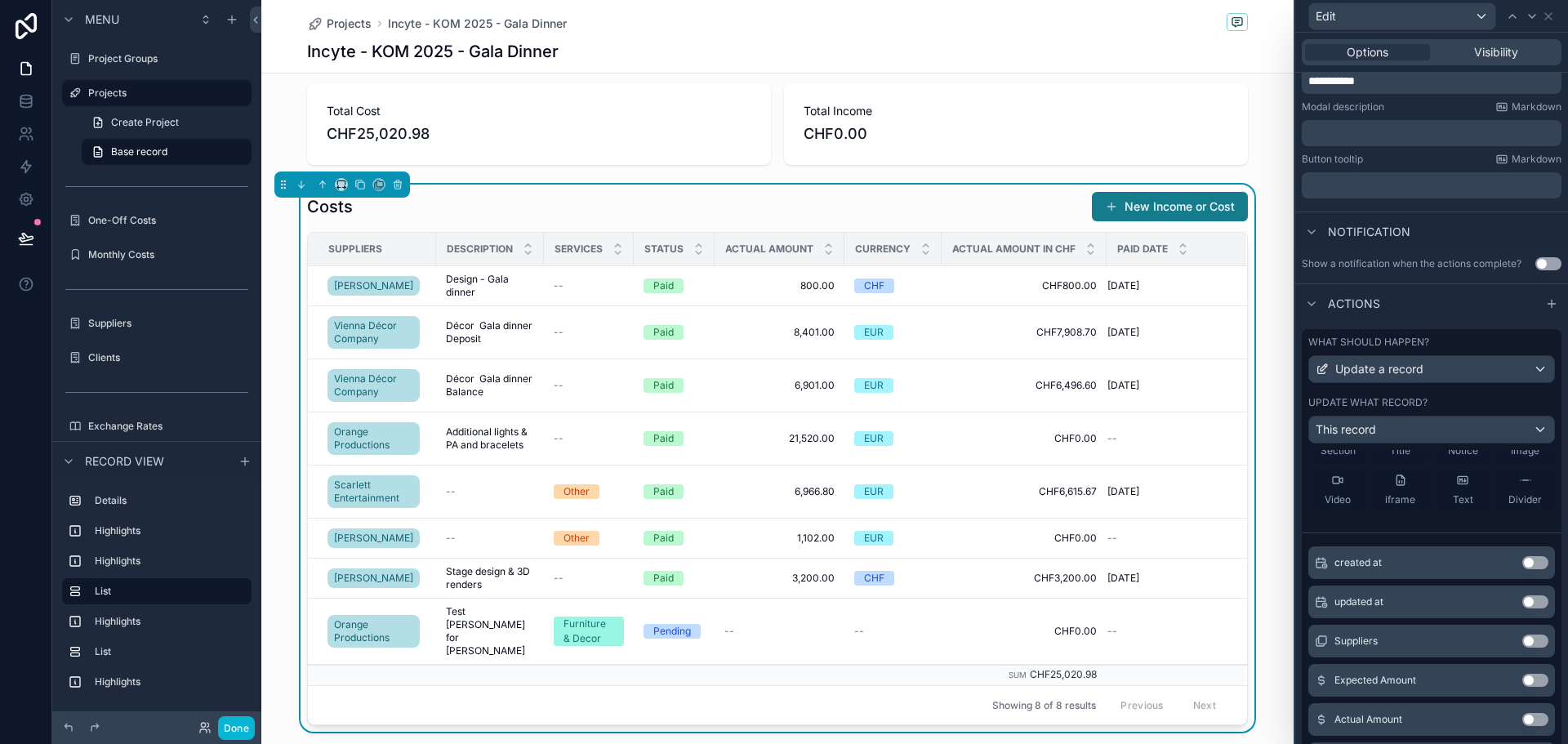
click at [1522, 642] on button "Use setting" at bounding box center [1535, 641] width 26 height 13
click at [1522, 677] on button "Use setting" at bounding box center [1535, 680] width 26 height 13
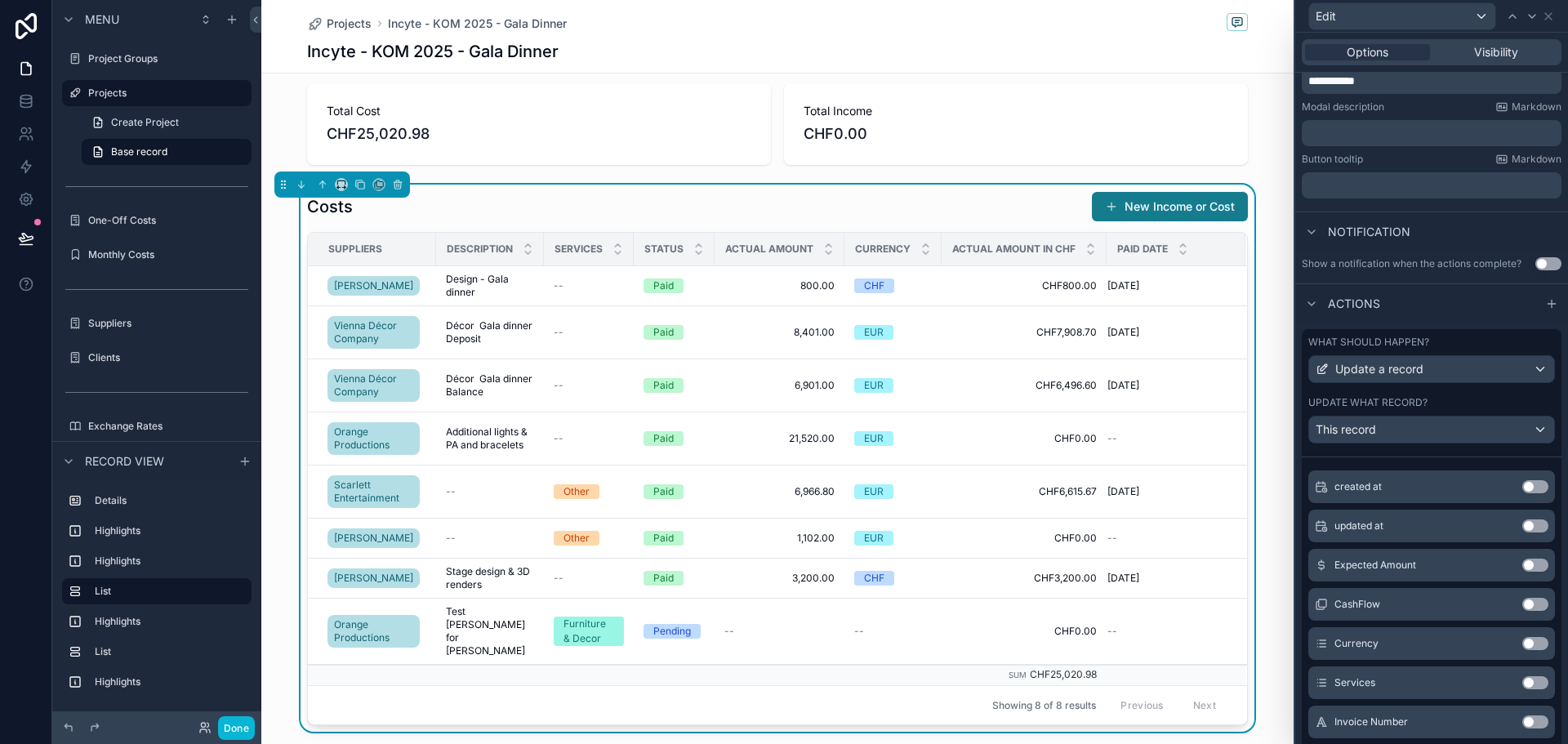
scroll to position [569, 0]
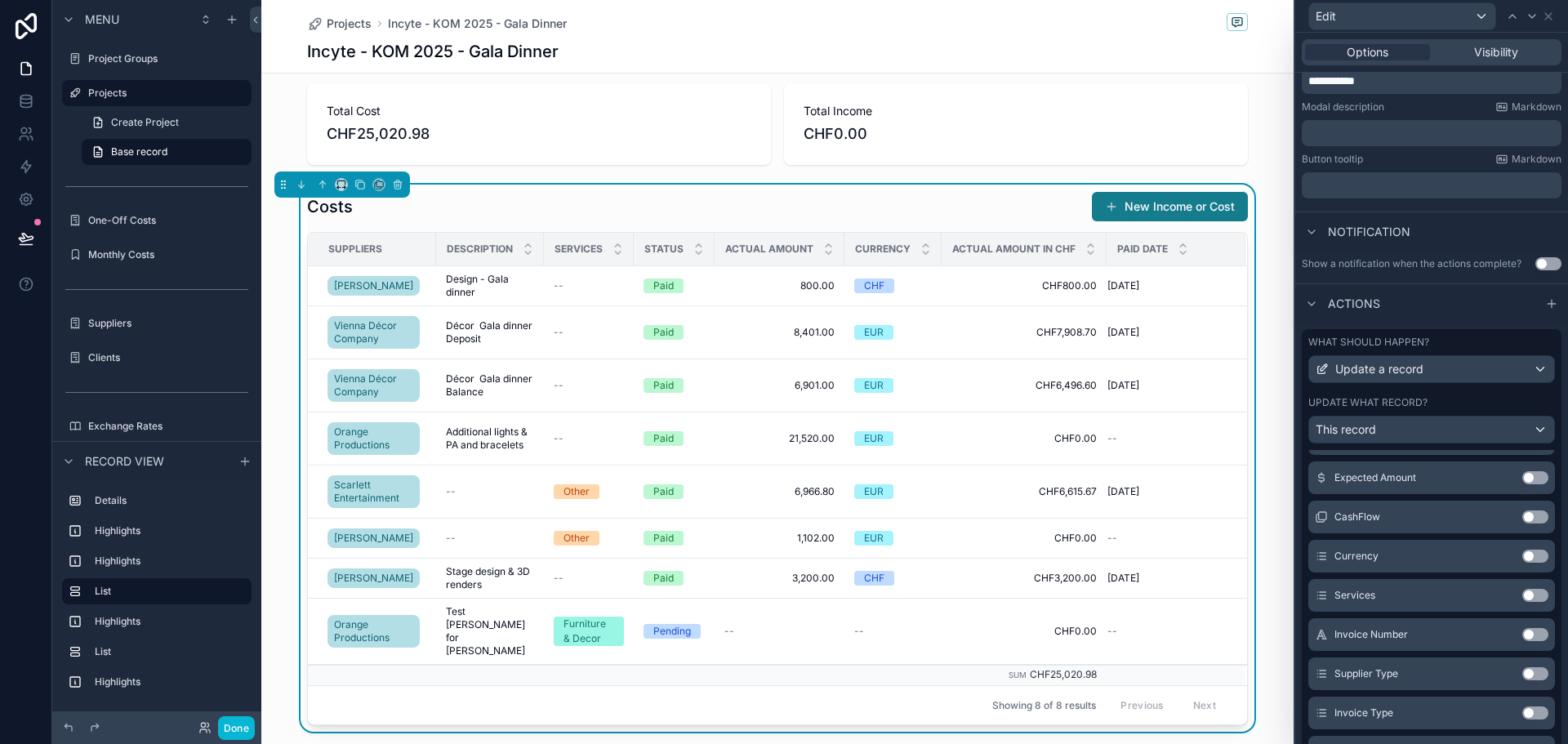
click at [1522, 554] on button "Use setting" at bounding box center [1535, 556] width 26 height 13
click at [1522, 556] on button "Use setting" at bounding box center [1535, 556] width 26 height 13
click at [1522, 559] on button "Use setting" at bounding box center [1535, 556] width 26 height 13
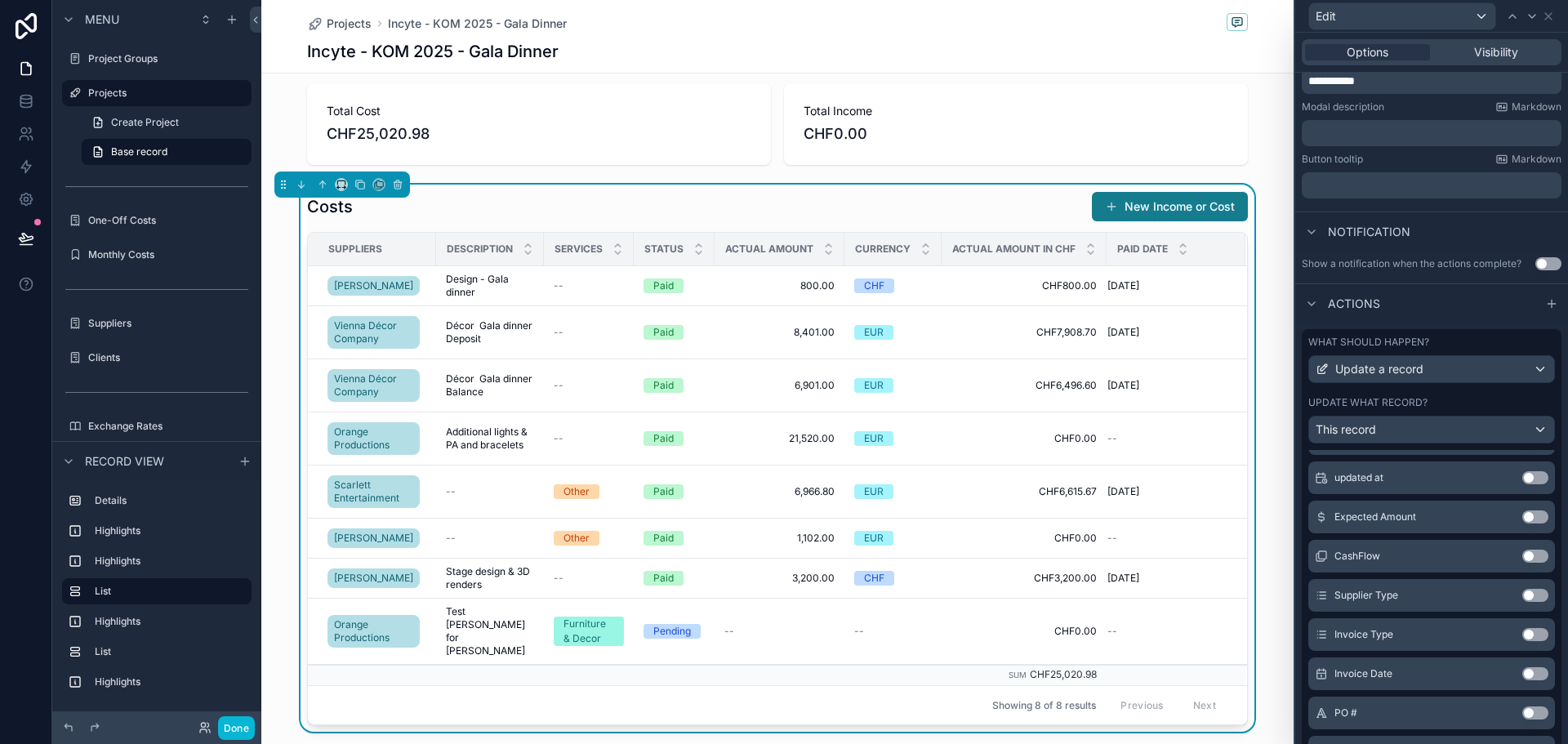
scroll to position [687, 0]
click at [1174, 209] on button "New Income or Cost" at bounding box center [1169, 206] width 156 height 29
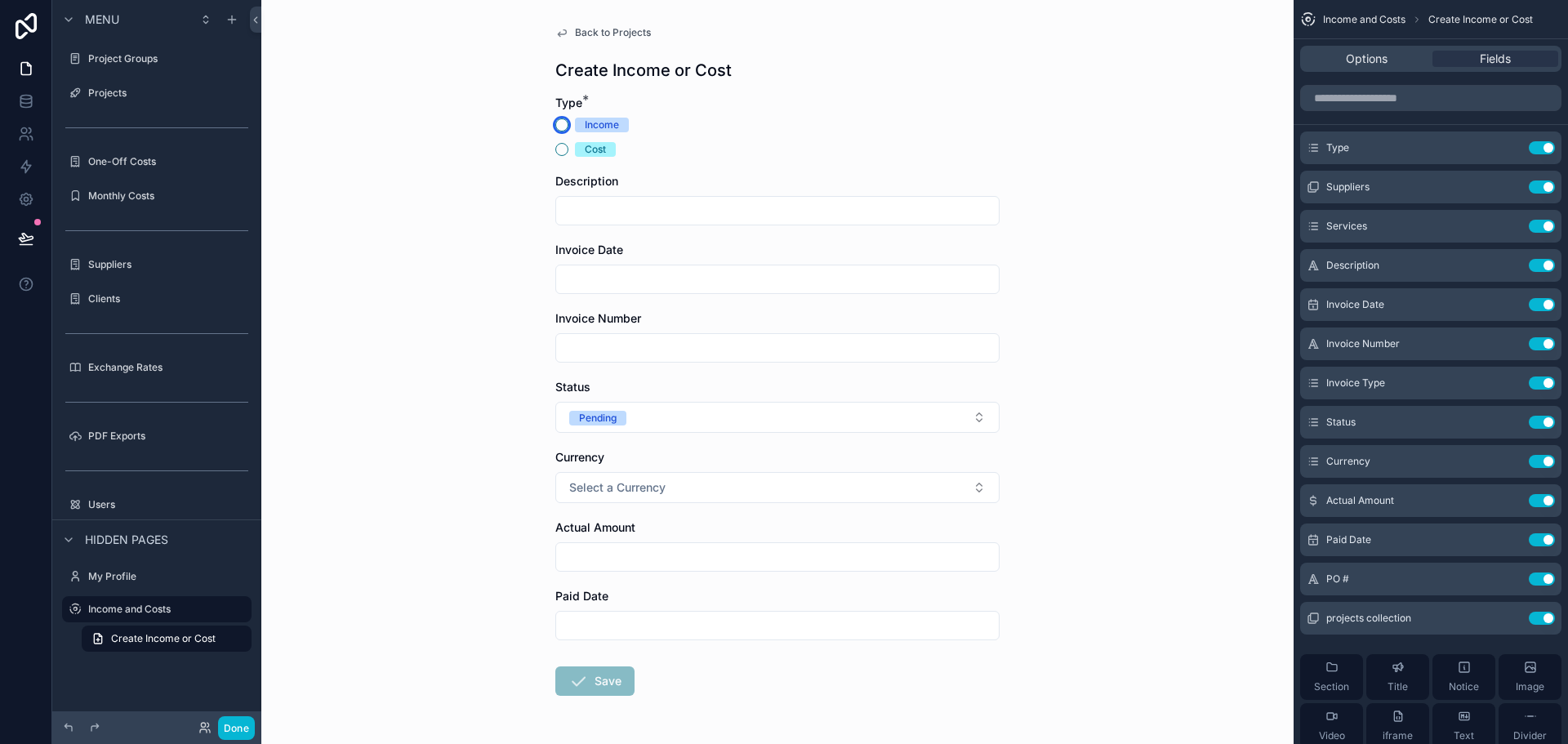
click at [555, 124] on button "Income" at bounding box center [561, 124] width 13 height 13
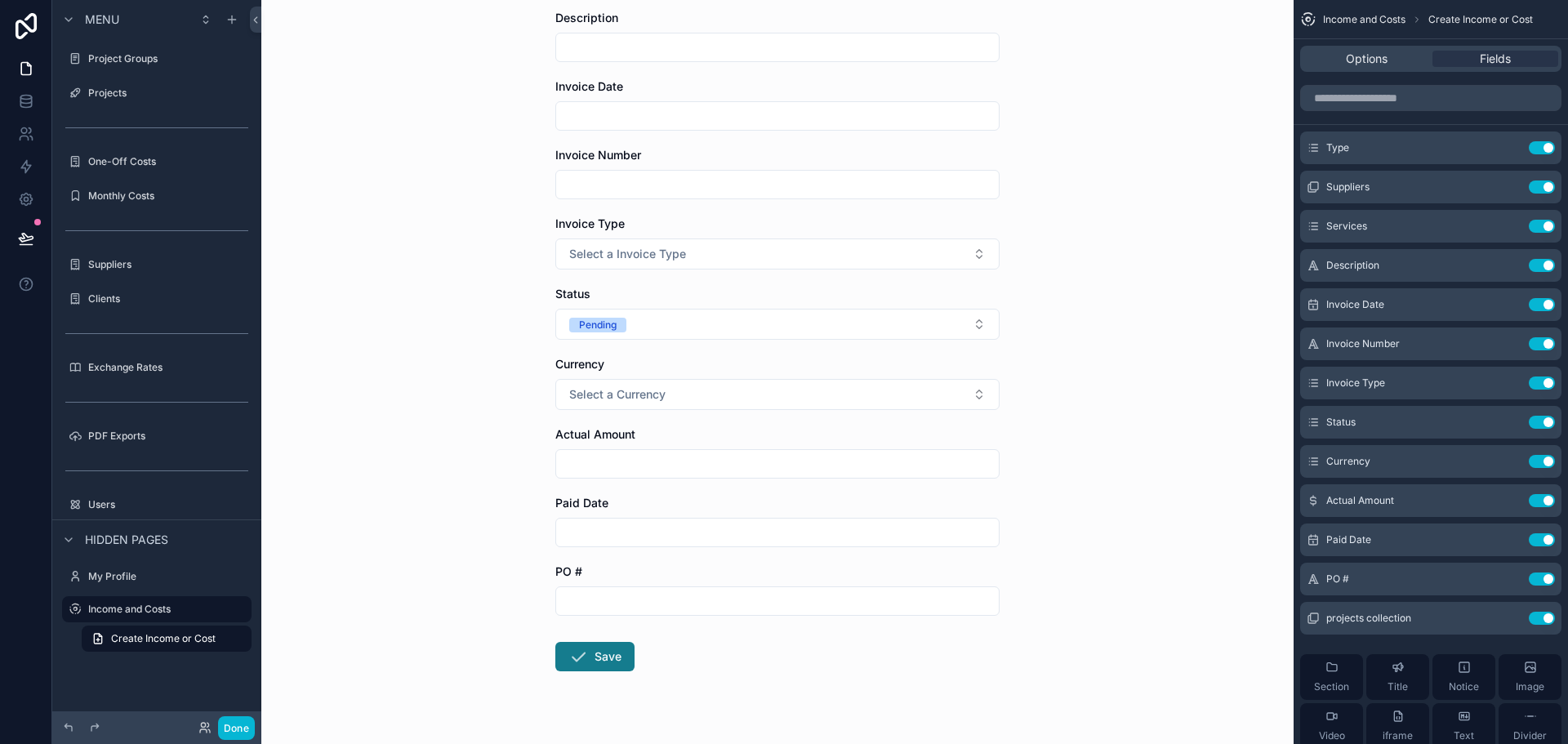
scroll to position [82, 0]
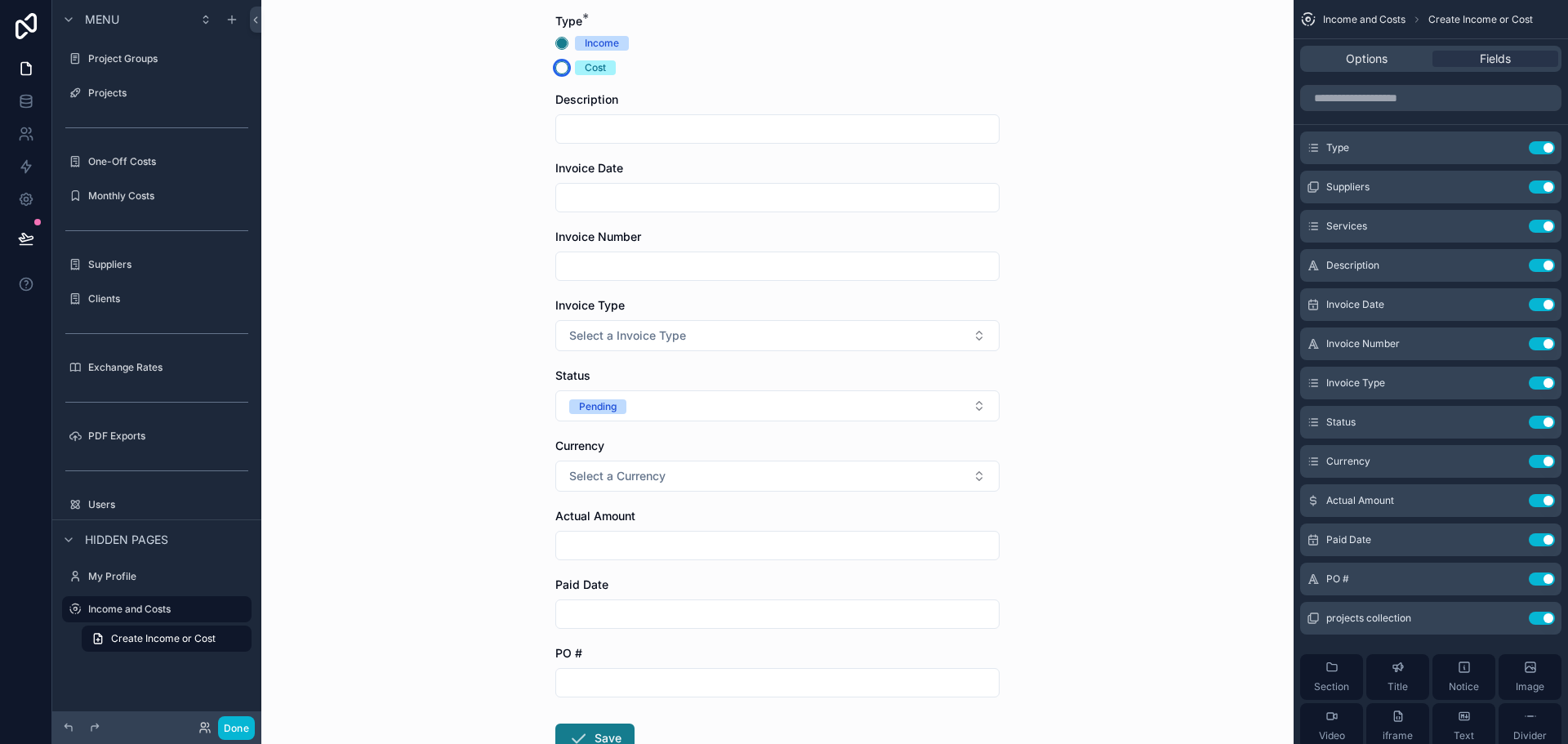
click at [555, 65] on button "Cost" at bounding box center [561, 67] width 13 height 13
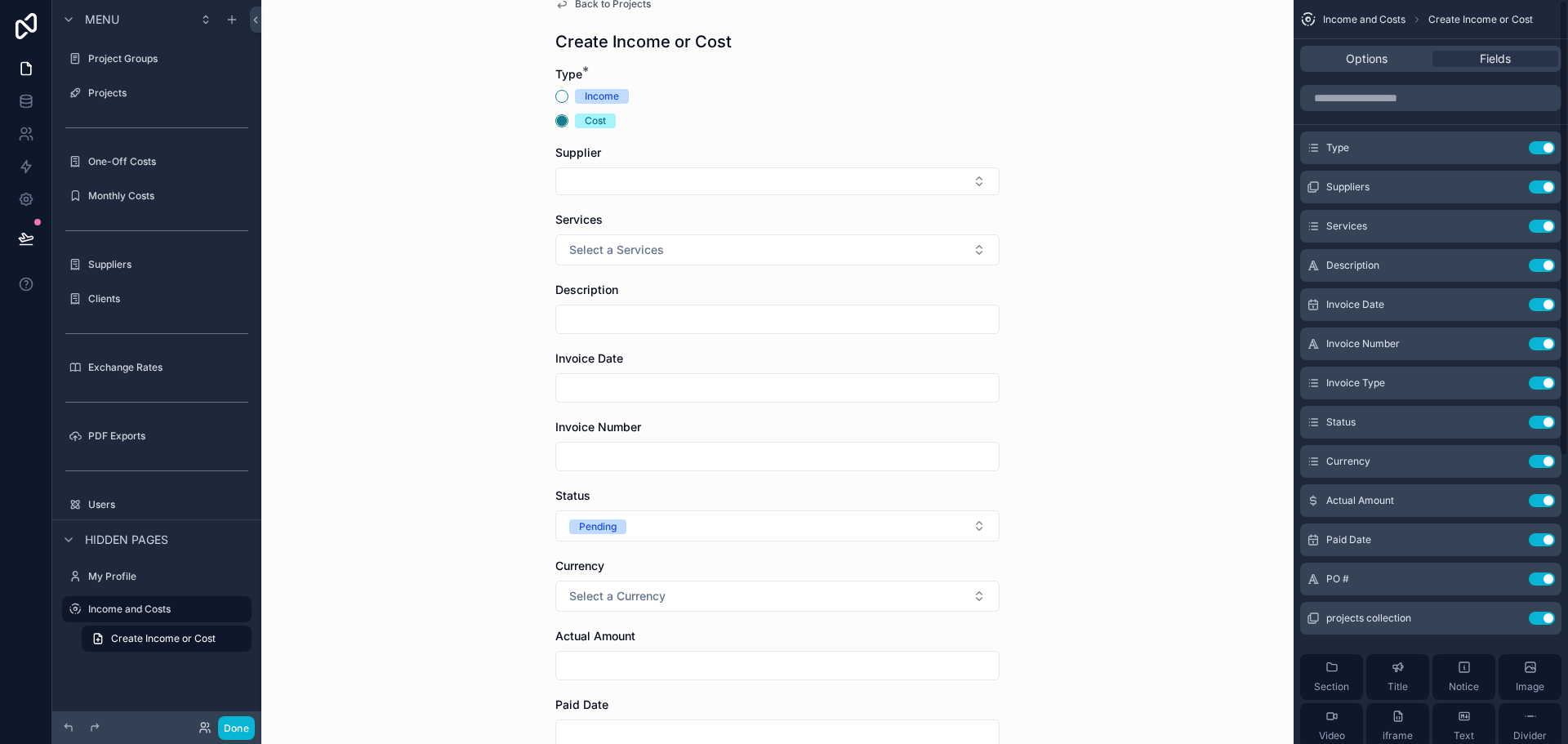
scroll to position [0, 0]
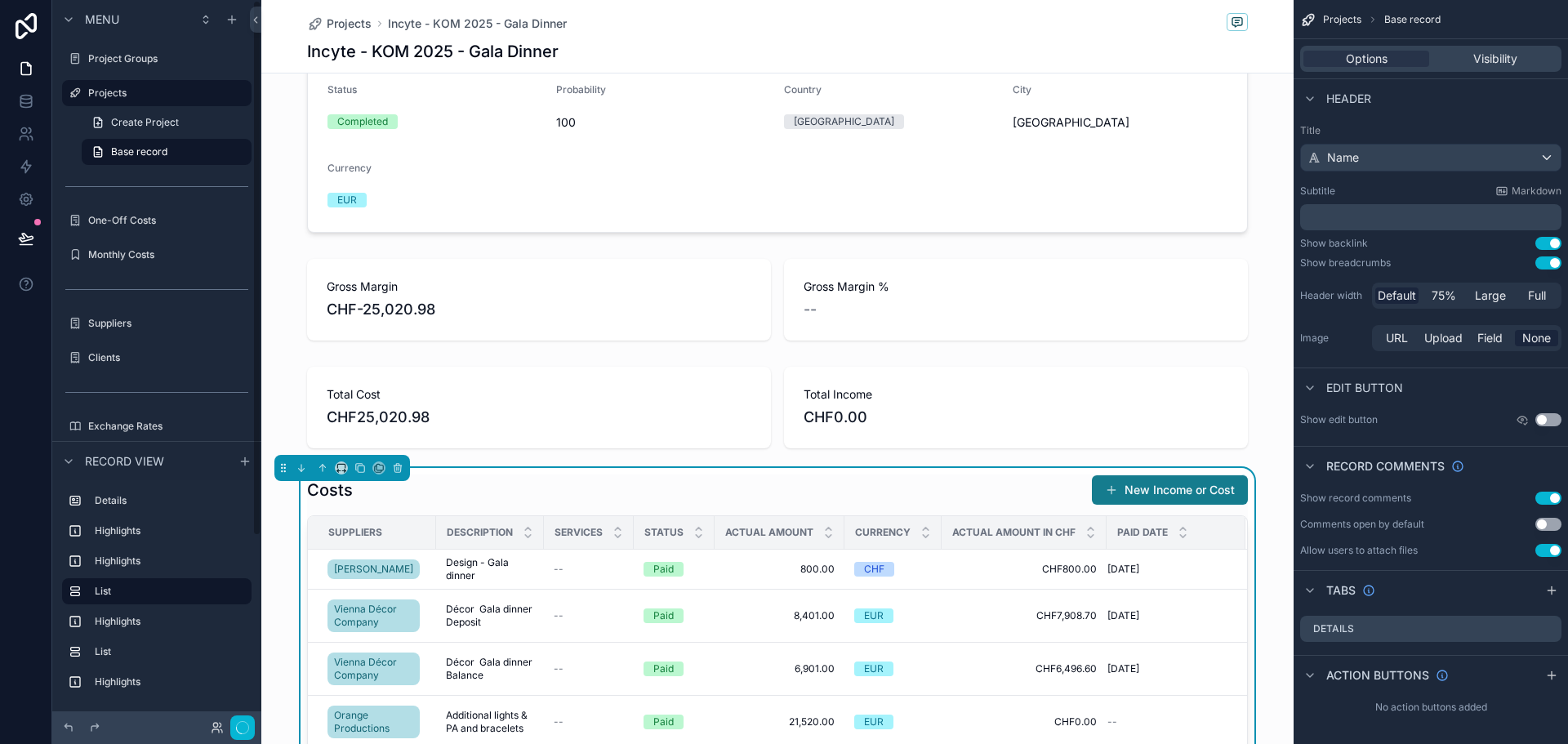
scroll to position [327, 0]
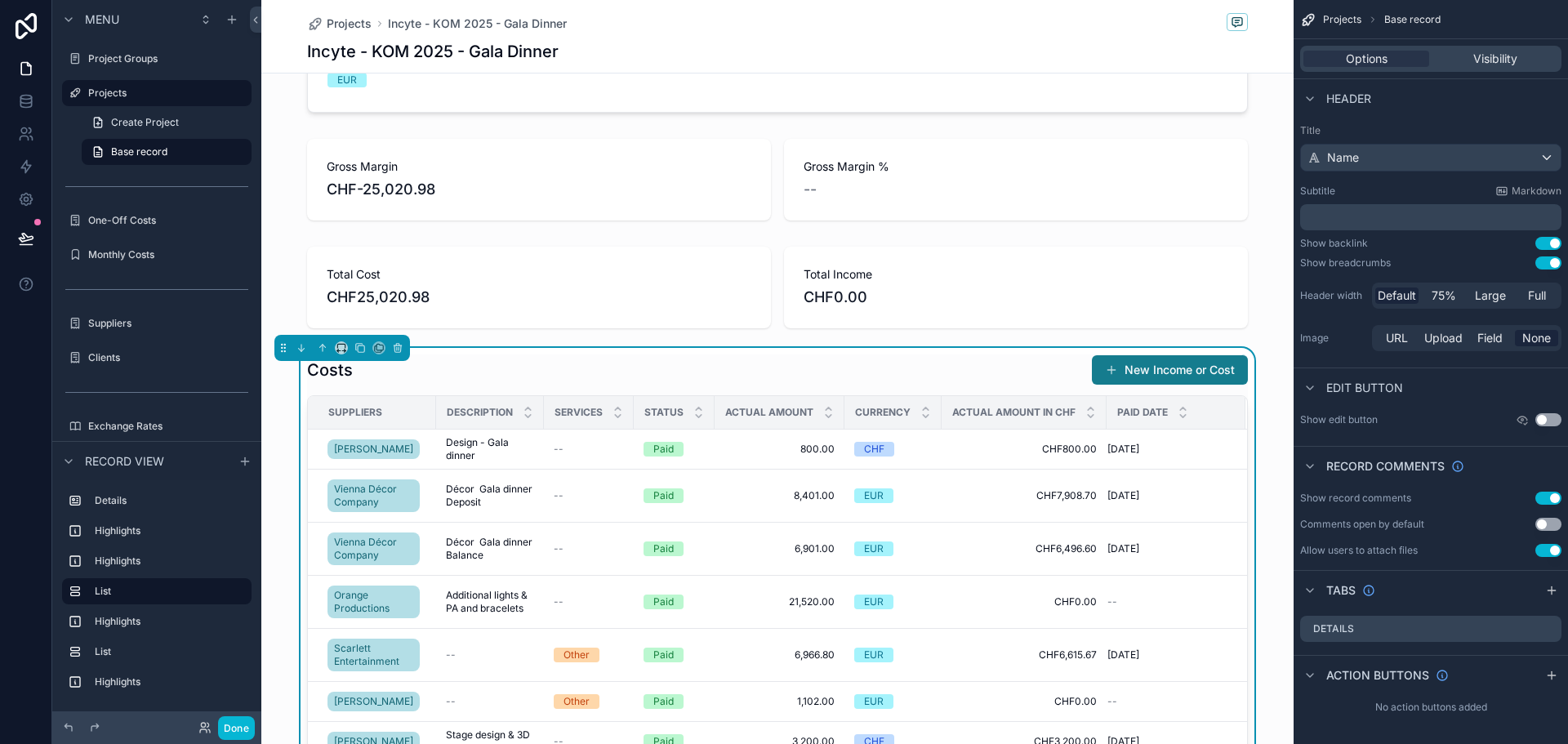
click at [809, 376] on div "Costs New Income or Cost" at bounding box center [778, 371] width 941 height 31
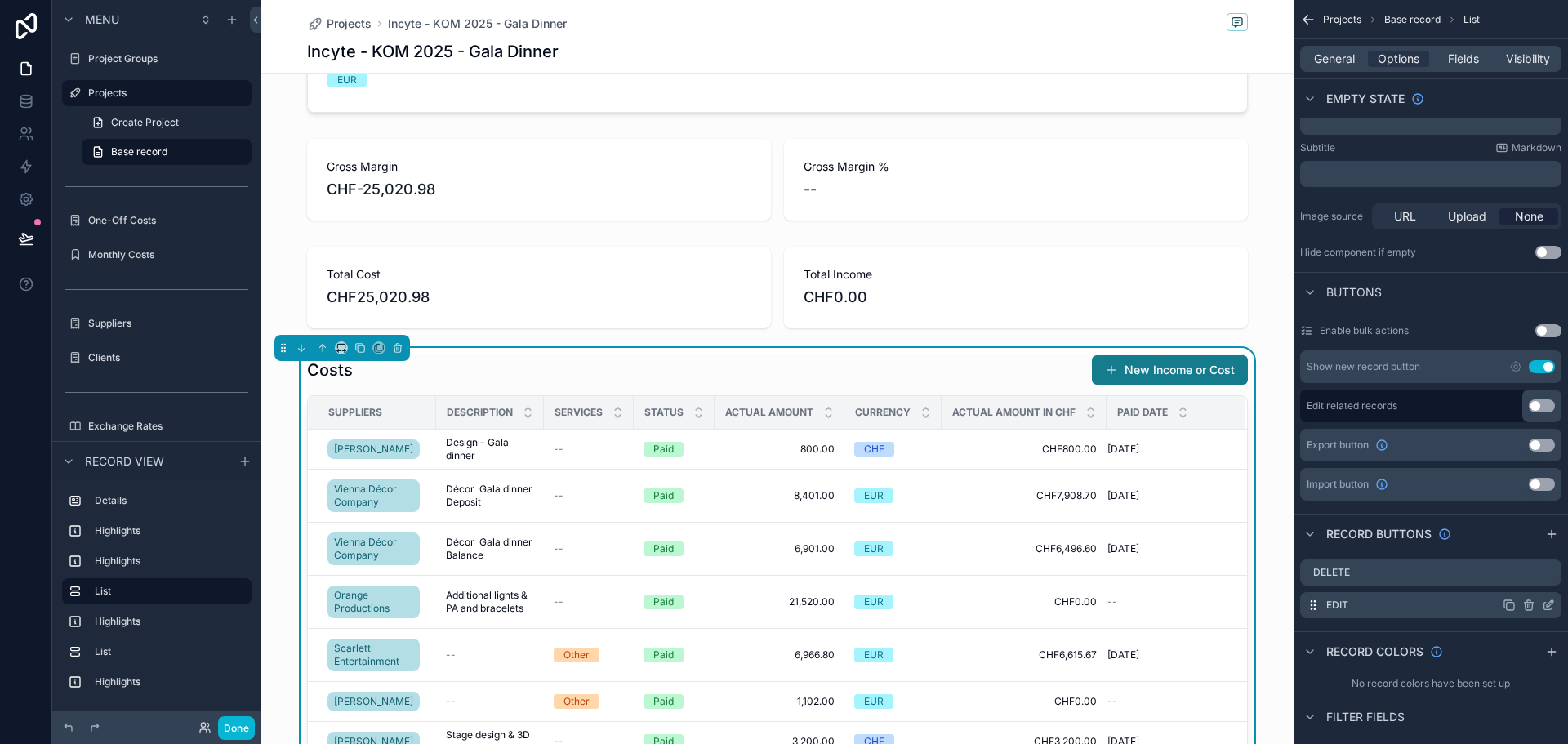
click at [1541, 606] on div "scrollable content" at bounding box center [1529, 605] width 52 height 13
click at [1551, 606] on icon "scrollable content" at bounding box center [1548, 605] width 13 height 13
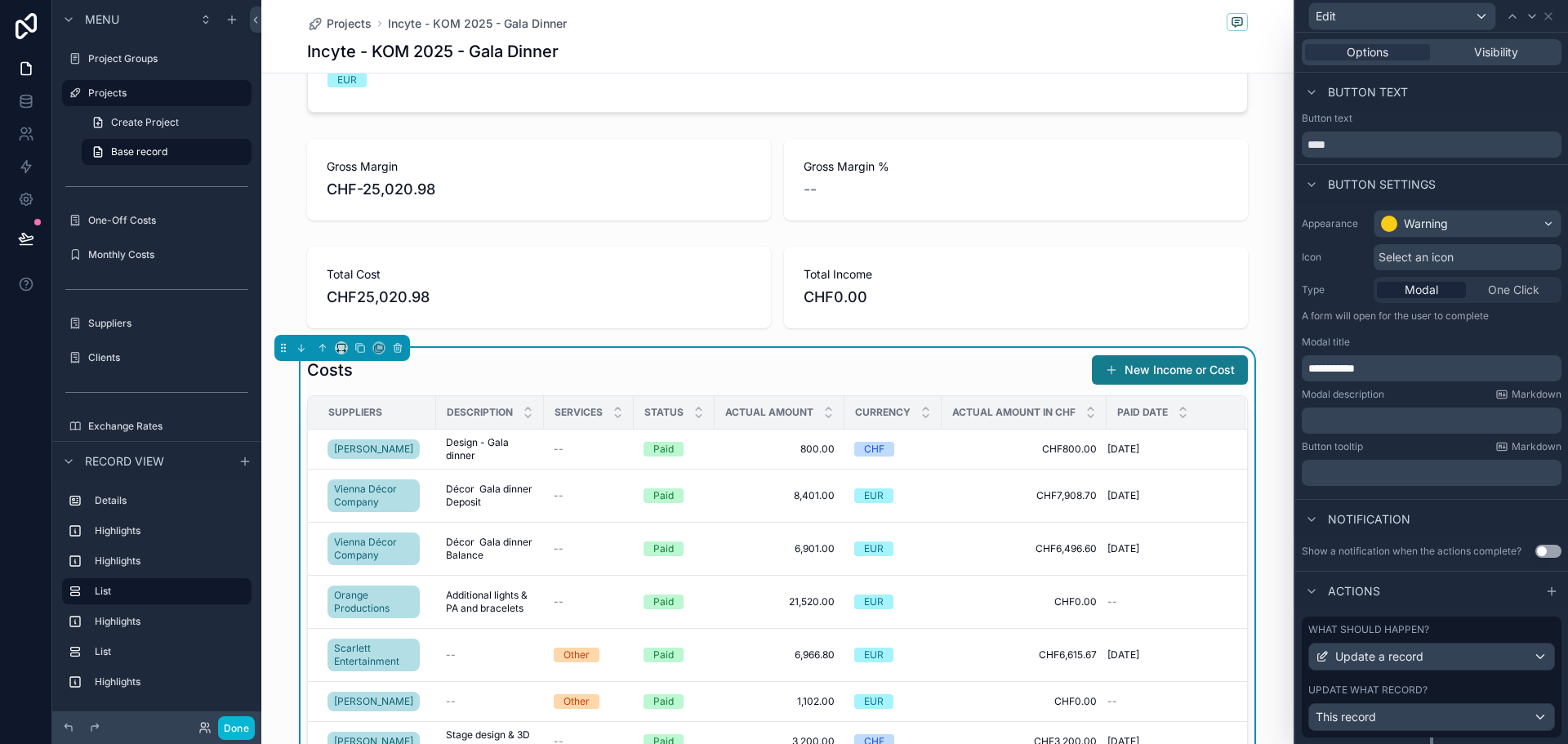
scroll to position [43, 0]
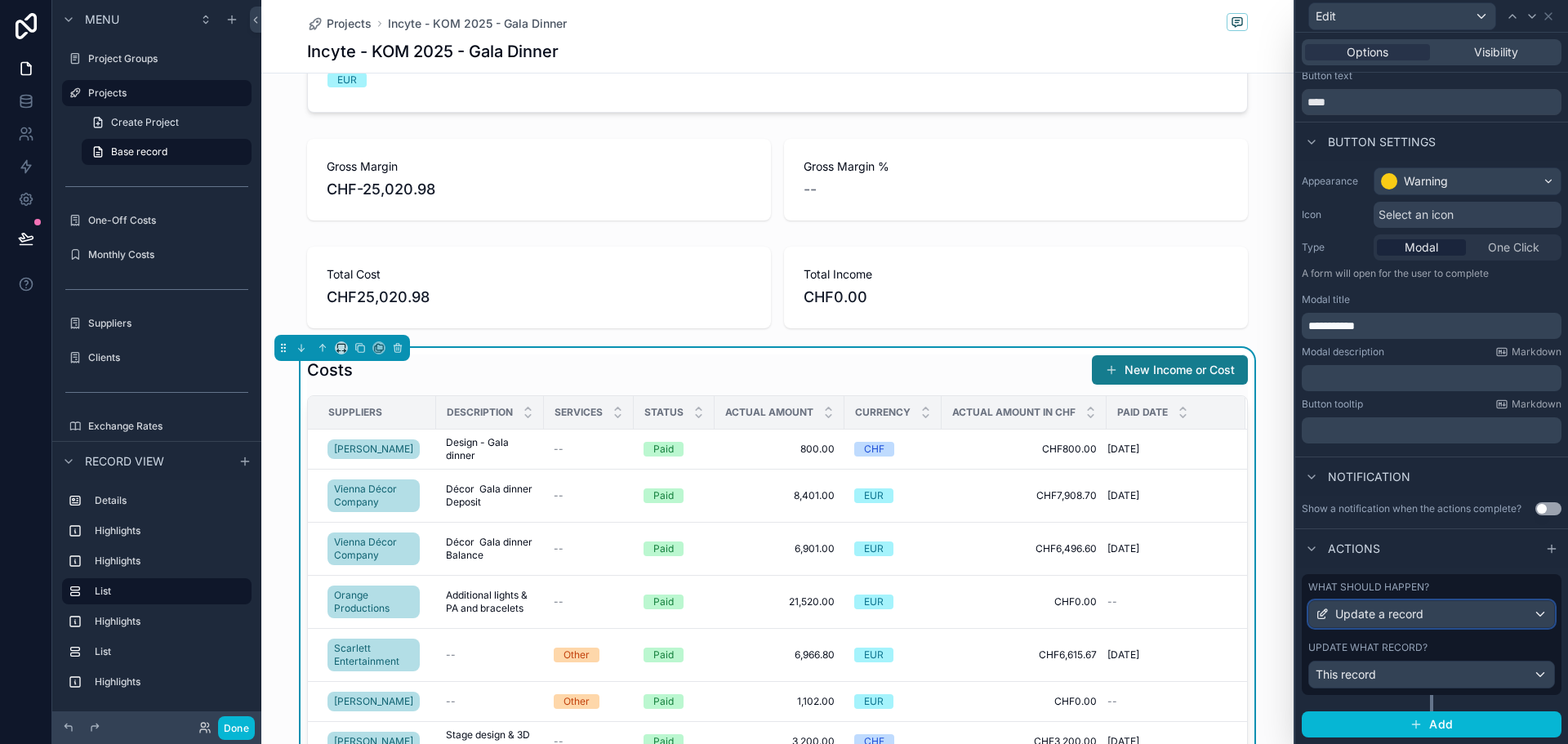
click at [1457, 610] on div "Update a record" at bounding box center [1432, 614] width 245 height 26
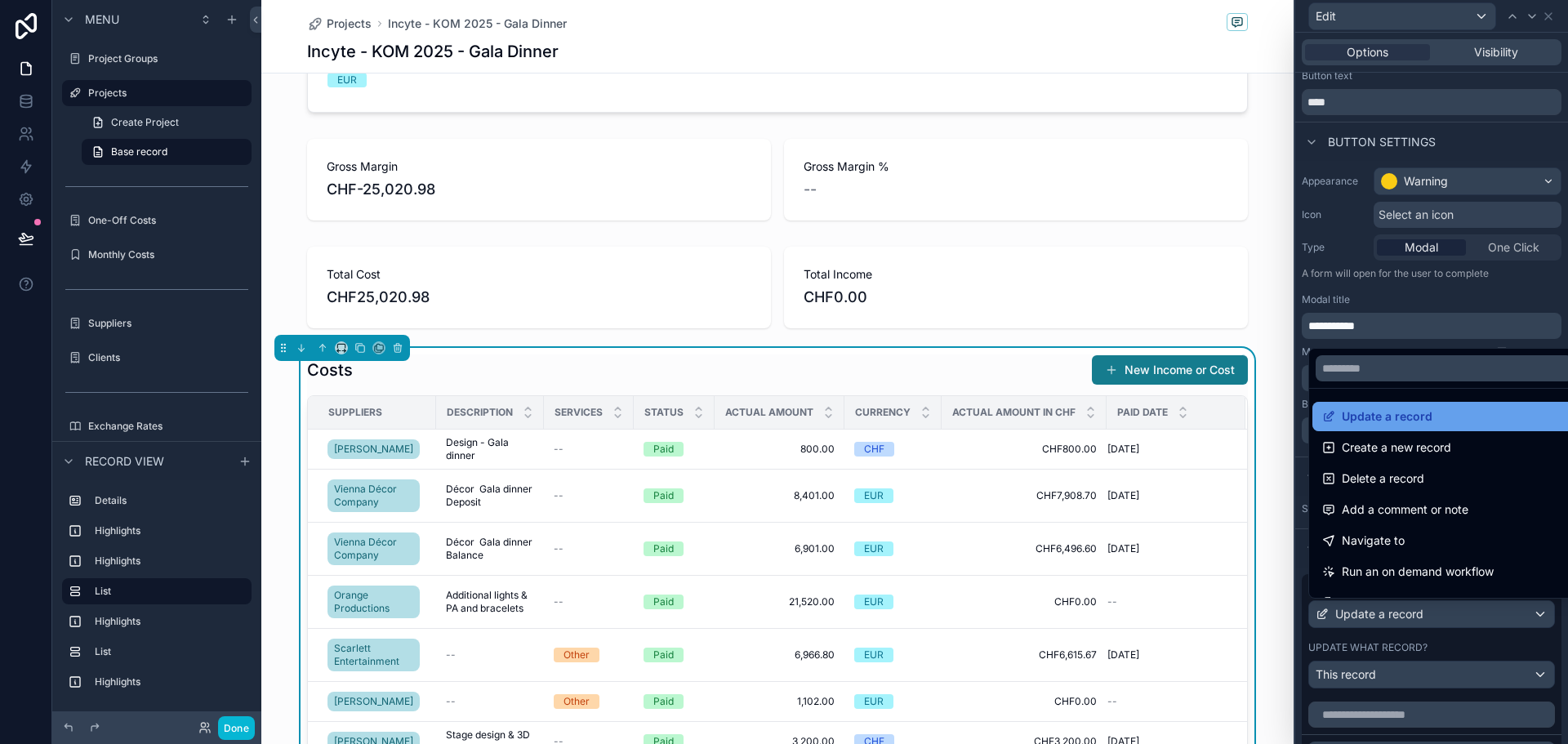
click at [1381, 424] on span "Update a record" at bounding box center [1387, 416] width 90 height 19
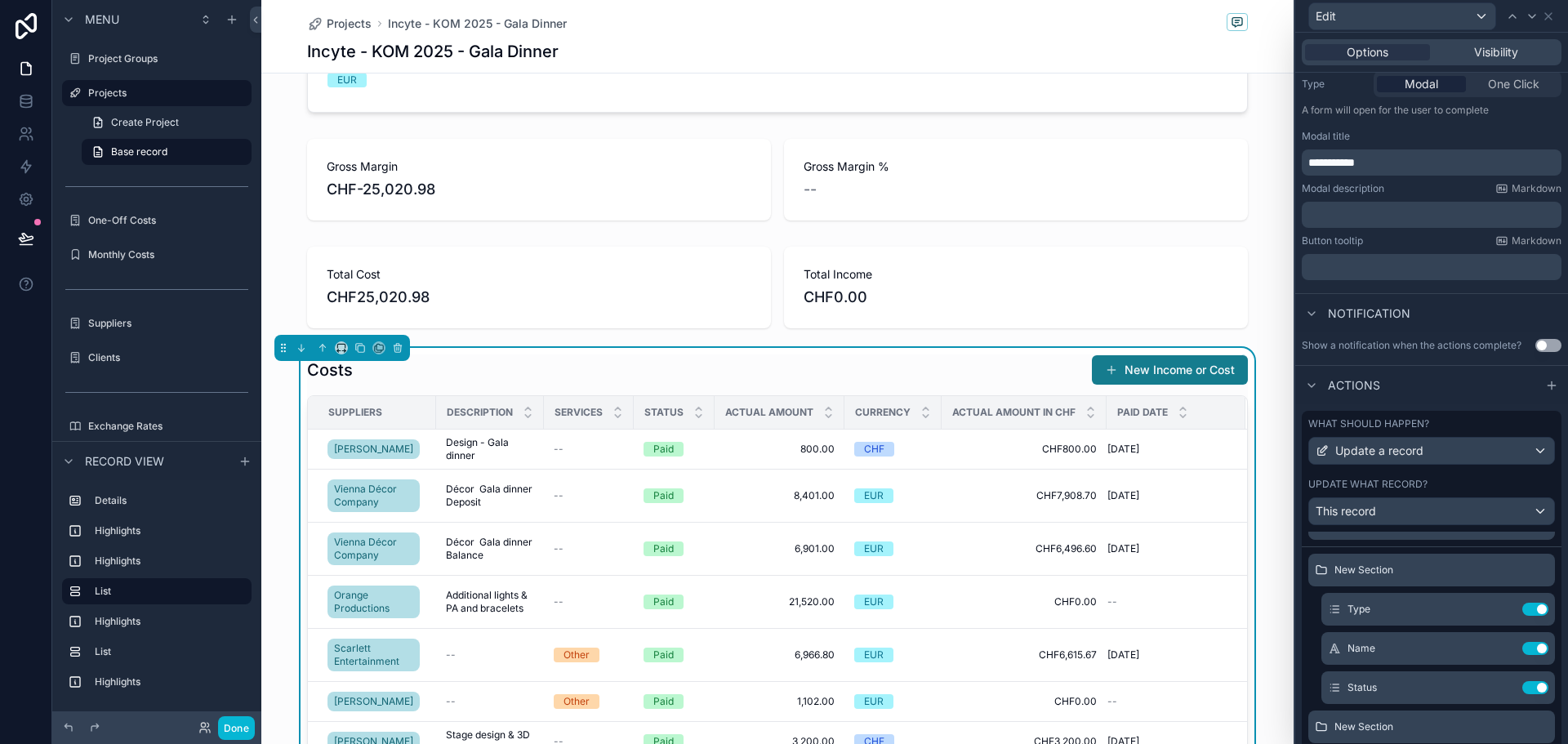
scroll to position [0, 0]
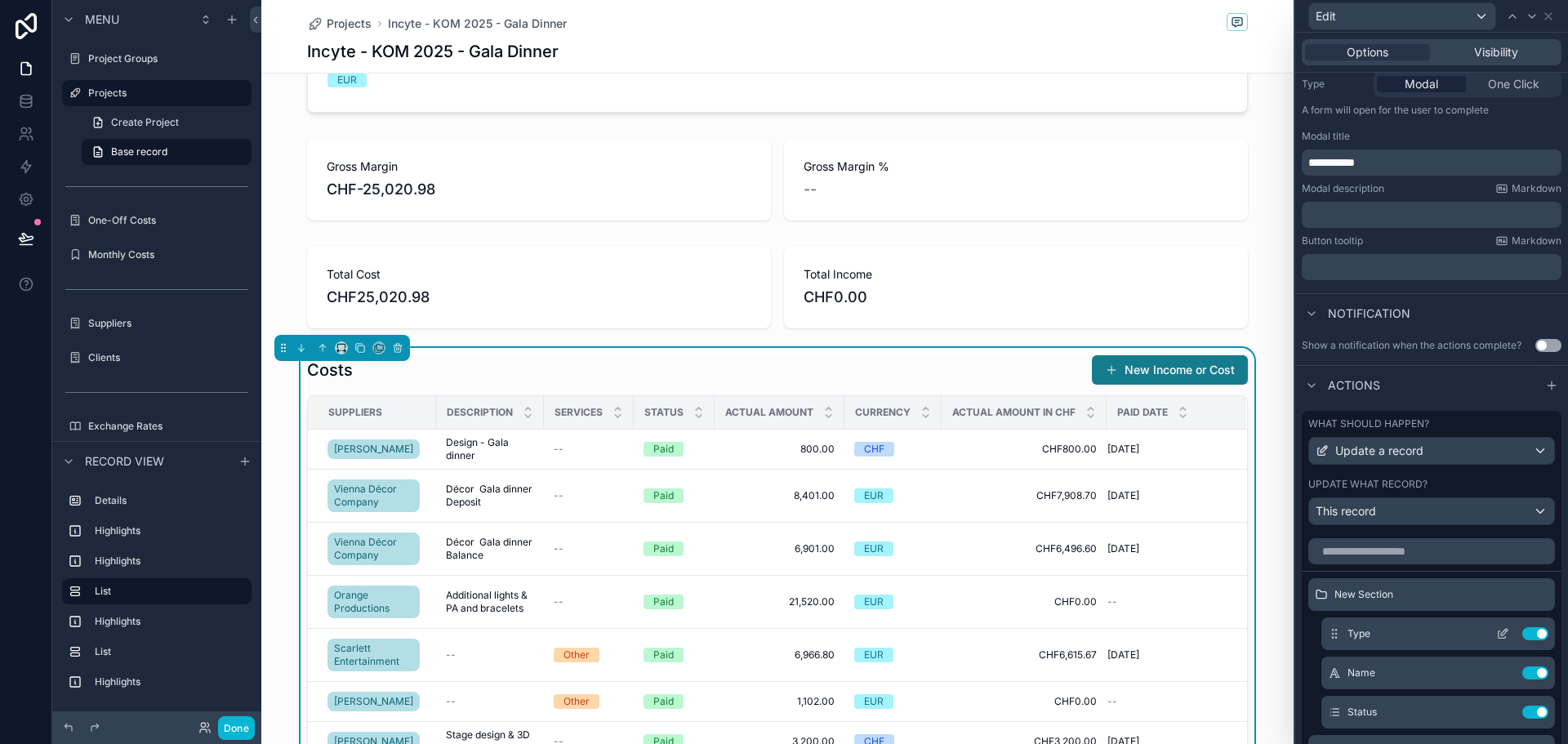
click at [1496, 632] on icon at bounding box center [1502, 633] width 13 height 13
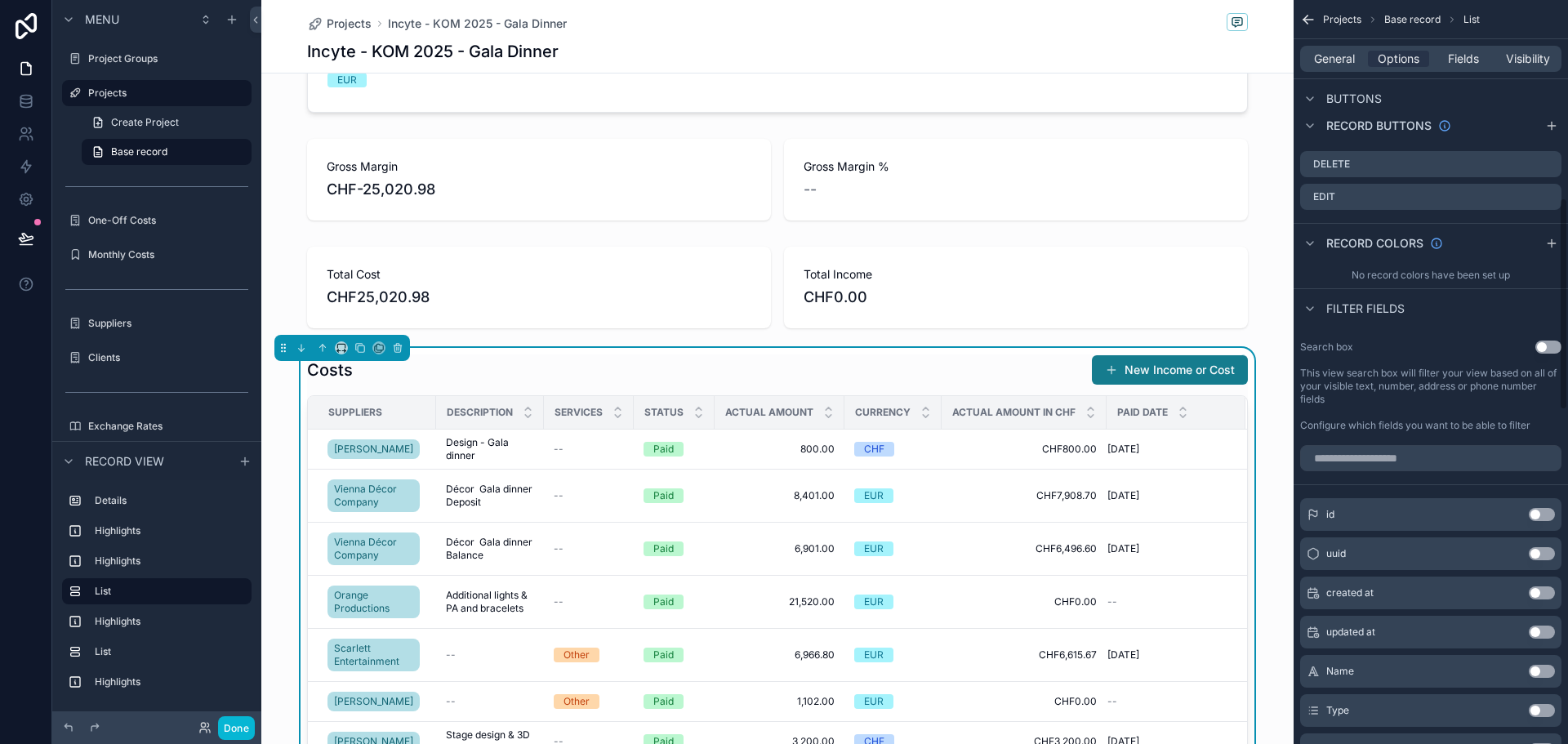
scroll to position [654, 0]
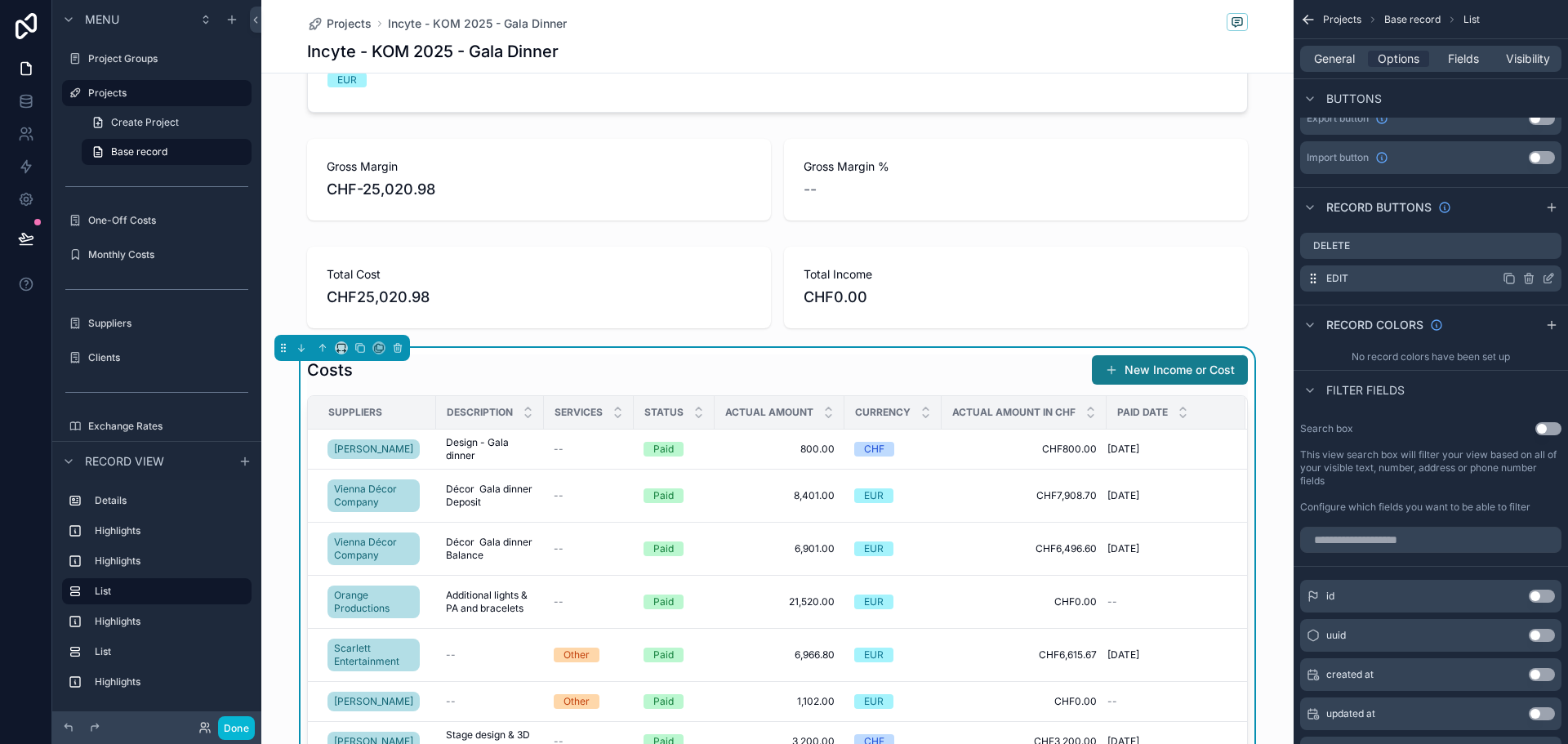
click at [1547, 277] on icon "scrollable content" at bounding box center [1548, 278] width 13 height 13
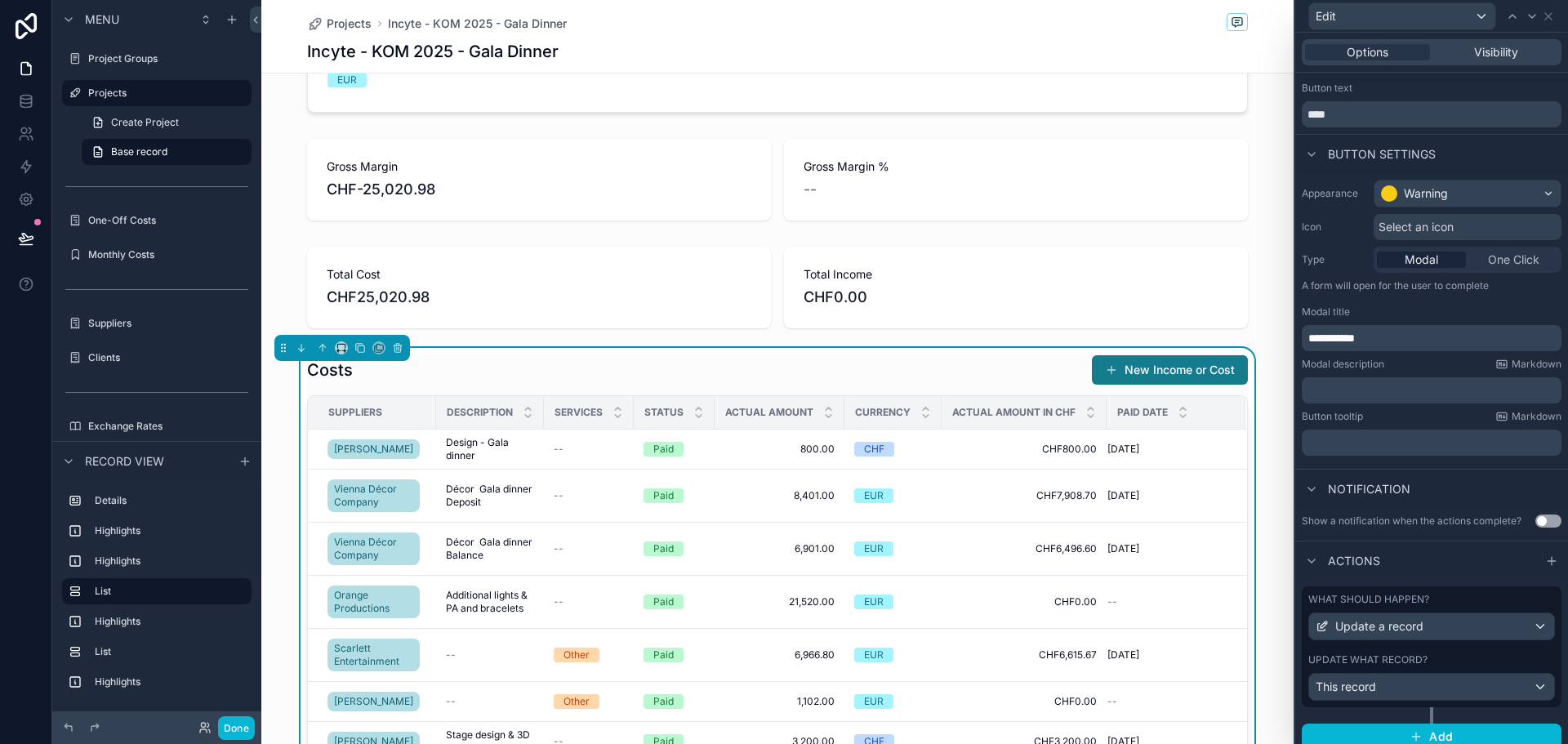
scroll to position [55, 0]
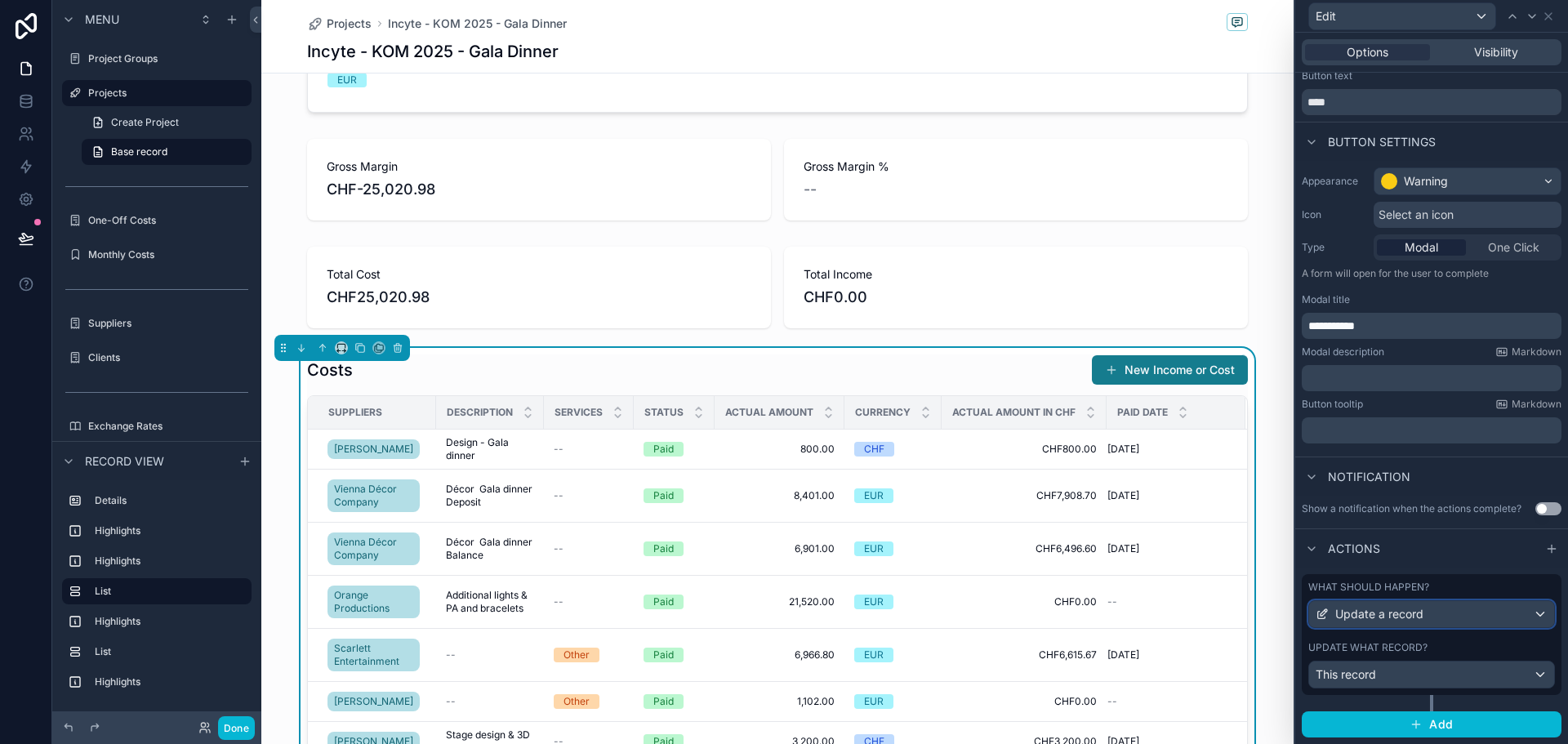
click at [1417, 608] on span "Update a record" at bounding box center [1379, 614] width 88 height 17
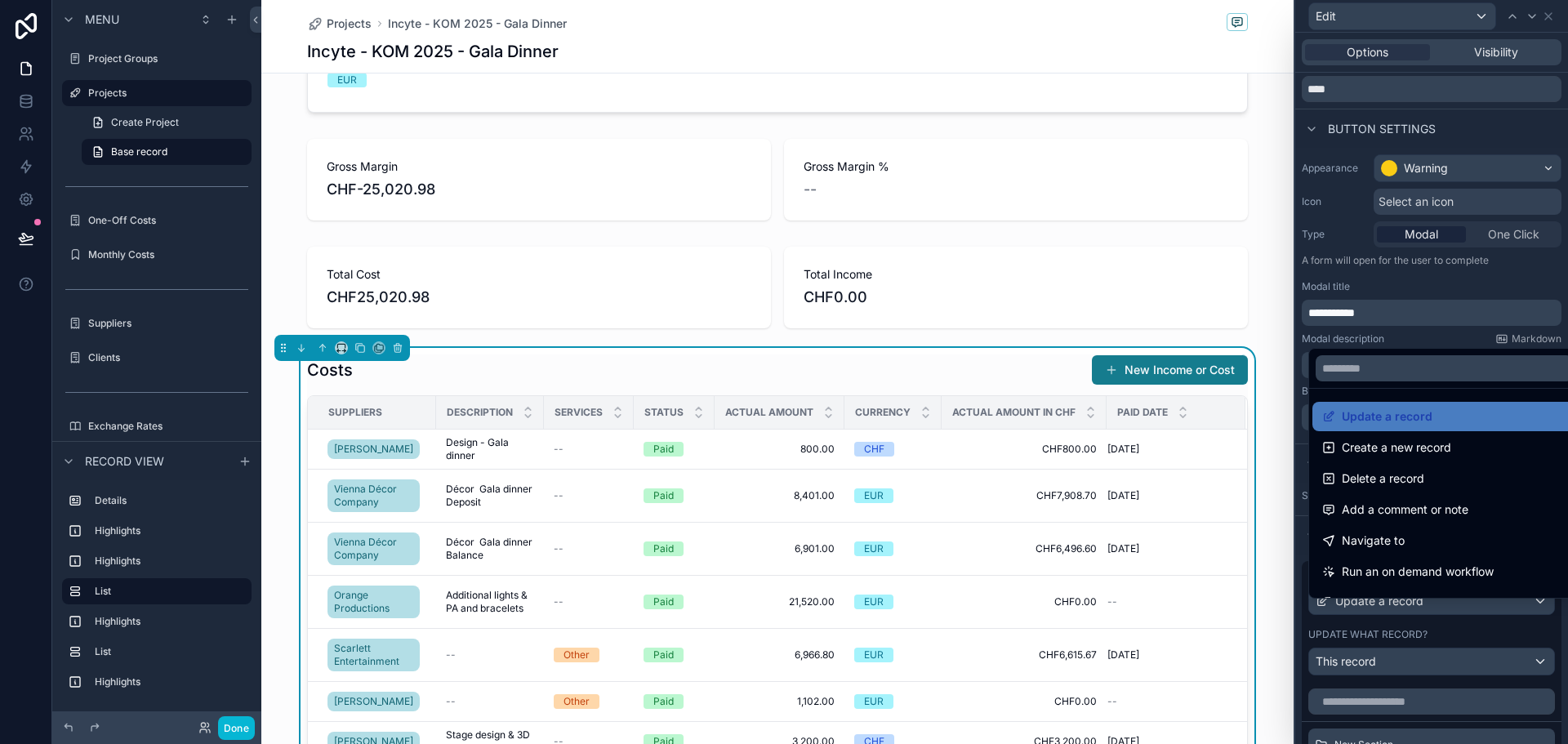
click at [1417, 608] on div at bounding box center [1432, 372] width 273 height 744
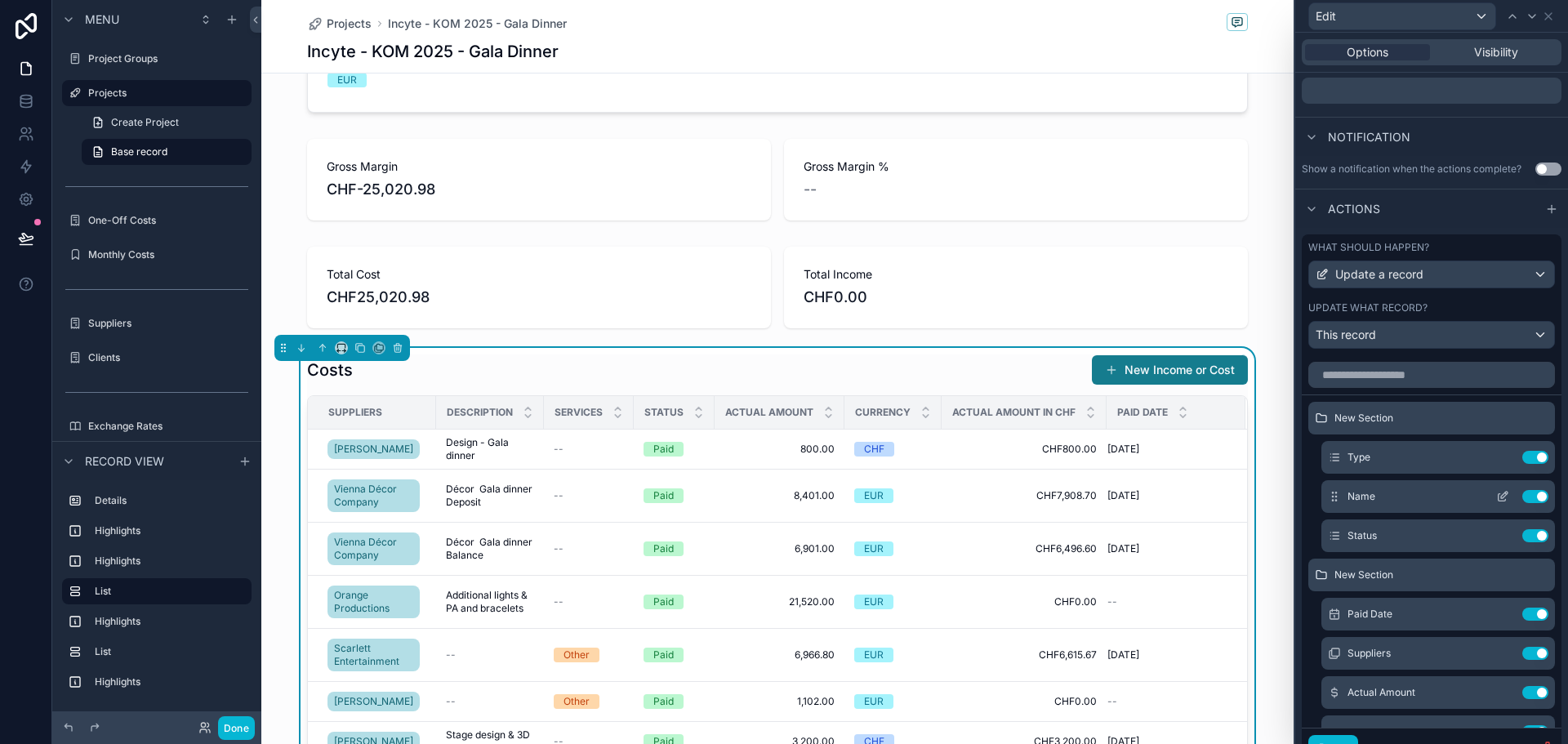
scroll to position [82, 0]
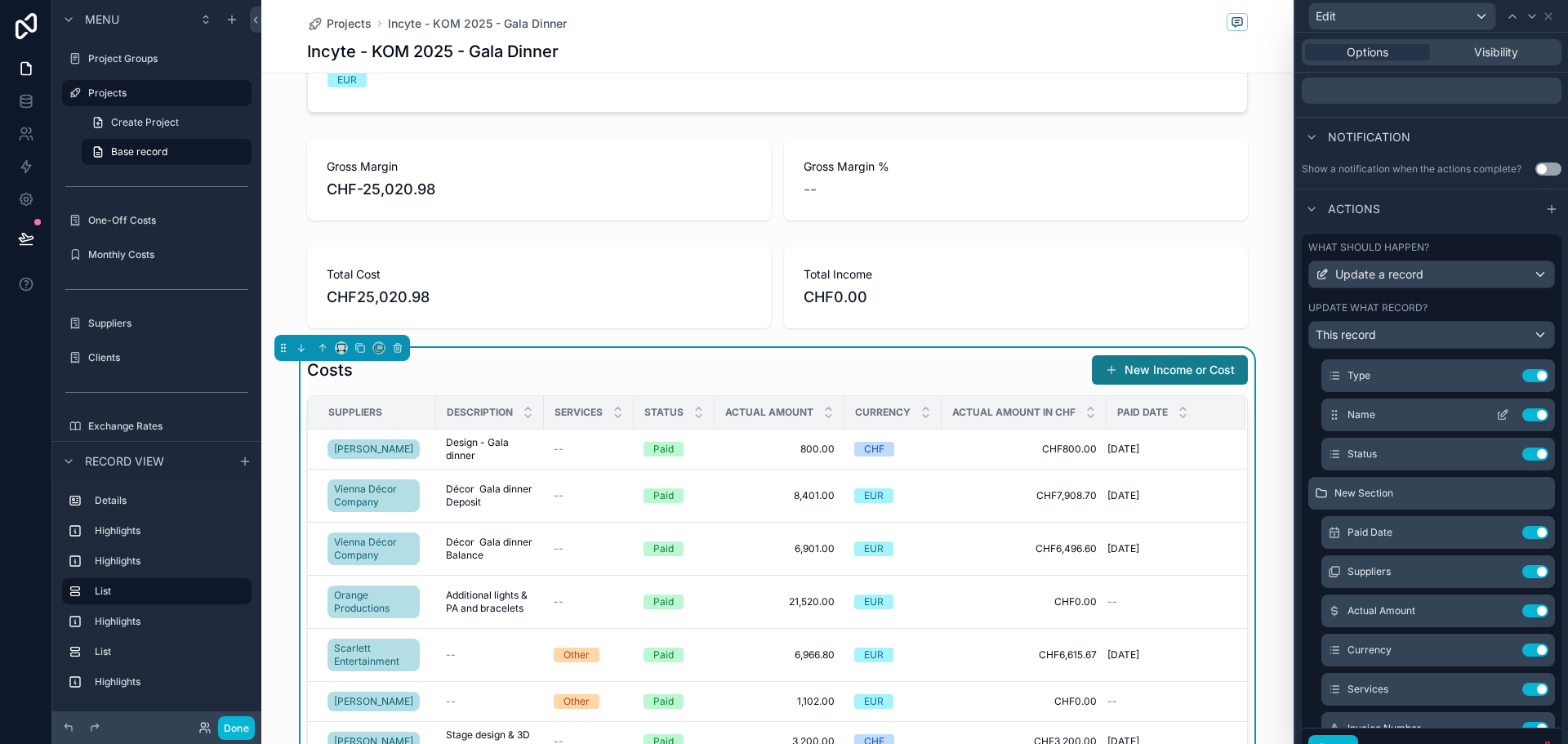
click at [1522, 422] on button "Use setting" at bounding box center [1535, 414] width 26 height 13
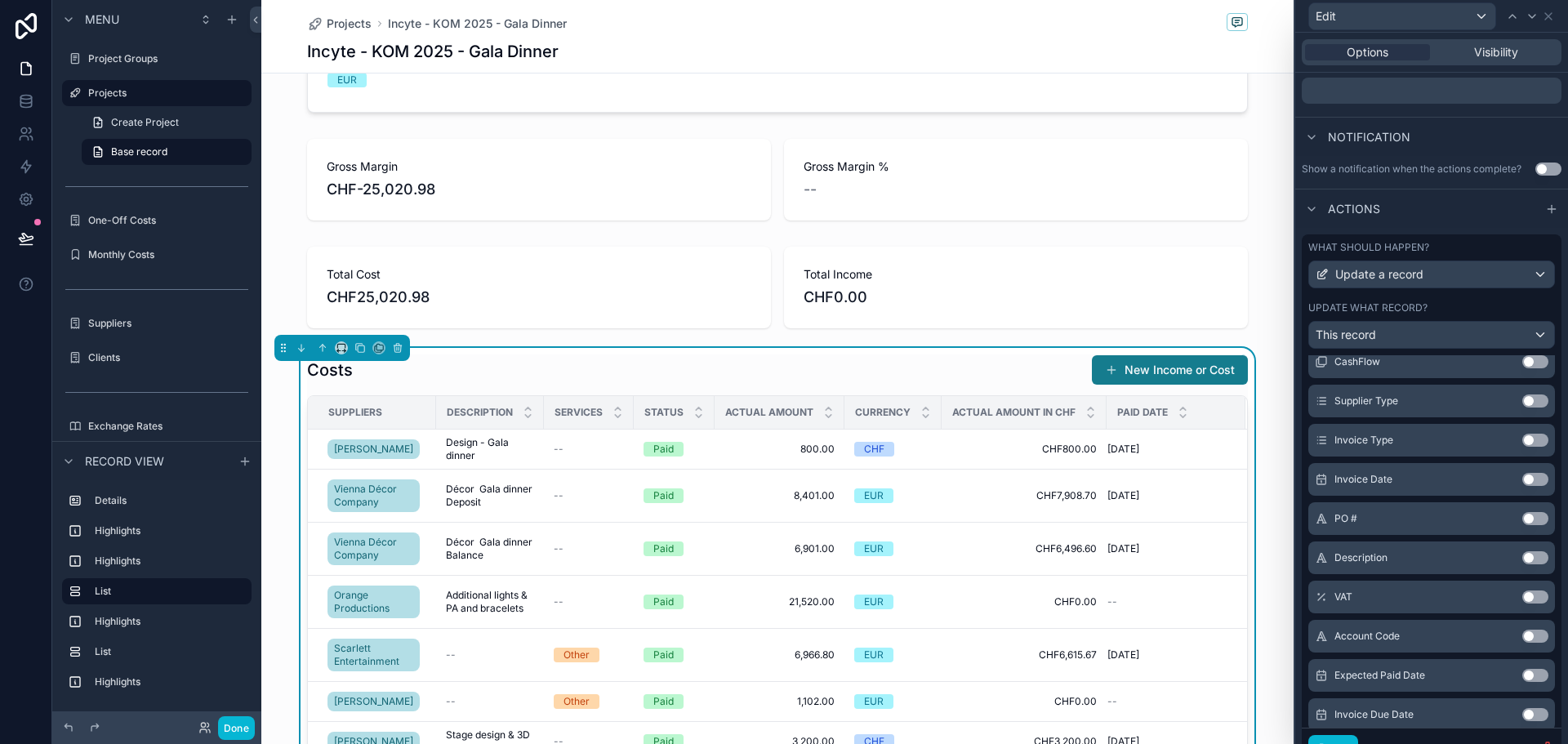
scroll to position [809, 0]
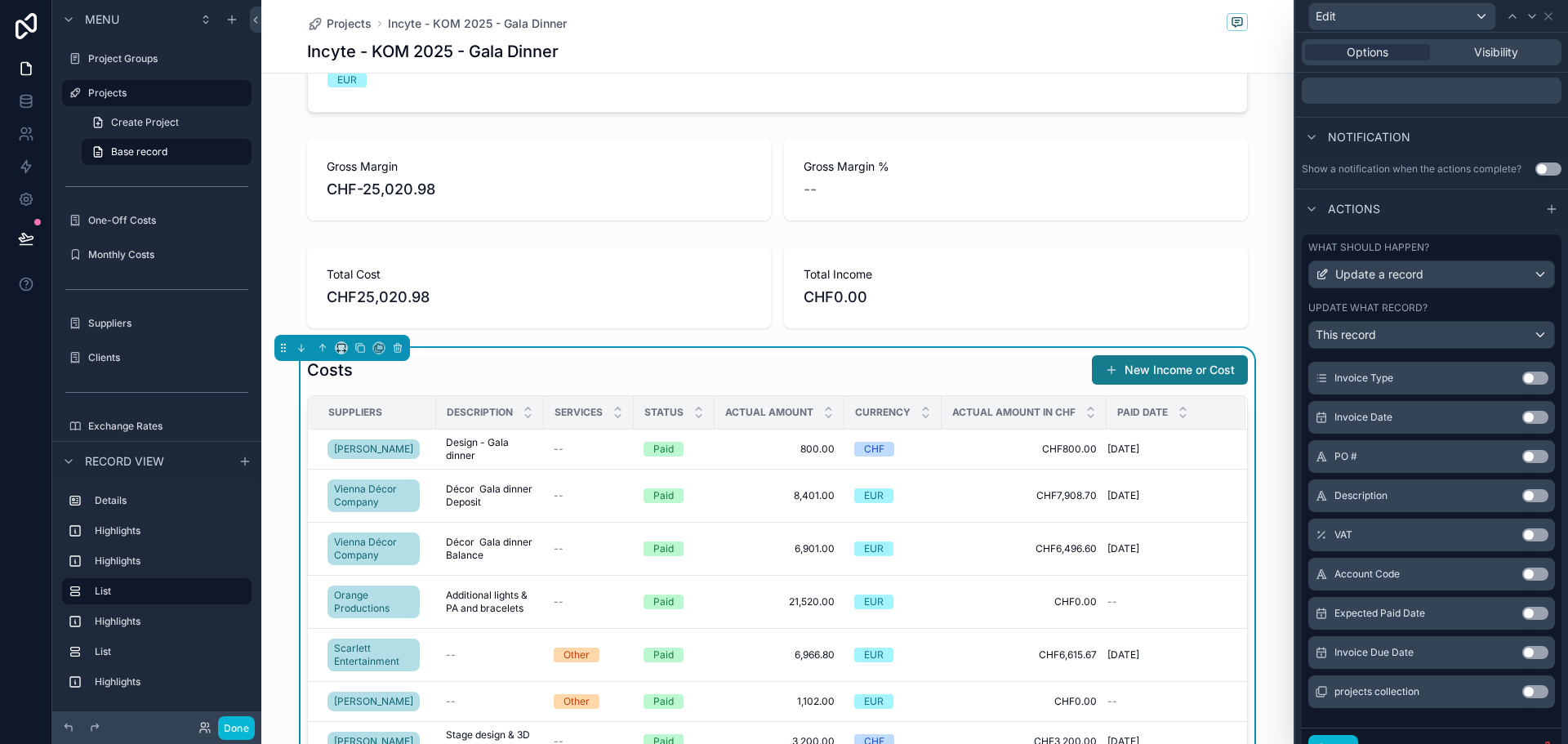
click at [1522, 503] on button "Use setting" at bounding box center [1535, 495] width 26 height 13
click at [1522, 463] on button "Use setting" at bounding box center [1535, 456] width 26 height 13
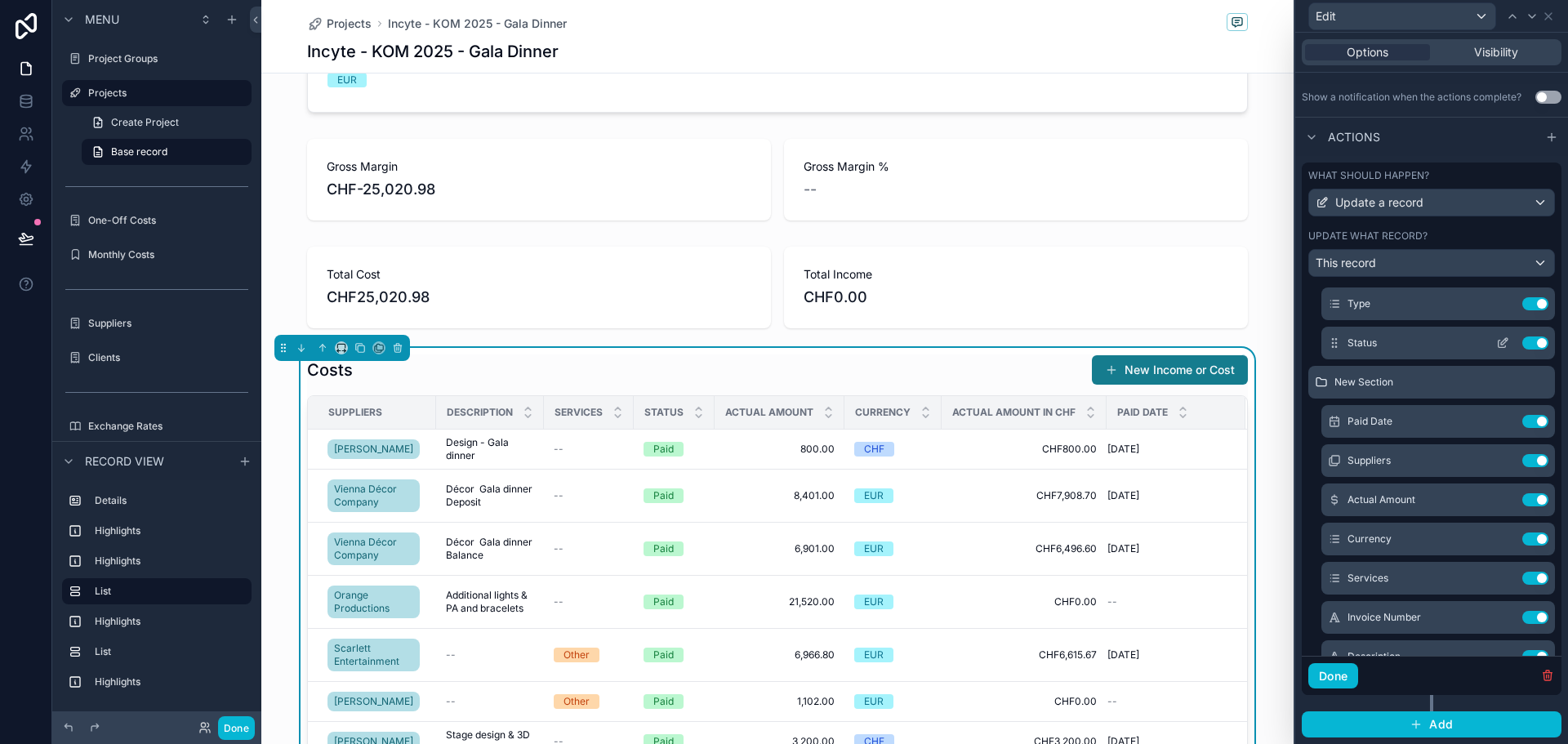
scroll to position [0, 0]
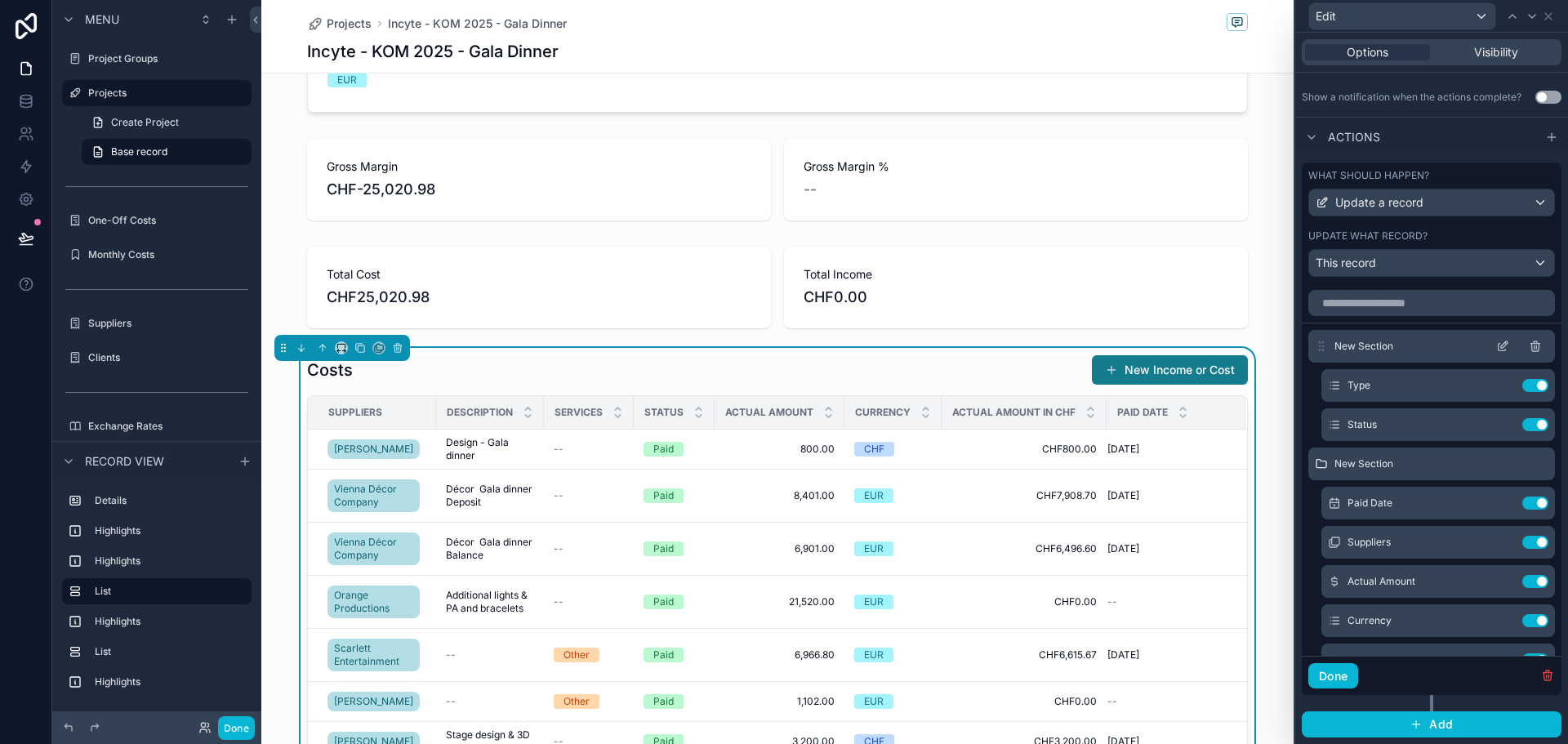
click at [1532, 344] on icon at bounding box center [1536, 344] width 9 height 0
click at [1529, 342] on icon at bounding box center [1535, 346] width 13 height 13
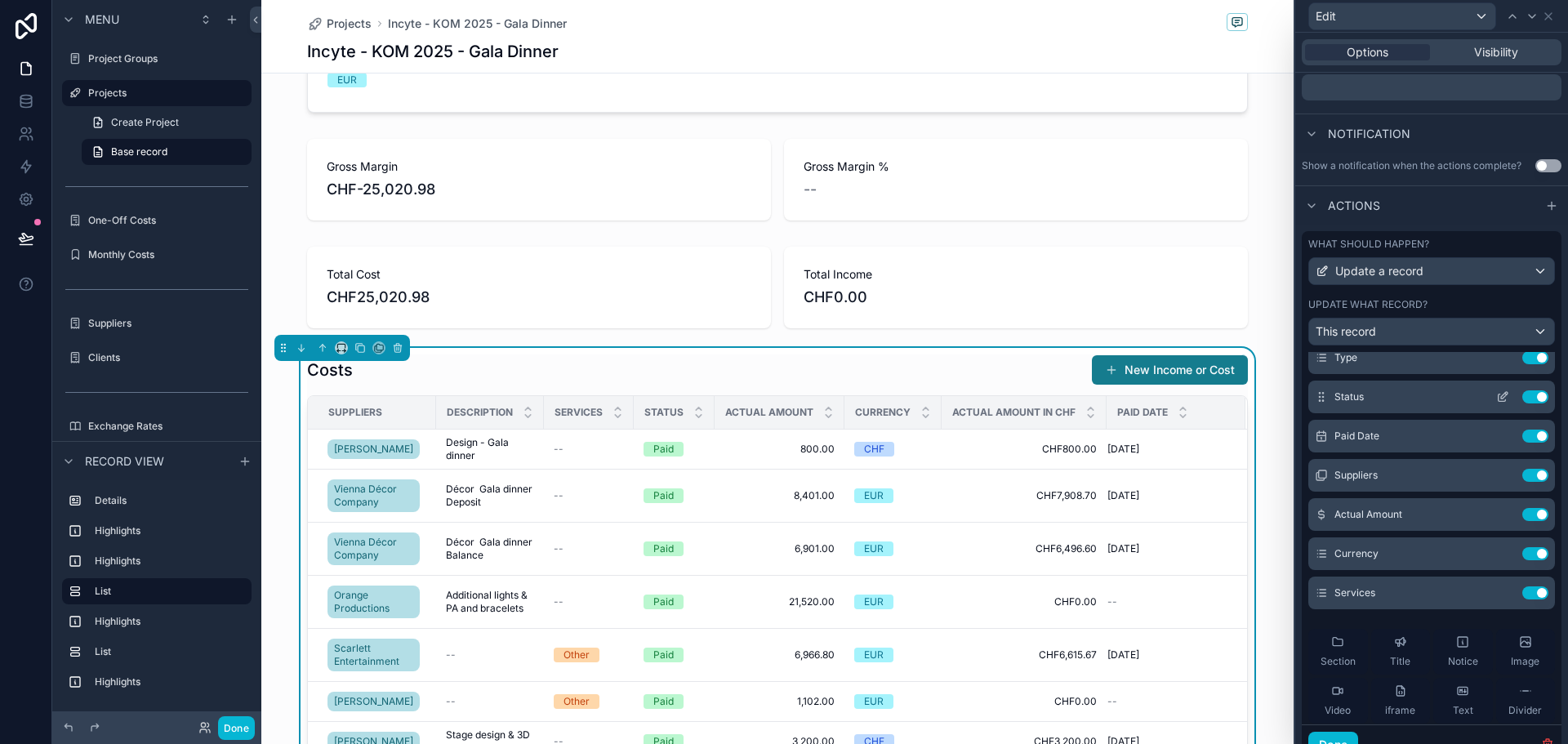
scroll to position [115, 0]
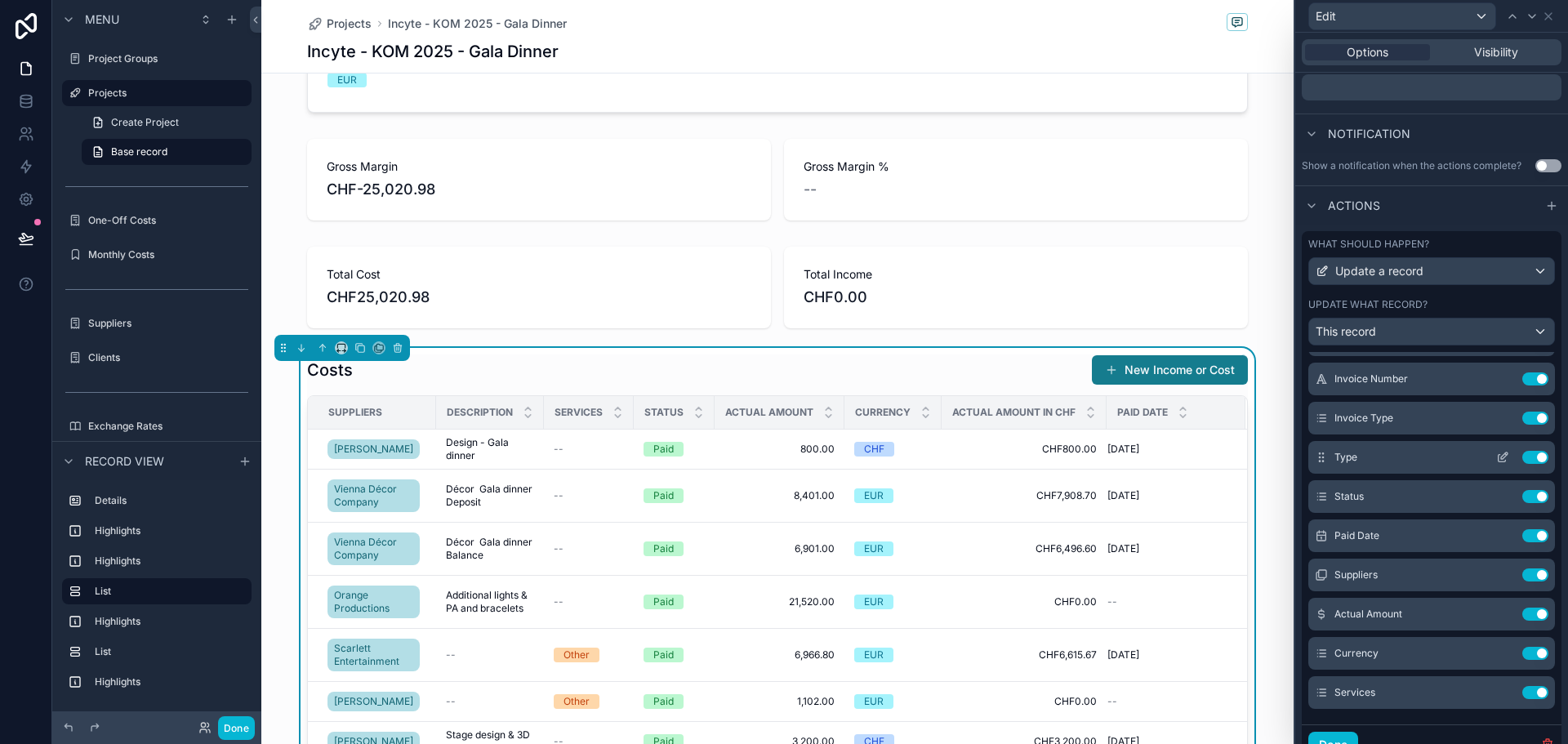
click at [1522, 464] on button "Use setting" at bounding box center [1535, 457] width 26 height 13
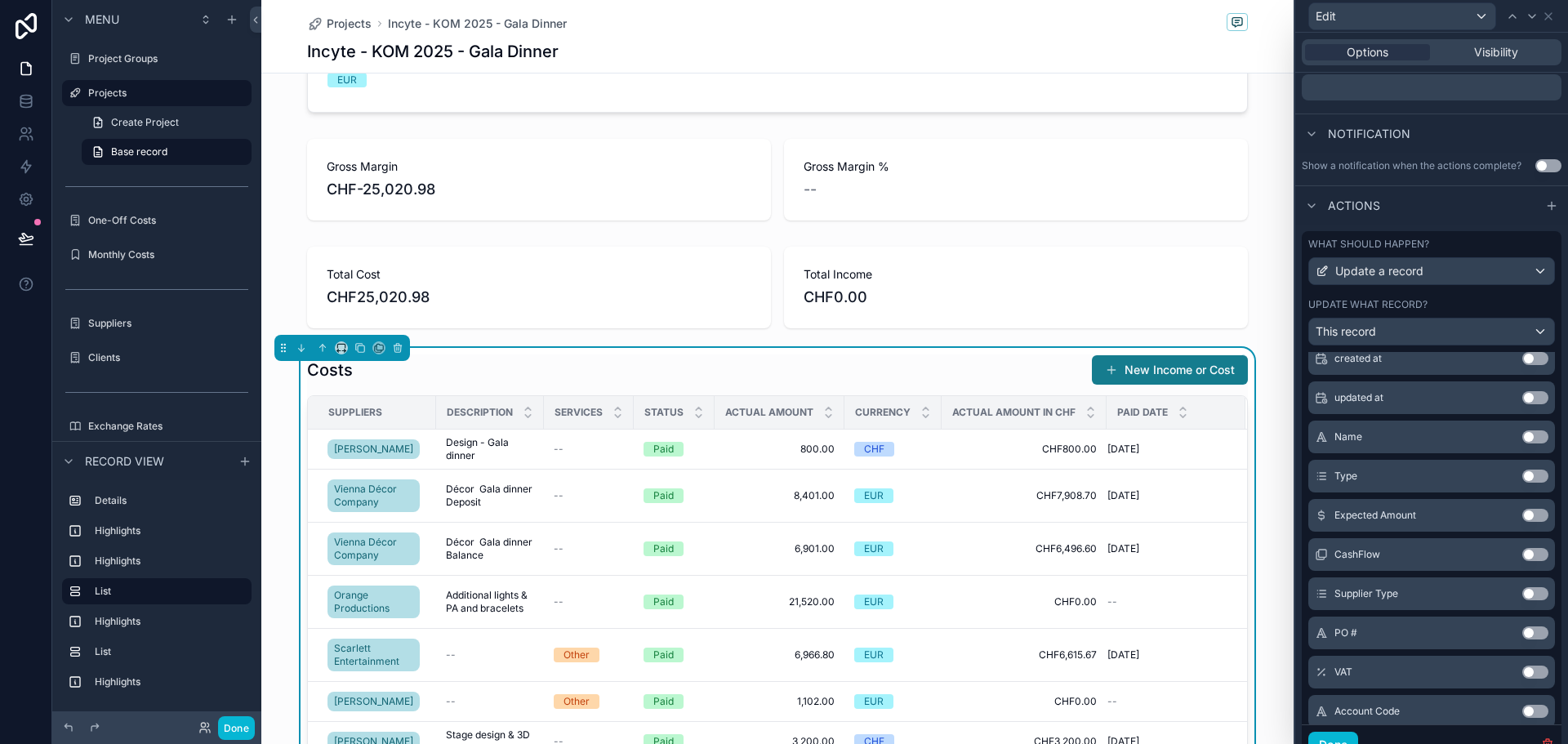
scroll to position [605, 0]
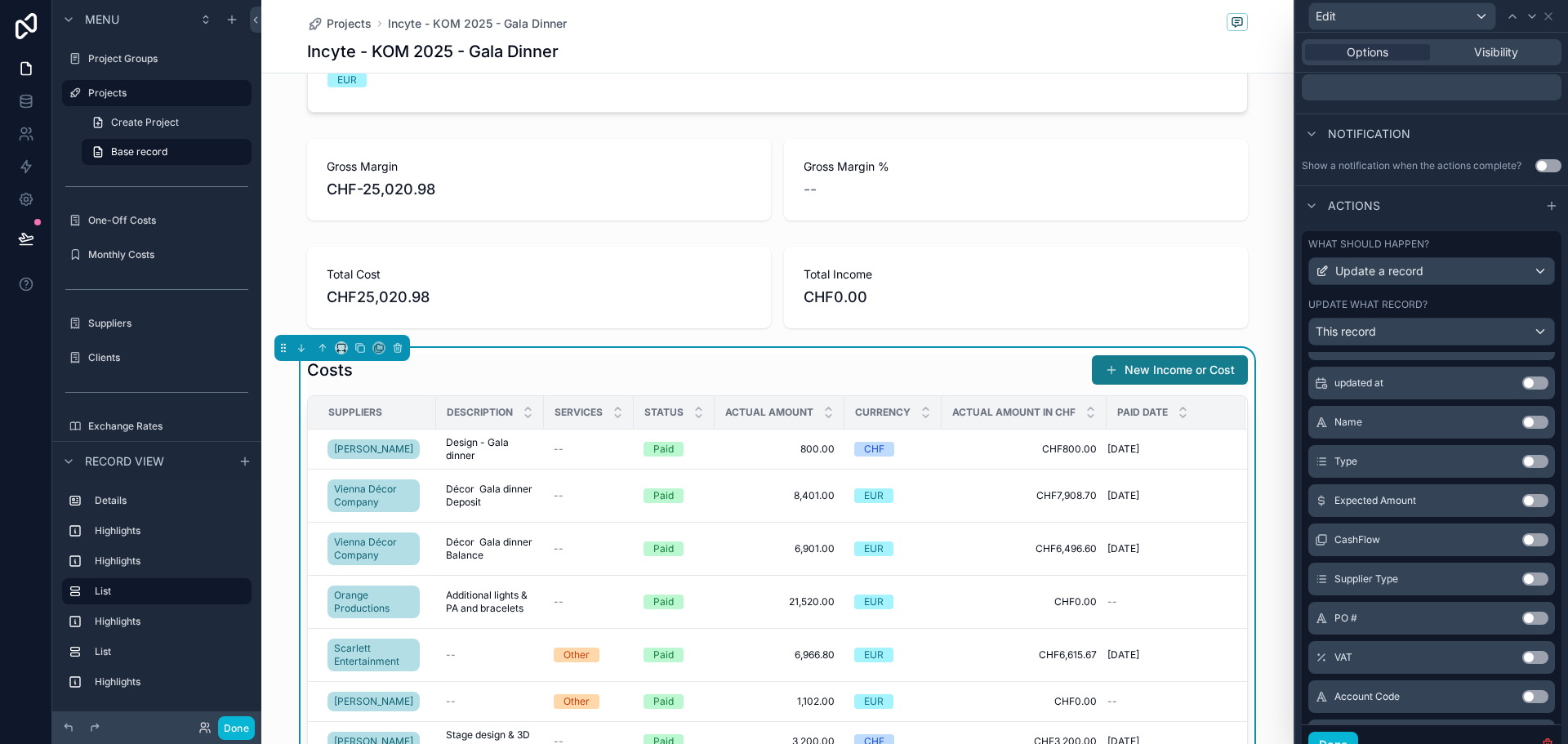
drag, startPoint x: 1507, startPoint y: 627, endPoint x: 1394, endPoint y: 582, distance: 121.6
click at [1522, 625] on button "Use setting" at bounding box center [1535, 618] width 26 height 13
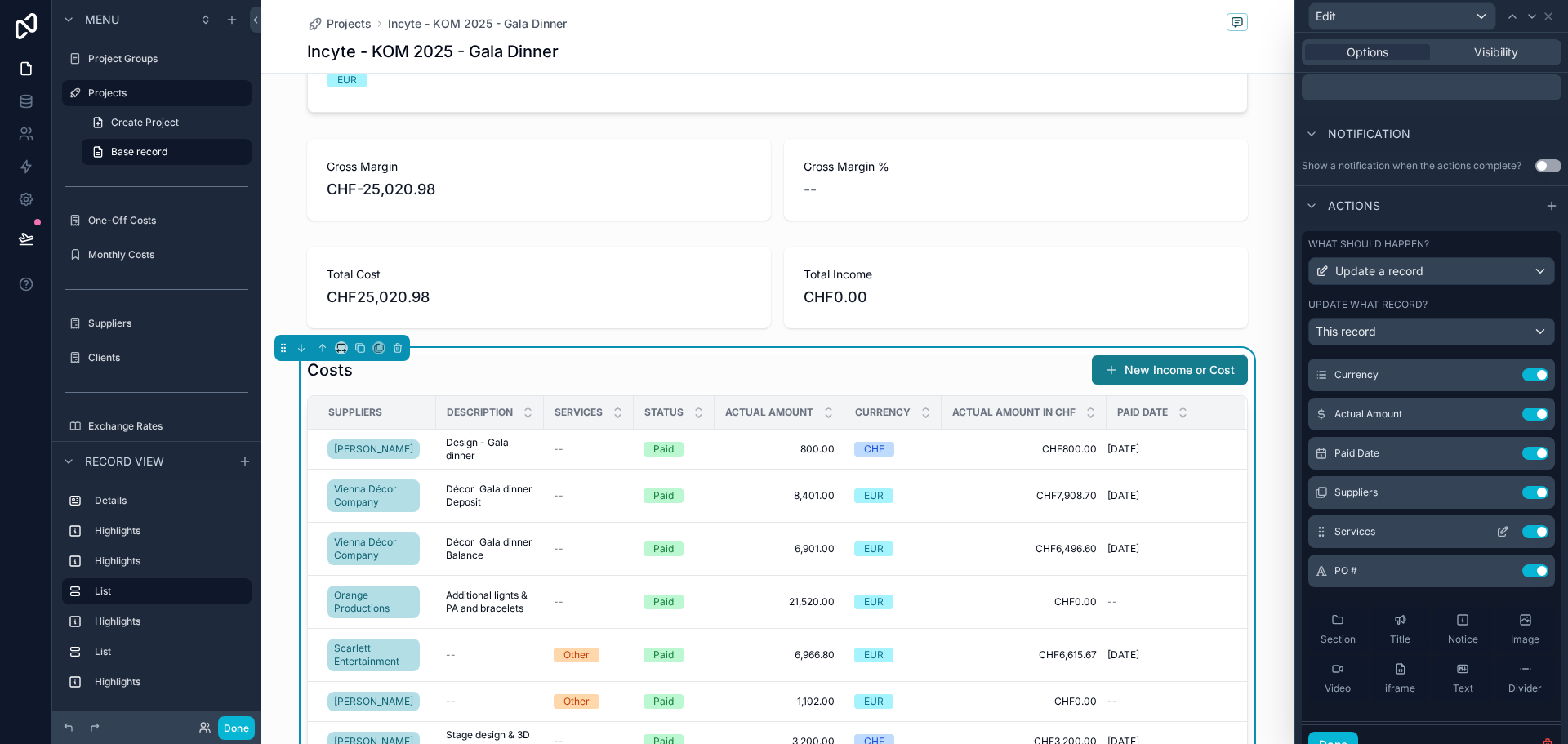
scroll to position [235, 0]
click at [1522, 540] on button "Use setting" at bounding box center [1535, 532] width 26 height 13
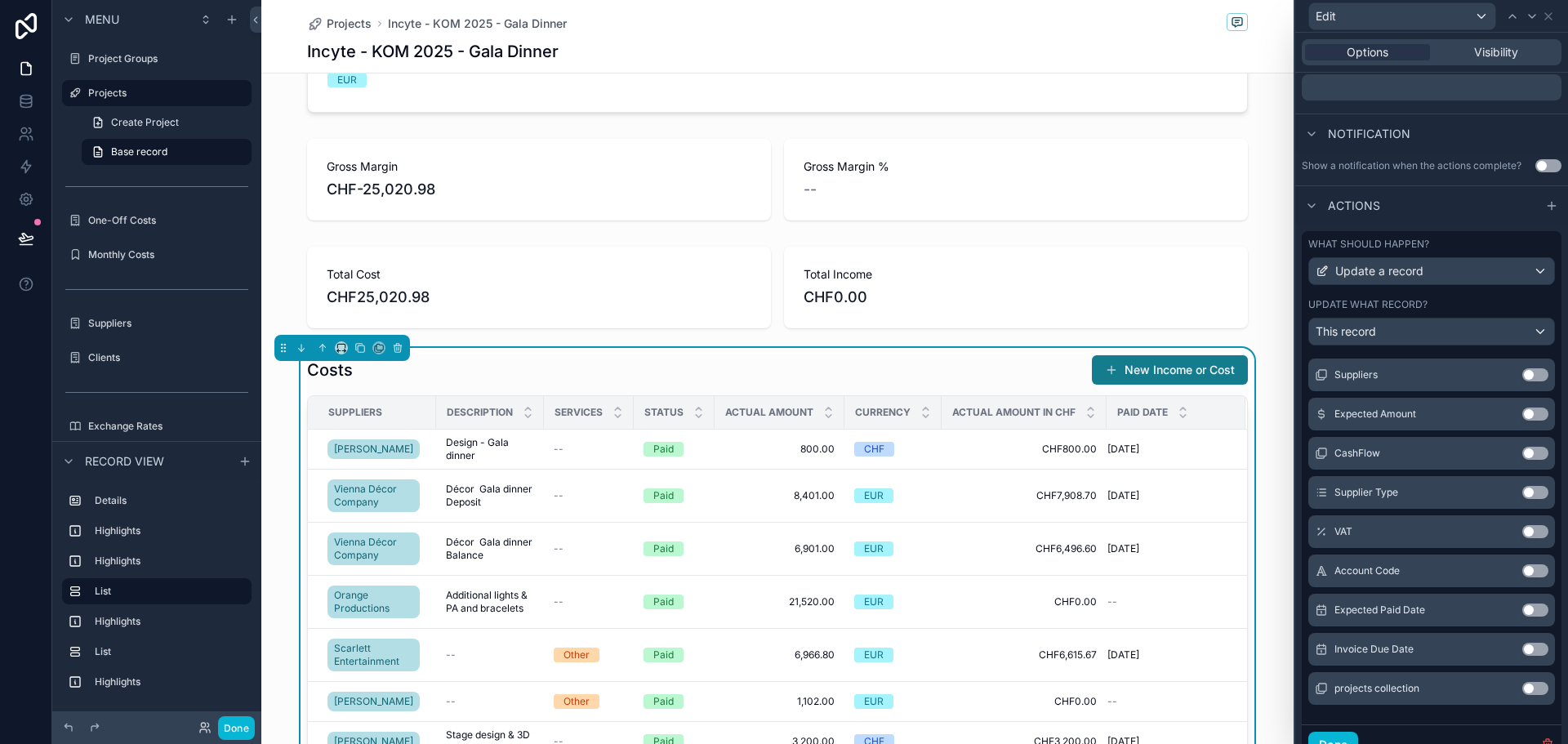
scroll to position [649, 0]
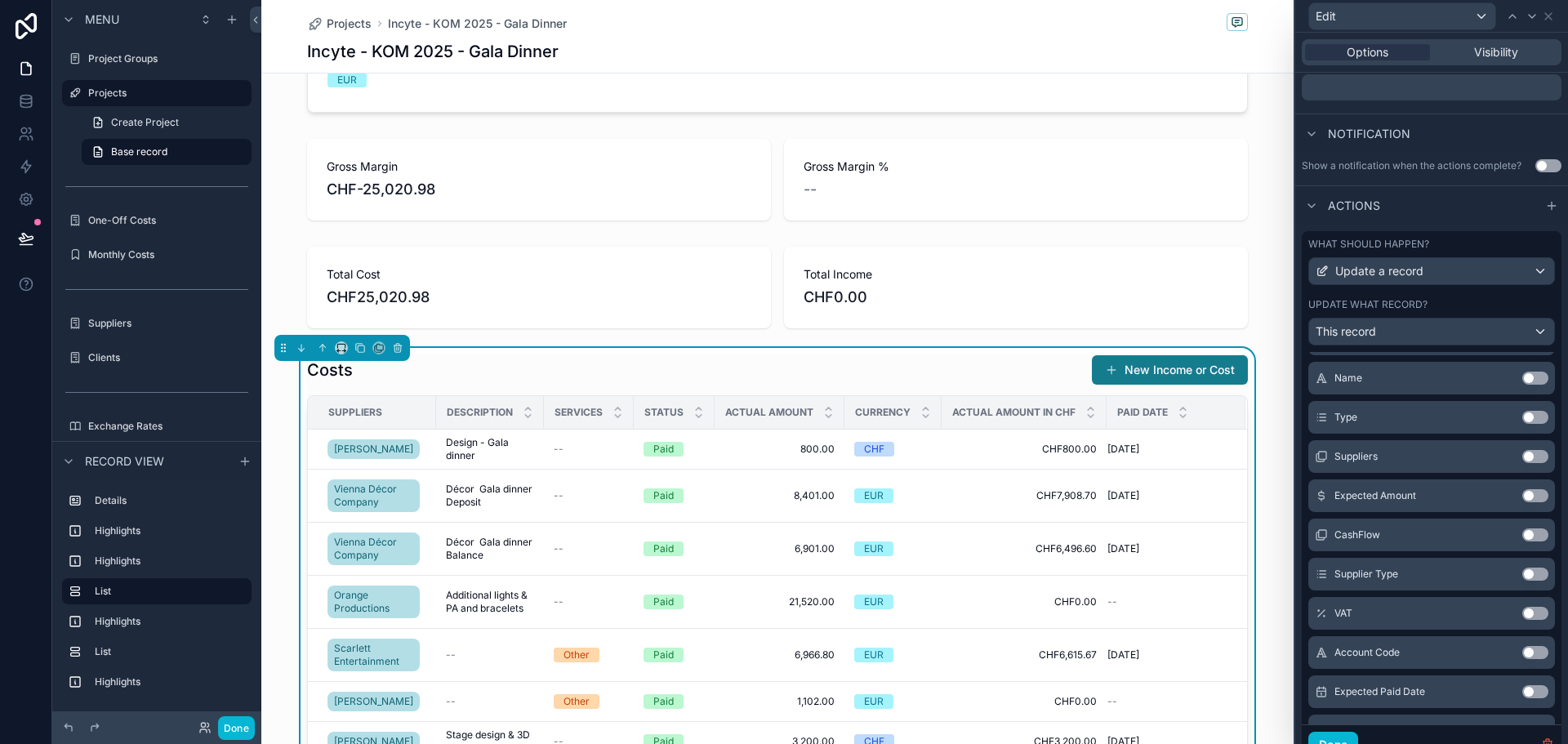
click at [1522, 463] on button "Use setting" at bounding box center [1535, 456] width 26 height 13
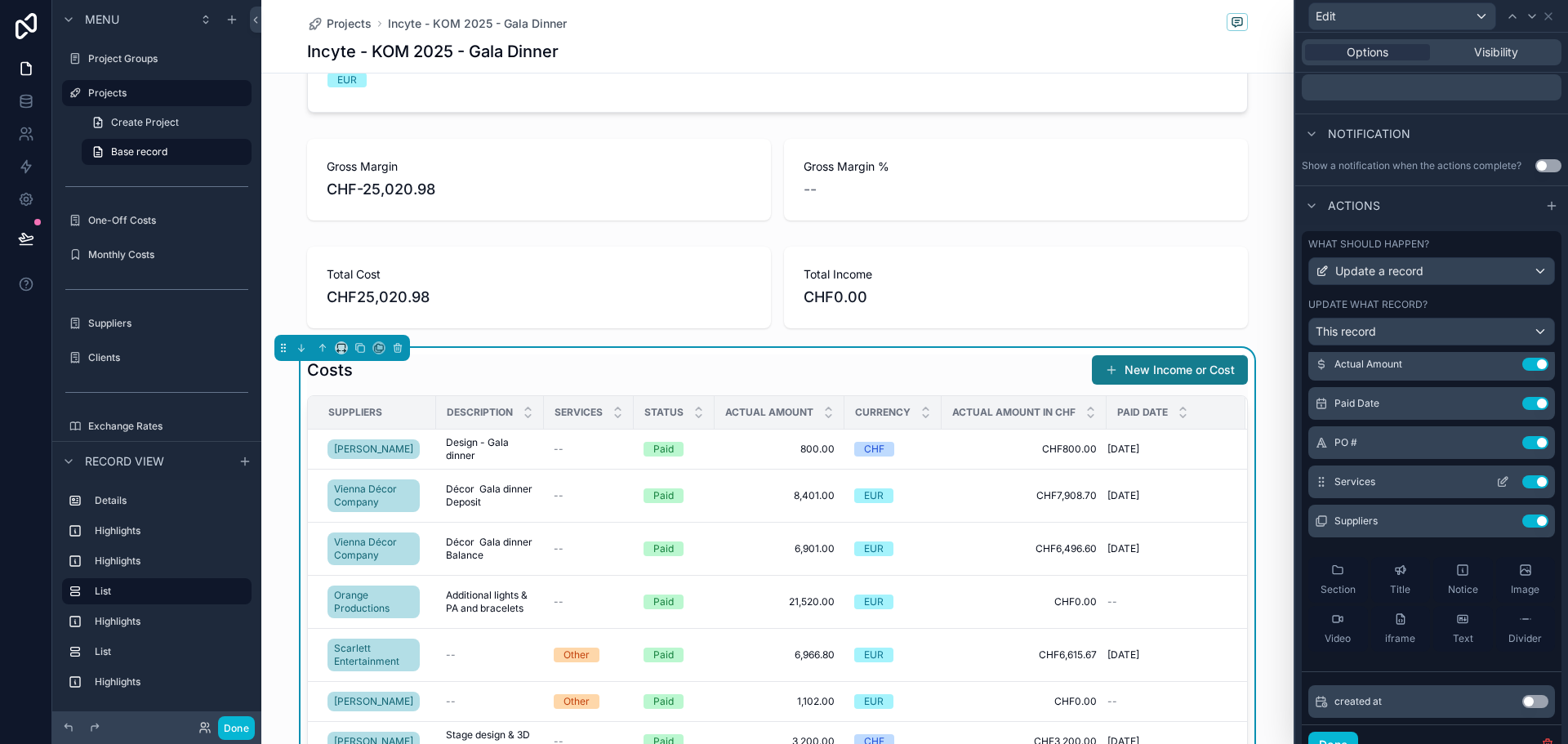
scroll to position [279, 0]
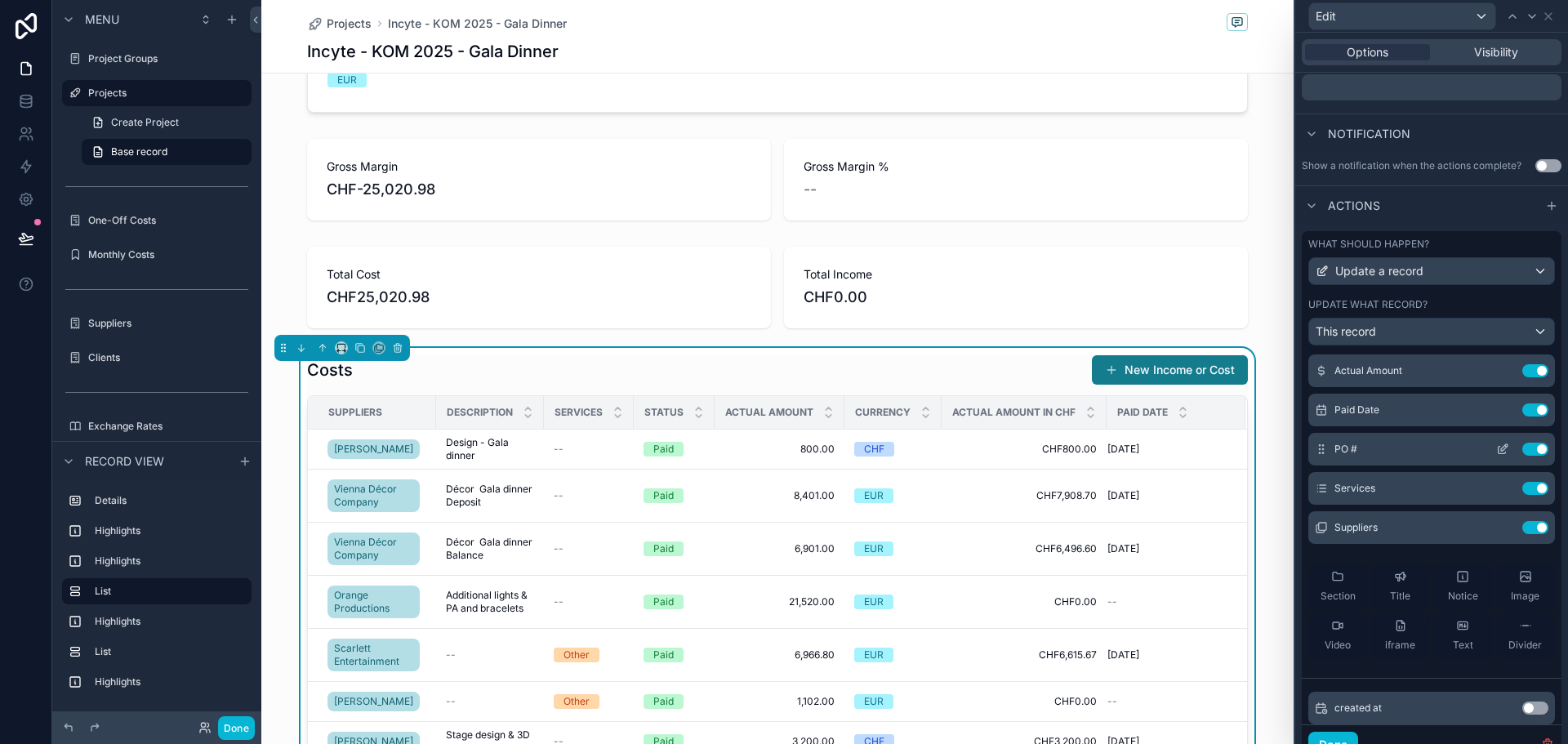
click at [1496, 456] on icon at bounding box center [1502, 448] width 13 height 13
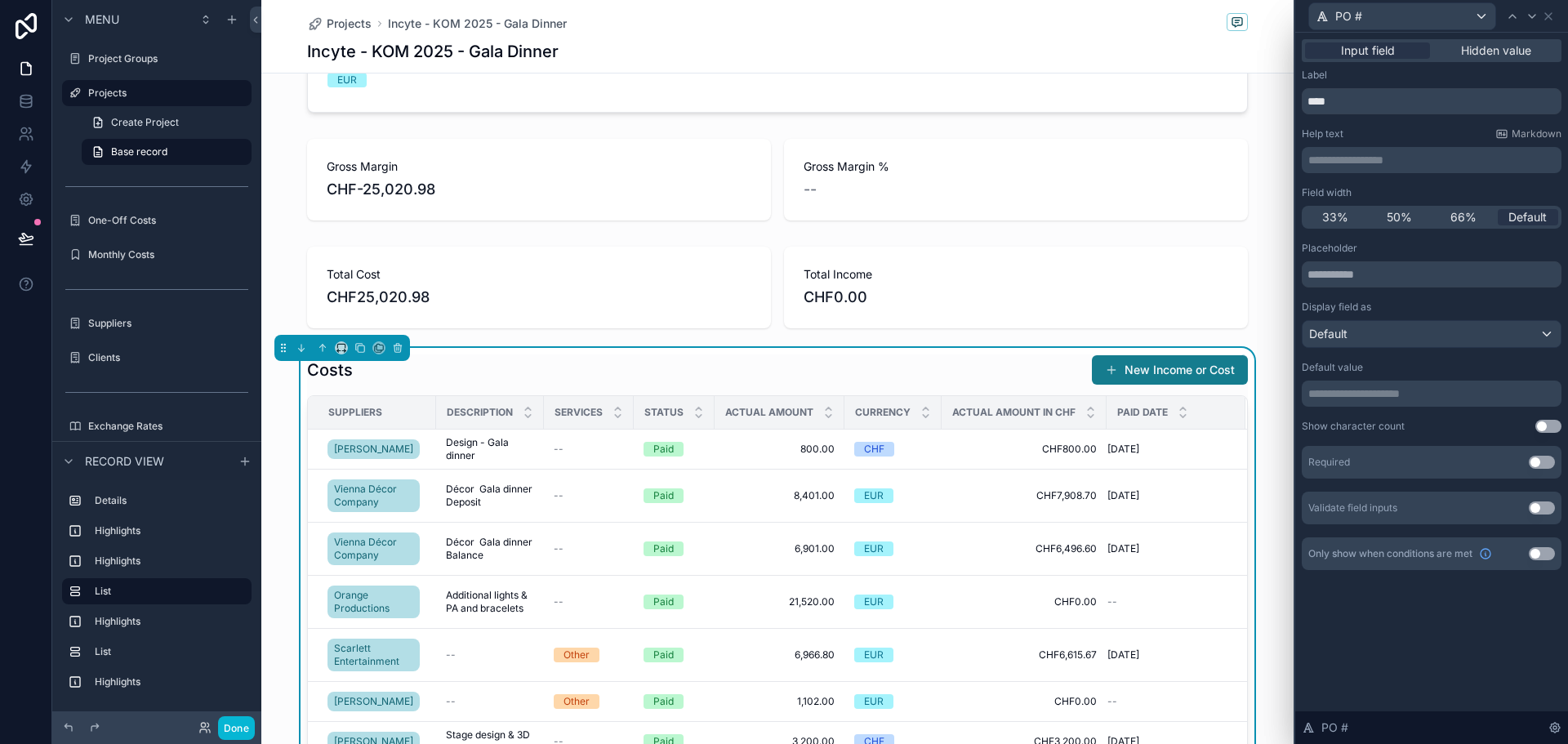
click at [1538, 550] on button "Use setting" at bounding box center [1542, 553] width 26 height 13
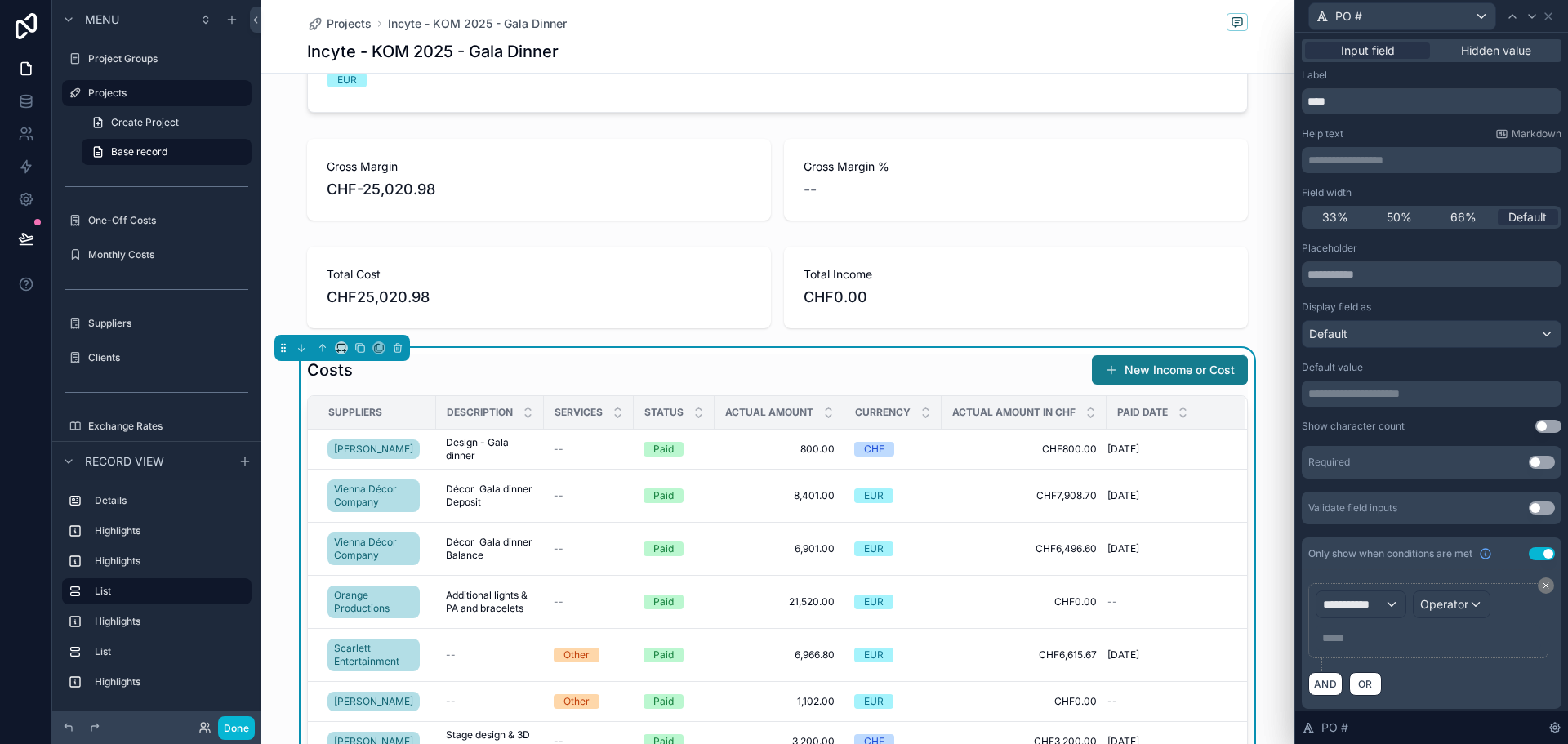
scroll to position [4, 0]
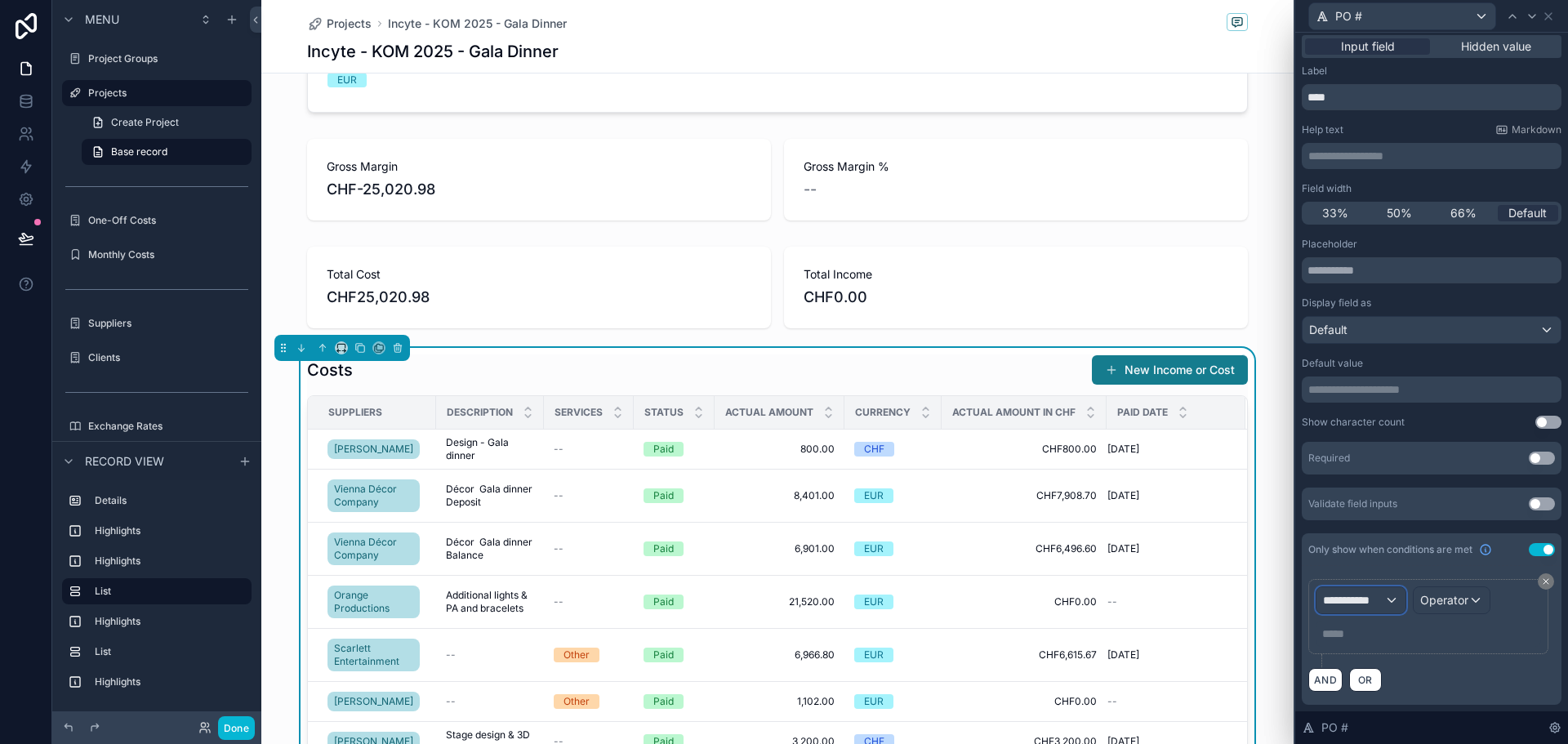
click at [1372, 604] on span "**********" at bounding box center [1353, 600] width 61 height 17
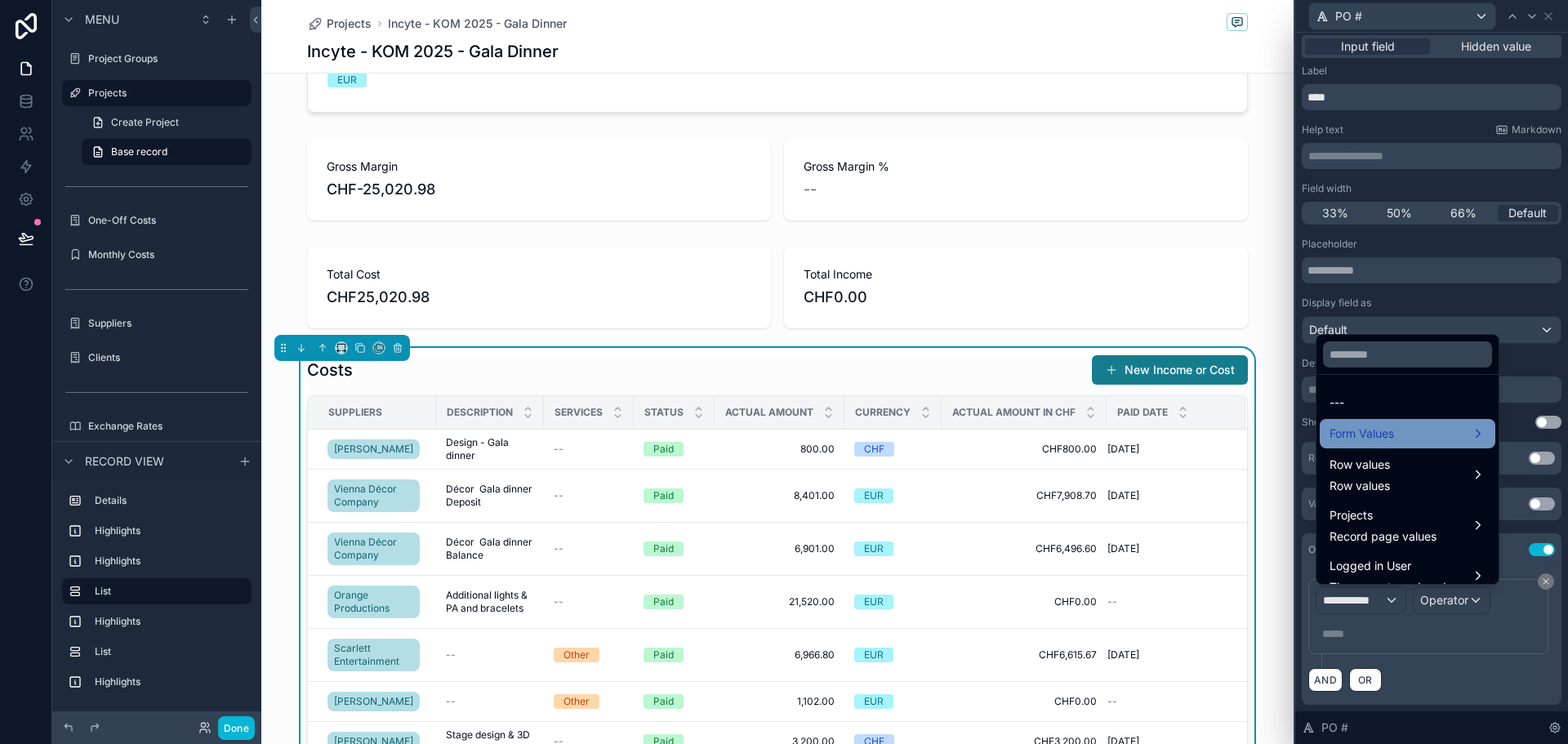
click at [1368, 419] on div "Form Values" at bounding box center [1408, 434] width 176 height 29
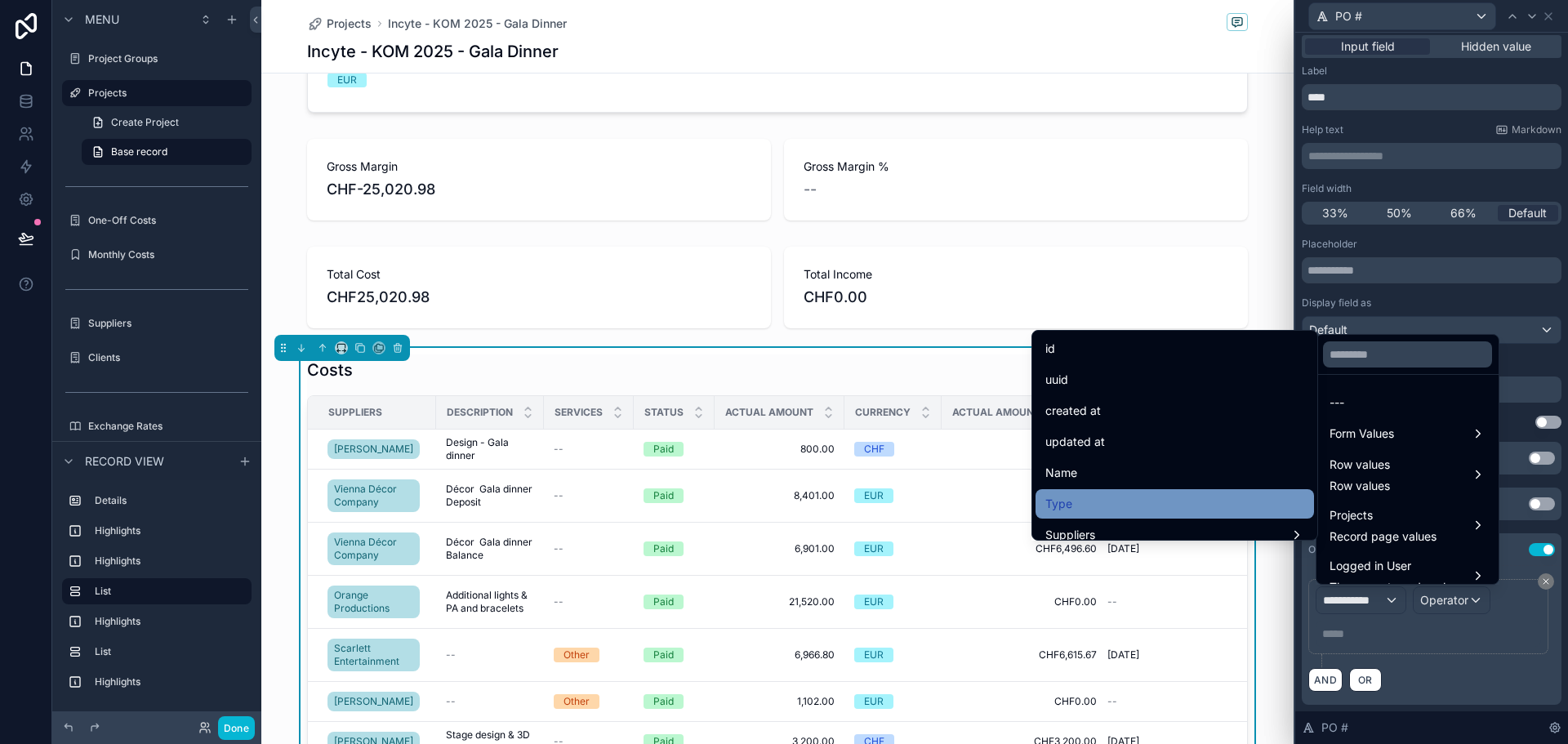
click at [1141, 490] on div "Type" at bounding box center [1174, 504] width 279 height 29
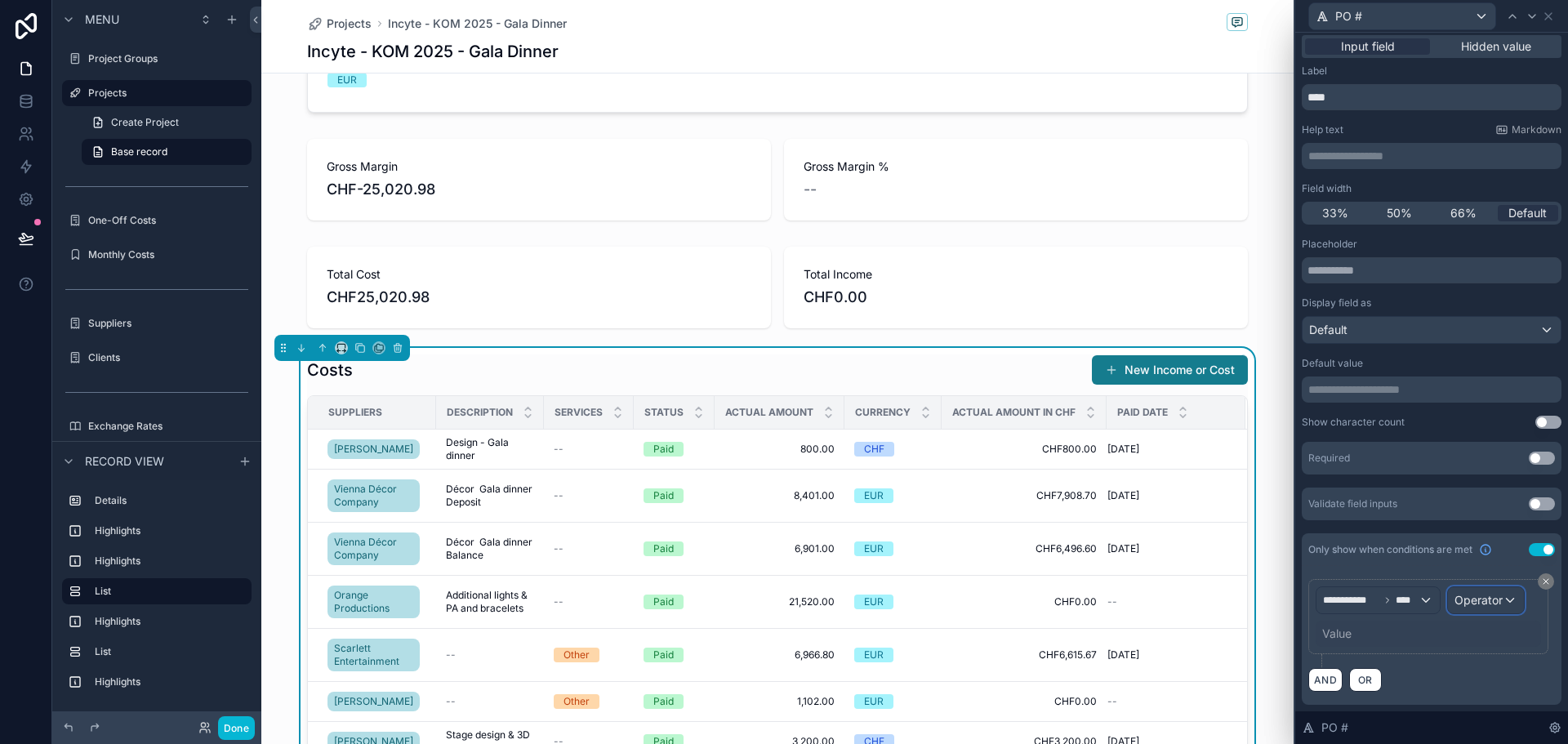
click at [1484, 606] on span "Operator" at bounding box center [1480, 600] width 49 height 17
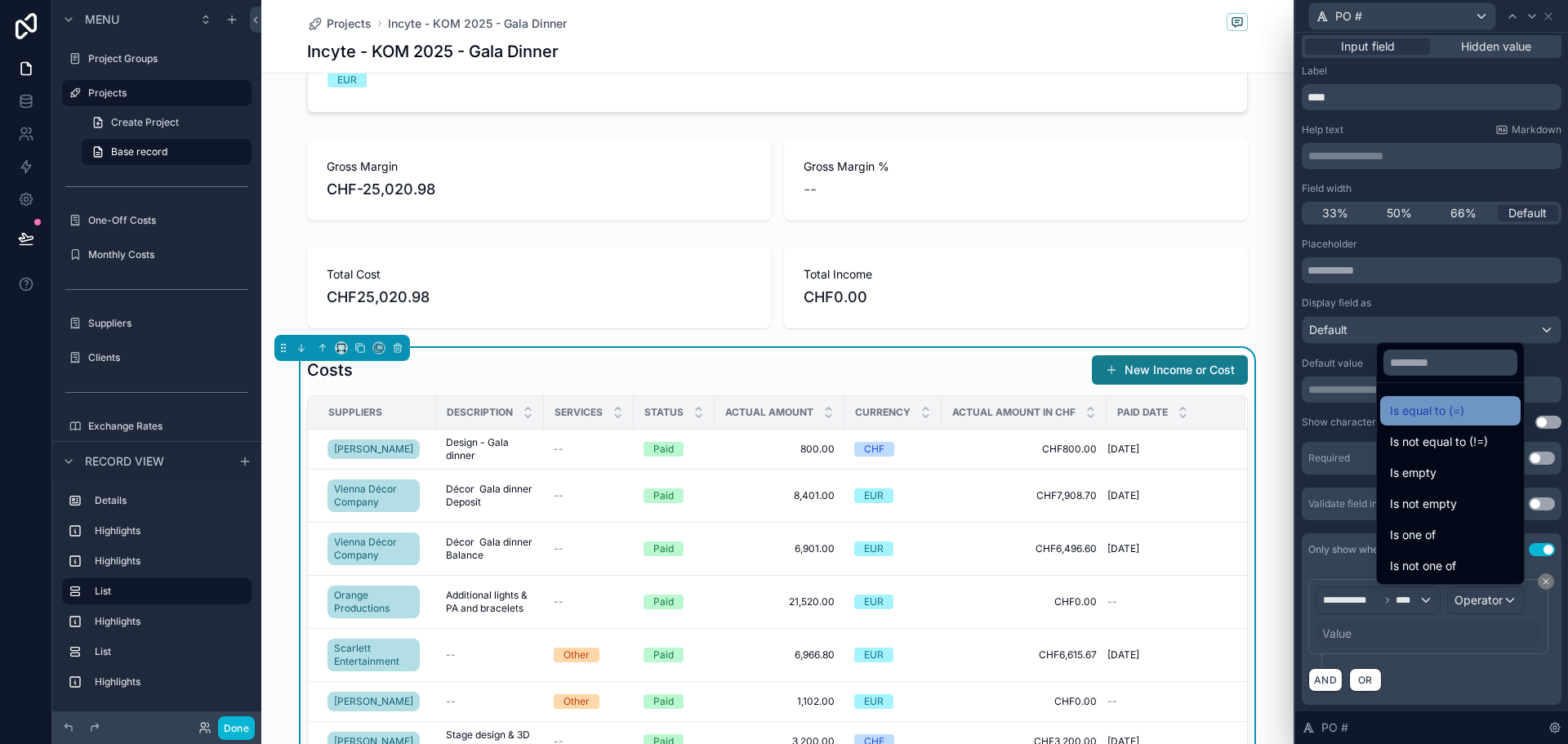
click at [1390, 405] on span "Is equal to (=)" at bounding box center [1427, 411] width 74 height 19
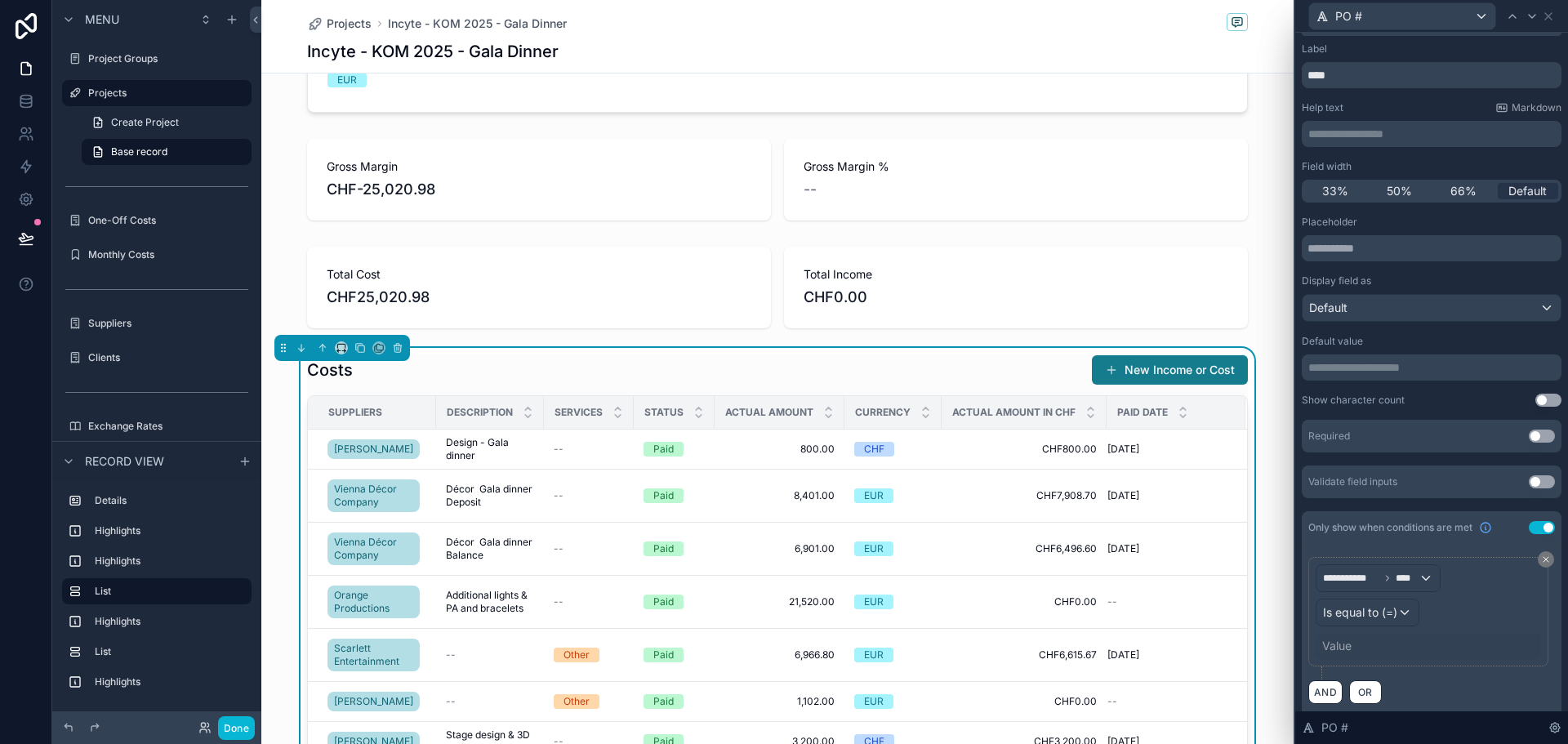
scroll to position [38, 0]
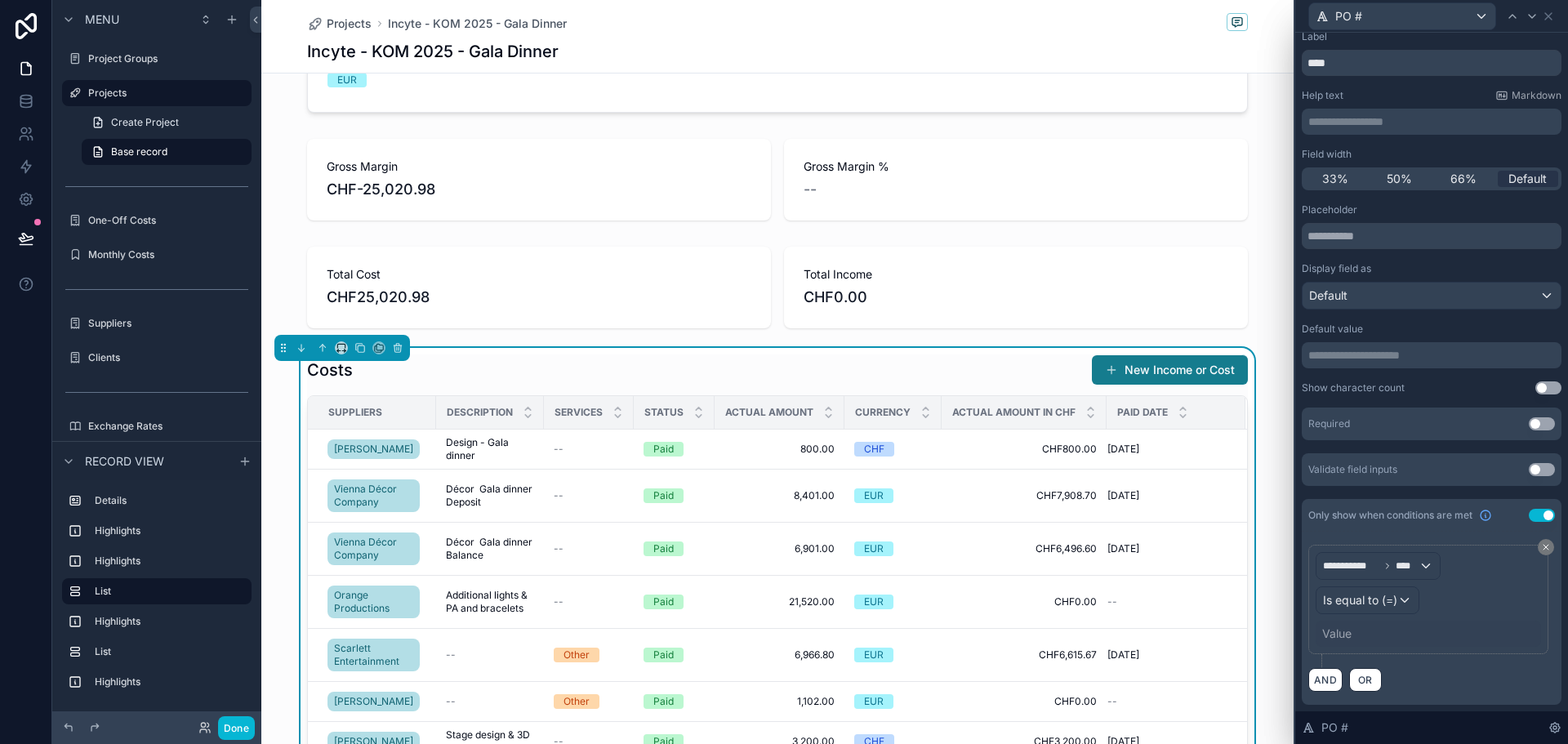
click at [1343, 632] on div "Value" at bounding box center [1337, 634] width 29 height 17
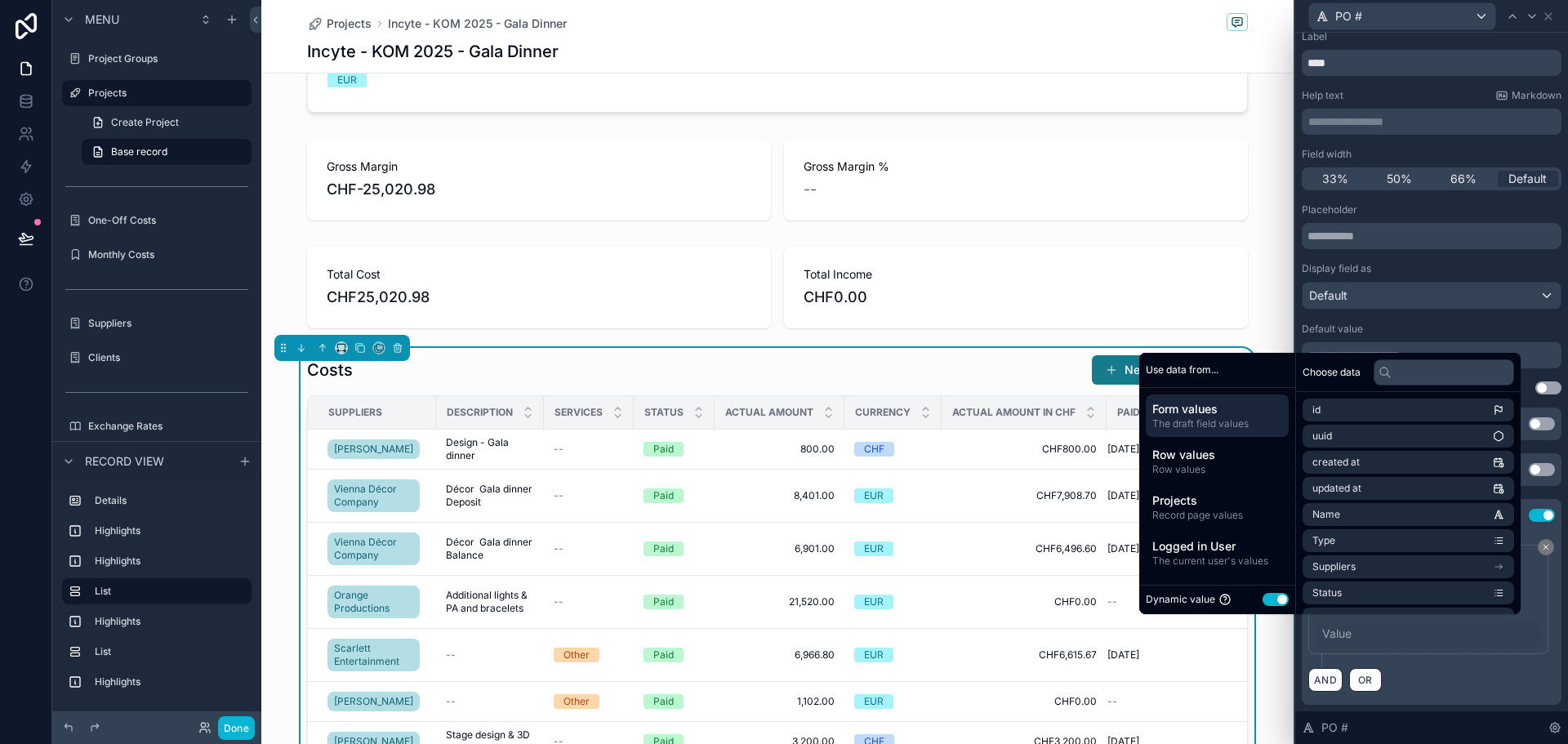
click at [1267, 601] on button "Use setting" at bounding box center [1275, 599] width 26 height 13
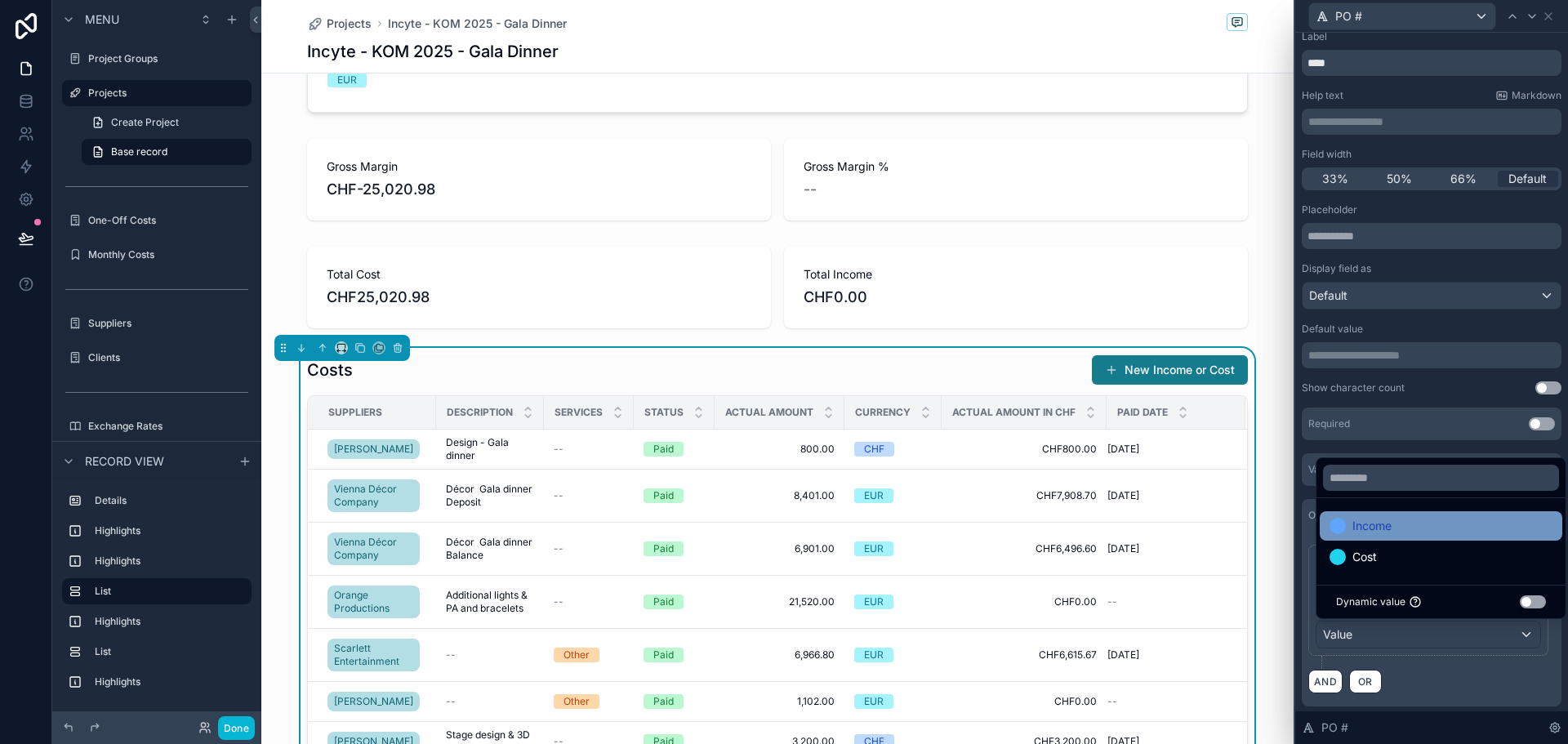
click at [1409, 525] on div "Income" at bounding box center [1441, 526] width 223 height 19
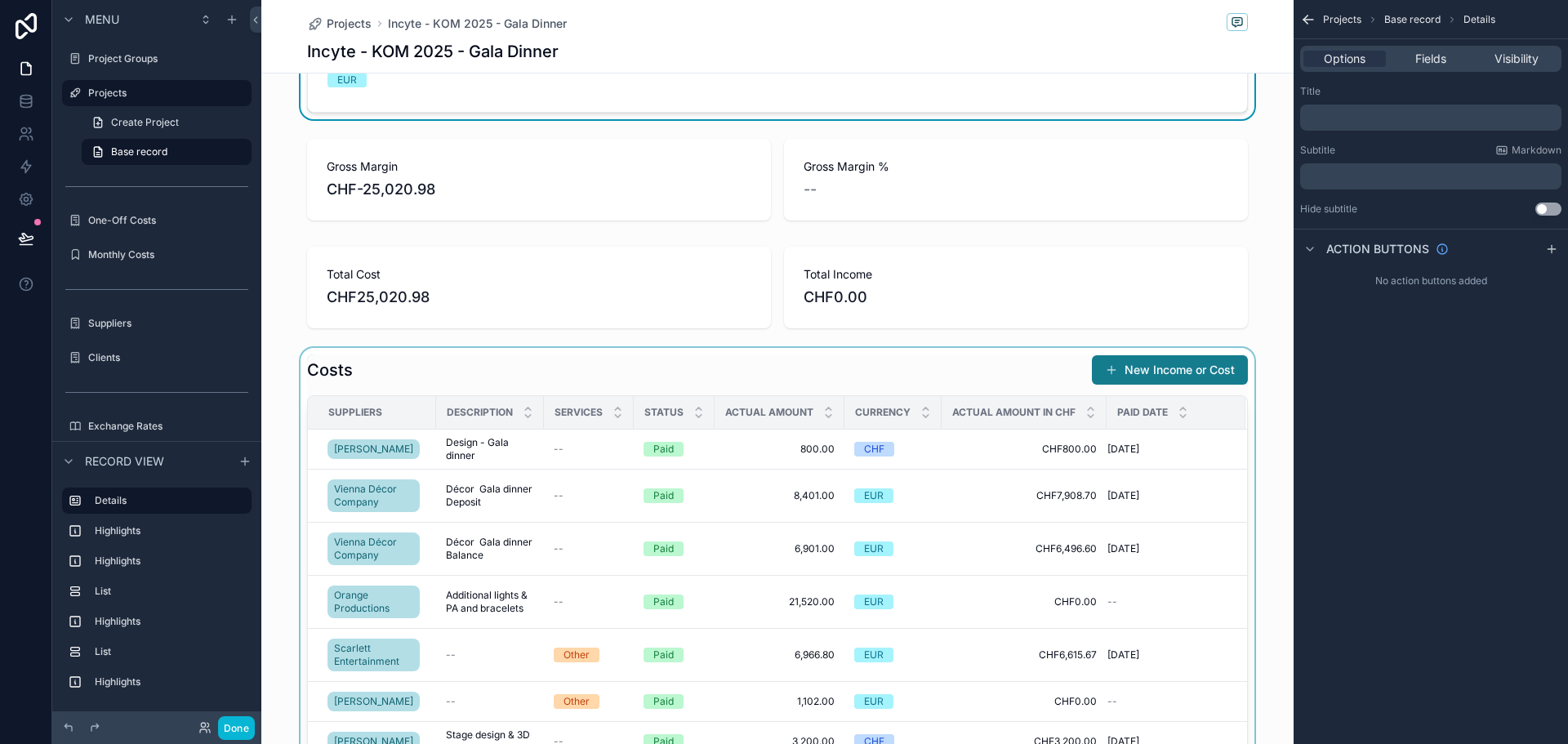
scroll to position [0, 0]
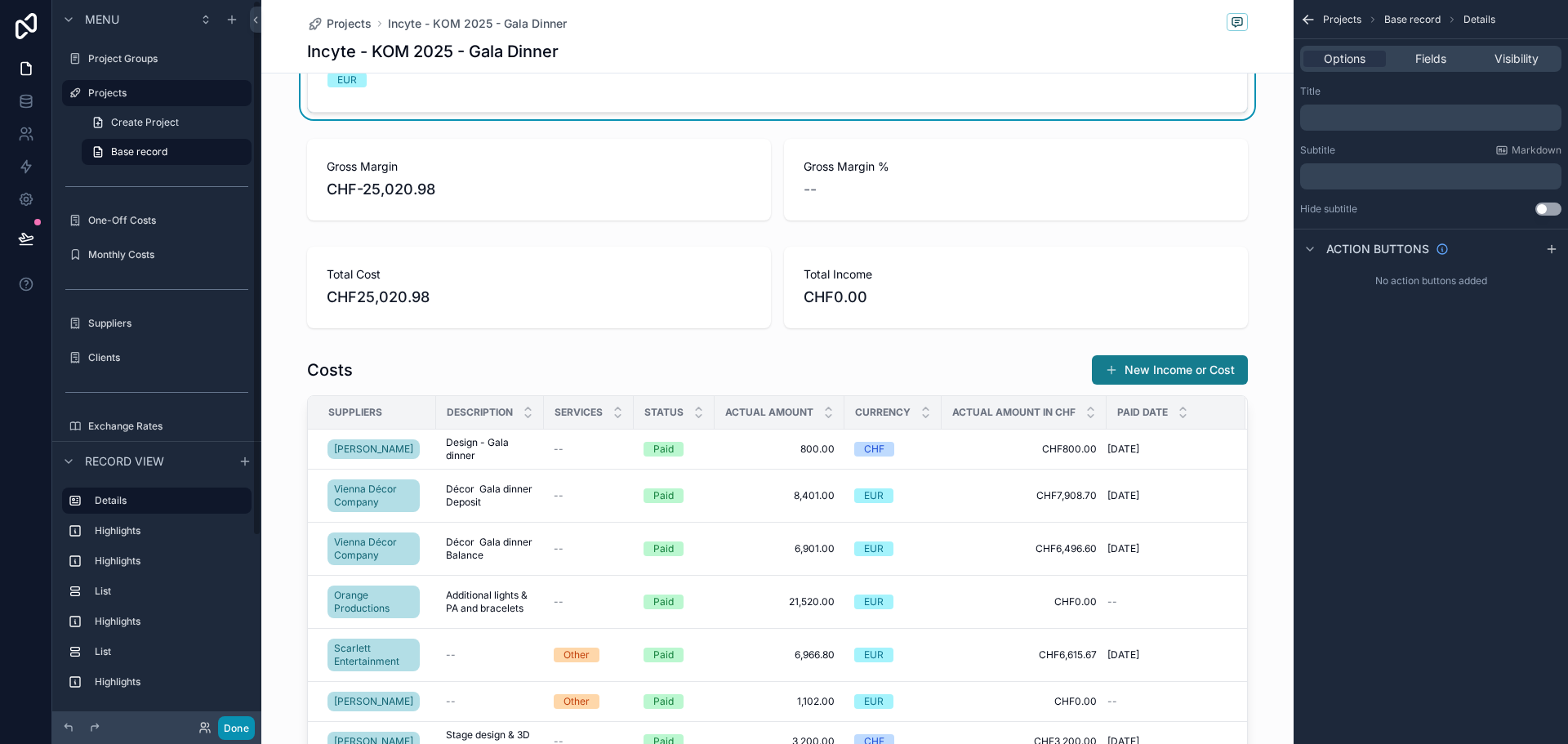
click at [241, 721] on button "Done" at bounding box center [236, 728] width 37 height 23
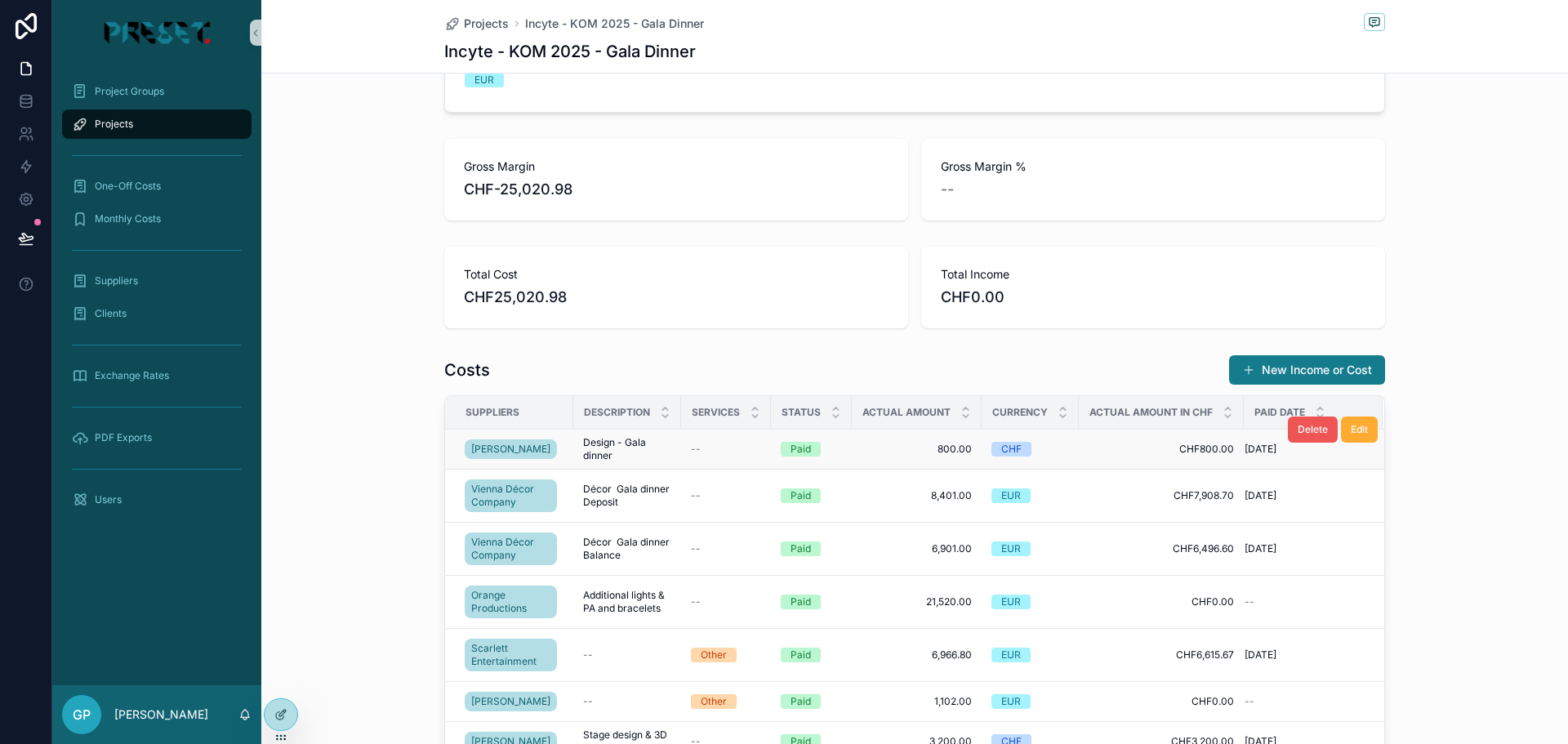
click at [1310, 433] on span "Delete" at bounding box center [1312, 429] width 30 height 13
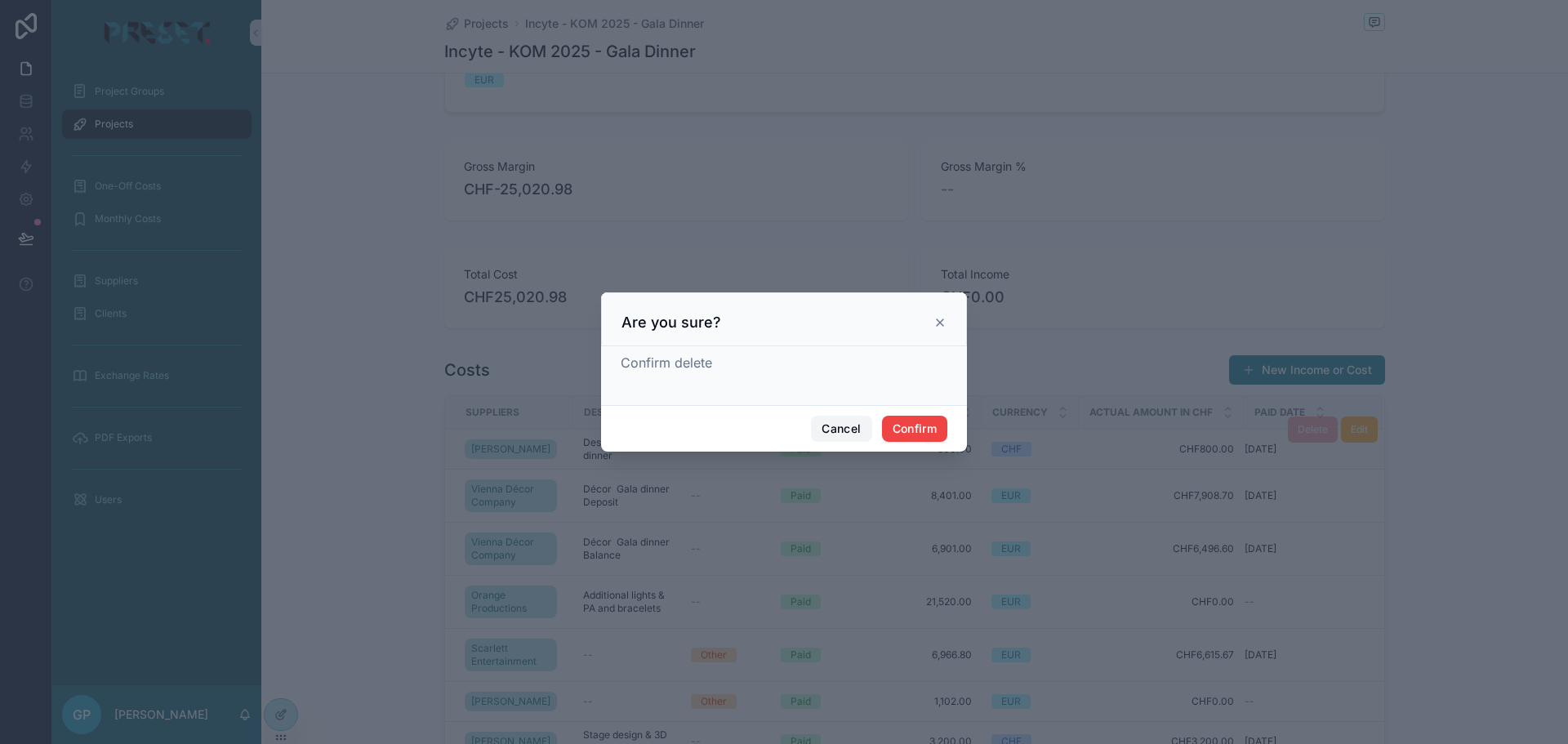
click at [829, 429] on button "Cancel" at bounding box center [841, 429] width 60 height 26
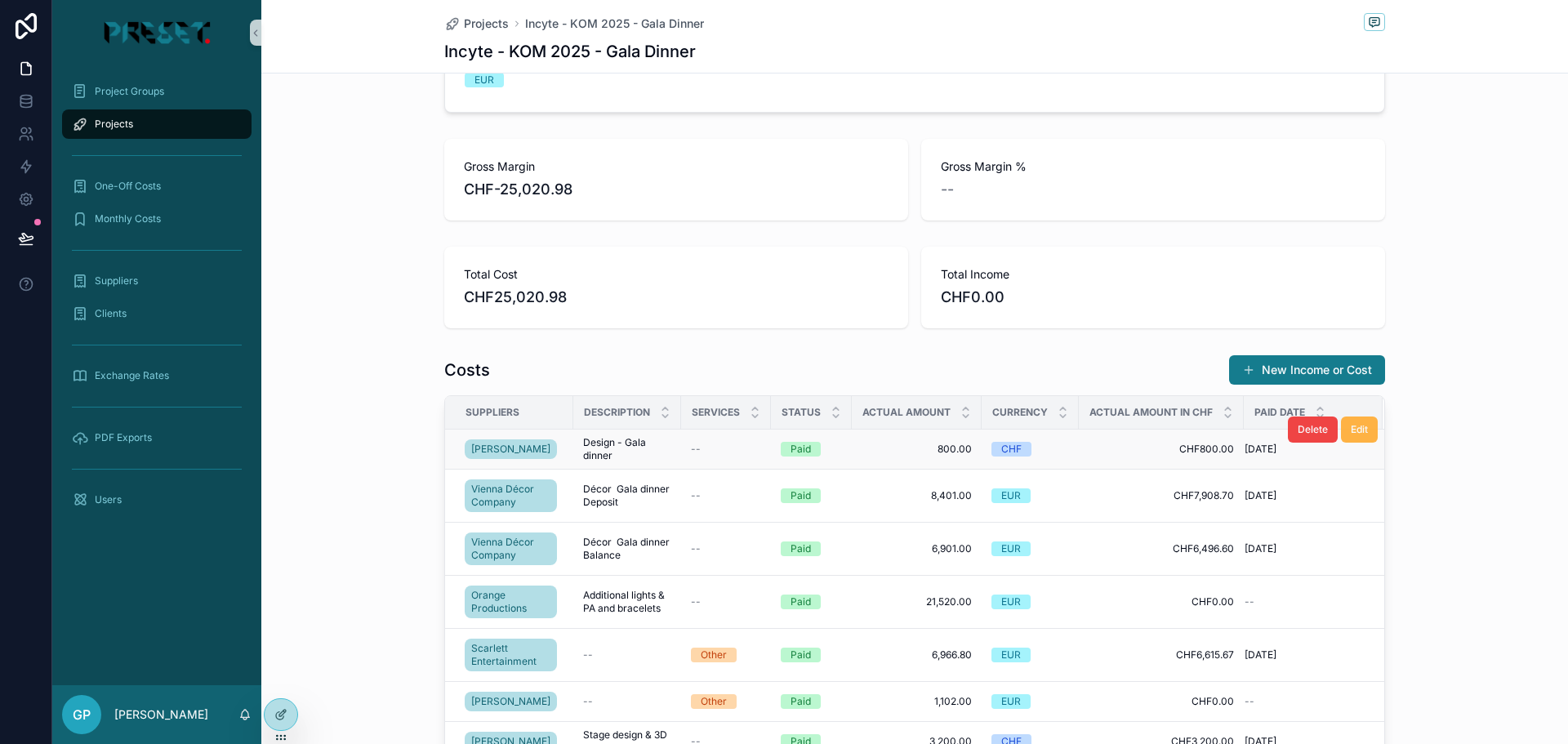
click at [1358, 430] on span "Edit" at bounding box center [1360, 429] width 17 height 13
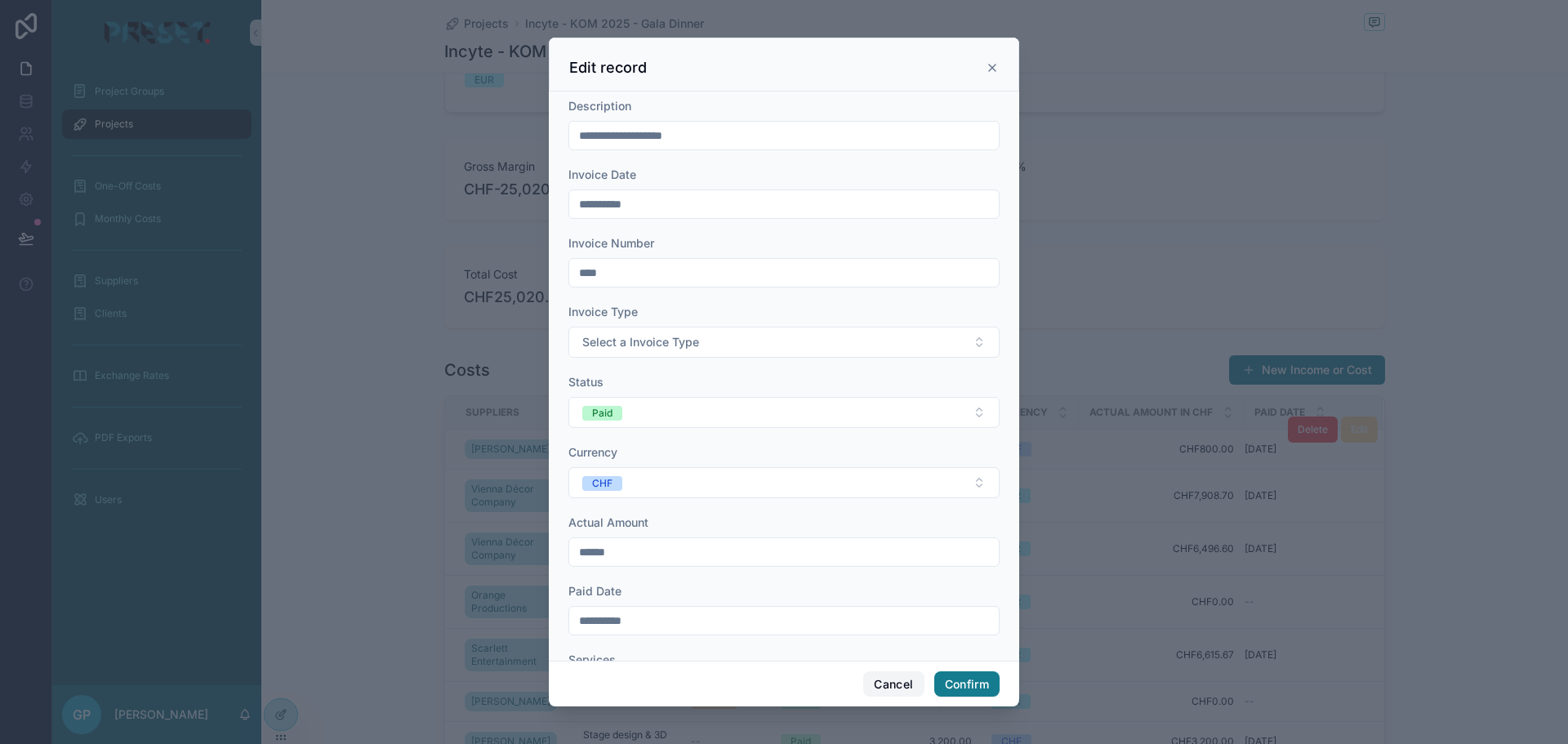
click at [897, 689] on button "Cancel" at bounding box center [893, 685] width 60 height 26
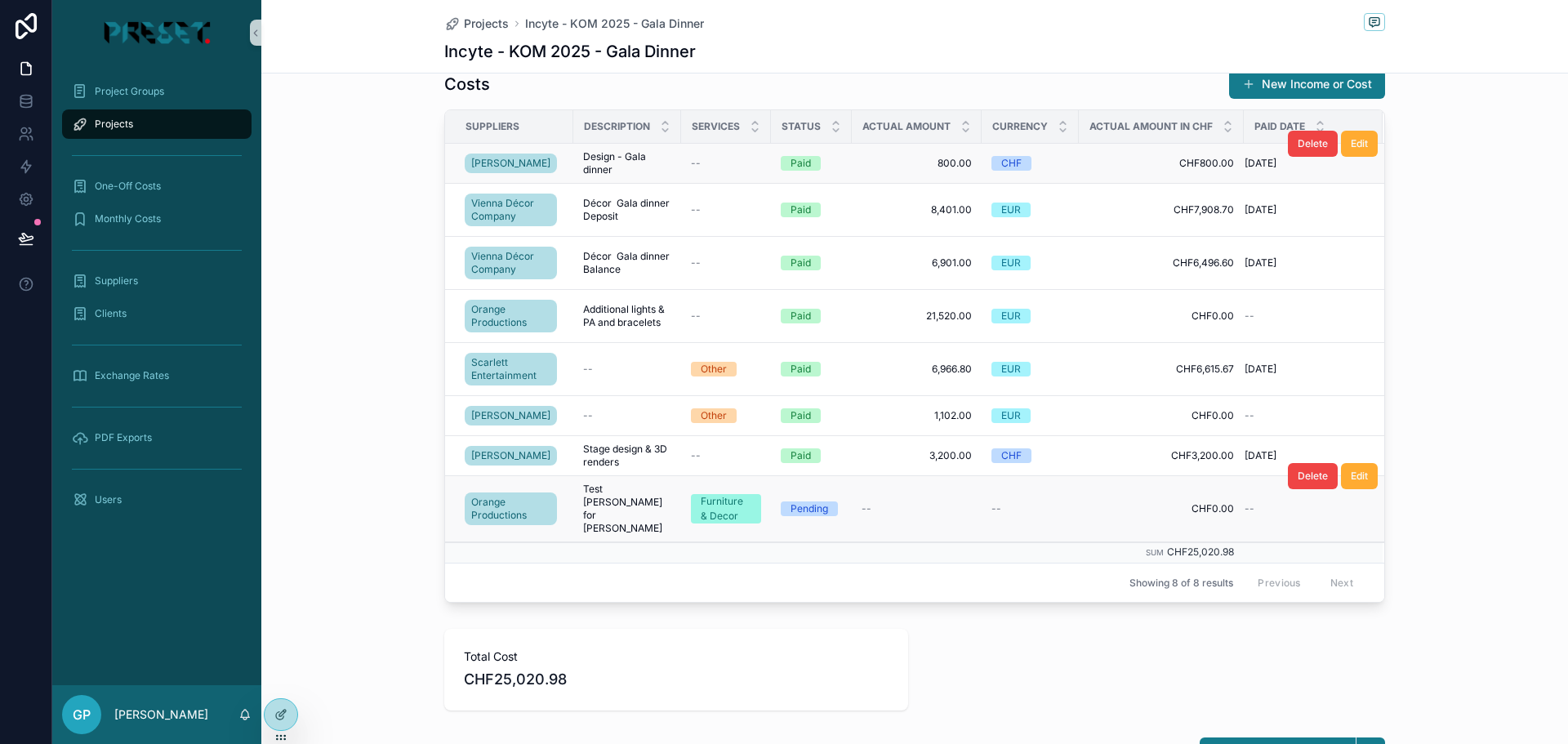
scroll to position [572, 0]
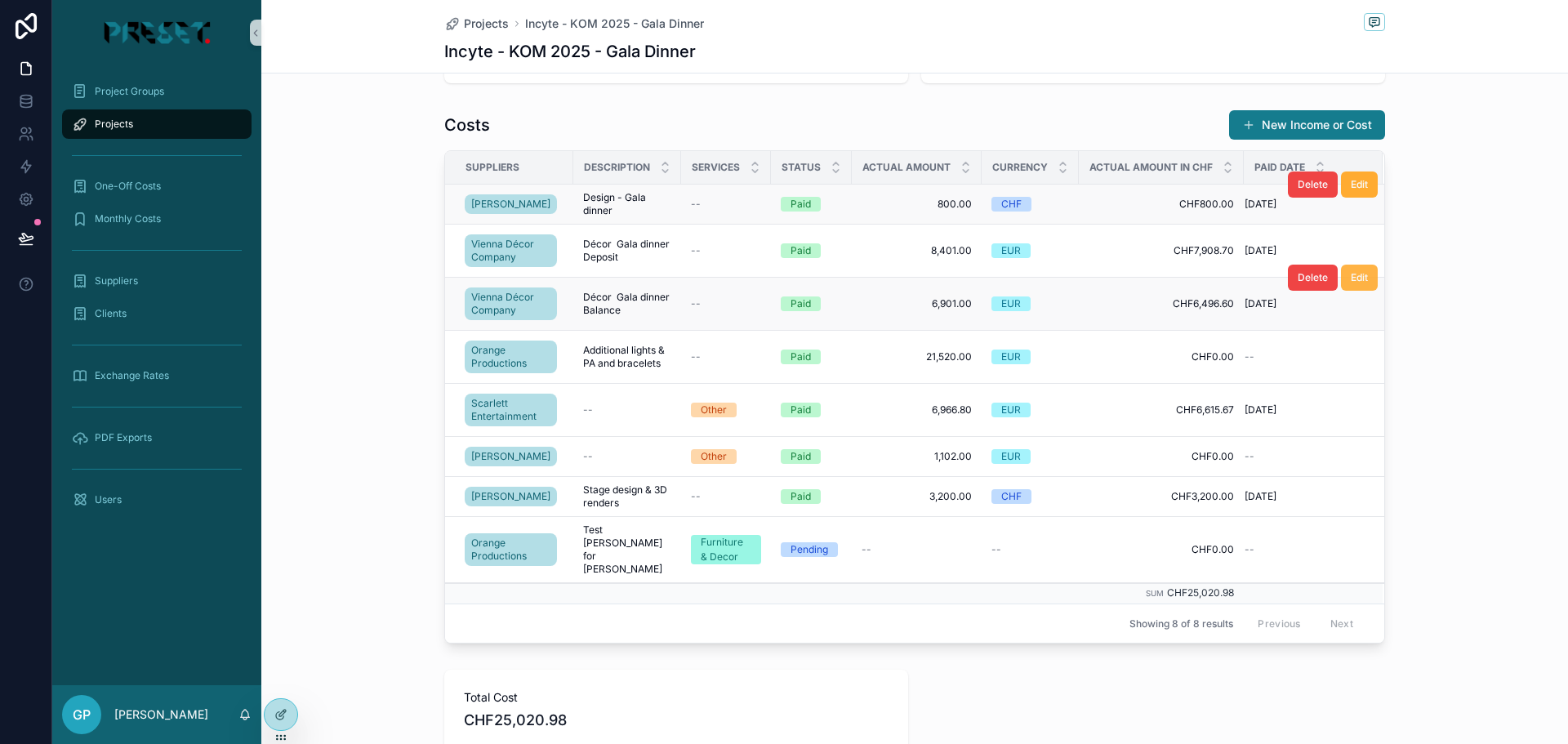
click at [1356, 282] on span "Edit" at bounding box center [1360, 277] width 17 height 13
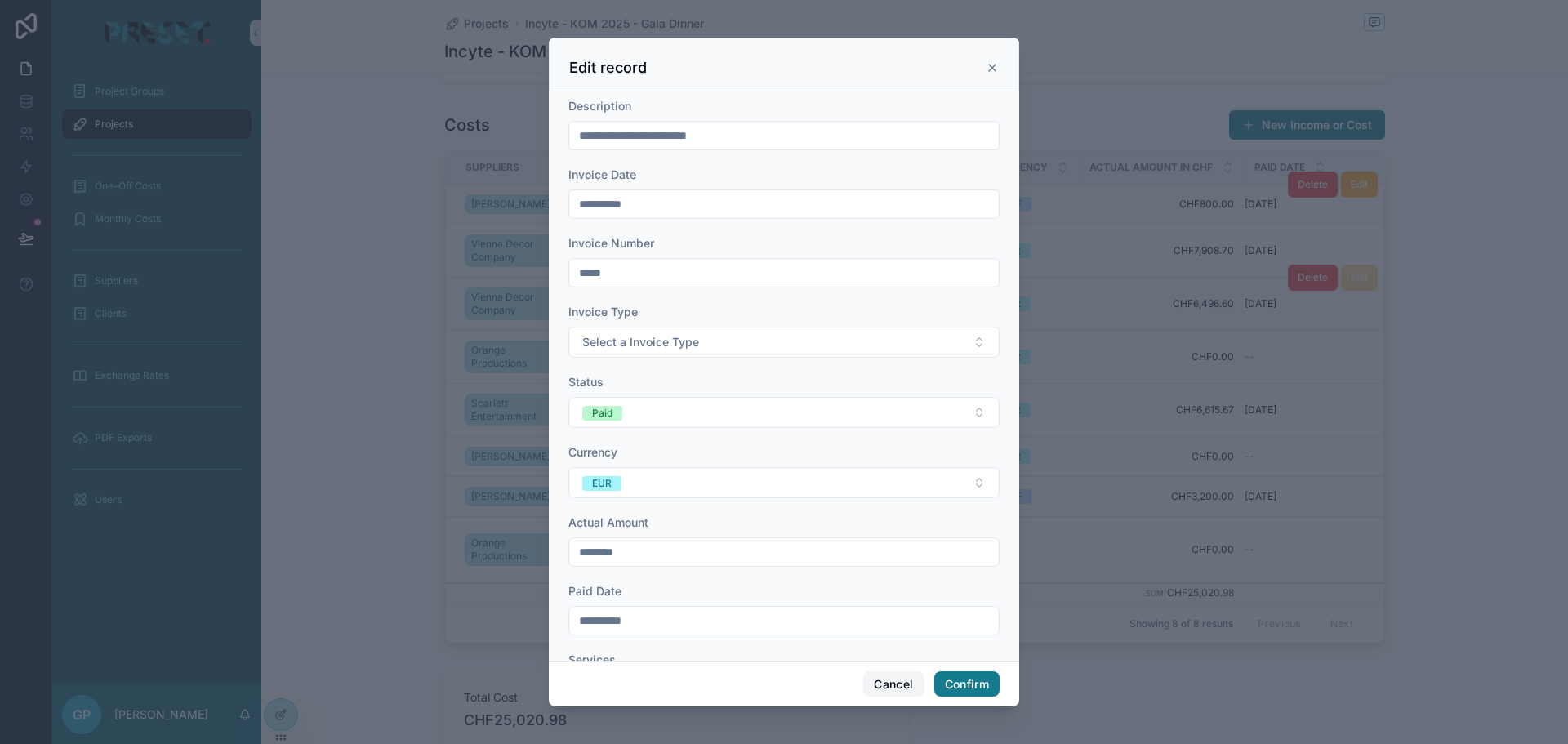
click at [892, 689] on button "Cancel" at bounding box center [893, 685] width 60 height 26
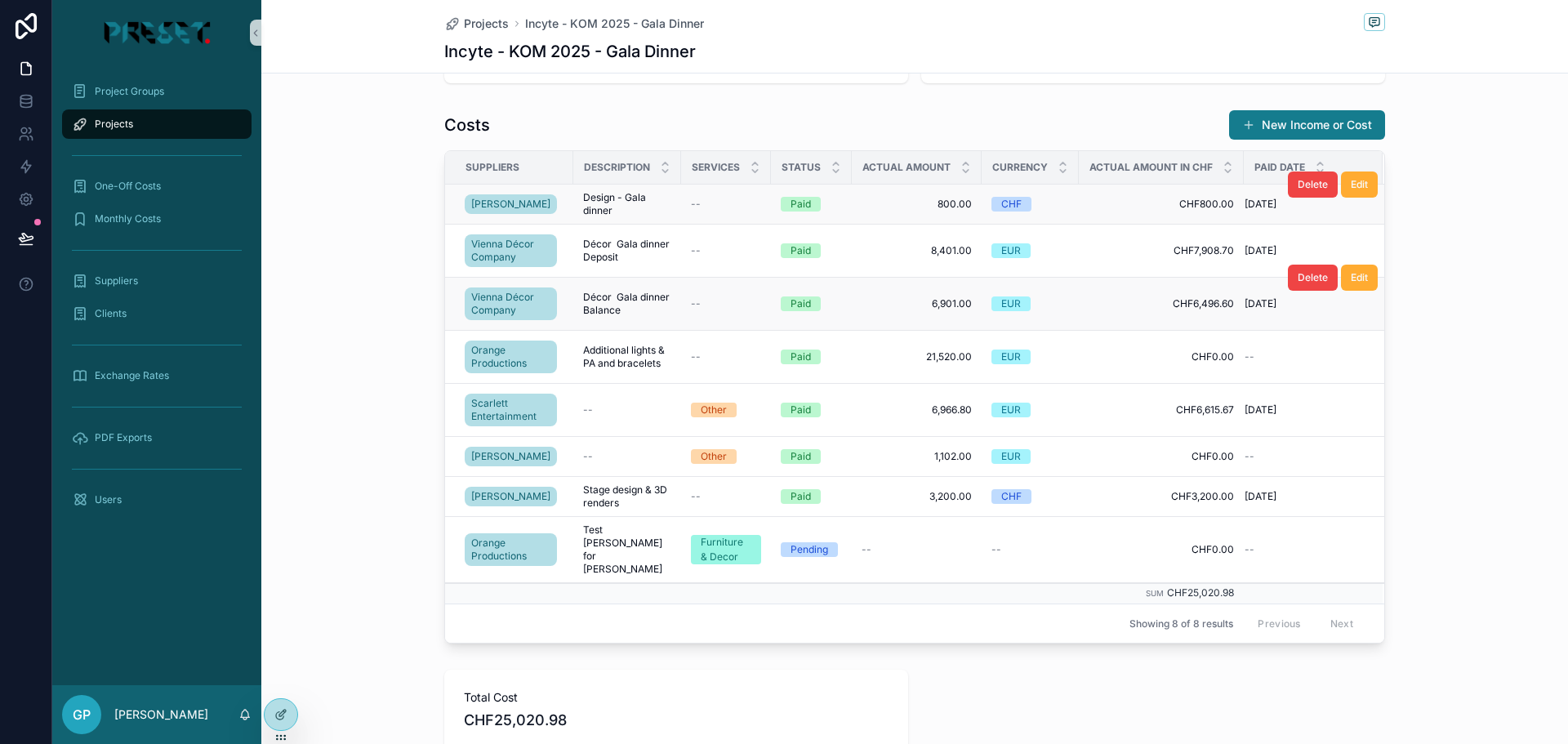
click at [1007, 158] on div "Currency" at bounding box center [1030, 167] width 95 height 31
click at [283, 720] on icon at bounding box center [280, 715] width 13 height 13
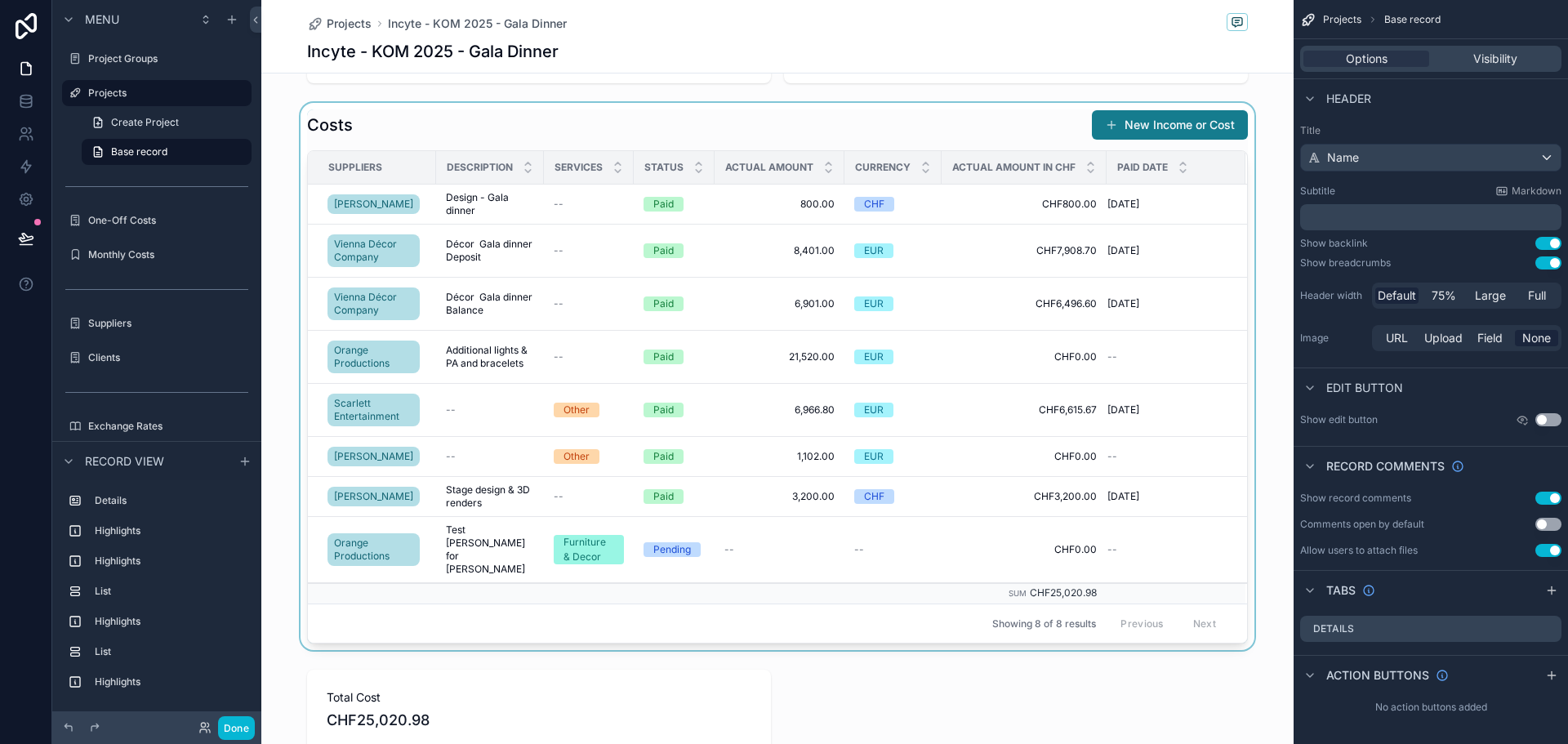
click at [553, 121] on div "scrollable content" at bounding box center [778, 376] width 1032 height 548
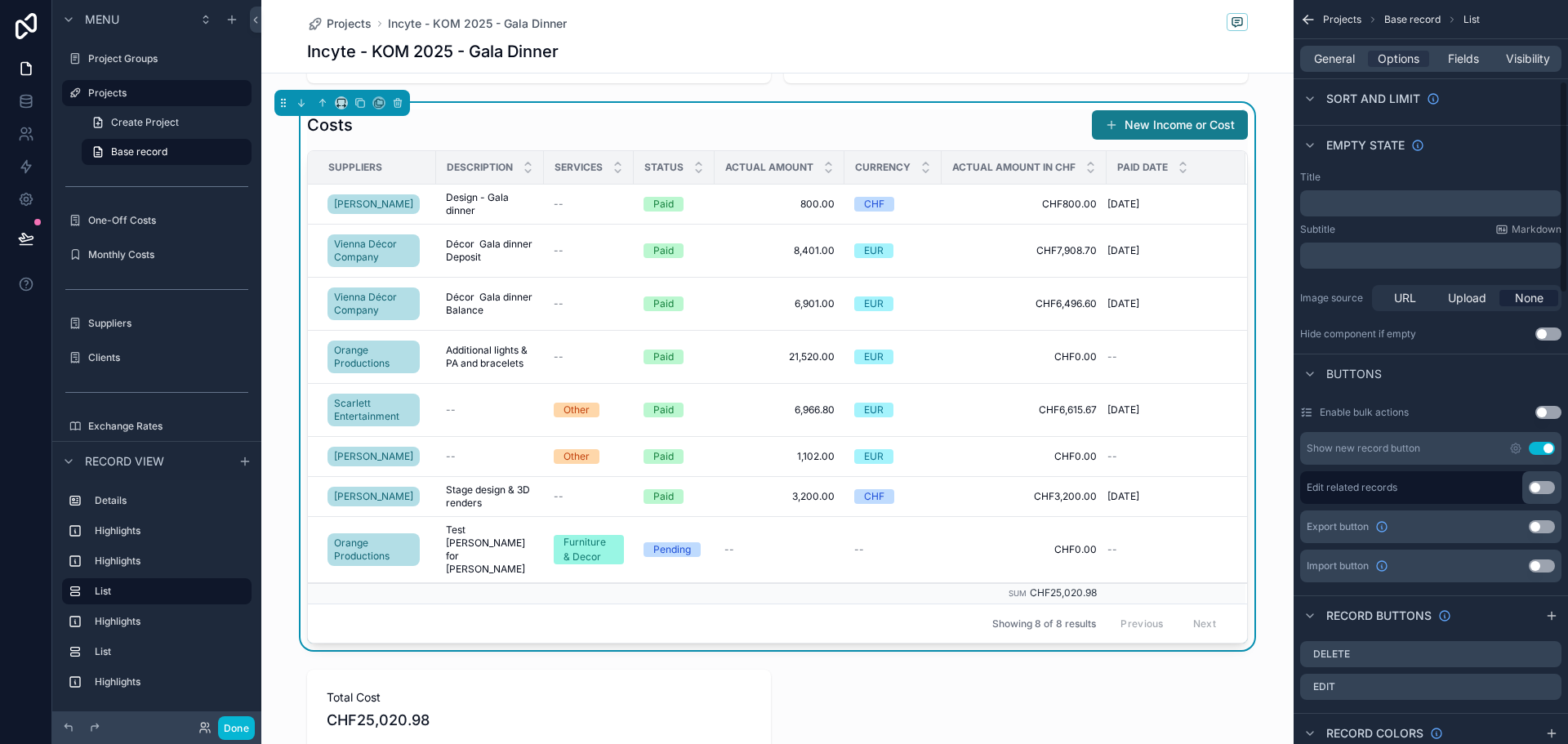
scroll to position [490, 0]
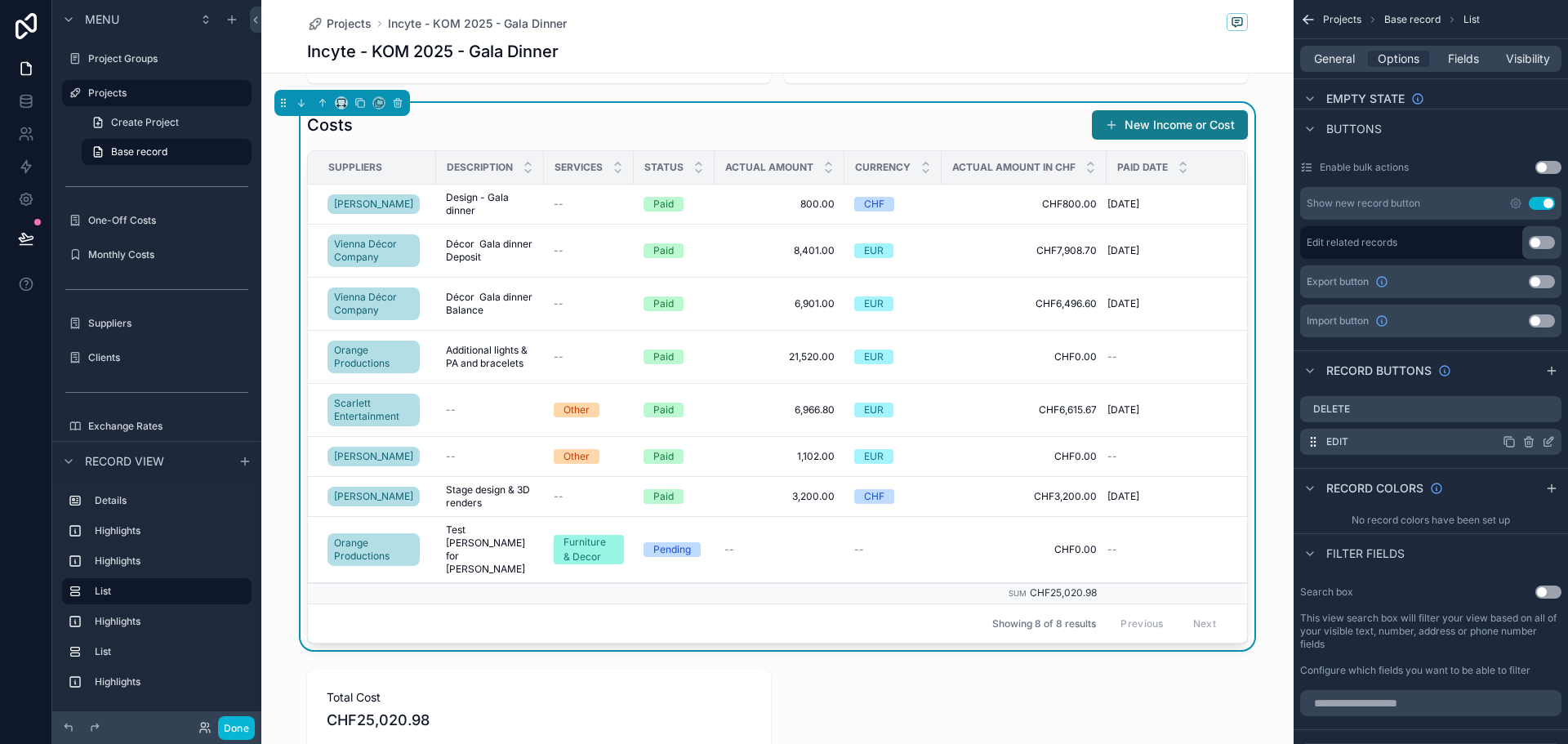
click at [1547, 440] on icon "scrollable content" at bounding box center [1548, 442] width 13 height 13
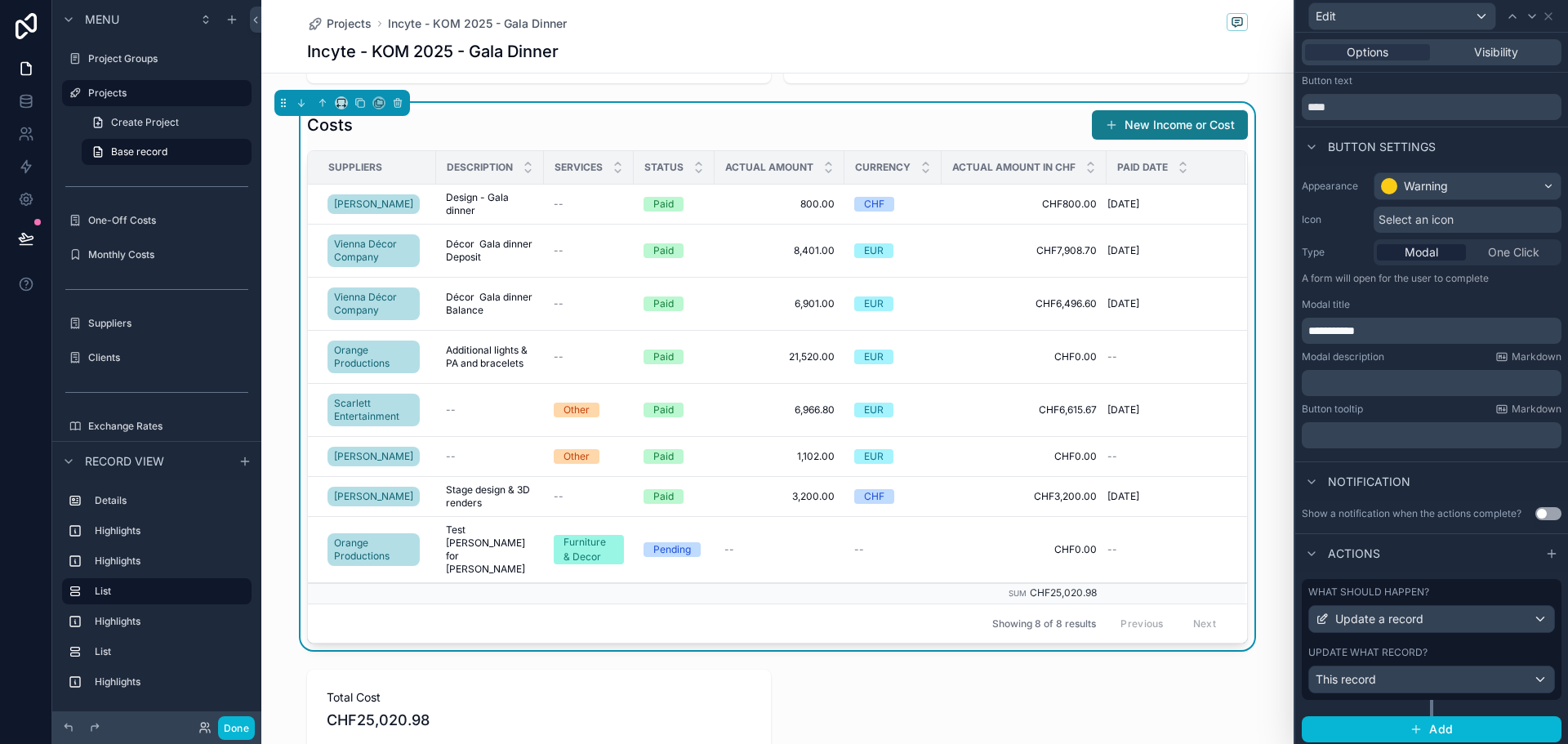
scroll to position [55, 0]
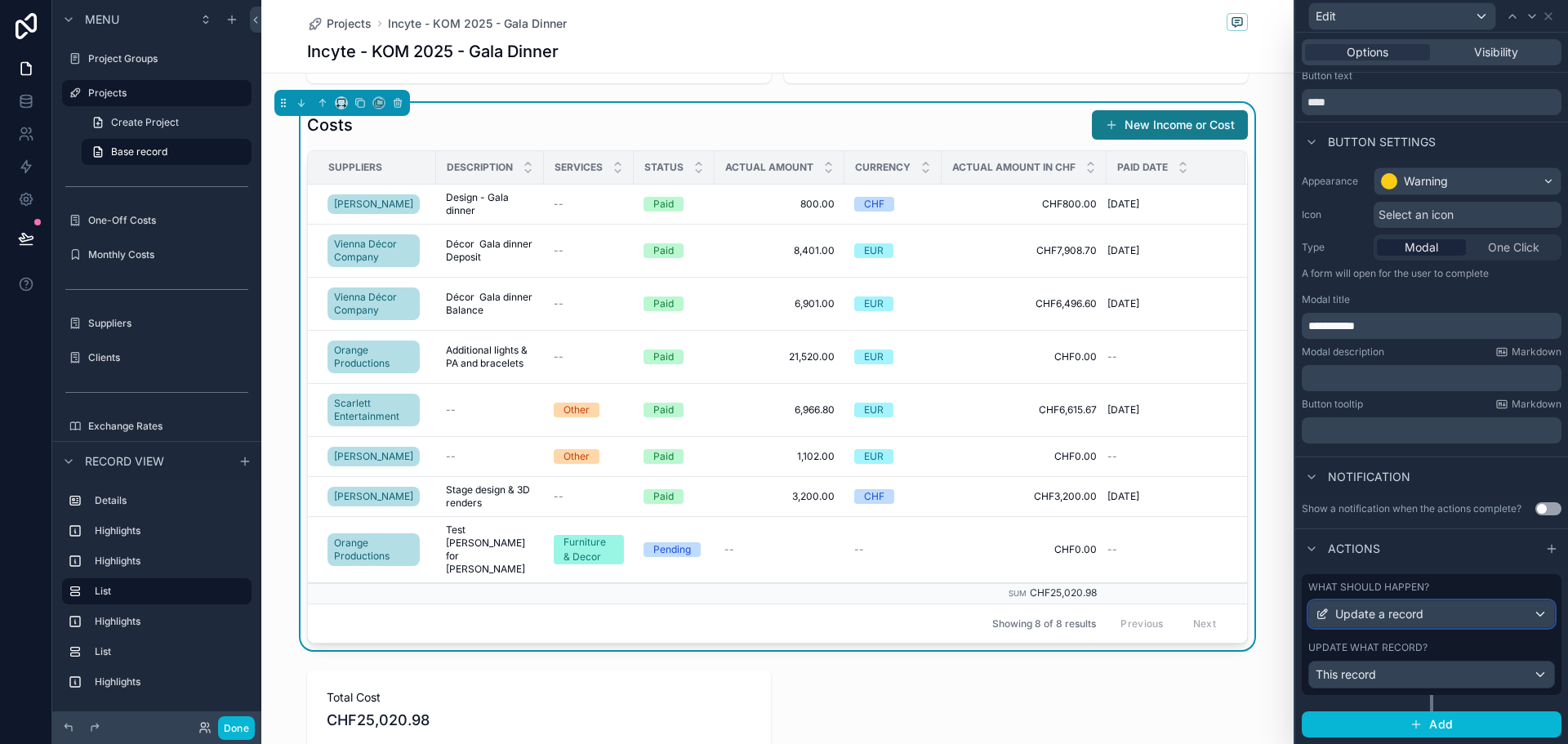
click at [1414, 618] on span "Update a record" at bounding box center [1379, 614] width 88 height 17
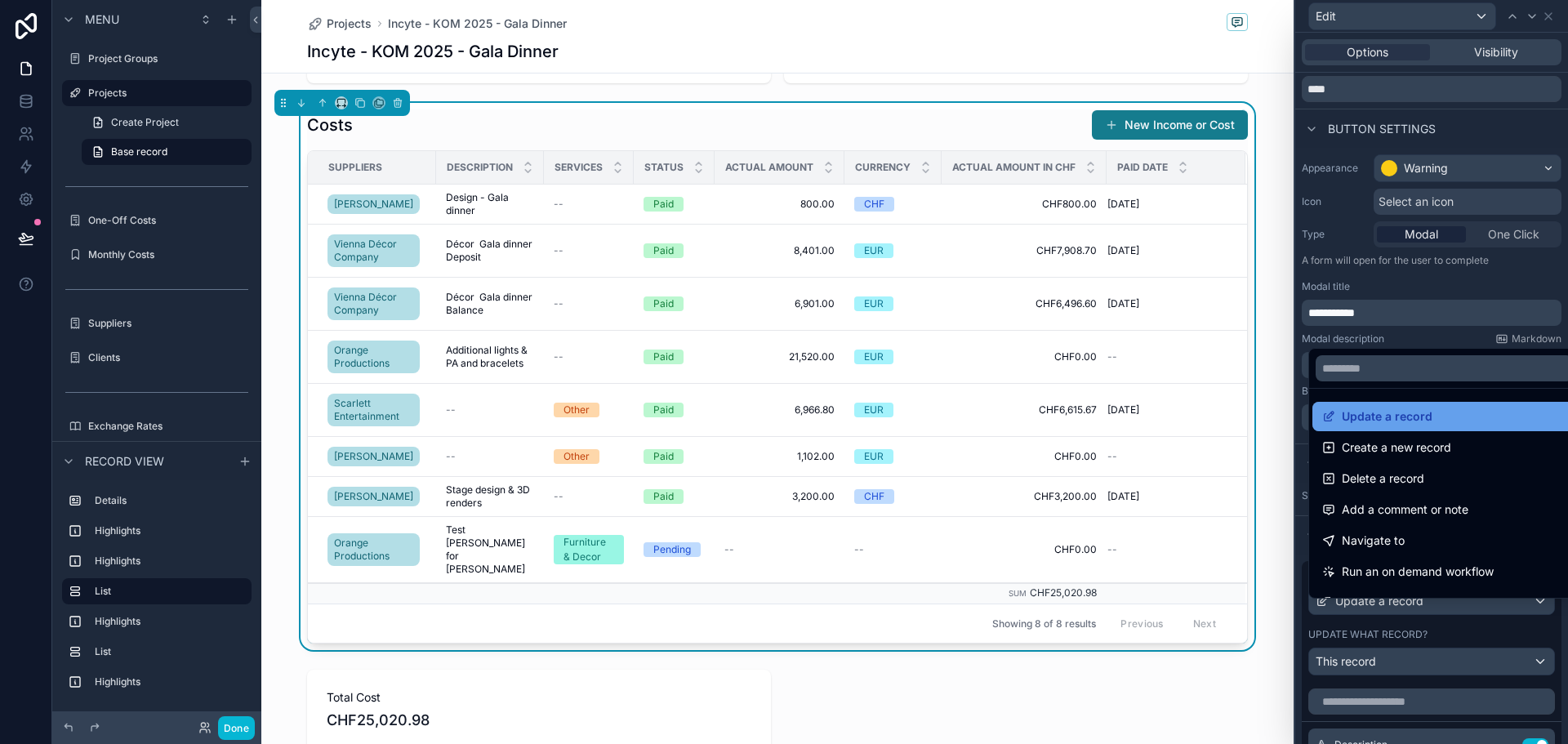
click at [1378, 427] on div "Update a record" at bounding box center [1444, 416] width 263 height 29
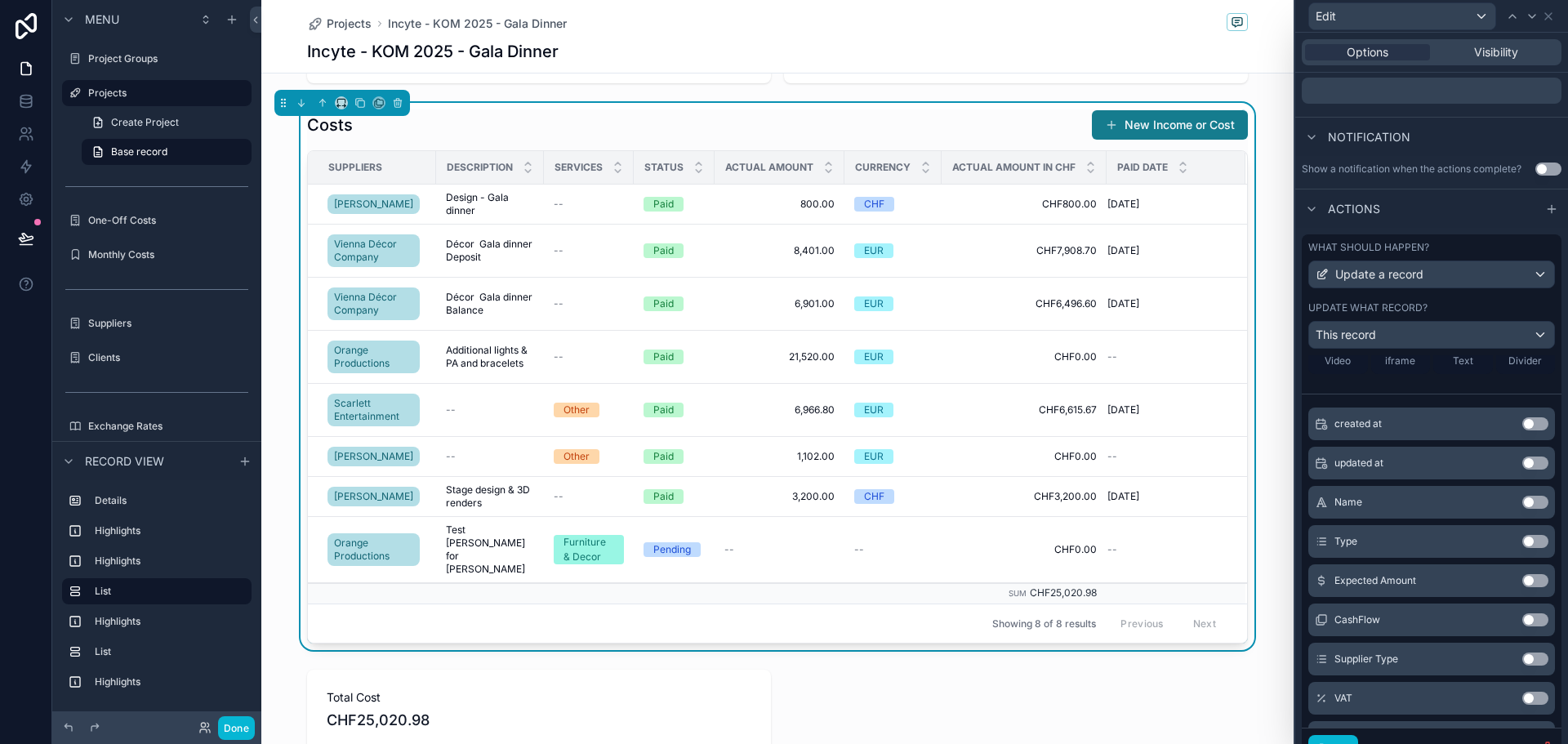
scroll to position [572, 0]
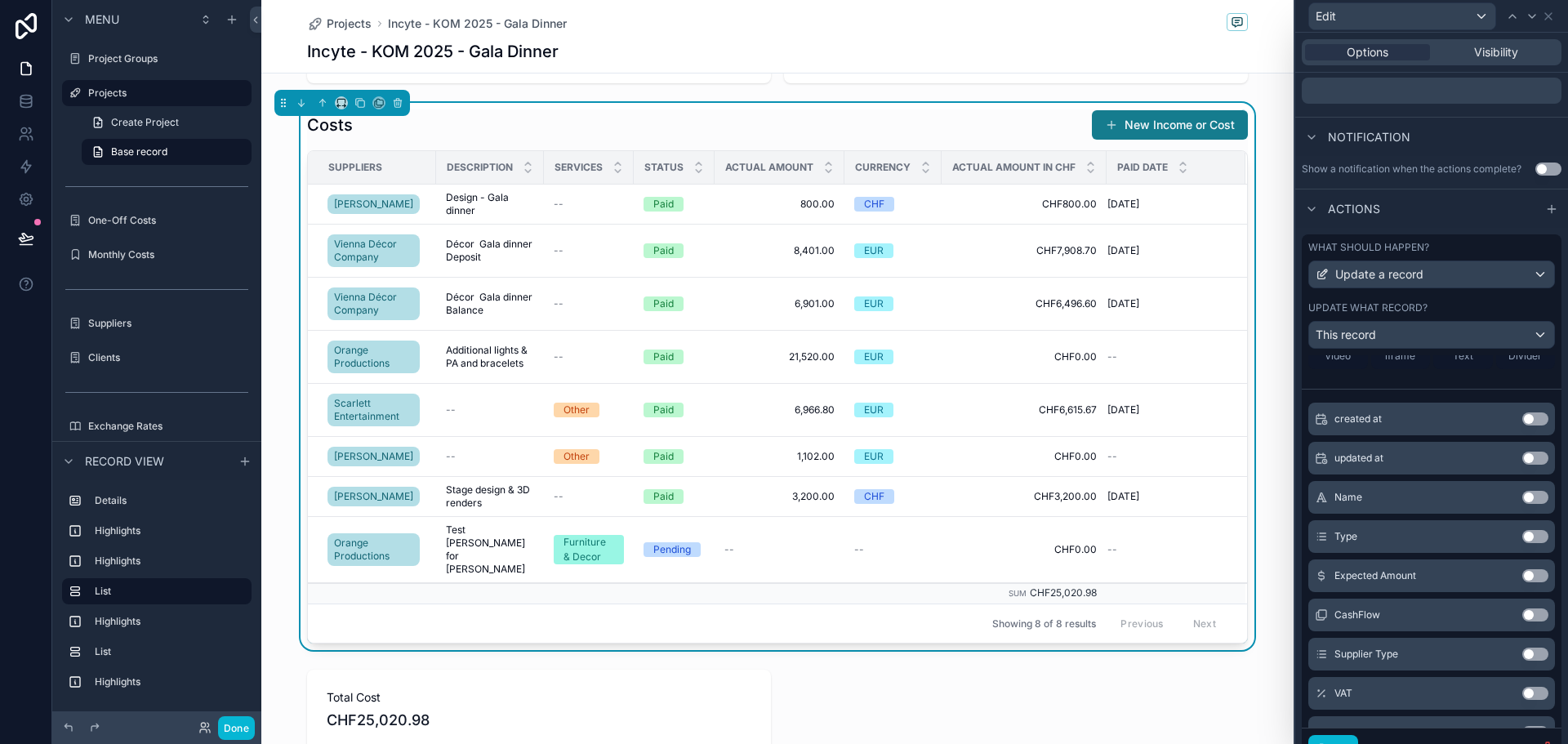
drag, startPoint x: 1509, startPoint y: 546, endPoint x: 1384, endPoint y: 514, distance: 129.0
click at [1522, 544] on button "Use setting" at bounding box center [1535, 536] width 26 height 13
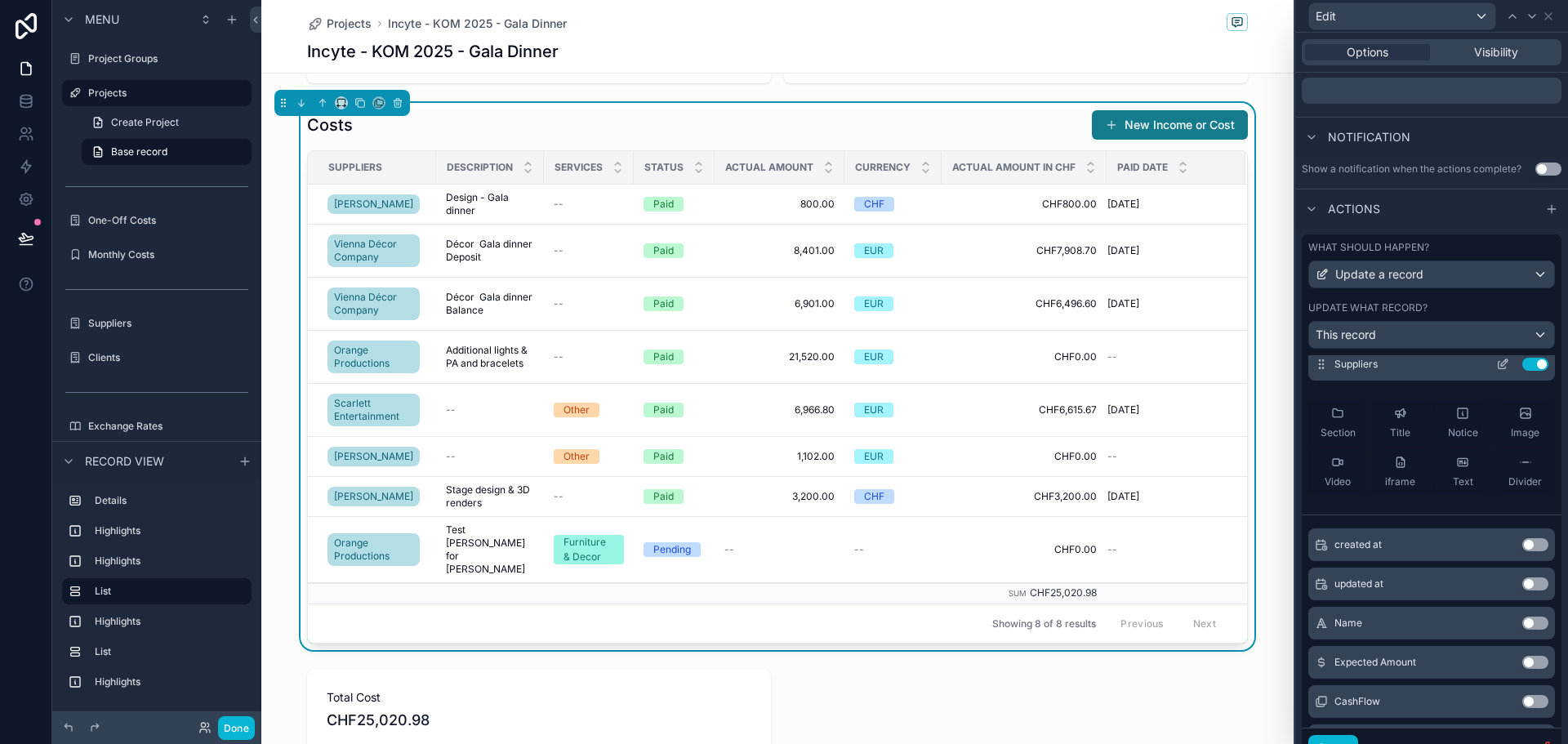
scroll to position [490, 0]
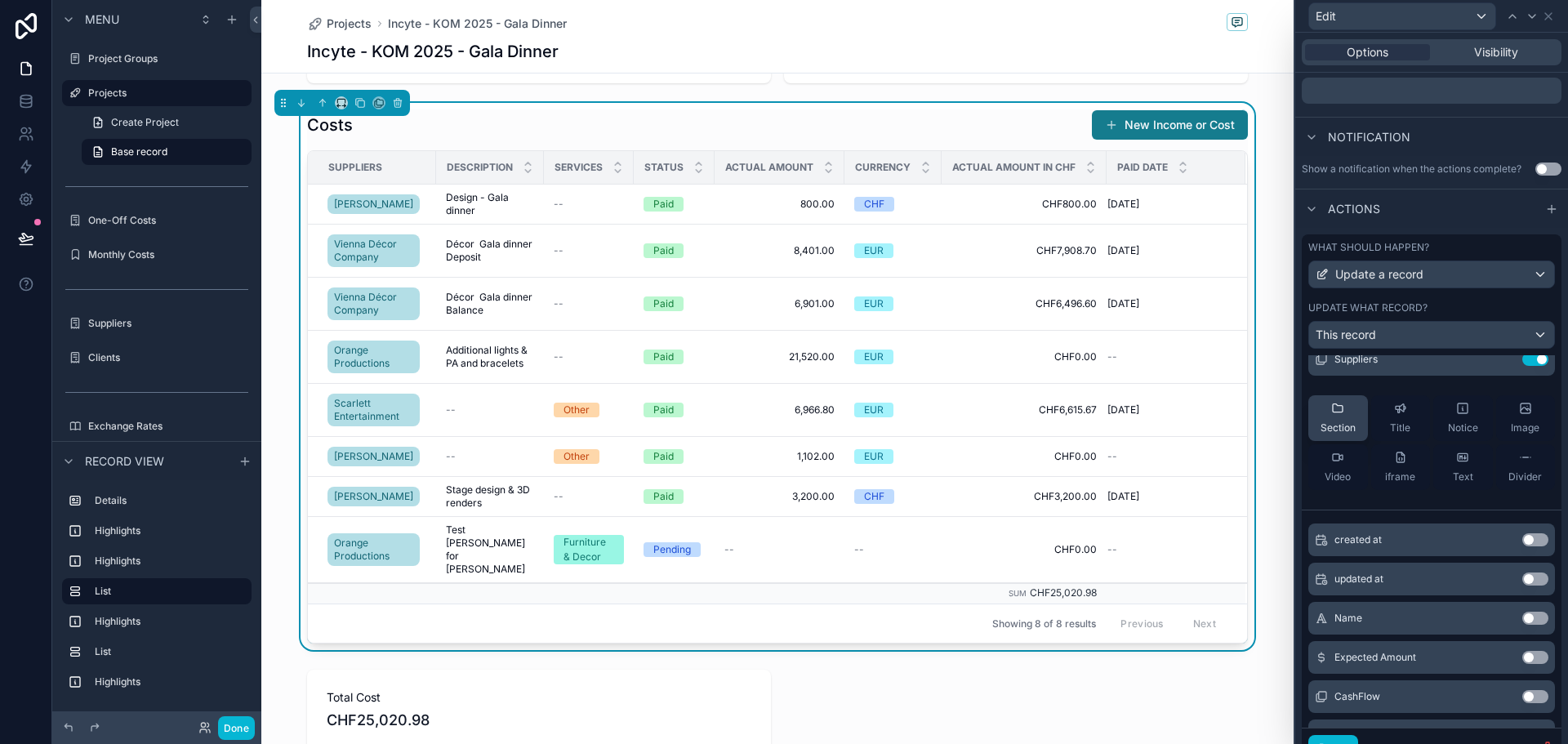
click at [1336, 433] on div "Section" at bounding box center [1339, 418] width 35 height 33
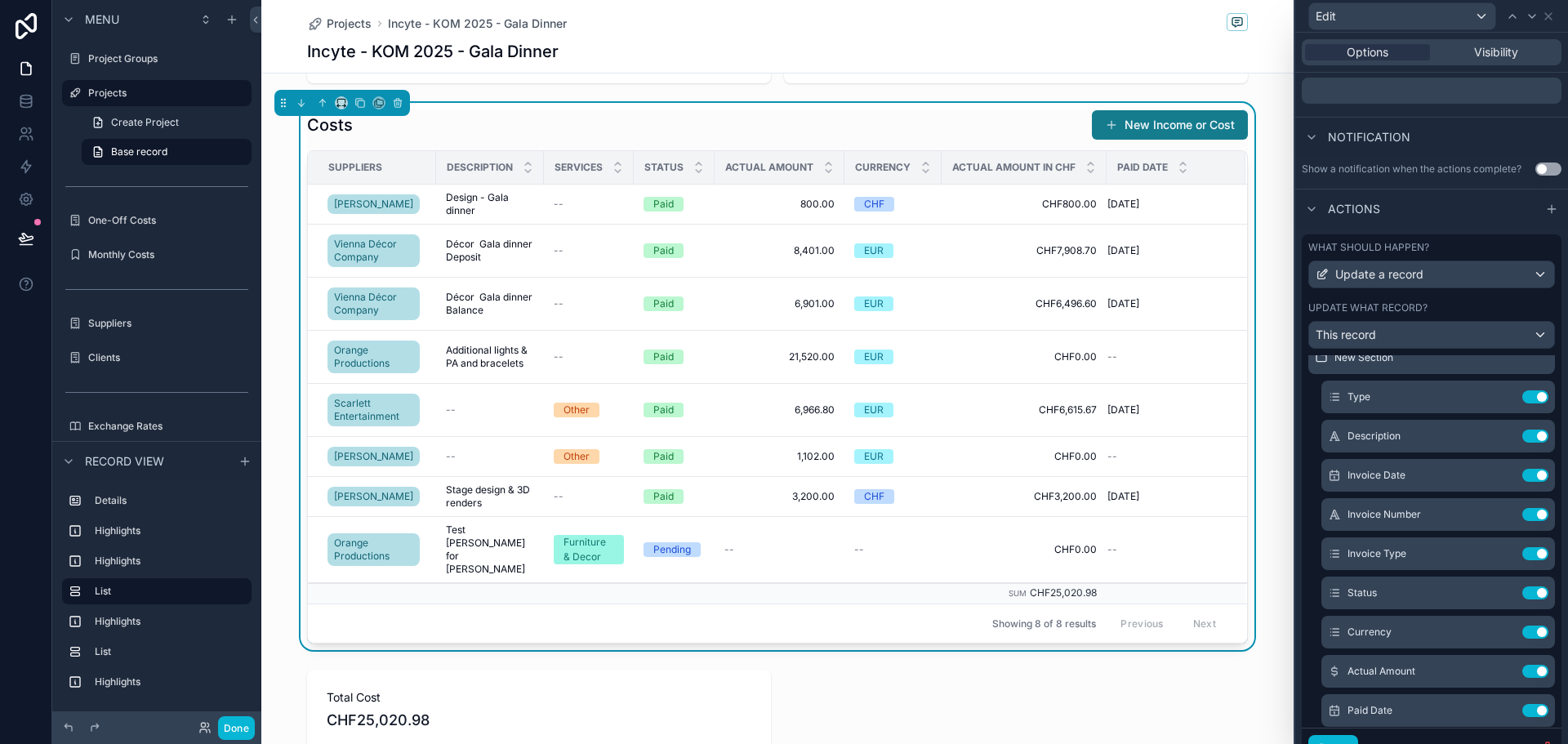
scroll to position [0, 0]
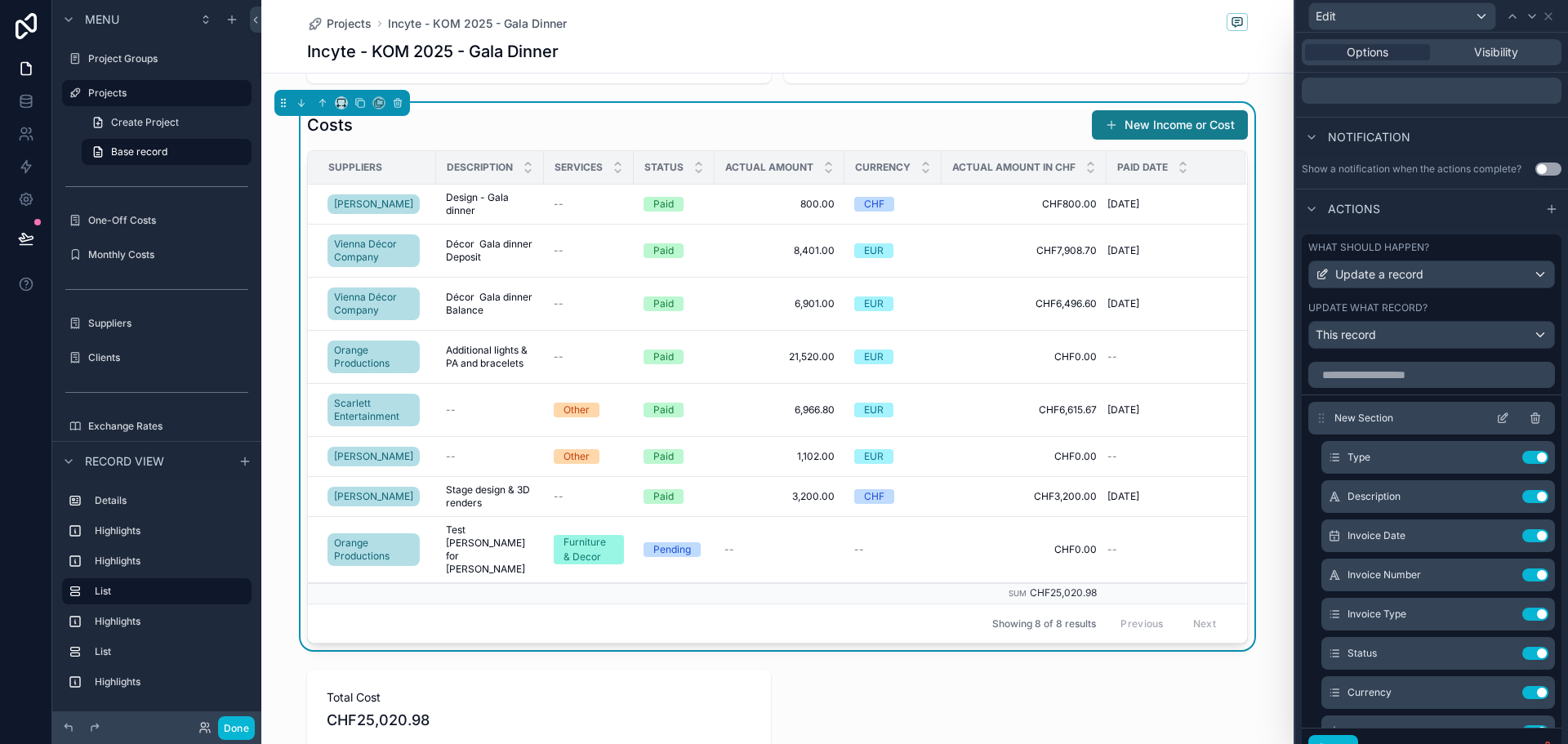
click at [1360, 425] on span "New Section" at bounding box center [1364, 417] width 58 height 13
click at [1496, 425] on icon at bounding box center [1502, 417] width 13 height 13
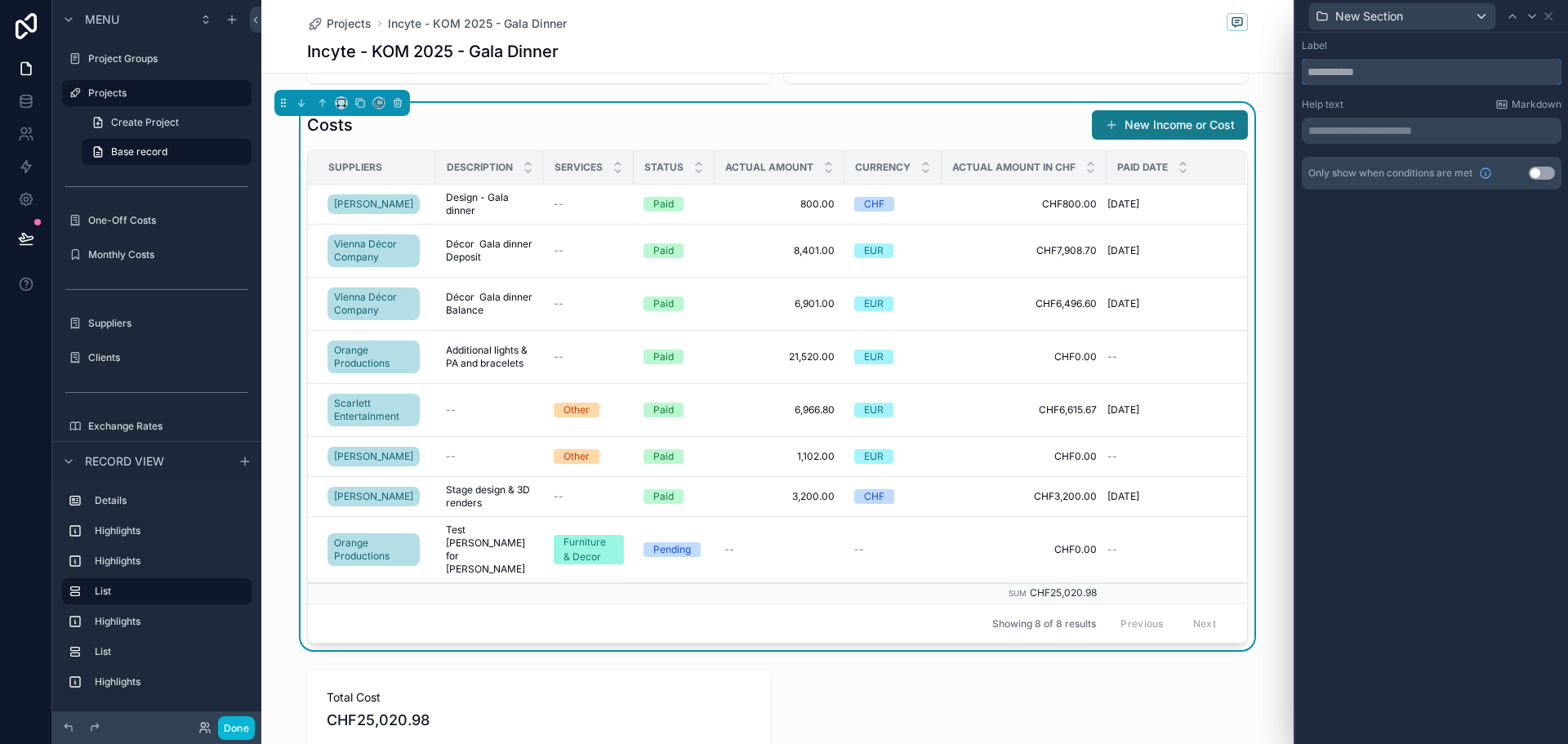
click at [1349, 66] on input "text" at bounding box center [1431, 71] width 260 height 26
drag, startPoint x: 1374, startPoint y: 74, endPoint x: 1474, endPoint y: 82, distance: 100.3
click at [1474, 82] on input "**********" at bounding box center [1431, 71] width 260 height 26
type input "**********"
click at [1548, 12] on icon at bounding box center [1548, 16] width 13 height 13
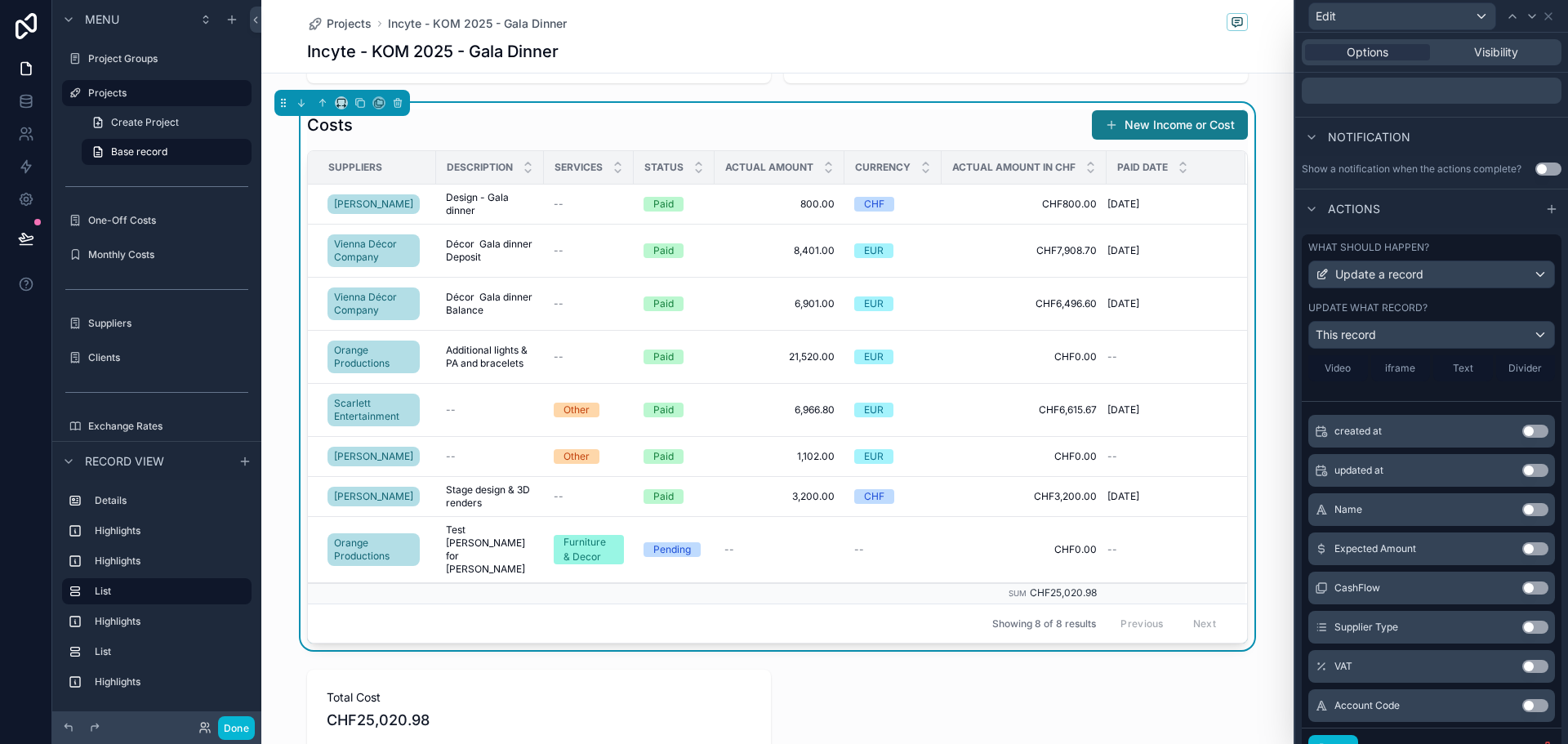
scroll to position [524, 0]
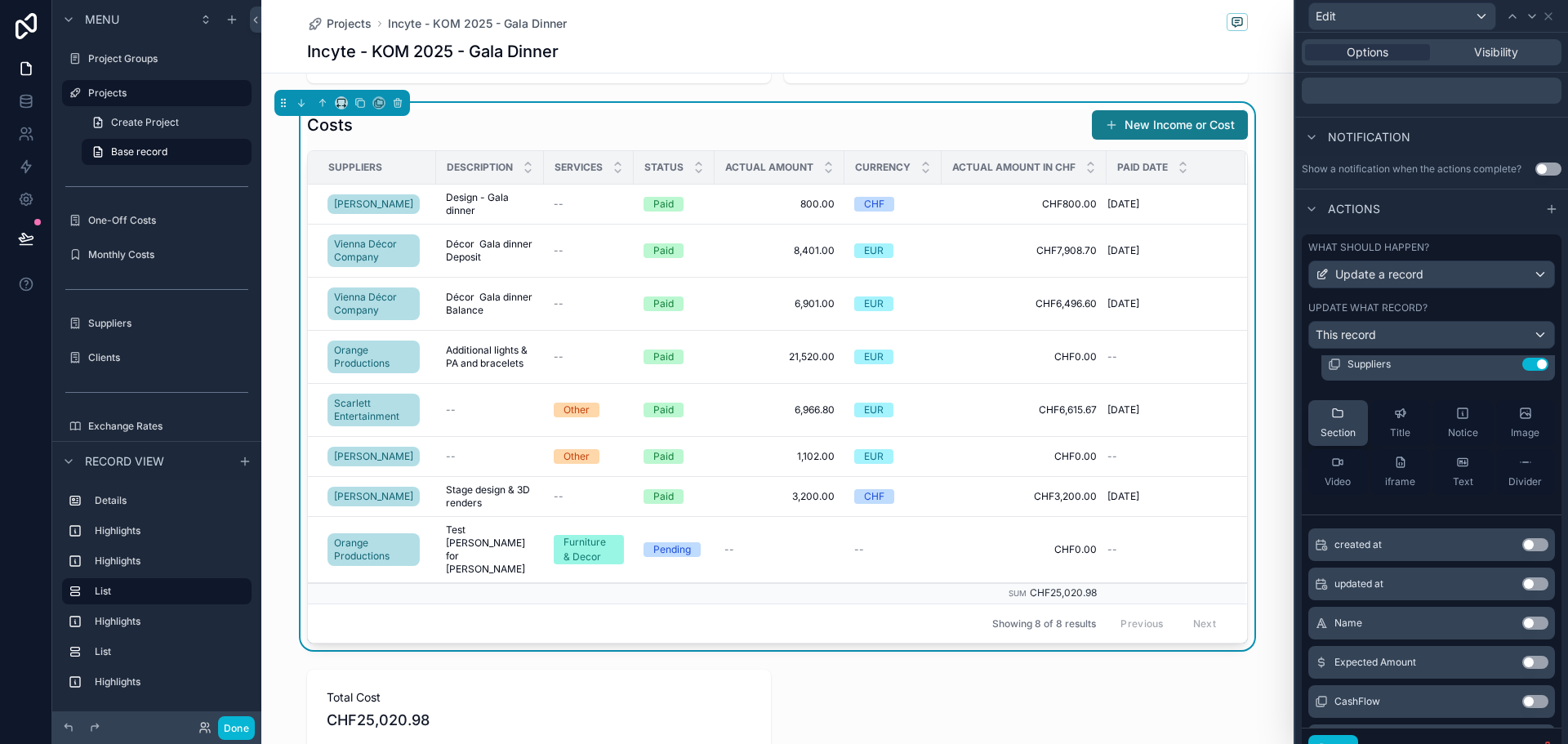
click at [1338, 420] on icon at bounding box center [1338, 412] width 13 height 13
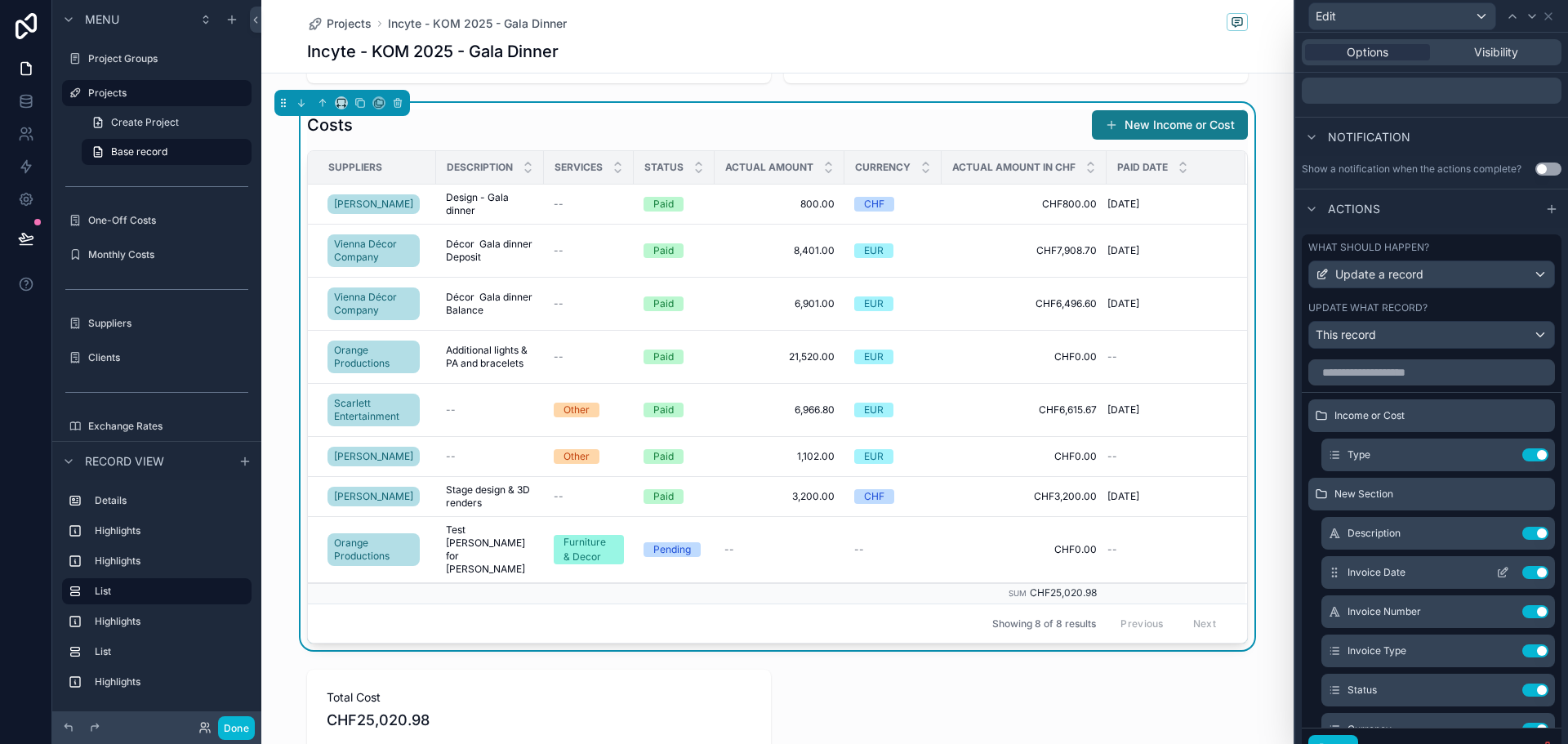
scroll to position [0, 0]
click at [242, 727] on button "Done" at bounding box center [236, 728] width 37 height 23
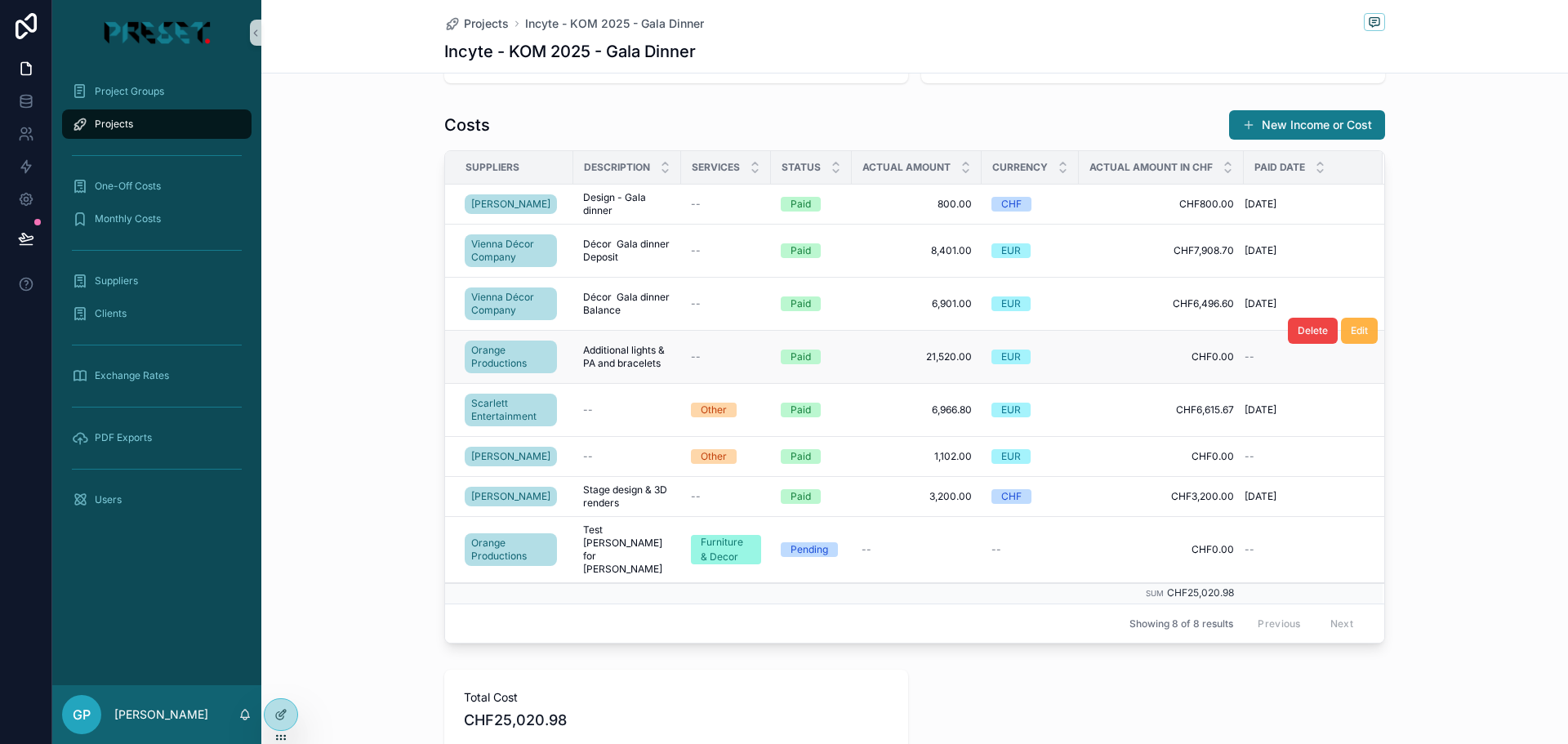
click at [1351, 336] on span "Edit" at bounding box center [1360, 331] width 17 height 13
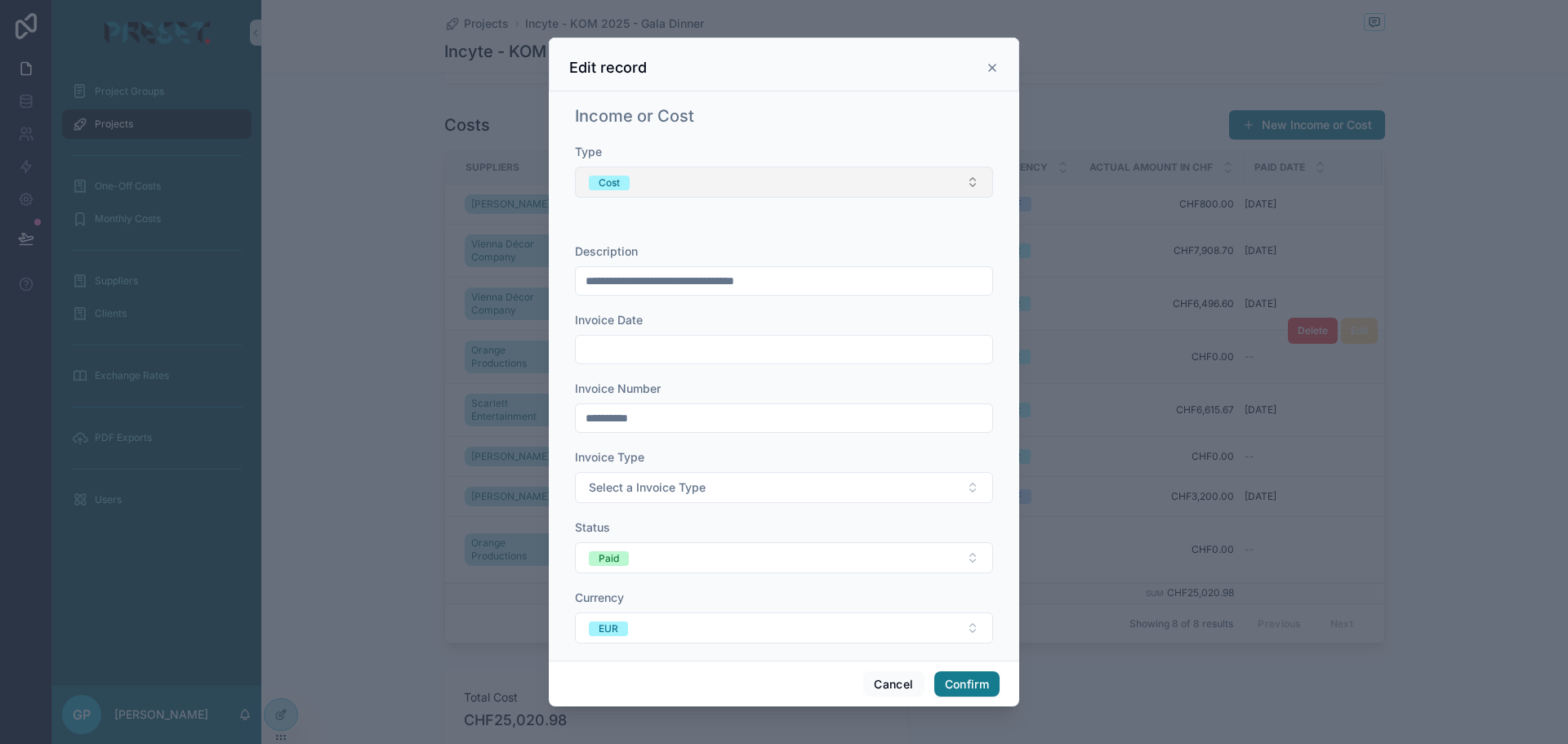
click at [858, 176] on button "Cost" at bounding box center [784, 182] width 418 height 31
click at [625, 269] on div "Income" at bounding box center [612, 271] width 34 height 15
click at [668, 173] on button "Income" at bounding box center [784, 182] width 418 height 31
click at [632, 297] on div "Cost" at bounding box center [778, 296] width 398 height 24
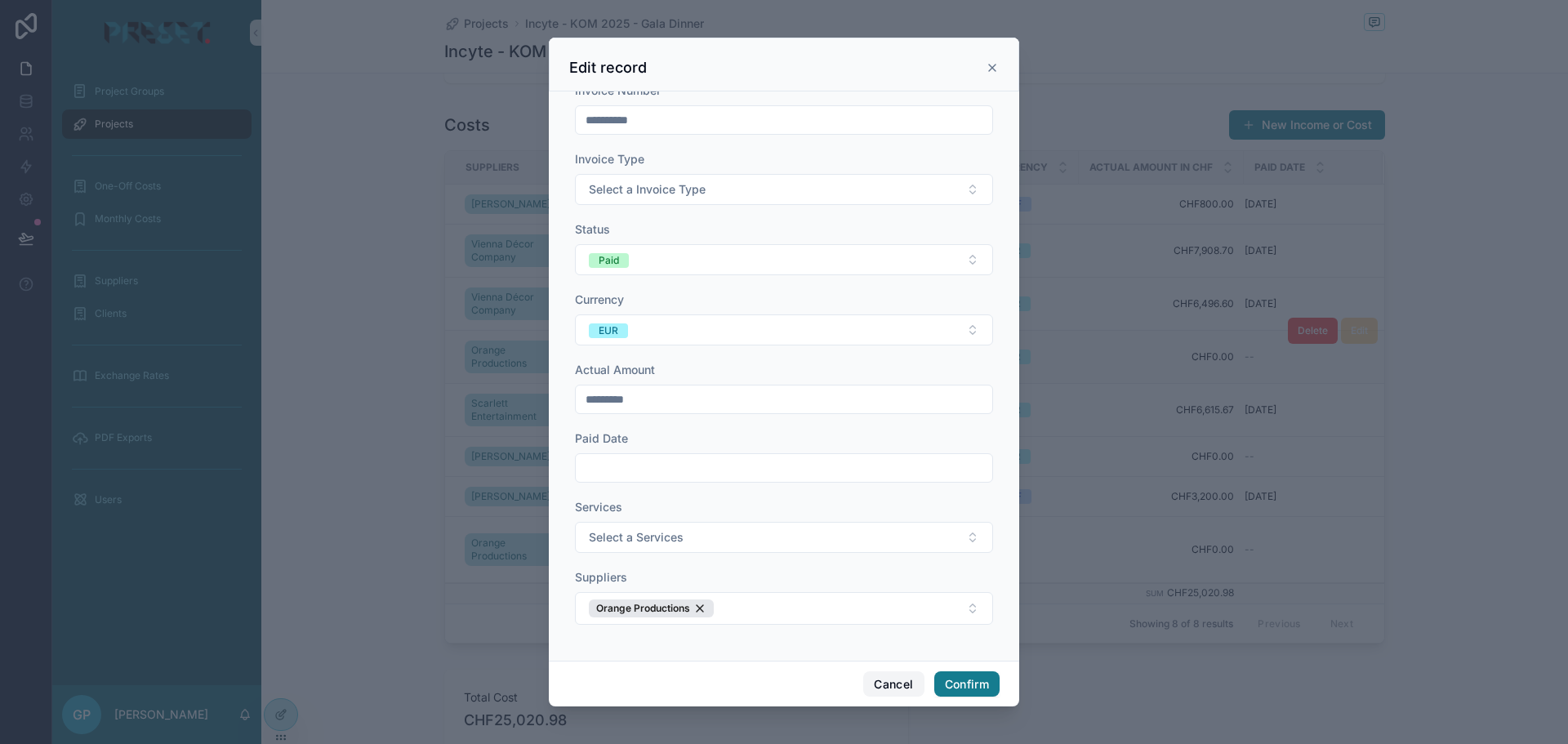
click at [891, 683] on button "Cancel" at bounding box center [893, 685] width 60 height 26
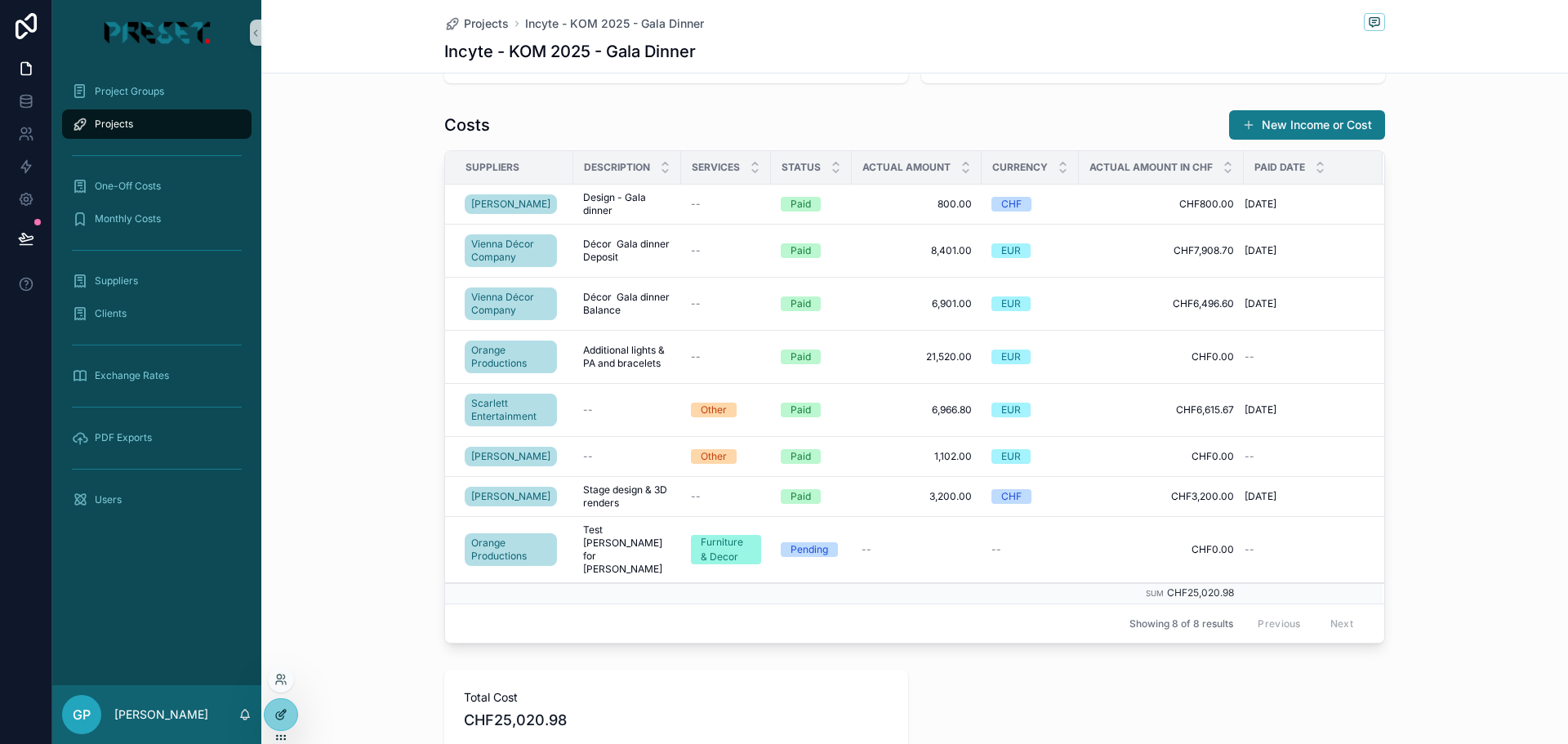
click at [276, 717] on icon at bounding box center [280, 717] width 8 height 8
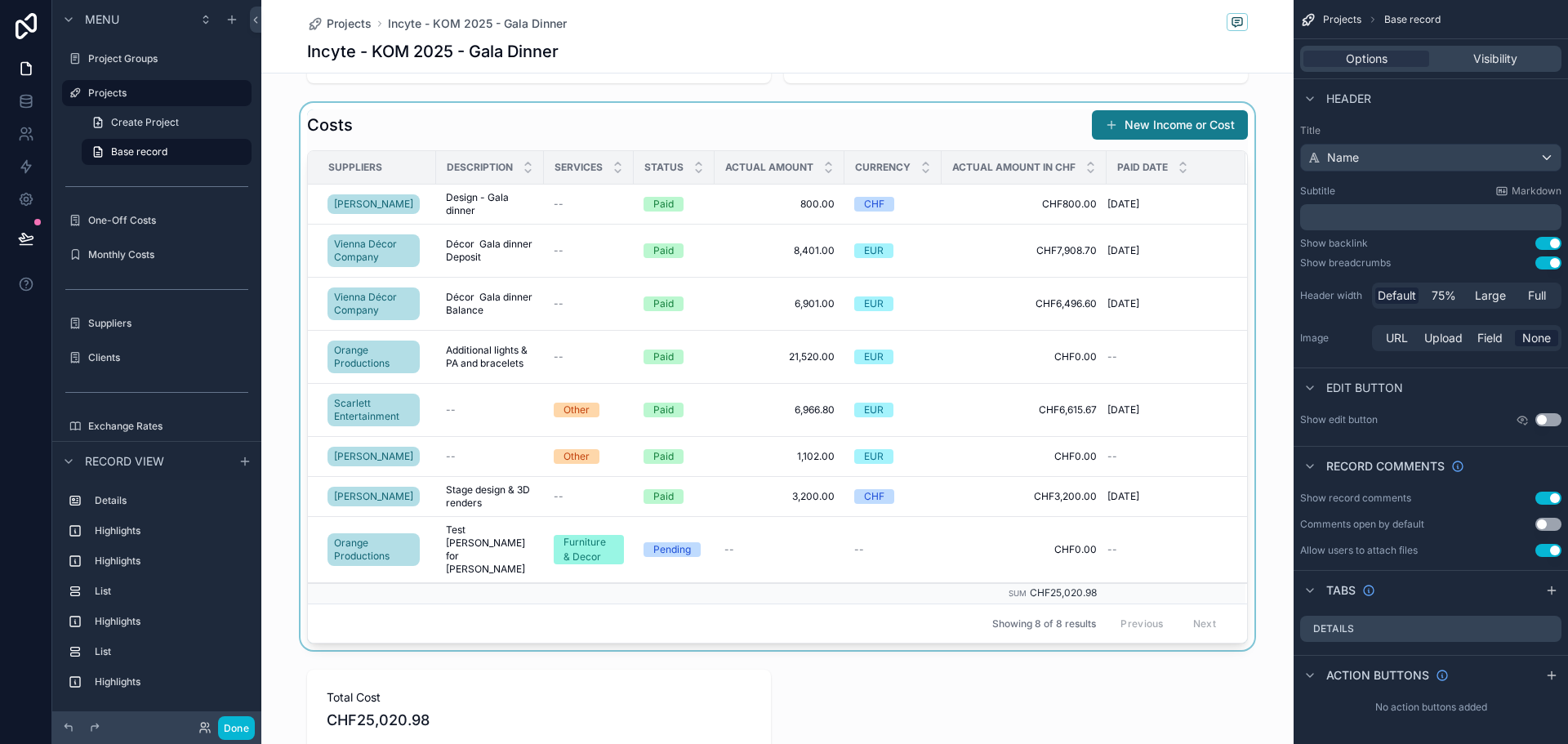
click at [622, 122] on div "scrollable content" at bounding box center [778, 376] width 1032 height 548
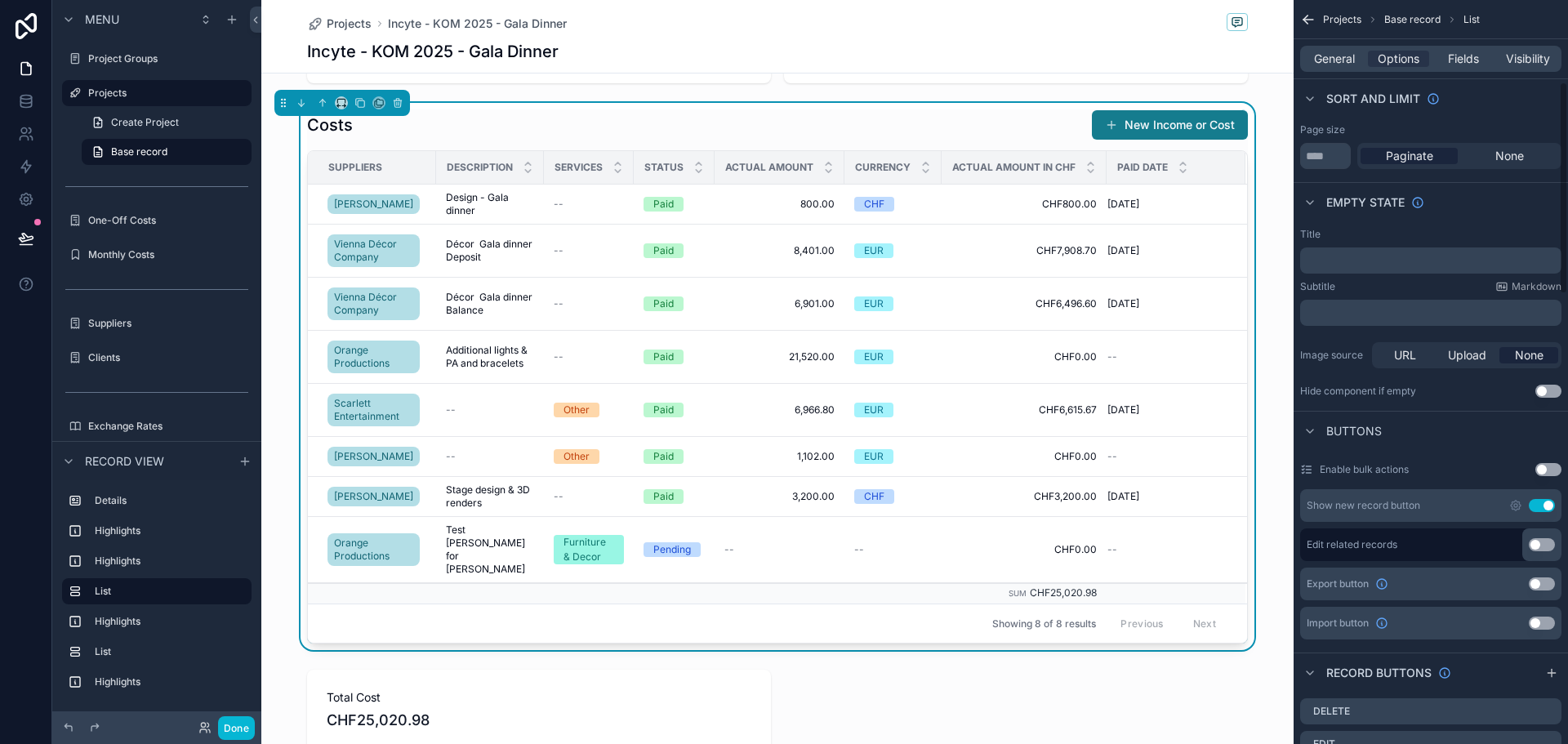
scroll to position [327, 0]
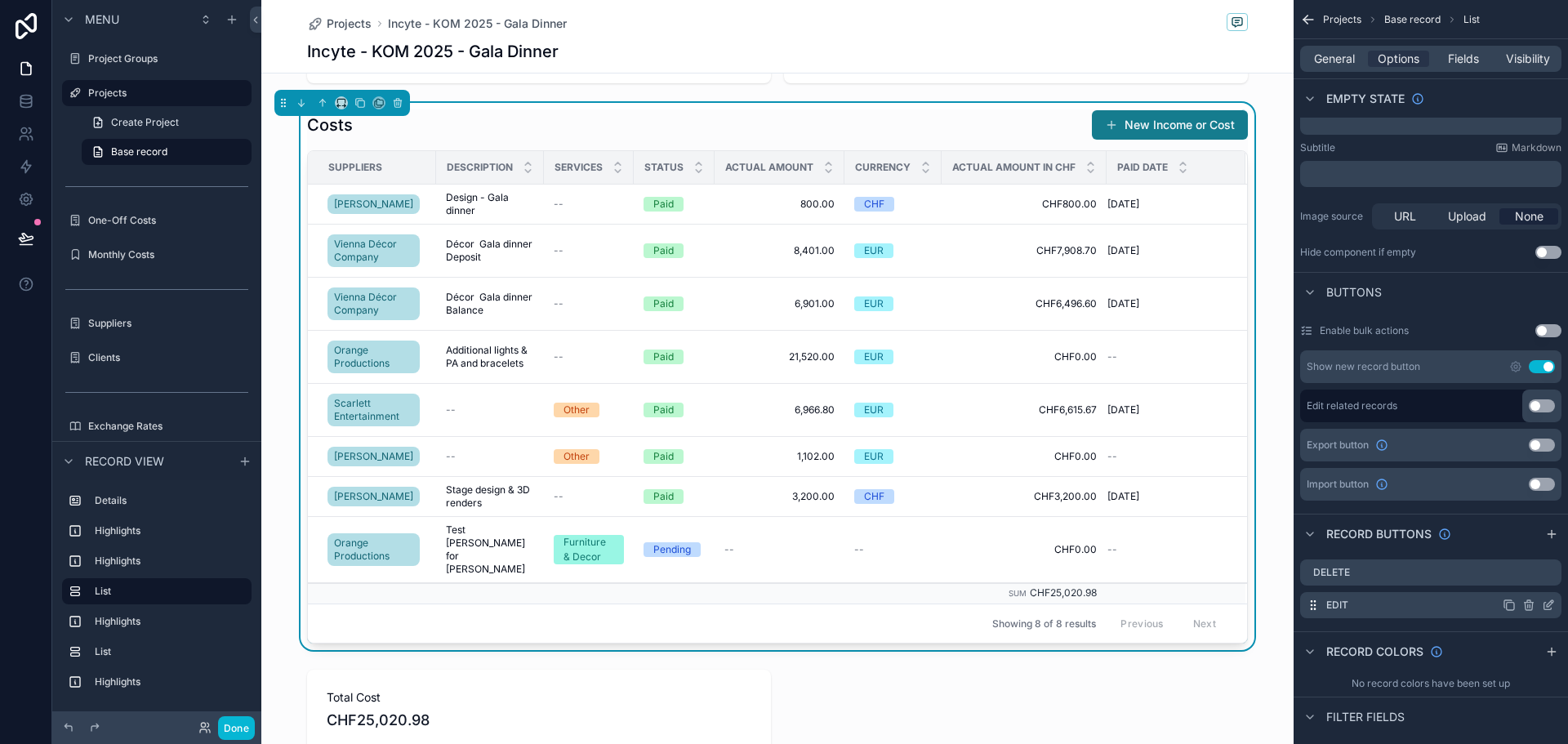
click at [1550, 607] on icon "scrollable content" at bounding box center [1548, 605] width 13 height 13
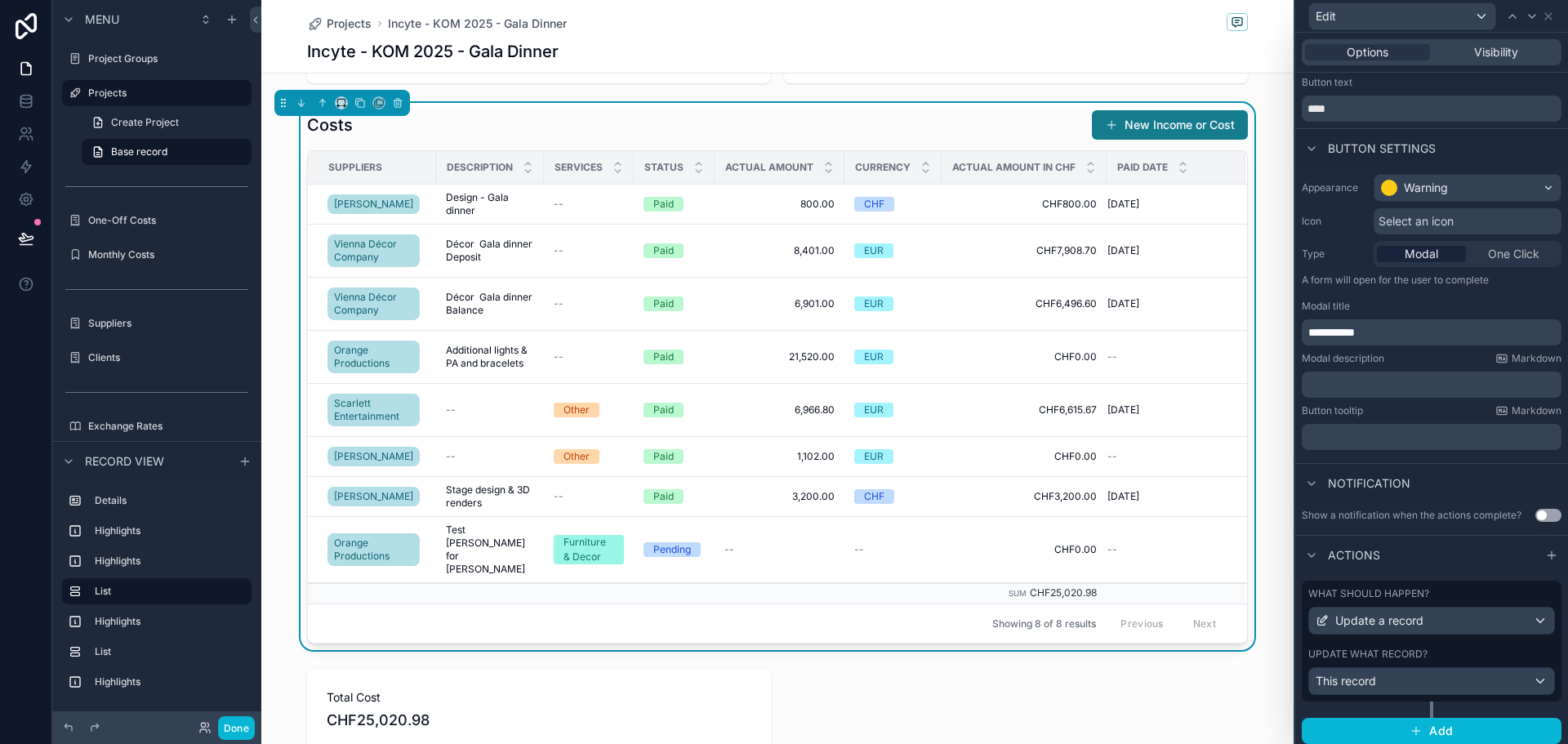
scroll to position [55, 0]
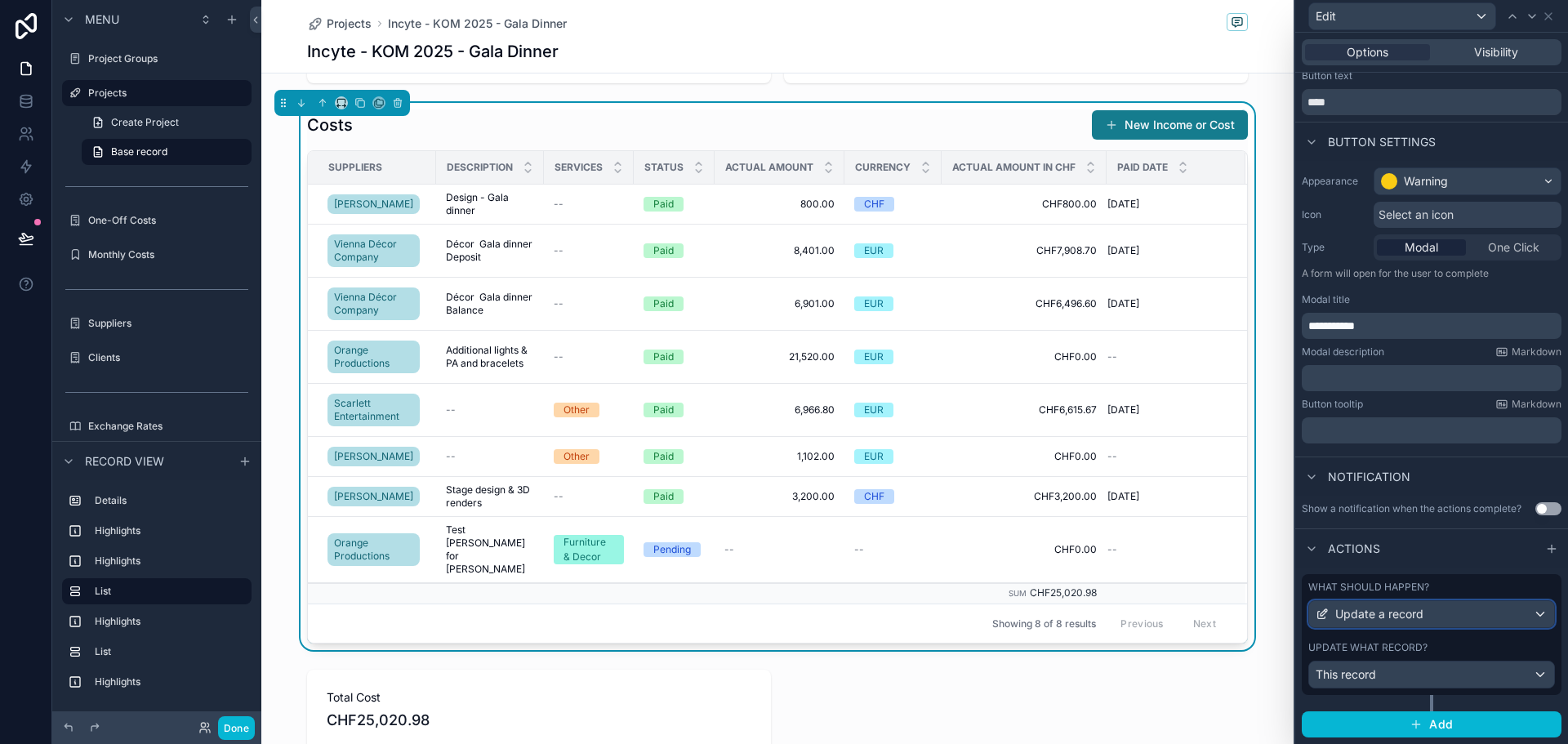
click at [1410, 616] on span "Update a record" at bounding box center [1379, 614] width 88 height 17
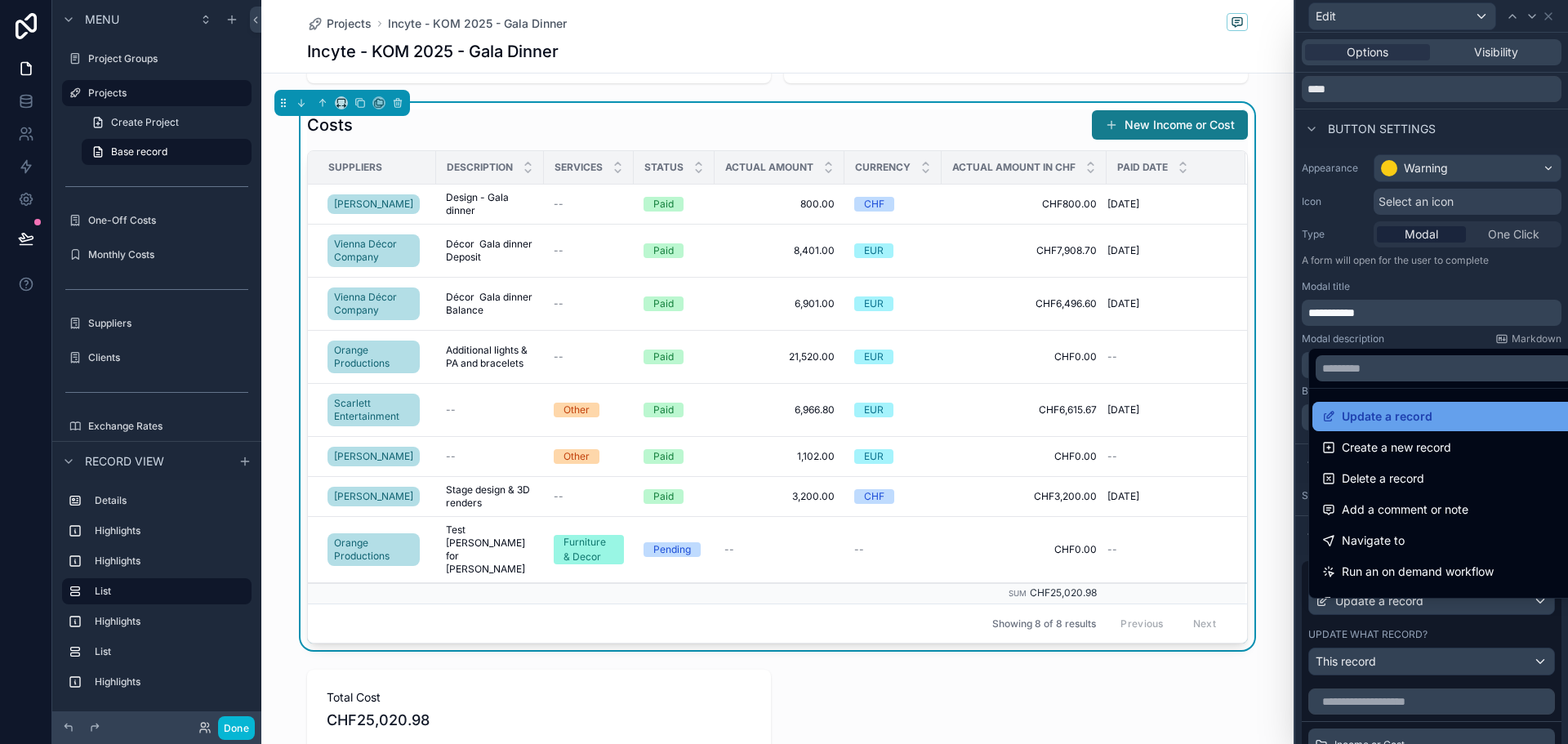
click at [1376, 425] on span "Update a record" at bounding box center [1387, 416] width 90 height 19
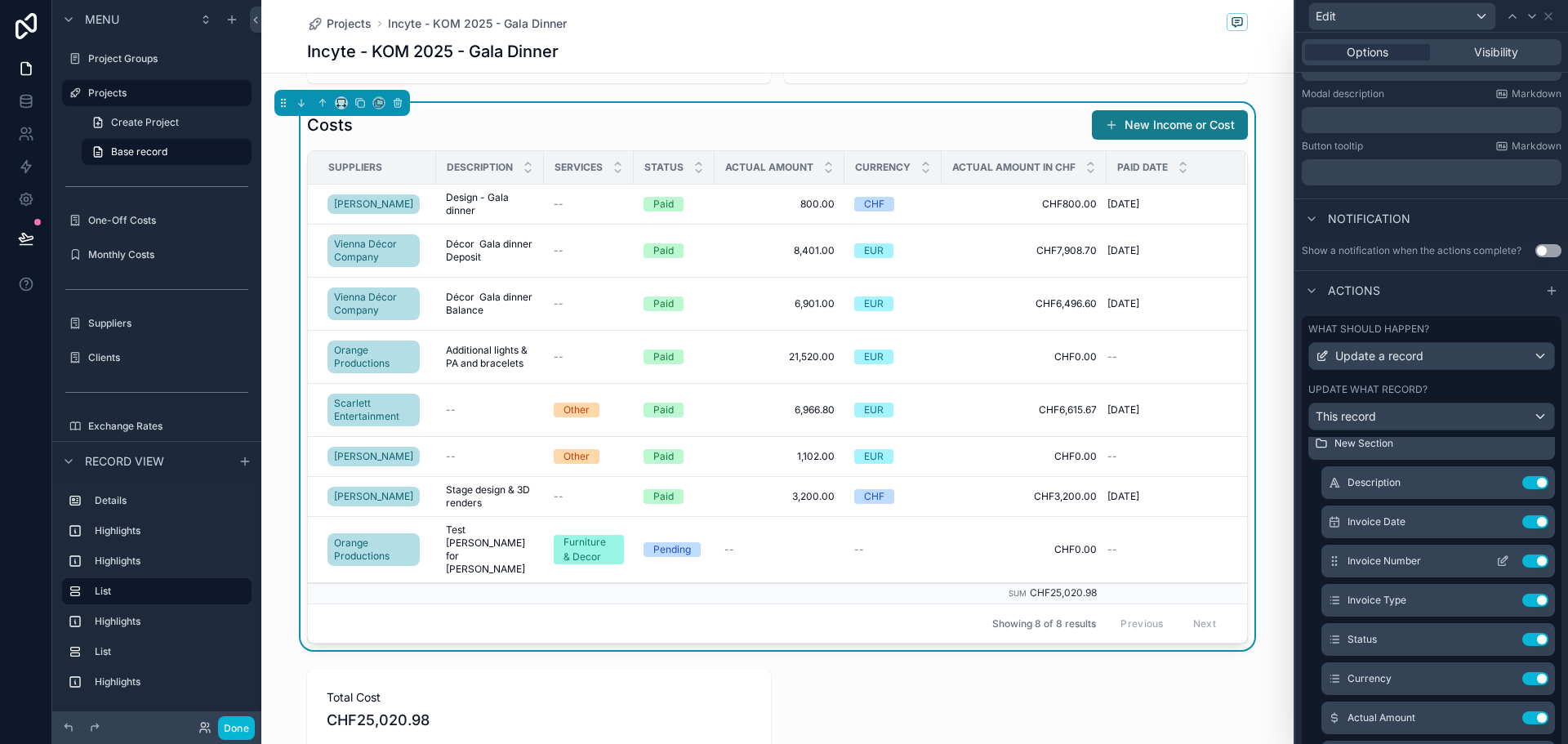
scroll to position [163, 0]
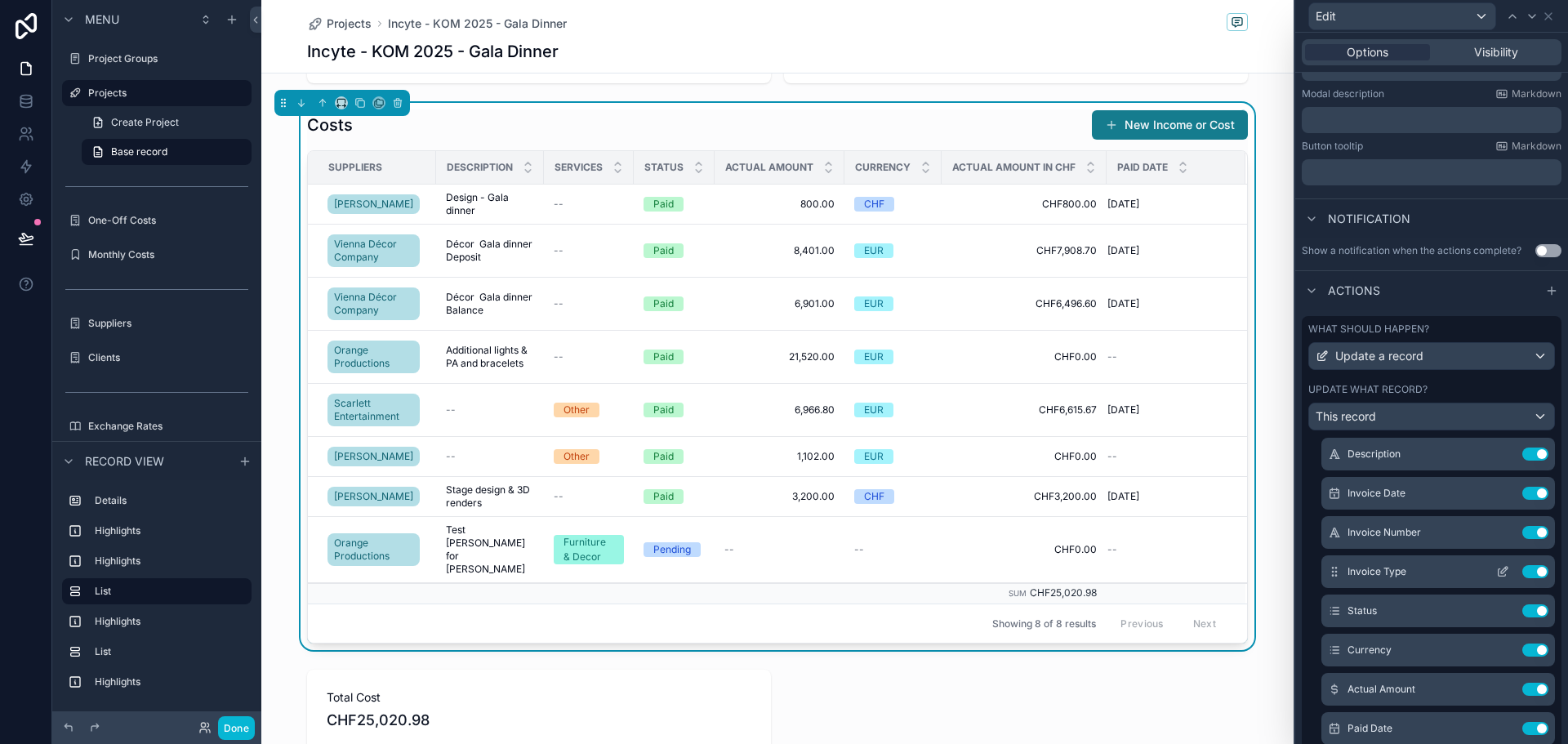
click at [1496, 579] on icon at bounding box center [1502, 571] width 13 height 13
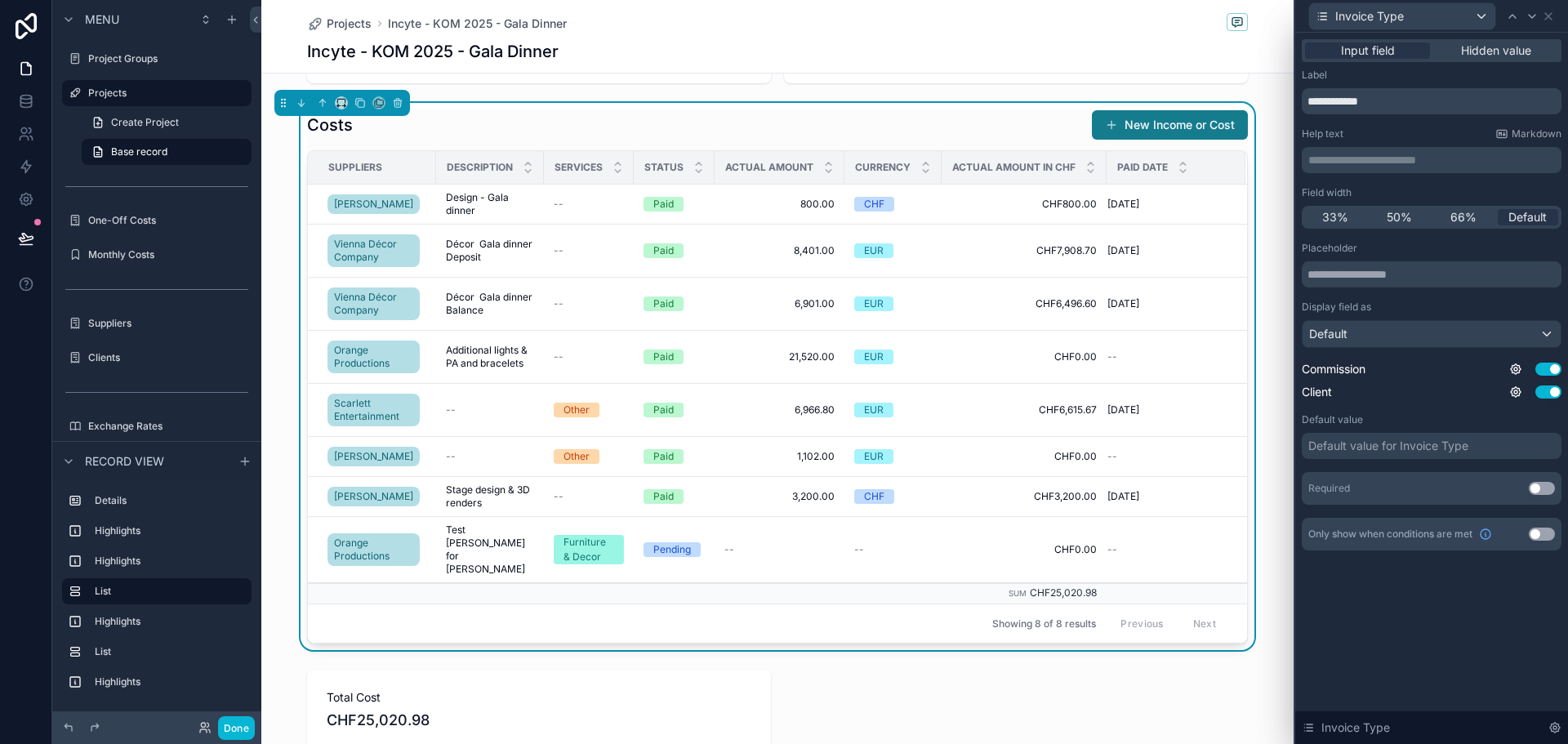
click at [1540, 531] on button "Use setting" at bounding box center [1542, 534] width 26 height 13
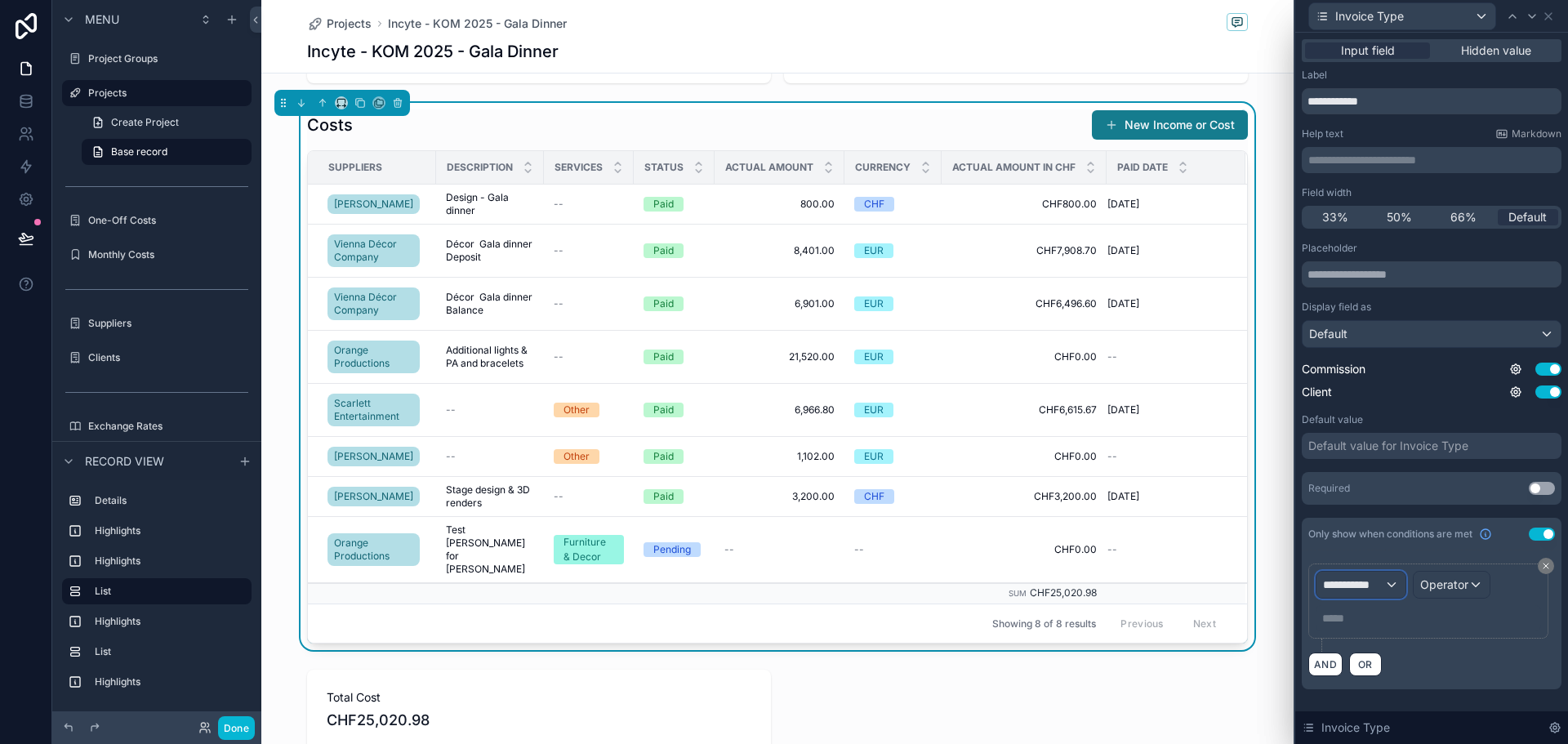
click at [1398, 578] on div "**********" at bounding box center [1362, 585] width 89 height 26
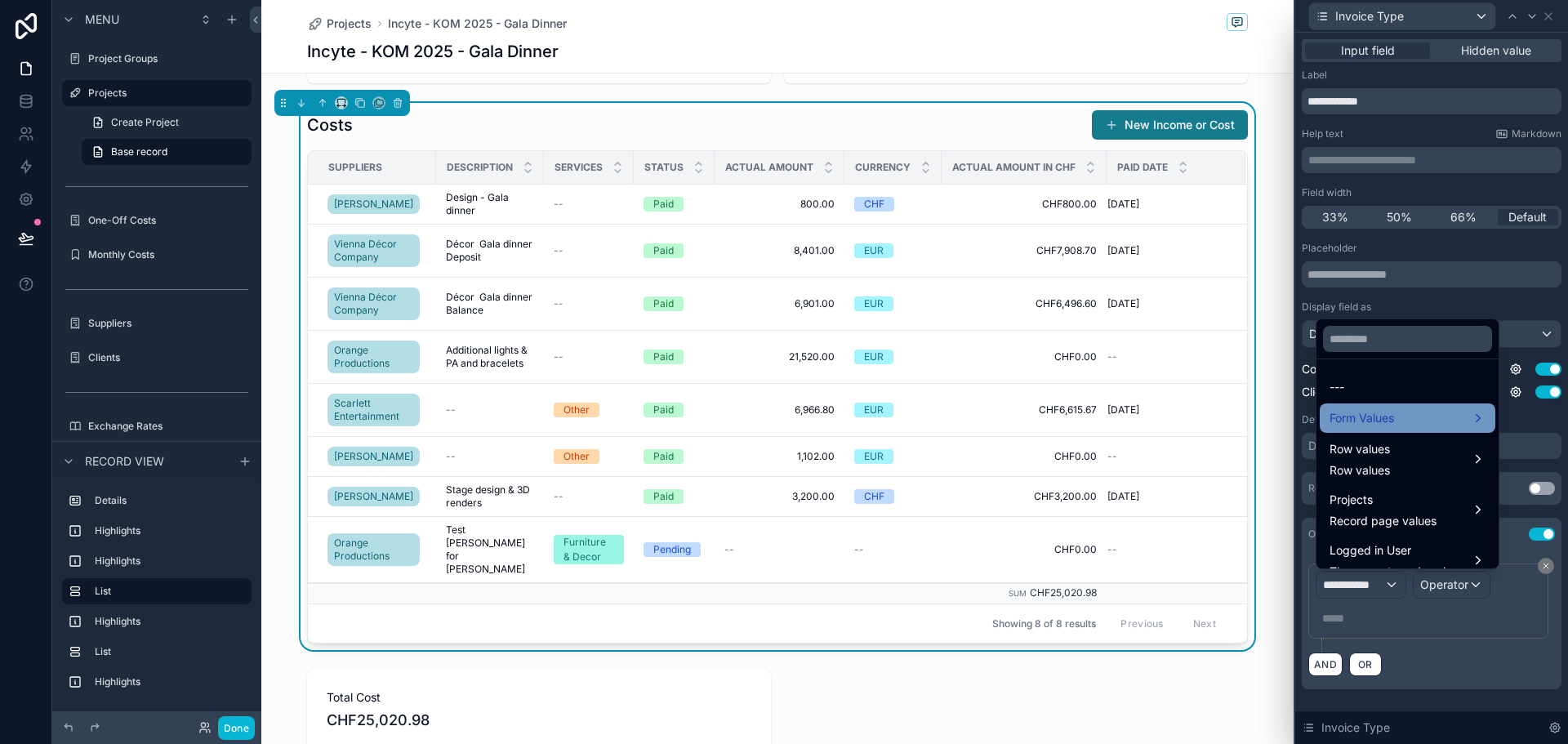
click at [1378, 422] on span "Form Values" at bounding box center [1362, 418] width 64 height 19
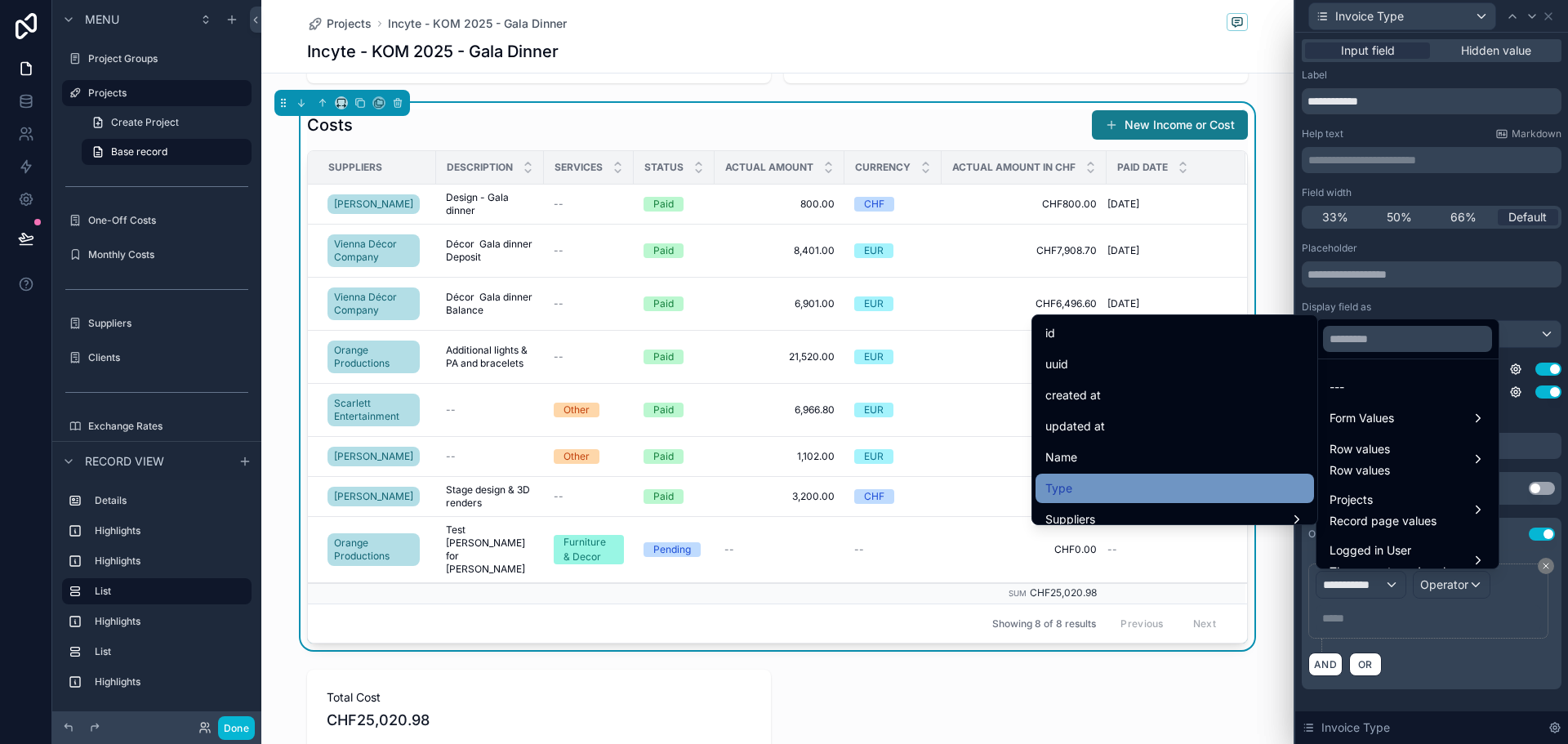
click at [1070, 483] on div "Type" at bounding box center [1175, 488] width 259 height 19
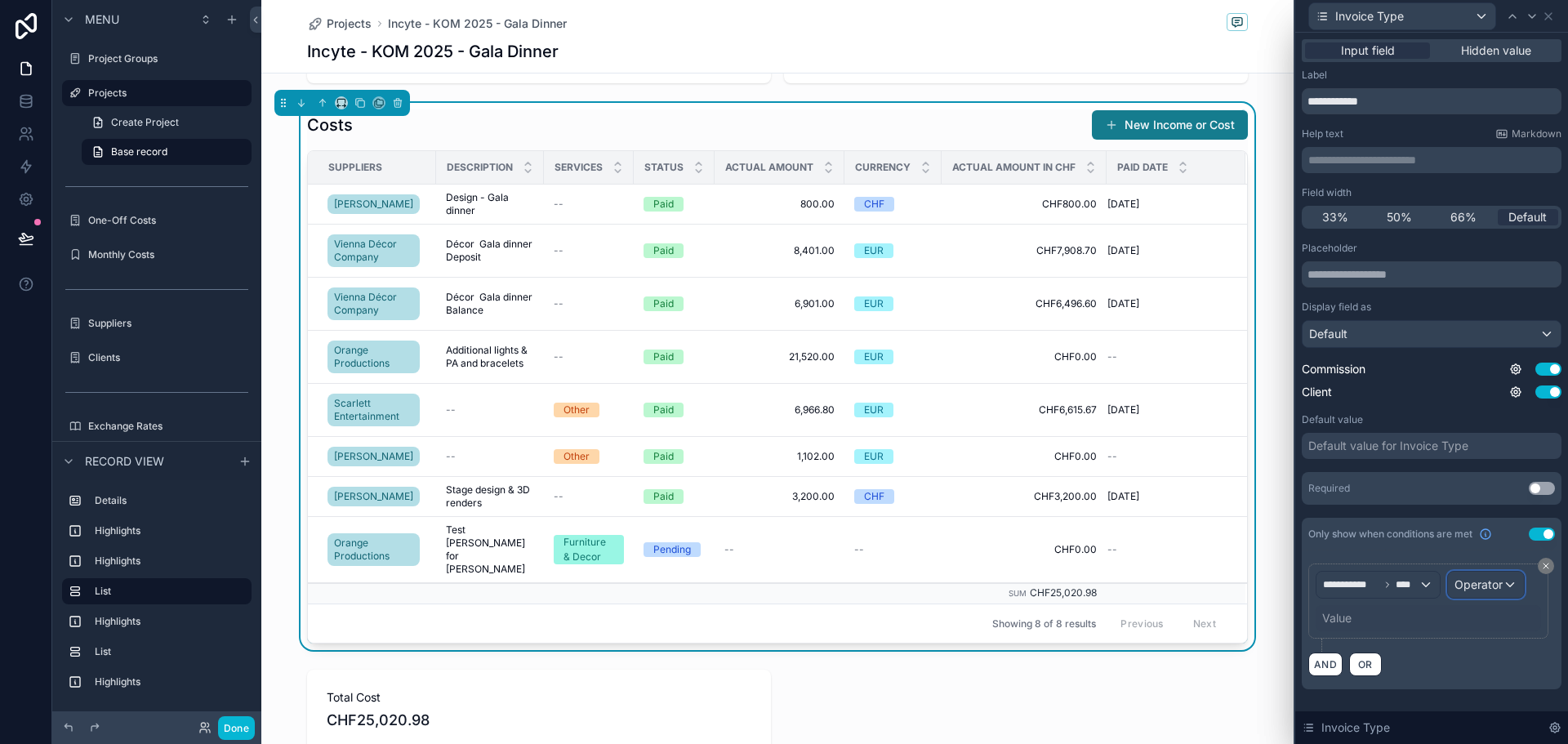
click at [1486, 584] on span "Operator" at bounding box center [1480, 585] width 49 height 14
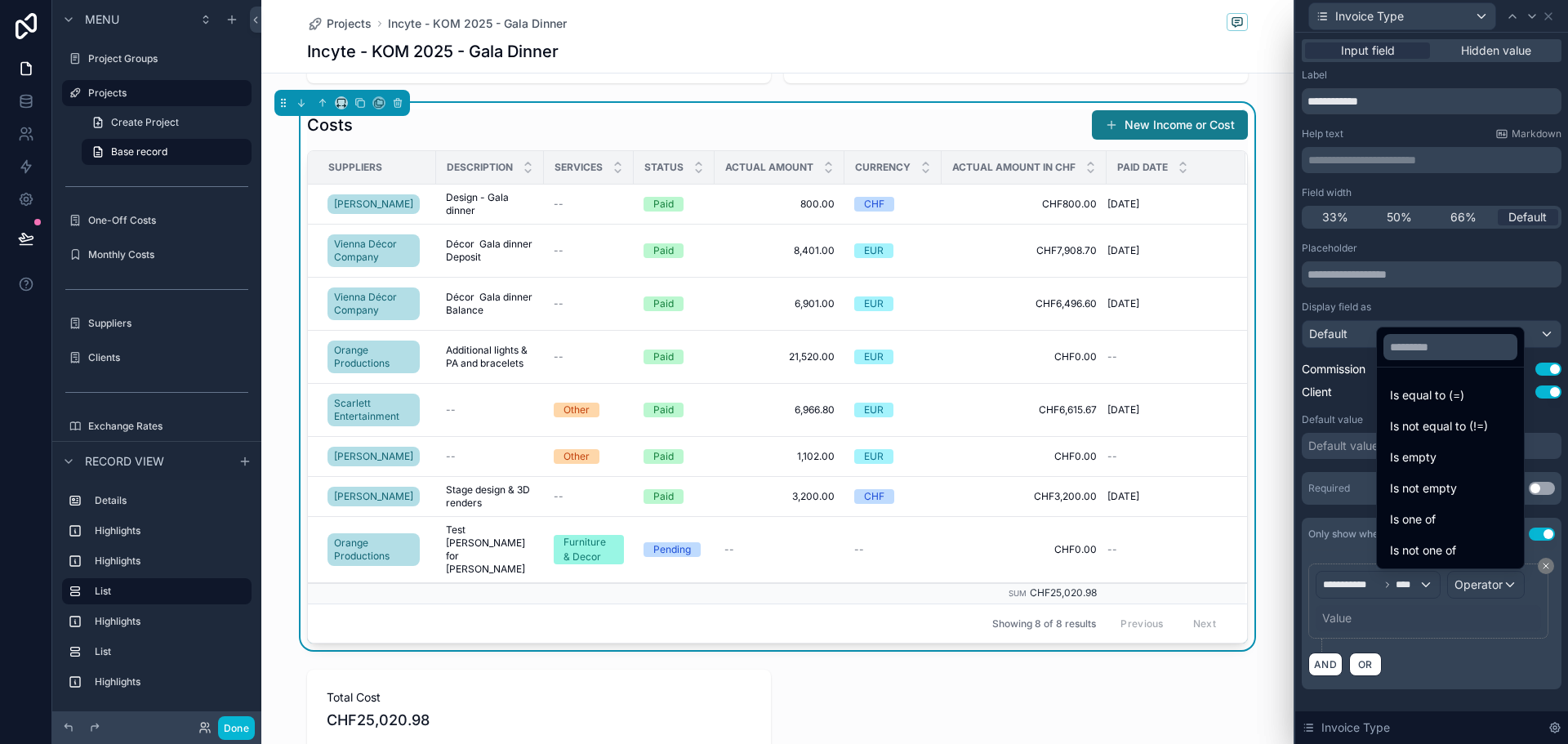
drag, startPoint x: 1396, startPoint y: 393, endPoint x: 1399, endPoint y: 625, distance: 232.0
click at [1396, 395] on span "Is equal to (=)" at bounding box center [1427, 396] width 74 height 19
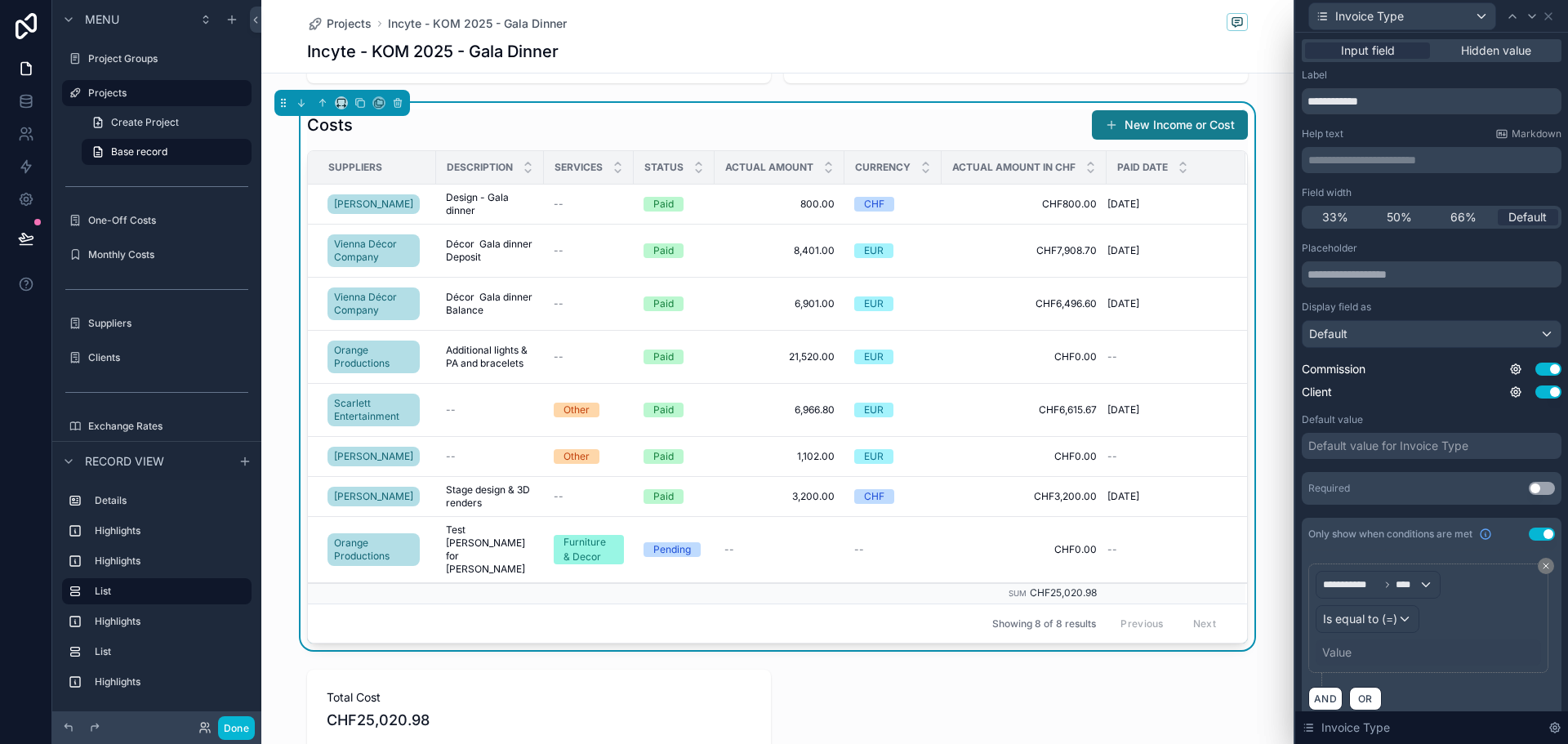
click at [1347, 653] on div "Value" at bounding box center [1337, 653] width 29 height 17
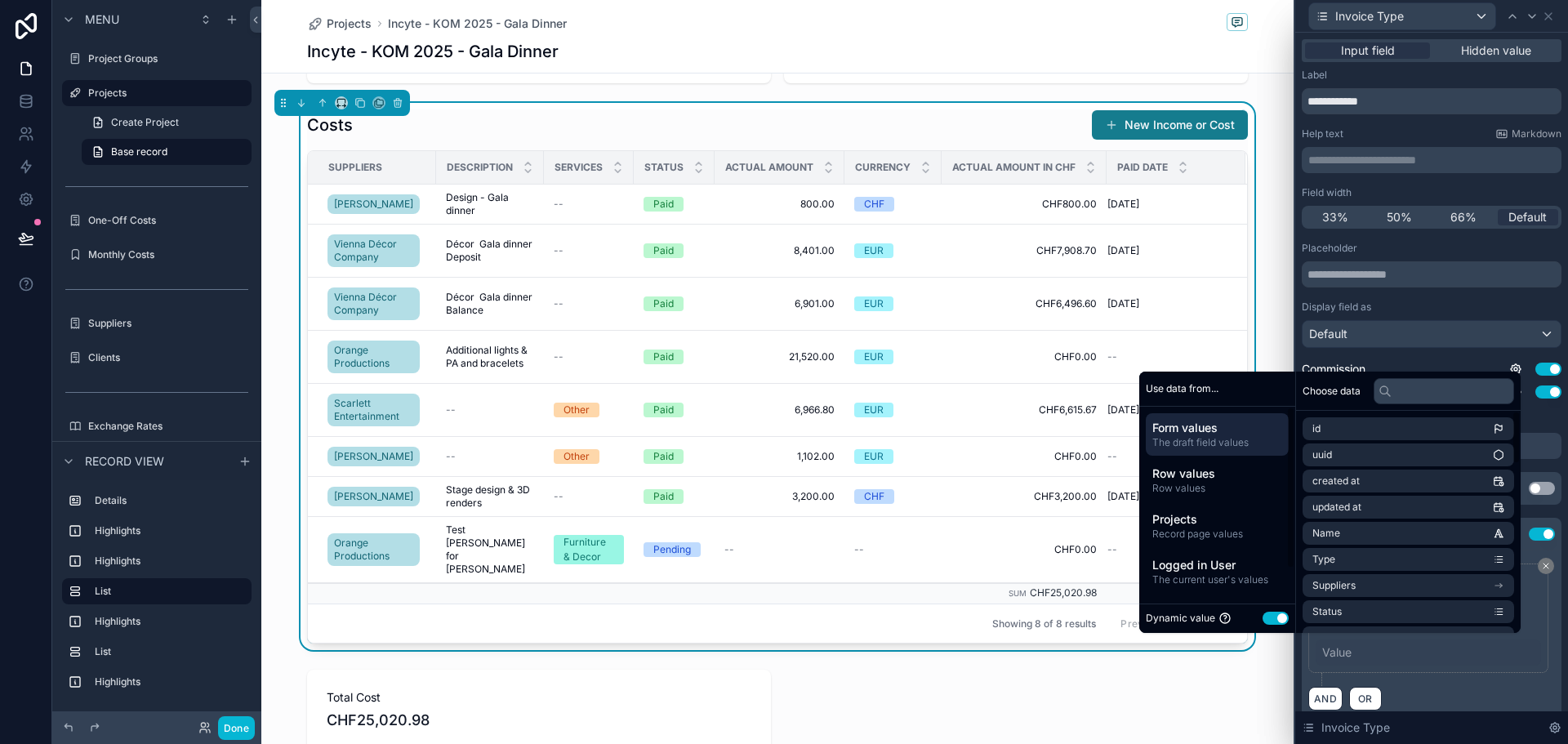
click at [1268, 619] on button "Use setting" at bounding box center [1275, 618] width 26 height 13
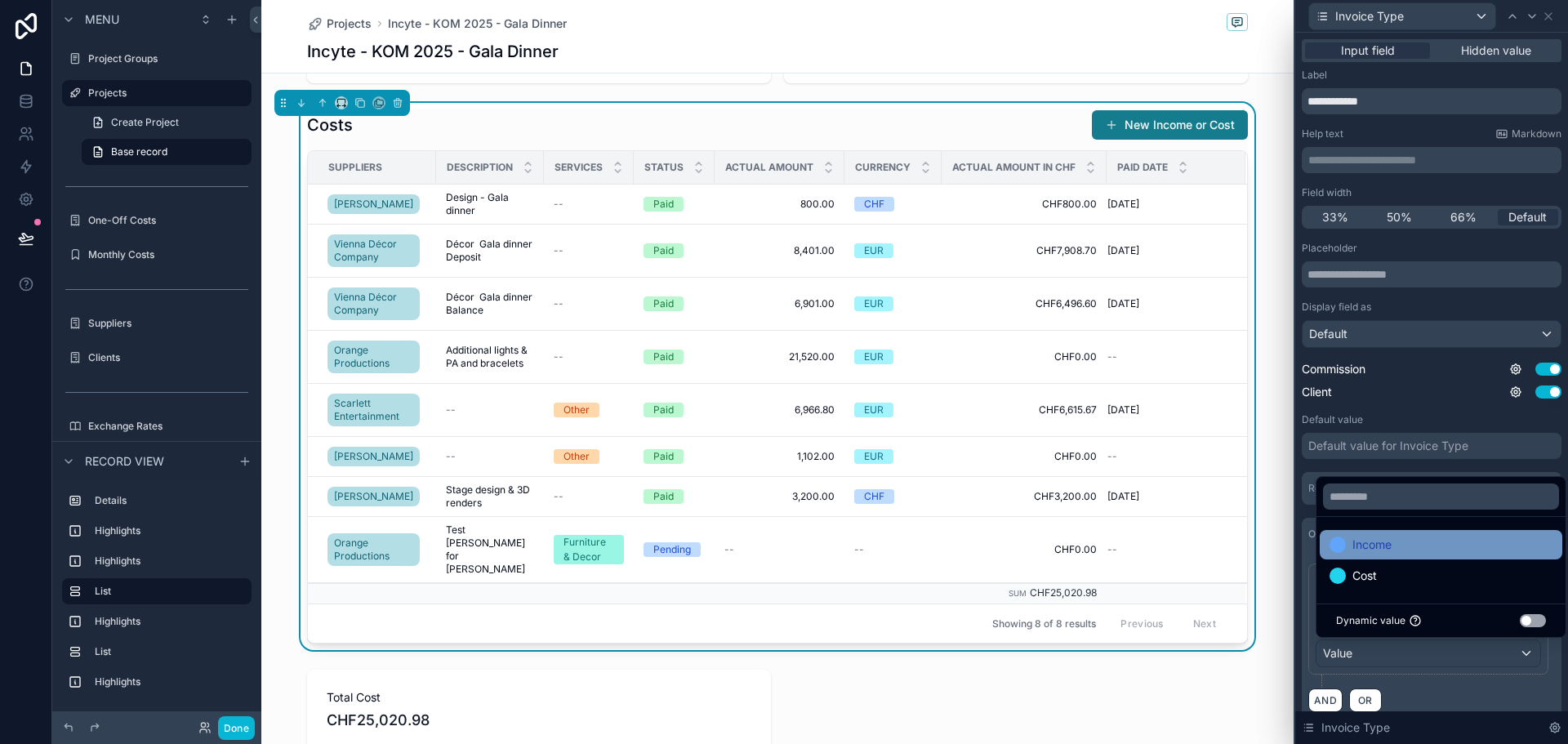
click at [1386, 548] on span "Income" at bounding box center [1372, 545] width 39 height 19
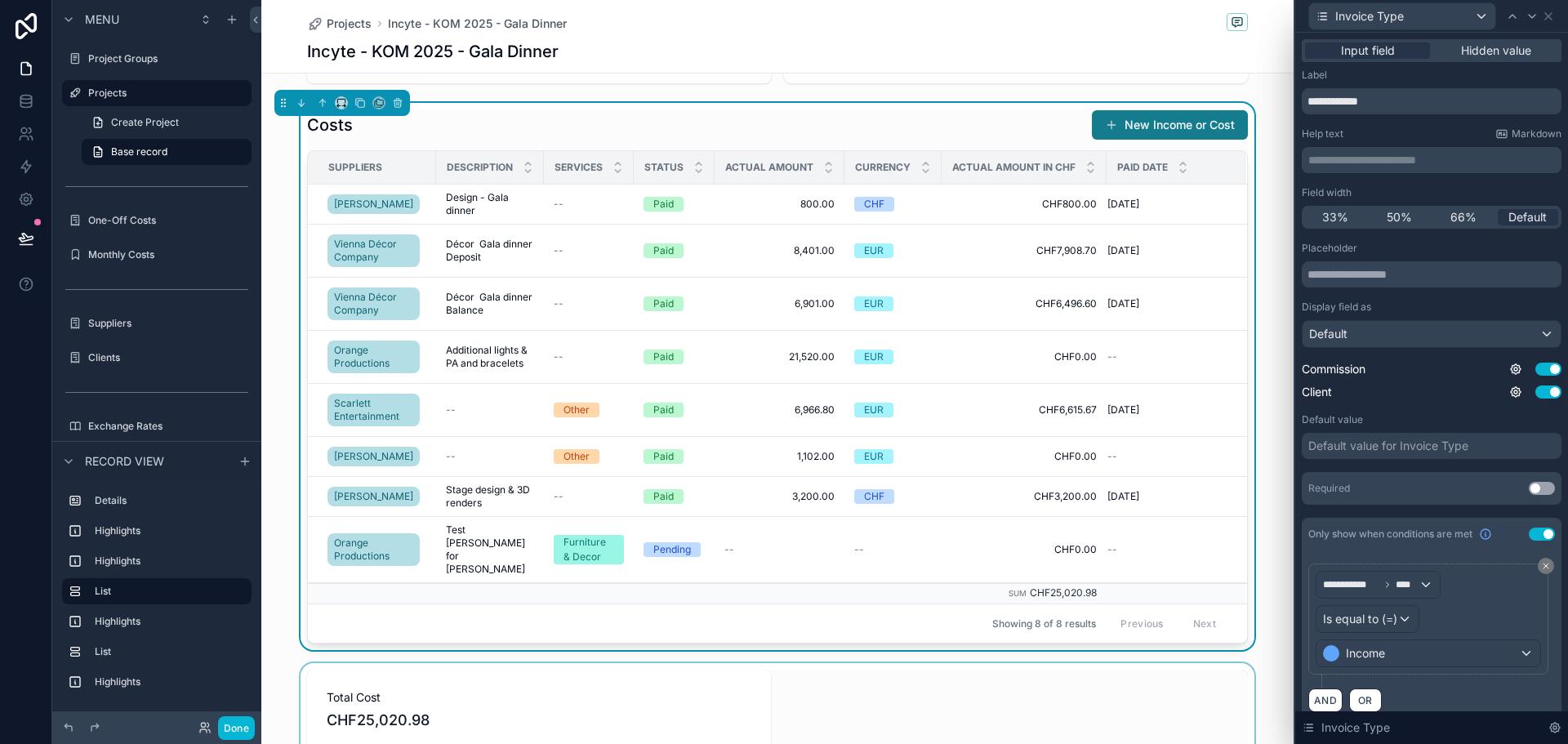
click at [1265, 727] on div "scrollable content" at bounding box center [778, 710] width 1032 height 94
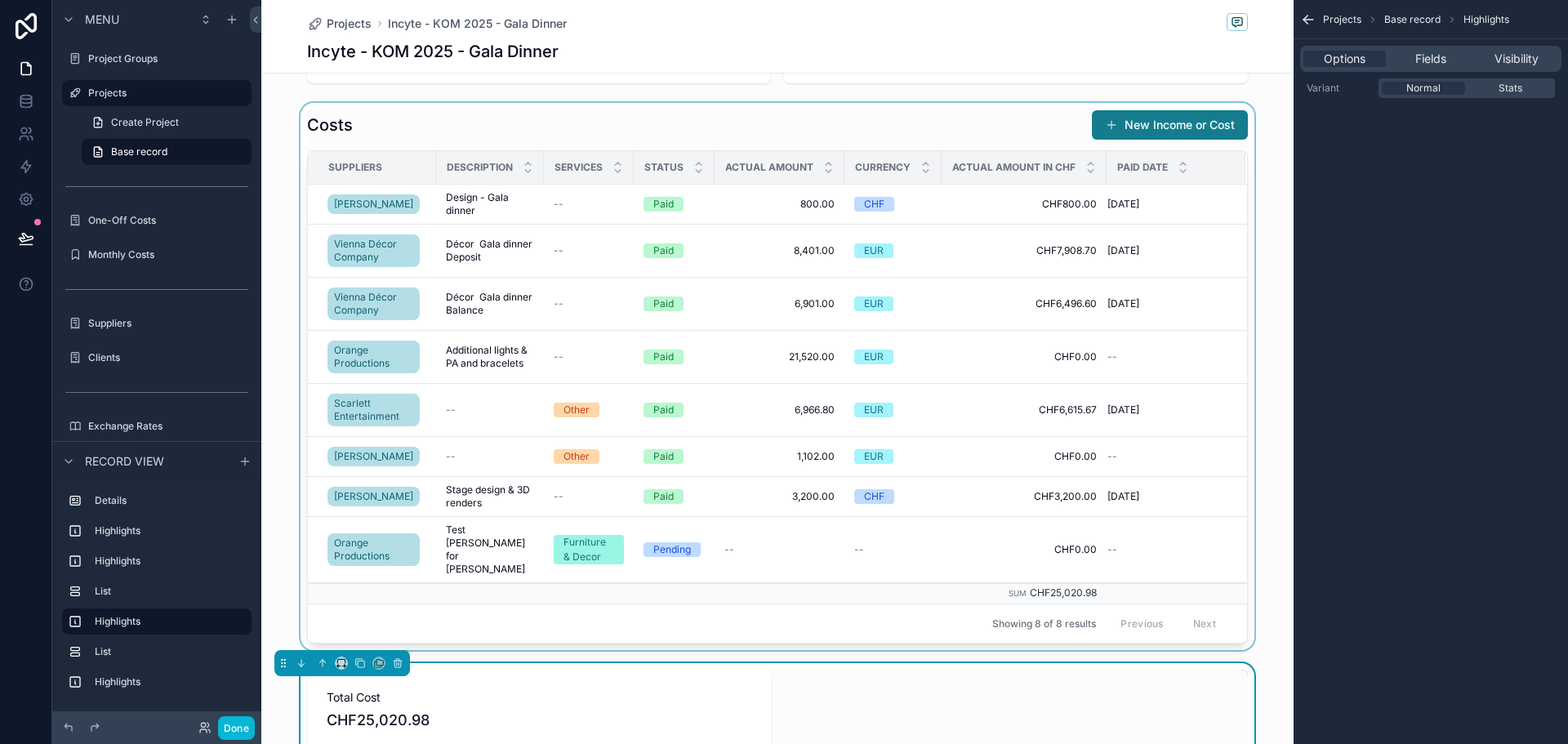
click at [955, 128] on div "scrollable content" at bounding box center [778, 376] width 1032 height 548
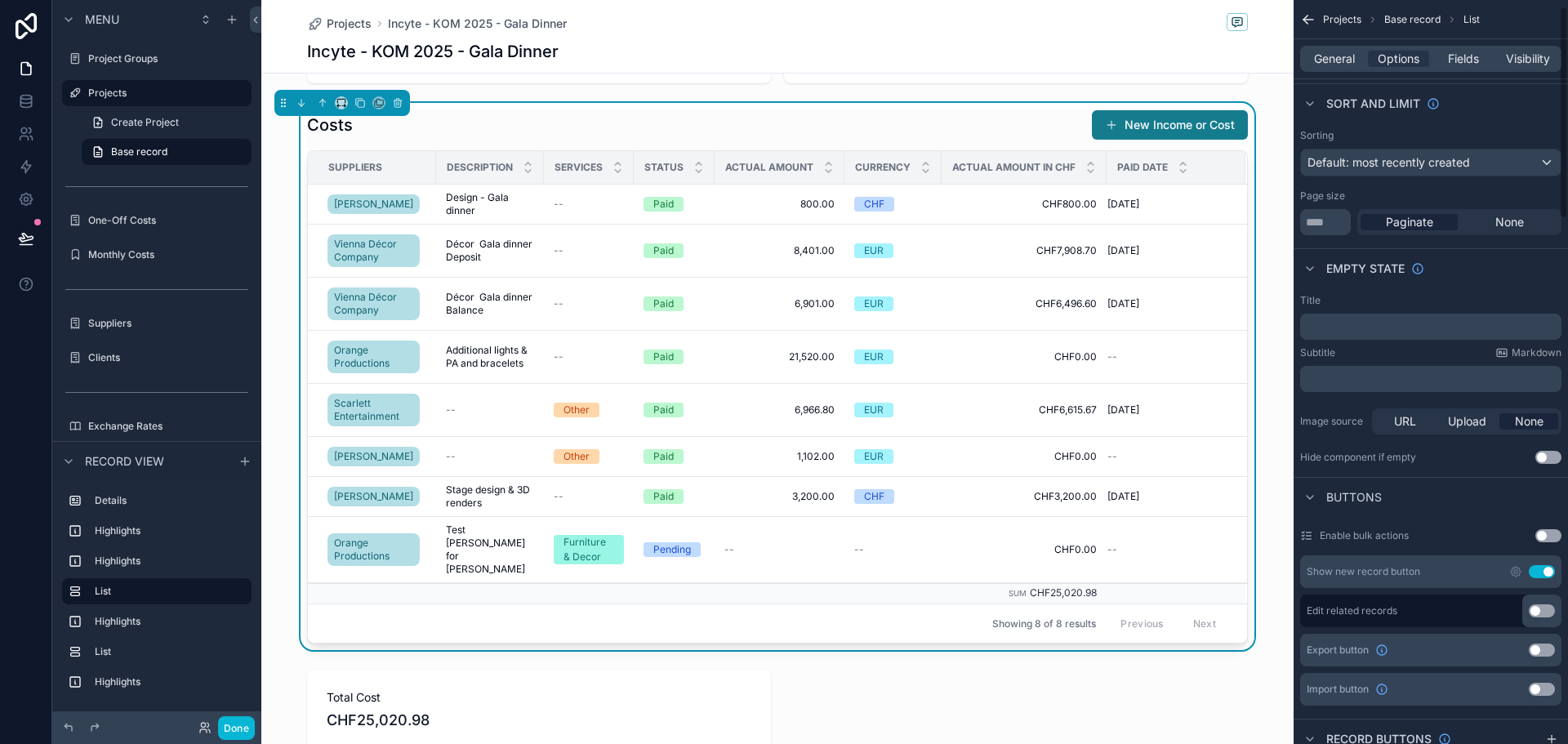
scroll to position [408, 0]
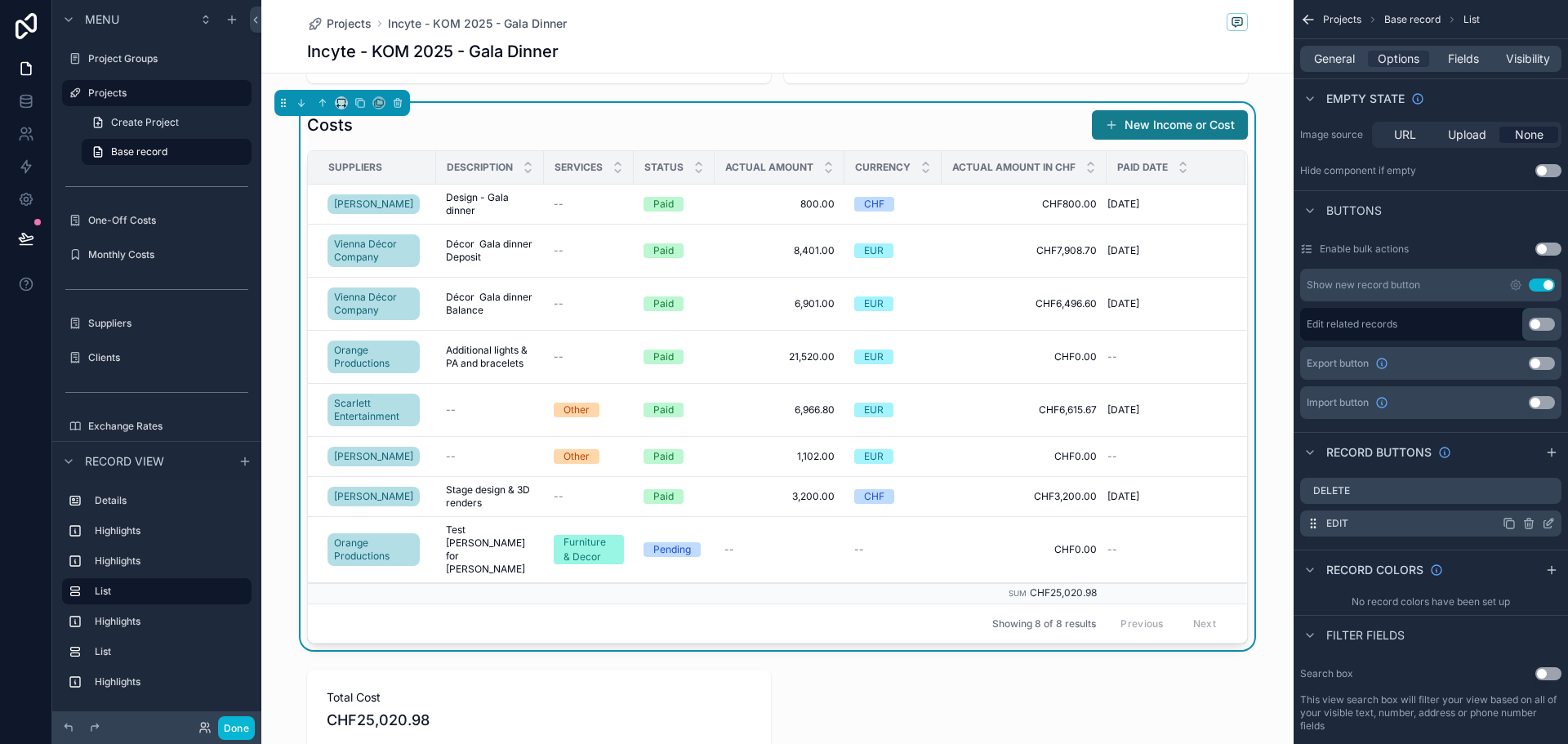
click at [1549, 521] on icon "scrollable content" at bounding box center [1548, 523] width 13 height 13
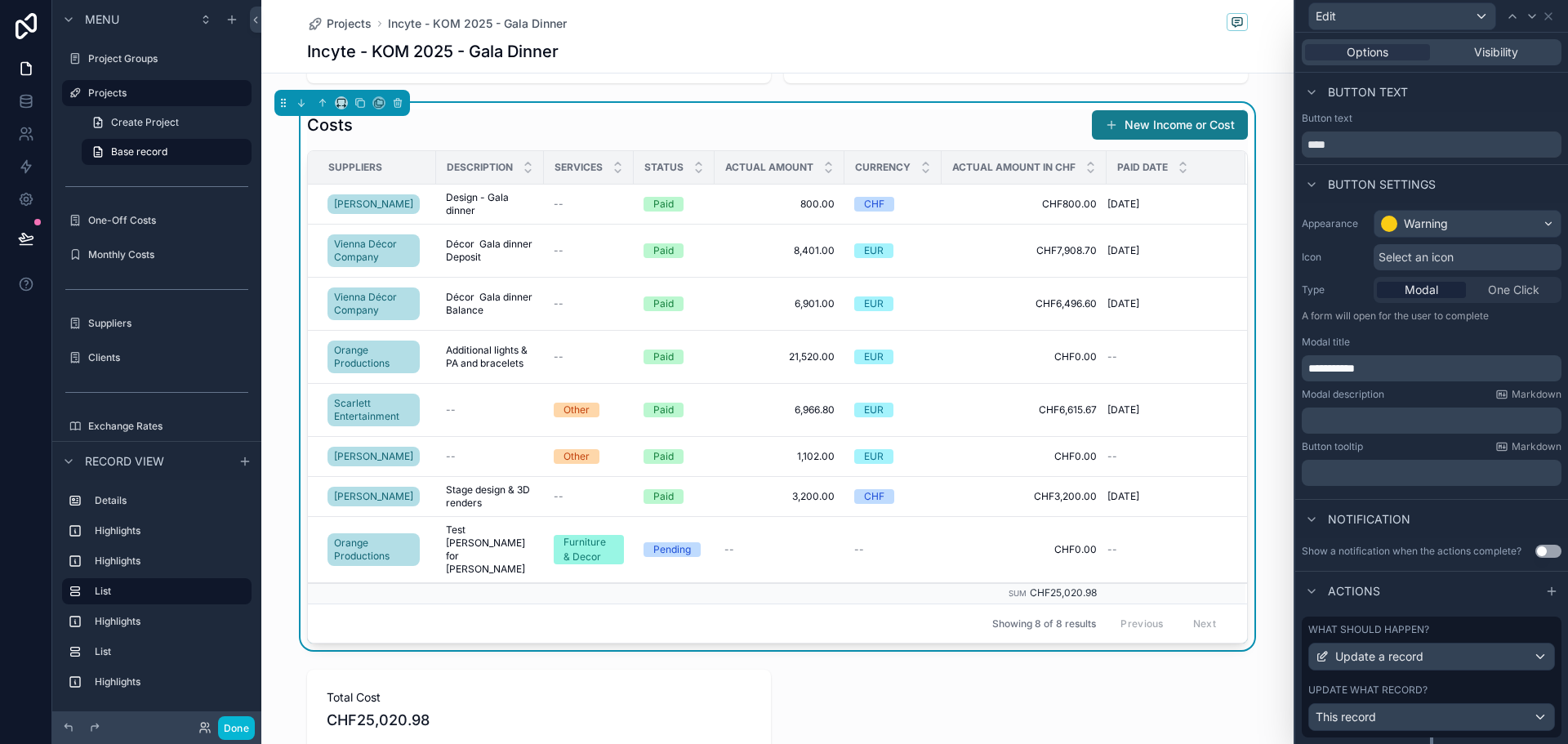
scroll to position [55, 0]
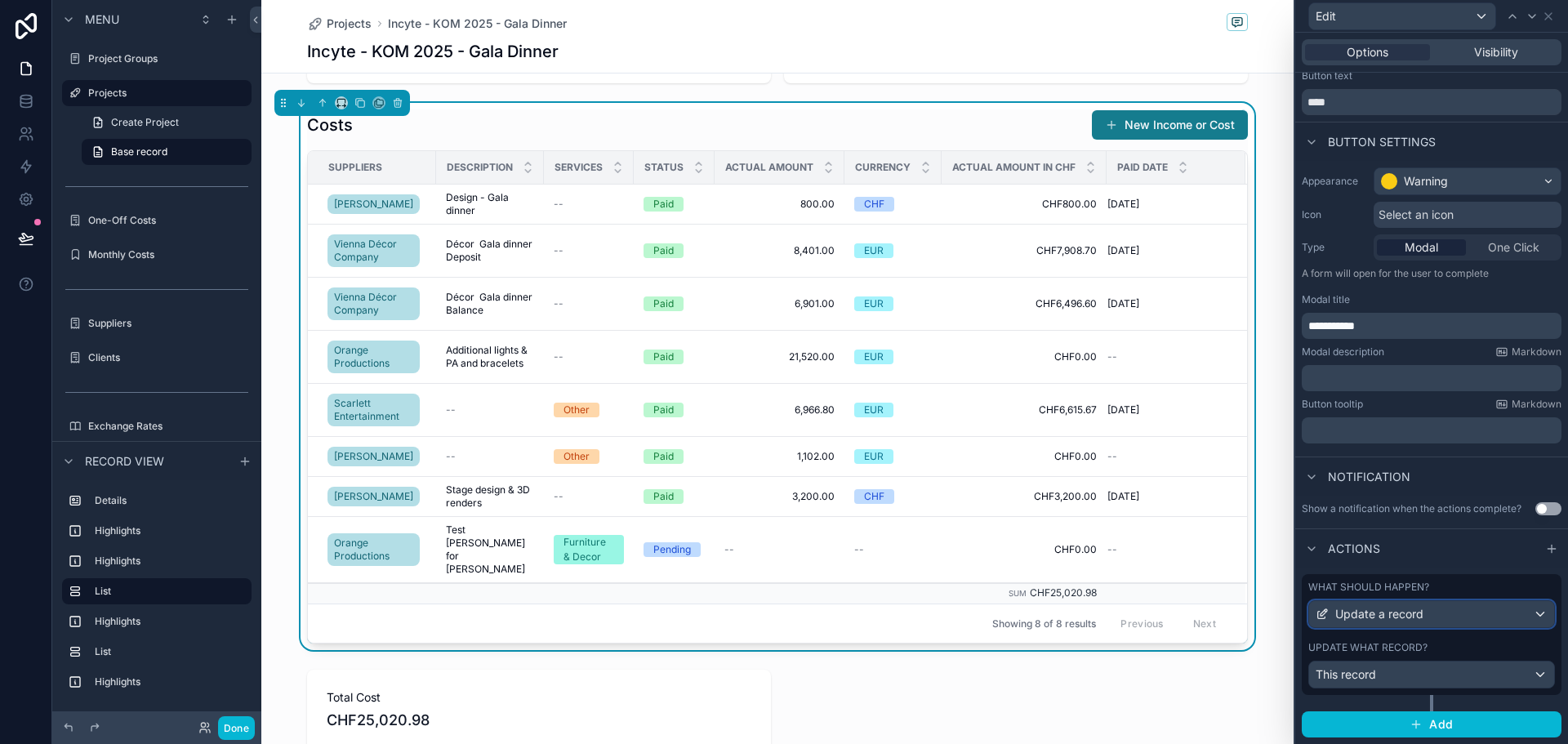
click at [1414, 617] on span "Update a record" at bounding box center [1379, 614] width 88 height 17
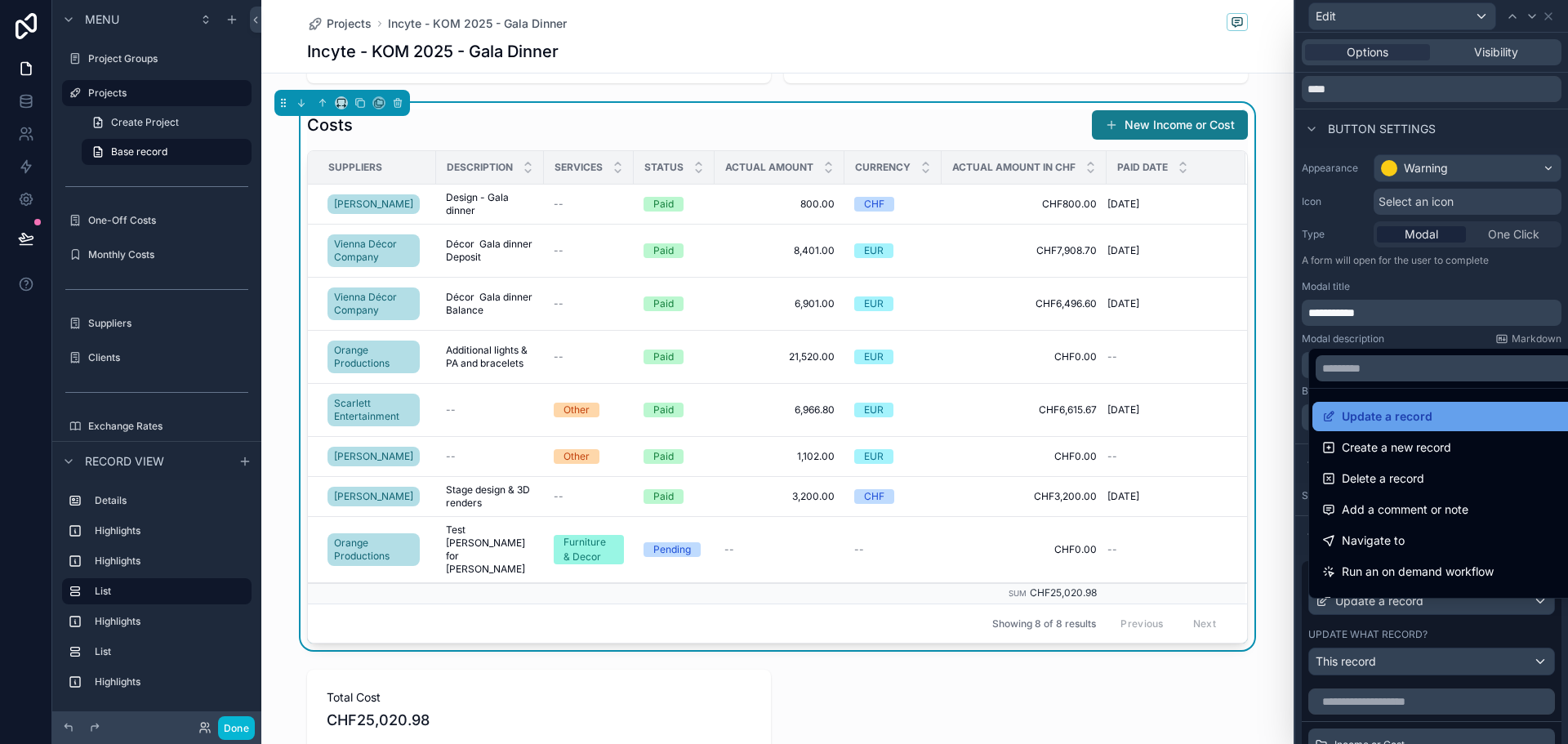
click at [1414, 422] on span "Update a record" at bounding box center [1387, 416] width 90 height 19
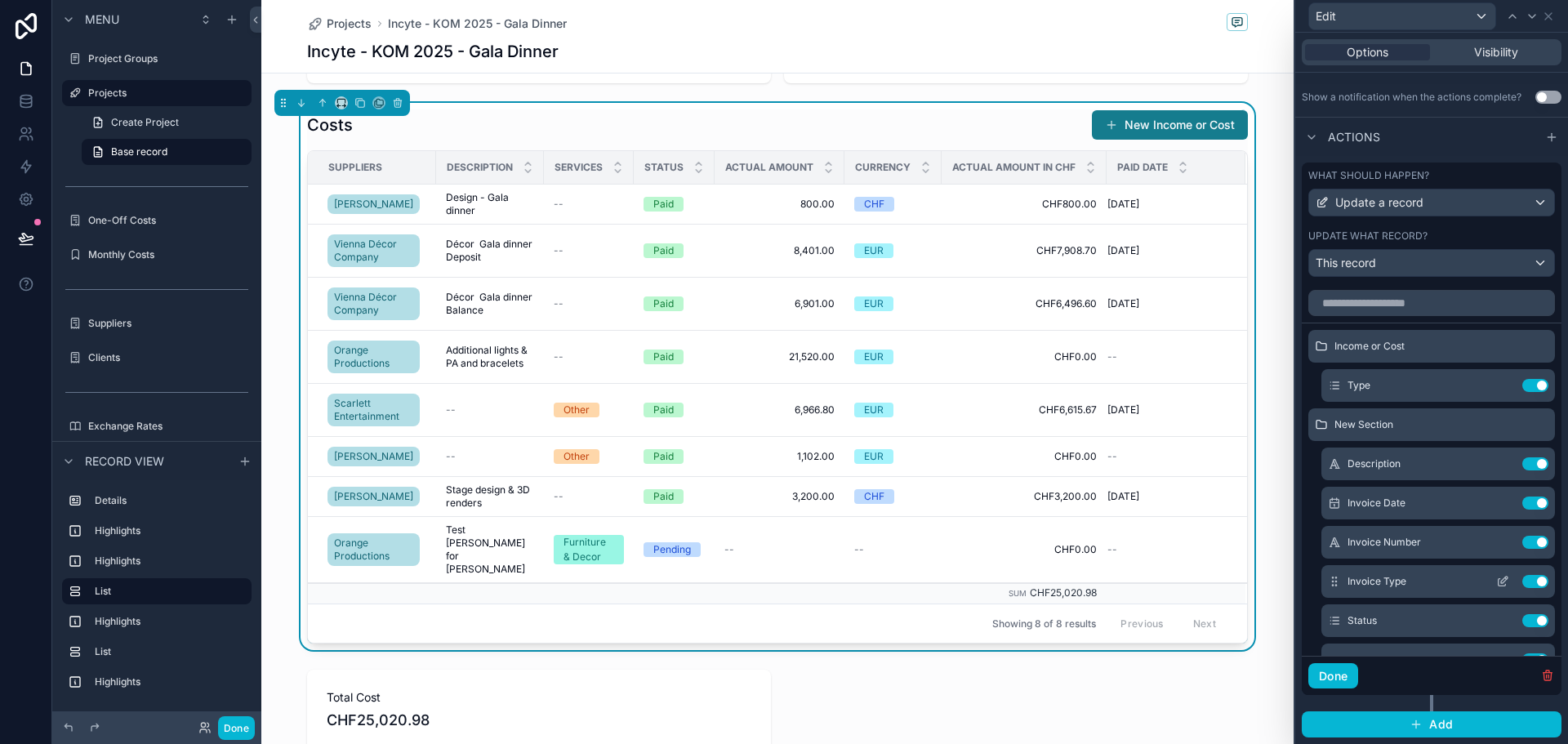
scroll to position [82, 0]
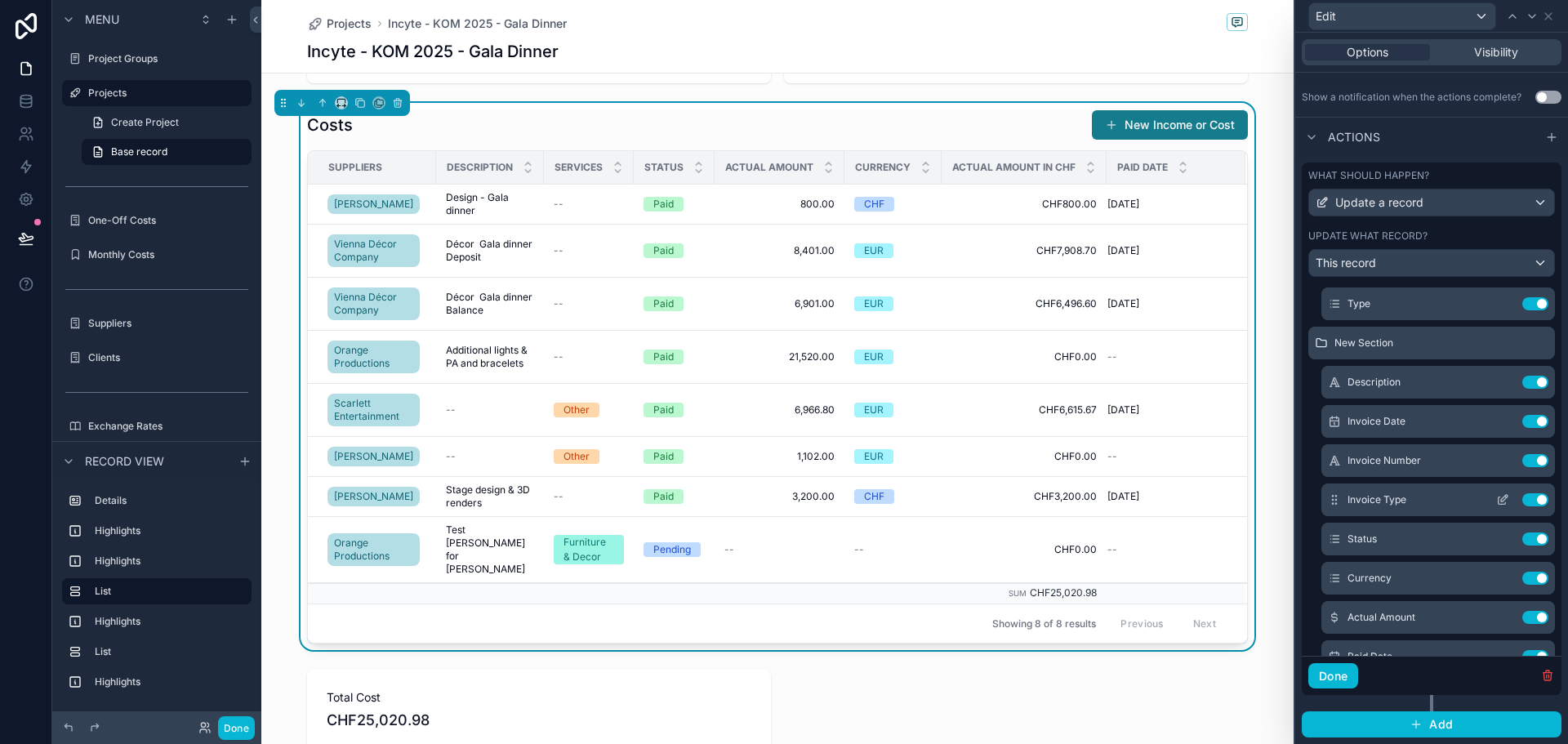
click at [1501, 499] on icon at bounding box center [1504, 498] width 7 height 7
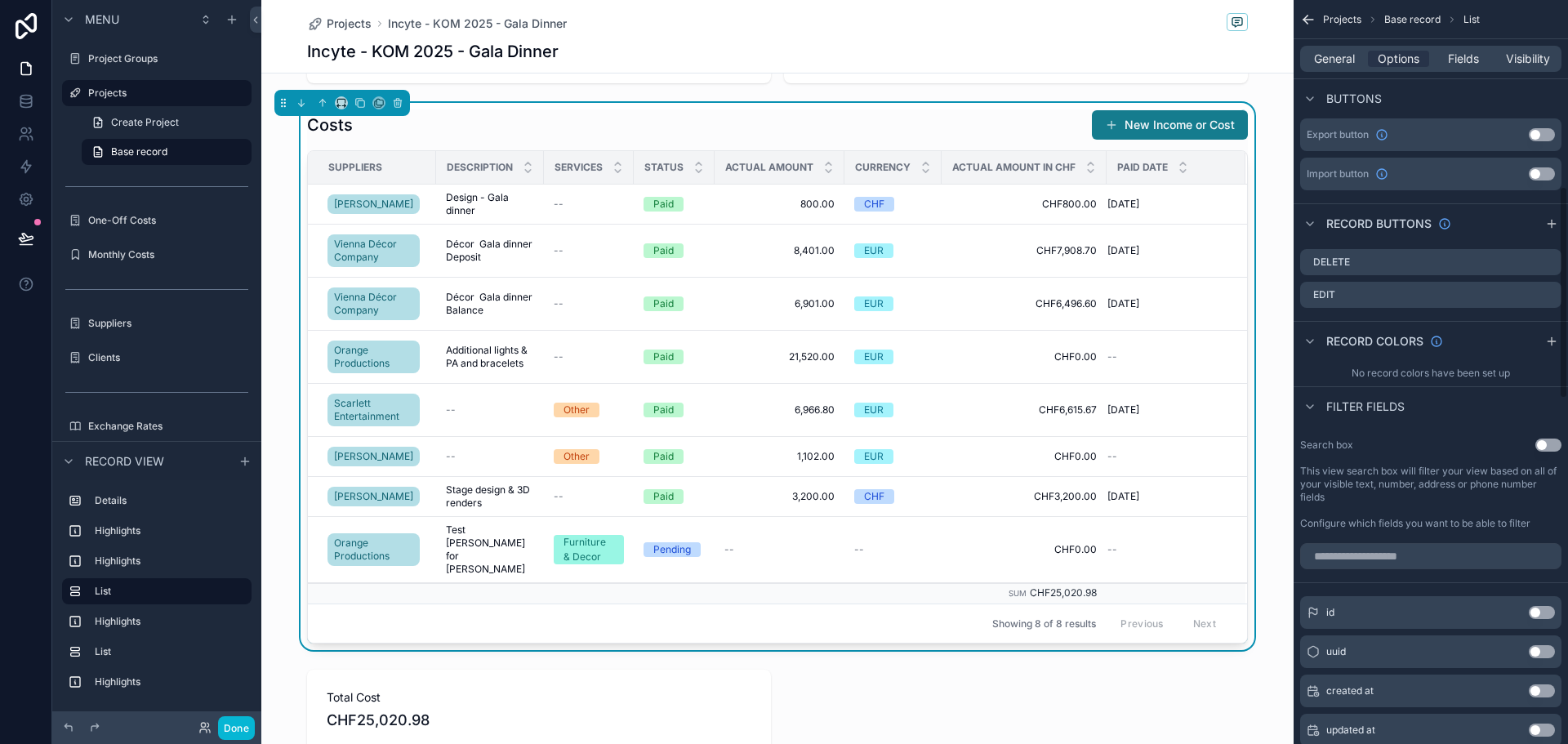
scroll to position [654, 0]
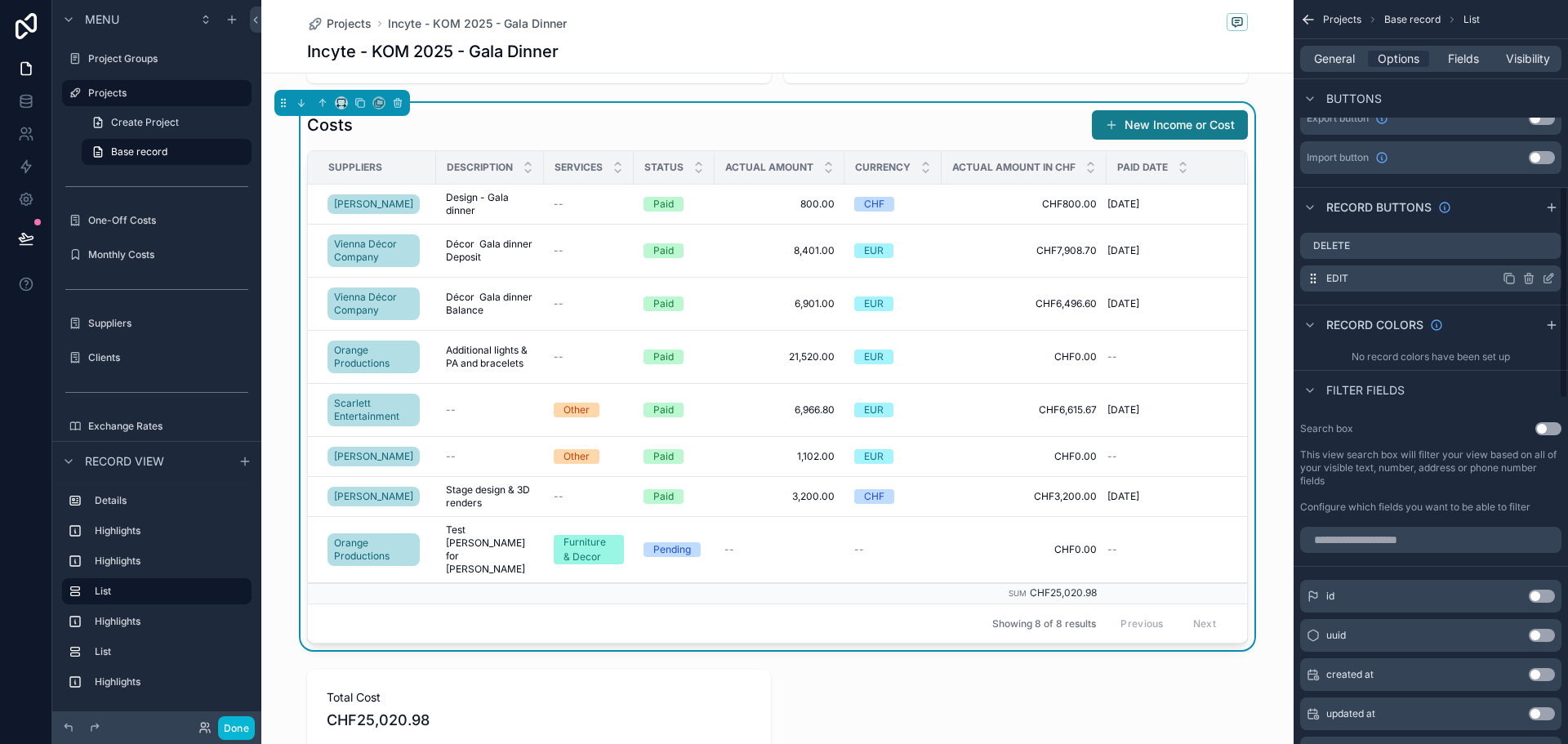
click at [1554, 278] on icon "scrollable content" at bounding box center [1548, 278] width 13 height 13
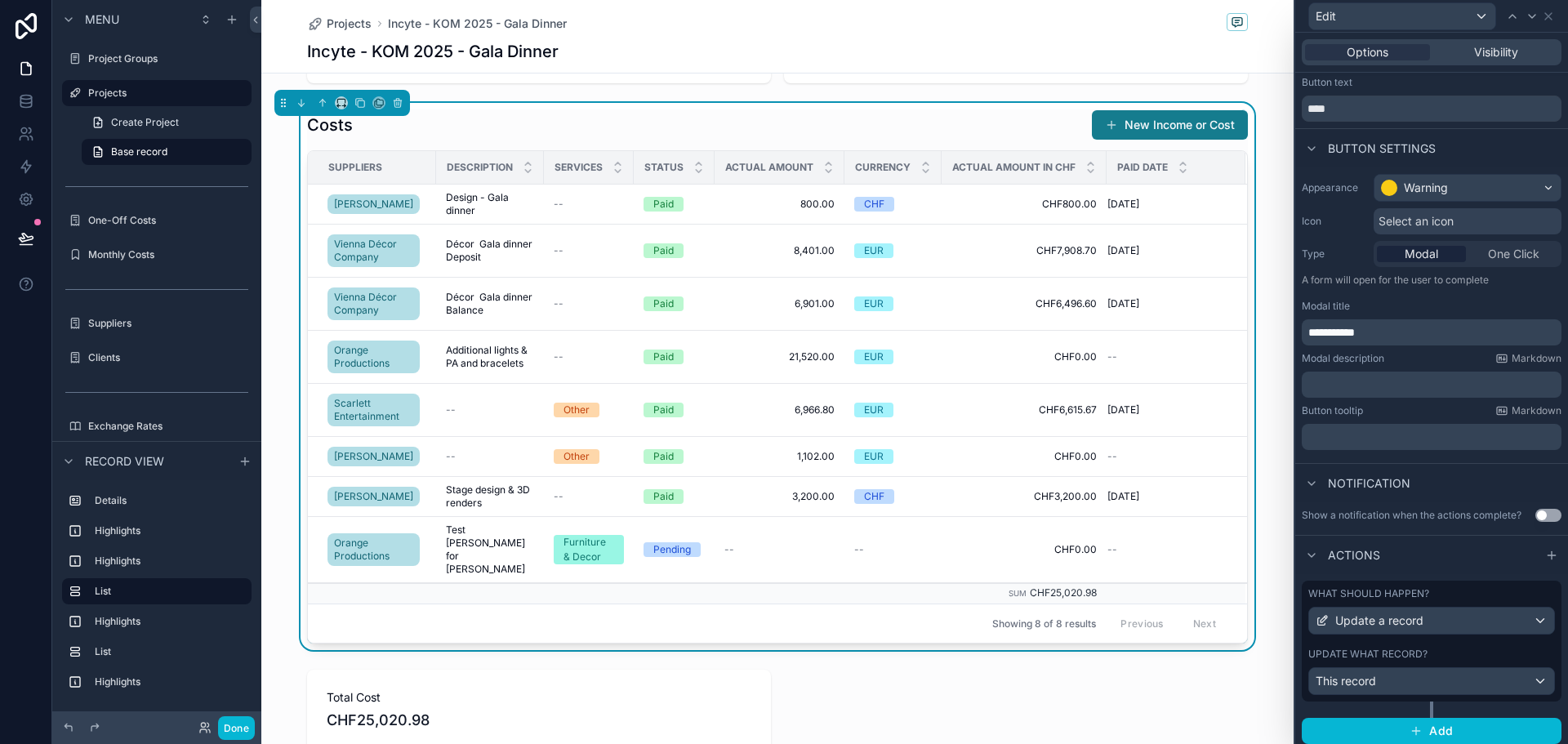
scroll to position [55, 0]
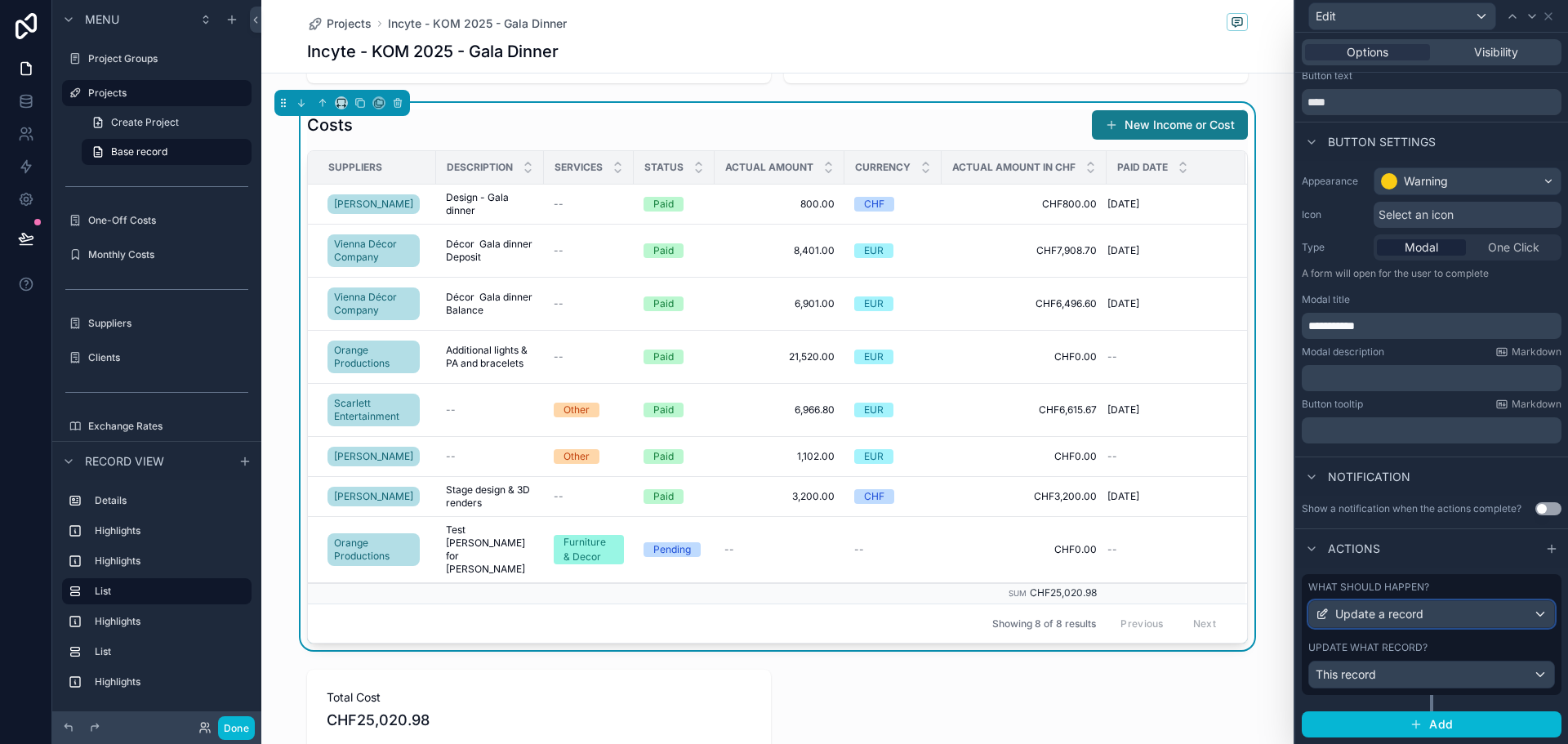
click at [1416, 616] on span "Update a record" at bounding box center [1379, 614] width 88 height 17
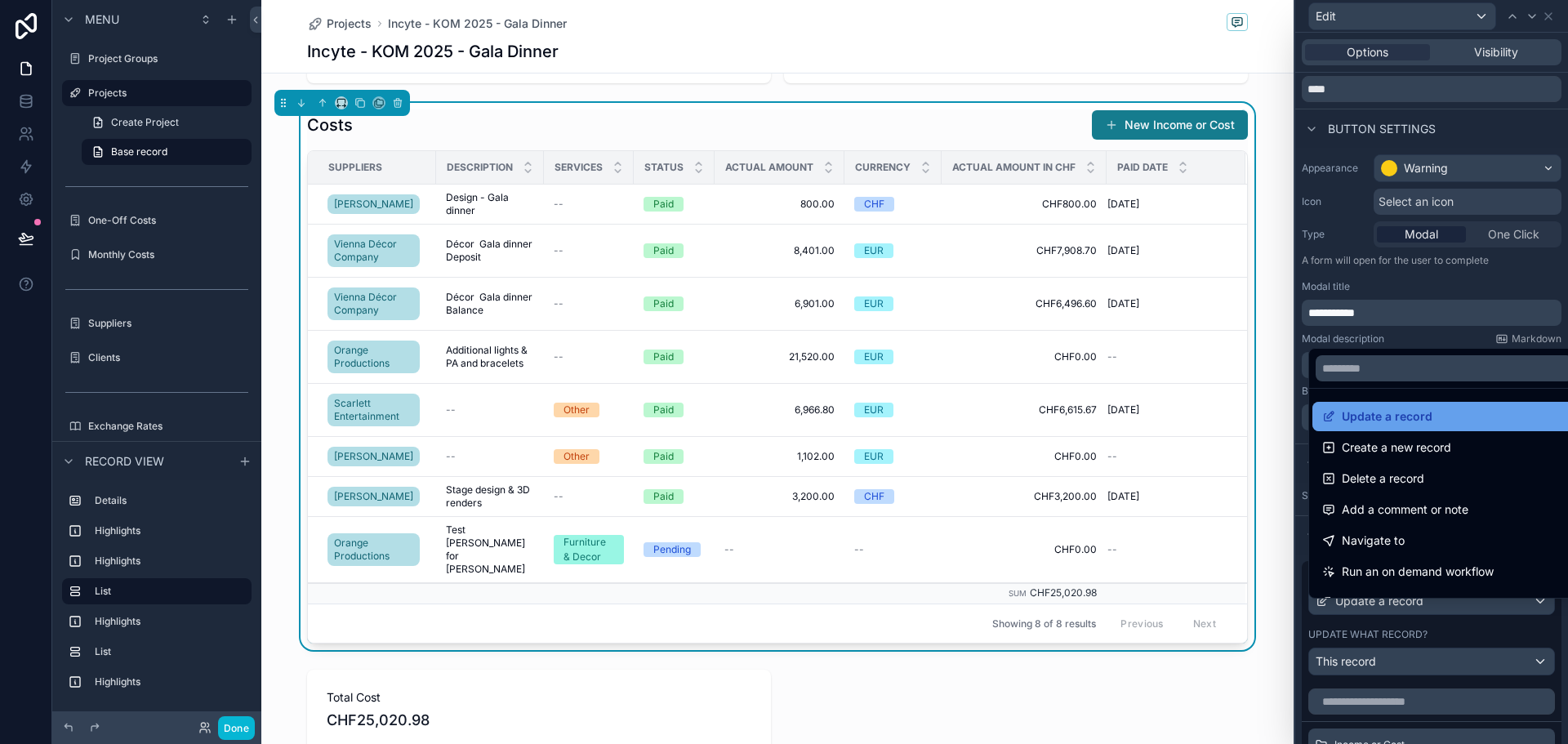
click at [1407, 417] on span "Update a record" at bounding box center [1387, 416] width 90 height 19
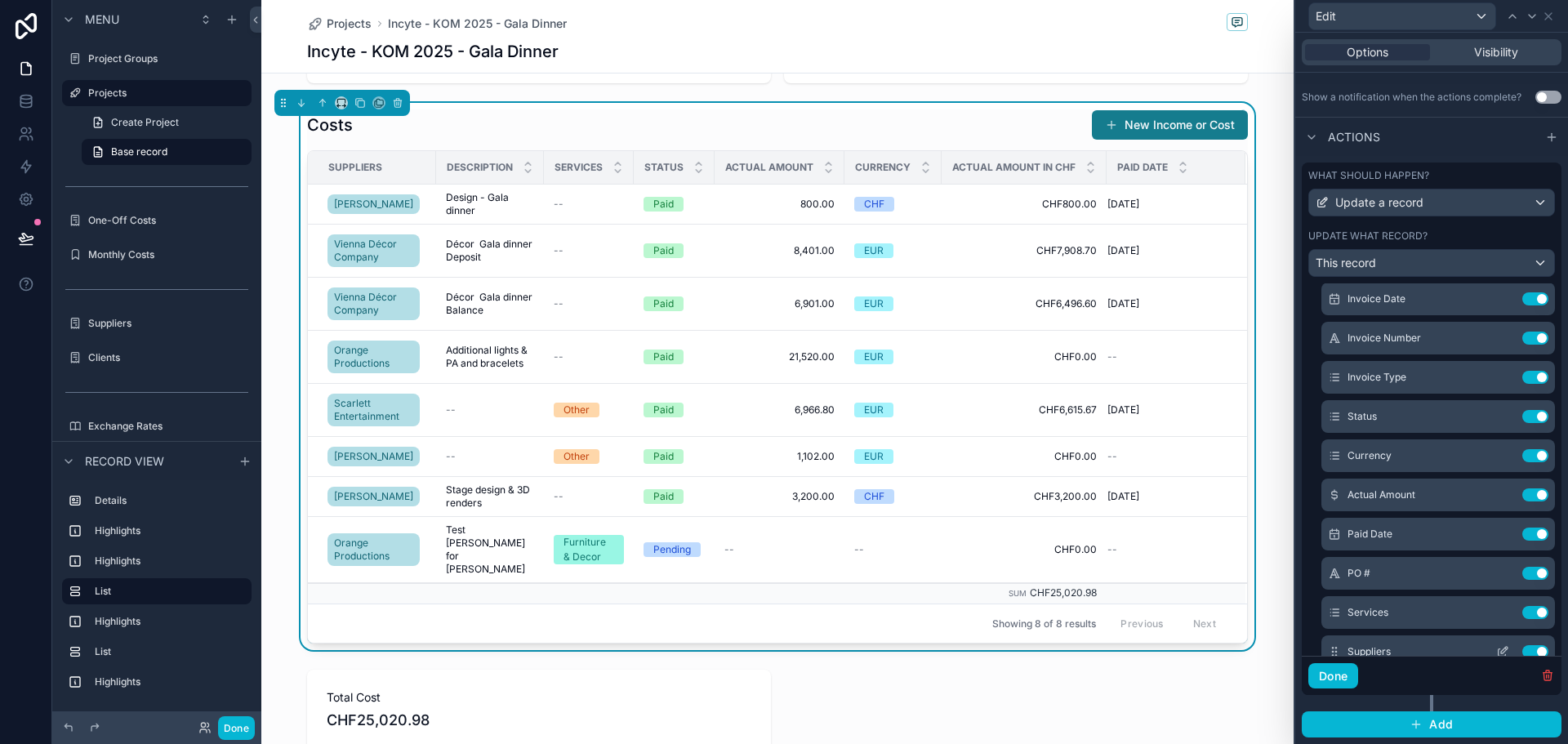
scroll to position [245, 0]
click at [1501, 530] on icon at bounding box center [1504, 531] width 7 height 7
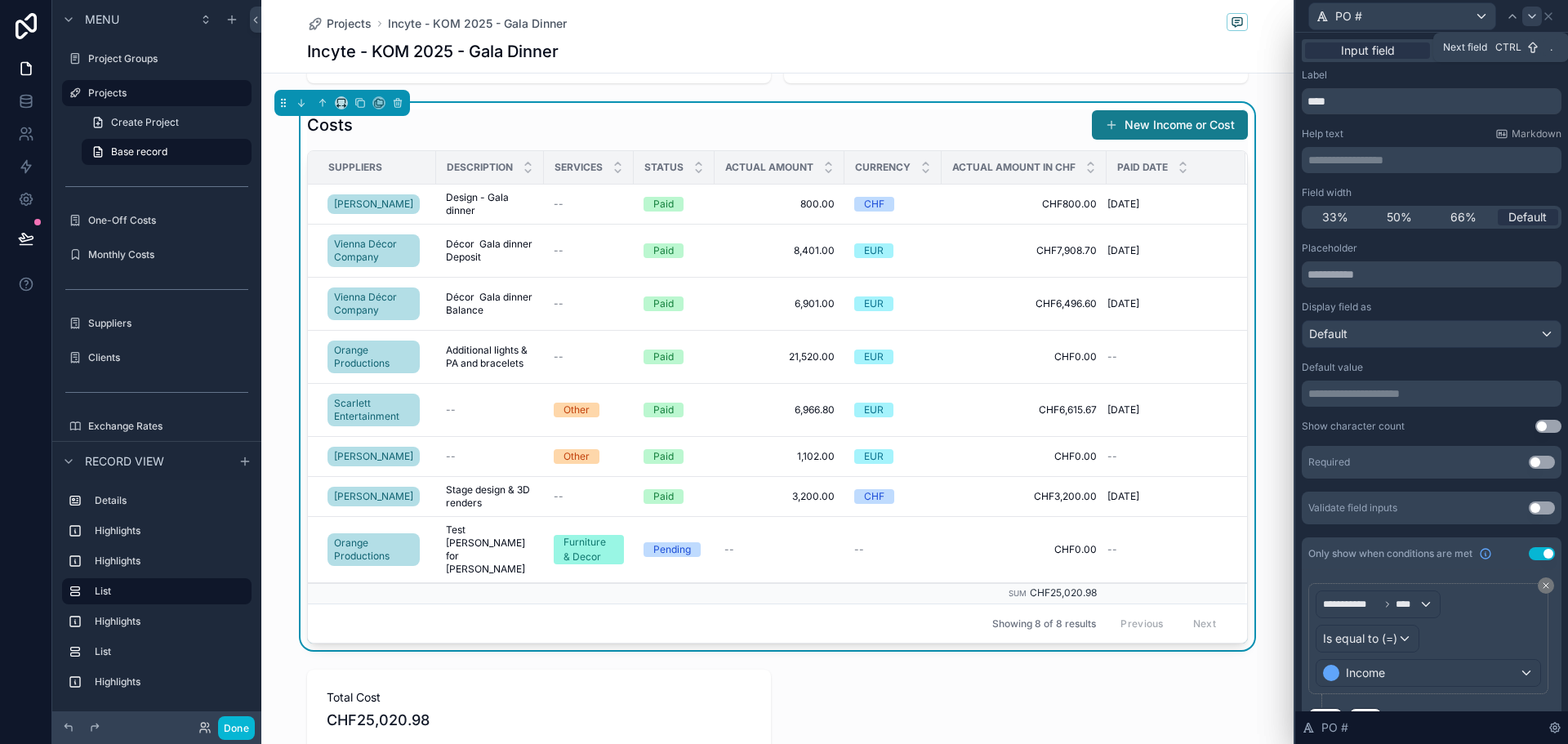
click at [1535, 13] on icon at bounding box center [1532, 16] width 13 height 13
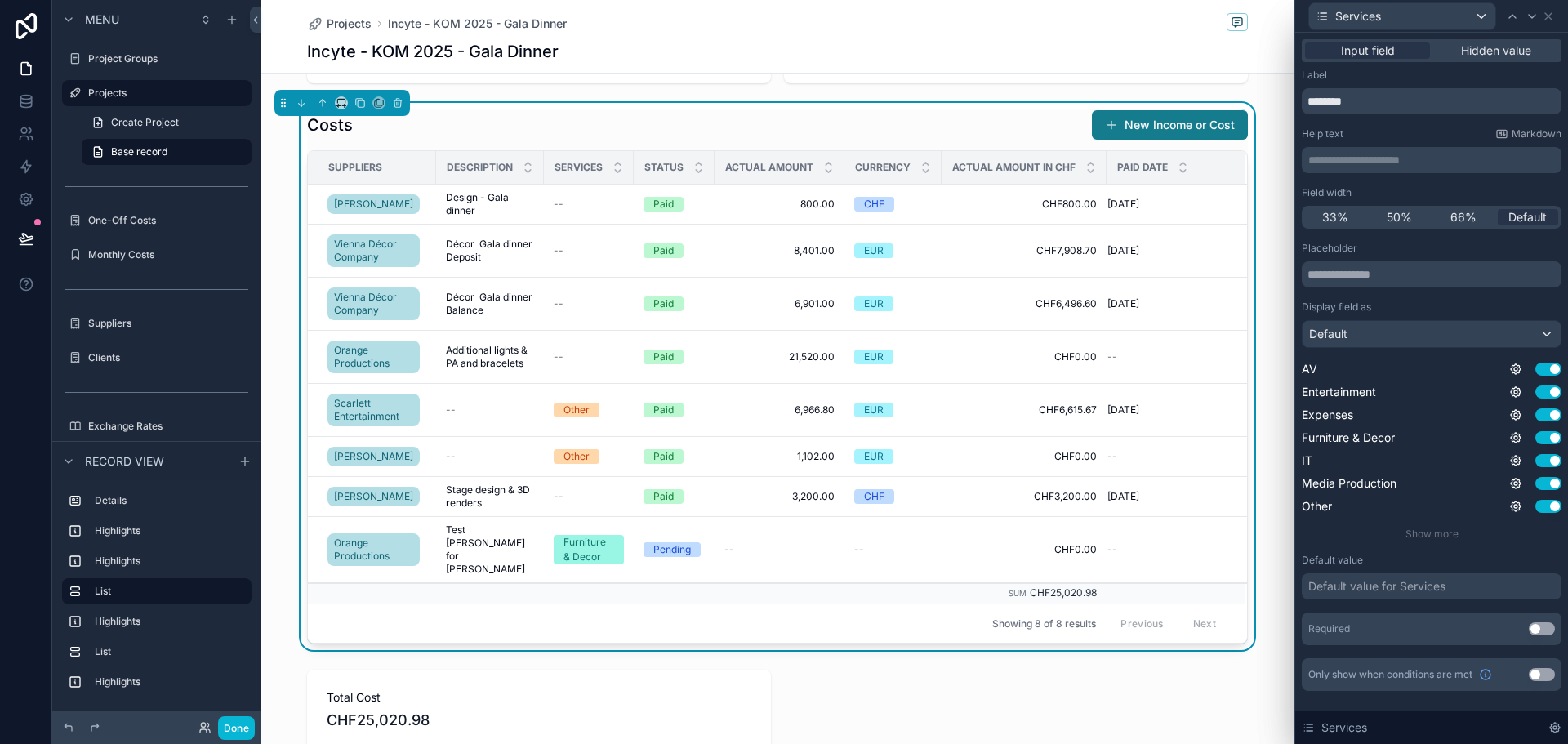
click at [1537, 675] on button "Use setting" at bounding box center [1542, 674] width 26 height 13
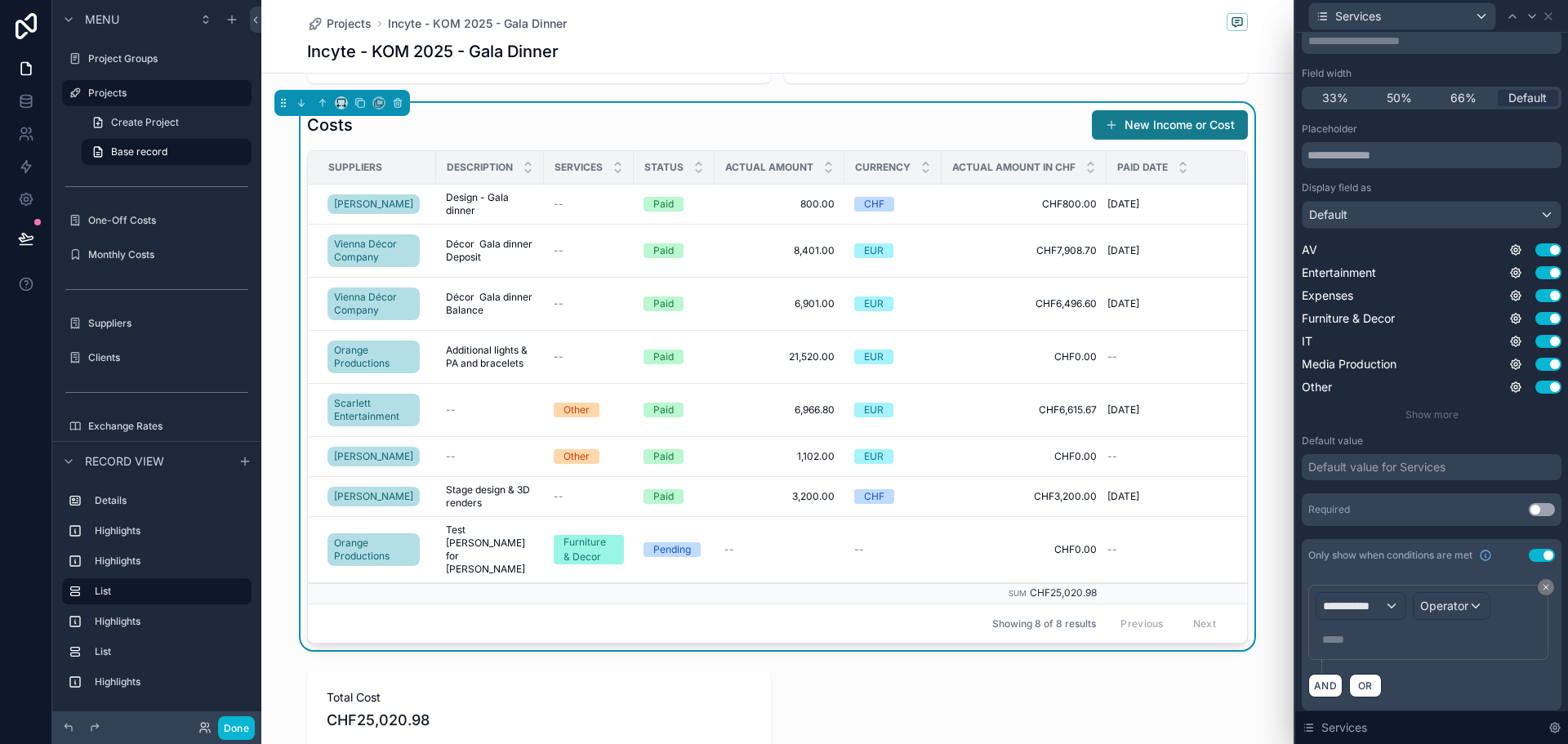
scroll to position [125, 0]
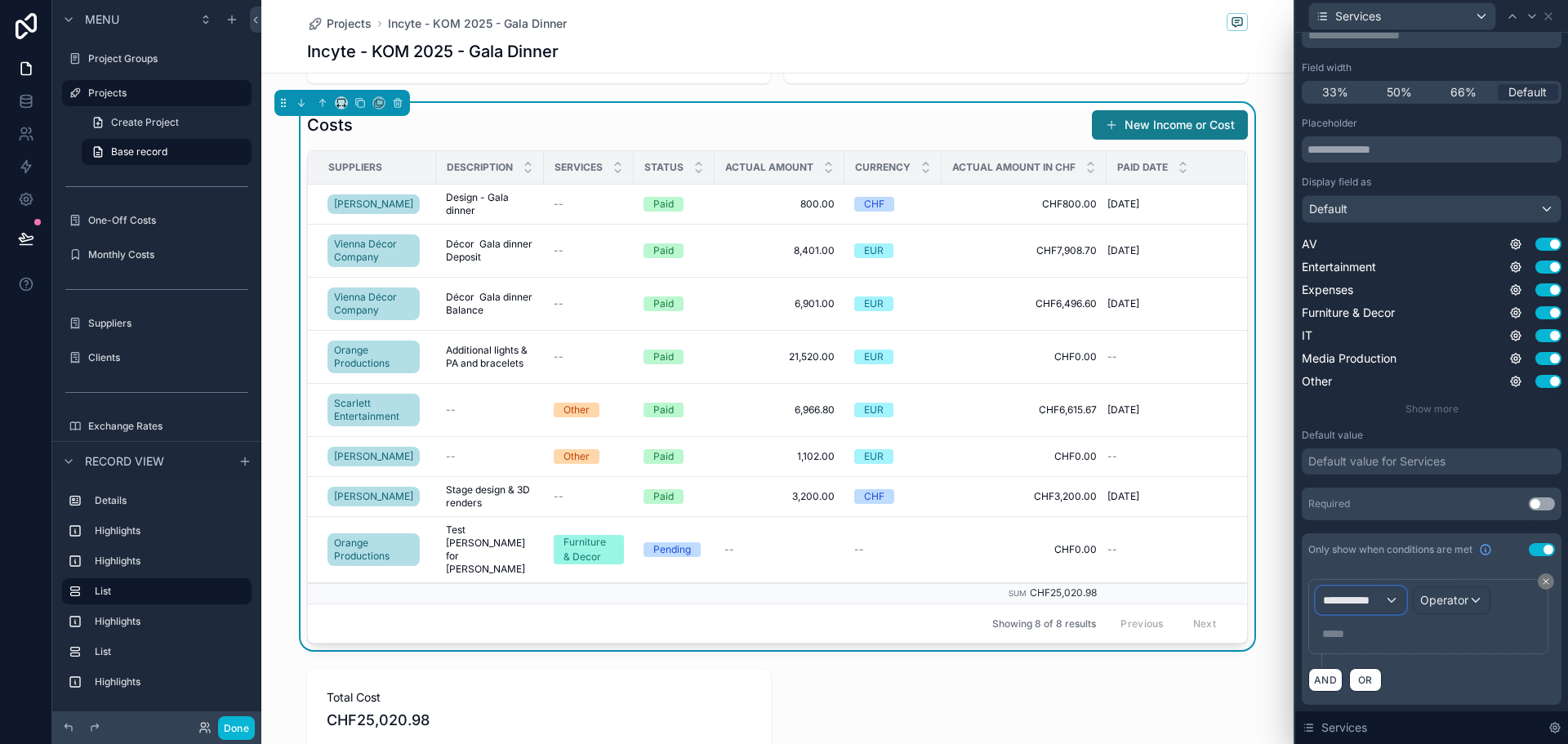
click at [1386, 597] on div "**********" at bounding box center [1362, 600] width 89 height 26
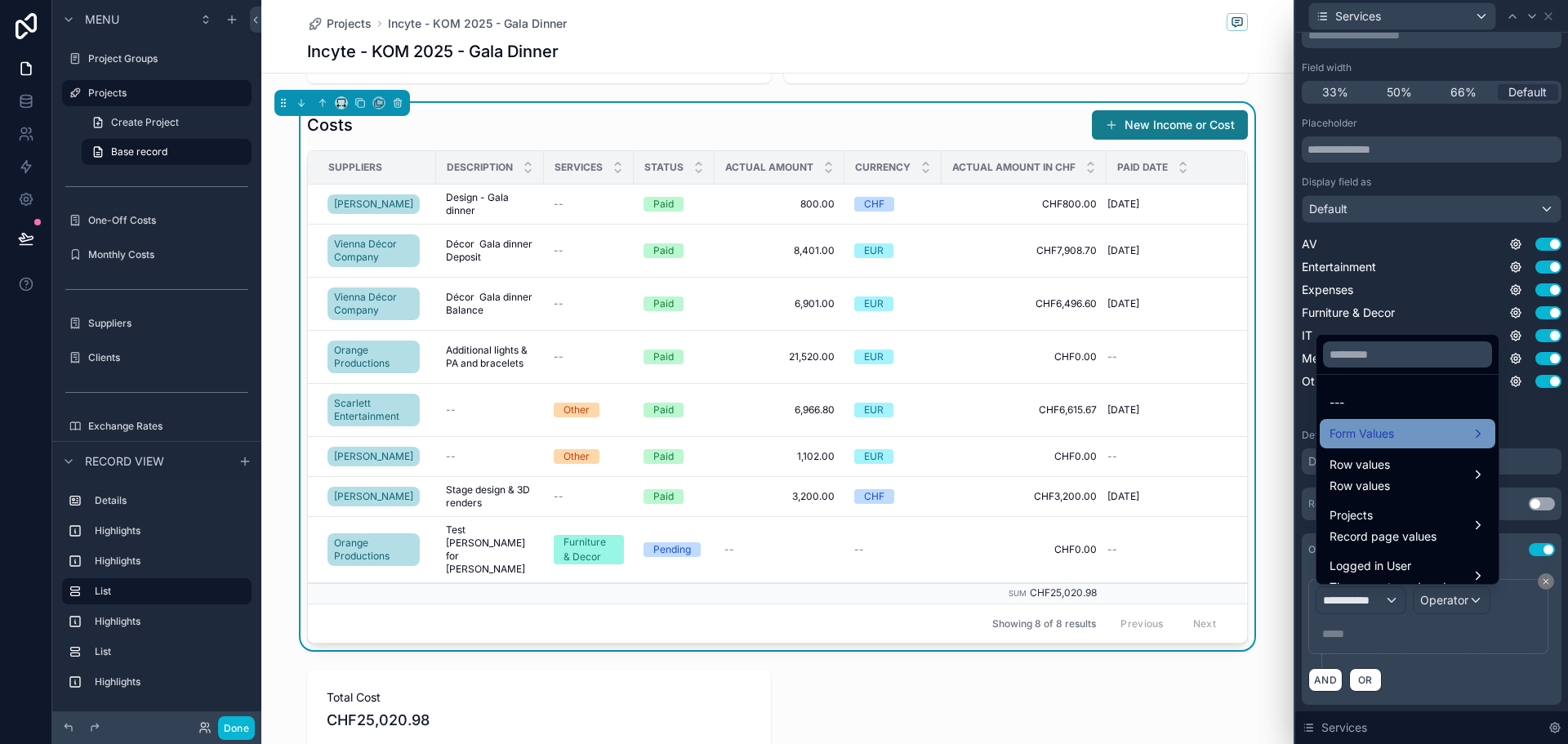
click at [1370, 433] on span "Form Values" at bounding box center [1362, 434] width 64 height 19
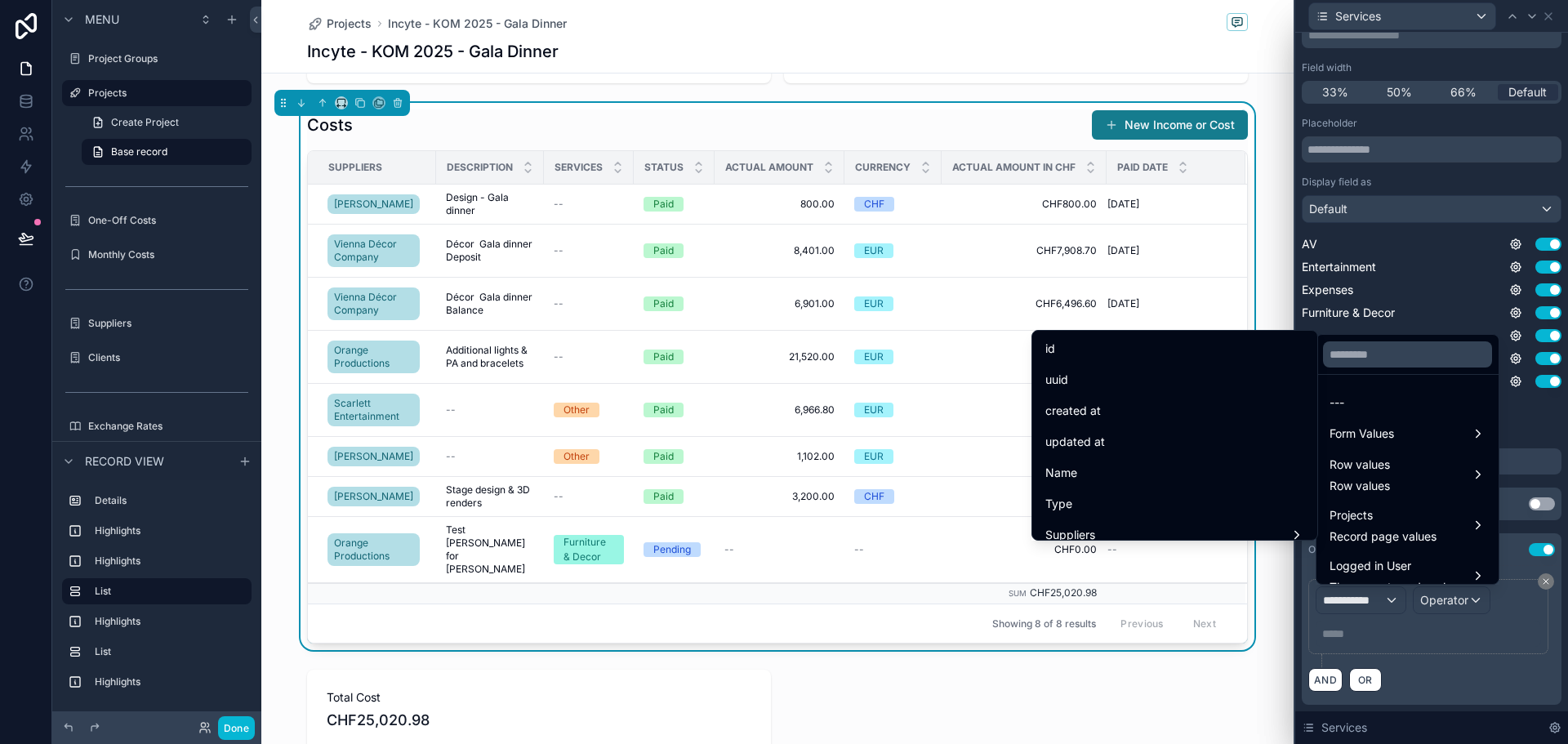
drag, startPoint x: 1120, startPoint y: 494, endPoint x: 1485, endPoint y: 590, distance: 377.4
click at [1120, 493] on div "Type" at bounding box center [1174, 504] width 279 height 29
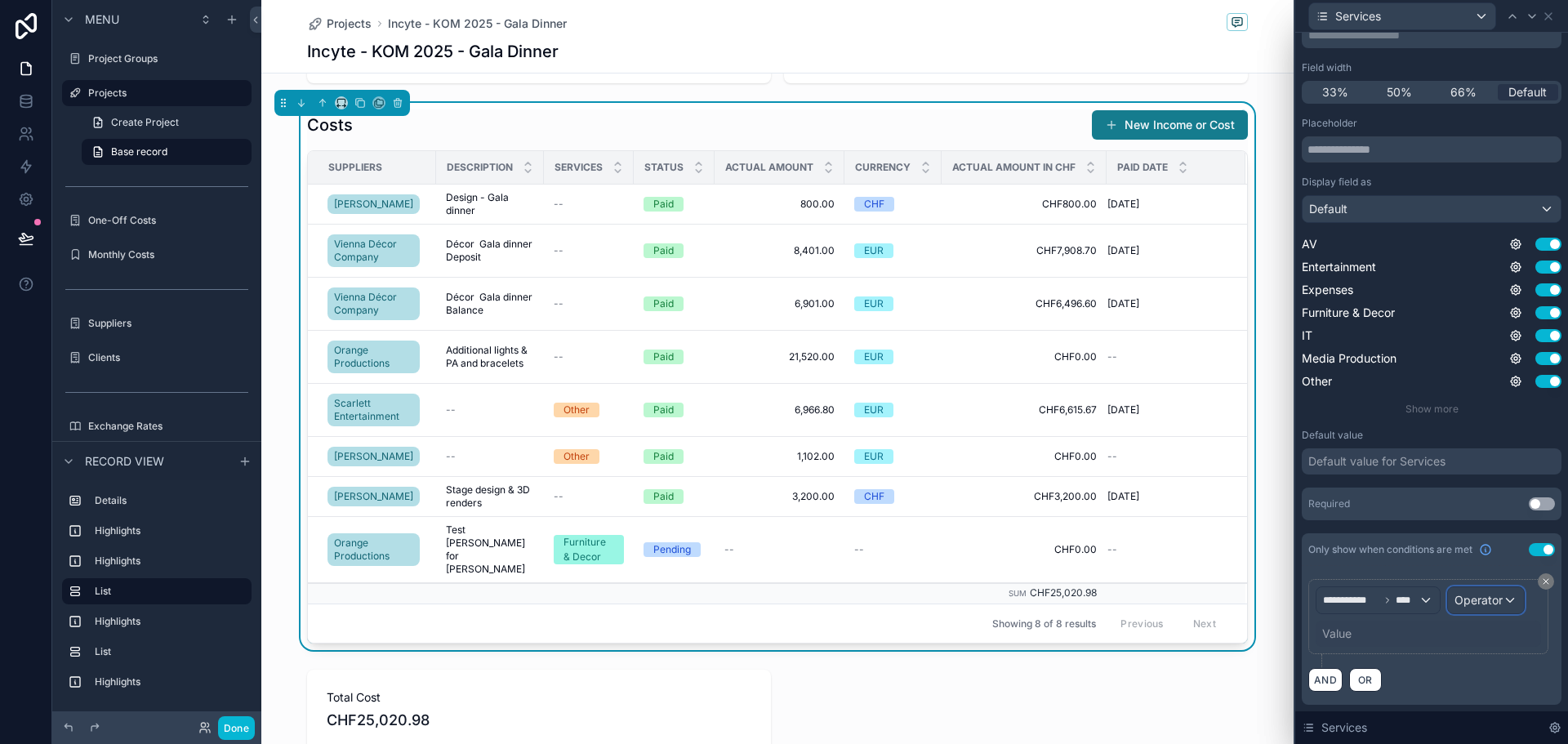
click at [1488, 597] on span "Operator" at bounding box center [1480, 600] width 49 height 14
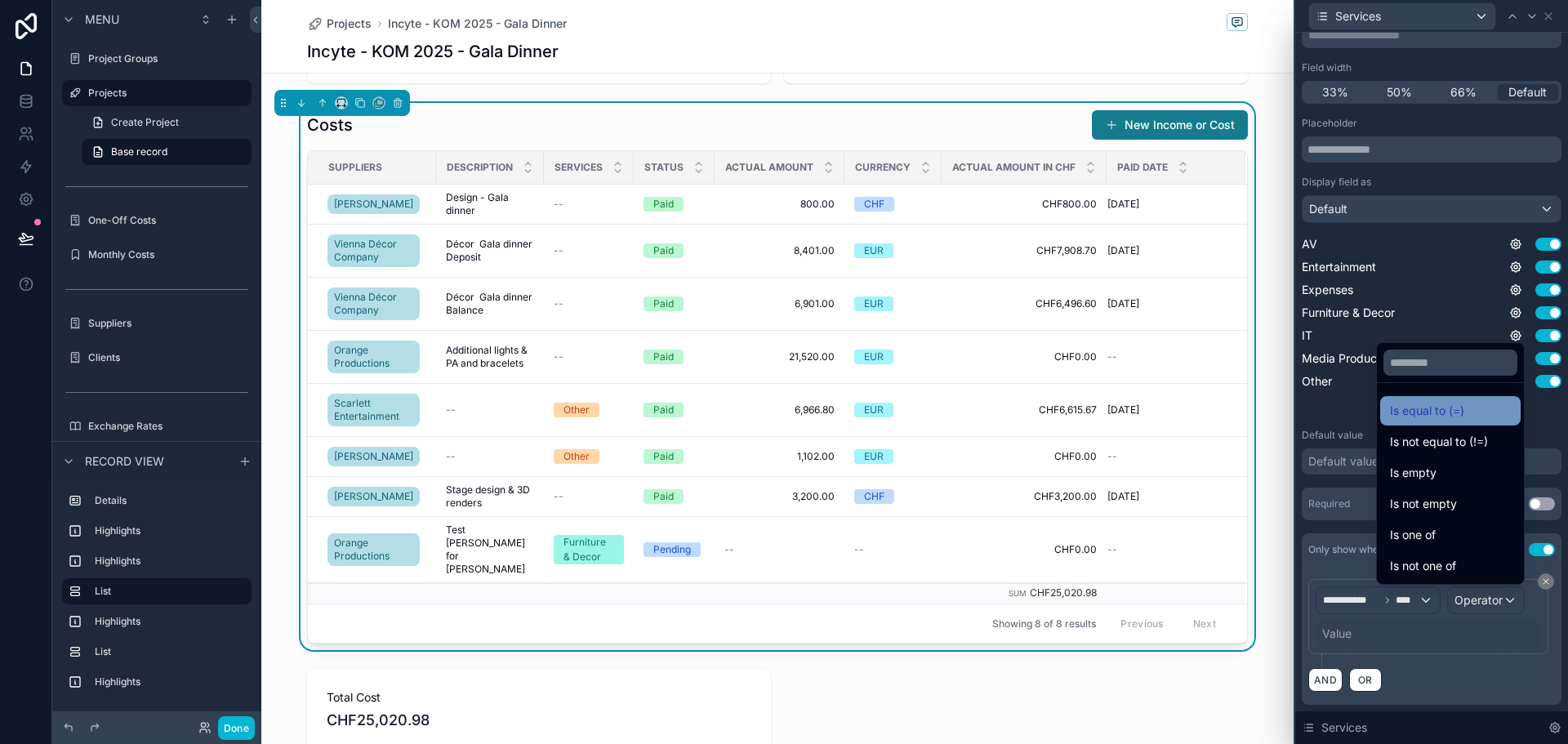
click at [1402, 409] on span "Is equal to (=)" at bounding box center [1427, 411] width 74 height 19
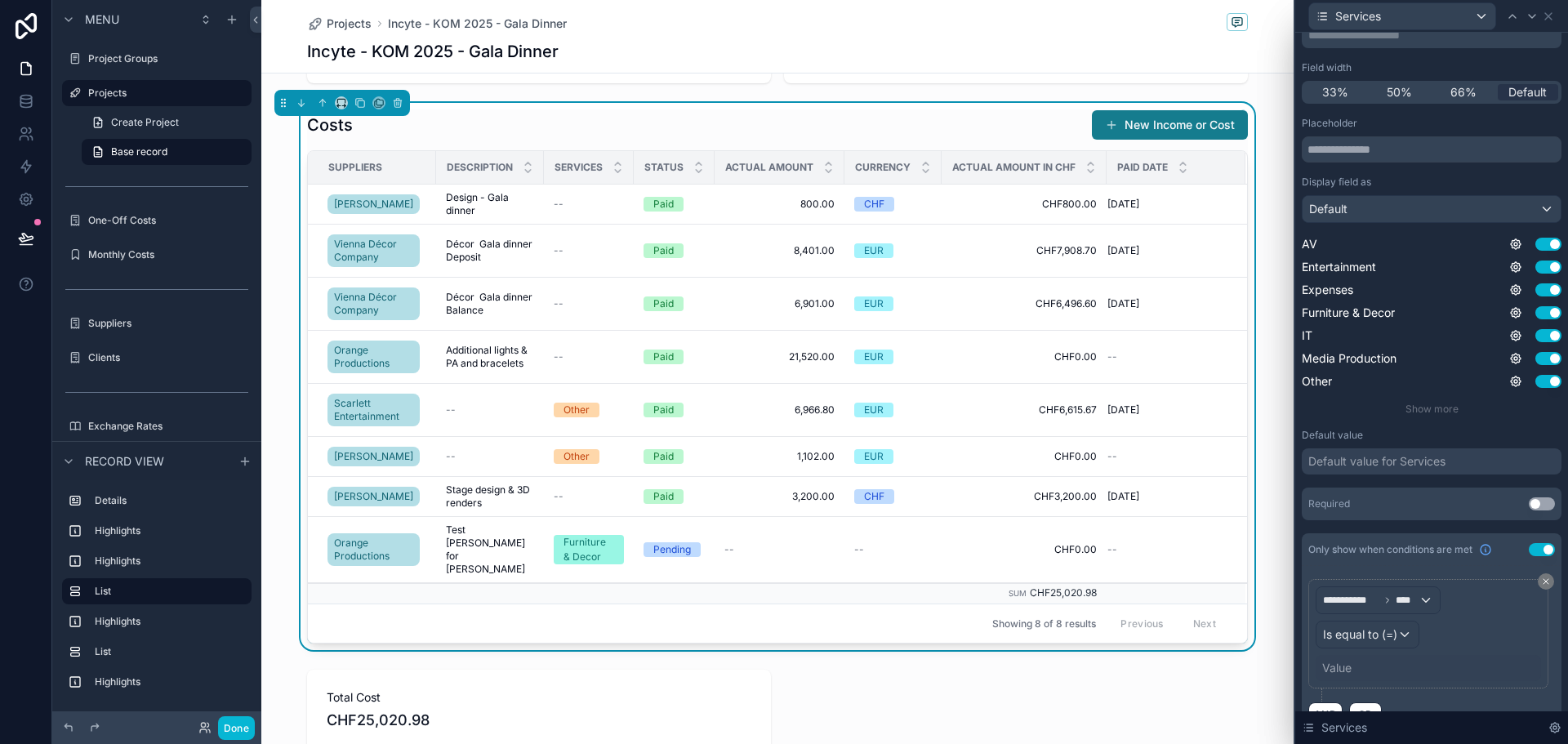
click at [1341, 671] on div "Value" at bounding box center [1337, 668] width 29 height 17
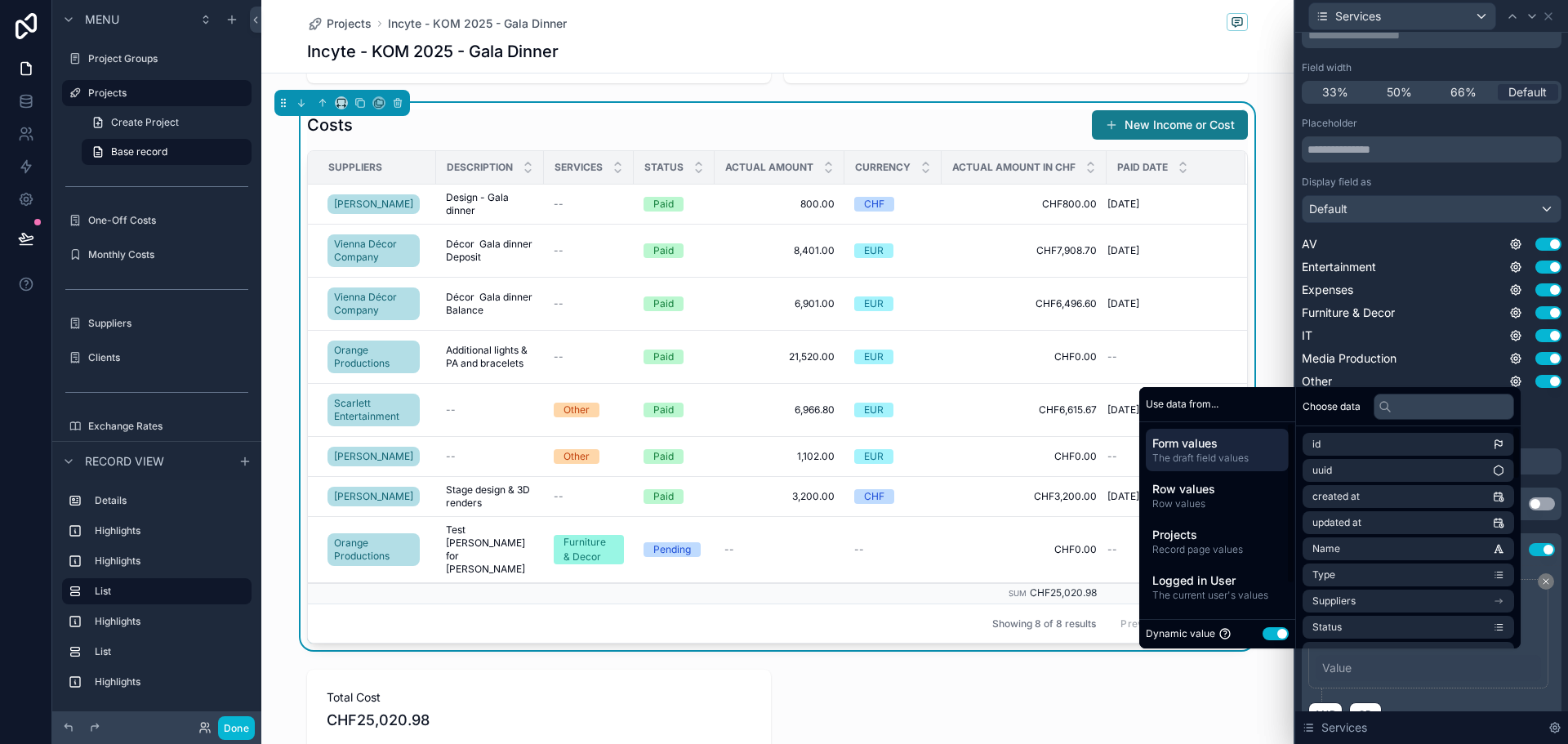
click at [1272, 638] on button "Use setting" at bounding box center [1275, 633] width 26 height 13
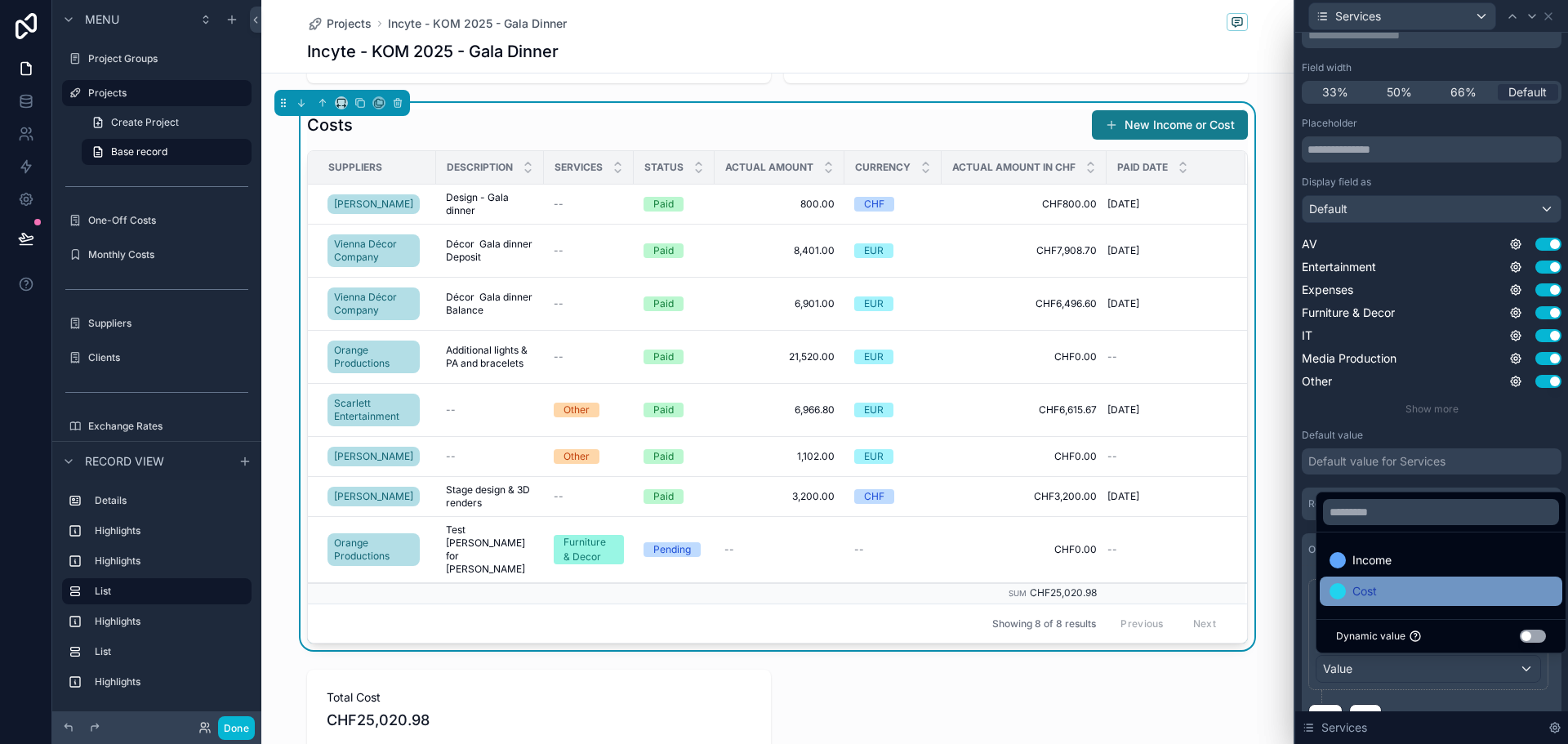
click at [1385, 601] on div "Cost" at bounding box center [1441, 591] width 223 height 19
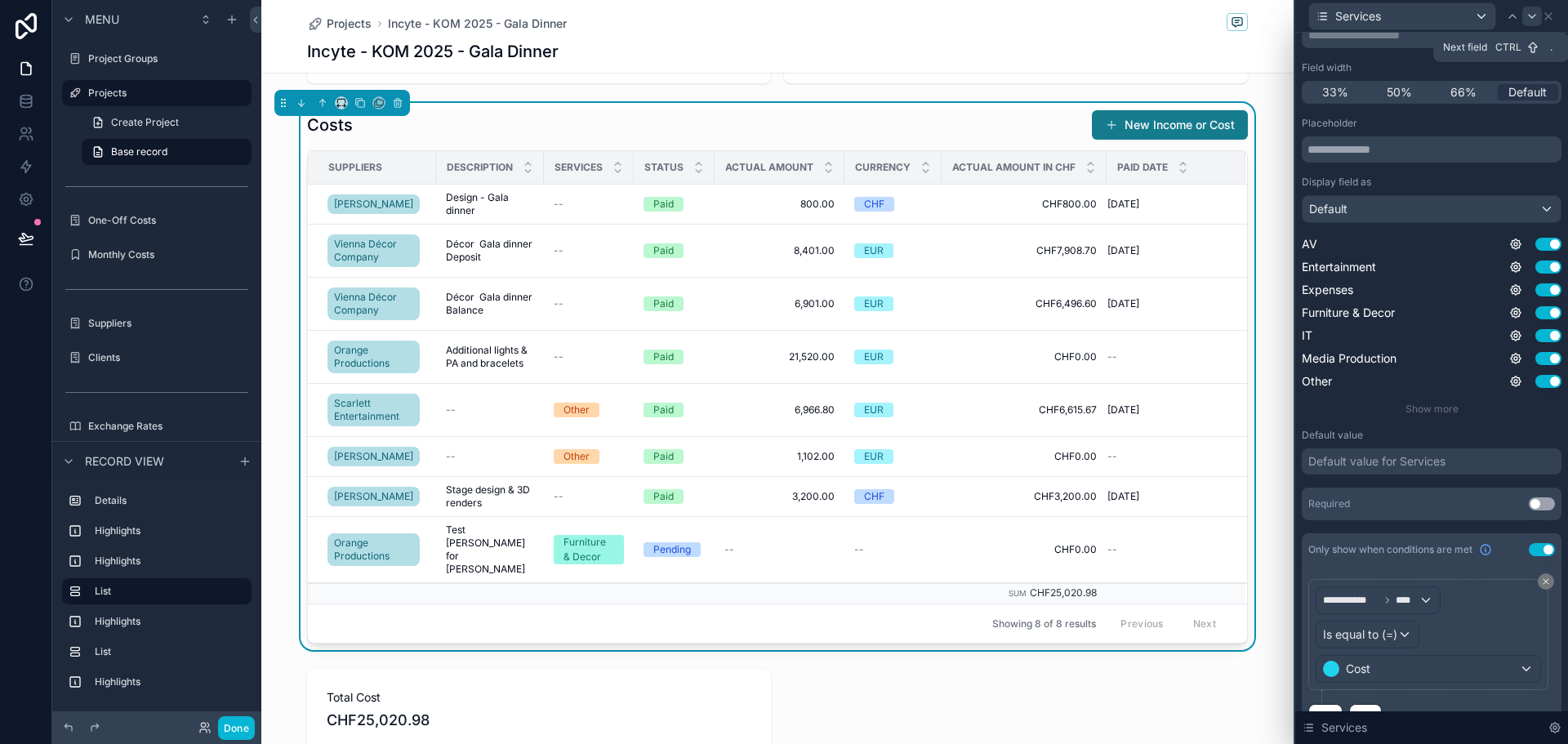
click at [1533, 15] on icon at bounding box center [1532, 16] width 13 height 13
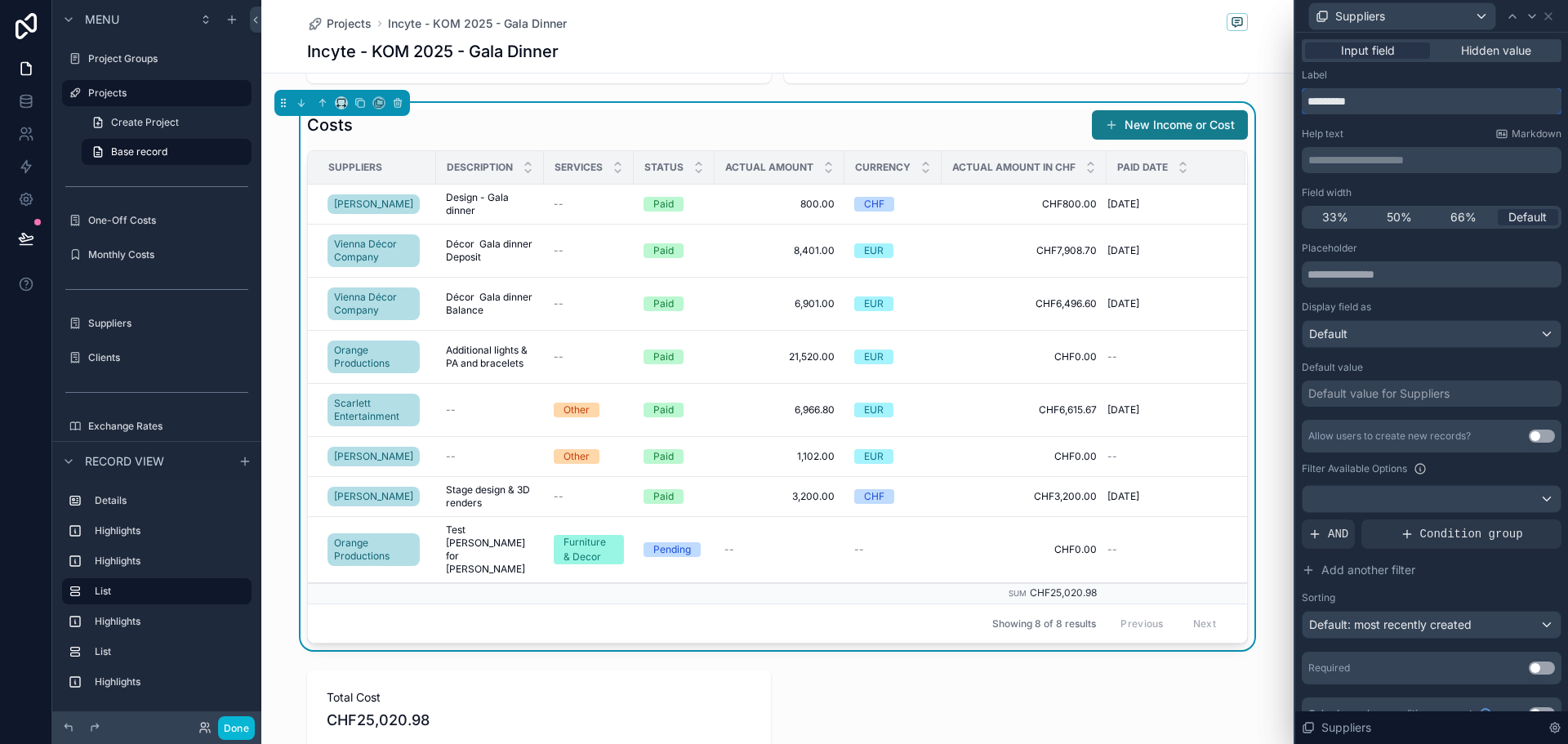
click at [1399, 99] on input "*********" at bounding box center [1431, 101] width 260 height 26
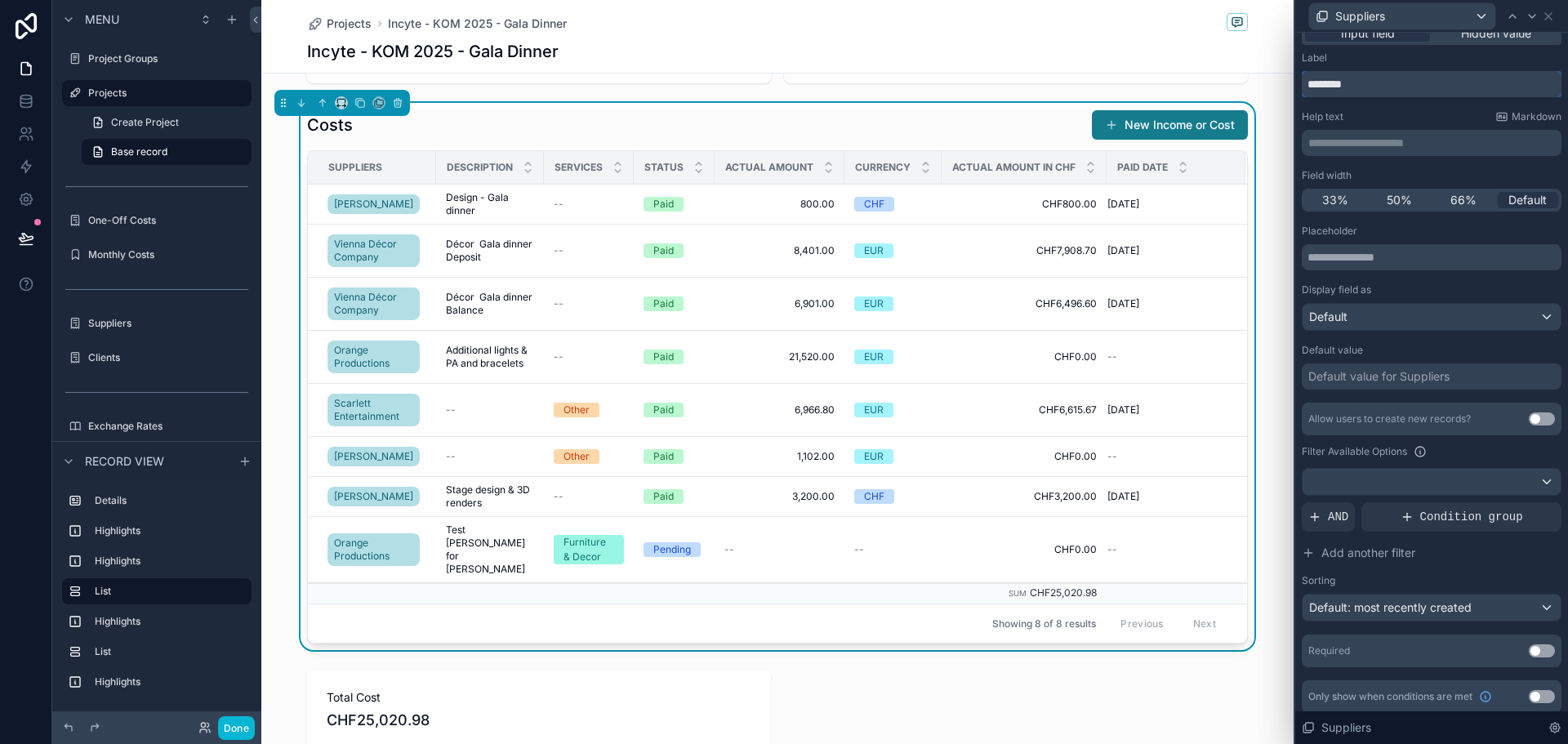
scroll to position [25, 0]
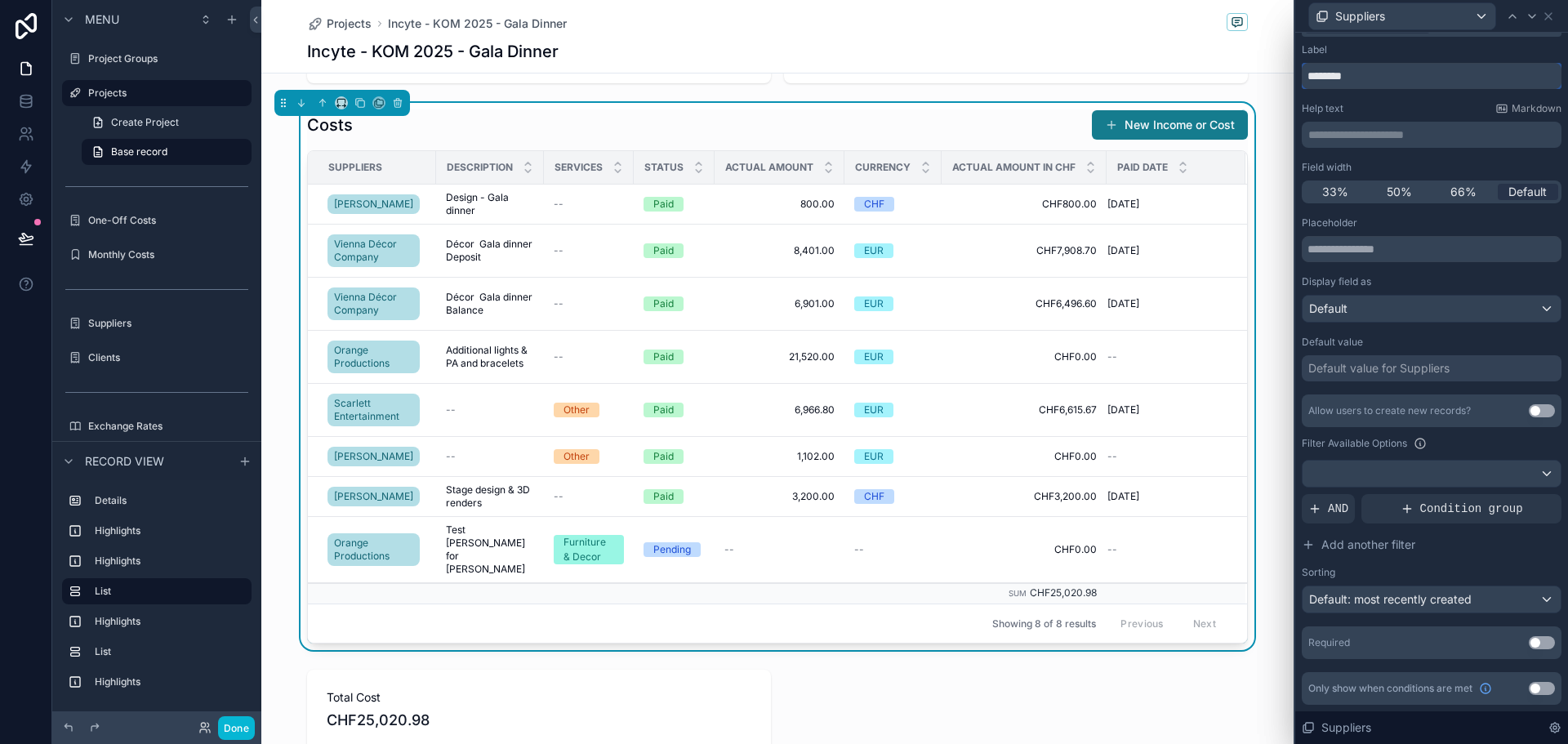
type input "********"
click at [1529, 688] on button "Use setting" at bounding box center [1542, 689] width 26 height 13
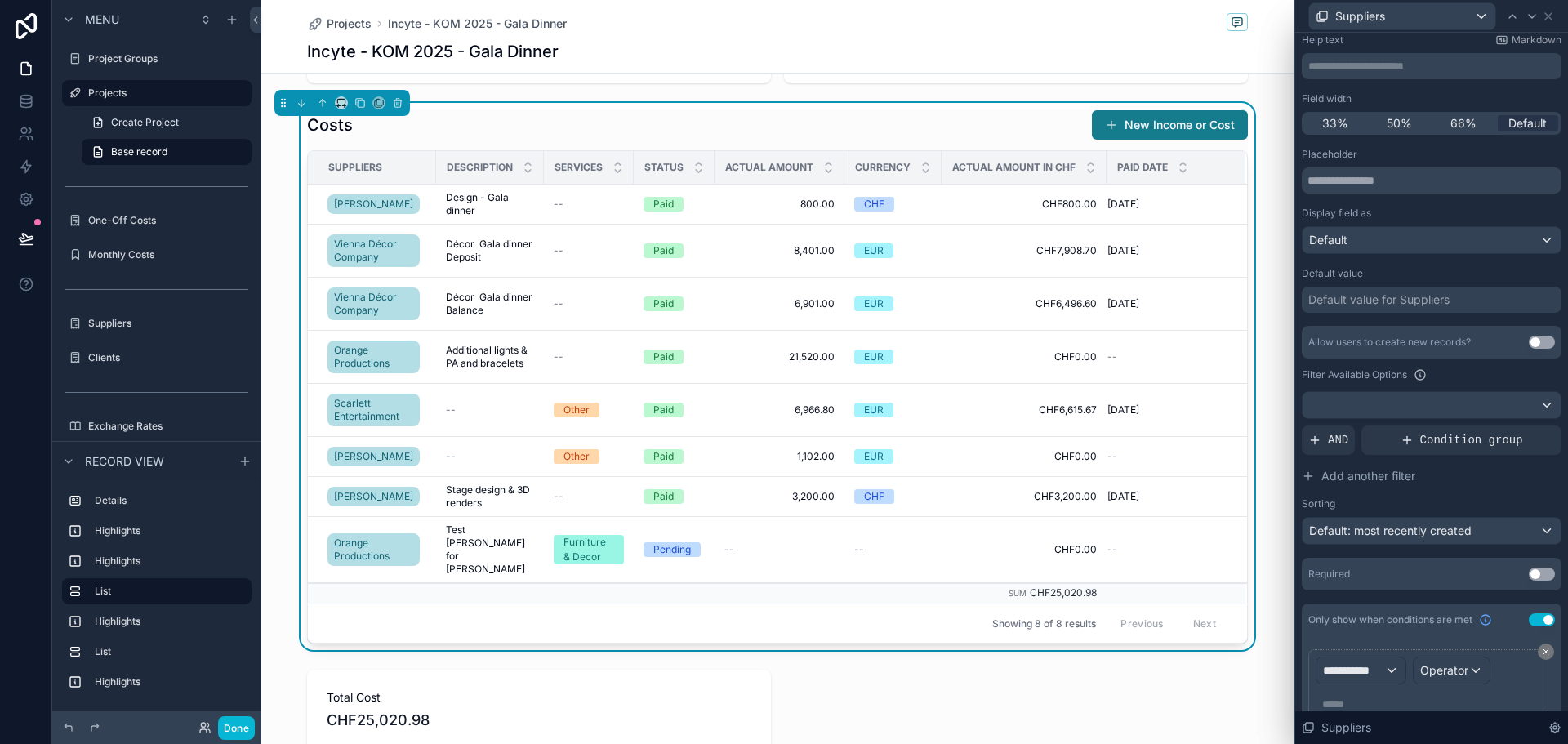
scroll to position [164, 0]
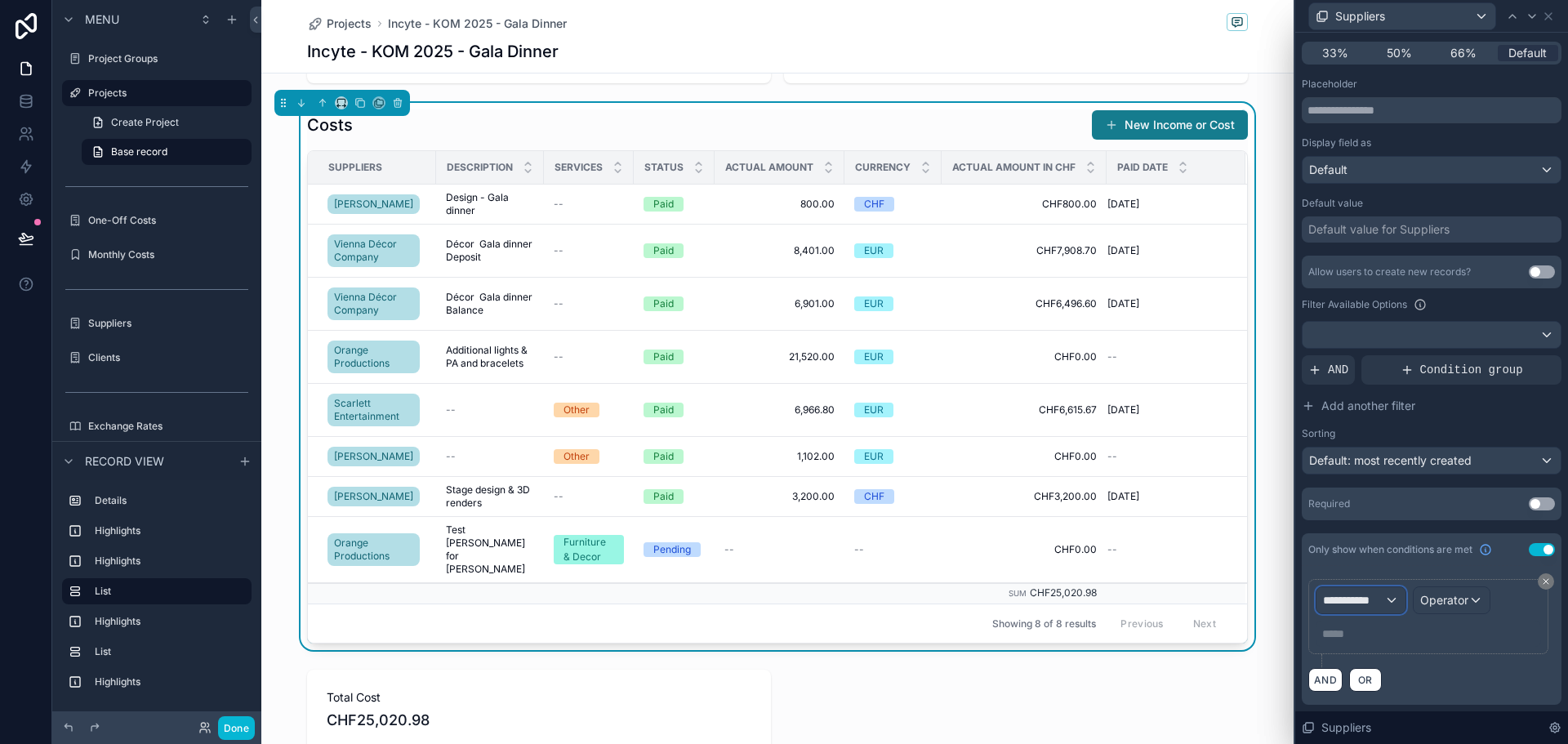
click at [1391, 595] on div "**********" at bounding box center [1362, 600] width 89 height 26
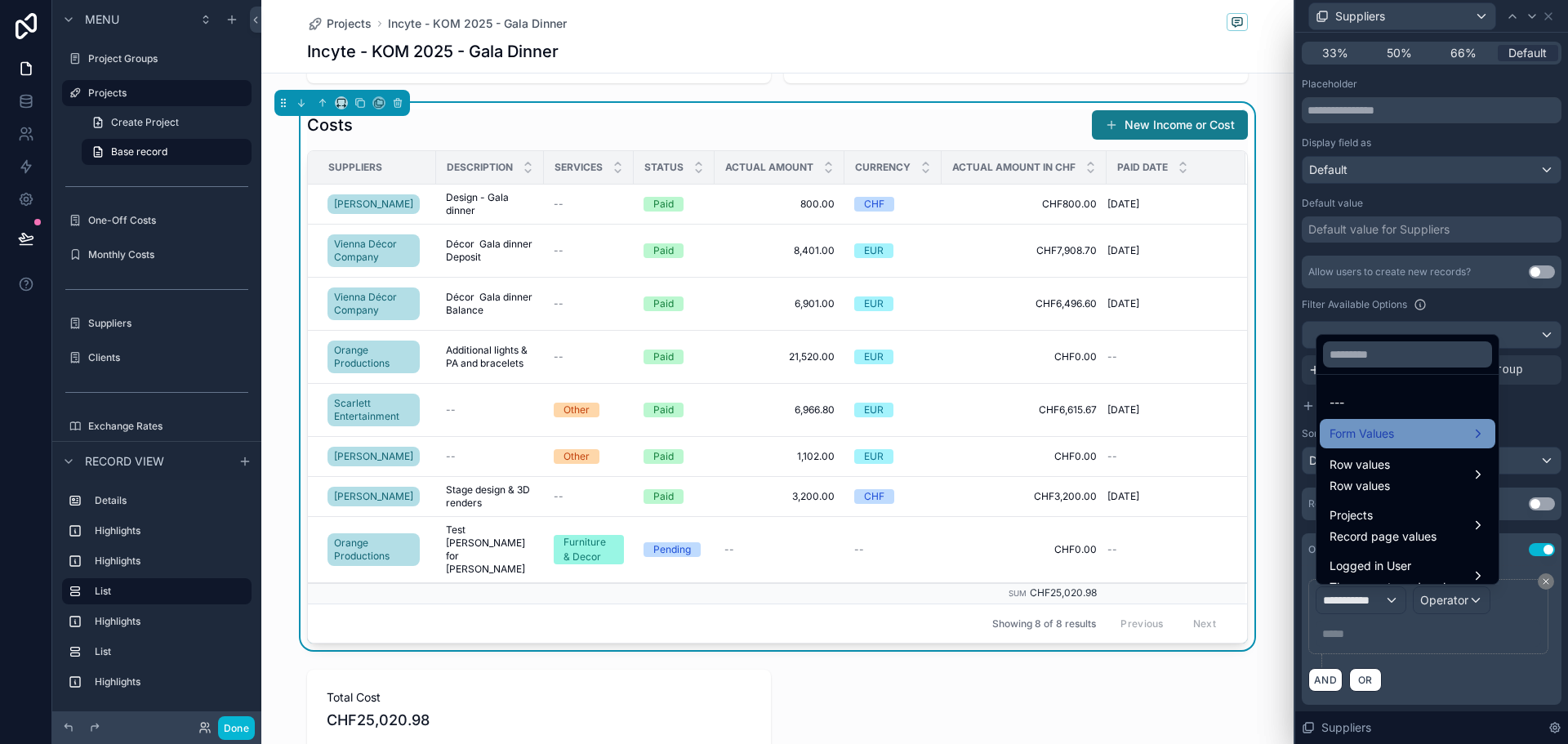
click at [1368, 425] on span "Form Values" at bounding box center [1362, 434] width 64 height 19
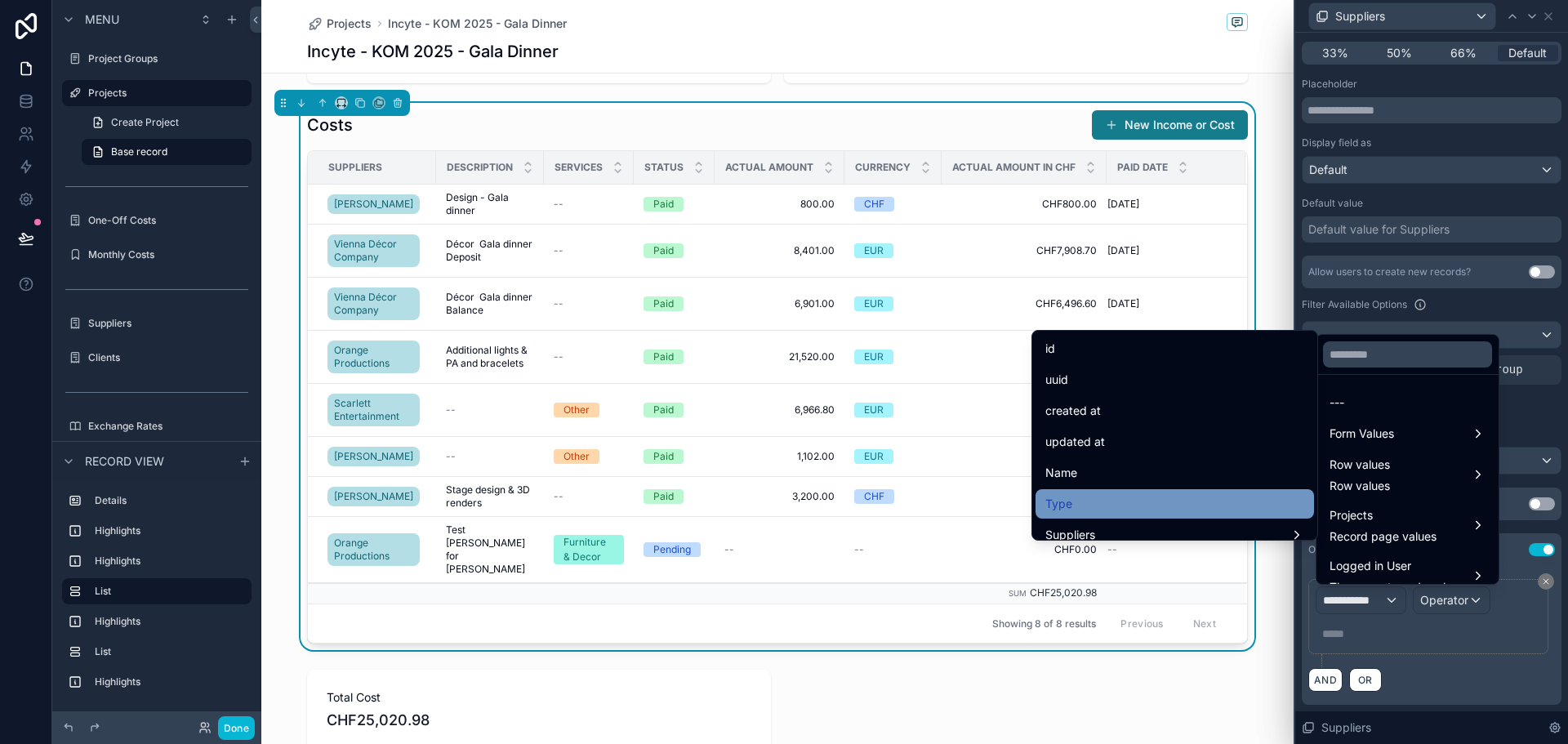
click at [1088, 493] on div "Type" at bounding box center [1174, 504] width 279 height 29
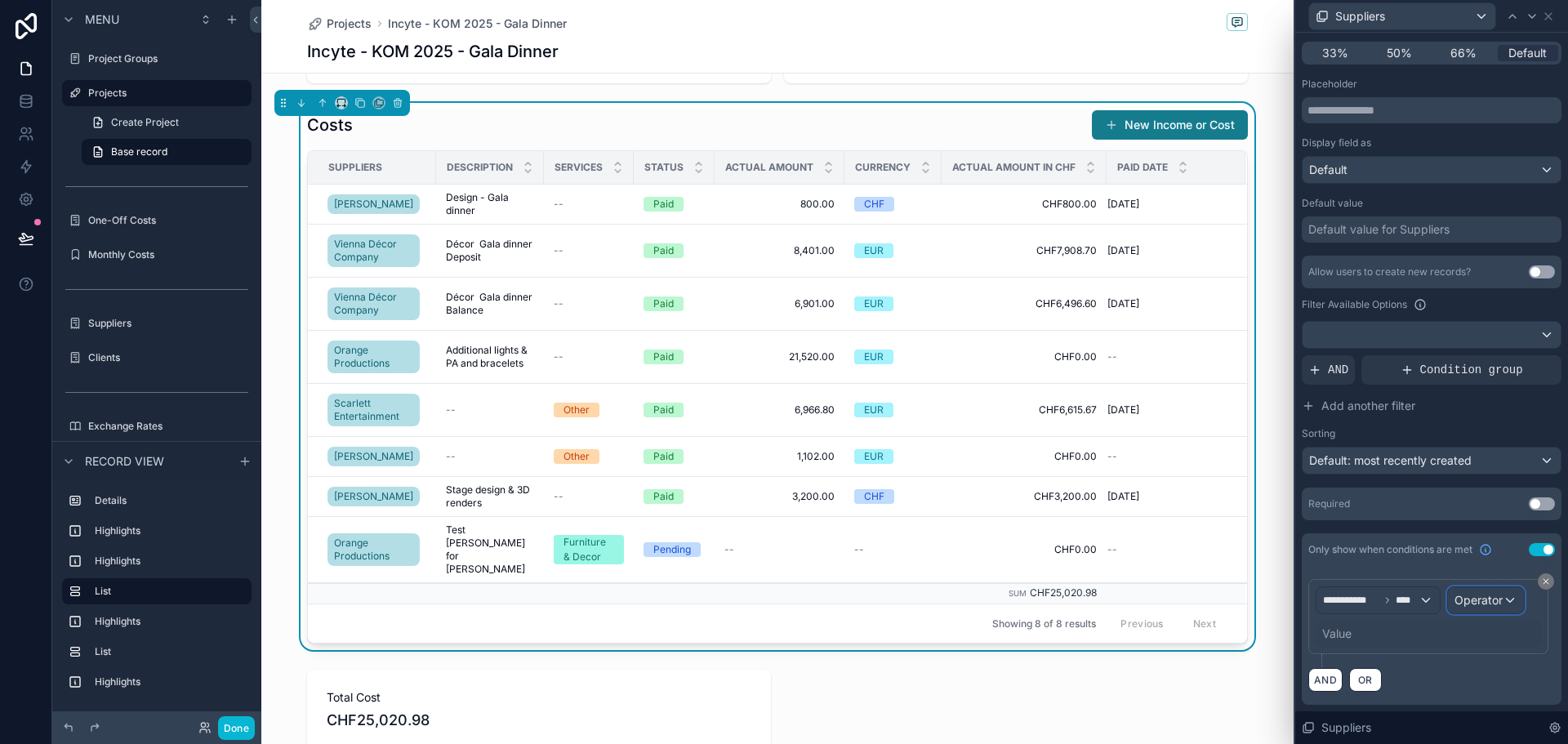
click at [1460, 595] on span "Operator" at bounding box center [1480, 600] width 49 height 14
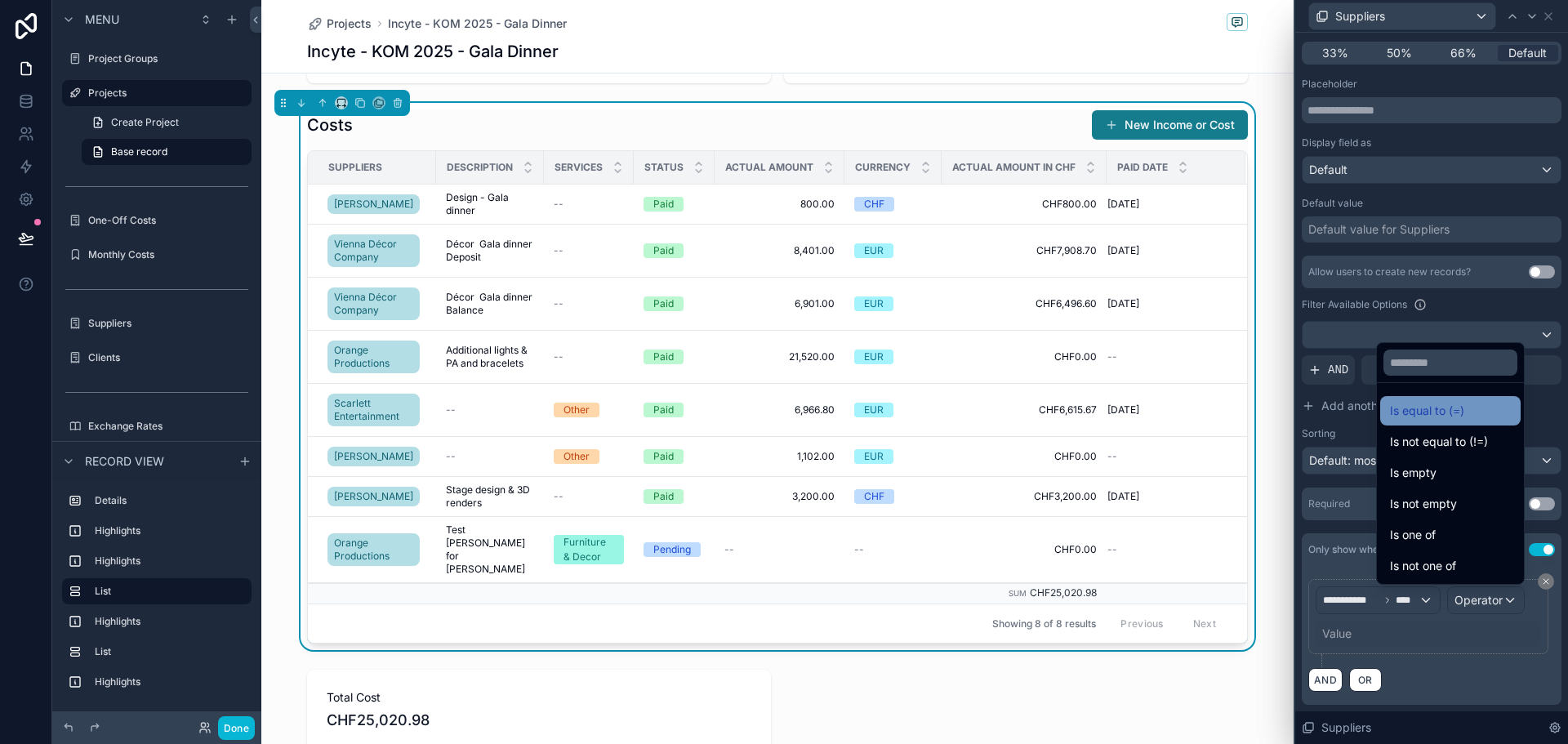
click at [1390, 402] on span "Is equal to (=)" at bounding box center [1427, 411] width 74 height 19
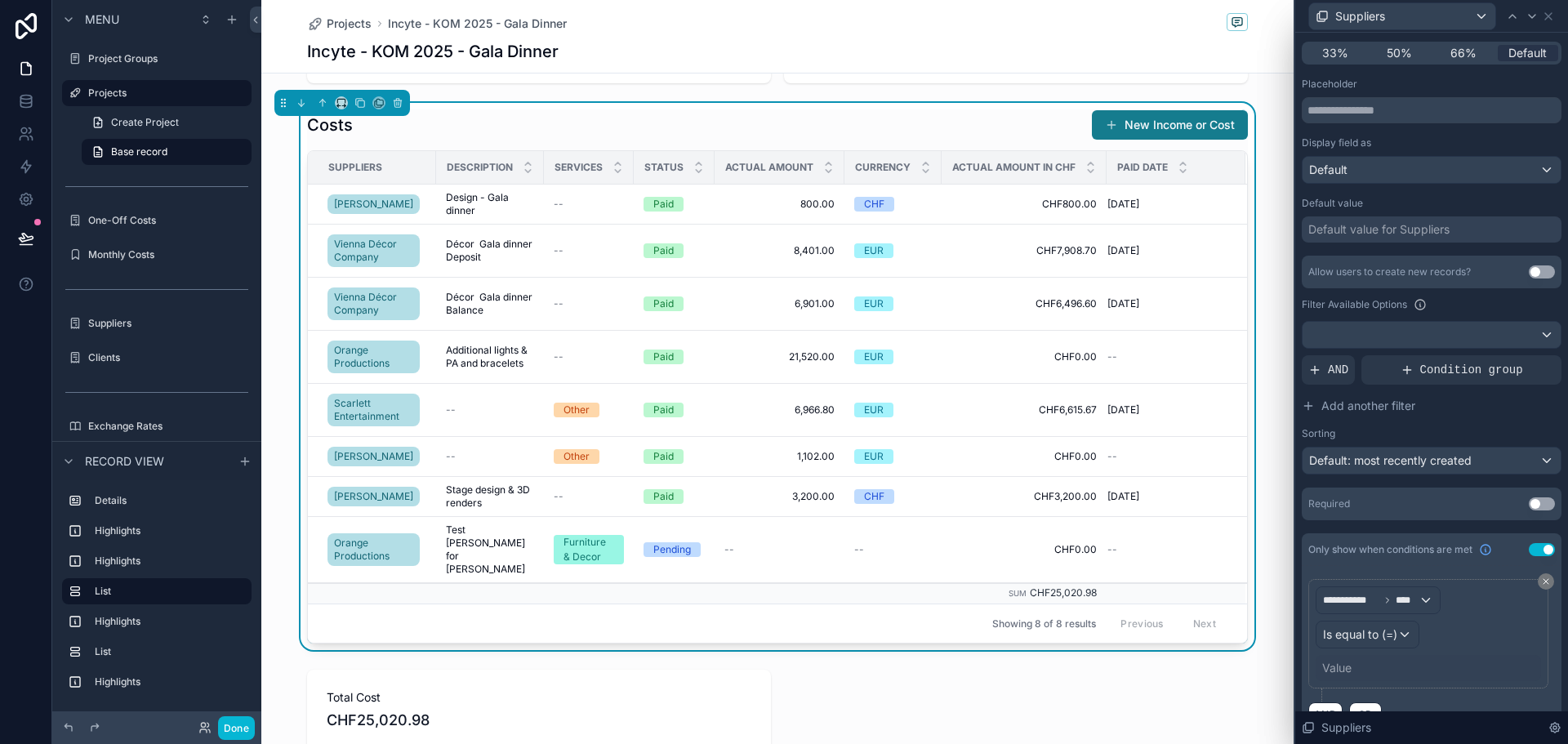
click at [1345, 665] on div "Value" at bounding box center [1337, 668] width 29 height 17
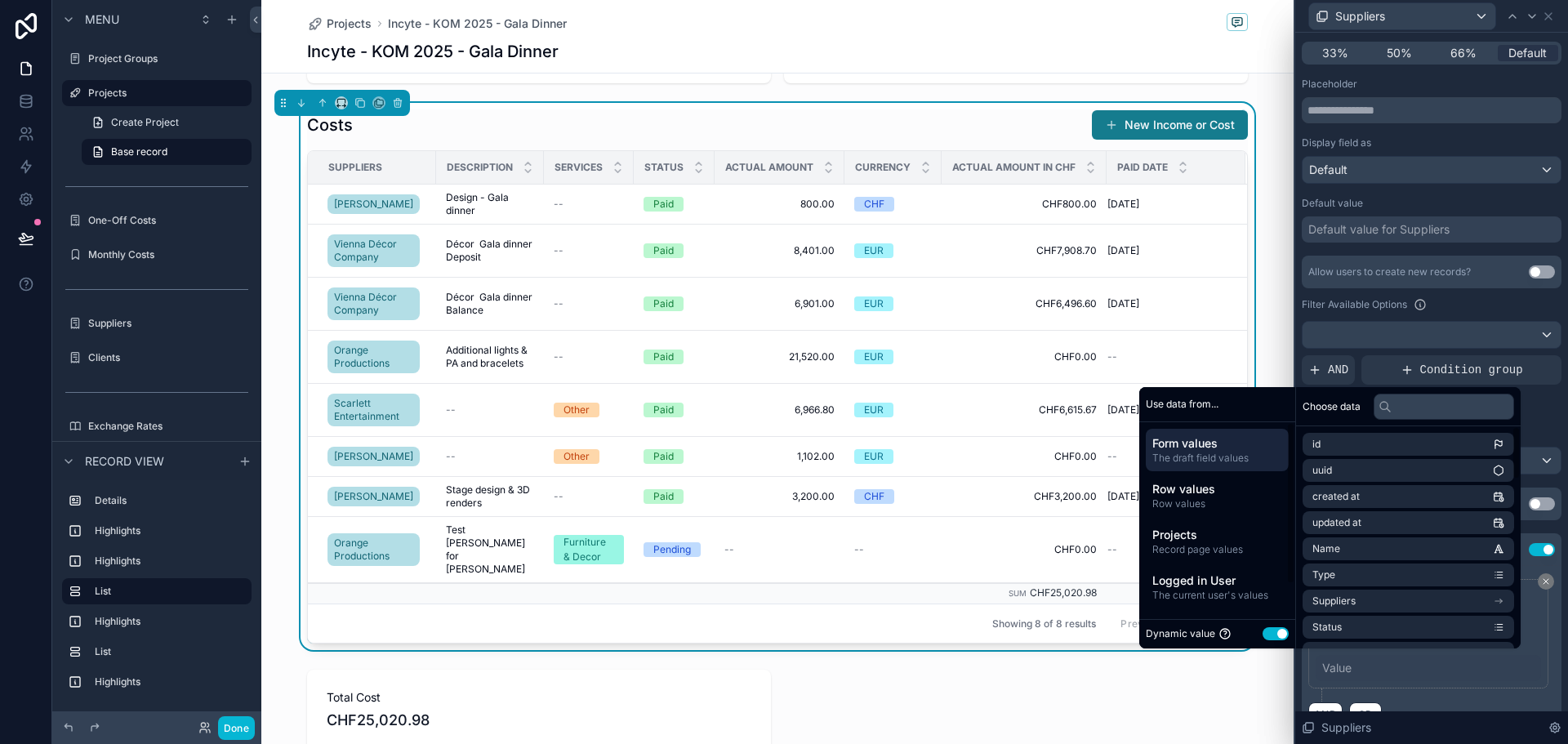
click at [1266, 627] on button "Use setting" at bounding box center [1275, 633] width 26 height 13
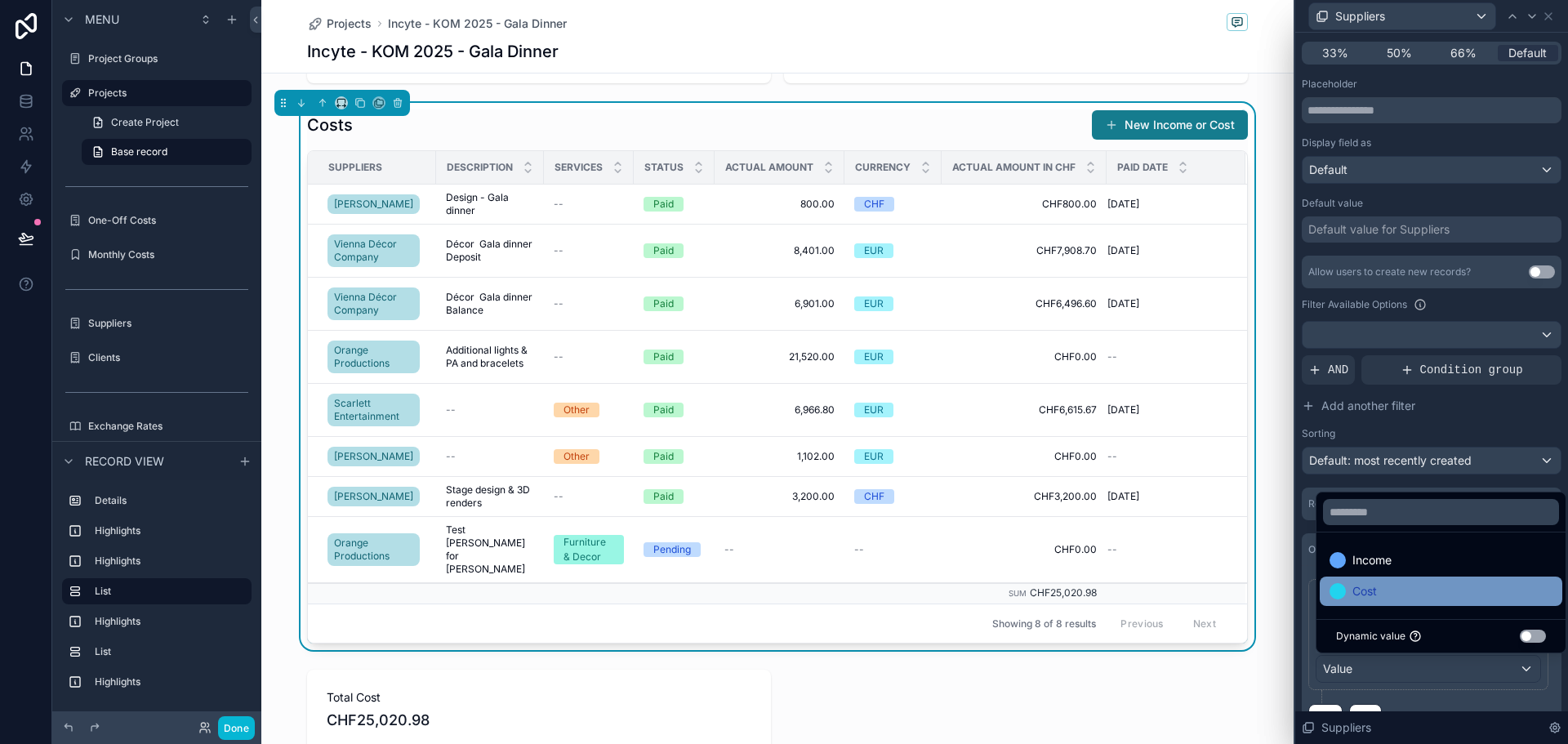
click at [1355, 592] on span "Cost" at bounding box center [1364, 591] width 24 height 19
click at [1532, 17] on icon at bounding box center [1532, 16] width 13 height 13
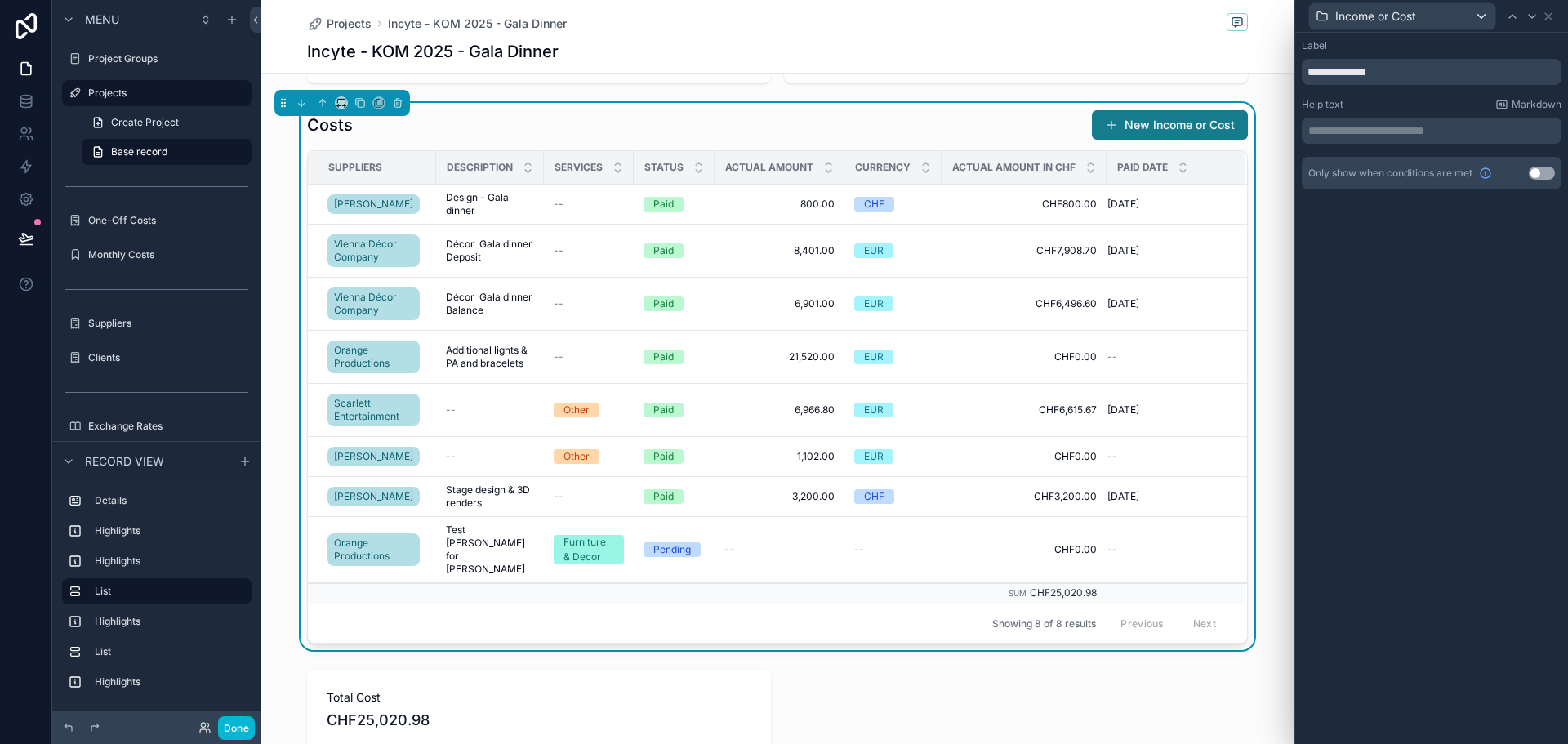
click at [997, 42] on div "Incyte - KOM 2025 - Gala Dinner" at bounding box center [778, 52] width 941 height 23
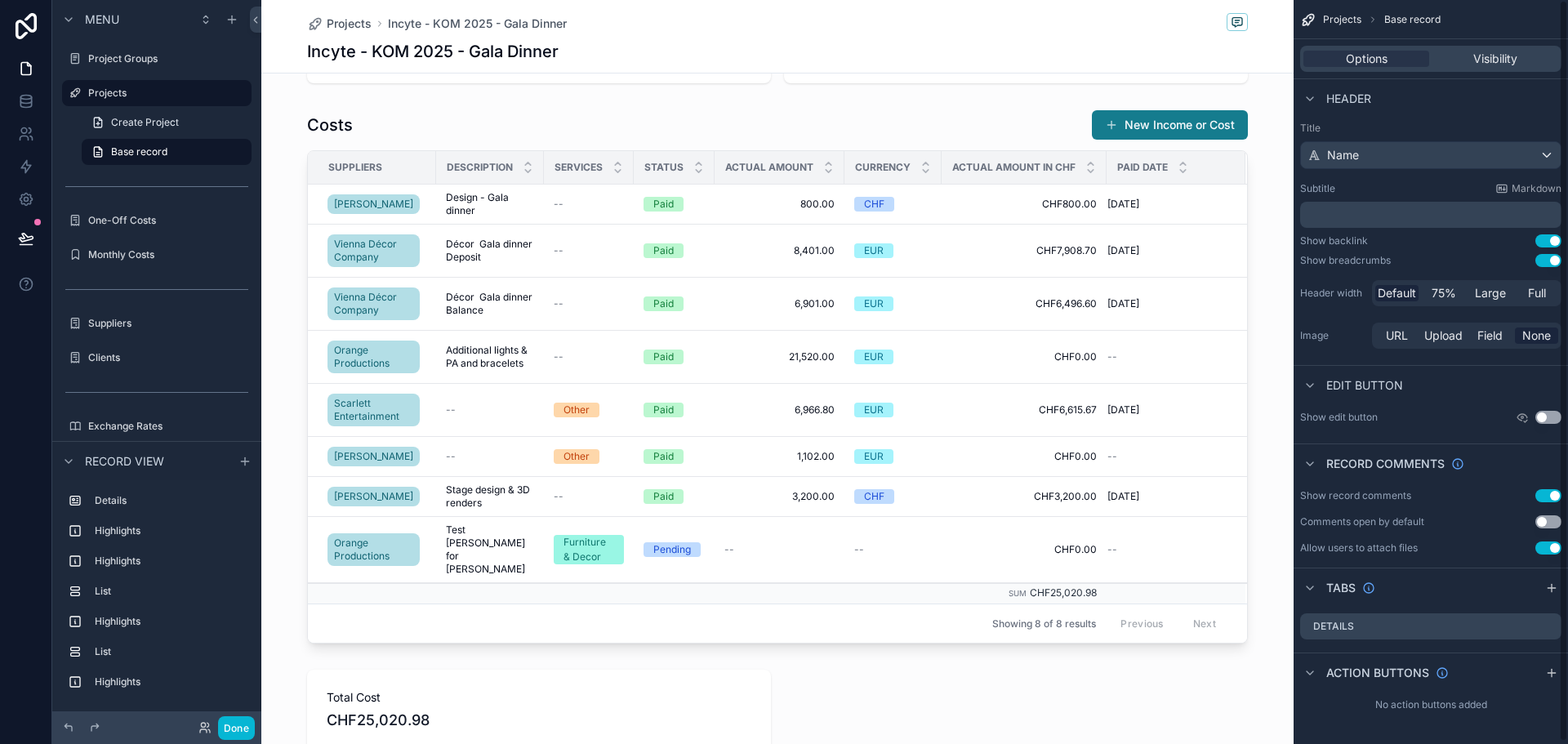
scroll to position [0, 0]
click at [959, 134] on div "scrollable content" at bounding box center [778, 376] width 1032 height 548
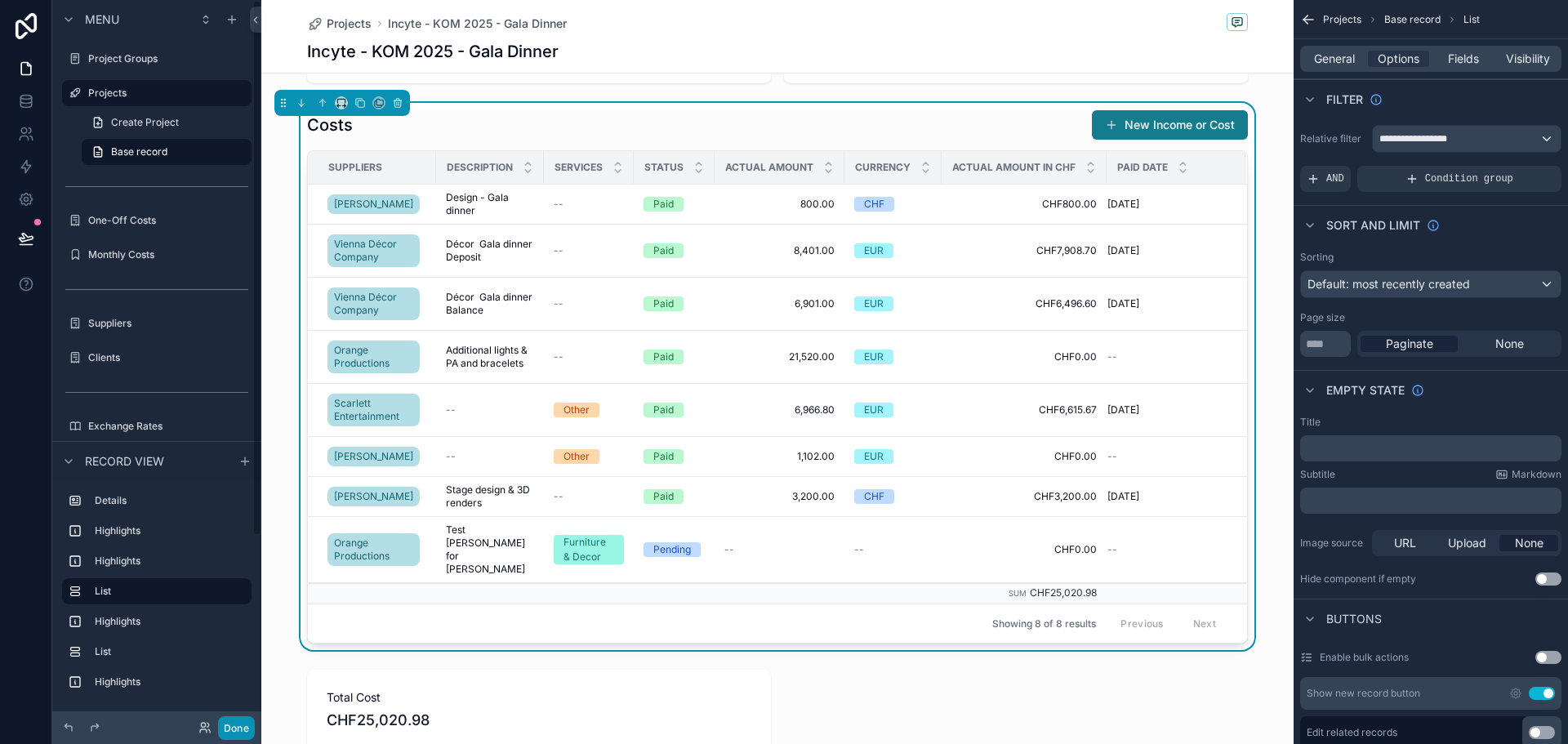
click at [232, 737] on button "Done" at bounding box center [236, 728] width 37 height 23
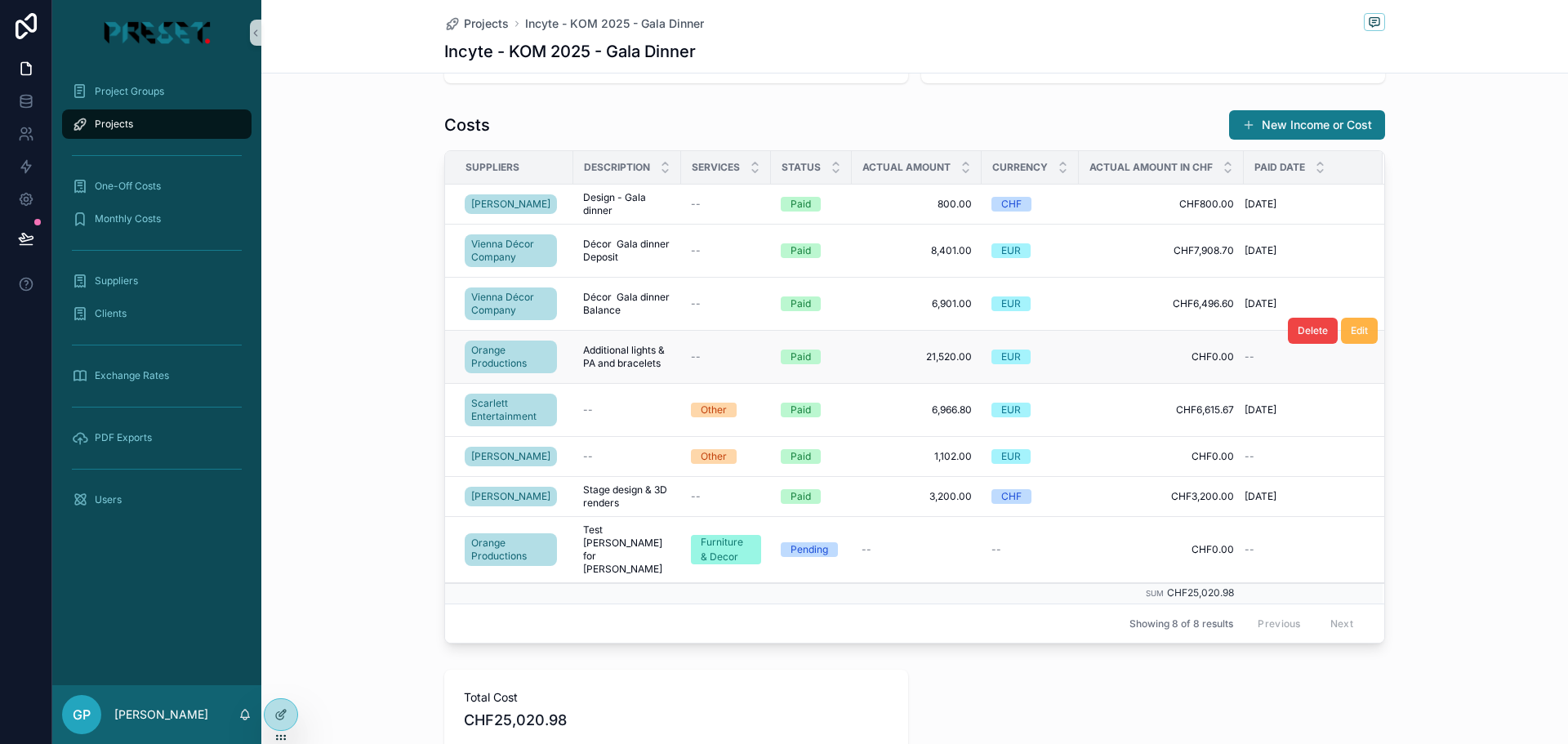
click at [1358, 329] on span "Edit" at bounding box center [1360, 331] width 17 height 13
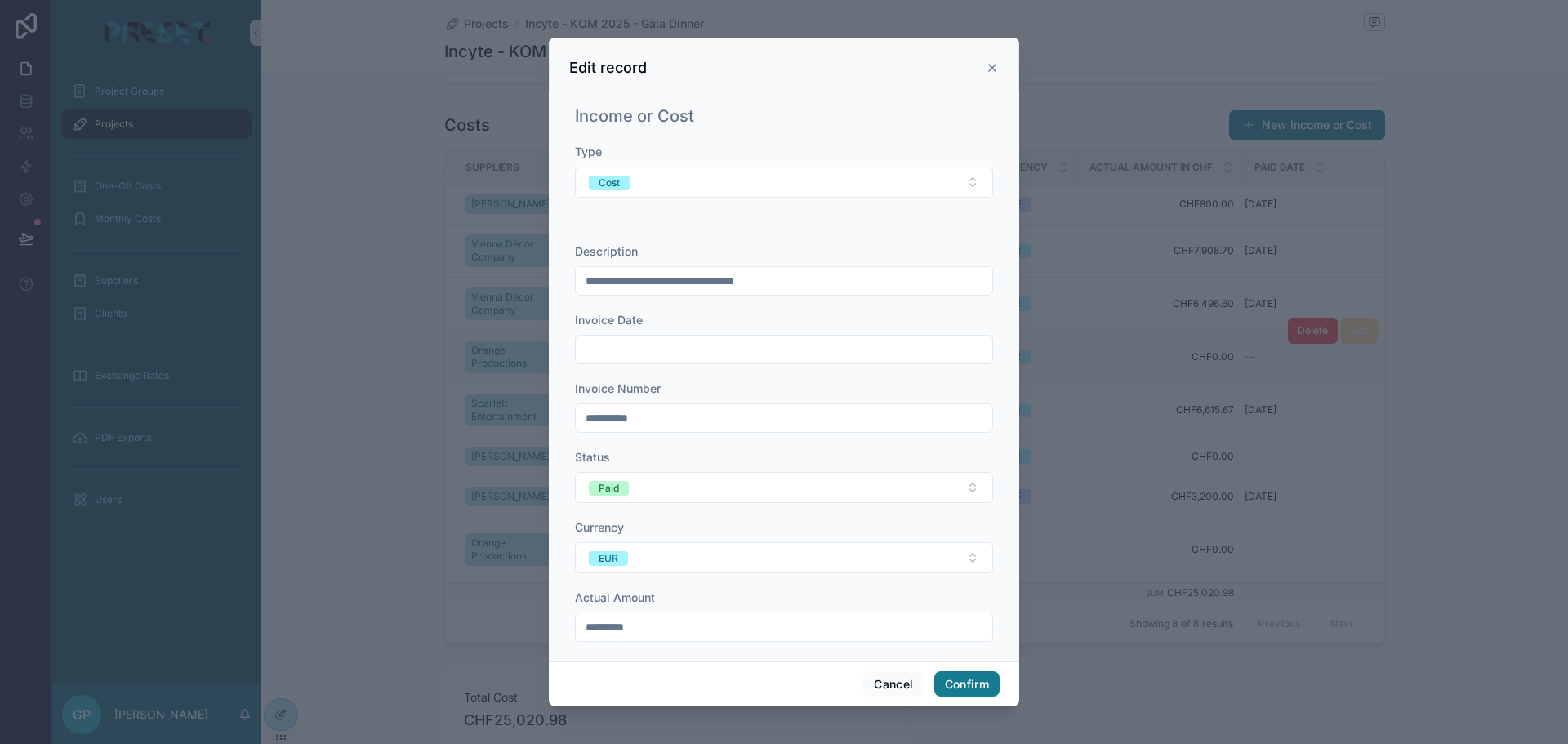
click at [276, 716] on div at bounding box center [784, 372] width 1568 height 744
drag, startPoint x: 900, startPoint y: 685, endPoint x: 648, endPoint y: 677, distance: 252.1
click at [899, 685] on button "Cancel" at bounding box center [893, 685] width 60 height 26
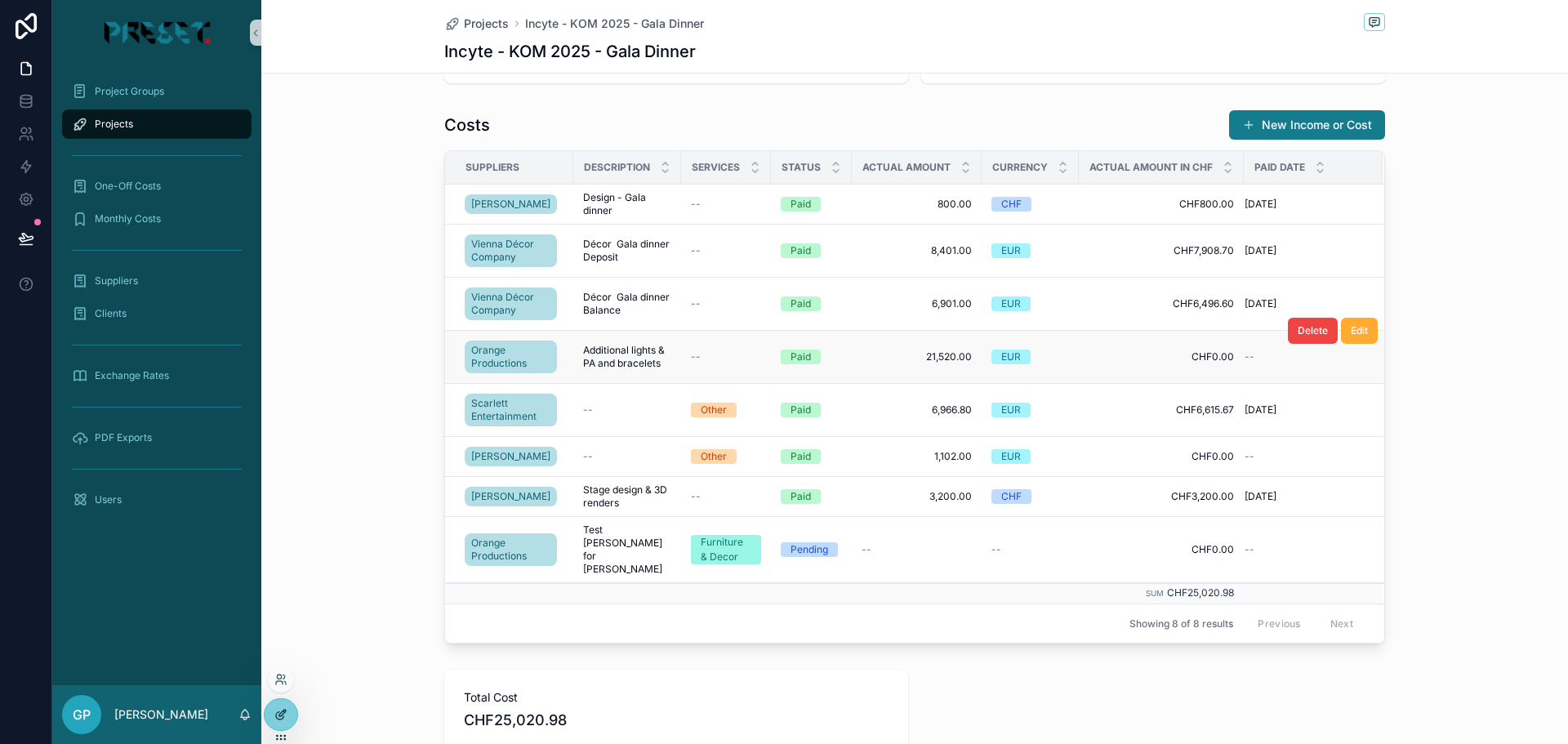
click at [288, 709] on div at bounding box center [281, 715] width 33 height 31
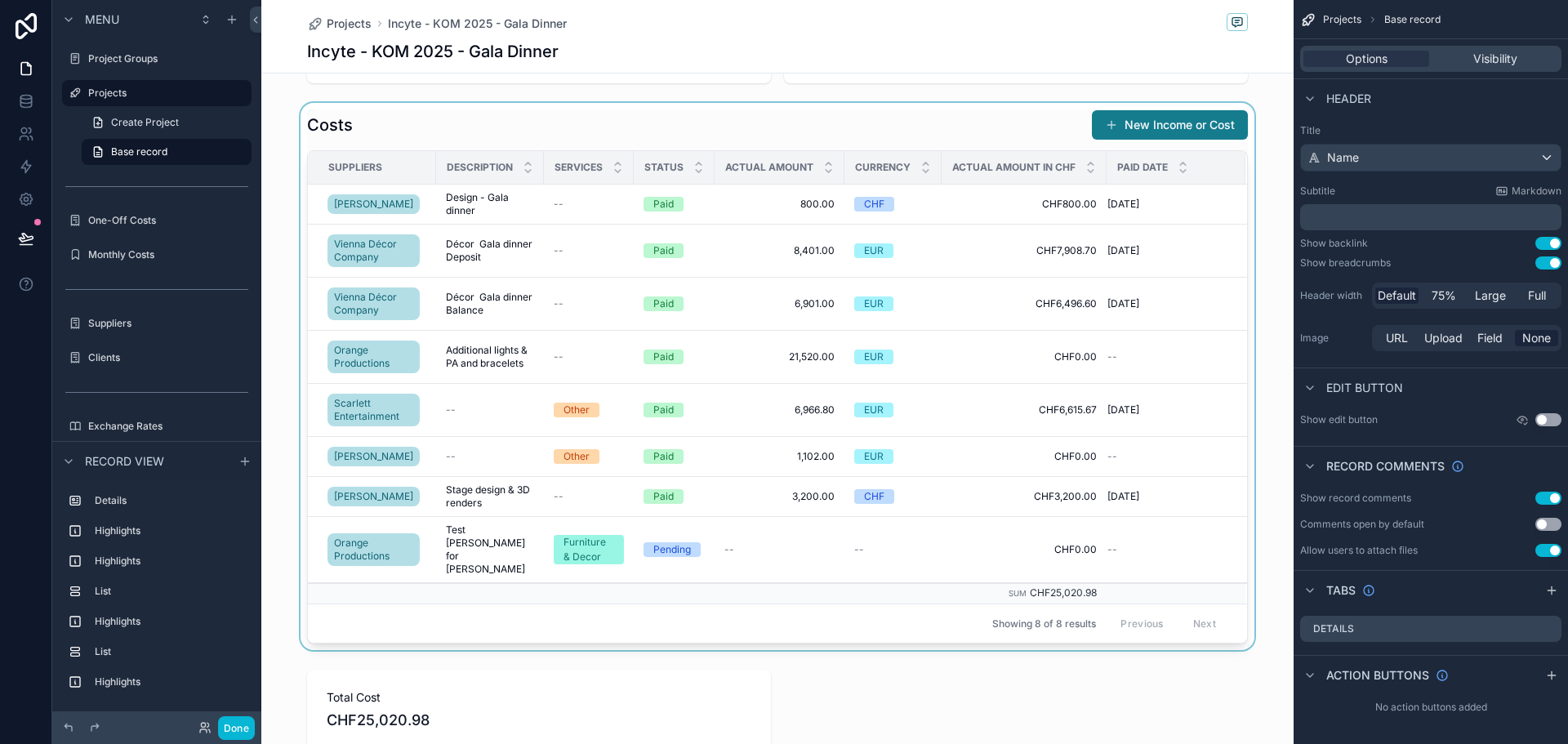
click at [855, 122] on div "scrollable content" at bounding box center [778, 376] width 1032 height 548
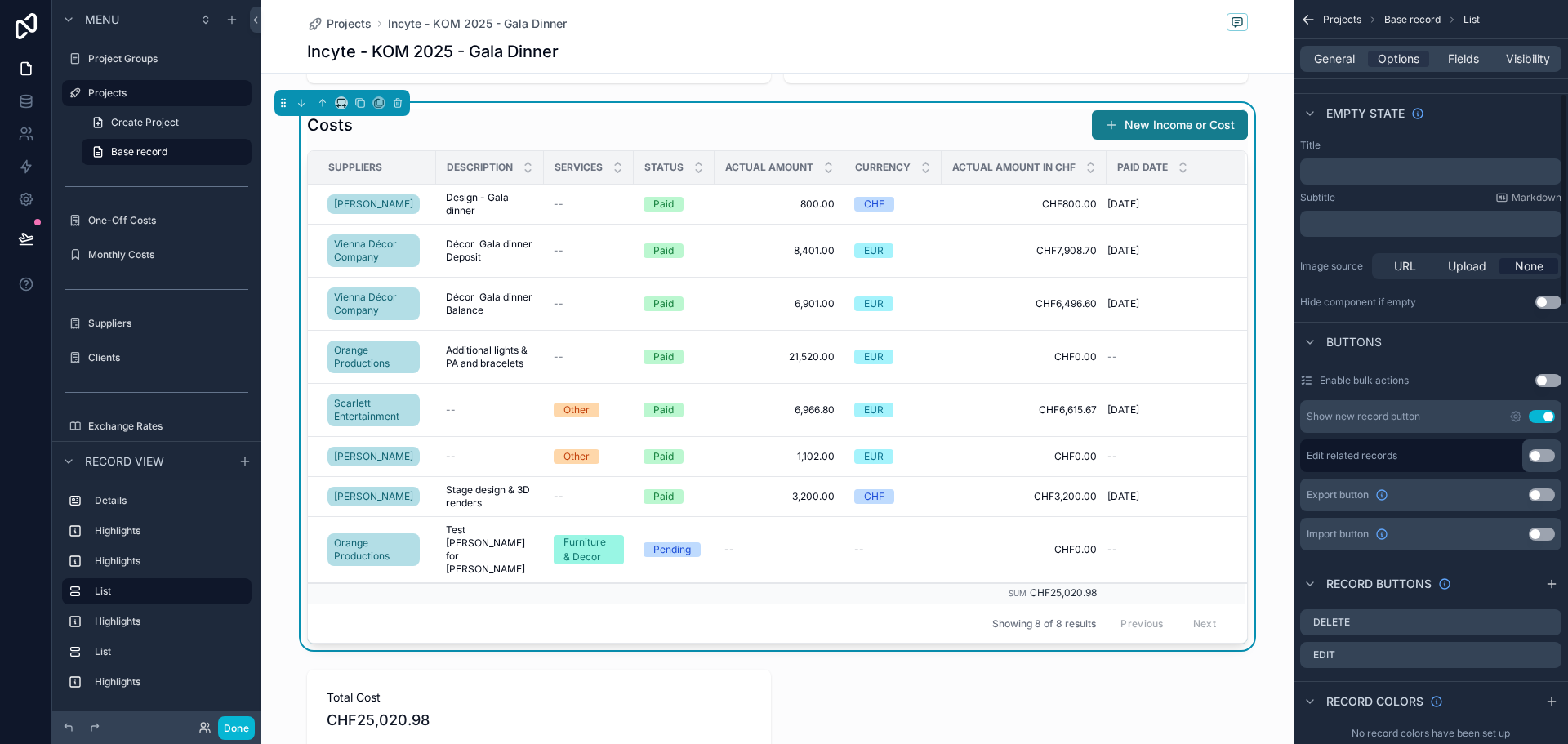
scroll to position [327, 0]
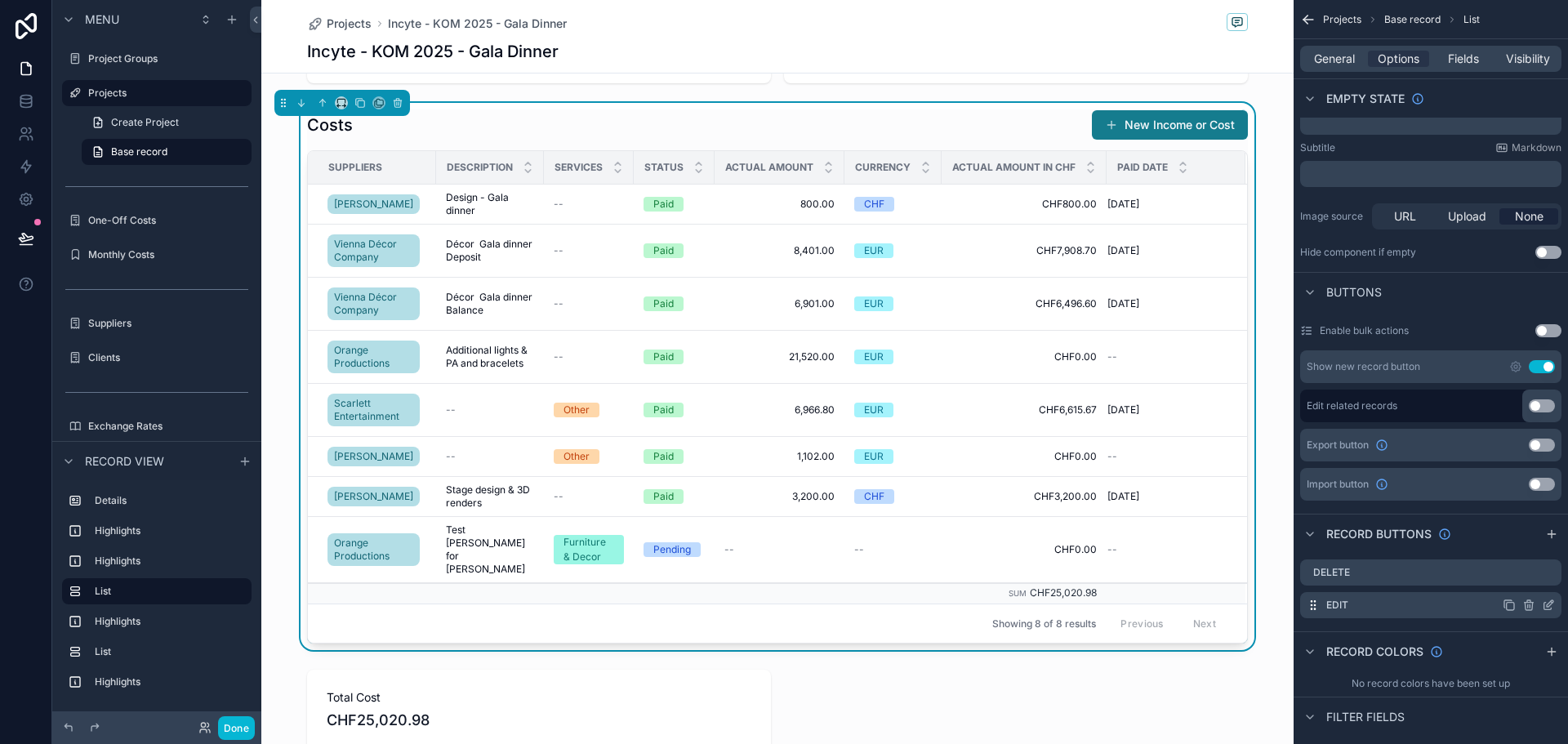
click at [1551, 604] on icon "scrollable content" at bounding box center [1548, 605] width 13 height 13
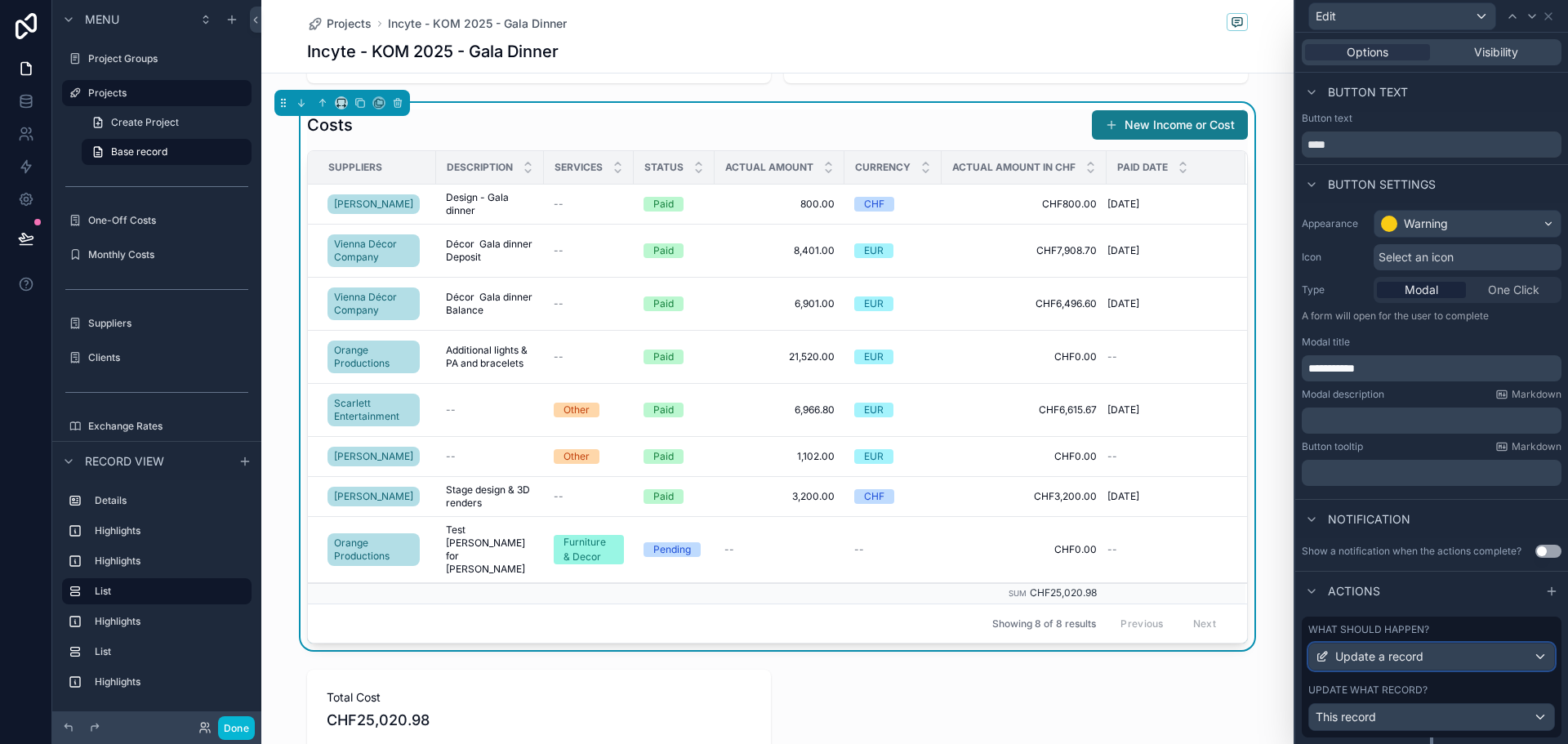
click at [1410, 665] on span "Update a record" at bounding box center [1379, 656] width 88 height 17
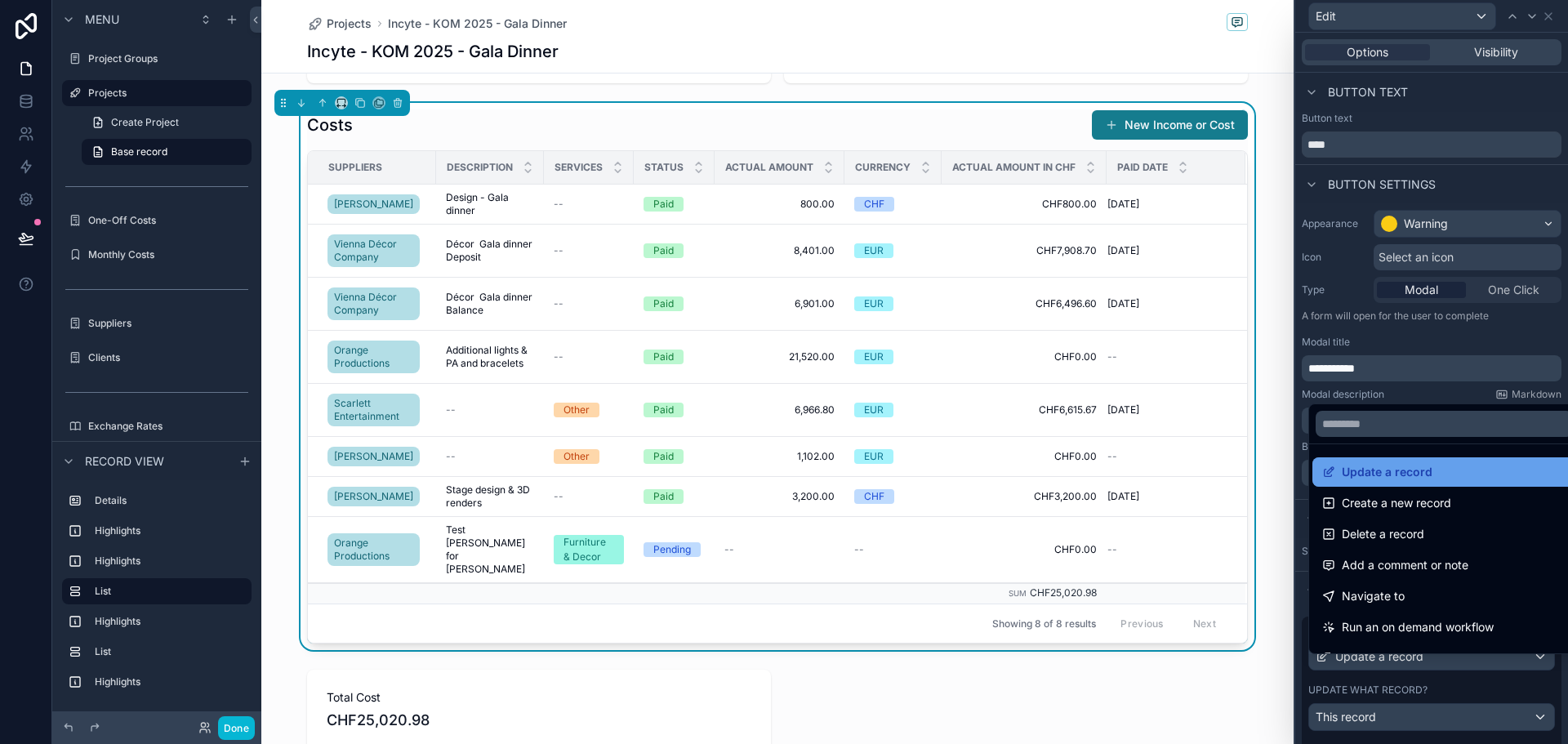
click at [1376, 478] on span "Update a record" at bounding box center [1387, 473] width 90 height 19
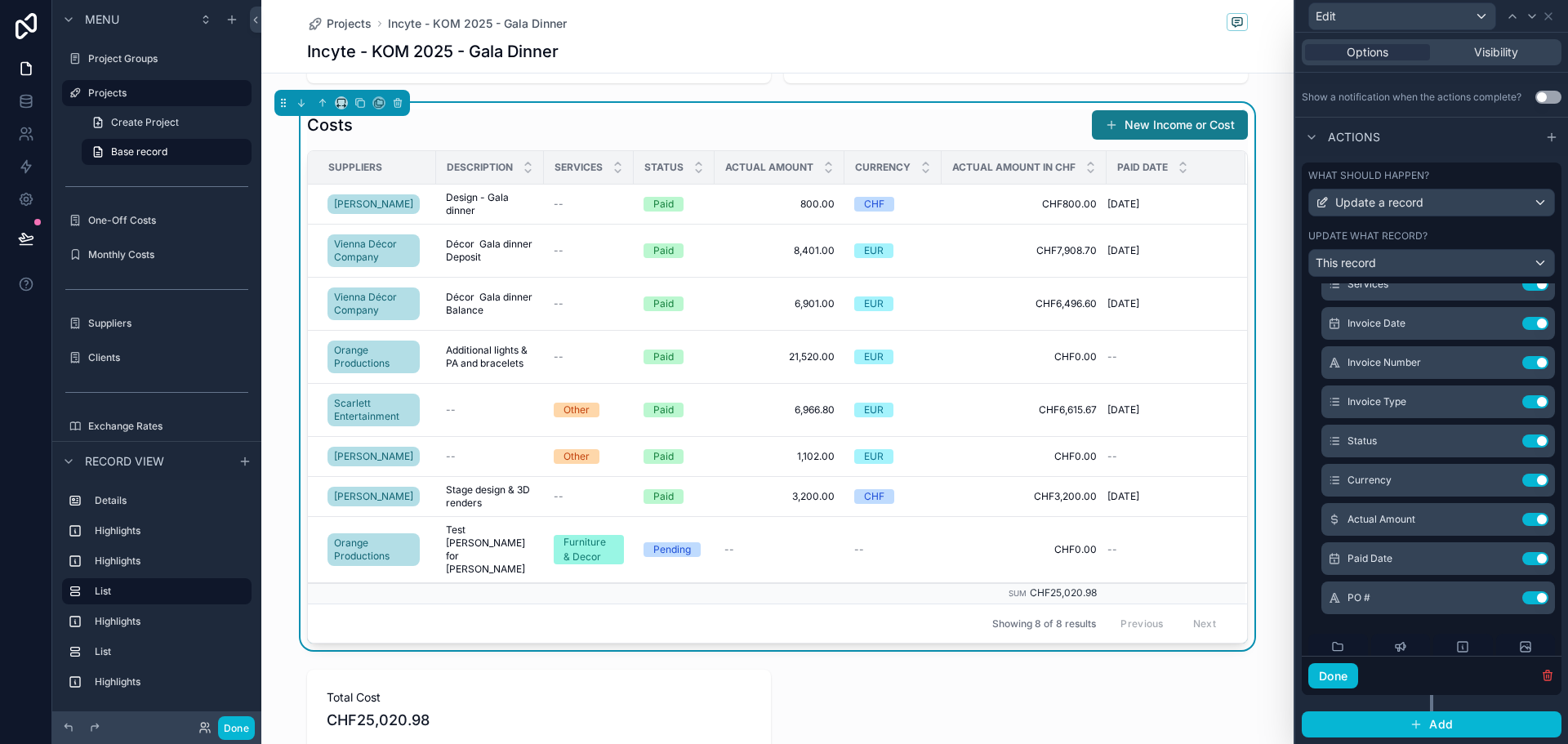
scroll to position [0, 0]
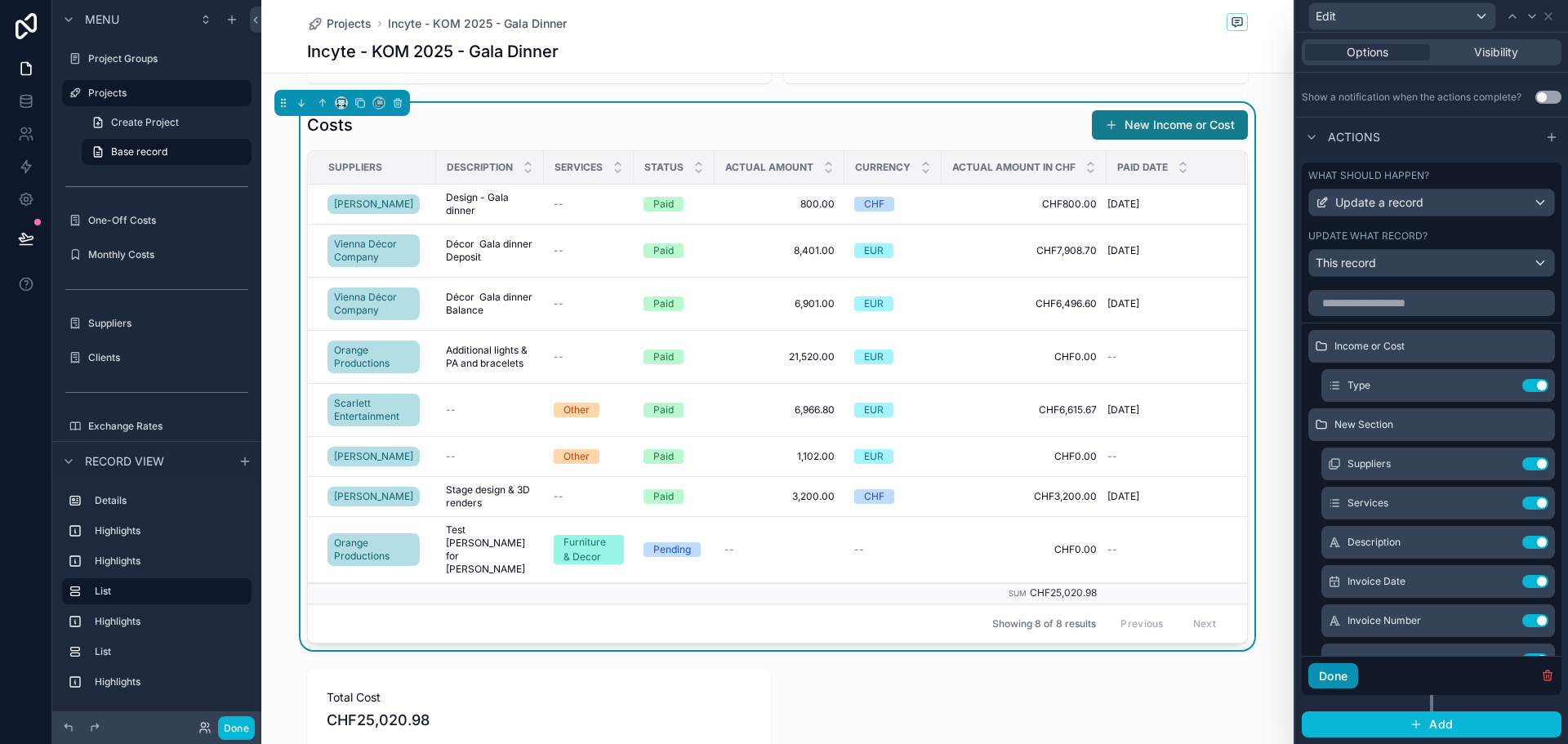
click at [1332, 678] on button "Done" at bounding box center [1333, 676] width 50 height 26
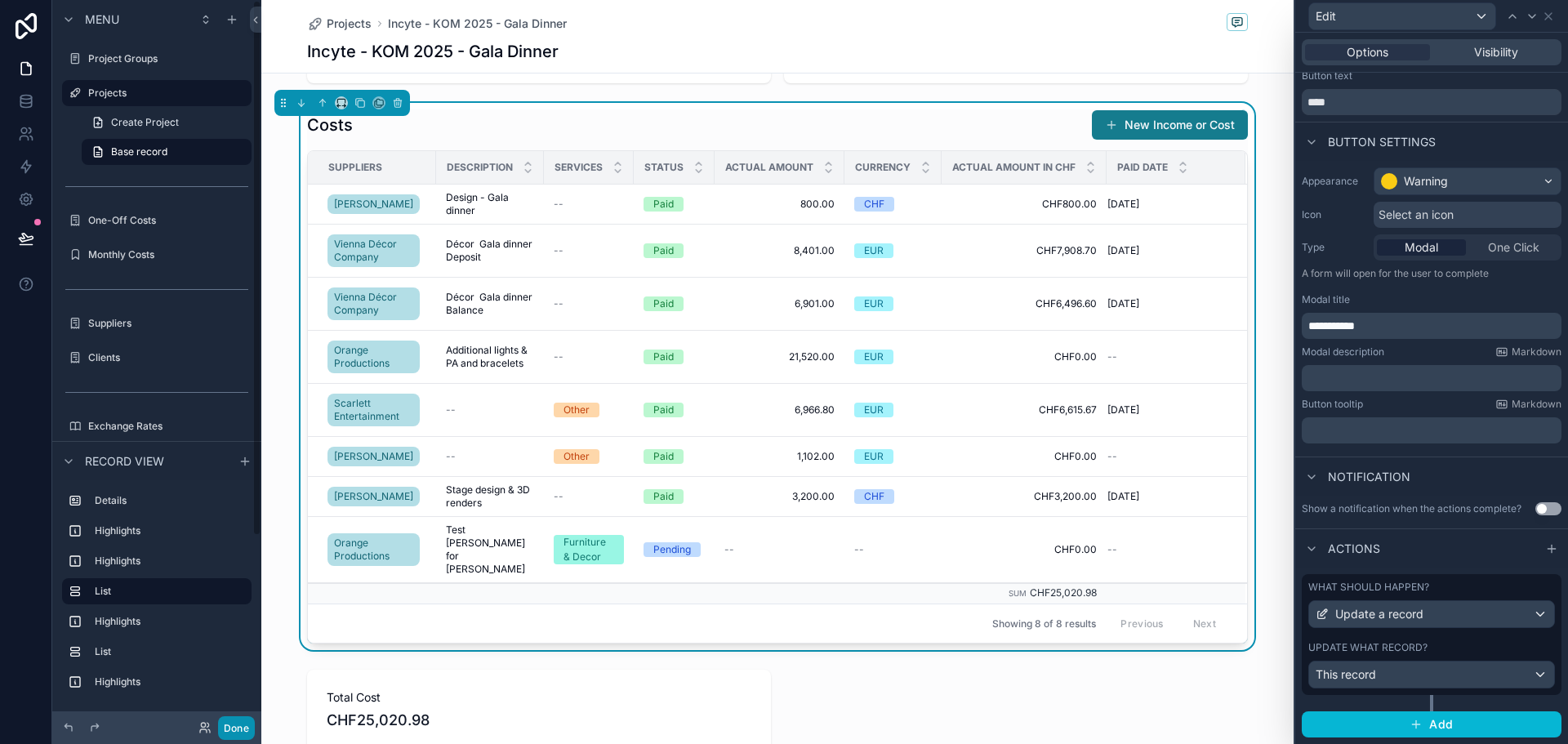
click at [238, 735] on button "Done" at bounding box center [236, 728] width 37 height 23
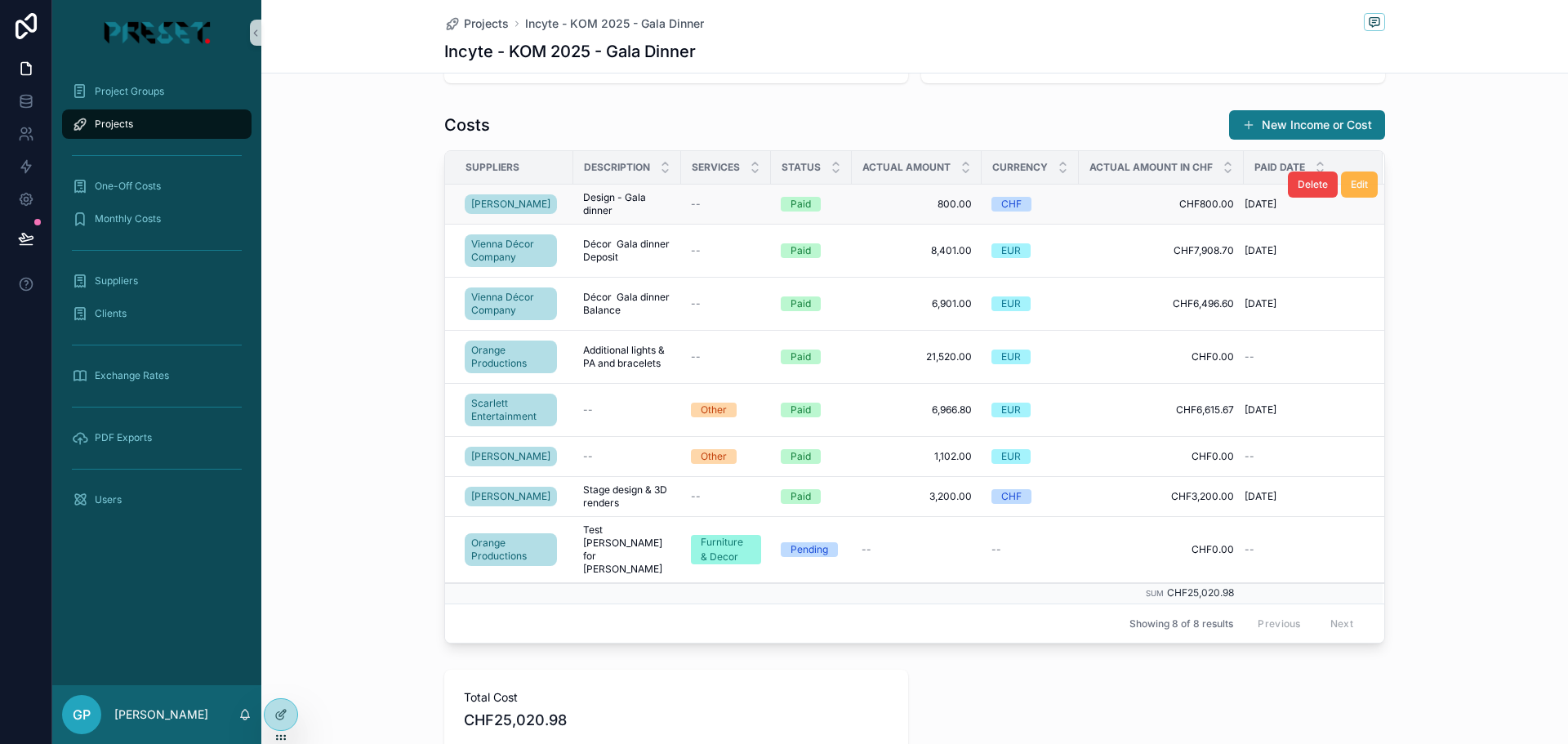
click at [1358, 188] on span "Edit" at bounding box center [1360, 184] width 17 height 13
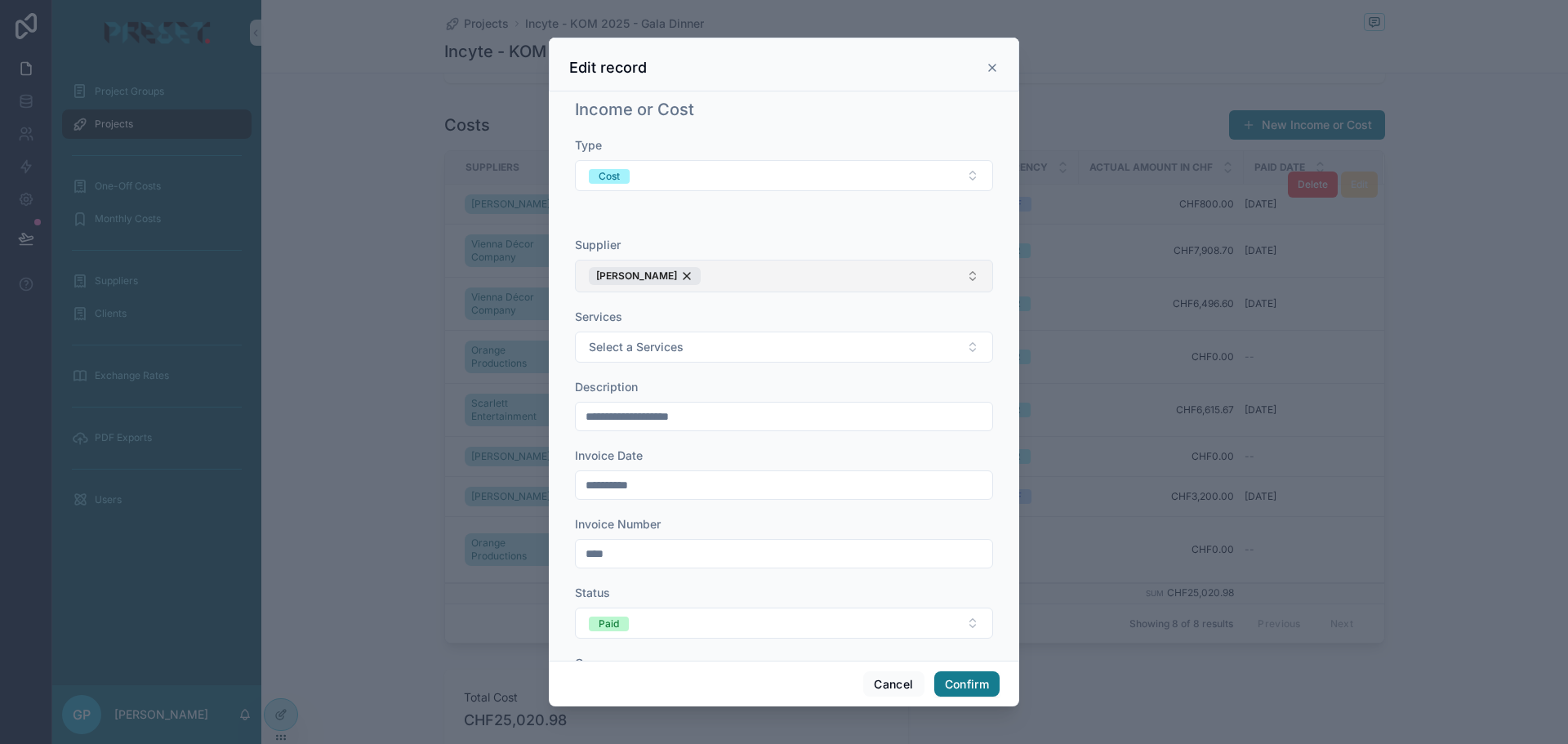
scroll to position [0, 0]
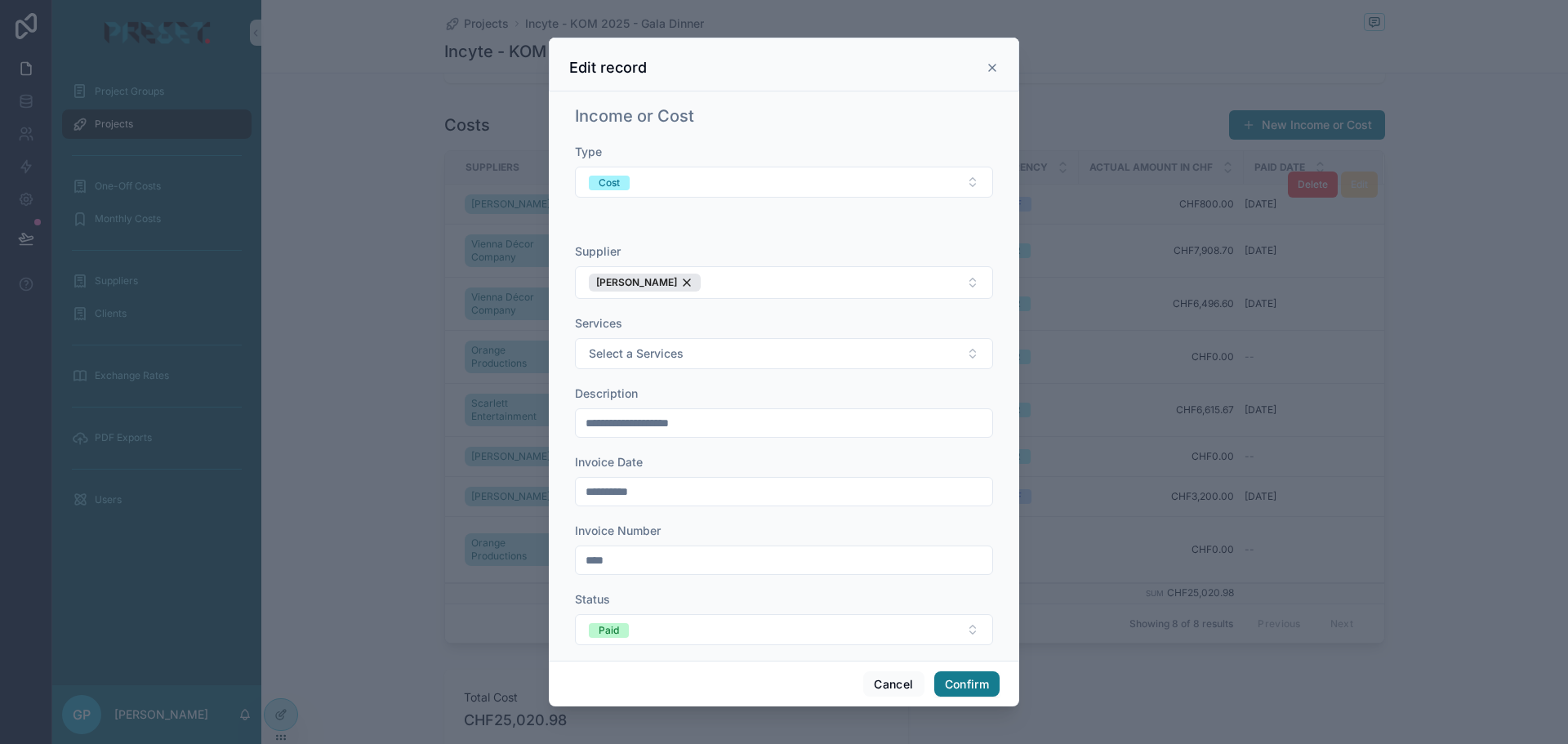
click at [993, 65] on icon at bounding box center [992, 67] width 13 height 13
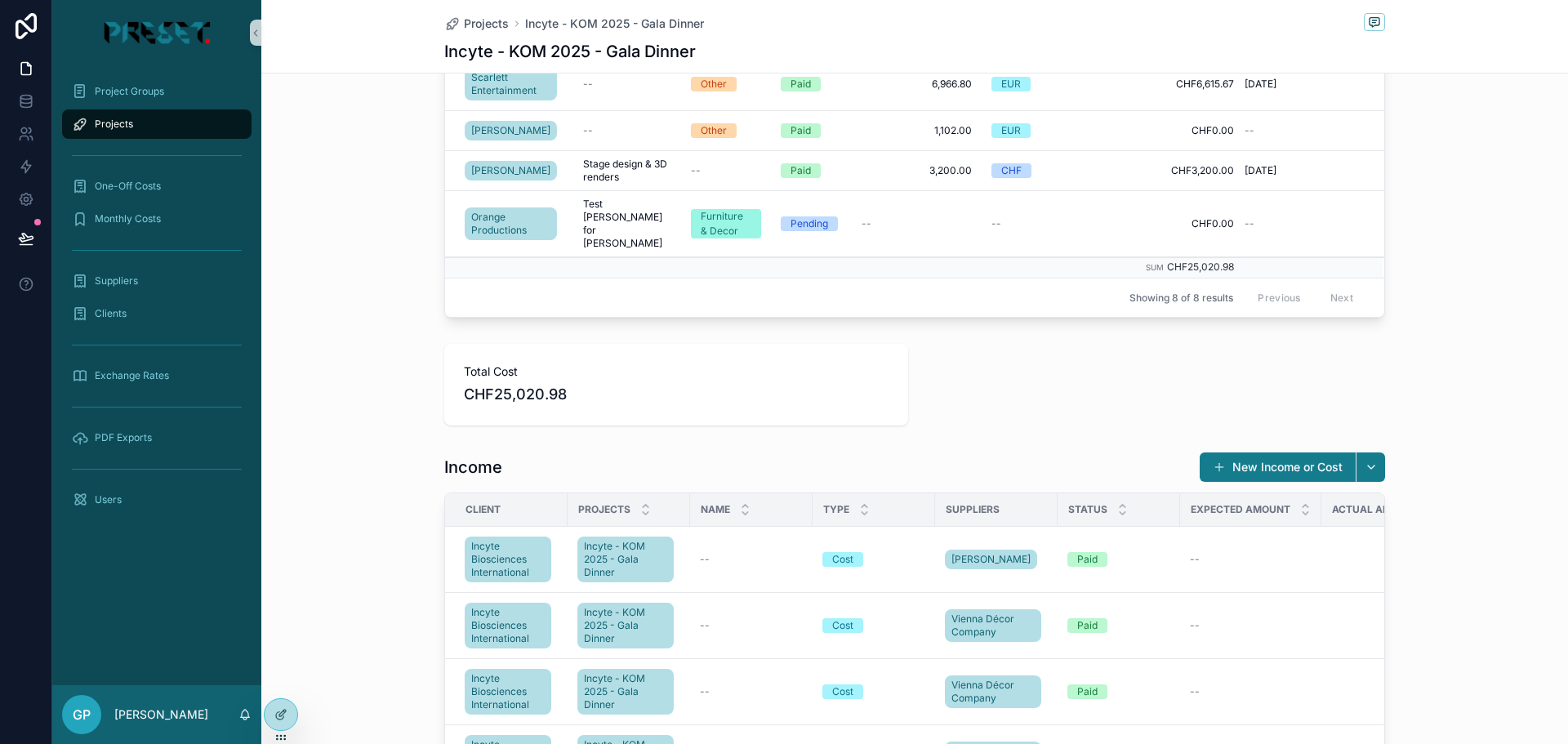
scroll to position [899, 0]
click at [279, 709] on icon at bounding box center [280, 715] width 13 height 13
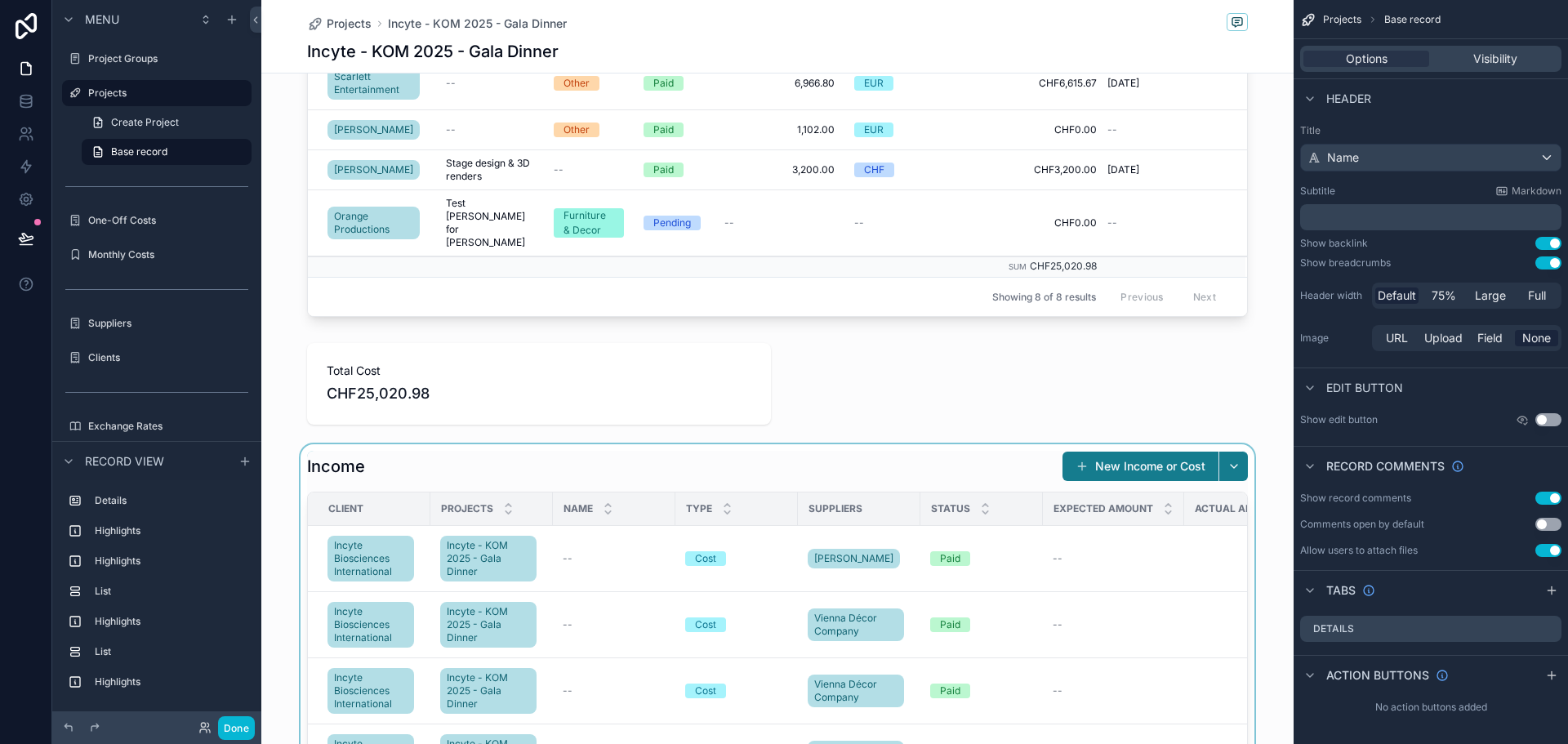
click at [627, 456] on div "scrollable content" at bounding box center [778, 751] width 1032 height 614
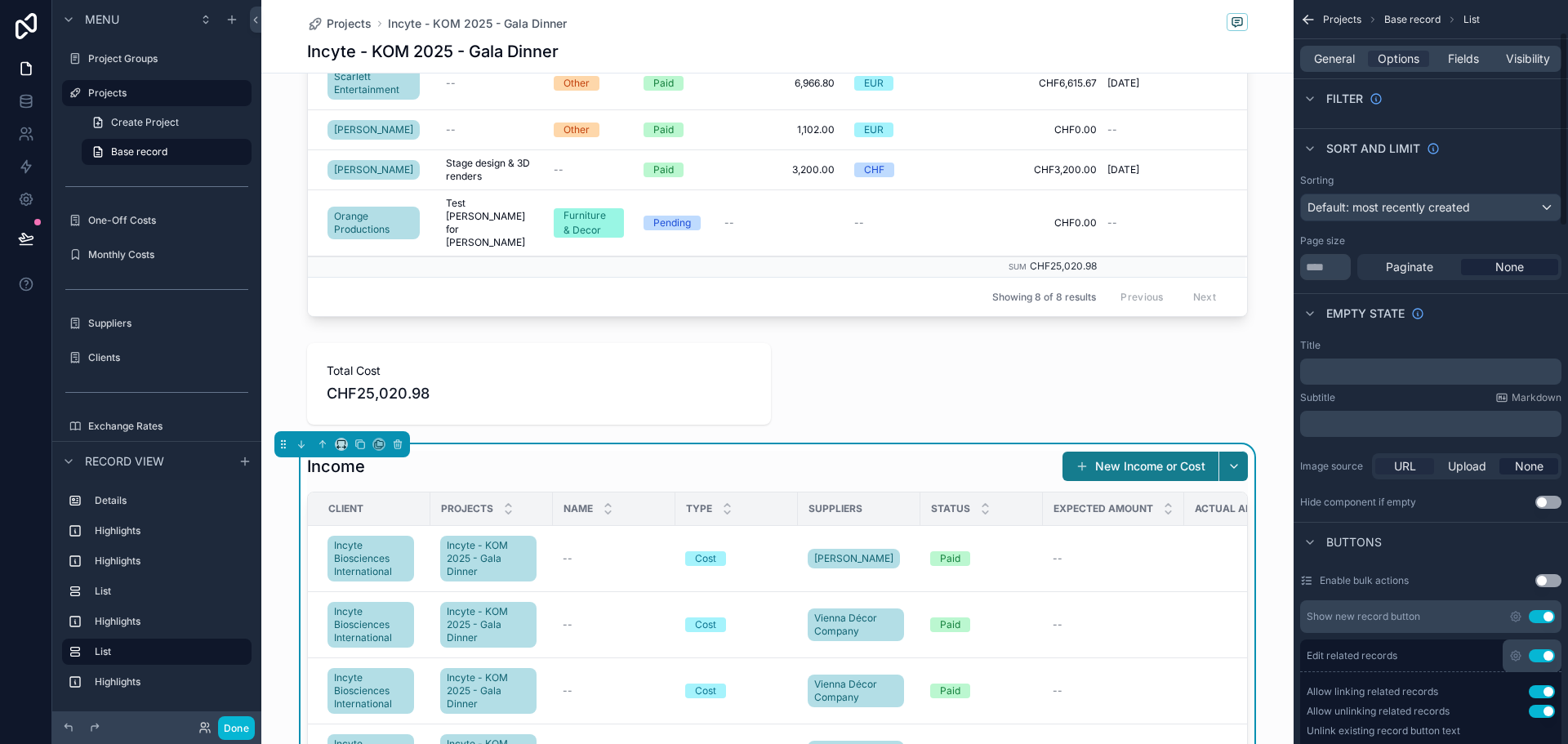
scroll to position [163, 0]
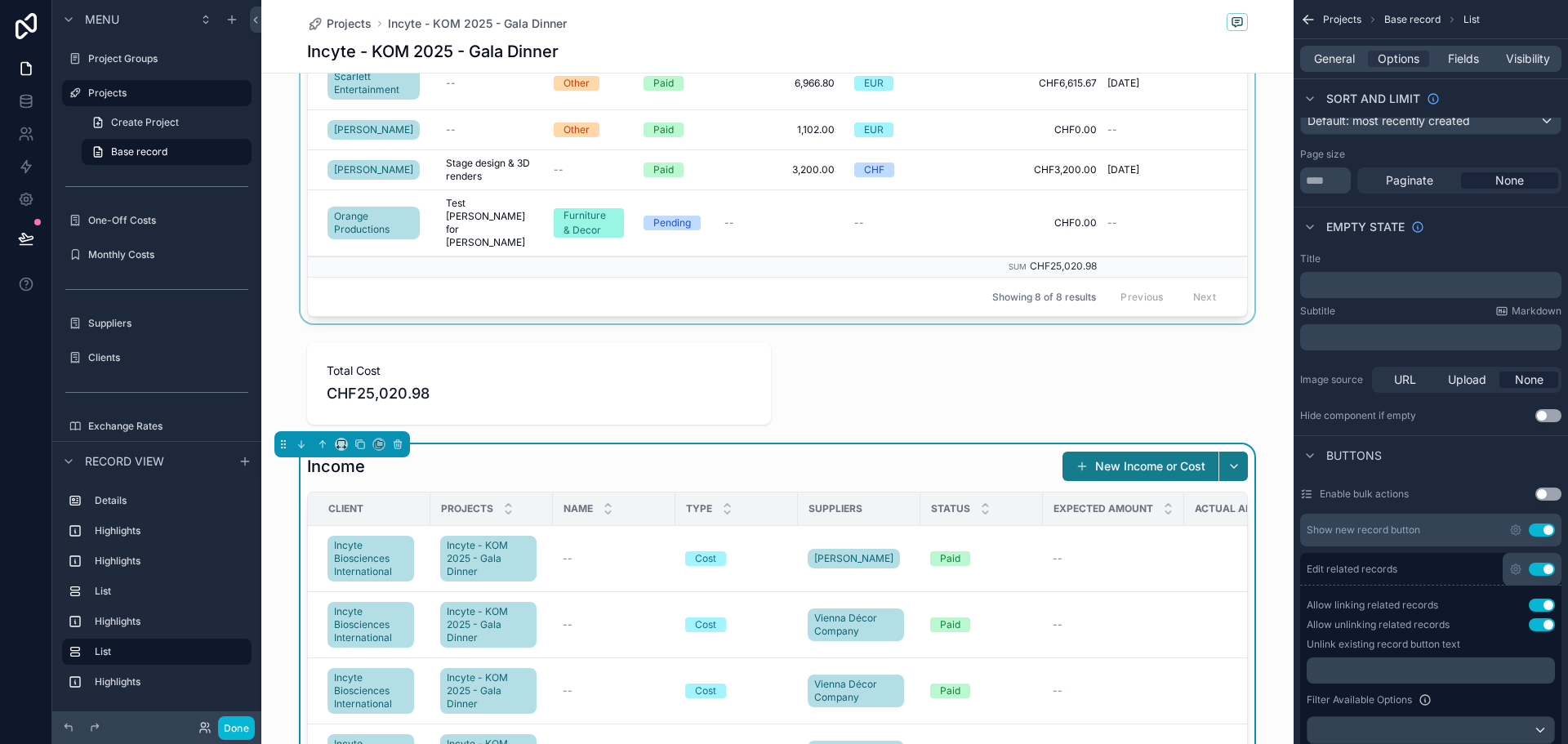
click at [381, 283] on div "Showing 8 of 8 results Previous Next" at bounding box center [778, 297] width 939 height 39
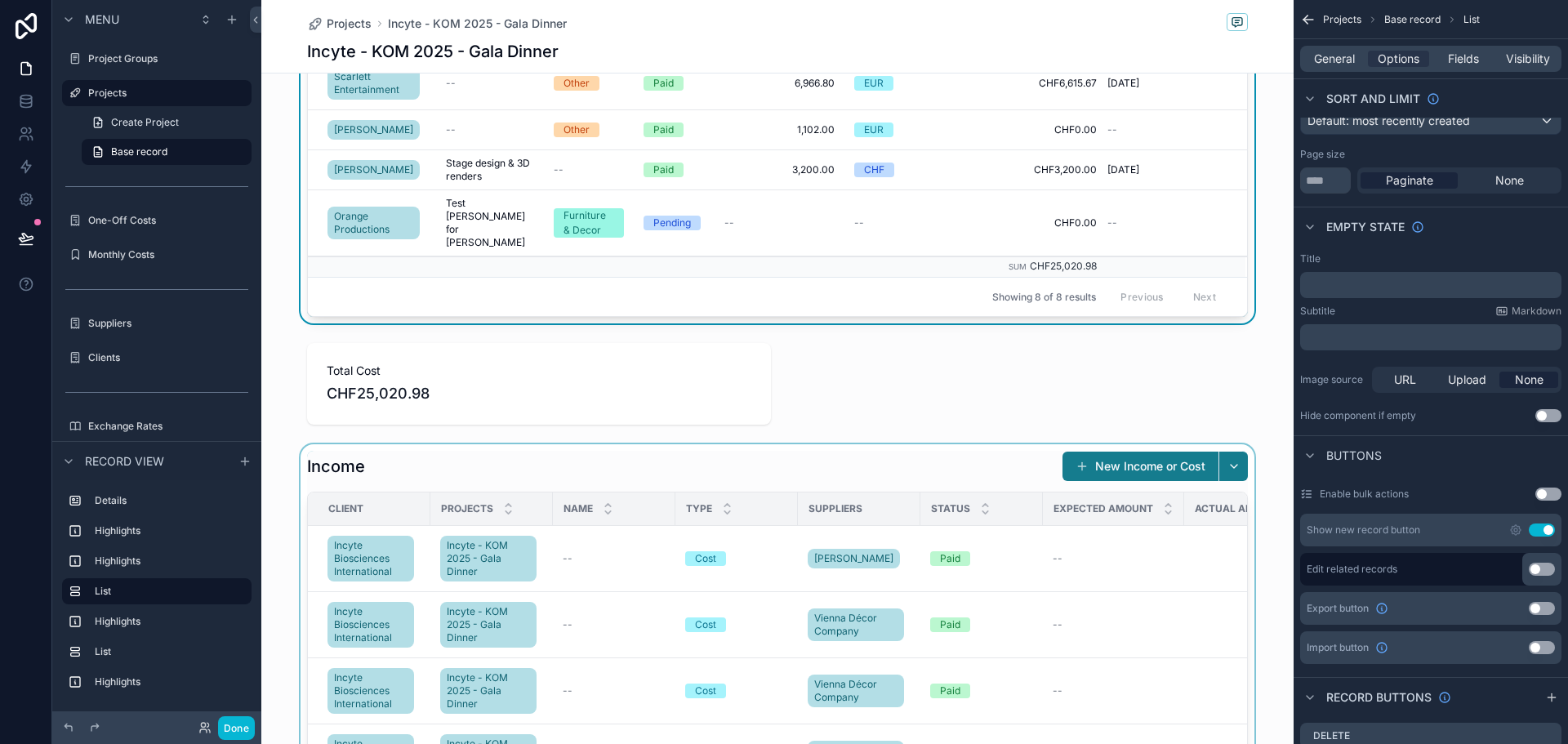
click at [446, 456] on div "scrollable content" at bounding box center [778, 751] width 1032 height 614
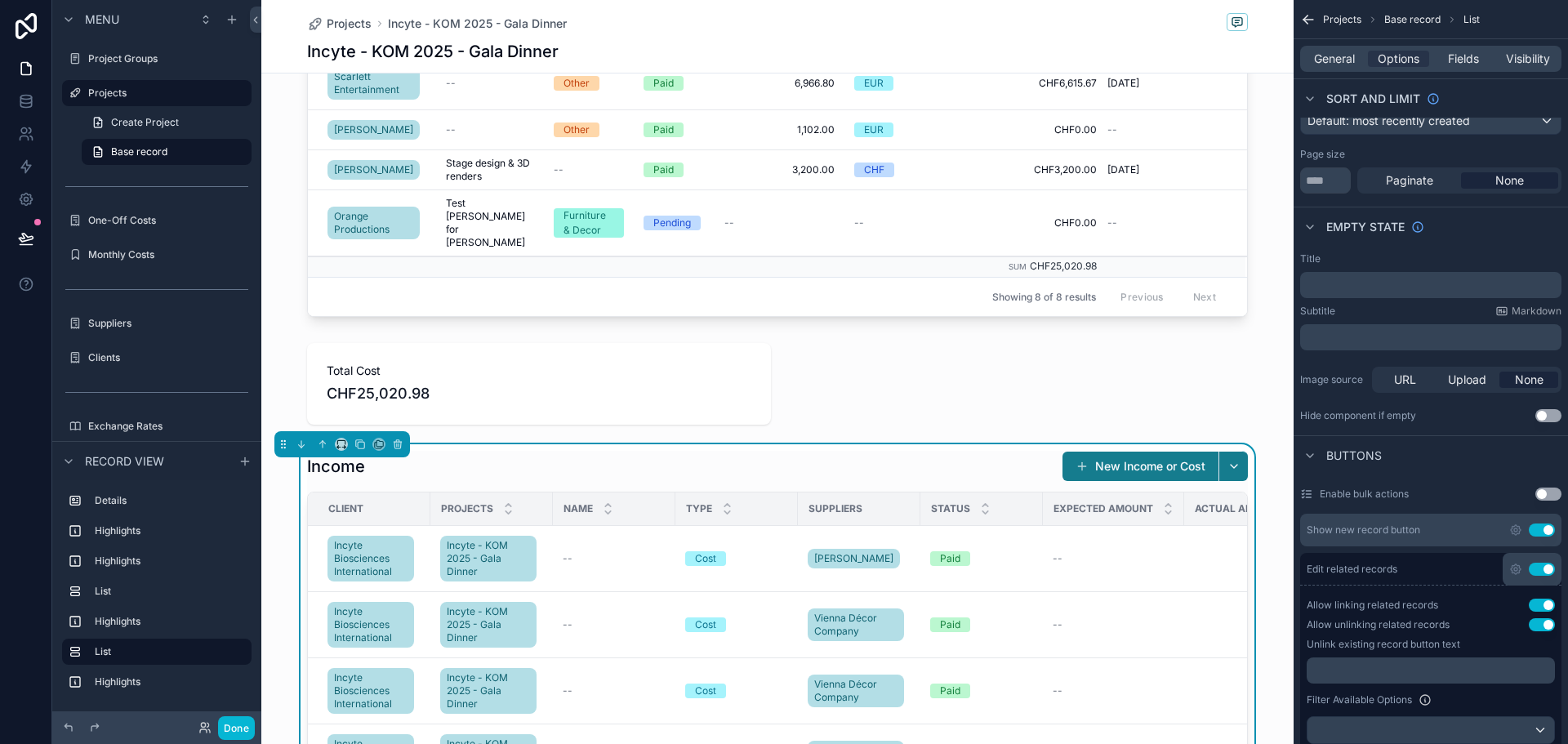
click at [1546, 565] on button "Use setting" at bounding box center [1542, 569] width 26 height 13
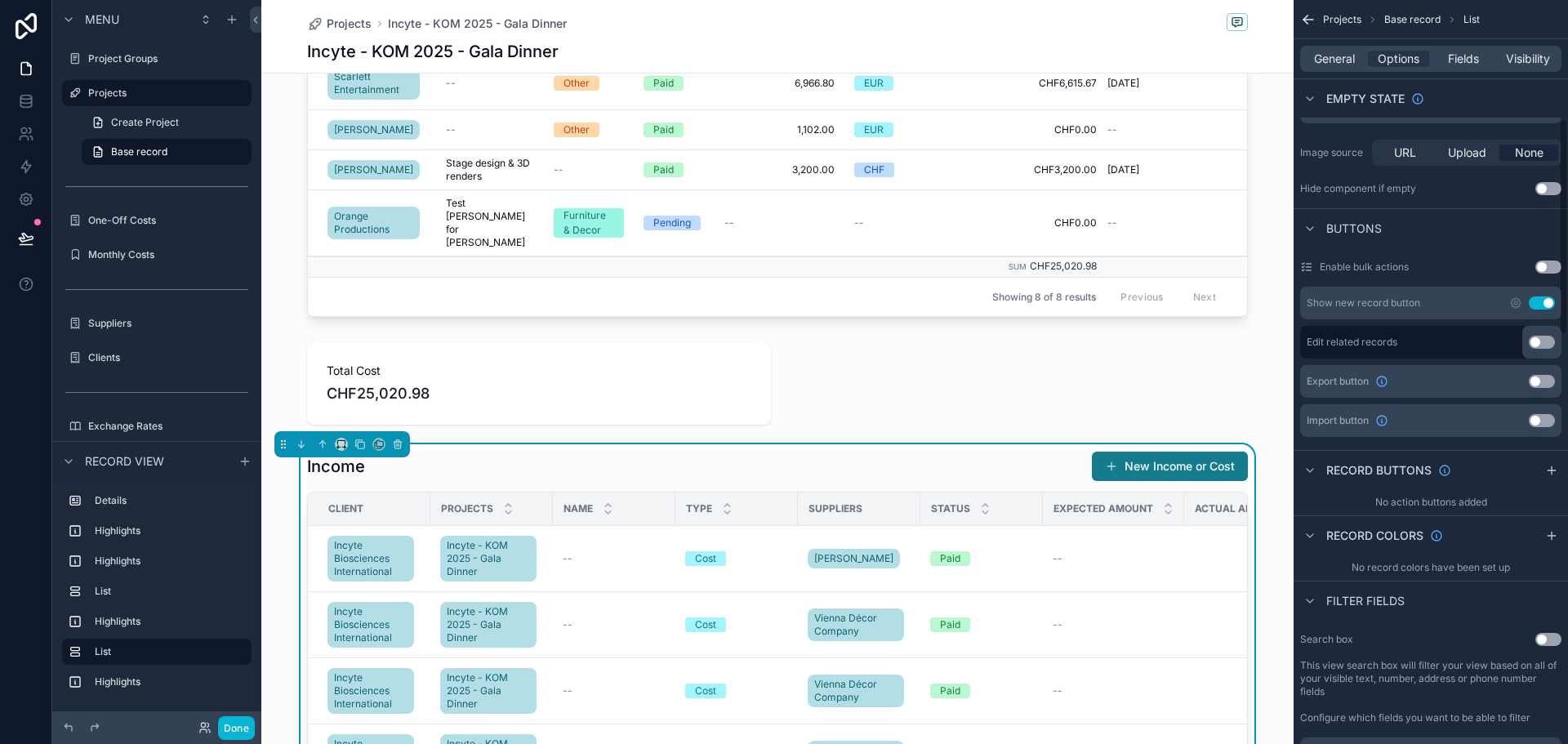
scroll to position [408, 0]
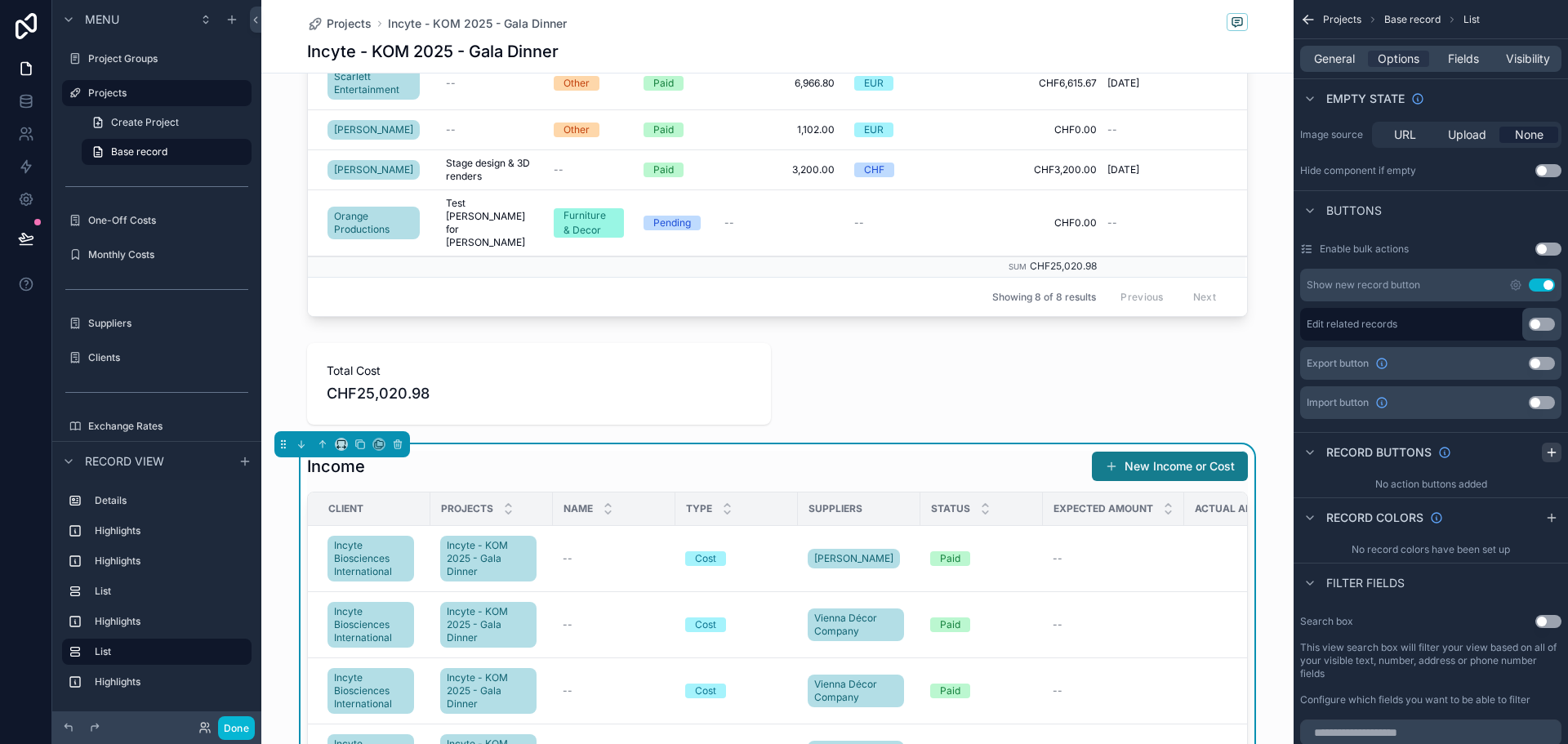
click at [1553, 450] on icon "scrollable content" at bounding box center [1551, 452] width 13 height 13
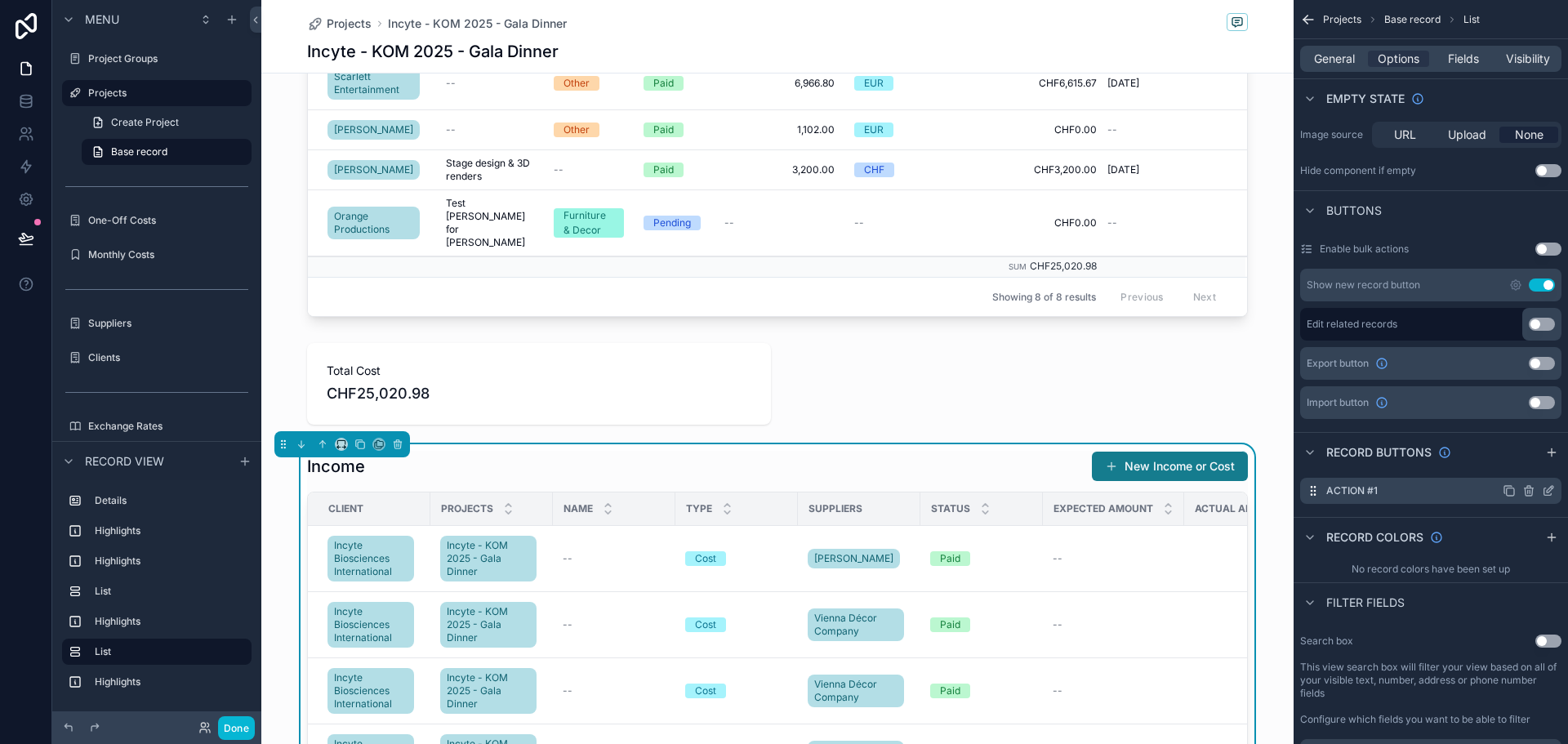
click at [1425, 482] on div "Action #1" at bounding box center [1431, 491] width 261 height 26
click at [1506, 488] on icon "scrollable content" at bounding box center [1509, 490] width 13 height 13
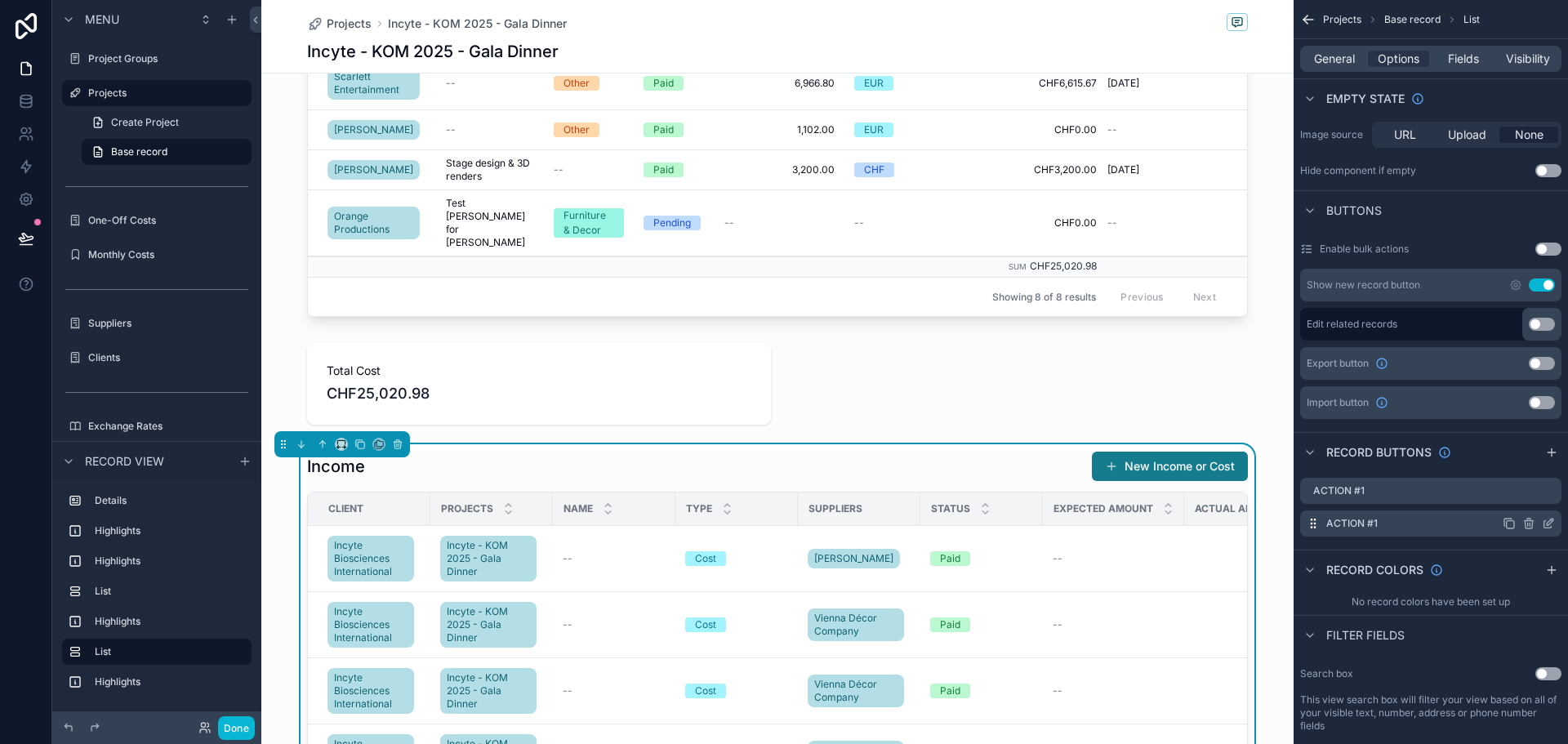
click at [1317, 517] on icon "scrollable content" at bounding box center [1312, 523] width 13 height 13
click at [1205, 228] on div "scrollable content" at bounding box center [778, 50] width 1032 height 548
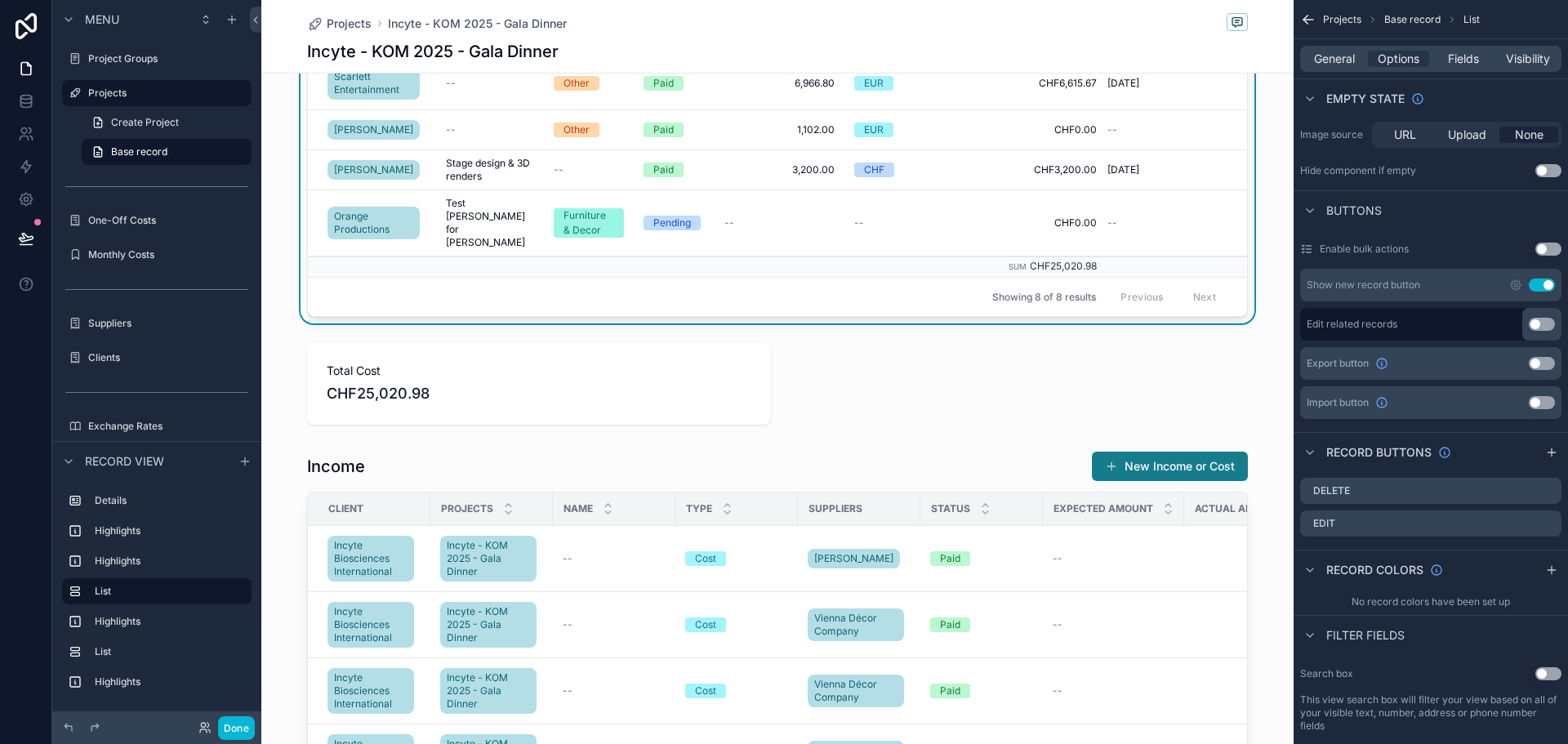
click at [920, 292] on div "Showing 8 of 8 results Previous Next" at bounding box center [778, 297] width 939 height 39
click at [985, 467] on div "scrollable content" at bounding box center [778, 751] width 1032 height 614
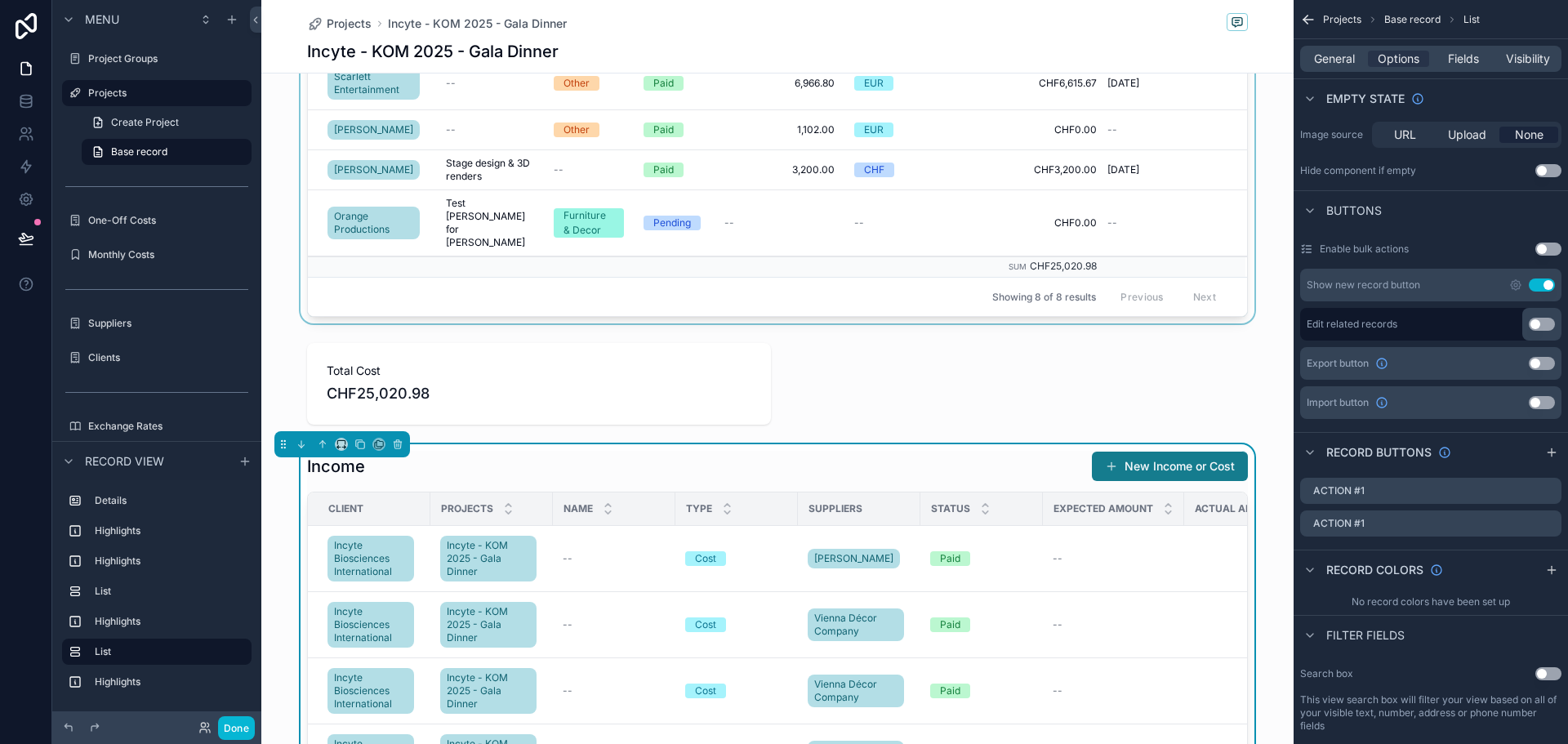
click at [936, 280] on div "Showing 8 of 8 results Previous Next" at bounding box center [778, 297] width 939 height 39
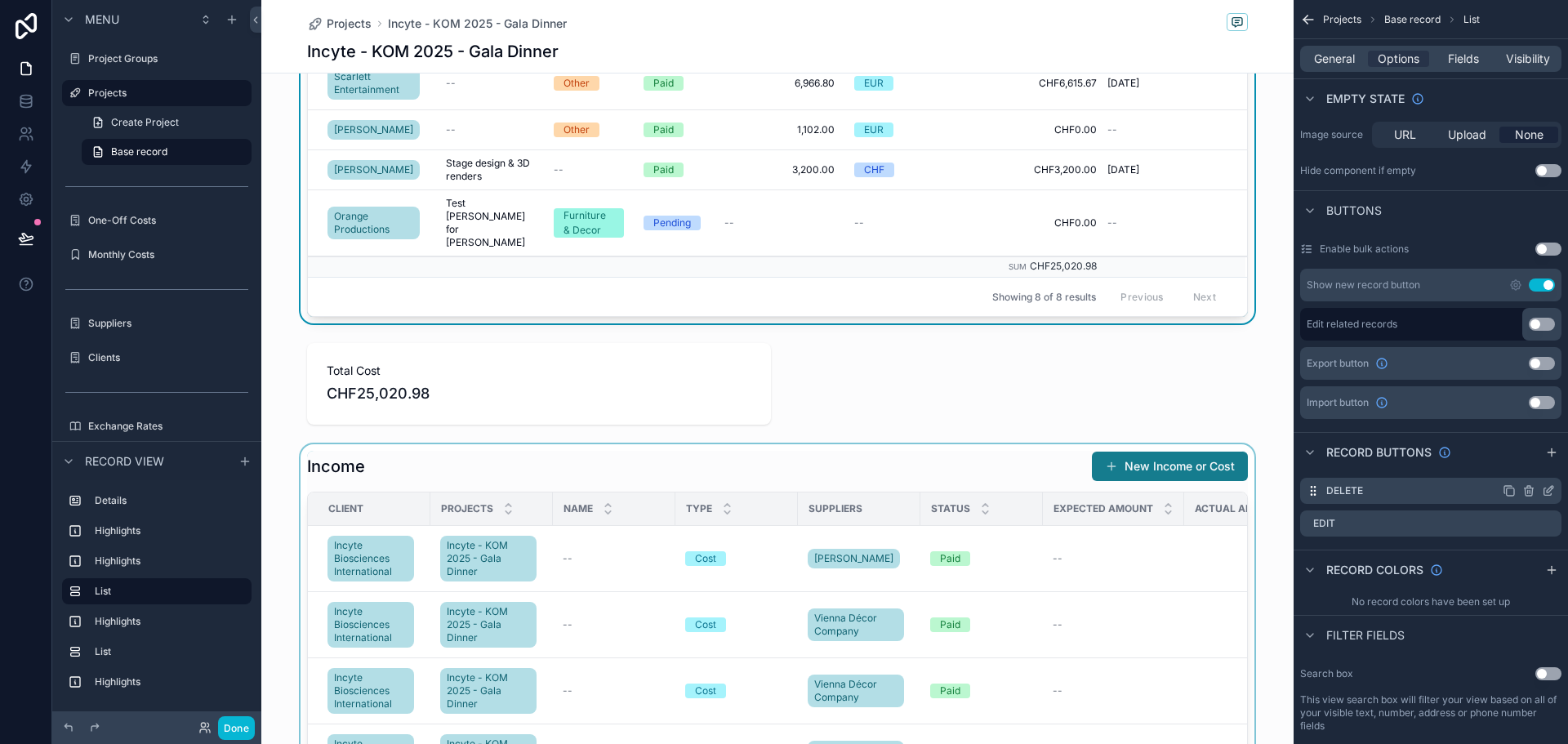
click at [1547, 490] on icon "scrollable content" at bounding box center [1548, 490] width 13 height 13
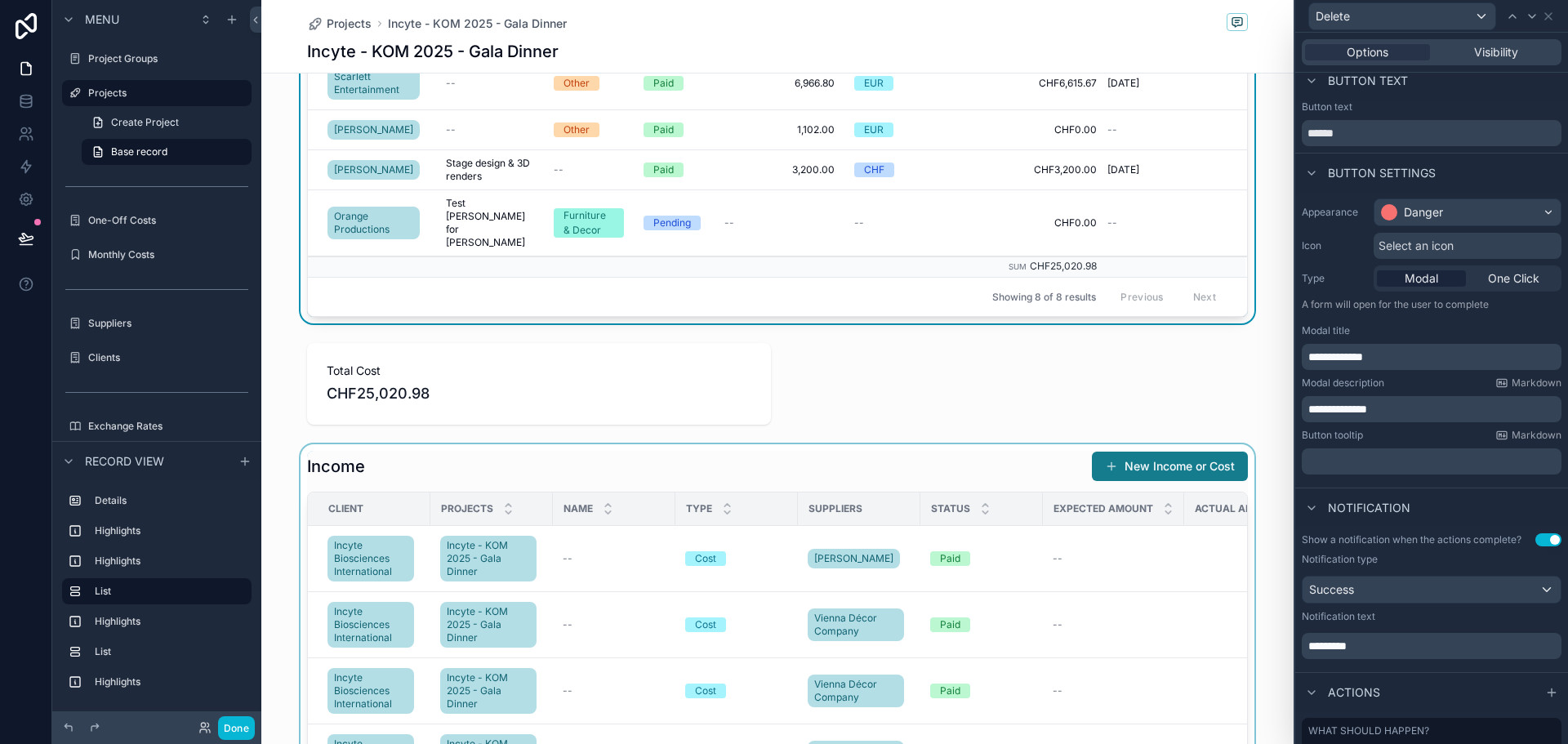
scroll to position [0, 0]
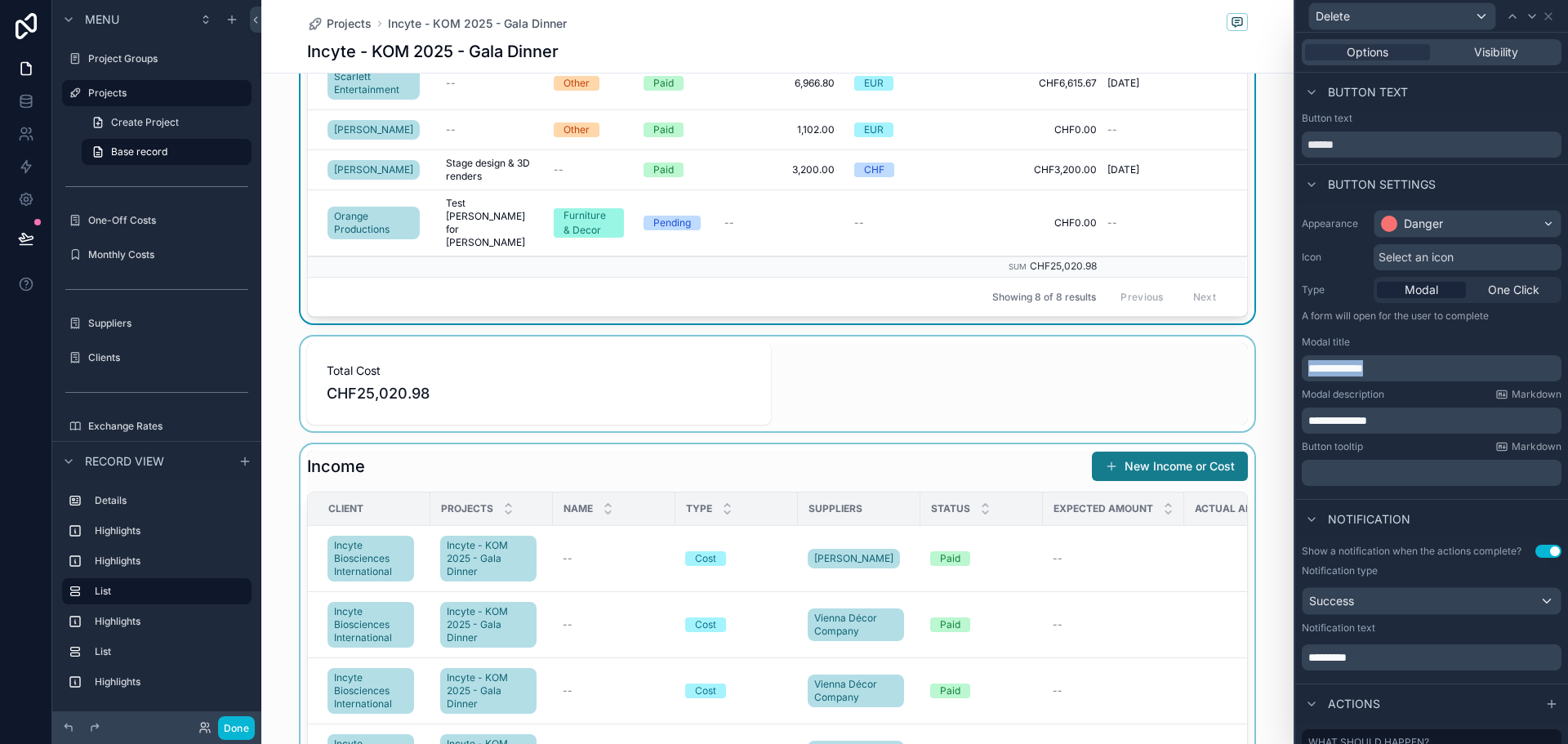
drag, startPoint x: 1419, startPoint y: 366, endPoint x: 1173, endPoint y: 398, distance: 248.1
click at [1173, 398] on div "**********" at bounding box center [784, 372] width 1568 height 744
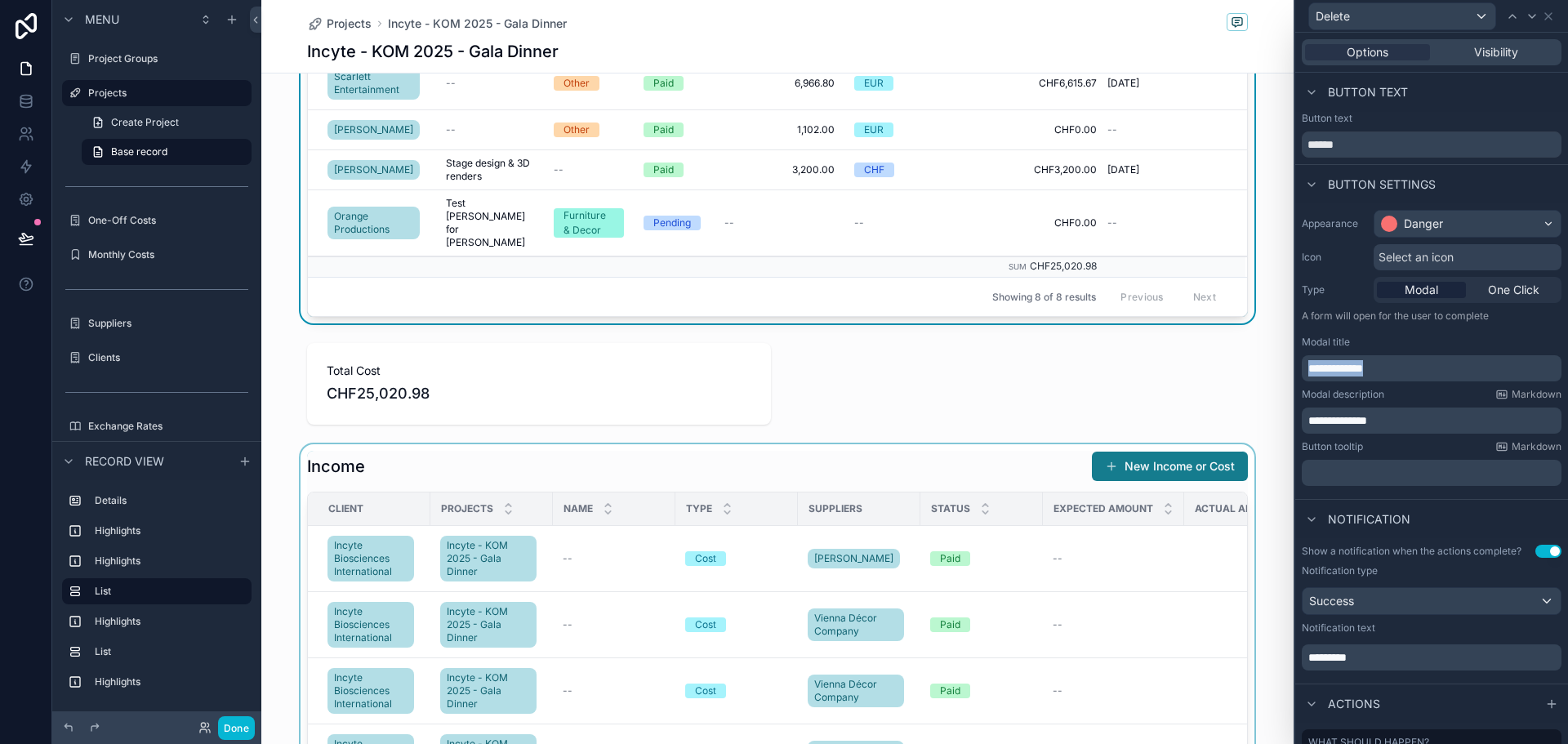
copy span "**********"
click at [958, 450] on div "scrollable content" at bounding box center [778, 751] width 1032 height 614
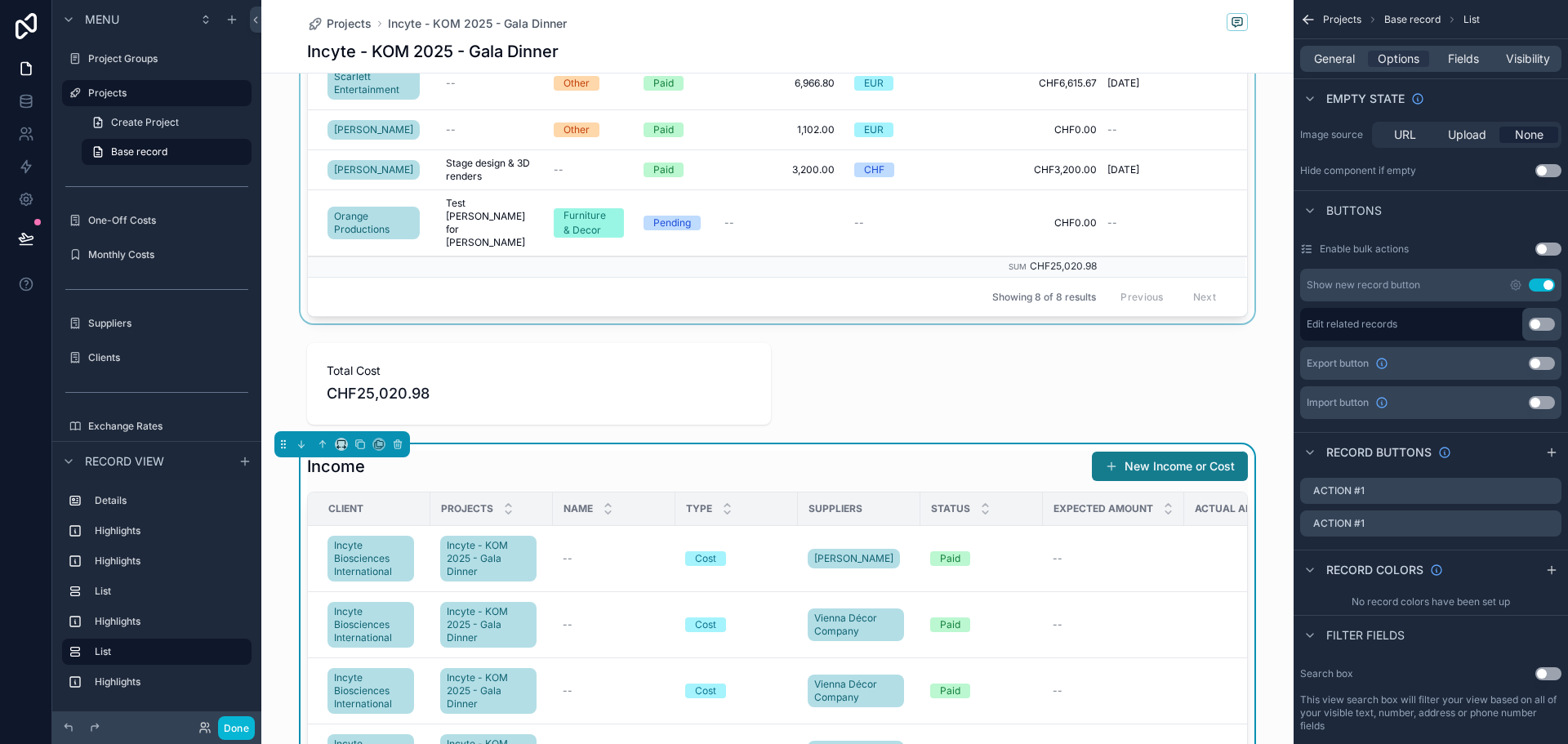
click at [811, 277] on div "Showing 8 of 8 results Previous Next" at bounding box center [778, 297] width 939 height 39
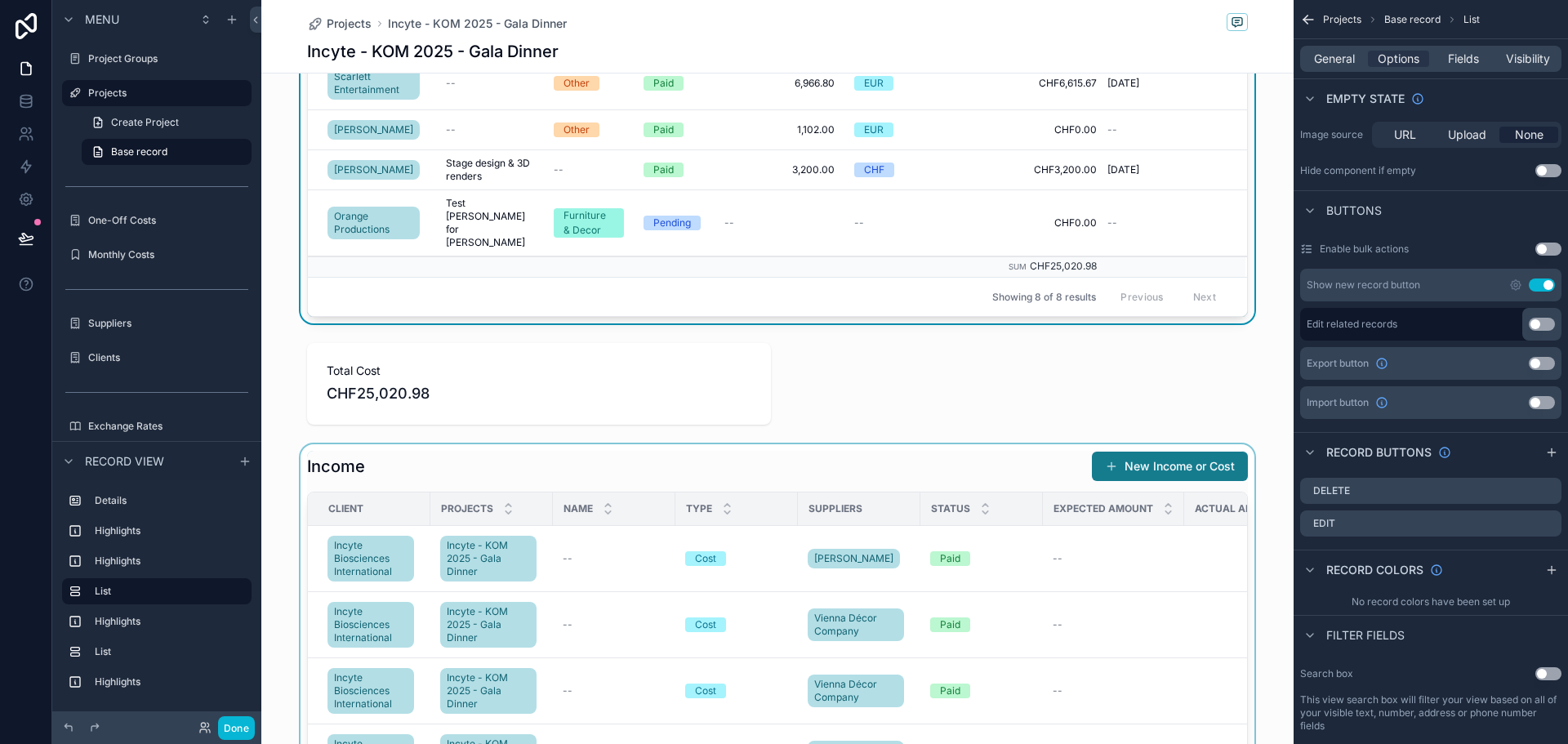
click at [864, 444] on div "scrollable content" at bounding box center [778, 751] width 1032 height 614
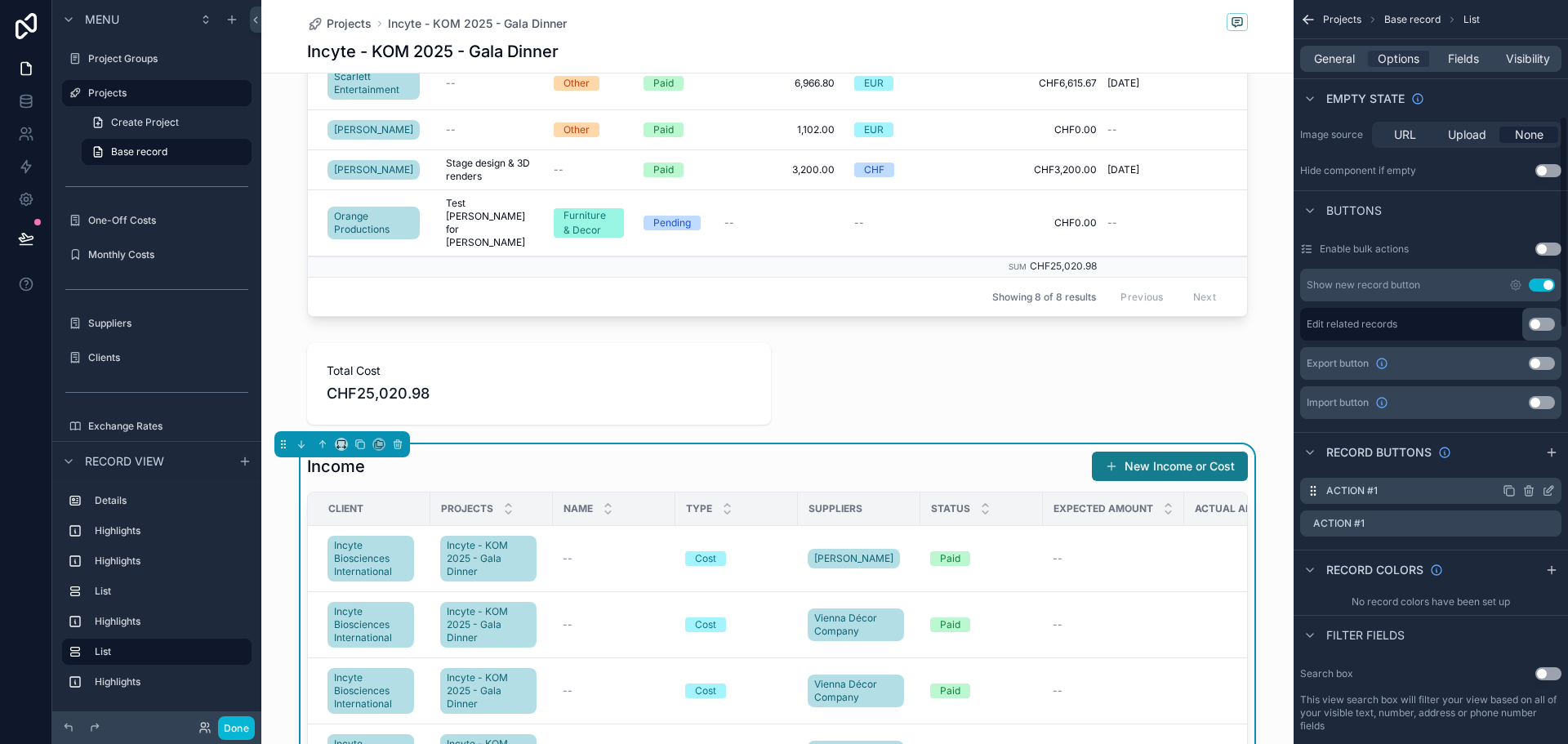
click at [1419, 493] on div "Action #1" at bounding box center [1431, 491] width 261 height 26
click at [1548, 488] on icon "scrollable content" at bounding box center [1548, 490] width 13 height 13
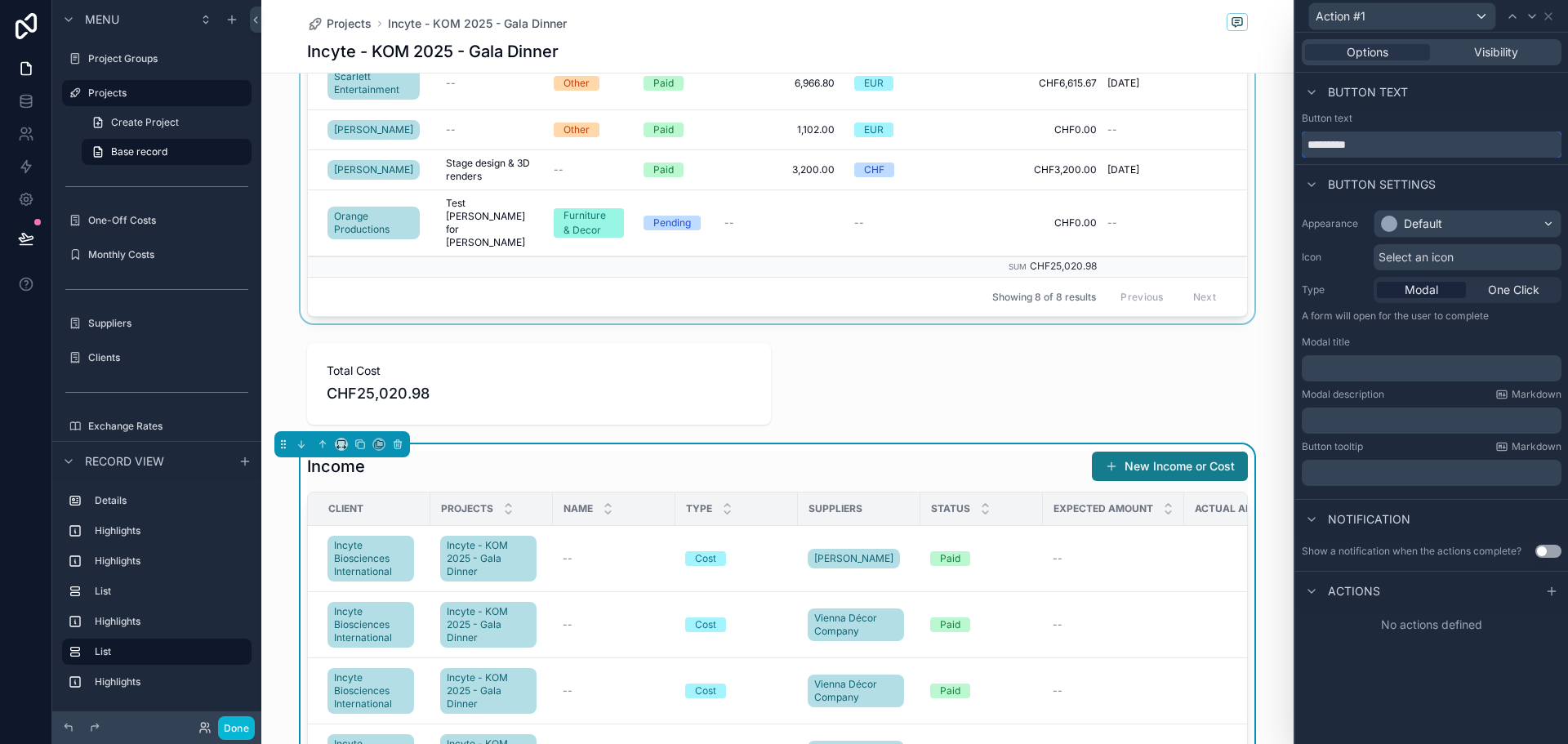
drag, startPoint x: 1399, startPoint y: 144, endPoint x: 918, endPoint y: 157, distance: 481.2
click at [918, 157] on div "Action #1 Options Visibility Button text Button text ********* Button settings …" at bounding box center [784, 372] width 1568 height 744
type input "******"
click at [1342, 364] on p "﻿" at bounding box center [1433, 369] width 250 height 17
click at [936, 232] on div "scrollable content" at bounding box center [778, 50] width 1032 height 548
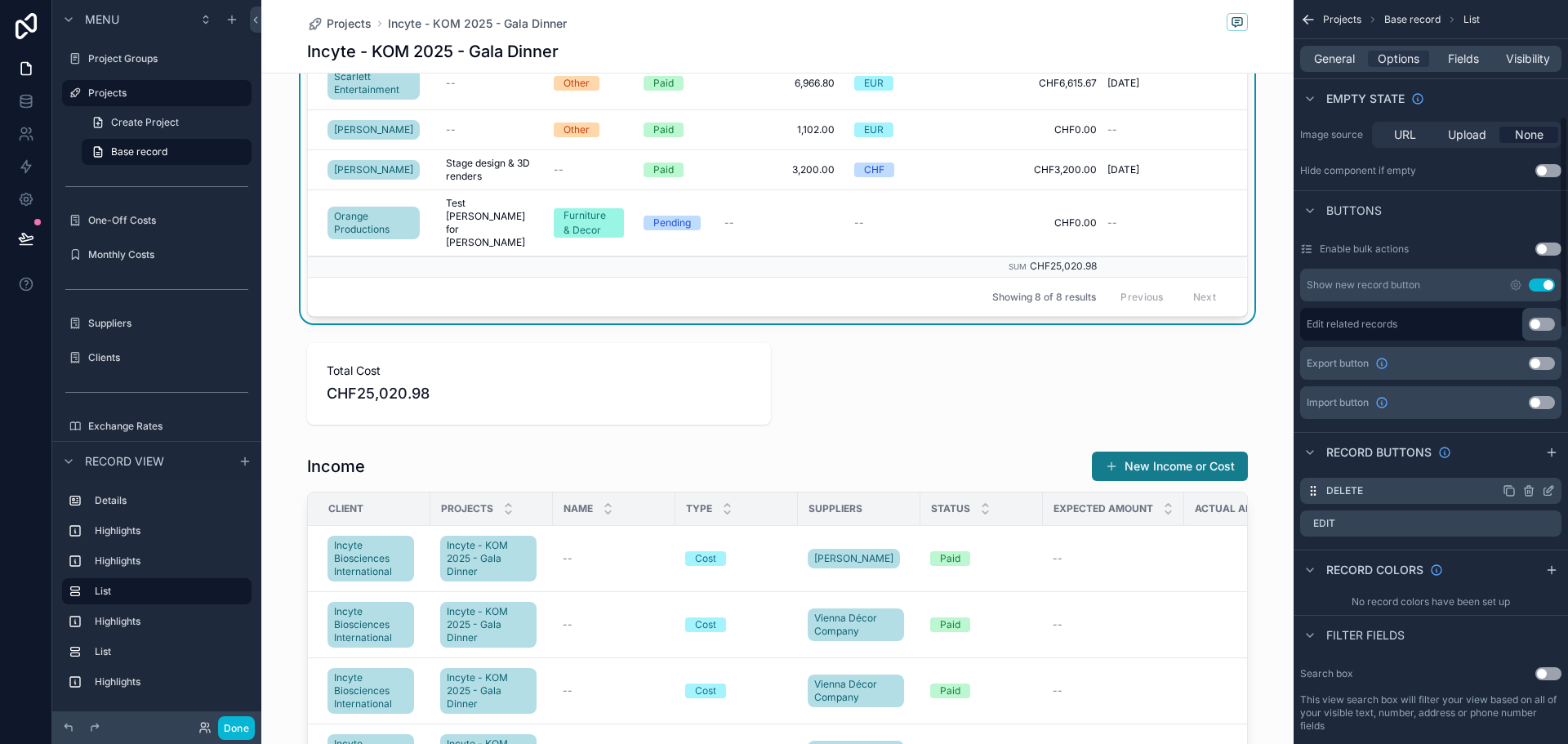
click at [1546, 493] on icon "scrollable content" at bounding box center [1548, 490] width 13 height 13
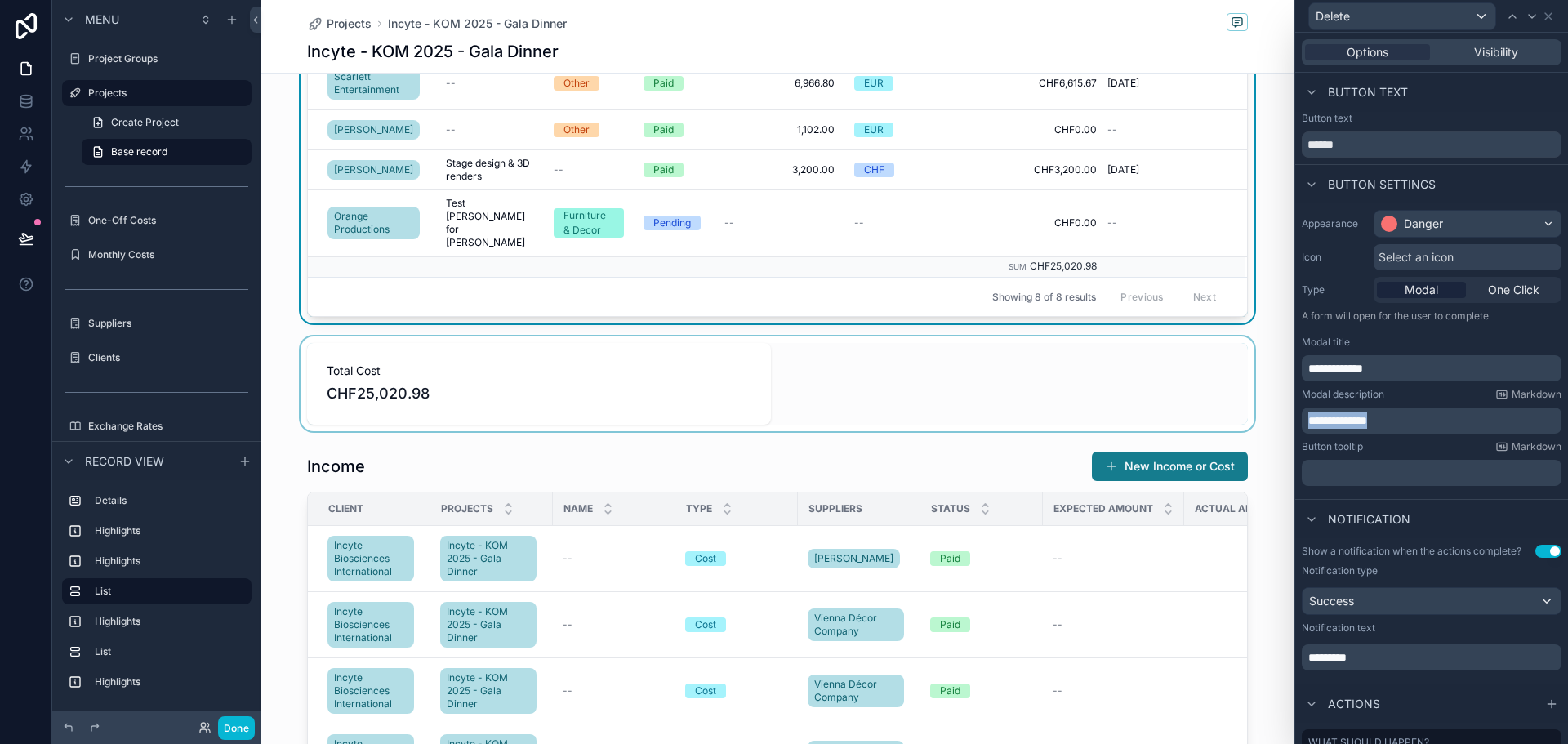
drag, startPoint x: 1425, startPoint y: 424, endPoint x: 1154, endPoint y: 407, distance: 271.5
click at [1154, 407] on div "**********" at bounding box center [784, 372] width 1568 height 744
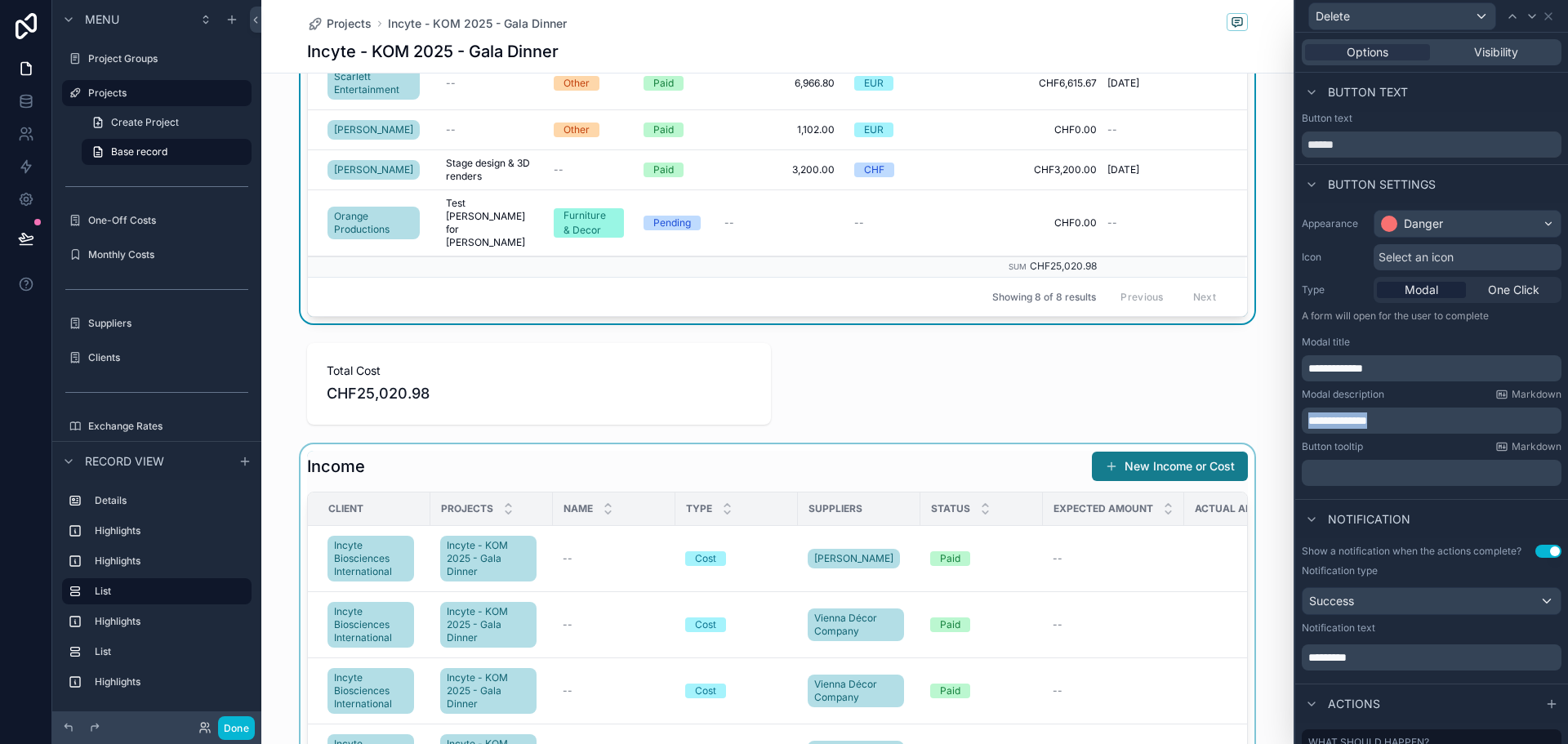
copy span "**********"
click at [863, 453] on div "scrollable content" at bounding box center [778, 751] width 1032 height 614
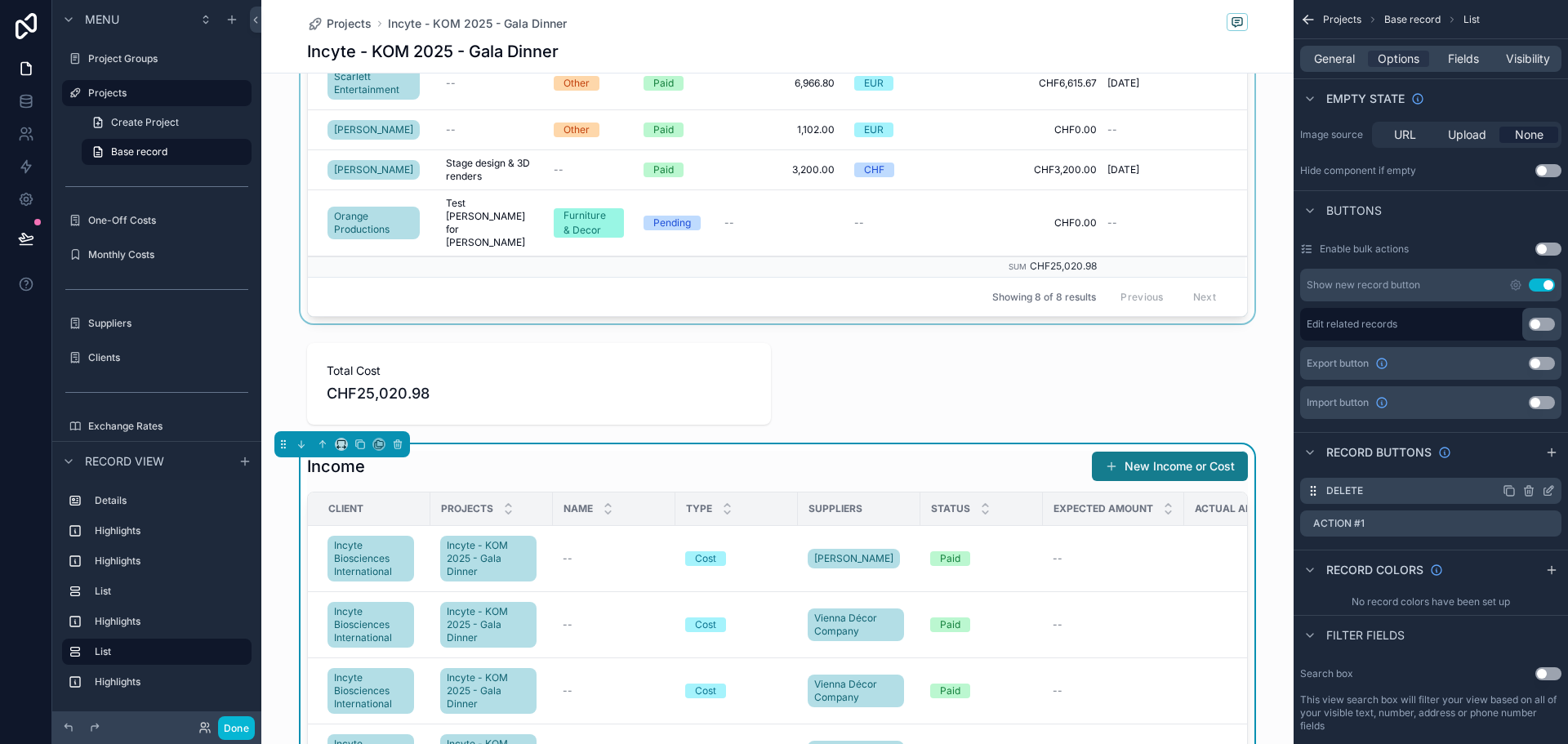
click at [1555, 483] on div "DELETE" at bounding box center [1431, 491] width 261 height 26
click at [1551, 487] on icon "scrollable content" at bounding box center [1548, 490] width 13 height 13
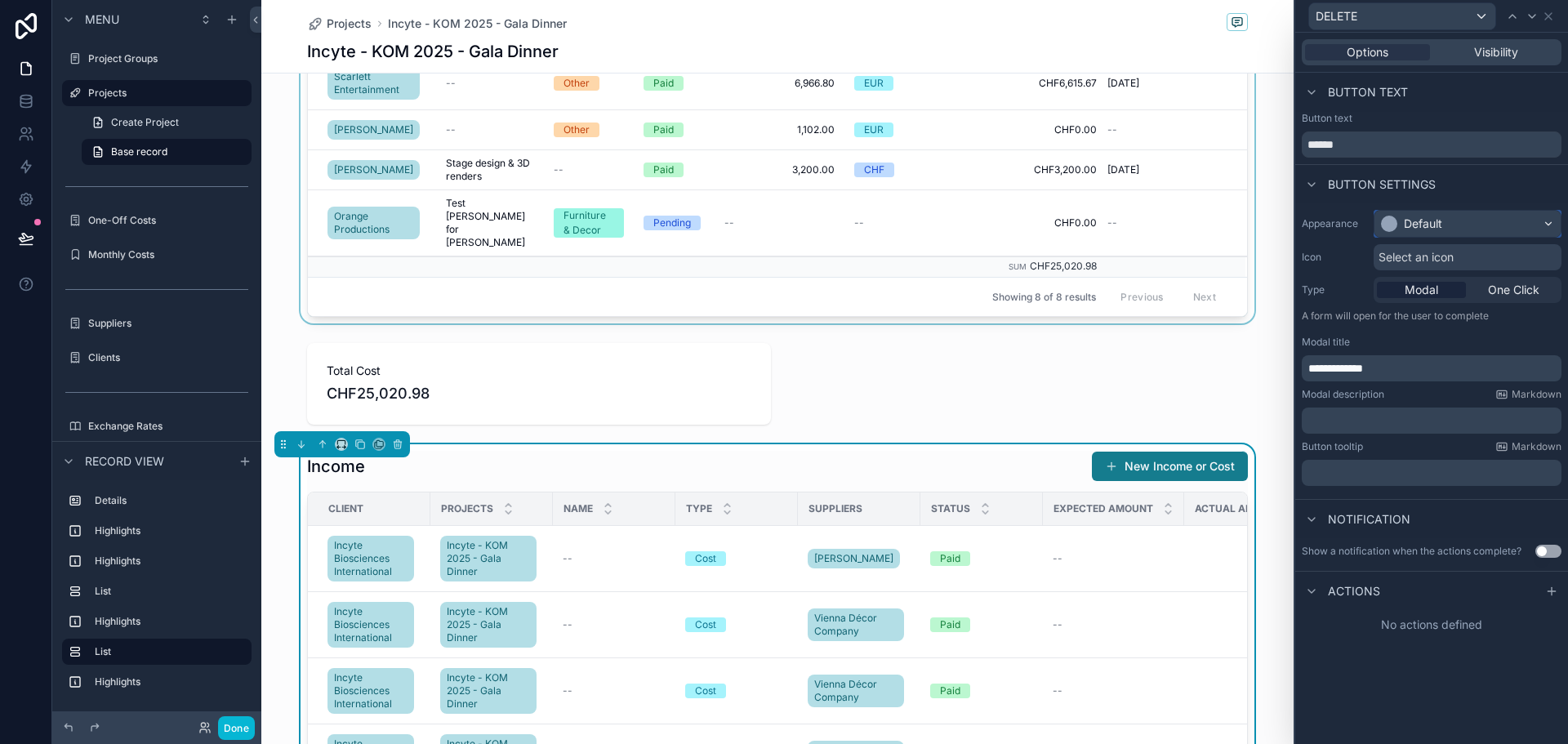
click at [1445, 224] on div "Default" at bounding box center [1468, 224] width 187 height 26
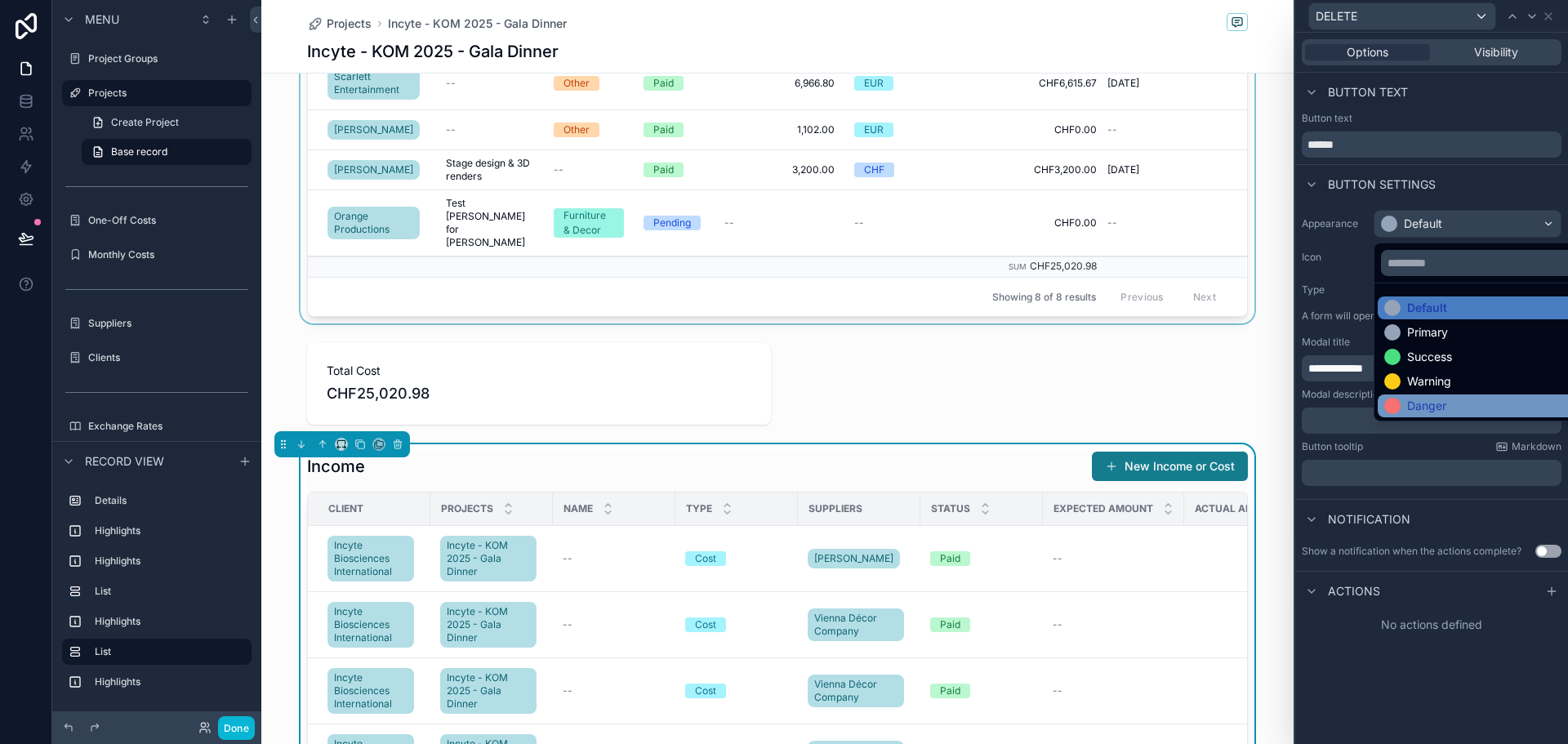
click at [1428, 403] on div "Danger" at bounding box center [1427, 406] width 39 height 17
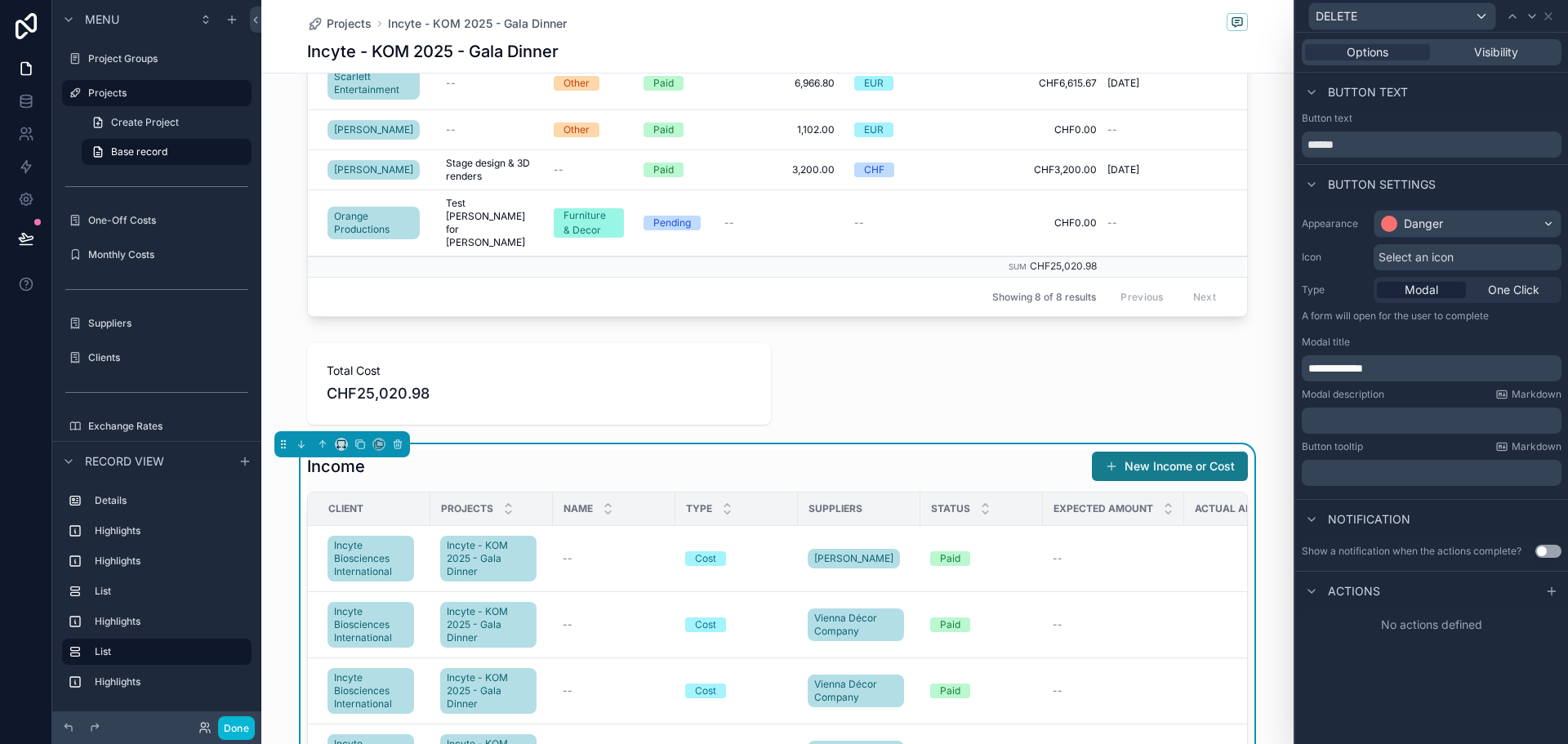
click at [1400, 426] on p "﻿" at bounding box center [1433, 420] width 250 height 17
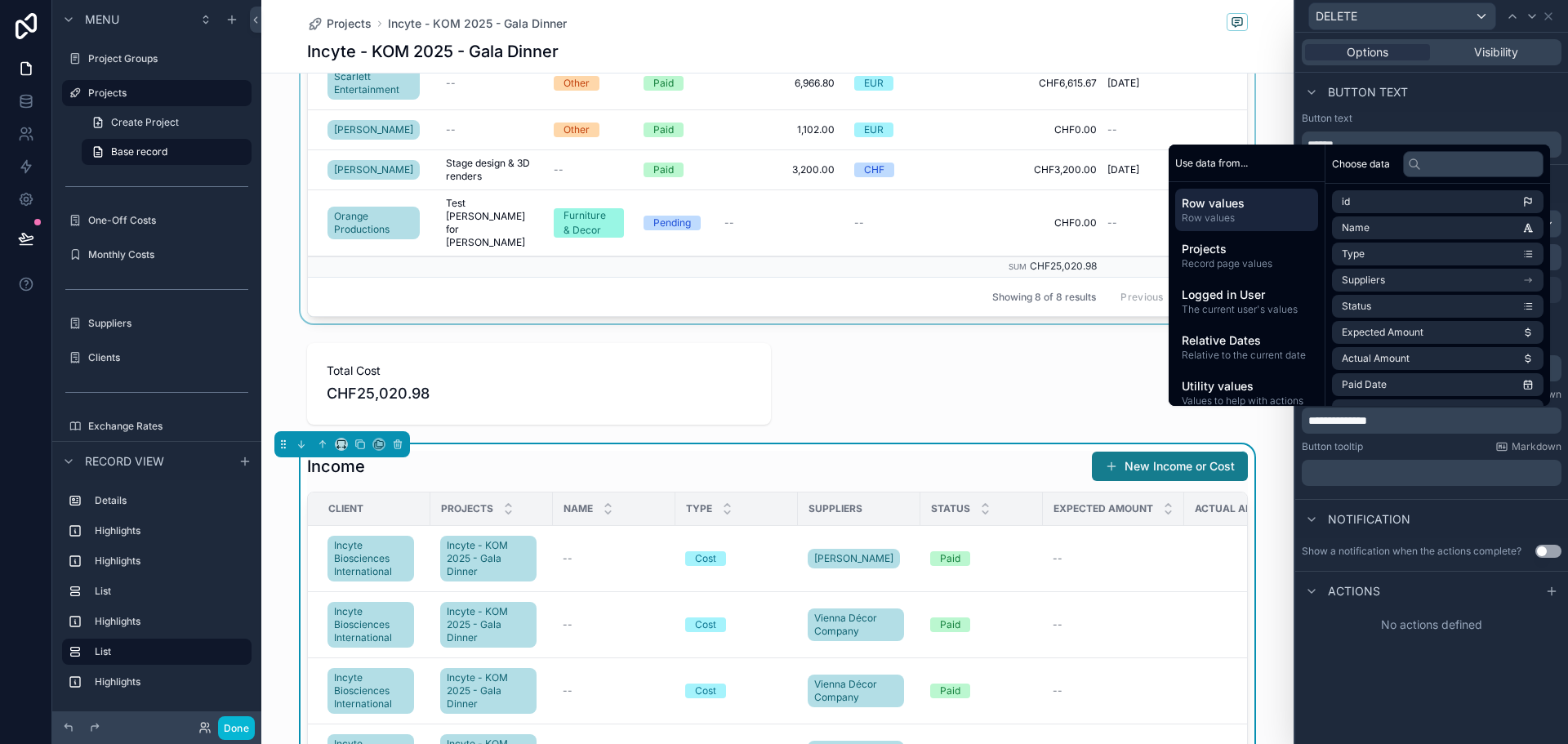
click at [910, 219] on div "scrollable content" at bounding box center [778, 50] width 1032 height 548
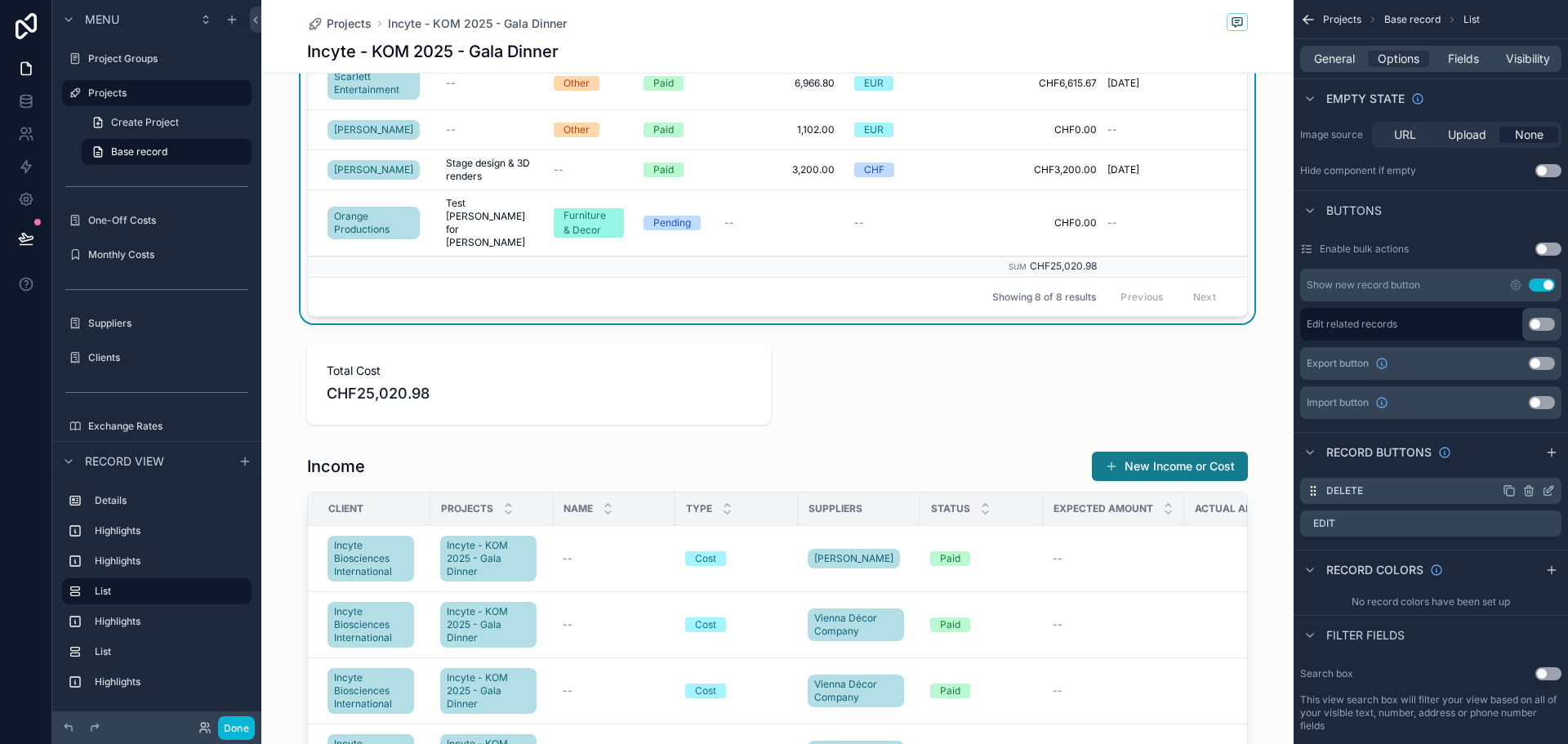
click at [1546, 490] on icon "scrollable content" at bounding box center [1548, 490] width 13 height 13
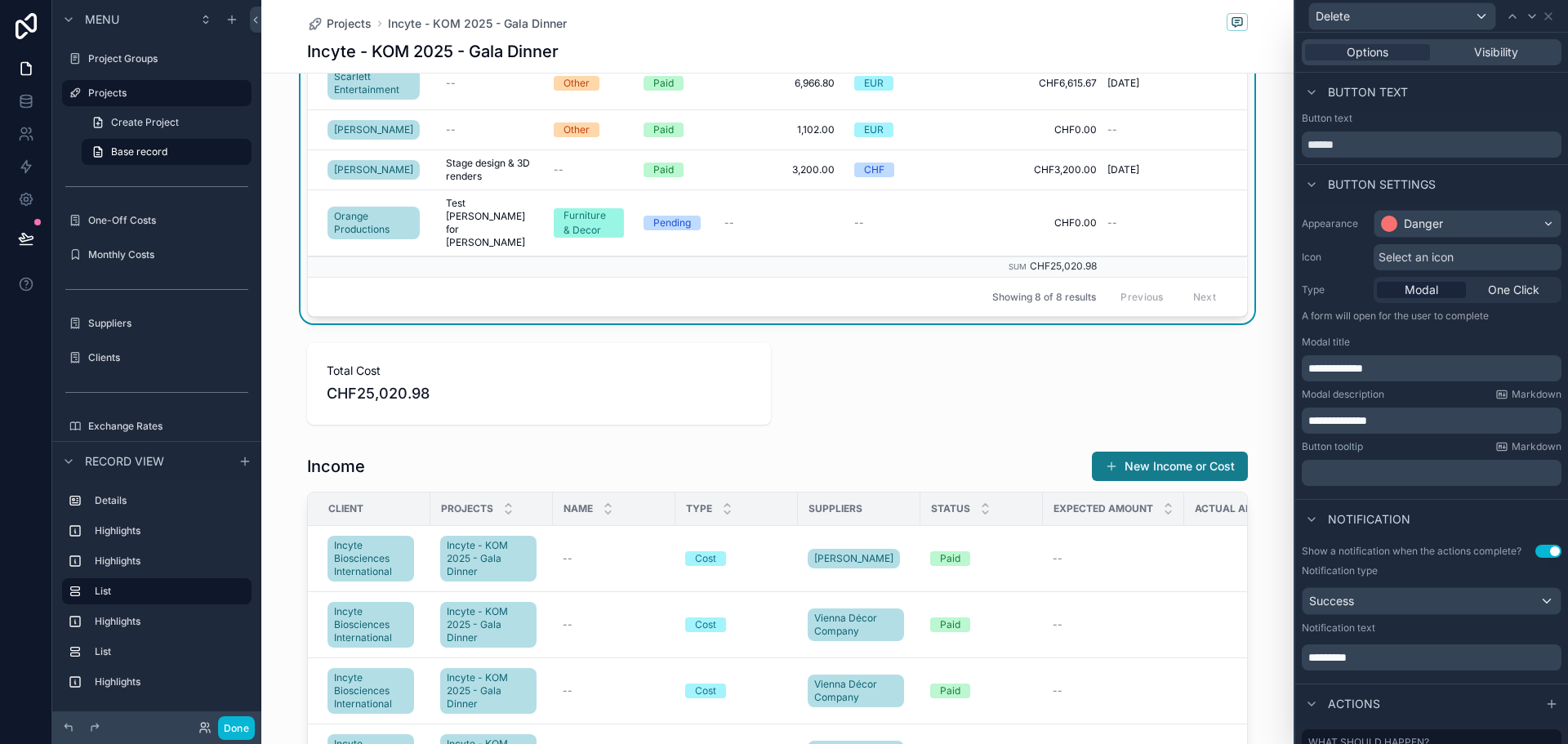
scroll to position [82, 0]
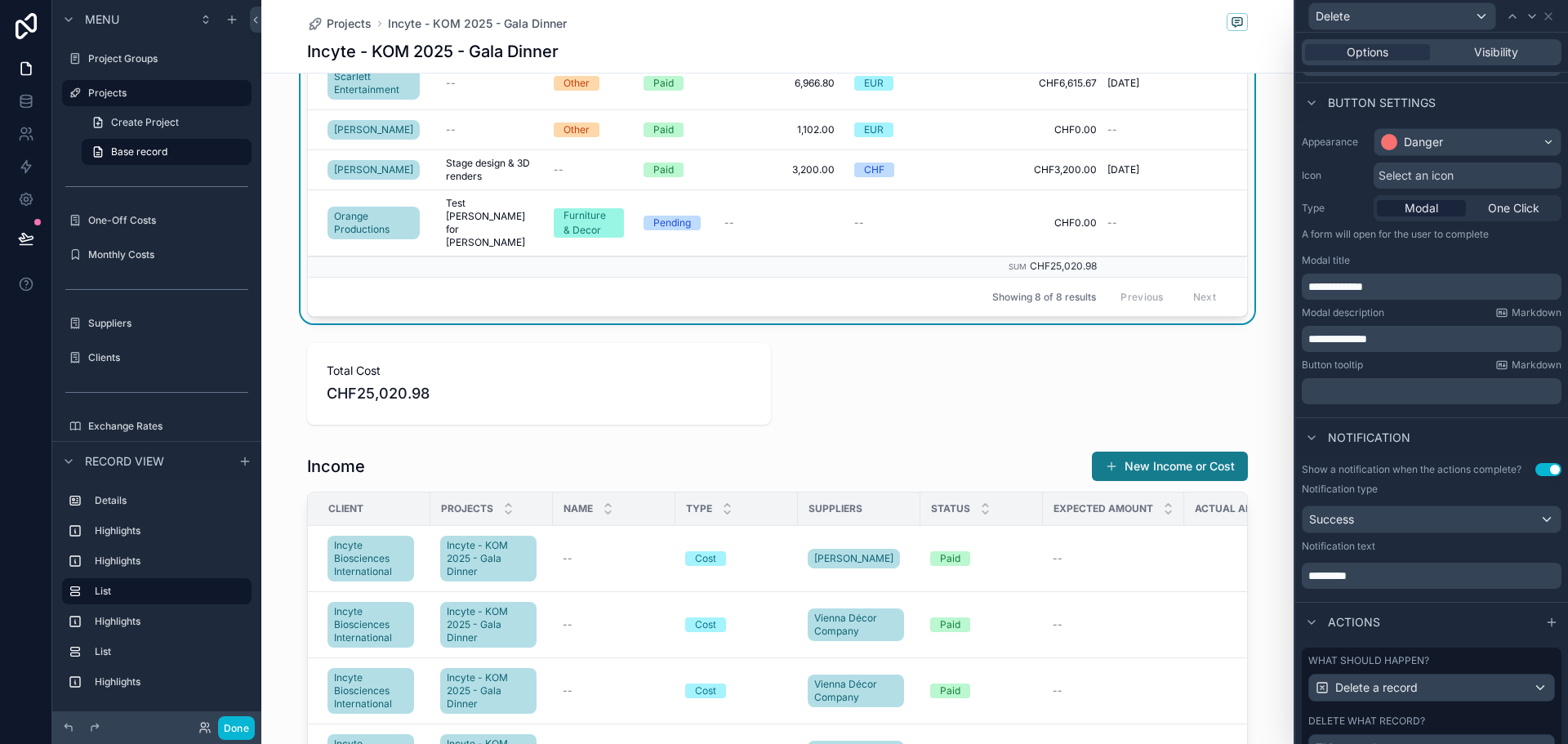
click at [1391, 585] on p "*********" at bounding box center [1433, 576] width 250 height 17
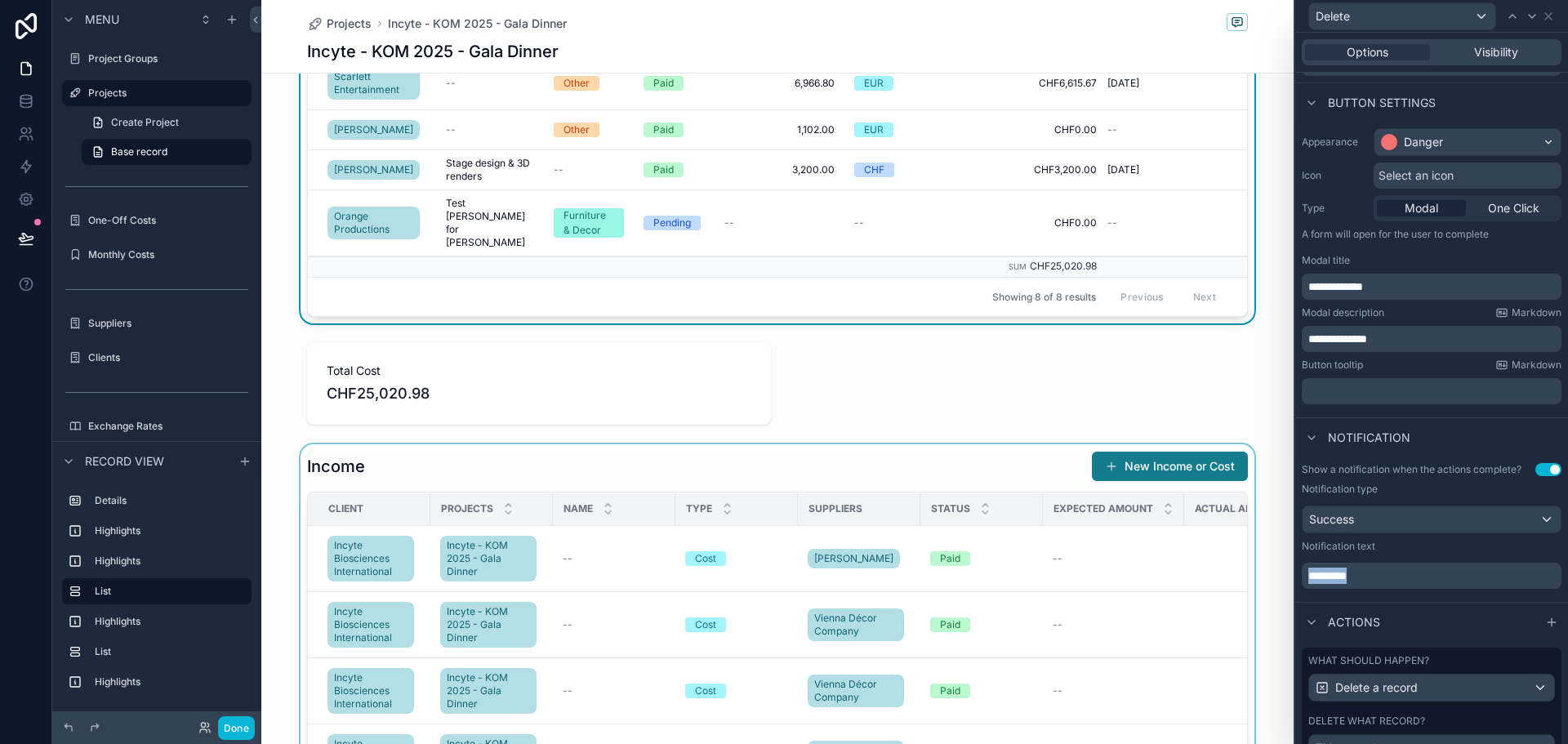
drag, startPoint x: 1391, startPoint y: 591, endPoint x: 1242, endPoint y: 585, distance: 149.1
click at [1242, 585] on div "**********" at bounding box center [784, 372] width 1568 height 744
copy span "*********"
click at [971, 458] on div "scrollable content" at bounding box center [778, 751] width 1032 height 614
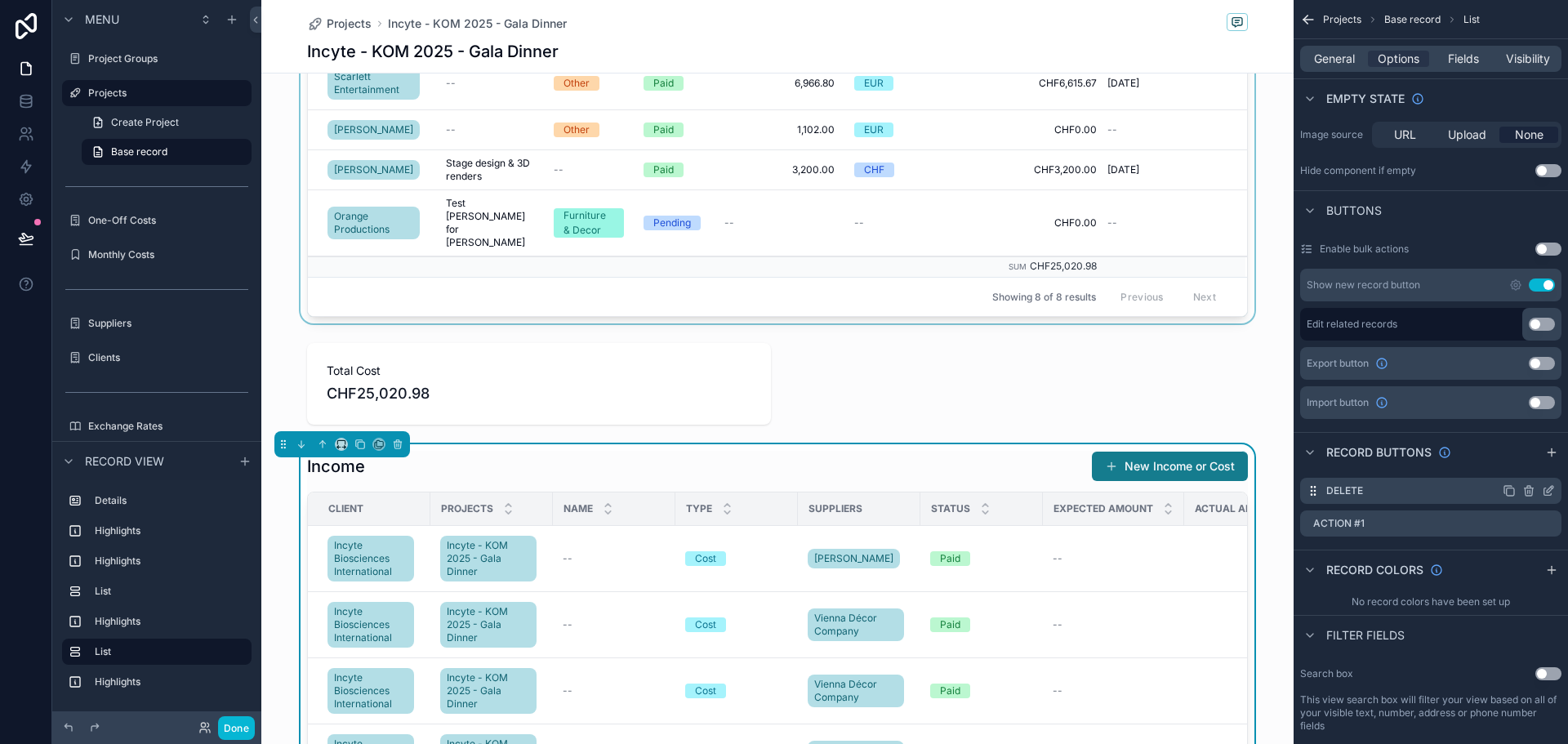
click at [1551, 486] on icon "scrollable content" at bounding box center [1548, 490] width 13 height 13
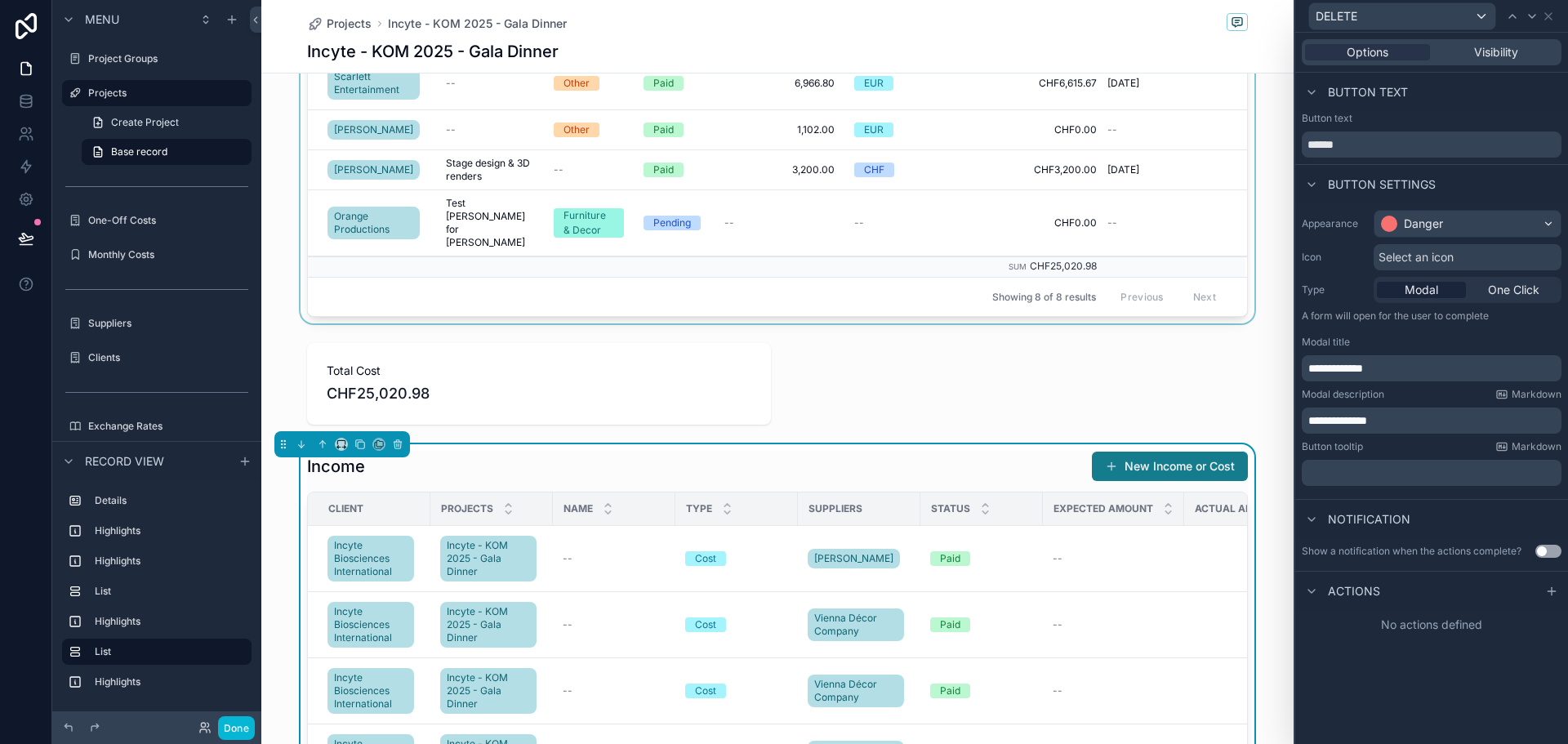
click at [1540, 547] on button "Use setting" at bounding box center [1549, 550] width 26 height 13
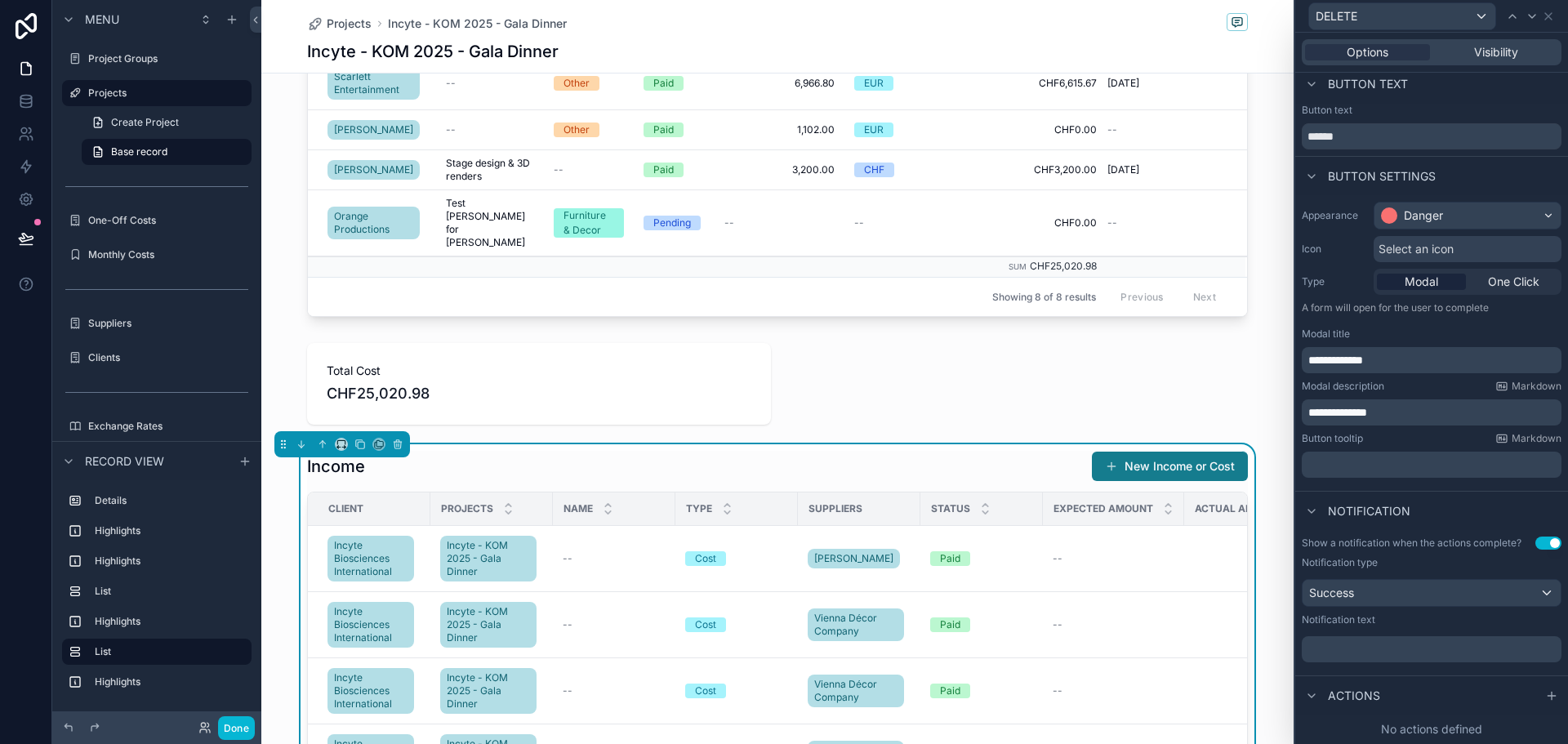
scroll to position [21, 0]
click at [1421, 651] on p "﻿" at bounding box center [1433, 650] width 250 height 17
click at [930, 228] on div "scrollable content" at bounding box center [778, 50] width 1032 height 548
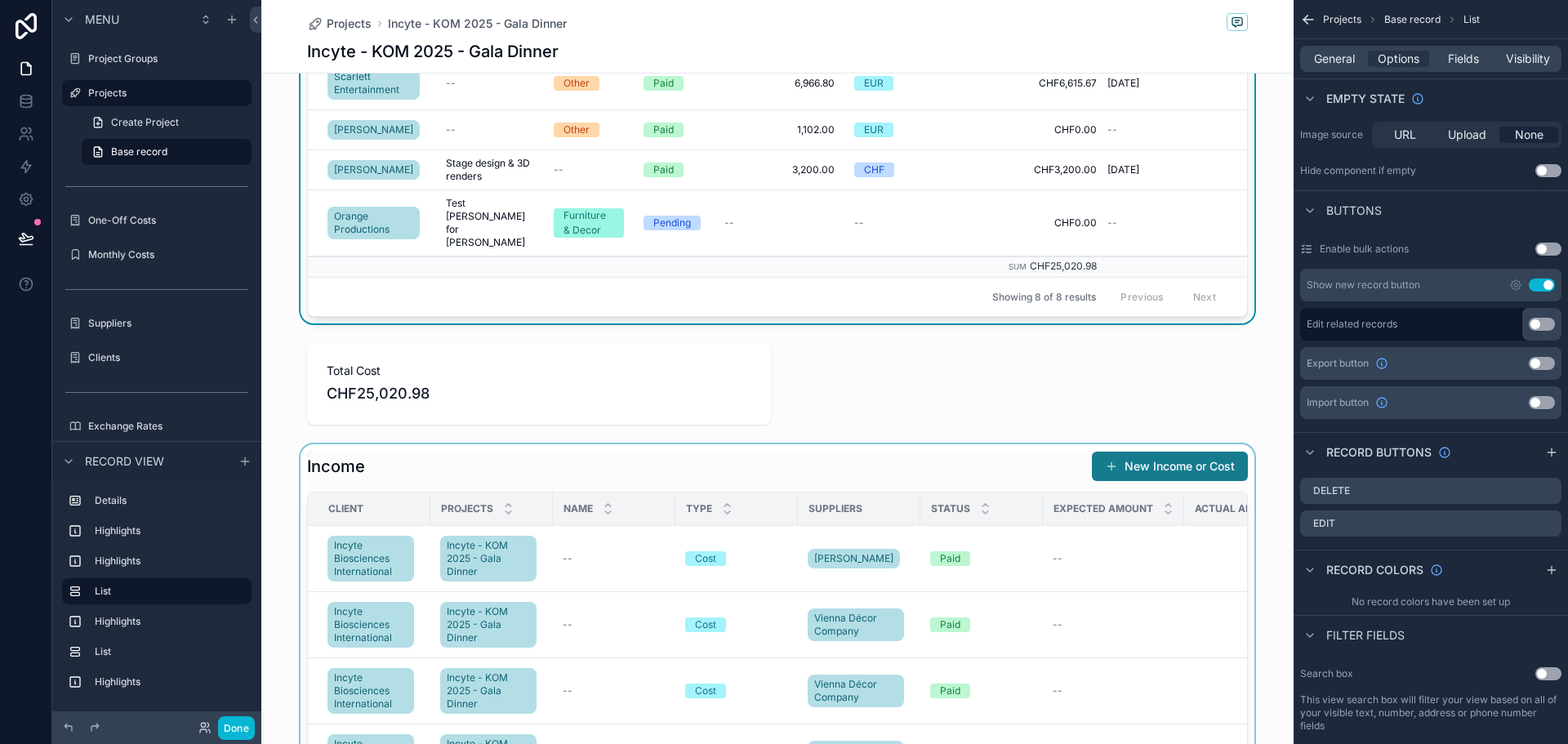
click at [1002, 552] on div "scrollable content" at bounding box center [778, 751] width 1032 height 614
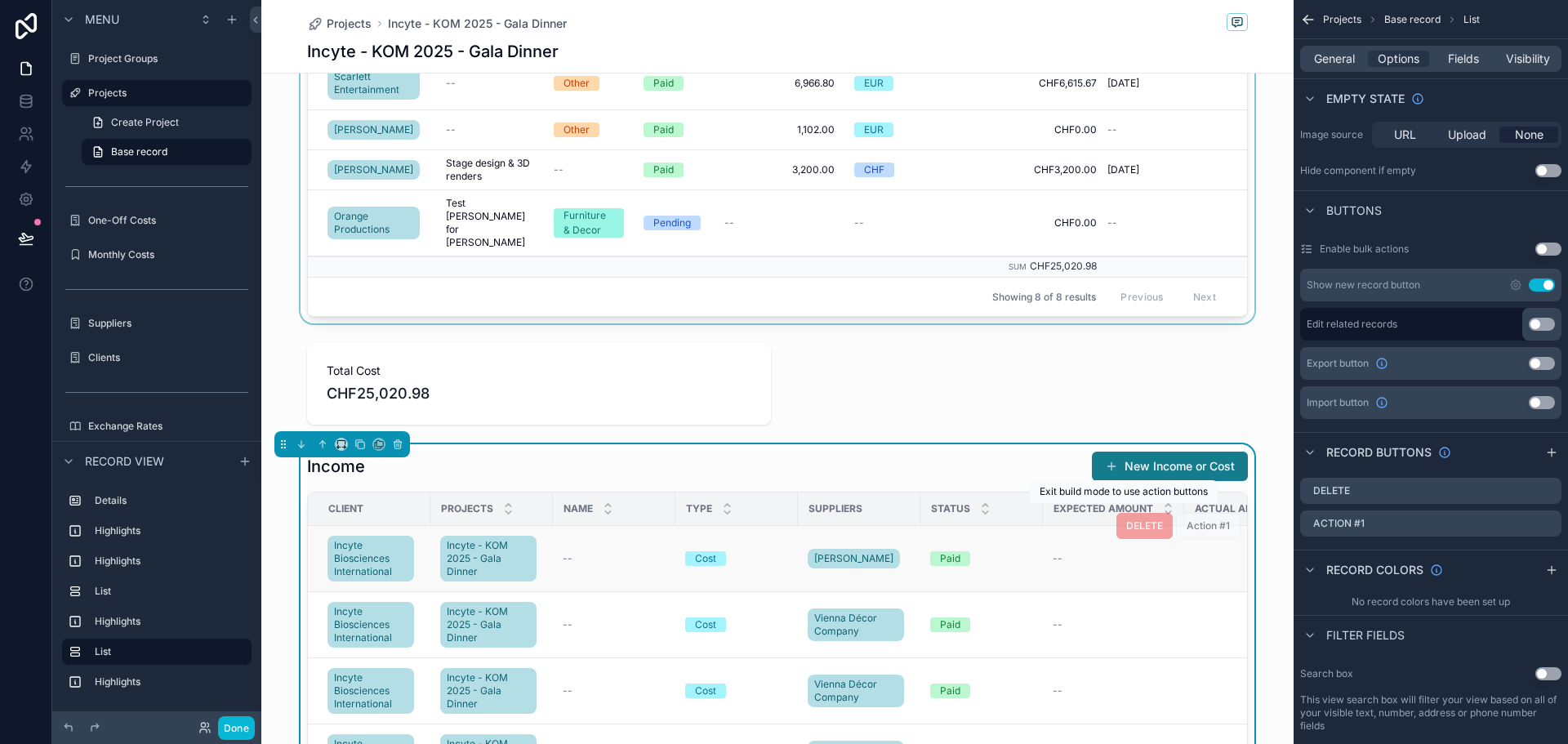
click at [1130, 519] on span "DELETE" at bounding box center [1145, 525] width 56 height 13
click at [232, 724] on button "Done" at bounding box center [236, 728] width 37 height 23
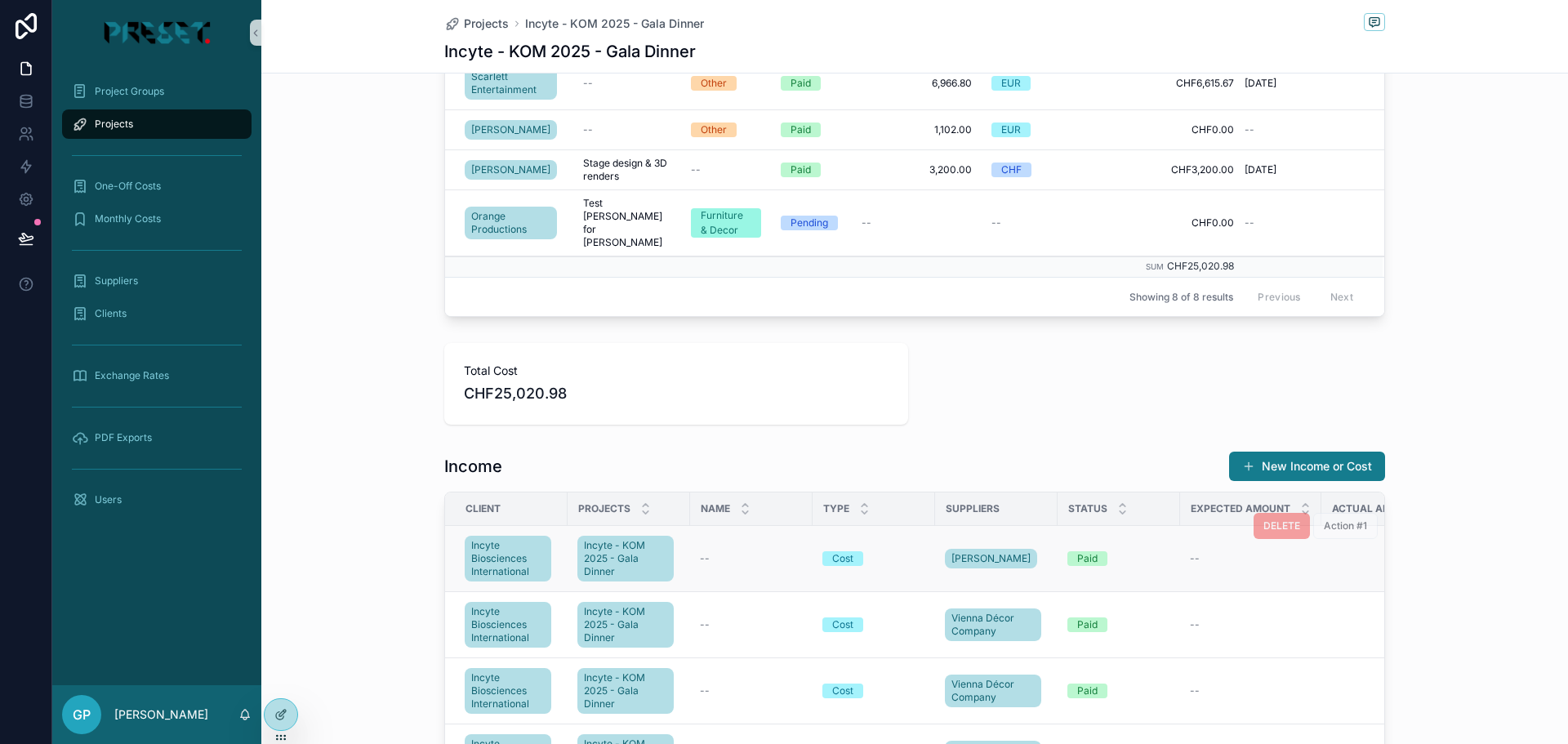
click at [1261, 519] on span "DELETE" at bounding box center [1282, 525] width 56 height 13
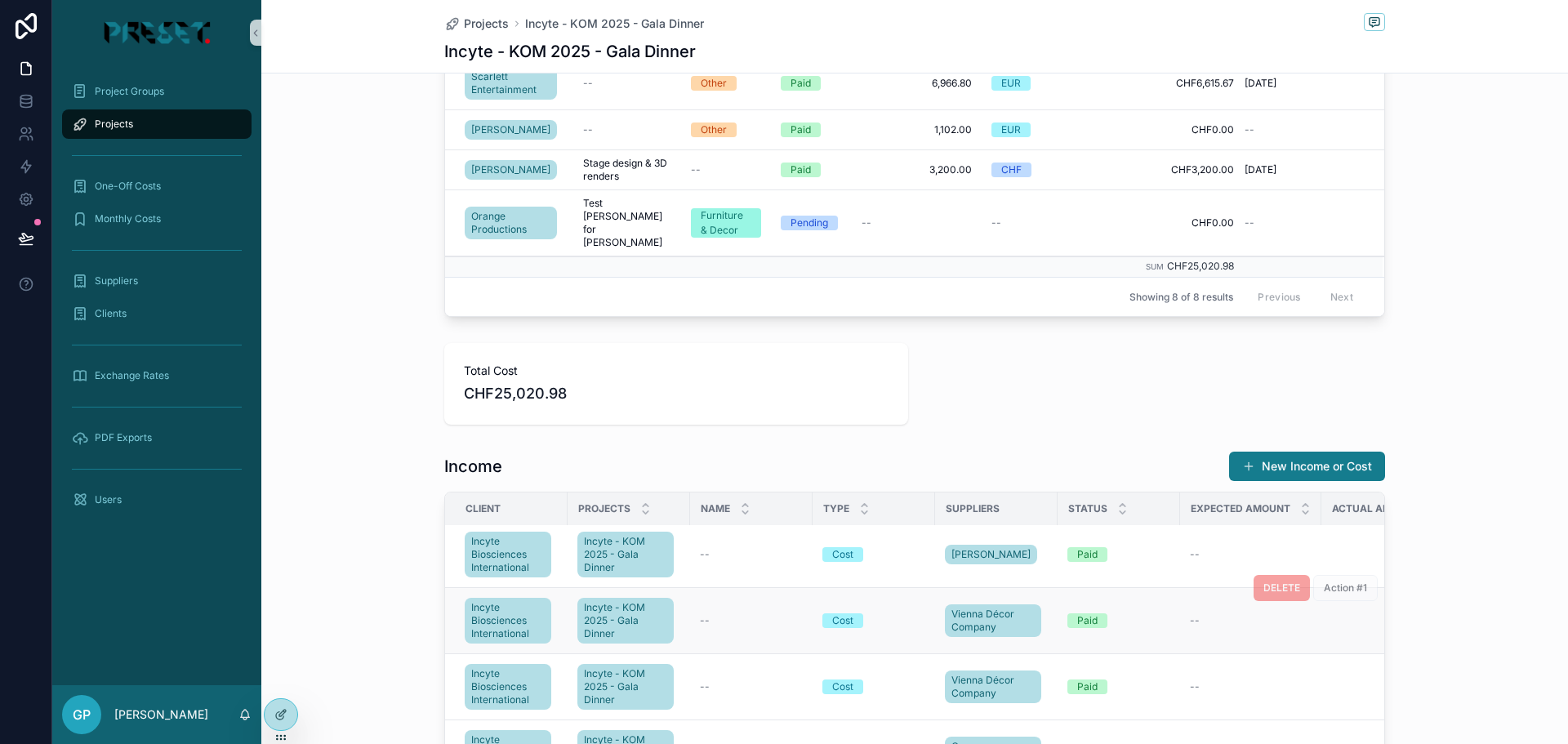
scroll to position [17, 0]
click at [1270, 582] on span "DELETE" at bounding box center [1282, 587] width 56 height 13
click at [293, 729] on div at bounding box center [280, 721] width 34 height 46
click at [280, 714] on icon at bounding box center [280, 715] width 13 height 13
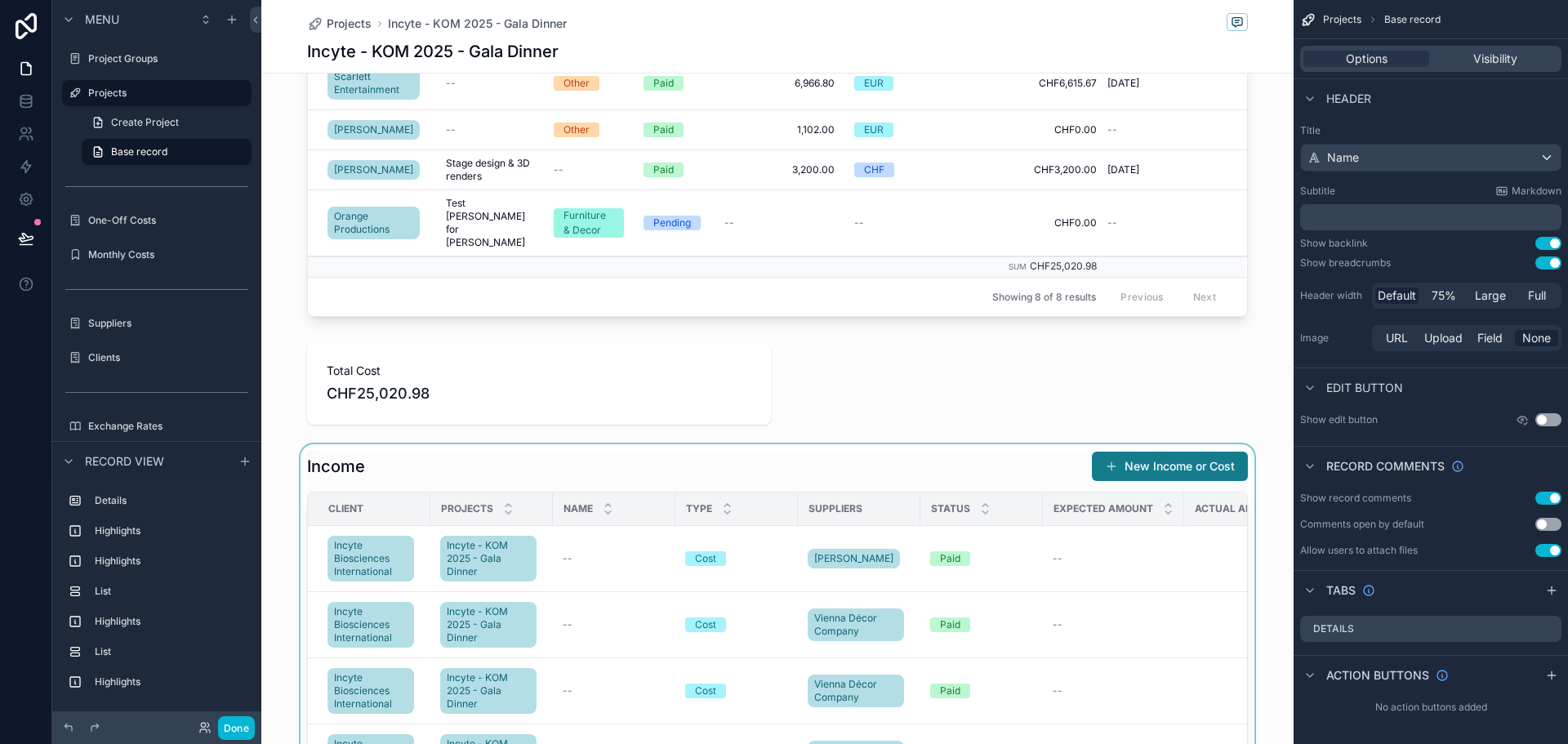
click at [826, 444] on div "scrollable content" at bounding box center [778, 751] width 1032 height 614
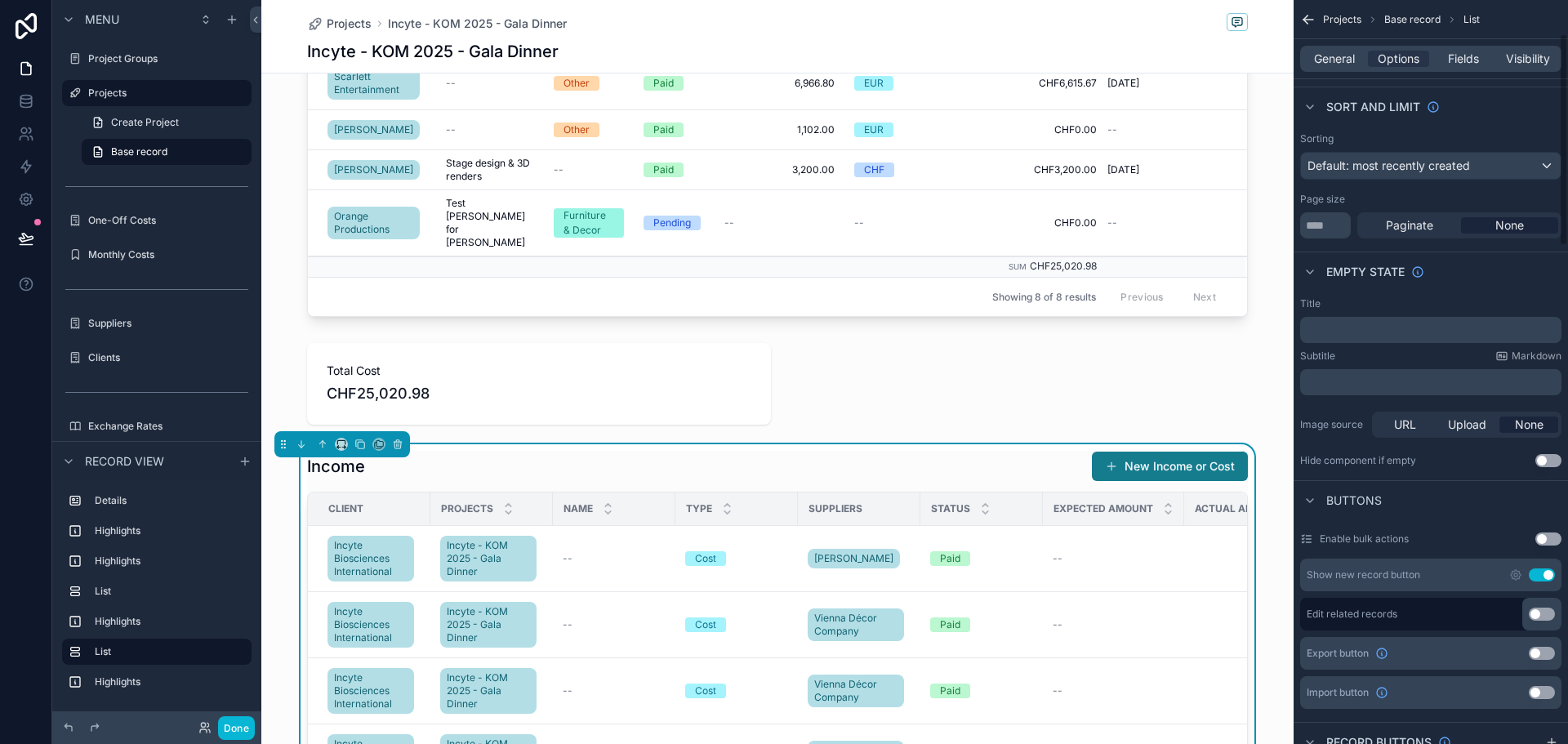
scroll to position [245, 0]
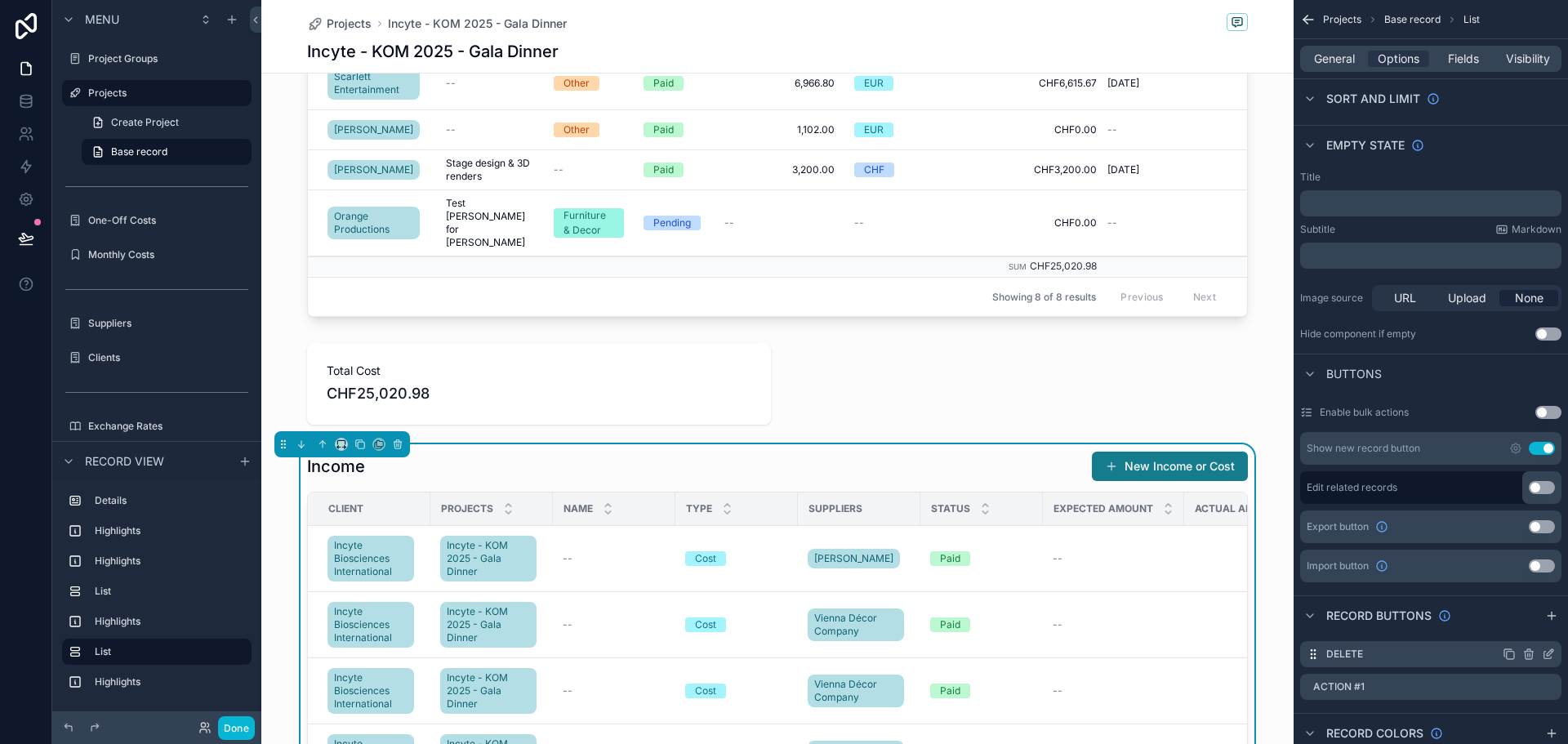
click at [1549, 657] on icon "scrollable content" at bounding box center [1548, 654] width 13 height 13
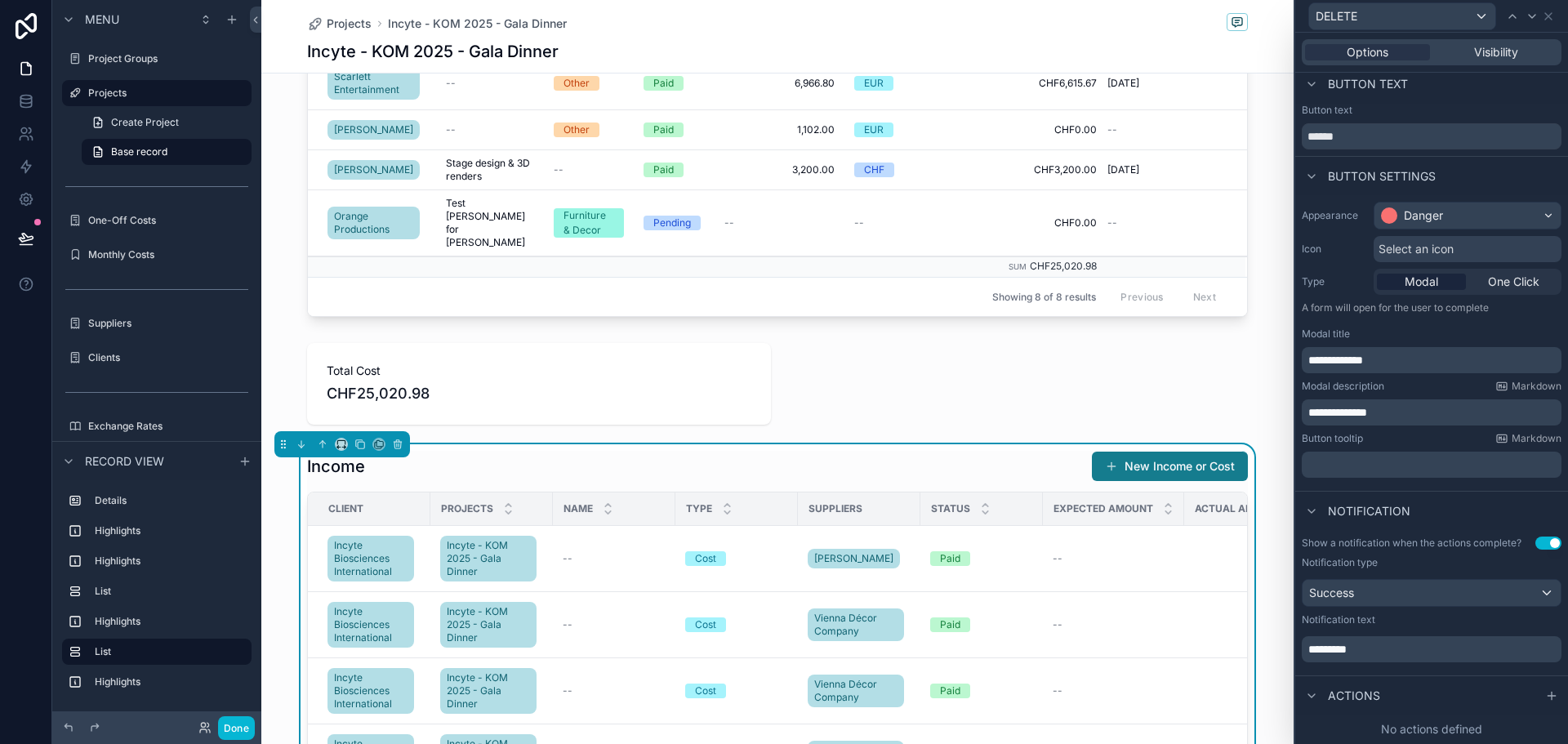
scroll to position [21, 0]
click at [1432, 725] on div "No actions defined" at bounding box center [1432, 729] width 273 height 29
click at [1546, 694] on icon at bounding box center [1551, 695] width 13 height 13
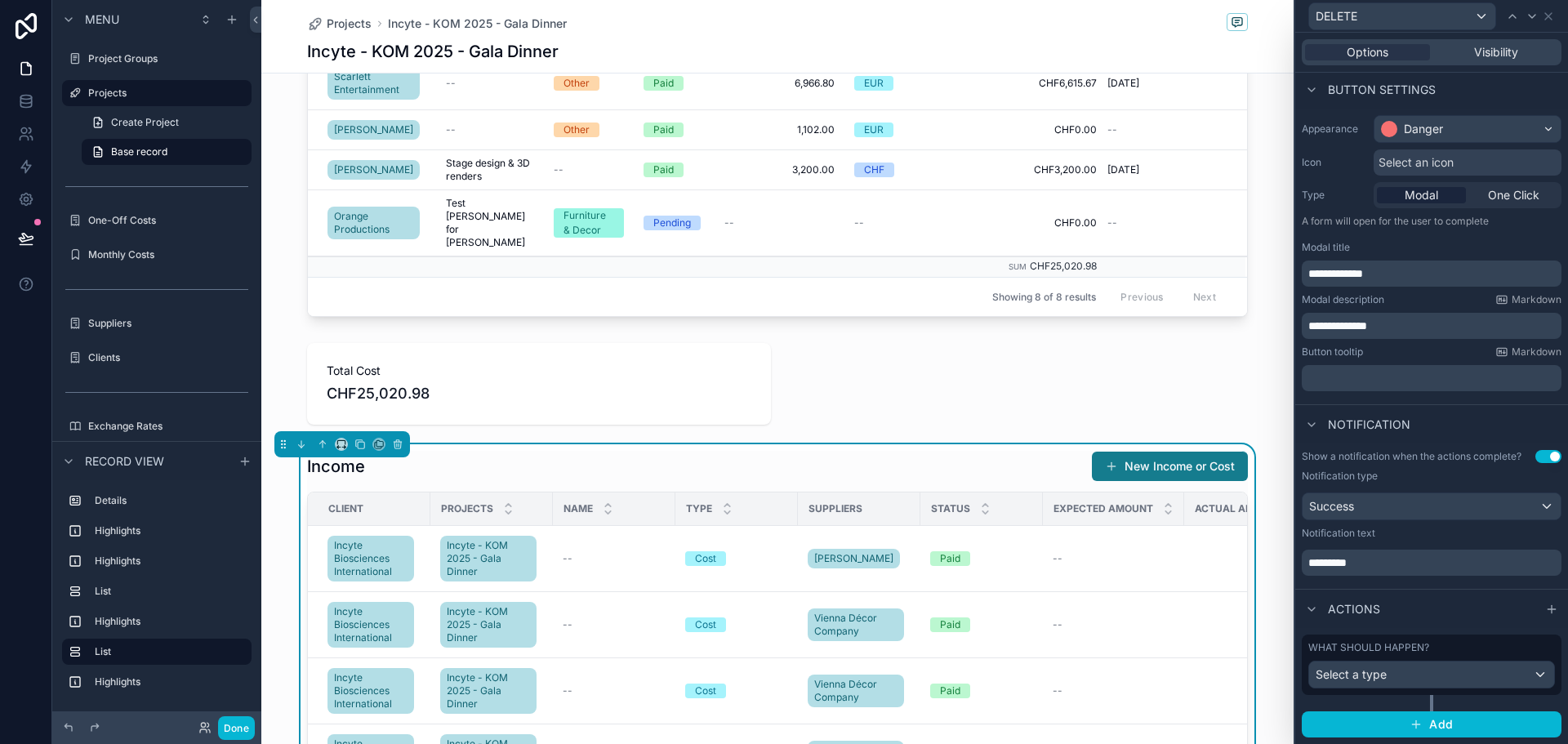
scroll to position [108, 0]
click at [1418, 680] on div "Select a type" at bounding box center [1432, 675] width 245 height 26
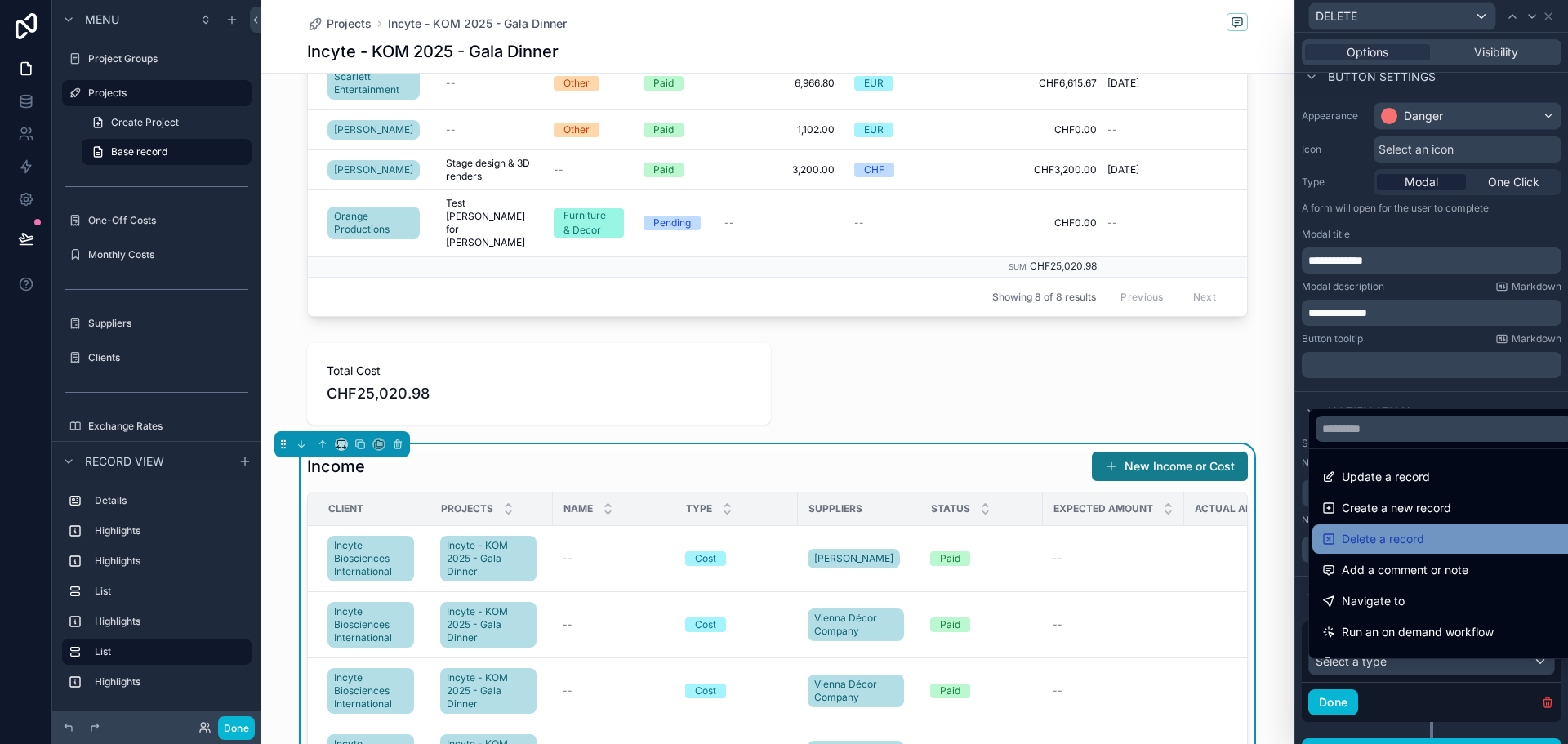
click at [1416, 524] on div "Delete a record" at bounding box center [1444, 539] width 263 height 29
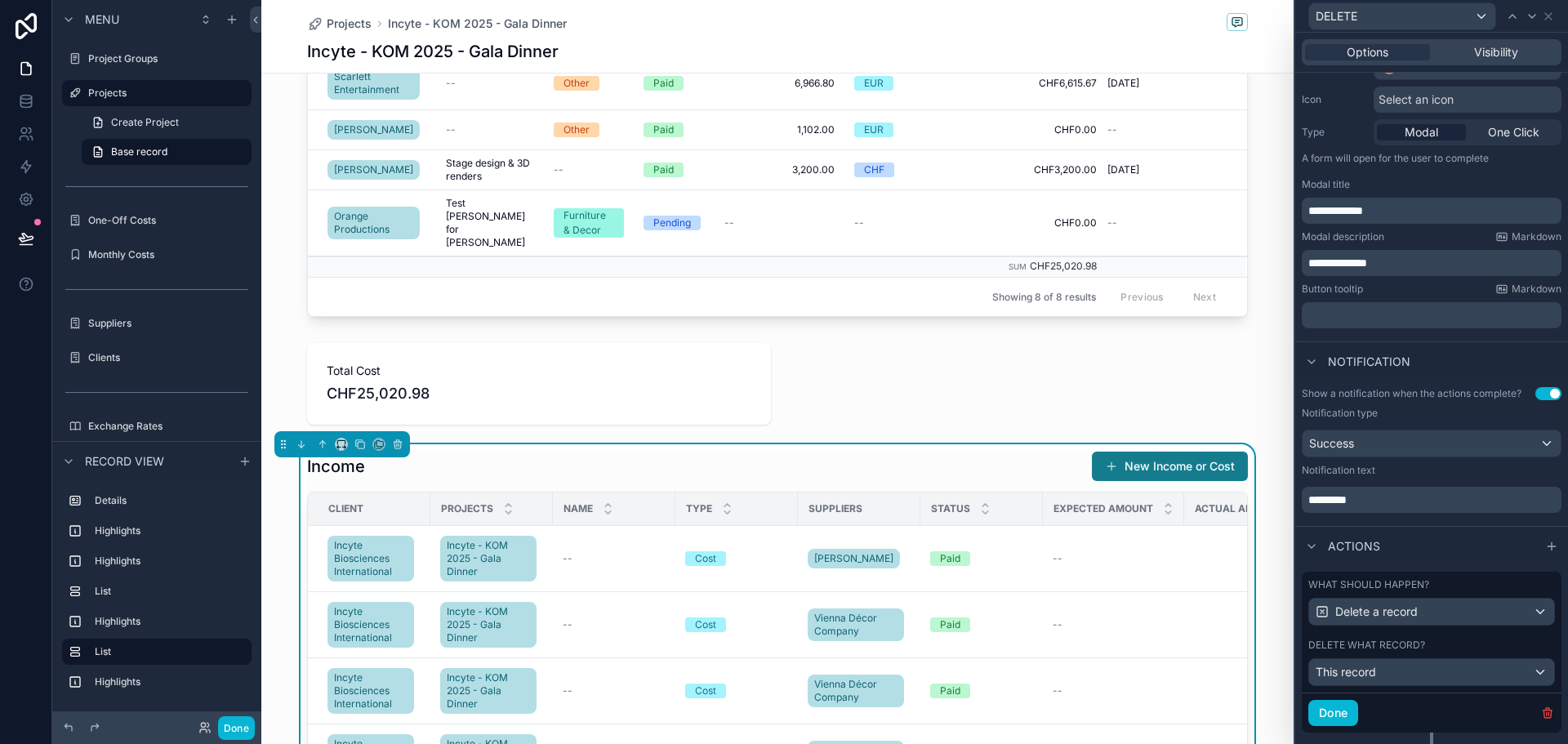
scroll to position [207, 0]
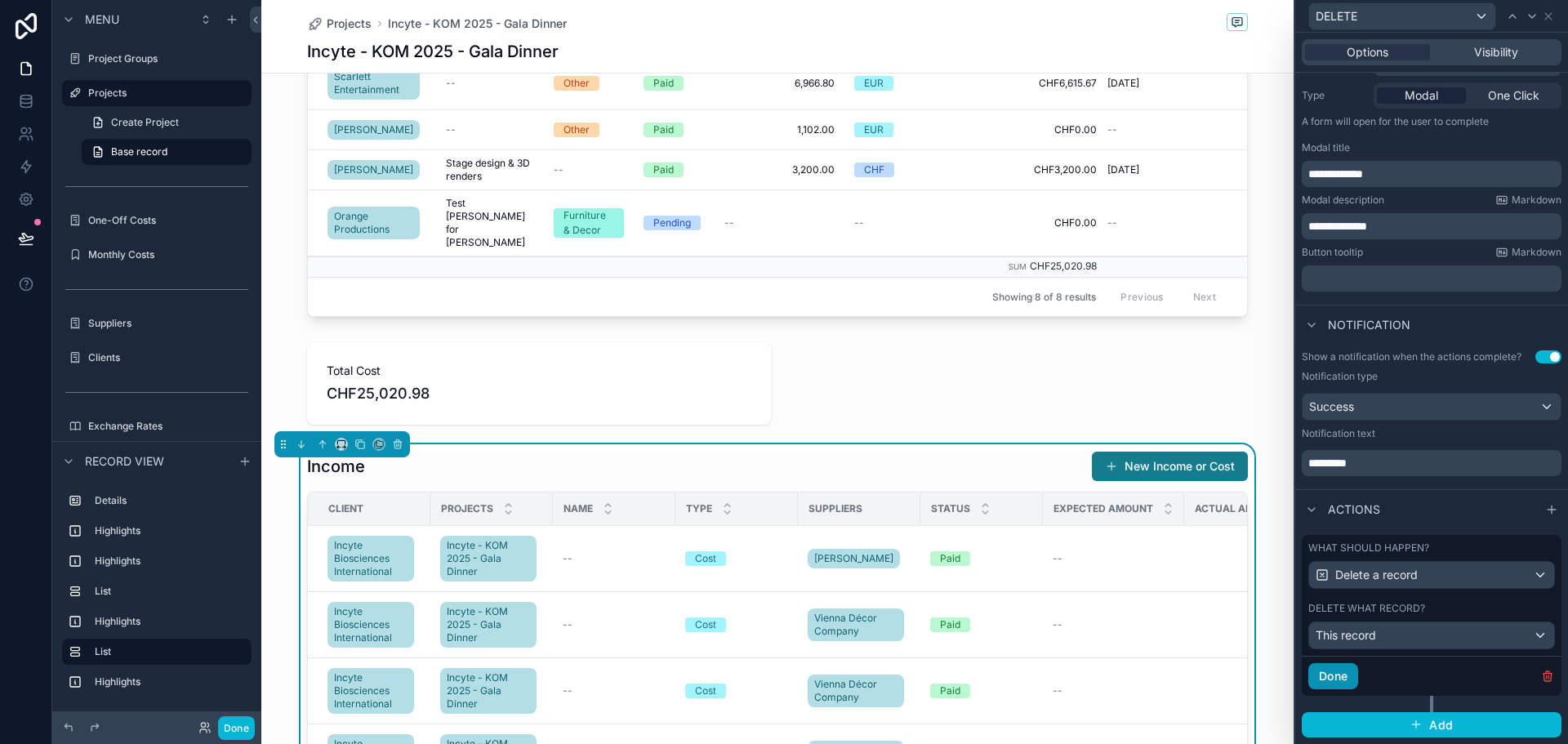
click at [1347, 671] on button "Done" at bounding box center [1333, 676] width 50 height 26
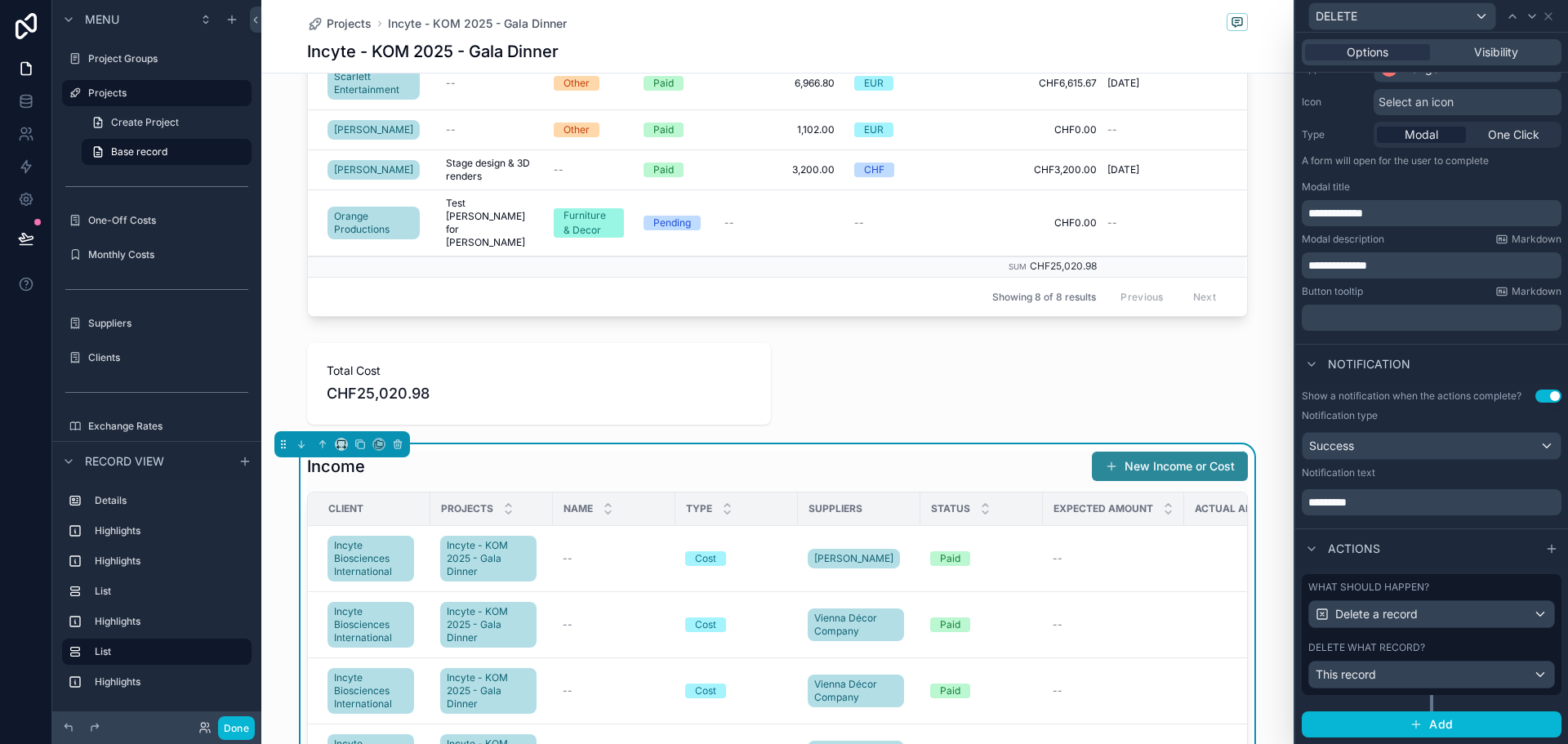
scroll to position [168, 0]
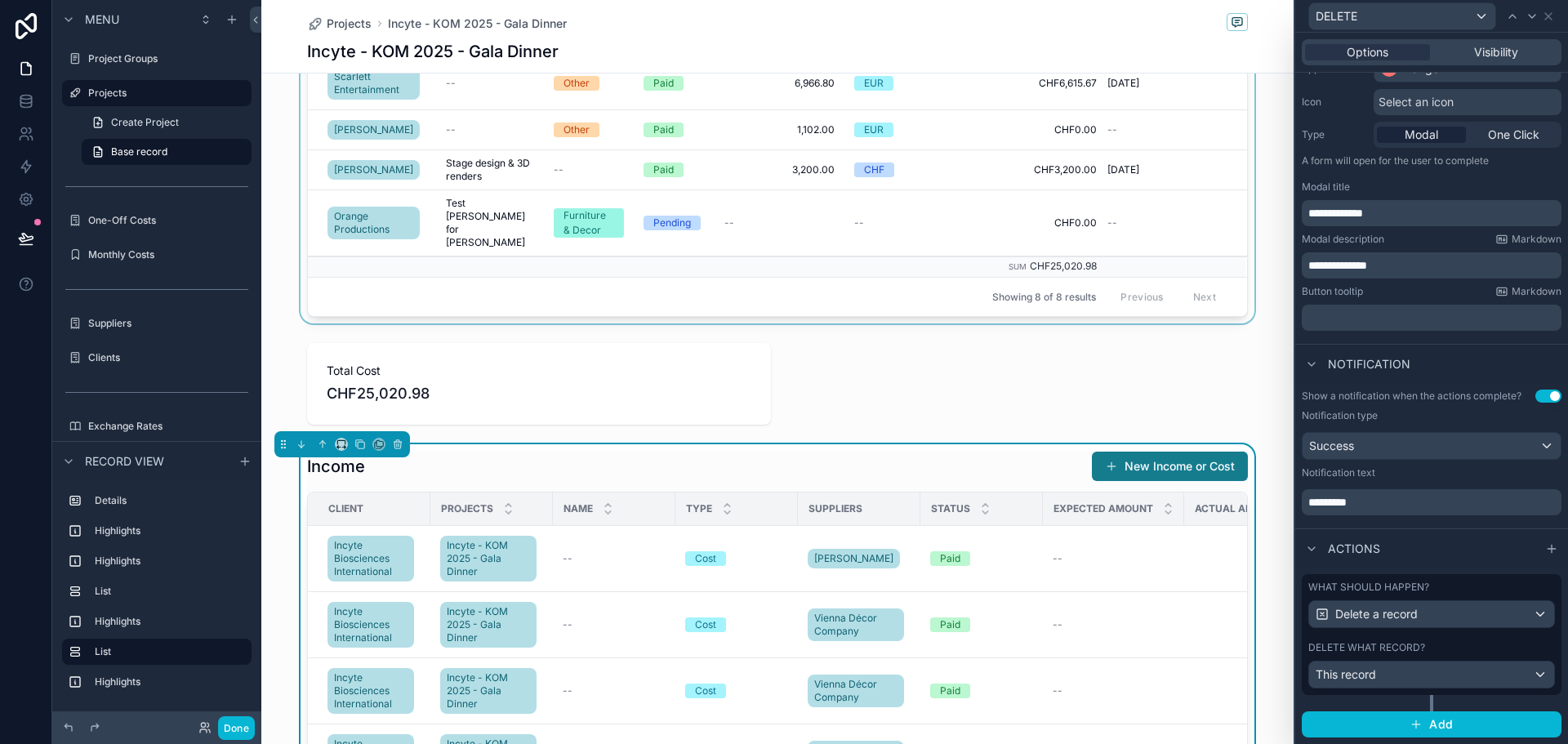
click at [893, 218] on div "scrollable content" at bounding box center [778, 50] width 1032 height 548
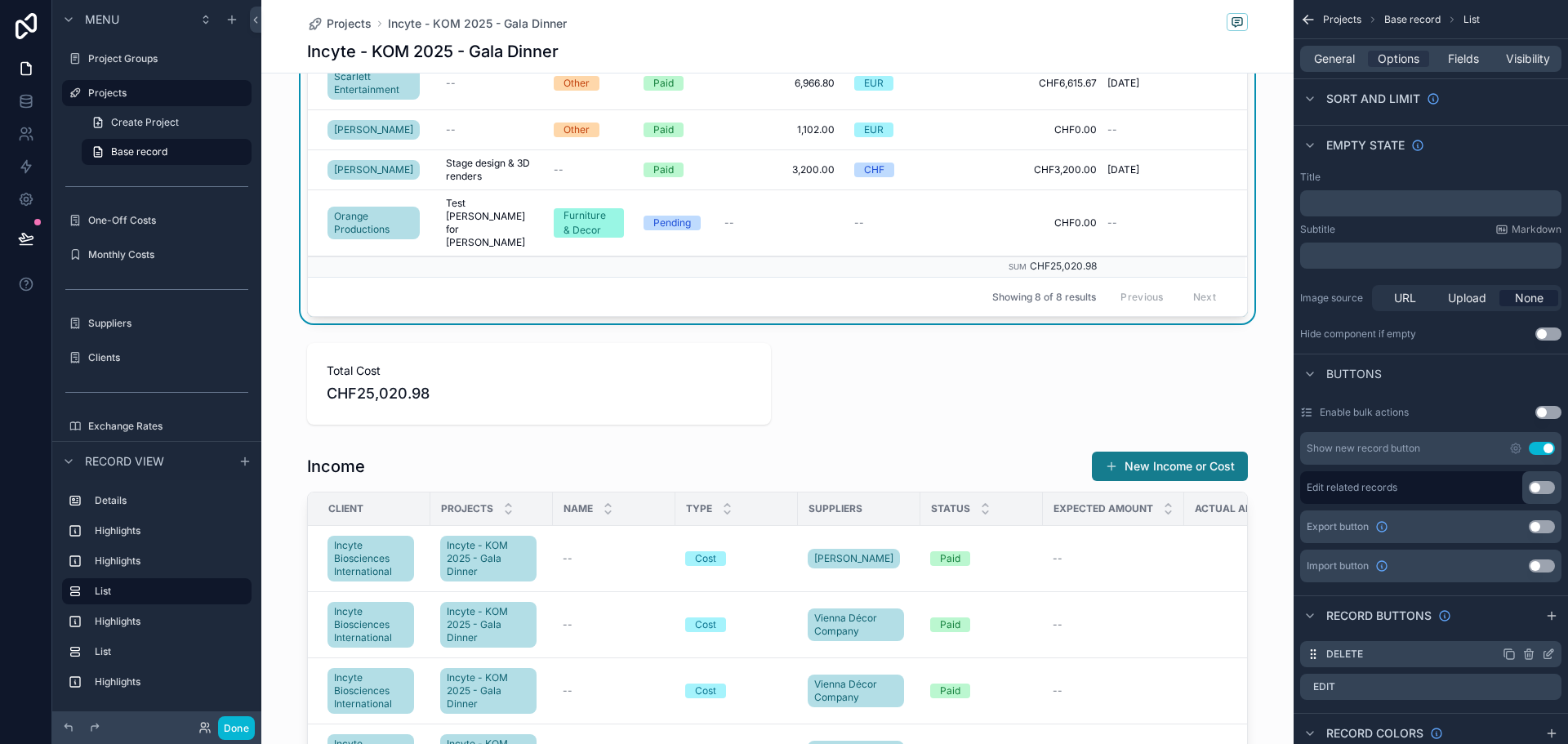
click at [1543, 656] on icon "scrollable content" at bounding box center [1548, 654] width 13 height 13
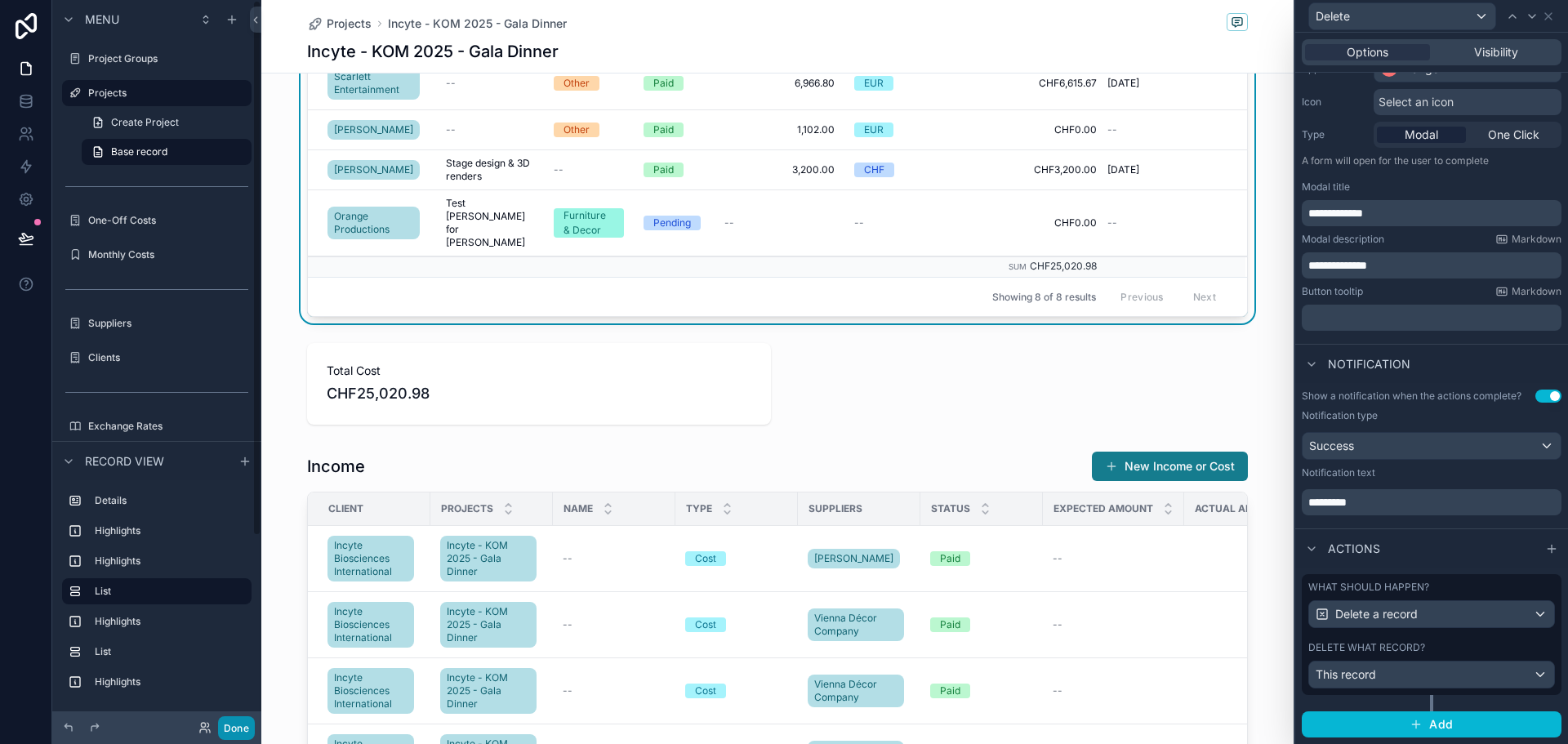
click at [238, 726] on button "Done" at bounding box center [236, 728] width 37 height 23
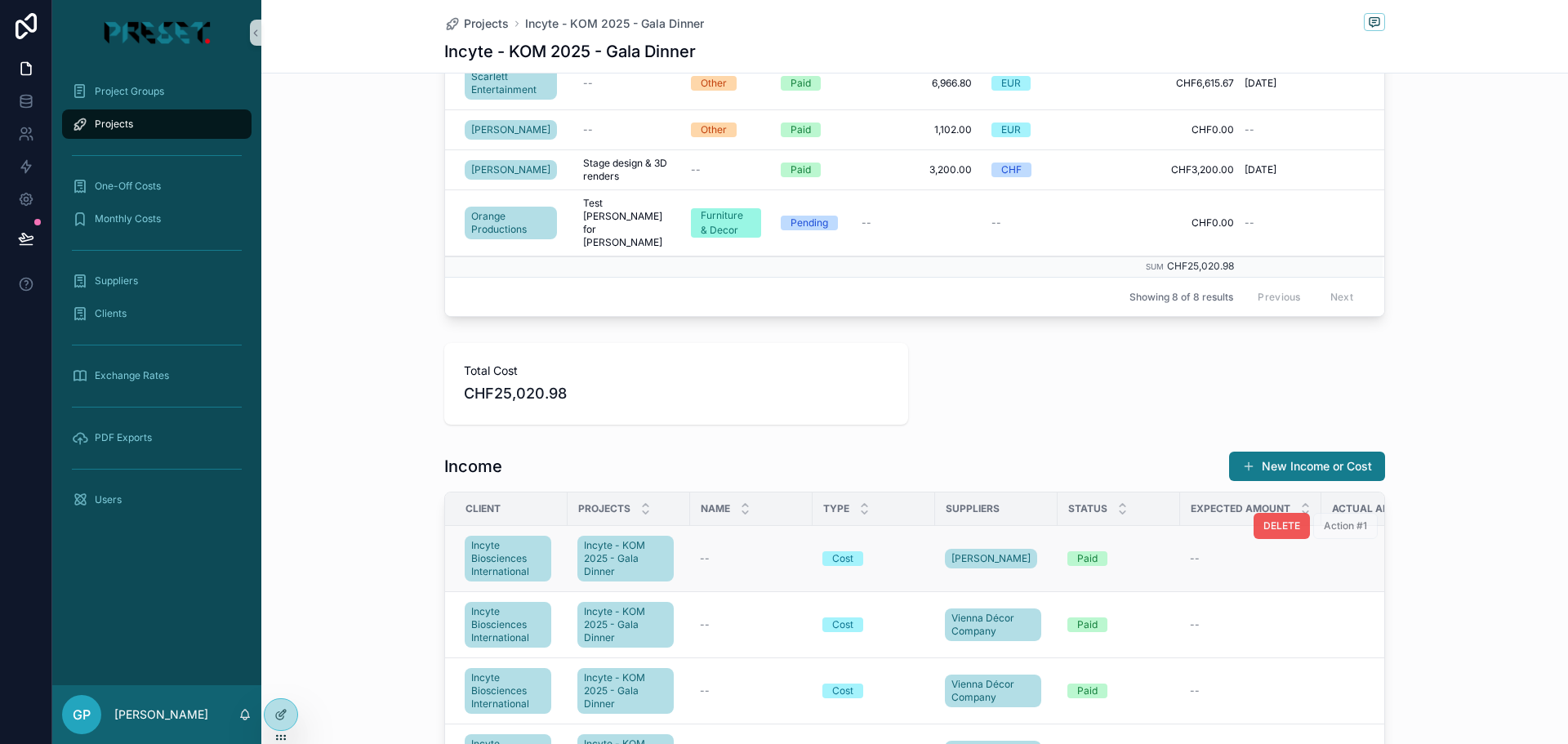
click at [1267, 519] on span "DELETE" at bounding box center [1282, 525] width 37 height 13
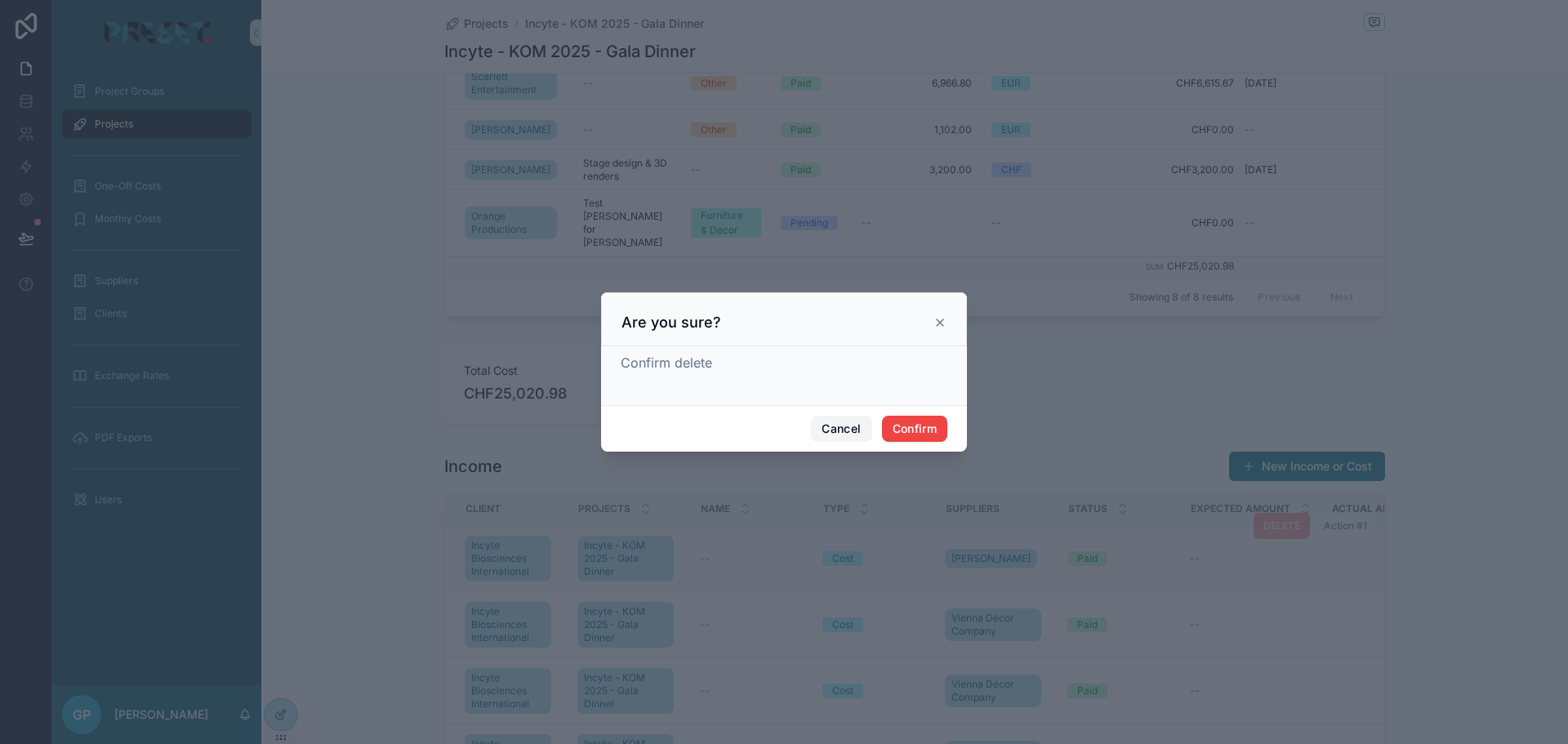
click at [839, 431] on button "Cancel" at bounding box center [841, 429] width 60 height 26
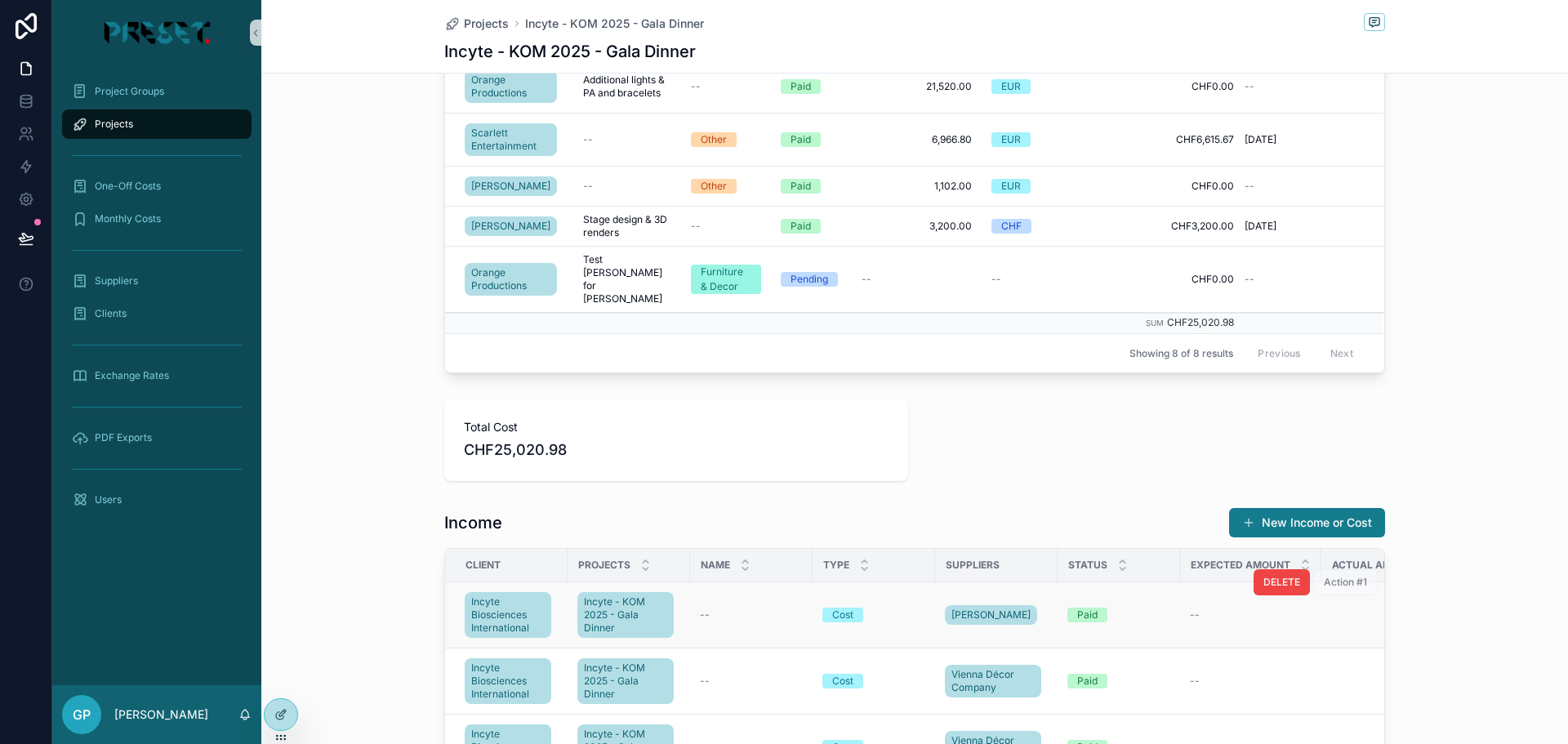
scroll to position [817, 0]
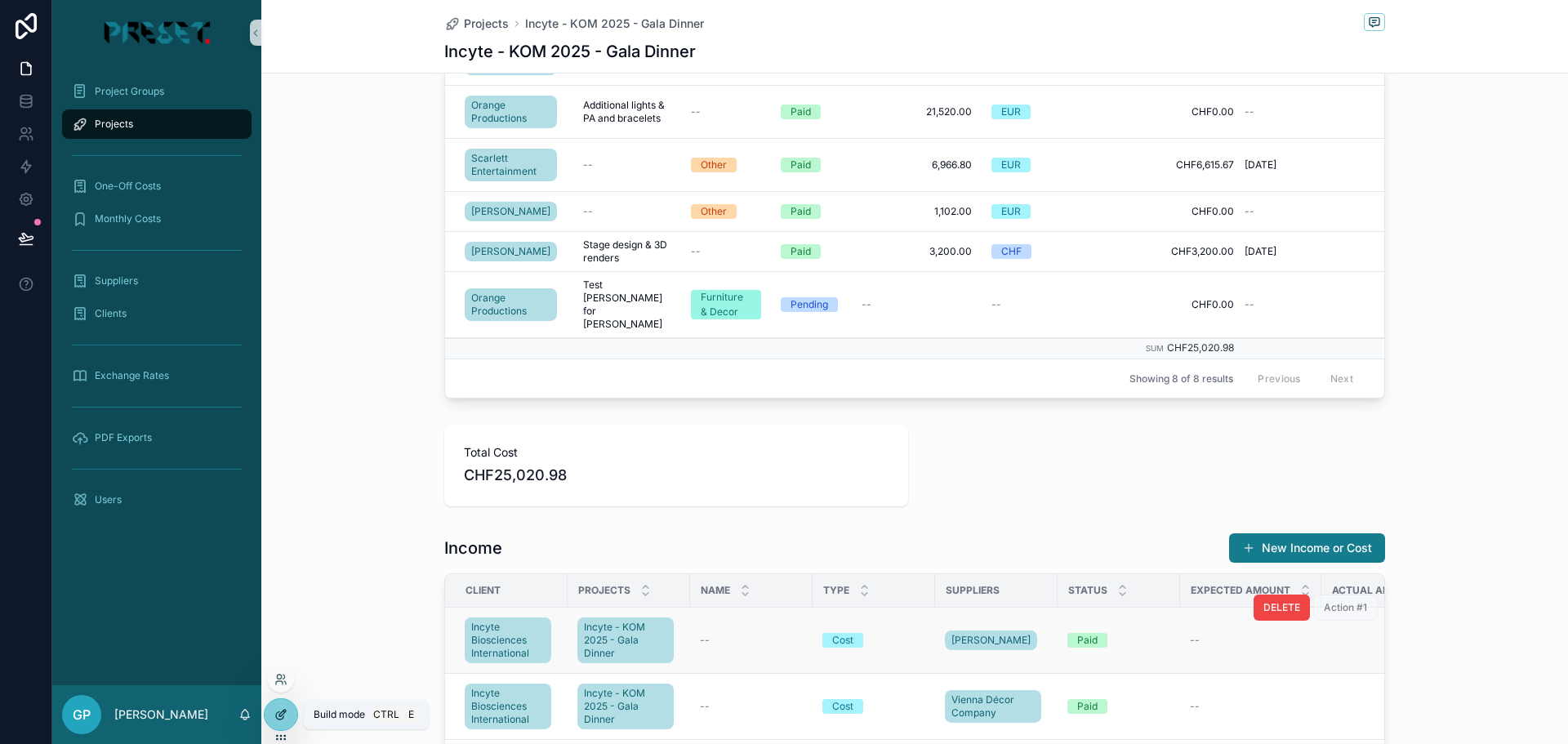
click at [284, 717] on icon at bounding box center [280, 717] width 8 height 8
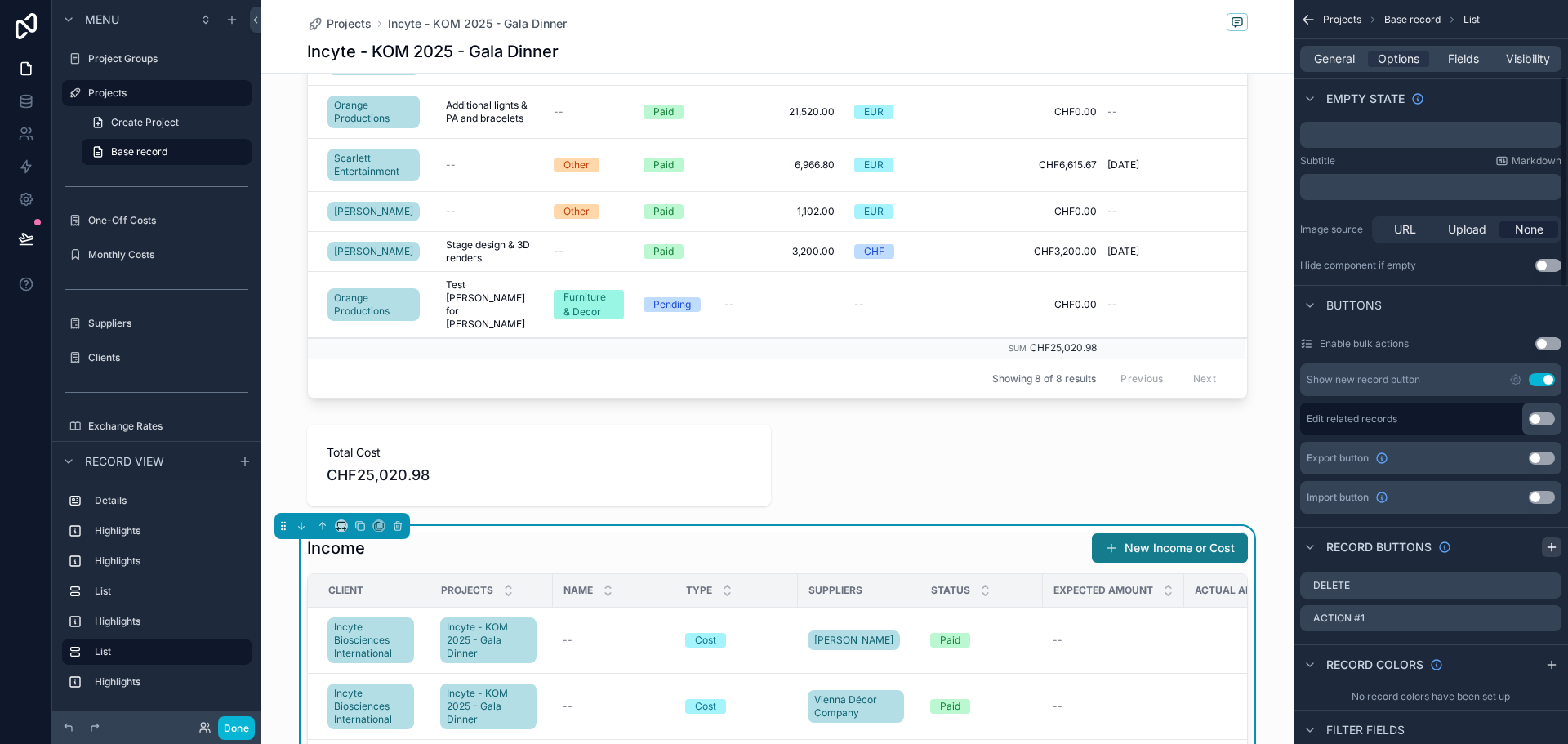
scroll to position [408, 0]
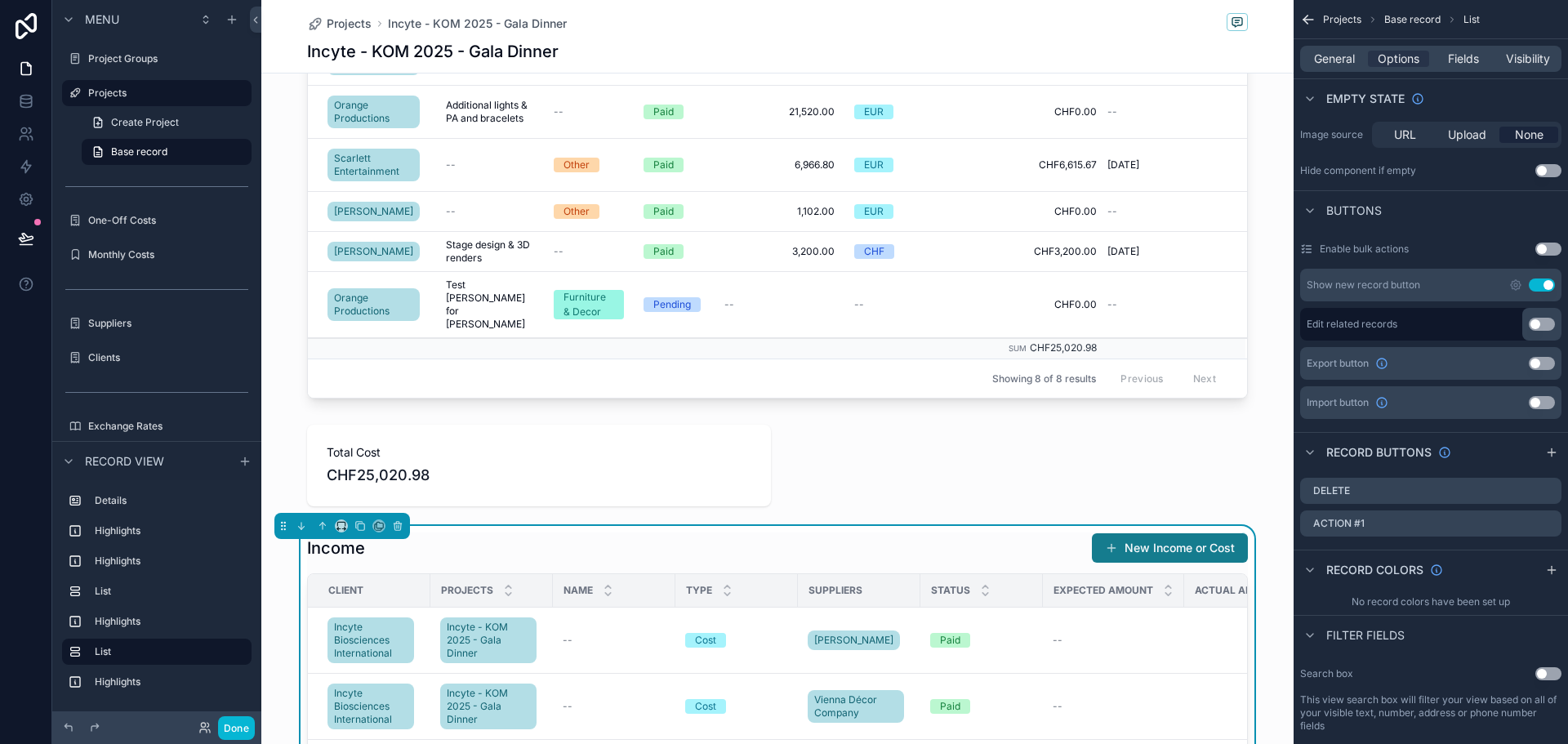
click at [653, 533] on div "Income New Income or Cost" at bounding box center [778, 549] width 941 height 31
click at [1552, 518] on icon "scrollable content" at bounding box center [1548, 523] width 13 height 13
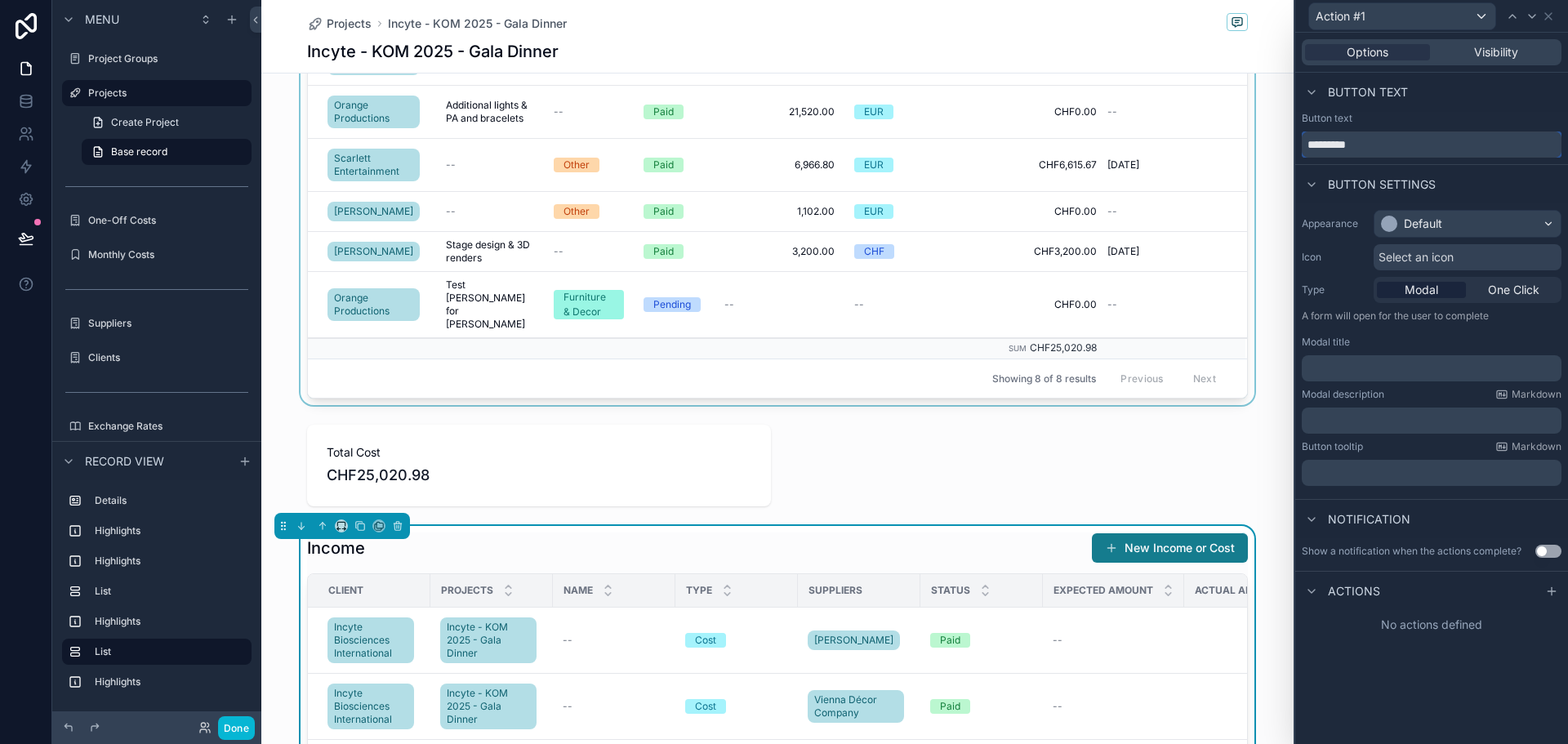
drag, startPoint x: 1391, startPoint y: 146, endPoint x: 1112, endPoint y: 132, distance: 279.4
click at [1112, 132] on div "Action #1 Options Visibility Button text Button text ********* Button settings …" at bounding box center [784, 372] width 1568 height 744
type input "****"
click at [1481, 230] on div "Default" at bounding box center [1468, 224] width 187 height 26
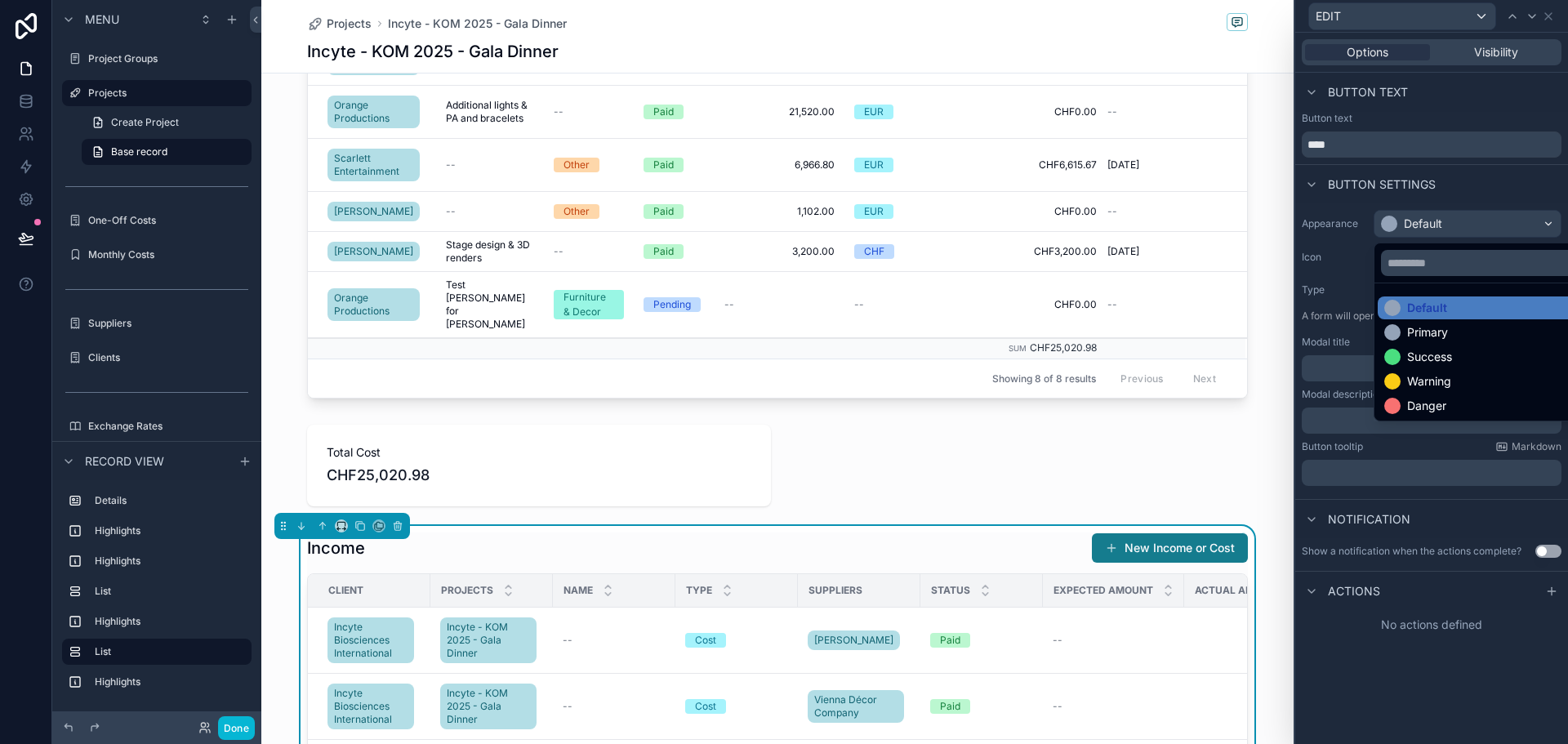
drag, startPoint x: 1452, startPoint y: 381, endPoint x: 1443, endPoint y: 376, distance: 10.3
click at [1449, 381] on div "Warning" at bounding box center [1486, 381] width 204 height 17
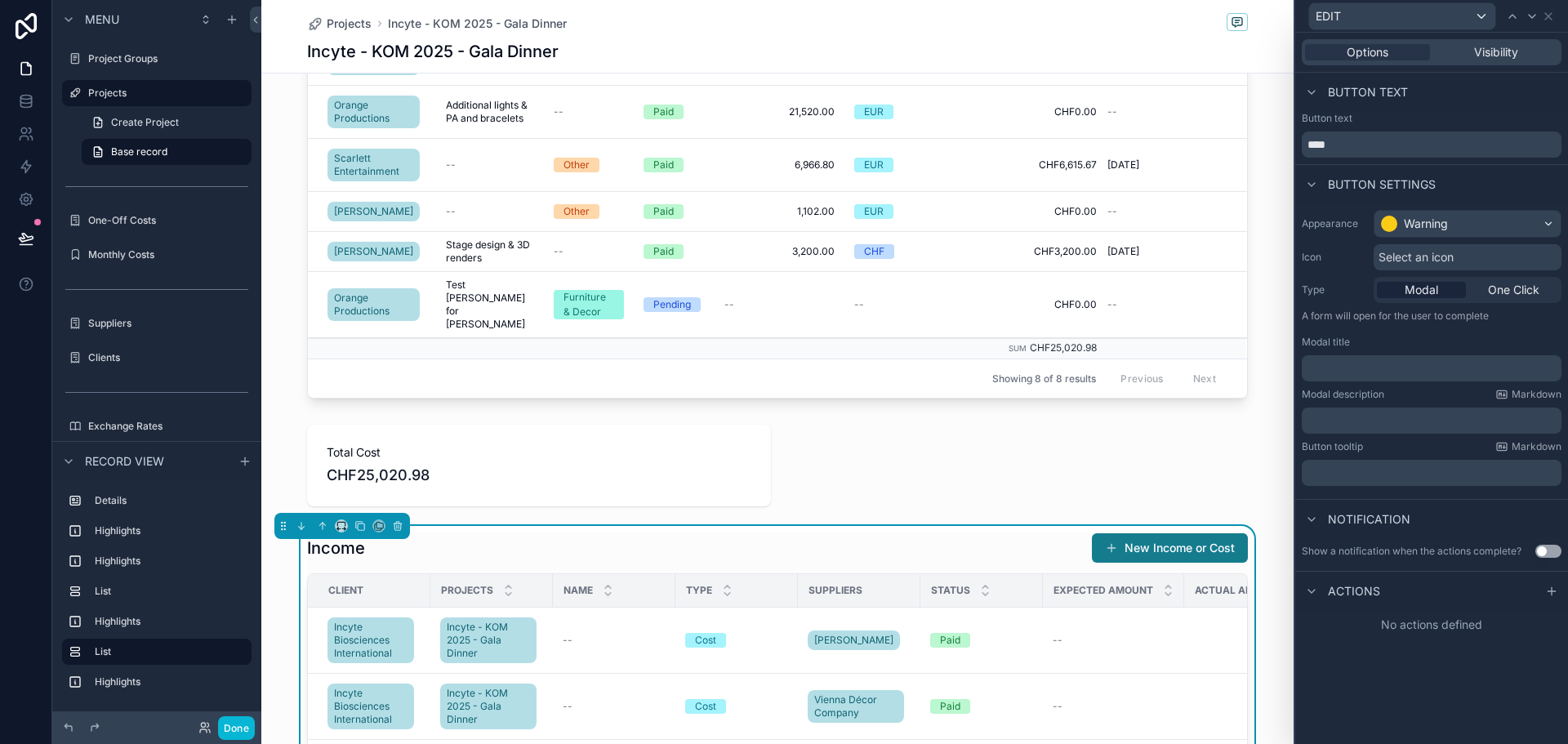
click at [1200, 160] on div "scrollable content" at bounding box center [778, 131] width 1032 height 548
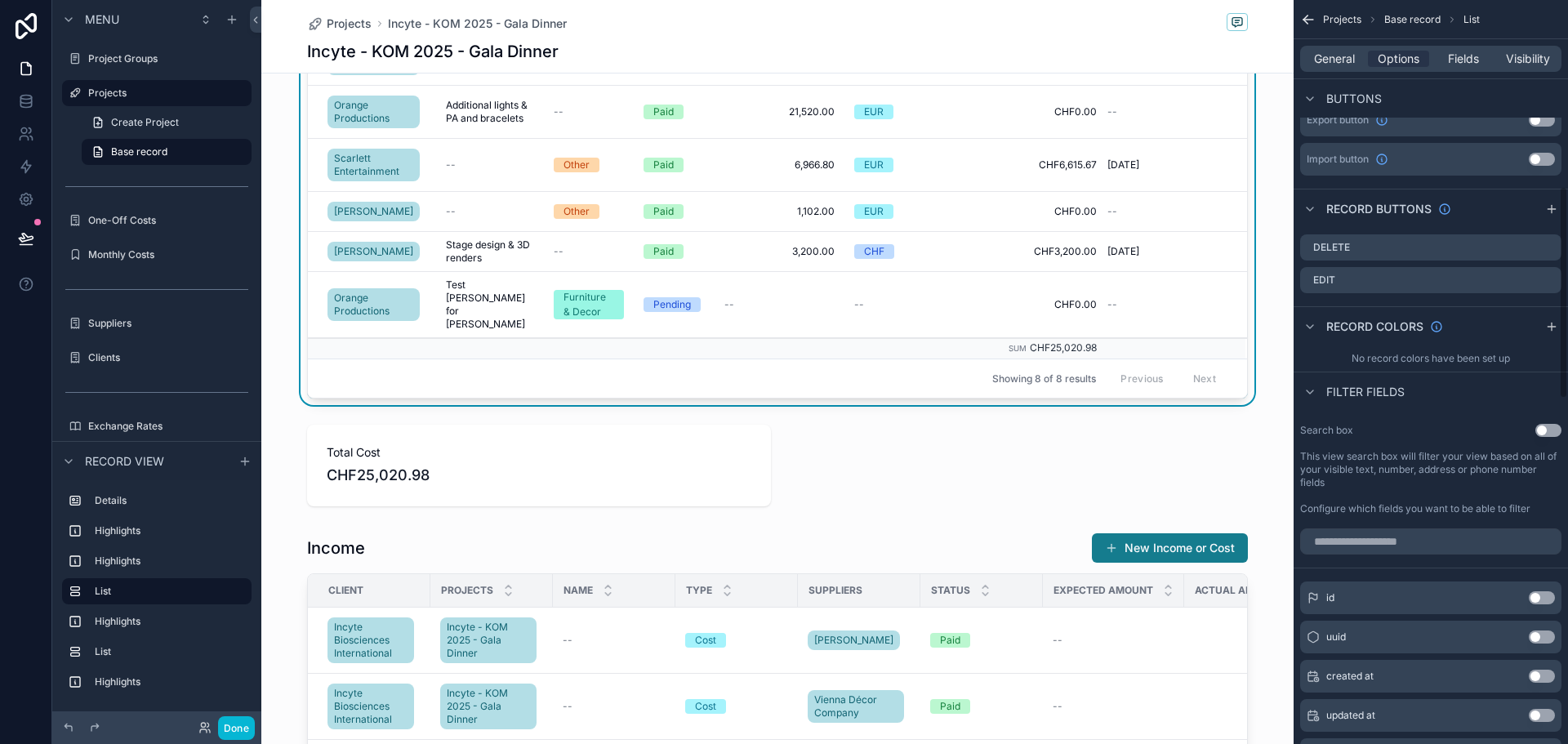
scroll to position [654, 0]
click at [1551, 277] on icon "scrollable content" at bounding box center [1548, 278] width 13 height 13
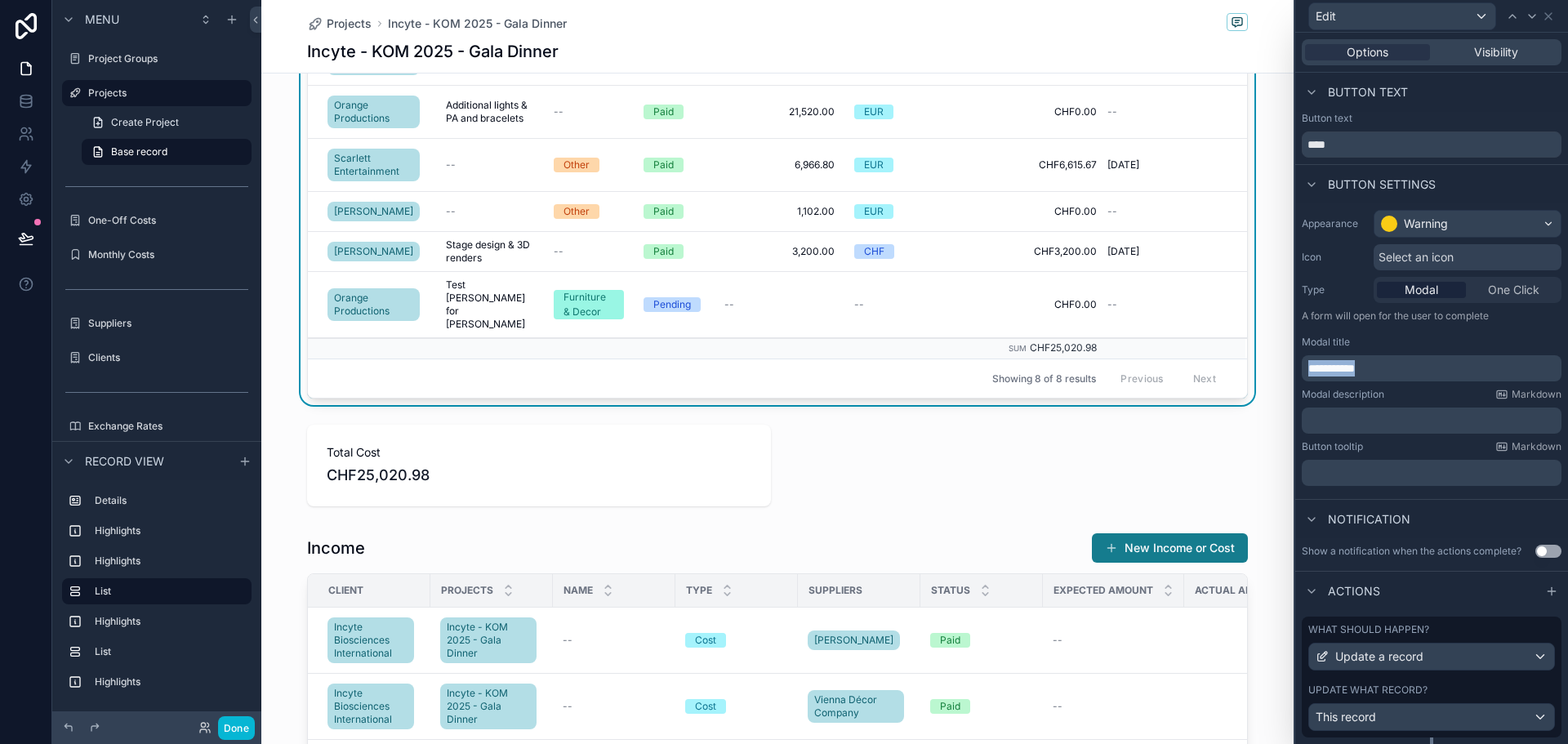
drag, startPoint x: 1414, startPoint y: 371, endPoint x: 1282, endPoint y: 371, distance: 132.0
click at [1282, 371] on div "**********" at bounding box center [784, 372] width 1568 height 744
copy span "**********"
click at [1481, 13] on div "Edit" at bounding box center [1403, 16] width 187 height 26
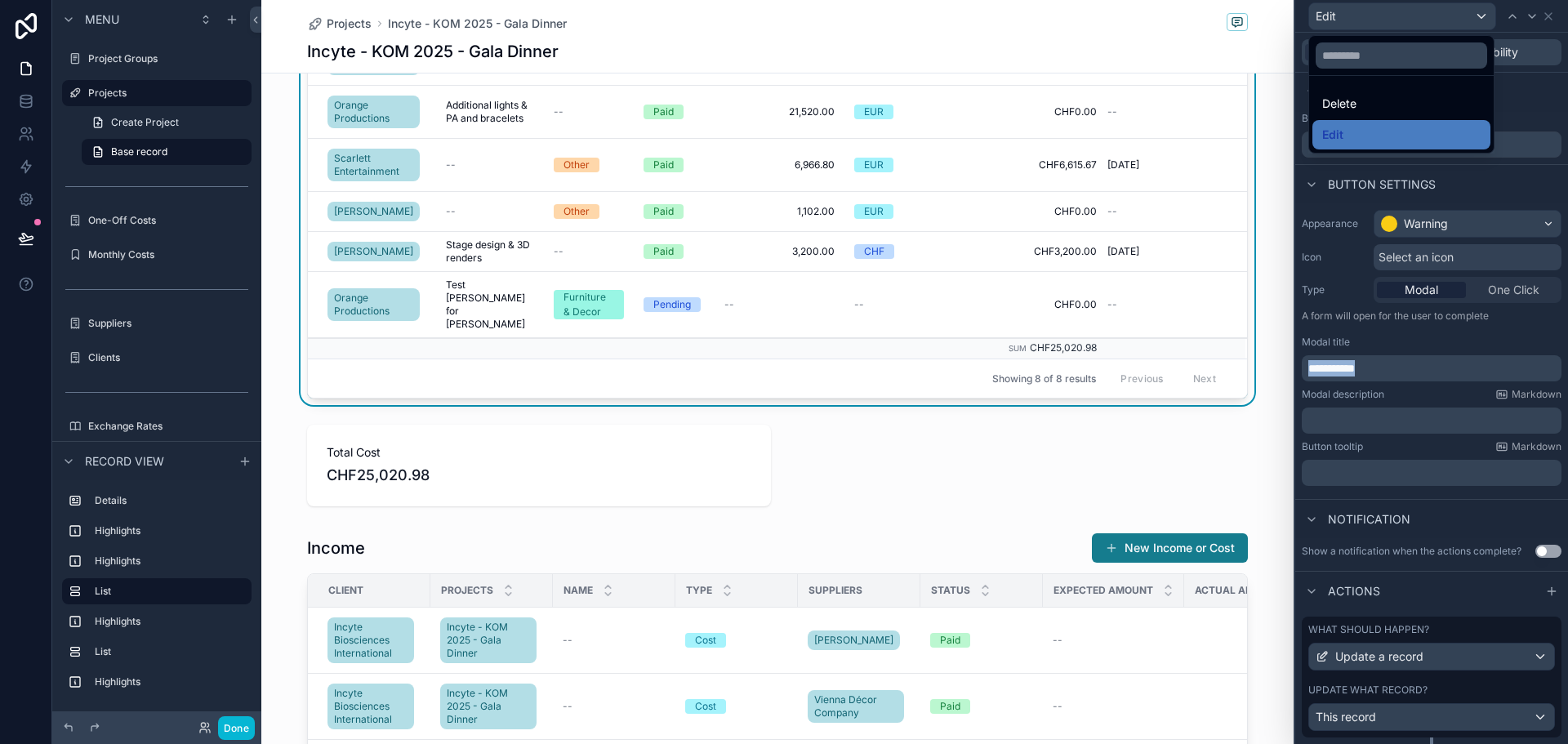
click at [1424, 111] on div "Delete" at bounding box center [1401, 104] width 158 height 19
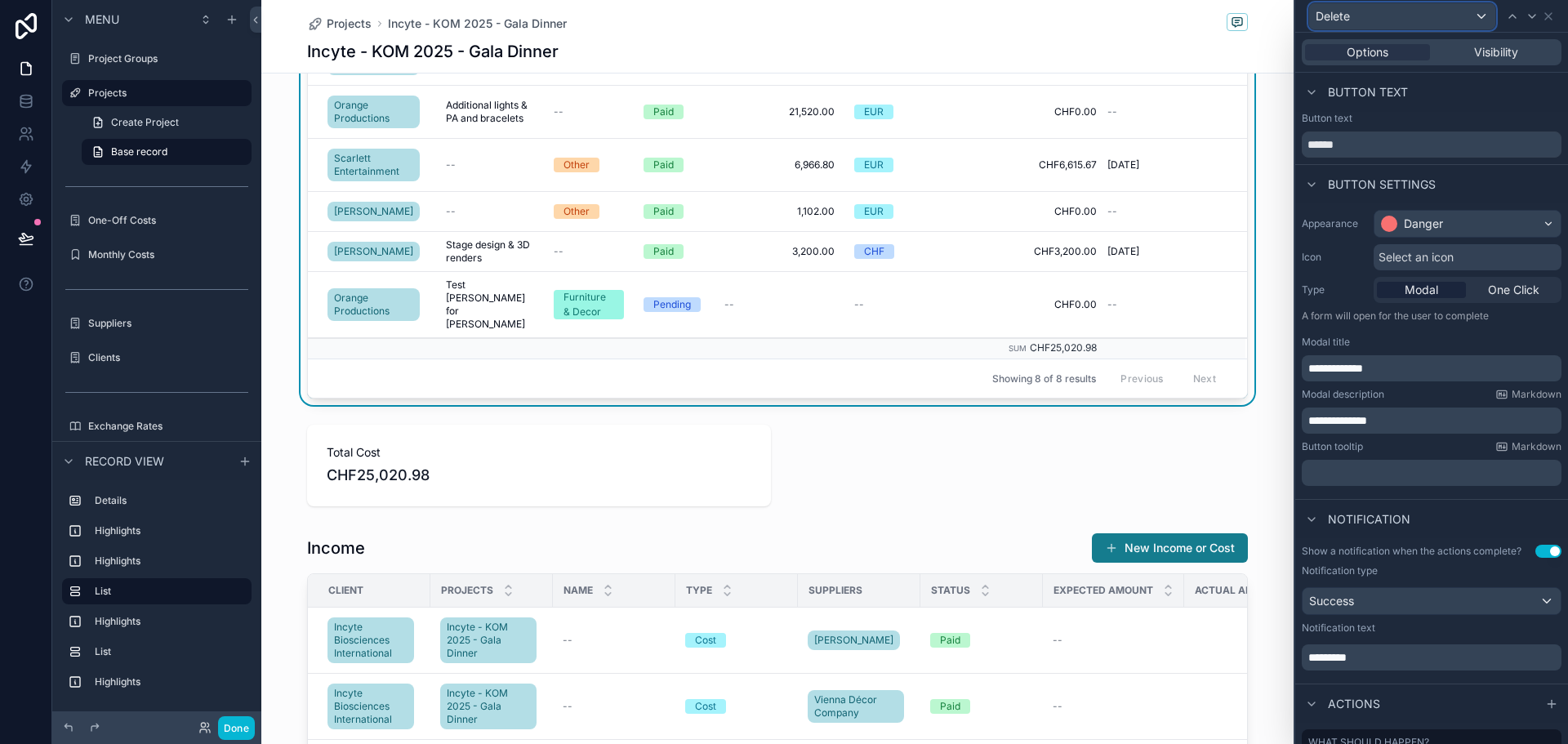
click at [1485, 18] on div "Delete" at bounding box center [1403, 16] width 187 height 26
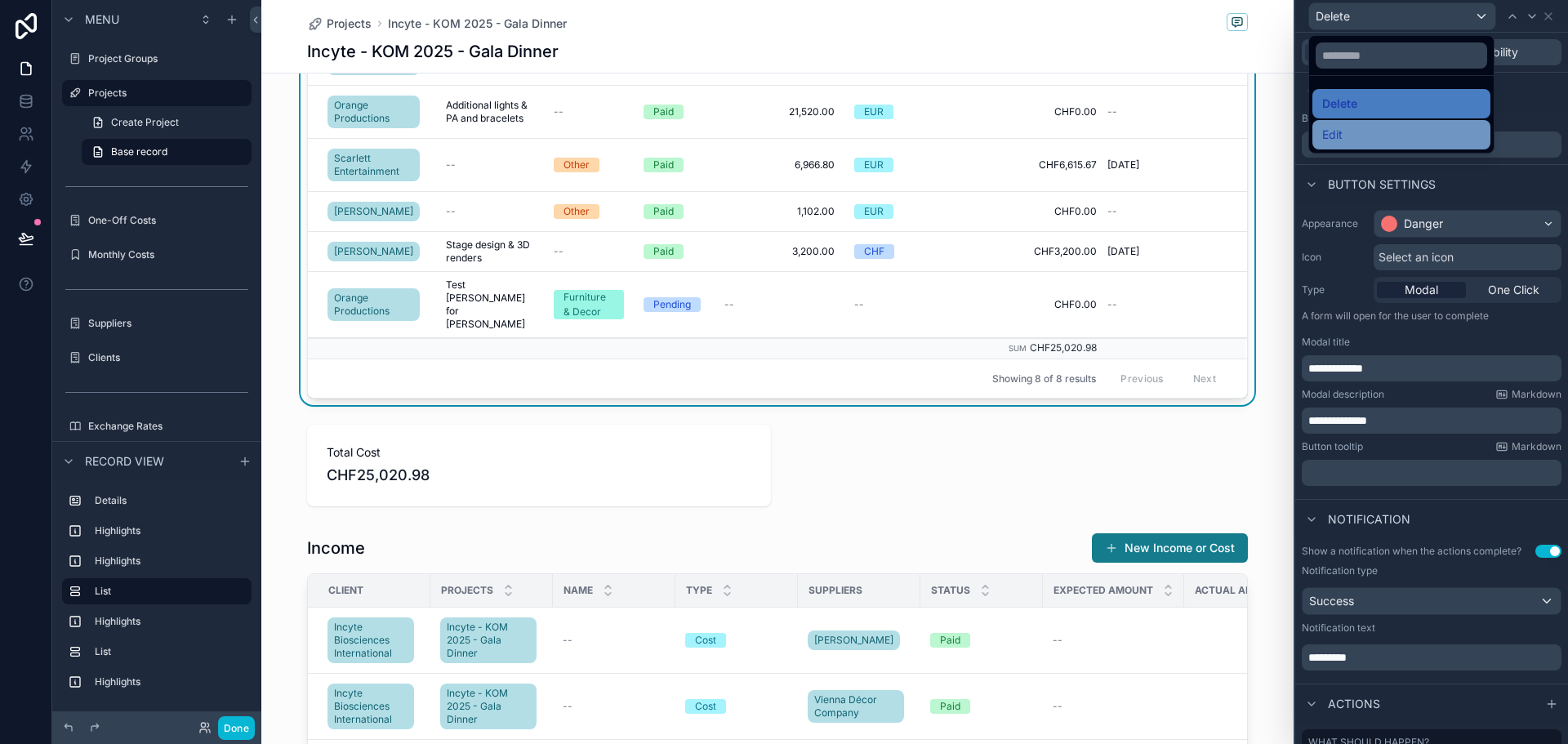
click at [1404, 125] on div "Edit" at bounding box center [1401, 135] width 158 height 19
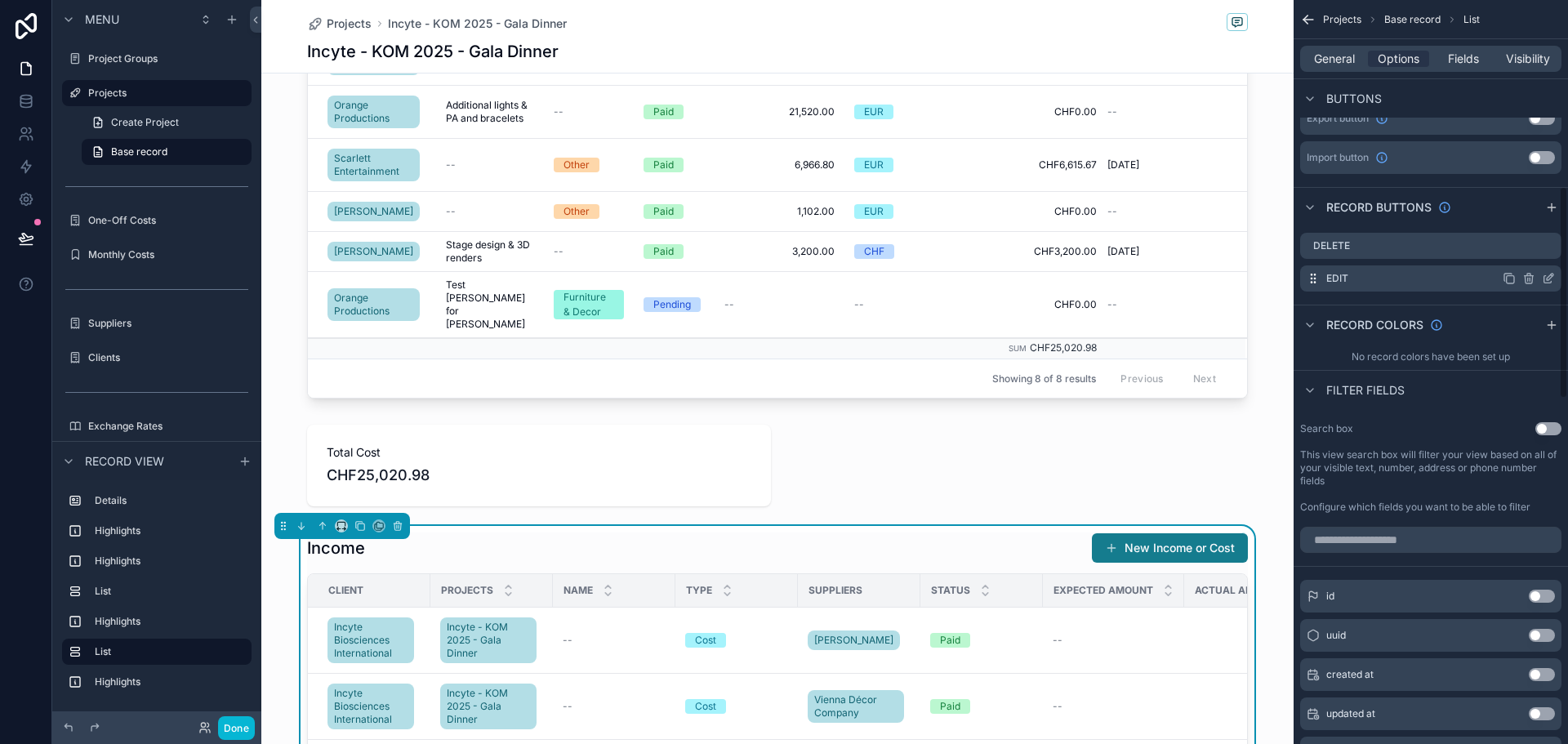
click at [1549, 278] on icon "scrollable content" at bounding box center [1548, 278] width 13 height 13
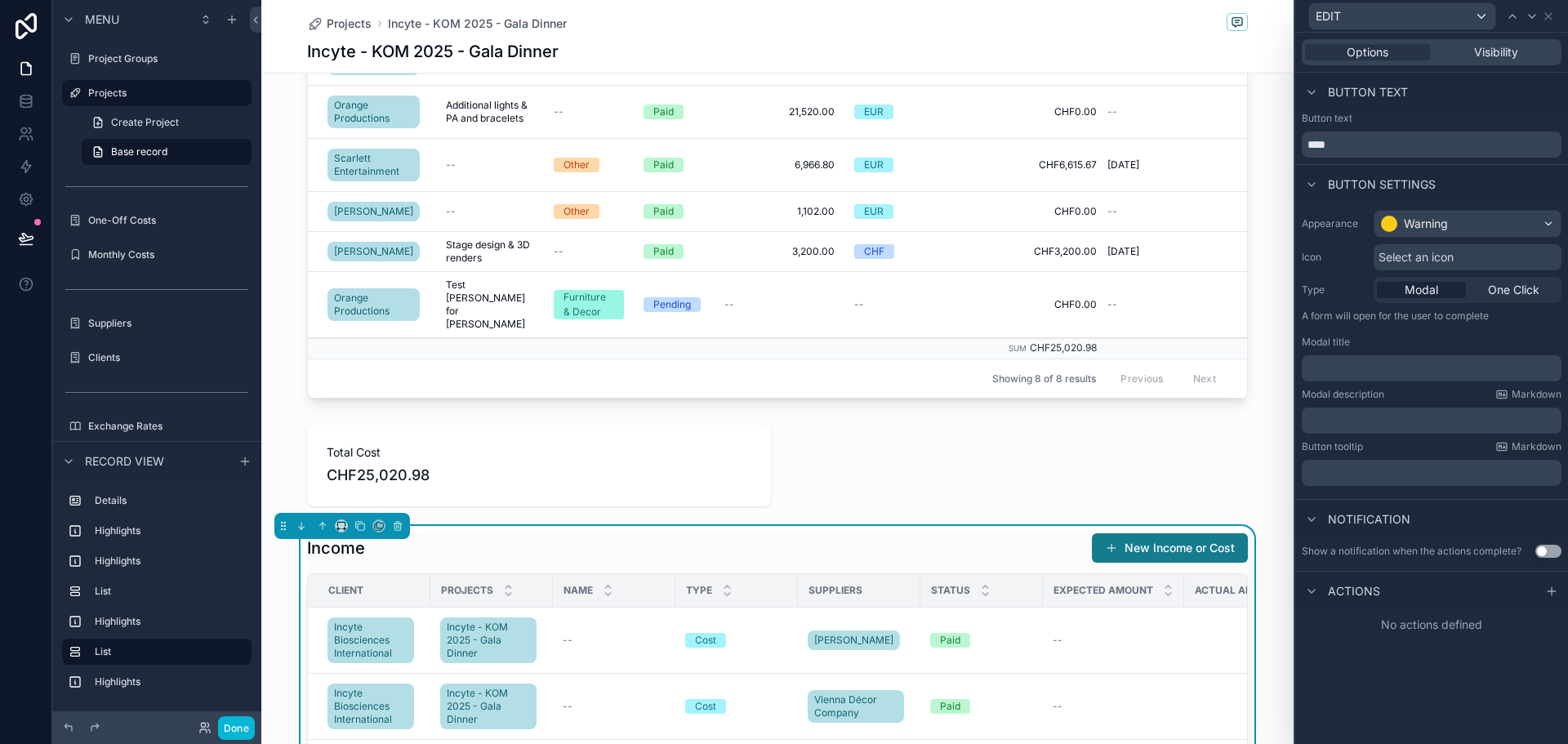
click at [1377, 365] on p "﻿" at bounding box center [1433, 369] width 250 height 17
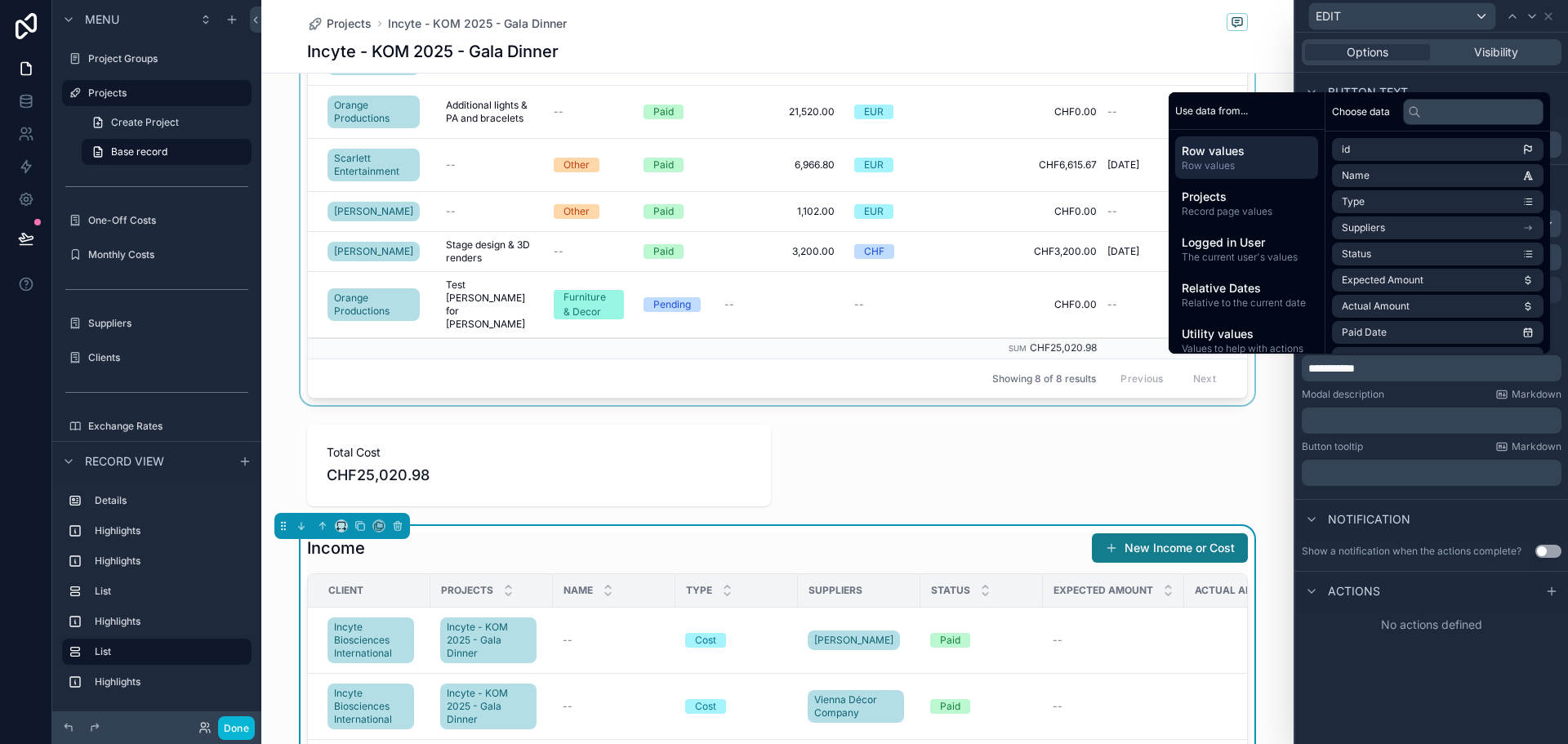
click at [999, 117] on div "scrollable content" at bounding box center [778, 131] width 1032 height 548
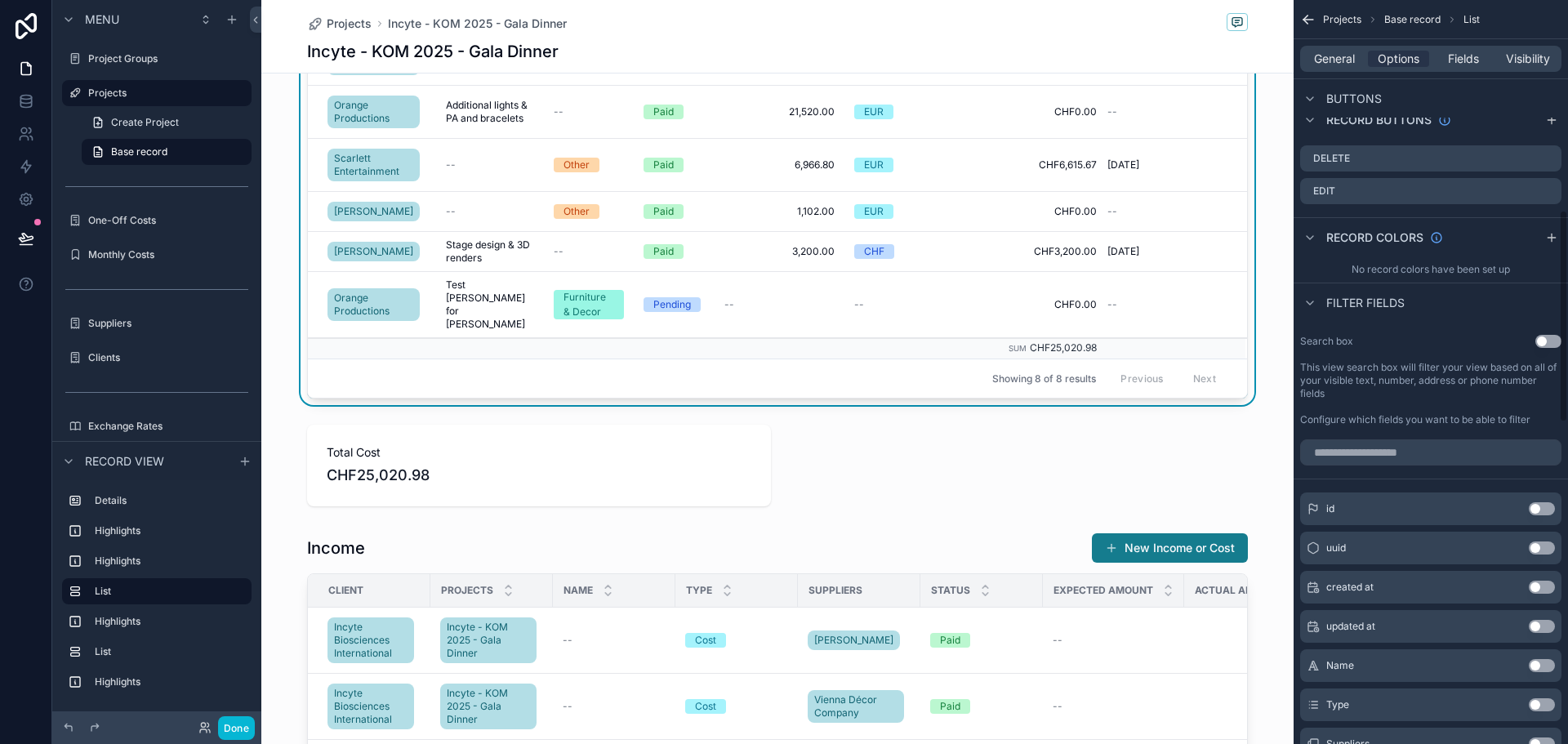
scroll to position [735, 0]
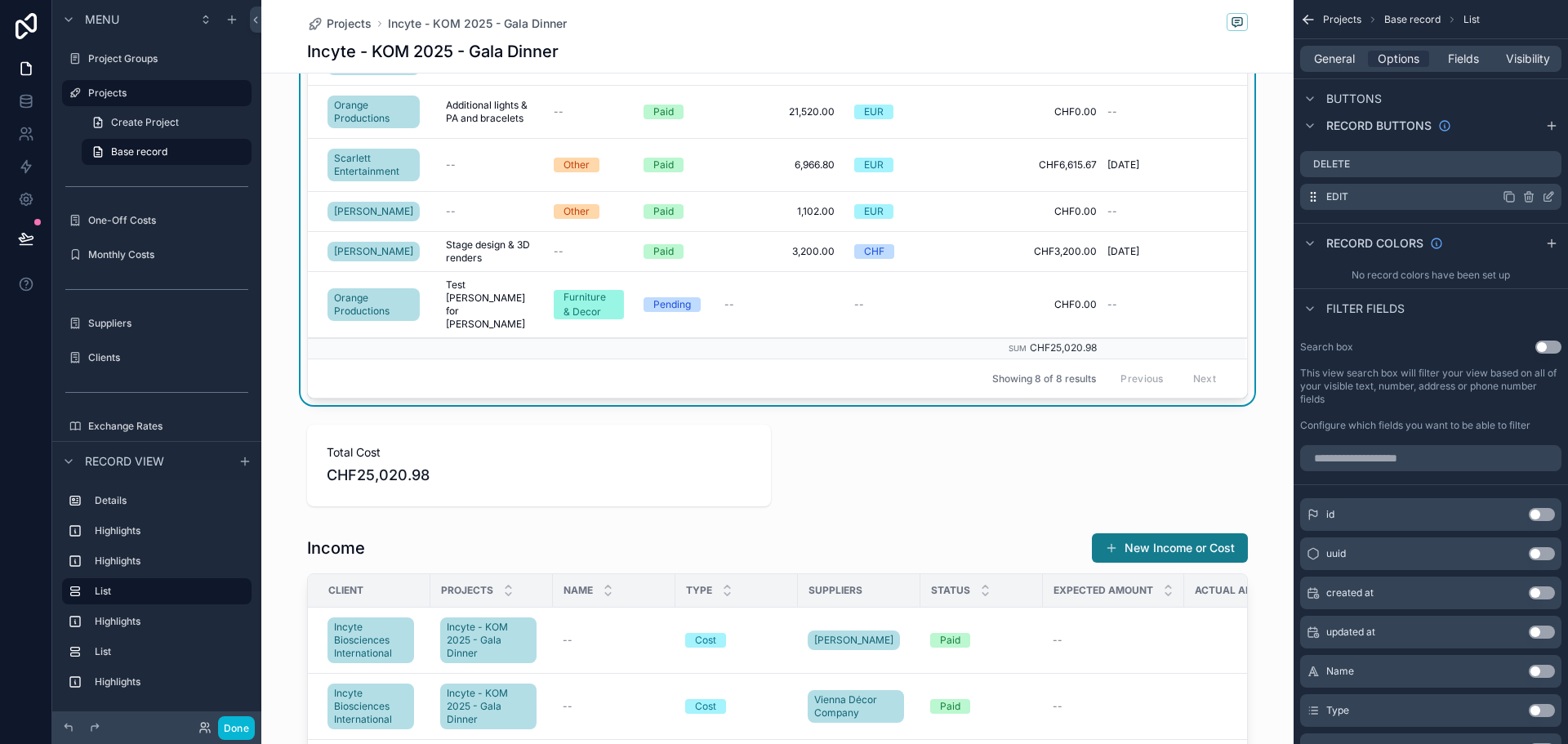
click at [1551, 197] on icon "scrollable content" at bounding box center [1548, 196] width 13 height 13
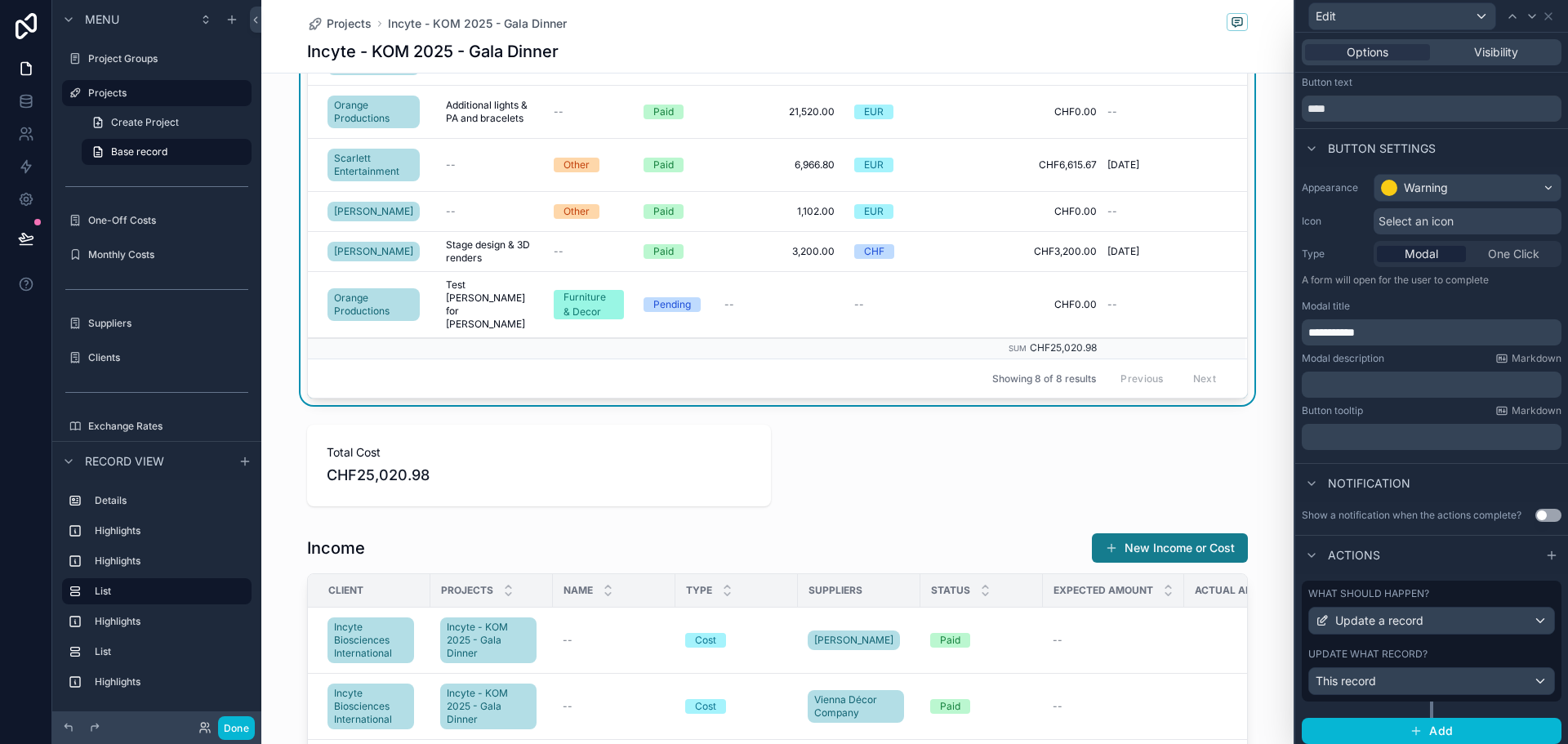
scroll to position [55, 0]
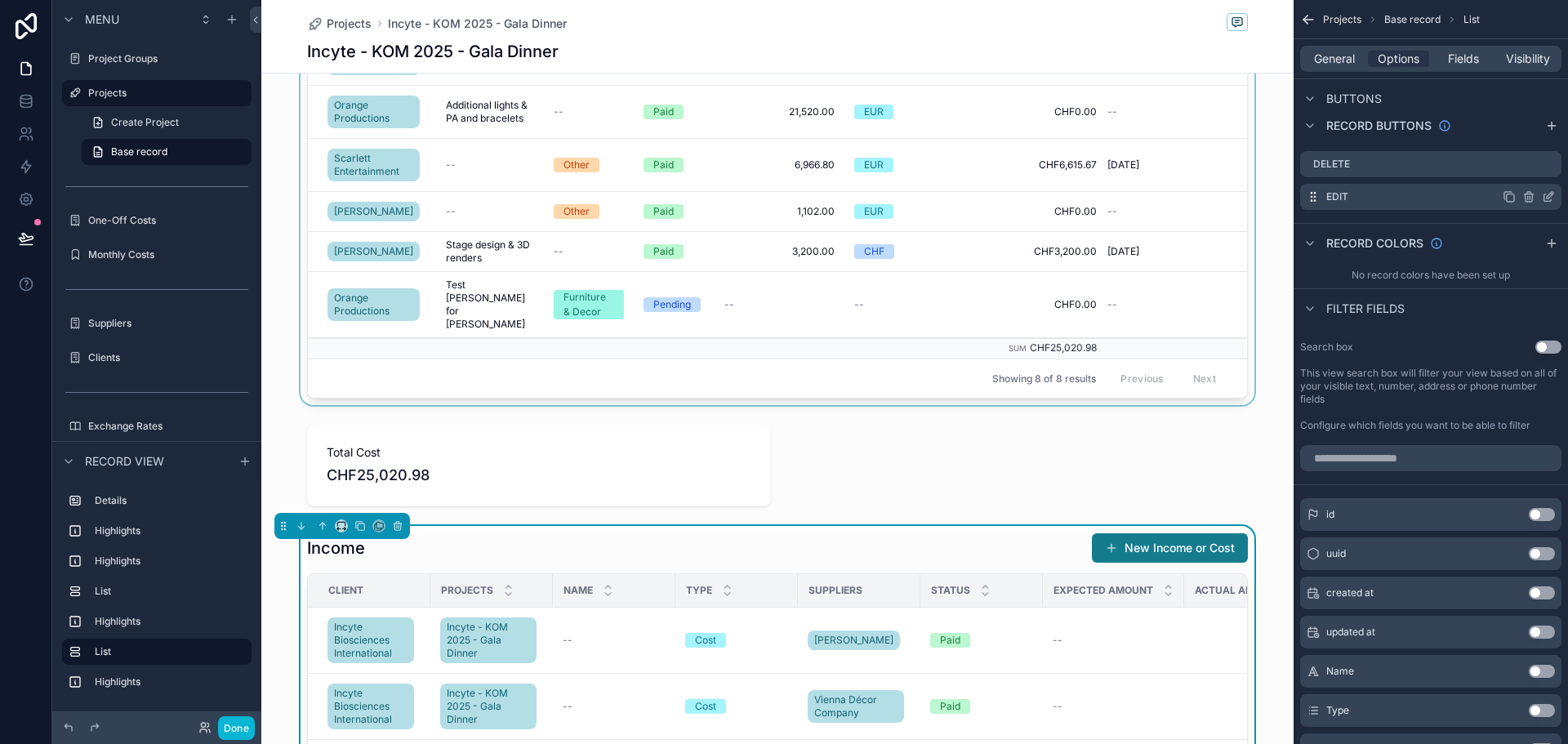
click at [1547, 194] on icon "scrollable content" at bounding box center [1548, 196] width 13 height 13
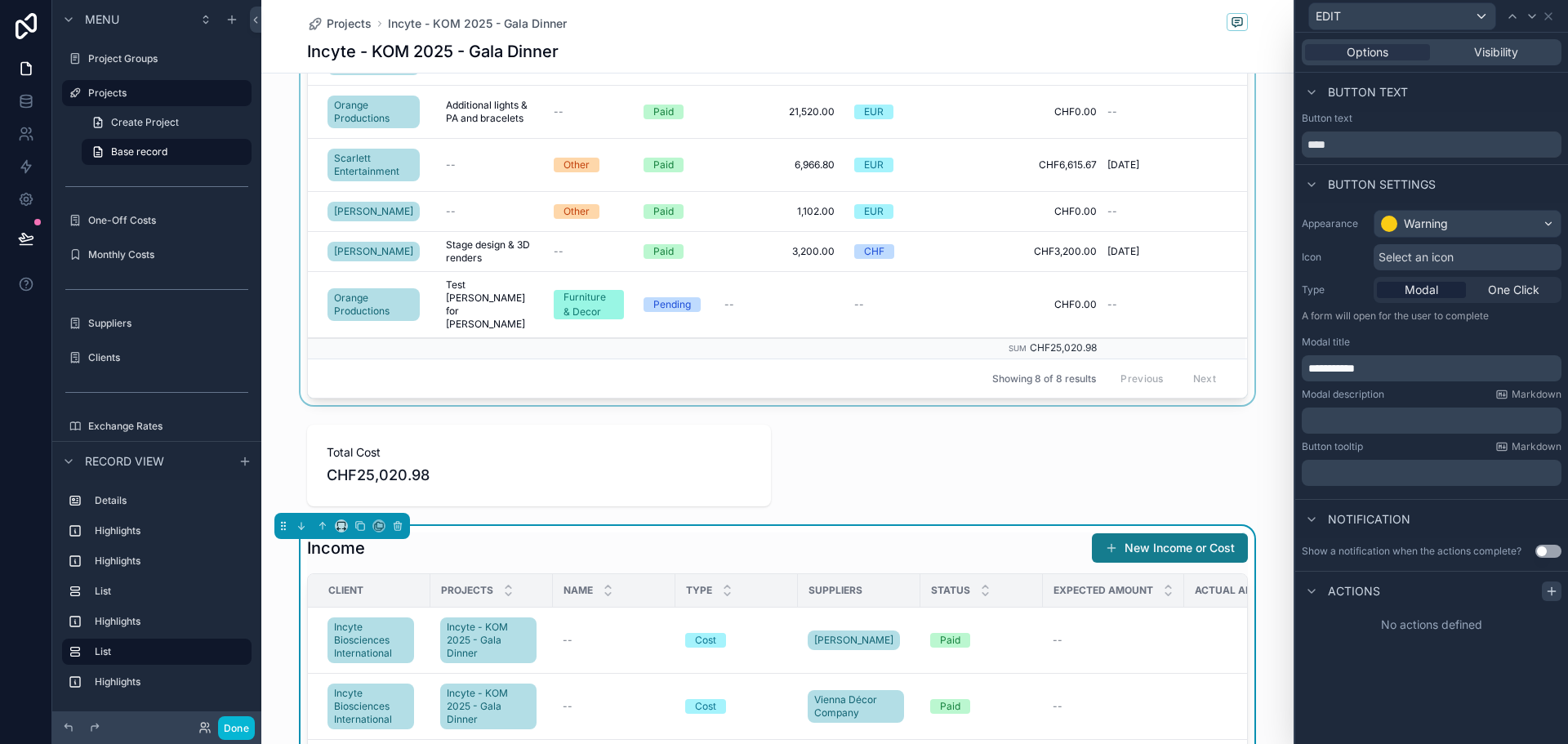
click at [1552, 590] on icon at bounding box center [1551, 591] width 13 height 13
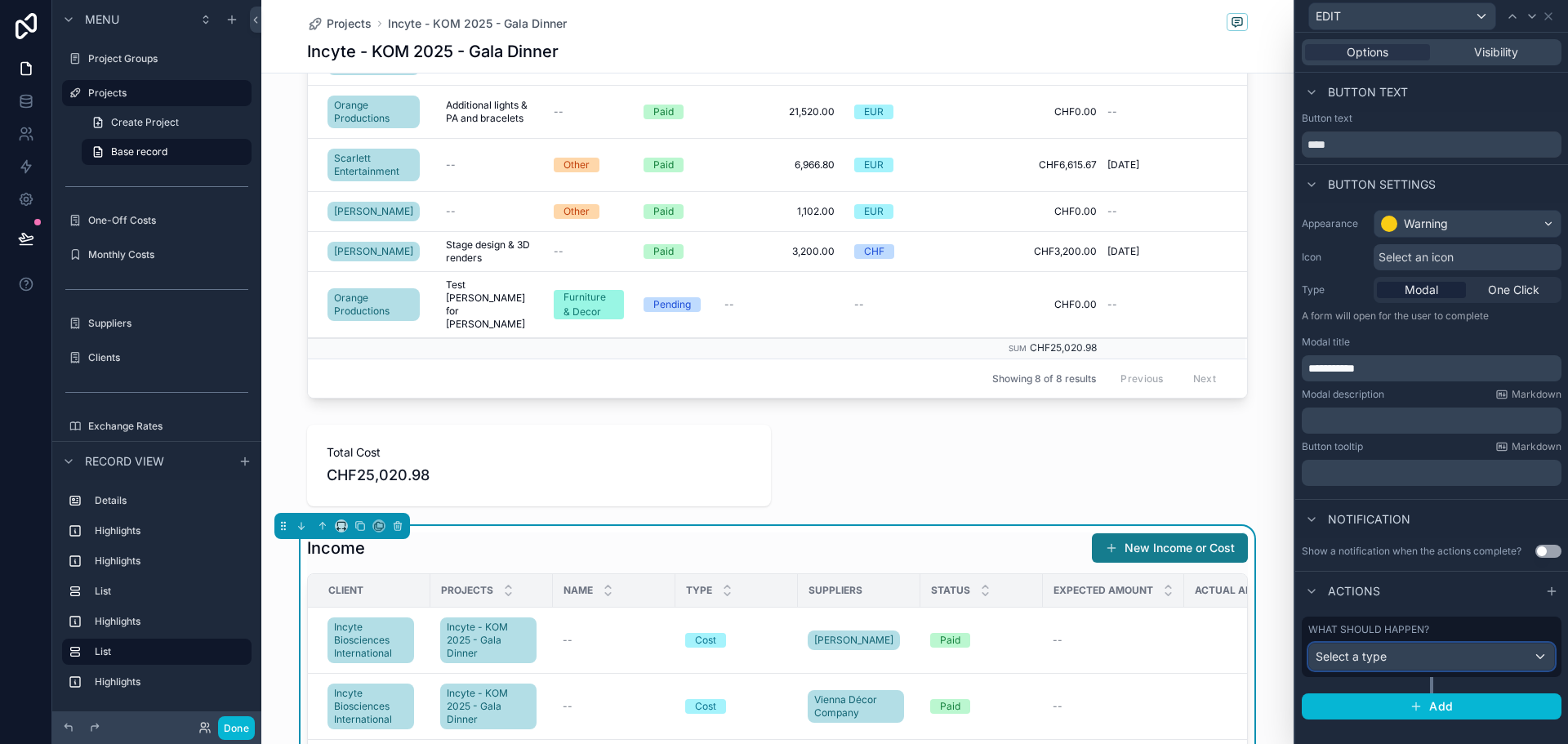
click at [1410, 647] on div "Select a type" at bounding box center [1432, 656] width 245 height 26
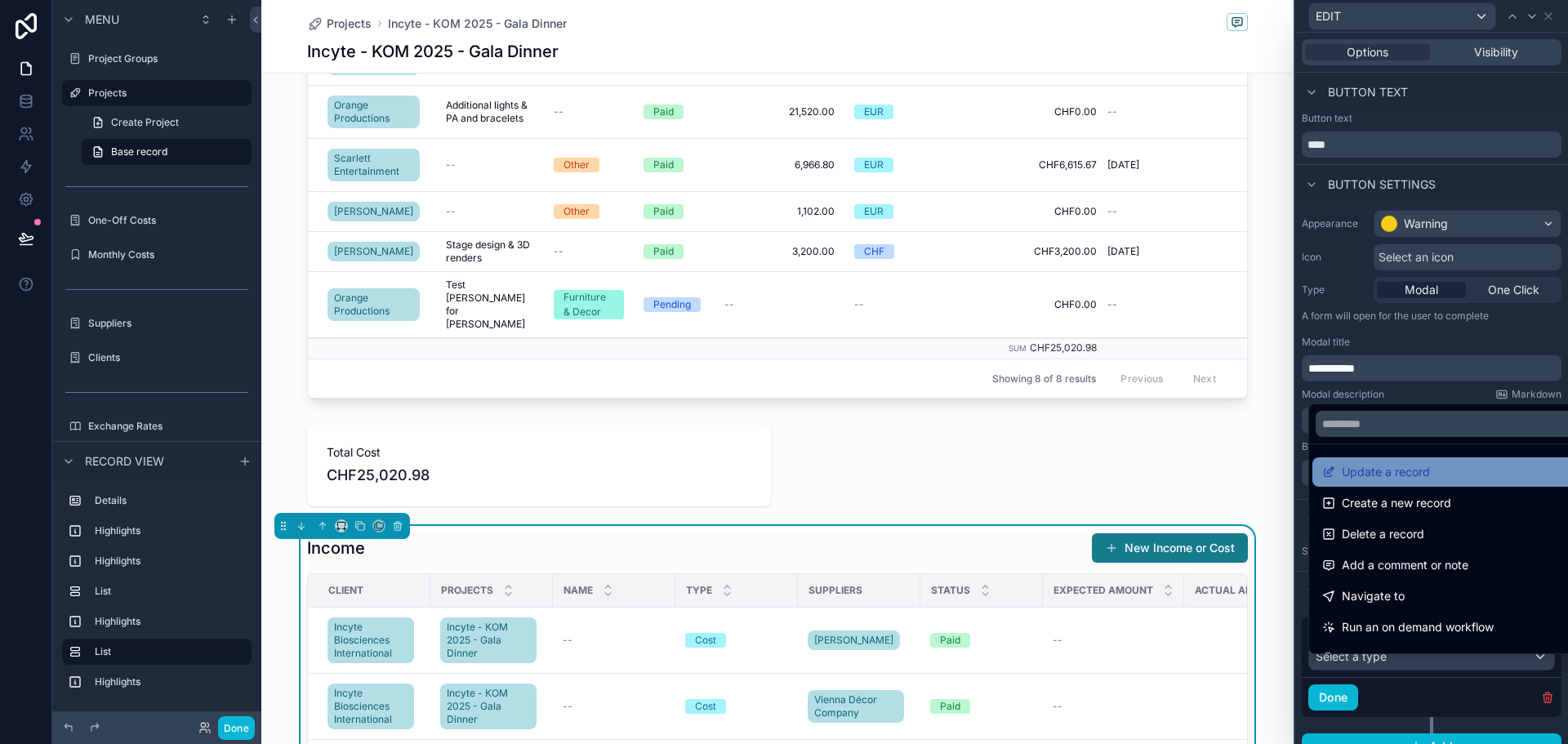
click at [1419, 467] on span "Update a record" at bounding box center [1386, 473] width 88 height 19
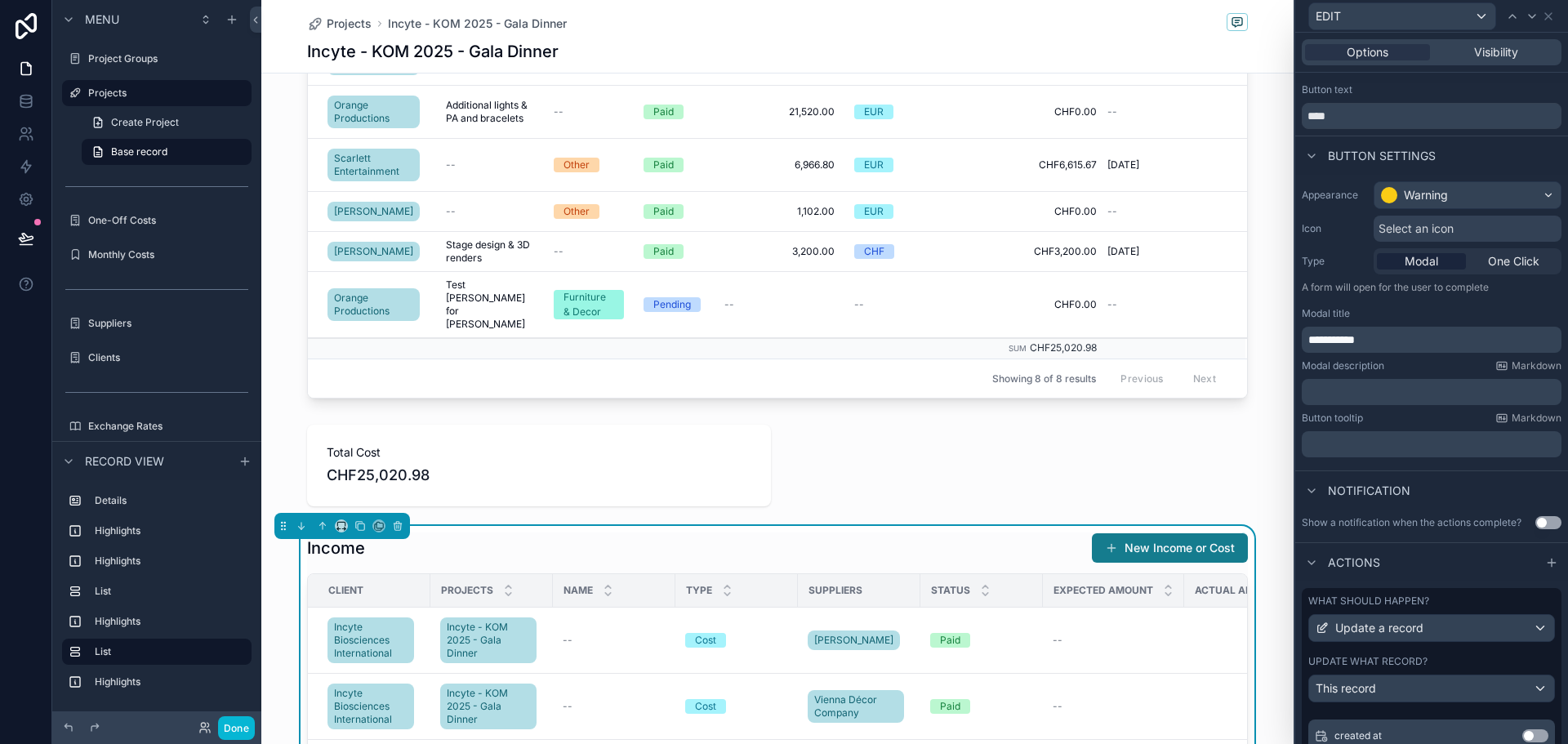
scroll to position [0, 0]
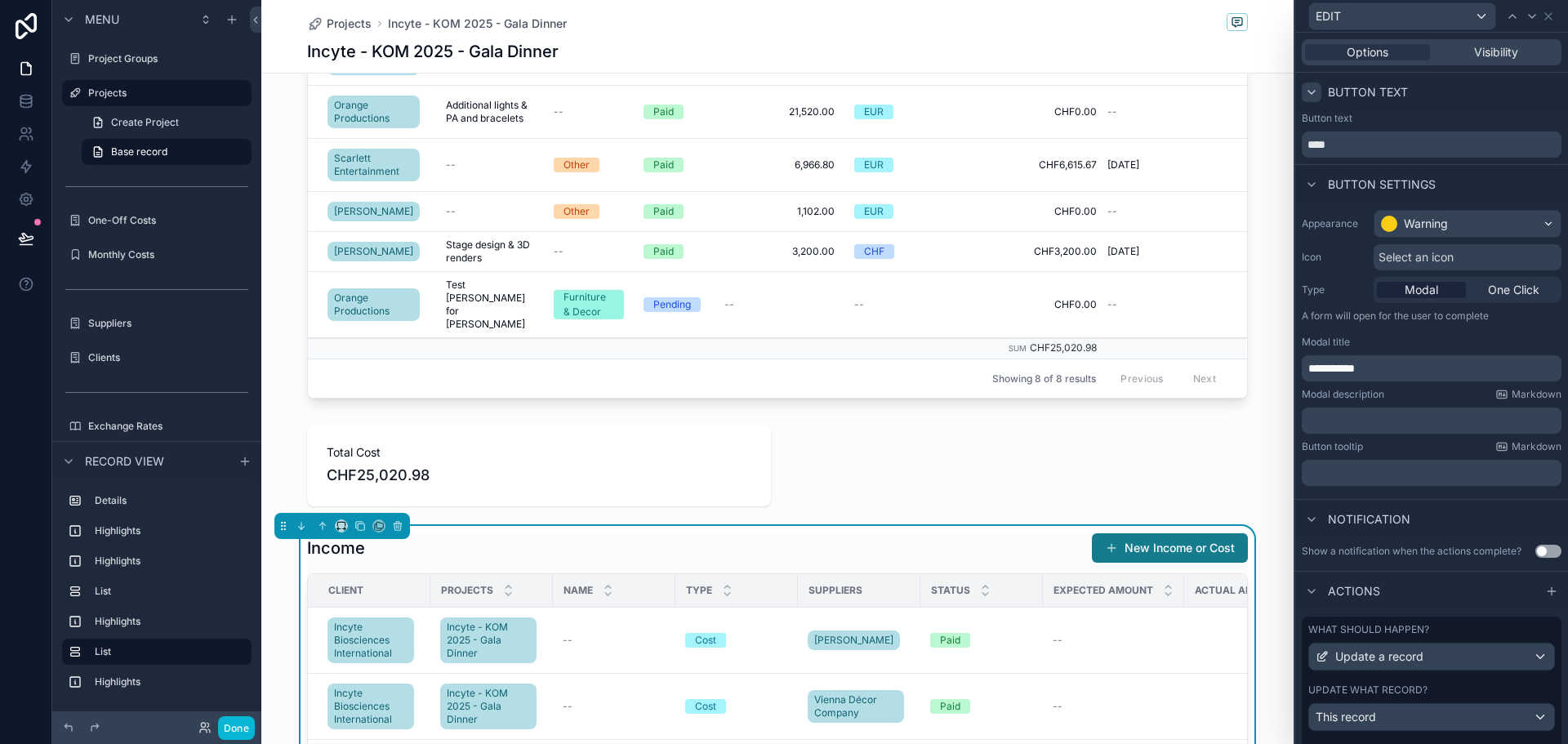
click at [1309, 89] on icon at bounding box center [1311, 91] width 13 height 13
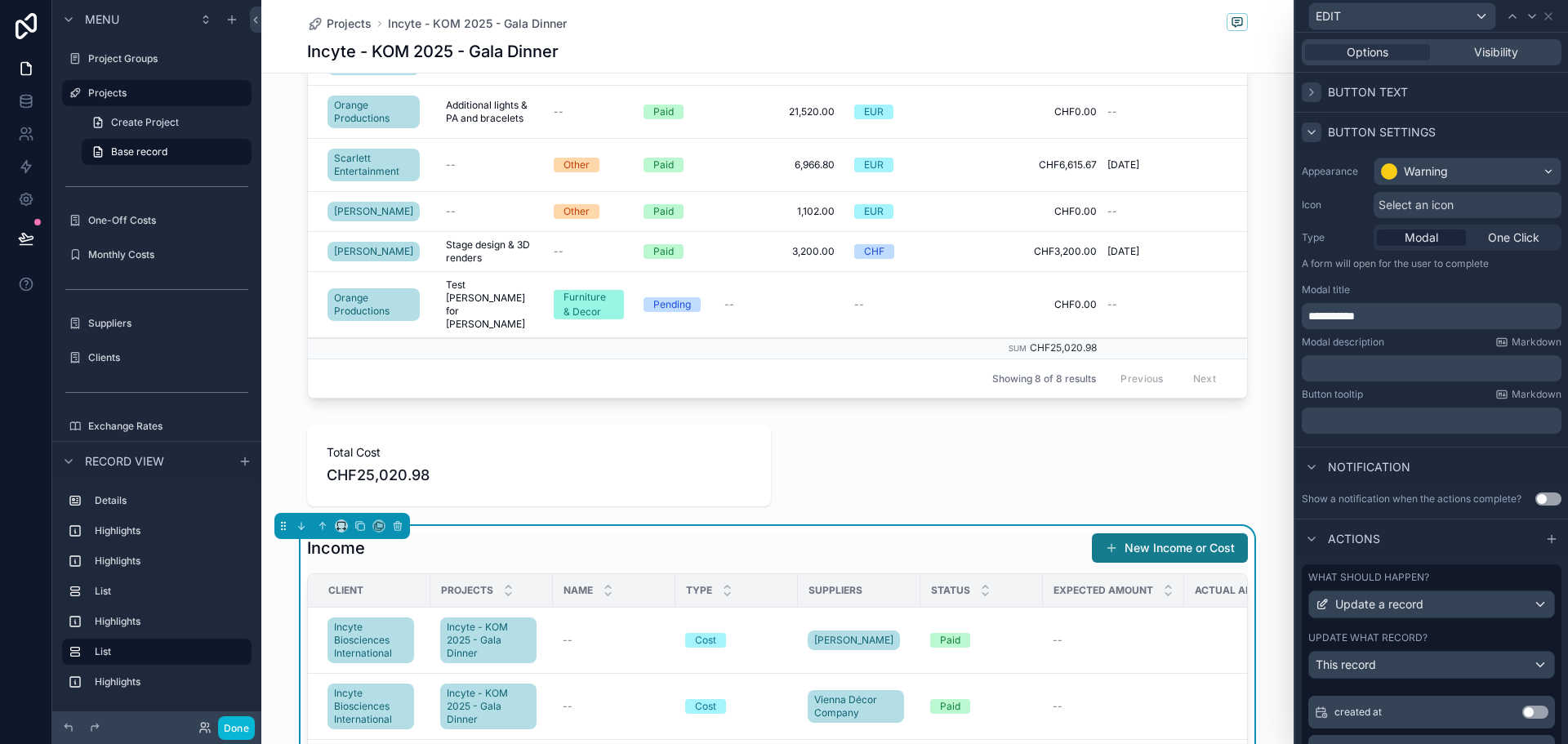
click at [1312, 129] on icon at bounding box center [1311, 131] width 13 height 13
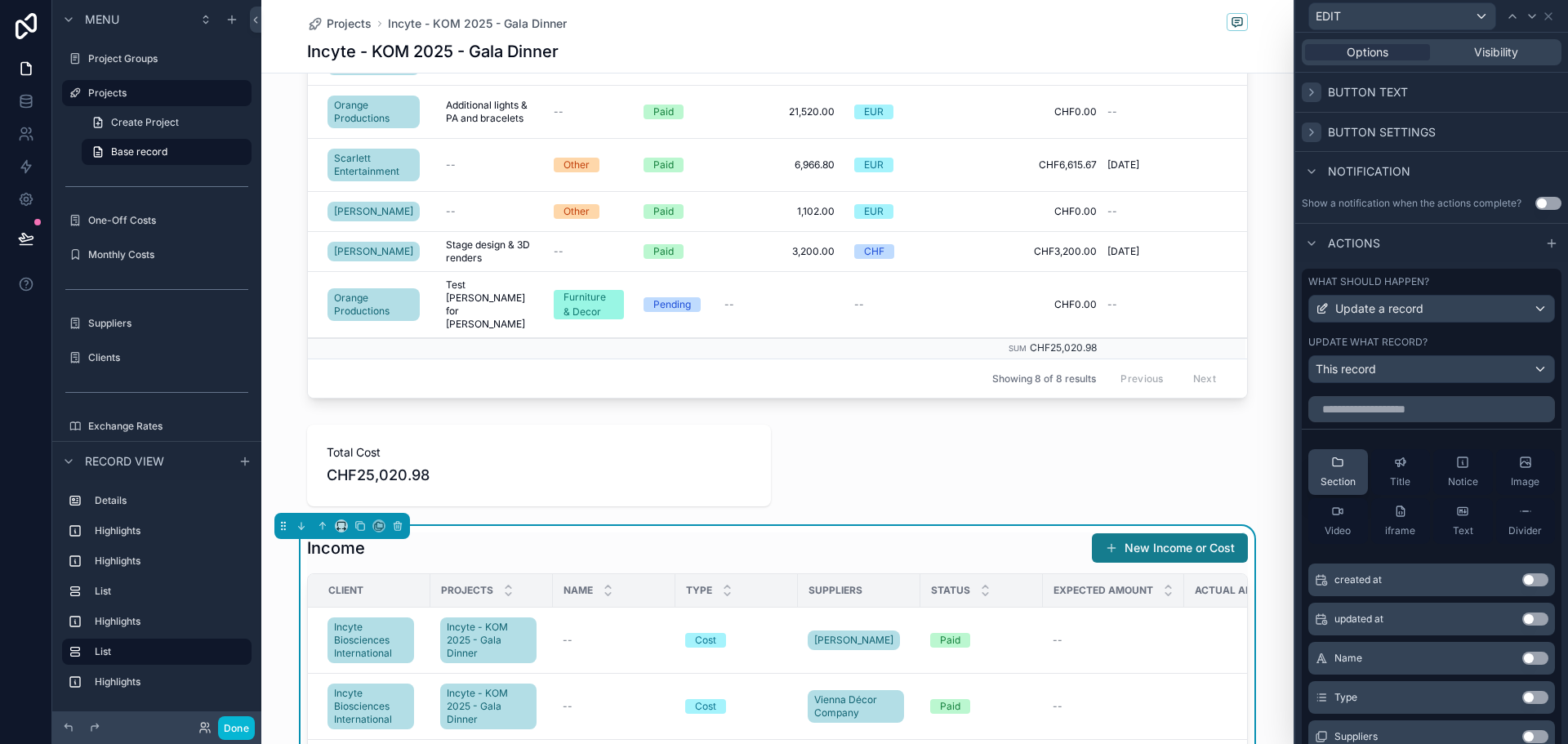
click at [1340, 467] on icon at bounding box center [1338, 462] width 10 height 8
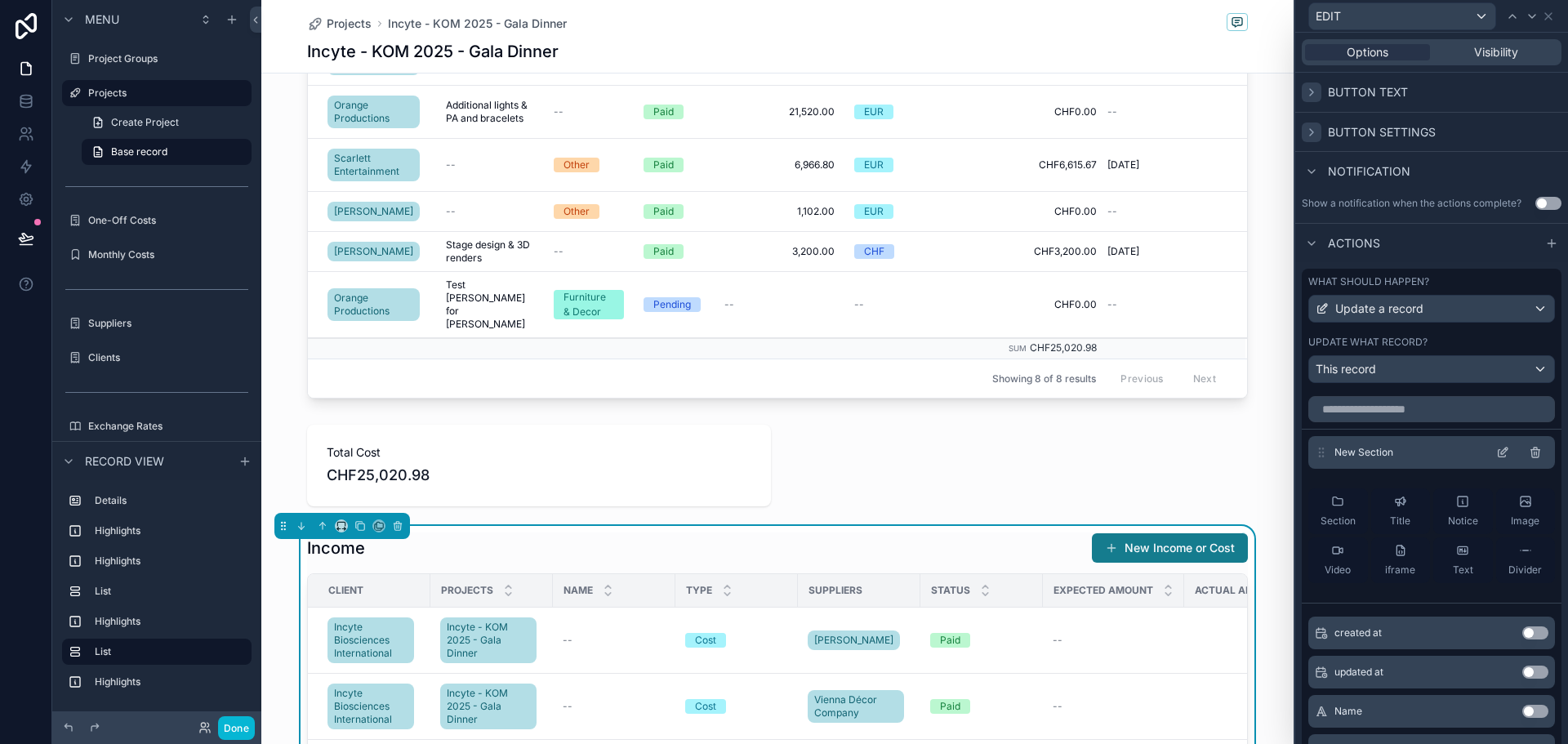
click at [1501, 454] on icon at bounding box center [1504, 450] width 7 height 7
